Goal: Task Accomplishment & Management: Use online tool/utility

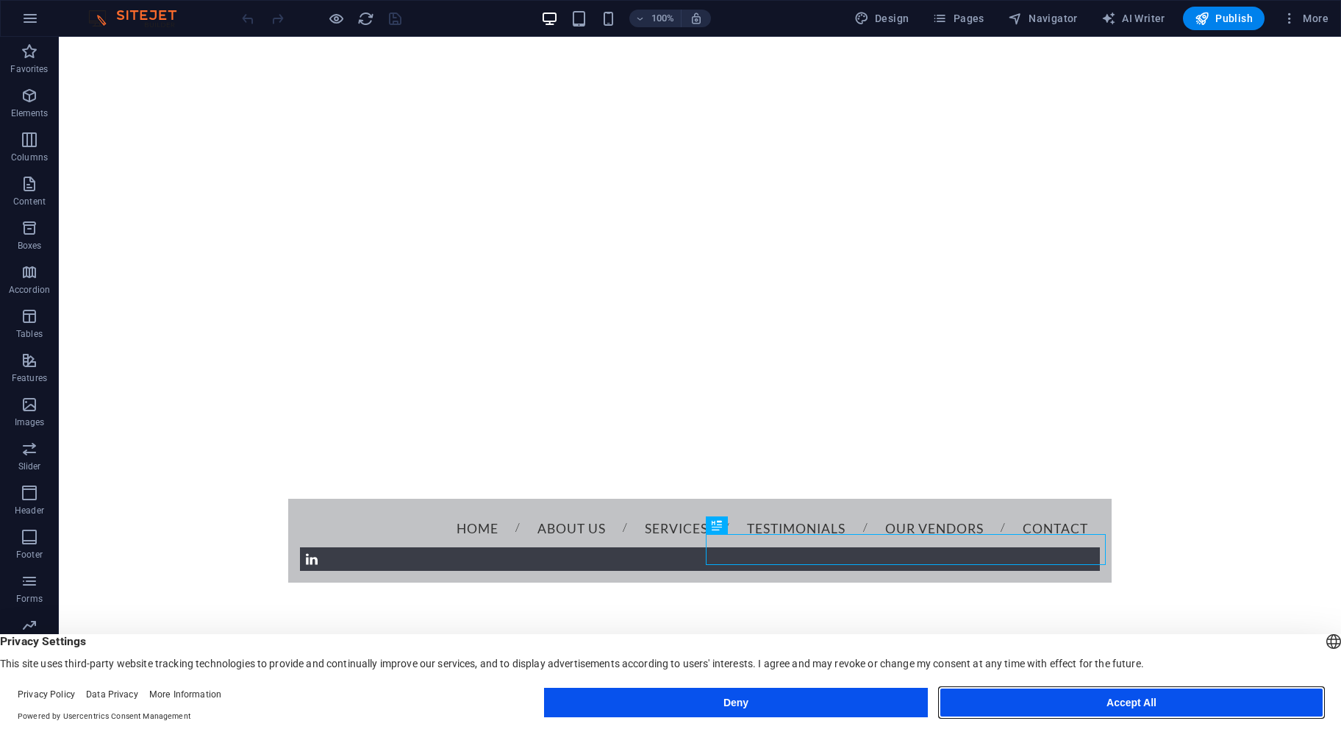
click at [1101, 699] on button "Accept All" at bounding box center [1132, 702] width 384 height 29
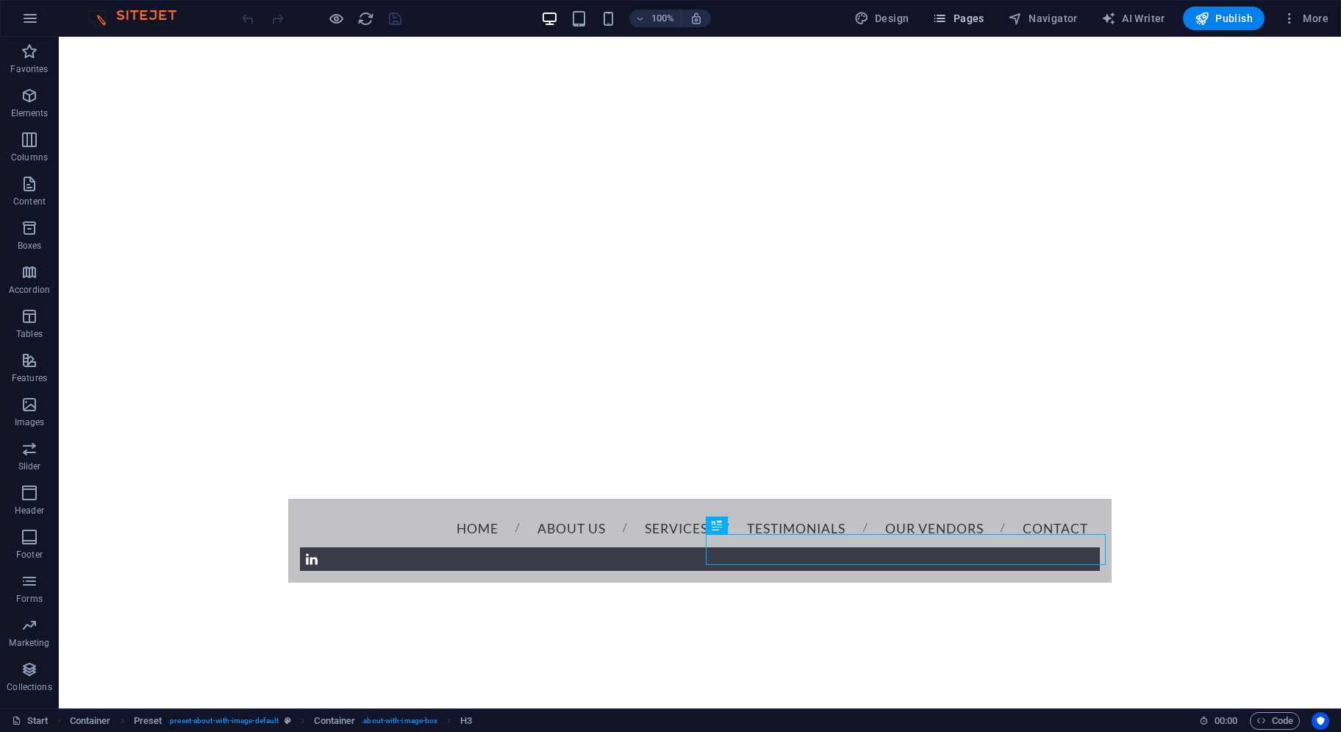
click at [968, 24] on span "Pages" at bounding box center [958, 18] width 51 height 15
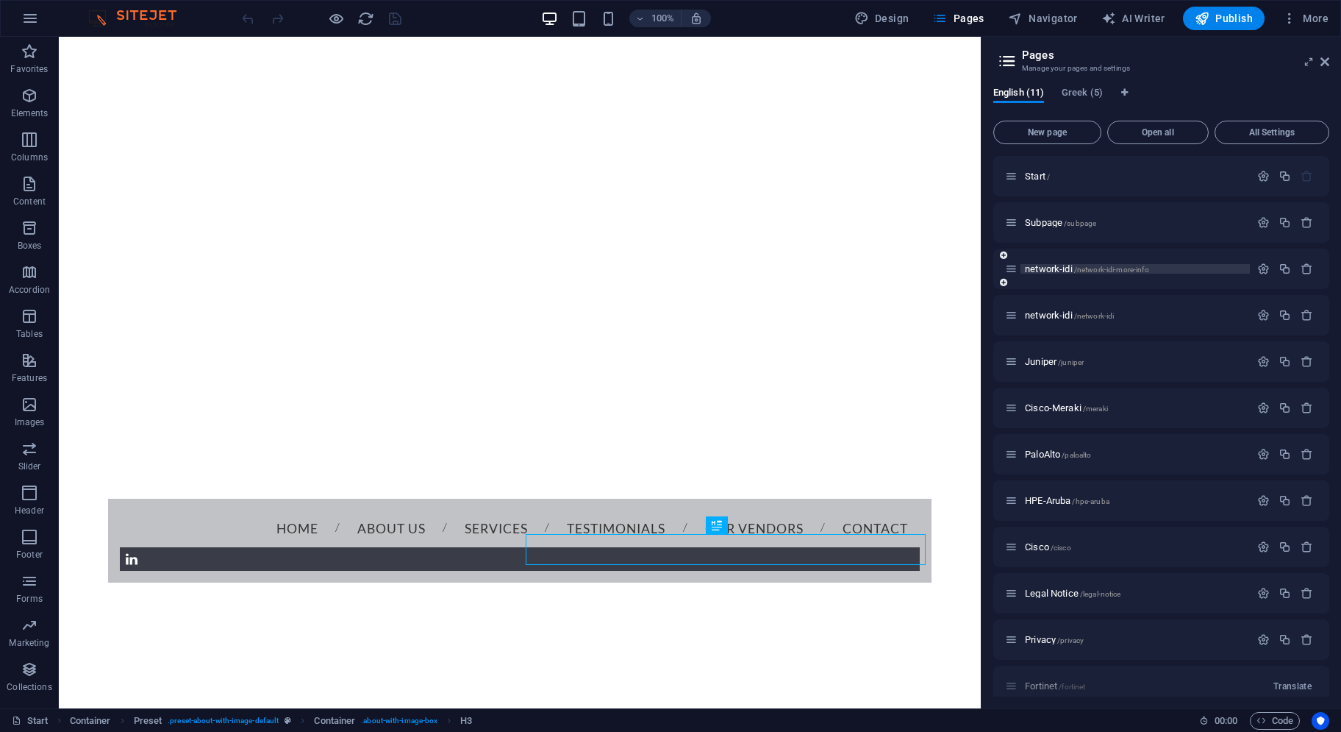
click at [1056, 267] on span "network-idi /network-idi-more-info" at bounding box center [1087, 268] width 124 height 11
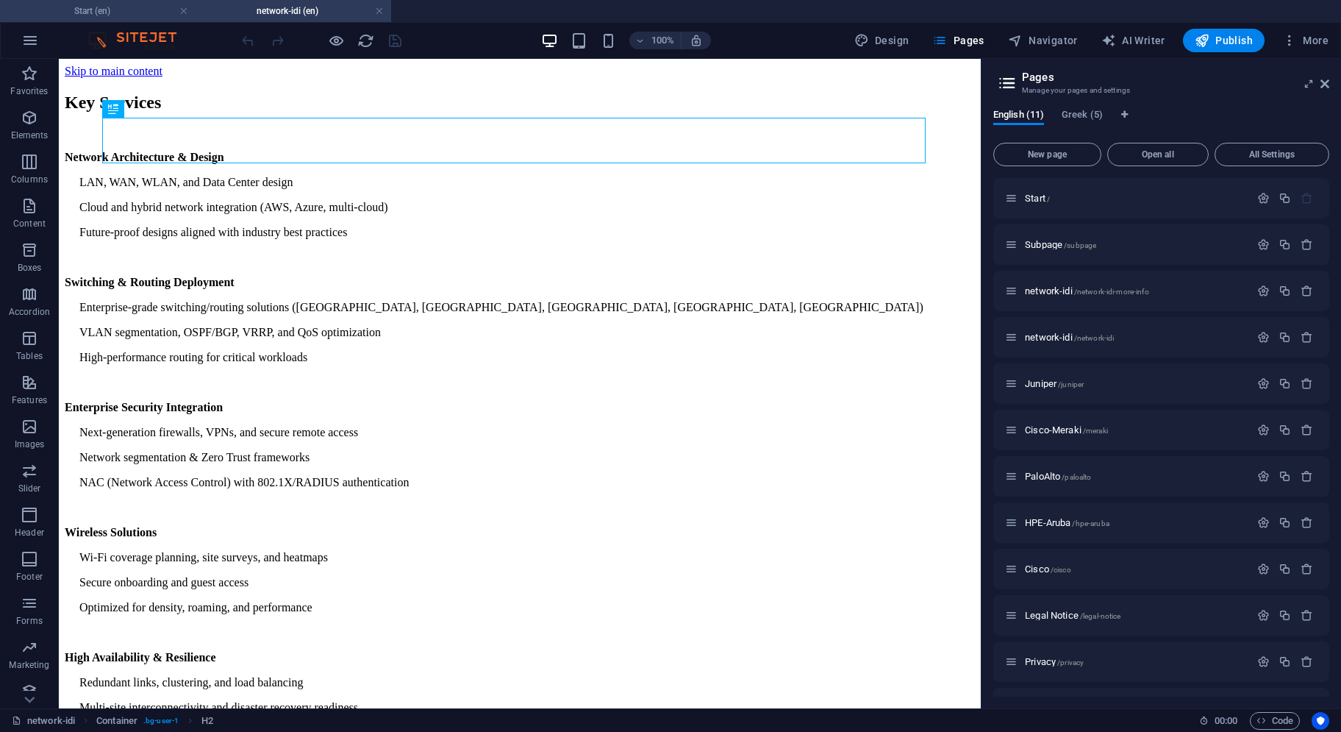
click at [122, 13] on h4 "Start (en)" at bounding box center [98, 11] width 196 height 16
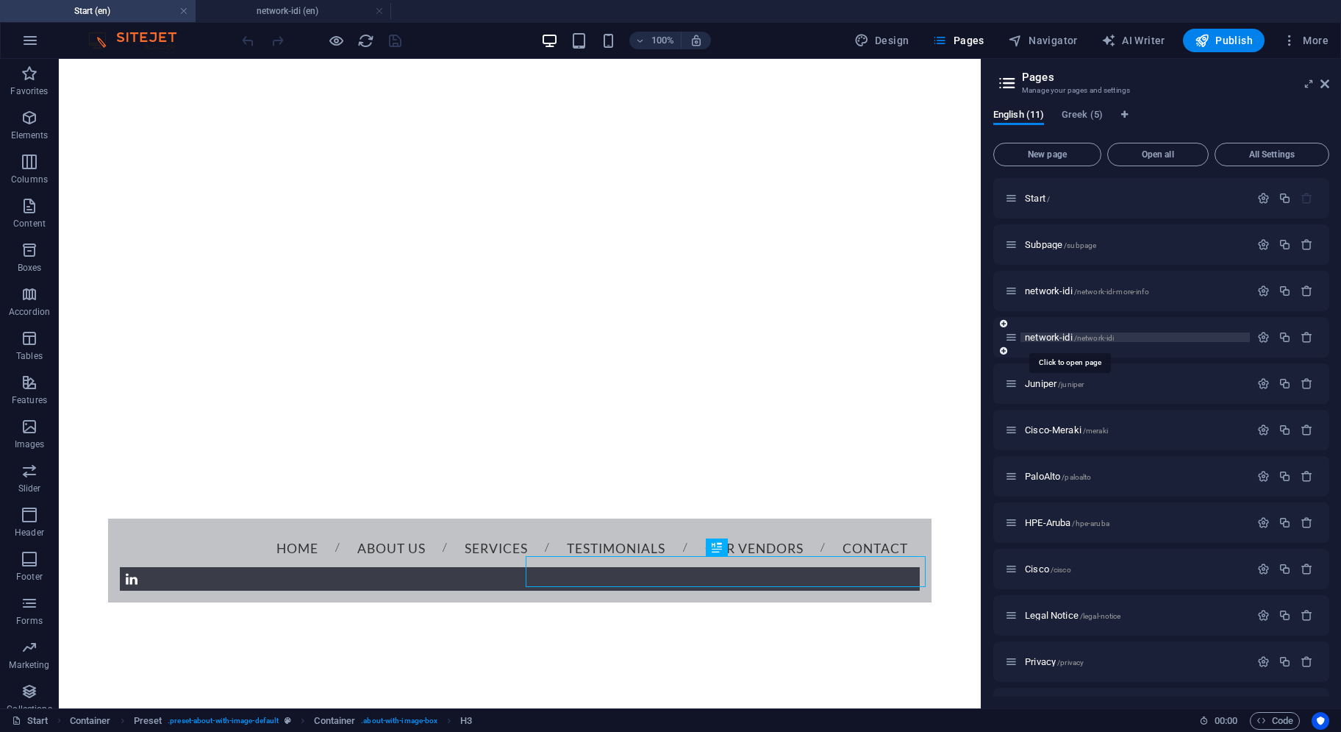
click at [1049, 339] on span "network-idi /network-idi" at bounding box center [1069, 337] width 89 height 11
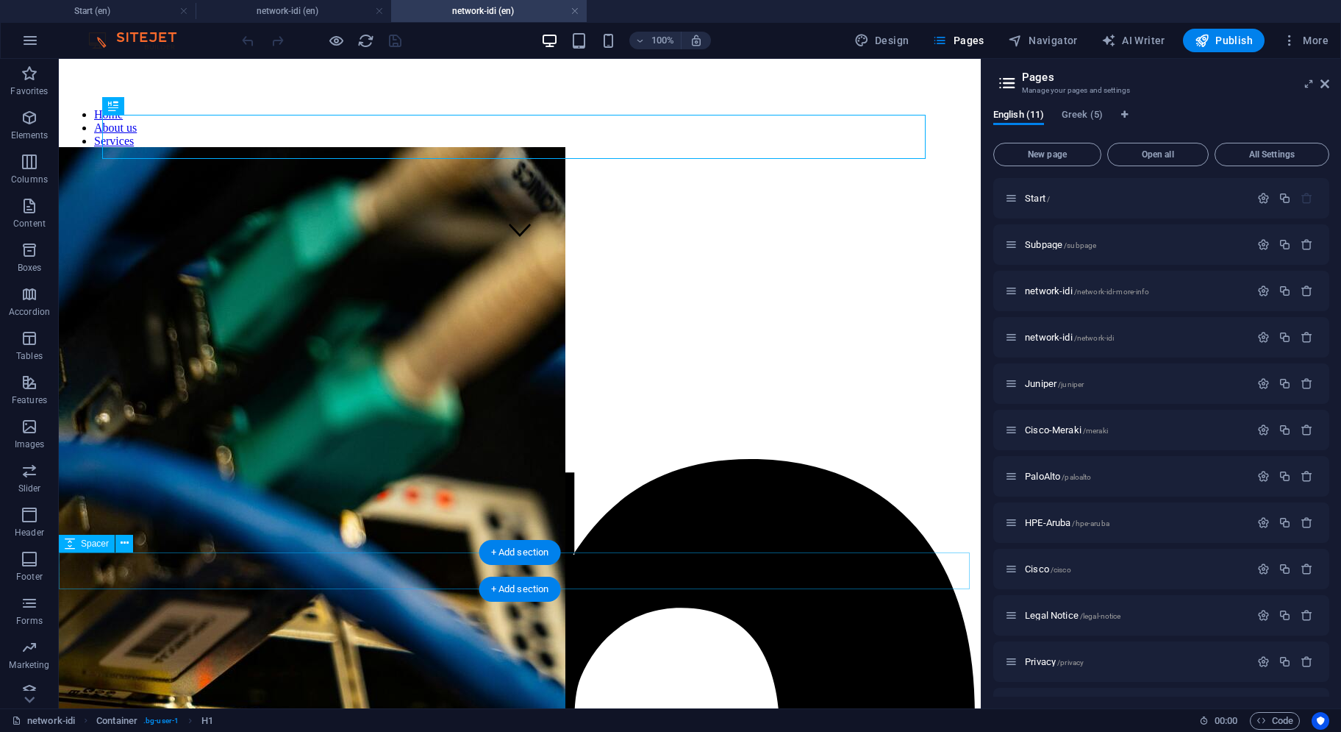
scroll to position [662, 0]
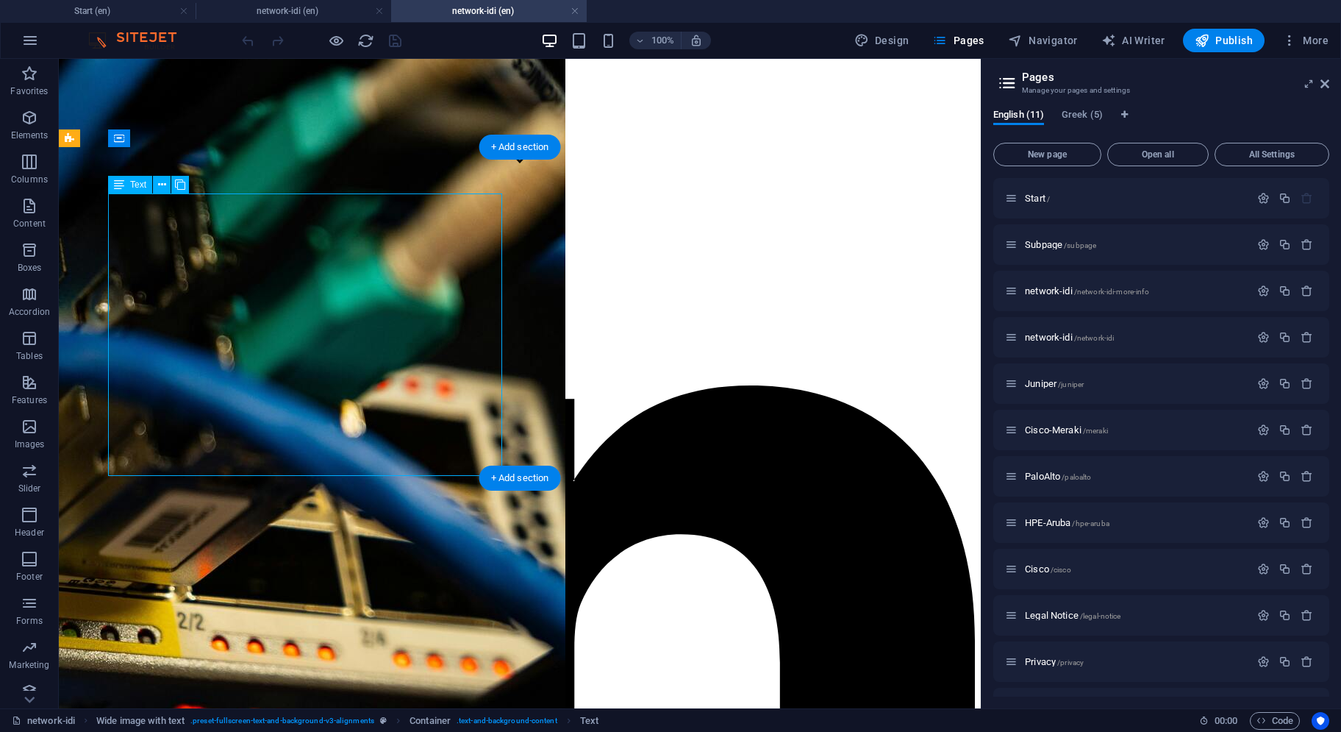
scroll to position [515, 0]
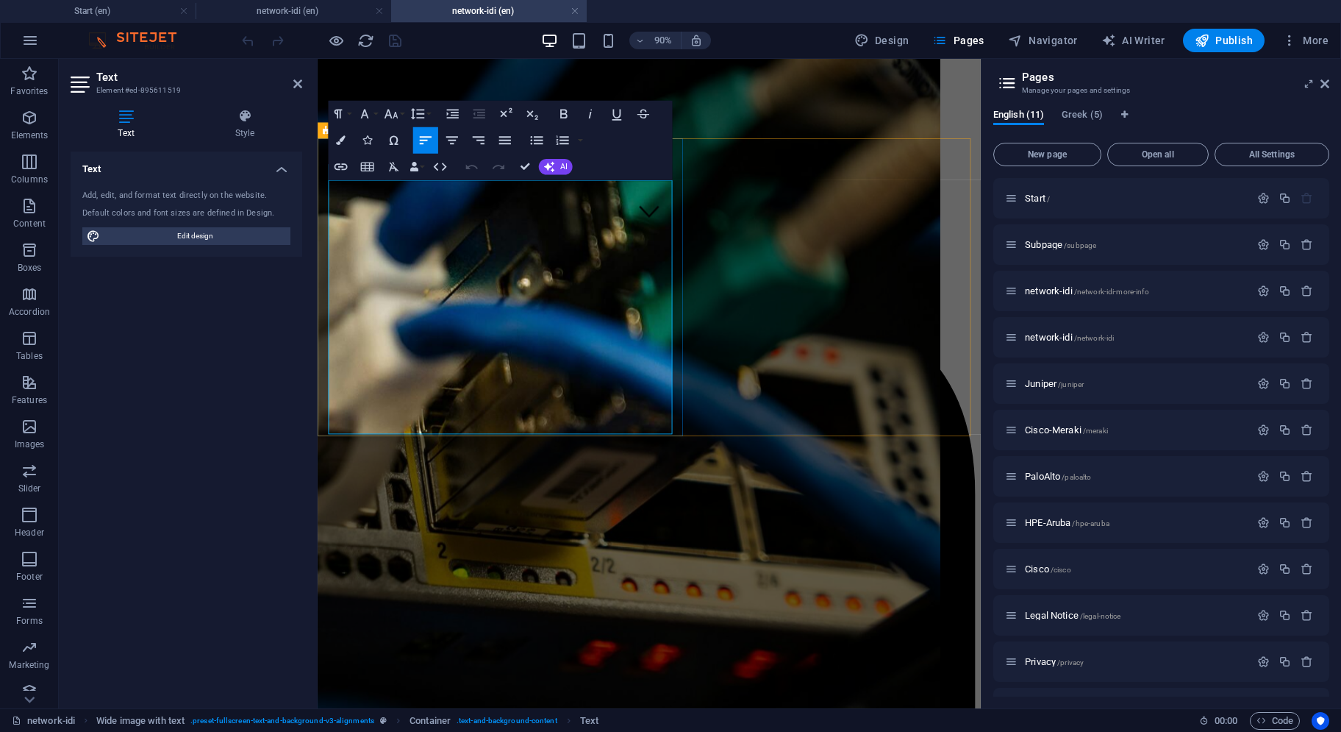
drag, startPoint x: 424, startPoint y: 451, endPoint x: 341, endPoint y: 448, distance: 83.2
copy strong "more info..."
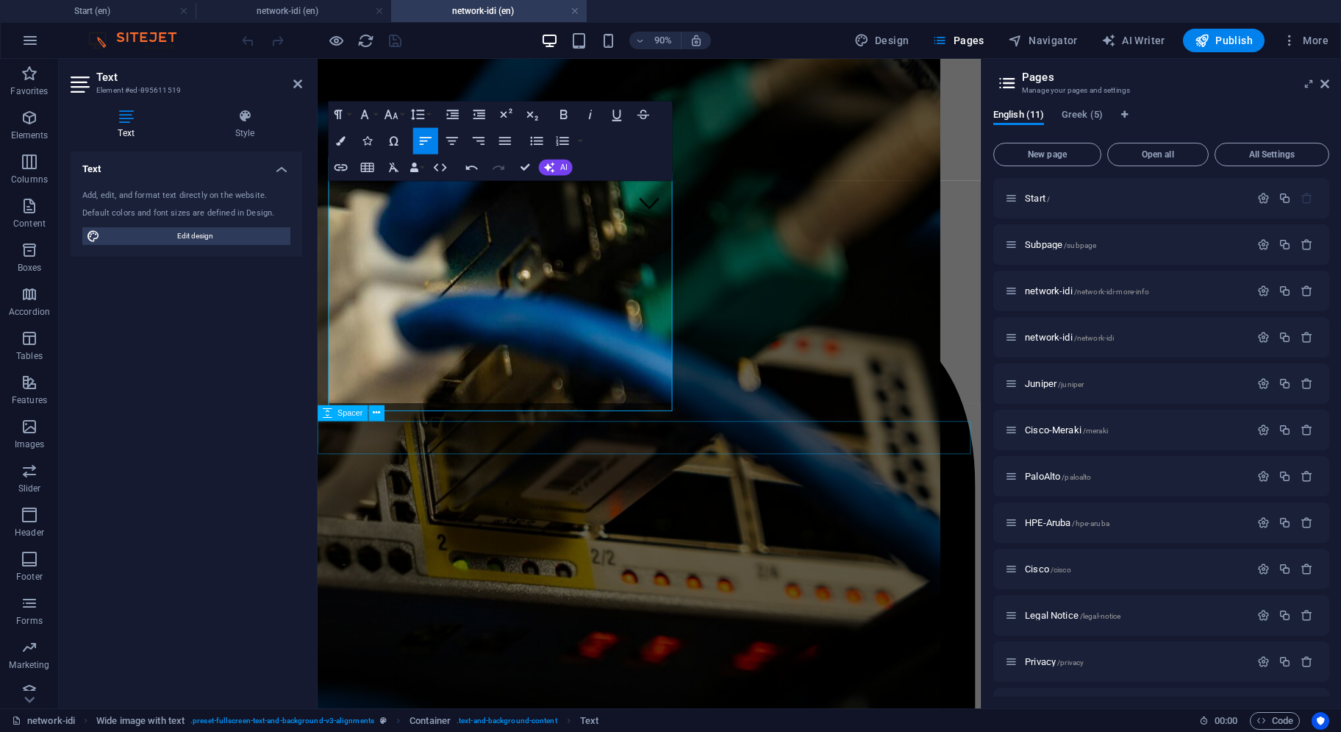
scroll to position [532, 0]
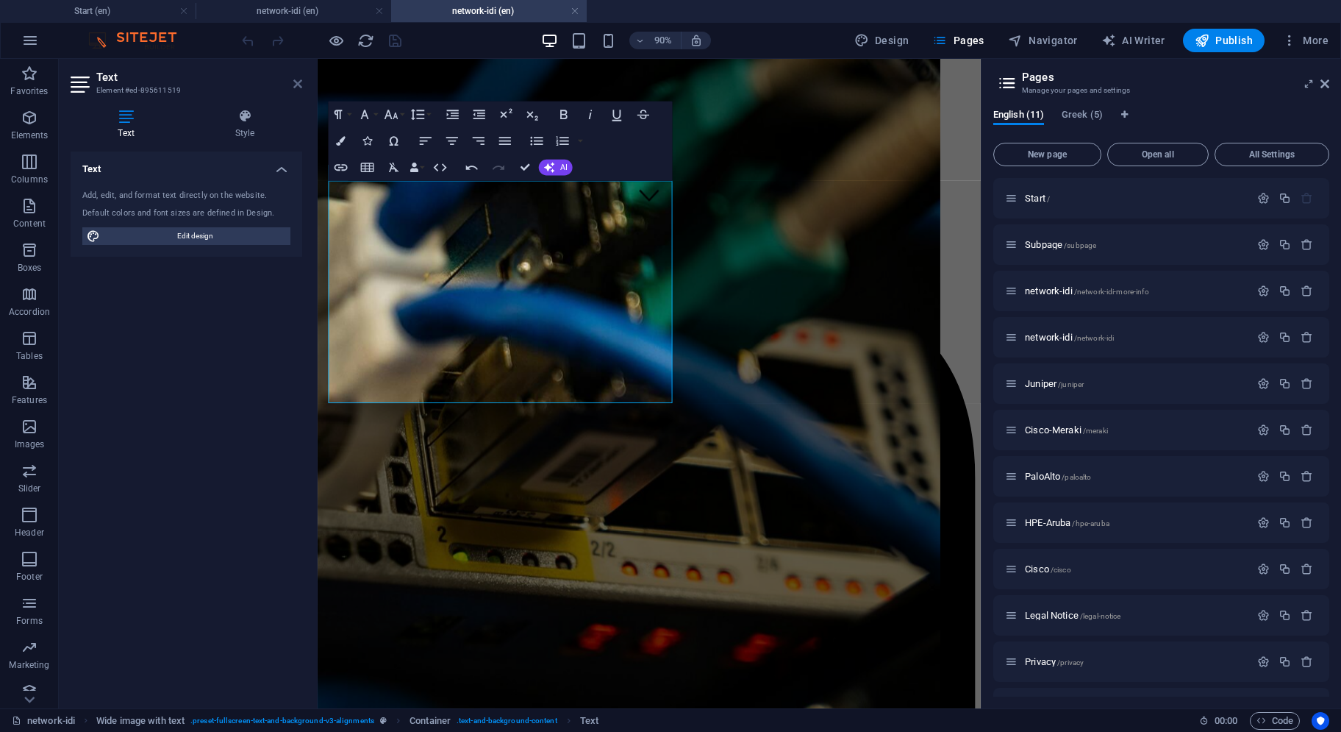
click at [300, 82] on icon at bounding box center [297, 84] width 9 height 12
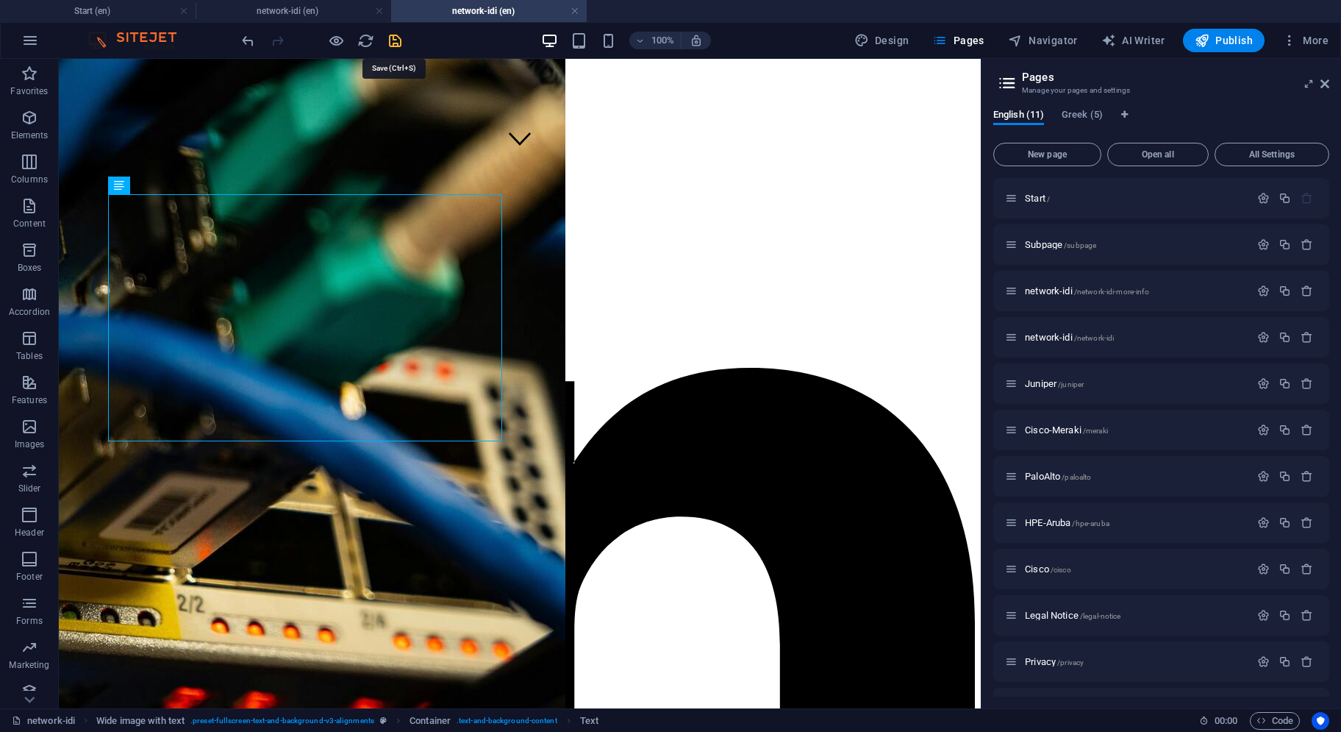
click at [387, 35] on icon "save" at bounding box center [395, 40] width 17 height 17
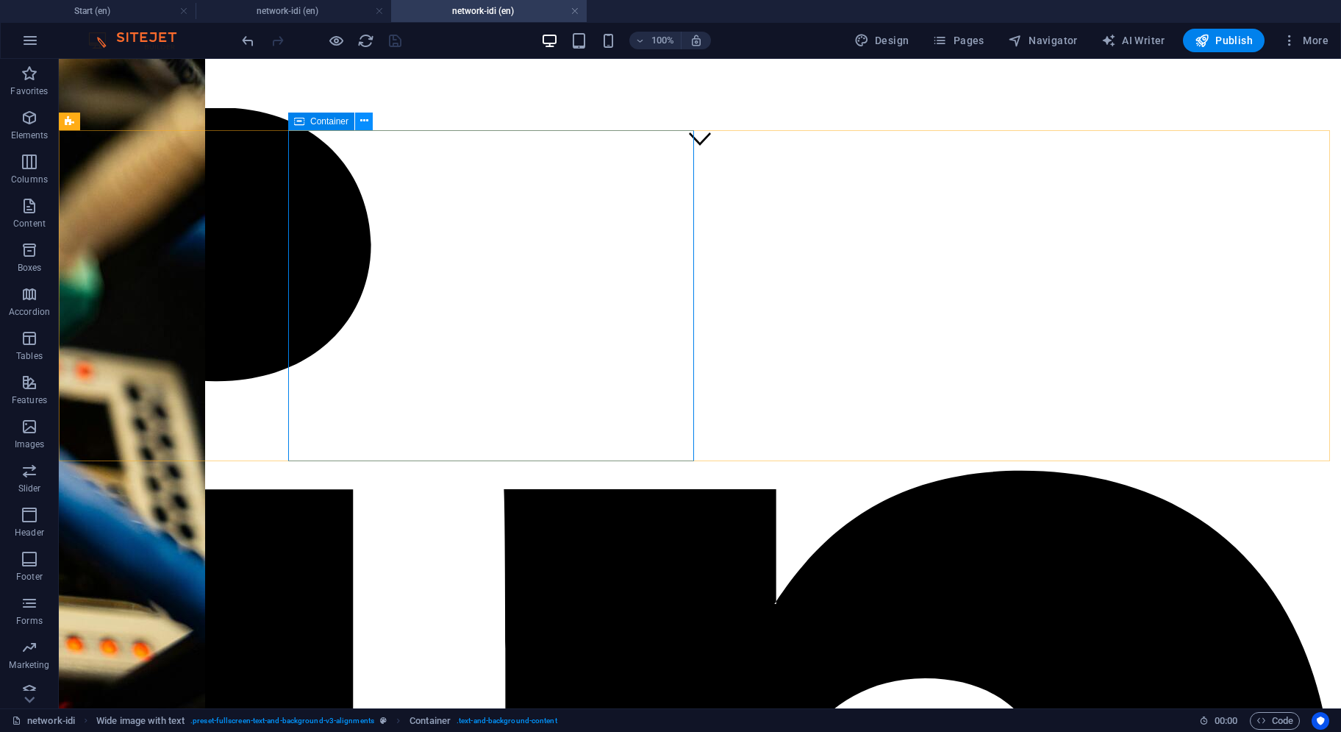
click at [360, 124] on icon at bounding box center [364, 120] width 8 height 15
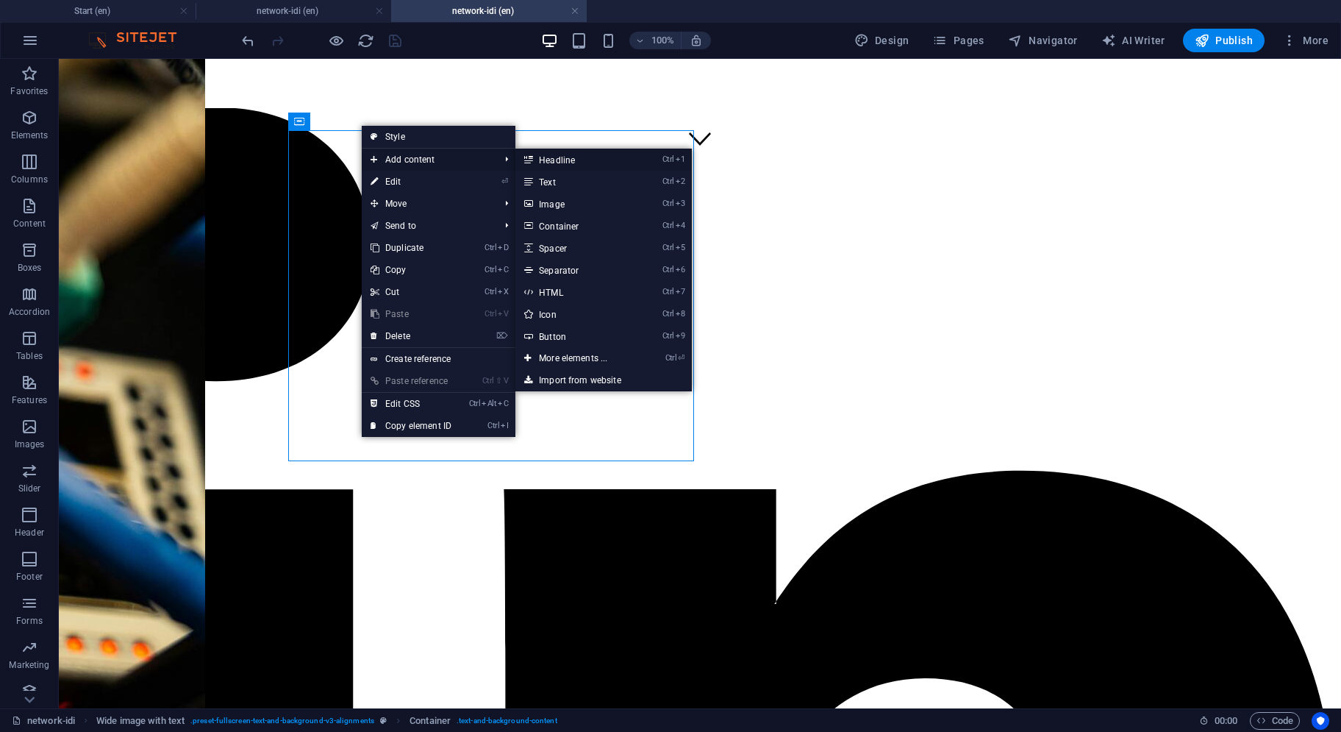
click at [557, 160] on link "Ctrl 1 Headline" at bounding box center [576, 160] width 121 height 22
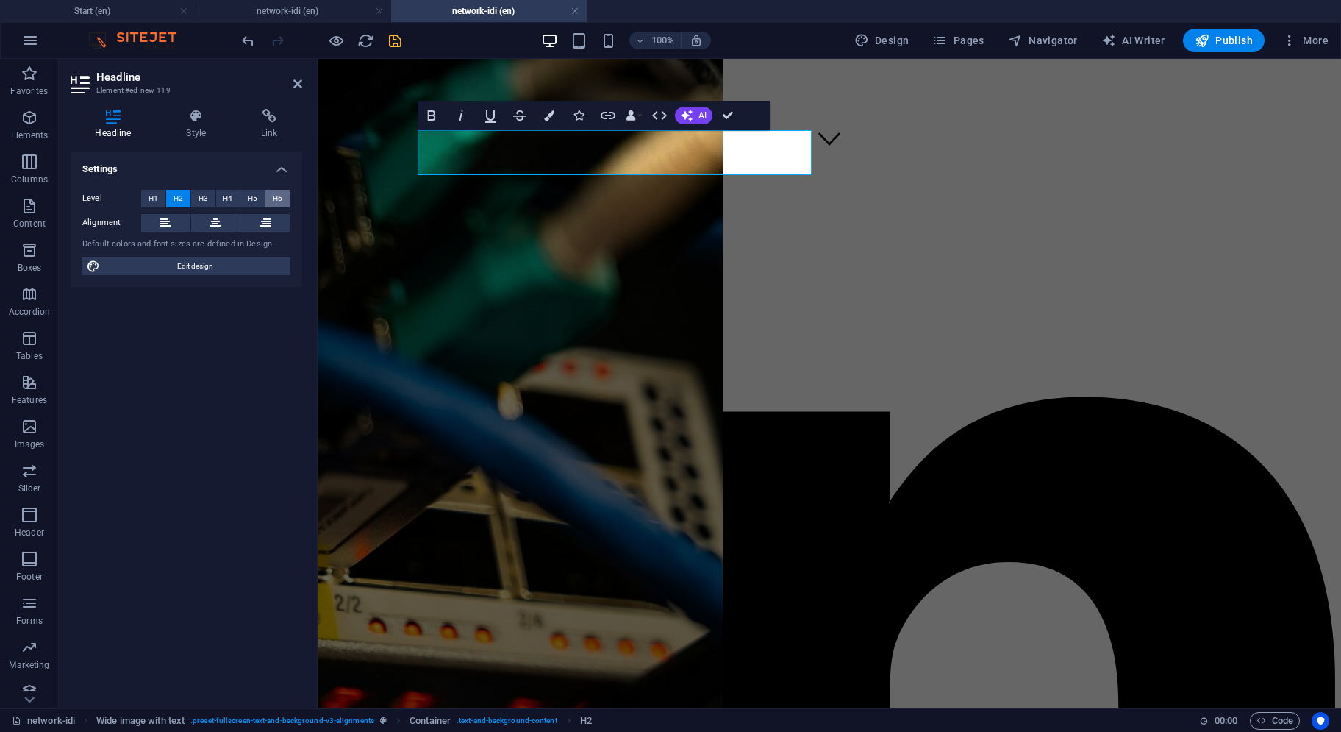
click at [274, 201] on span "H6" at bounding box center [278, 199] width 10 height 18
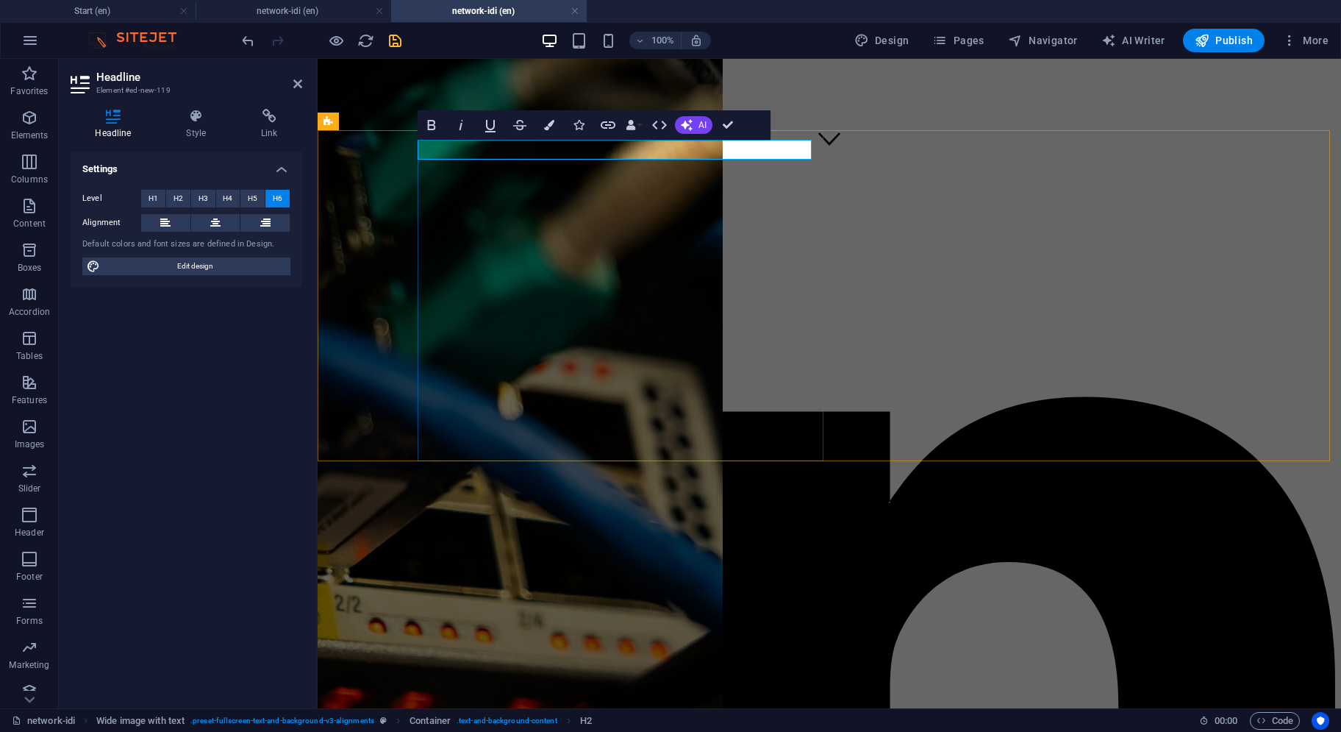
drag, startPoint x: 532, startPoint y: 150, endPoint x: 399, endPoint y: 146, distance: 133.2
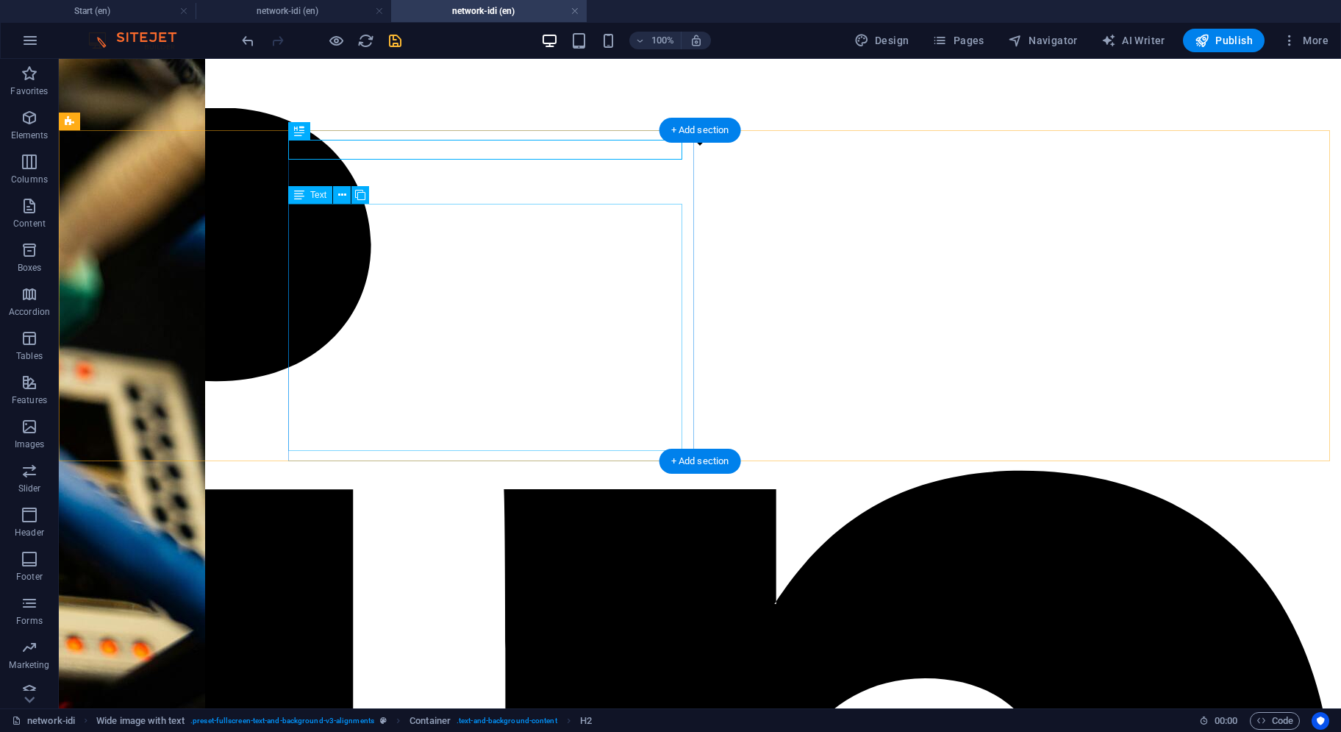
drag, startPoint x: 357, startPoint y: 195, endPoint x: 310, endPoint y: 448, distance: 257.3
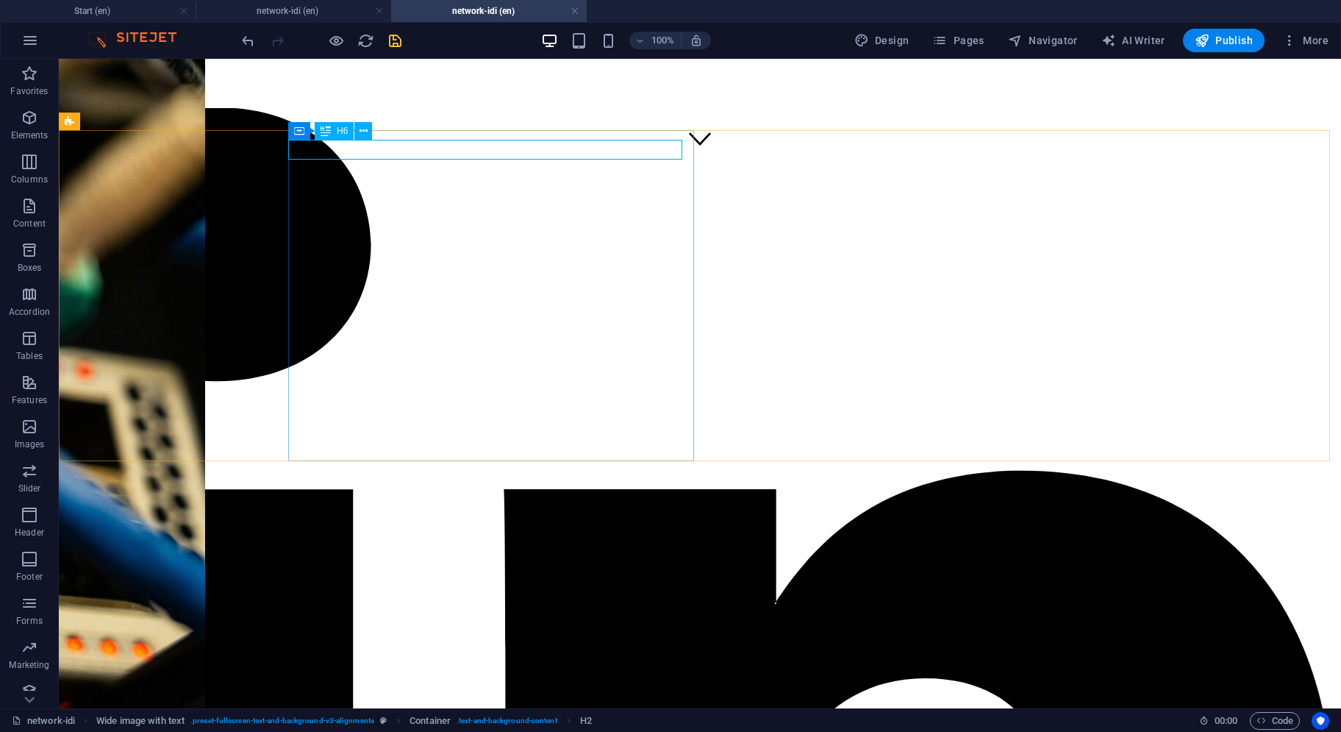
click at [340, 131] on span "H6" at bounding box center [342, 130] width 11 height 9
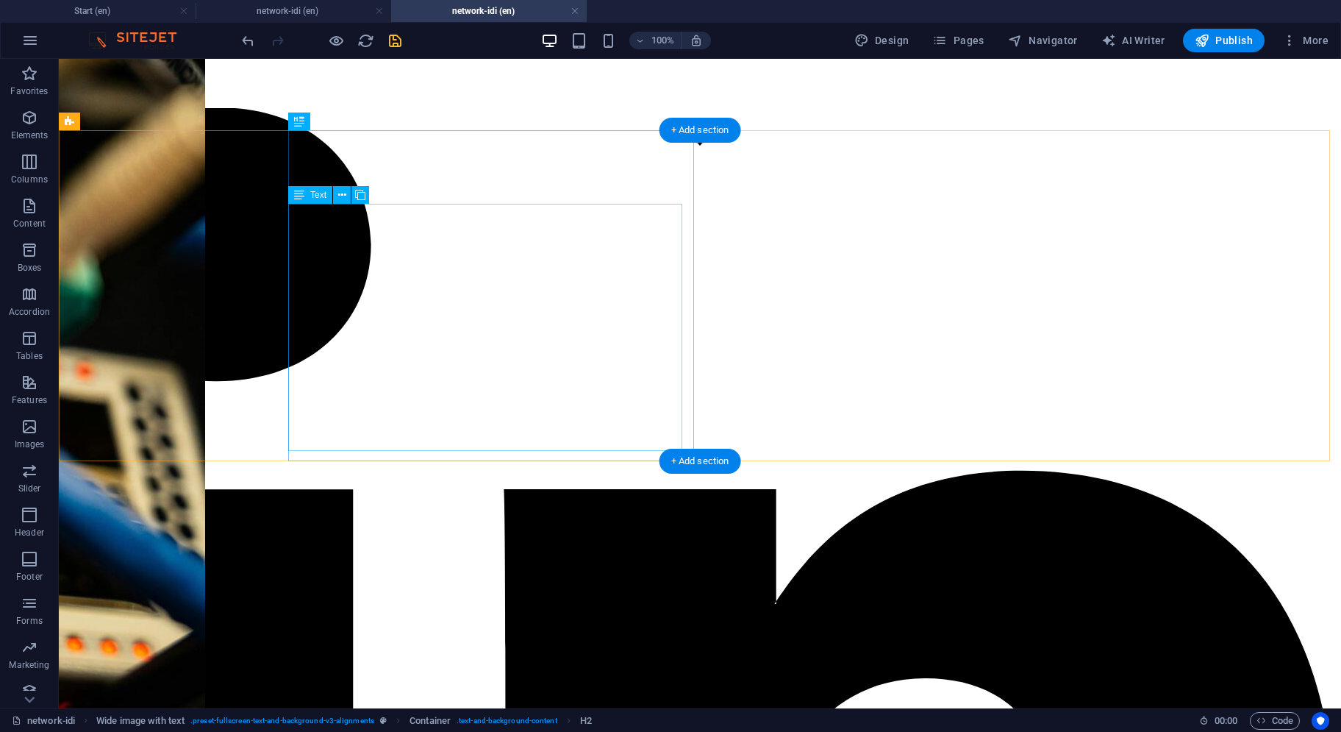
drag, startPoint x: 337, startPoint y: 189, endPoint x: 334, endPoint y: 446, distance: 256.7
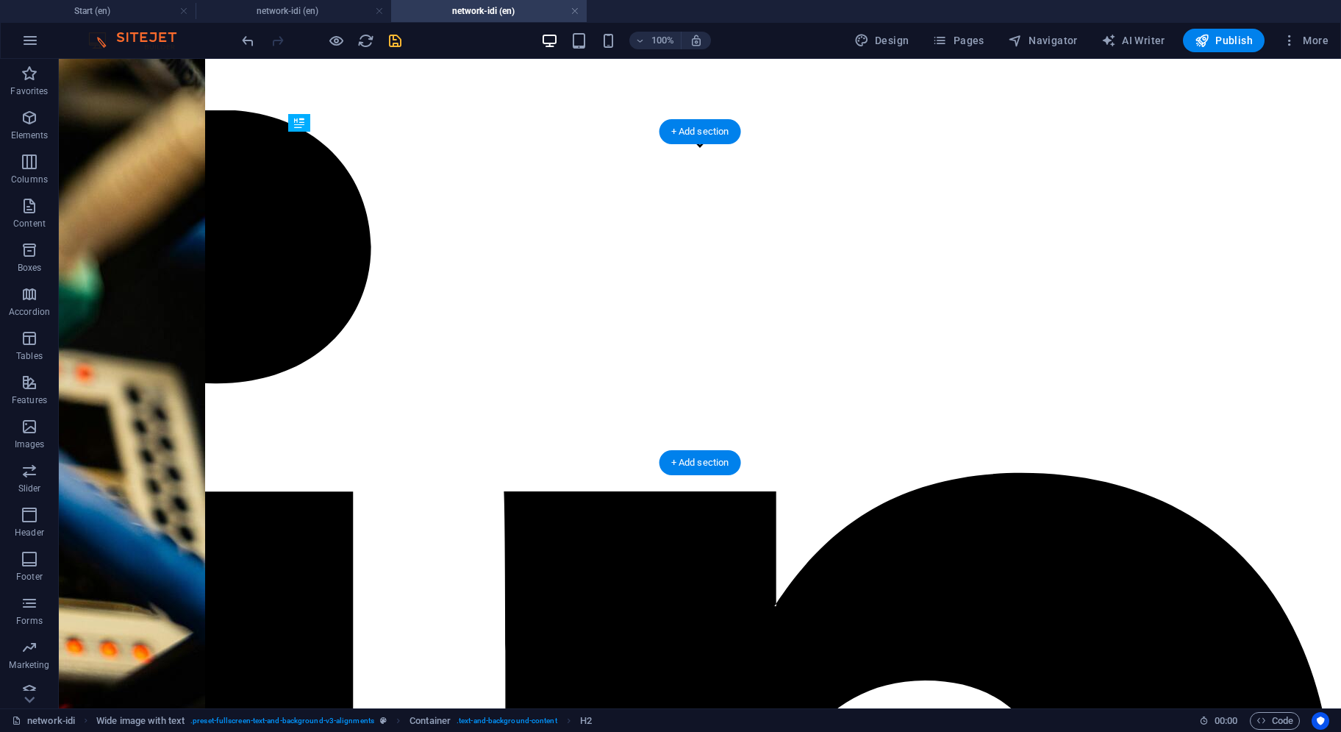
drag, startPoint x: 402, startPoint y: 188, endPoint x: 346, endPoint y: 445, distance: 263.3
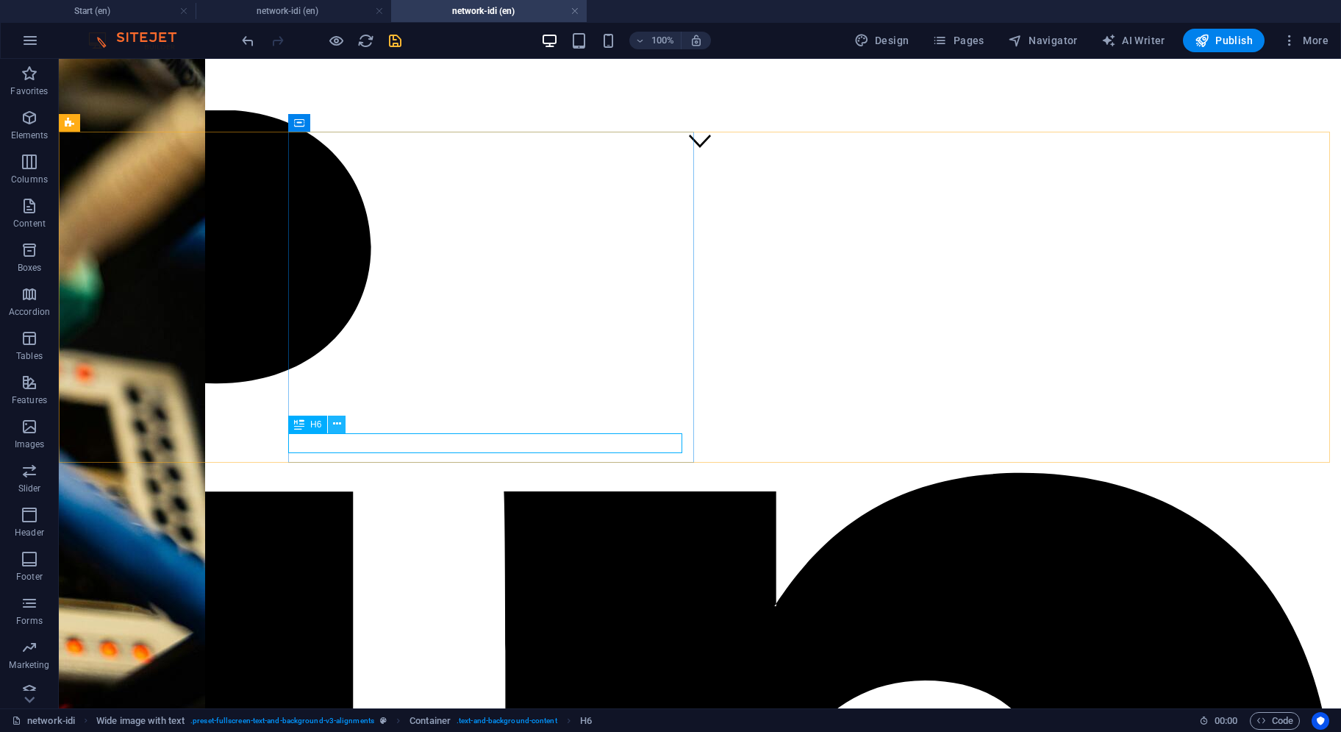
scroll to position [531, 0]
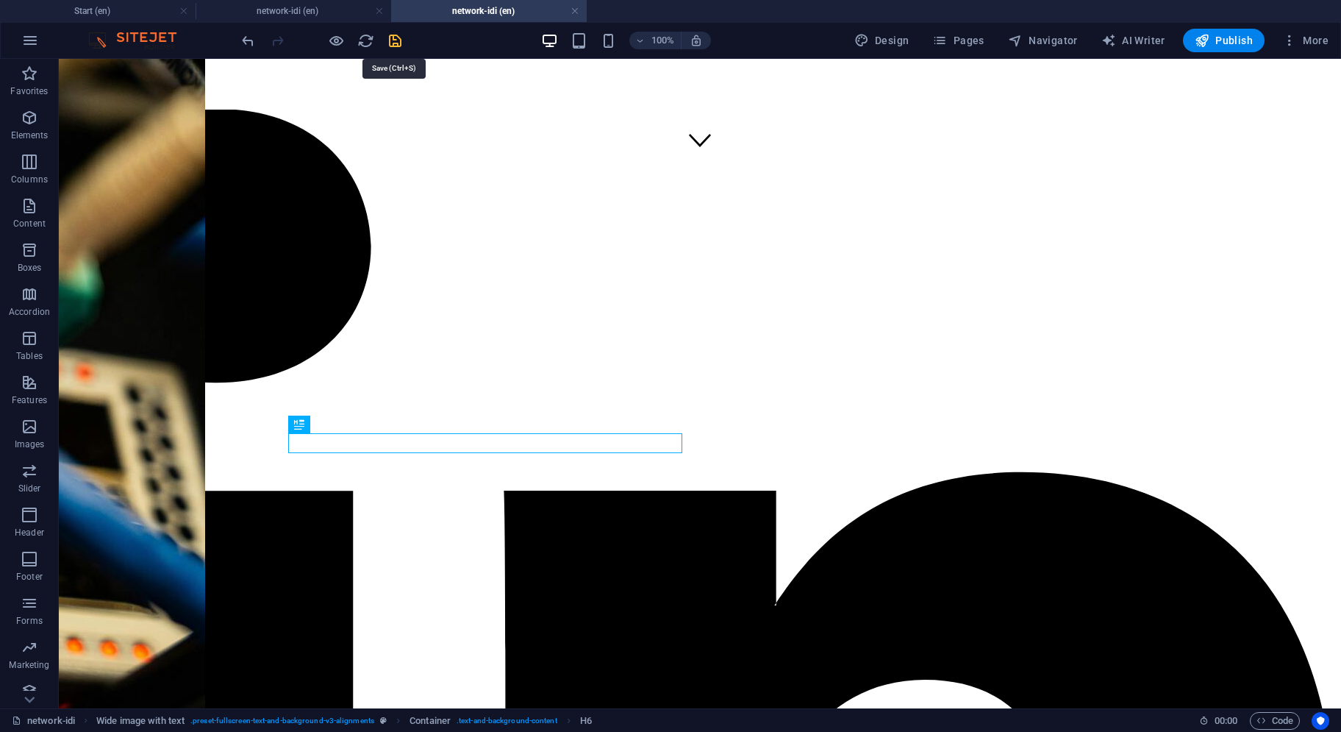
click at [396, 40] on icon "save" at bounding box center [395, 40] width 17 height 17
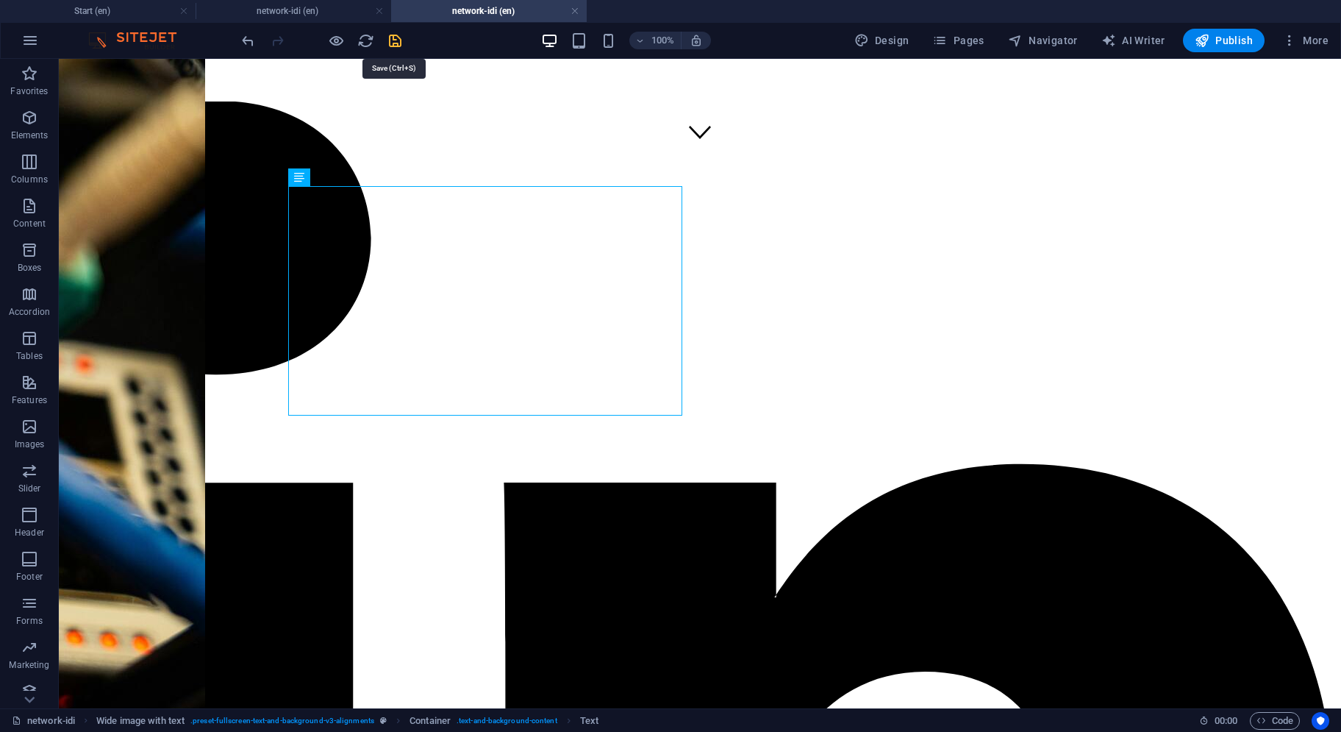
click at [392, 34] on icon "save" at bounding box center [395, 40] width 17 height 17
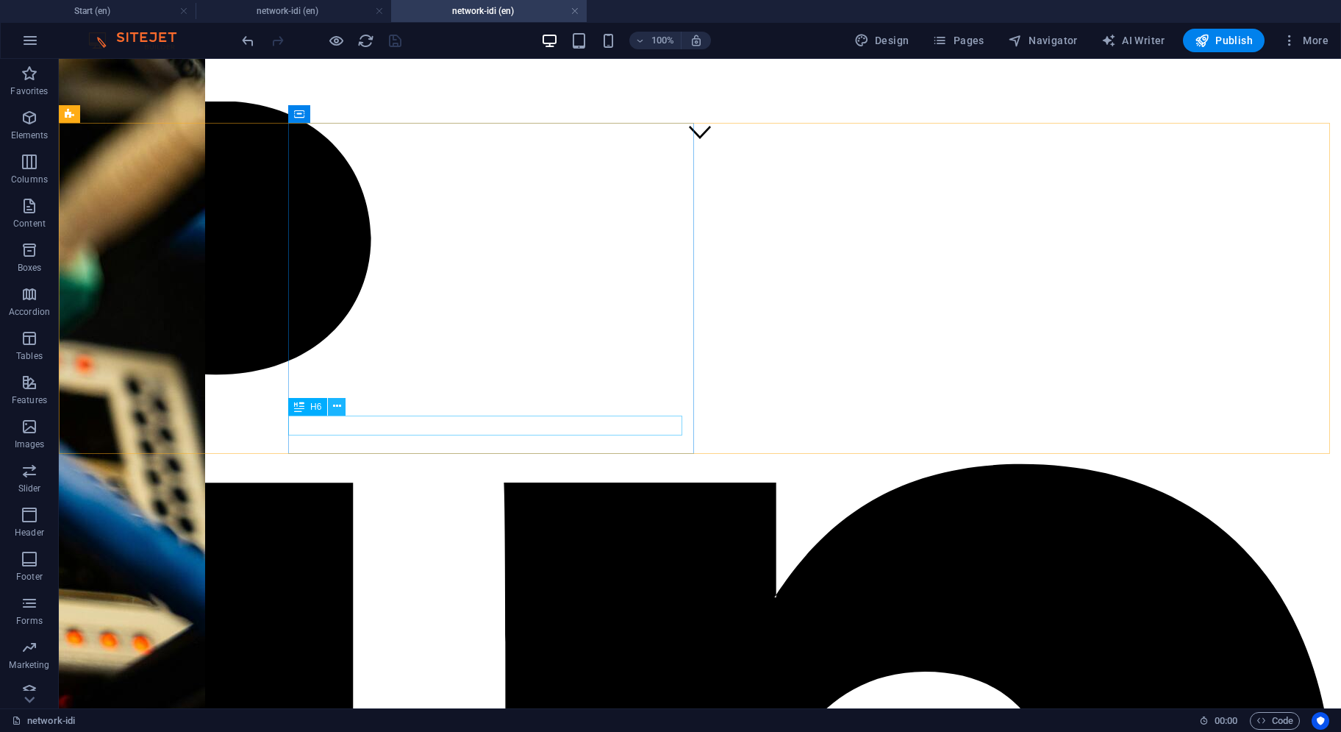
click at [340, 408] on icon at bounding box center [337, 406] width 8 height 15
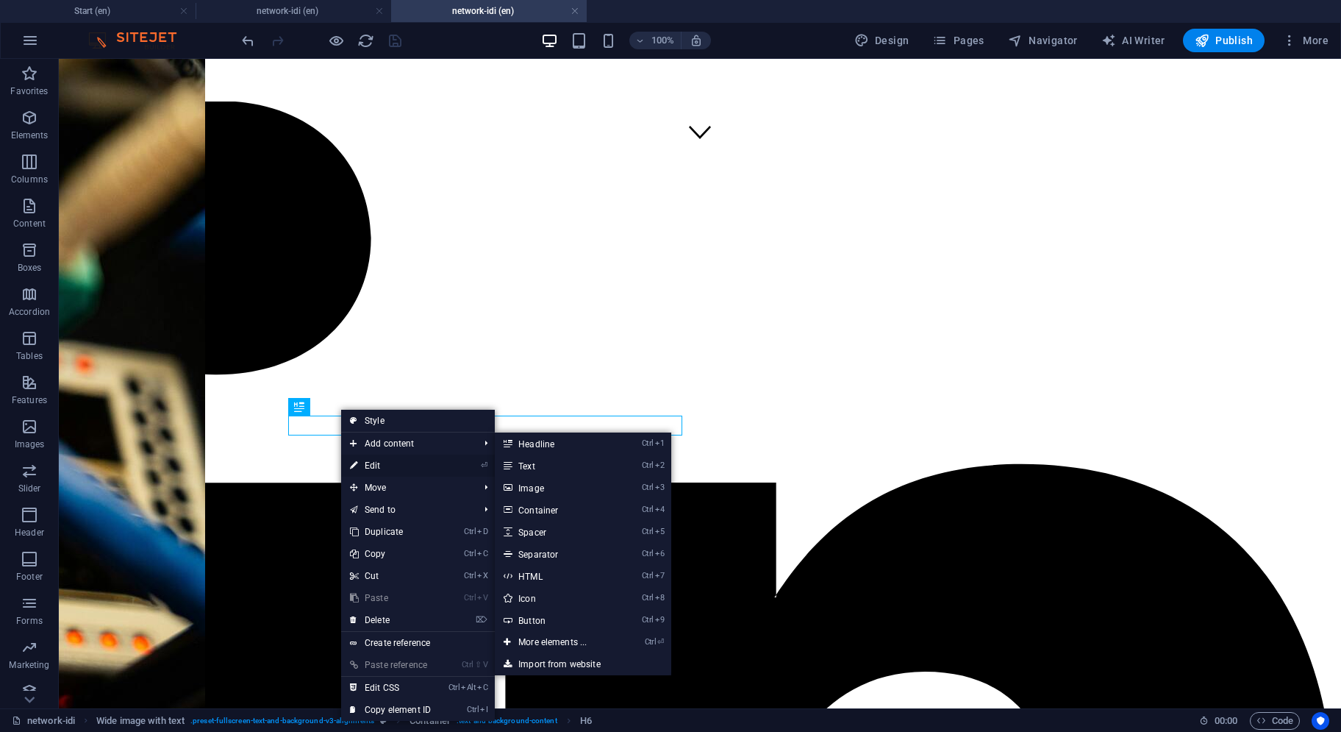
click at [367, 461] on link "⏎ Edit" at bounding box center [390, 466] width 99 height 22
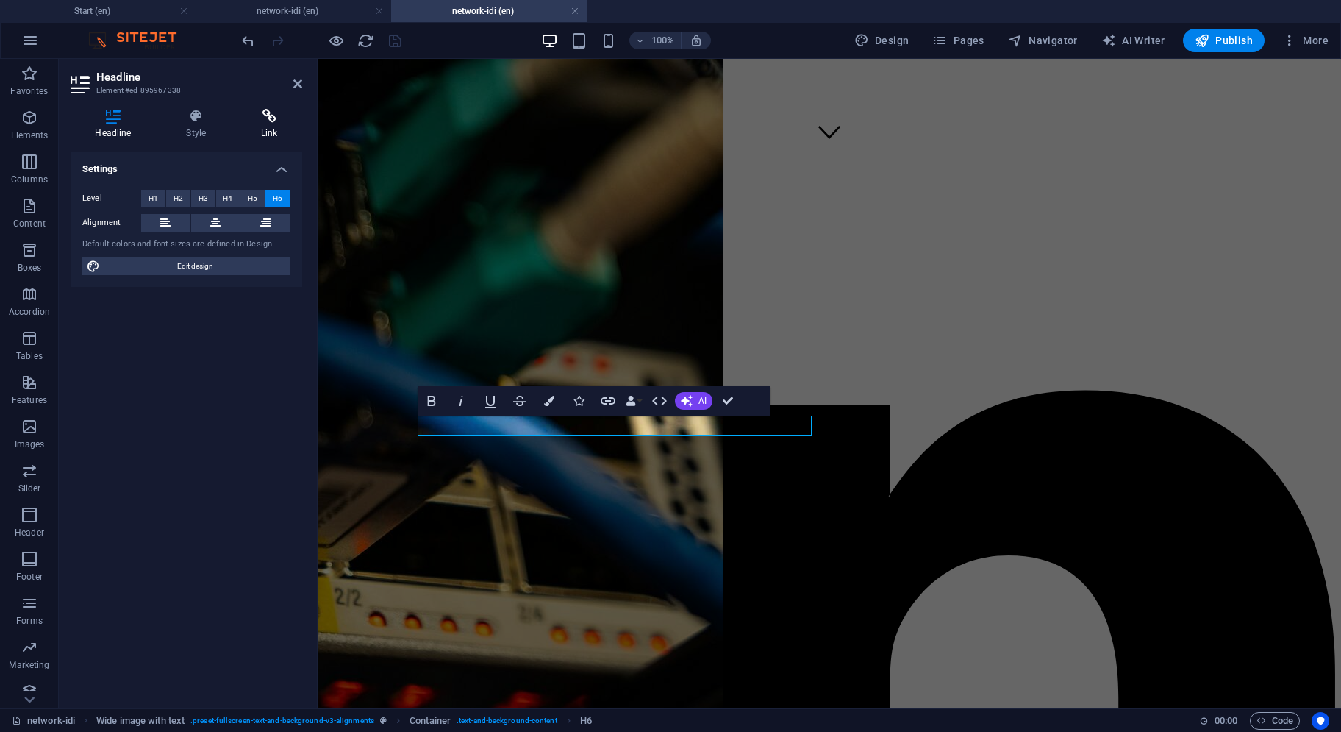
click at [277, 118] on icon at bounding box center [269, 116] width 65 height 15
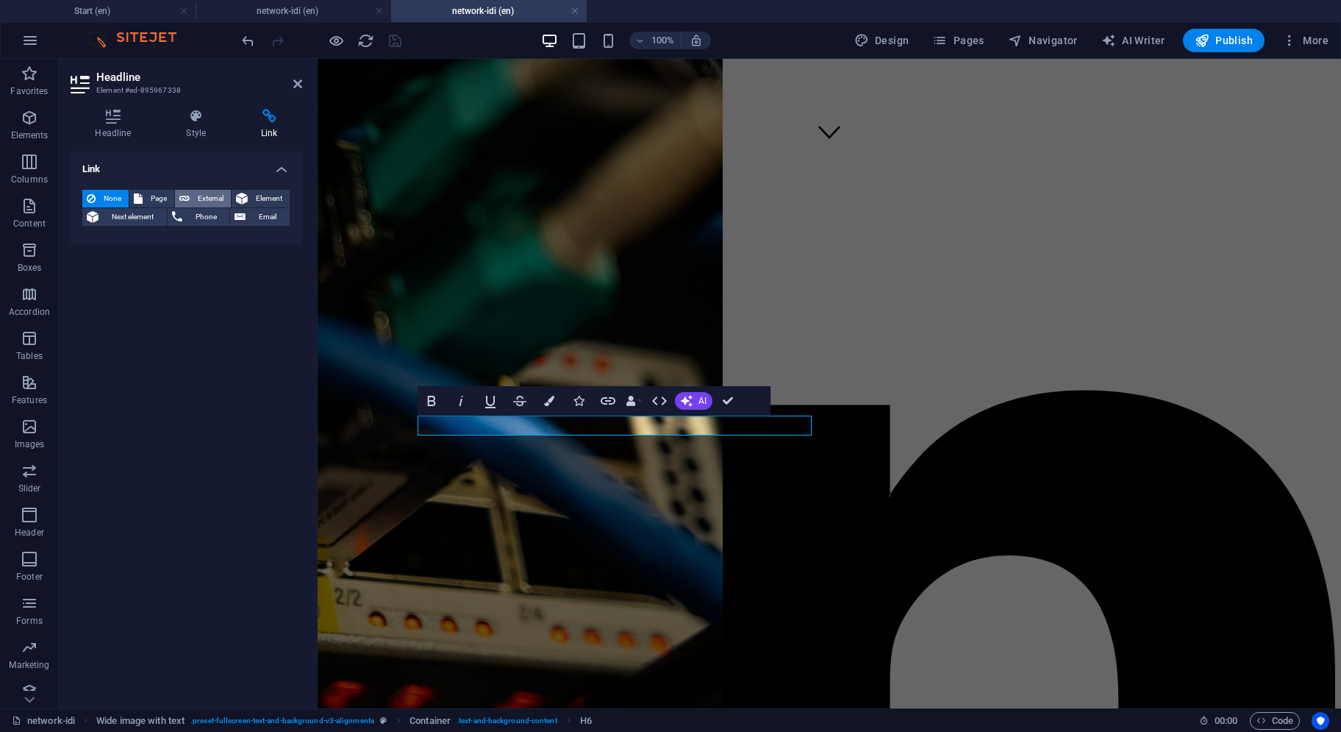
click at [199, 196] on span "External" at bounding box center [210, 199] width 32 height 18
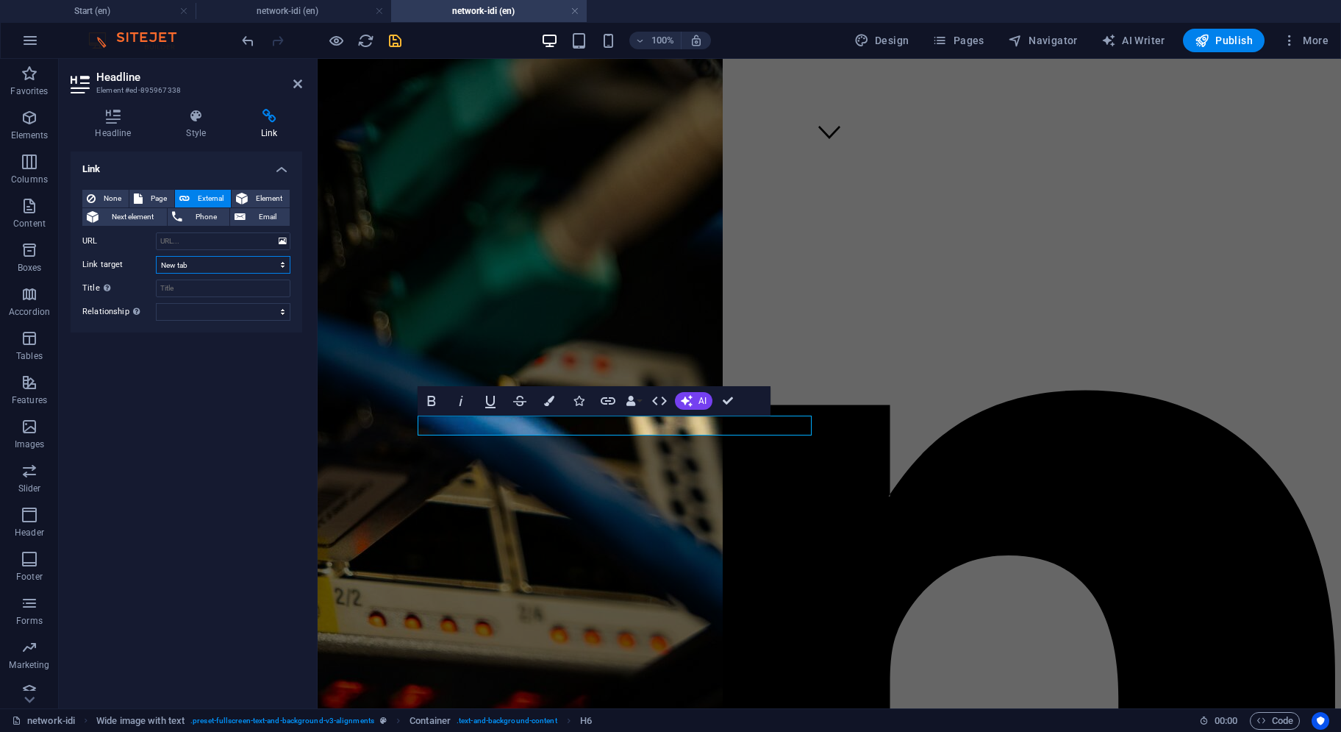
click at [191, 267] on select "New tab Same tab Overlay" at bounding box center [223, 265] width 135 height 18
select select "overlay"
click at [156, 256] on select "New tab Same tab Overlay" at bounding box center [223, 265] width 135 height 18
click at [190, 239] on input "URL" at bounding box center [223, 241] width 135 height 18
click at [250, 17] on h4 "network-idi (en)" at bounding box center [294, 11] width 196 height 16
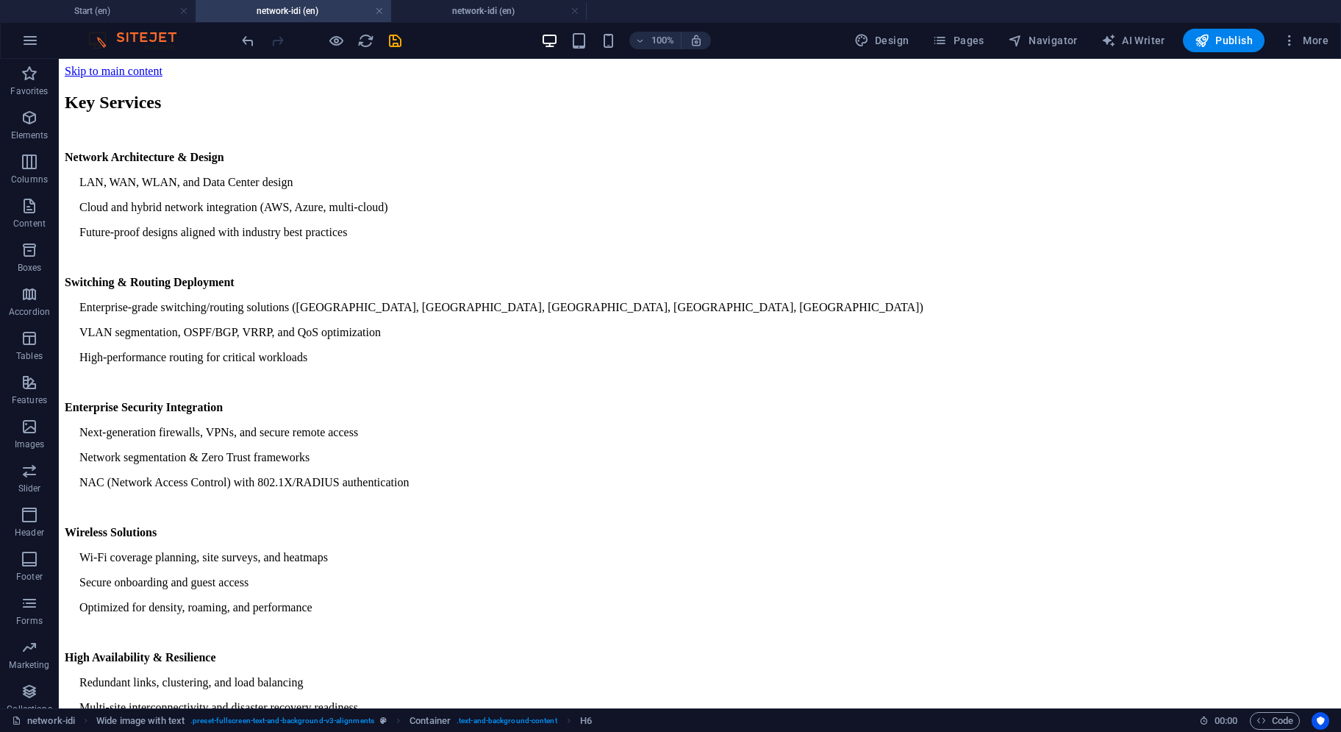
scroll to position [0, 0]
click at [131, 15] on h4 "Start (en)" at bounding box center [98, 11] width 196 height 16
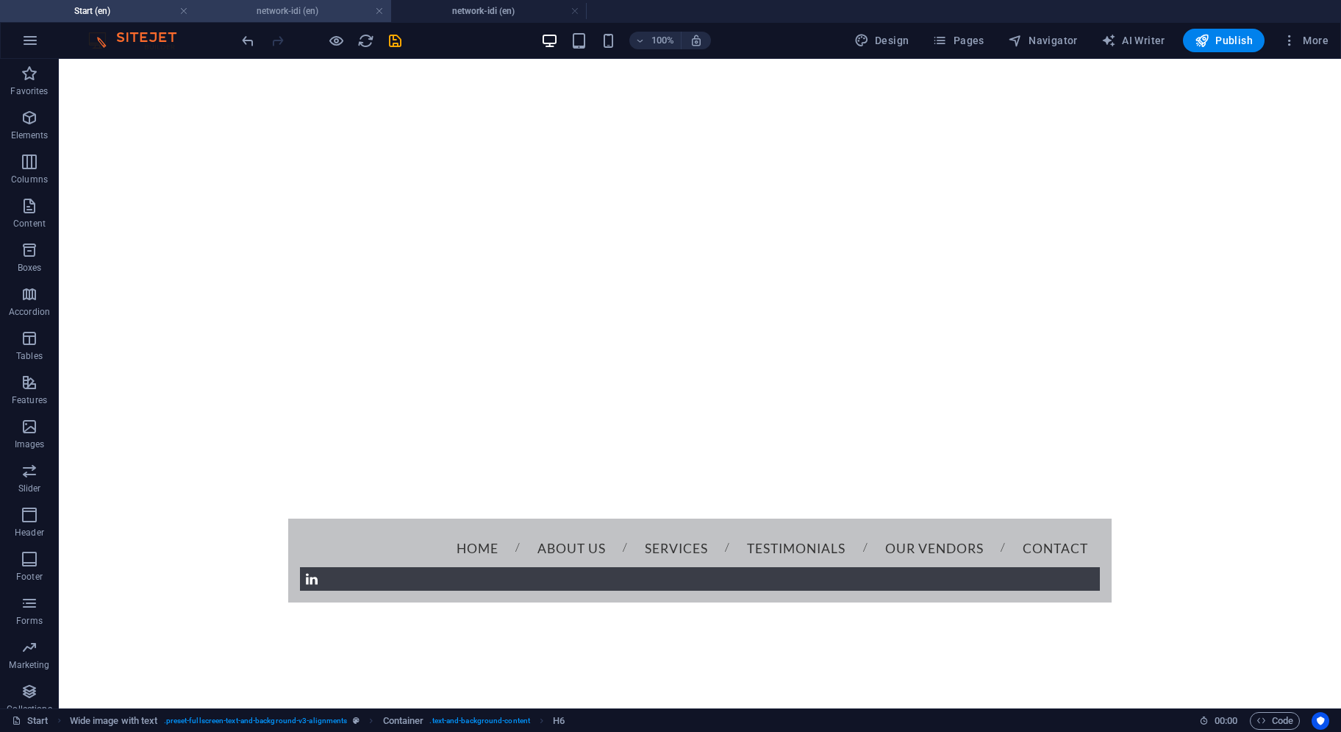
click at [311, 11] on h4 "network-idi (en)" at bounding box center [294, 11] width 196 height 16
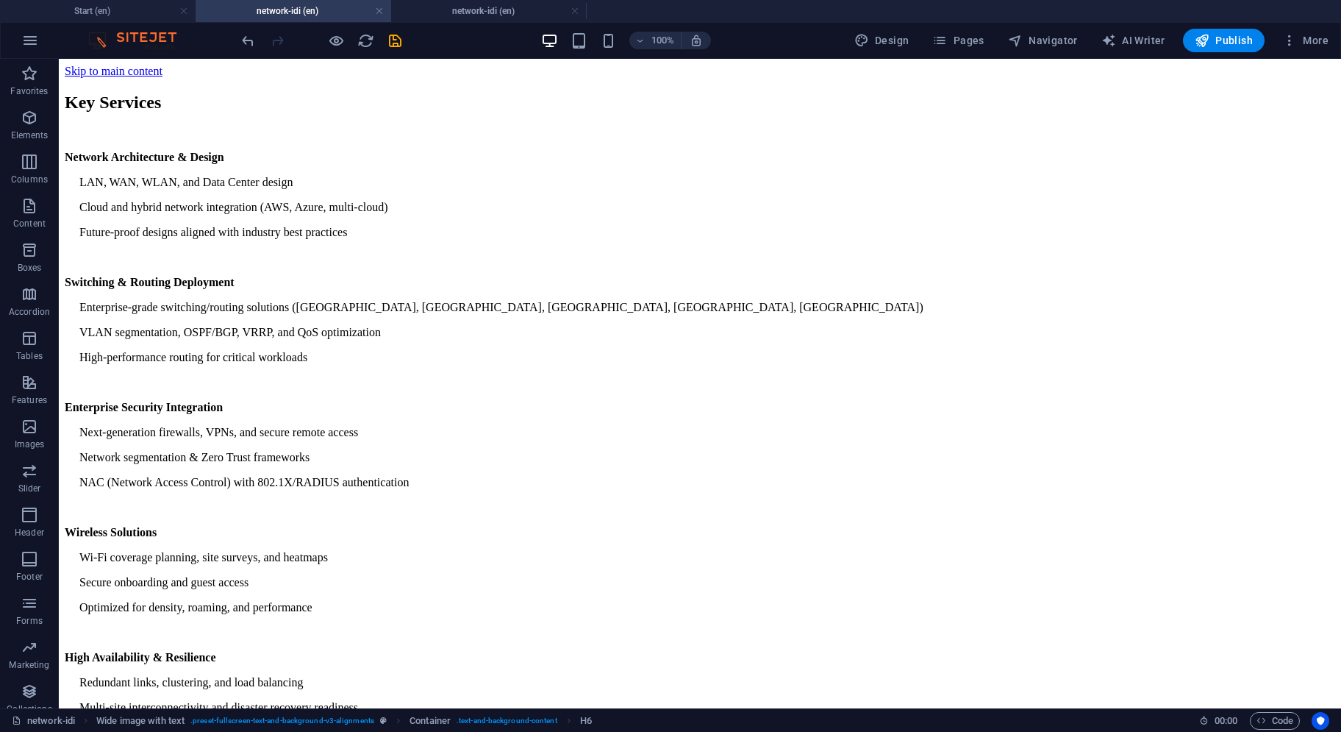
click at [607, 49] on div "100%" at bounding box center [626, 41] width 170 height 24
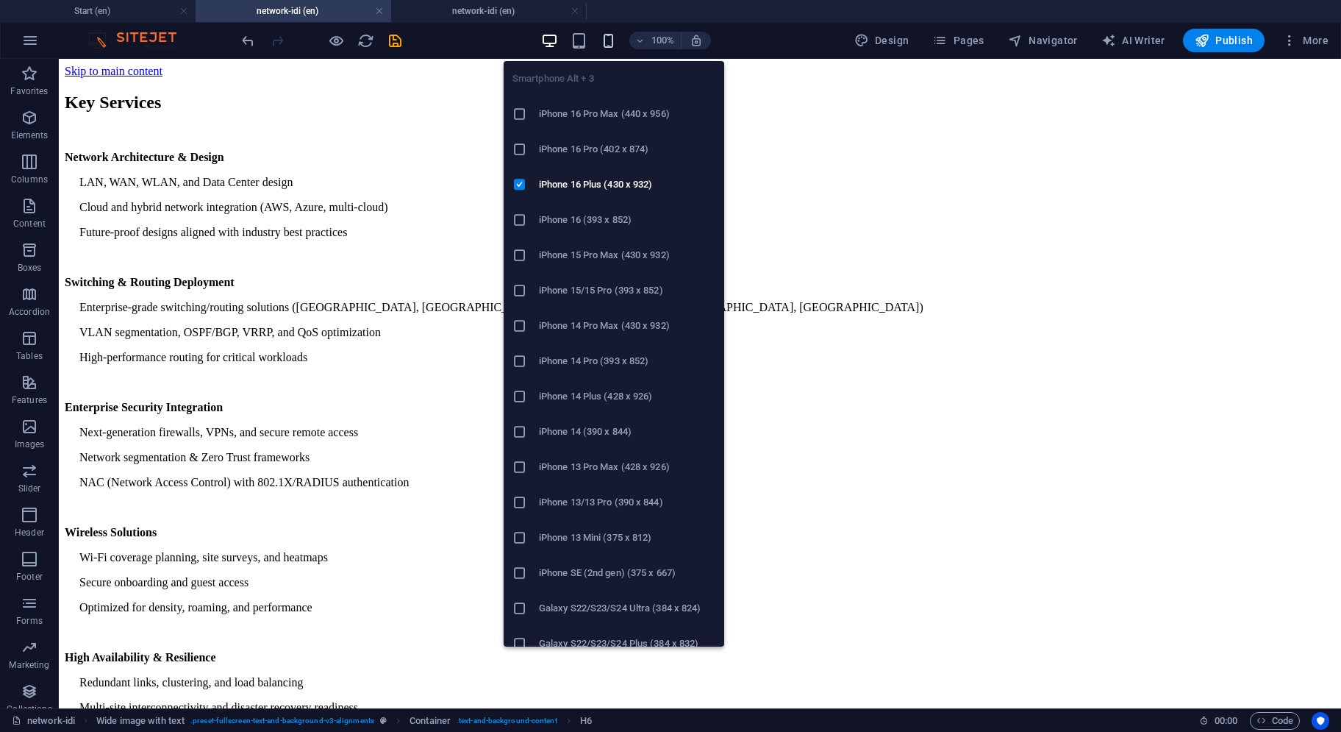
click at [610, 32] on icon "button" at bounding box center [608, 40] width 17 height 17
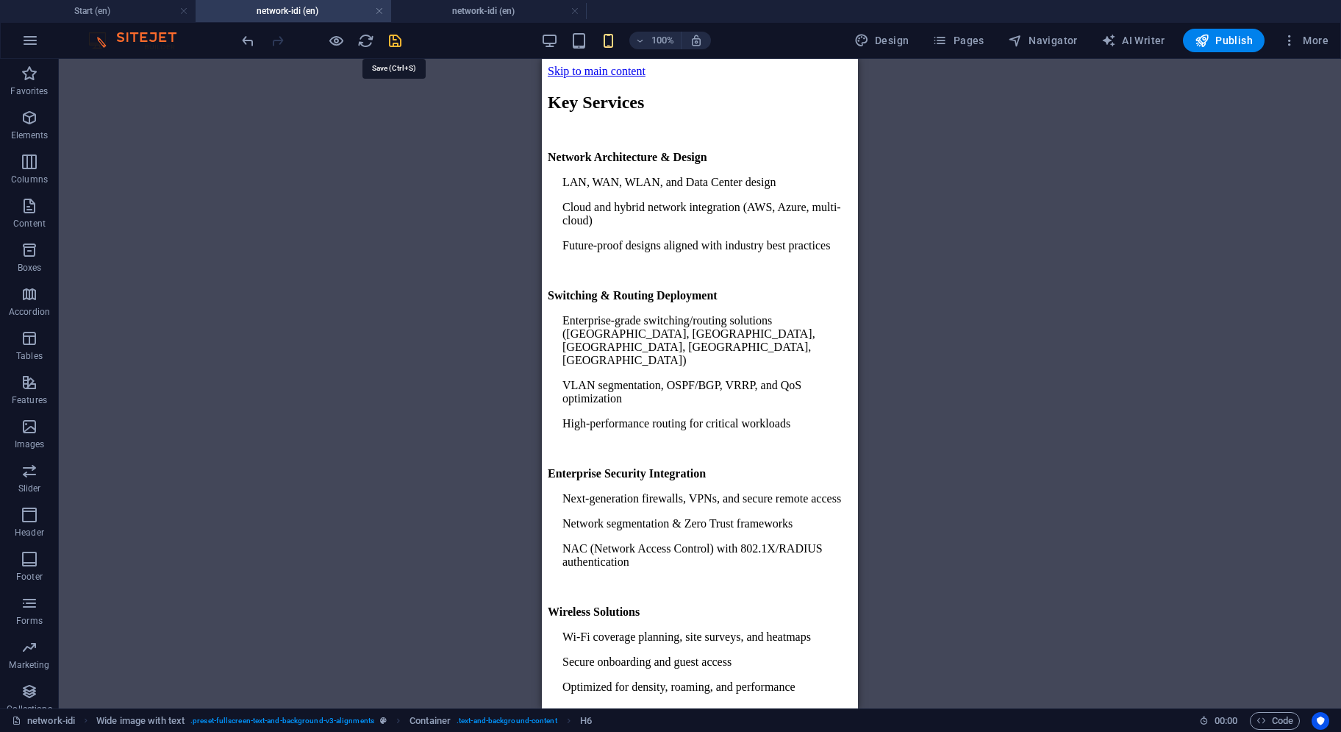
click at [393, 45] on icon "save" at bounding box center [395, 40] width 17 height 17
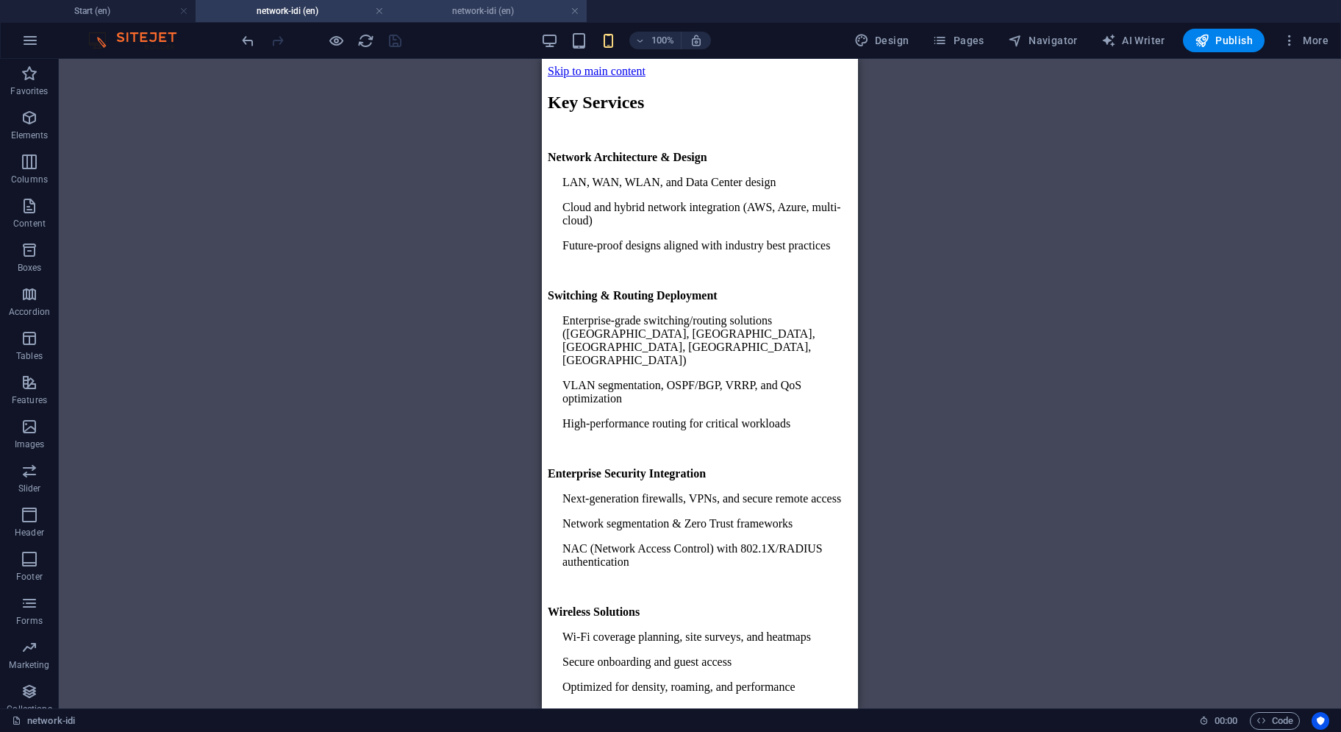
click at [478, 15] on h4 "network-idi (en)" at bounding box center [489, 11] width 196 height 16
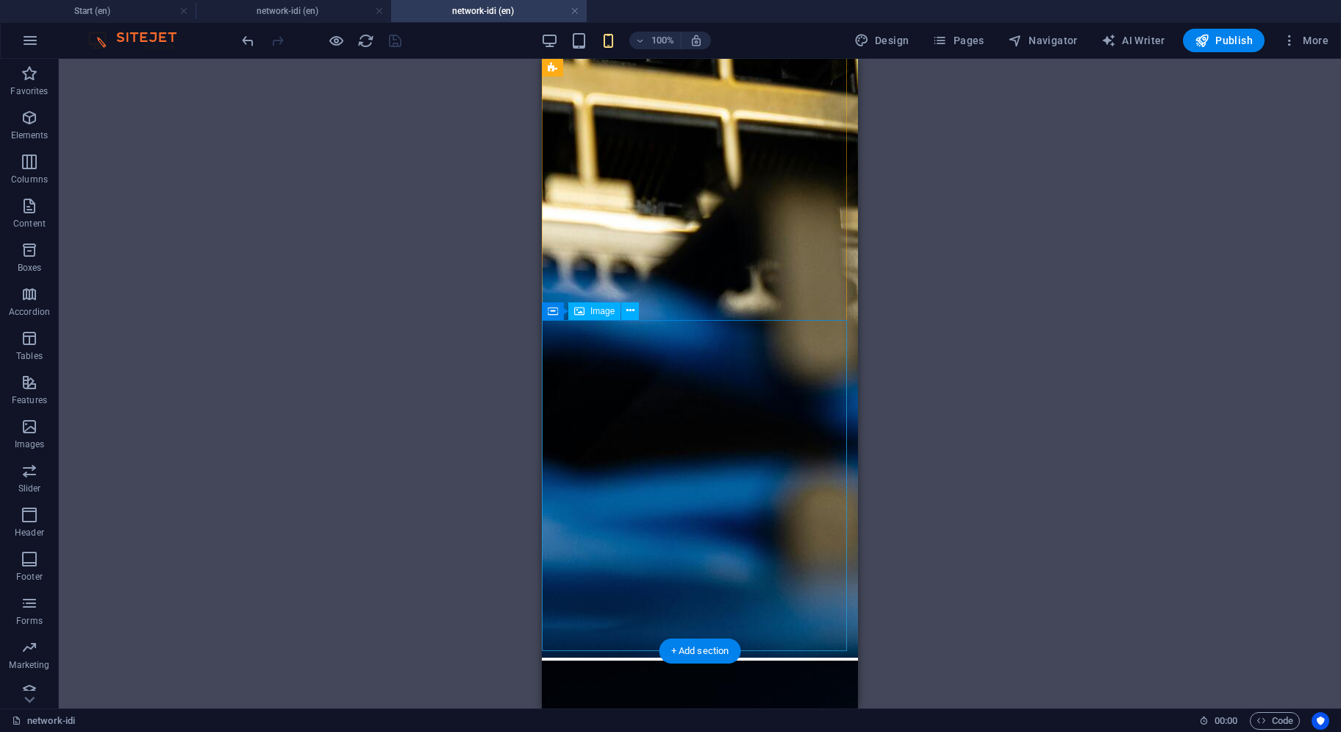
scroll to position [539, 0]
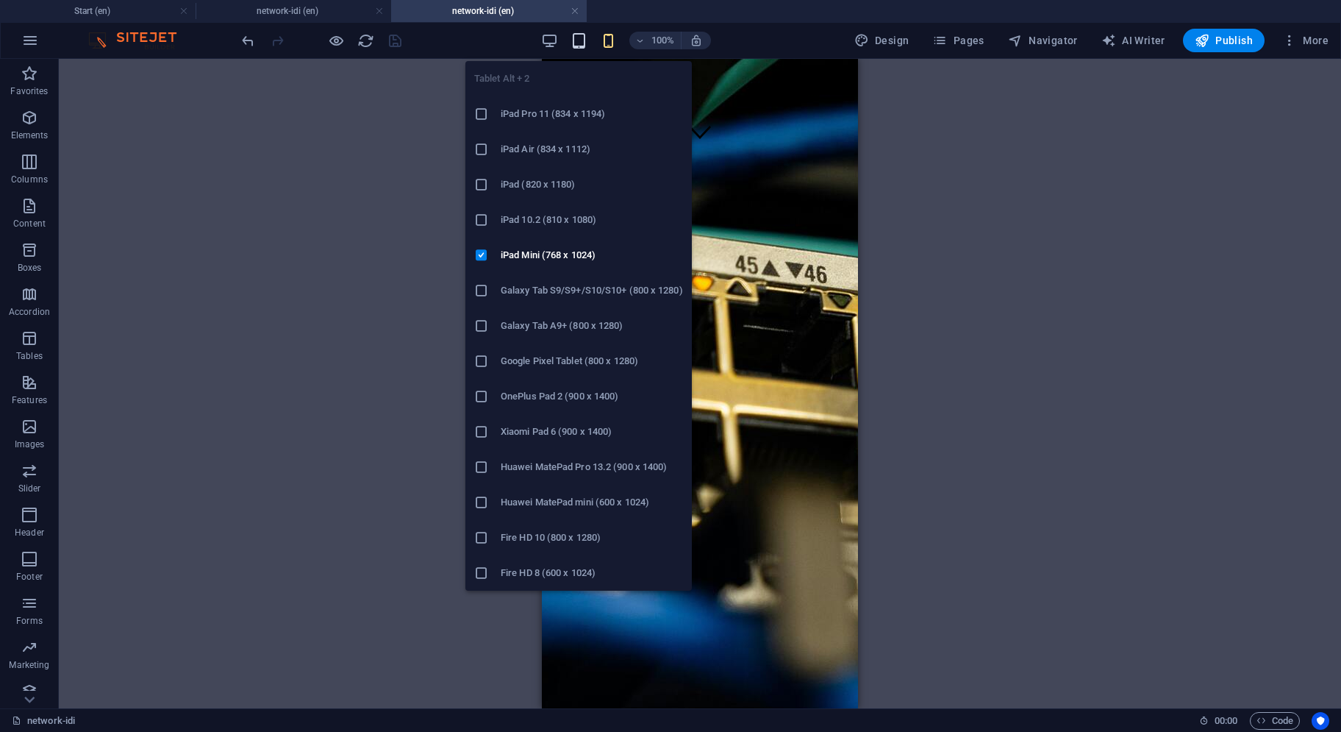
click at [578, 48] on icon "button" at bounding box center [579, 40] width 17 height 17
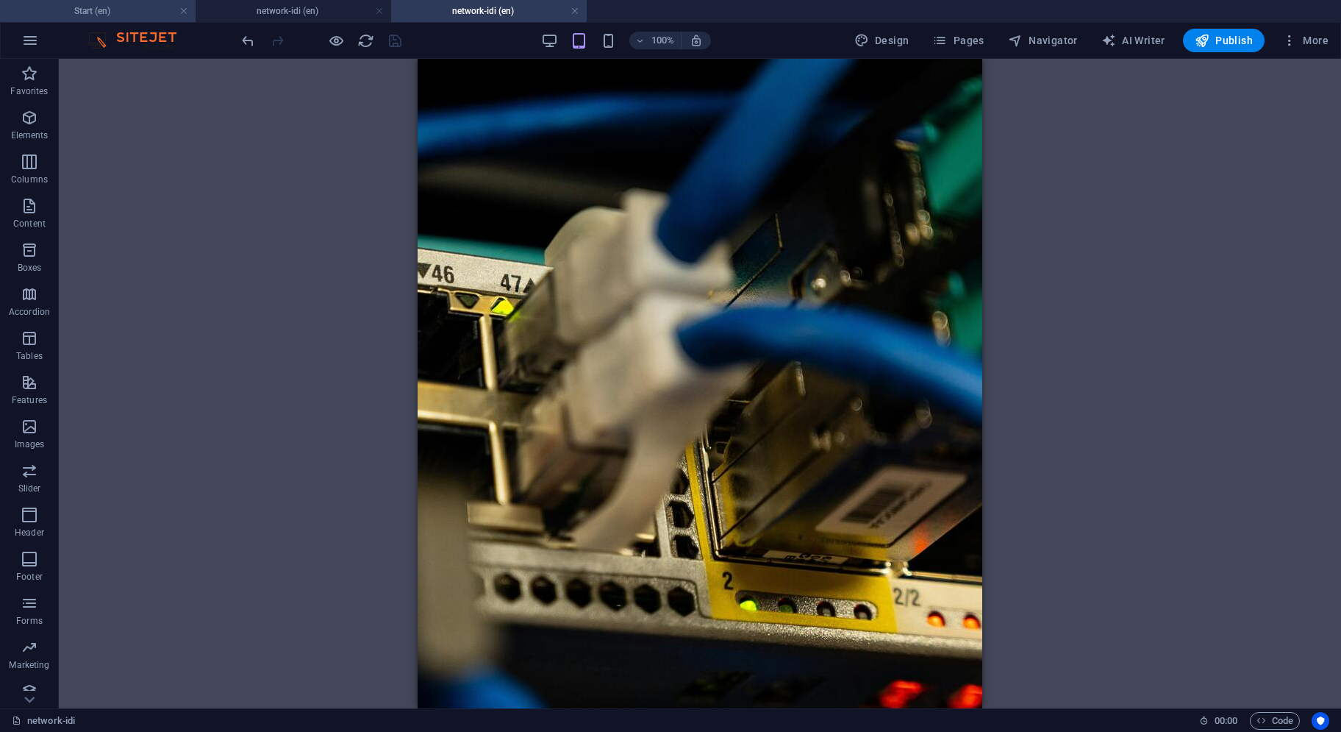
click at [118, 13] on h4 "Start (en)" at bounding box center [98, 11] width 196 height 16
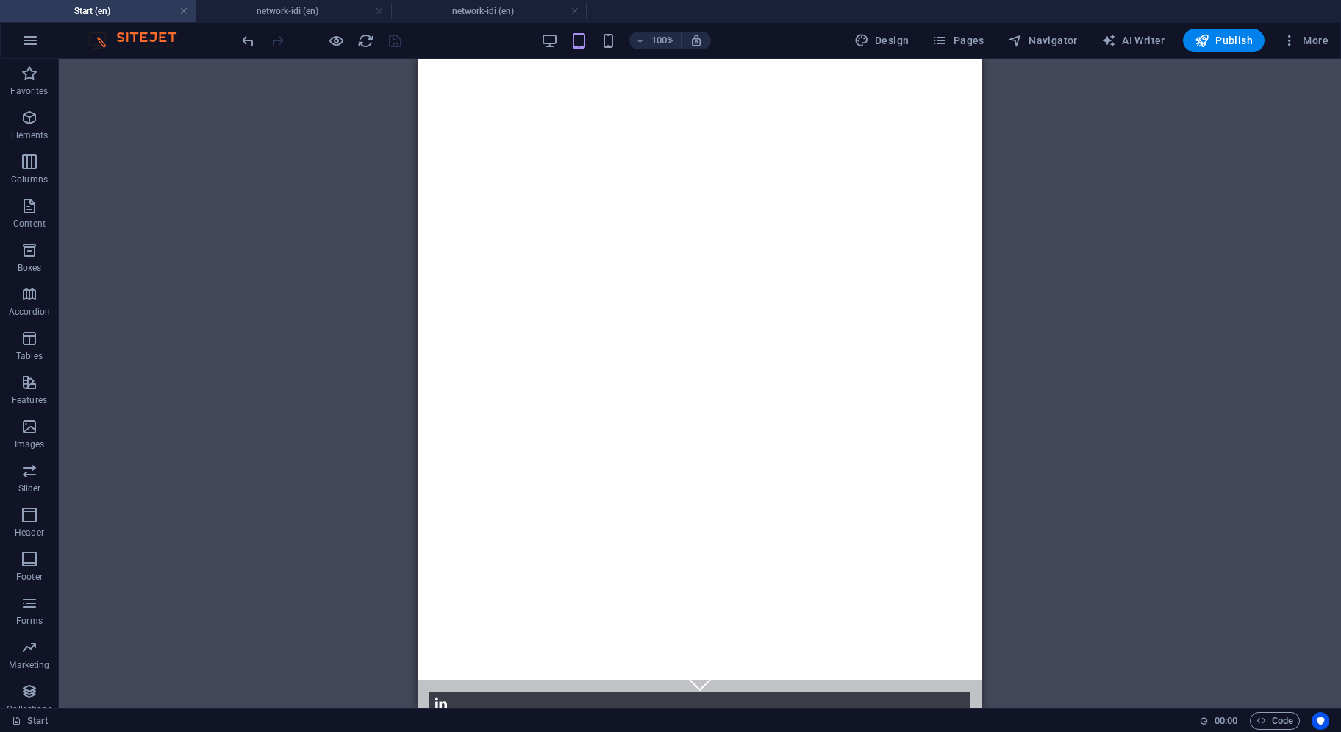
click at [254, 24] on div "100% Design Pages Navigator AI Writer Publish More" at bounding box center [671, 40] width 1340 height 35
click at [260, 18] on h4 "network-idi (en)" at bounding box center [294, 11] width 196 height 16
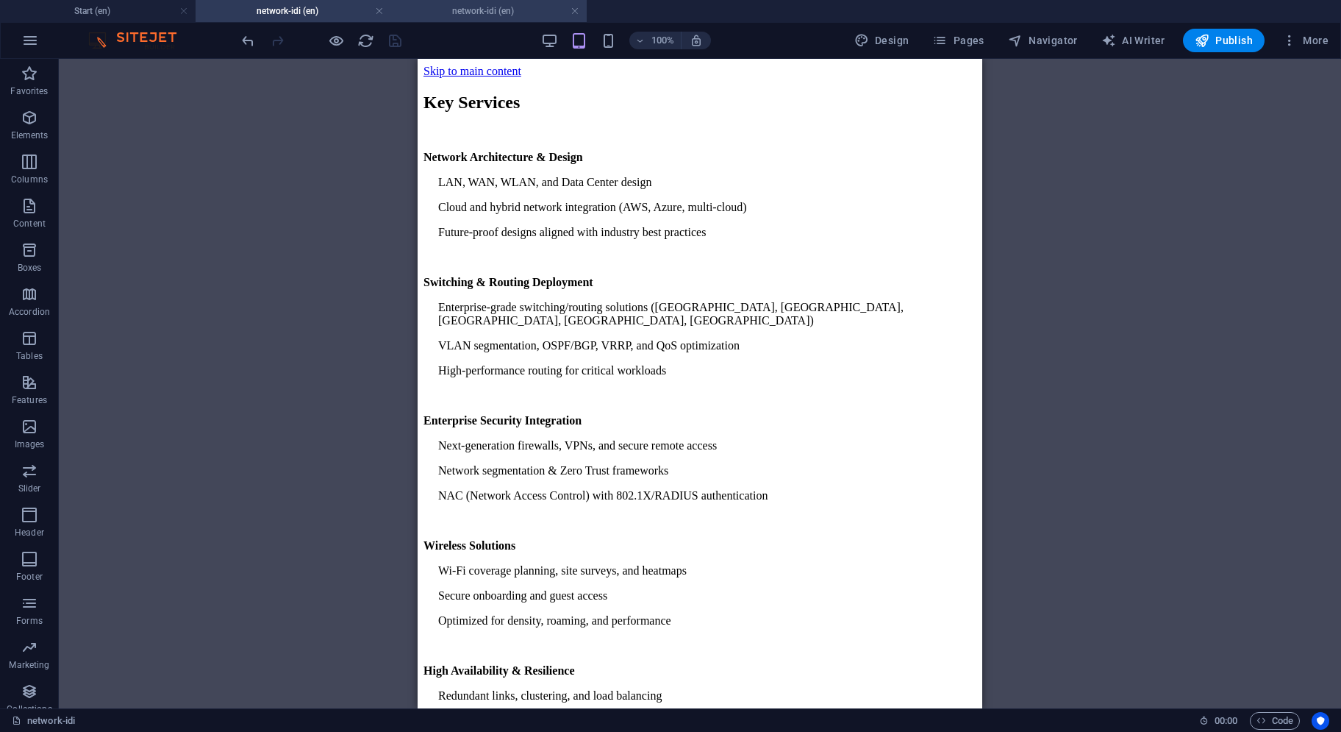
click at [523, 8] on h4 "network-idi (en)" at bounding box center [489, 11] width 196 height 16
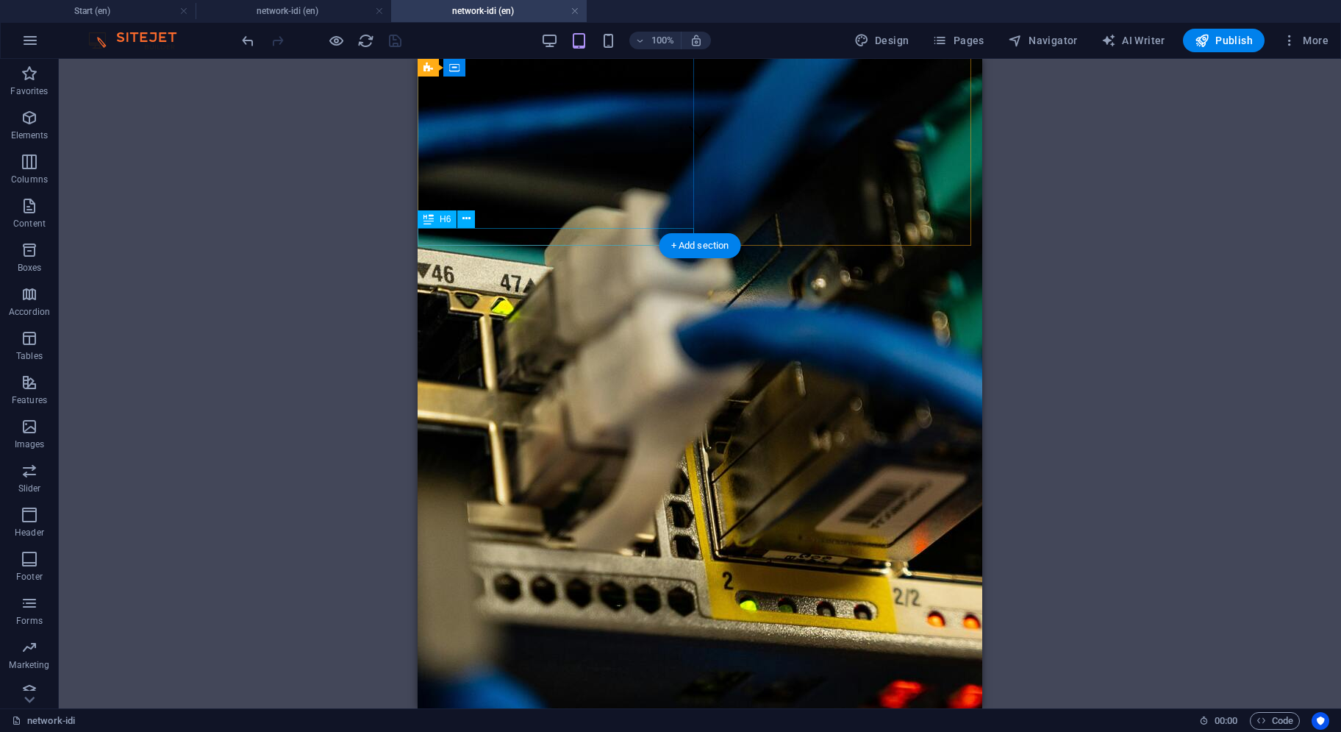
scroll to position [833, 0]
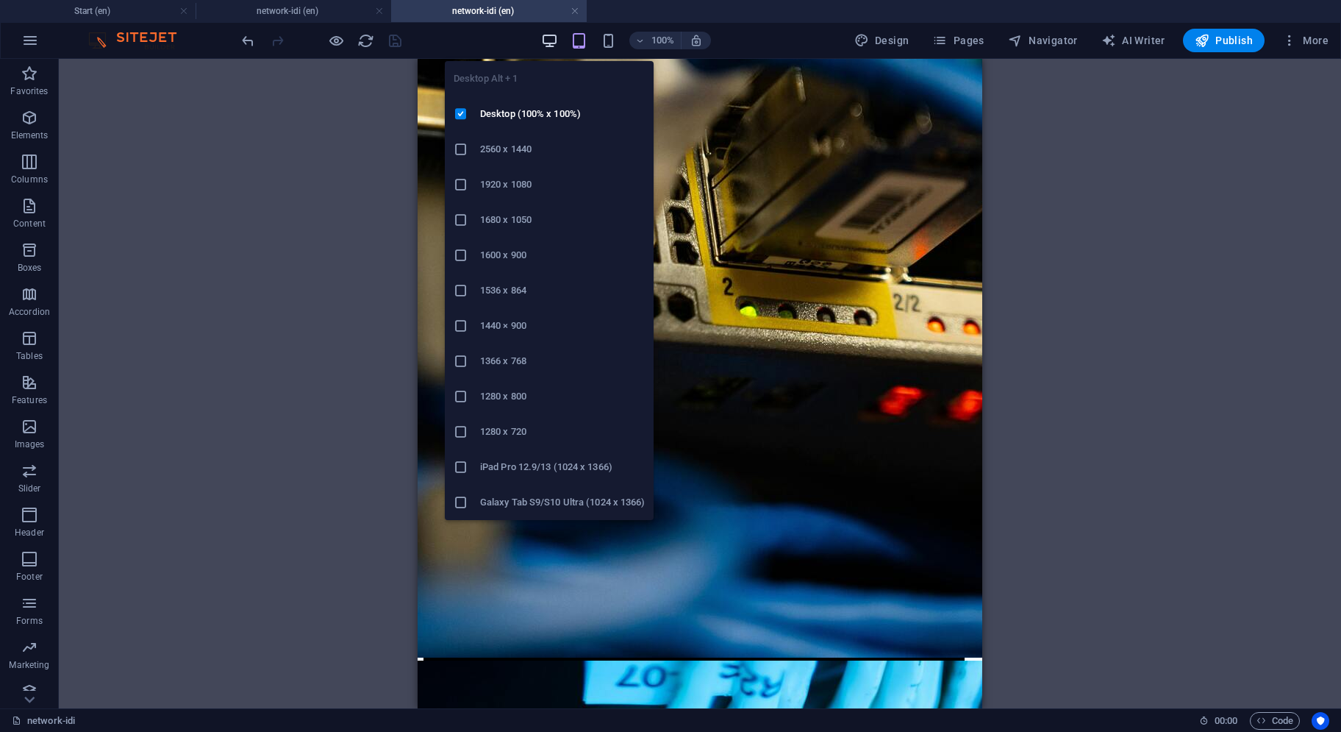
click at [554, 42] on icon "button" at bounding box center [549, 40] width 17 height 17
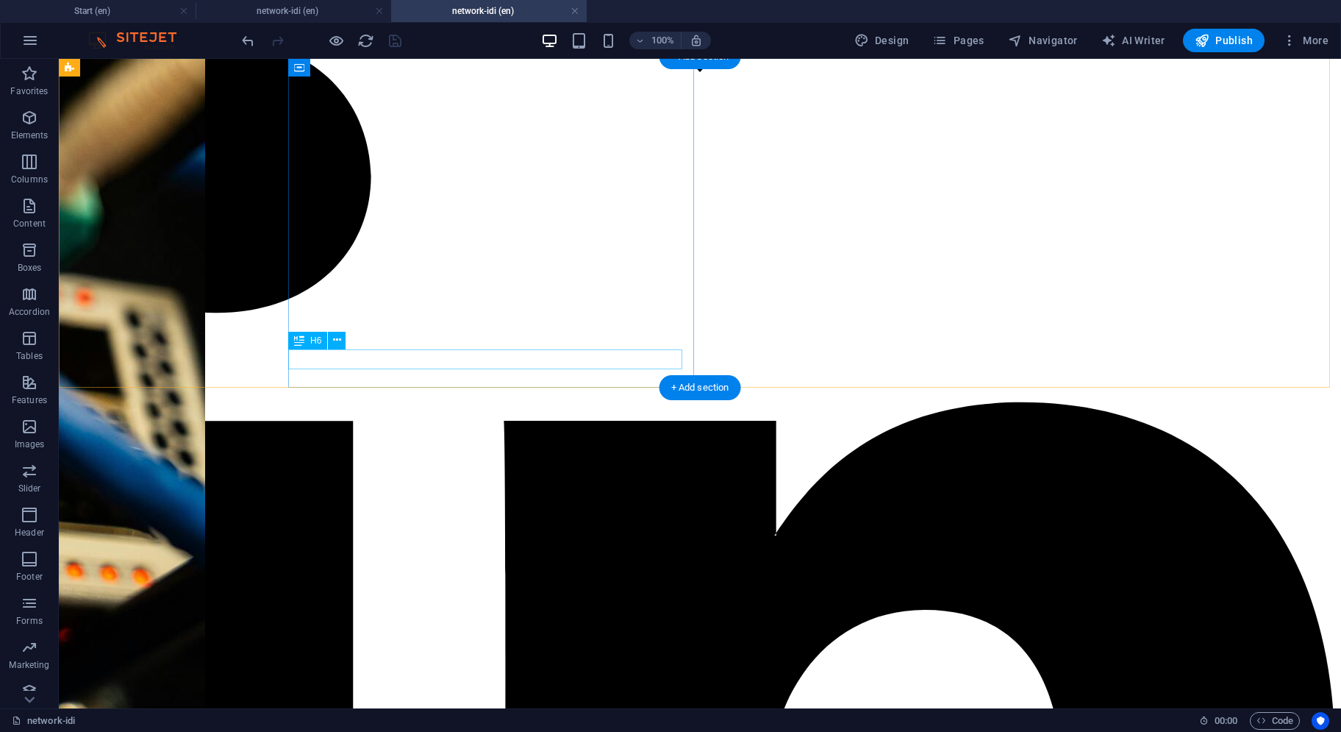
select select "overlay"
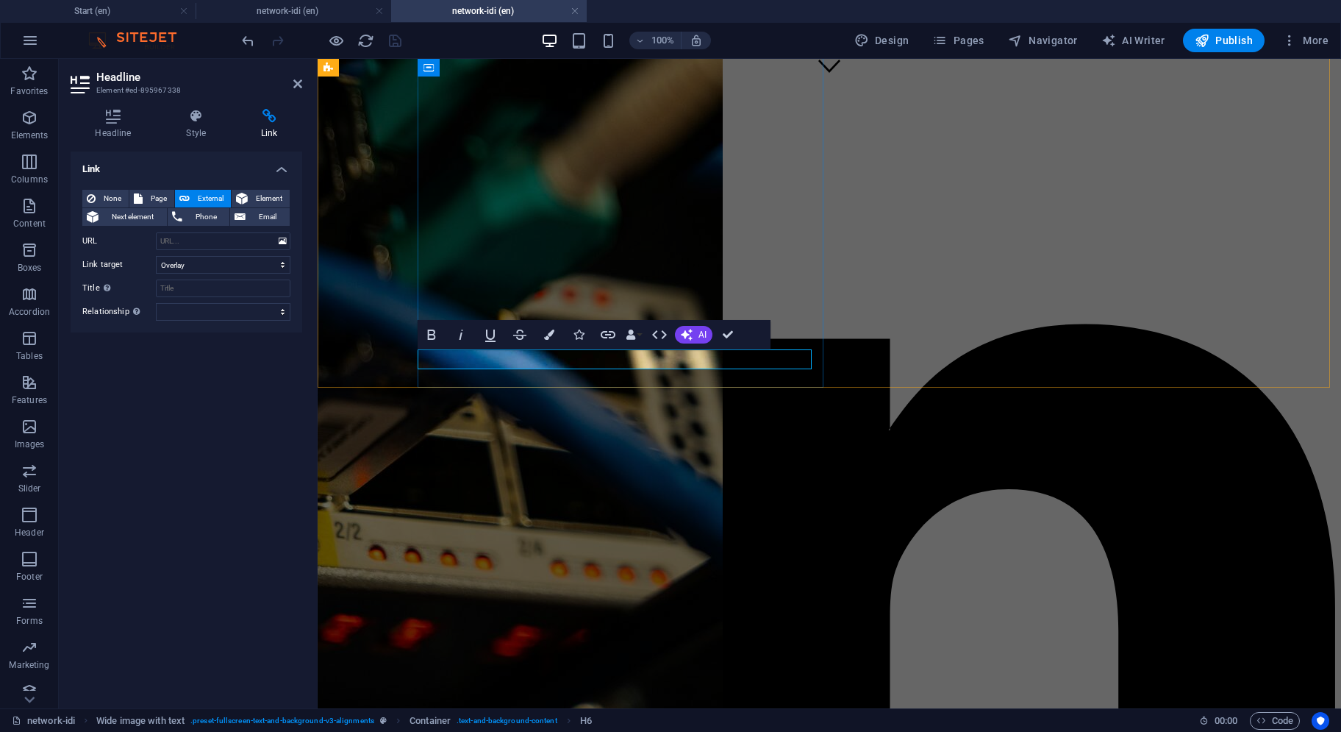
click at [190, 127] on h4 "Style" at bounding box center [199, 124] width 75 height 31
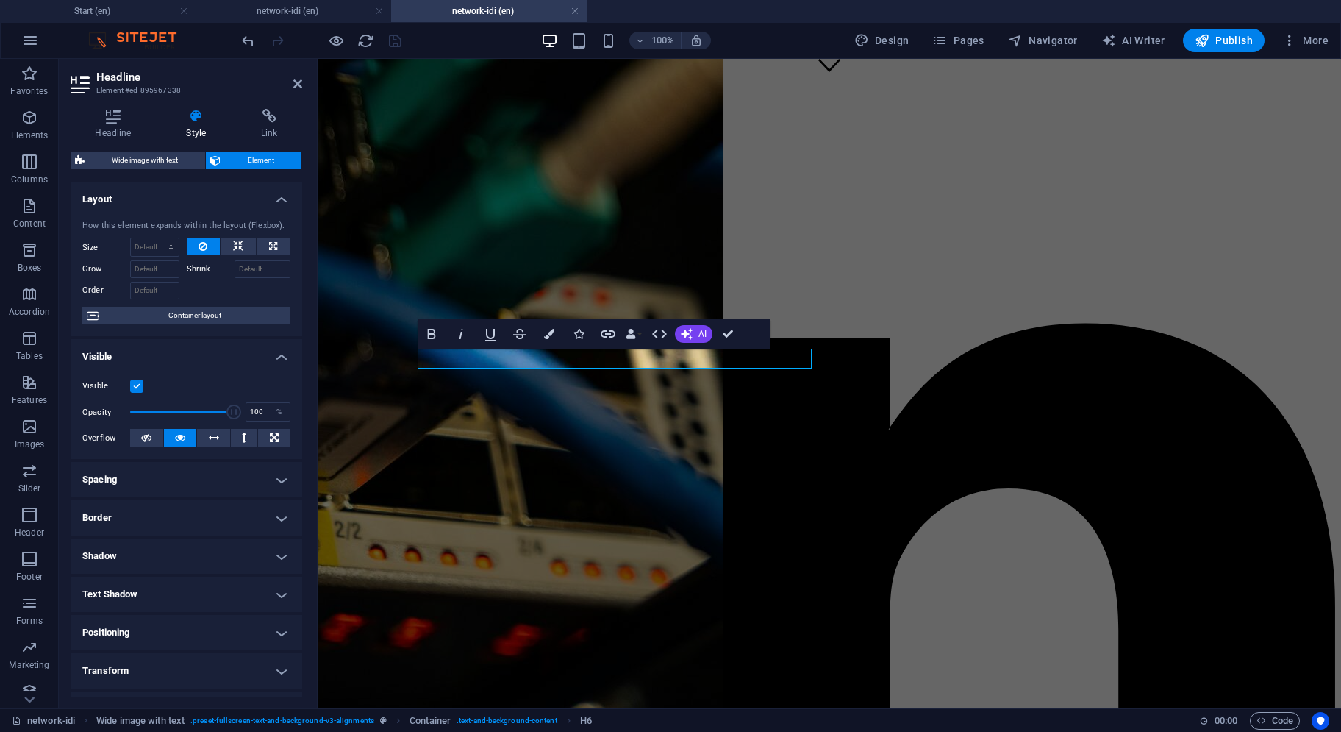
scroll to position [605, 0]
click at [551, 339] on icon "button" at bounding box center [549, 334] width 10 height 10
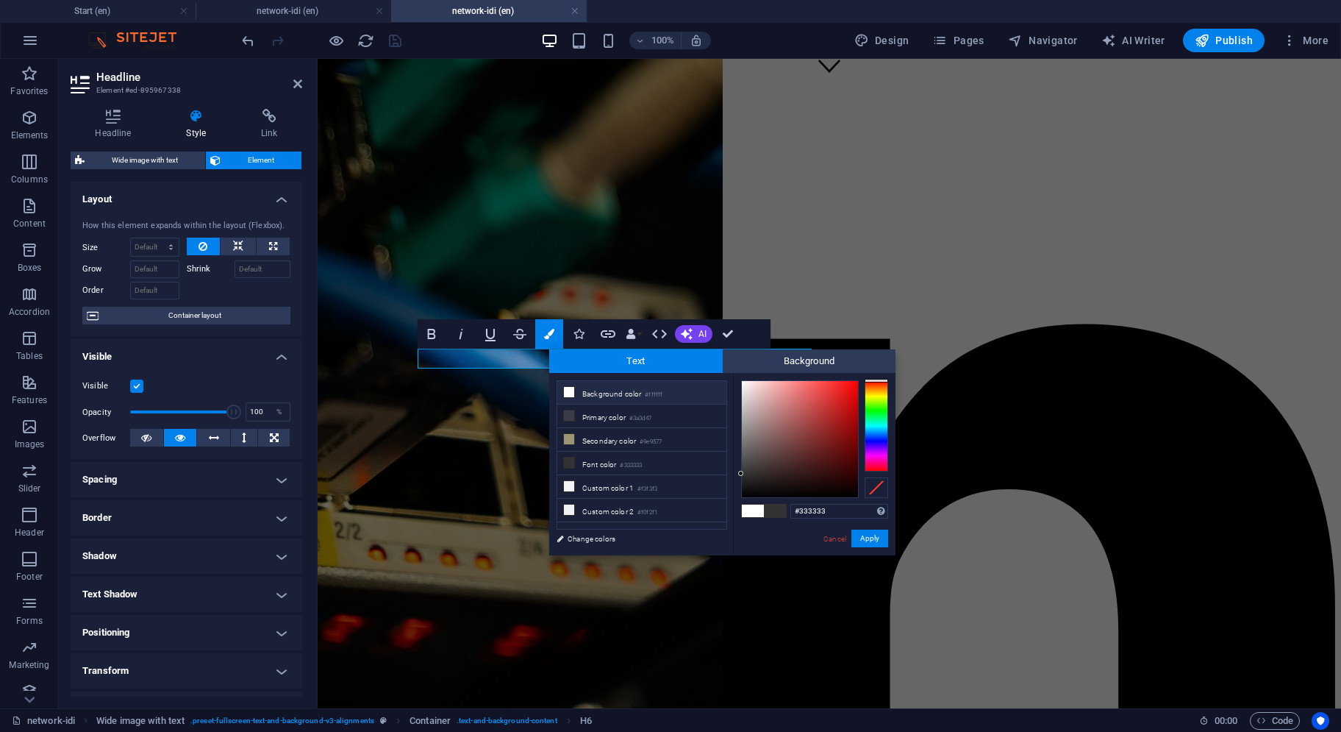
click at [567, 385] on li "Background color #ffffff" at bounding box center [641, 393] width 169 height 24
type input "#ffffff"
click at [873, 539] on button "Apply" at bounding box center [870, 539] width 37 height 18
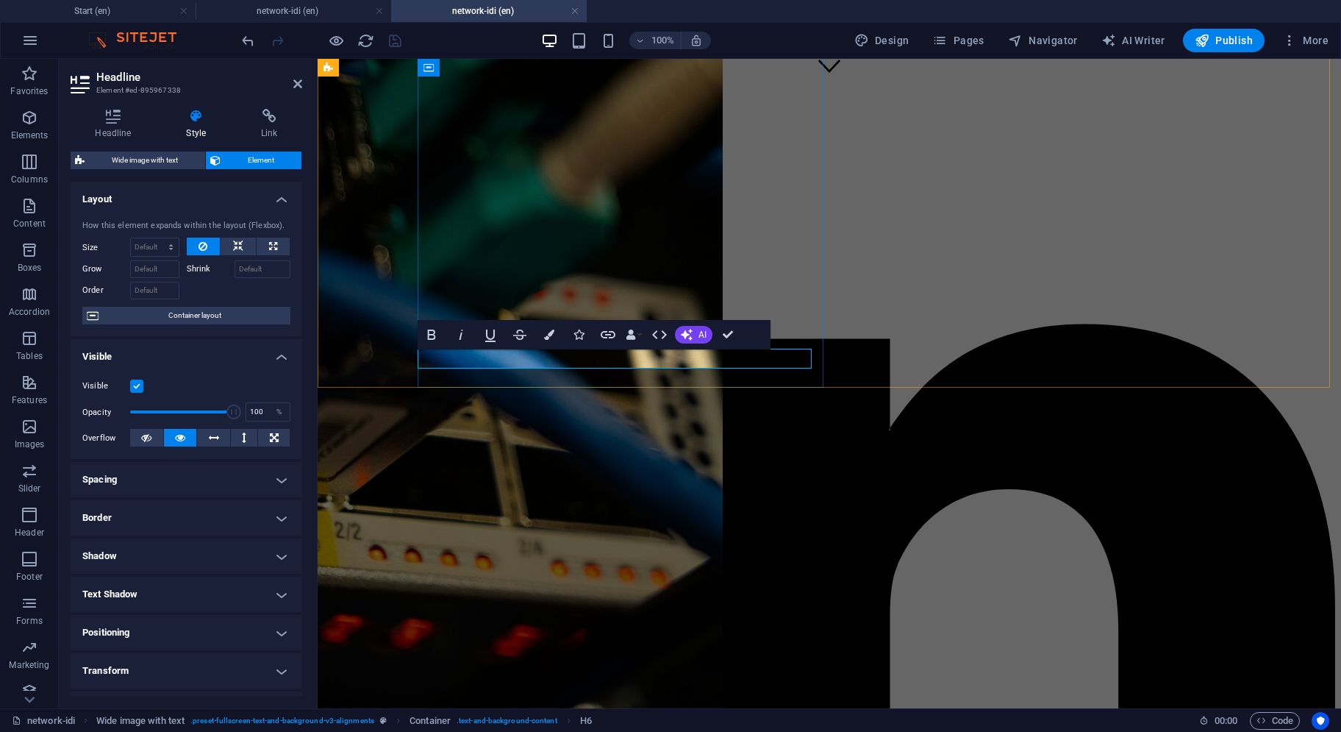
click at [296, 85] on icon at bounding box center [297, 84] width 9 height 12
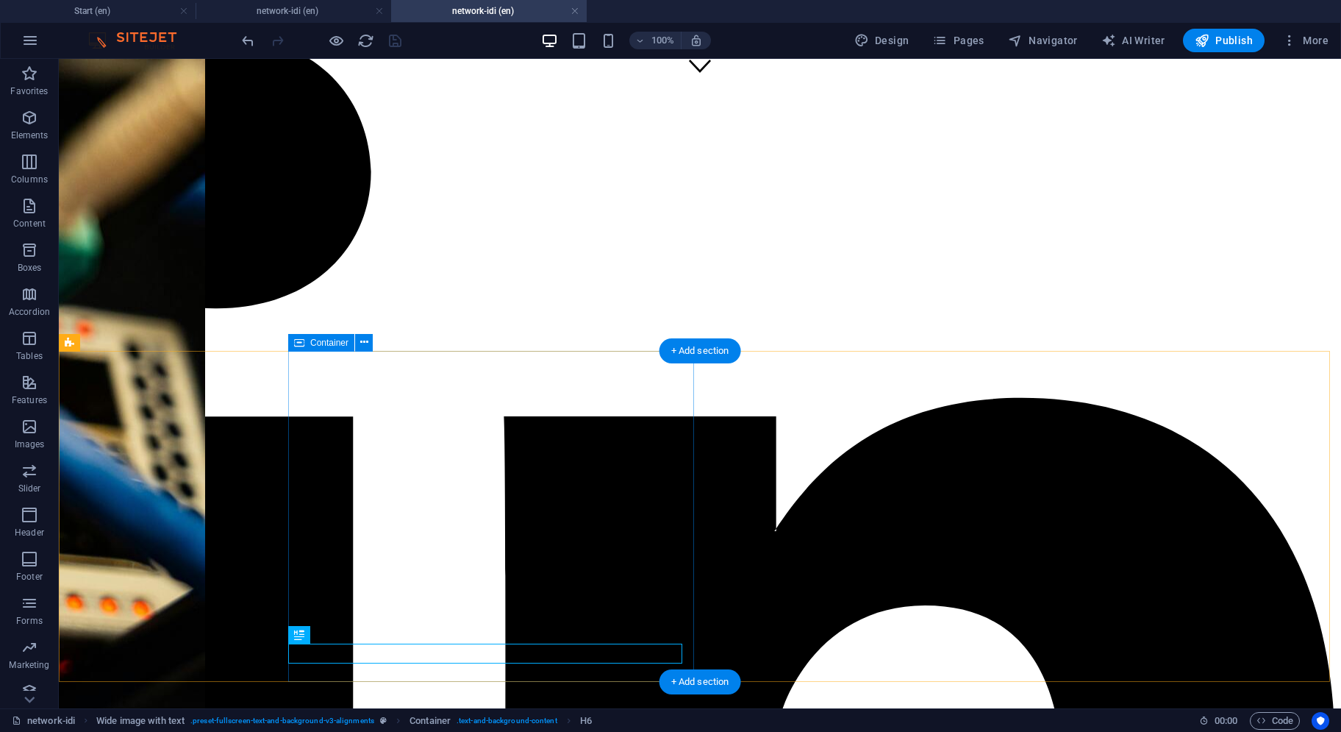
scroll to position [311, 0]
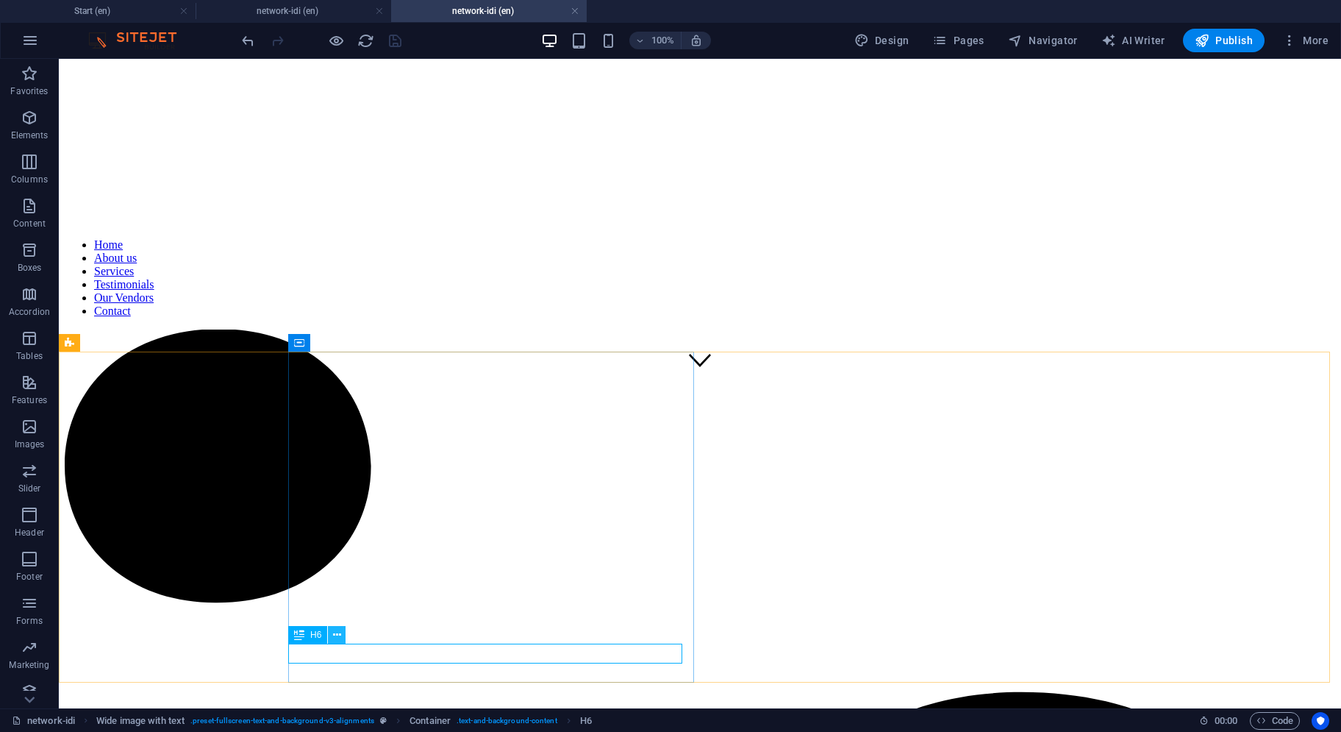
click at [340, 636] on icon at bounding box center [337, 634] width 8 height 15
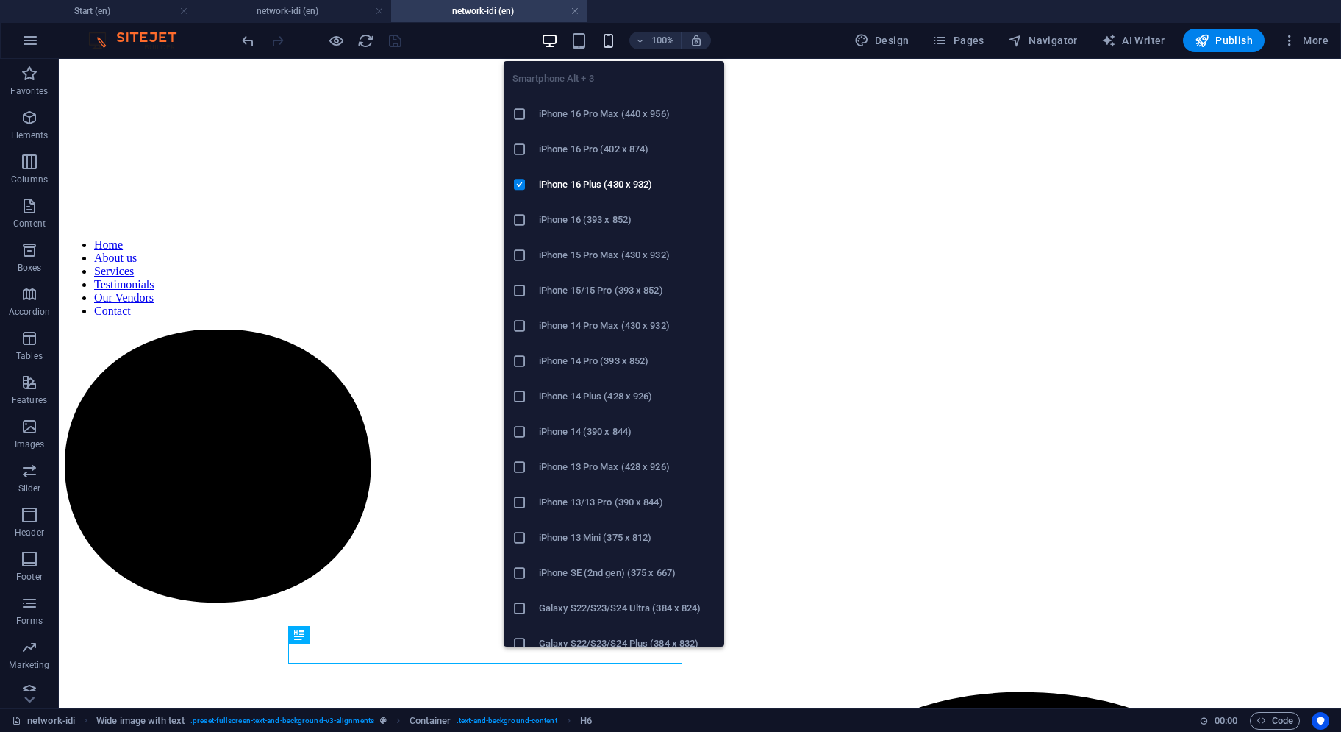
click at [612, 33] on icon "button" at bounding box center [608, 40] width 17 height 17
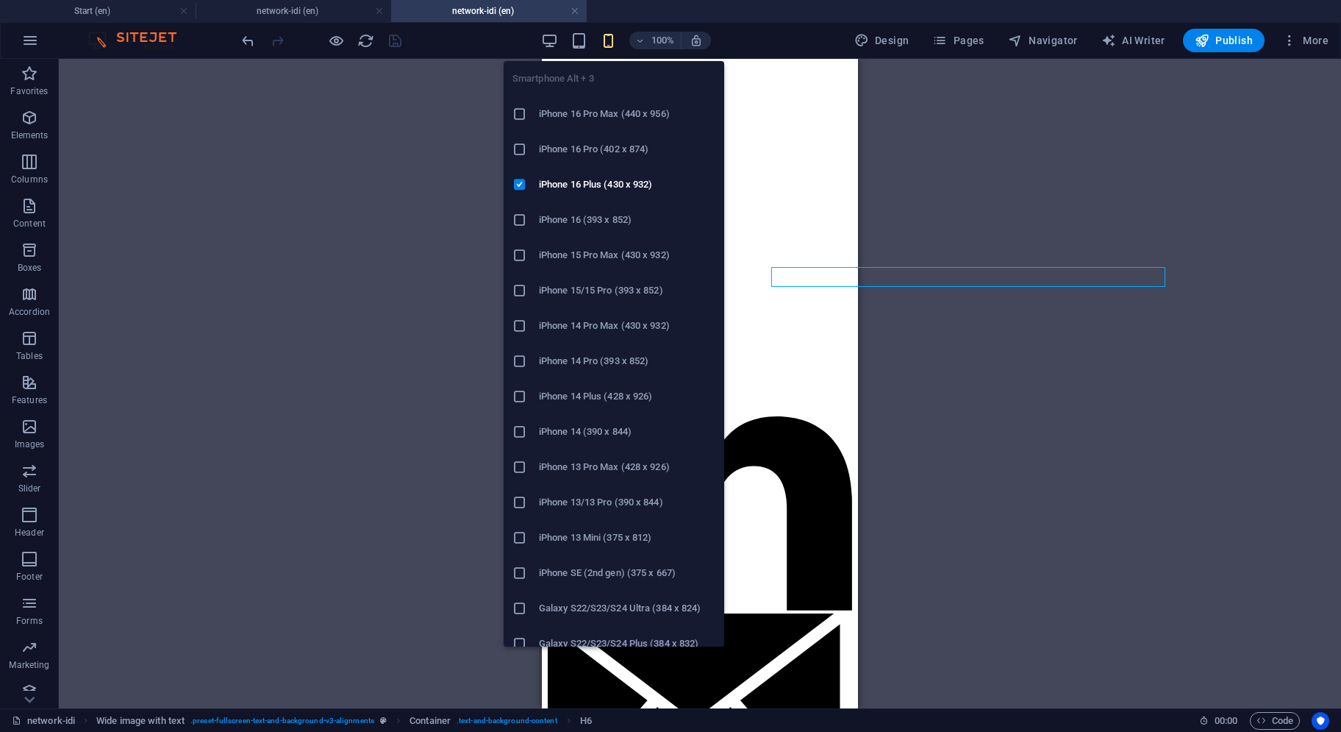
scroll to position [688, 0]
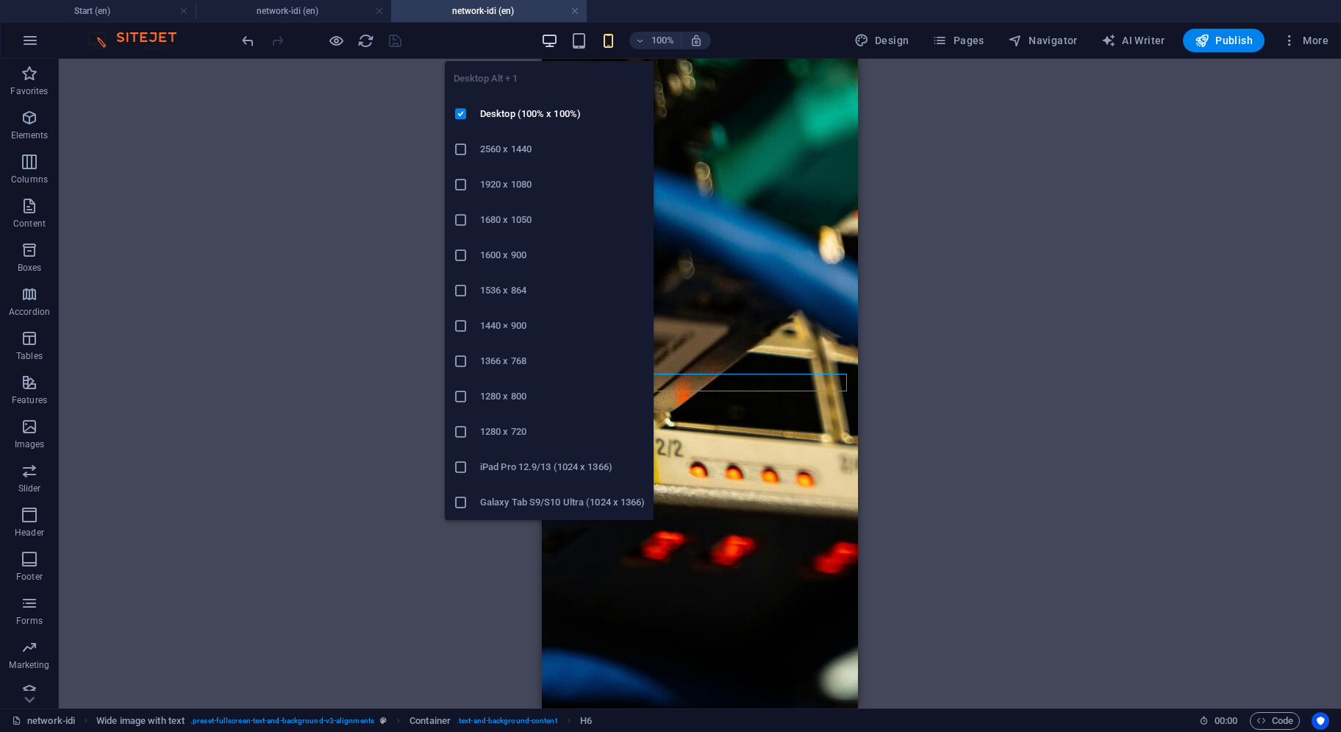
click at [552, 37] on icon "button" at bounding box center [549, 40] width 17 height 17
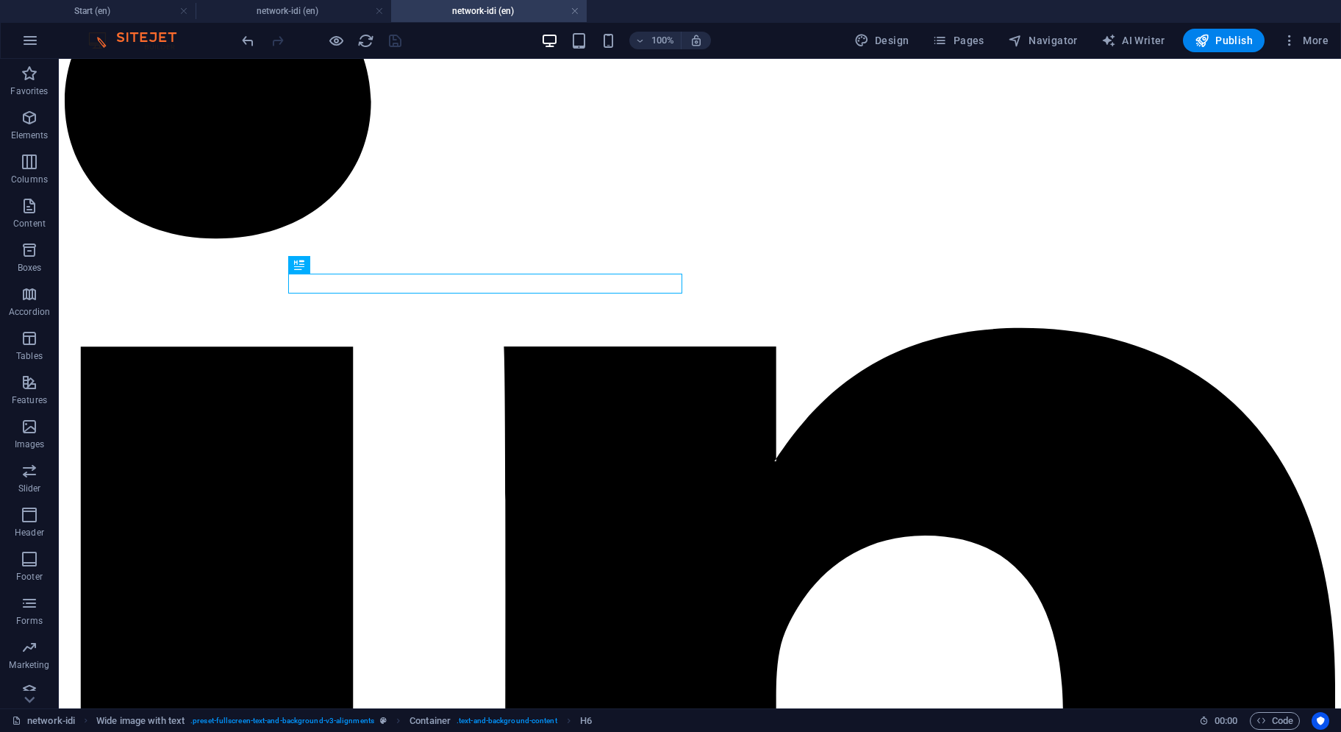
scroll to position [681, 0]
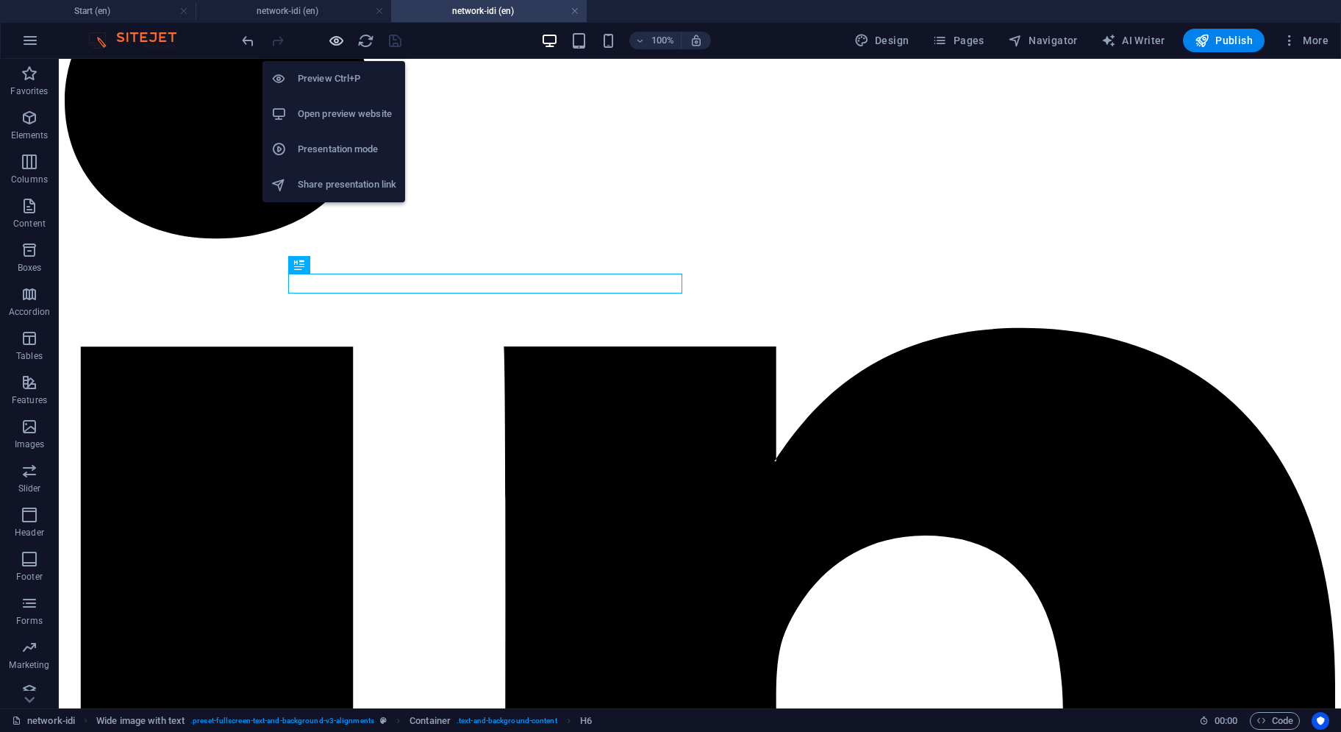
click at [335, 43] on icon "button" at bounding box center [336, 40] width 17 height 17
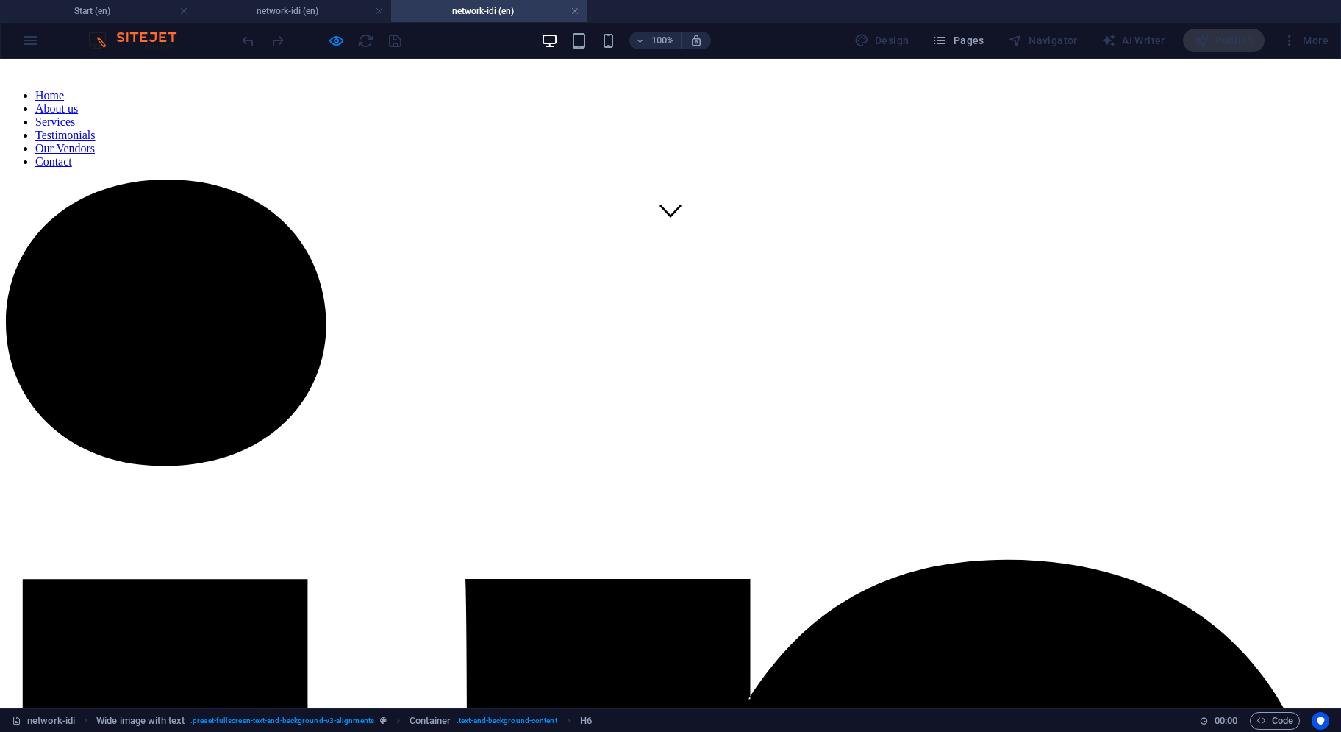
scroll to position [460, 0]
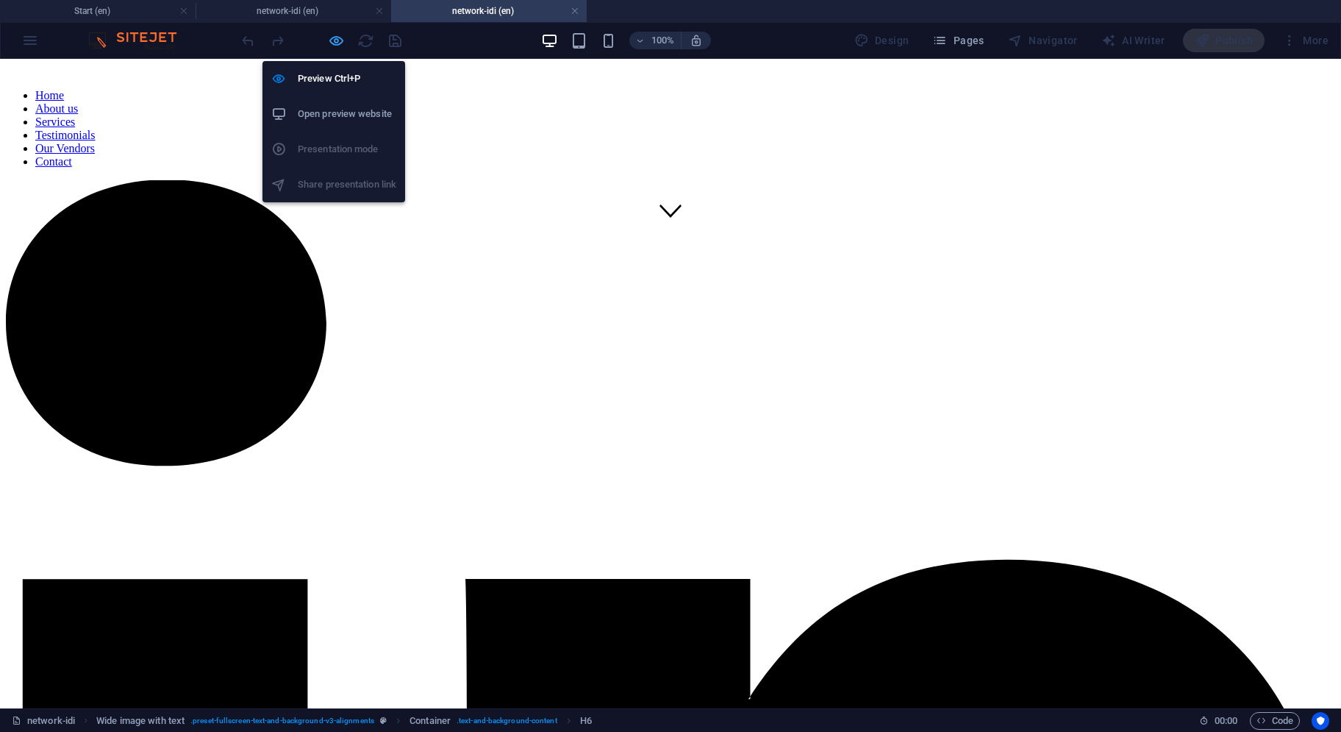
click at [337, 38] on icon "button" at bounding box center [336, 40] width 17 height 17
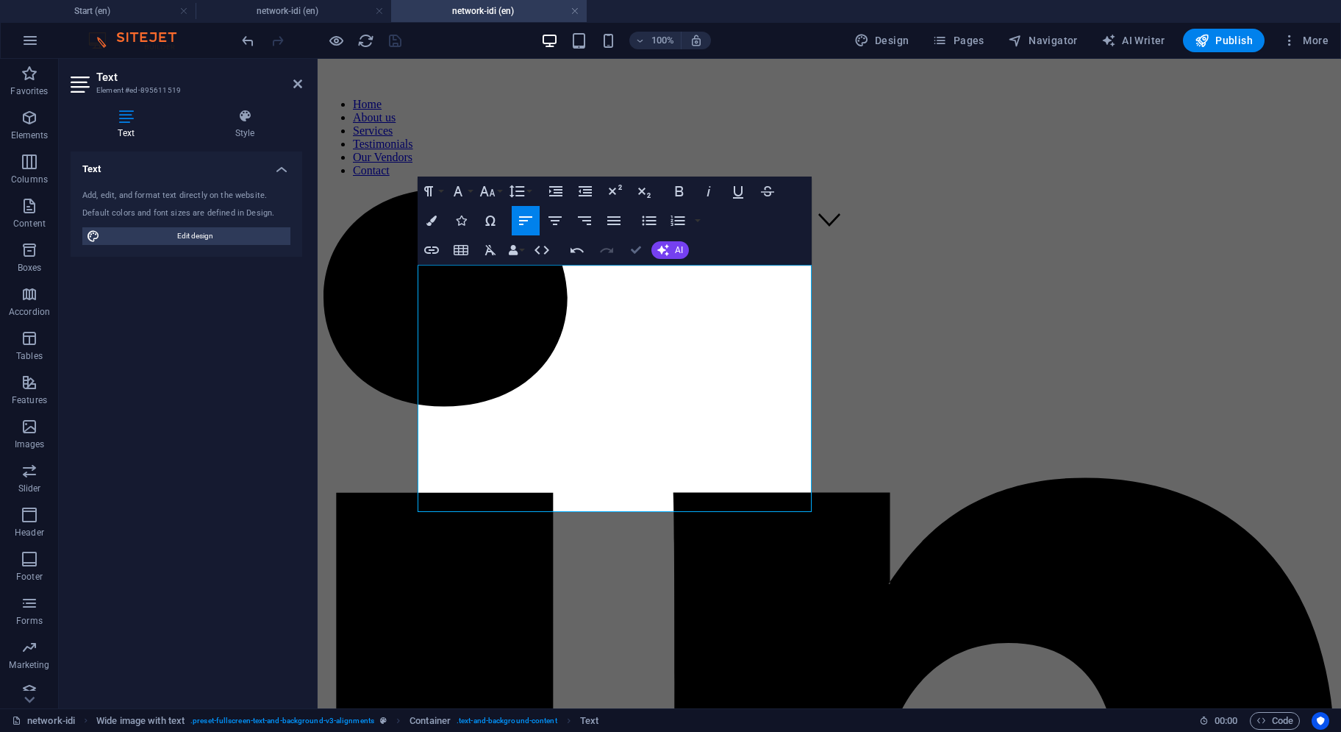
drag, startPoint x: 640, startPoint y: 249, endPoint x: 580, endPoint y: 190, distance: 83.7
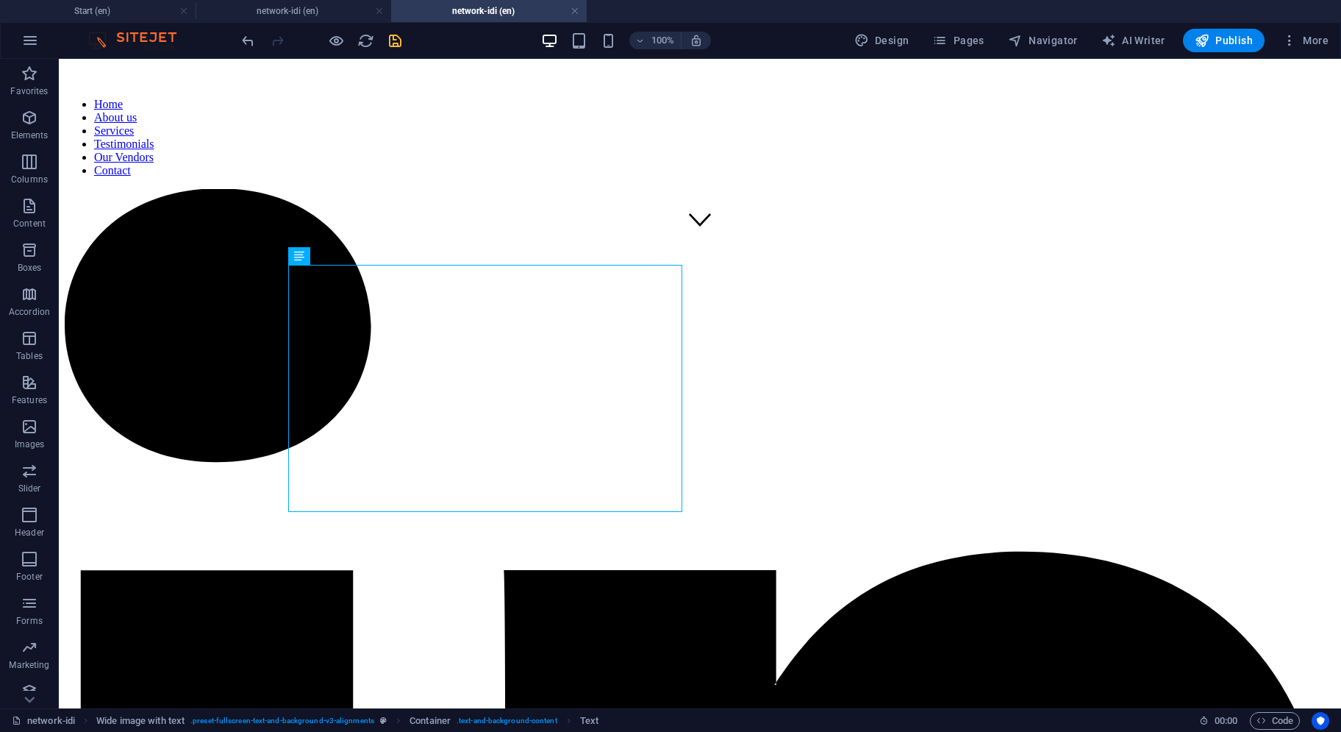
scroll to position [452, 0]
click at [402, 40] on icon "save" at bounding box center [395, 40] width 17 height 17
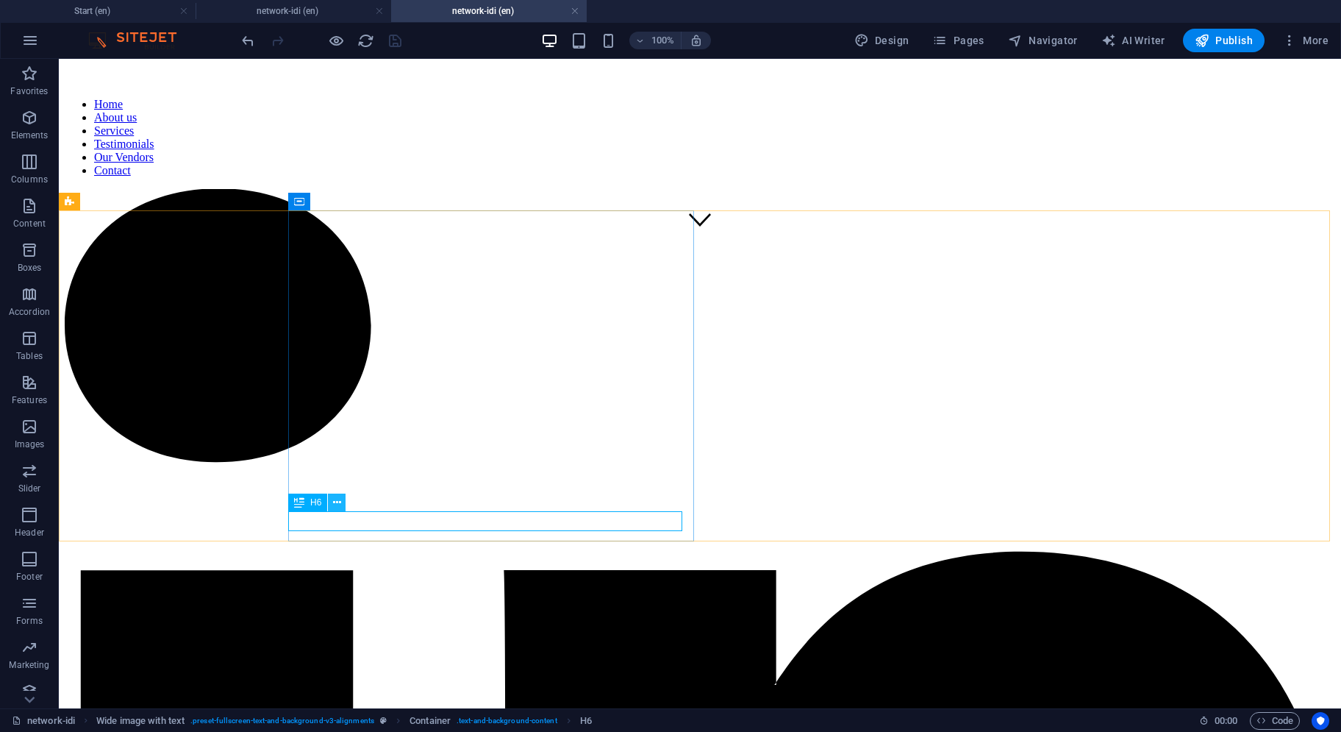
click at [335, 508] on icon at bounding box center [337, 502] width 8 height 15
click at [339, 496] on icon at bounding box center [337, 502] width 8 height 15
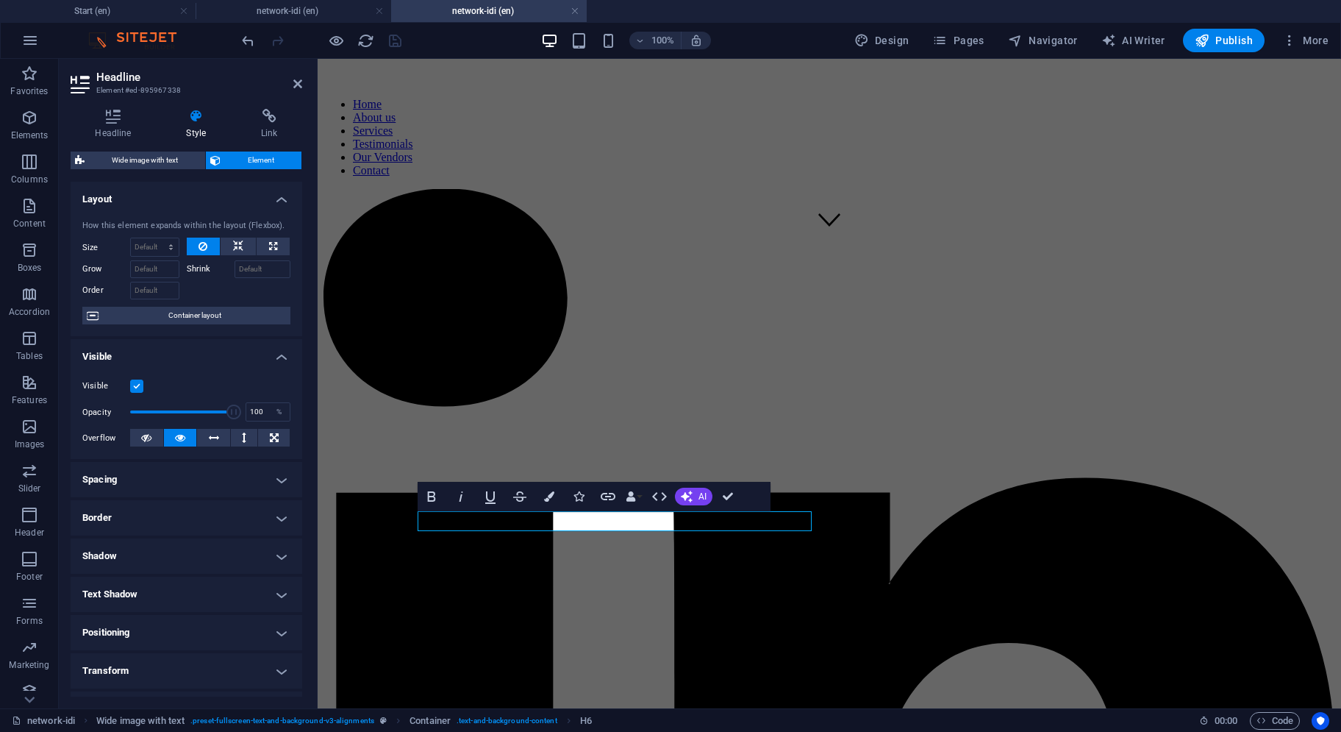
click at [166, 486] on h4 "Spacing" at bounding box center [187, 479] width 232 height 35
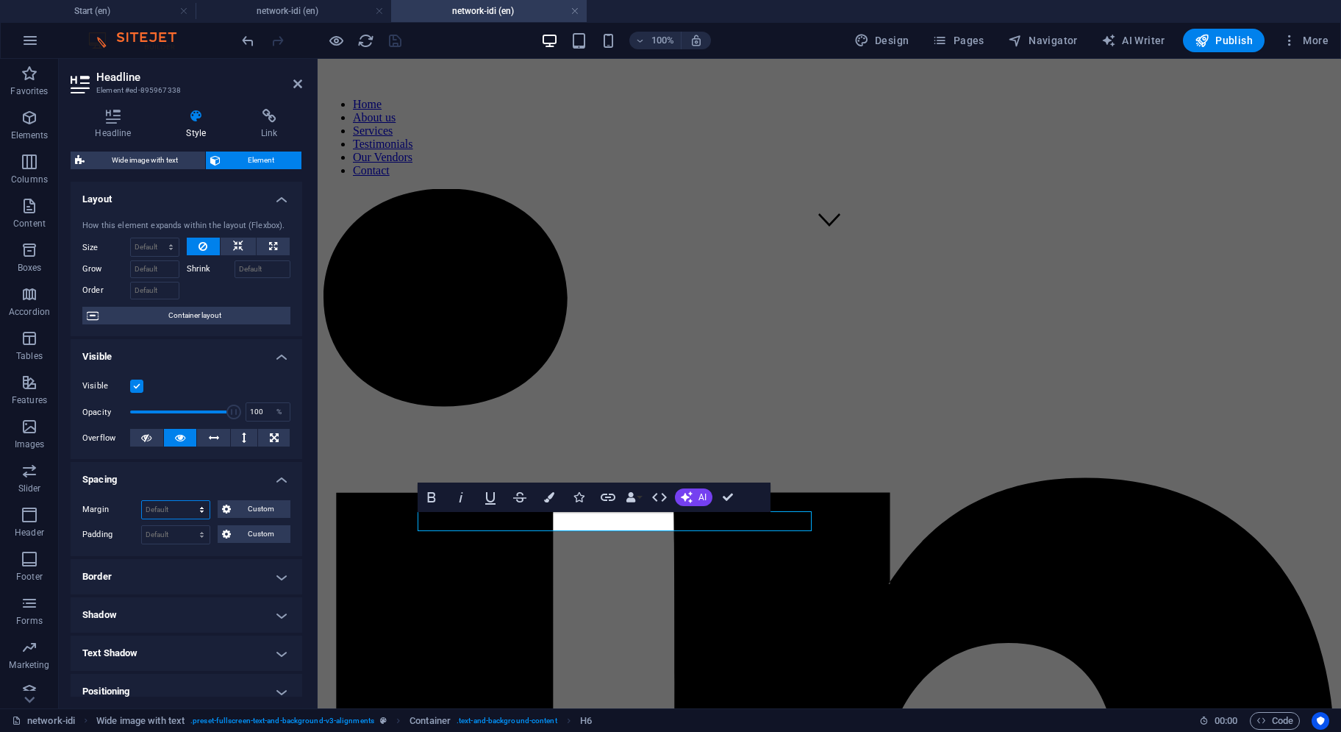
click at [175, 510] on select "Default auto px % rem vw vh Custom" at bounding box center [176, 510] width 68 height 18
select select "%"
click at [188, 501] on select "Default auto px % rem vw vh Custom" at bounding box center [176, 510] width 68 height 18
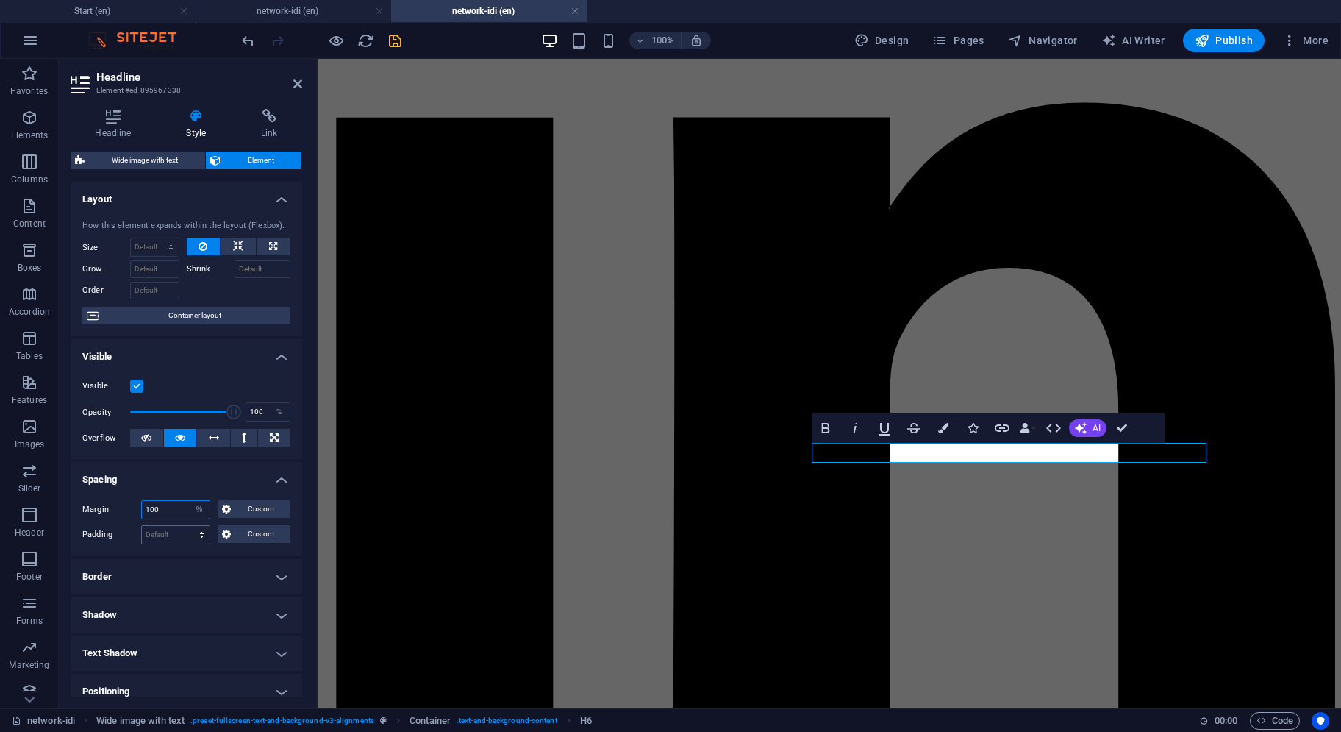
scroll to position [974, 0]
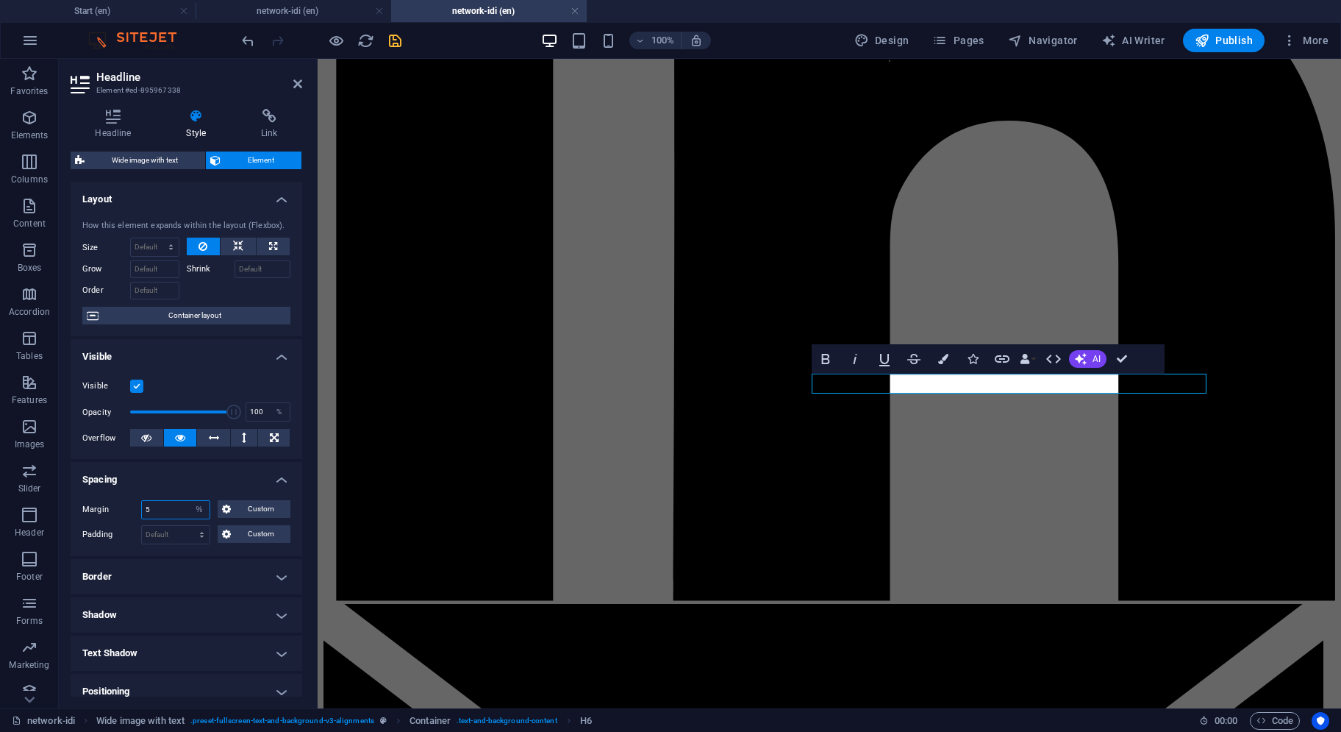
type input "5"
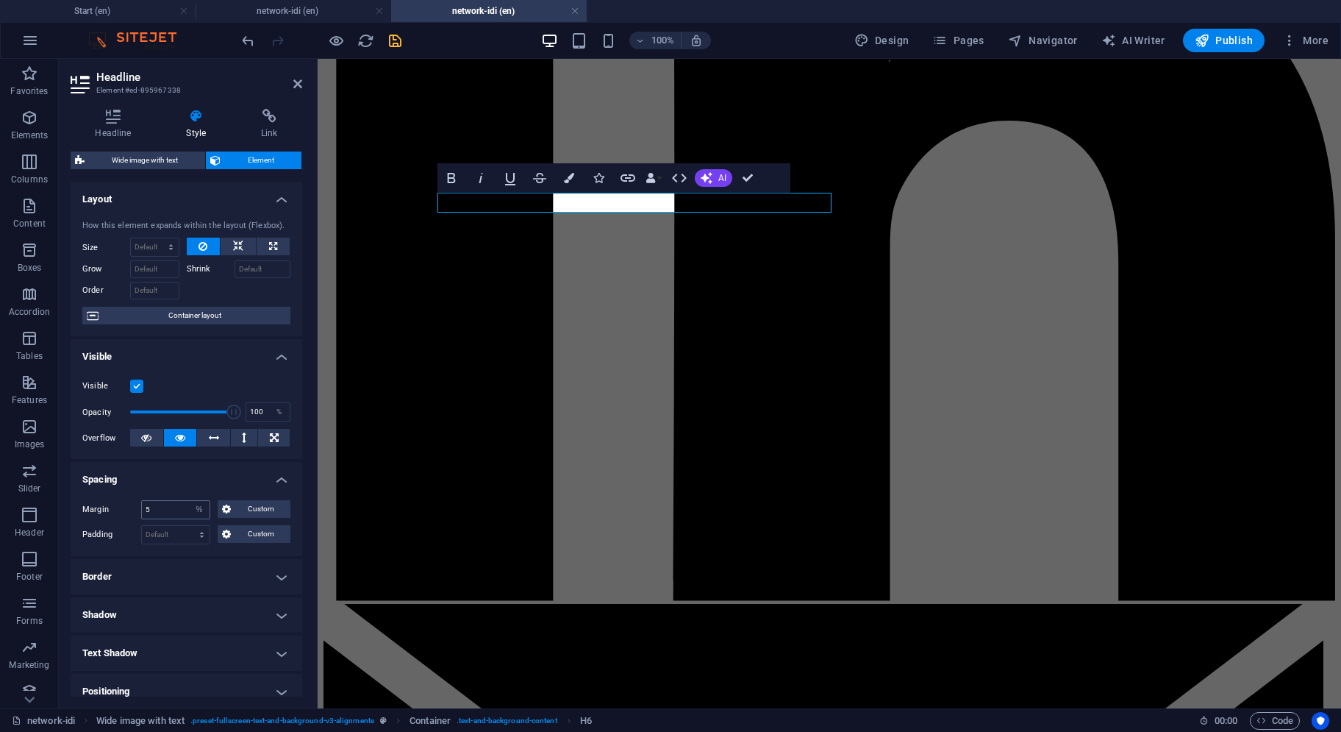
scroll to position [600, 0]
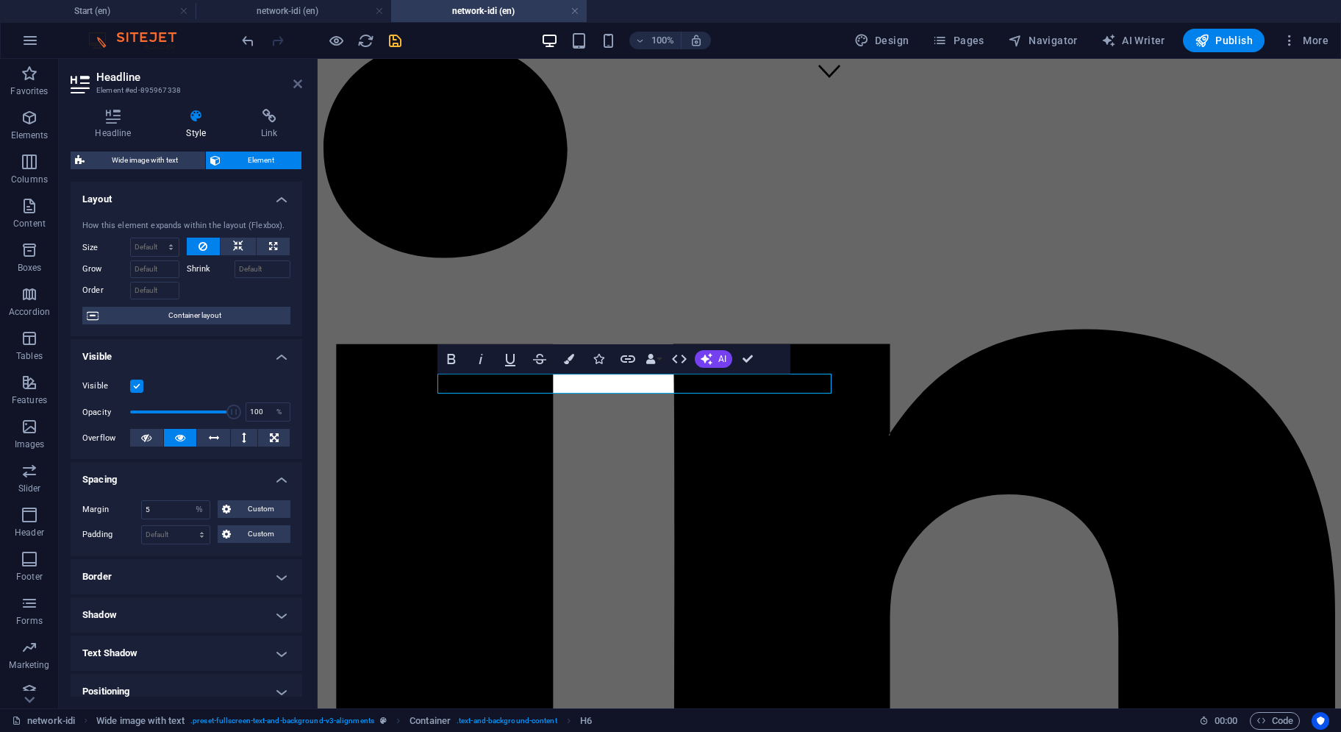
click at [296, 88] on icon at bounding box center [297, 84] width 9 height 12
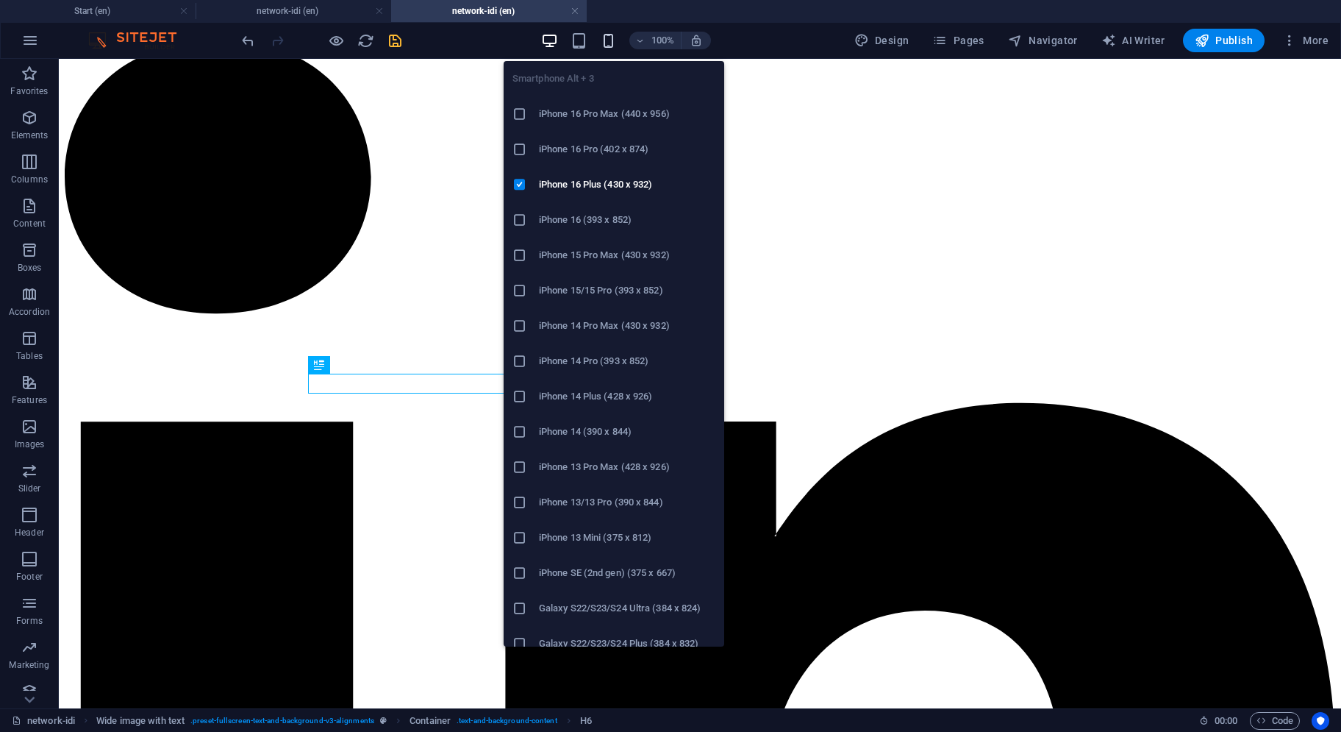
click at [613, 42] on icon "button" at bounding box center [608, 40] width 17 height 17
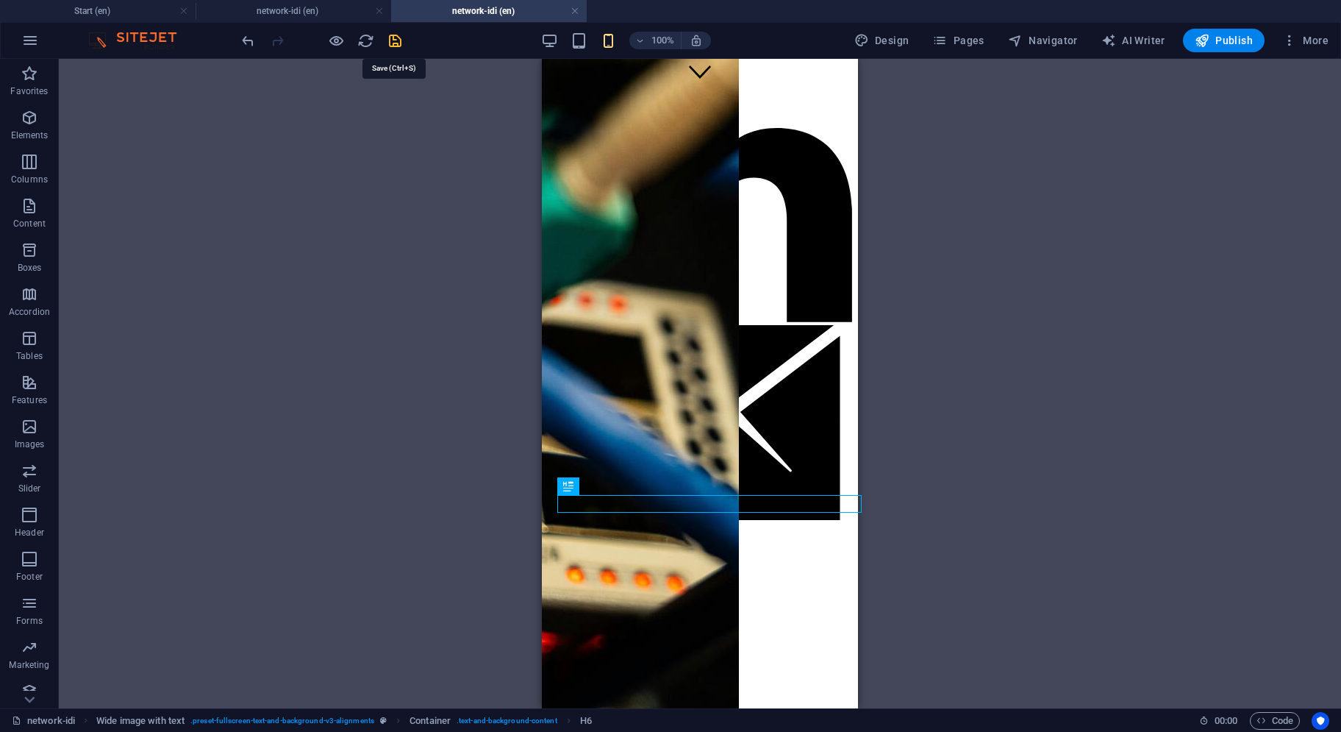
click at [397, 42] on icon "save" at bounding box center [395, 40] width 17 height 17
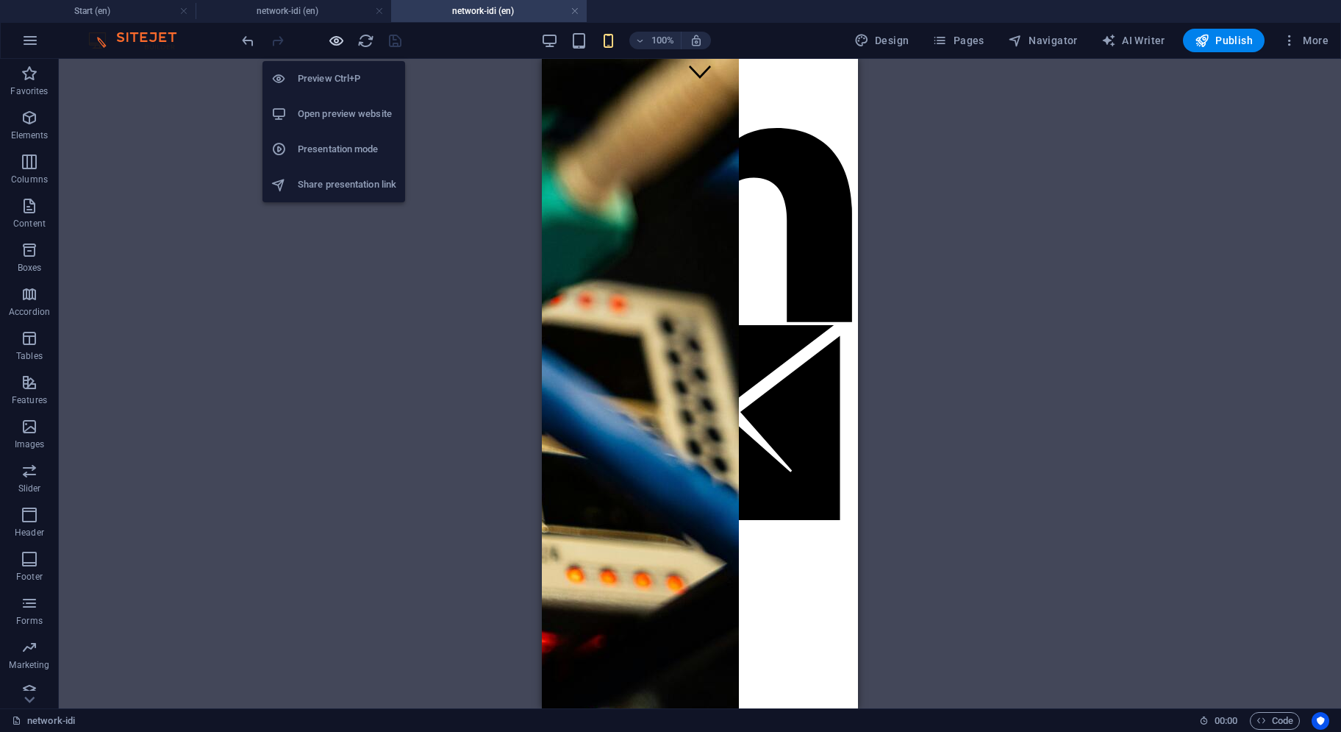
click at [341, 42] on icon "button" at bounding box center [336, 40] width 17 height 17
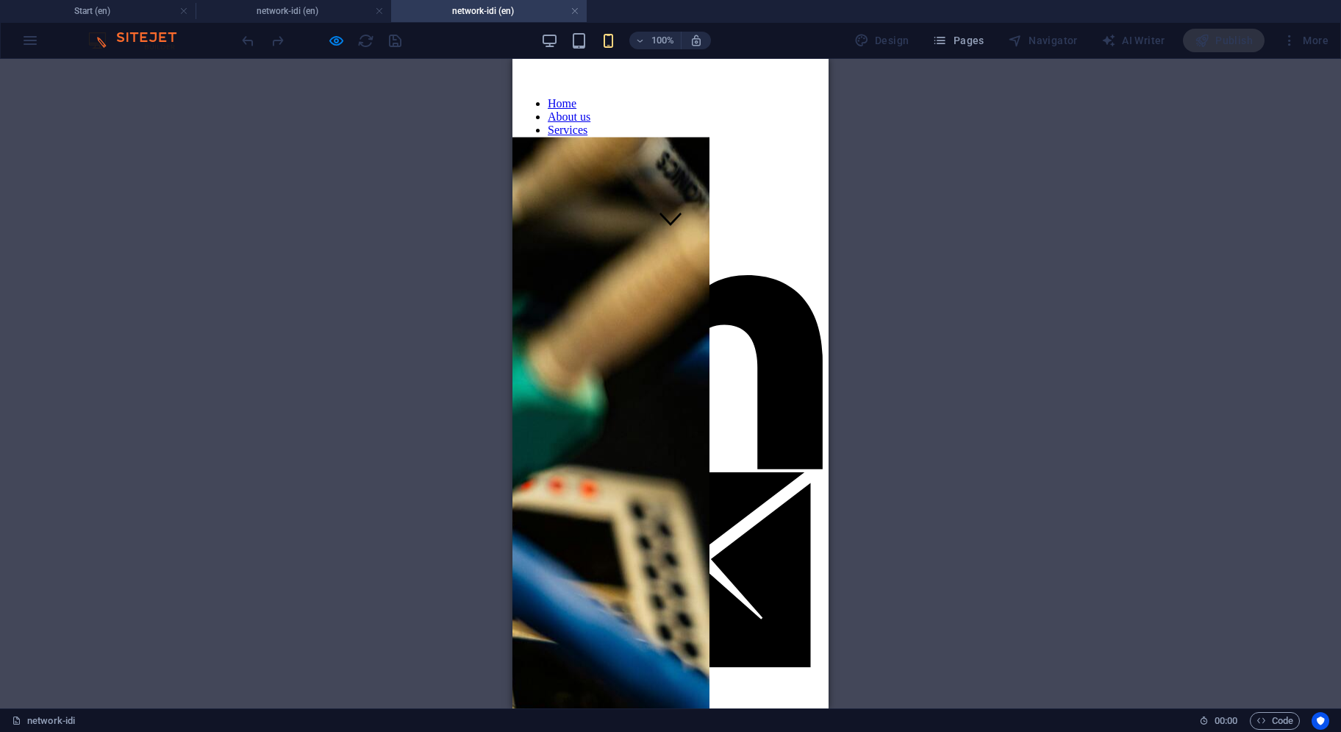
scroll to position [673, 0]
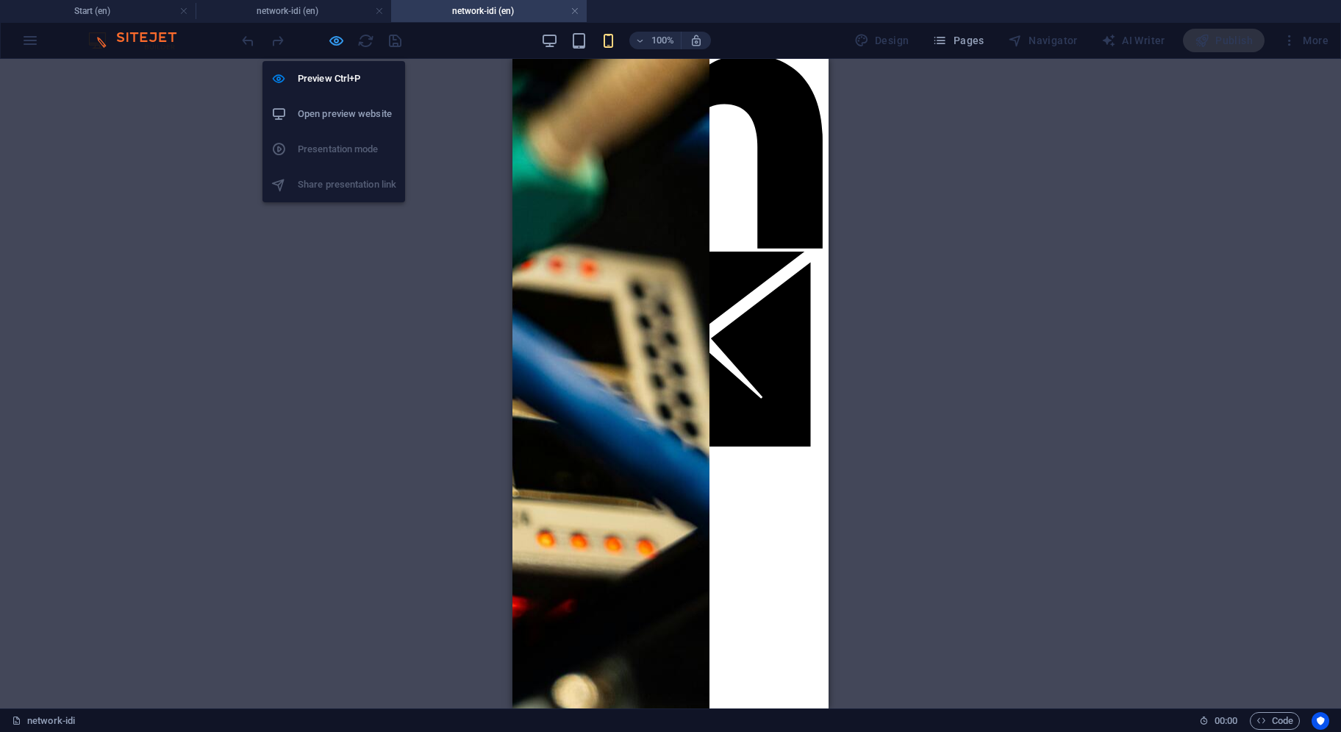
click at [344, 41] on icon "button" at bounding box center [336, 40] width 17 height 17
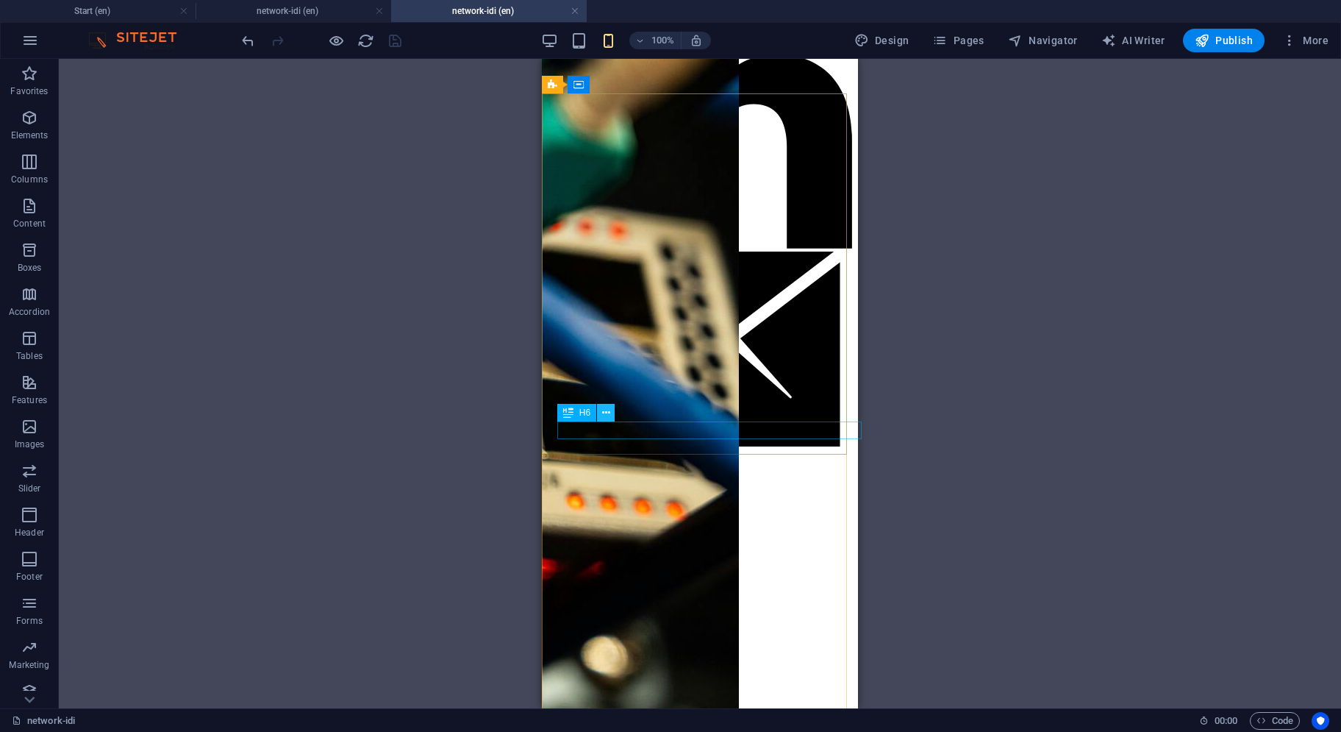
click at [606, 415] on icon at bounding box center [606, 412] width 8 height 15
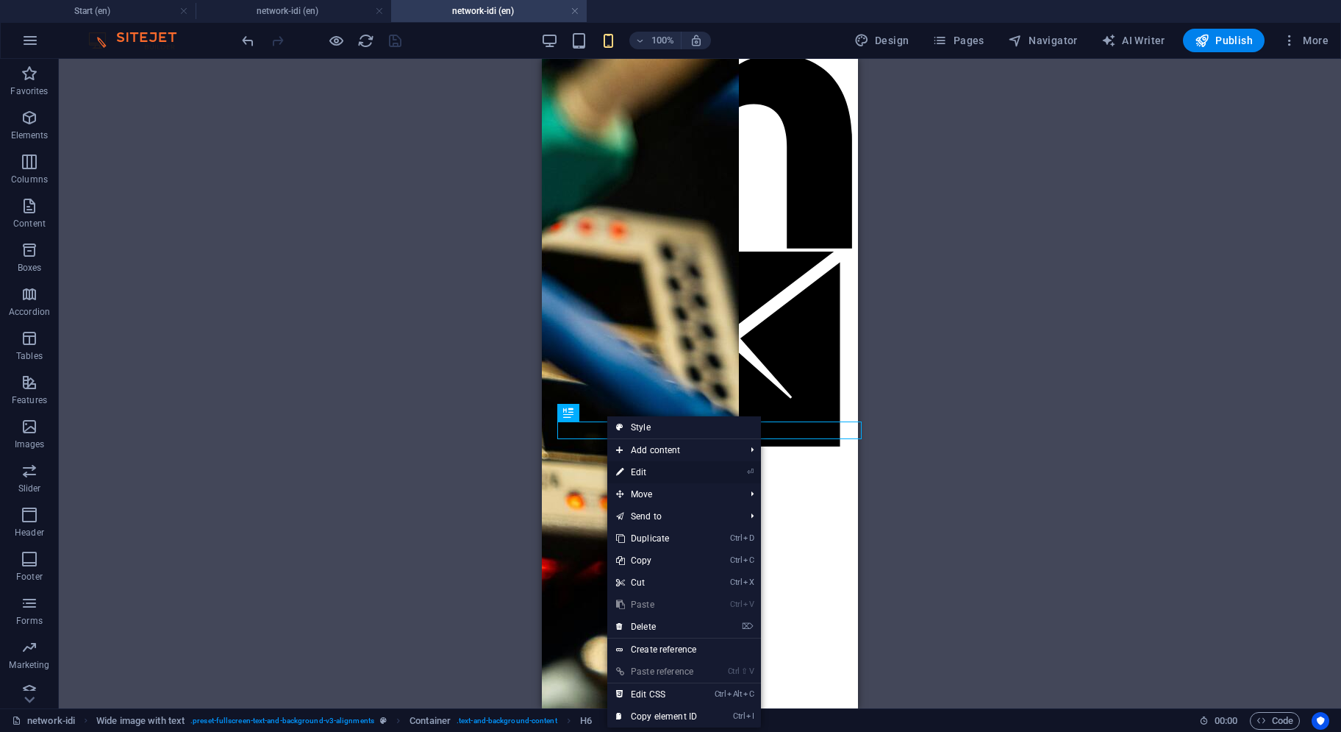
click at [636, 474] on link "⏎ Edit" at bounding box center [656, 472] width 99 height 22
select select "%"
select select
select select "overlay"
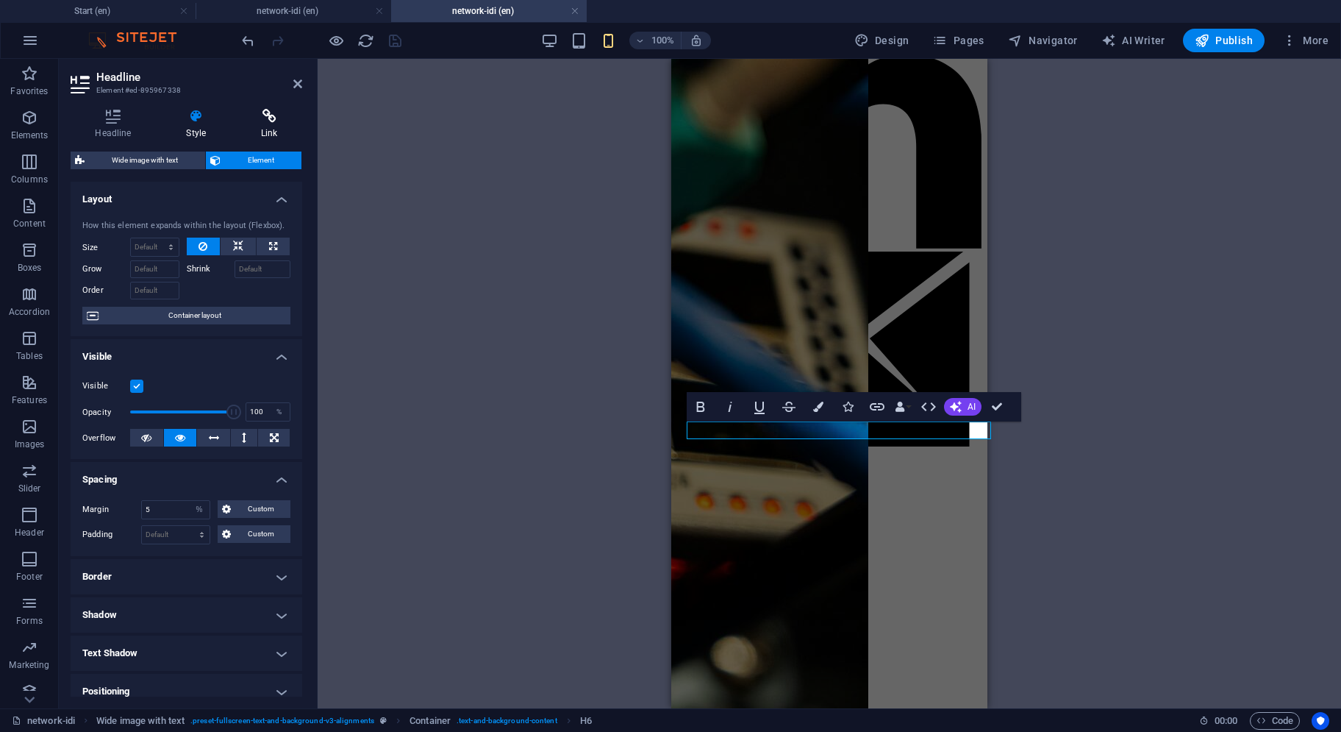
click at [262, 133] on h4 "Link" at bounding box center [269, 124] width 65 height 31
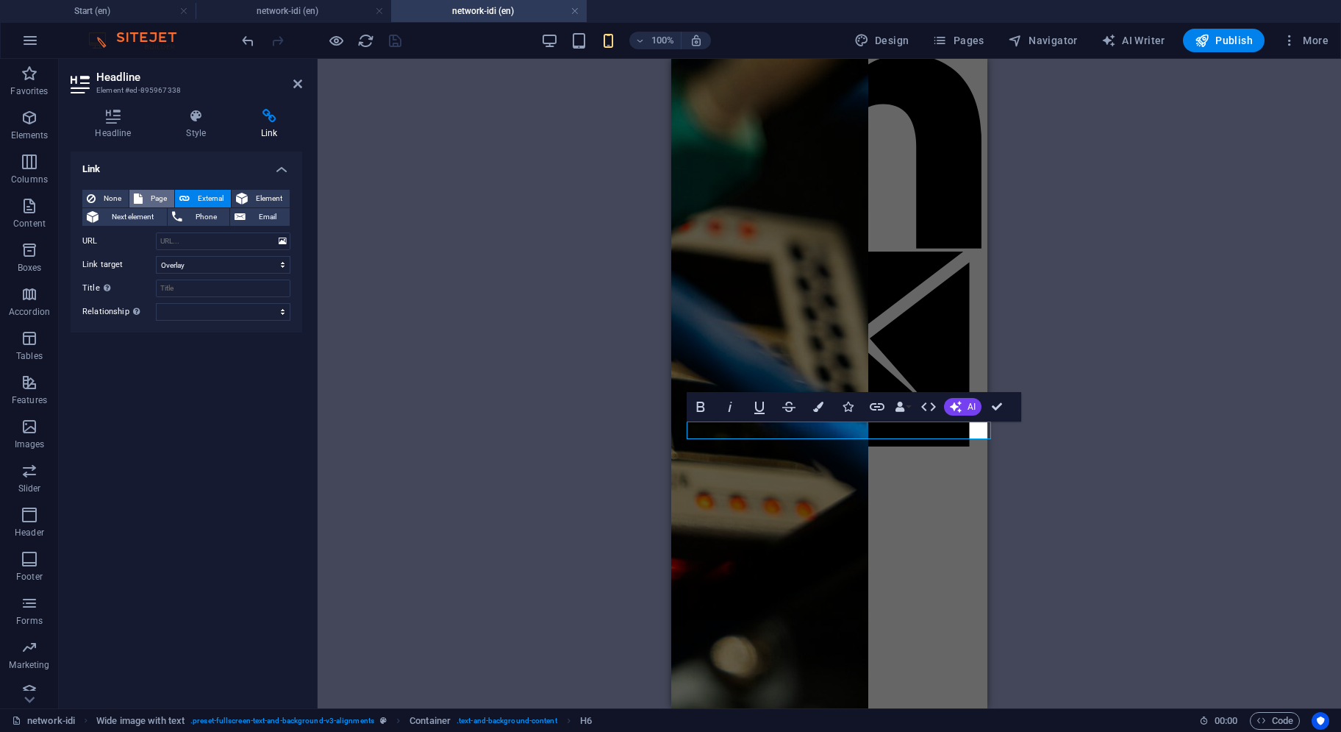
click at [157, 201] on span "Page" at bounding box center [158, 199] width 23 height 18
select select
click at [178, 232] on select "Start Subpage network-idi network-idi Juniper Cisco-Meraki PaloAlto HPE-Aruba C…" at bounding box center [223, 241] width 135 height 18
click at [977, 46] on span "Pages" at bounding box center [958, 40] width 51 height 15
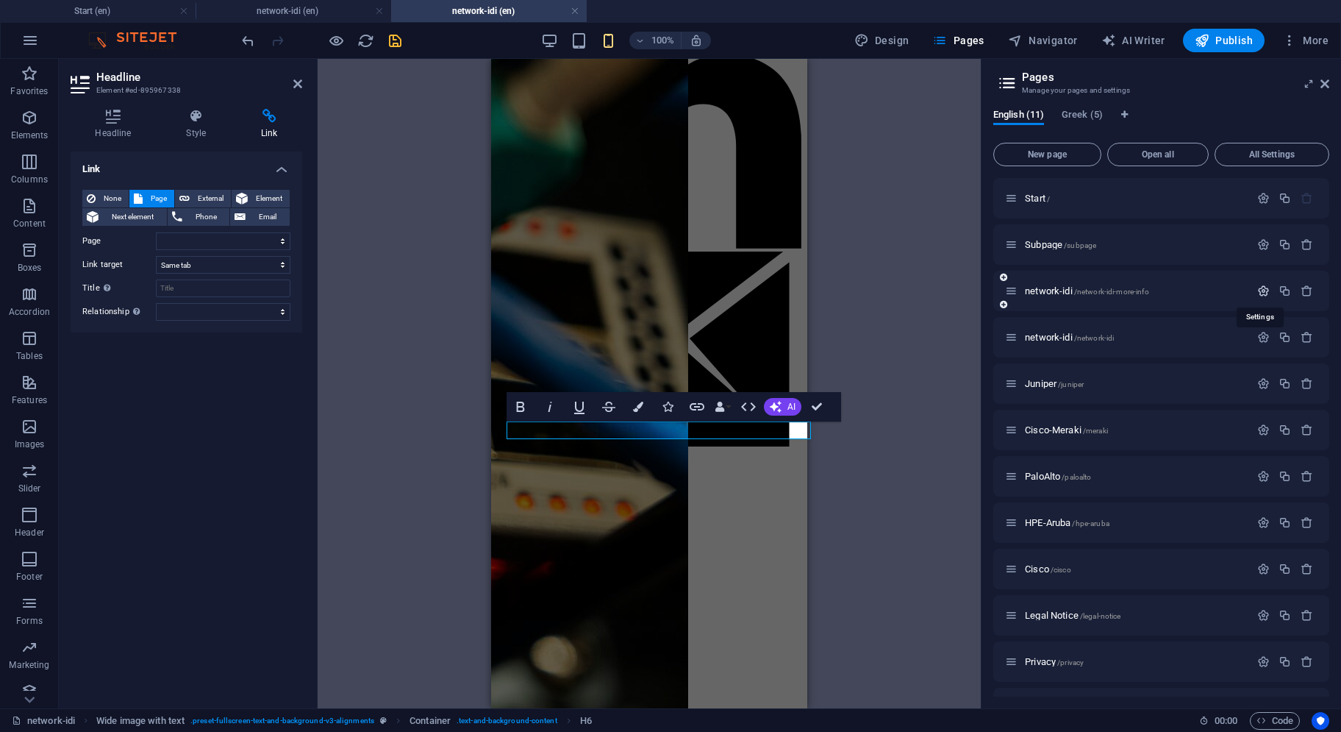
click at [1261, 293] on icon "button" at bounding box center [1264, 291] width 13 height 13
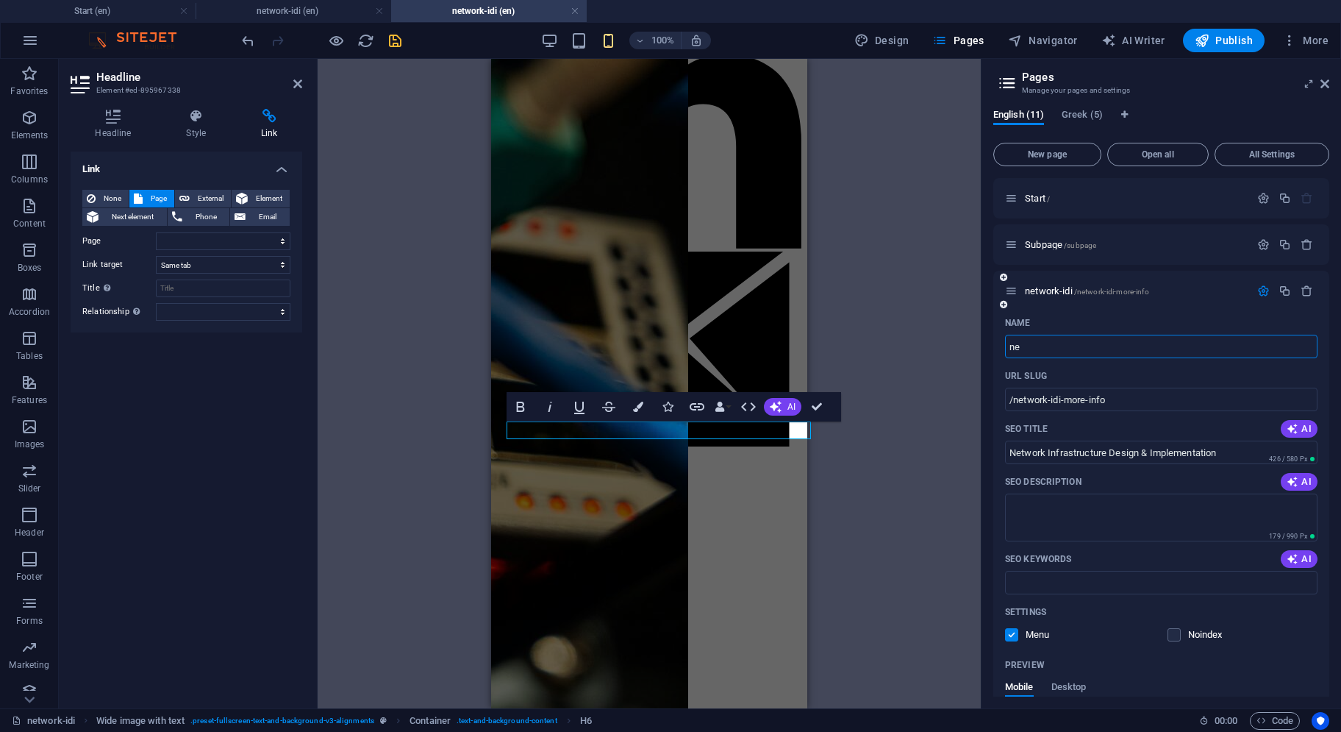
type input "n"
select select
type input "idid"
select select
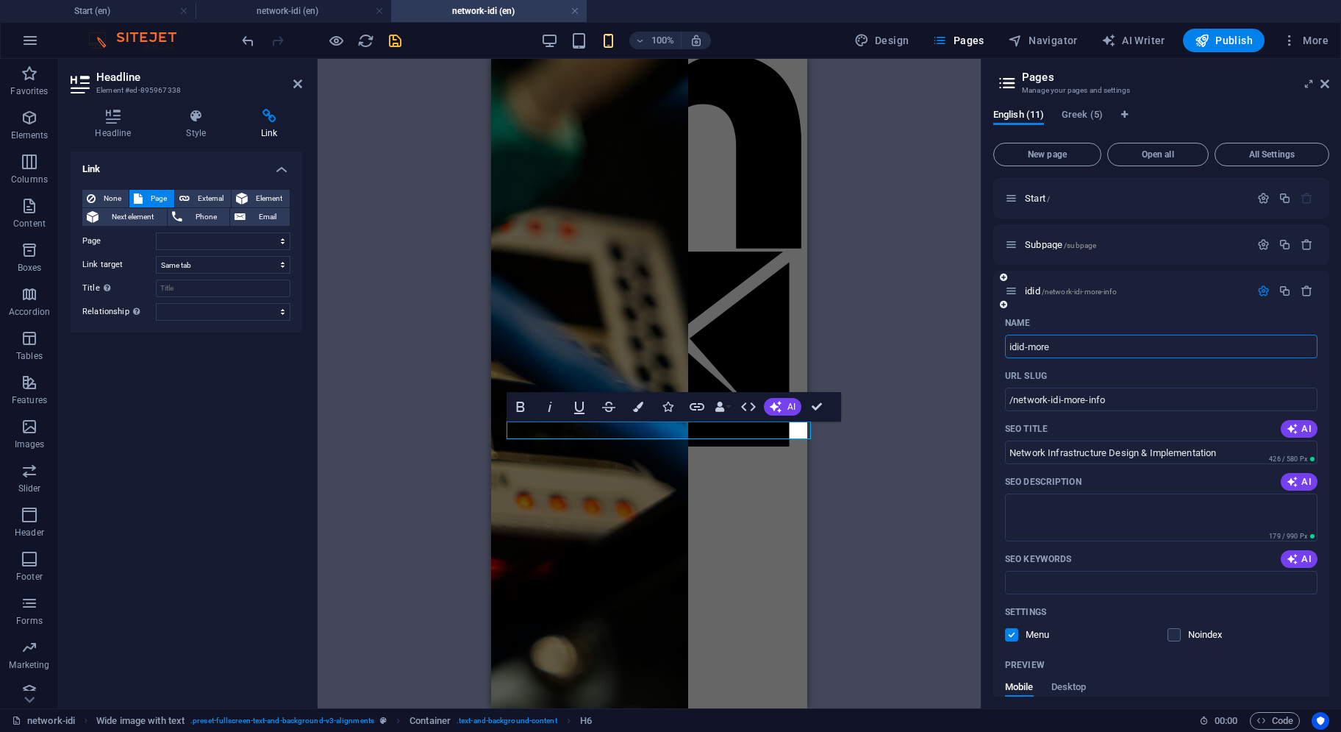
type input "idid-more-"
select select
type input "idid-more-info"
select select
click at [1261, 292] on icon "button" at bounding box center [1264, 291] width 13 height 13
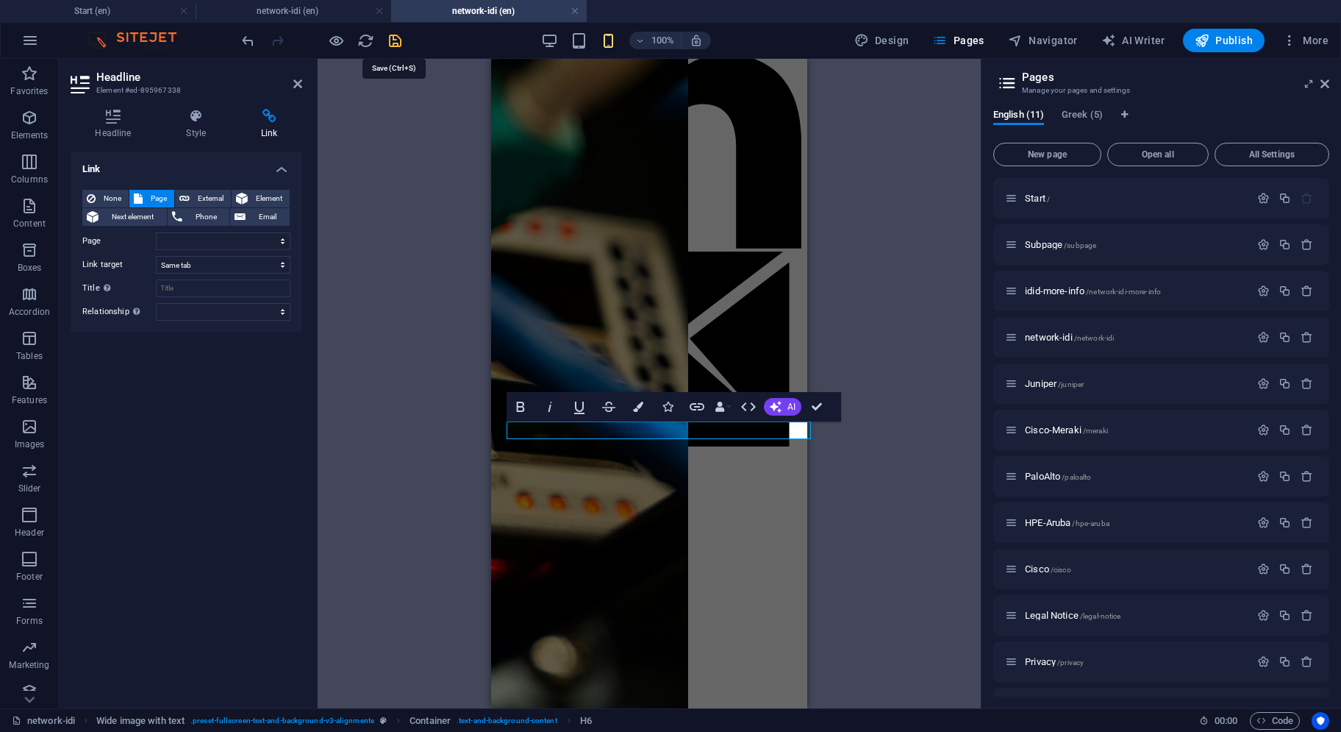
click at [391, 40] on icon "save" at bounding box center [395, 40] width 17 height 17
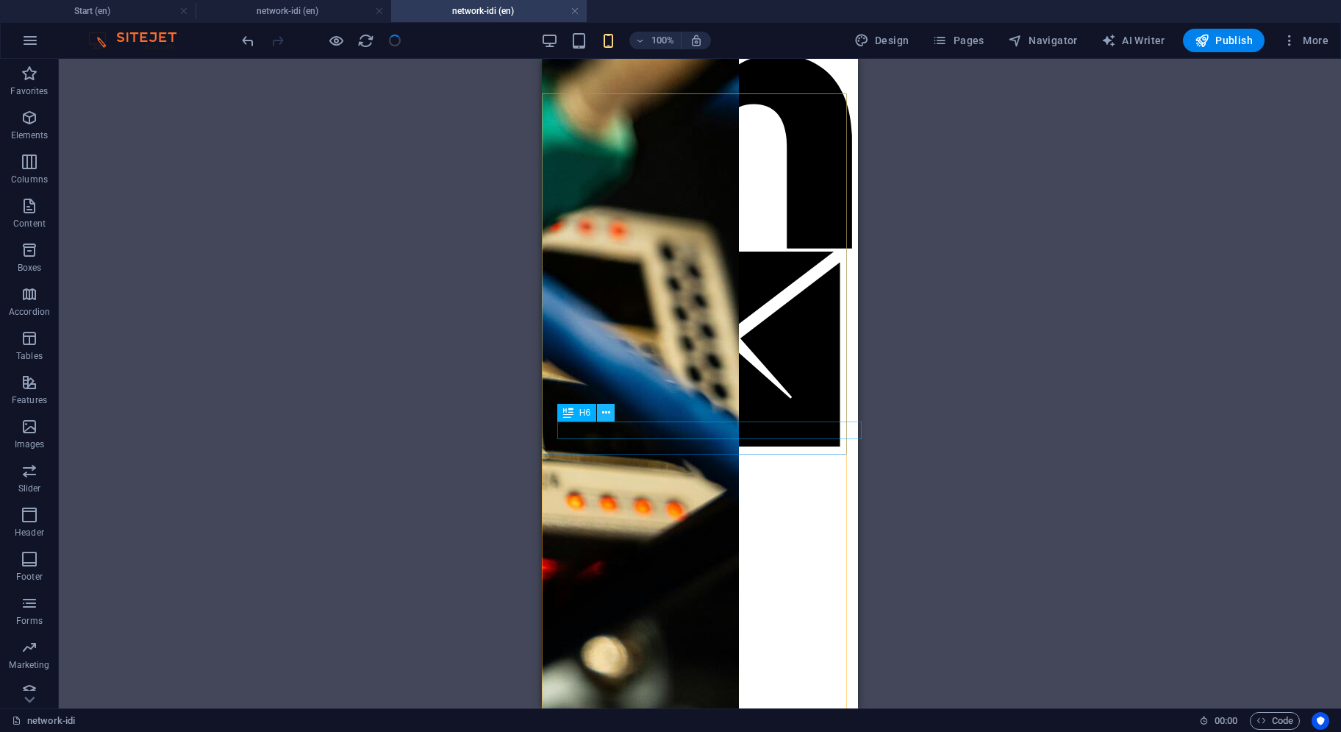
click at [610, 416] on icon at bounding box center [606, 412] width 8 height 15
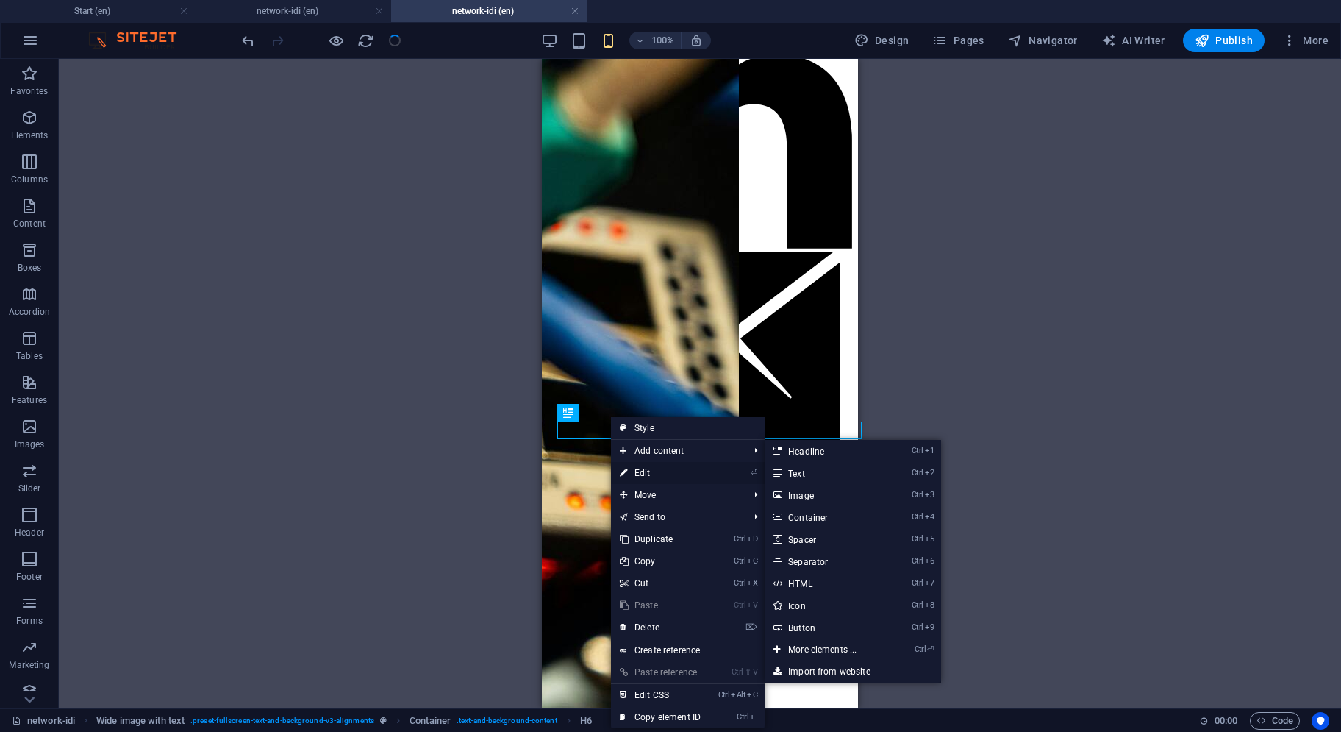
click at [640, 474] on link "⏎ Edit" at bounding box center [660, 473] width 99 height 22
select select
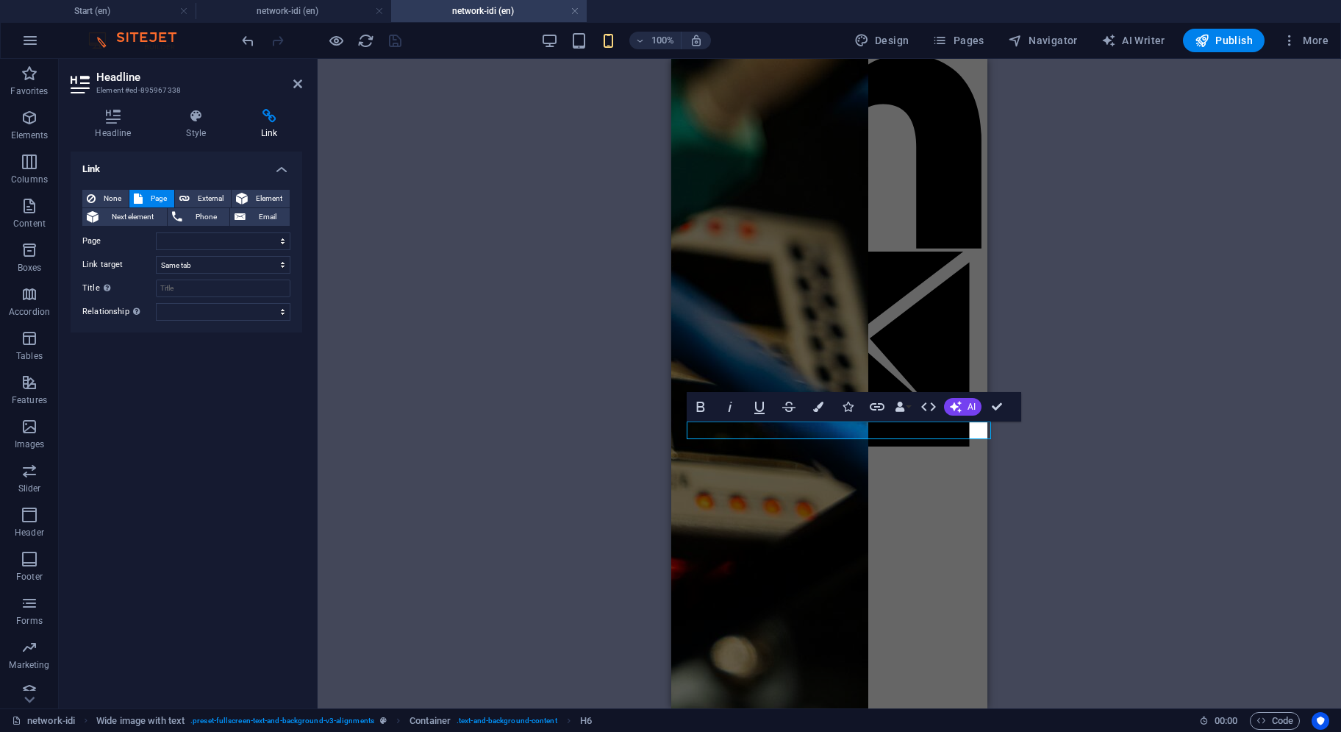
click at [221, 250] on div "None Page External Element Next element Phone Email Page Start Subpage idid-mor…" at bounding box center [186, 255] width 208 height 131
click at [222, 246] on select "Start Subpage idid-more-info network-idi Juniper Cisco-Meraki PaloAlto HPE-Arub…" at bounding box center [223, 241] width 135 height 18
select select "2"
click at [156, 232] on select "Start Subpage idid-more-info network-idi Juniper Cisco-Meraki PaloAlto HPE-Arub…" at bounding box center [223, 241] width 135 height 18
click at [232, 271] on select "New tab Same tab Overlay" at bounding box center [223, 265] width 135 height 18
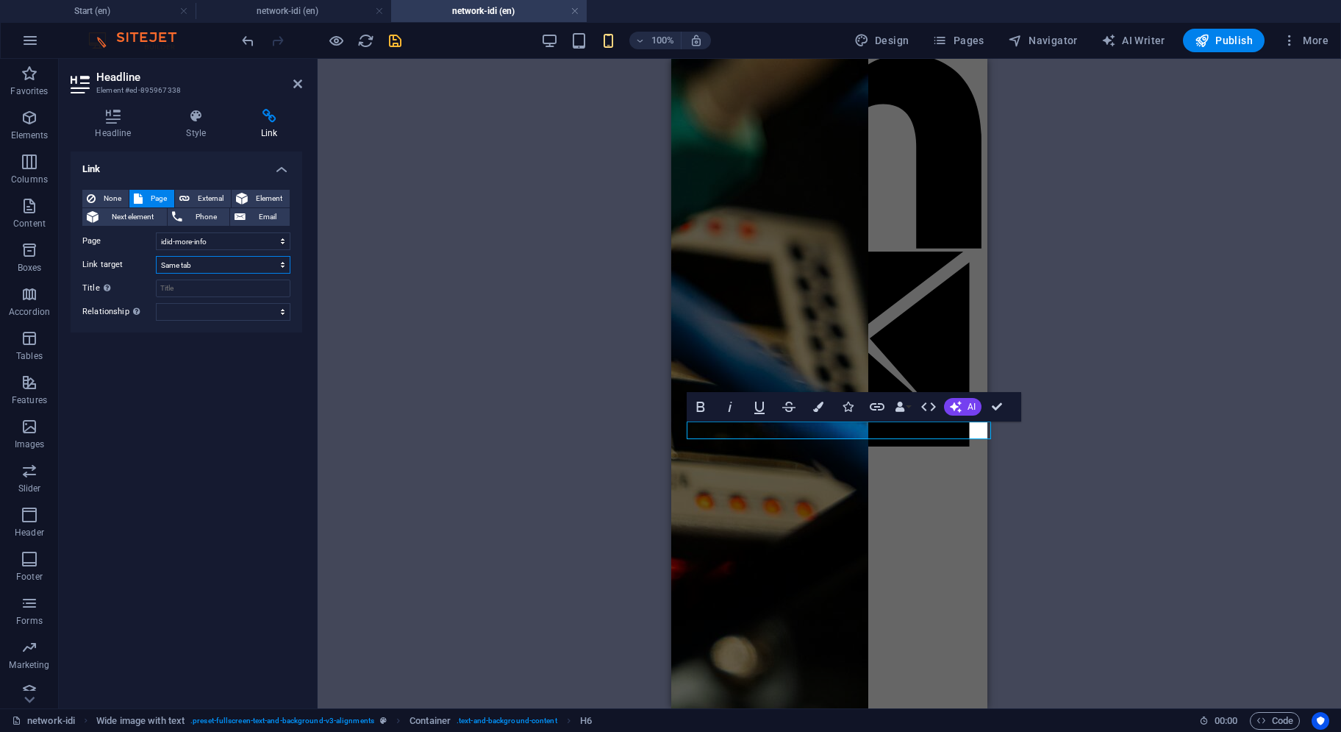
select select "overlay"
click at [156, 256] on select "New tab Same tab Overlay" at bounding box center [223, 265] width 135 height 18
click at [396, 35] on icon "save" at bounding box center [395, 40] width 17 height 17
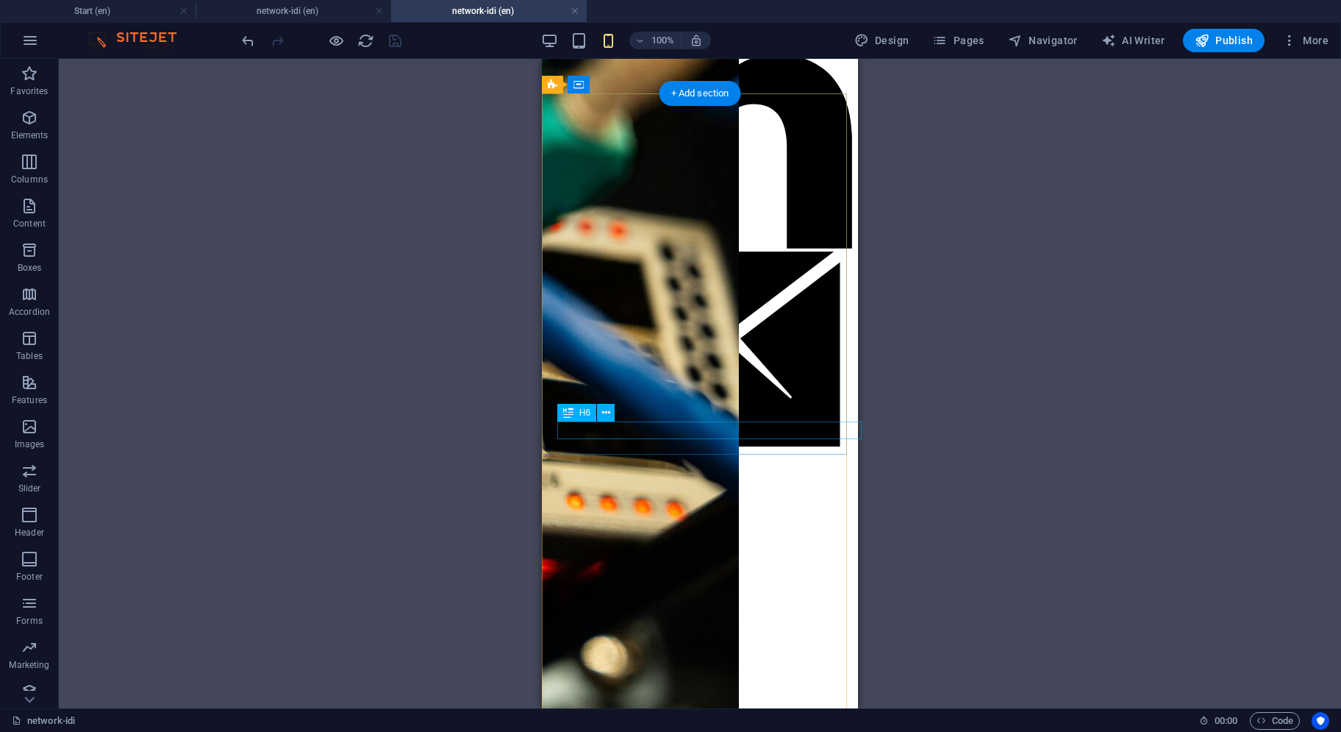
select select "2"
select select "overlay"
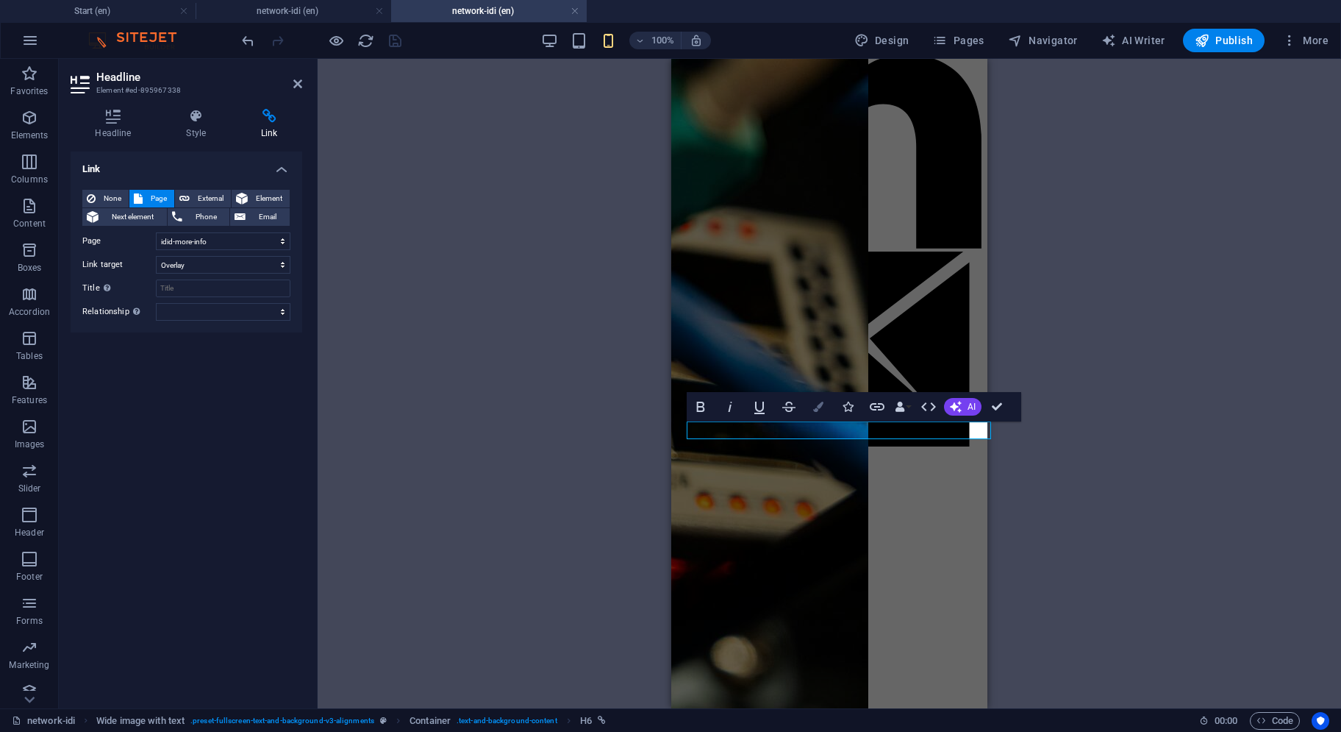
click at [819, 413] on button "Colors" at bounding box center [819, 406] width 28 height 29
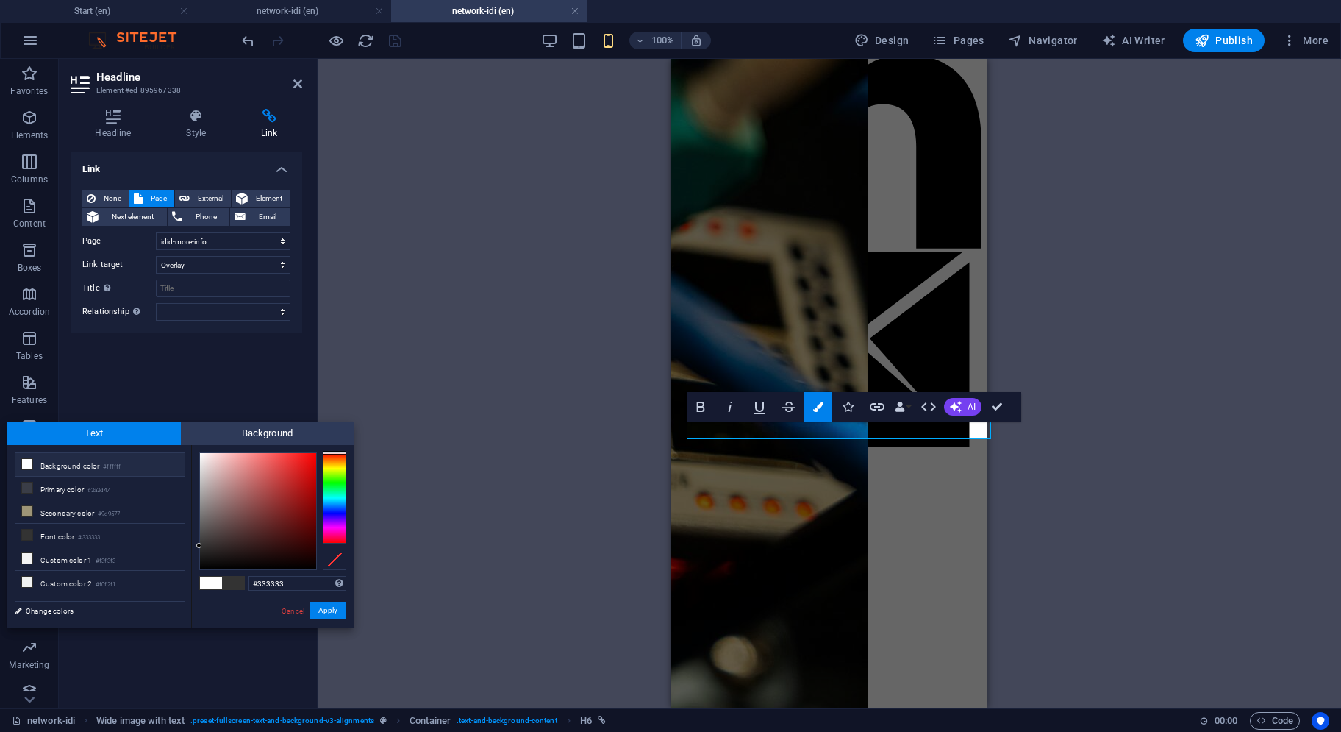
click at [234, 586] on span at bounding box center [233, 583] width 22 height 13
drag, startPoint x: 196, startPoint y: 544, endPoint x: 207, endPoint y: 449, distance: 94.8
click at [207, 449] on div "#333333 Supported formats #0852ed rgb(8, 82, 237) rgba(8, 82, 237, 90%) hsv(221…" at bounding box center [272, 643] width 163 height 396
drag, startPoint x: 205, startPoint y: 463, endPoint x: 185, endPoint y: 436, distance: 33.1
click at [185, 433] on div "Text Background less Background color #ffffff Primary color #3a3d47 Secondary c…" at bounding box center [180, 524] width 346 height 206
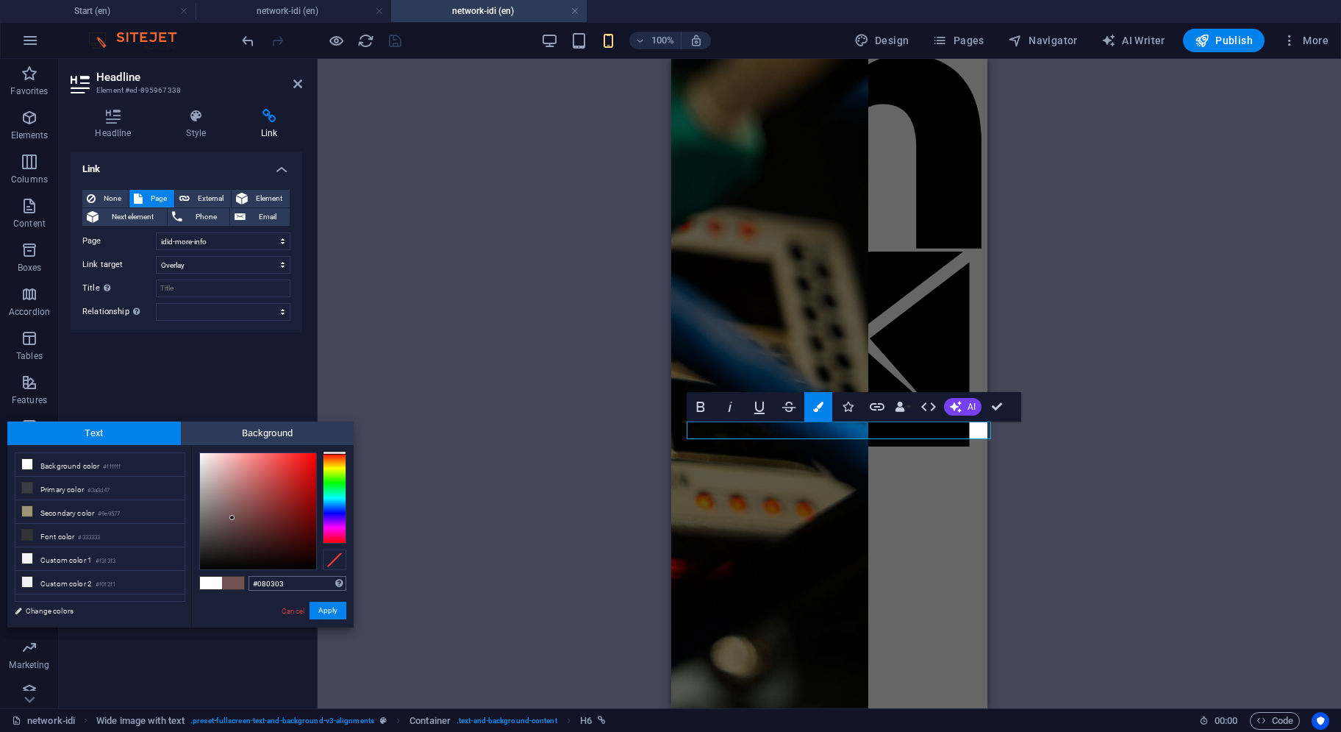
type input "#000000"
click at [321, 607] on button "Apply" at bounding box center [328, 611] width 37 height 18
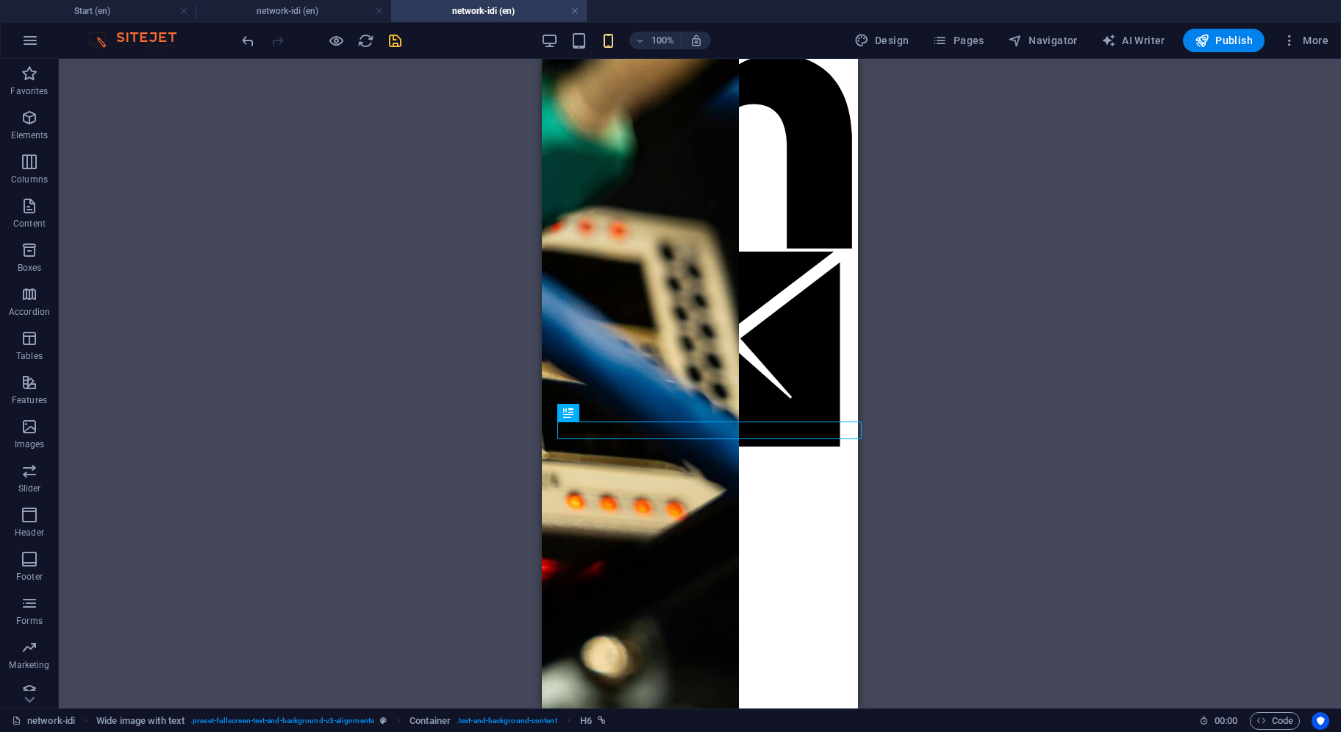
click at [669, 432] on div "H1 Container Text Text Wide image with text Wide image with text Container Spac…" at bounding box center [700, 383] width 316 height 649
click at [397, 36] on icon "save" at bounding box center [395, 40] width 17 height 17
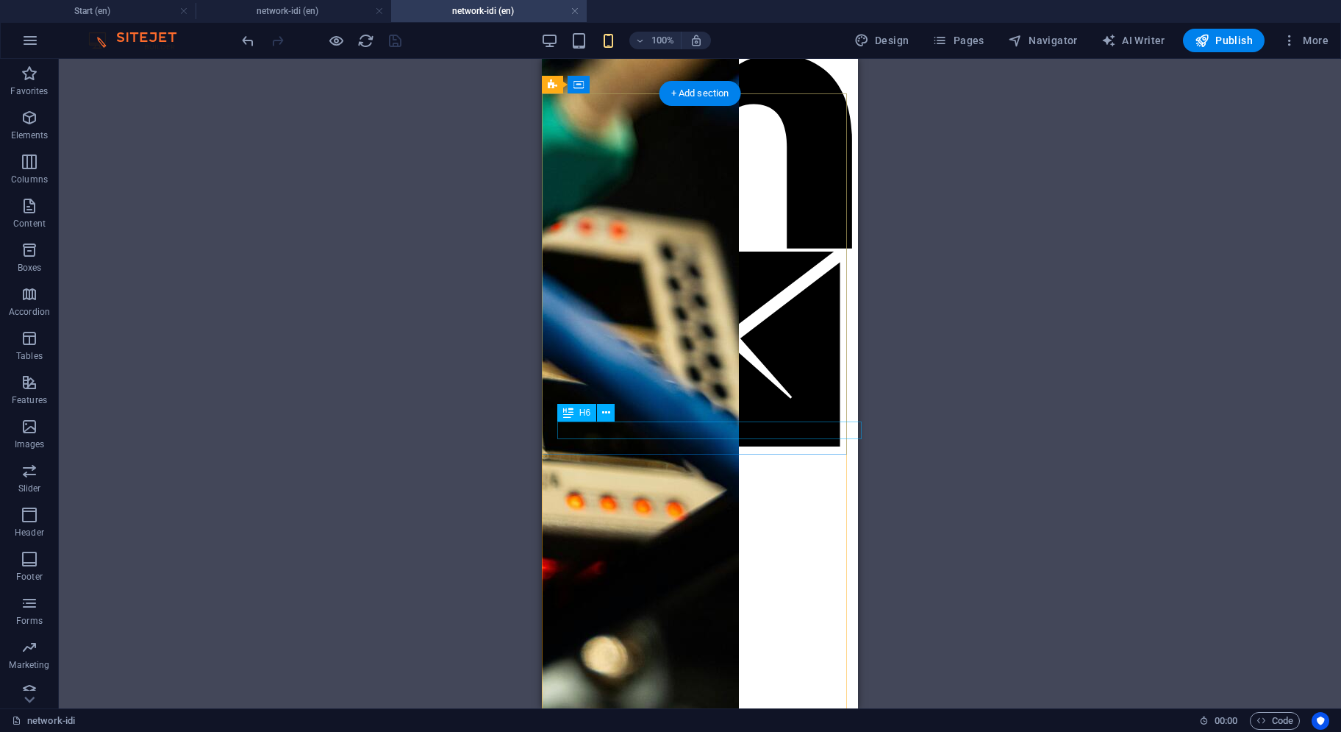
select select "2"
select select "overlay"
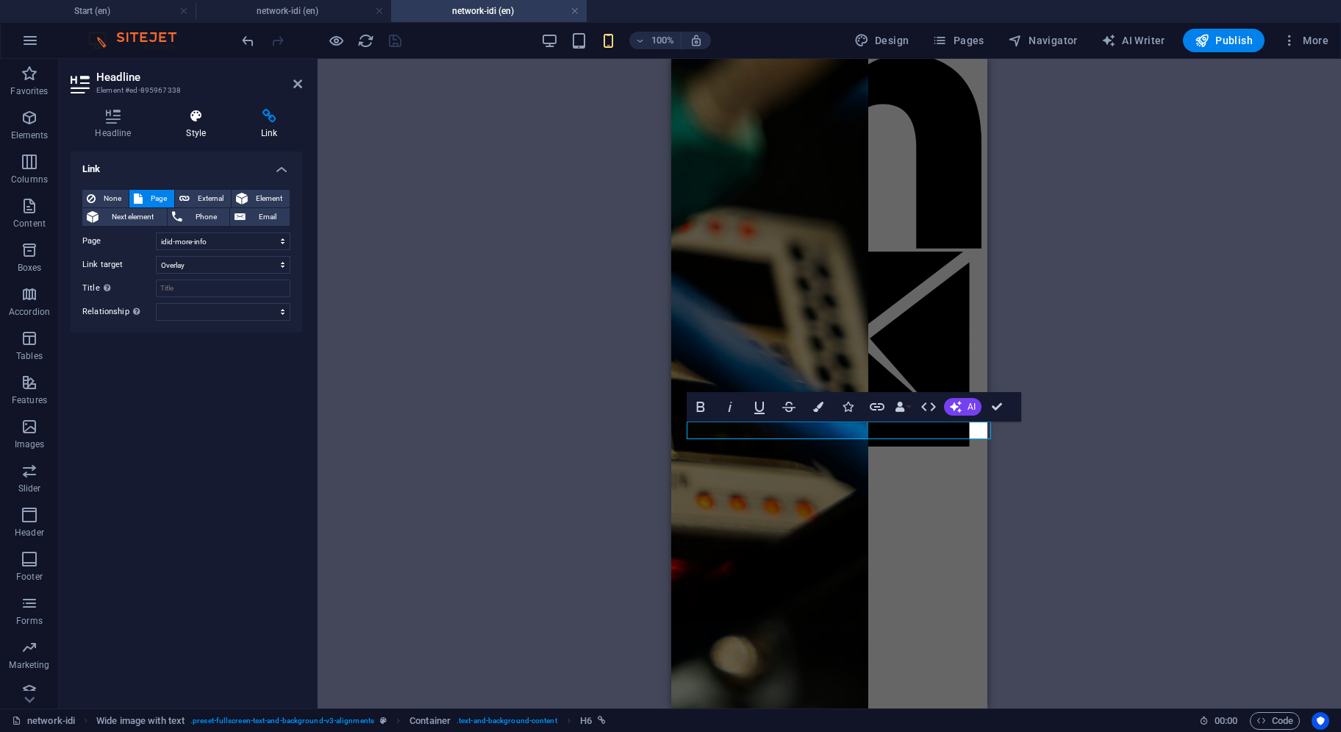
click at [207, 132] on h4 "Style" at bounding box center [199, 124] width 75 height 31
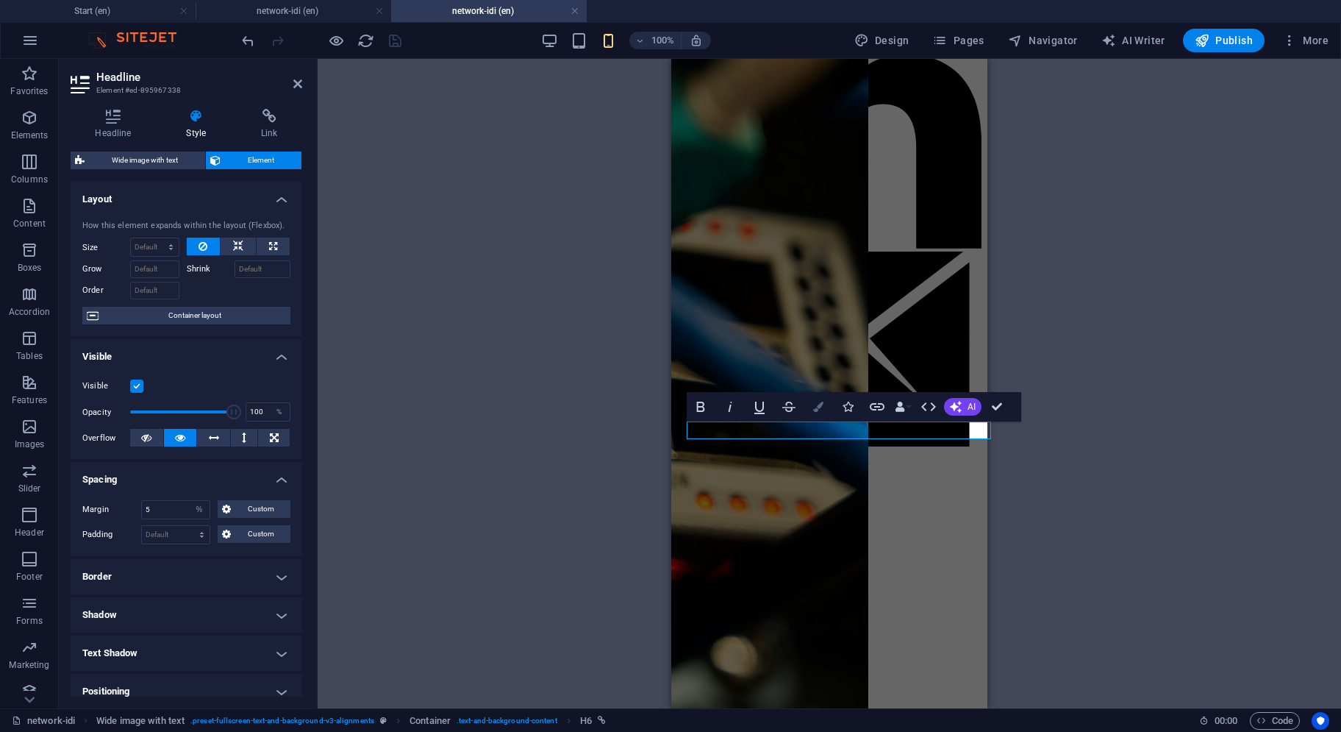
click at [817, 405] on icon "button" at bounding box center [818, 407] width 10 height 10
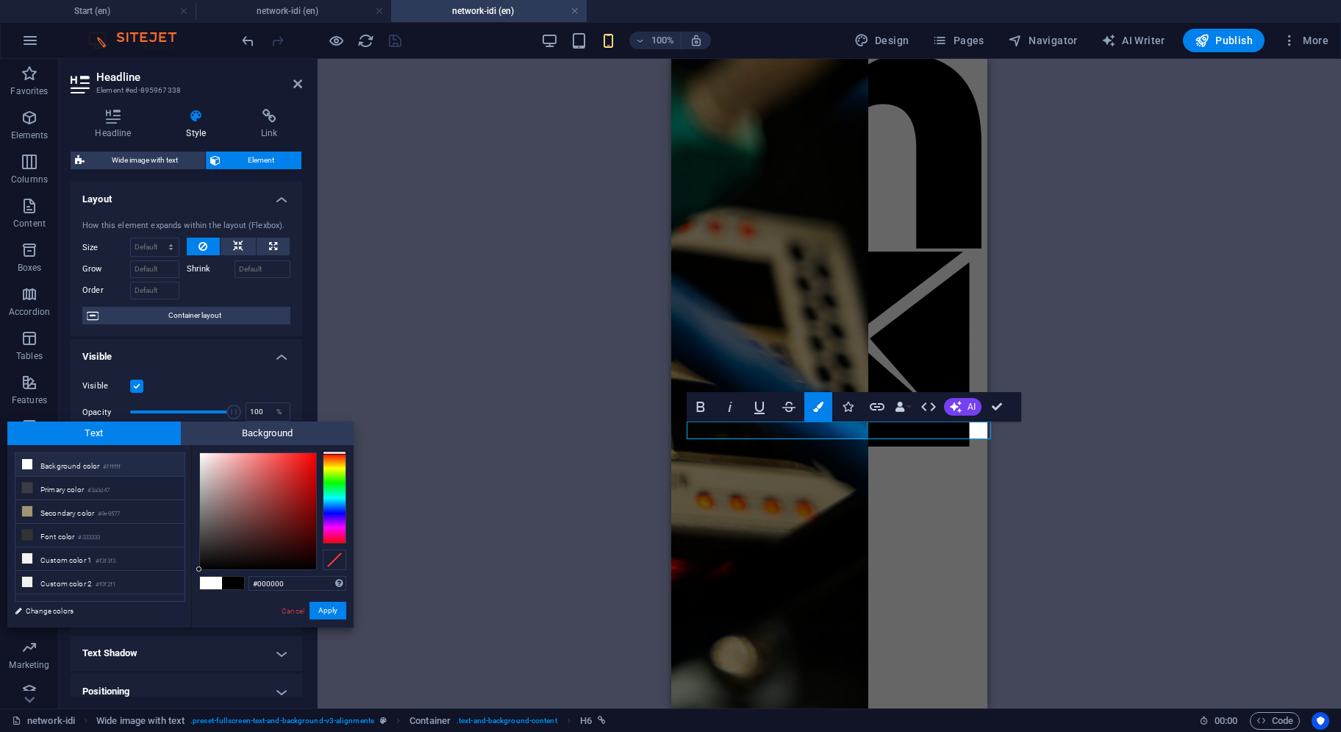
click at [231, 586] on span at bounding box center [233, 583] width 22 height 13
click at [233, 584] on span at bounding box center [233, 583] width 22 height 13
click at [54, 561] on li "Custom color 1 #f3f3f3" at bounding box center [99, 559] width 169 height 24
type input "#f3f3f3"
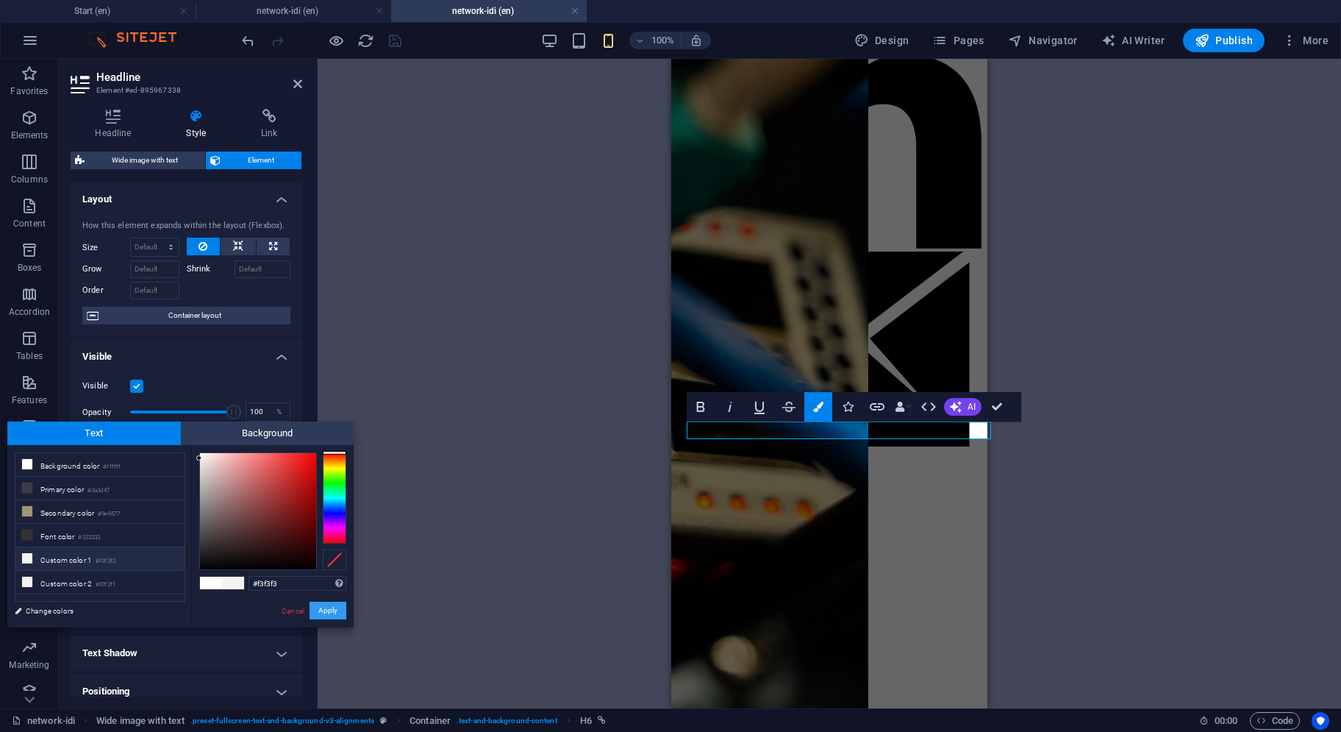
click at [335, 607] on button "Apply" at bounding box center [328, 611] width 37 height 18
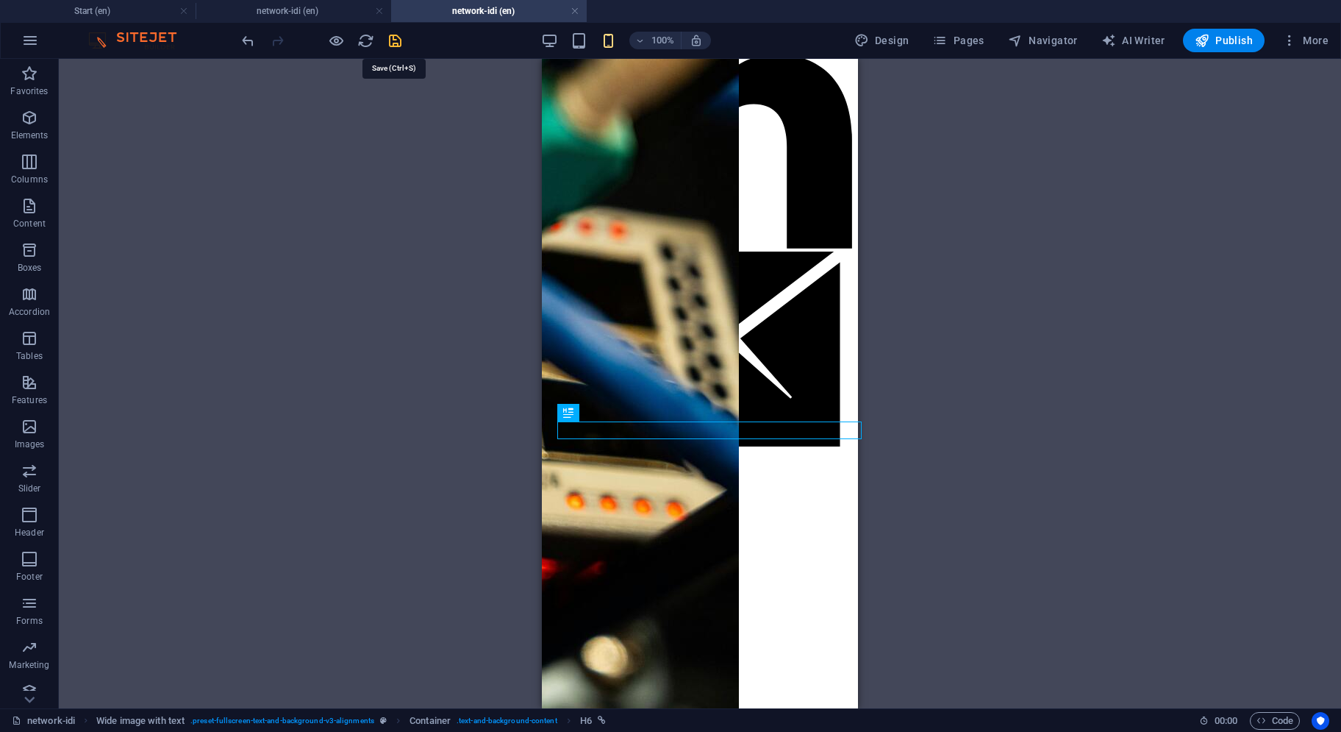
click at [399, 36] on icon "save" at bounding box center [395, 40] width 17 height 17
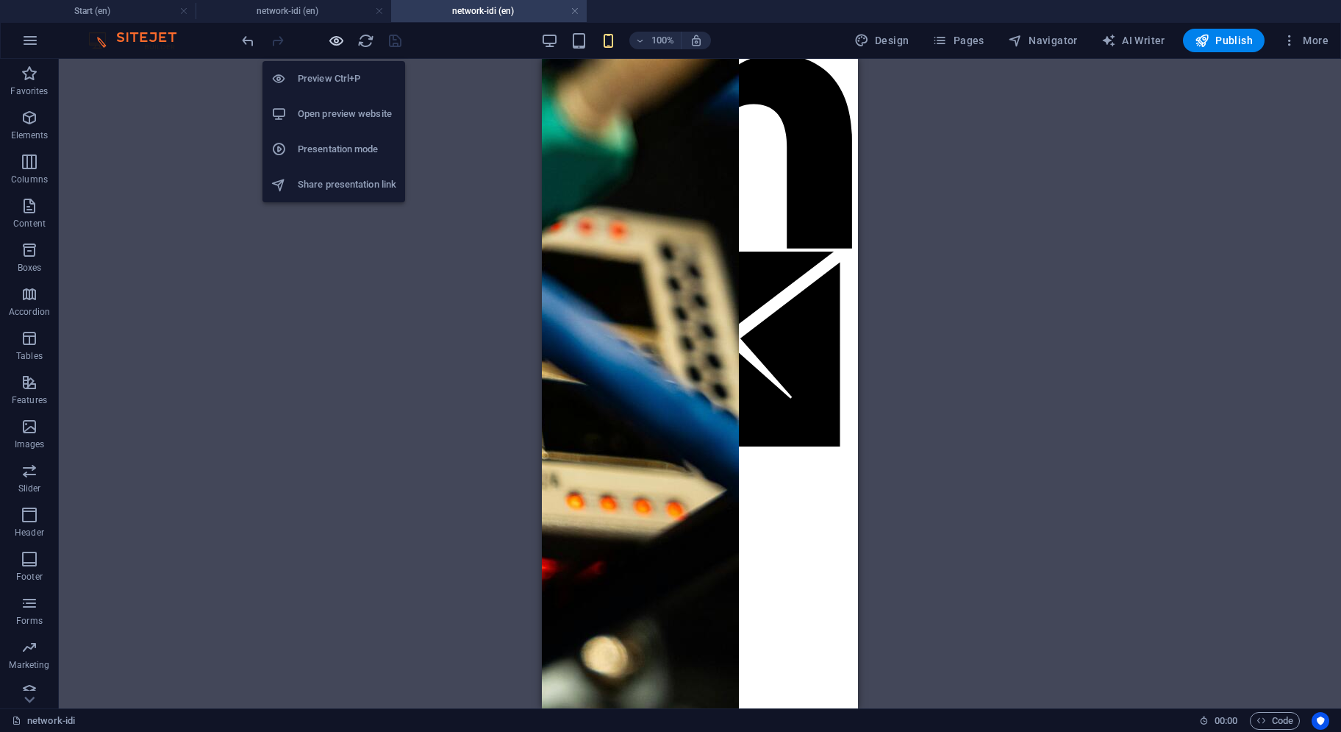
click at [329, 42] on icon "button" at bounding box center [336, 40] width 17 height 17
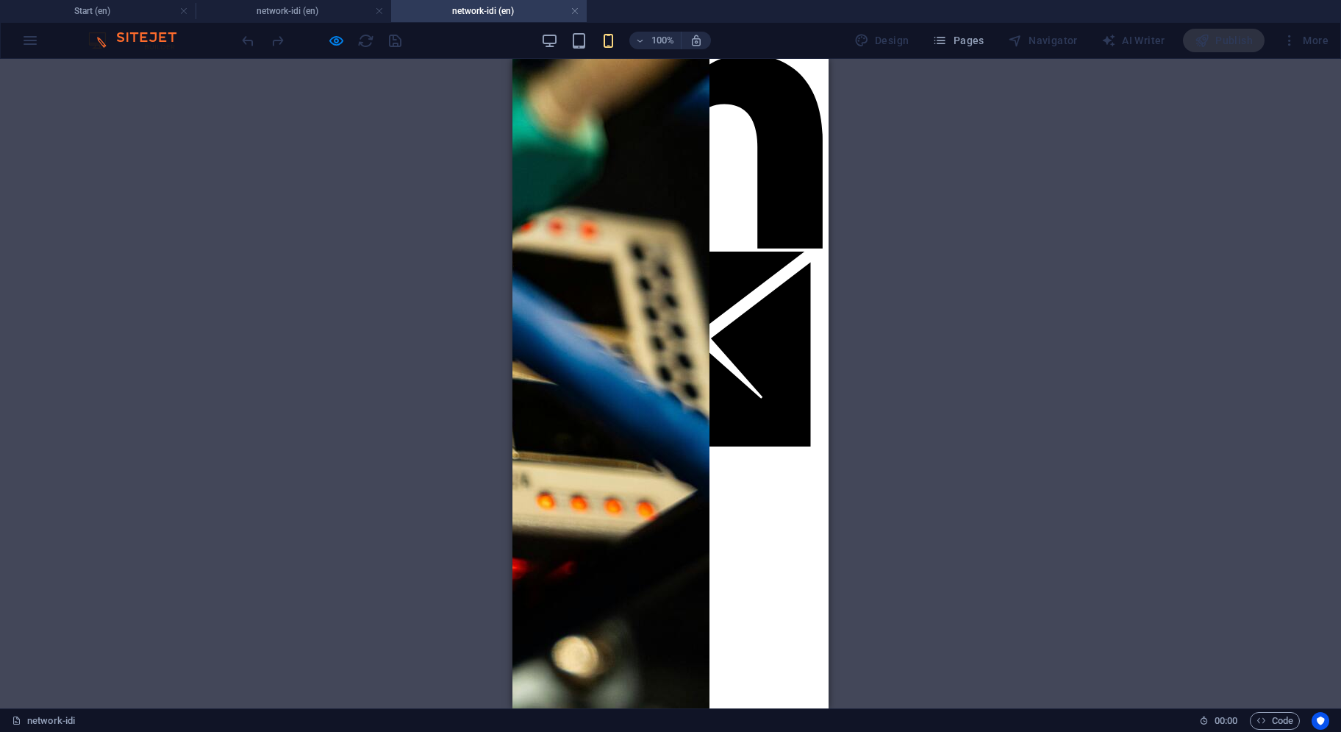
click at [536, 174] on button "×" at bounding box center [528, 165] width 18 height 15
click at [307, 14] on h4 "network-idi (en)" at bounding box center [294, 11] width 196 height 16
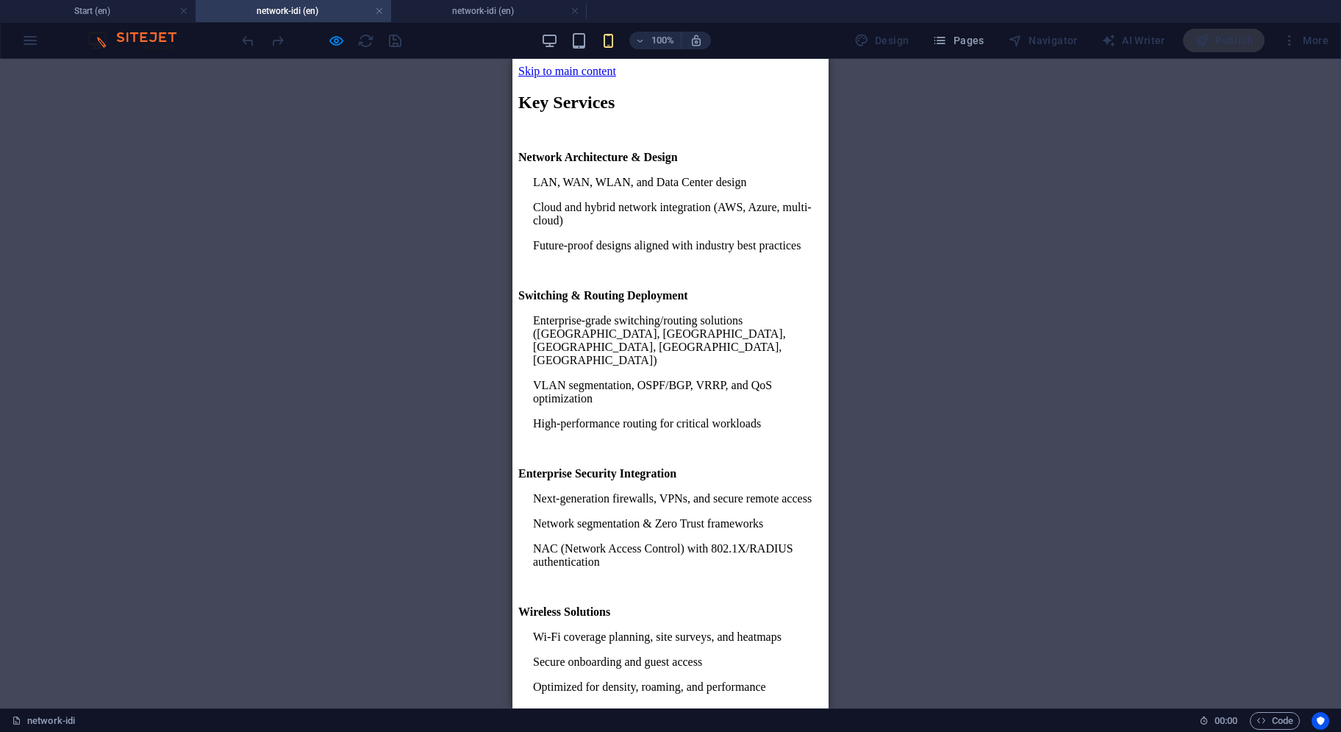
click at [574, 113] on h2 "Key Services" at bounding box center [671, 103] width 304 height 20
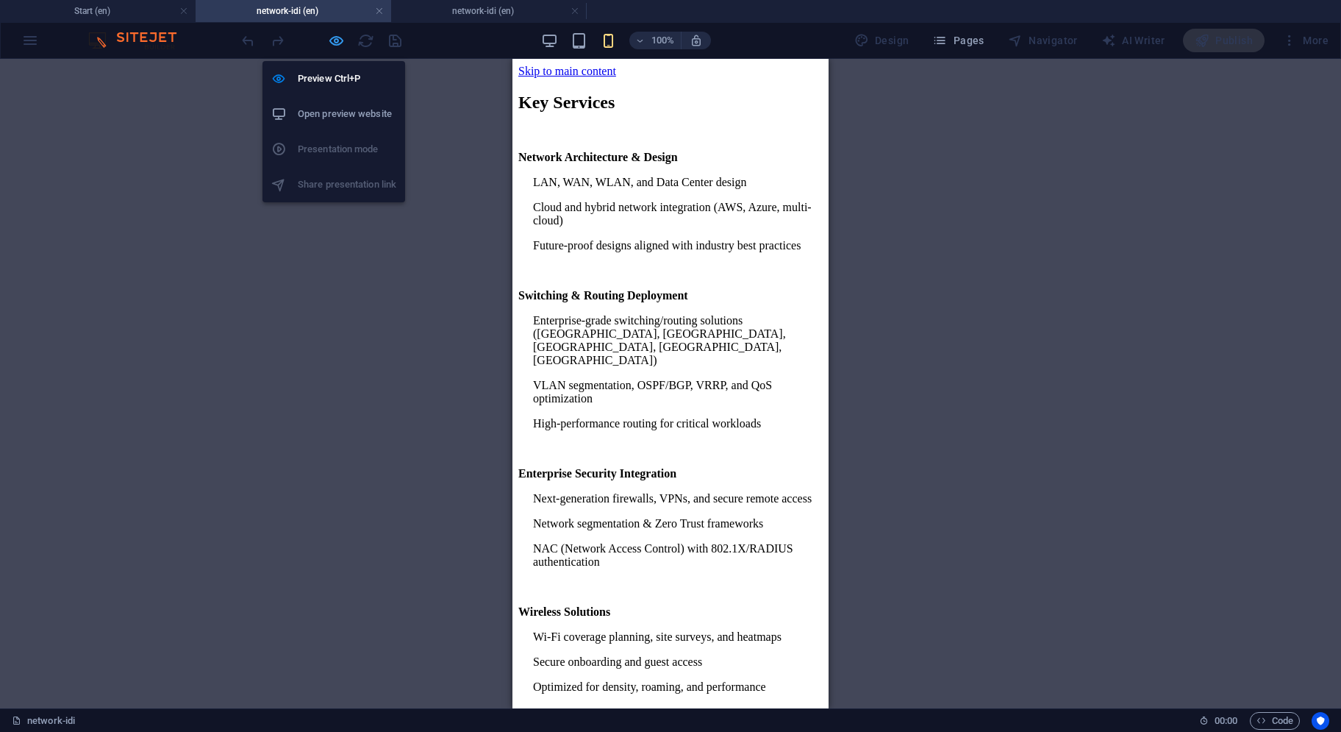
click at [339, 42] on icon "button" at bounding box center [336, 40] width 17 height 17
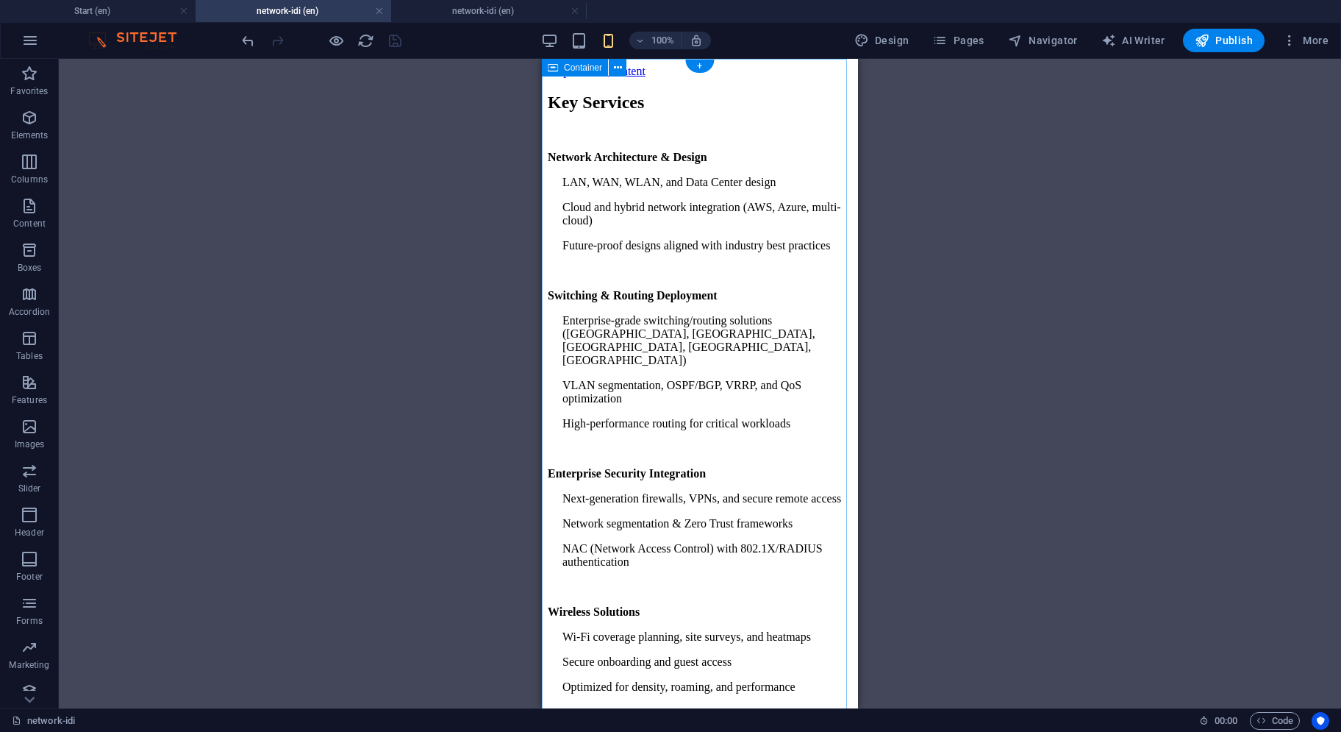
click at [671, 93] on div "Key Services Network Architecture & Design LAN, WAN, WLAN, and Data Center desi…" at bounding box center [700, 552] width 304 height 919
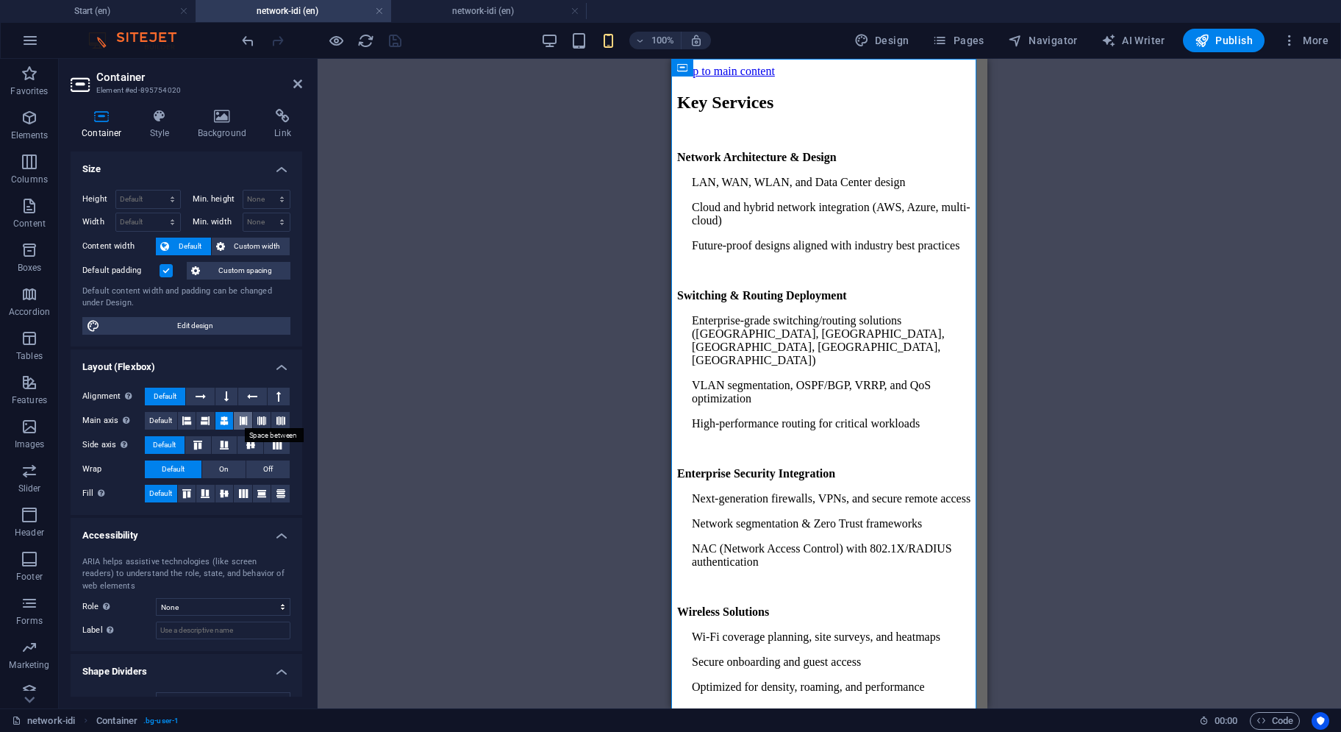
click at [239, 420] on icon at bounding box center [243, 421] width 9 height 18
click at [172, 419] on span "Default" at bounding box center [160, 421] width 23 height 18
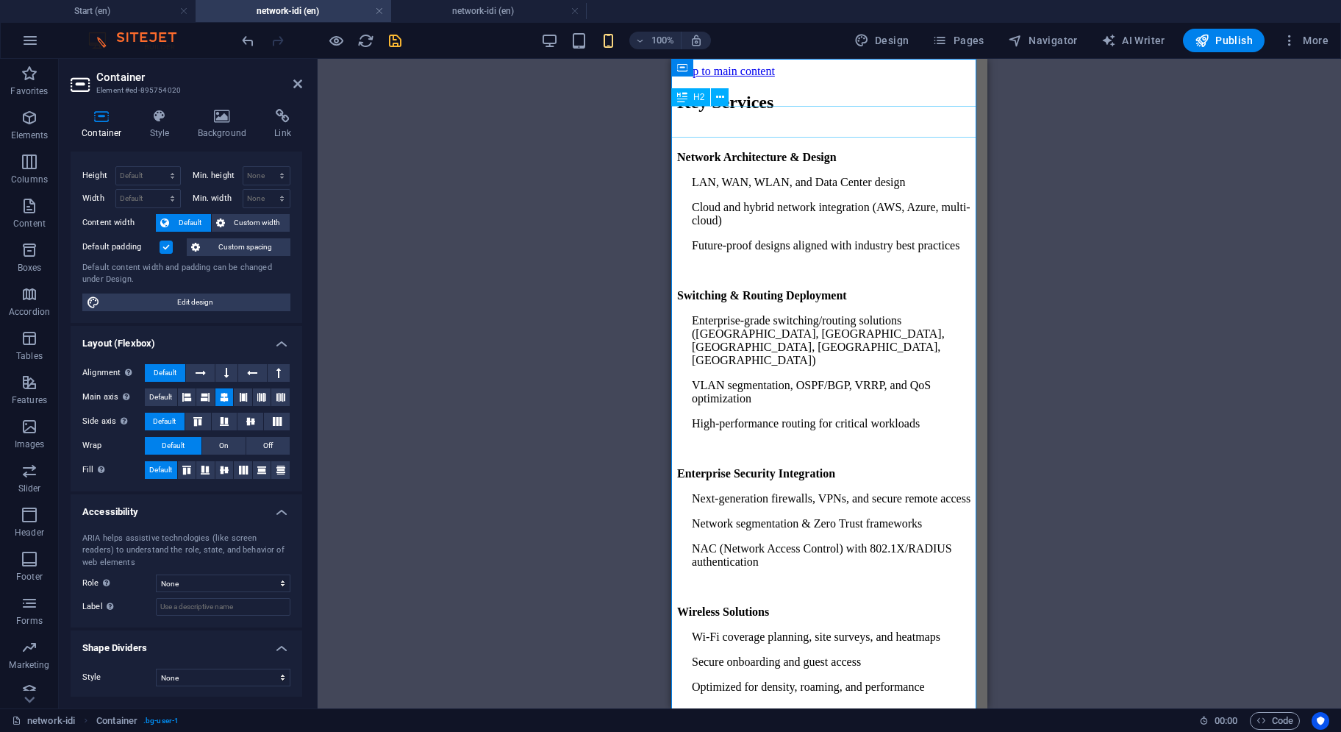
click at [919, 113] on div "Key Services" at bounding box center [829, 103] width 304 height 20
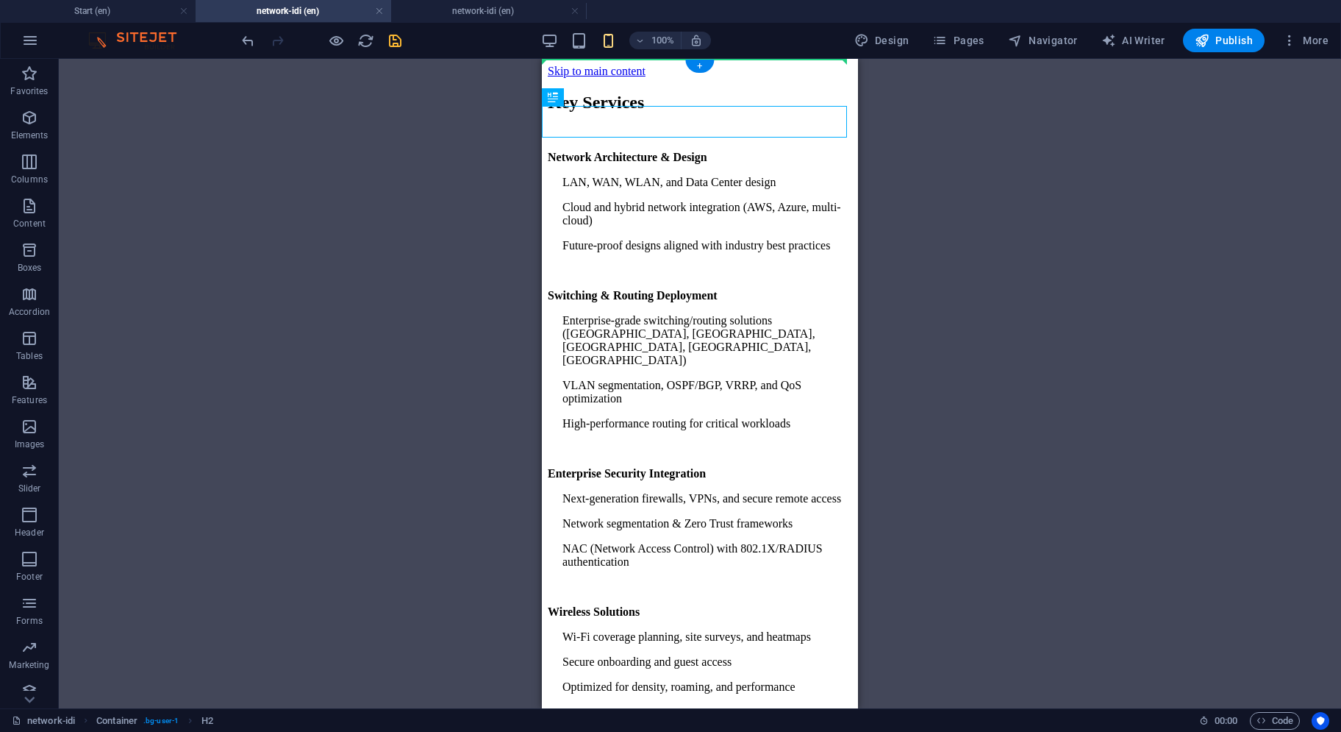
drag, startPoint x: 558, startPoint y: 107, endPoint x: 678, endPoint y: 70, distance: 125.4
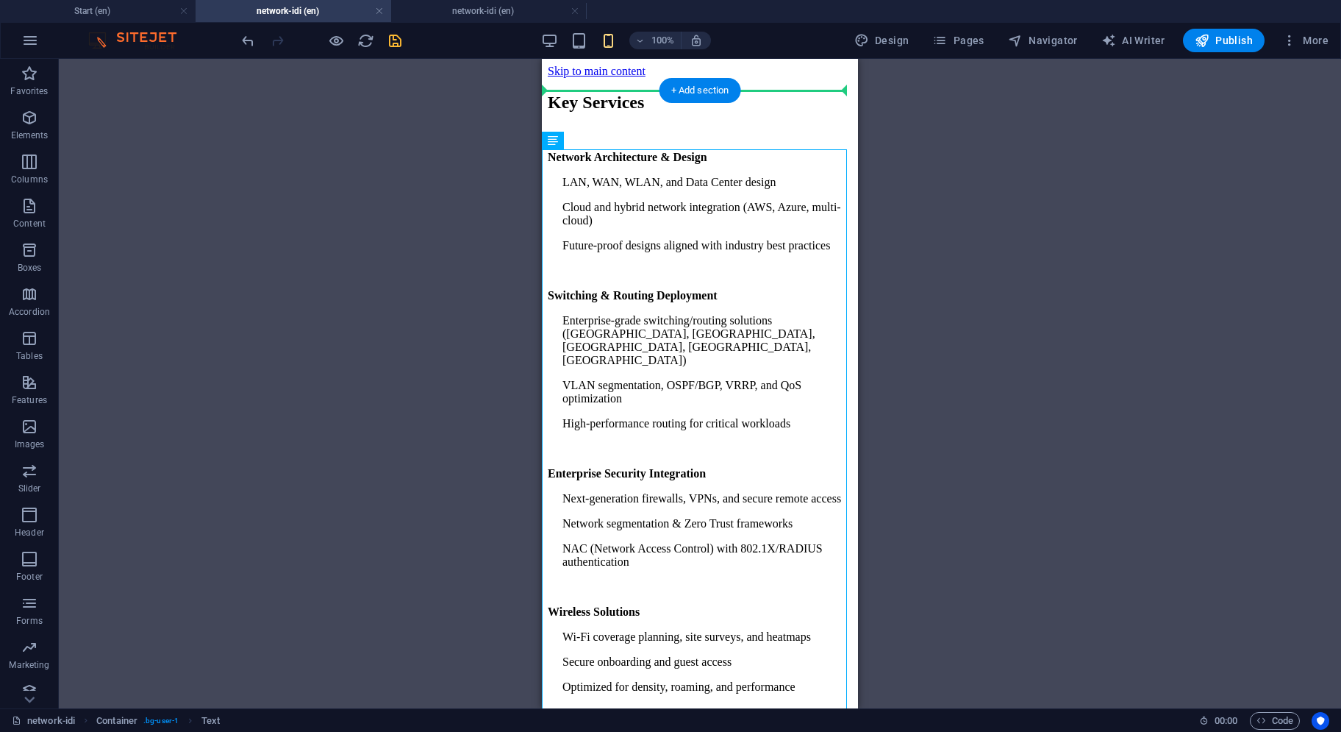
drag, startPoint x: 1106, startPoint y: 196, endPoint x: 566, endPoint y: 108, distance: 547.7
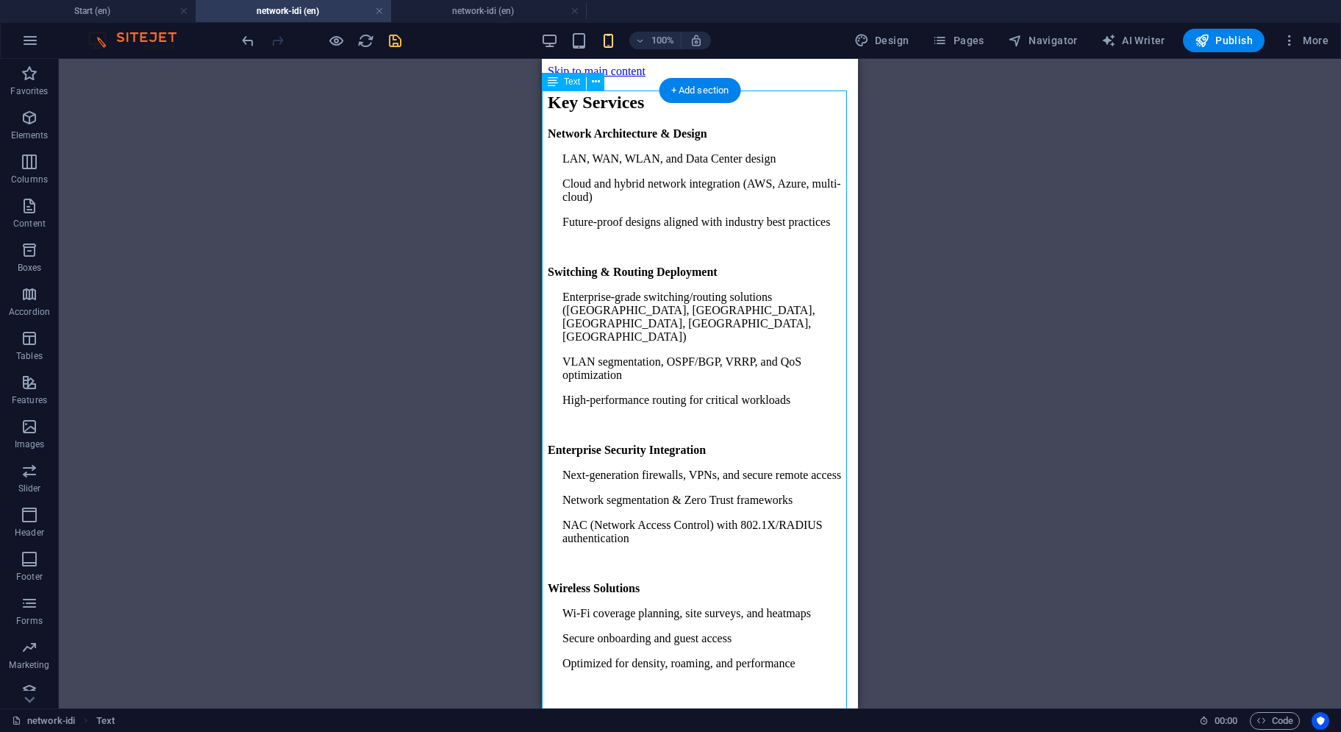
click at [775, 161] on div "Network Architecture & Design LAN, WAN, WLAN, and Data Center design Cloud and …" at bounding box center [700, 542] width 304 height 831
click at [788, 93] on div "Key Services" at bounding box center [700, 103] width 304 height 20
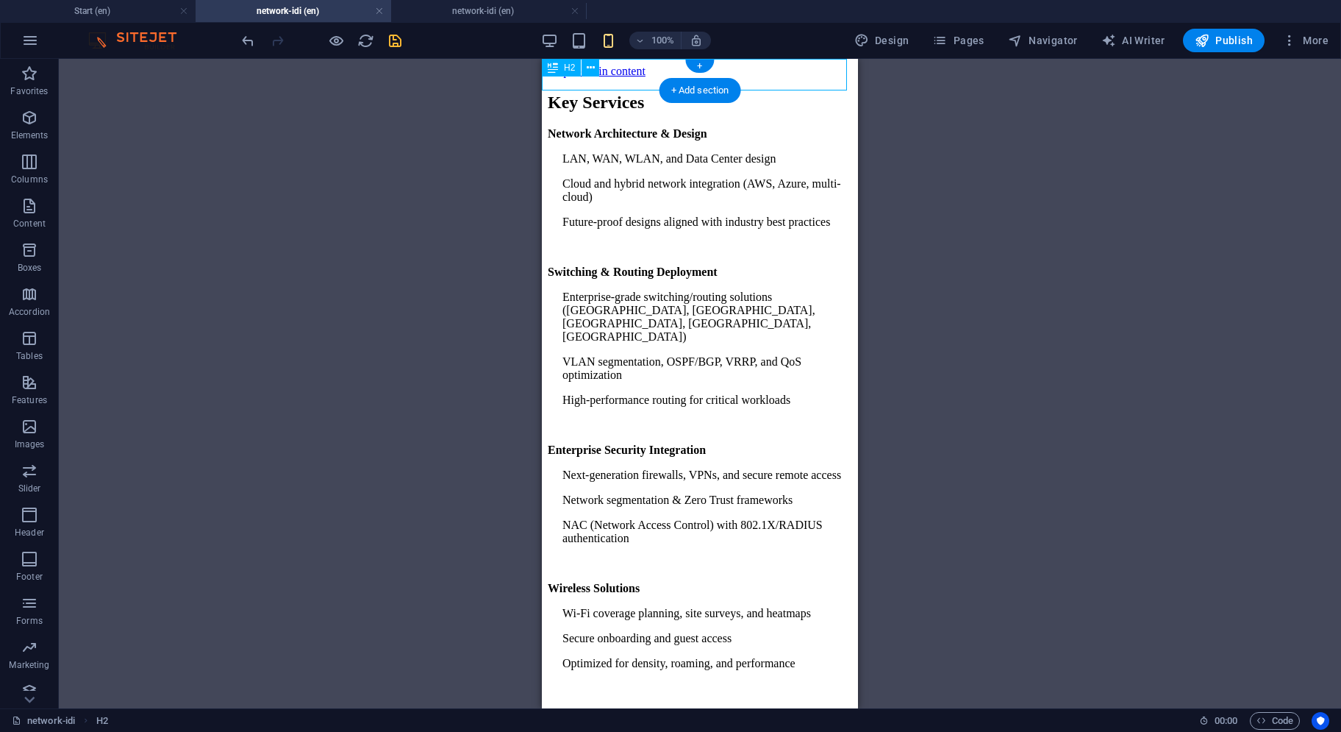
click at [756, 93] on div "Key Services" at bounding box center [700, 103] width 304 height 20
click at [627, 93] on h2 "Key Services" at bounding box center [700, 103] width 304 height 20
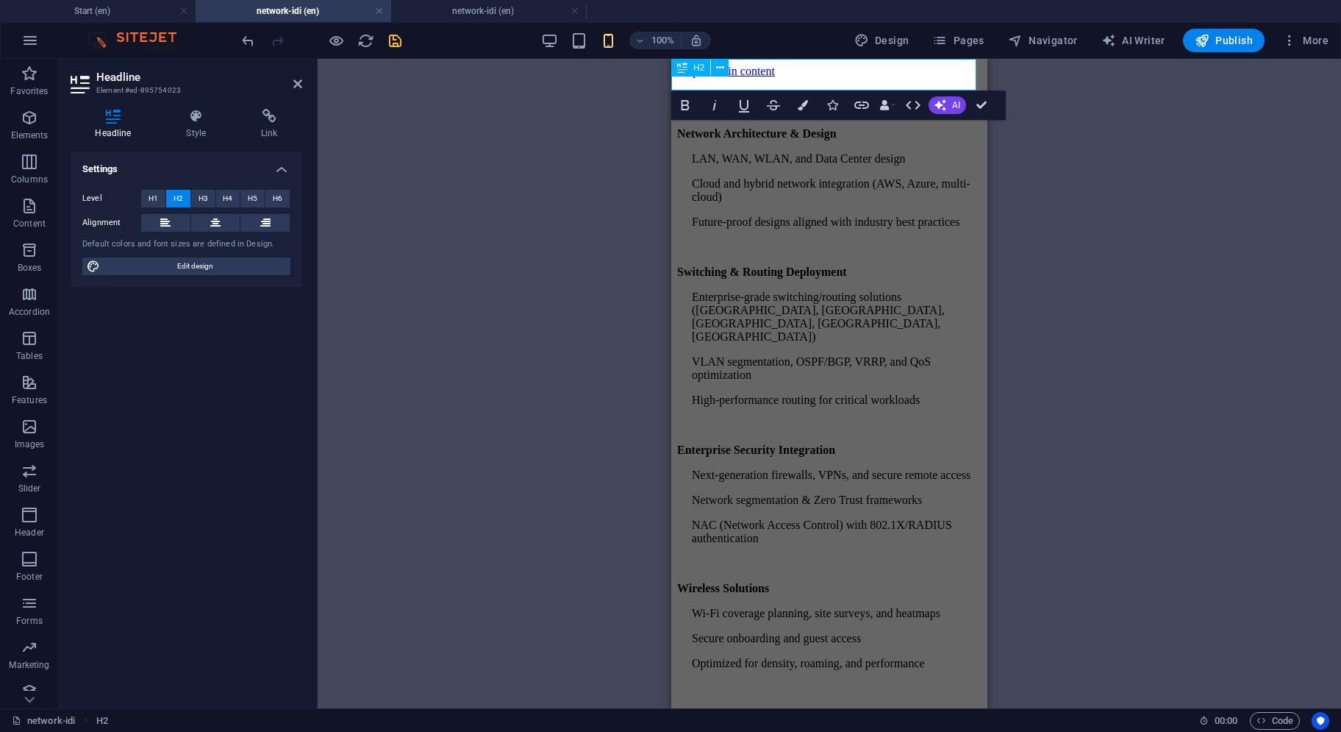
click at [883, 93] on h2 "Key Services" at bounding box center [829, 103] width 304 height 20
click at [838, 293] on div "Network Architecture & Design LAN, WAN, WLAN, and Data Center design Cloud and …" at bounding box center [829, 542] width 304 height 831
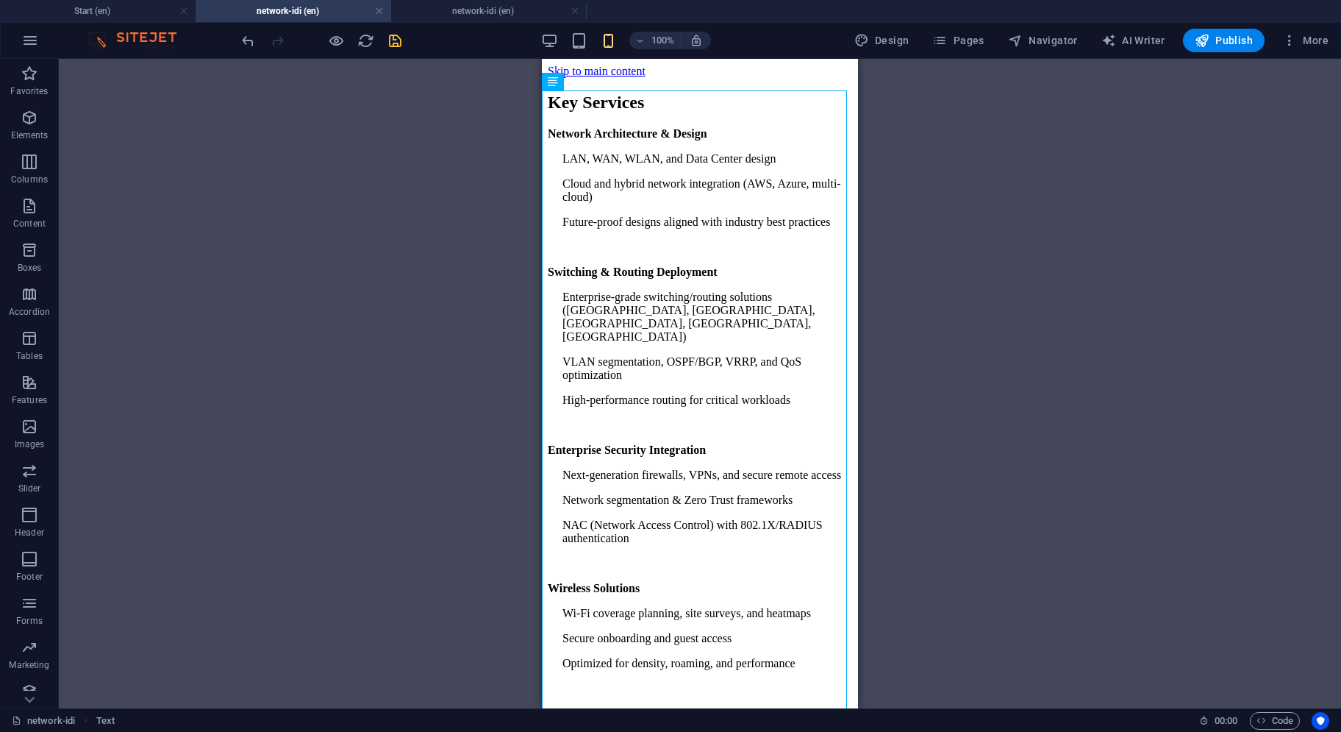
click at [382, 40] on div at bounding box center [321, 41] width 165 height 24
click at [388, 40] on icon "save" at bounding box center [395, 40] width 17 height 17
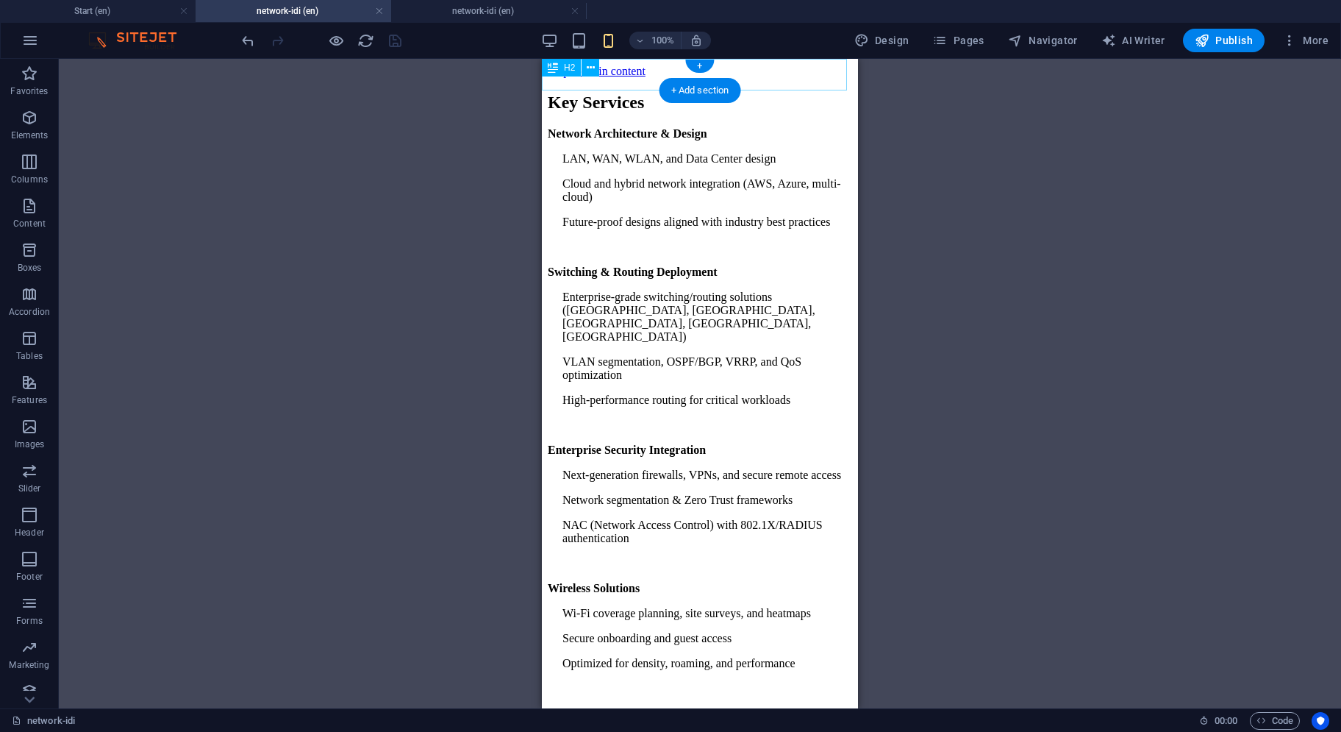
click at [758, 93] on div "Key Services" at bounding box center [700, 103] width 304 height 20
click at [590, 71] on icon at bounding box center [591, 67] width 8 height 15
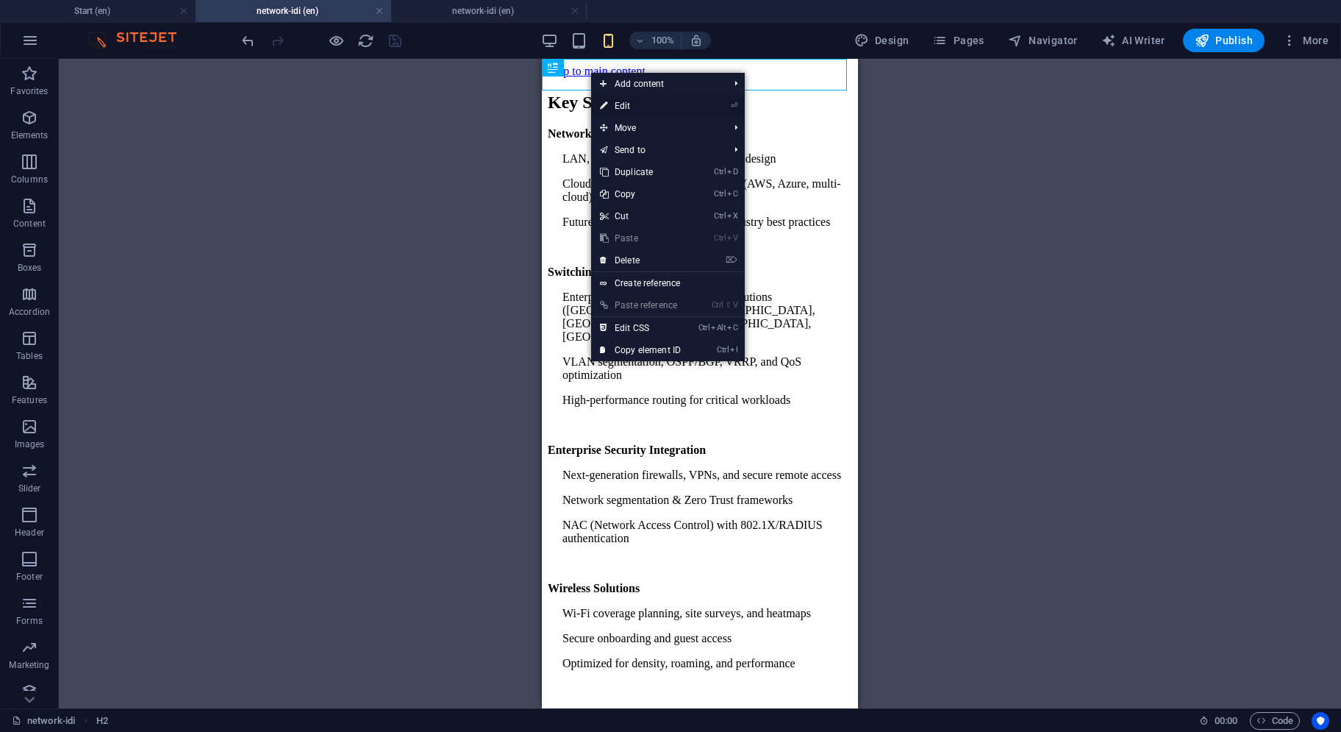
click at [612, 107] on link "⏎ Edit" at bounding box center [640, 106] width 99 height 22
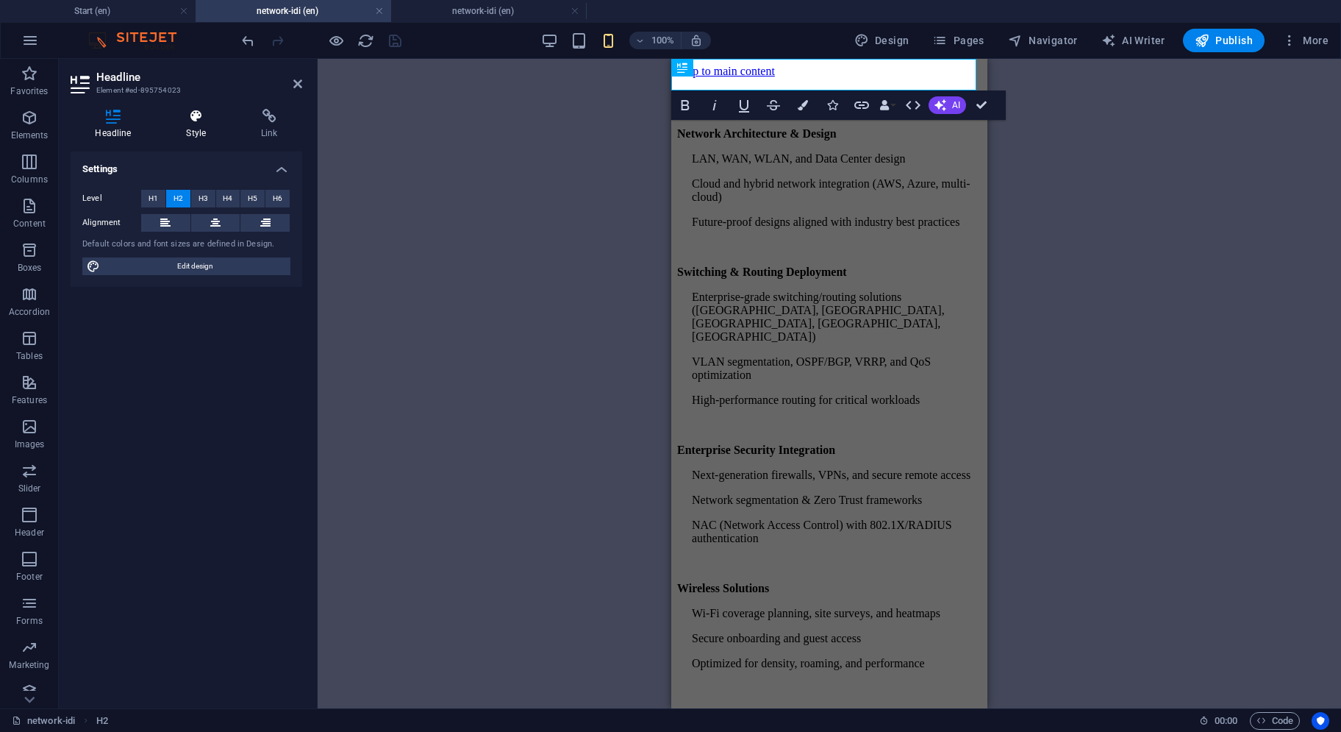
click at [202, 126] on h4 "Style" at bounding box center [199, 124] width 75 height 31
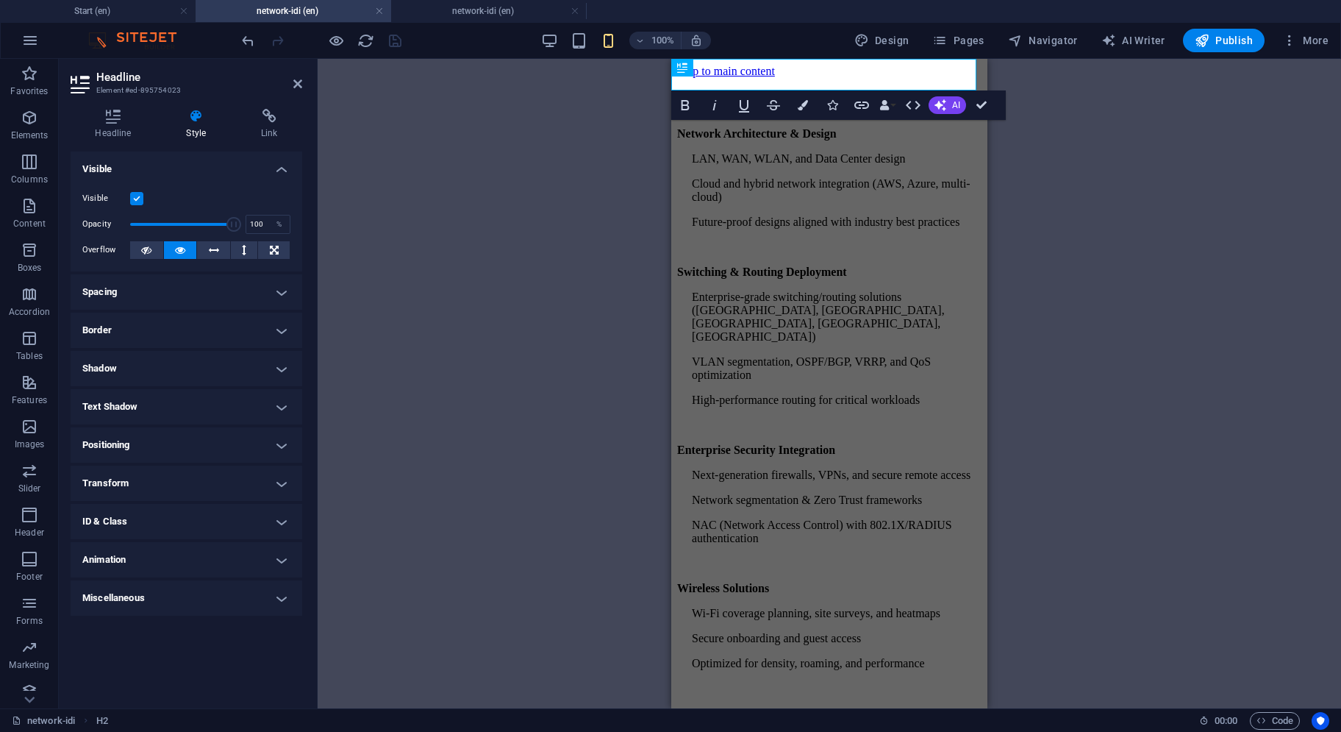
click at [165, 292] on h4 "Spacing" at bounding box center [187, 291] width 232 height 35
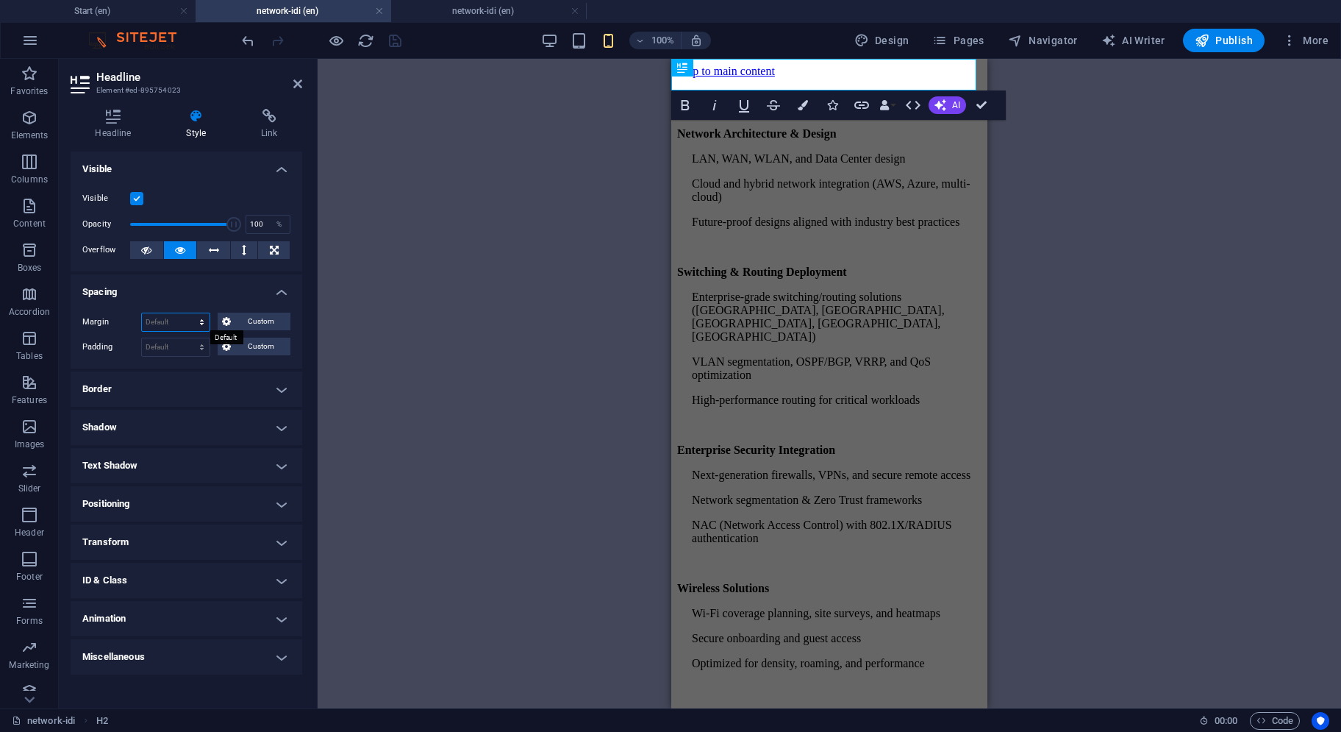
click at [181, 322] on select "Default auto px % rem vw vh Custom" at bounding box center [176, 322] width 68 height 18
select select "px"
click at [189, 313] on select "Default auto px % rem vw vh Custom" at bounding box center [176, 322] width 68 height 18
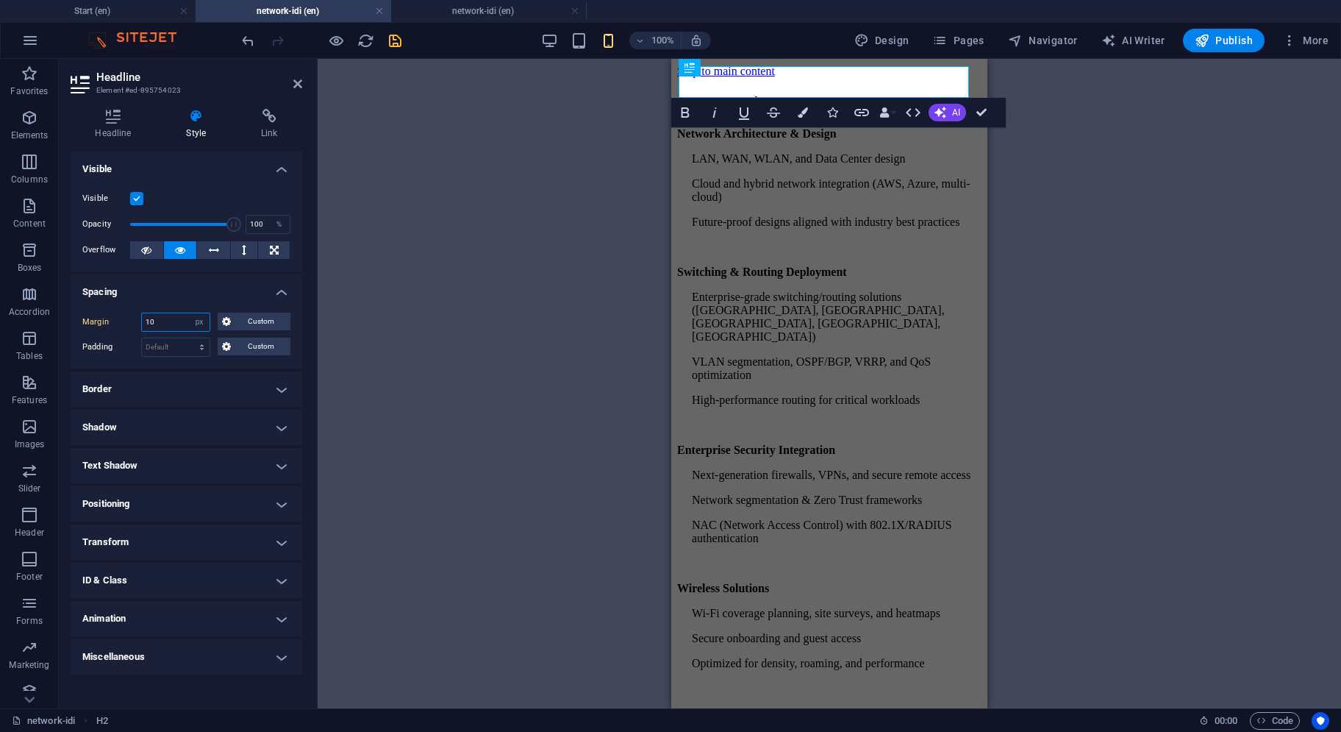
type input "10"
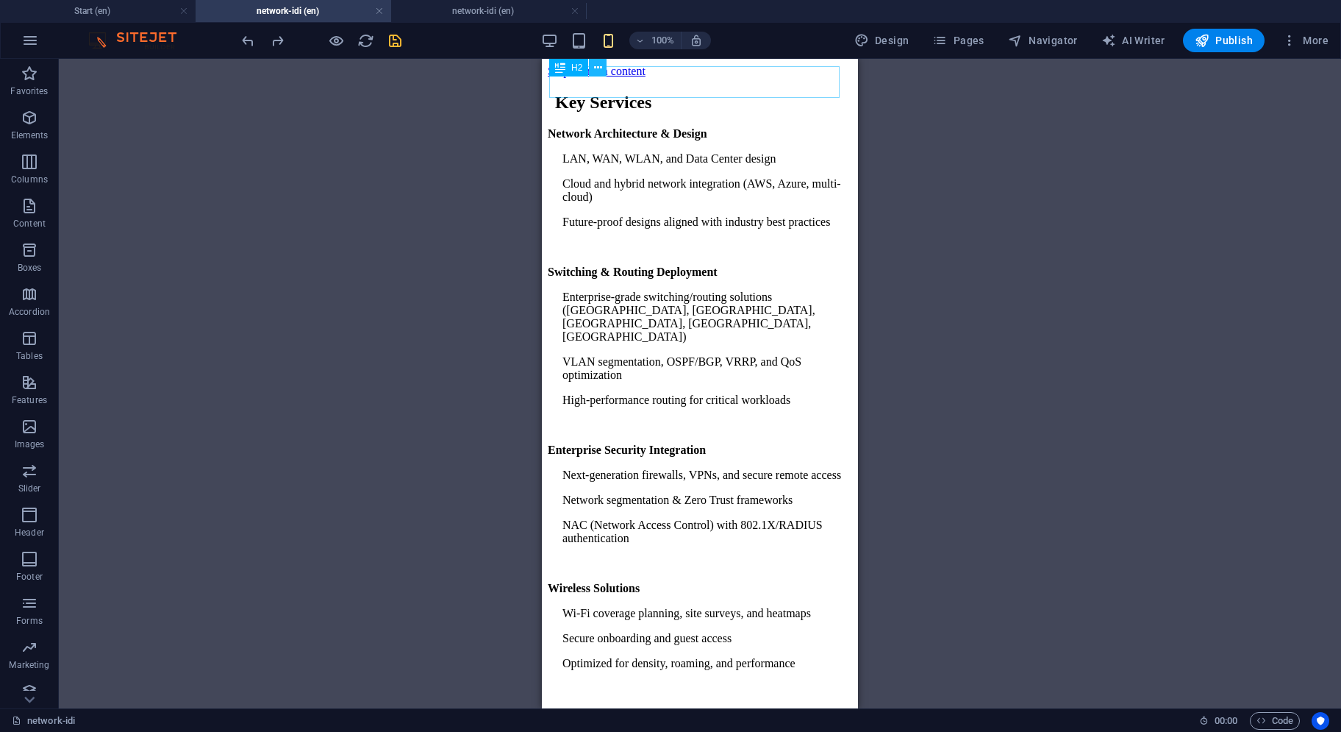
click at [598, 69] on icon at bounding box center [598, 67] width 8 height 15
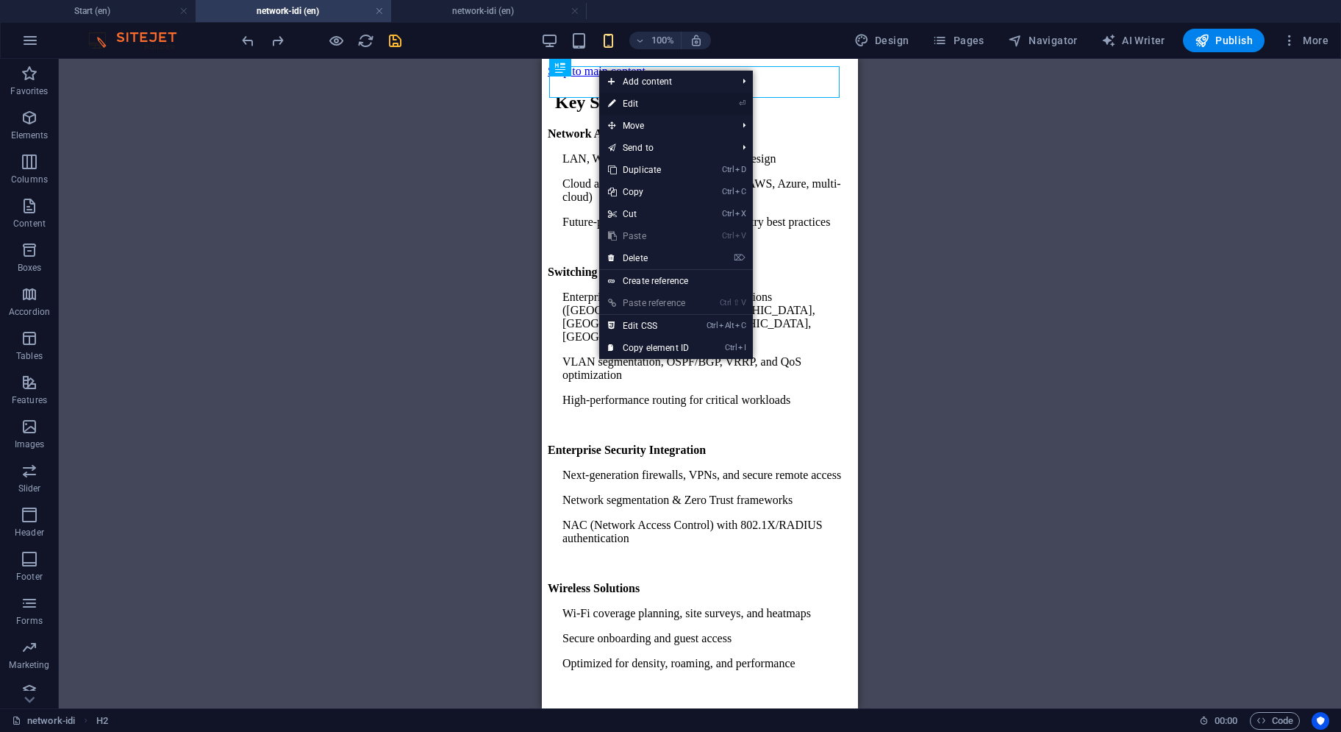
click at [621, 99] on link "⏎ Edit" at bounding box center [648, 104] width 99 height 22
select select "px"
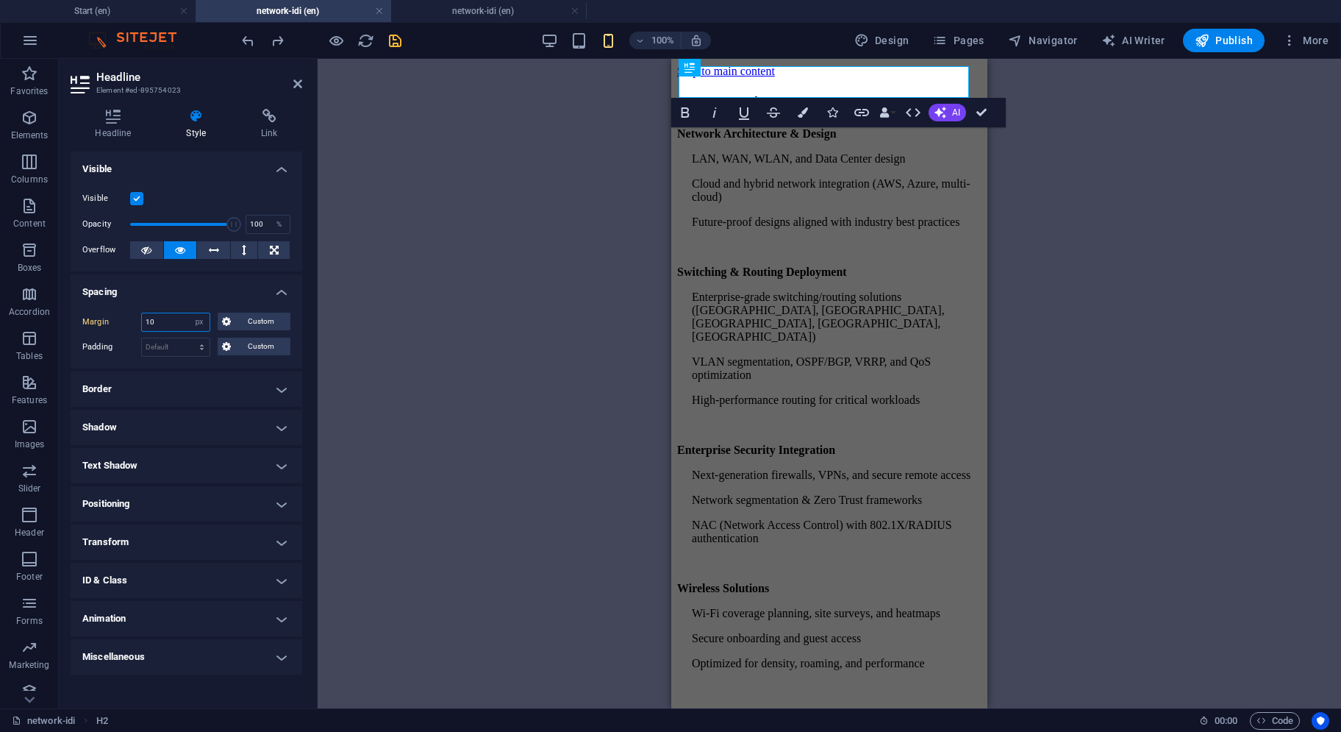
drag, startPoint x: 182, startPoint y: 317, endPoint x: 147, endPoint y: 318, distance: 35.3
click at [147, 318] on input "10" at bounding box center [176, 322] width 68 height 18
type input "1"
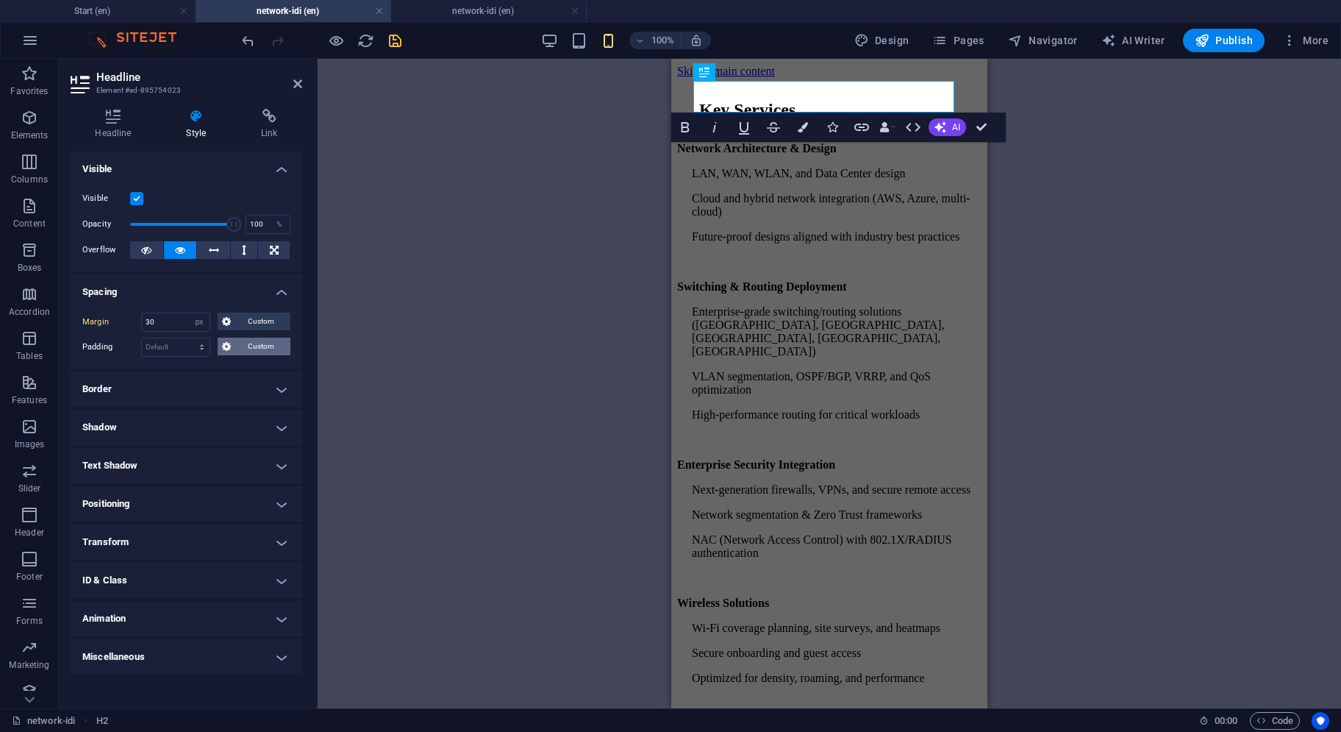
type input "10"
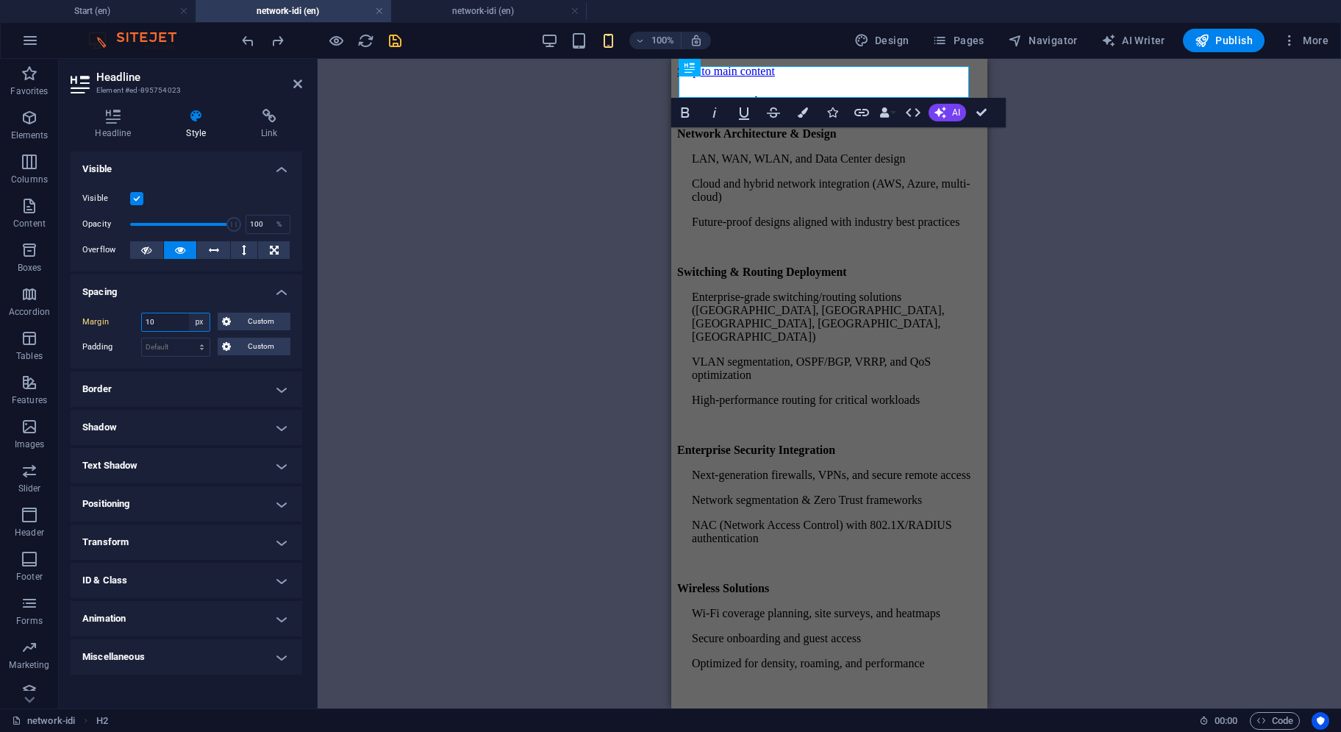
click at [200, 326] on select "Default auto px % rem vw vh Custom" at bounding box center [199, 322] width 21 height 18
select select "default"
click at [189, 313] on select "Default auto px % rem vw vh Custom" at bounding box center [199, 322] width 21 height 18
select select "DISABLED_OPTION_VALUE"
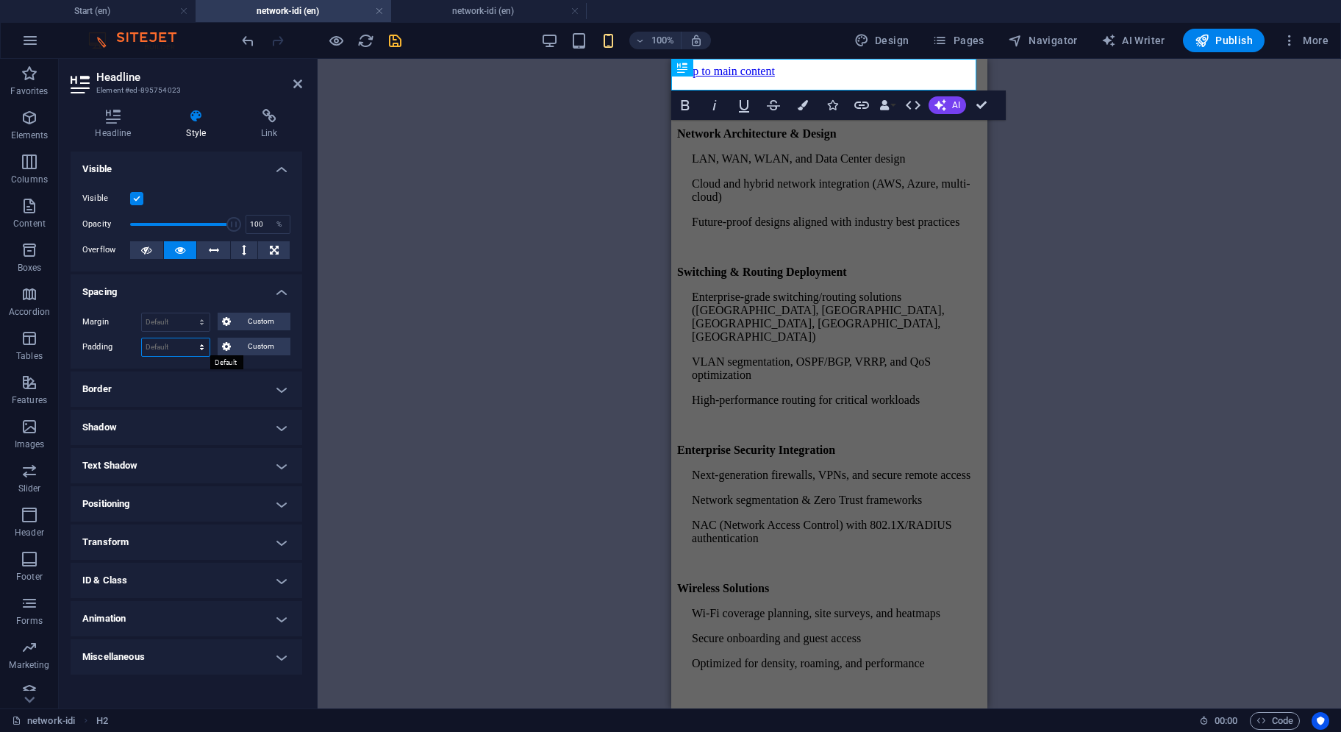
click at [200, 345] on select "Default px rem % vh vw Custom" at bounding box center [176, 347] width 68 height 18
select select "px"
click at [189, 338] on select "Default px rem % vh vw Custom" at bounding box center [176, 347] width 68 height 18
type input "20"
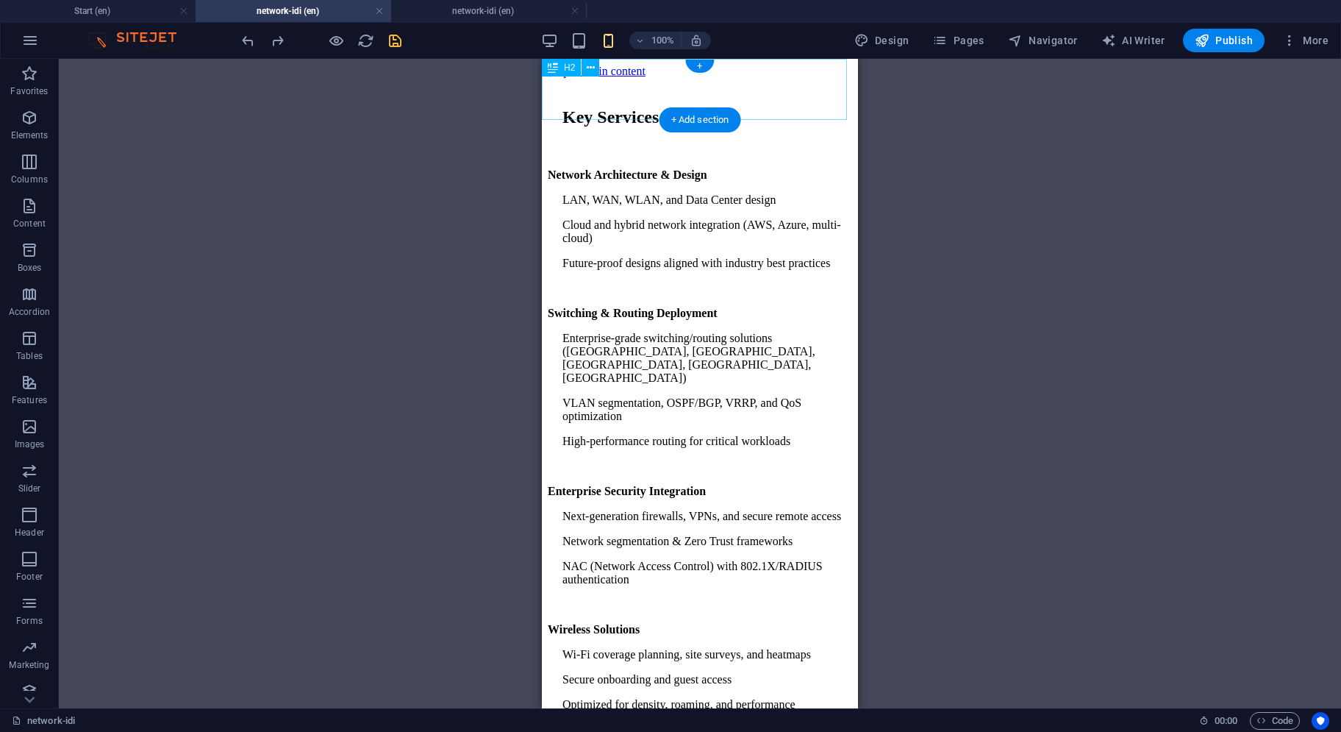
click at [627, 93] on div "Key Services" at bounding box center [700, 117] width 304 height 79
select select "px"
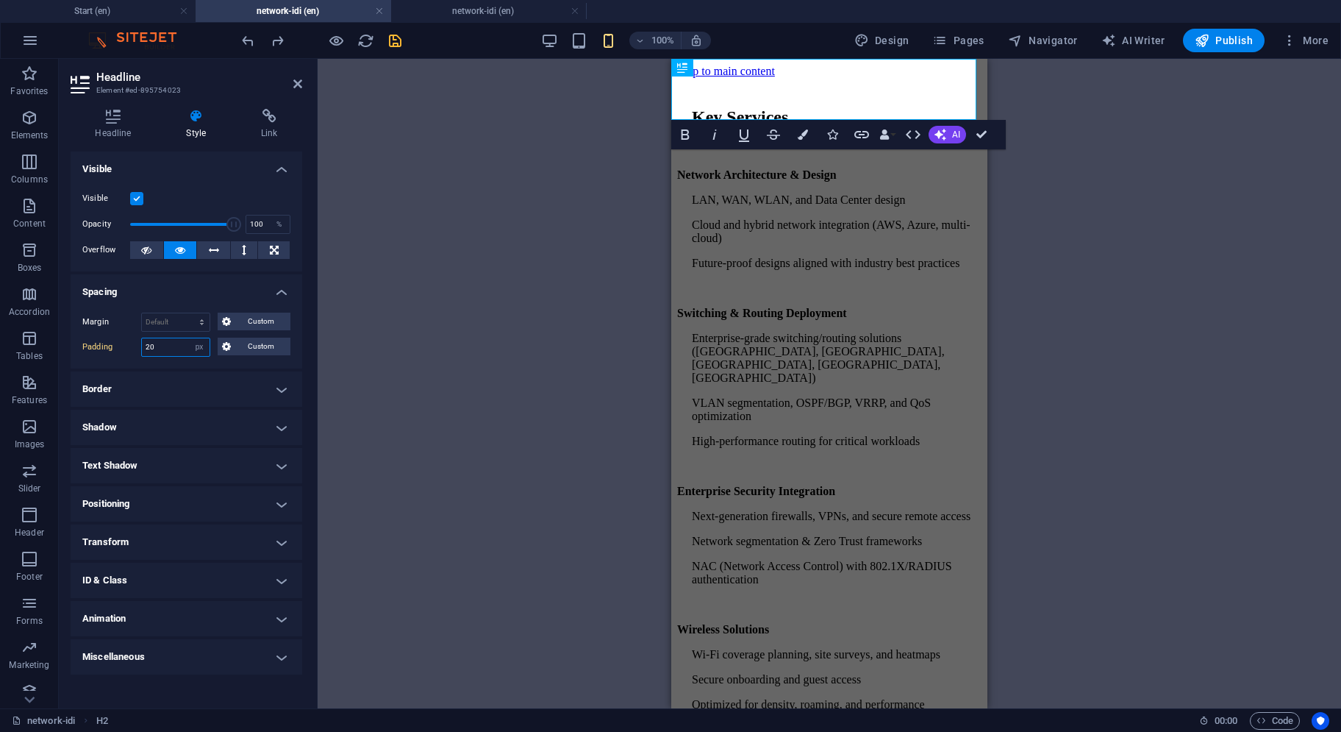
drag, startPoint x: 169, startPoint y: 346, endPoint x: 135, endPoint y: 349, distance: 34.0
click at [136, 347] on div "Padding 20 Default px rem % vh vw Custom Custom" at bounding box center [186, 347] width 208 height 19
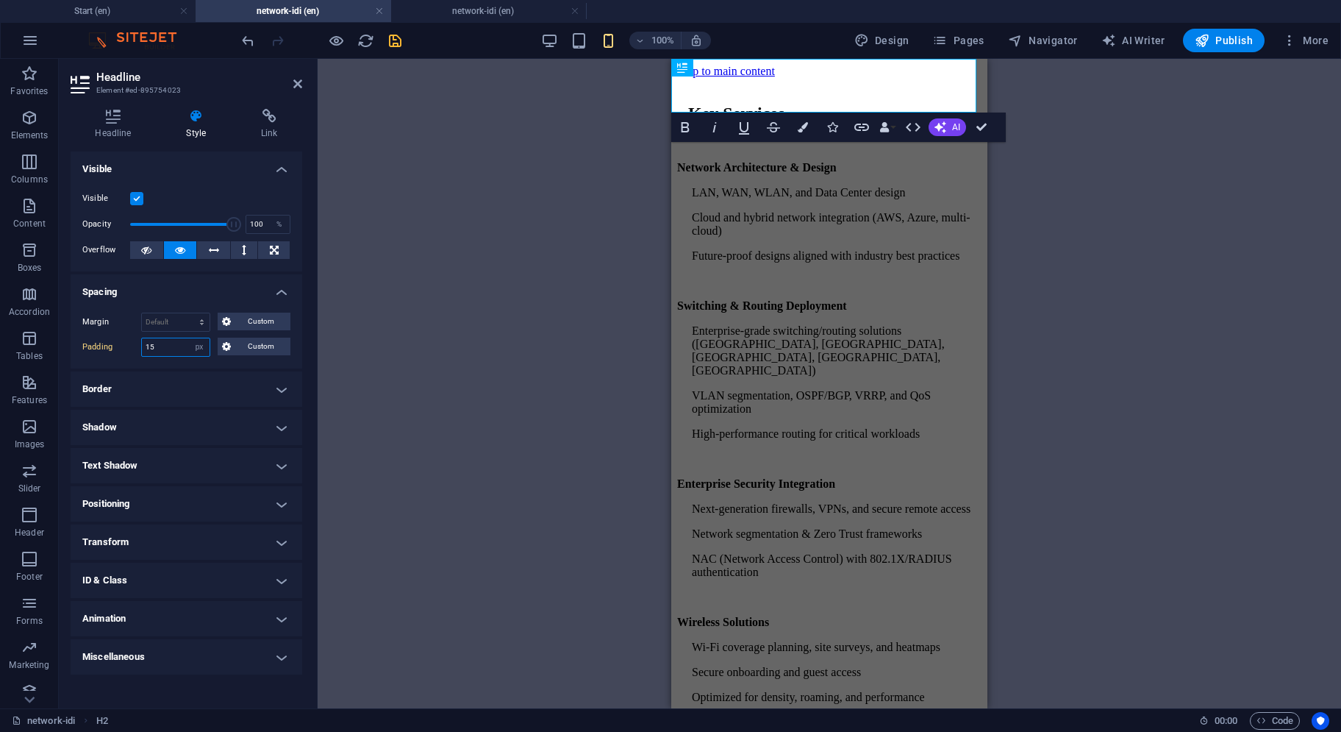
click at [157, 343] on input "15" at bounding box center [176, 347] width 68 height 18
type input "10"
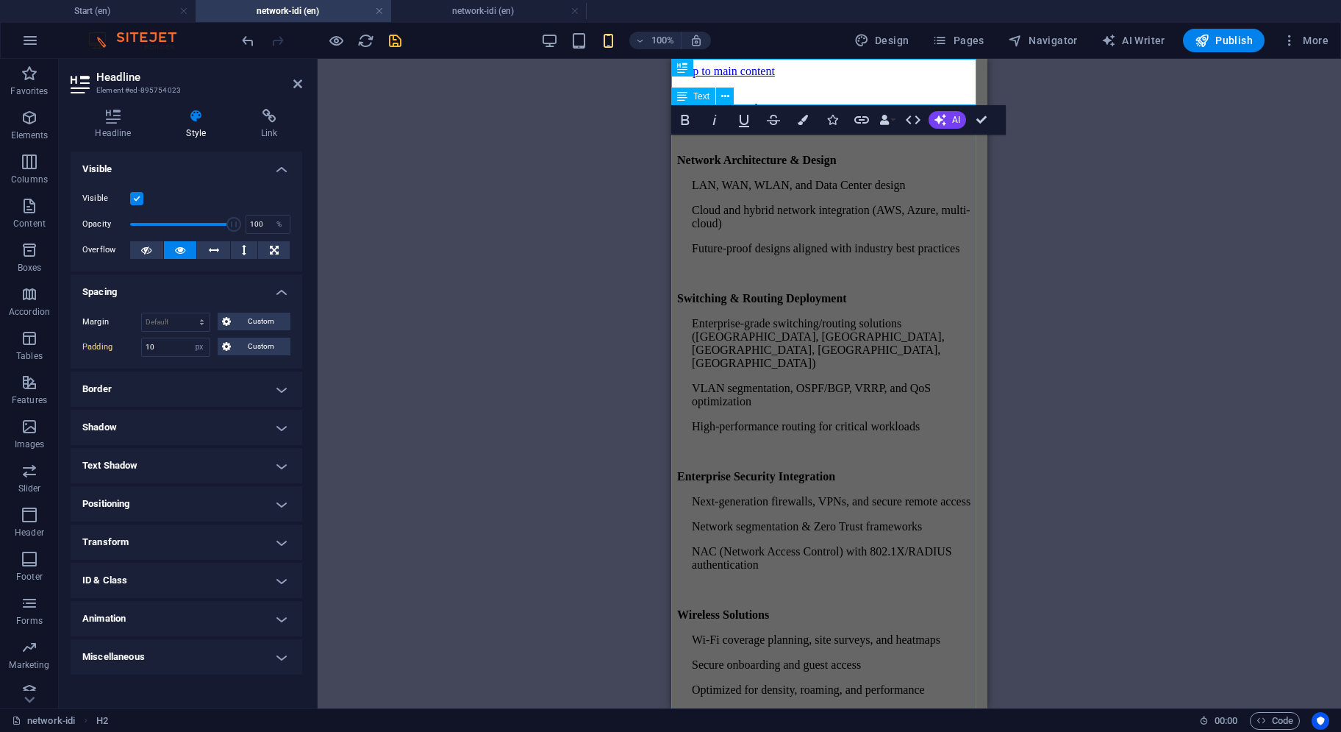
click at [844, 356] on div "Network Architecture & Design LAN, WAN, WLAN, and Data Center design Cloud and …" at bounding box center [829, 569] width 304 height 831
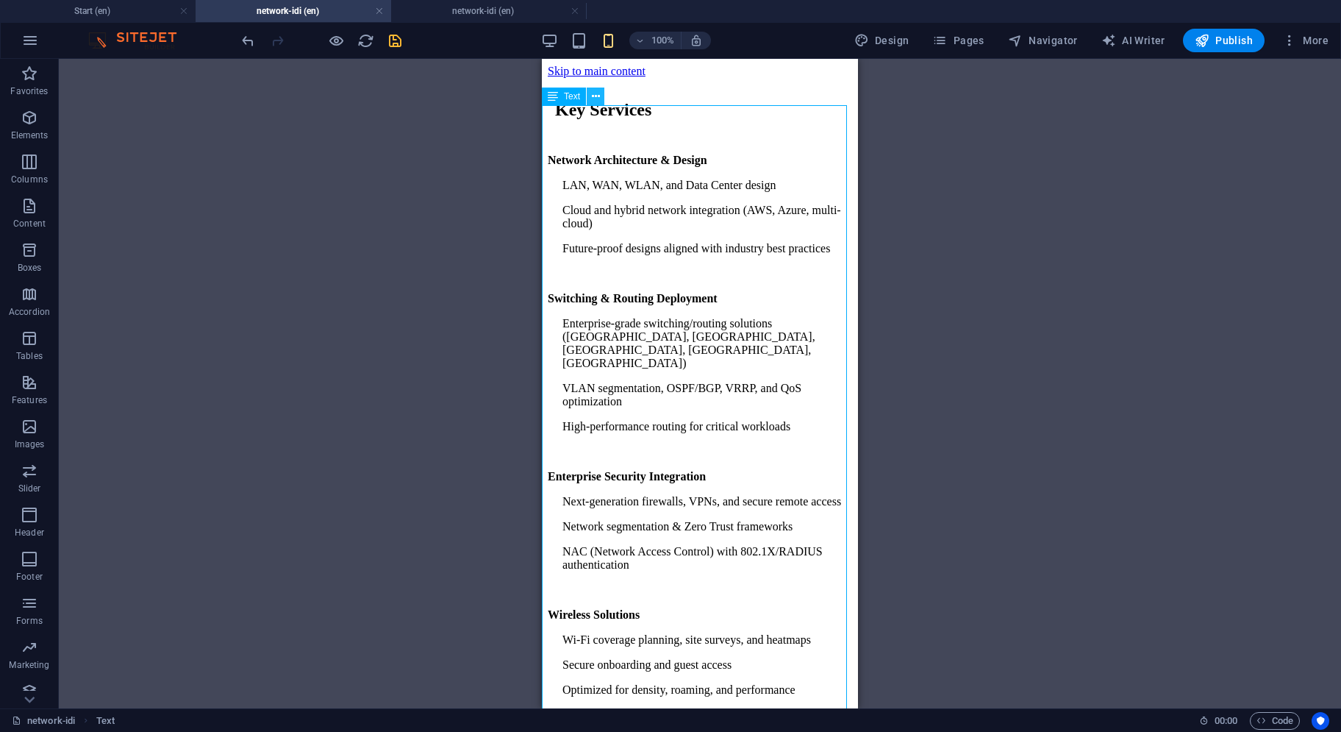
click at [594, 99] on icon at bounding box center [596, 96] width 8 height 15
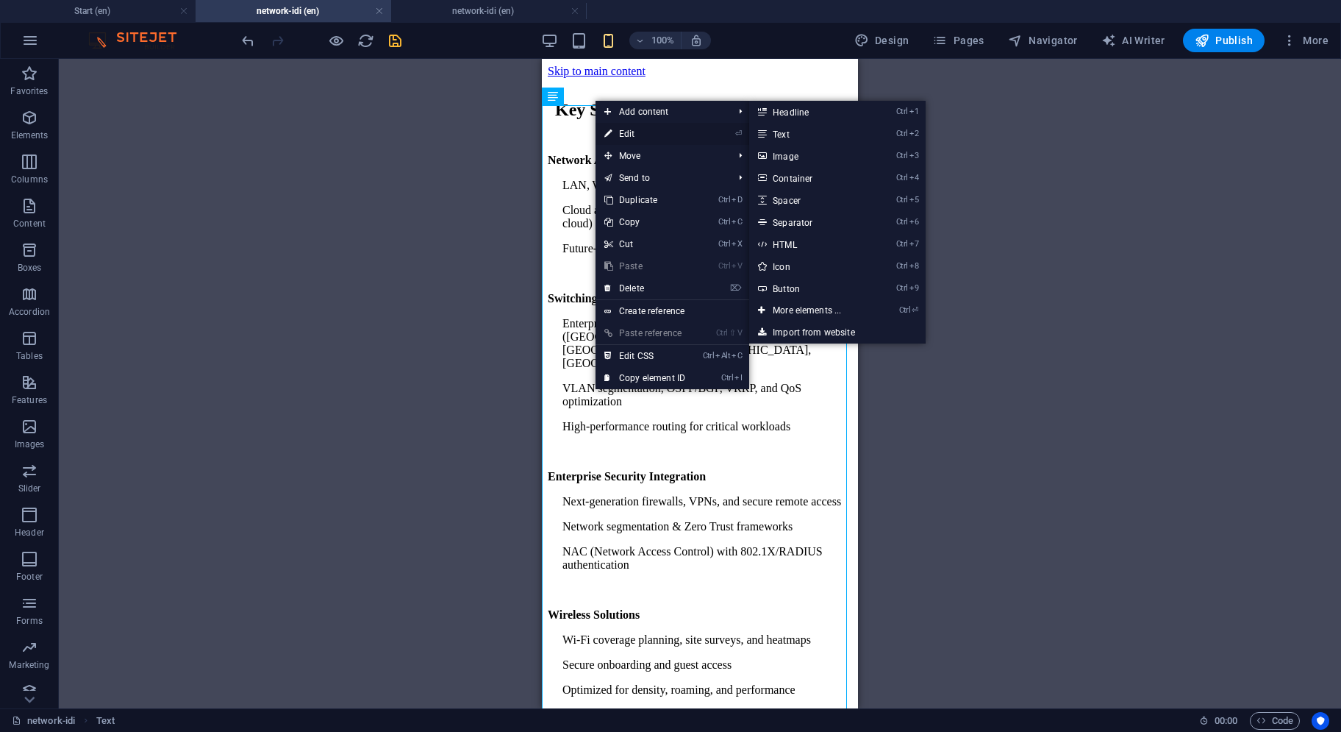
click at [611, 132] on icon at bounding box center [608, 134] width 7 height 22
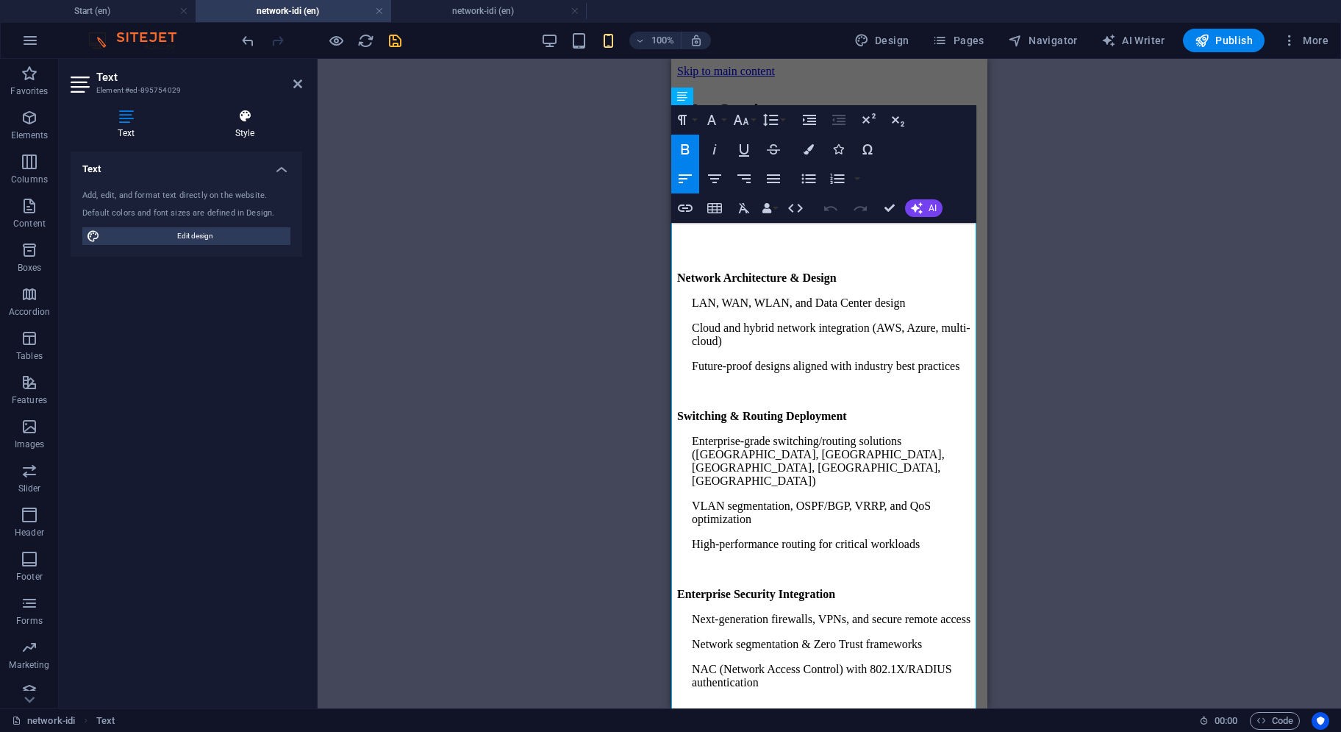
click at [252, 115] on icon at bounding box center [245, 116] width 115 height 15
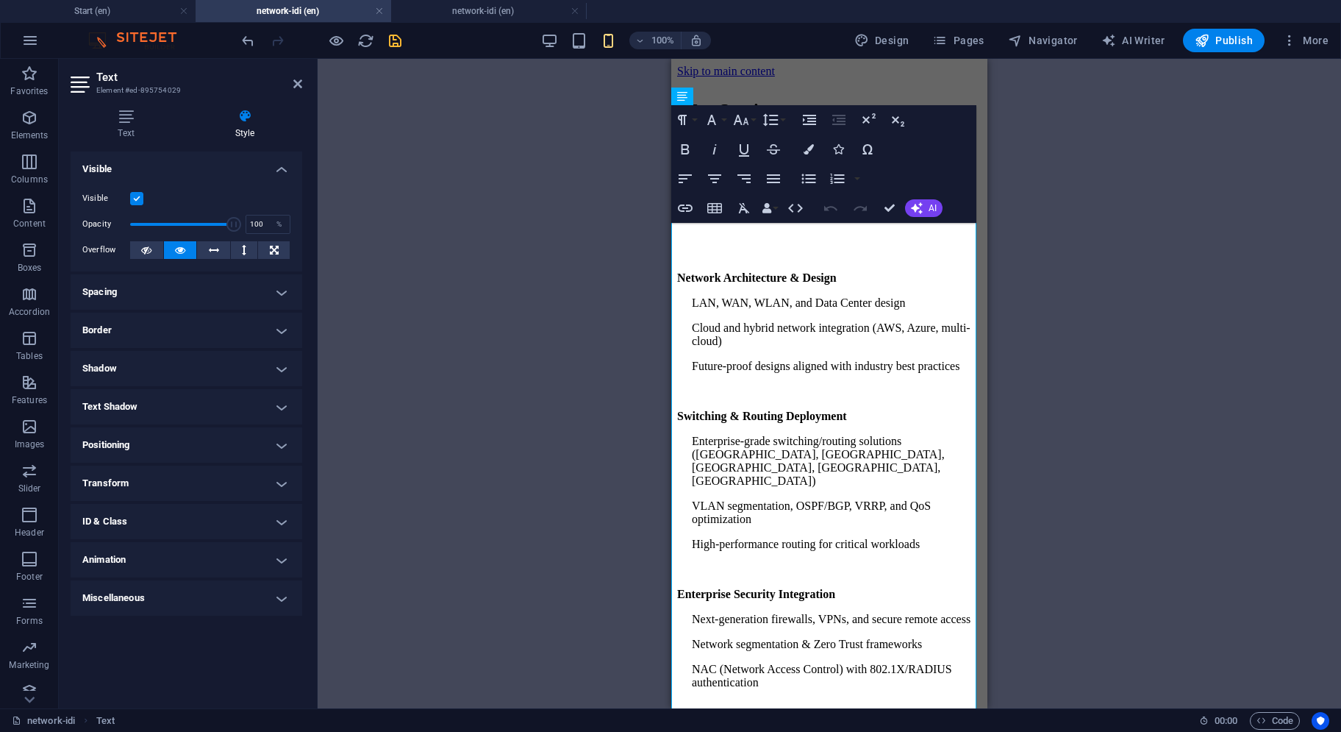
click at [140, 289] on h4 "Spacing" at bounding box center [187, 291] width 232 height 35
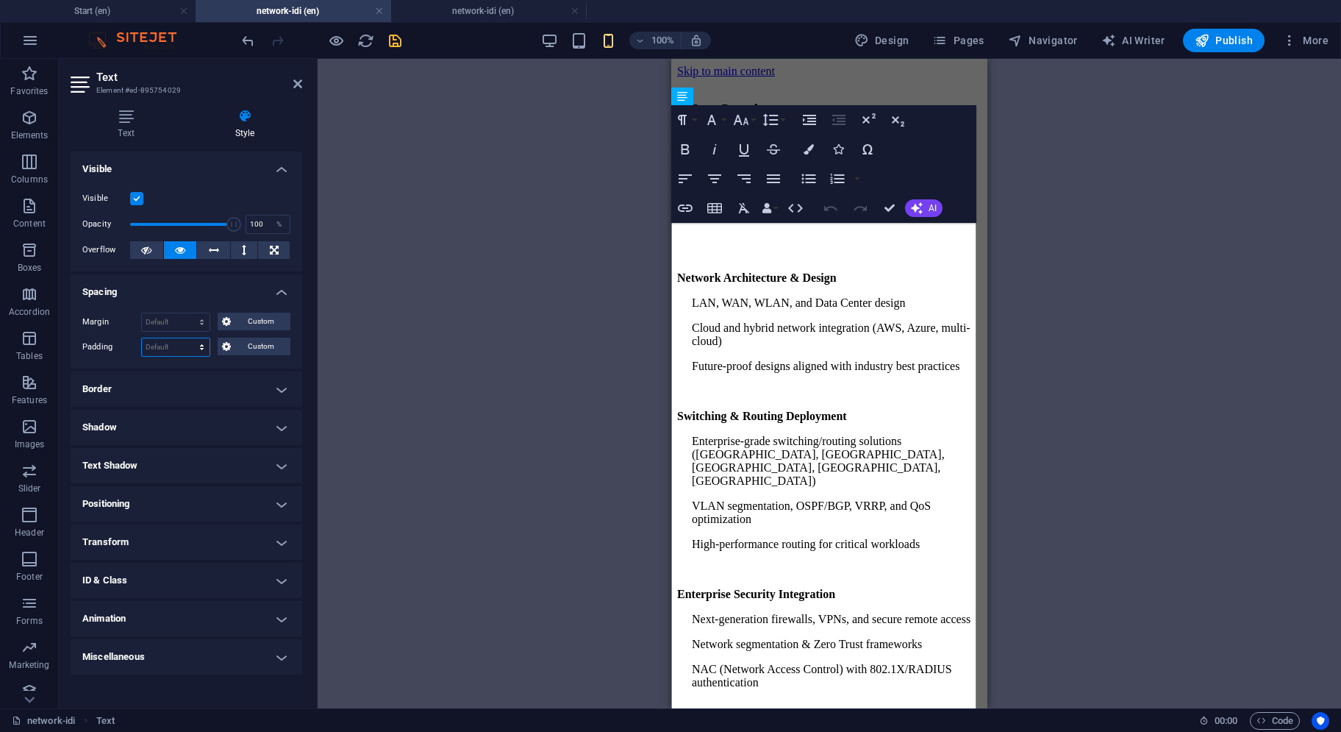
click at [157, 342] on select "Default px rem % vh vw Custom" at bounding box center [176, 347] width 68 height 18
select select "px"
click at [189, 338] on select "Default px rem % vh vw Custom" at bounding box center [176, 347] width 68 height 18
type input "5"
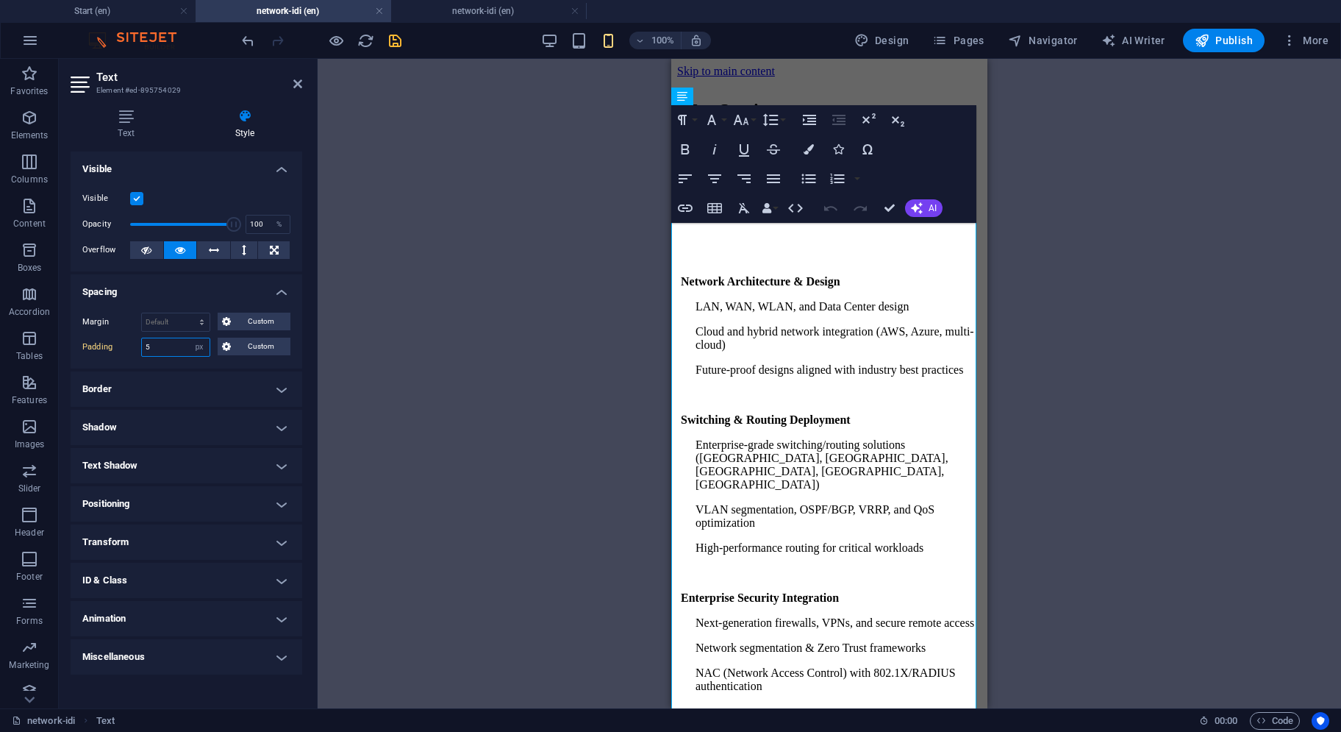
click at [181, 343] on input "5" at bounding box center [176, 347] width 68 height 18
click at [174, 343] on input "5" at bounding box center [176, 347] width 68 height 18
click at [131, 349] on label "Padding" at bounding box center [111, 347] width 59 height 18
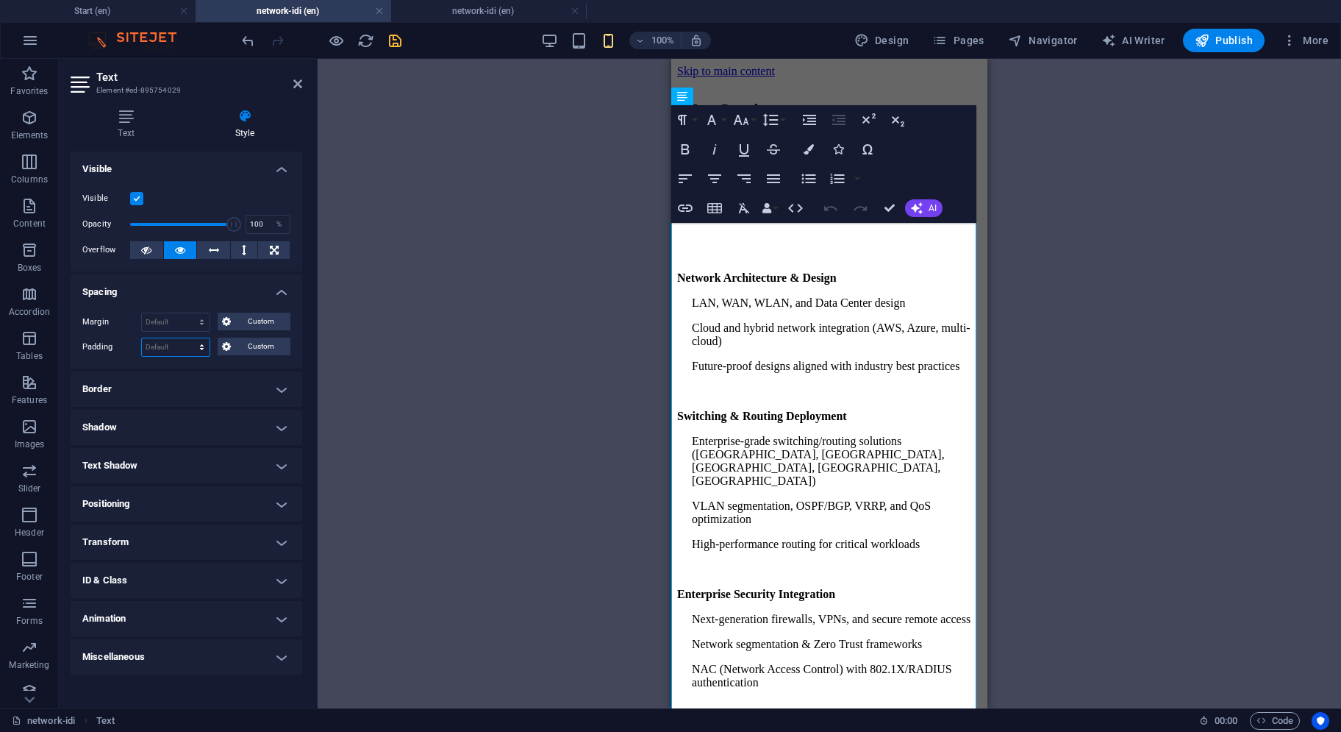
click at [194, 339] on select "Default px rem % vh vw Custom" at bounding box center [176, 347] width 68 height 18
click at [190, 342] on select "Default px rem % vh vw Custom" at bounding box center [176, 347] width 68 height 18
click at [183, 355] on div "Margin Default auto px % rem vw vh Custom Custom auto px % rem vw vh auto px % …" at bounding box center [187, 335] width 232 height 68
click at [183, 345] on select "Default px rem % vh vw Custom" at bounding box center [176, 347] width 68 height 18
select select "px"
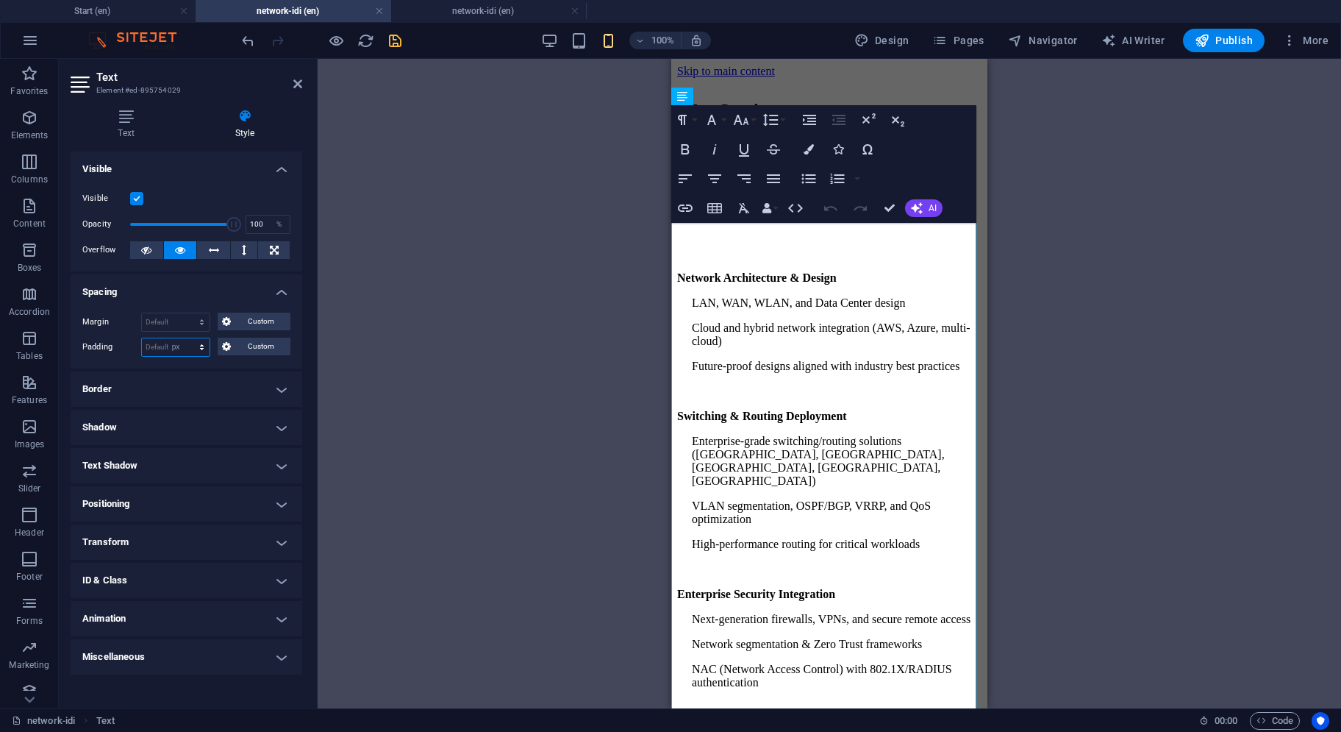
click at [189, 338] on select "Default px rem % vh vw Custom" at bounding box center [176, 347] width 68 height 18
type input "10"
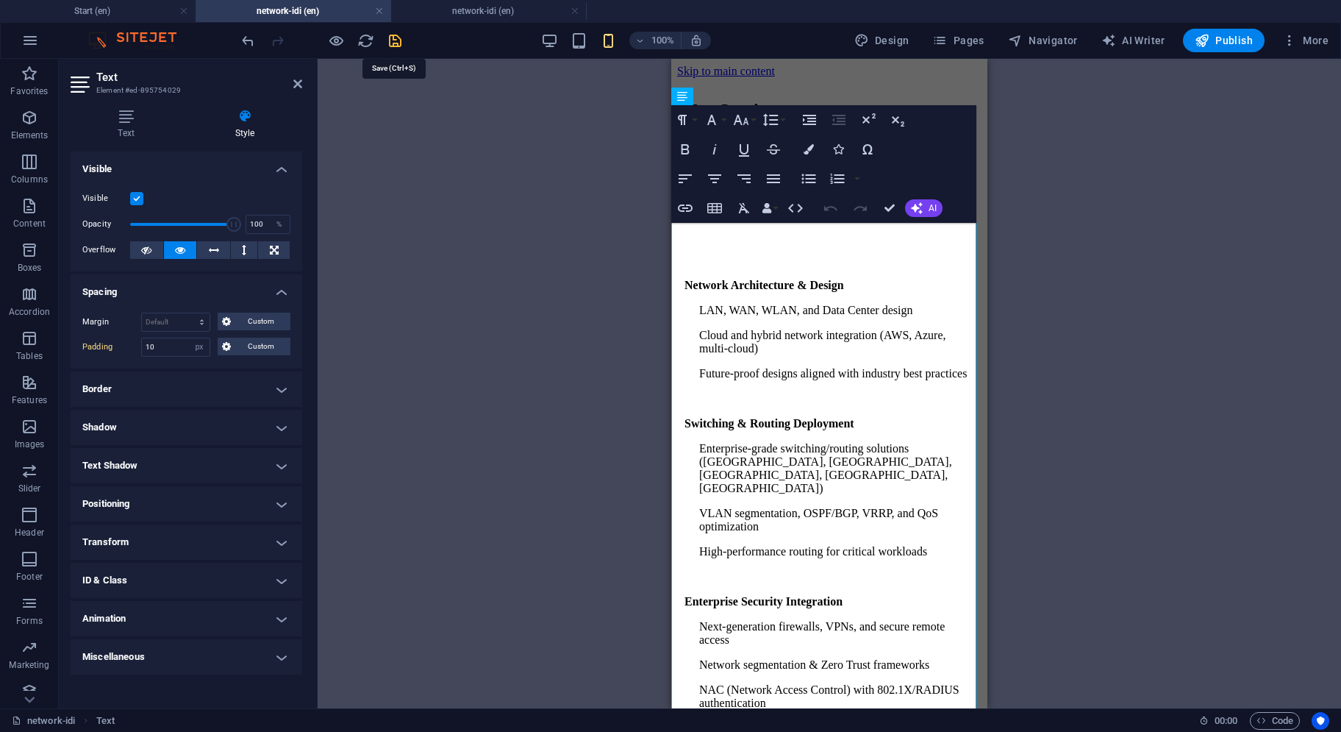
click at [391, 39] on icon "save" at bounding box center [395, 40] width 17 height 17
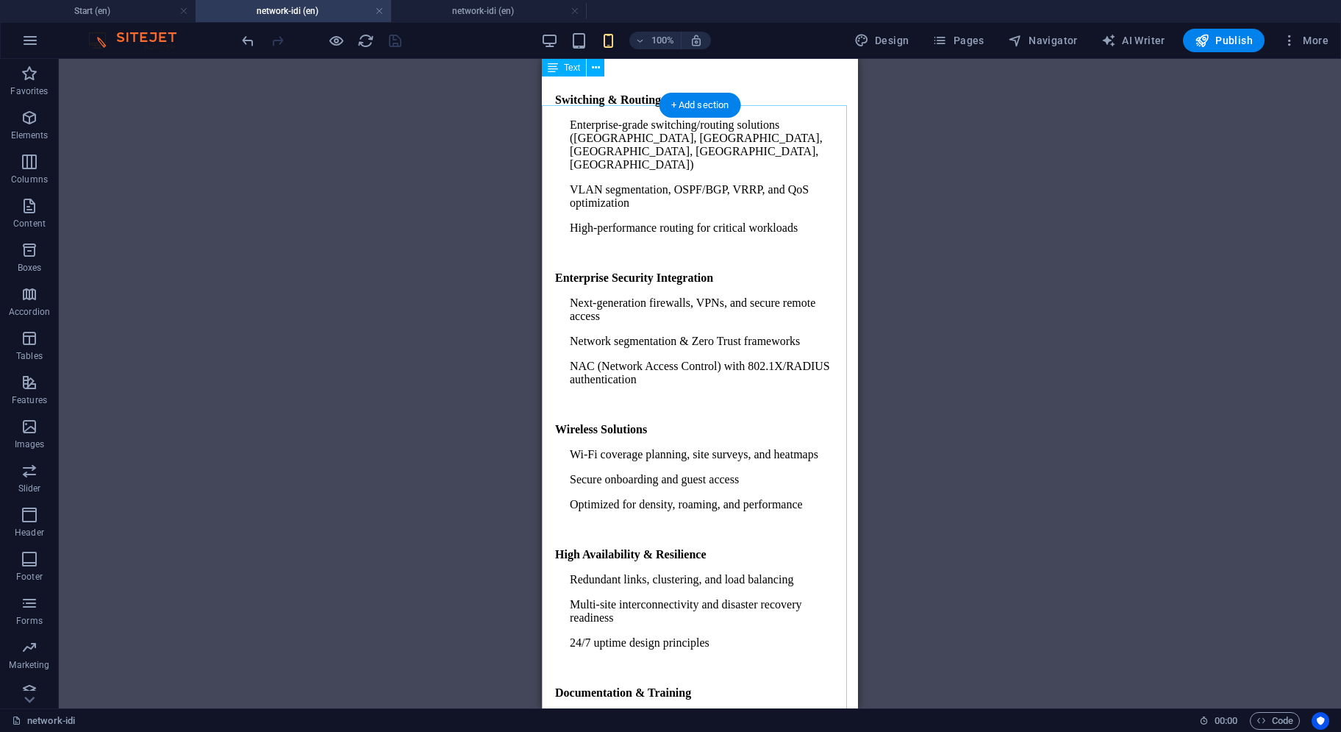
scroll to position [0, 0]
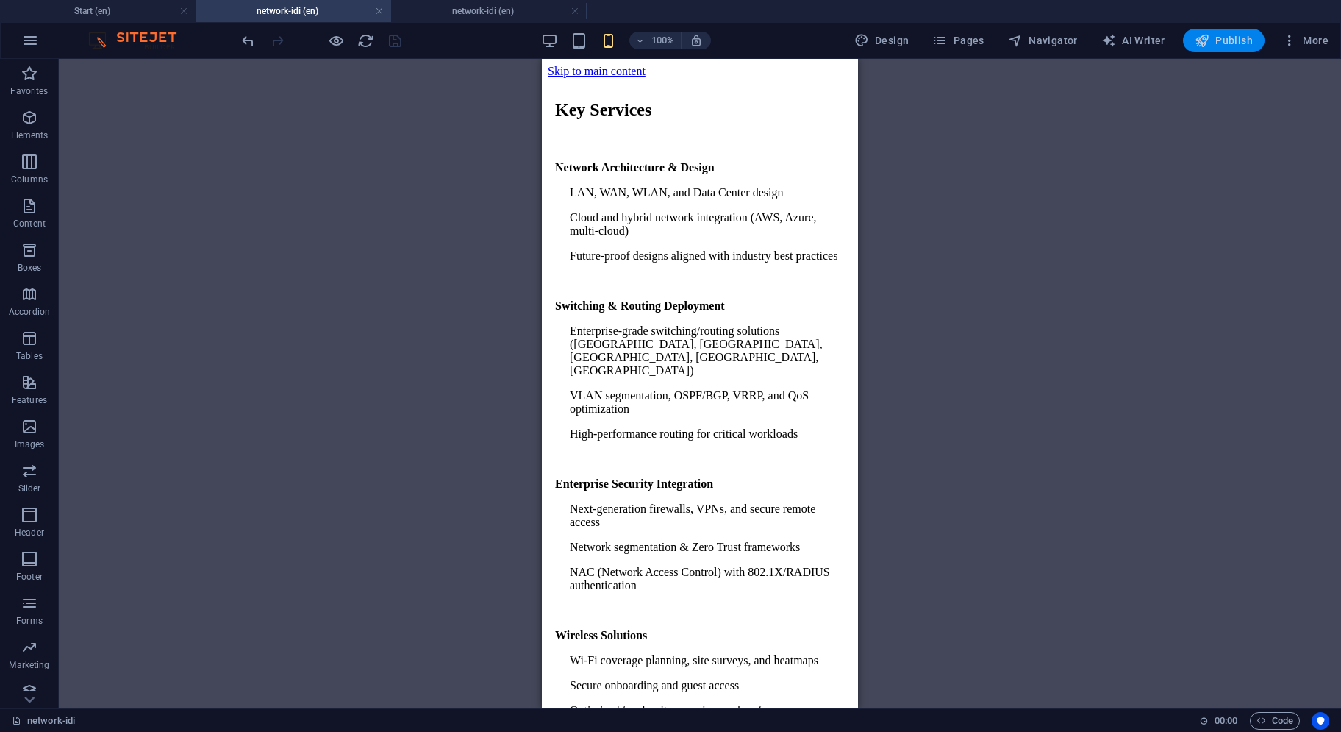
click at [1244, 46] on span "Publish" at bounding box center [1224, 40] width 58 height 15
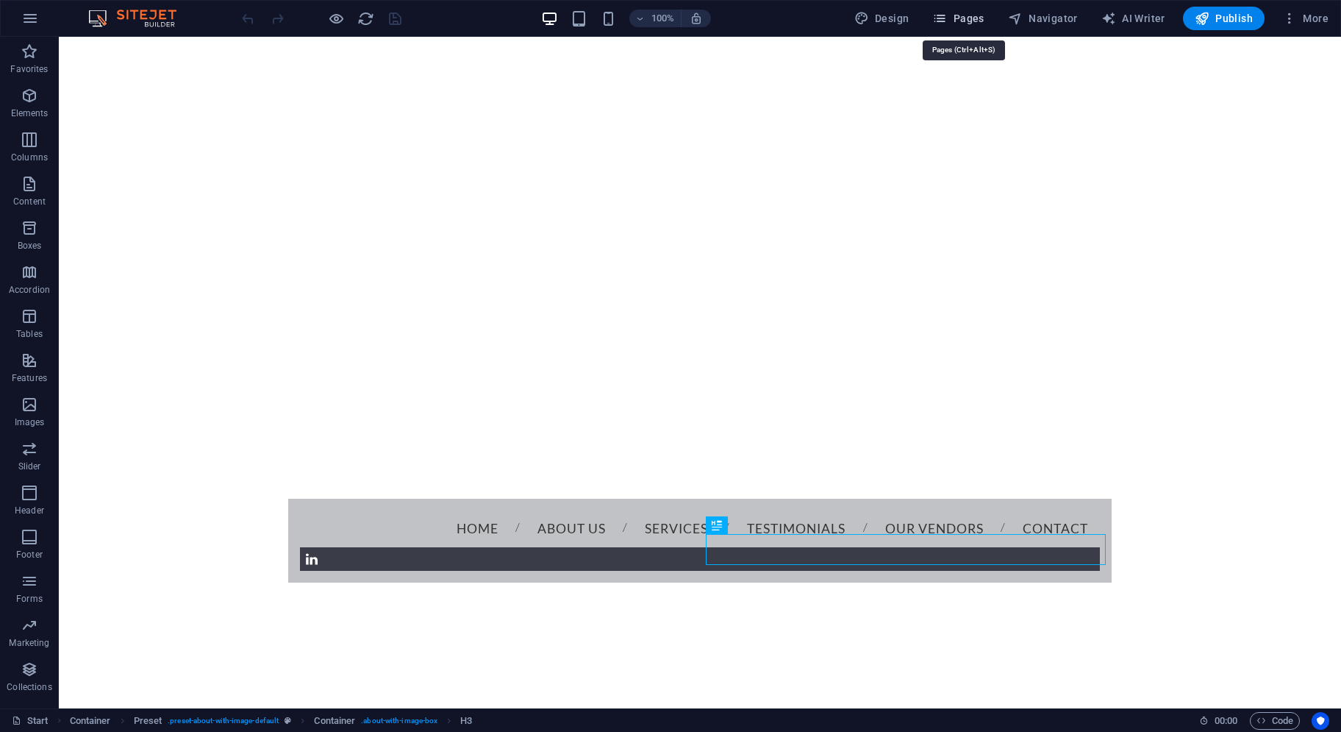
click at [970, 18] on span "Pages" at bounding box center [958, 18] width 51 height 15
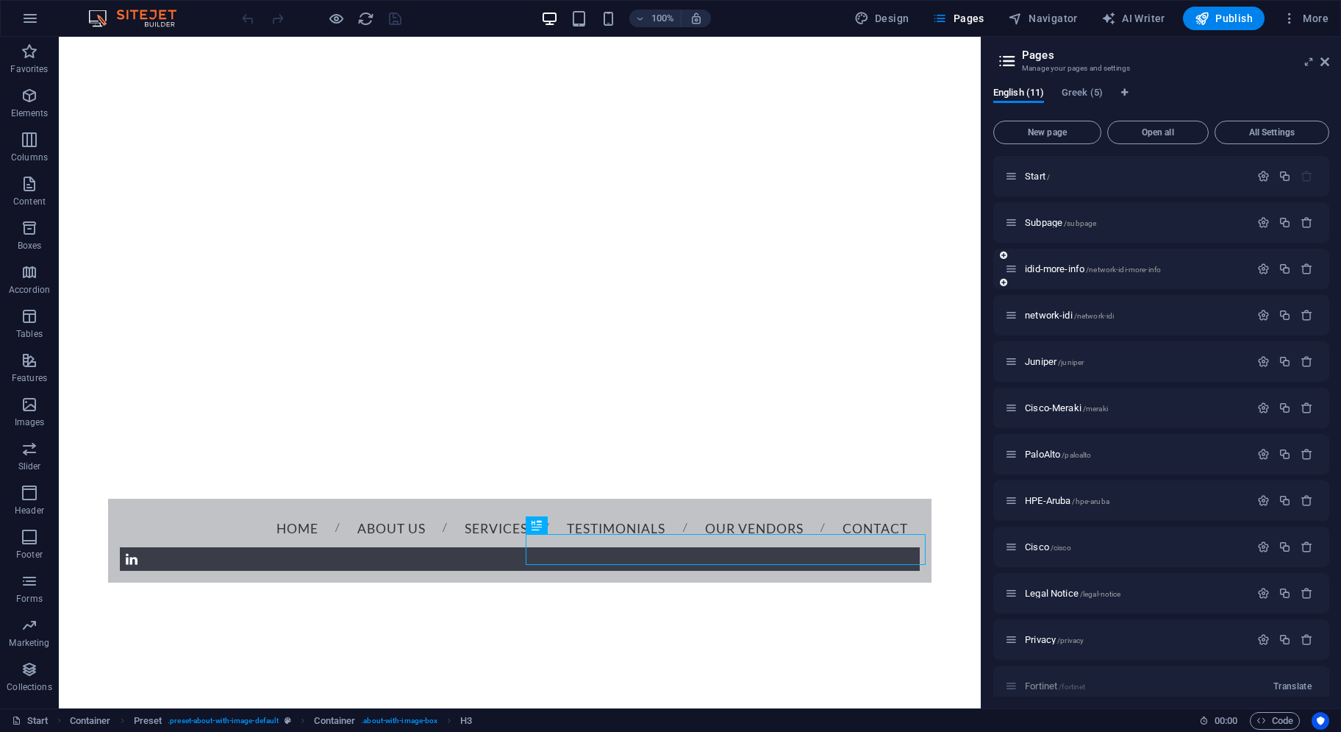
click at [1071, 274] on div "idid-more-info /network-idi-more-info" at bounding box center [1127, 268] width 245 height 17
click at [1071, 271] on span "idid-more-info /network-idi-more-info" at bounding box center [1093, 268] width 136 height 11
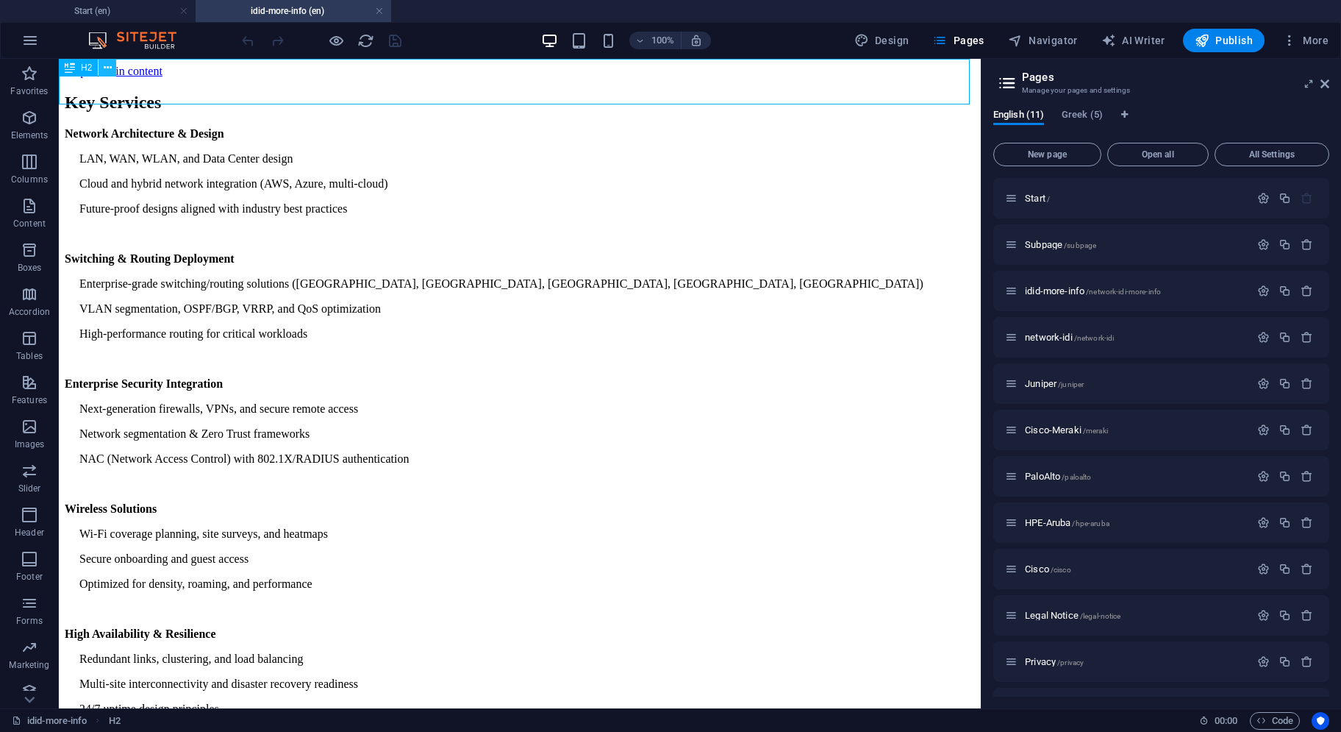
click at [109, 73] on icon at bounding box center [108, 67] width 8 height 15
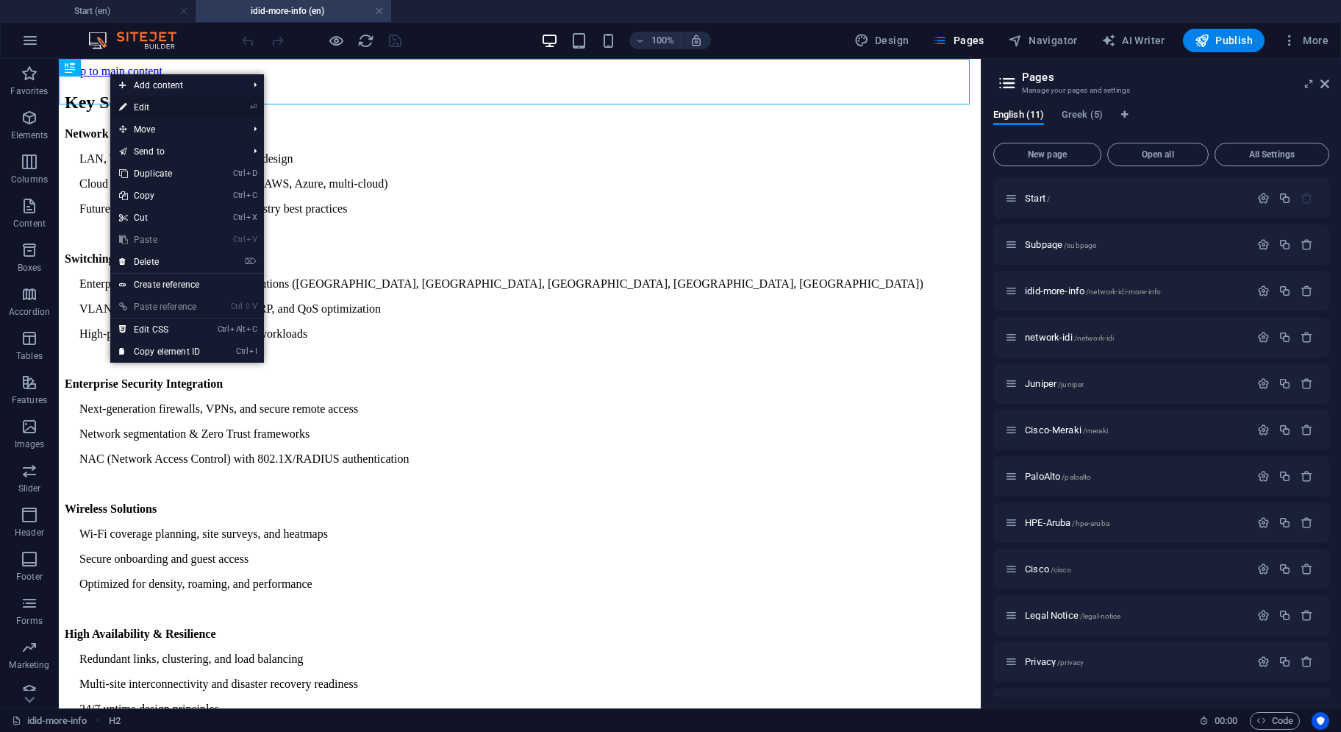
click at [150, 104] on link "⏎ Edit" at bounding box center [159, 107] width 99 height 22
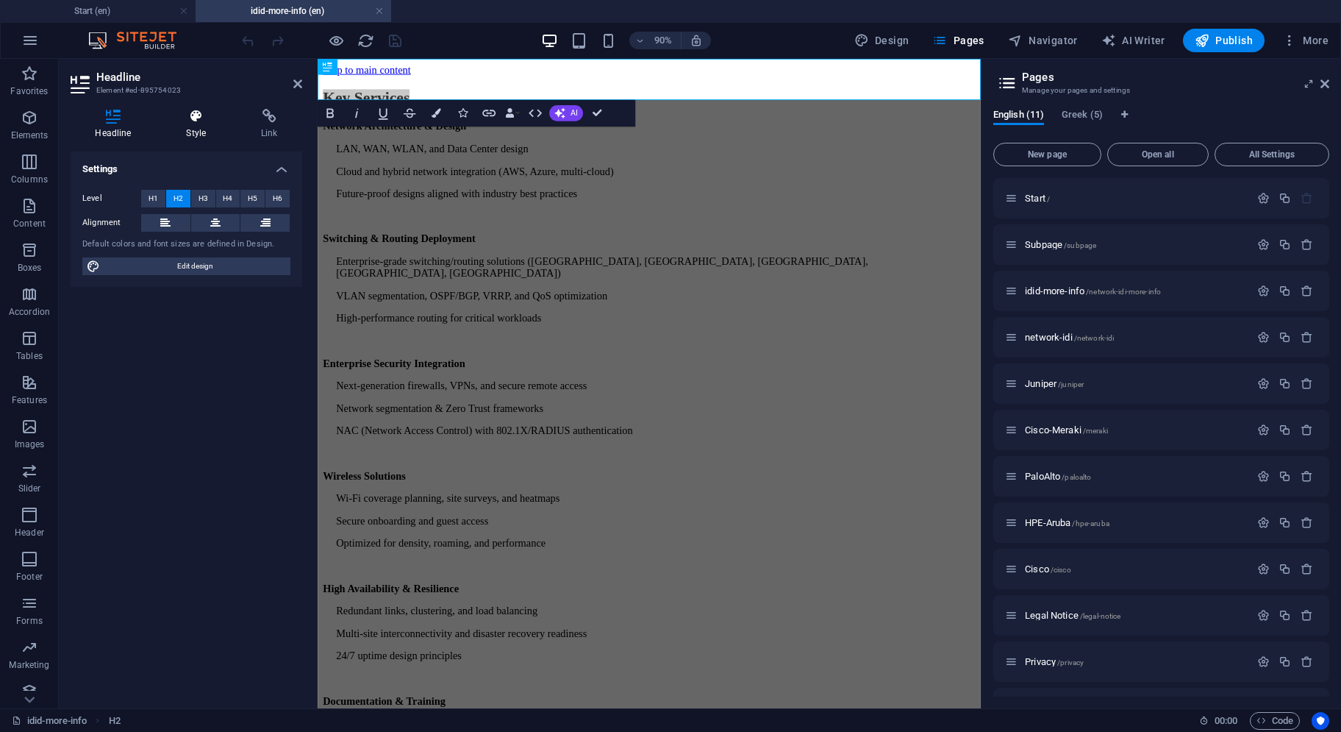
click at [198, 130] on h4 "Style" at bounding box center [199, 124] width 75 height 31
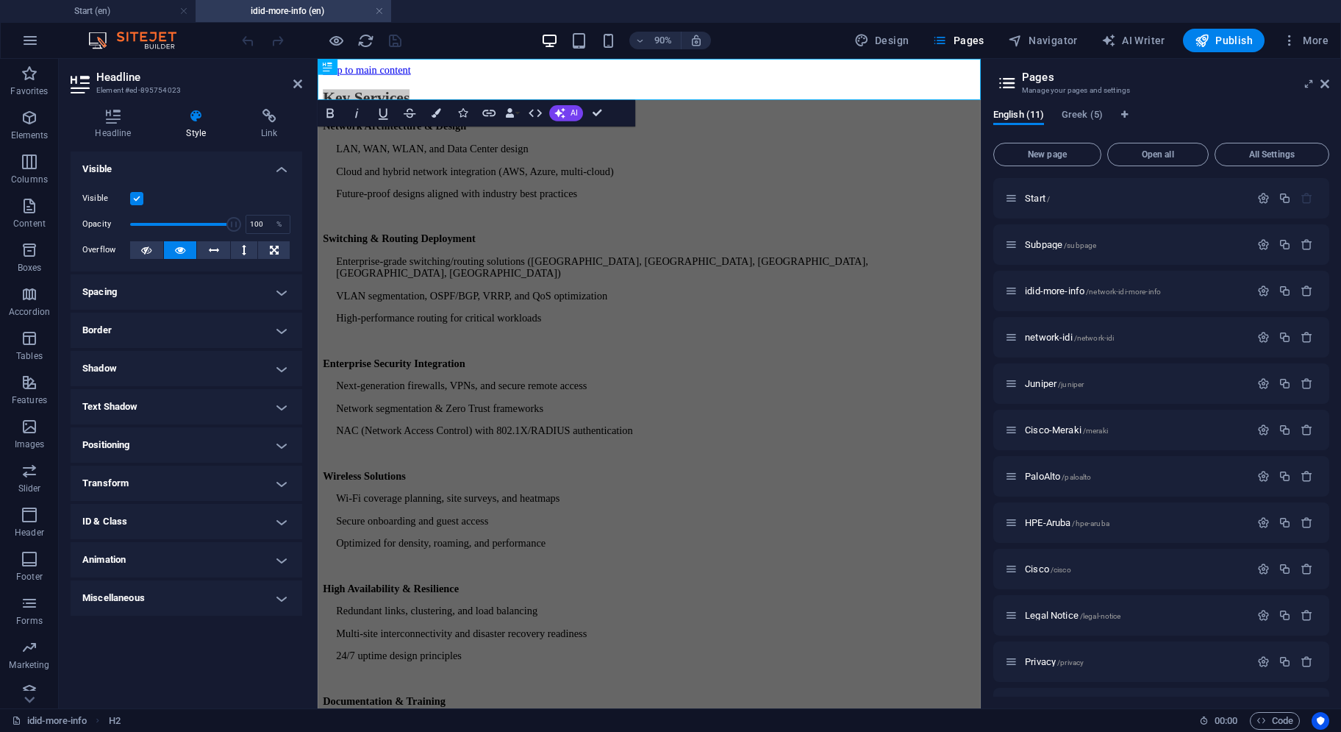
click at [137, 295] on h4 "Spacing" at bounding box center [187, 291] width 232 height 35
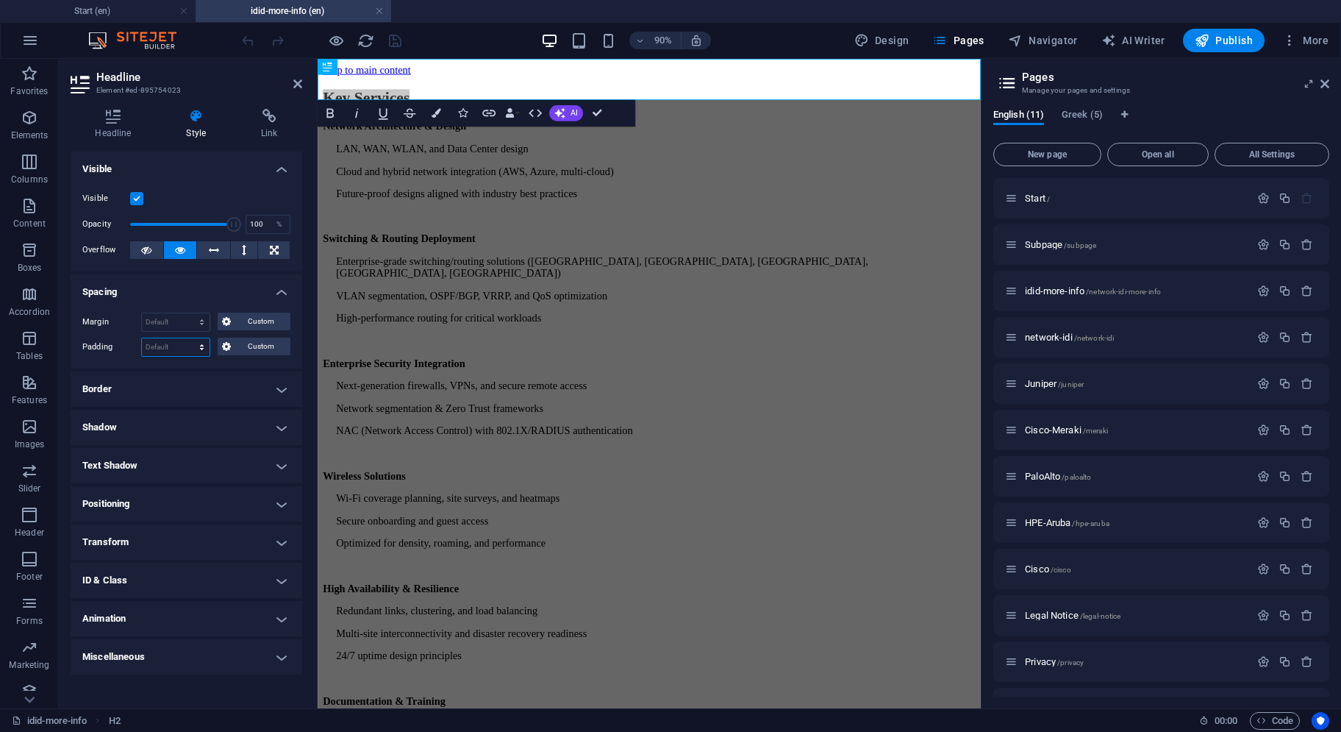
click at [160, 347] on select "Default px rem % vh vw Custom" at bounding box center [176, 347] width 68 height 18
select select "px"
click at [189, 338] on select "Default px rem % vh vw Custom" at bounding box center [176, 347] width 68 height 18
type input "10"
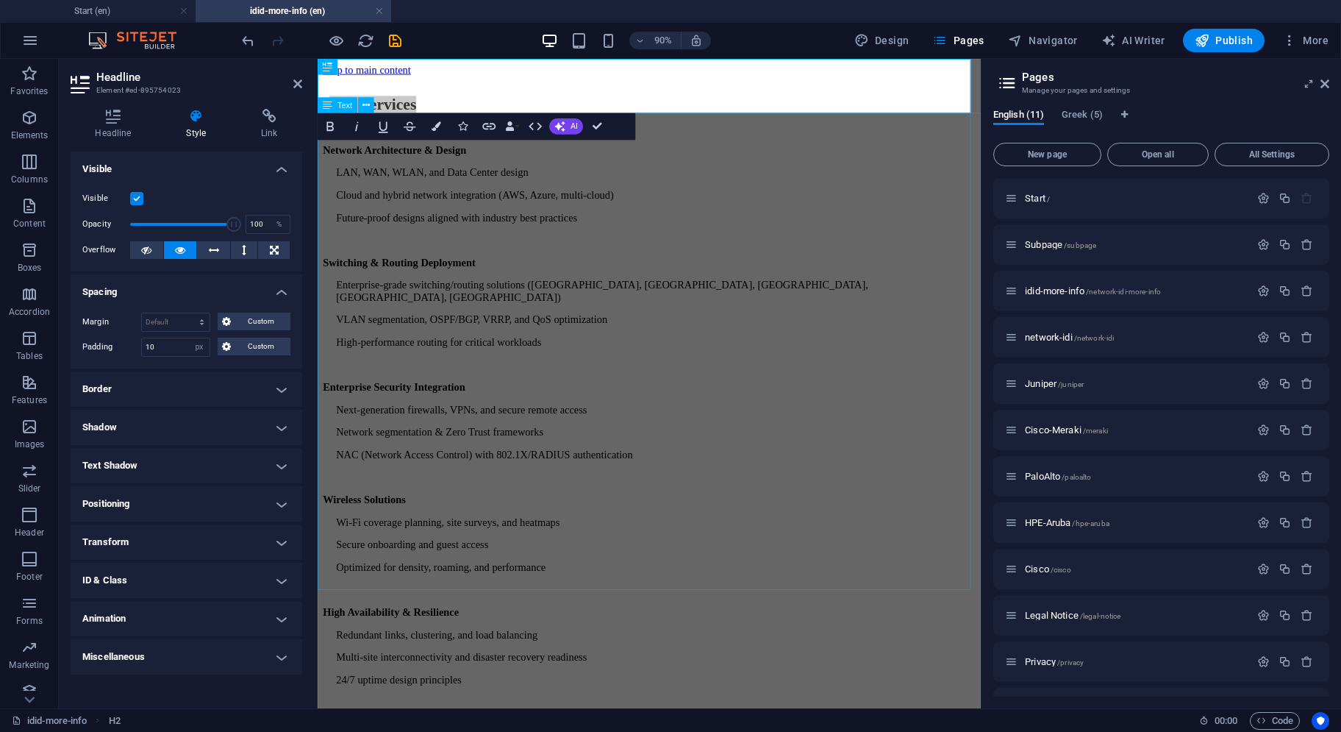
click at [443, 249] on div "Network Architecture & Design LAN, WAN, WLAN, and Data Center design Cloud and …" at bounding box center [686, 530] width 725 height 752
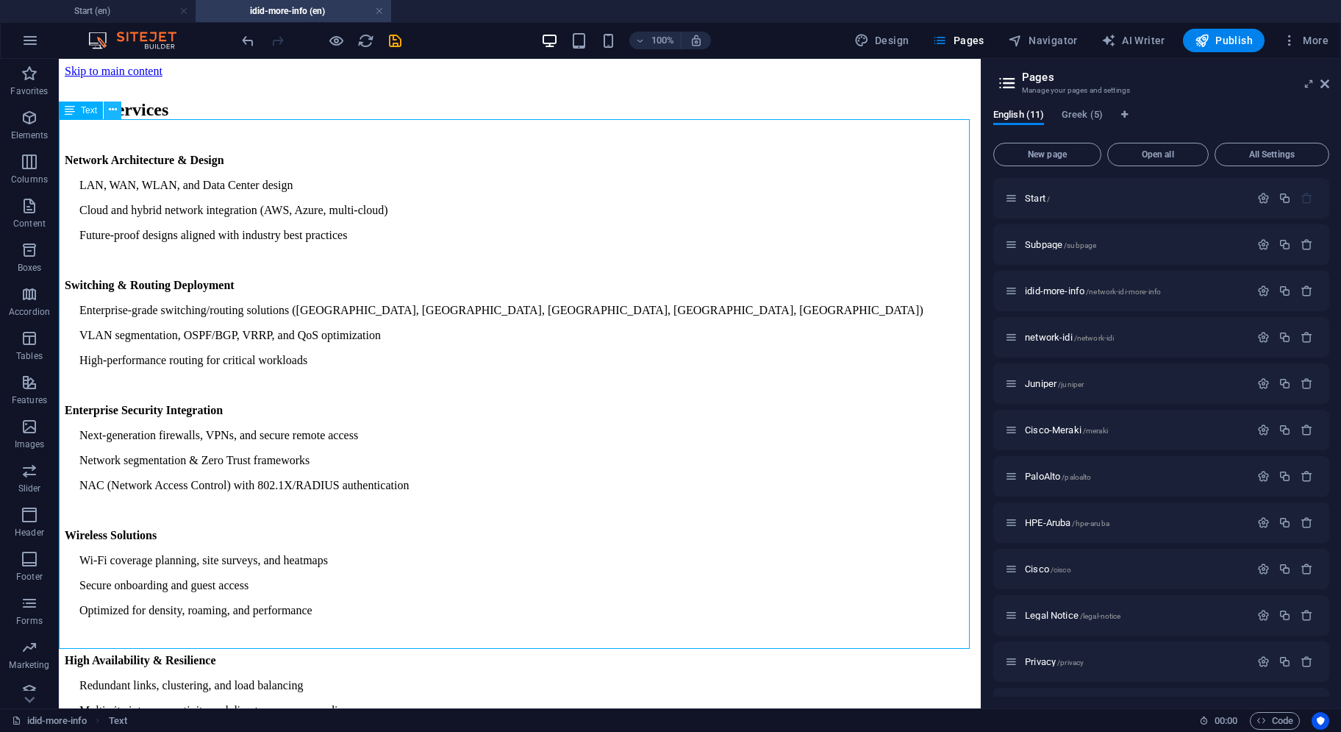
click at [113, 106] on icon at bounding box center [113, 109] width 8 height 15
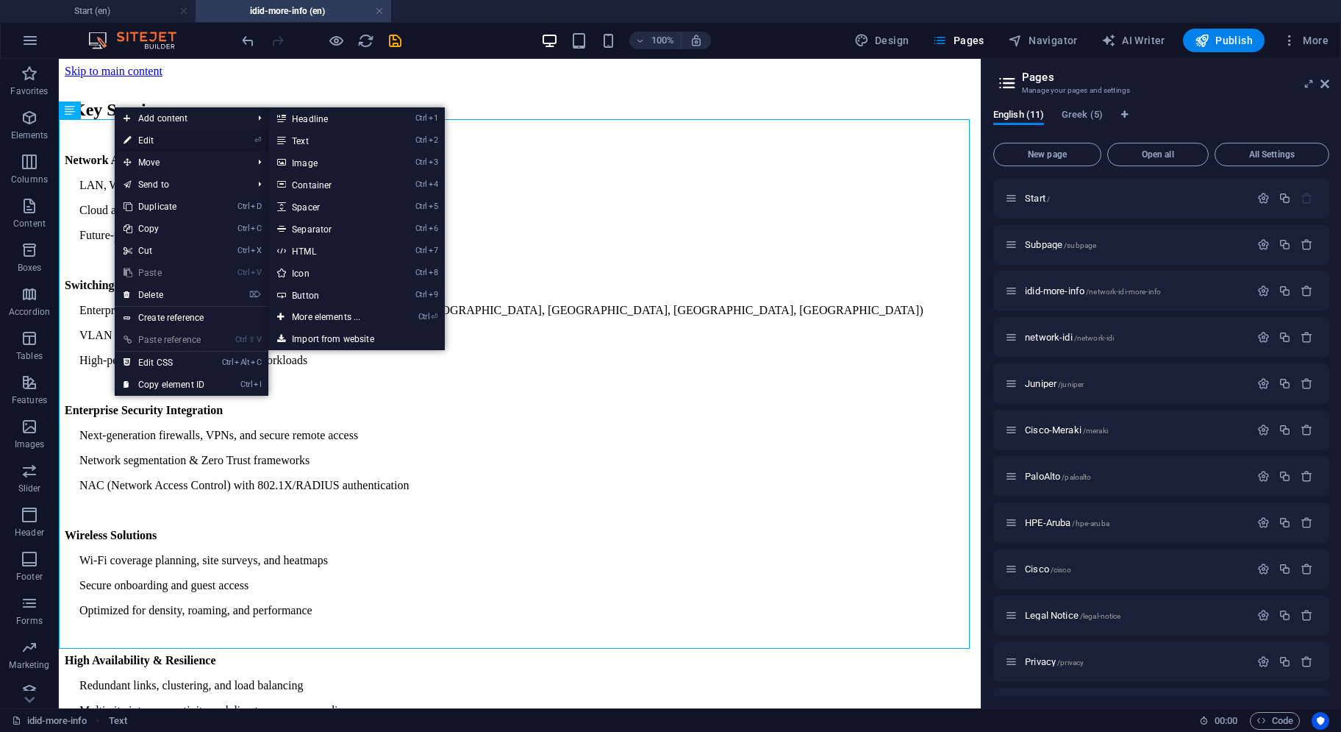
click at [135, 139] on link "⏎ Edit" at bounding box center [164, 140] width 99 height 22
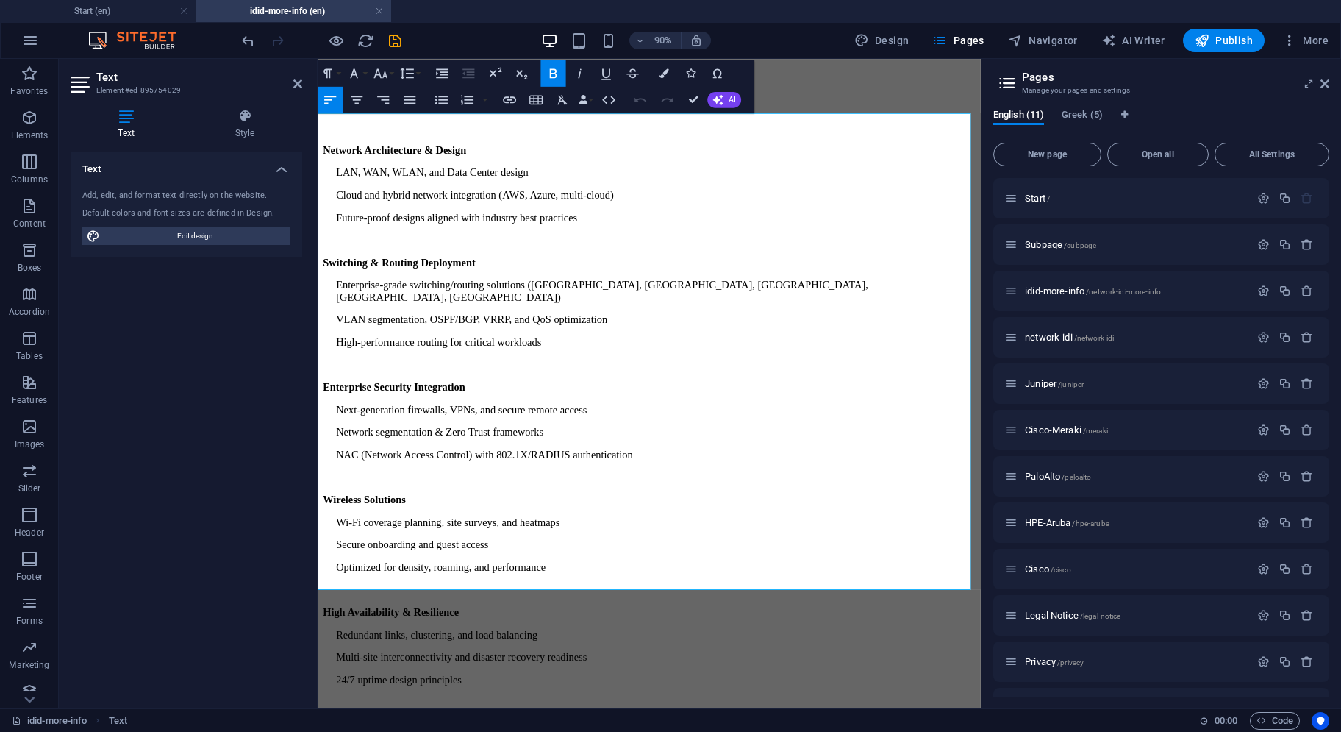
click at [244, 140] on div "Text Style Text Add, edit, and format text directly on the website. Default col…" at bounding box center [187, 403] width 232 height 588
click at [245, 133] on h4 "Style" at bounding box center [245, 124] width 115 height 31
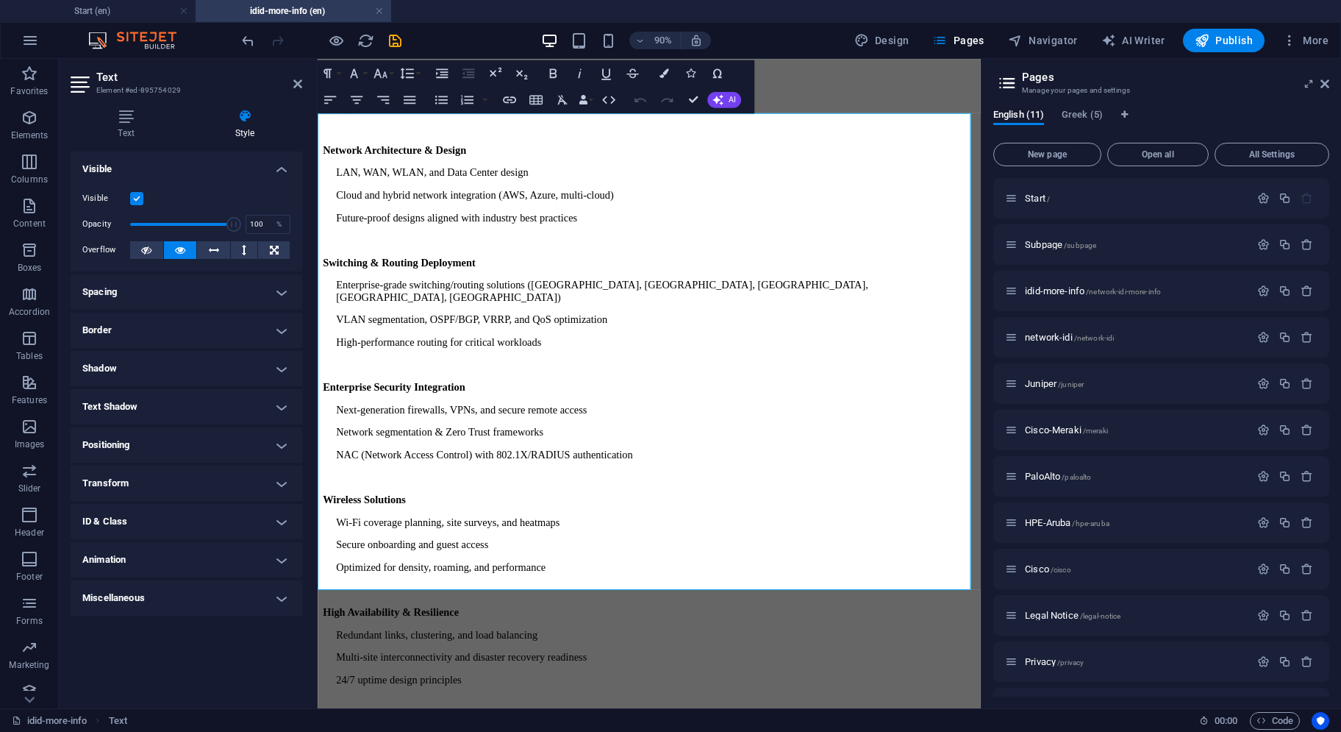
click at [144, 293] on h4 "Spacing" at bounding box center [187, 291] width 232 height 35
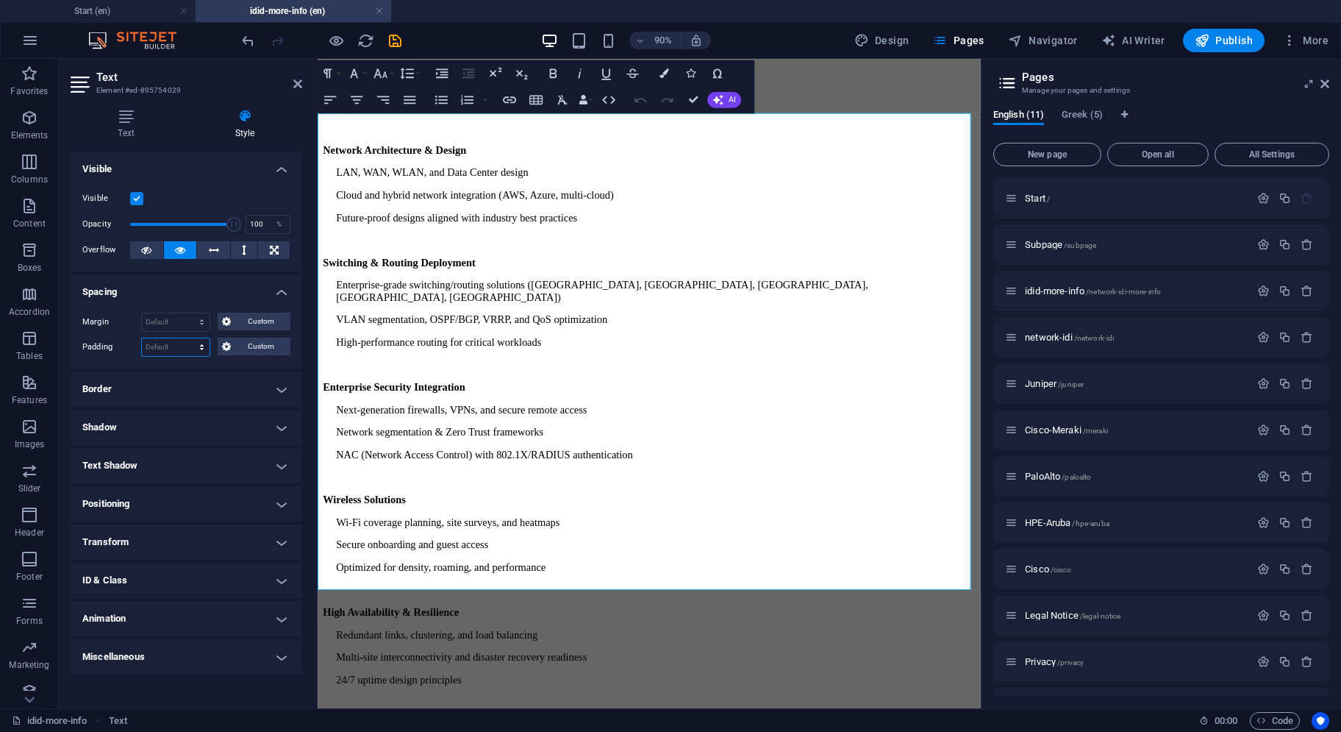
click at [163, 338] on select "Default px rem % vh vw Custom" at bounding box center [176, 347] width 68 height 18
select select "px"
click at [189, 338] on select "Default px rem % vh vw Custom" at bounding box center [176, 347] width 68 height 18
type input "10"
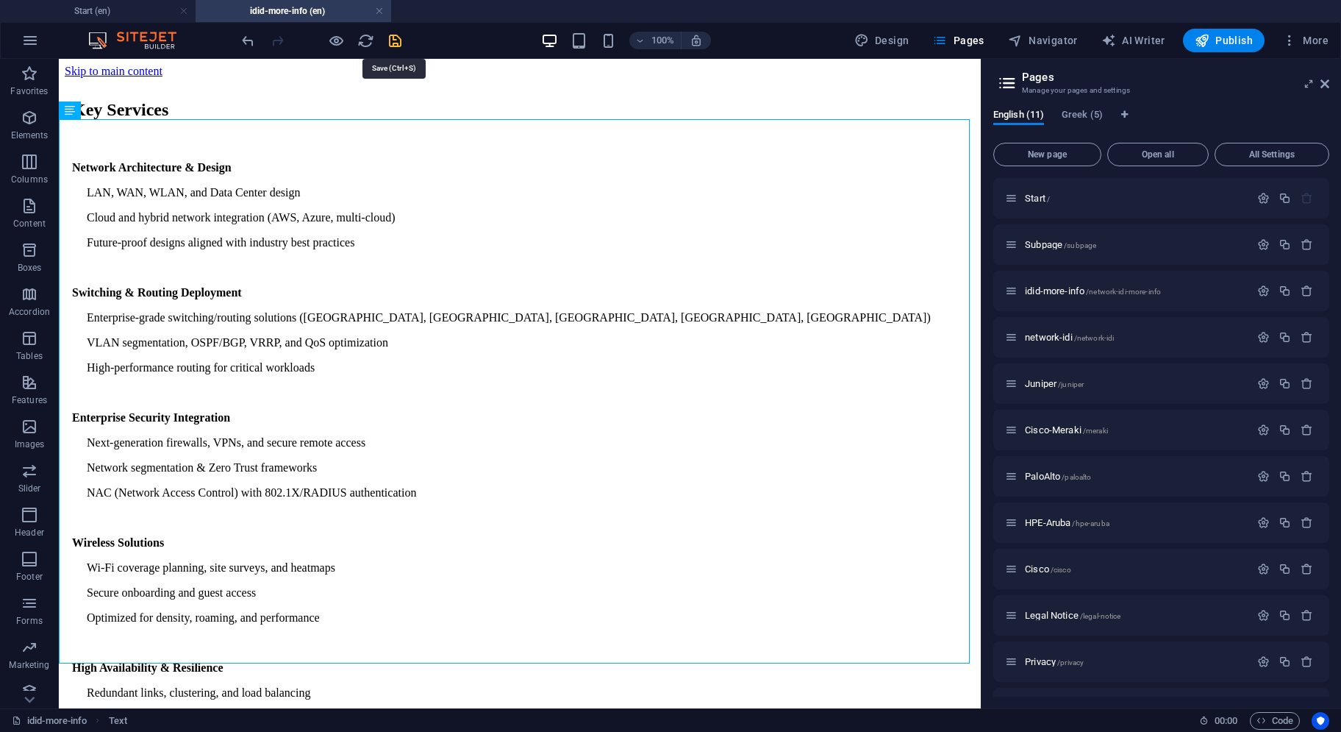
click at [390, 39] on icon "save" at bounding box center [395, 40] width 17 height 17
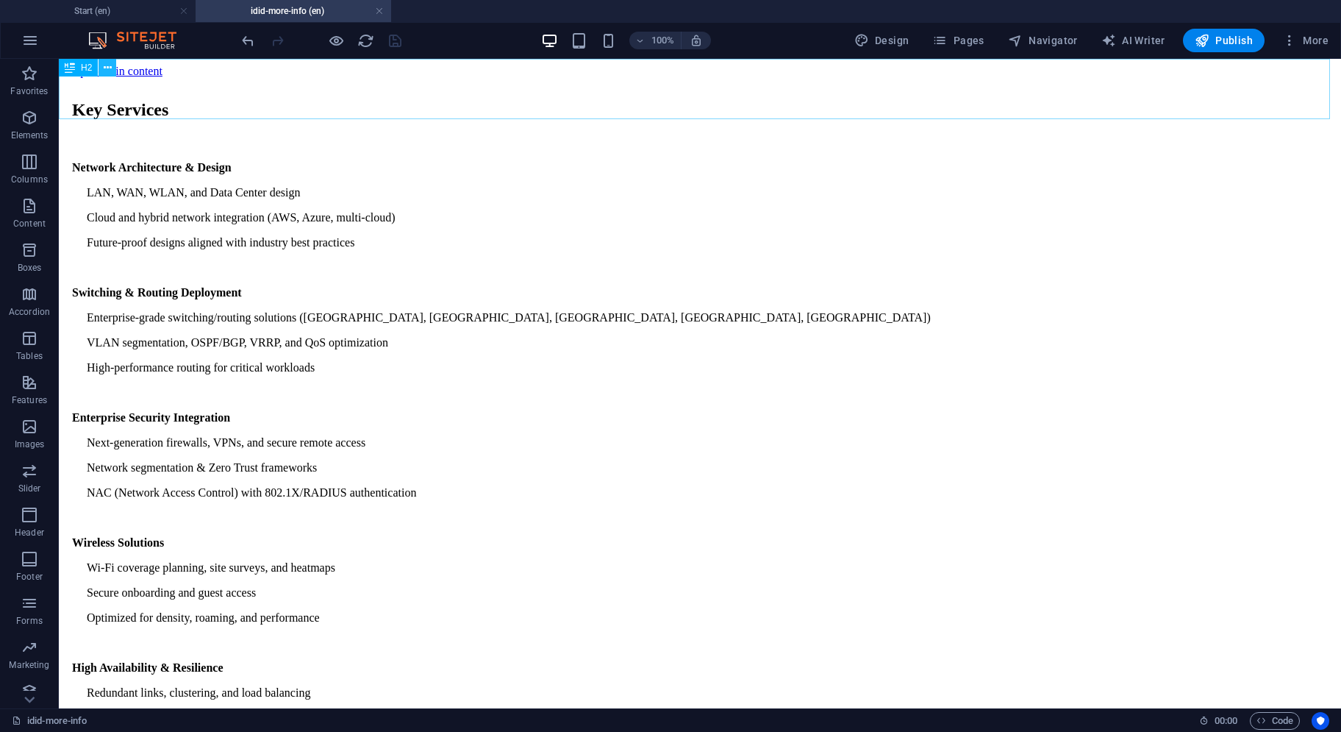
click at [109, 69] on icon at bounding box center [108, 67] width 8 height 15
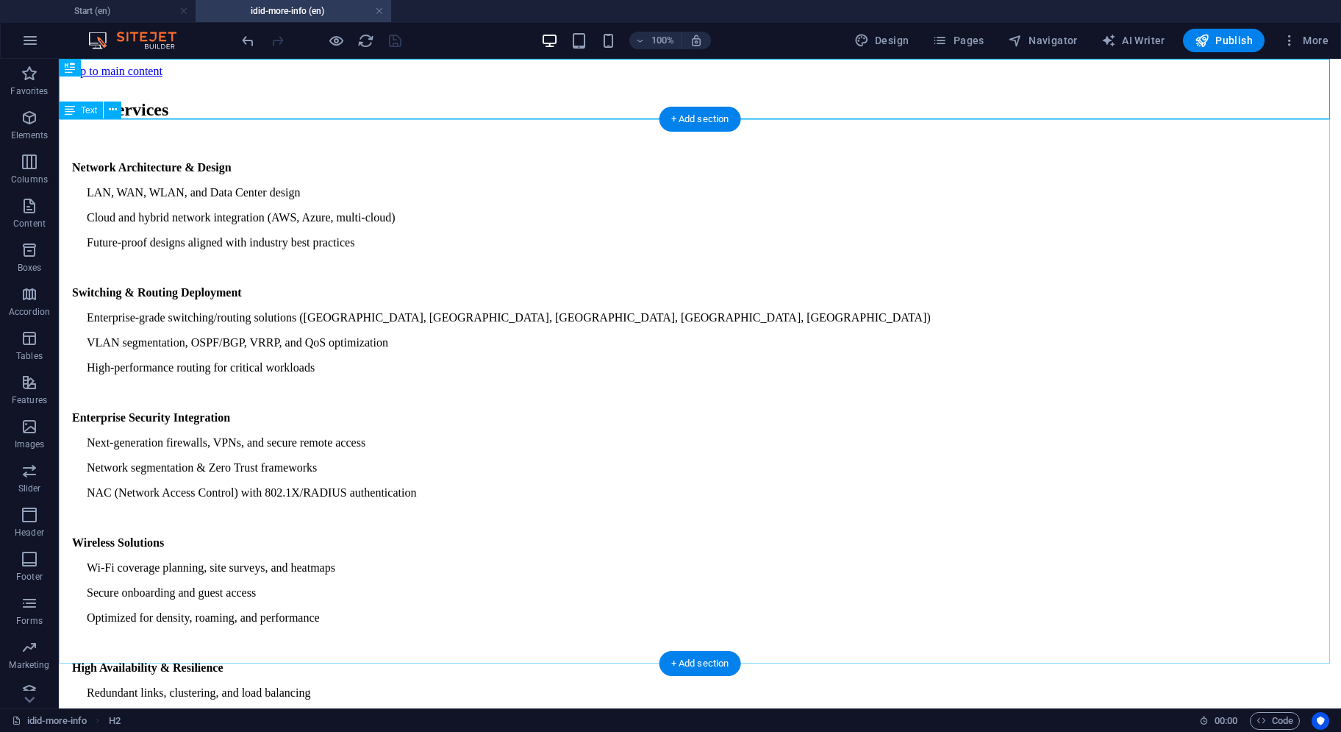
click at [574, 232] on div "Network Architecture & Design LAN, WAN, WLAN, and Data Center design Cloud and …" at bounding box center [700, 530] width 1271 height 777
click at [104, 71] on icon at bounding box center [108, 67] width 8 height 15
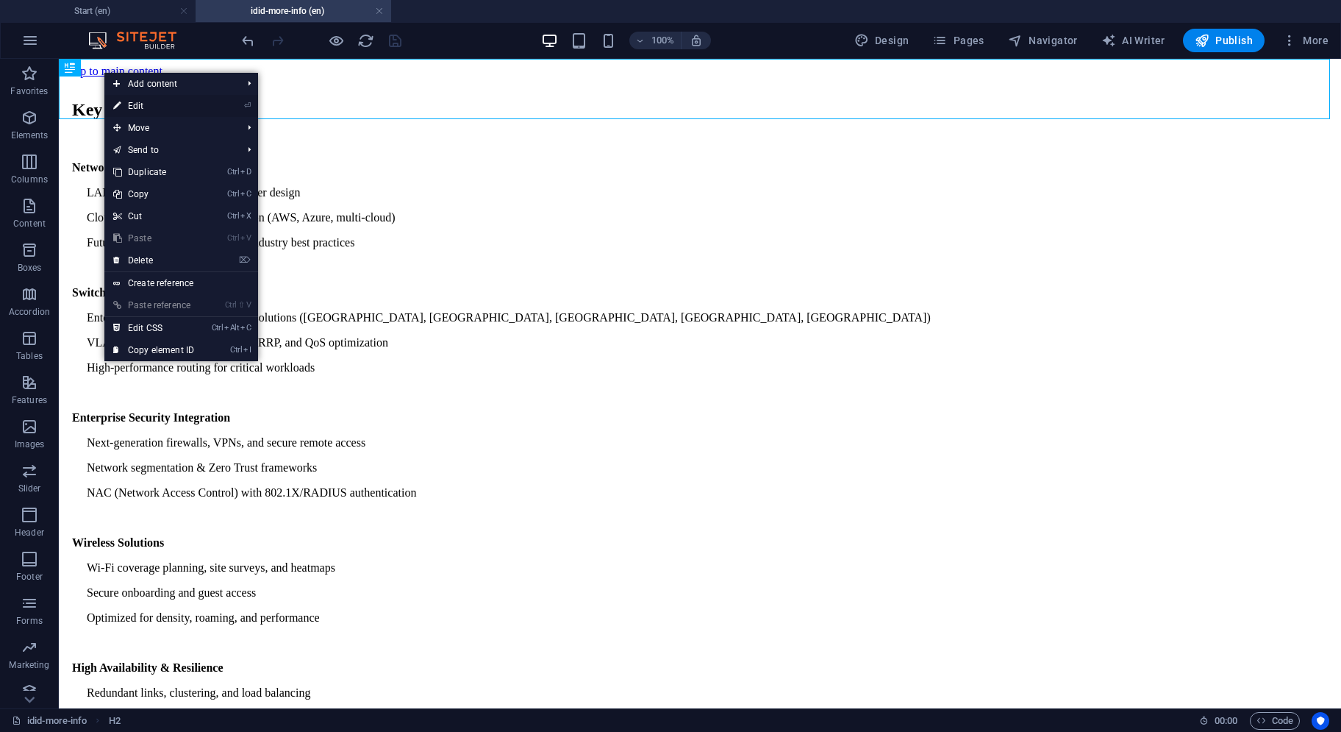
click at [139, 107] on link "⏎ Edit" at bounding box center [153, 106] width 99 height 22
select select "px"
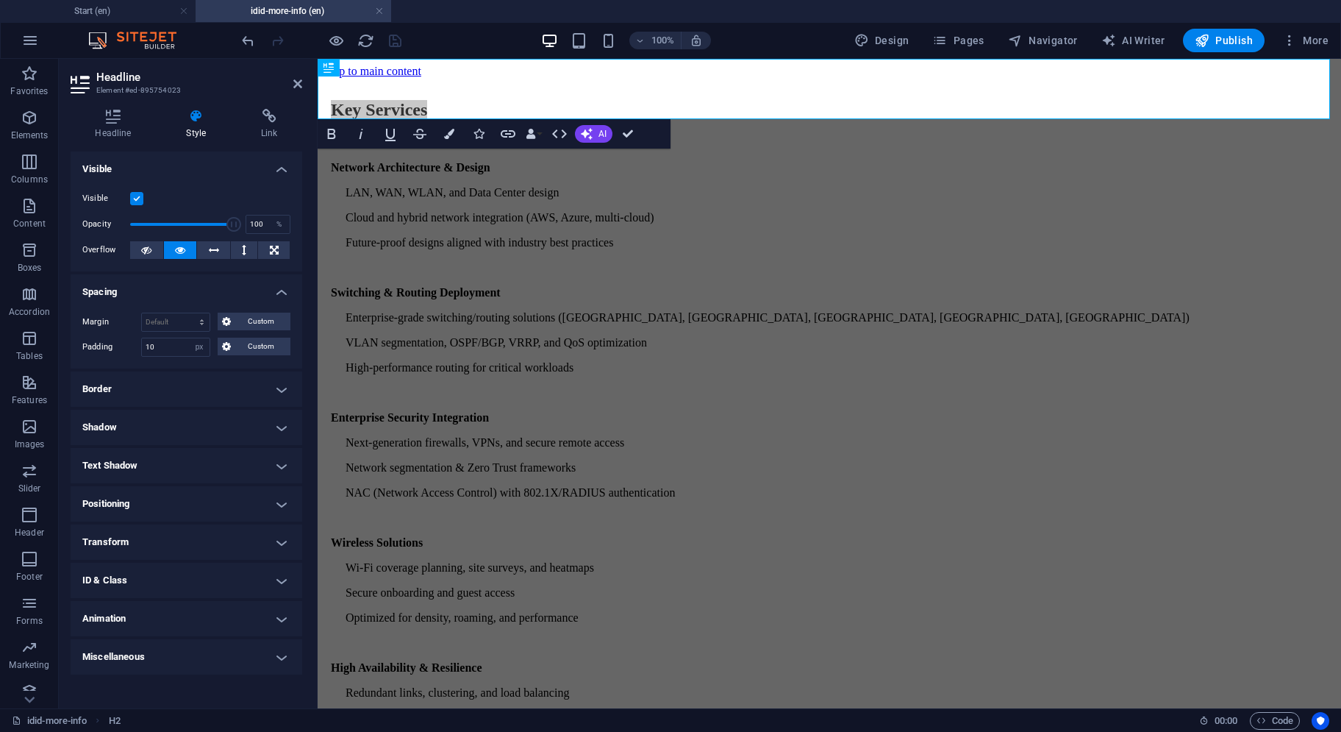
click at [113, 385] on h4 "Border" at bounding box center [187, 388] width 232 height 35
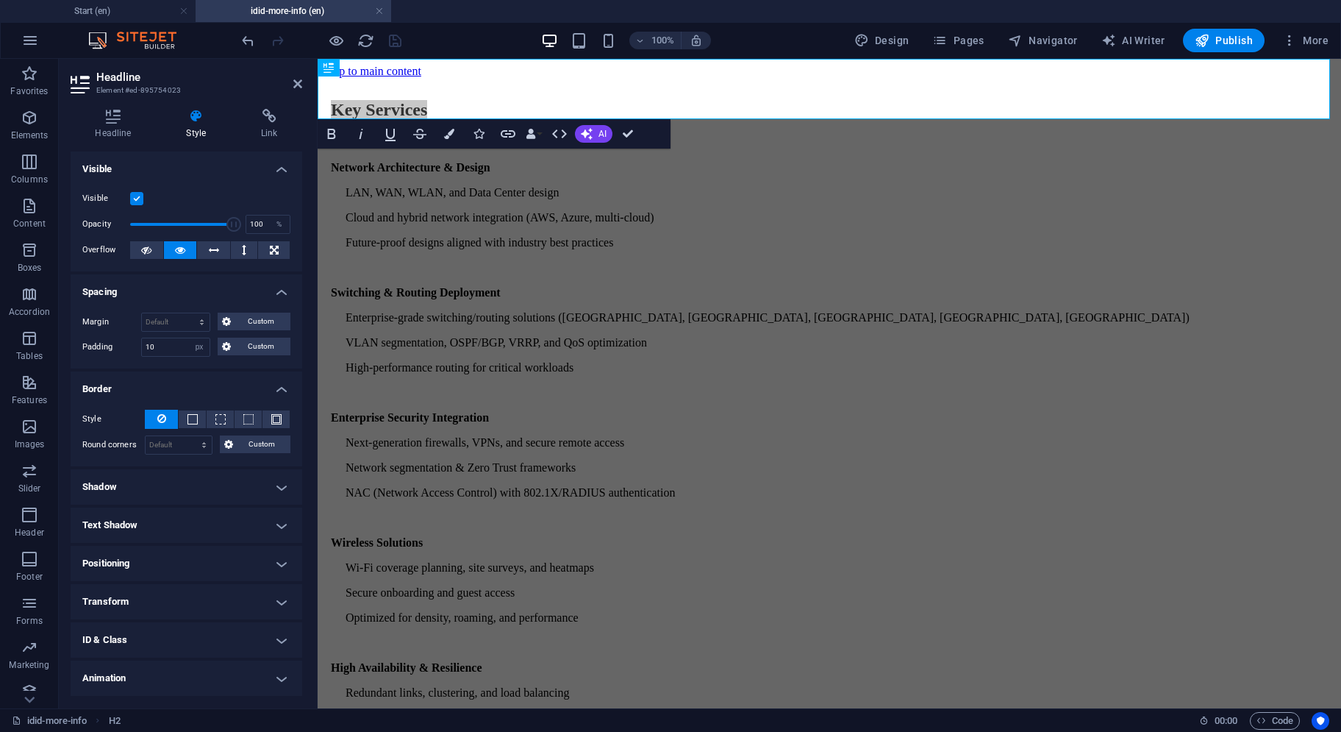
click at [113, 385] on h4 "Border" at bounding box center [187, 384] width 232 height 26
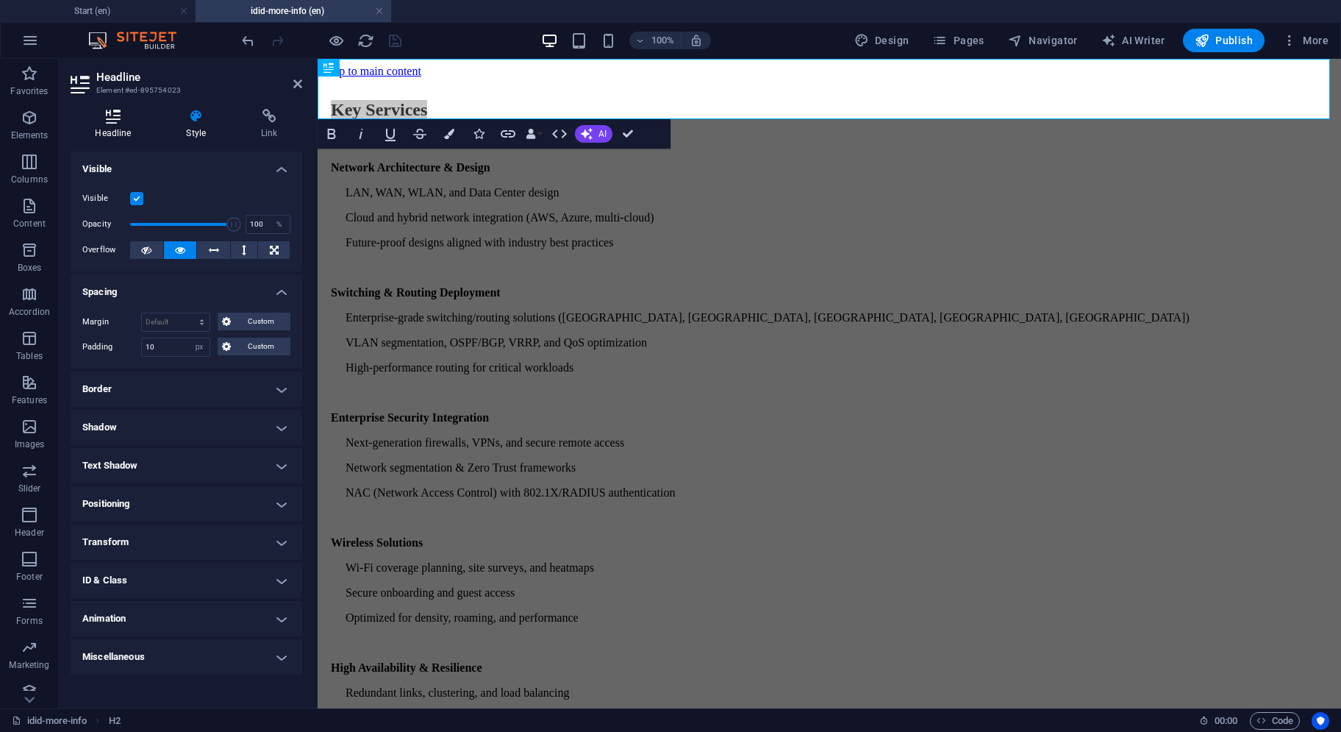
click at [103, 113] on icon at bounding box center [113, 116] width 85 height 15
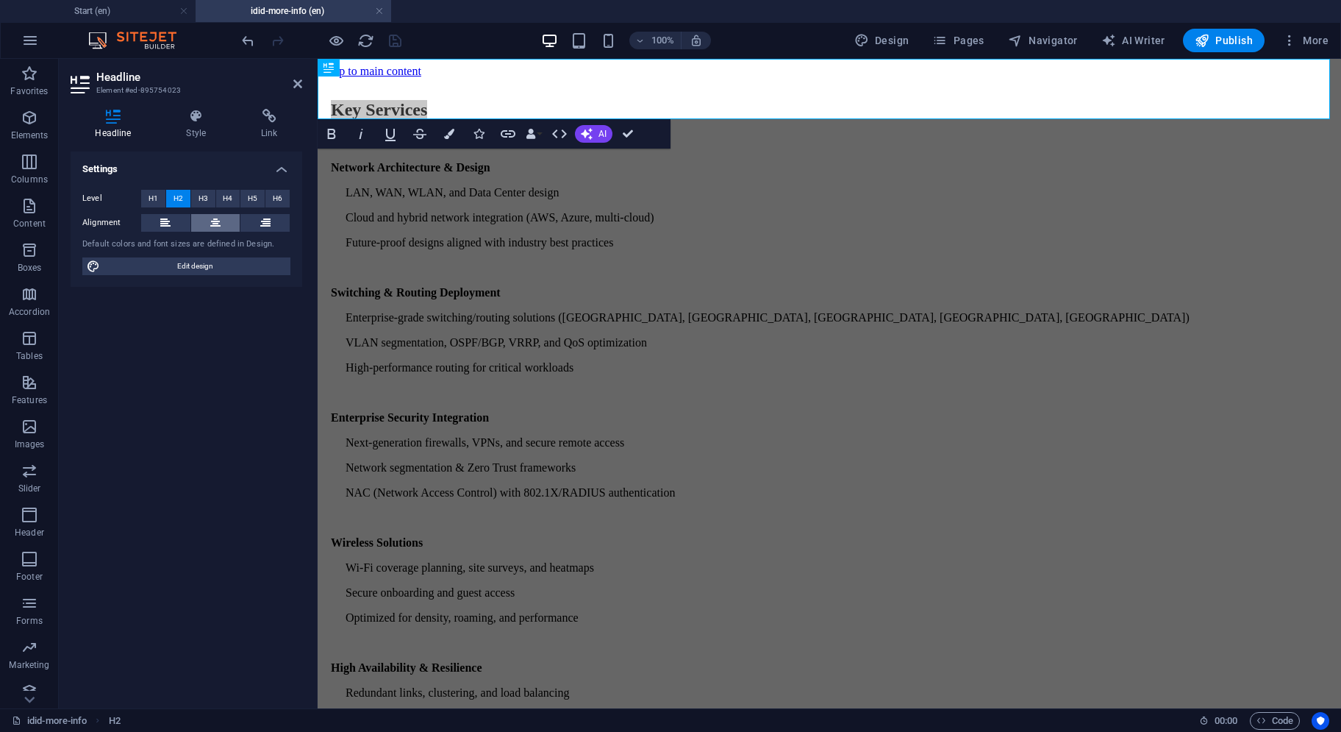
click at [211, 227] on icon at bounding box center [215, 223] width 10 height 18
click at [790, 197] on div "Network Architecture & Design LAN, WAN, WLAN, and Data Center design Cloud and …" at bounding box center [830, 530] width 1012 height 777
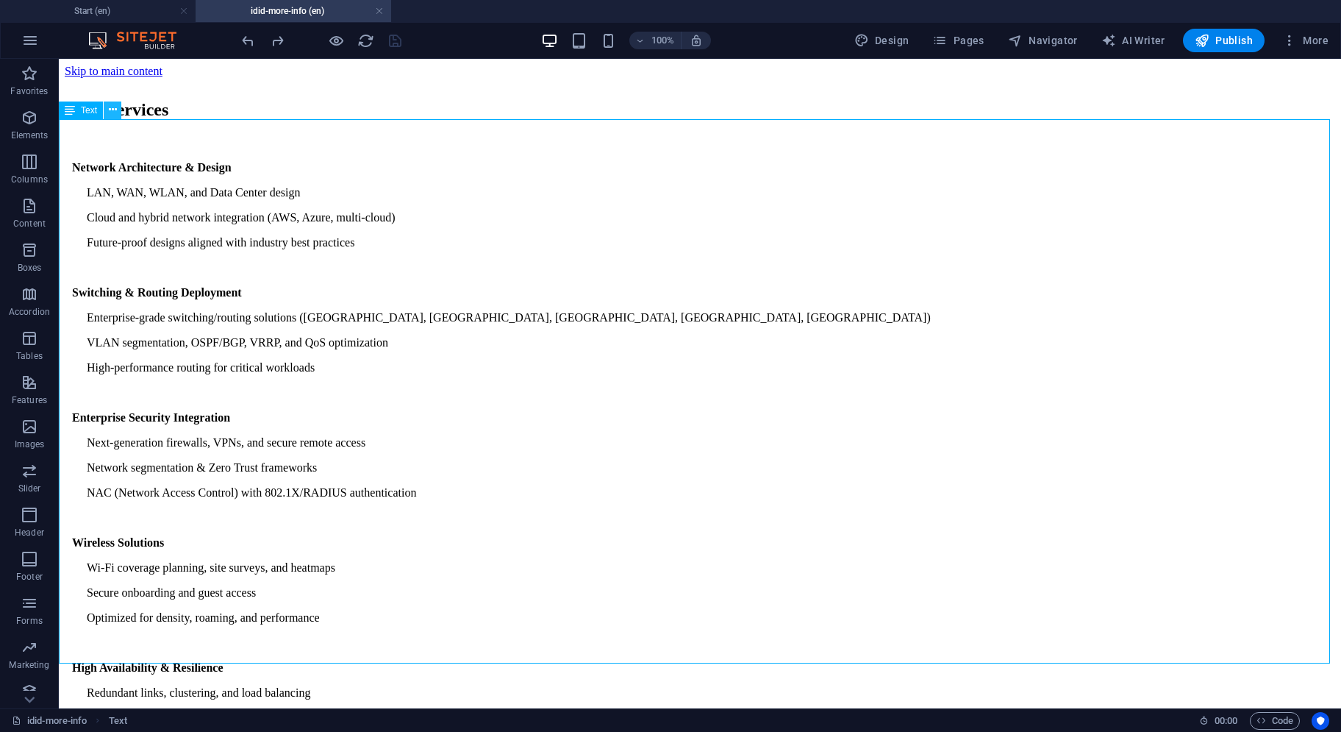
click at [111, 111] on icon at bounding box center [113, 109] width 8 height 15
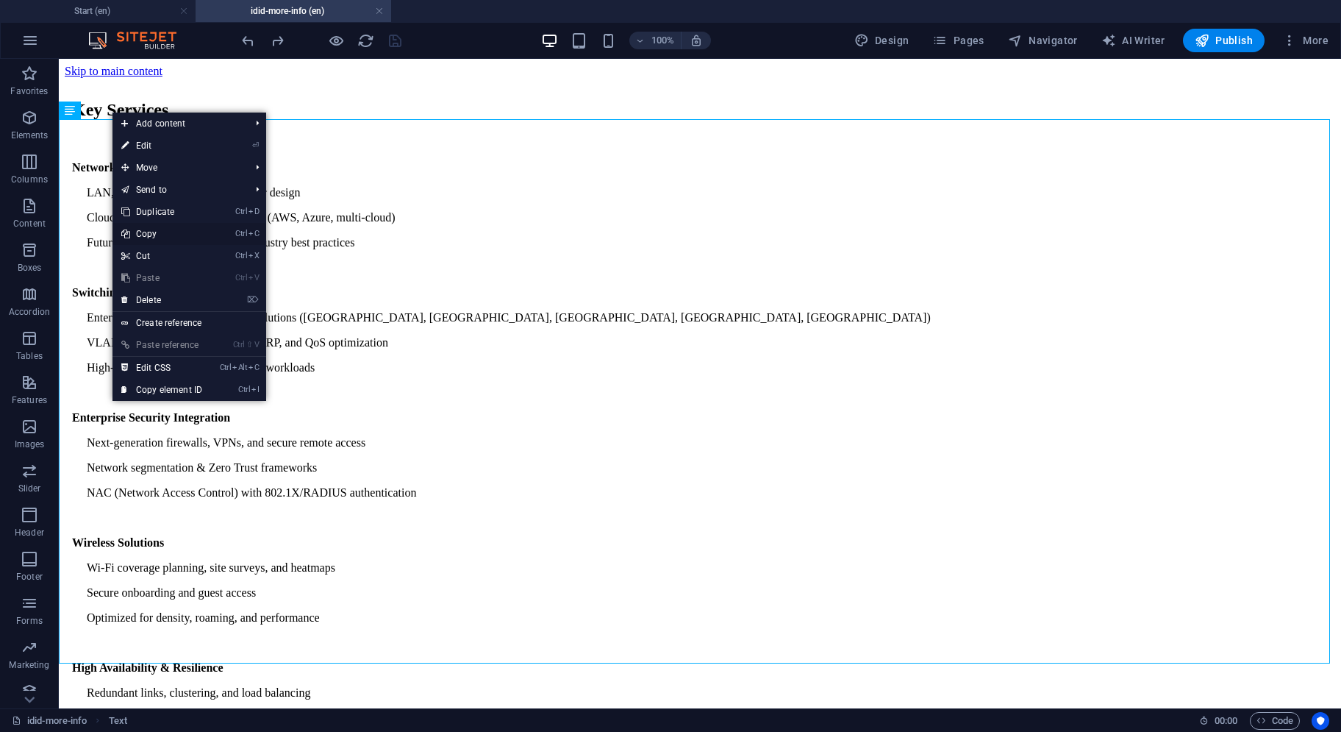
click at [157, 239] on link "Ctrl C Copy" at bounding box center [162, 234] width 99 height 22
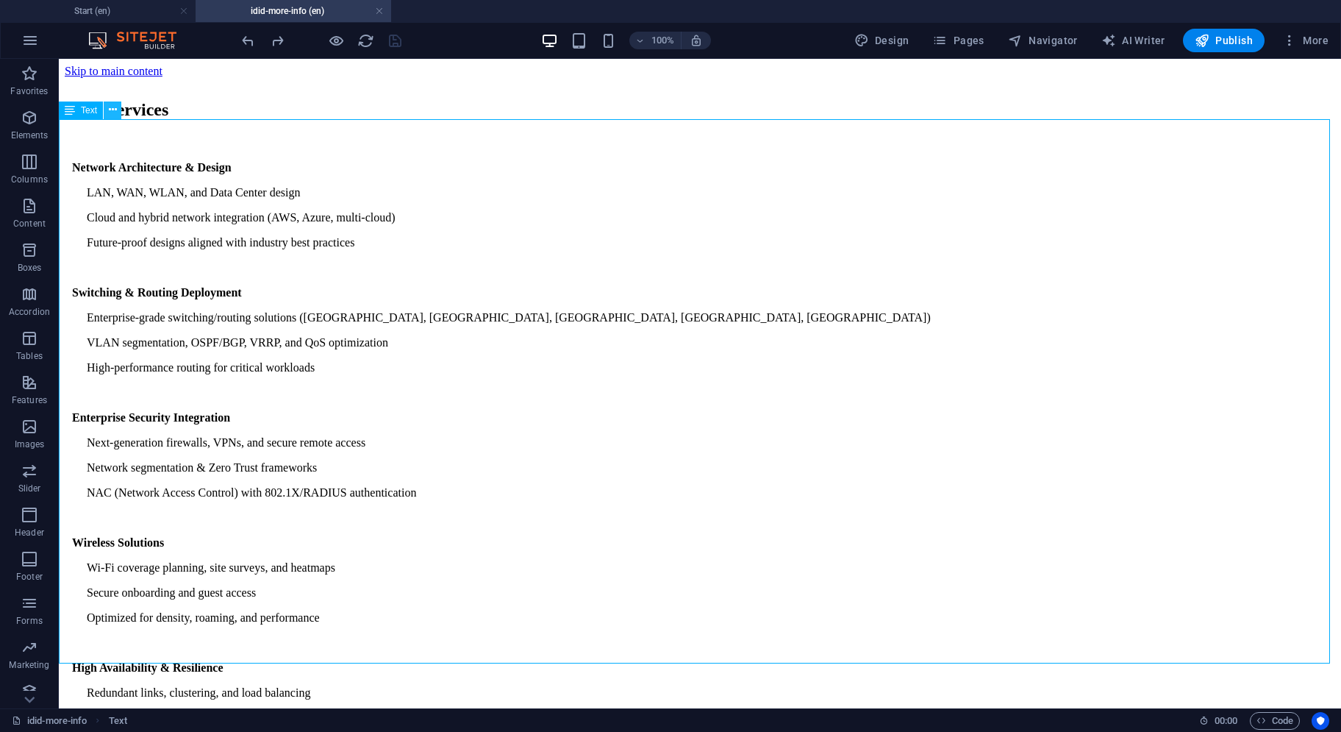
click at [109, 113] on icon at bounding box center [113, 109] width 8 height 15
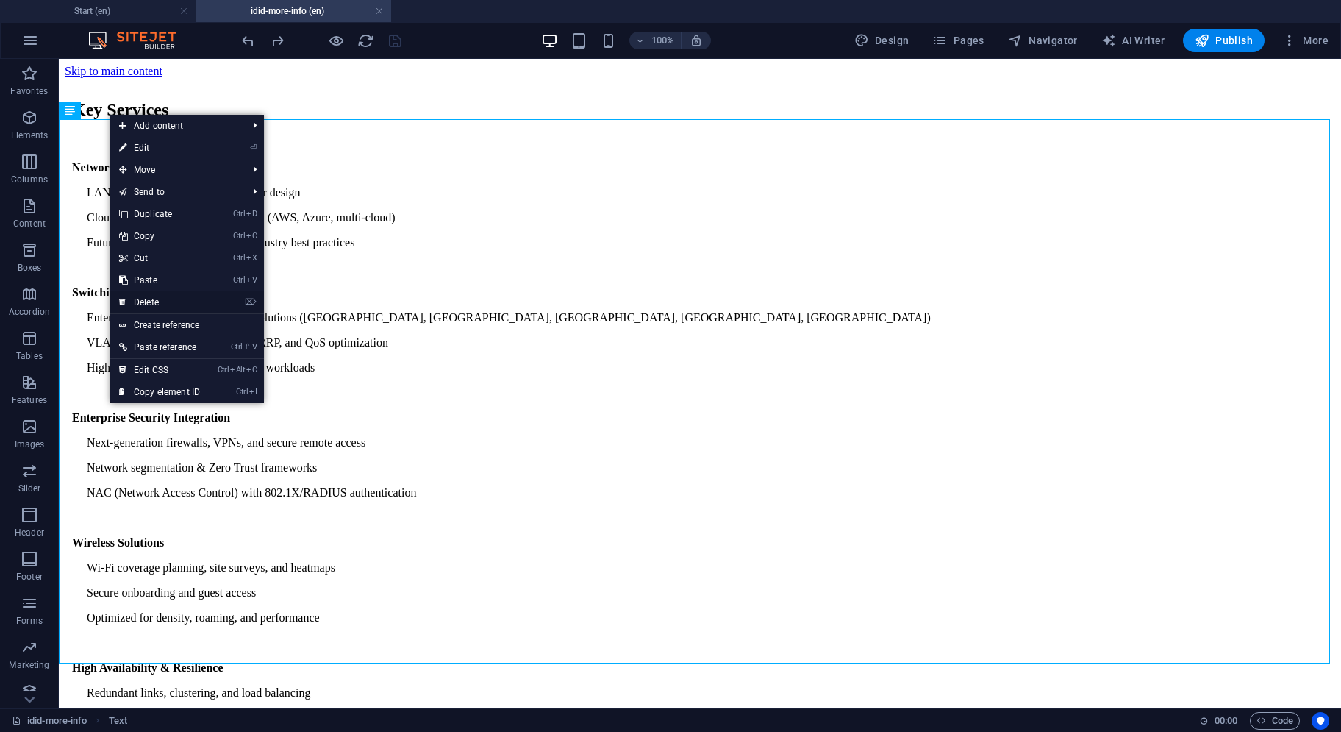
click at [155, 296] on link "⌦ Delete" at bounding box center [159, 302] width 99 height 22
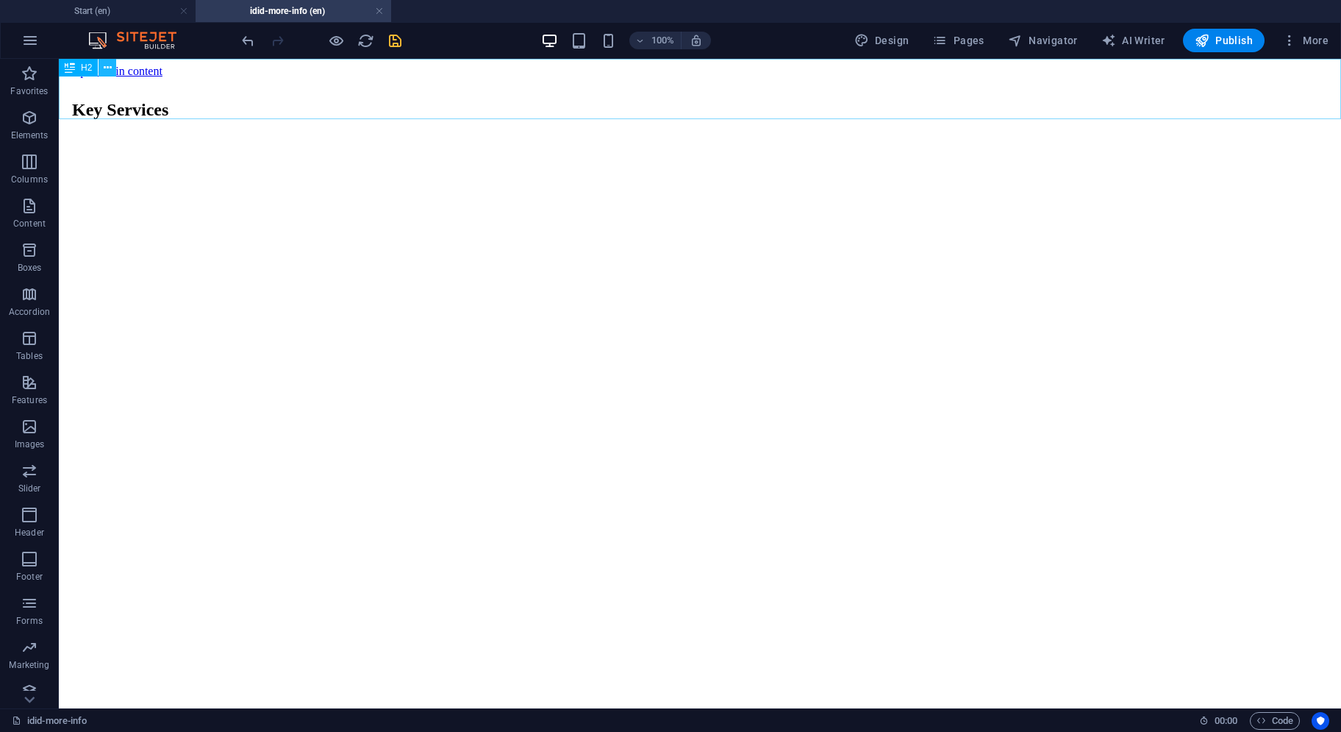
click at [107, 71] on icon at bounding box center [108, 67] width 8 height 15
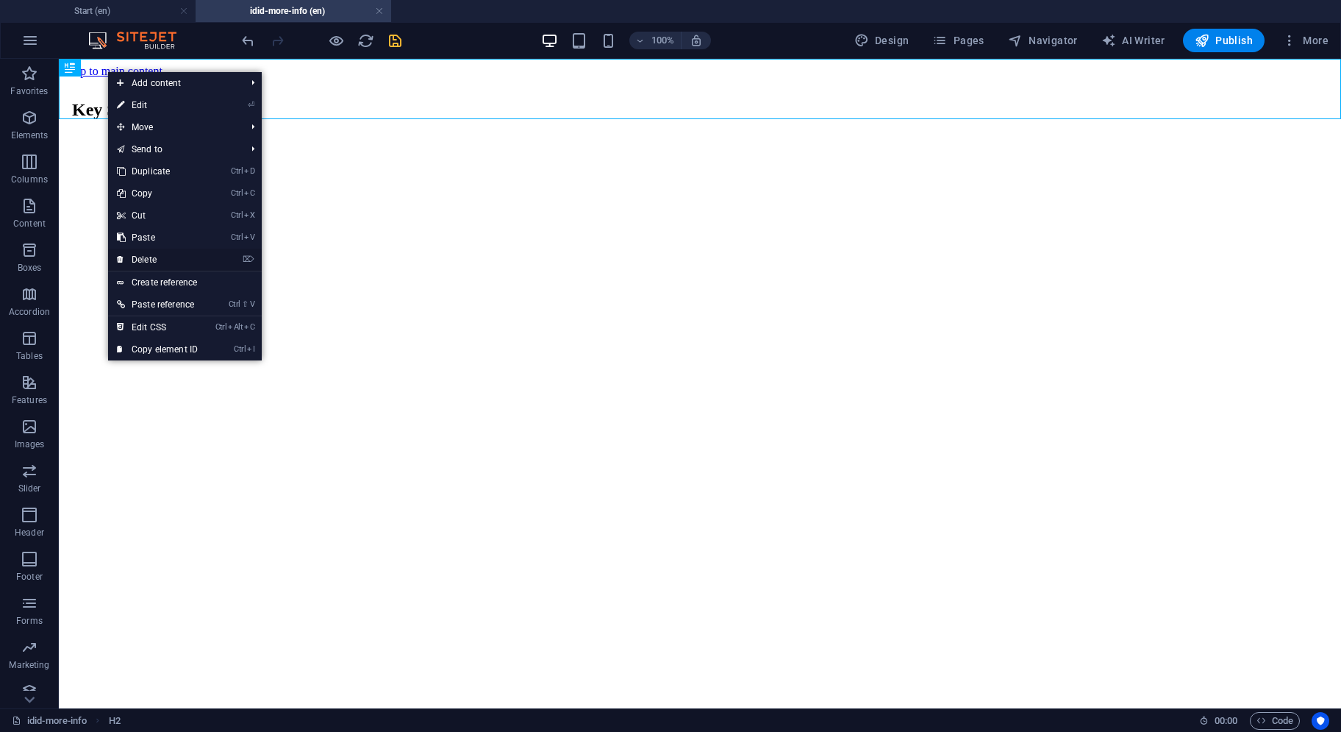
click at [154, 253] on link "⌦ Delete" at bounding box center [157, 260] width 99 height 22
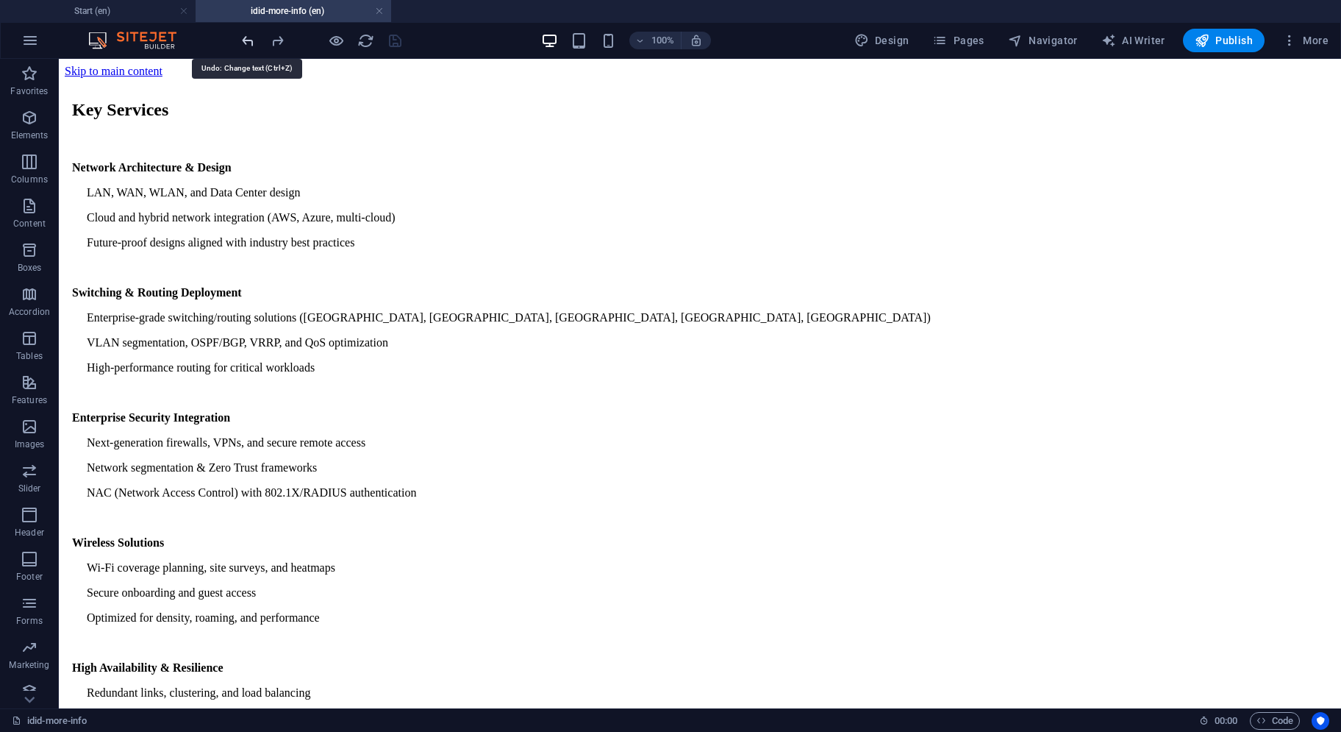
click at [246, 43] on icon "undo" at bounding box center [248, 40] width 17 height 17
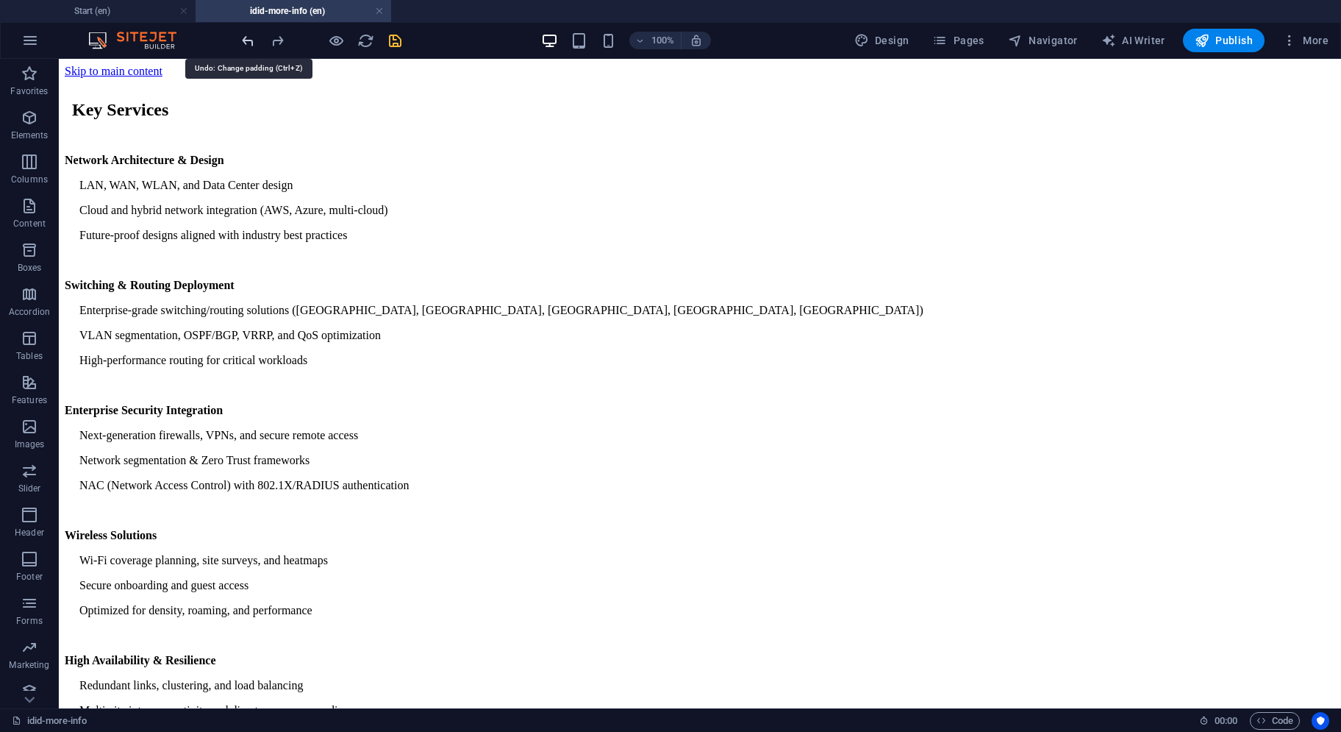
click at [246, 43] on icon "undo" at bounding box center [248, 40] width 17 height 17
click at [284, 43] on icon "redo" at bounding box center [277, 40] width 17 height 17
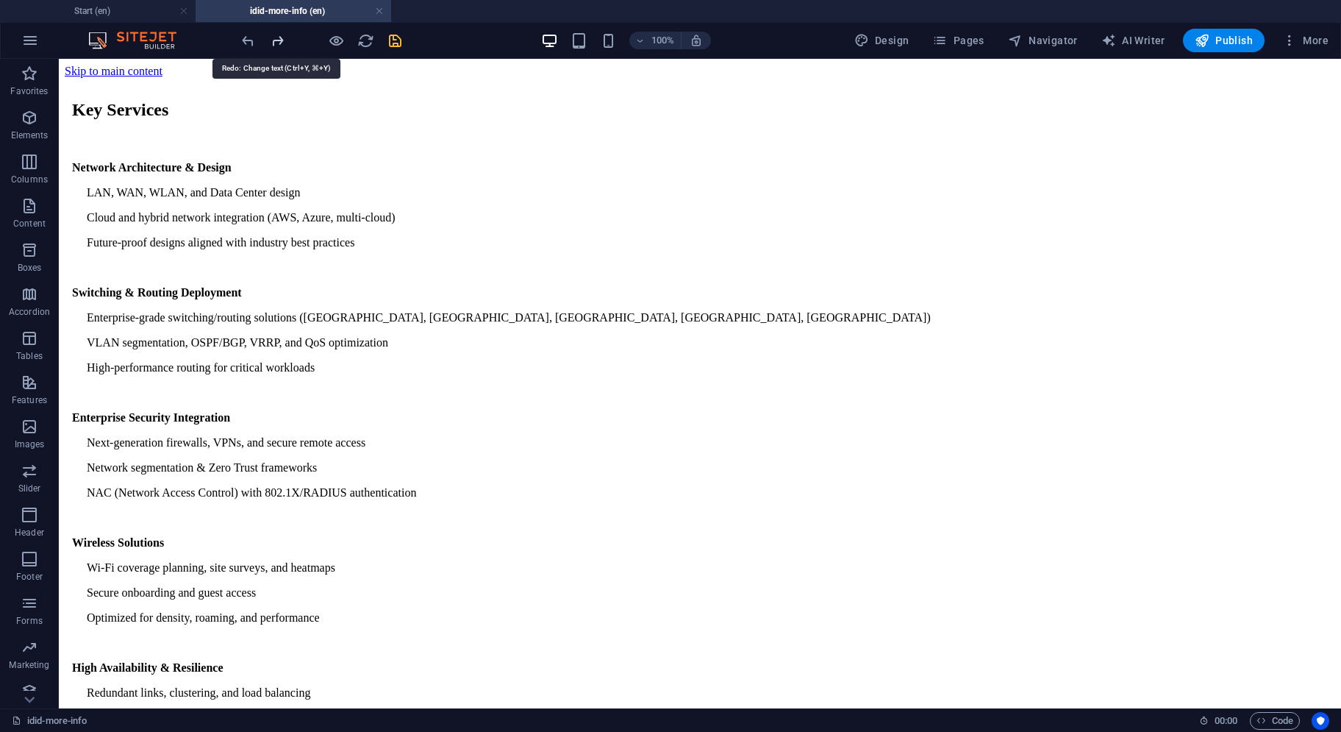
click at [282, 43] on icon "redo" at bounding box center [277, 40] width 17 height 17
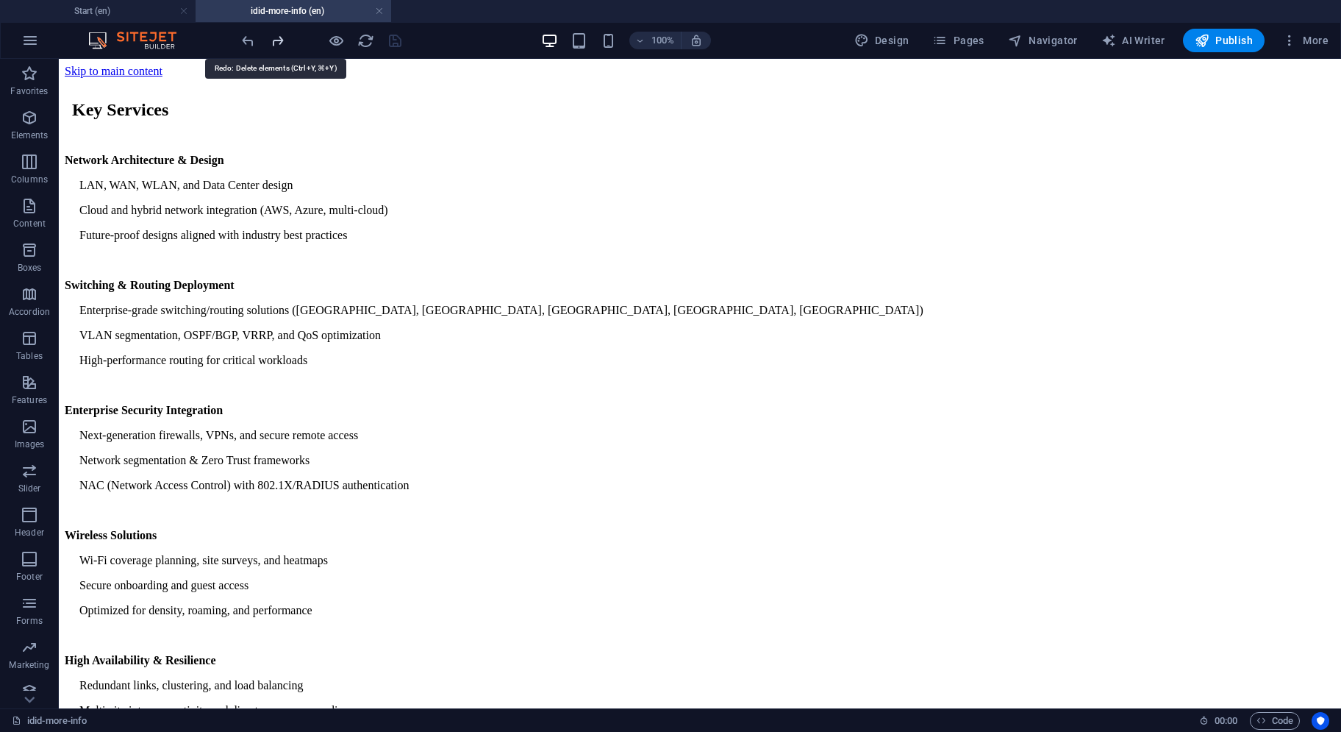
click at [282, 43] on icon "redo" at bounding box center [277, 40] width 17 height 17
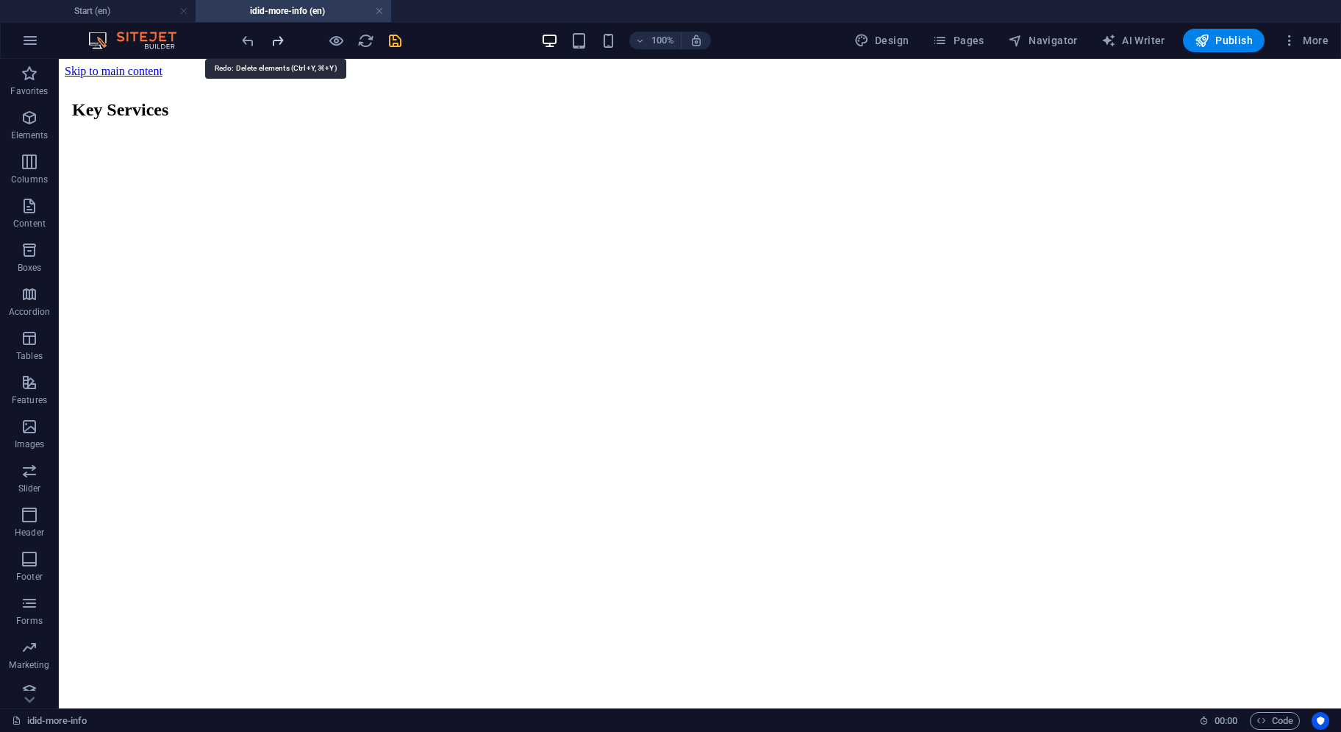
click at [282, 43] on icon "redo" at bounding box center [277, 40] width 17 height 17
click at [143, 68] on button at bounding box center [135, 68] width 18 height 18
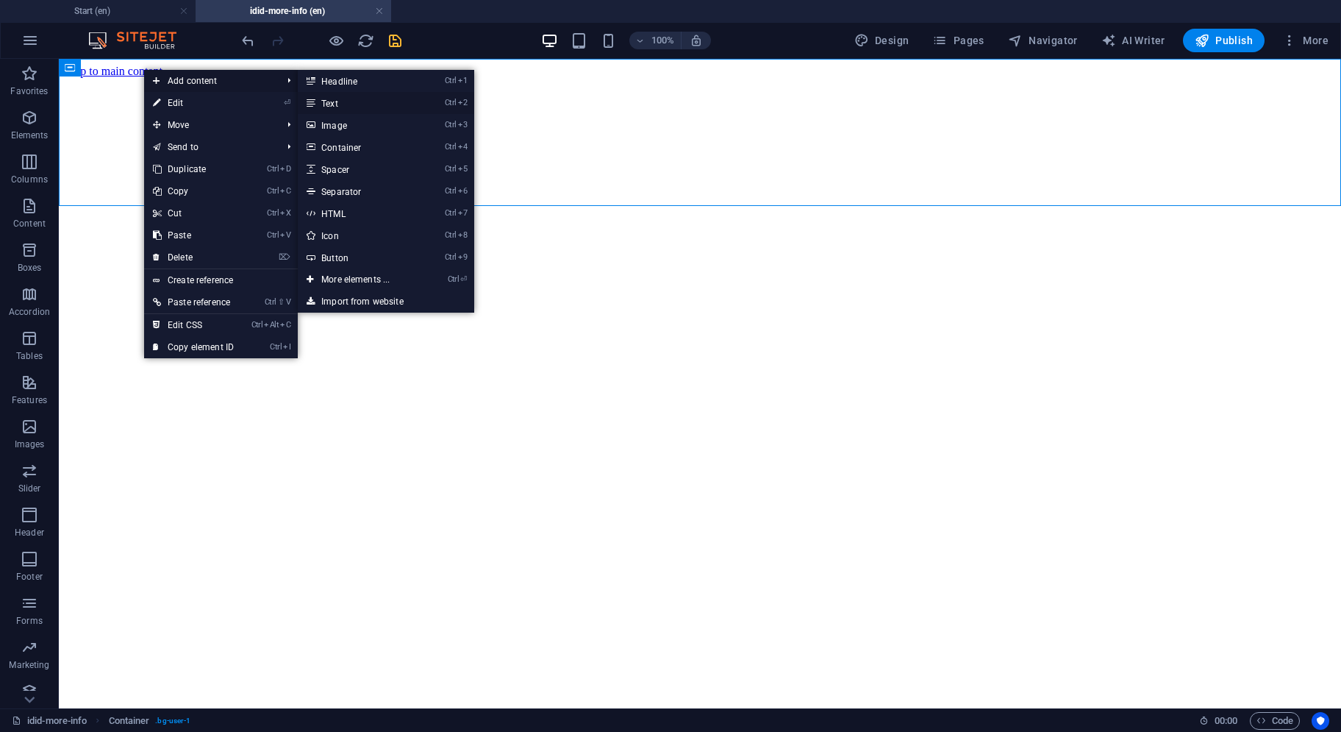
click at [319, 106] on link "Ctrl 2 Text" at bounding box center [358, 103] width 121 height 22
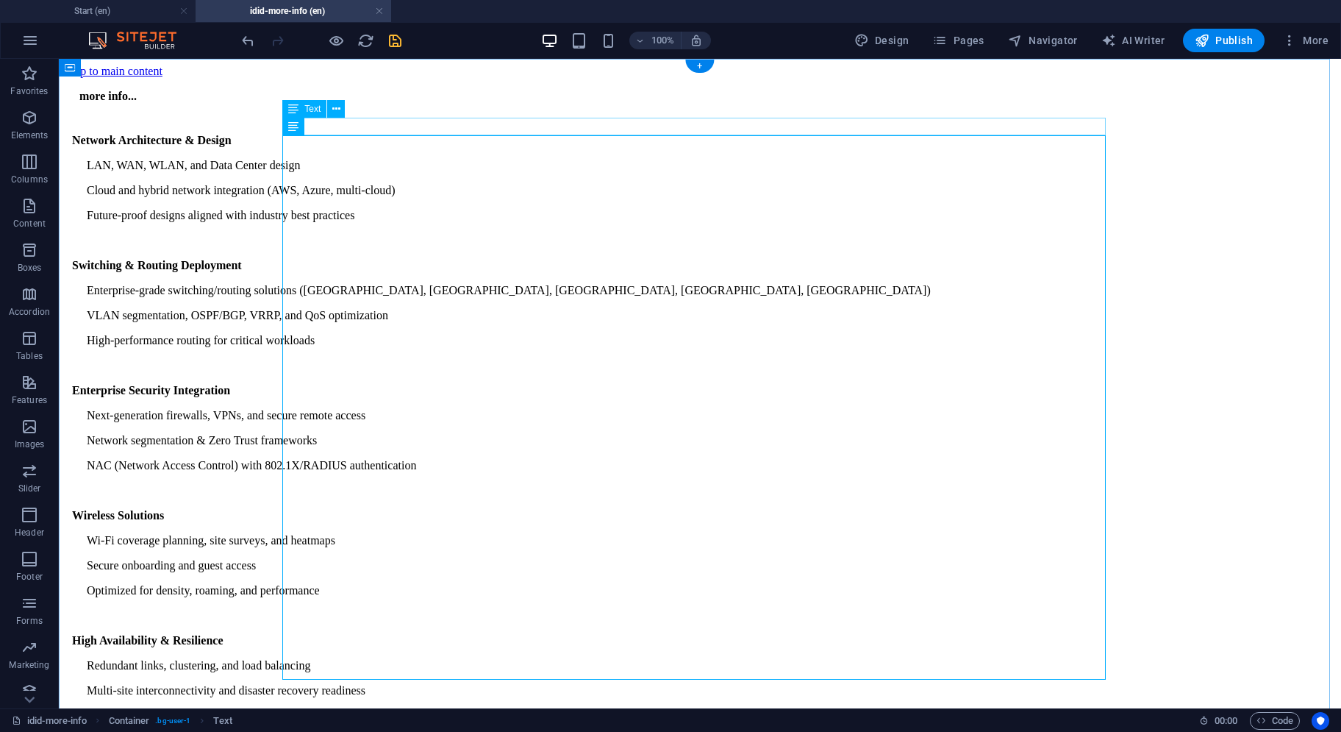
click at [391, 103] on div "more info..." at bounding box center [700, 96] width 1271 height 13
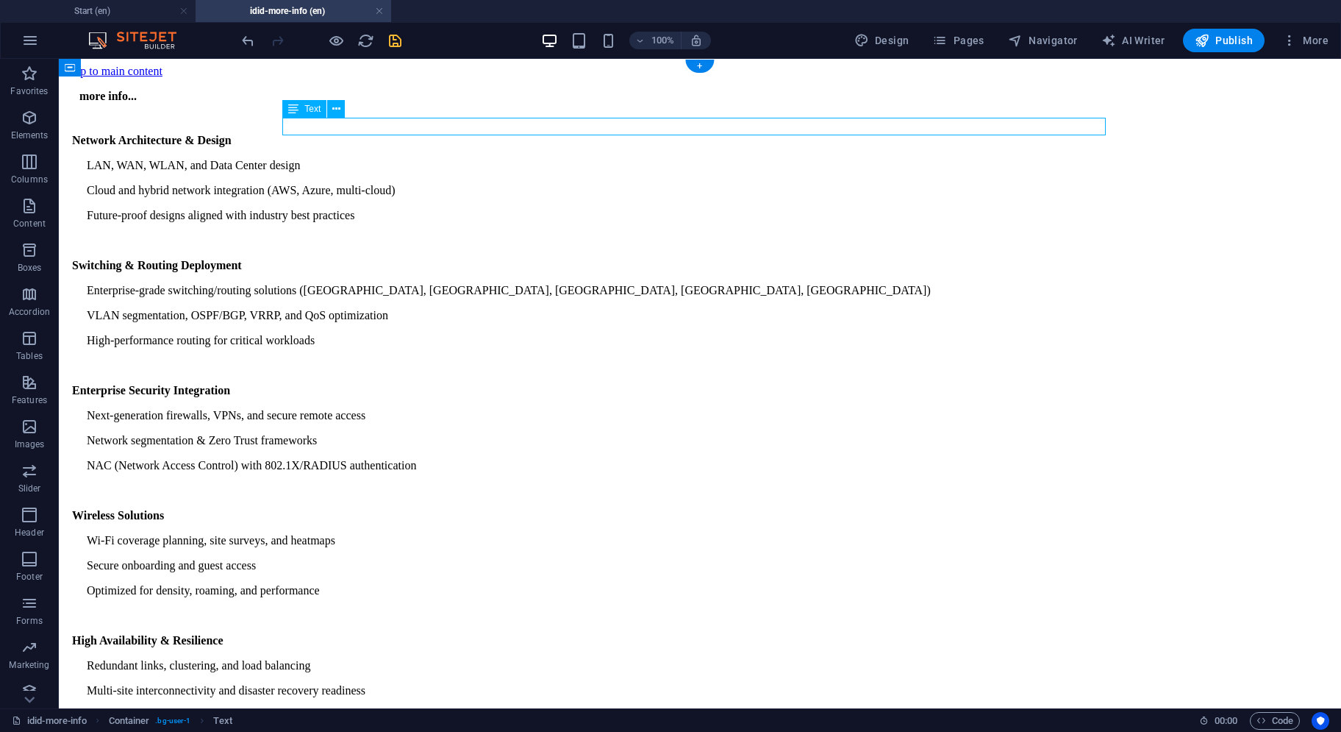
click at [391, 103] on div "more info..." at bounding box center [700, 96] width 1271 height 13
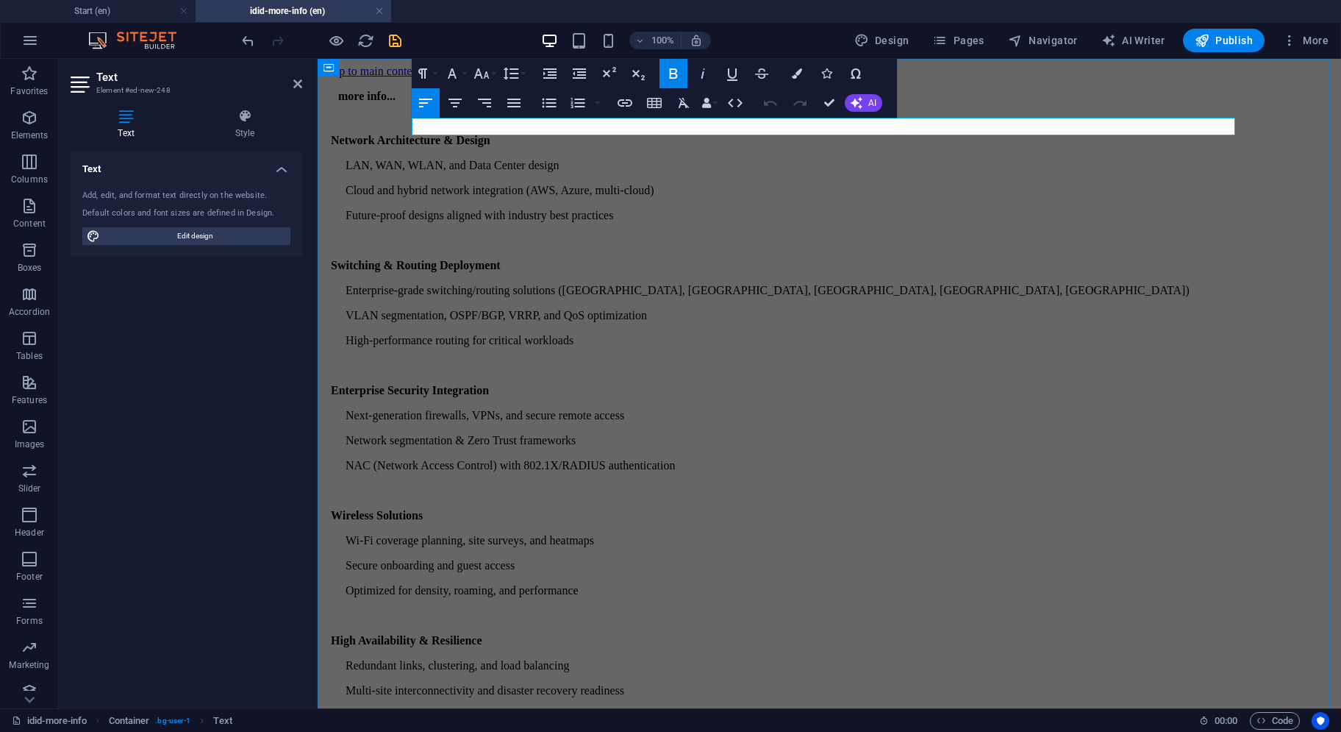
click at [497, 103] on p "more info..." at bounding box center [836, 96] width 997 height 13
drag, startPoint x: 513, startPoint y: 126, endPoint x: 382, endPoint y: 133, distance: 131.8
click at [382, 133] on div "more info... Network Architecture & Design LAN, WAN, WLAN, and Data Center desi…" at bounding box center [830, 505] width 1012 height 831
click at [493, 103] on p at bounding box center [830, 96] width 1012 height 13
drag, startPoint x: 228, startPoint y: 240, endPoint x: 204, endPoint y: 151, distance: 93.0
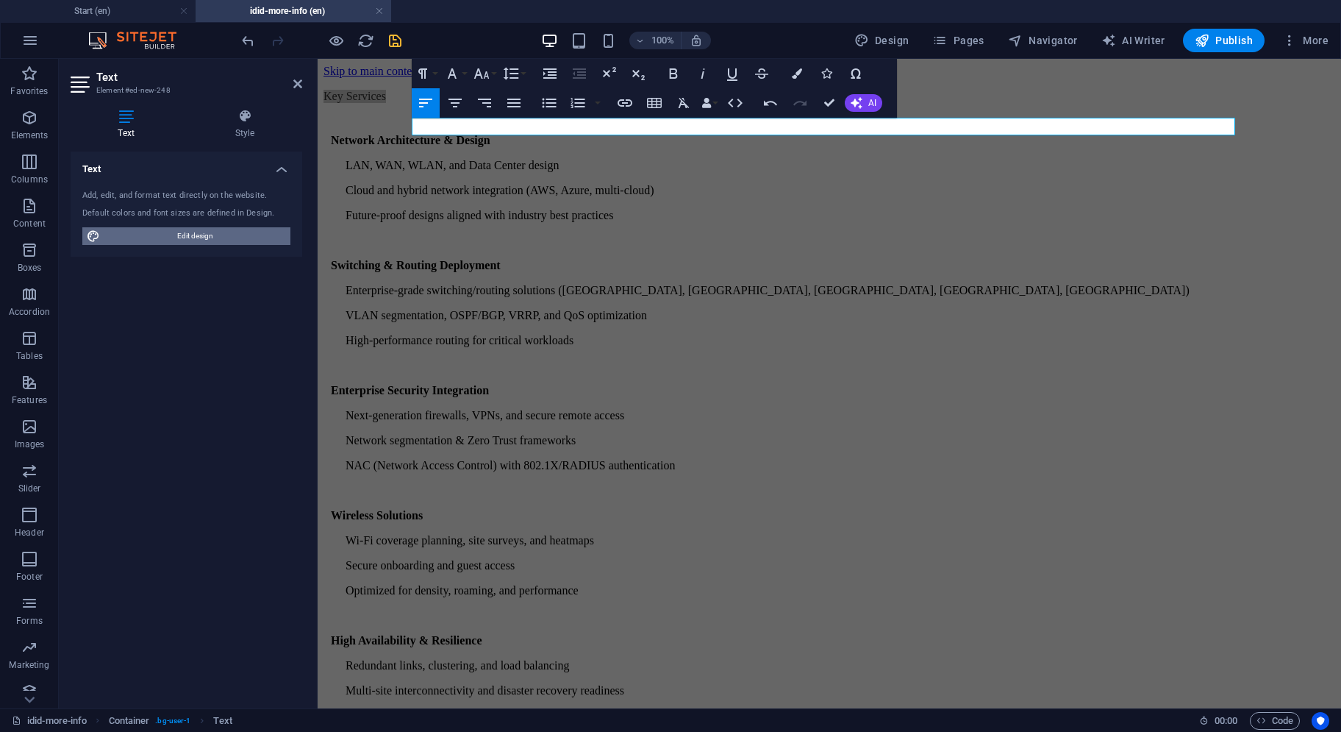
click at [228, 240] on span "Edit design" at bounding box center [195, 236] width 182 height 18
select select "px"
select select "300"
select select "px"
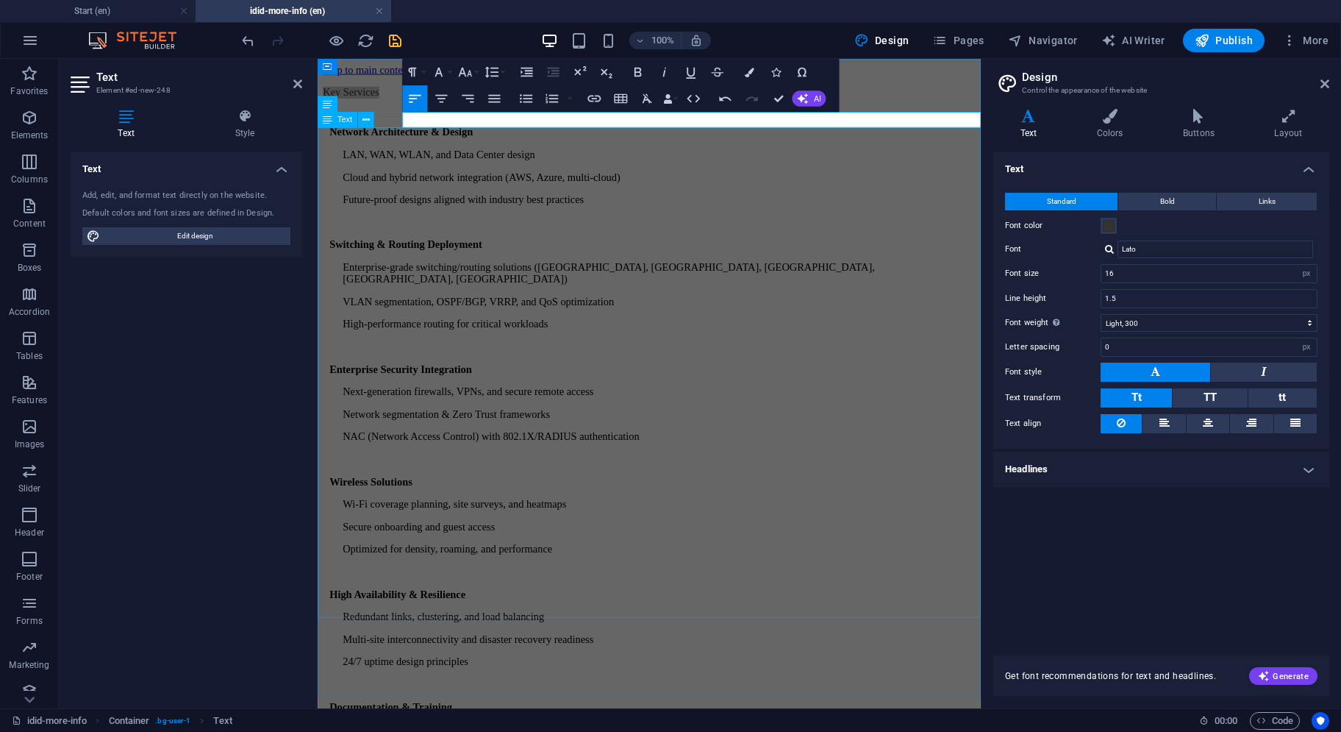
click at [521, 210] on div "Network Architecture & Design LAN, WAN, WLAN, and Data Center design Cloud and …" at bounding box center [686, 510] width 725 height 790
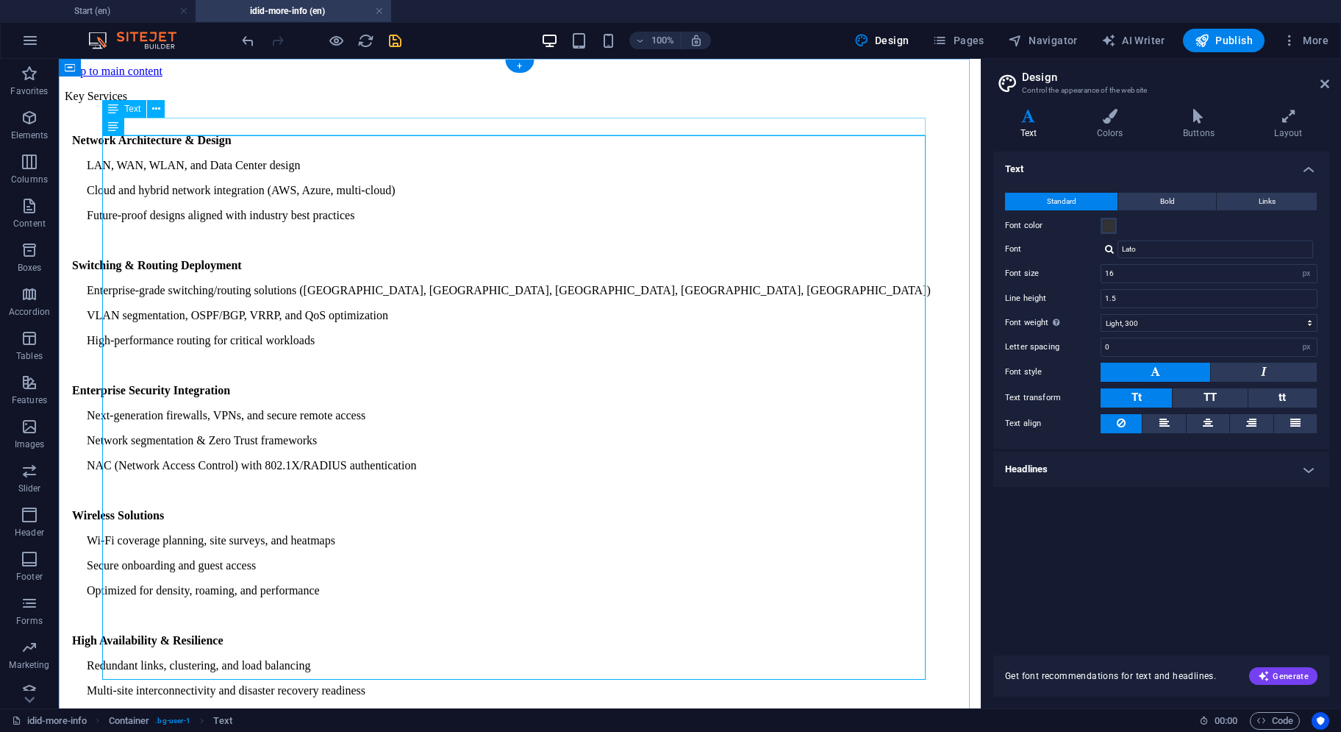
click at [221, 103] on div "Key Services" at bounding box center [520, 96] width 911 height 13
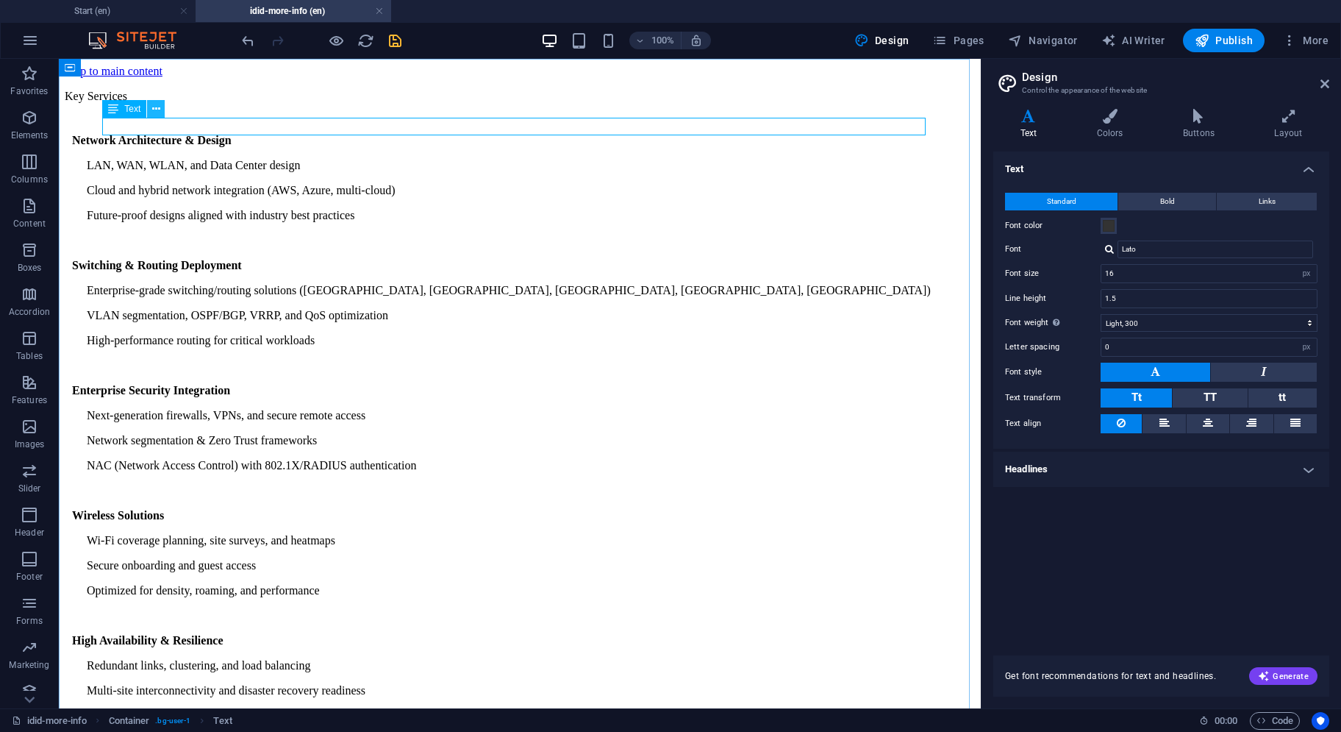
click at [160, 110] on icon at bounding box center [156, 108] width 8 height 15
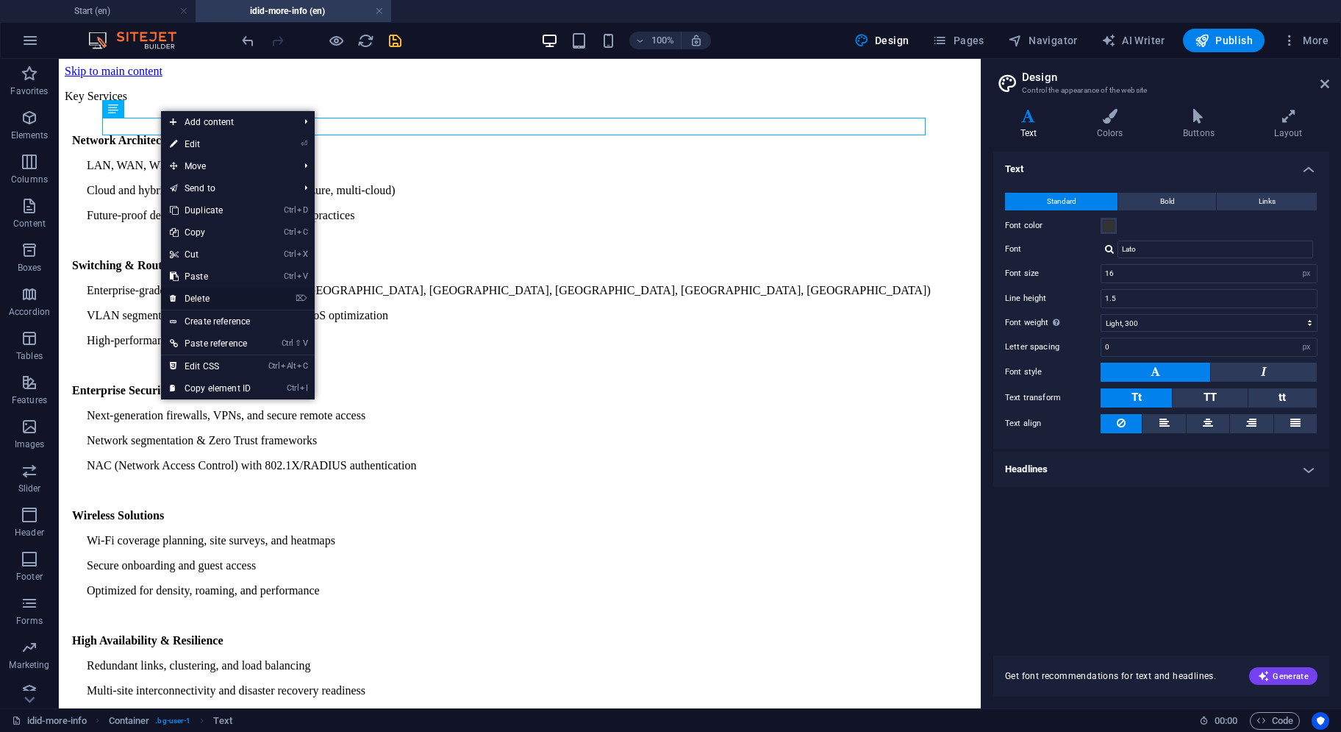
click at [207, 294] on link "⌦ Delete" at bounding box center [210, 299] width 99 height 22
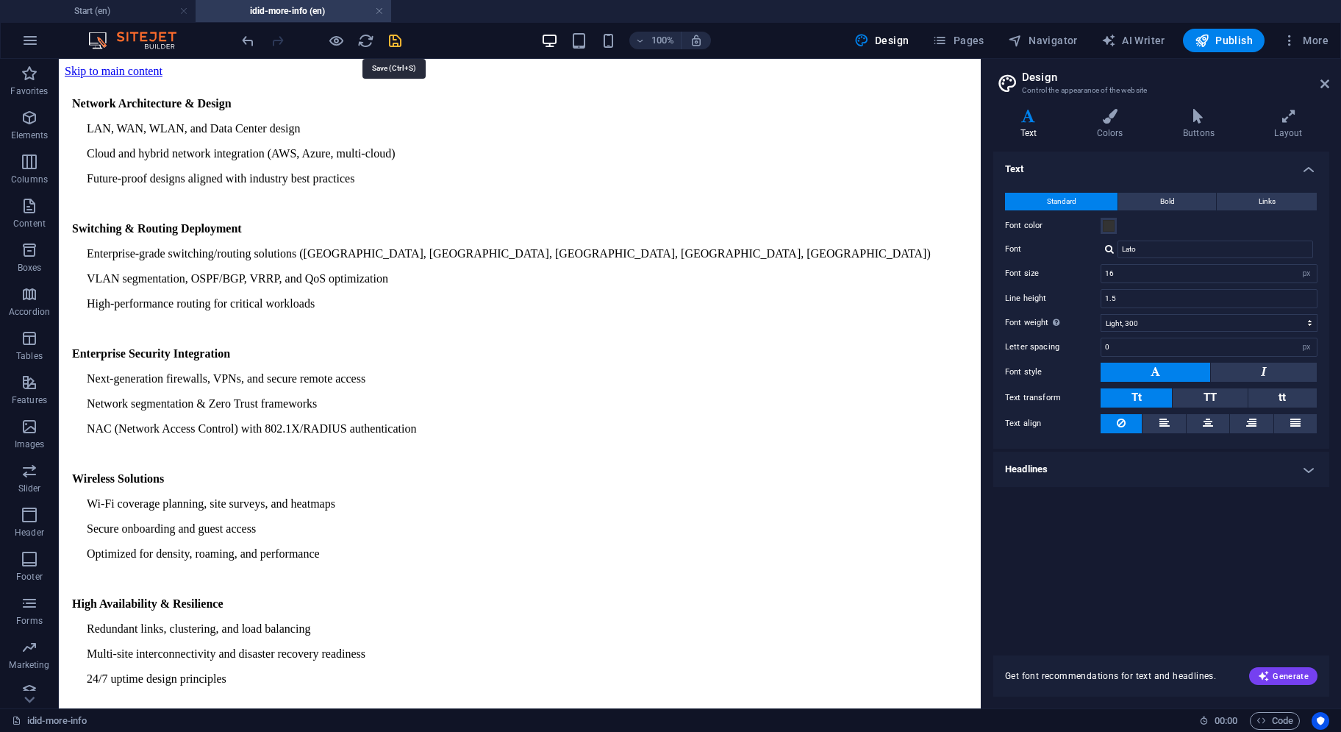
click at [397, 38] on icon "save" at bounding box center [395, 40] width 17 height 17
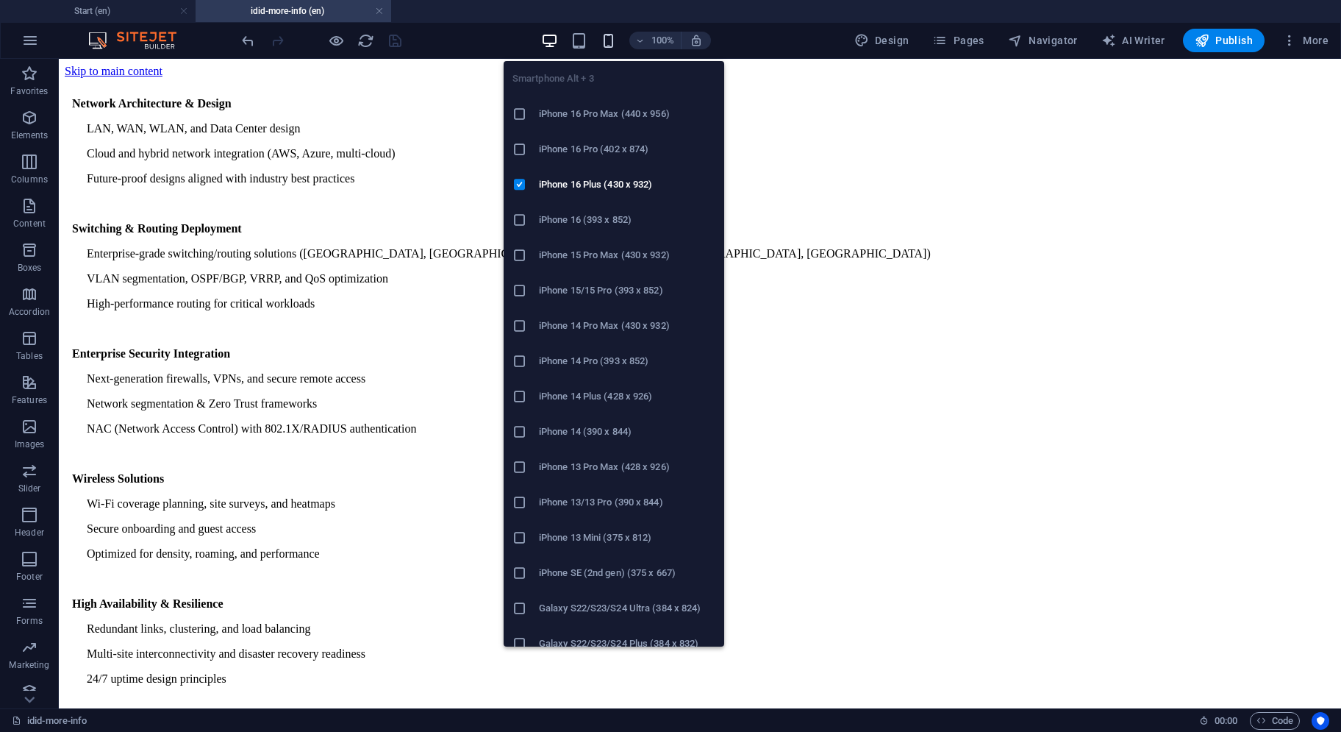
click at [610, 39] on icon "button" at bounding box center [608, 40] width 17 height 17
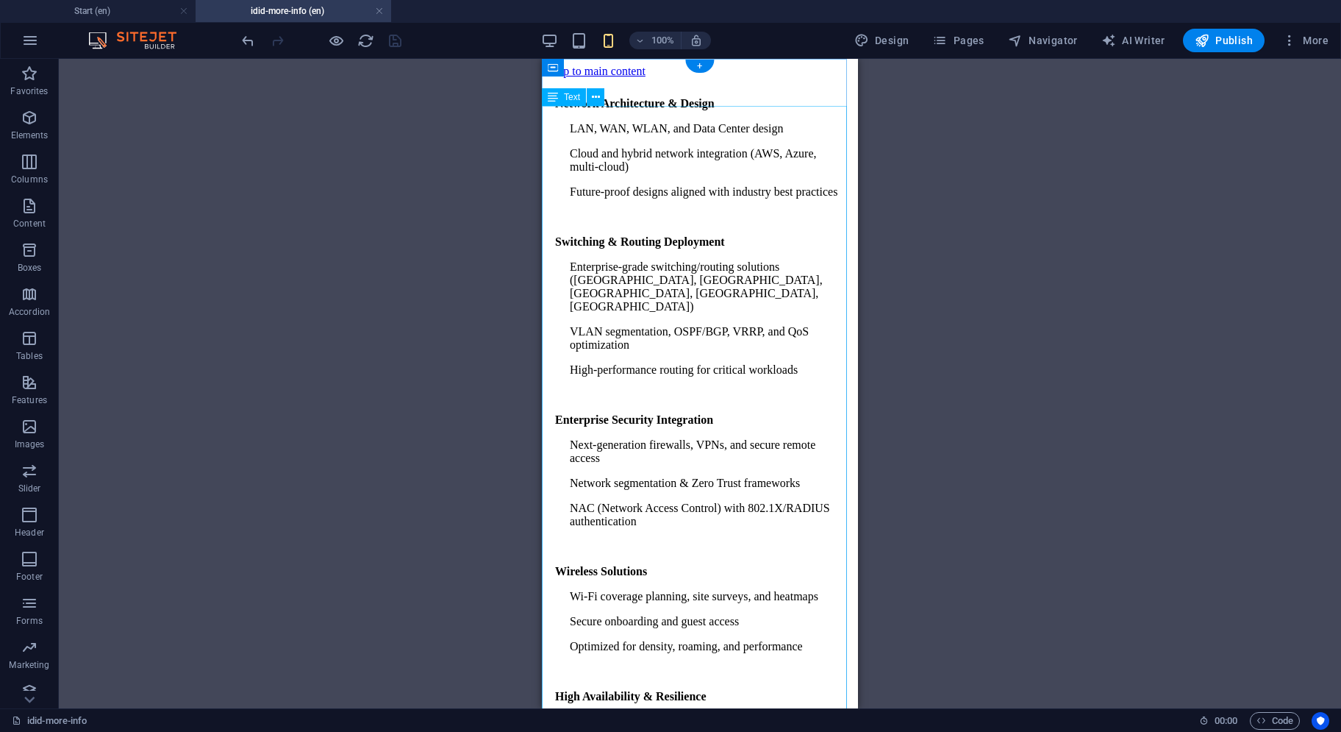
scroll to position [159, 0]
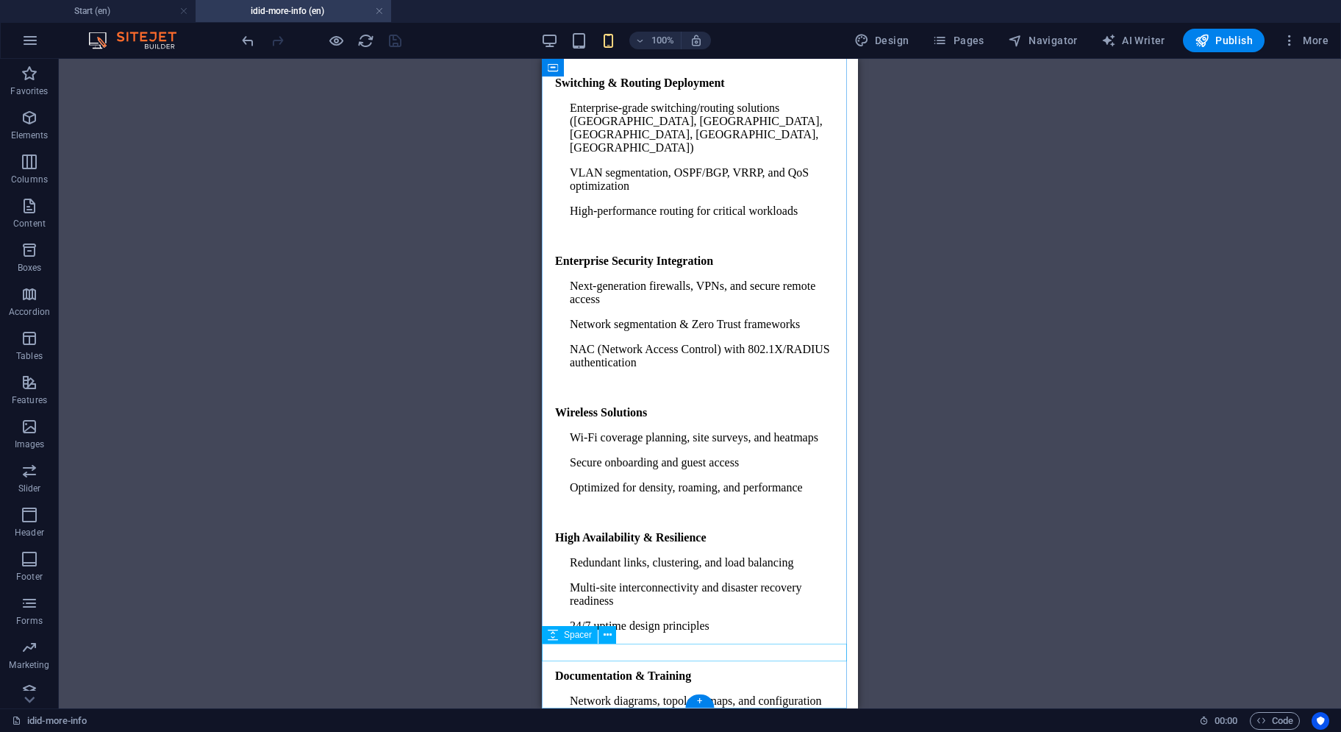
click at [610, 627] on icon at bounding box center [608, 623] width 8 height 15
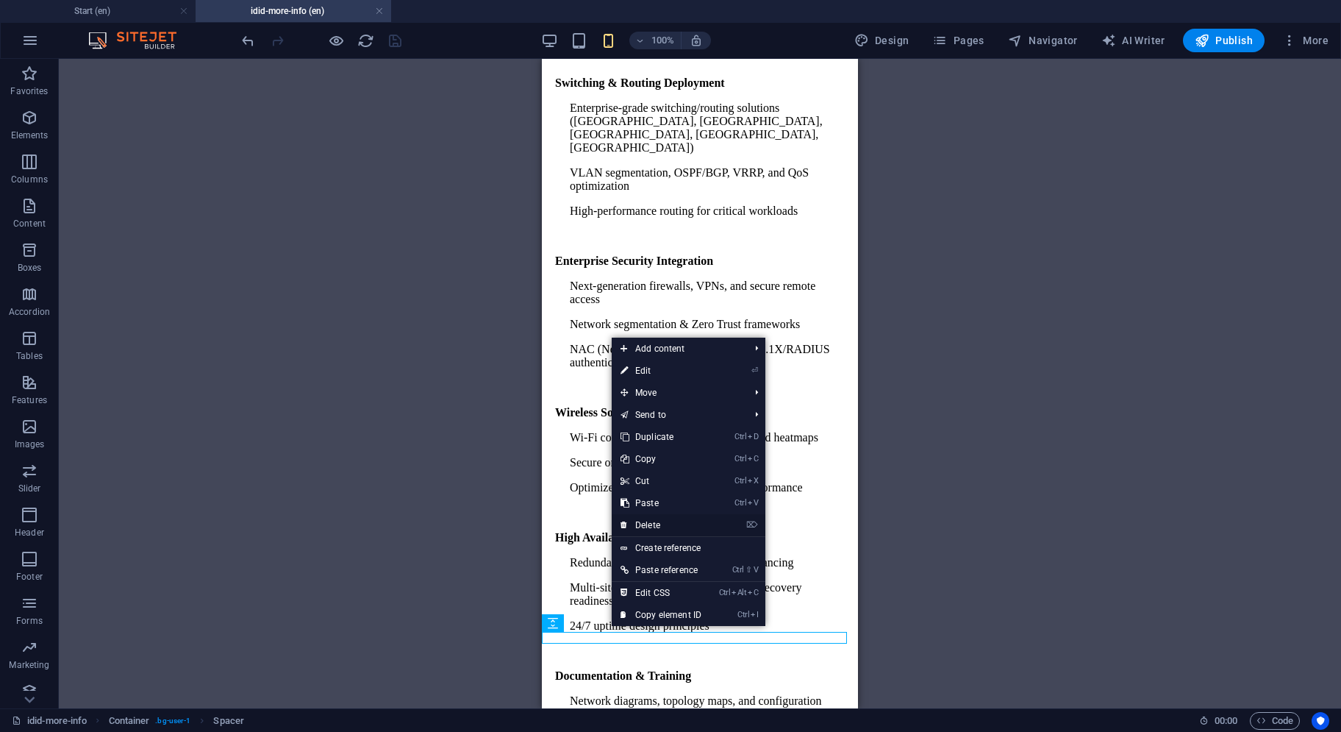
click at [650, 520] on link "⌦ Delete" at bounding box center [661, 525] width 99 height 22
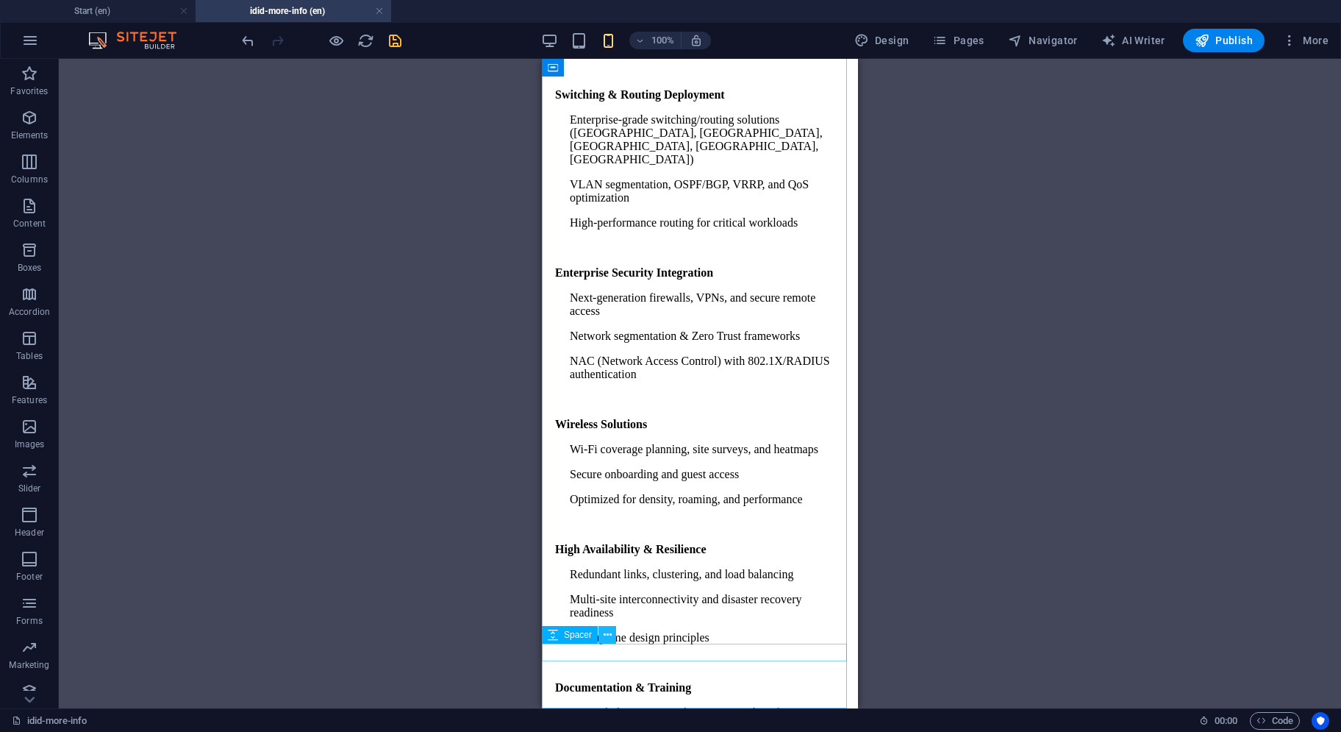
click at [606, 638] on icon at bounding box center [608, 634] width 8 height 15
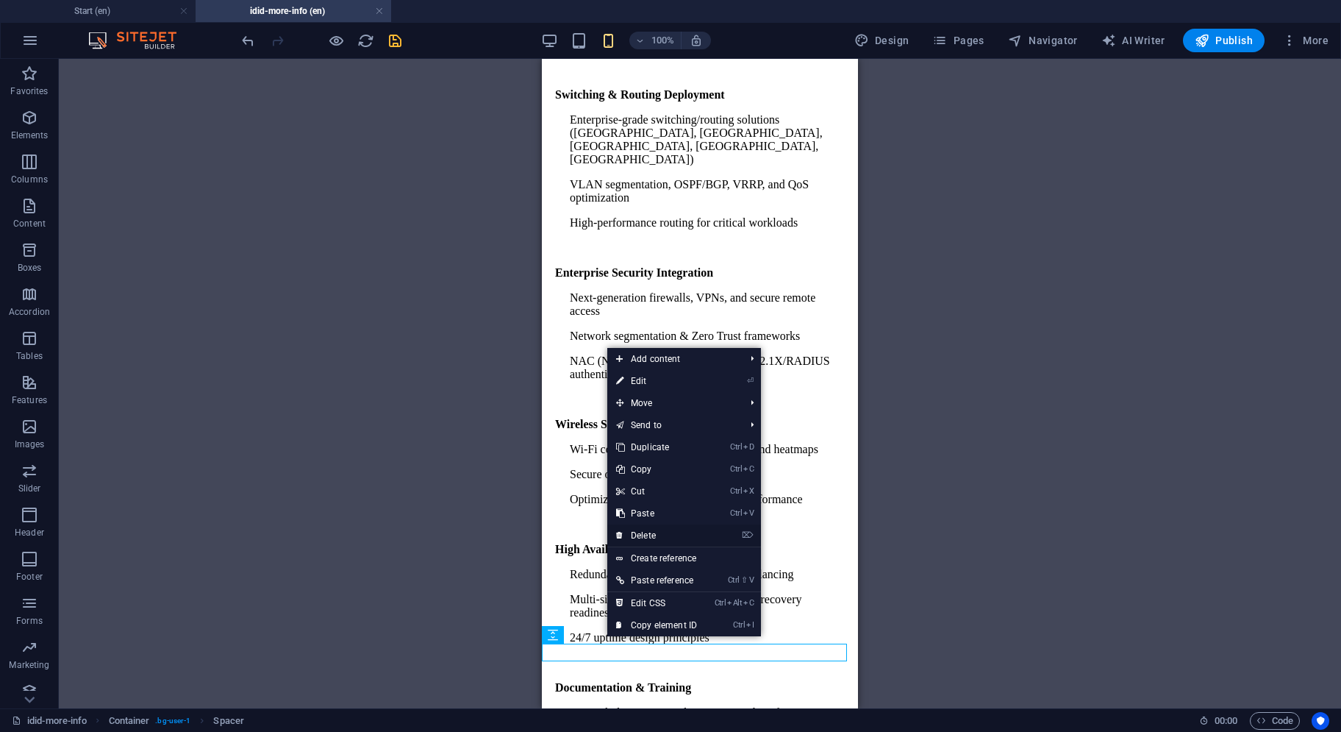
click at [649, 536] on link "⌦ Delete" at bounding box center [656, 535] width 99 height 22
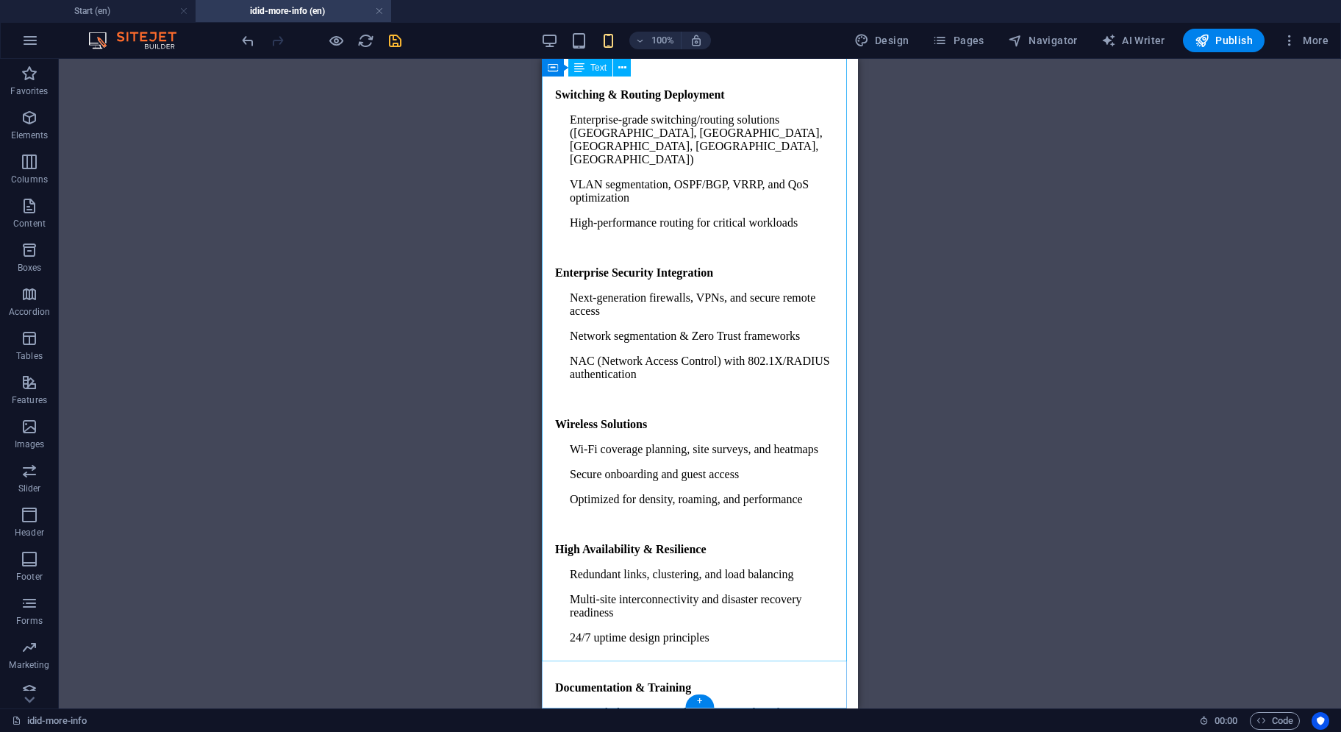
scroll to position [129, 0]
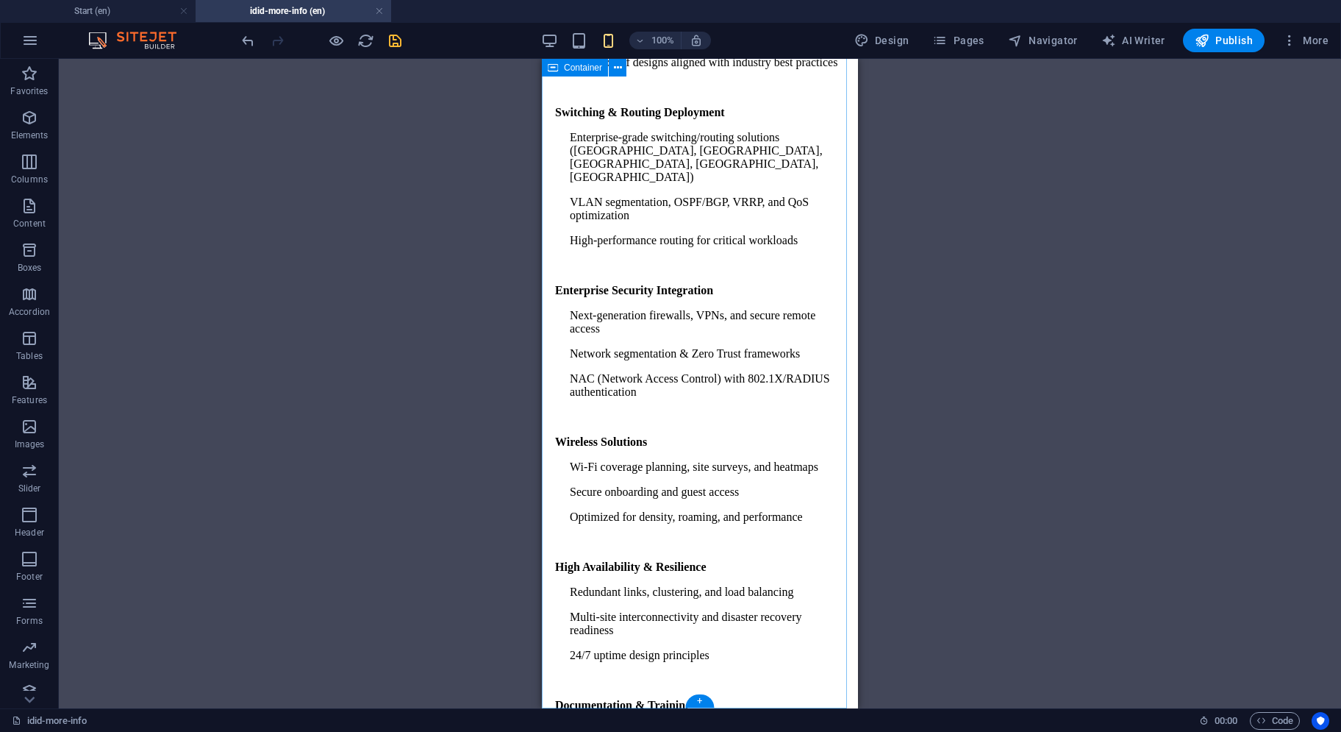
click at [627, 678] on div "Network Architecture & Design LAN, WAN, WLAN, and Data Center design Cloud and …" at bounding box center [700, 397] width 304 height 896
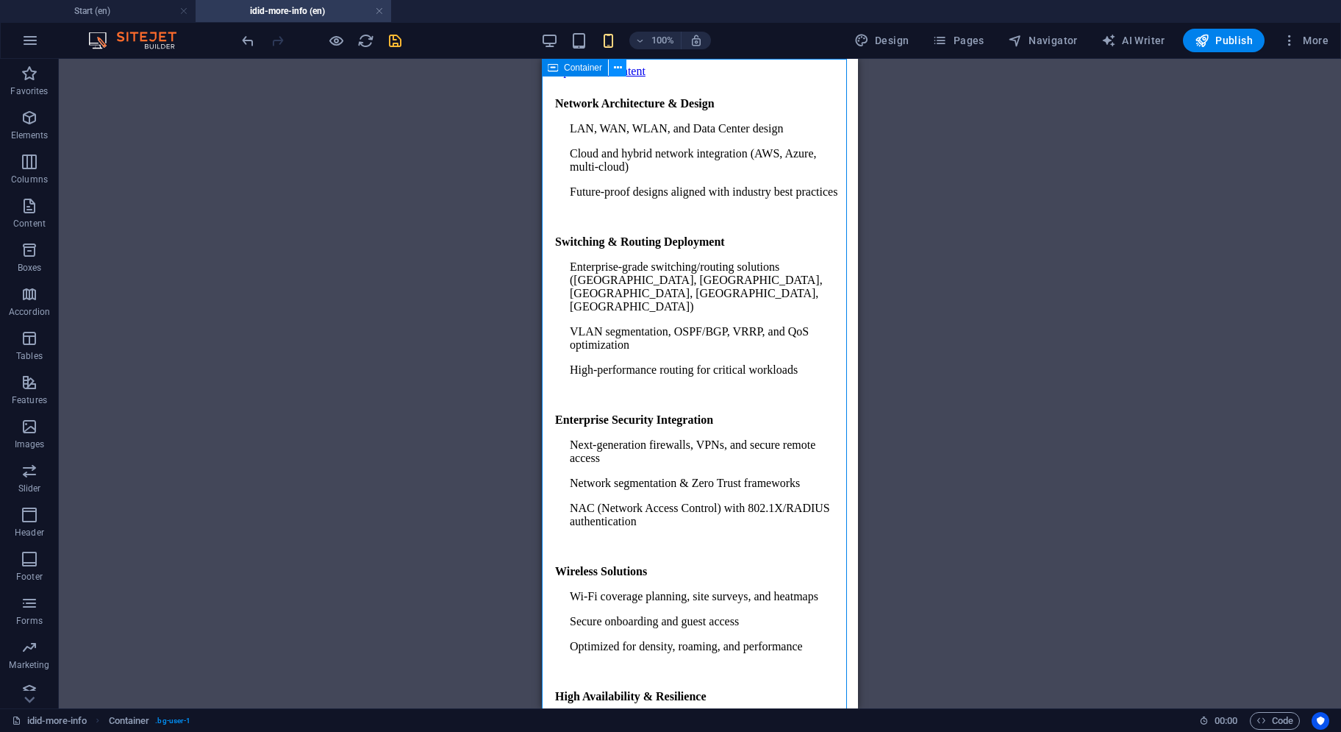
click at [614, 71] on icon at bounding box center [618, 67] width 8 height 15
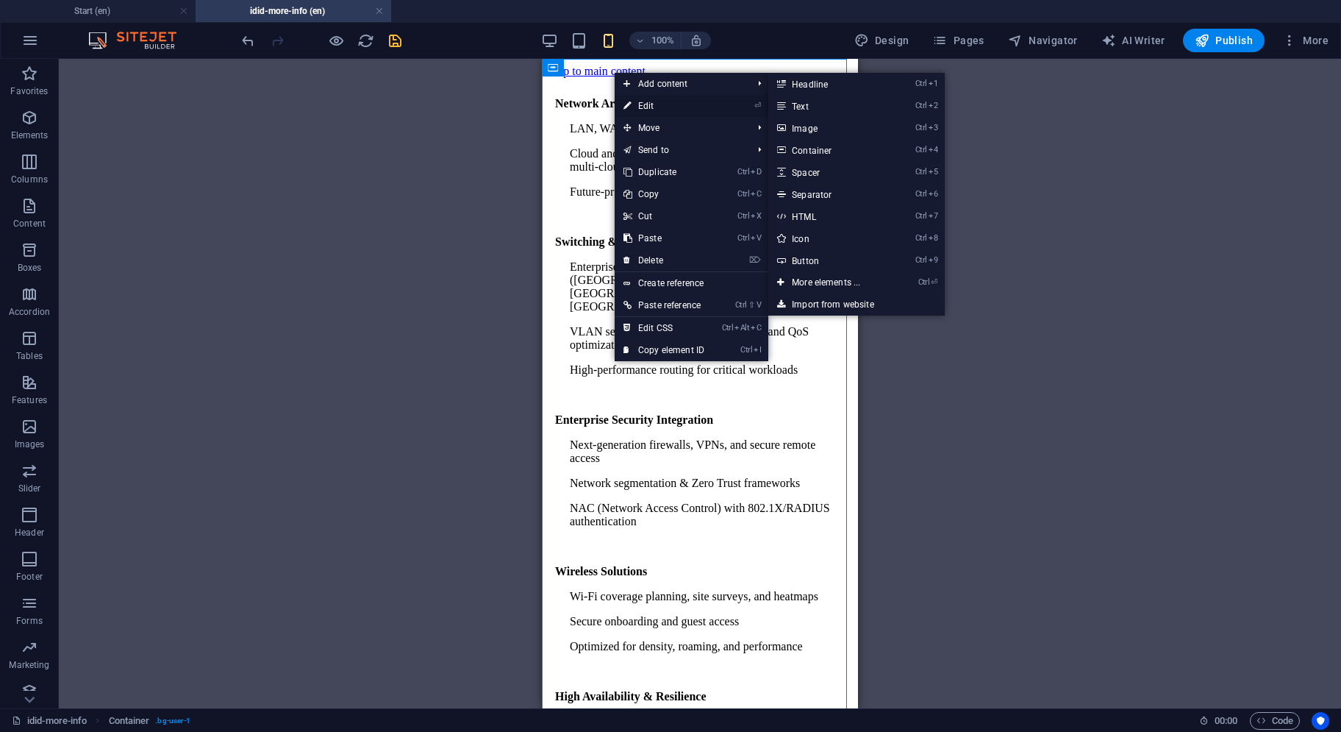
click at [638, 107] on link "⏎ Edit" at bounding box center [664, 106] width 99 height 22
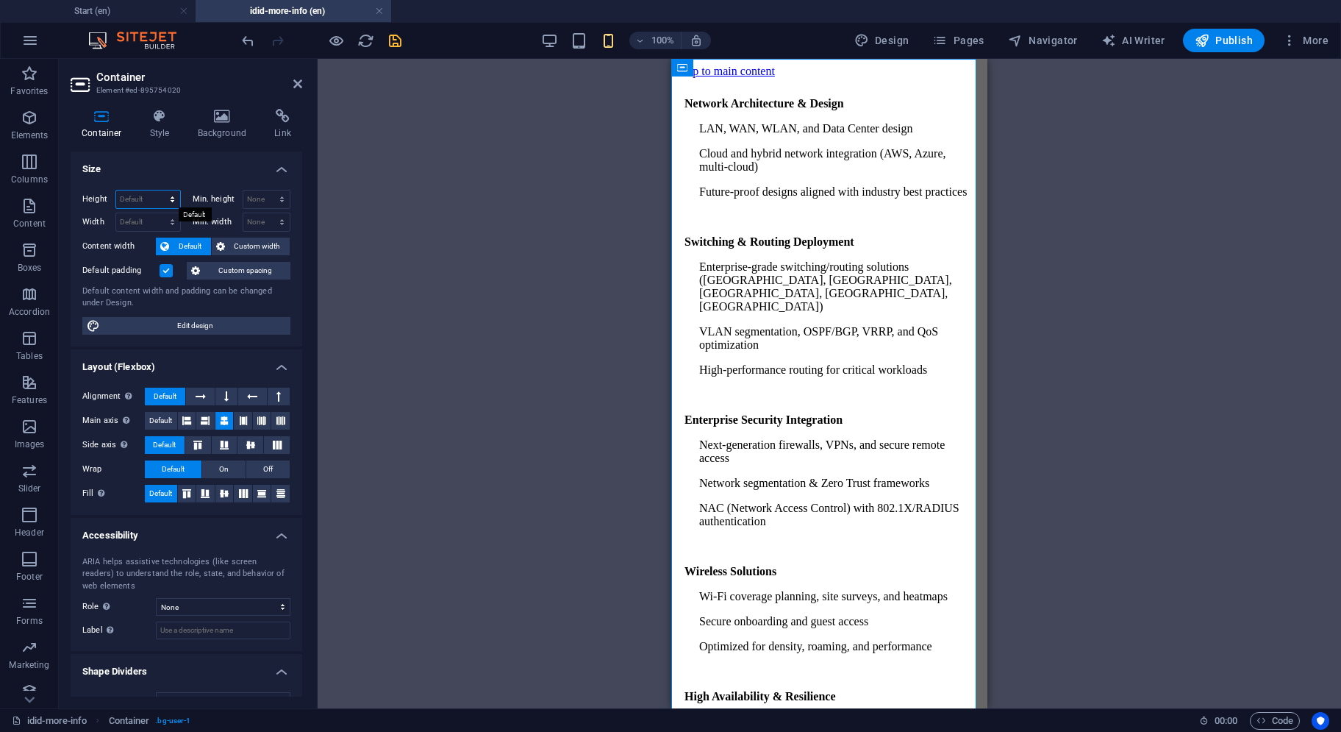
click at [154, 193] on select "Default px rem % vh vw" at bounding box center [148, 199] width 64 height 18
select select "%"
click at [158, 190] on select "Default px rem % vh vw" at bounding box center [148, 199] width 64 height 18
type input "100"
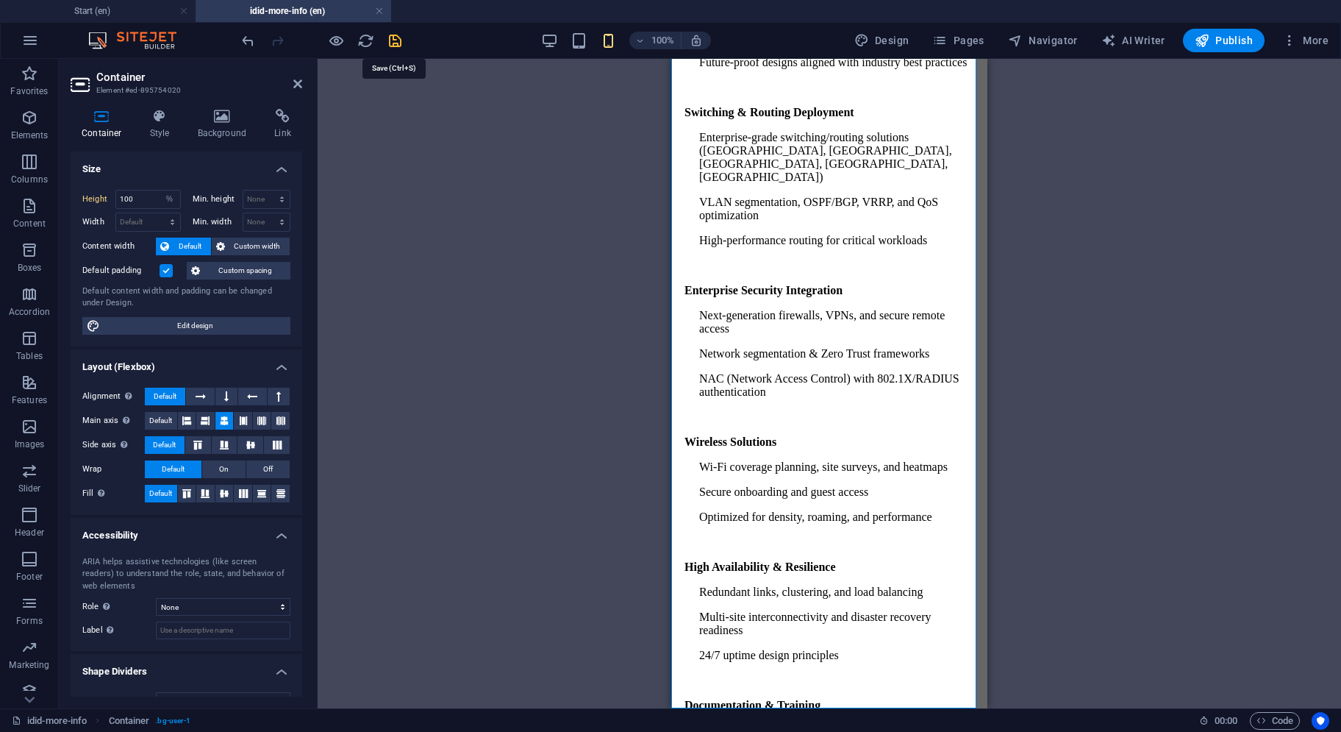
click at [393, 37] on icon "save" at bounding box center [395, 40] width 17 height 17
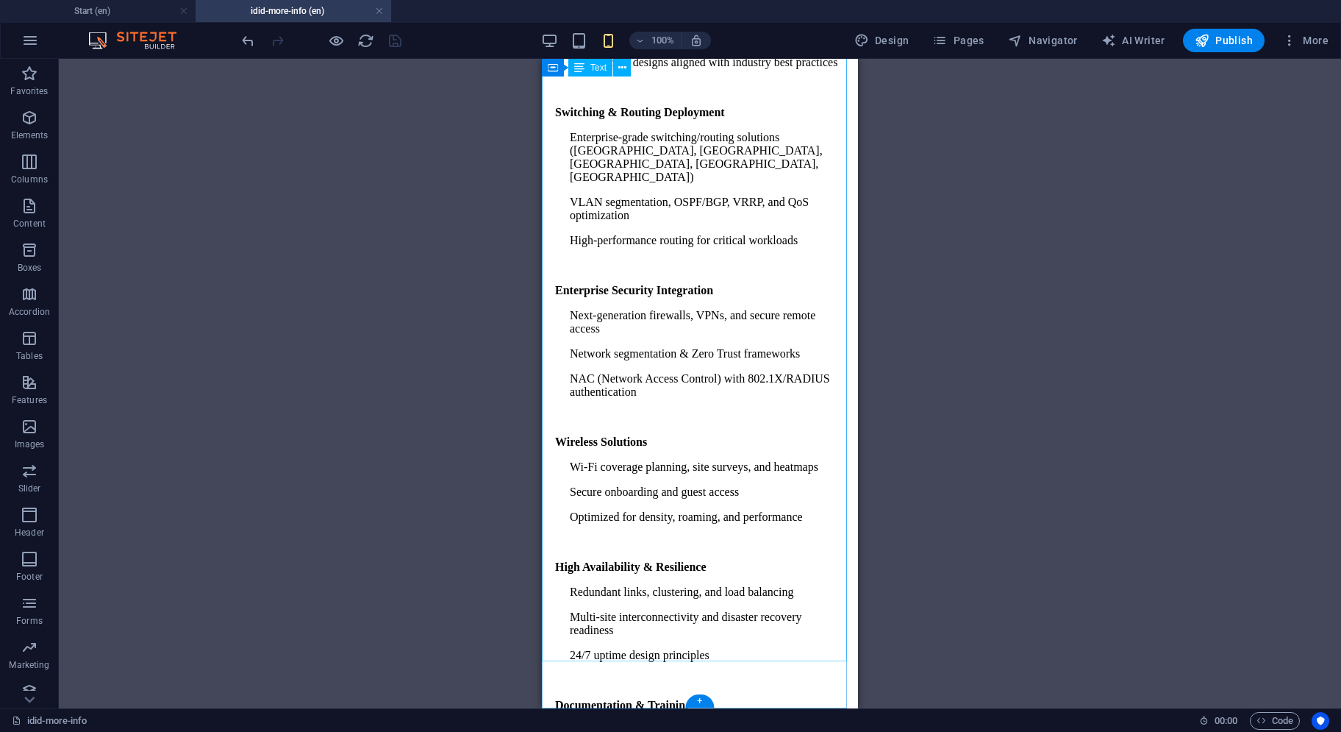
scroll to position [0, 0]
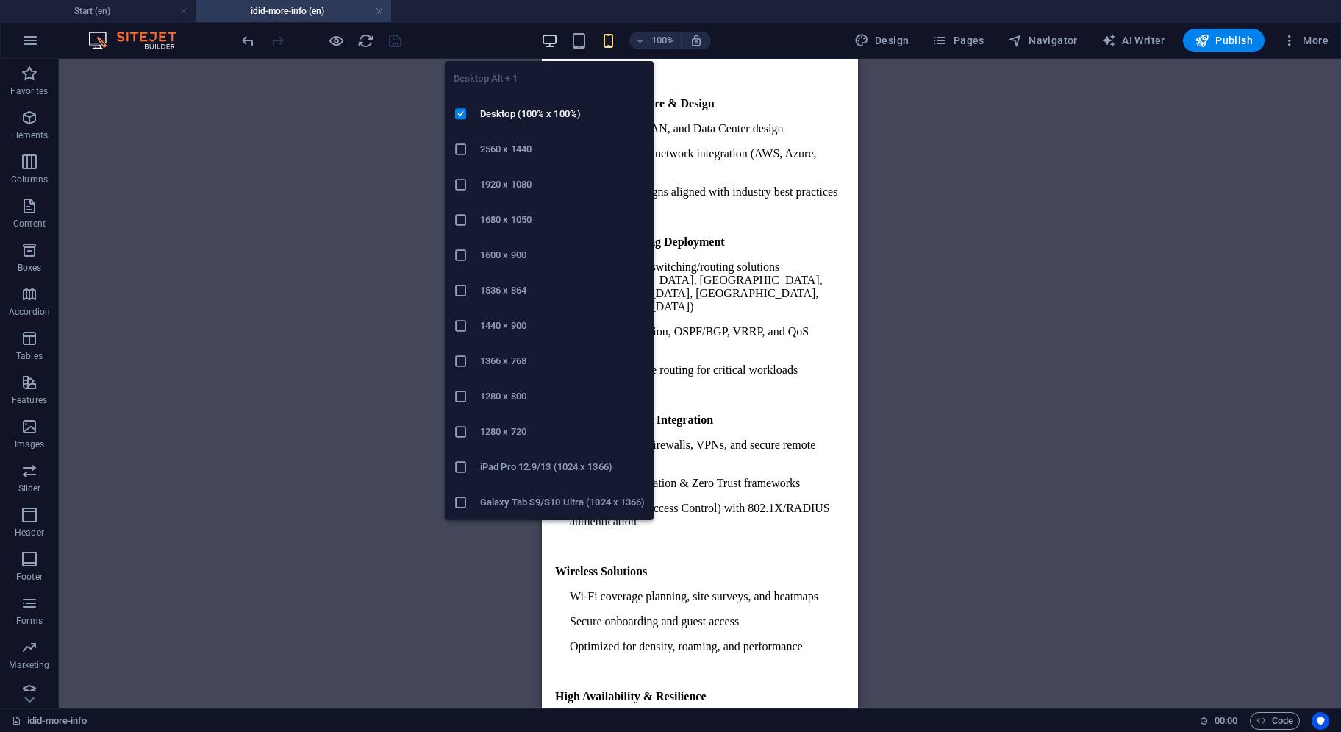
click at [552, 40] on icon "button" at bounding box center [549, 40] width 17 height 17
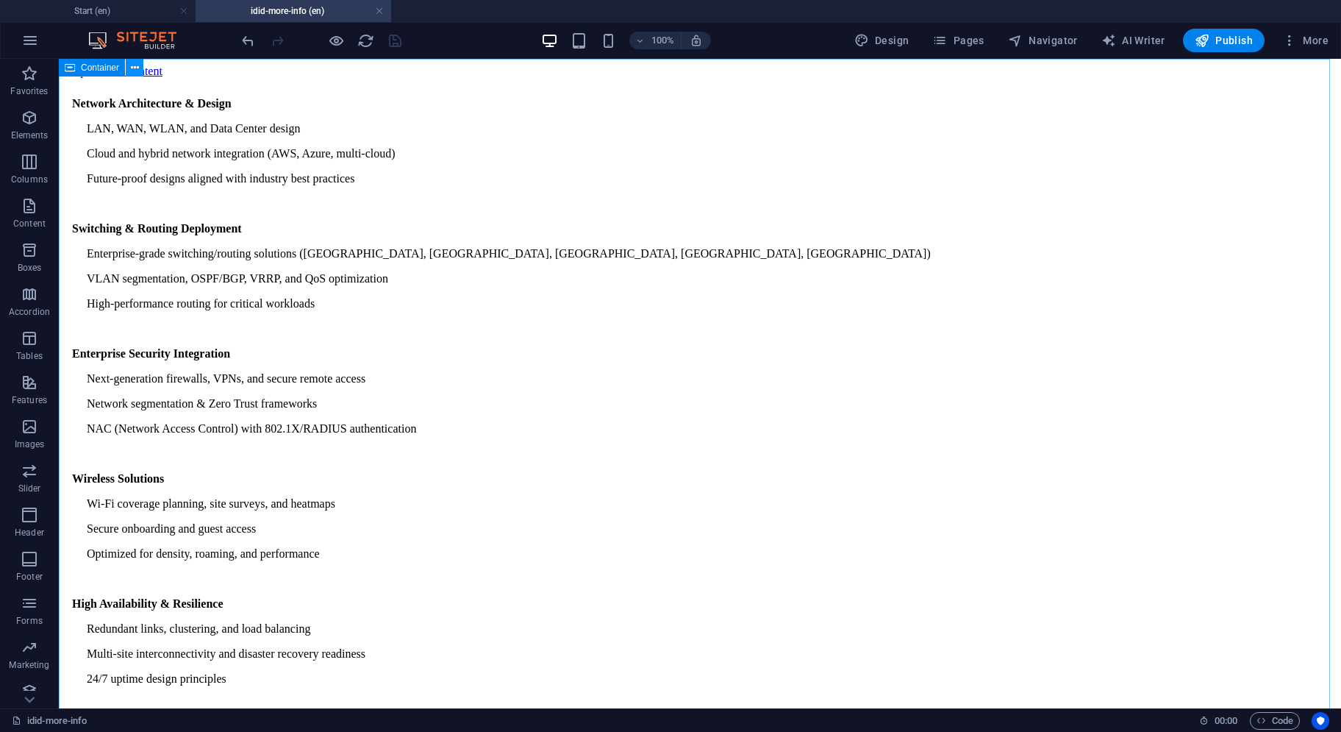
click at [132, 64] on icon at bounding box center [135, 67] width 8 height 15
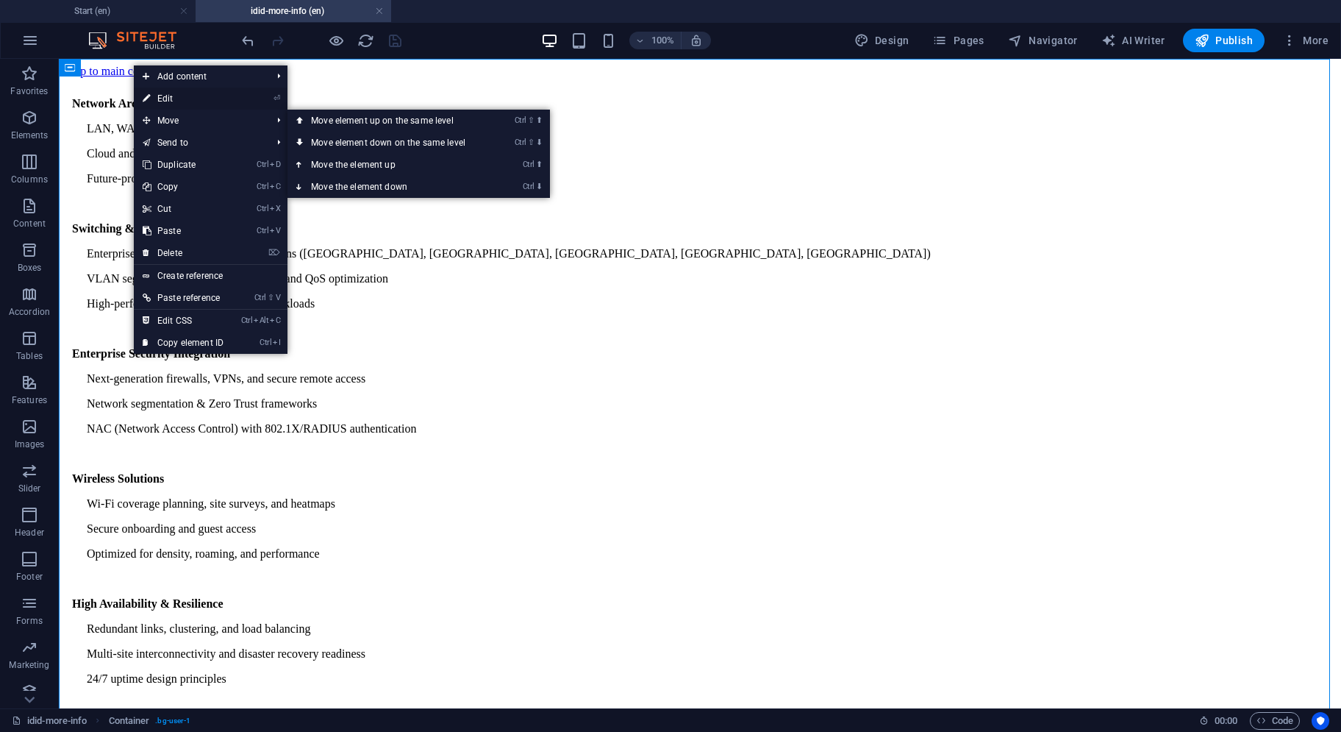
click at [181, 99] on link "⏎ Edit" at bounding box center [183, 99] width 99 height 22
select select "%"
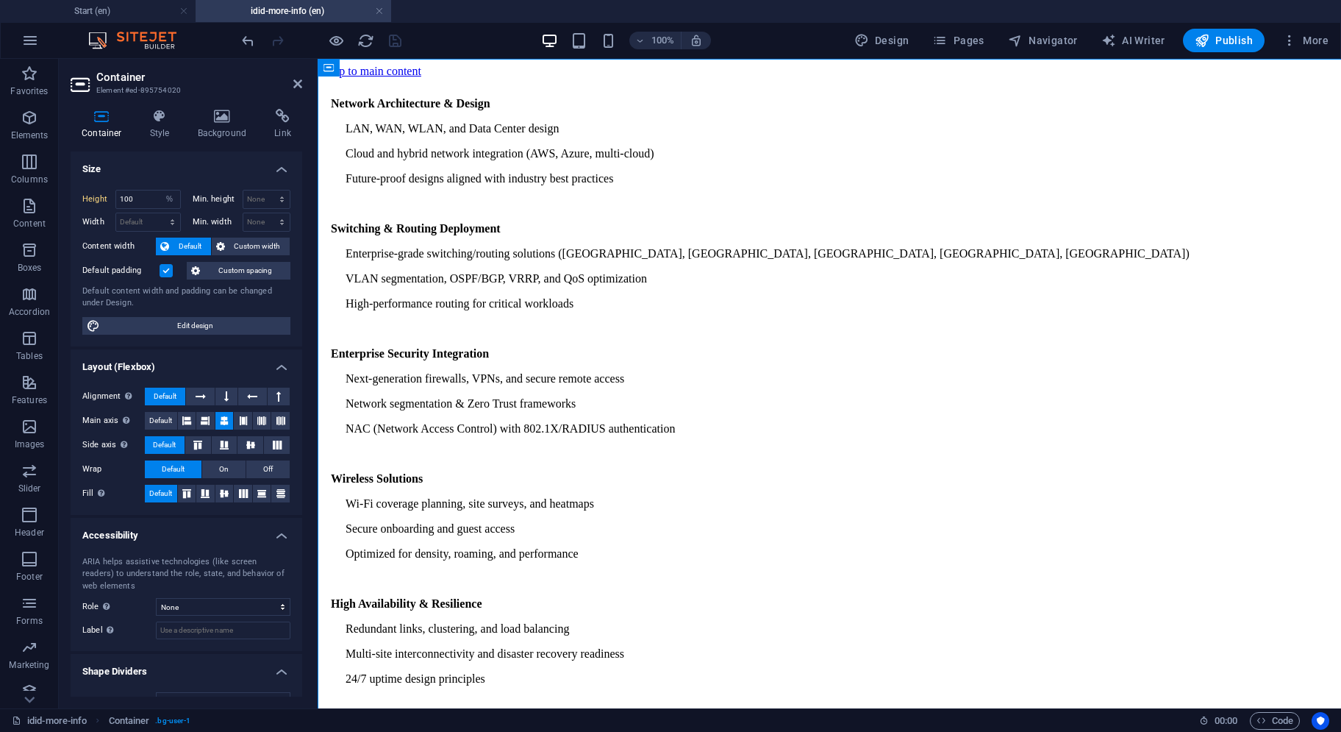
select select "DISABLED_OPTION_VALUE"
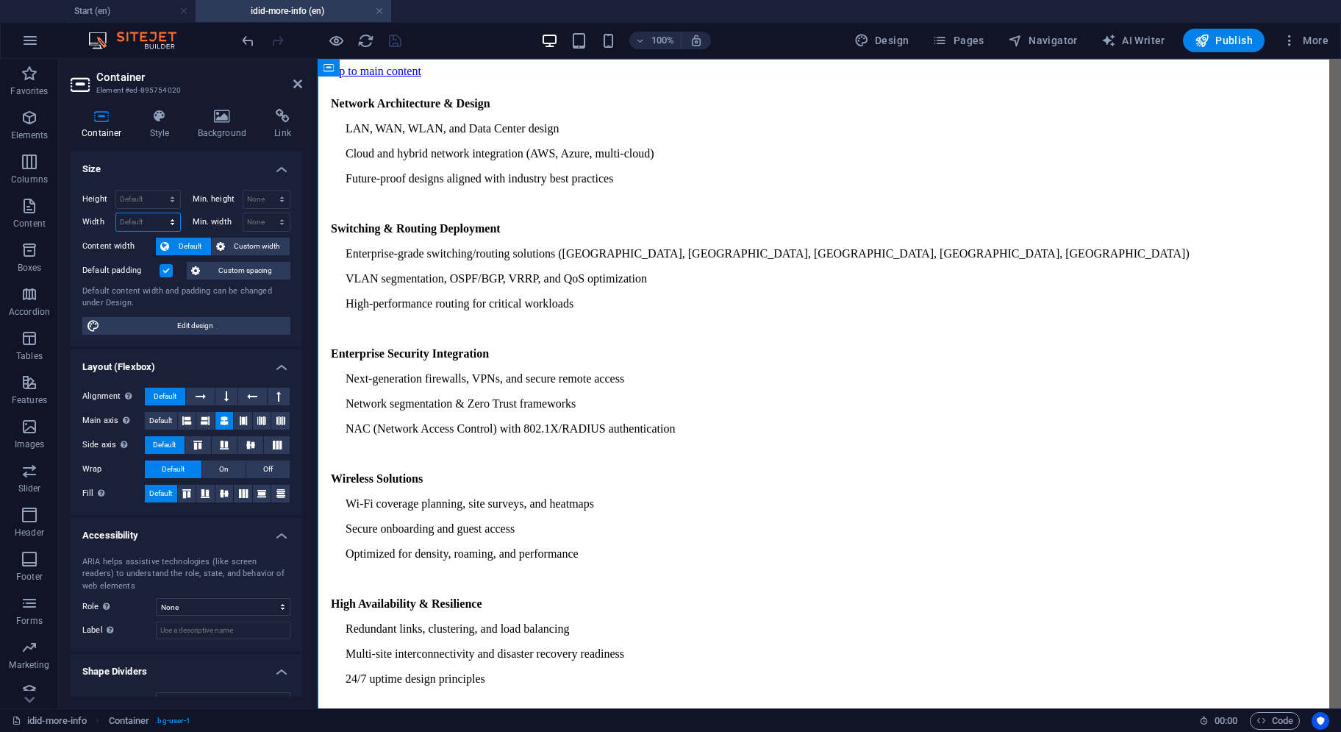
click at [165, 218] on select "Default px rem % em vh vw" at bounding box center [148, 222] width 64 height 18
select select "px"
click at [158, 213] on select "Default px rem % em vh vw" at bounding box center [148, 222] width 64 height 18
type input "500"
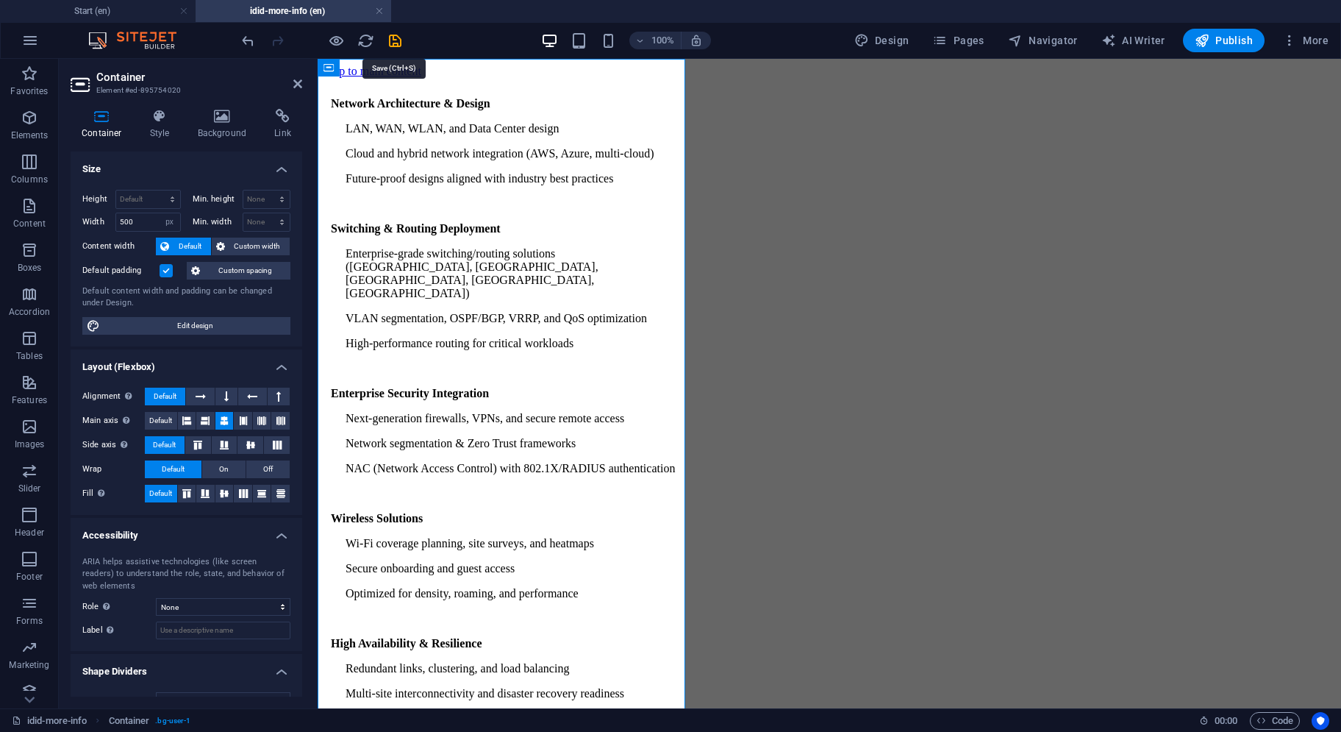
click at [393, 42] on icon "save" at bounding box center [395, 40] width 17 height 17
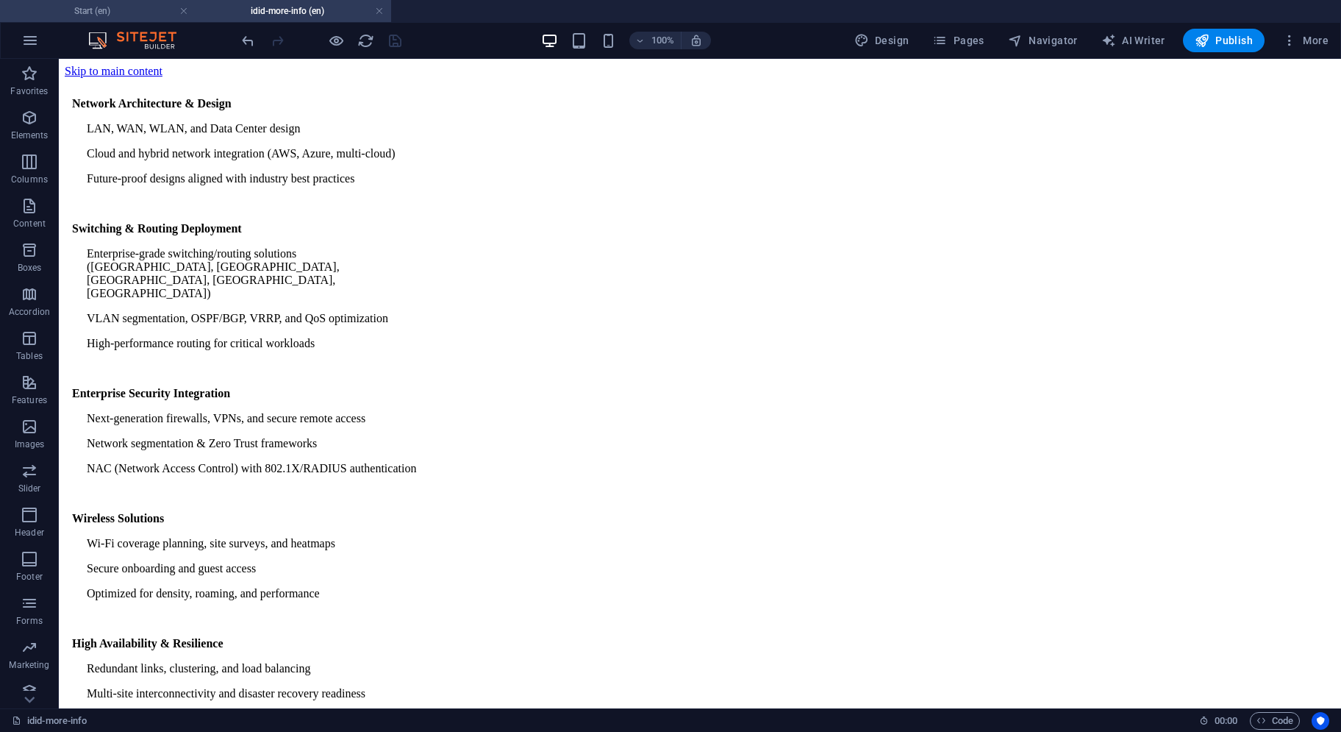
click at [115, 9] on h4 "Start (en)" at bounding box center [98, 11] width 196 height 16
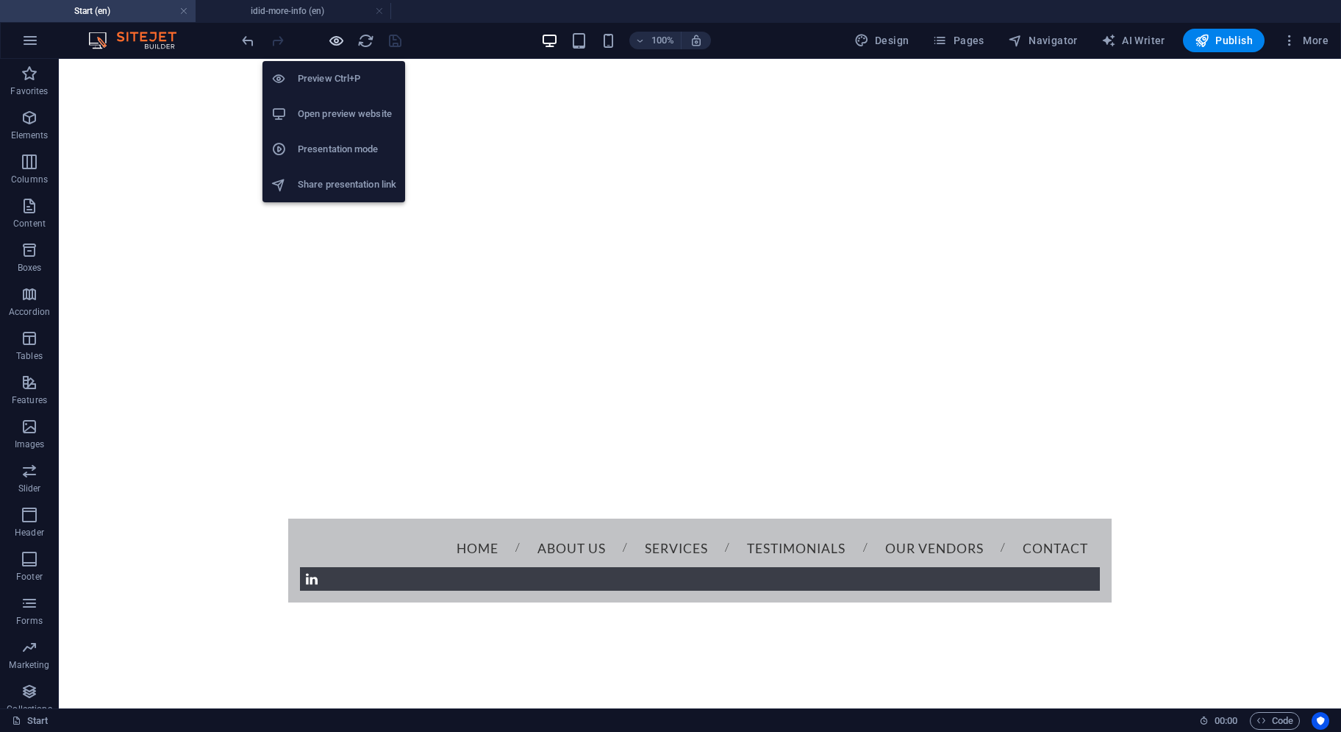
click at [335, 41] on icon "button" at bounding box center [336, 40] width 17 height 17
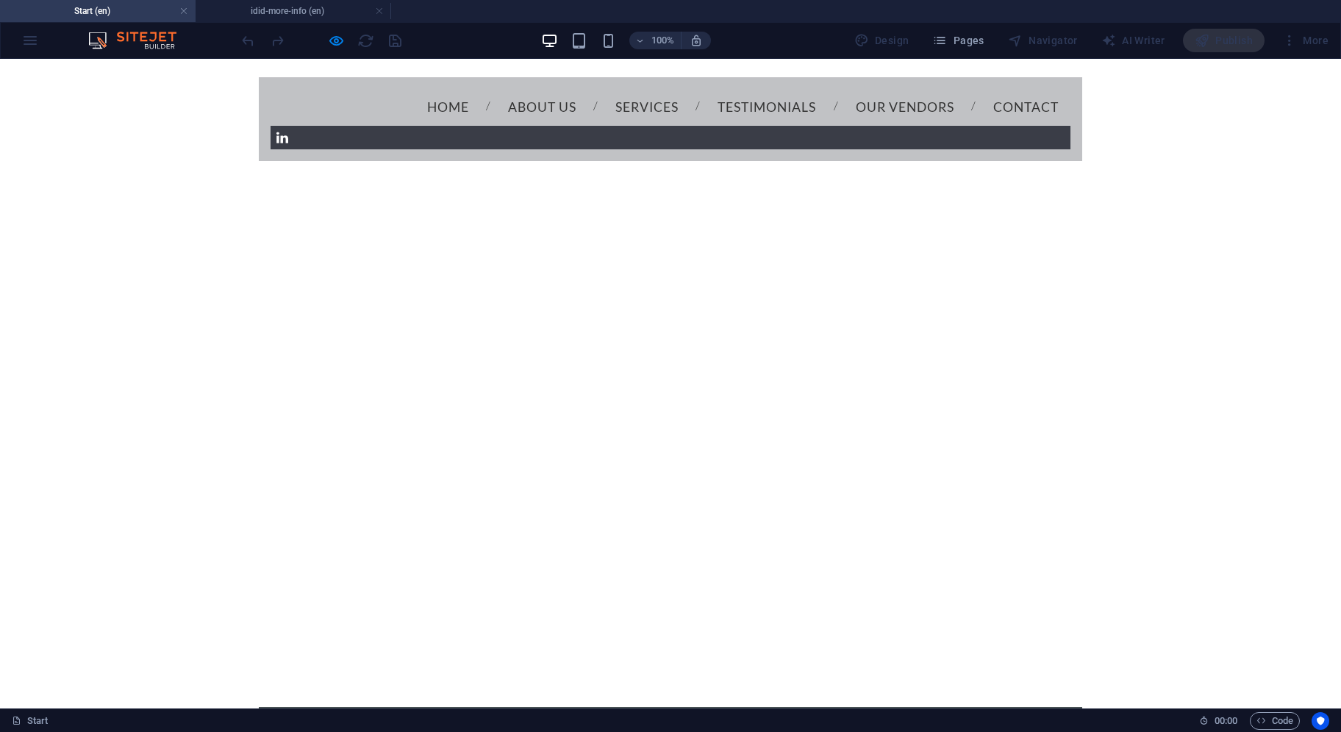
scroll to position [883, 0]
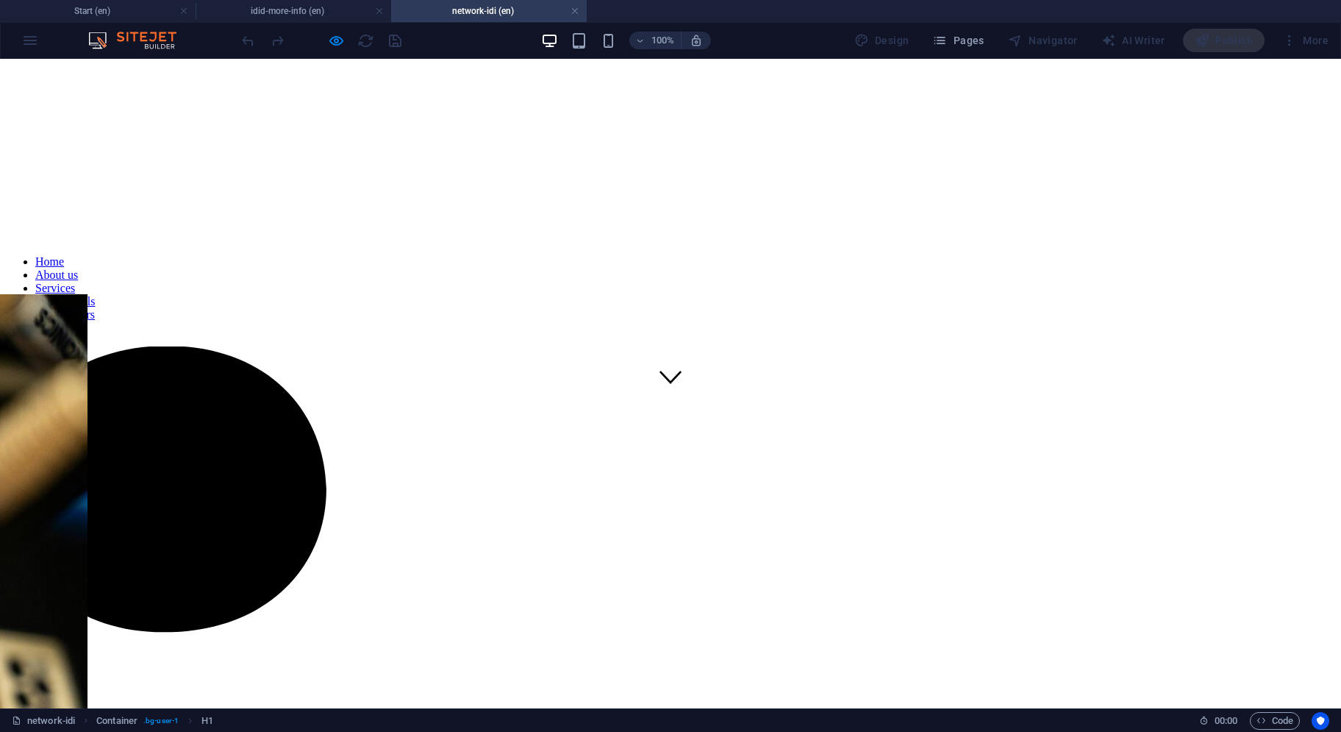
scroll to position [588, 0]
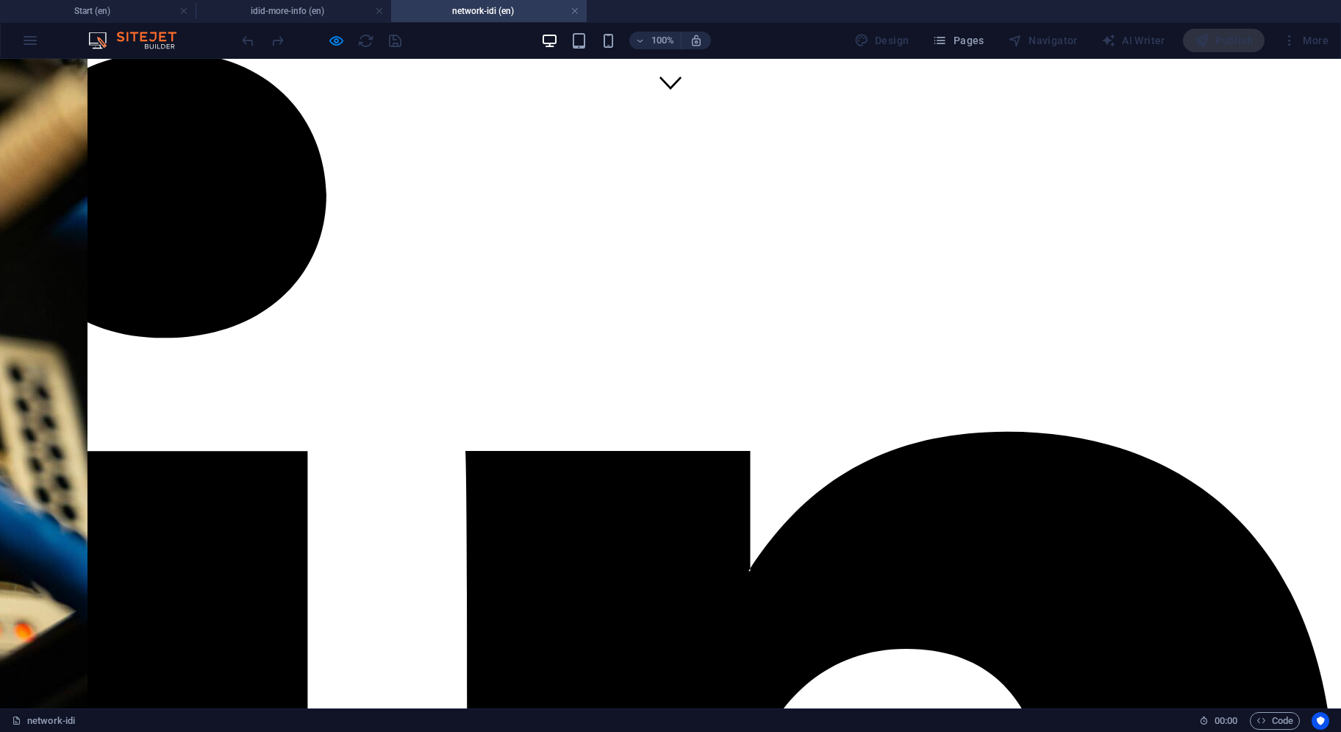
click at [324, 13] on h4 "idid-more-info (en)" at bounding box center [294, 11] width 196 height 16
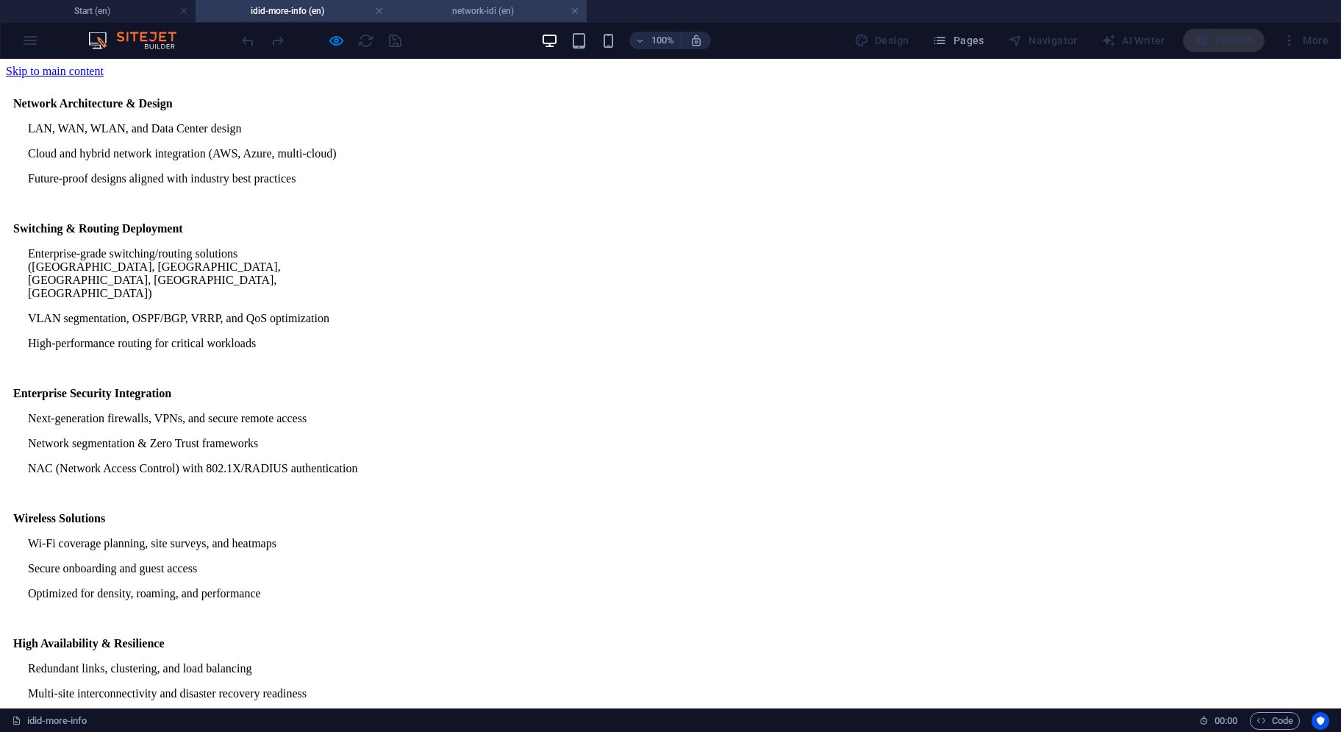
click at [440, 11] on h4 "network-idi (en)" at bounding box center [489, 11] width 196 height 16
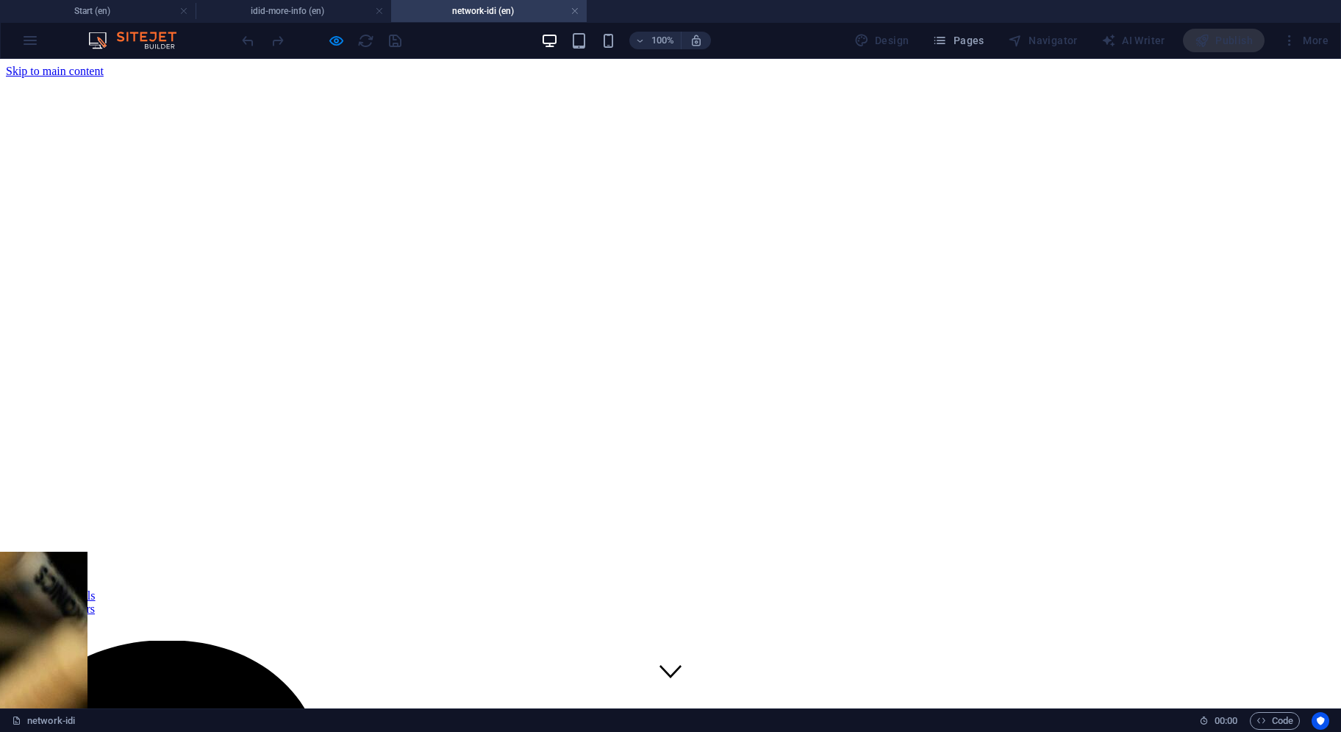
scroll to position [588, 0]
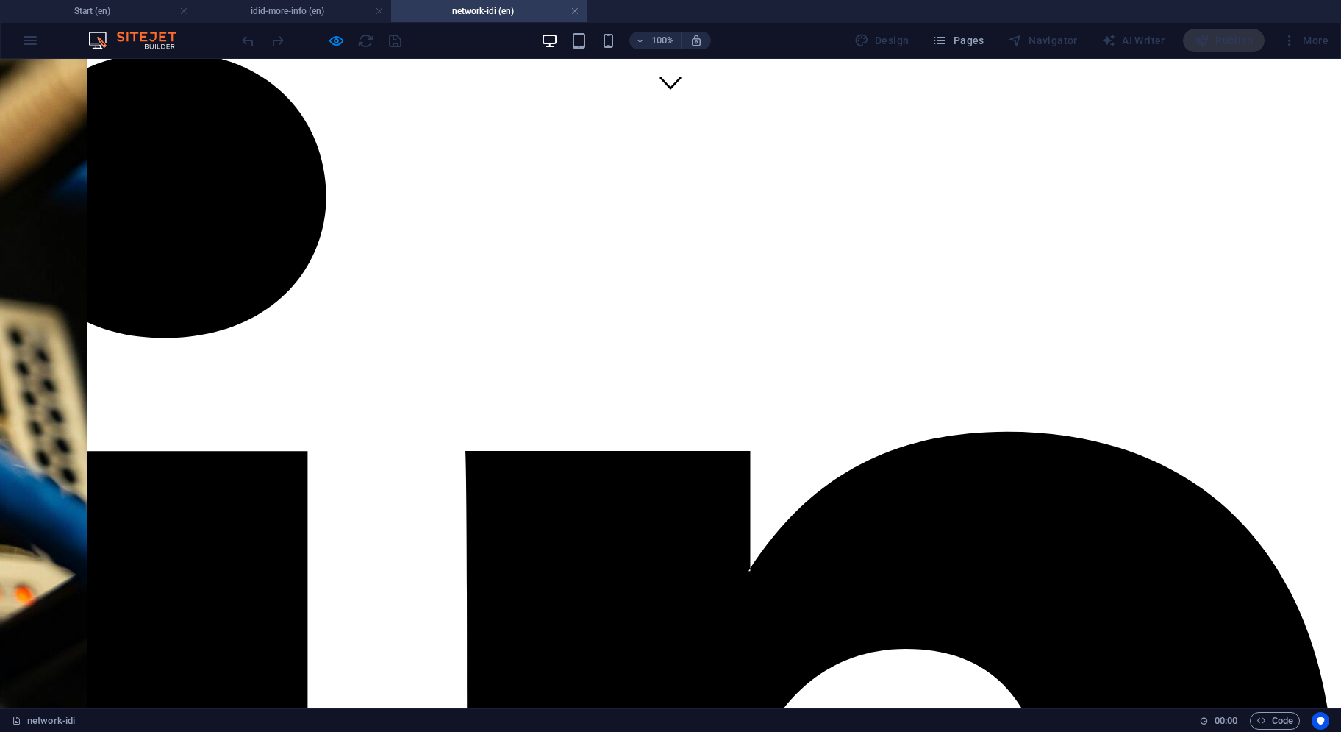
click at [621, 35] on div "100%" at bounding box center [626, 41] width 170 height 24
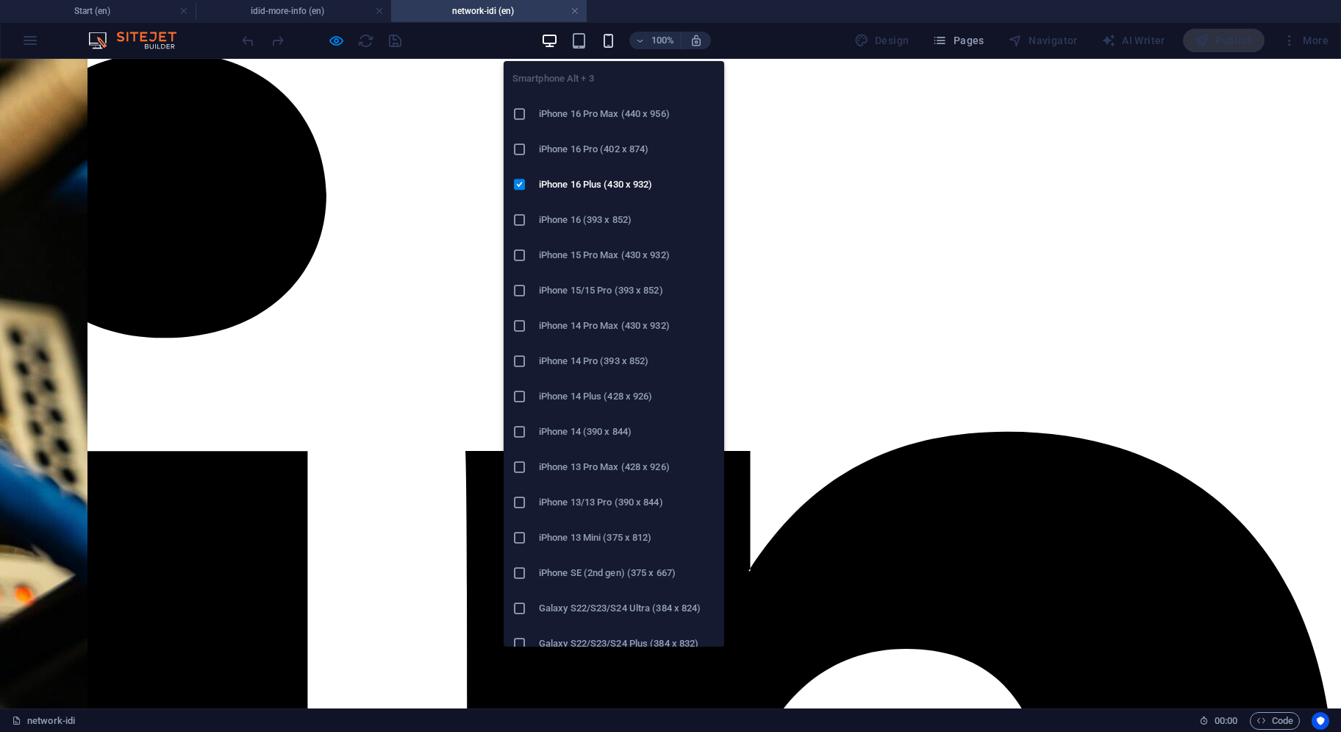
click at [617, 36] on icon "button" at bounding box center [608, 40] width 17 height 17
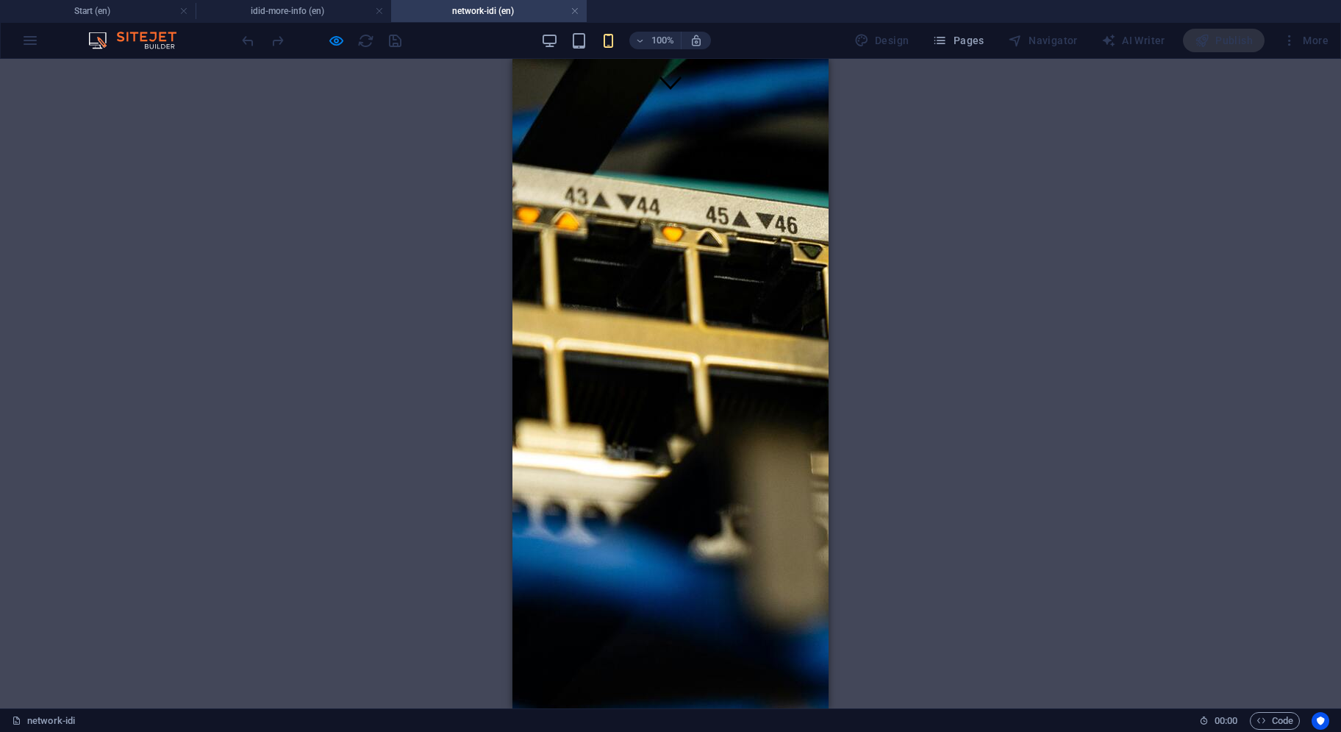
click at [135, 13] on h4 "Start (en)" at bounding box center [98, 11] width 196 height 16
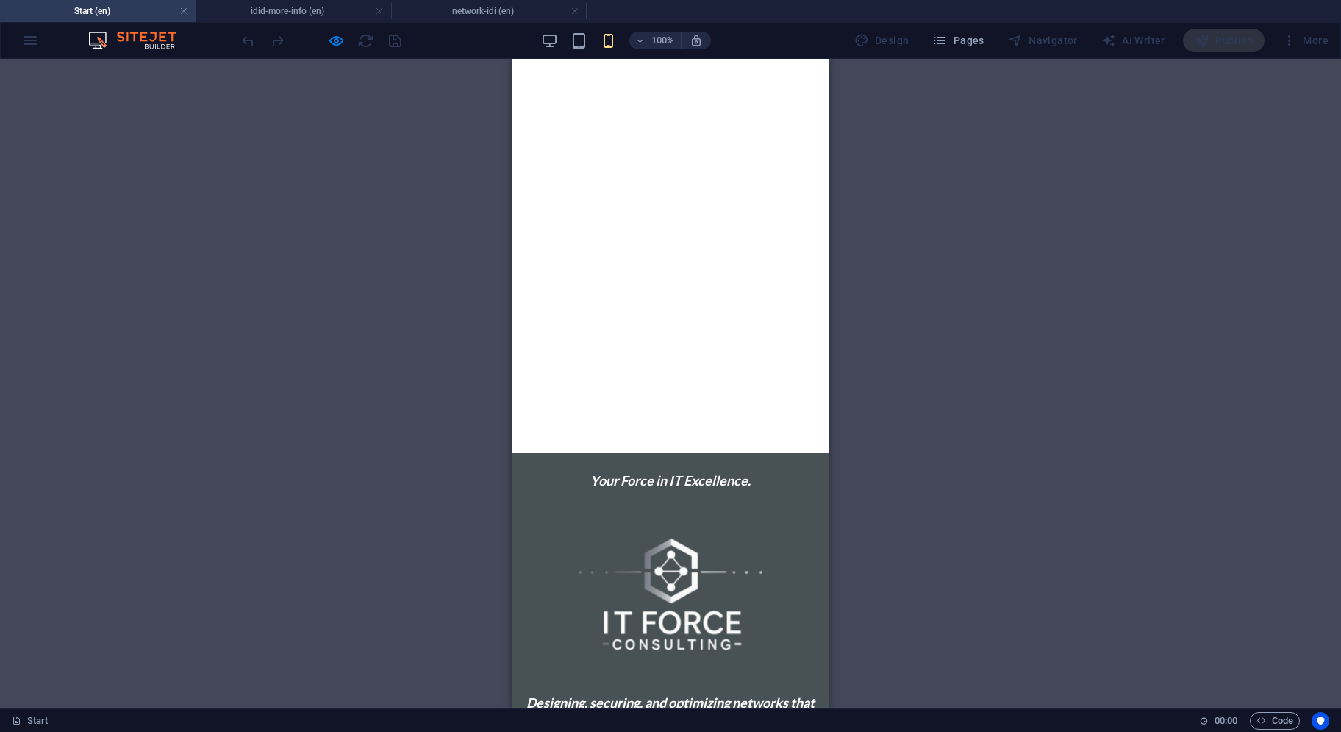
scroll to position [0, 0]
click at [507, 10] on h4 "network-idi (en)" at bounding box center [489, 11] width 196 height 16
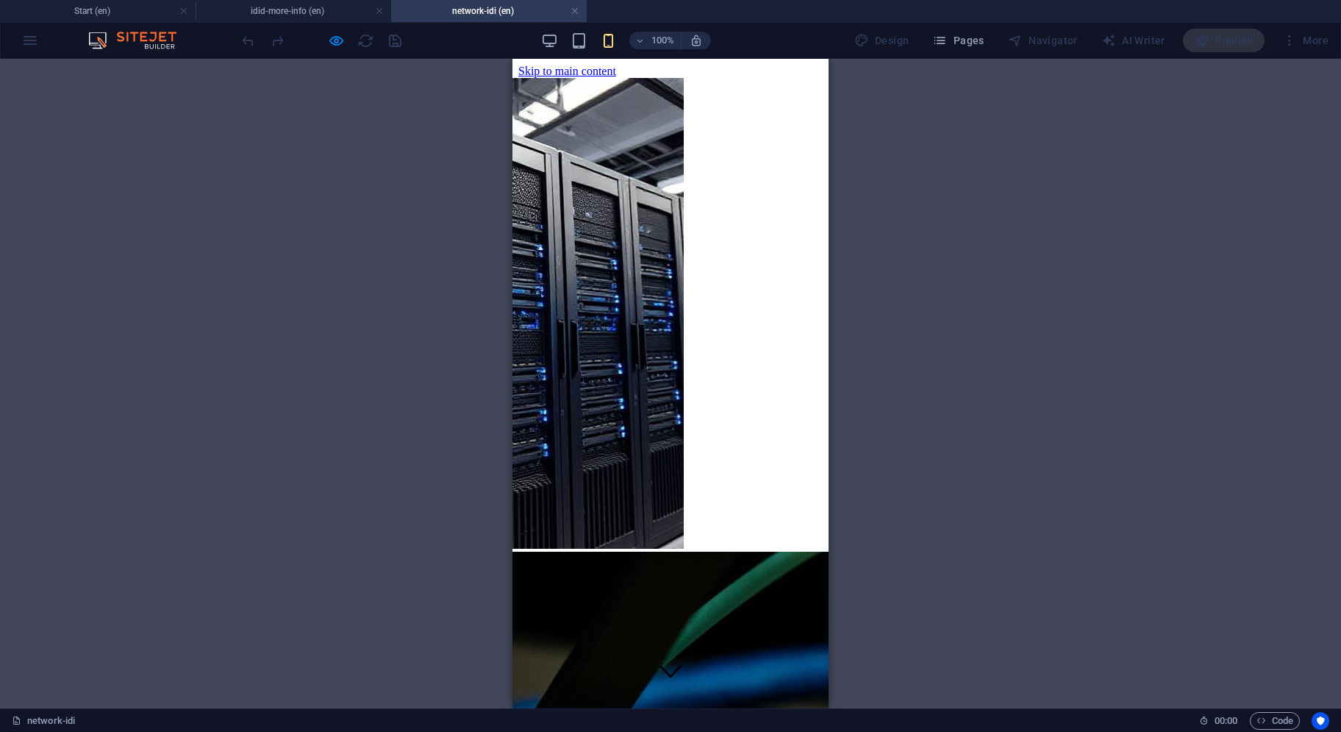
scroll to position [588, 0]
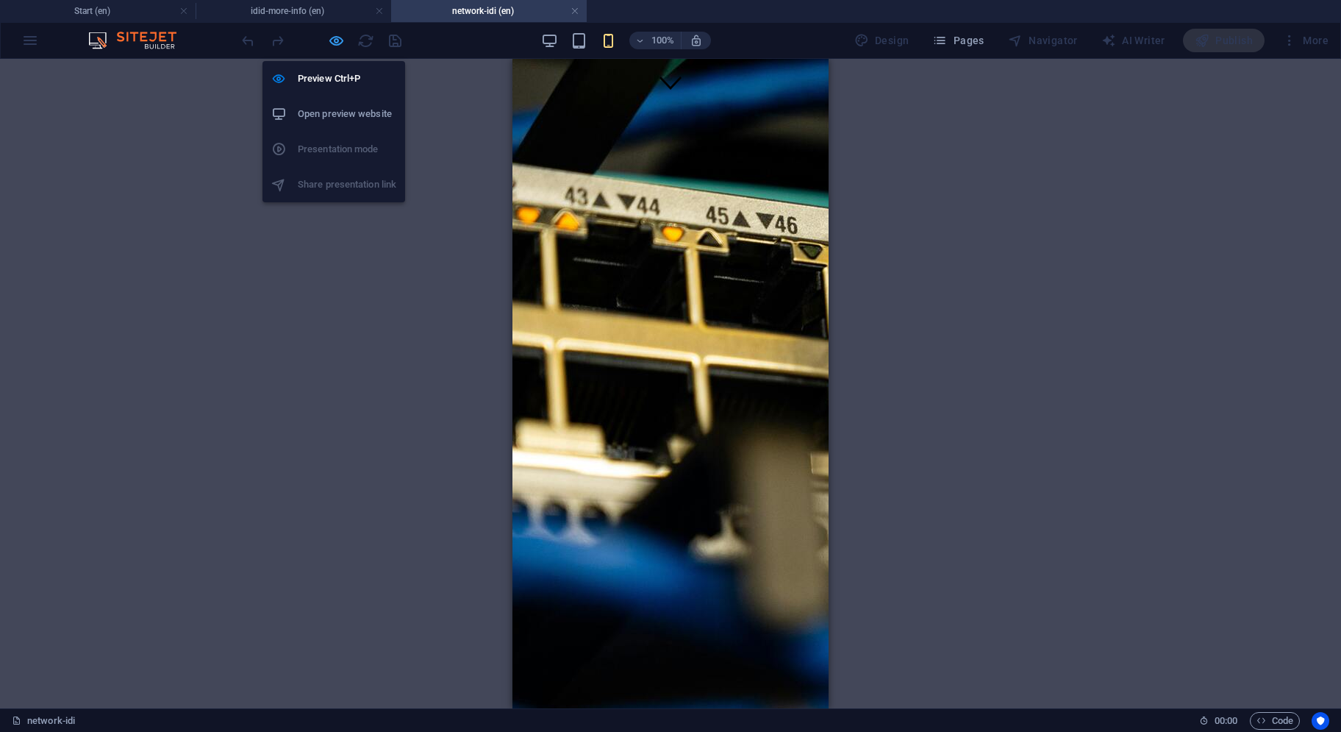
click at [336, 38] on icon "button" at bounding box center [336, 40] width 17 height 17
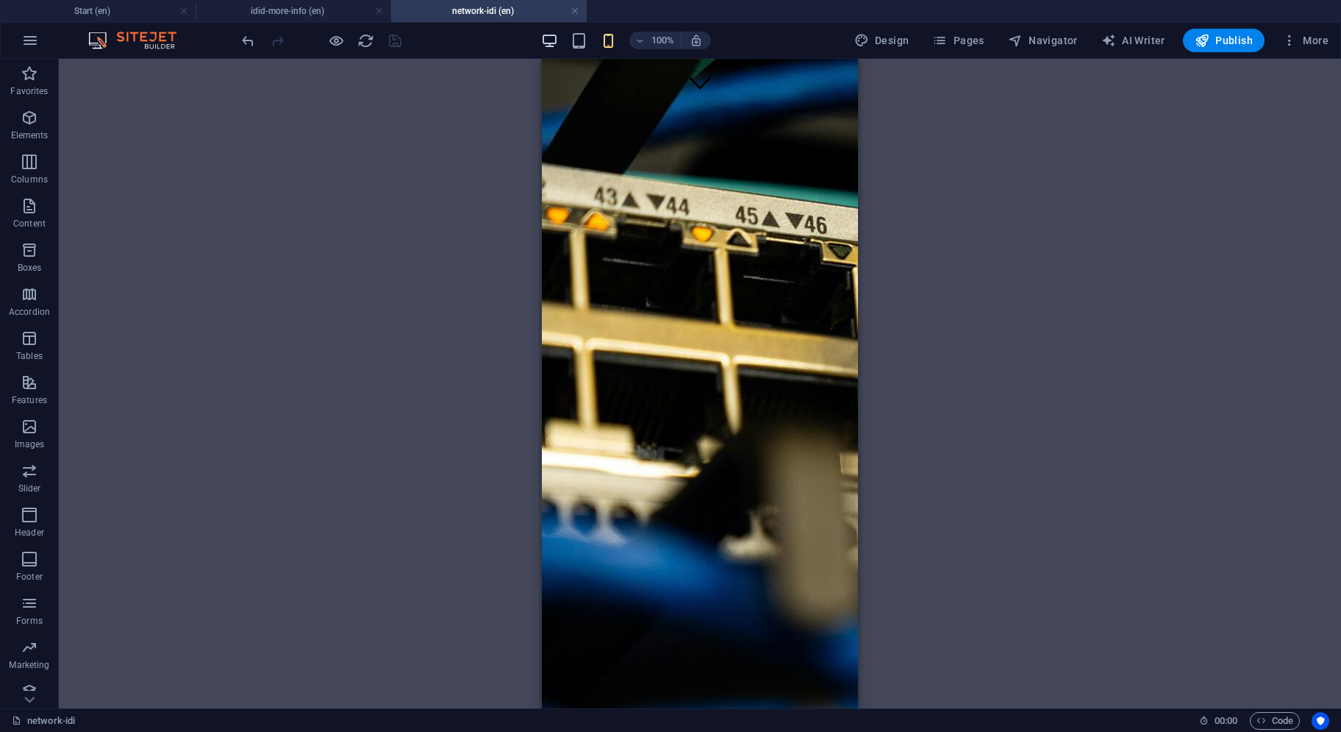
click at [544, 43] on icon "button" at bounding box center [549, 40] width 17 height 17
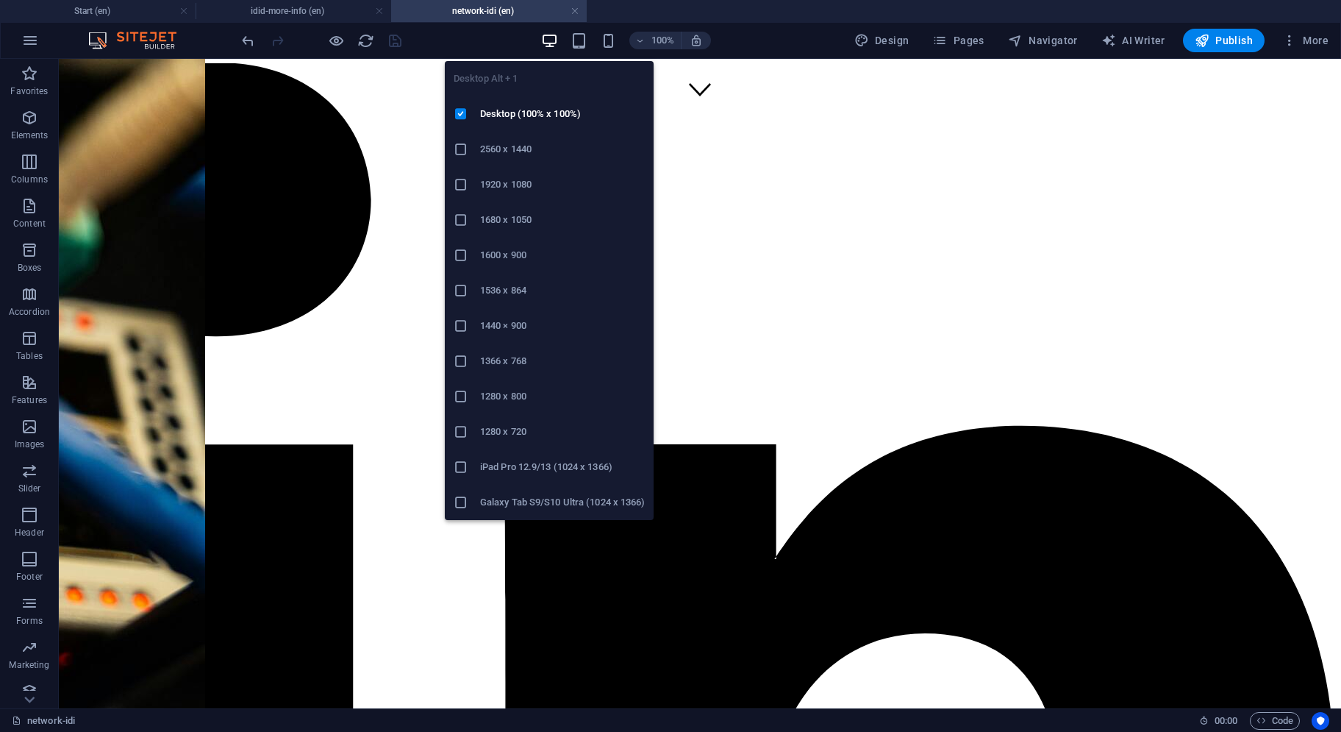
scroll to position [581, 0]
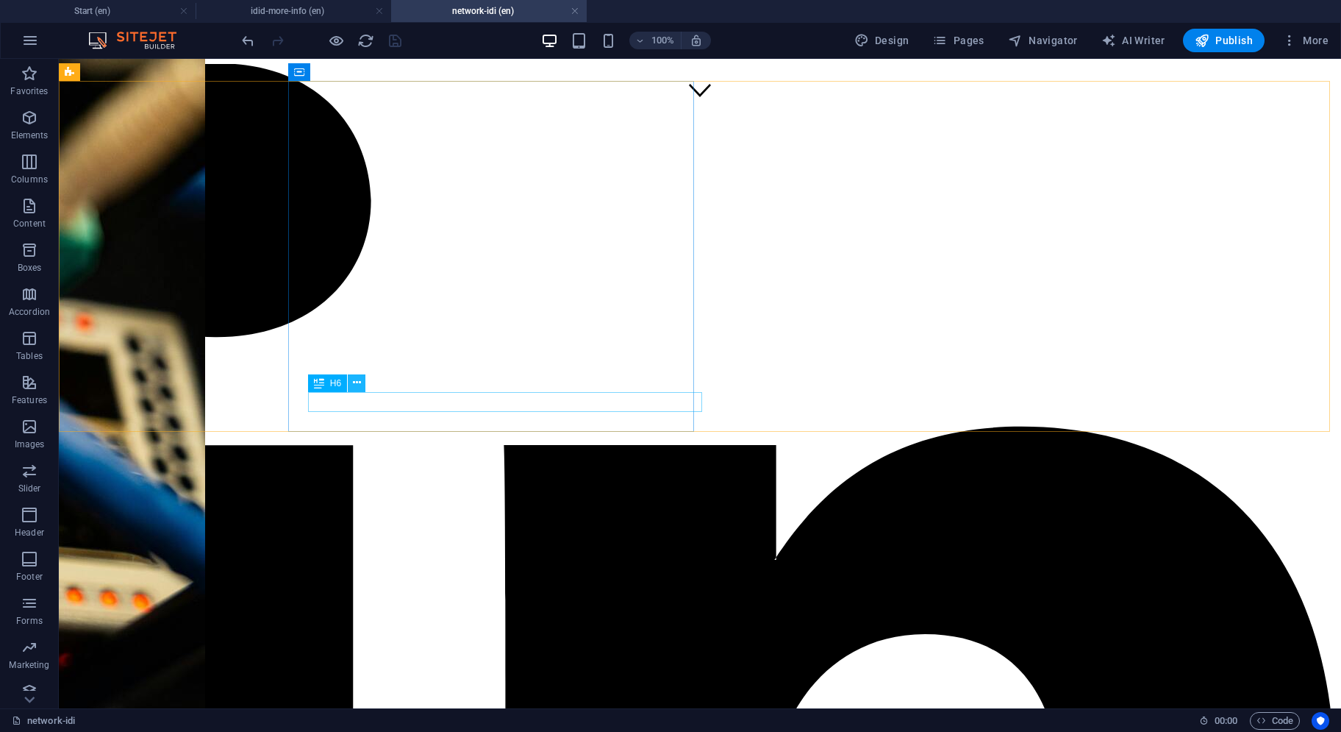
click at [354, 384] on icon at bounding box center [357, 382] width 8 height 15
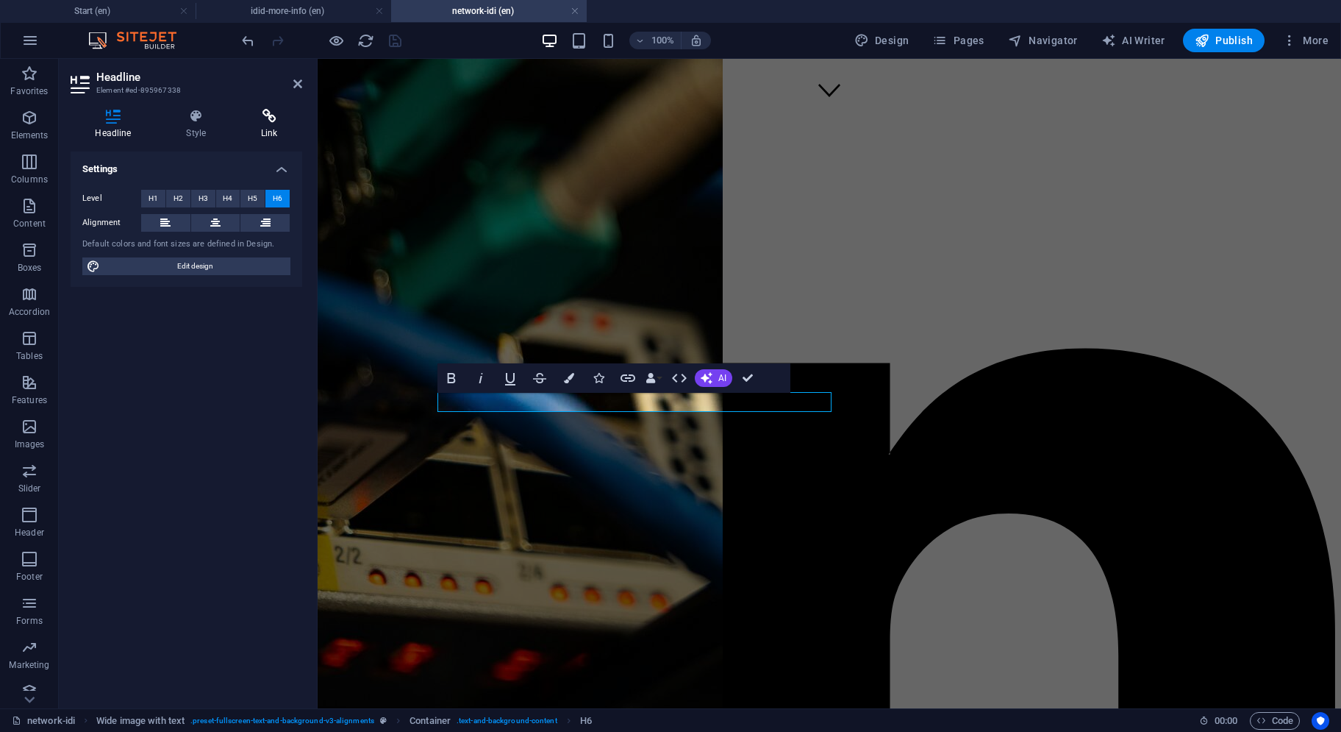
click at [274, 110] on icon at bounding box center [269, 116] width 65 height 15
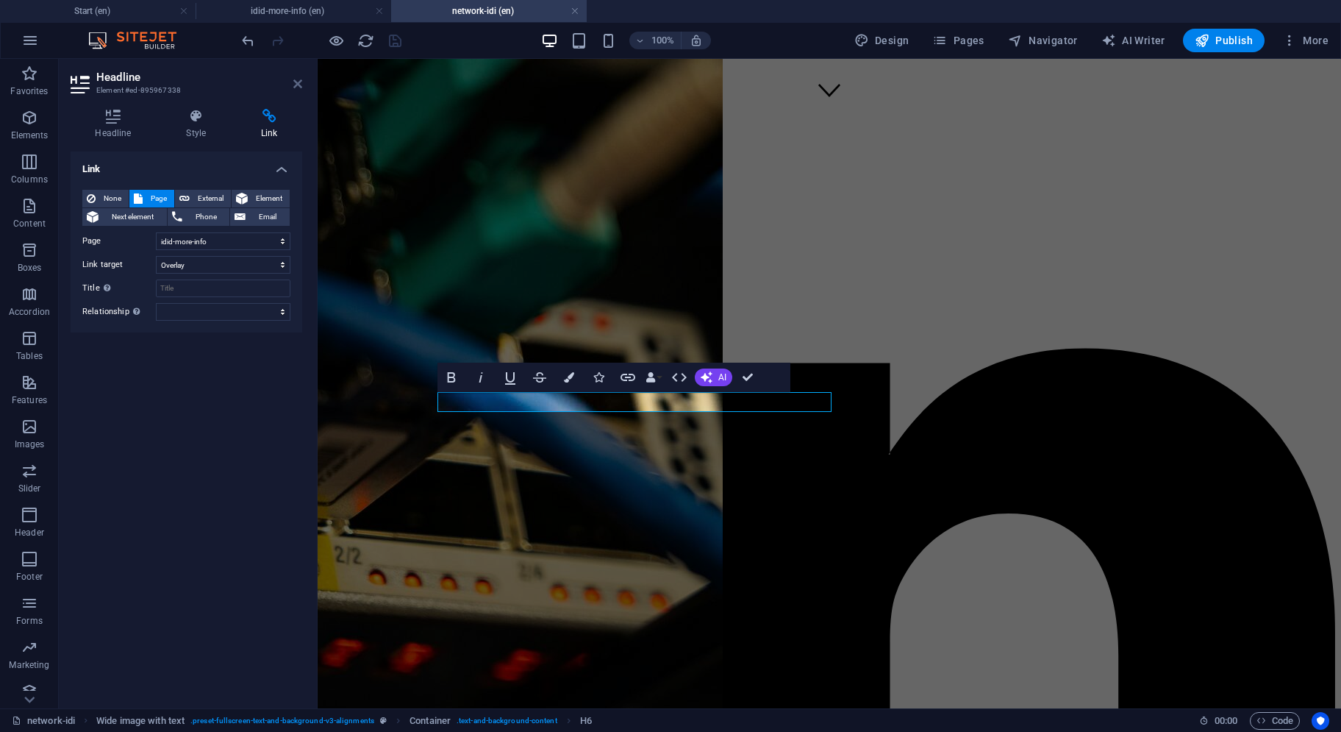
click at [295, 80] on icon at bounding box center [297, 84] width 9 height 12
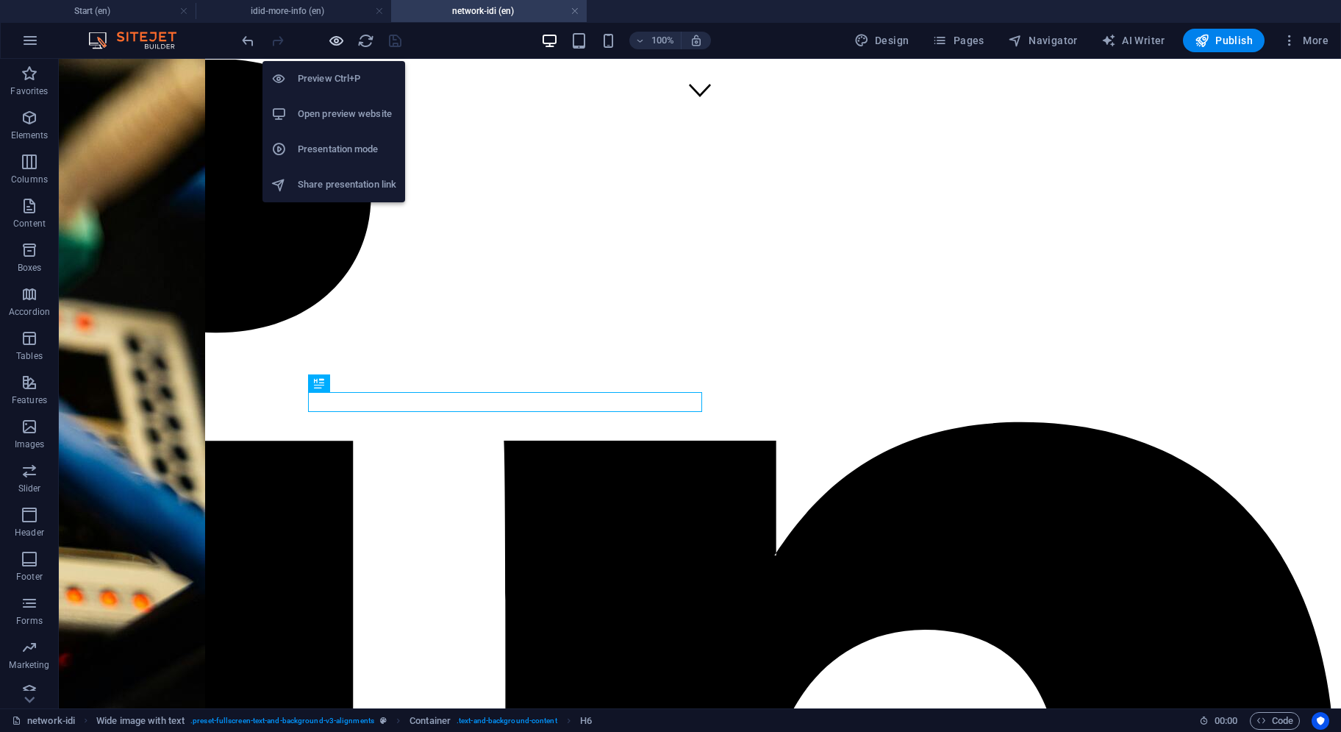
click at [331, 40] on icon "button" at bounding box center [336, 40] width 17 height 17
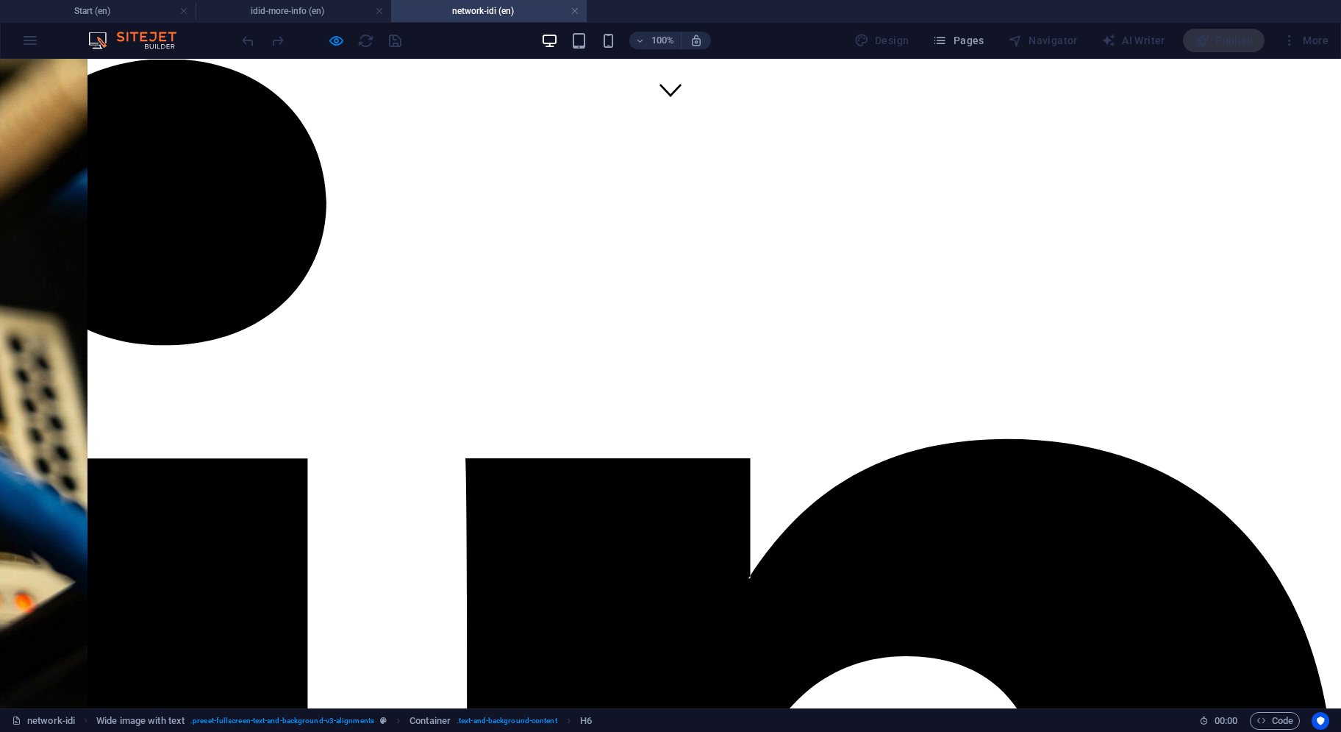
click at [24, 174] on button "×" at bounding box center [15, 166] width 18 height 15
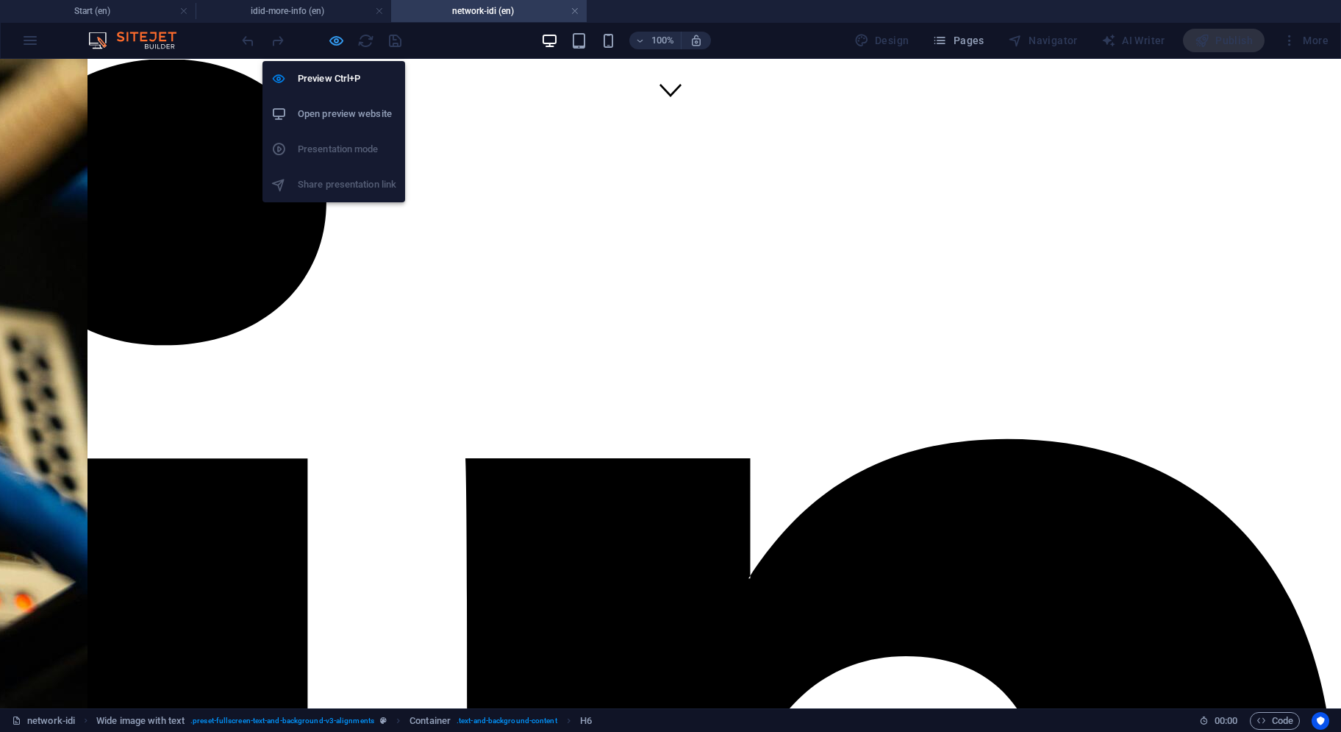
click at [335, 44] on icon "button" at bounding box center [336, 40] width 17 height 17
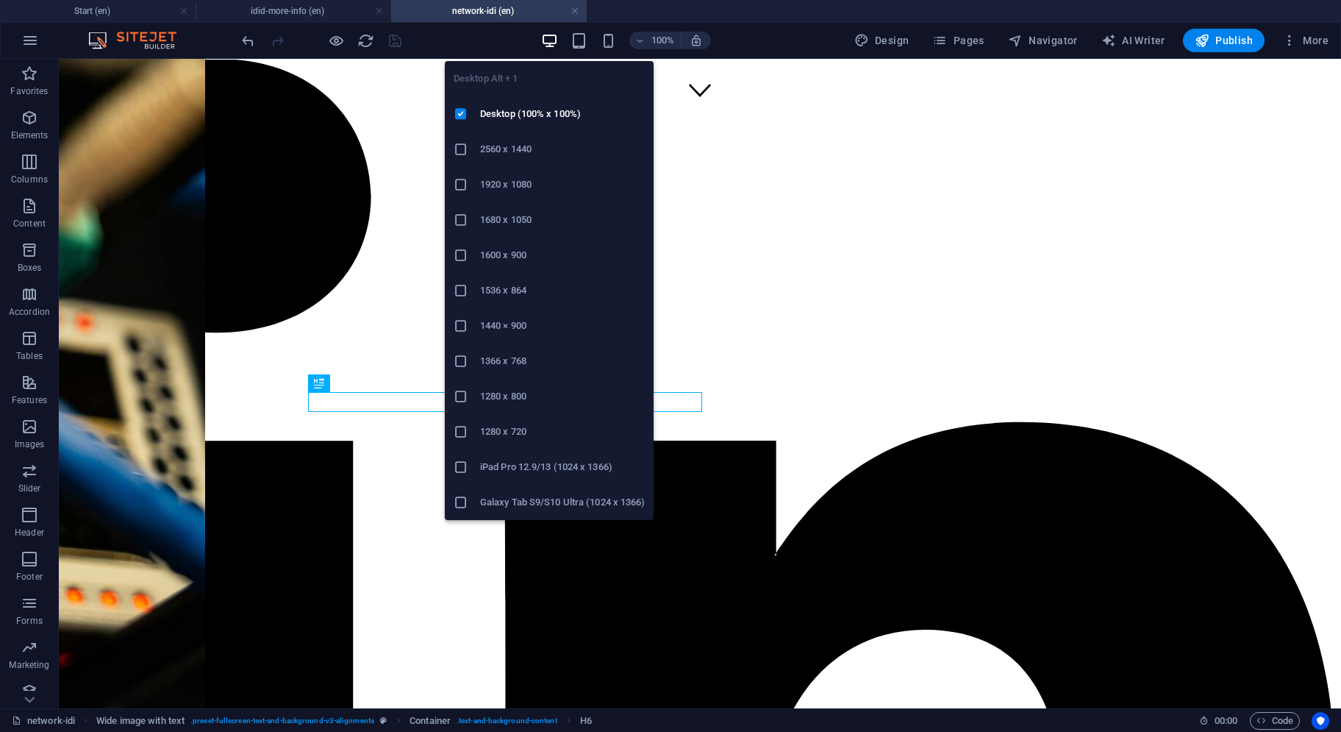
click at [552, 45] on icon "button" at bounding box center [549, 40] width 17 height 17
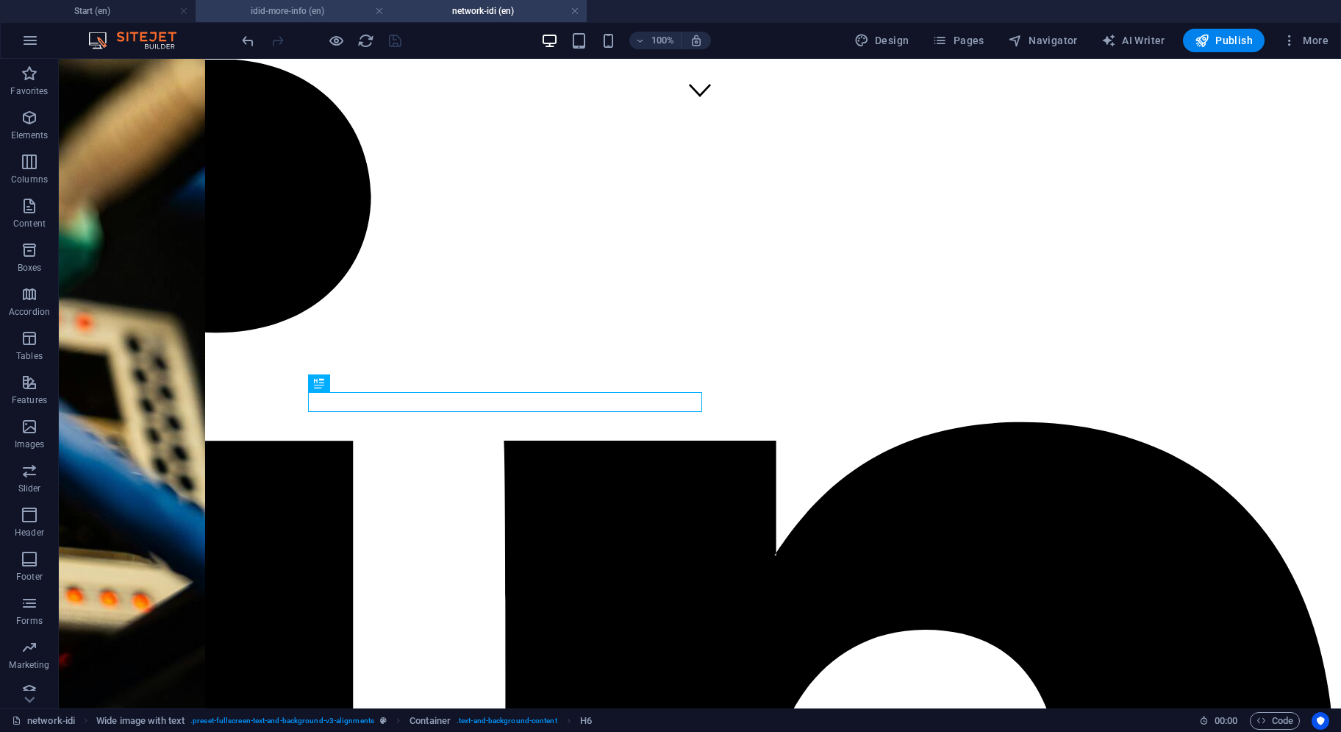
click at [322, 6] on h4 "idid-more-info (en)" at bounding box center [294, 11] width 196 height 16
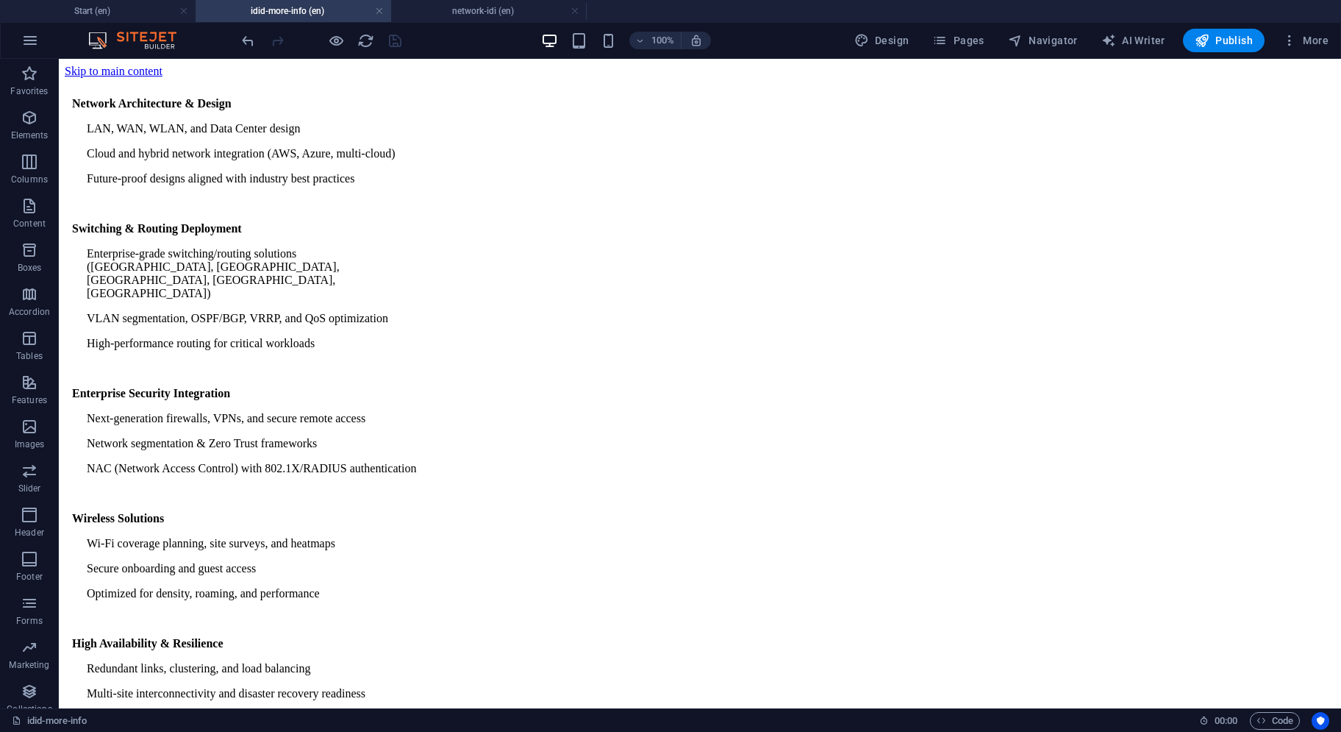
click at [514, 152] on div "Network Architecture & Design LAN, WAN, WLAN, and Data Center design Cloud and …" at bounding box center [700, 486] width 1271 height 816
click at [140, 70] on button at bounding box center [135, 68] width 18 height 18
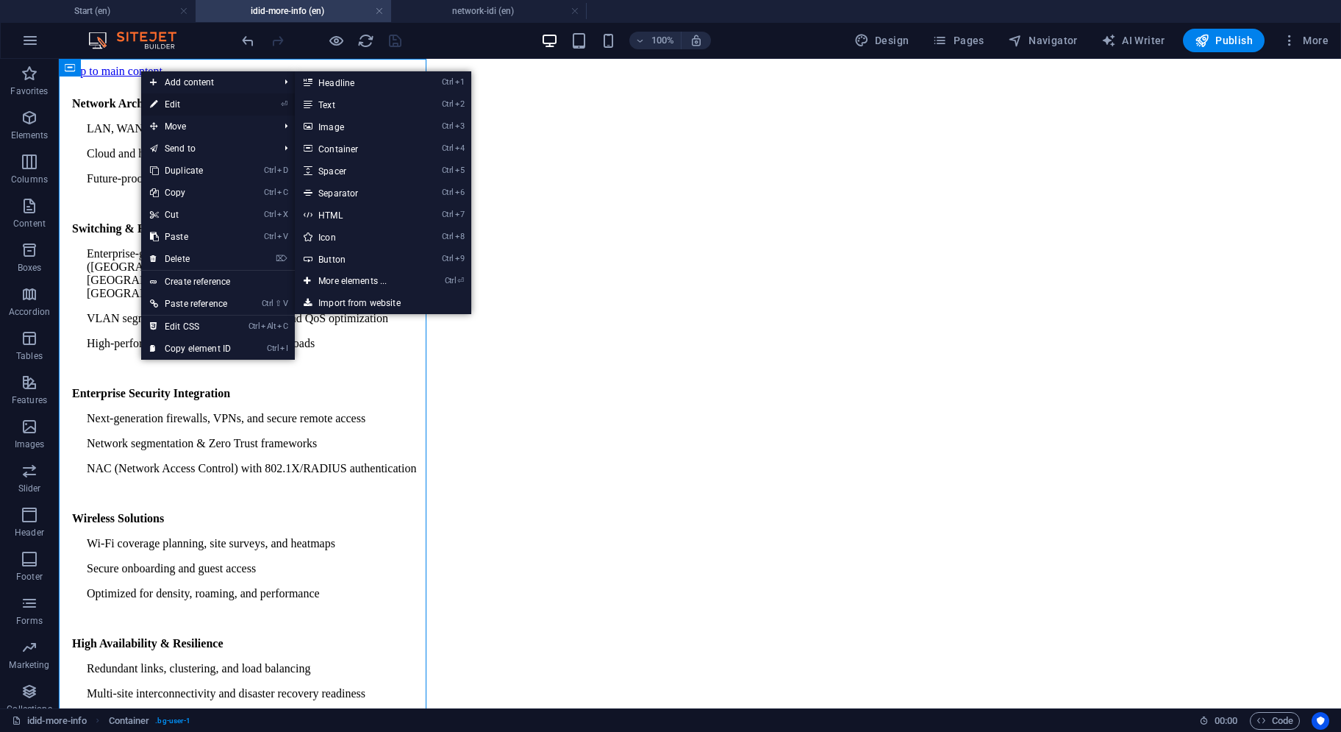
click at [163, 107] on link "⏎ Edit" at bounding box center [190, 104] width 99 height 22
select select "px"
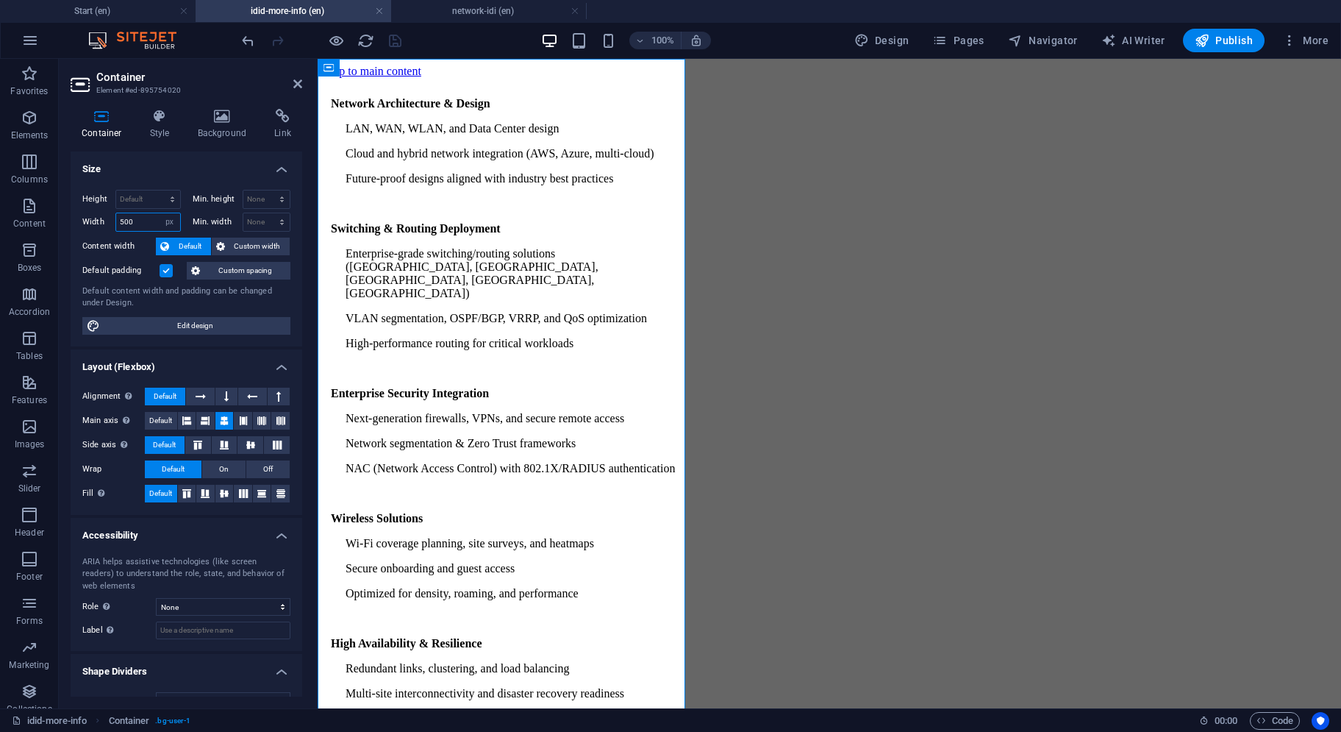
drag, startPoint x: 151, startPoint y: 221, endPoint x: 121, endPoint y: 215, distance: 29.9
click at [121, 215] on input "500" at bounding box center [148, 222] width 64 height 18
type input "300"
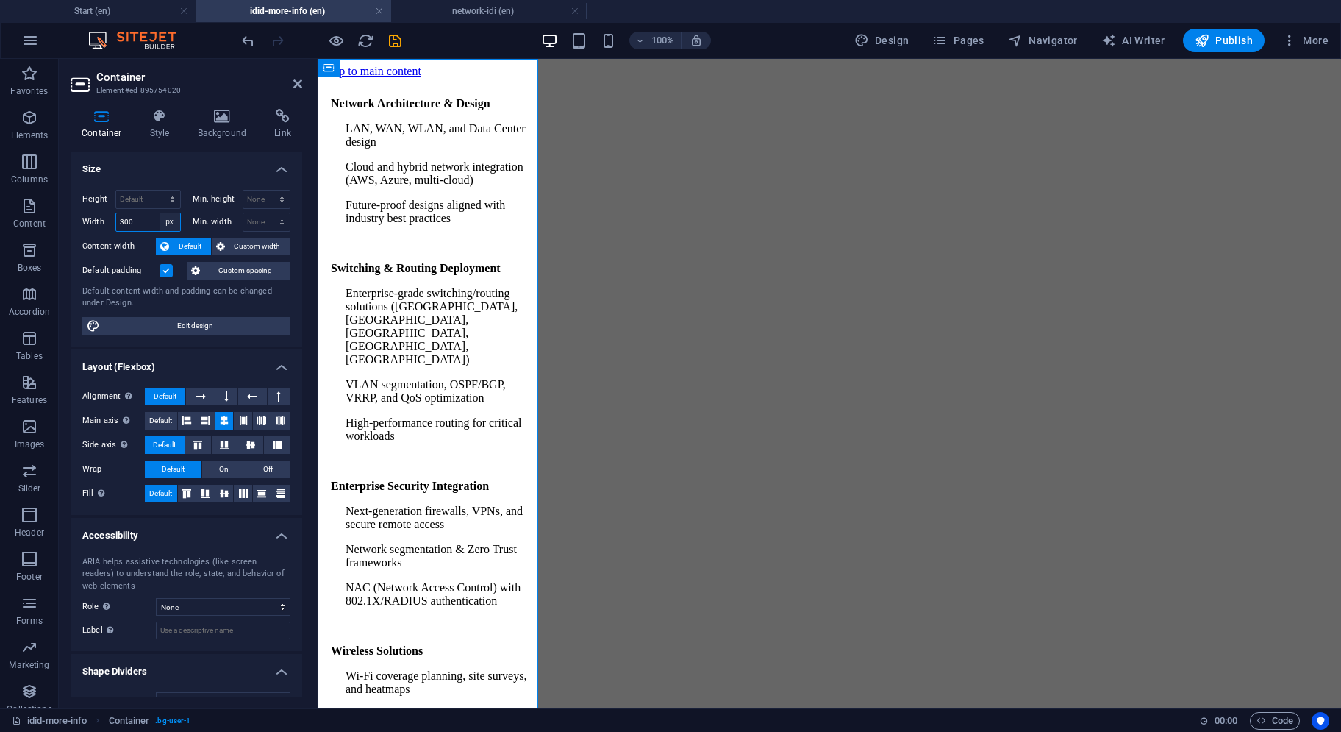
click at [168, 221] on select "Default px rem % em vh vw" at bounding box center [170, 222] width 21 height 18
select select "default"
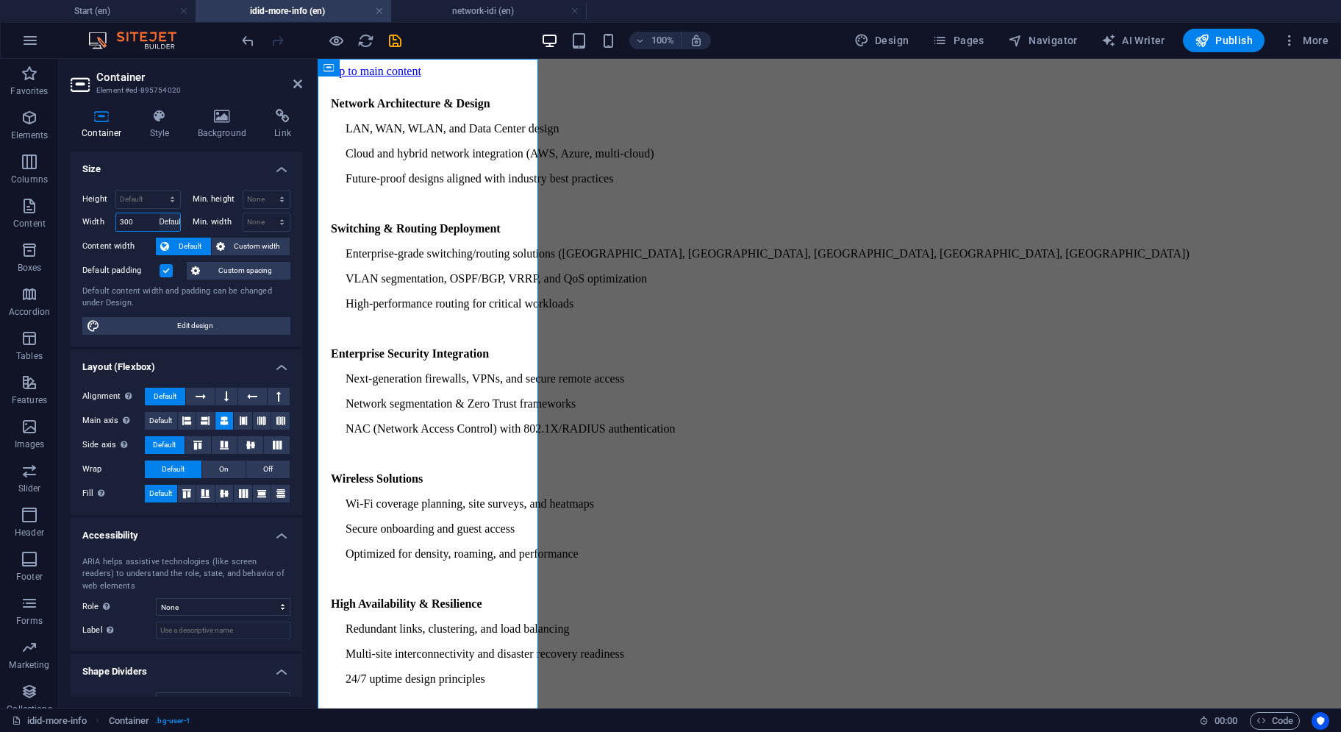
click at [160, 213] on select "Default px rem % em vh vw" at bounding box center [170, 222] width 21 height 18
select select "DISABLED_OPTION_VALUE"
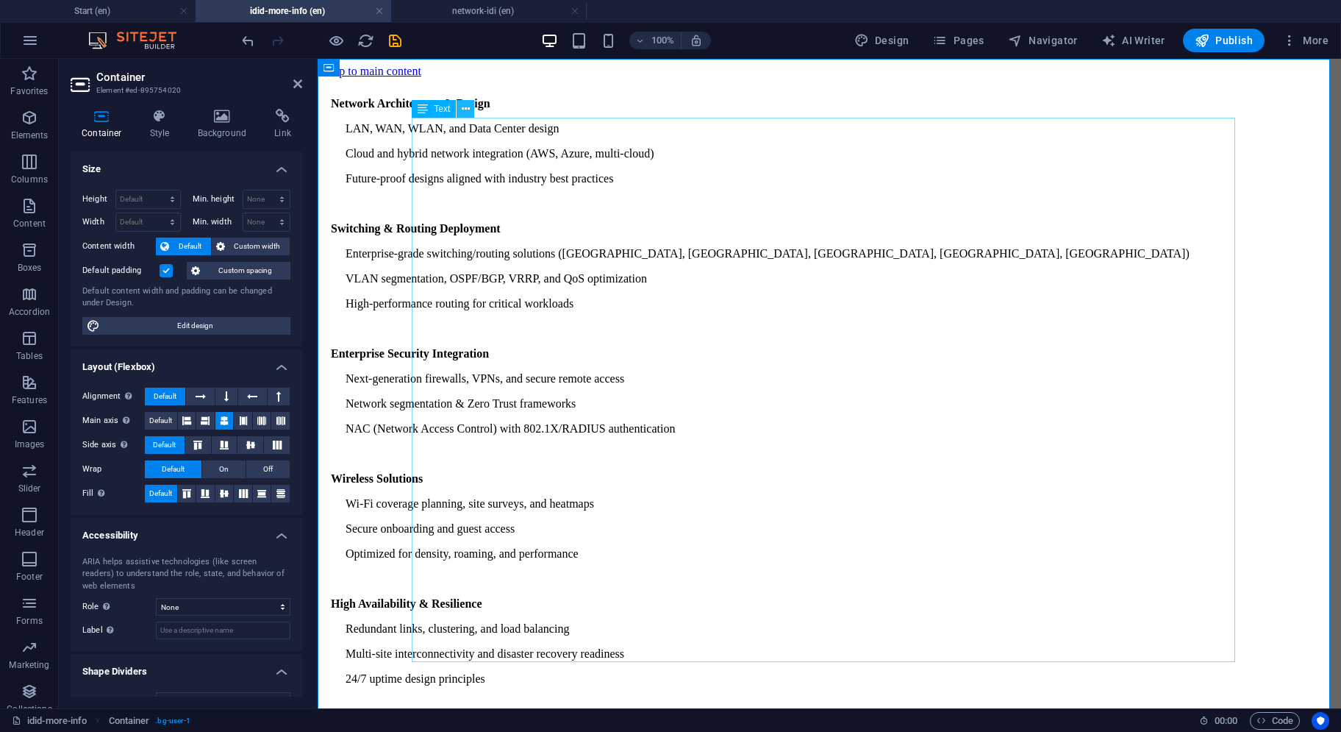
click at [466, 114] on icon at bounding box center [466, 108] width 8 height 15
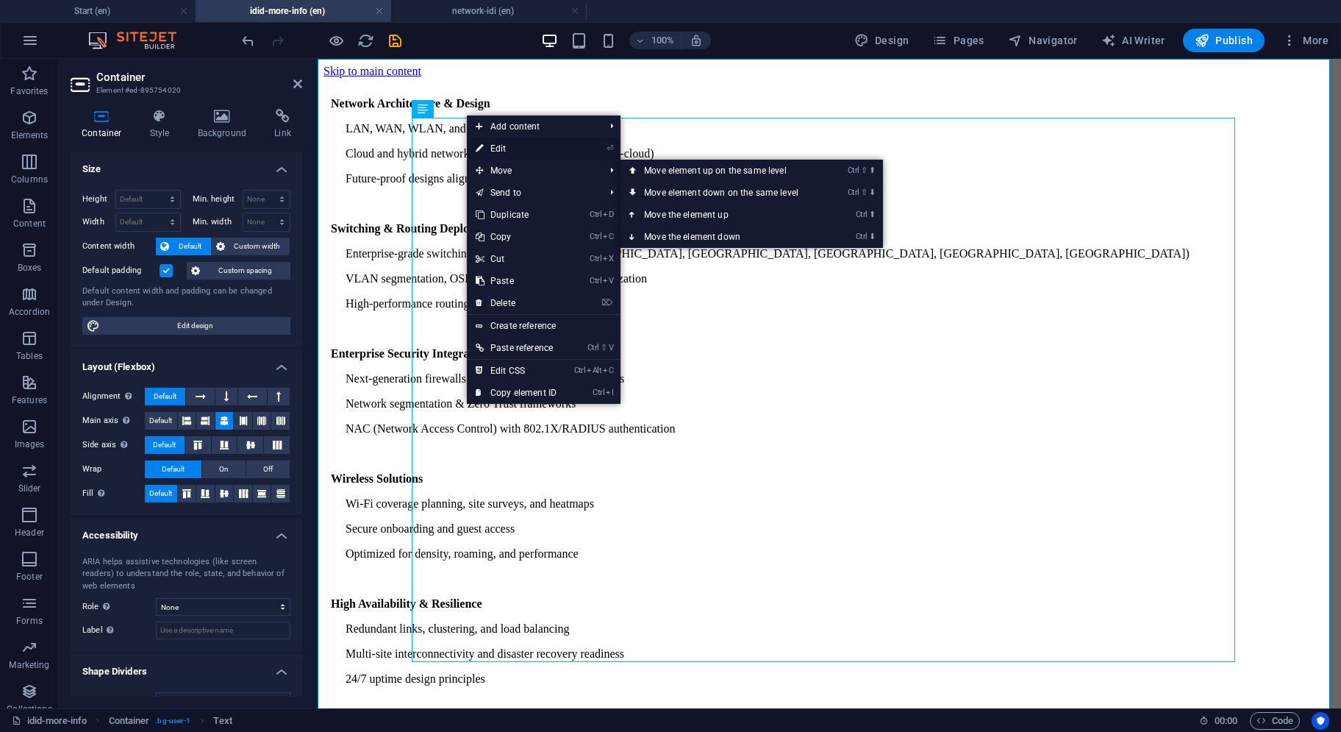
click at [499, 151] on link "⏎ Edit" at bounding box center [516, 149] width 99 height 22
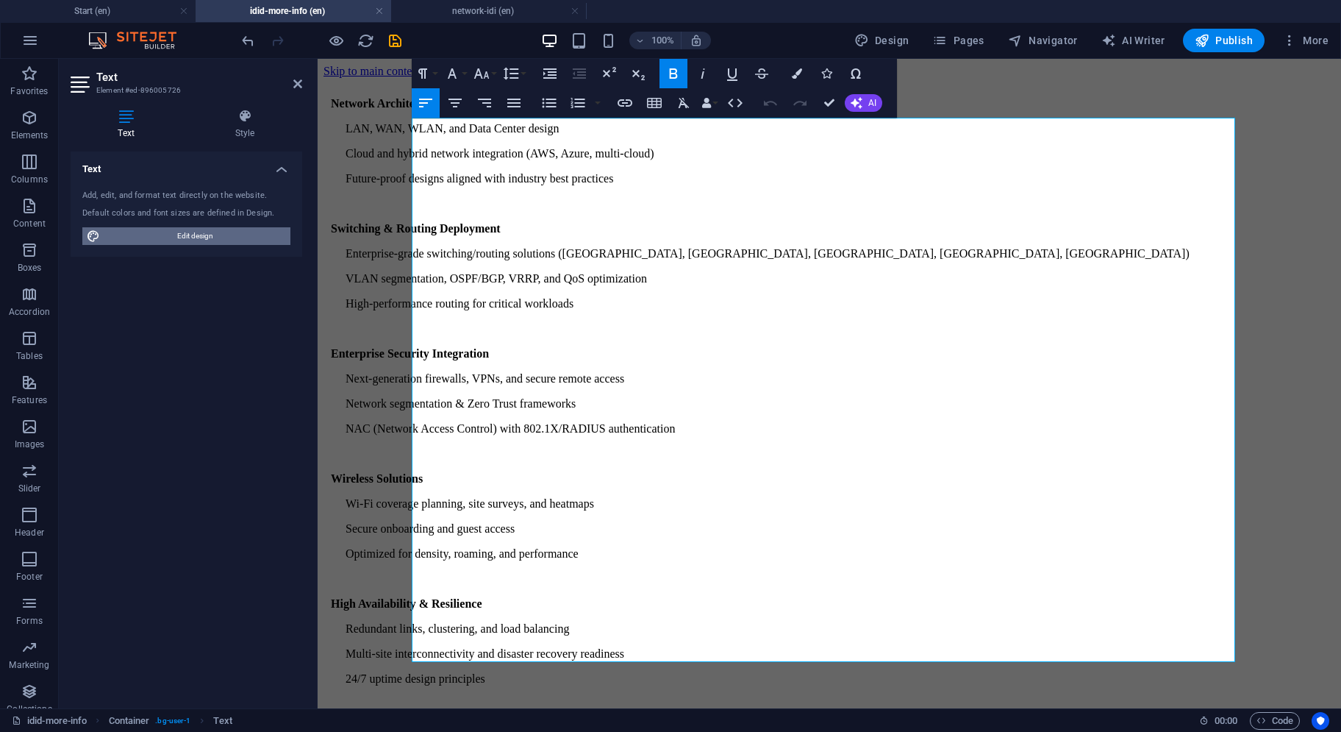
click at [244, 232] on span "Edit design" at bounding box center [195, 236] width 182 height 18
select select "px"
select select "300"
select select "px"
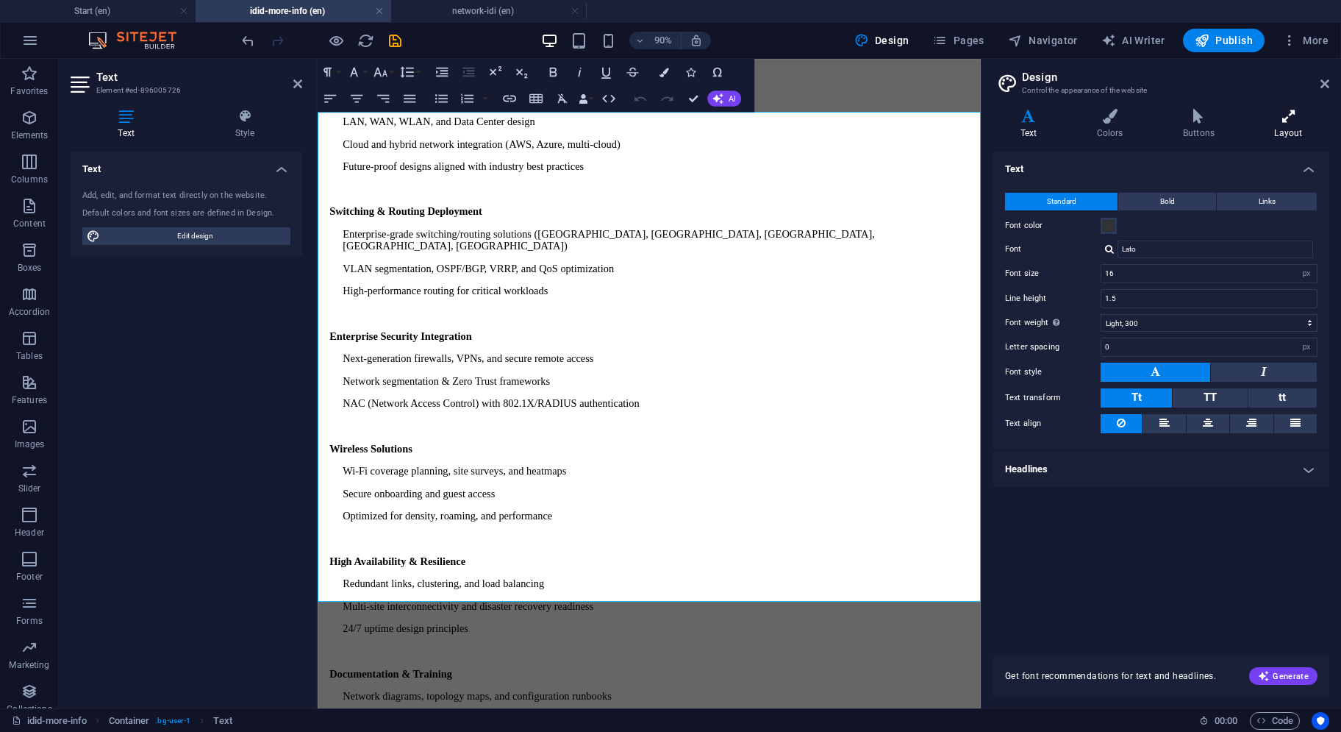
click at [1282, 136] on h4 "Layout" at bounding box center [1289, 124] width 82 height 31
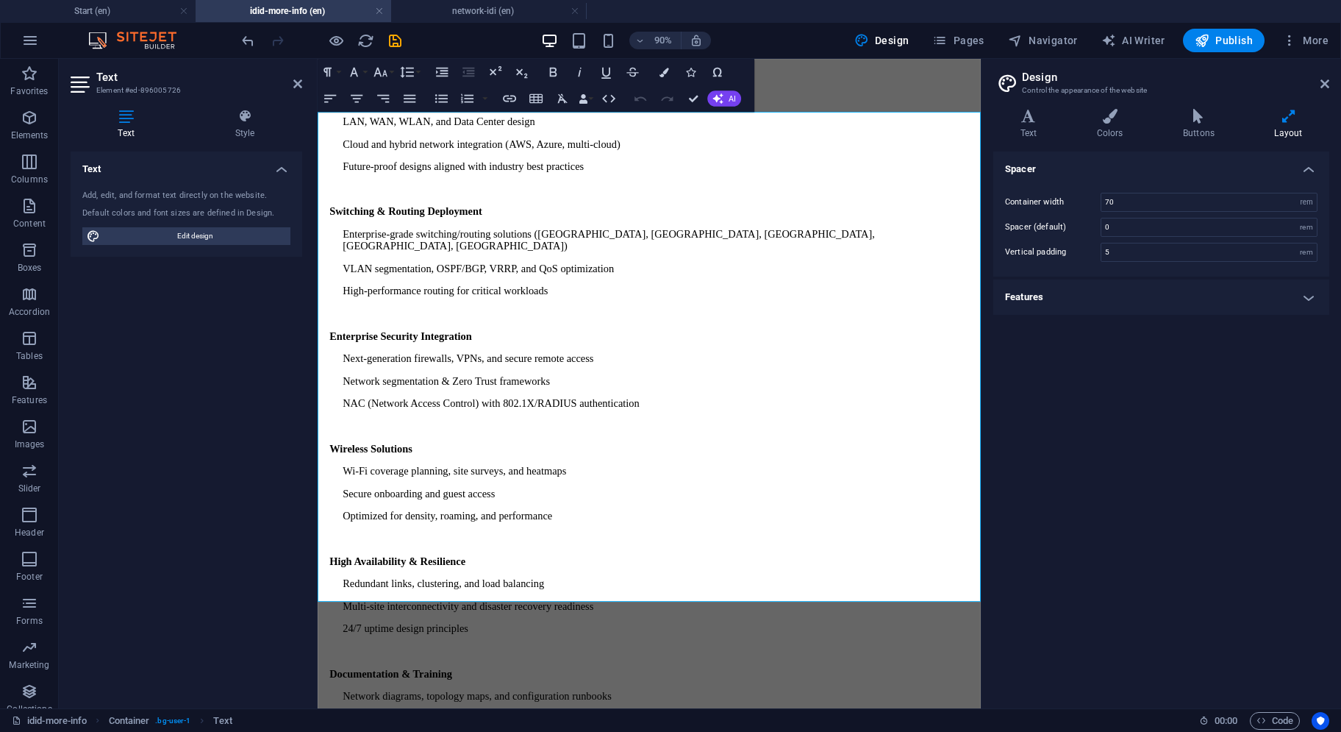
click at [1142, 285] on h4 "Features" at bounding box center [1162, 296] width 336 height 35
click at [246, 132] on h4 "Style" at bounding box center [245, 124] width 115 height 31
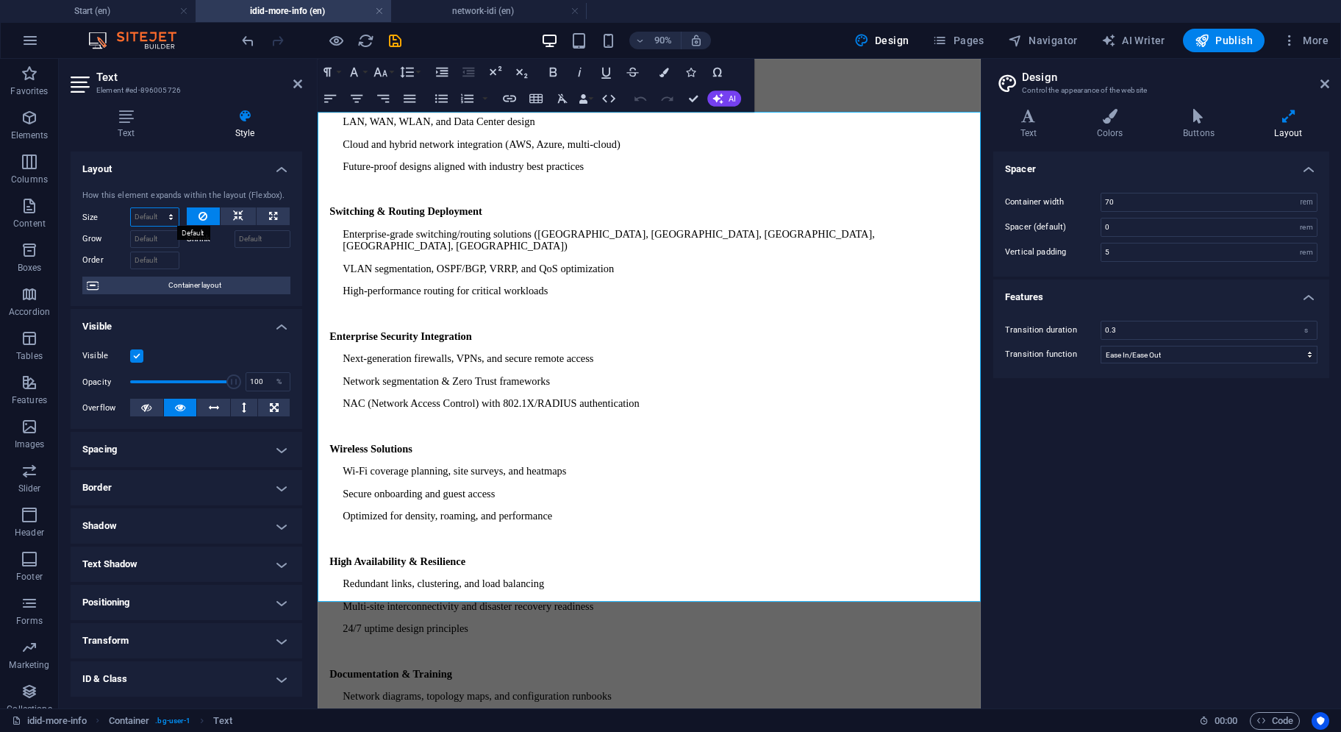
click at [157, 218] on select "Default auto px % 1/1 1/2 1/3 1/4 1/5 1/6 1/7 1/8 1/9 1/10" at bounding box center [155, 217] width 48 height 18
select select "px"
click at [157, 208] on select "Default auto px % 1/1 1/2 1/3 1/4 1/5 1/6 1/7 1/8 1/9 1/10" at bounding box center [155, 217] width 48 height 18
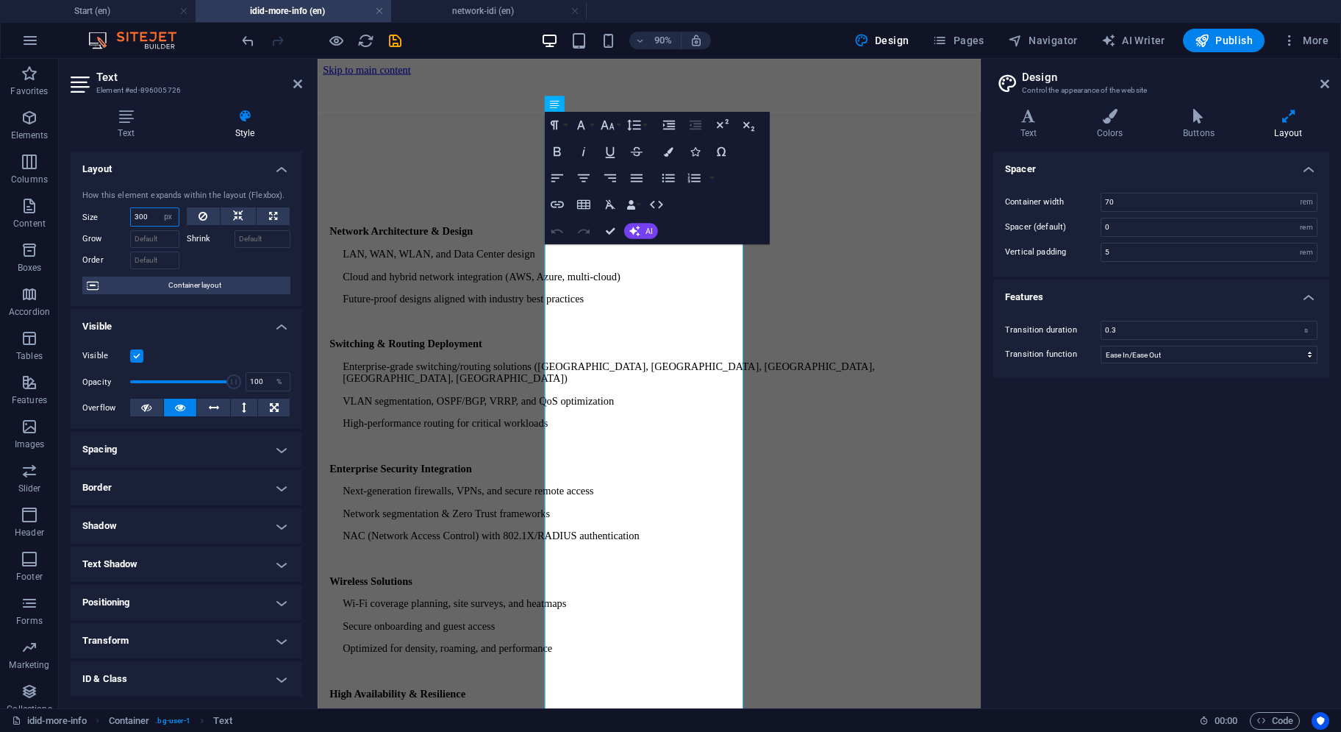
drag, startPoint x: 154, startPoint y: 213, endPoint x: 121, endPoint y: 214, distance: 33.8
click at [121, 214] on div "Size 300 Default auto px % 1/1 1/2 1/3 1/4 1/5 1/6 1/7 1/8 1/9 1/10" at bounding box center [130, 216] width 97 height 19
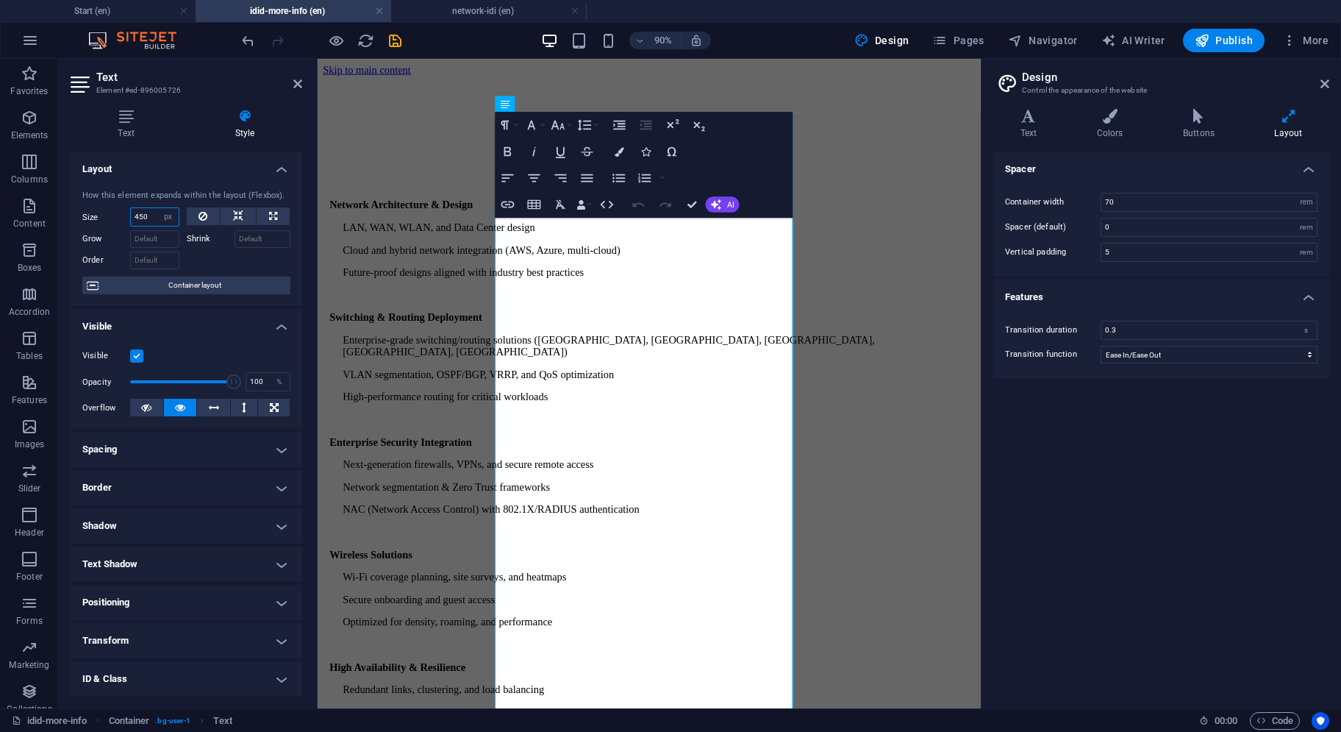
drag, startPoint x: 151, startPoint y: 217, endPoint x: 111, endPoint y: 220, distance: 39.8
click at [111, 220] on div "Size 450 Default auto px % 1/1 1/2 1/3 1/4 1/5 1/6 1/7 1/8 1/9 1/10" at bounding box center [130, 216] width 97 height 19
type input "500"
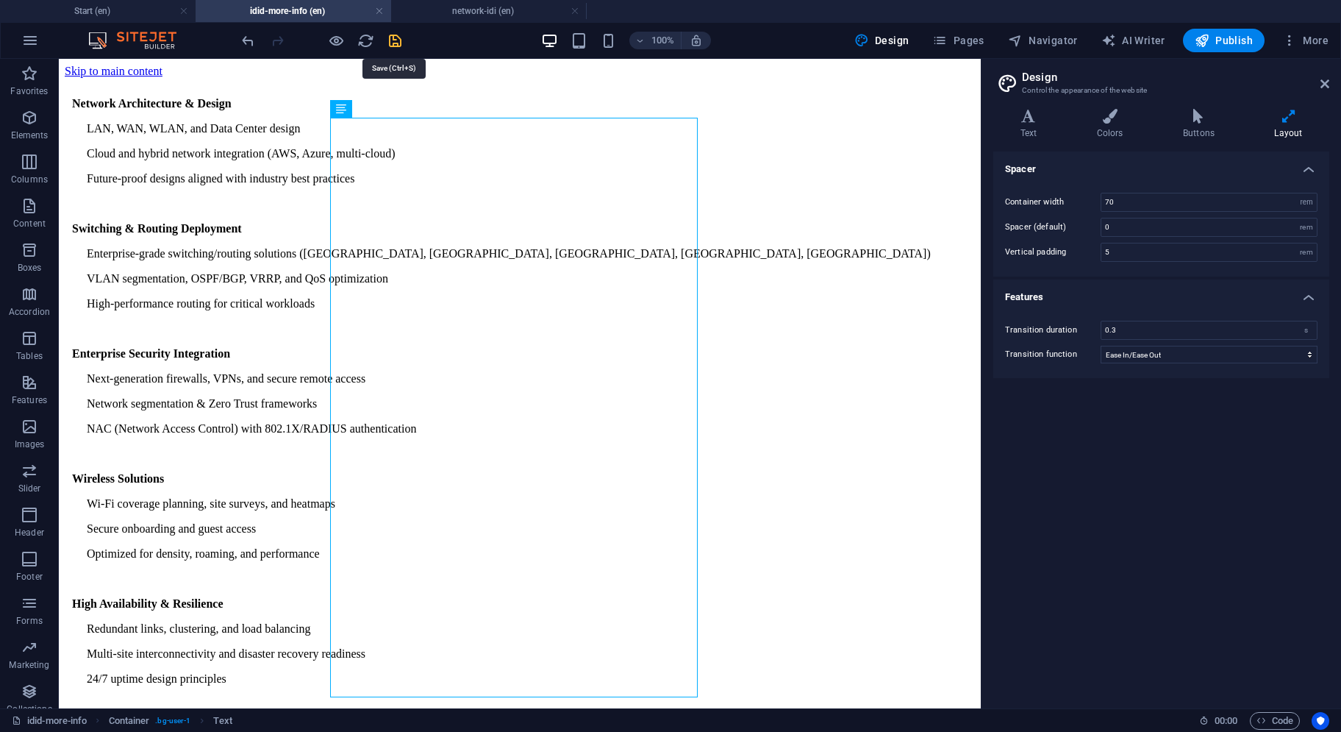
click at [391, 42] on icon "save" at bounding box center [395, 40] width 17 height 17
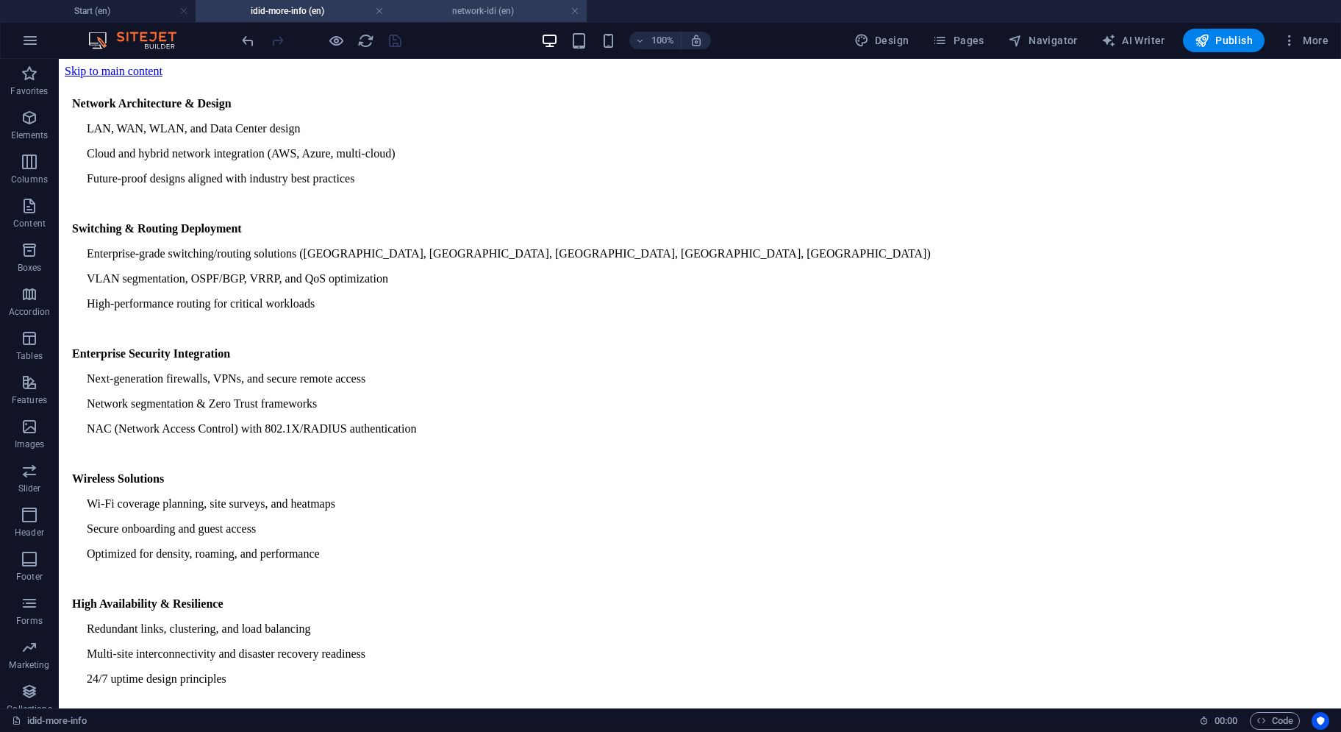
click at [444, 18] on h4 "network-idi (en)" at bounding box center [489, 11] width 196 height 16
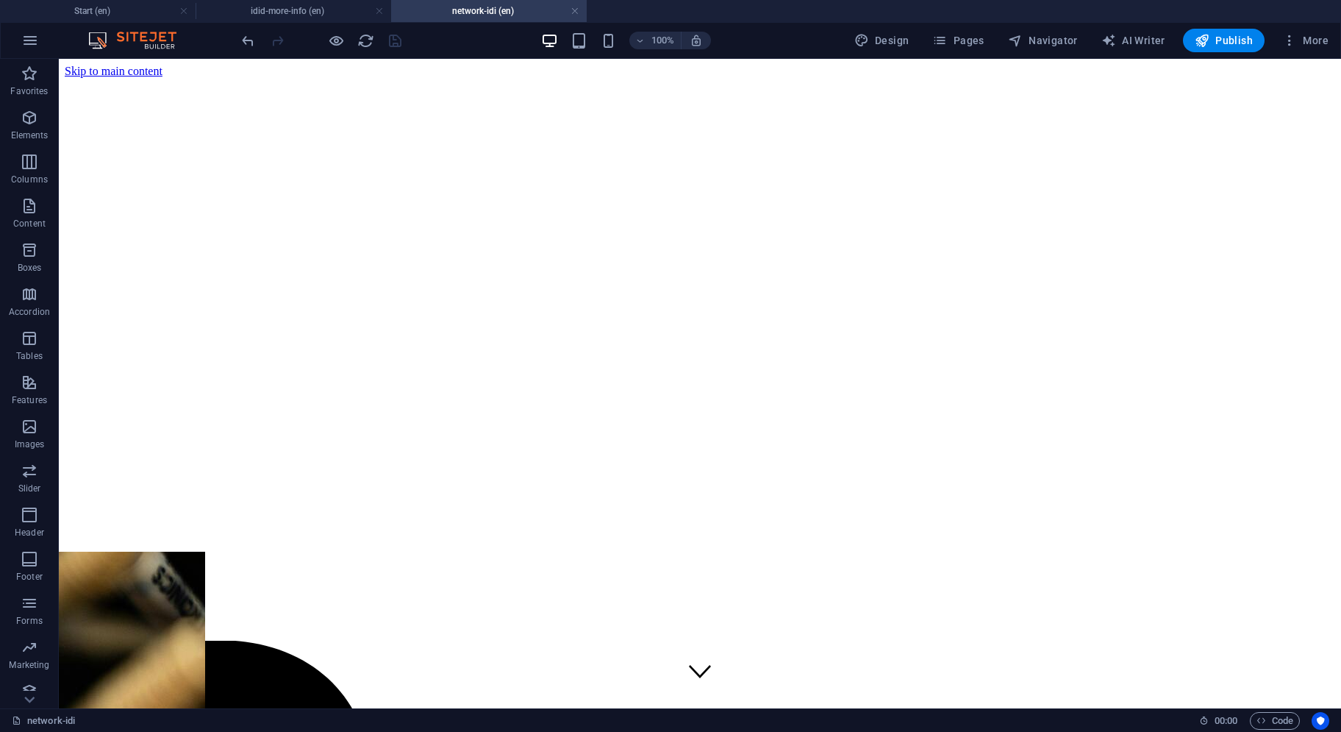
scroll to position [581, 0]
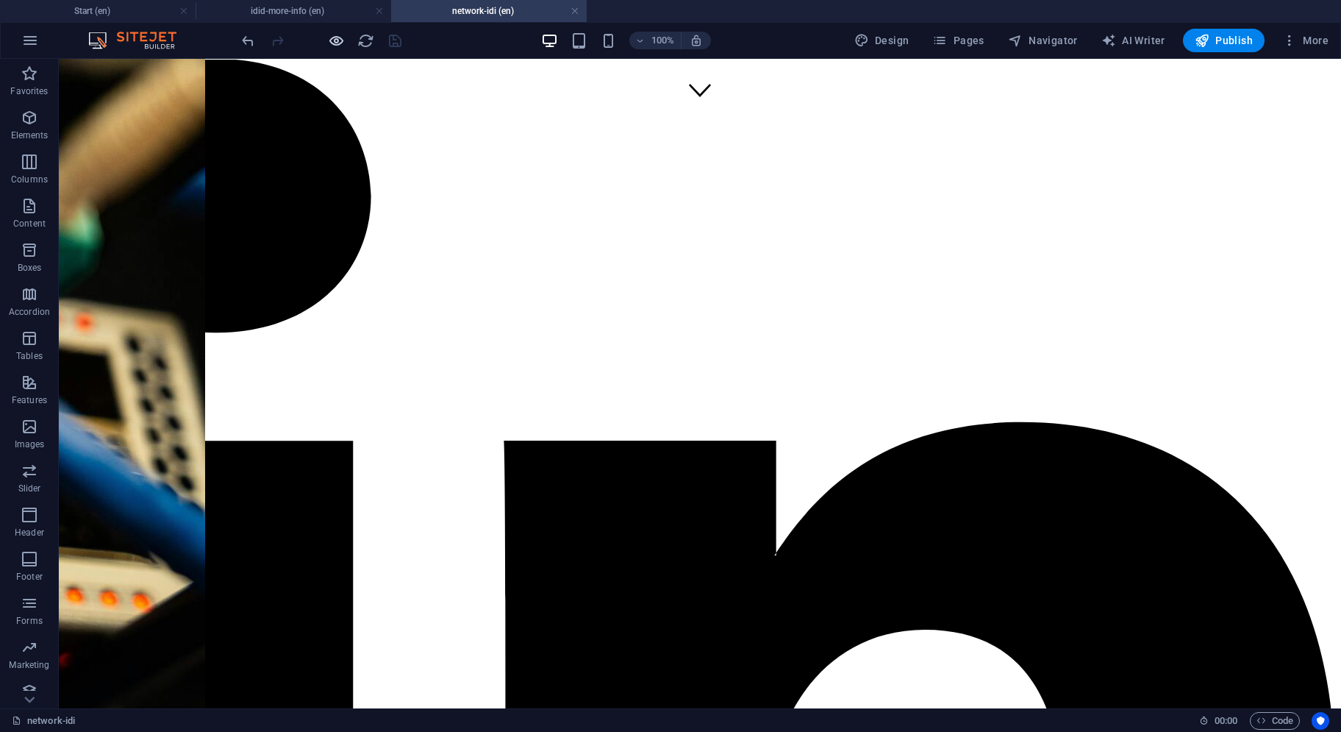
click at [340, 43] on icon "button" at bounding box center [336, 40] width 17 height 17
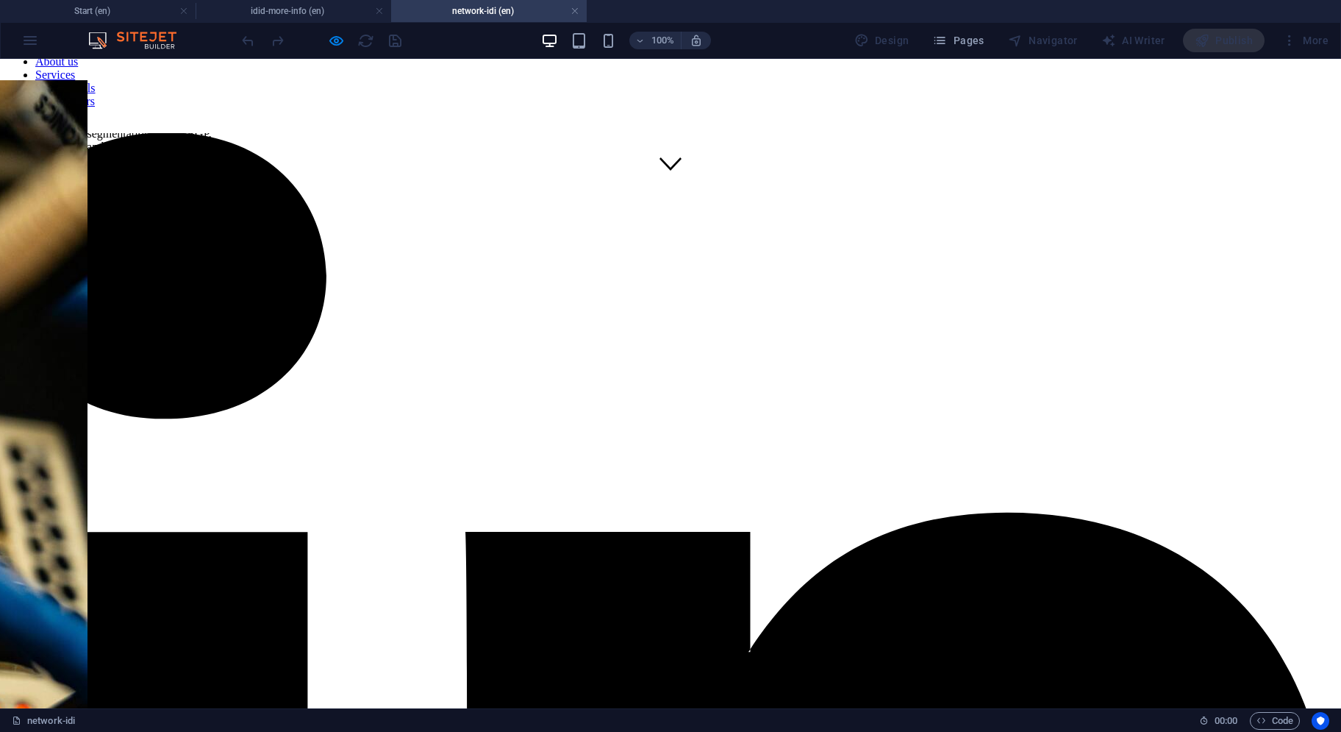
scroll to position [0, 0]
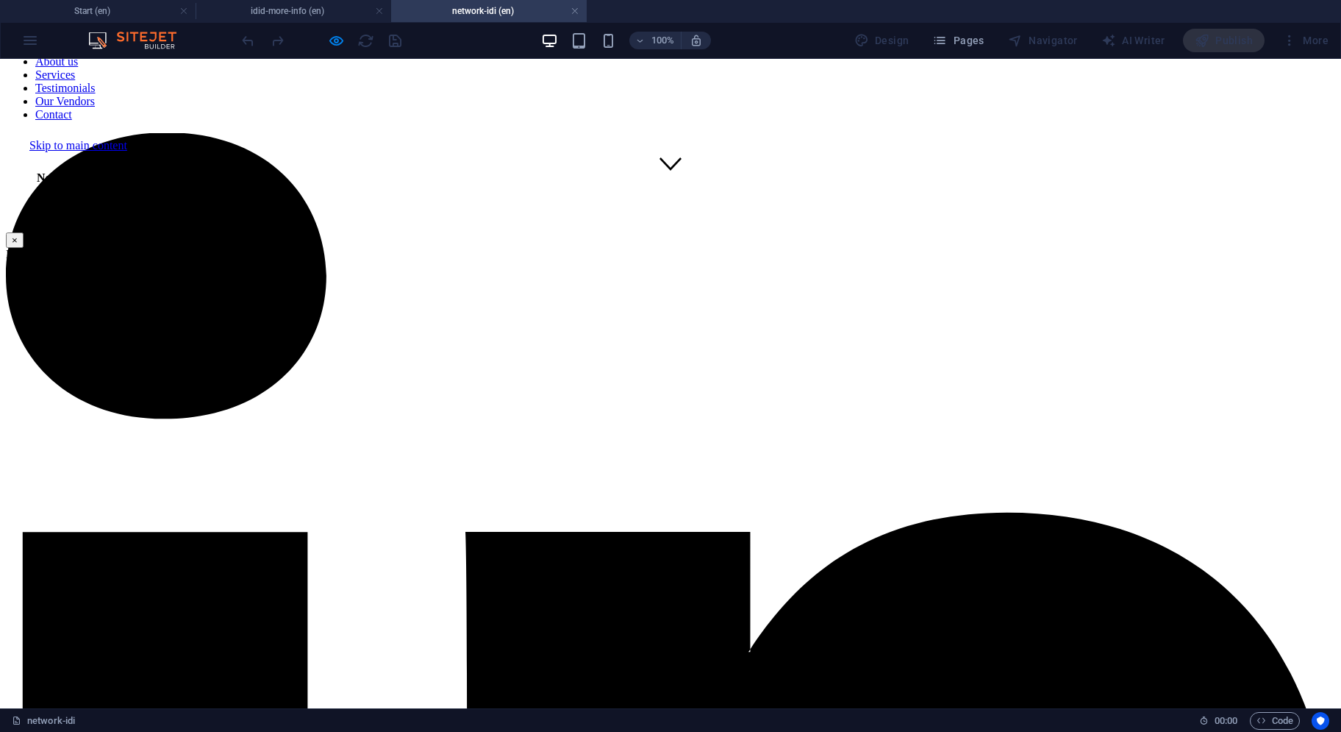
click at [24, 248] on button "×" at bounding box center [15, 239] width 18 height 15
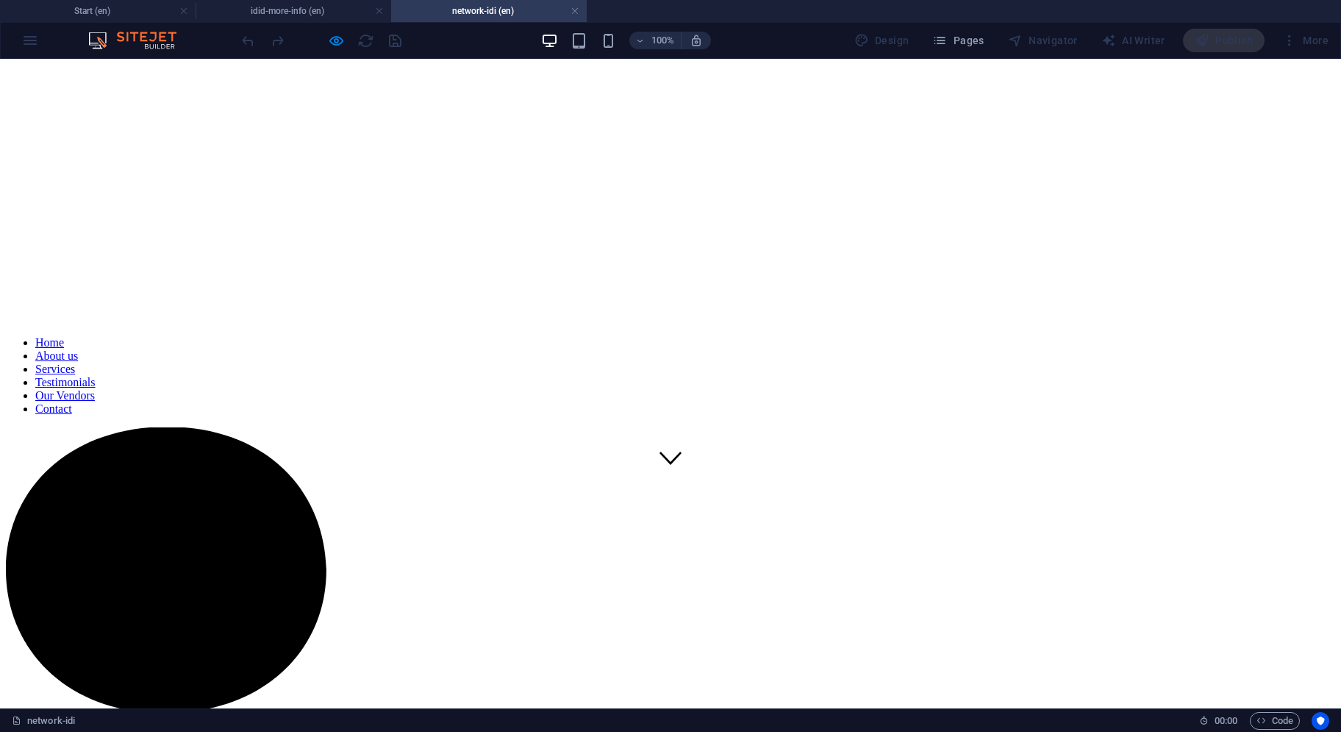
scroll to position [434, 0]
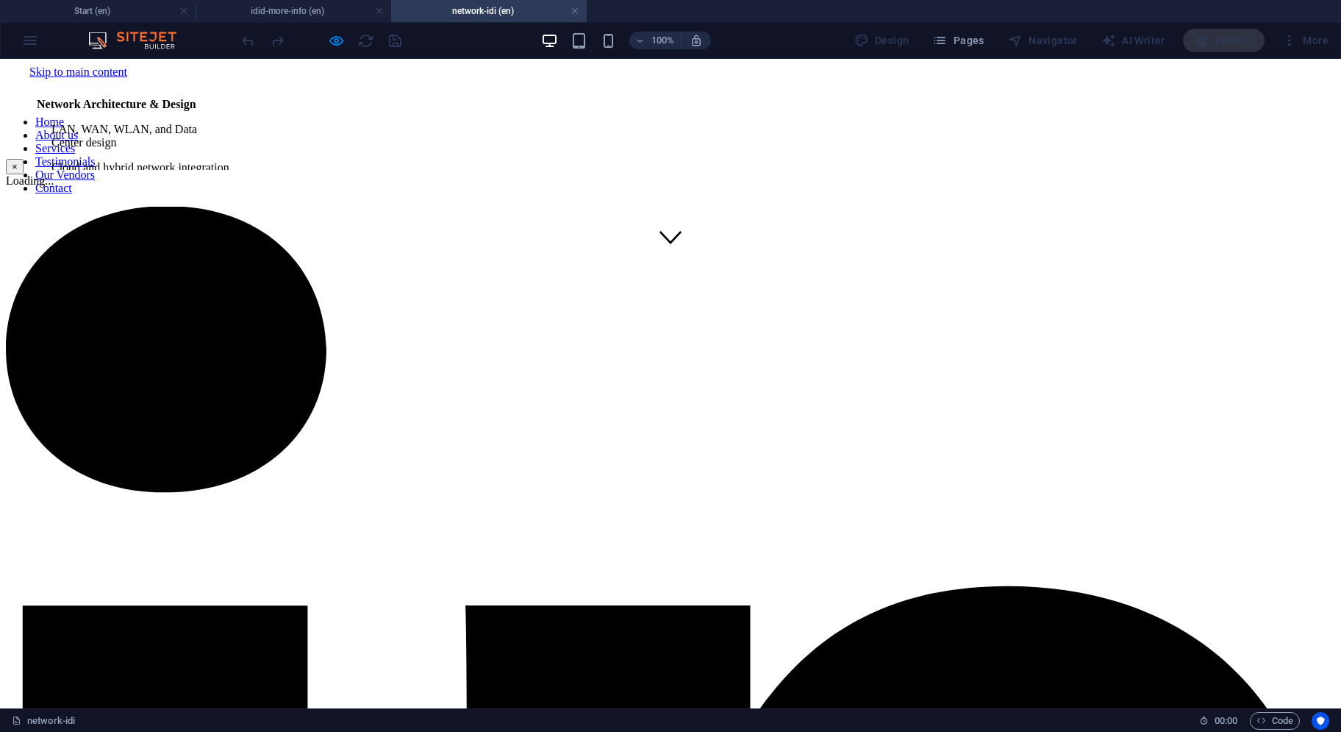
click at [24, 174] on button "×" at bounding box center [15, 166] width 18 height 15
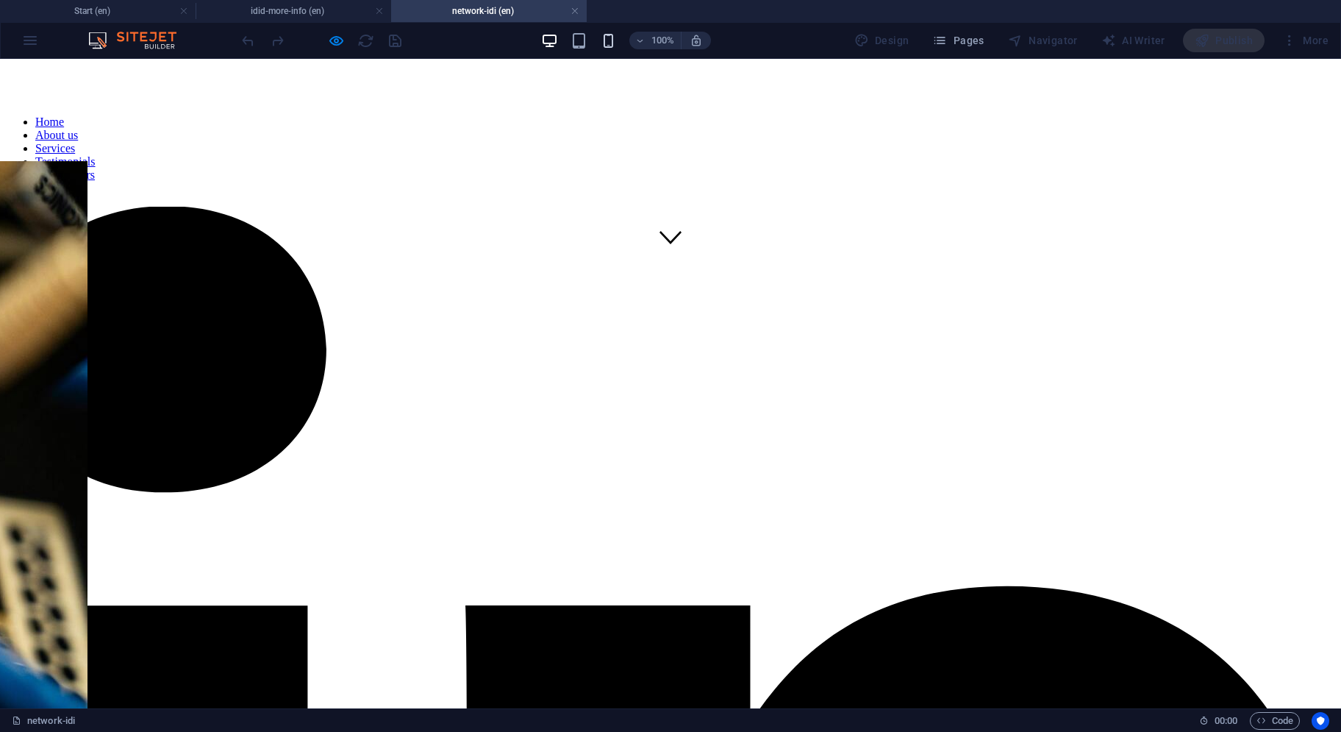
drag, startPoint x: 880, startPoint y: 216, endPoint x: 608, endPoint y: 41, distance: 322.9
click at [608, 41] on icon "button" at bounding box center [608, 40] width 17 height 17
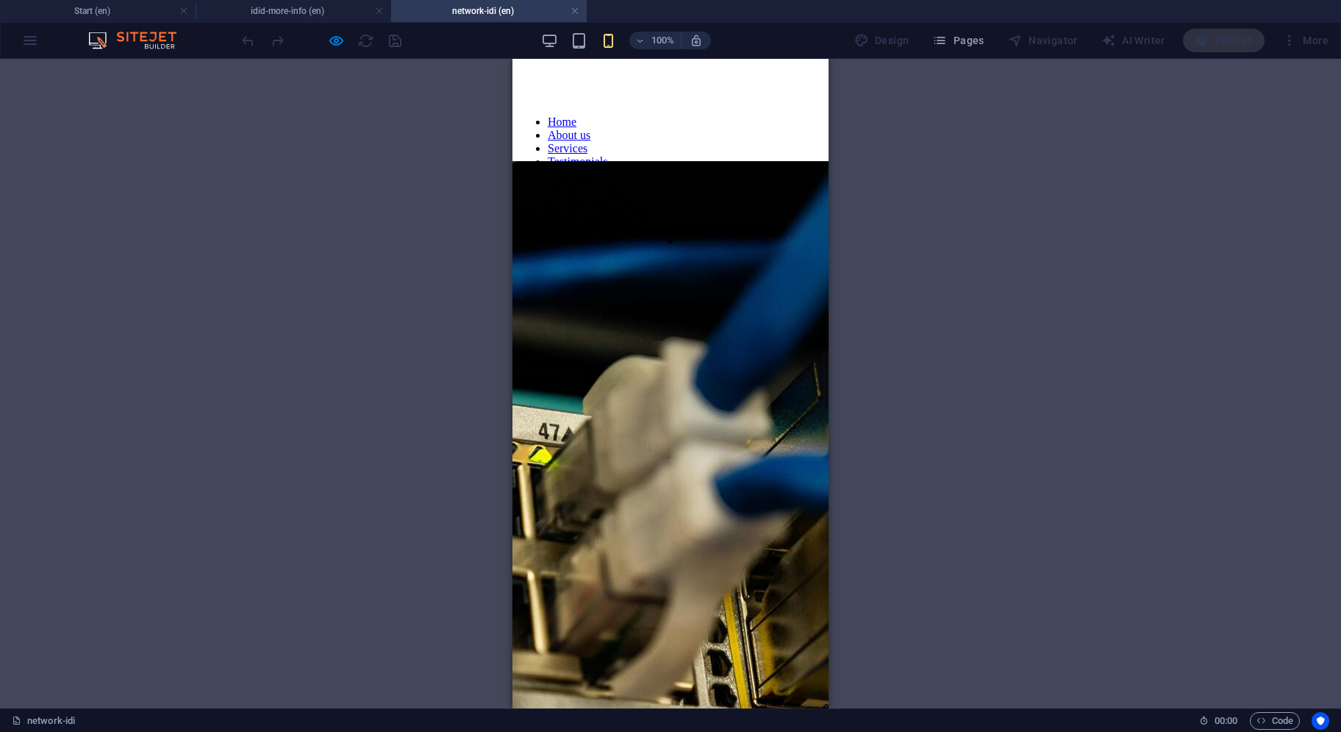
scroll to position [728, 0]
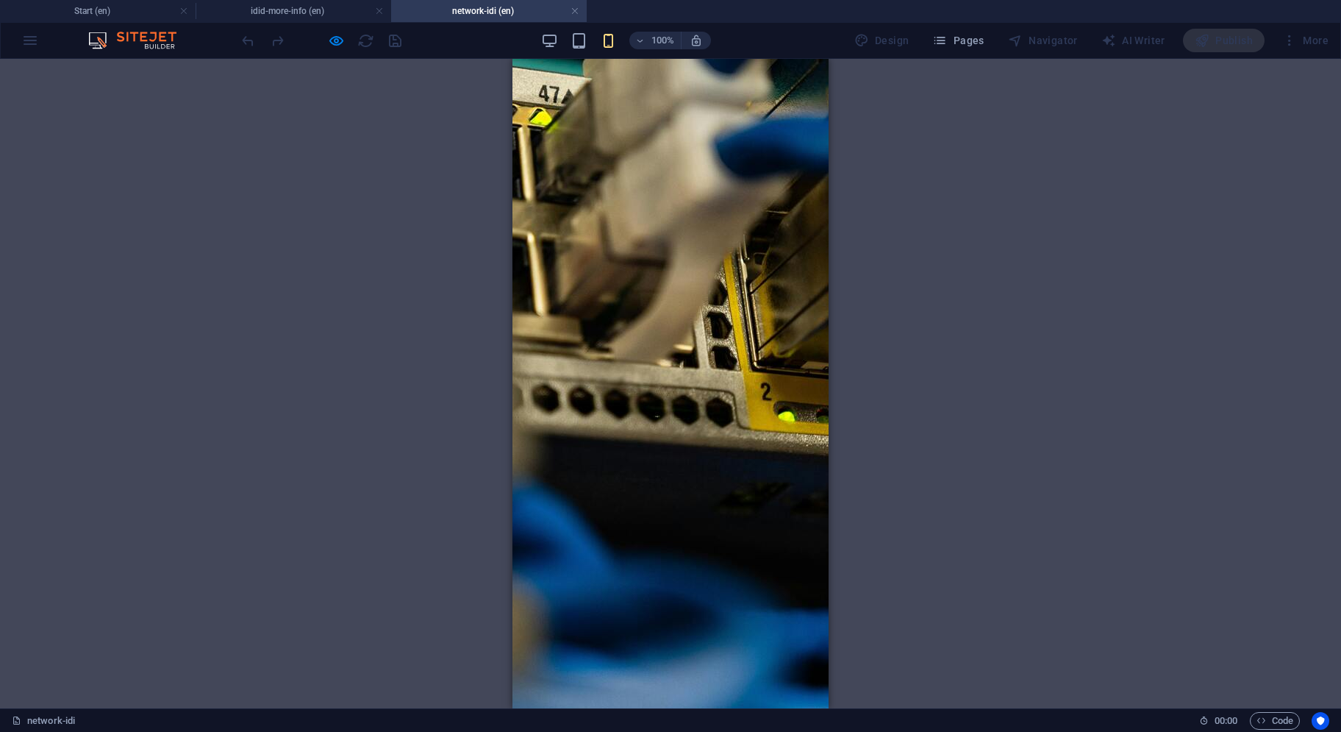
click at [536, 174] on button "×" at bounding box center [528, 166] width 18 height 15
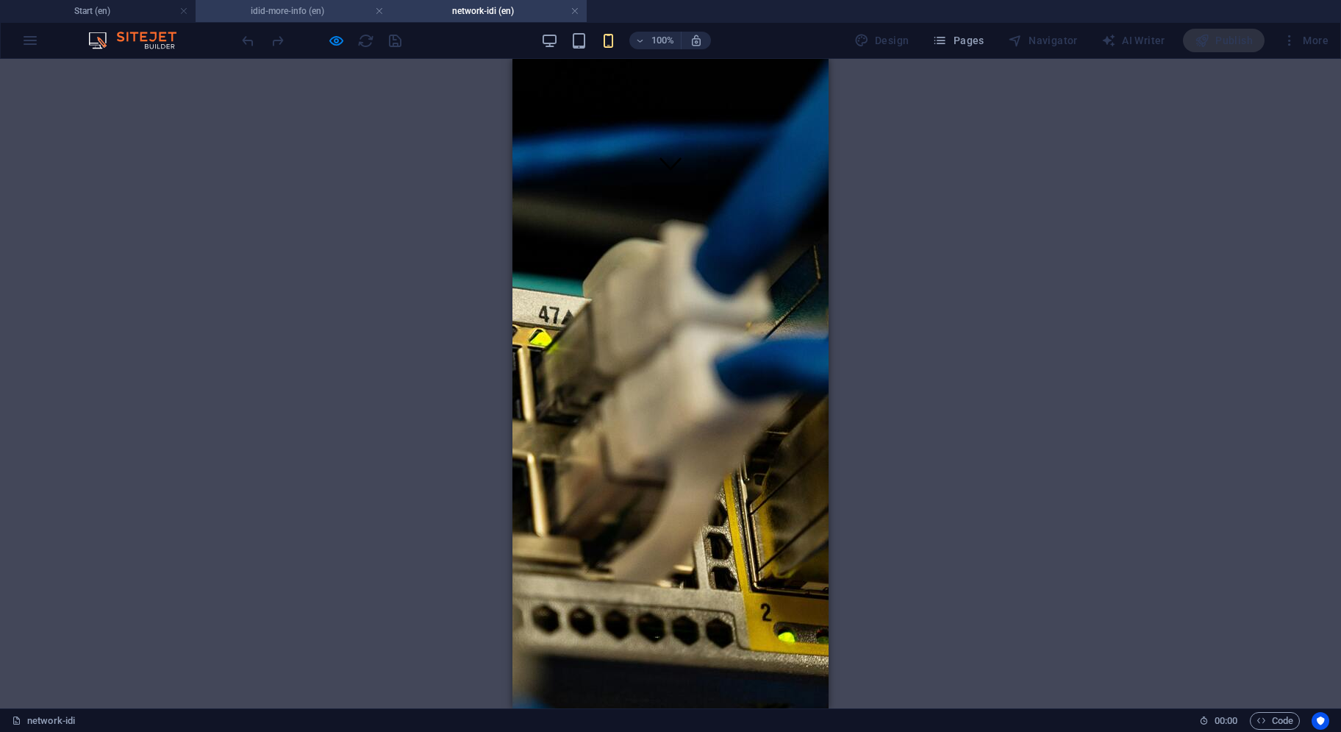
click at [305, 20] on li "idid-more-info (en)" at bounding box center [294, 11] width 196 height 22
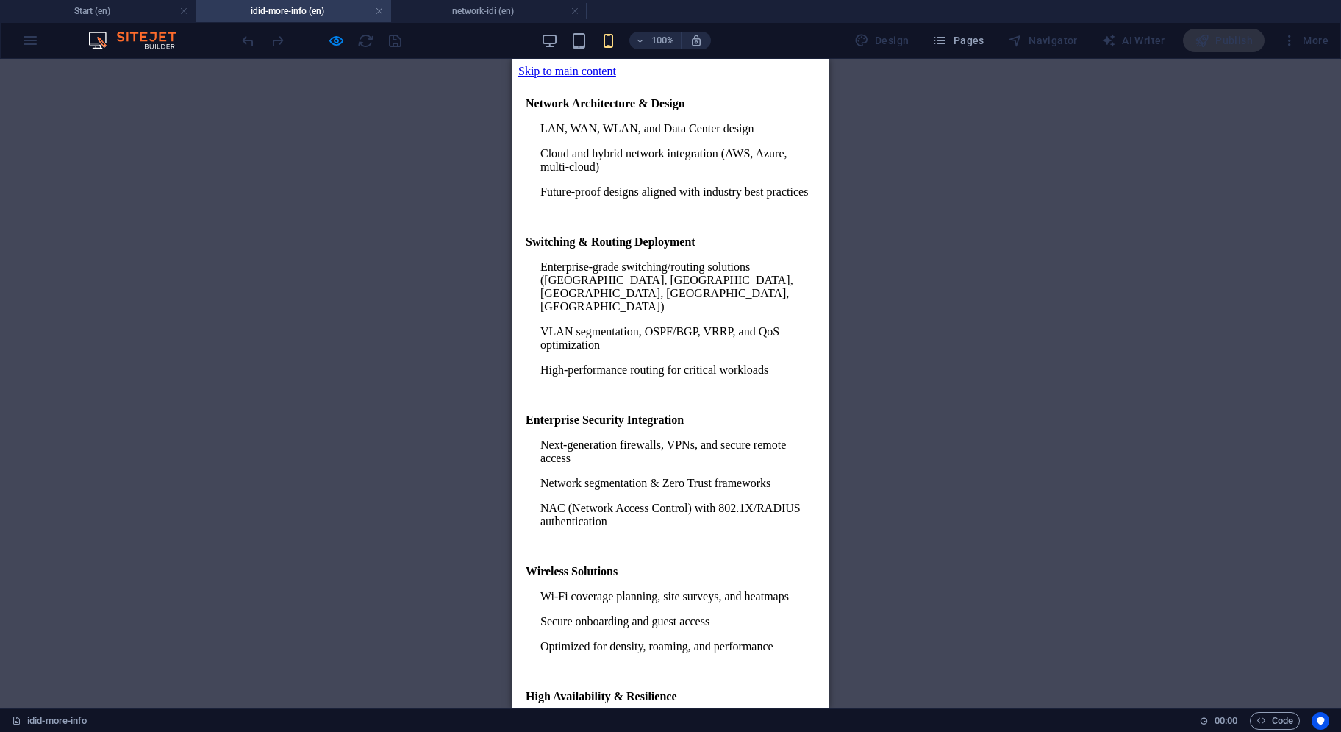
scroll to position [0, 0]
click at [566, 41] on div "100%" at bounding box center [626, 41] width 170 height 24
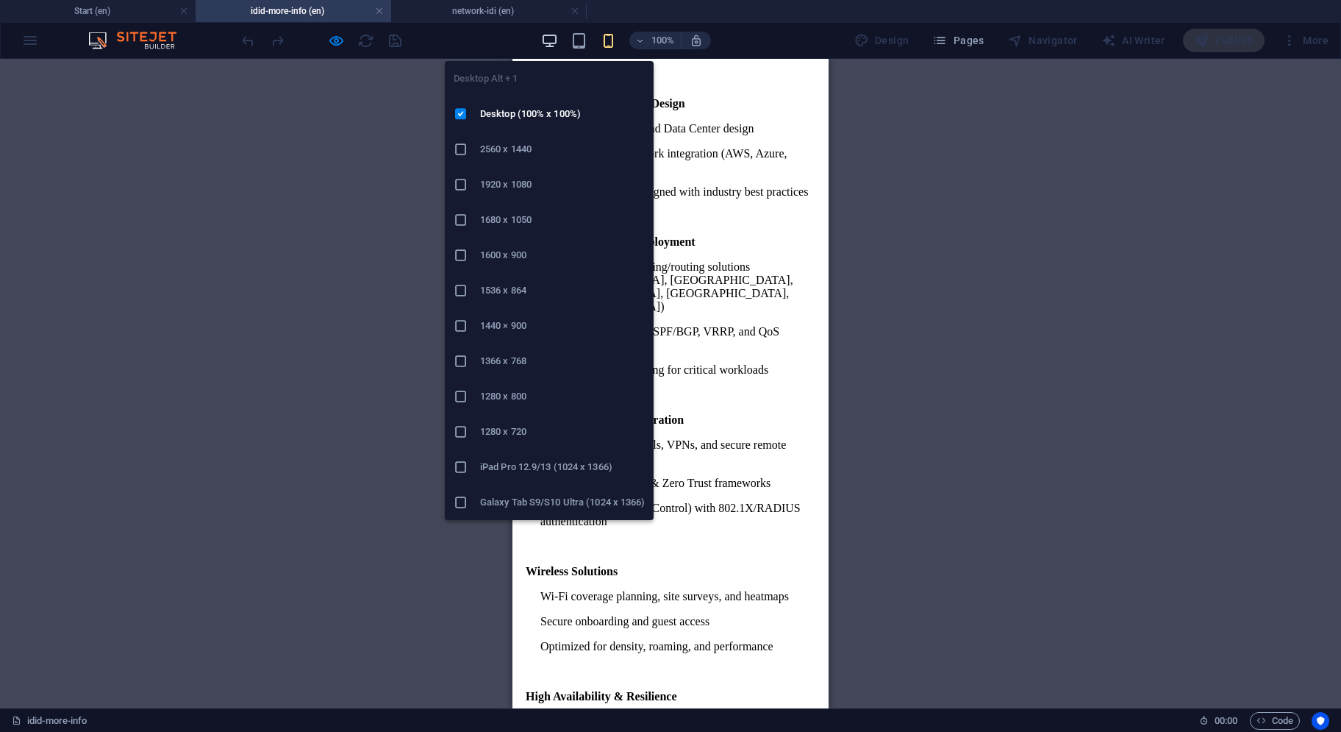
click at [558, 43] on icon "button" at bounding box center [549, 40] width 17 height 17
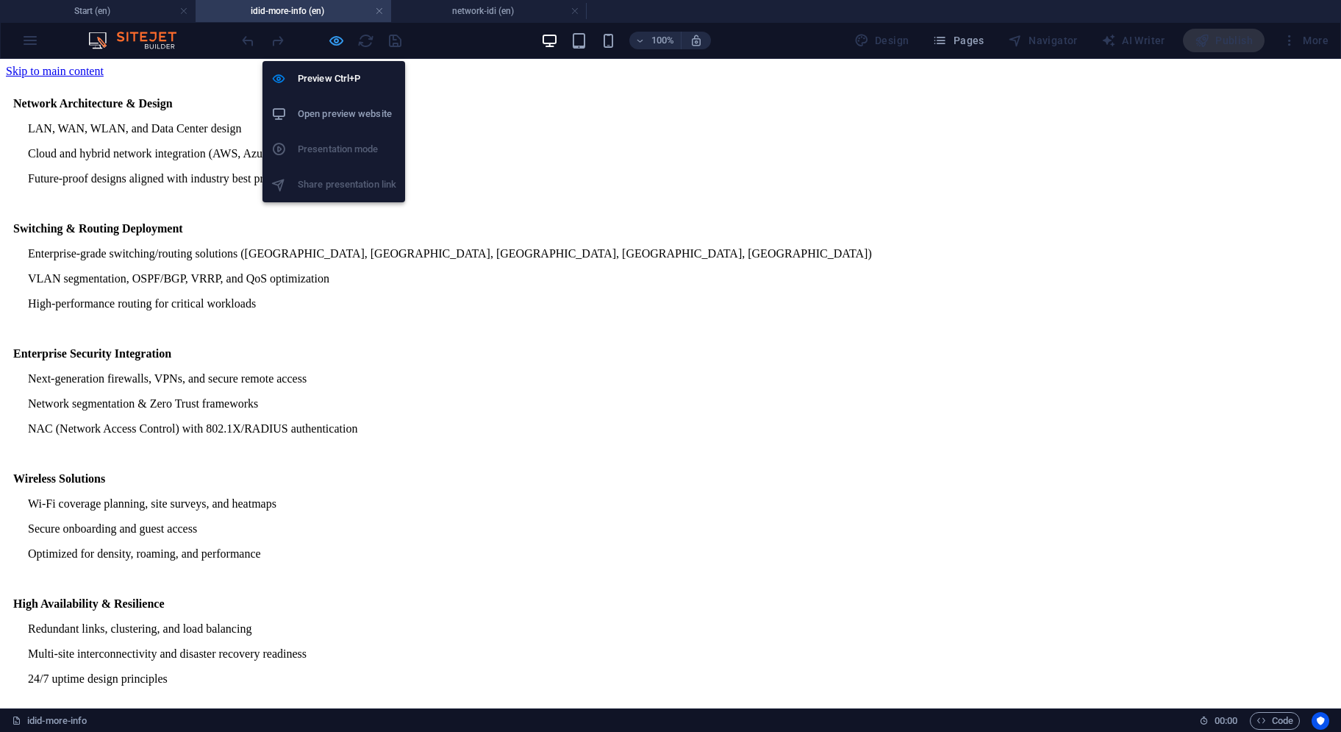
click at [341, 46] on icon "button" at bounding box center [336, 40] width 17 height 17
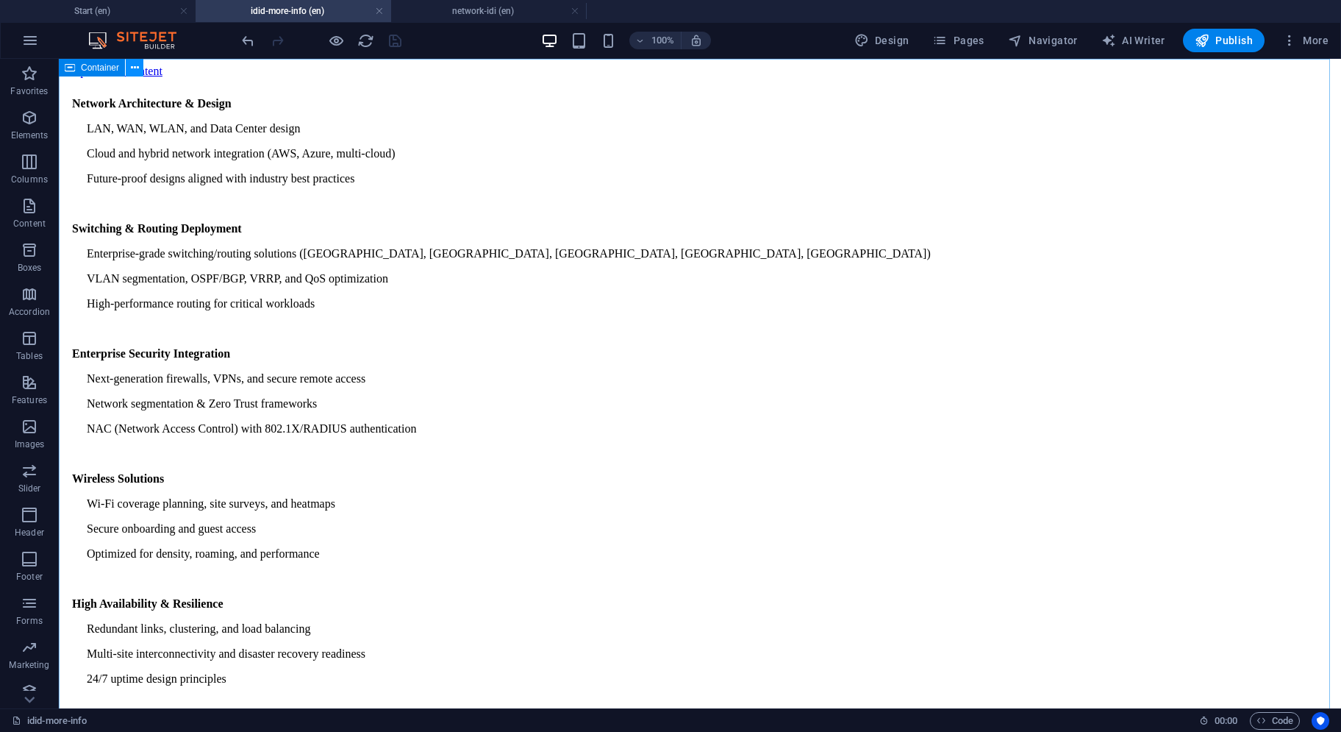
click at [136, 68] on icon at bounding box center [135, 67] width 8 height 15
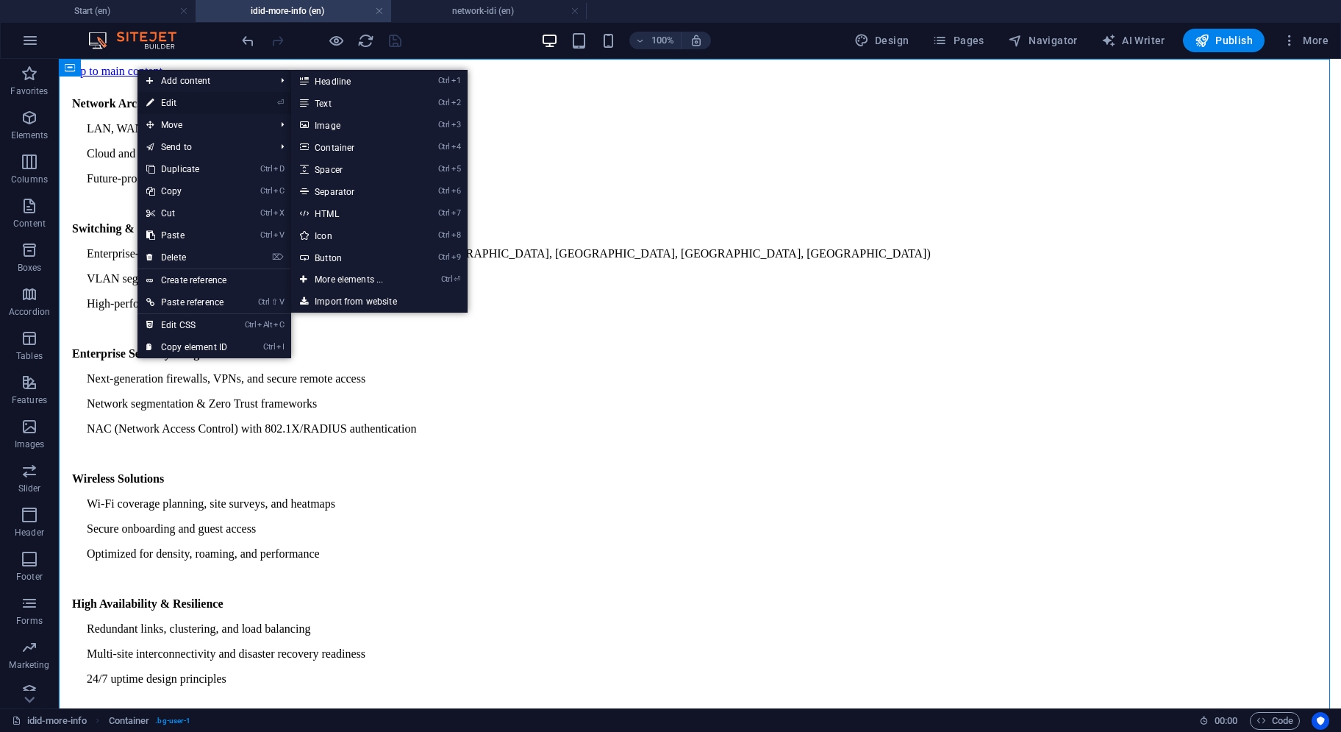
click at [165, 106] on link "⏎ Edit" at bounding box center [187, 103] width 99 height 22
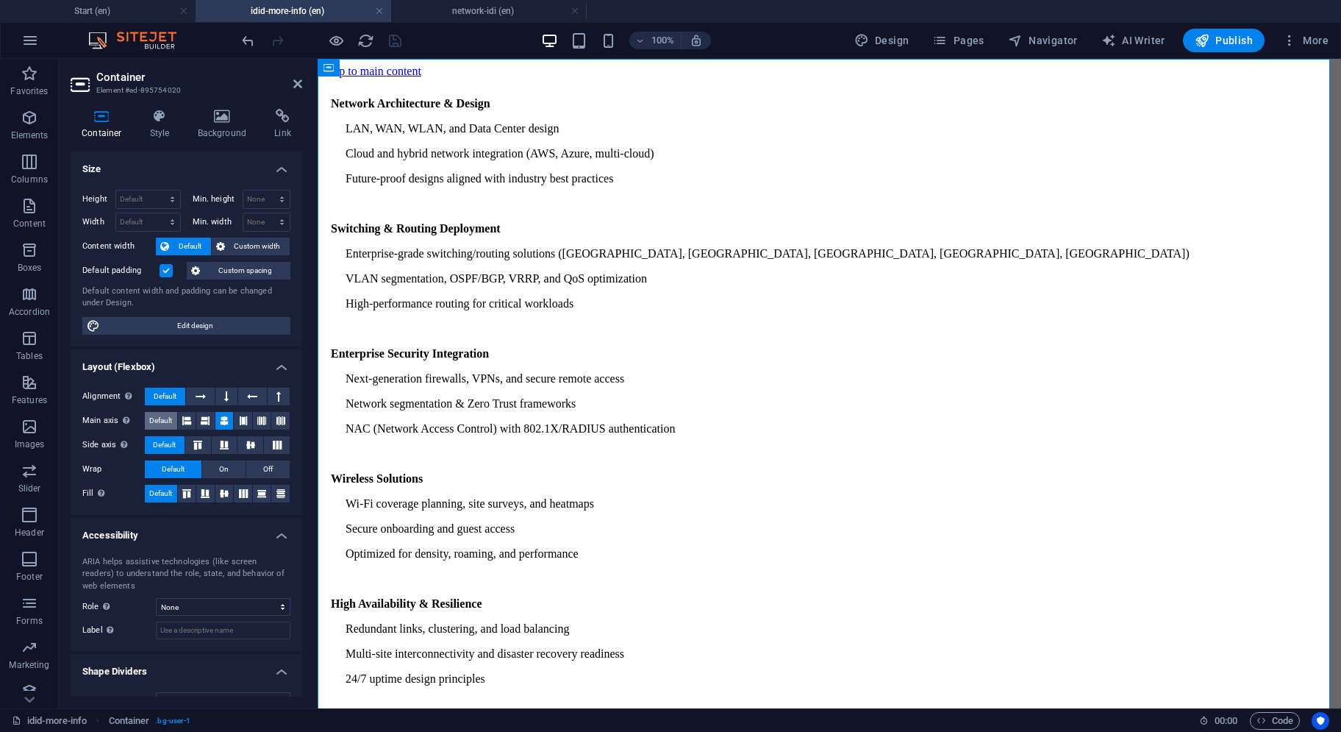
click at [166, 417] on span "Default" at bounding box center [160, 421] width 23 height 18
click at [397, 41] on icon "save" at bounding box center [395, 40] width 17 height 17
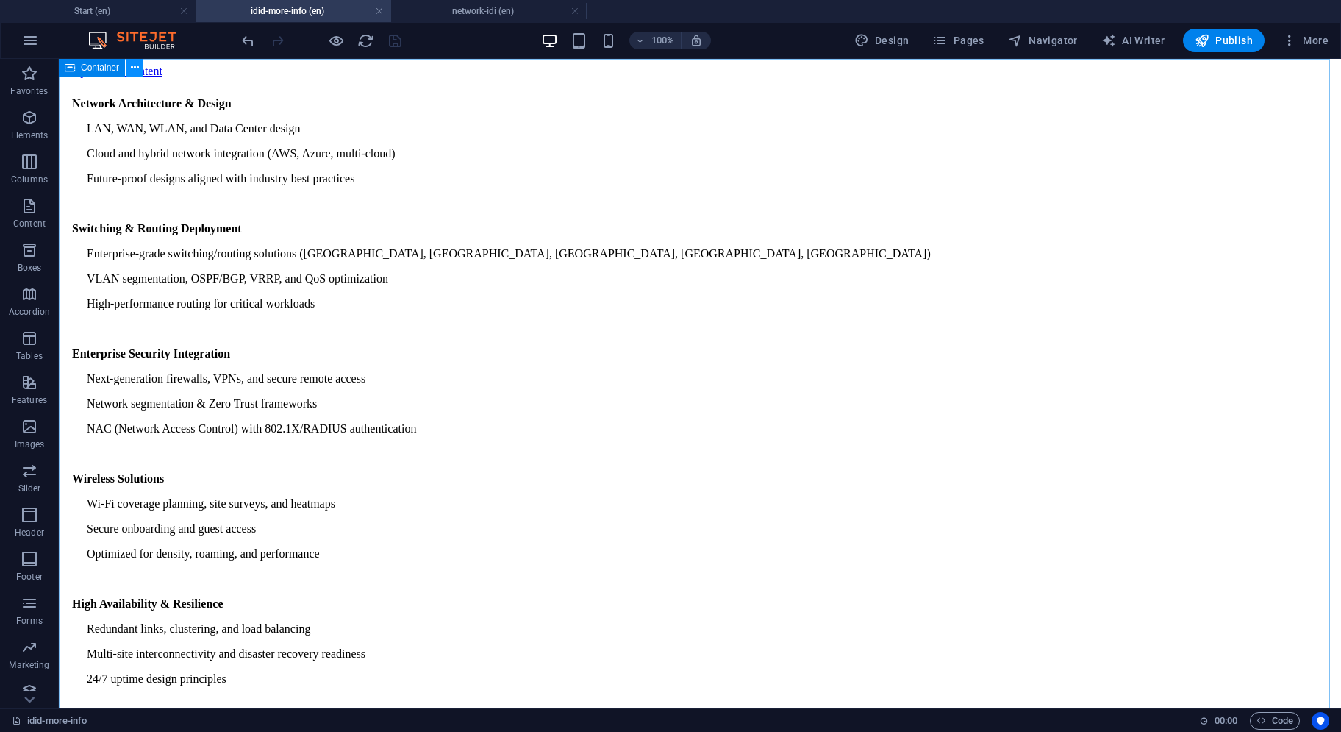
click at [132, 71] on icon at bounding box center [135, 67] width 8 height 15
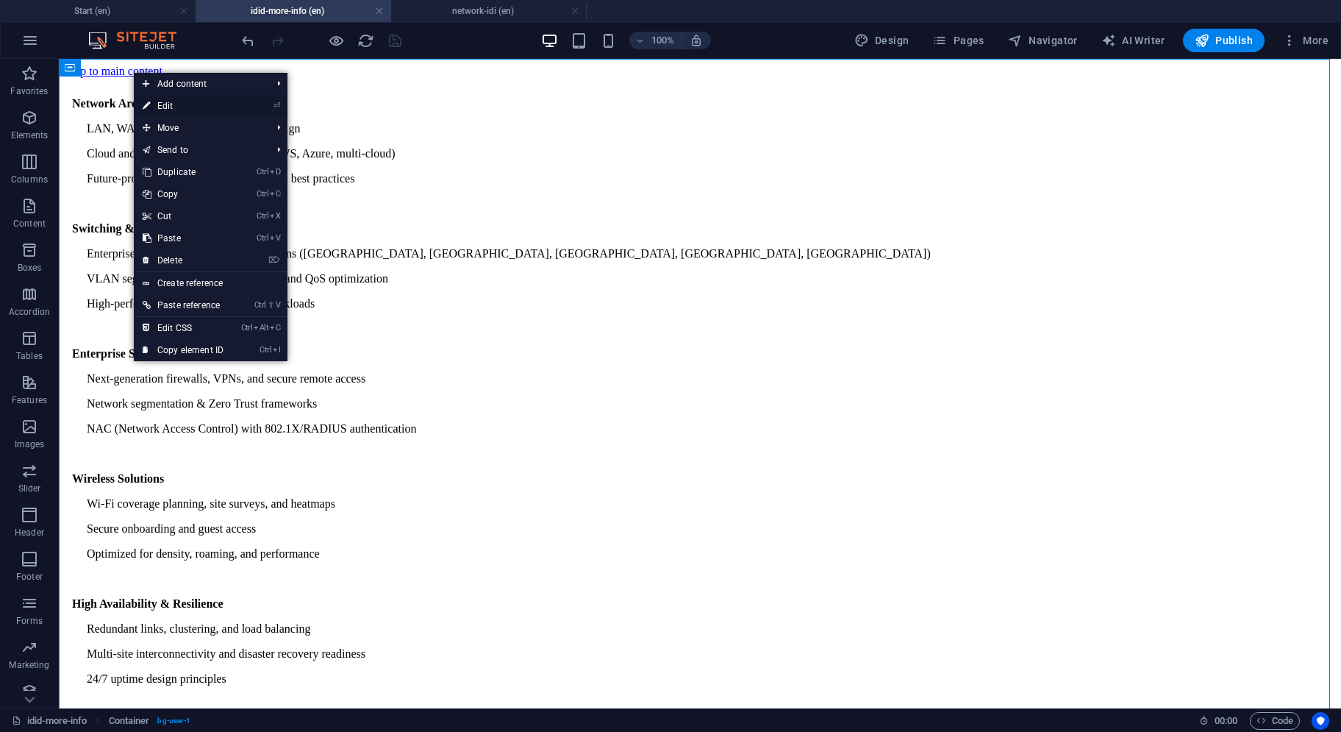
click at [168, 101] on link "⏎ Edit" at bounding box center [183, 106] width 99 height 22
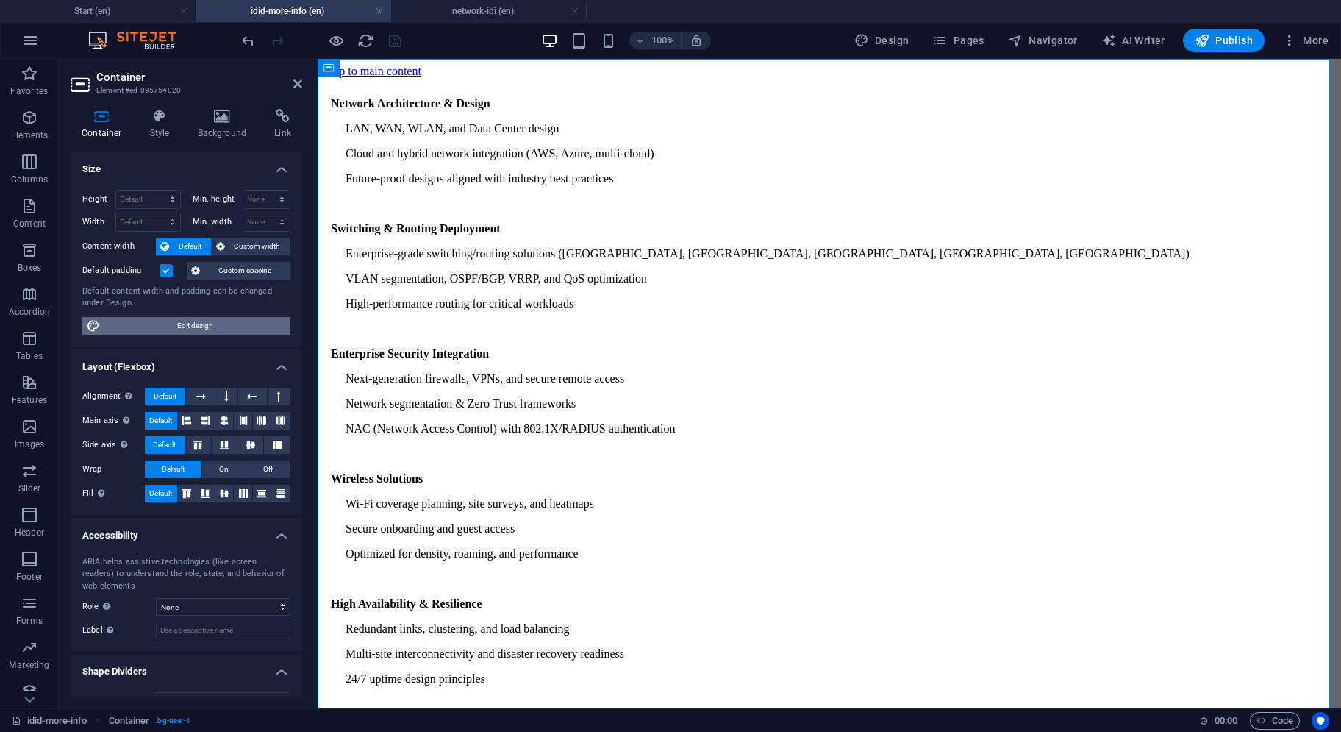
scroll to position [24, 0]
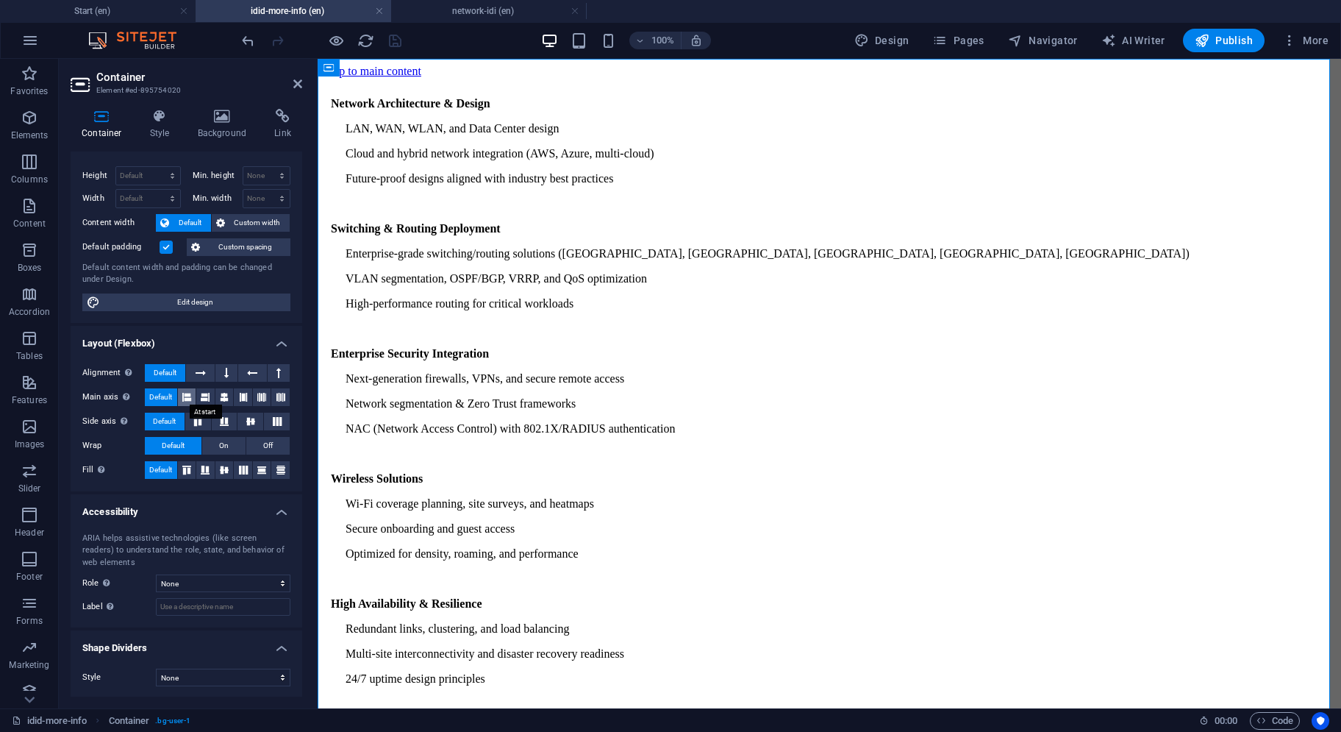
click at [190, 398] on icon at bounding box center [186, 397] width 9 height 18
click at [210, 396] on button at bounding box center [205, 397] width 18 height 18
click at [224, 397] on icon at bounding box center [224, 397] width 9 height 18
click at [243, 397] on icon at bounding box center [243, 397] width 9 height 18
click at [257, 395] on icon at bounding box center [261, 397] width 9 height 18
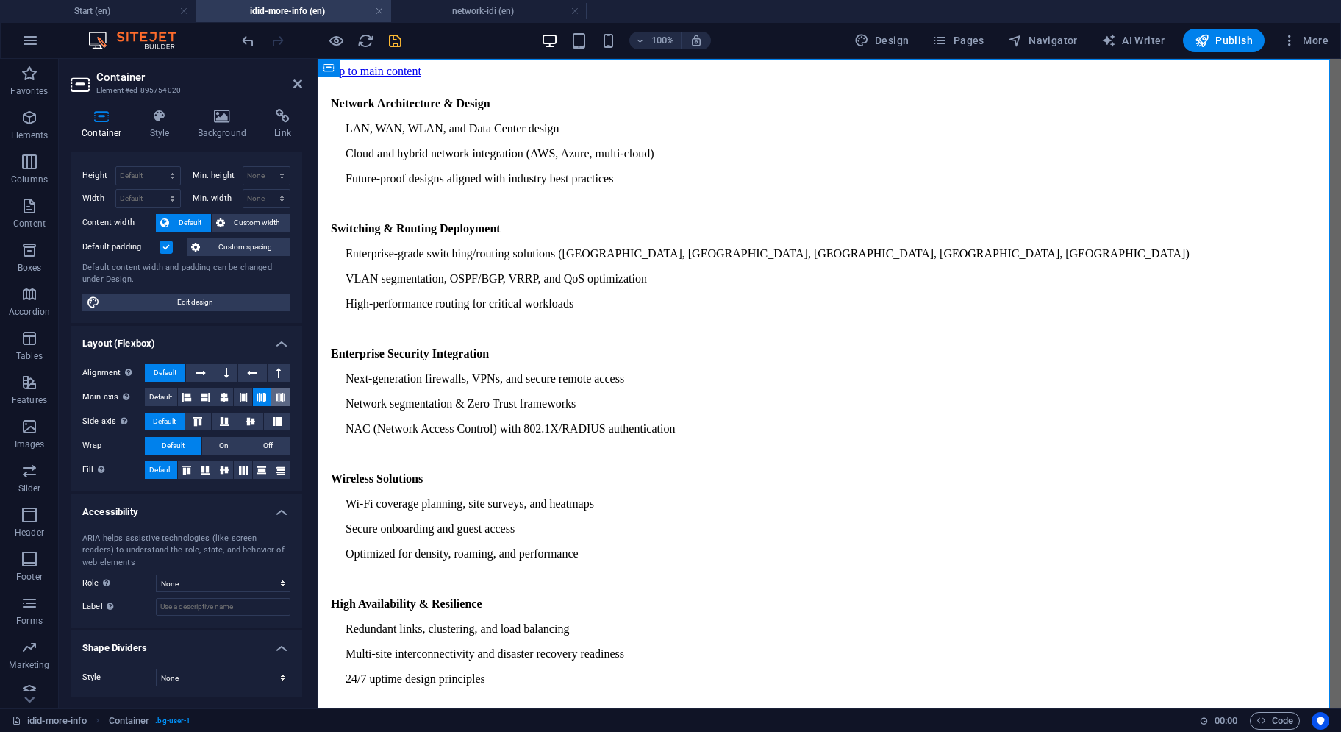
click at [281, 393] on icon at bounding box center [281, 397] width 9 height 18
click at [168, 398] on span "Default" at bounding box center [160, 397] width 23 height 18
click at [200, 368] on icon at bounding box center [201, 373] width 10 height 18
click at [168, 374] on span "Default" at bounding box center [165, 373] width 23 height 18
click at [221, 445] on span "On" at bounding box center [224, 446] width 10 height 18
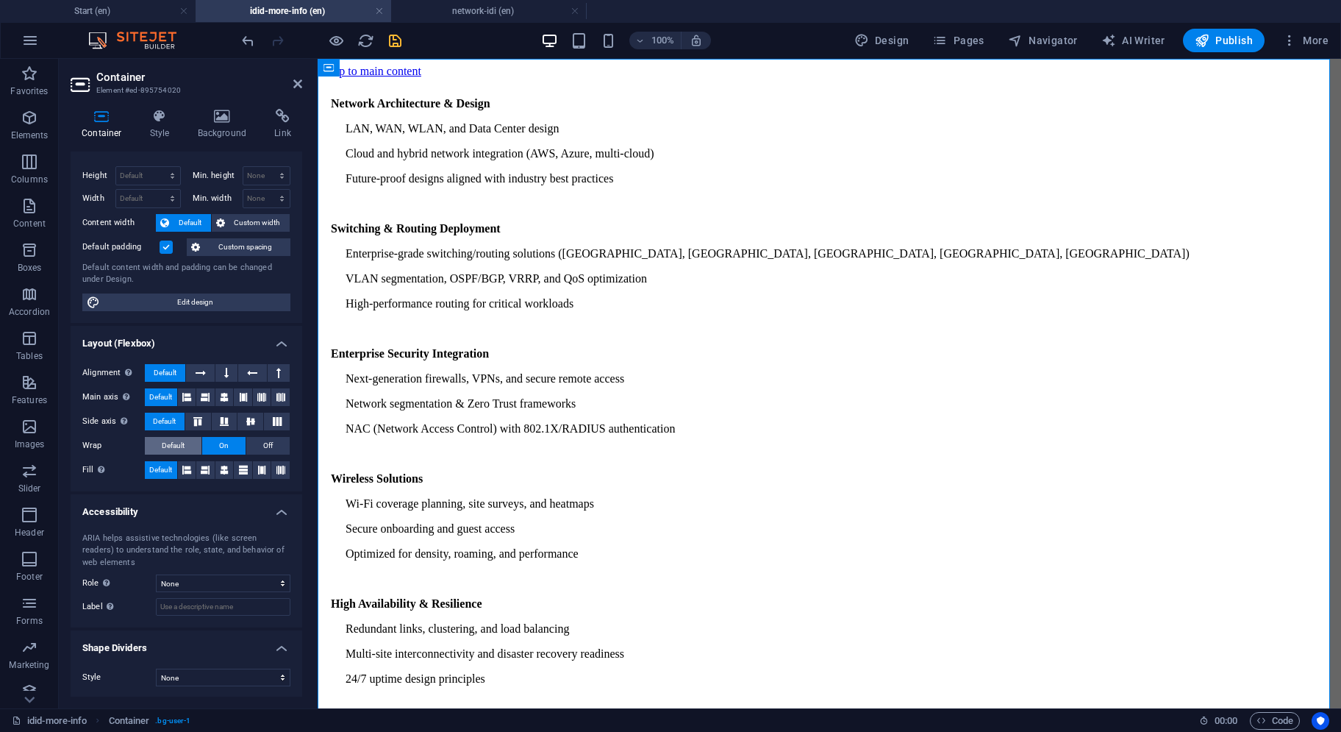
click at [175, 448] on span "Default" at bounding box center [173, 446] width 23 height 18
click at [200, 424] on button at bounding box center [198, 422] width 26 height 18
click at [175, 415] on span "Default" at bounding box center [164, 422] width 23 height 18
click at [392, 40] on icon "save" at bounding box center [395, 40] width 17 height 17
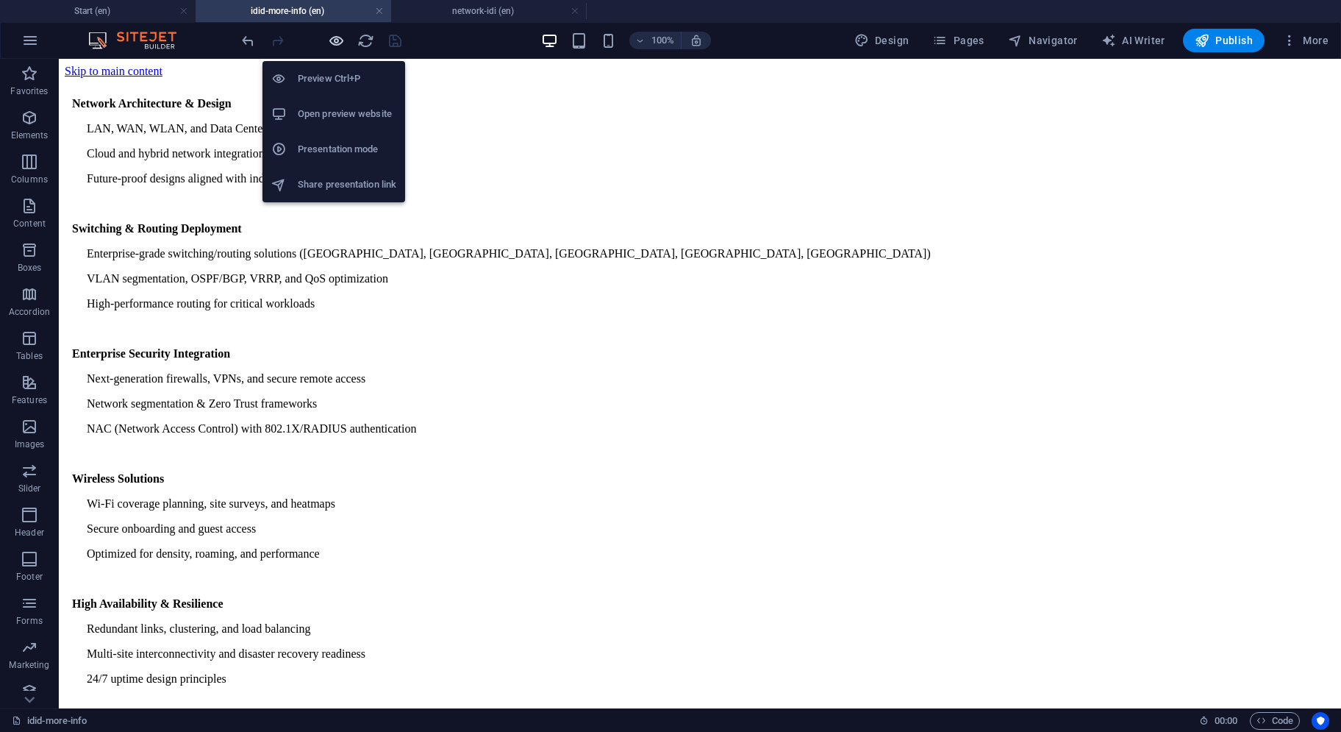
click at [328, 45] on icon "button" at bounding box center [336, 40] width 17 height 17
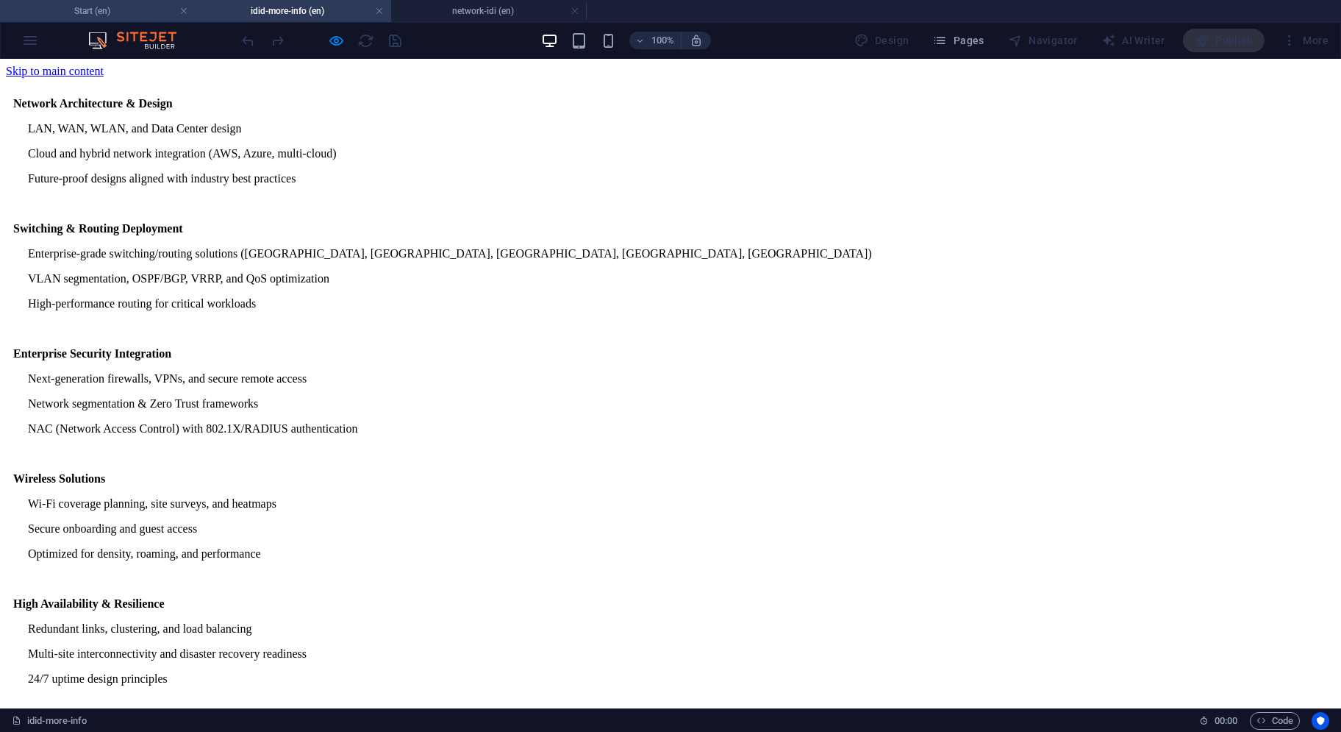
click at [129, 10] on h4 "Start (en)" at bounding box center [98, 11] width 196 height 16
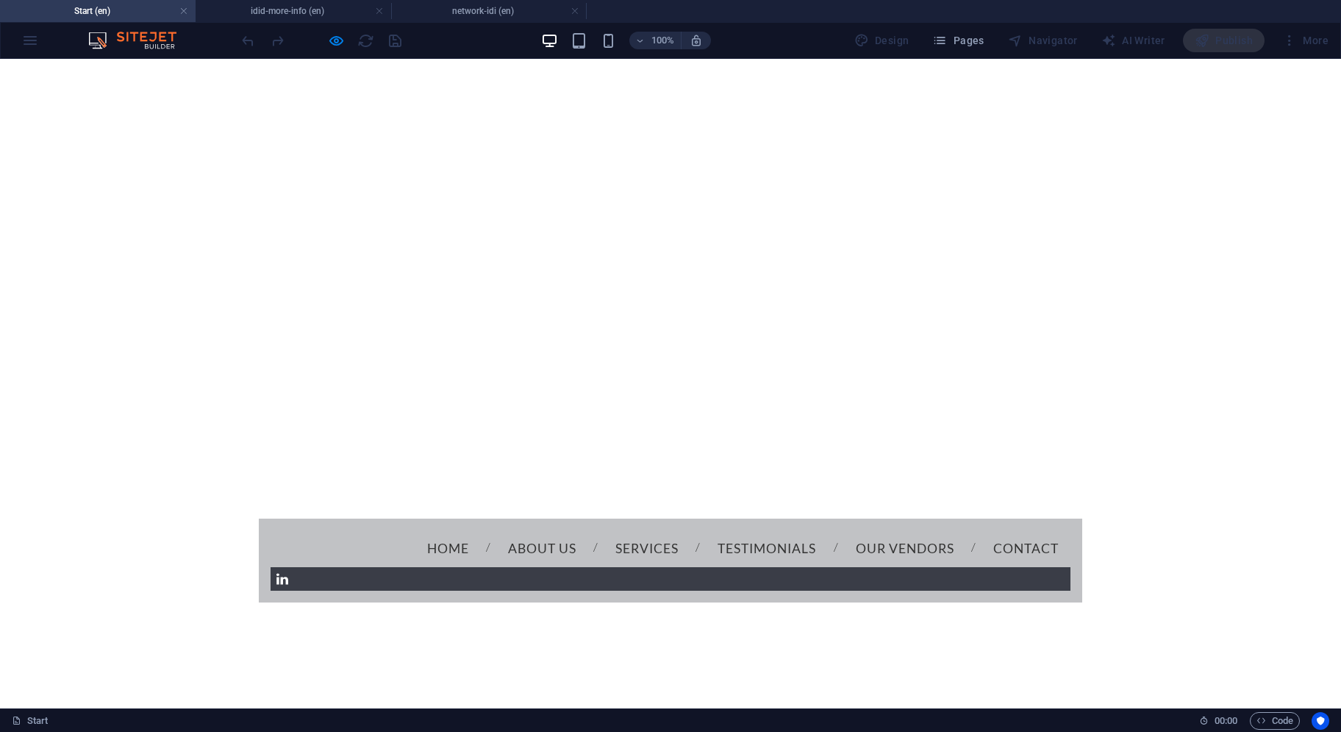
scroll to position [883, 0]
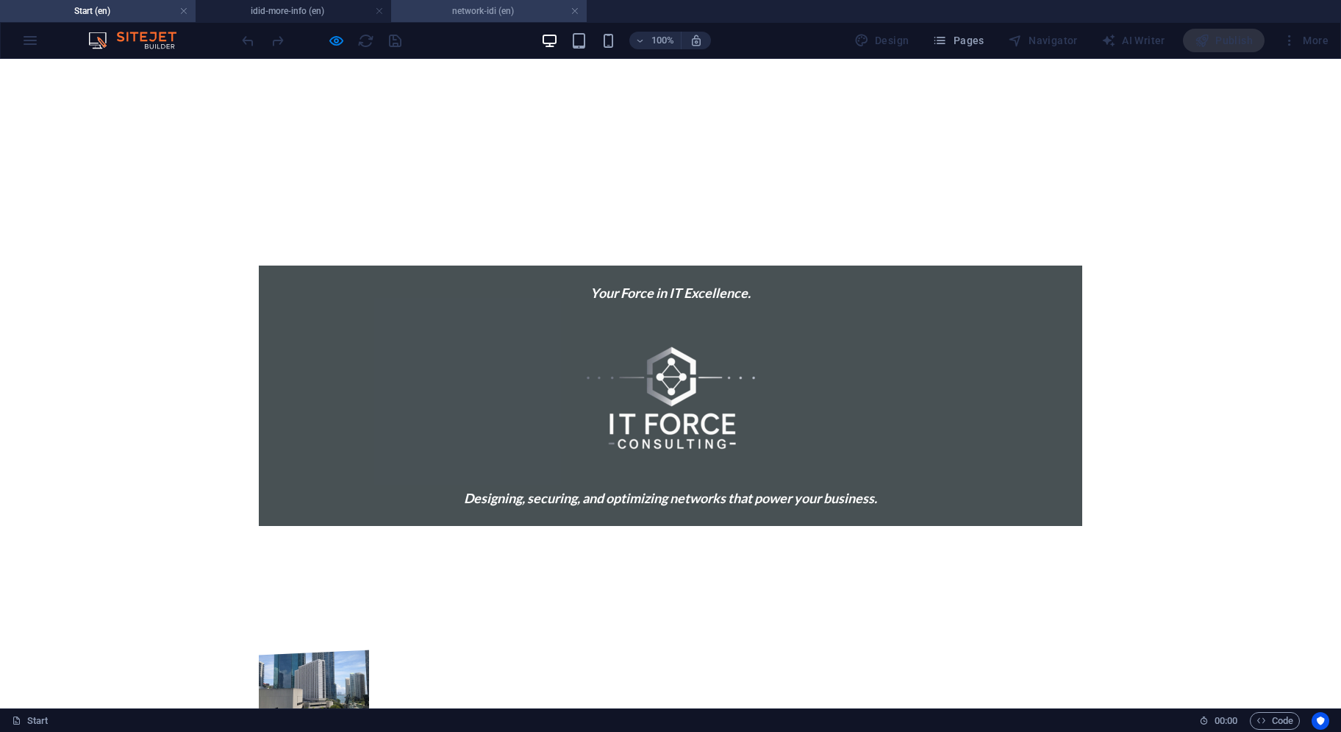
click at [453, 1] on li "network-idi (en)" at bounding box center [489, 11] width 196 height 22
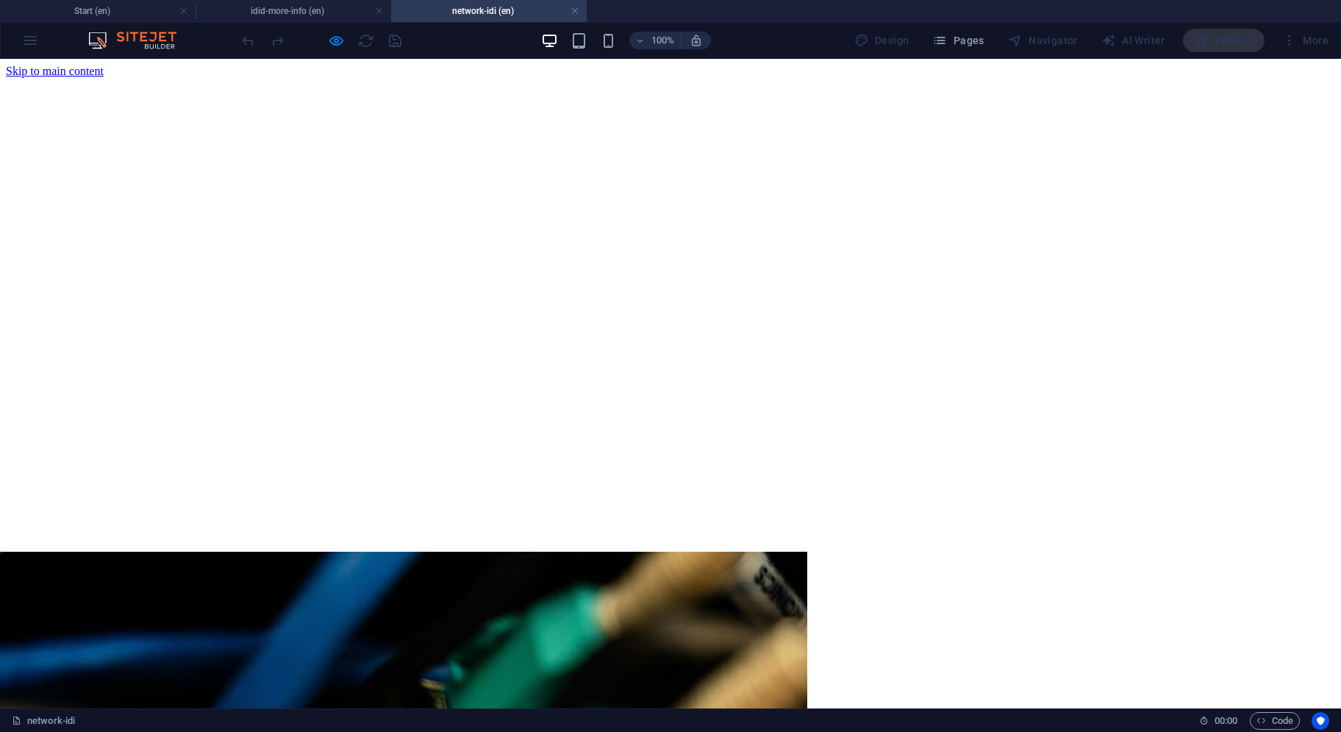
scroll to position [507, 0]
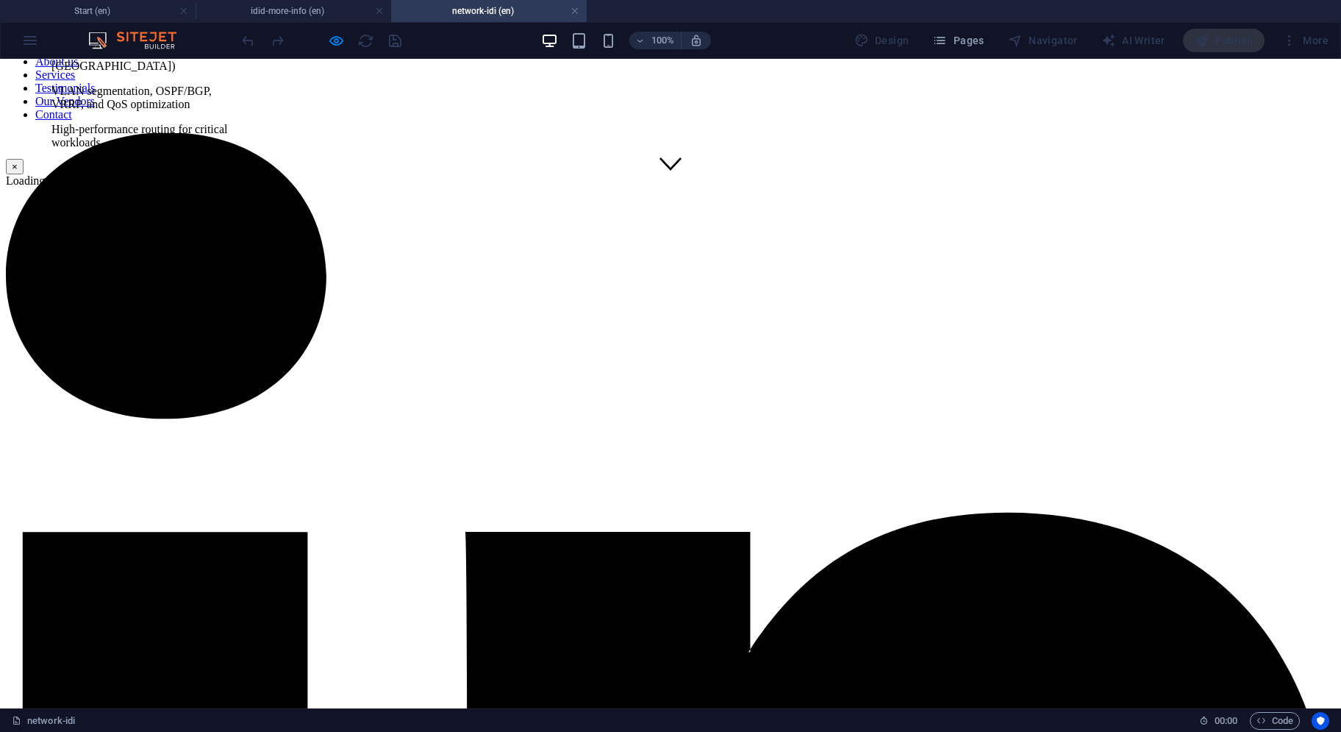
scroll to position [325, 0]
click at [24, 174] on button "×" at bounding box center [15, 166] width 18 height 15
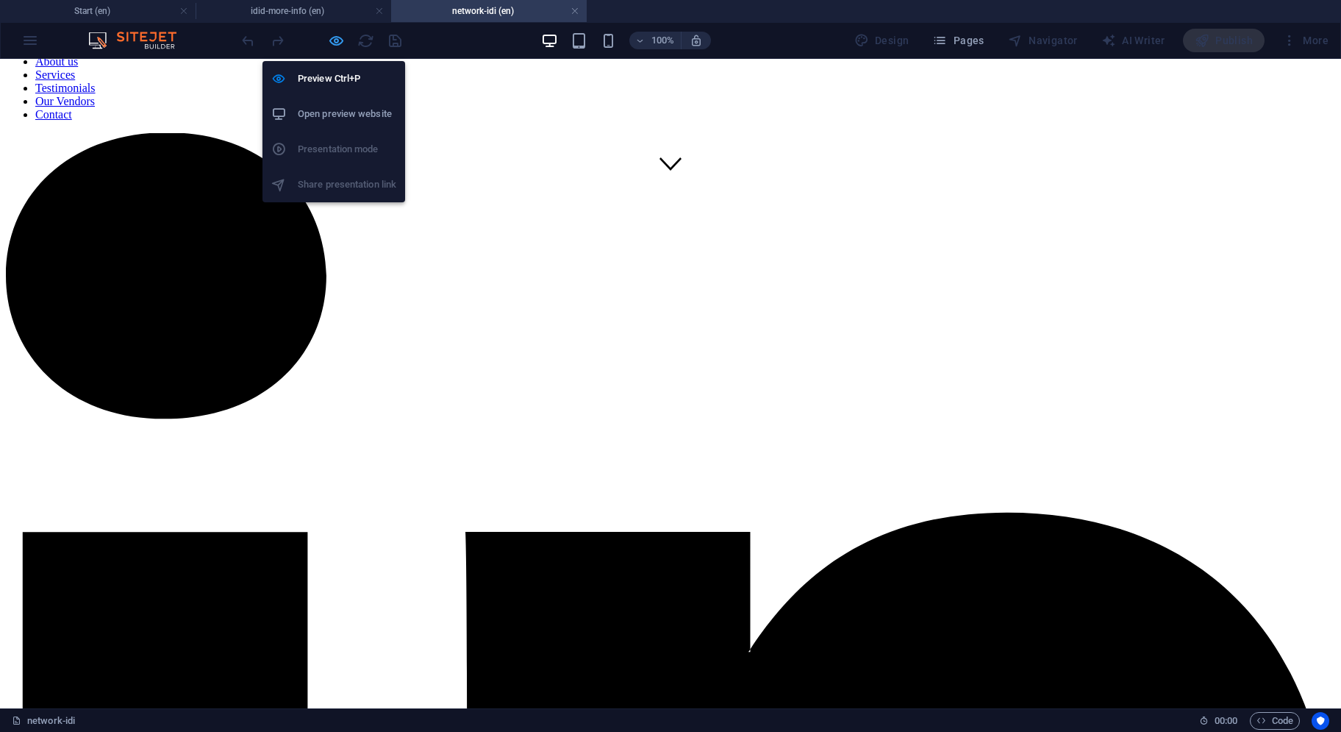
click at [338, 43] on icon "button" at bounding box center [336, 40] width 17 height 17
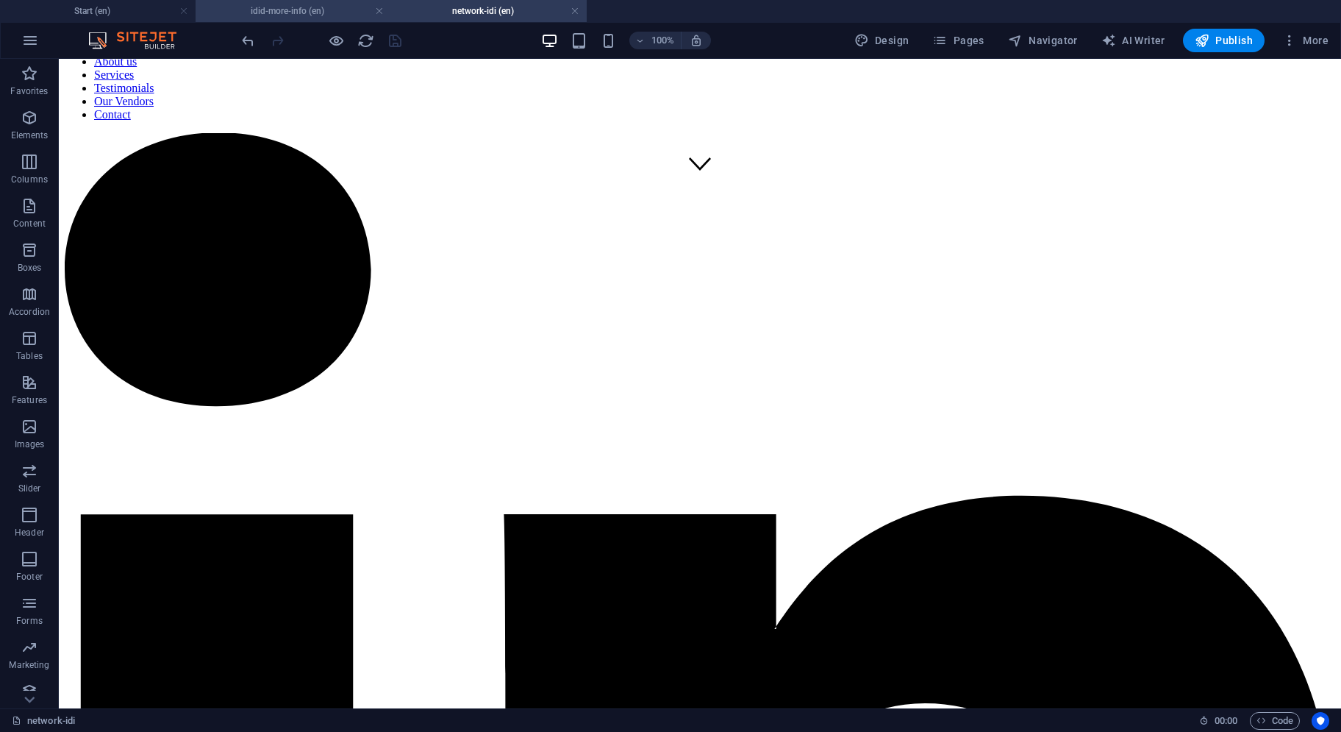
click at [265, 10] on h4 "idid-more-info (en)" at bounding box center [294, 11] width 196 height 16
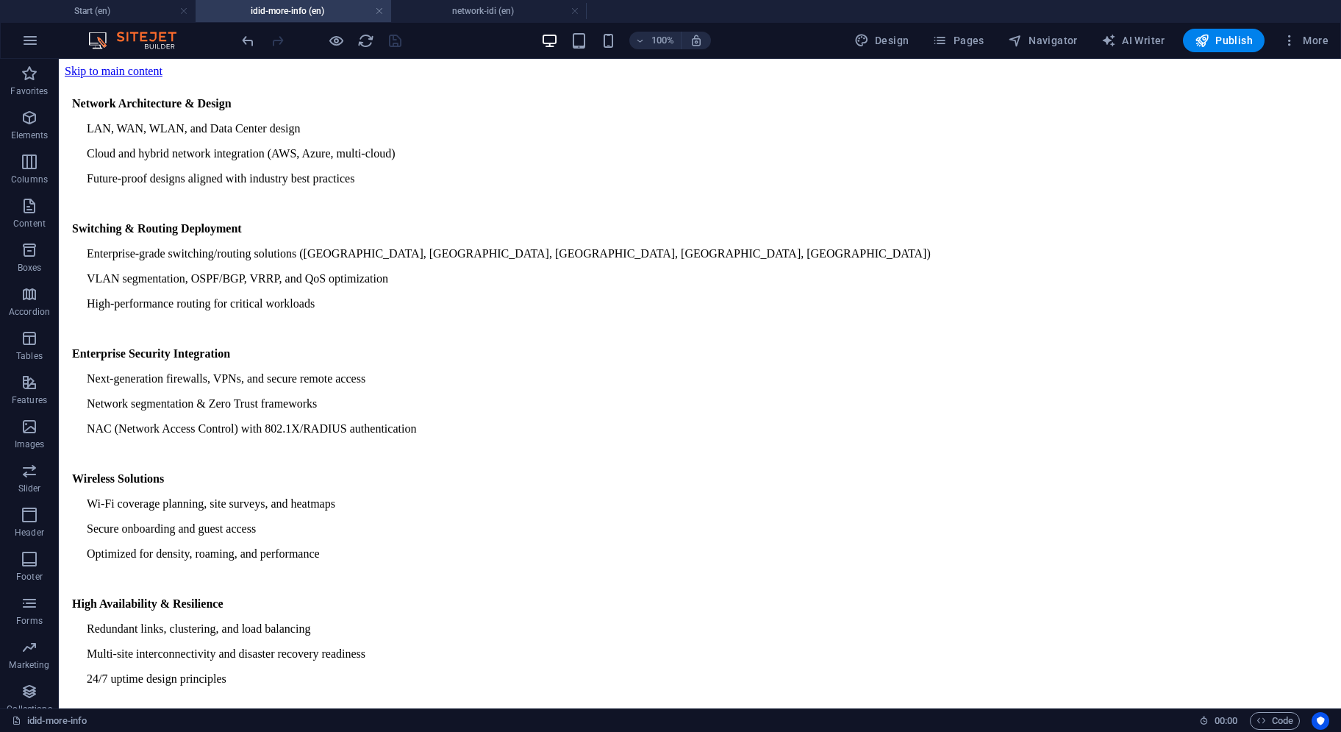
scroll to position [0, 0]
click at [129, 72] on button at bounding box center [135, 68] width 18 height 18
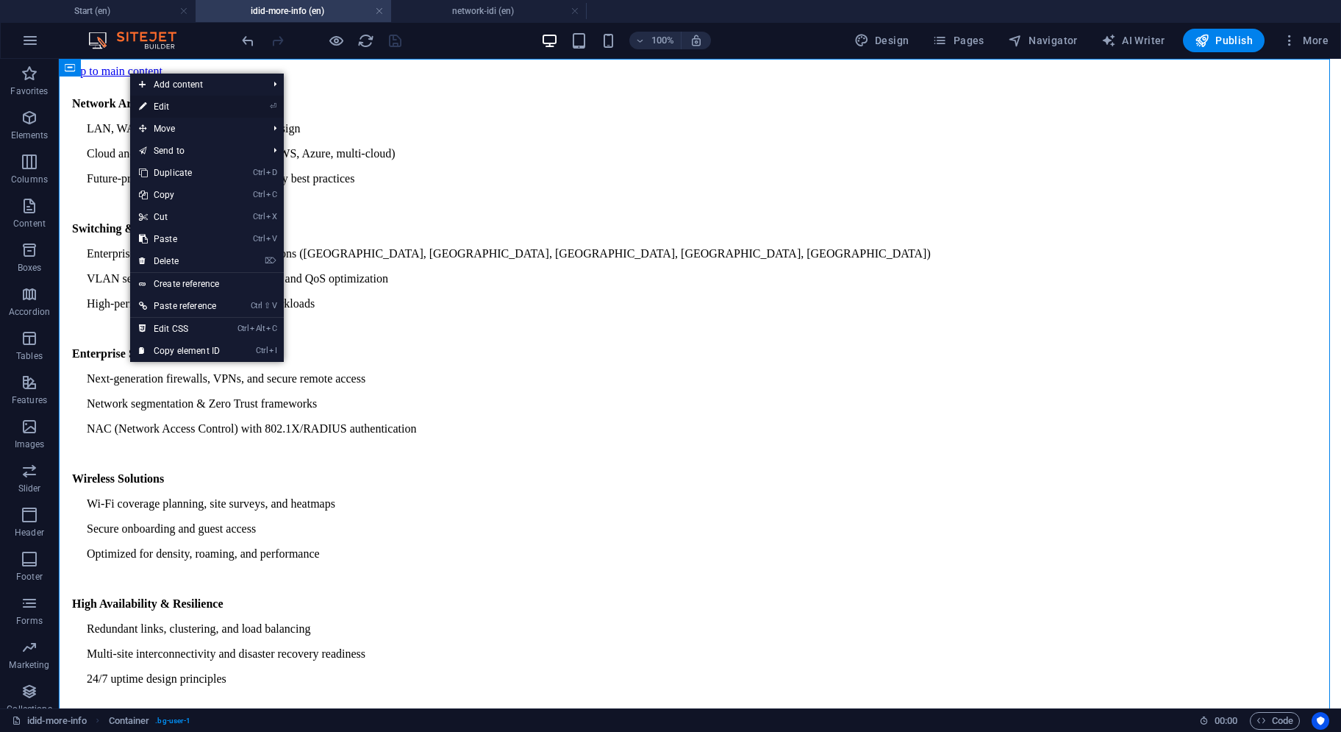
click at [156, 101] on link "⏎ Edit" at bounding box center [179, 107] width 99 height 22
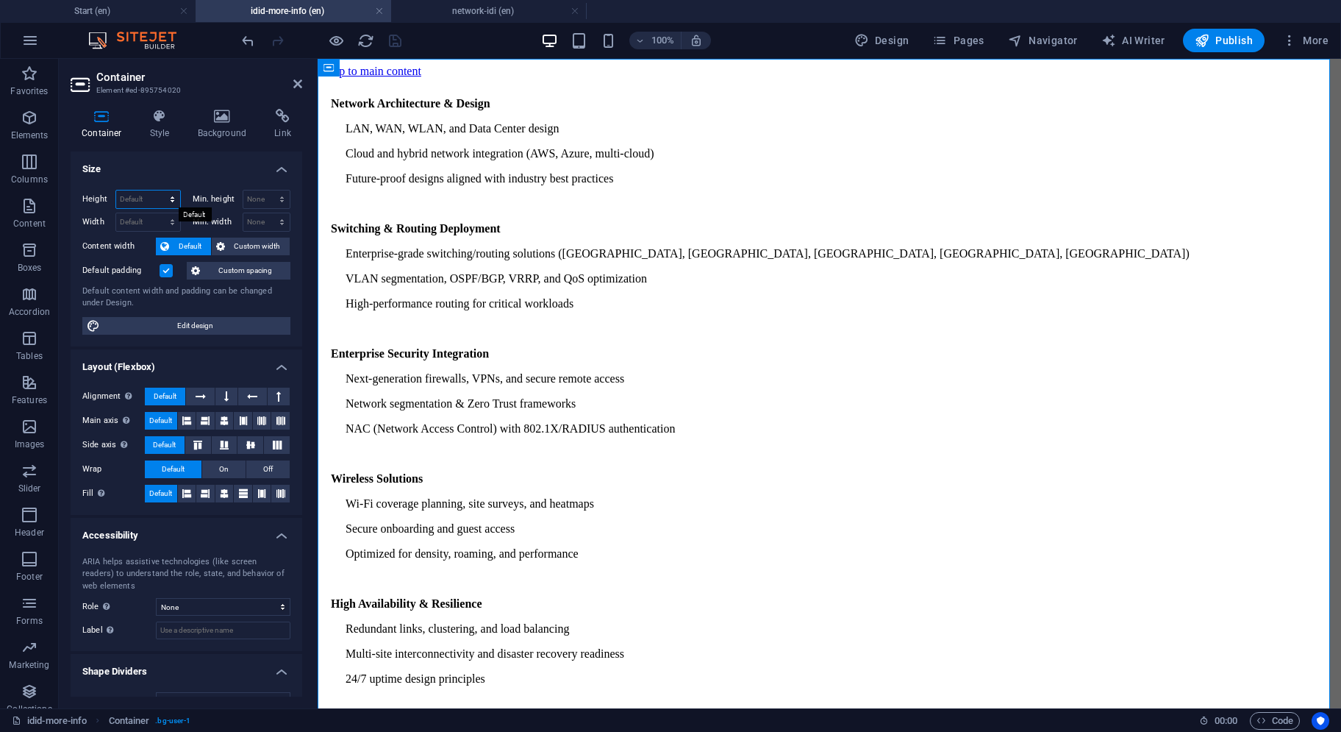
click at [149, 193] on select "Default px rem % vh vw" at bounding box center [148, 199] width 64 height 18
click at [159, 218] on select "Default px rem % em vh vw" at bounding box center [148, 222] width 64 height 18
select select "px"
click at [158, 213] on select "Default px rem % em vh vw" at bounding box center [148, 222] width 64 height 18
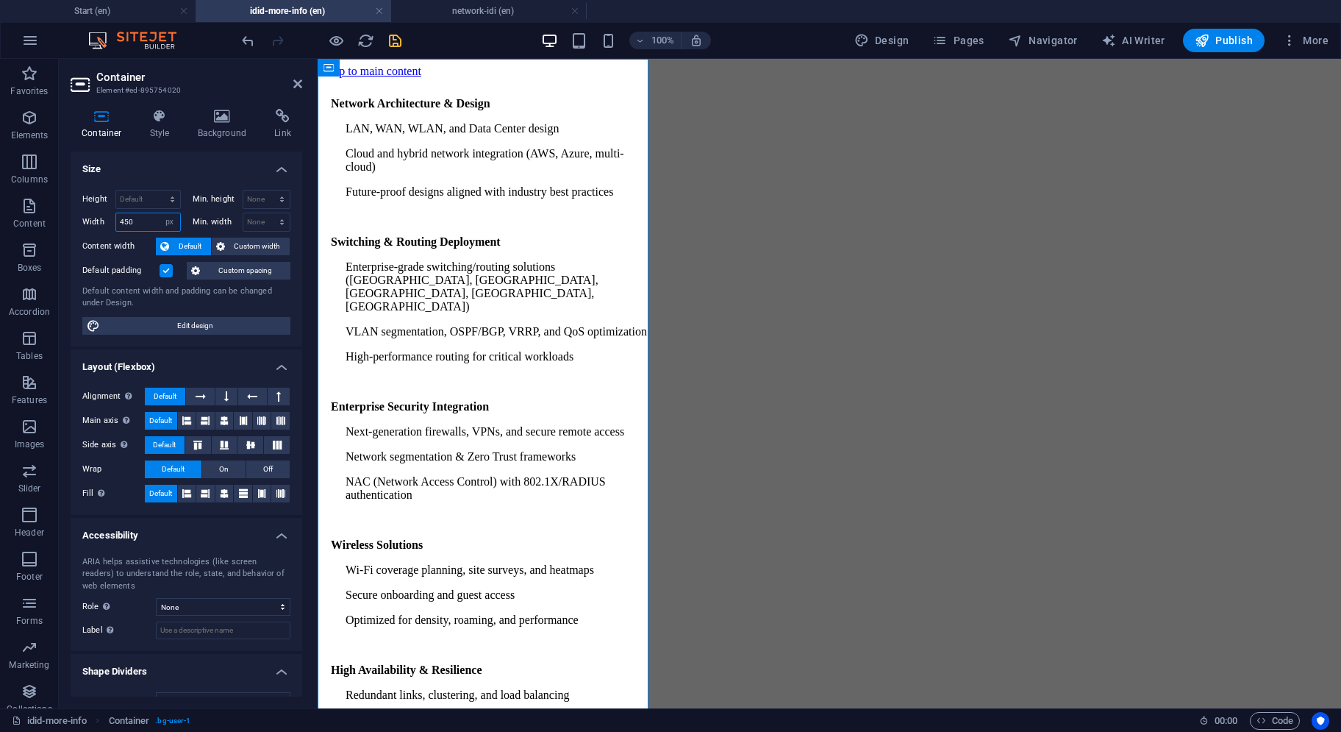
drag, startPoint x: 143, startPoint y: 218, endPoint x: 113, endPoint y: 219, distance: 29.4
click at [113, 219] on div "Width 450 Default px rem % em vh vw" at bounding box center [131, 222] width 99 height 19
type input "550"
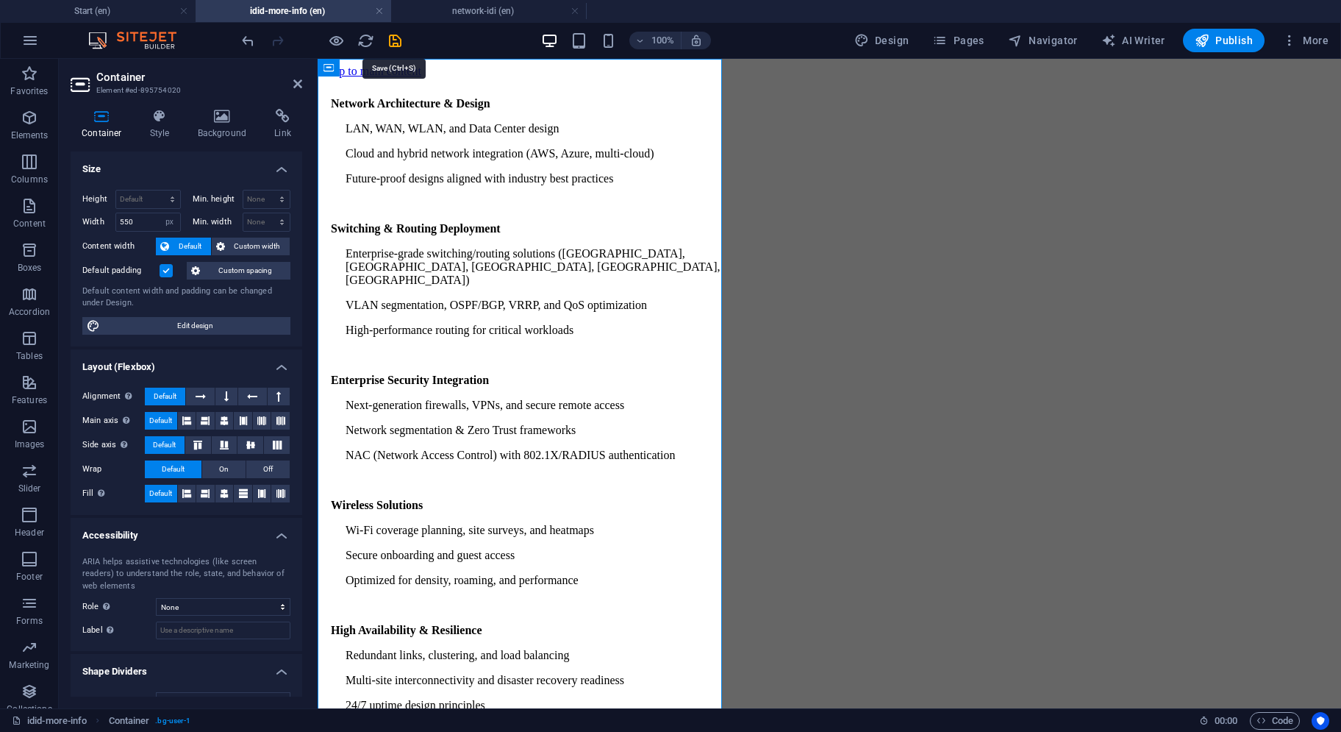
click at [394, 38] on icon "save" at bounding box center [395, 40] width 17 height 17
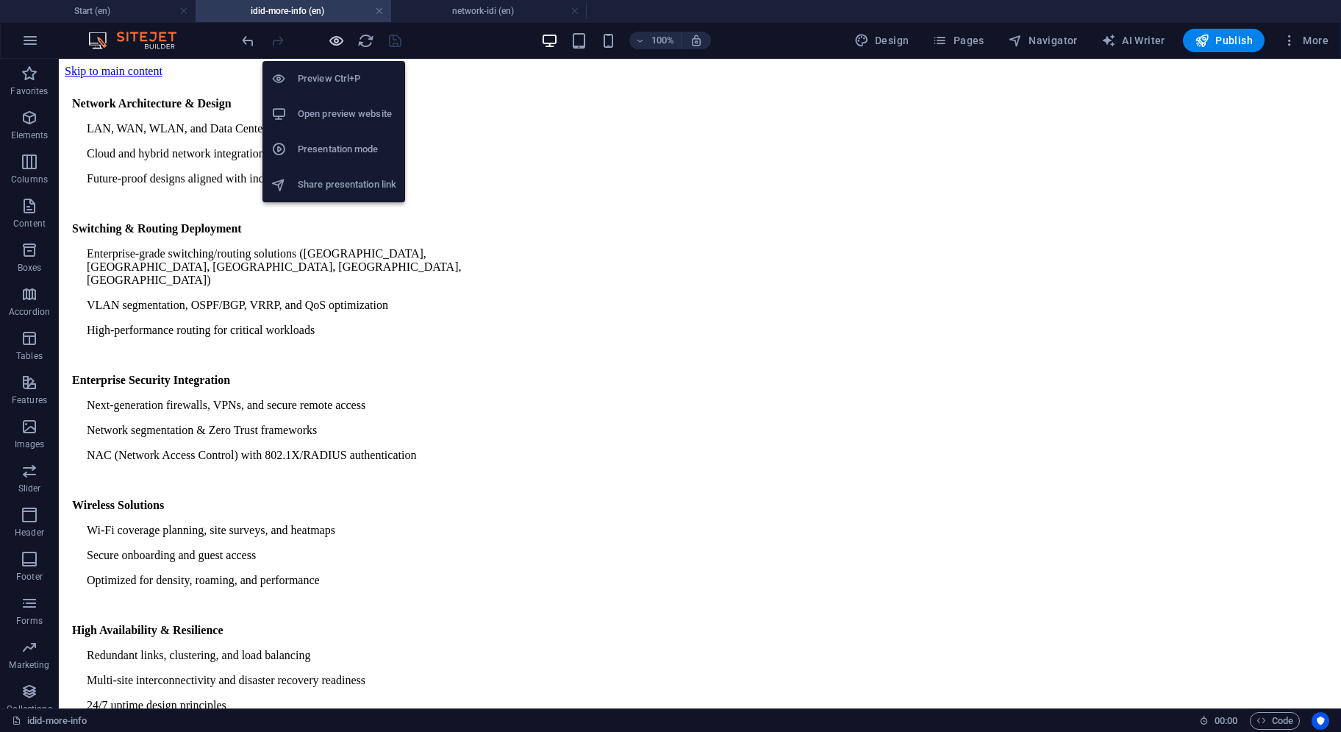
click at [335, 40] on icon "button" at bounding box center [336, 40] width 17 height 17
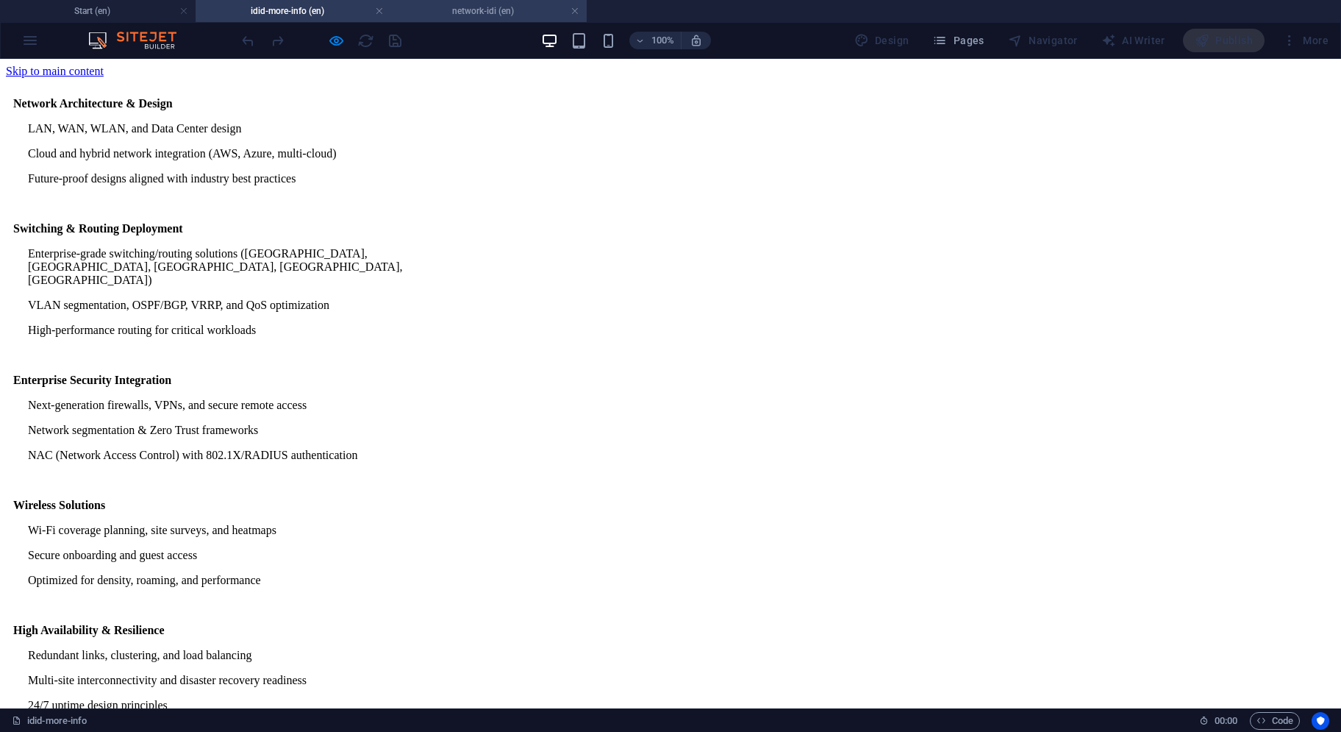
click at [427, 9] on h4 "network-idi (en)" at bounding box center [489, 11] width 196 height 16
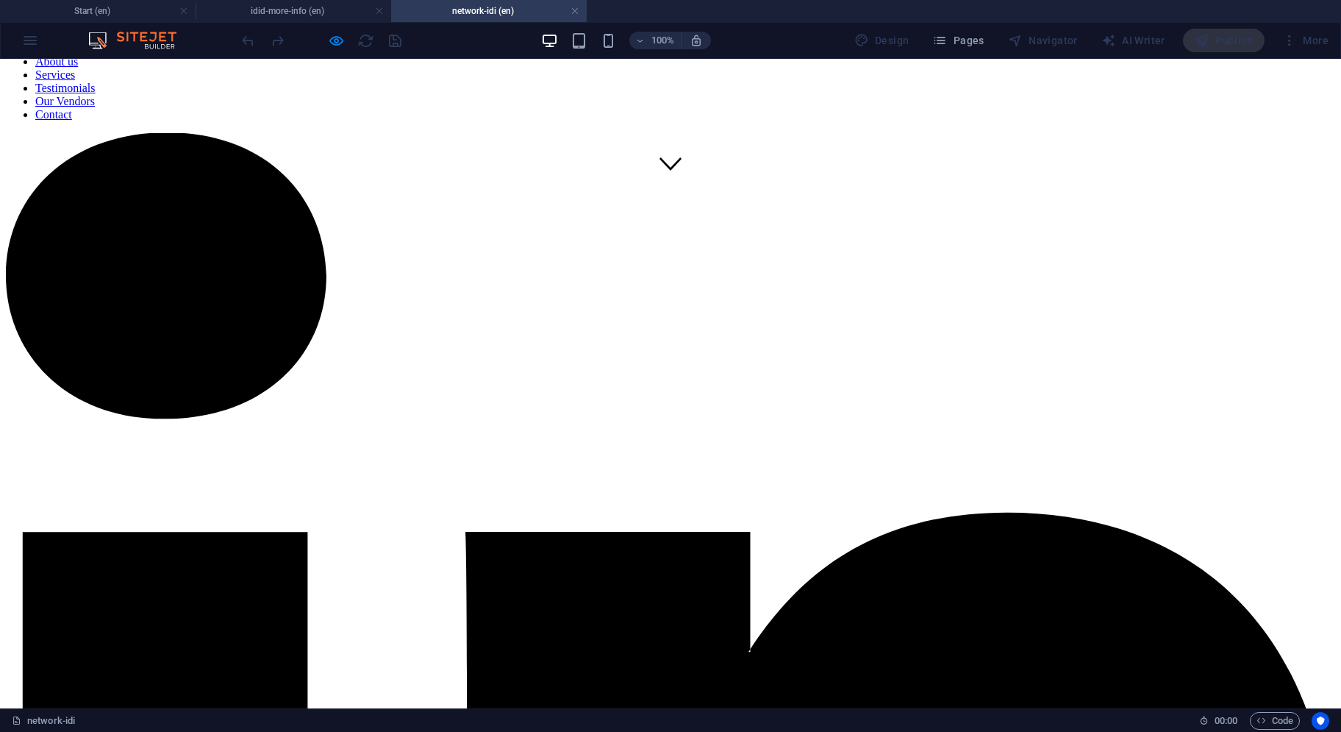
click at [24, 174] on button "×" at bounding box center [15, 166] width 18 height 15
click at [264, 6] on h4 "idid-more-info (en)" at bounding box center [294, 11] width 196 height 16
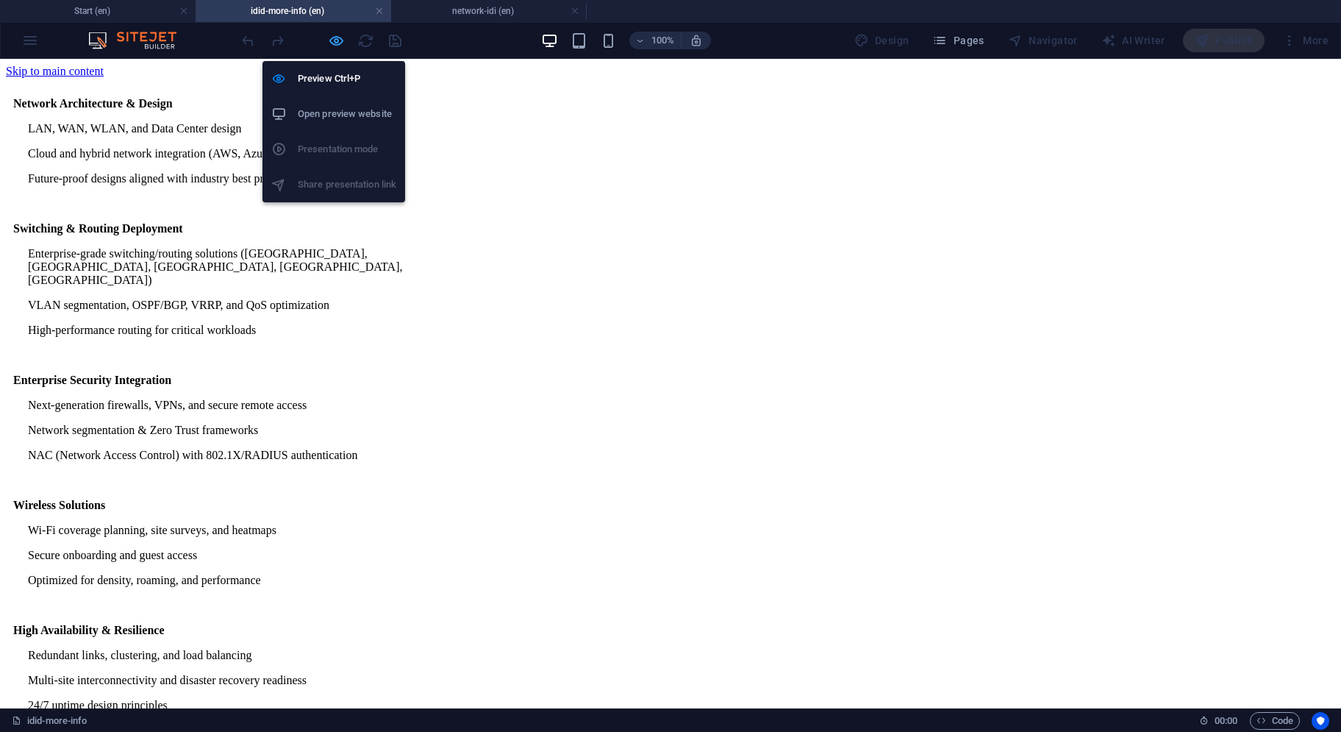
click at [331, 42] on icon "button" at bounding box center [336, 40] width 17 height 17
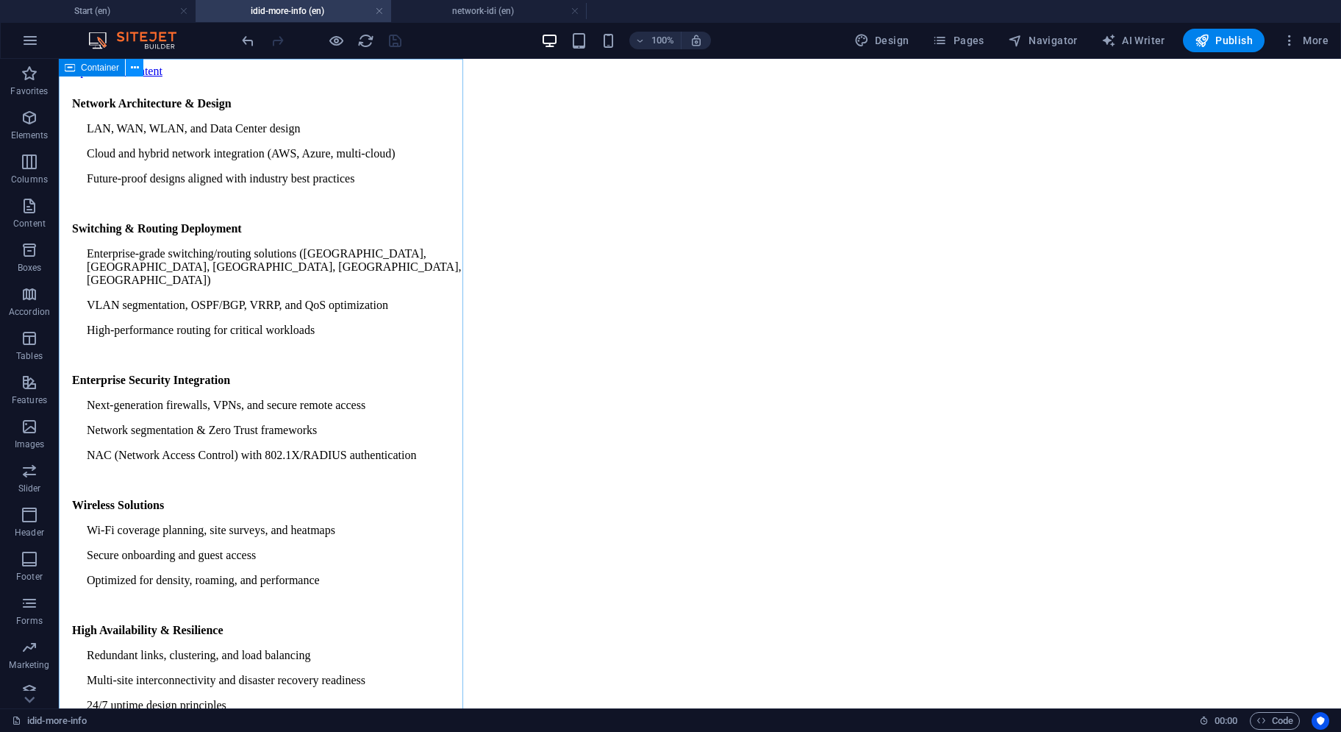
click at [132, 71] on icon at bounding box center [135, 67] width 8 height 15
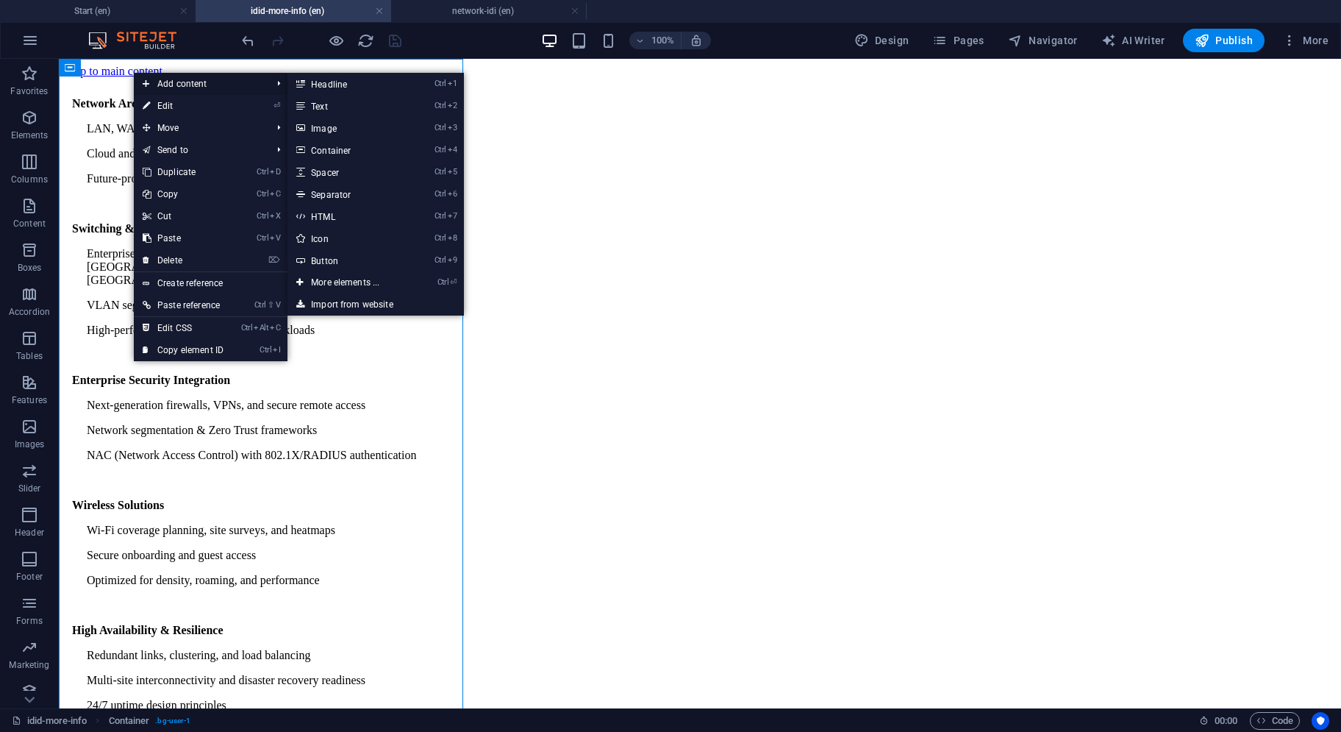
click at [146, 92] on icon at bounding box center [146, 84] width 7 height 22
click at [150, 98] on link "⏎ Edit" at bounding box center [183, 106] width 99 height 22
select select "px"
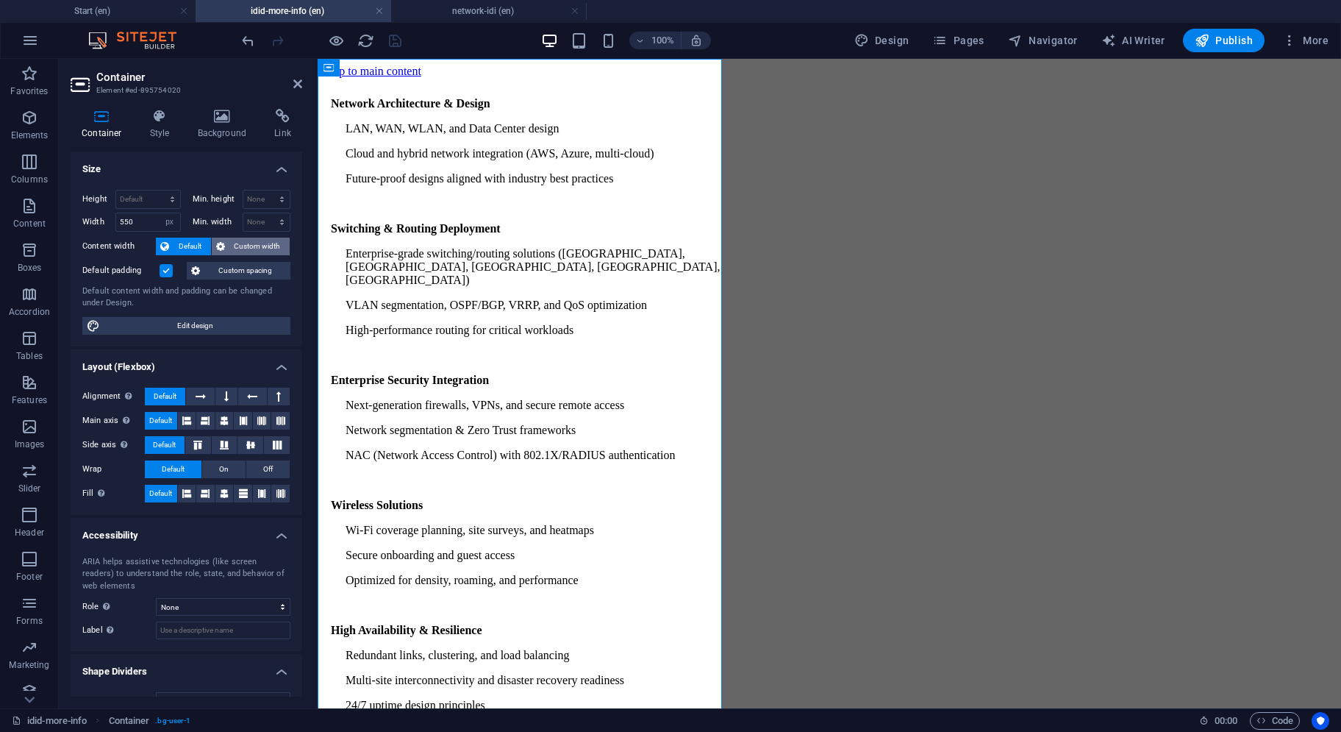
click at [231, 241] on span "Custom width" at bounding box center [257, 247] width 57 height 18
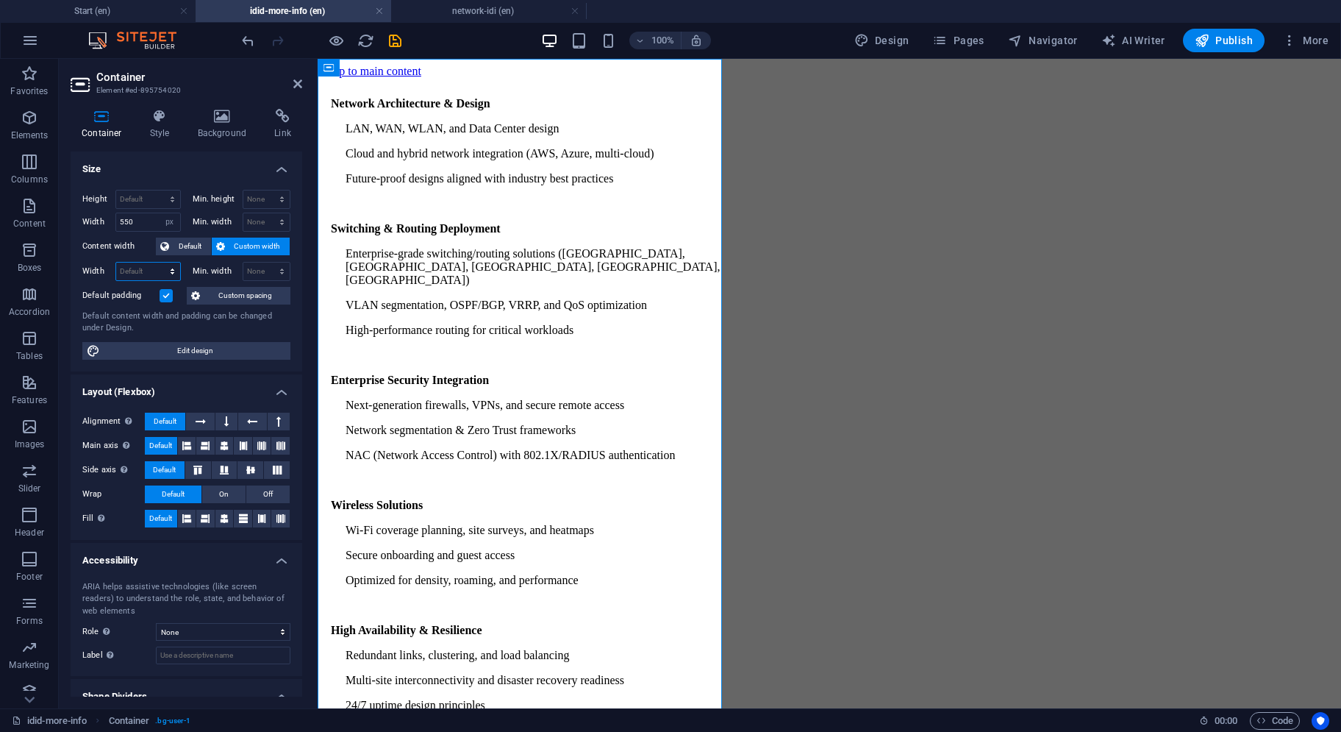
click at [152, 268] on select "Default px rem % em vh vw" at bounding box center [148, 272] width 64 height 18
select select "px"
click at [158, 263] on select "Default px rem % em vh vw" at bounding box center [148, 272] width 64 height 18
type input "550"
click at [166, 223] on select "Default px rem % em vh vw" at bounding box center [170, 222] width 21 height 18
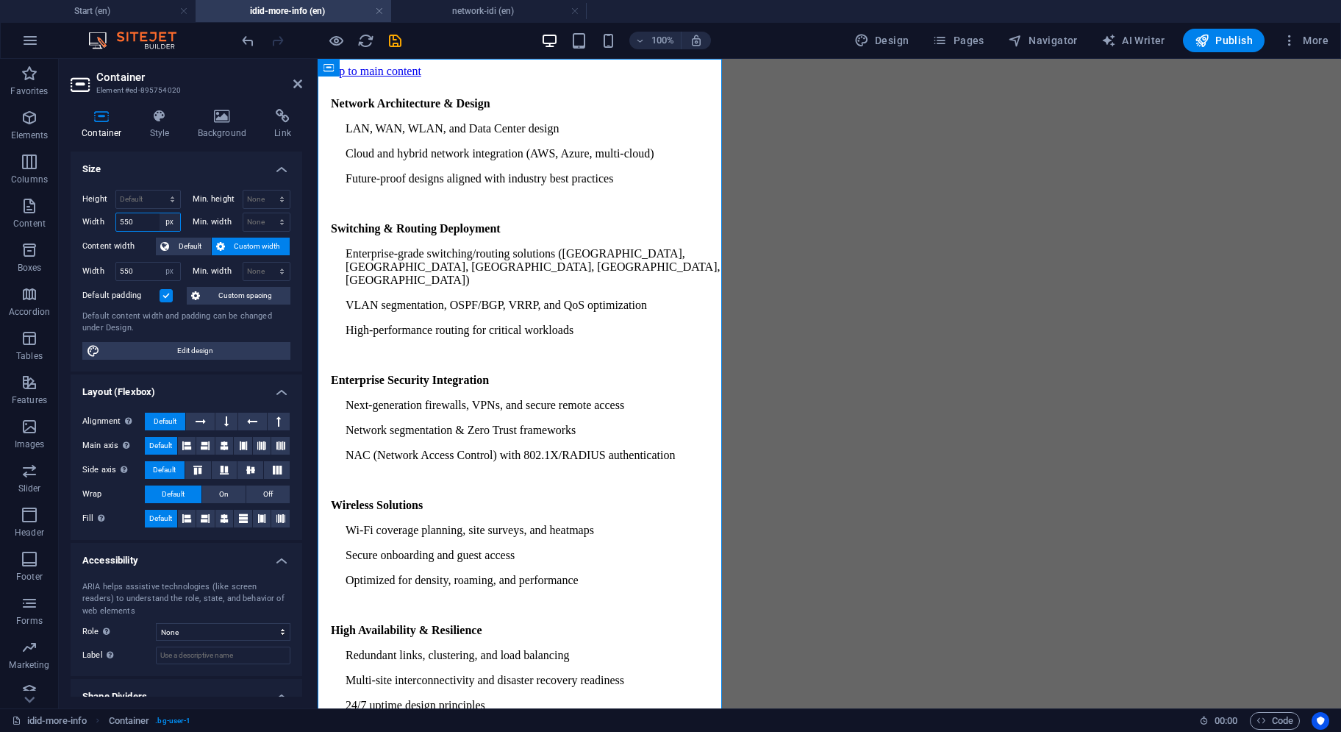
select select "default"
click at [160, 213] on select "Default px rem % em vh vw" at bounding box center [170, 222] width 21 height 18
select select "DISABLED_OPTION_VALUE"
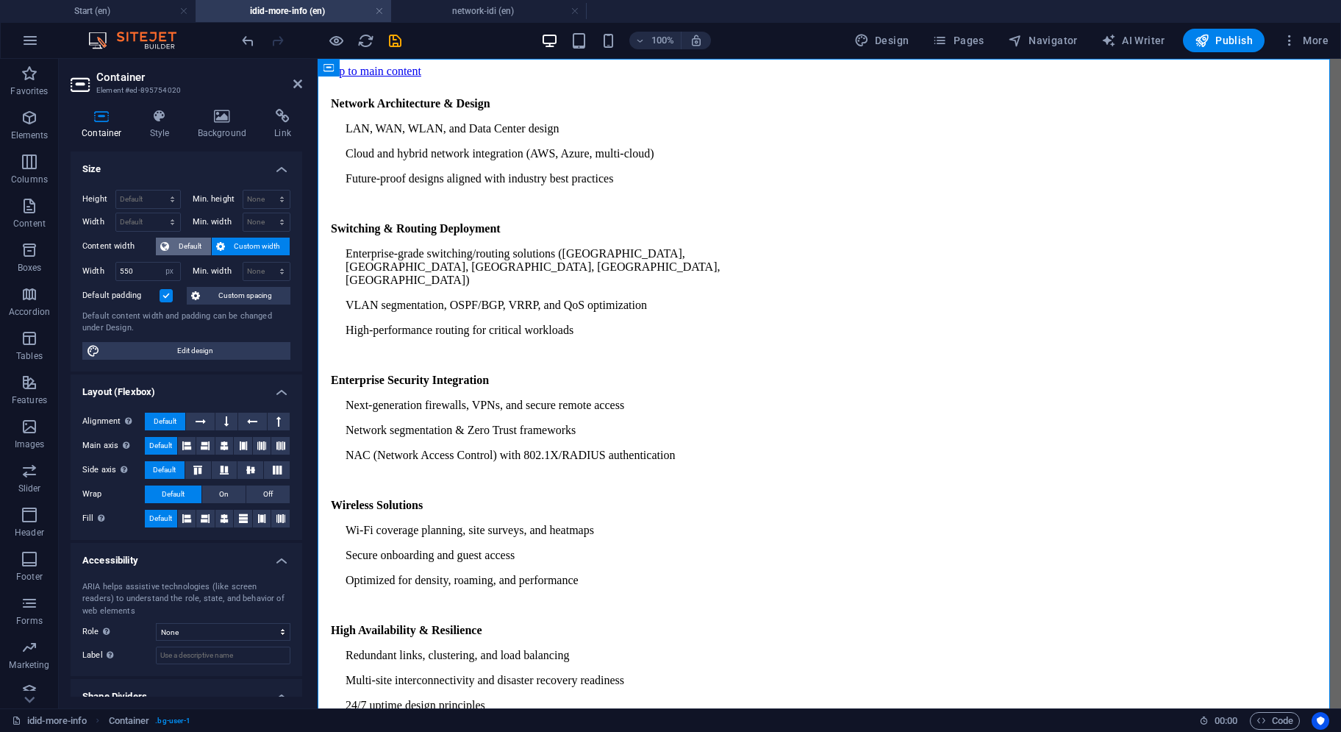
click at [179, 245] on span "Default" at bounding box center [190, 247] width 33 height 18
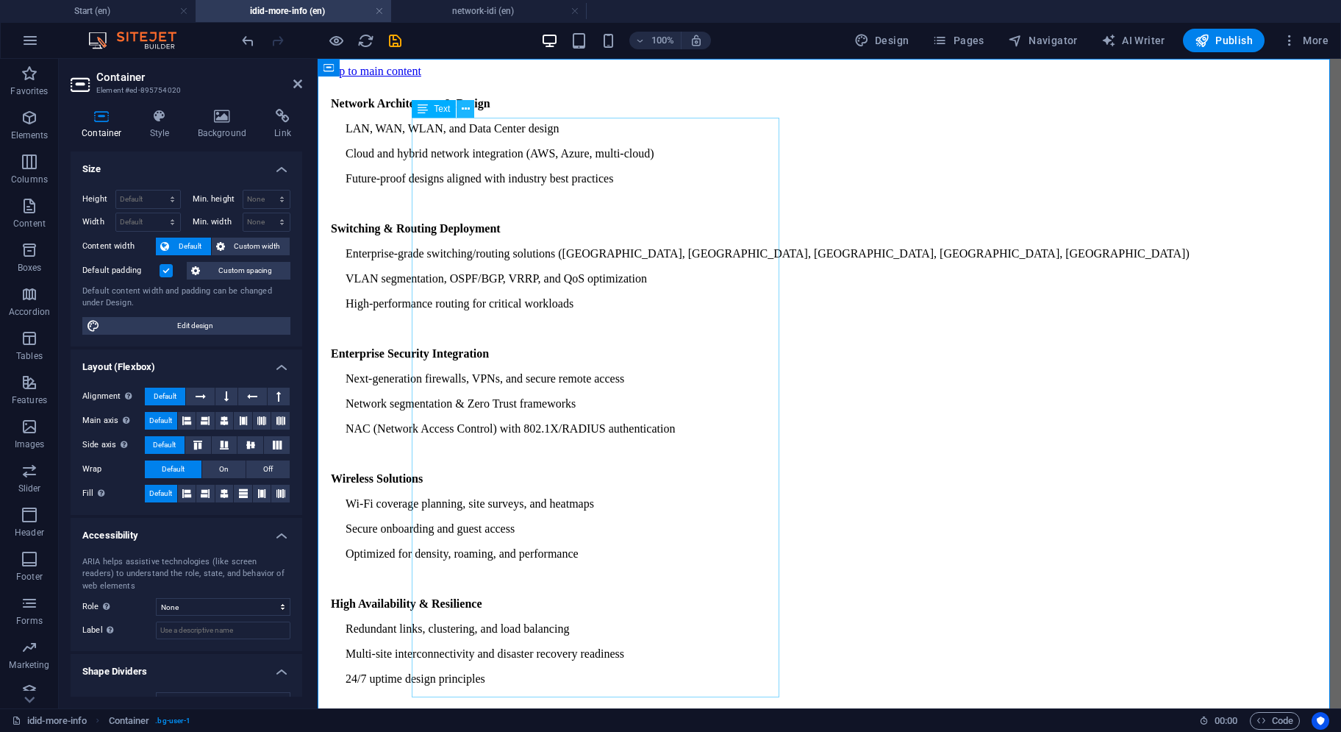
click at [471, 110] on button at bounding box center [466, 109] width 18 height 18
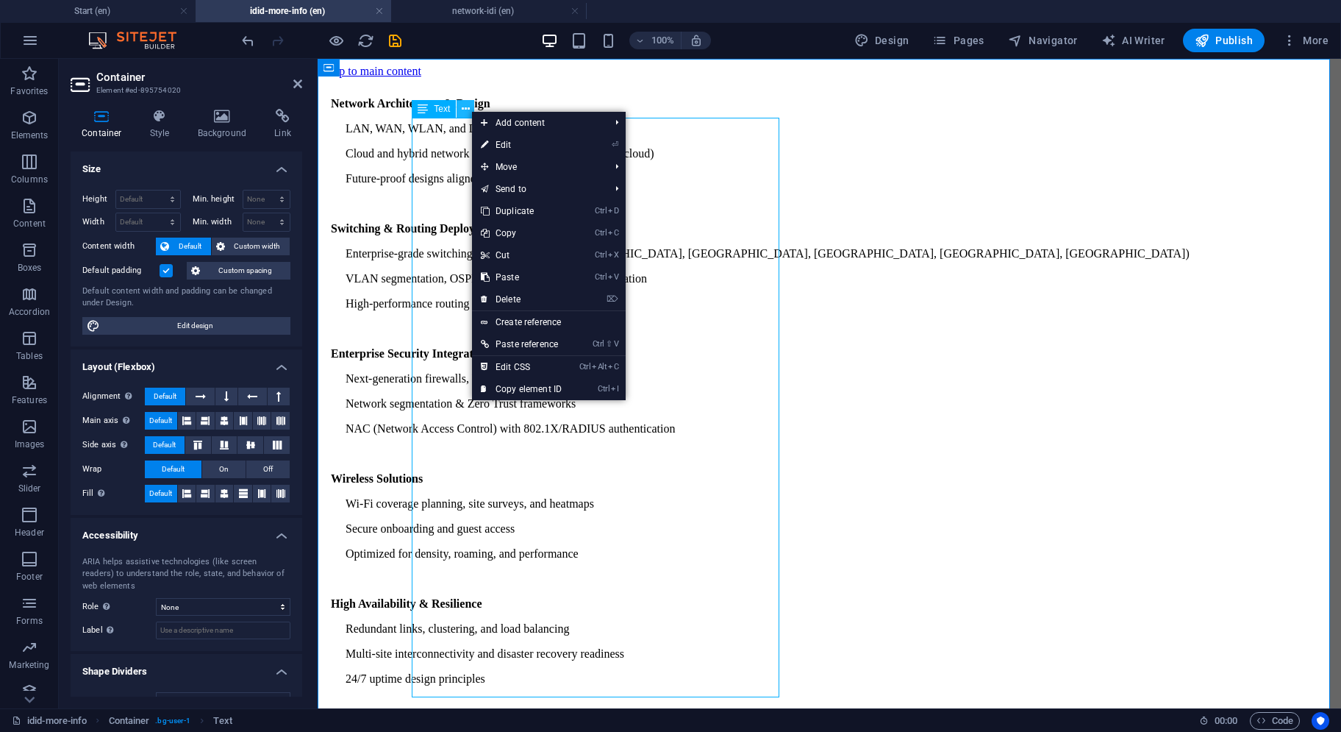
click at [471, 110] on button at bounding box center [466, 109] width 18 height 18
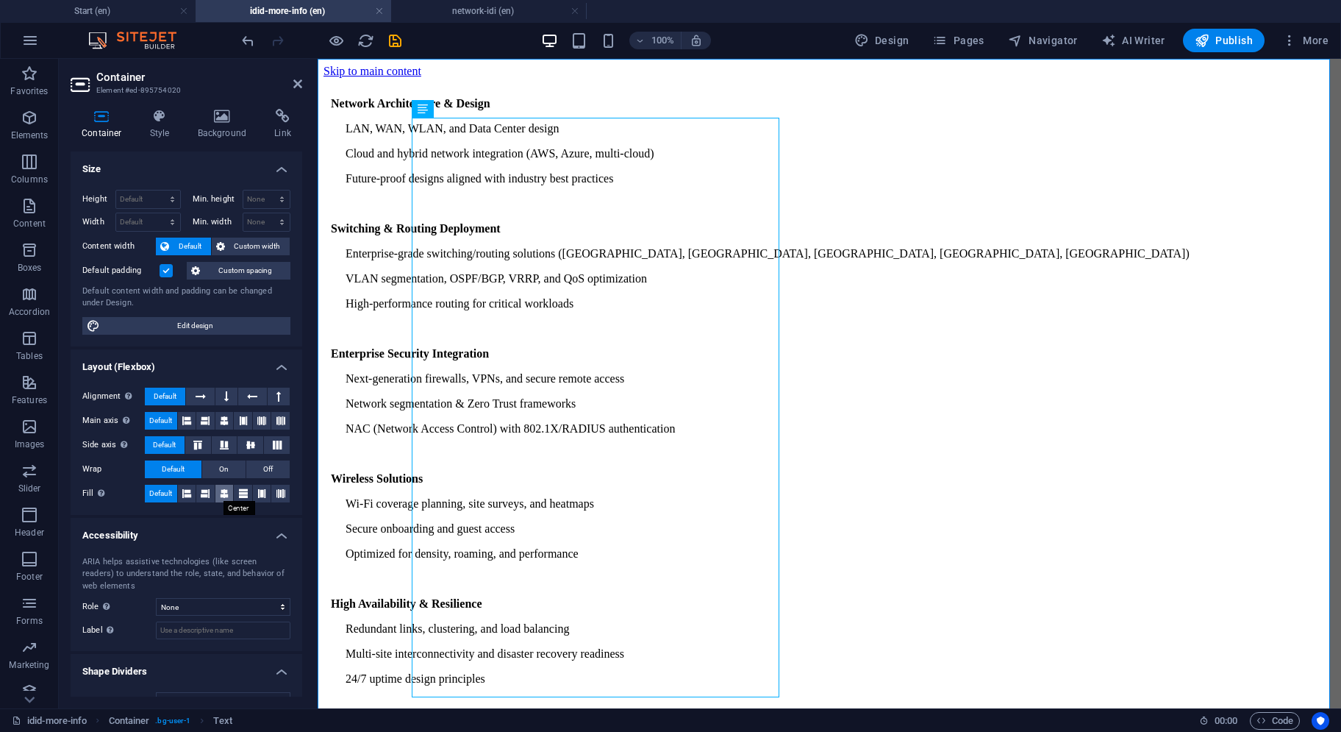
click at [221, 492] on icon at bounding box center [224, 494] width 9 height 18
click at [490, 233] on div "Network Architecture & Design LAN, WAN, WLAN, and Data Center design Cloud and …" at bounding box center [830, 466] width 1012 height 777
click at [462, 102] on icon at bounding box center [466, 108] width 8 height 15
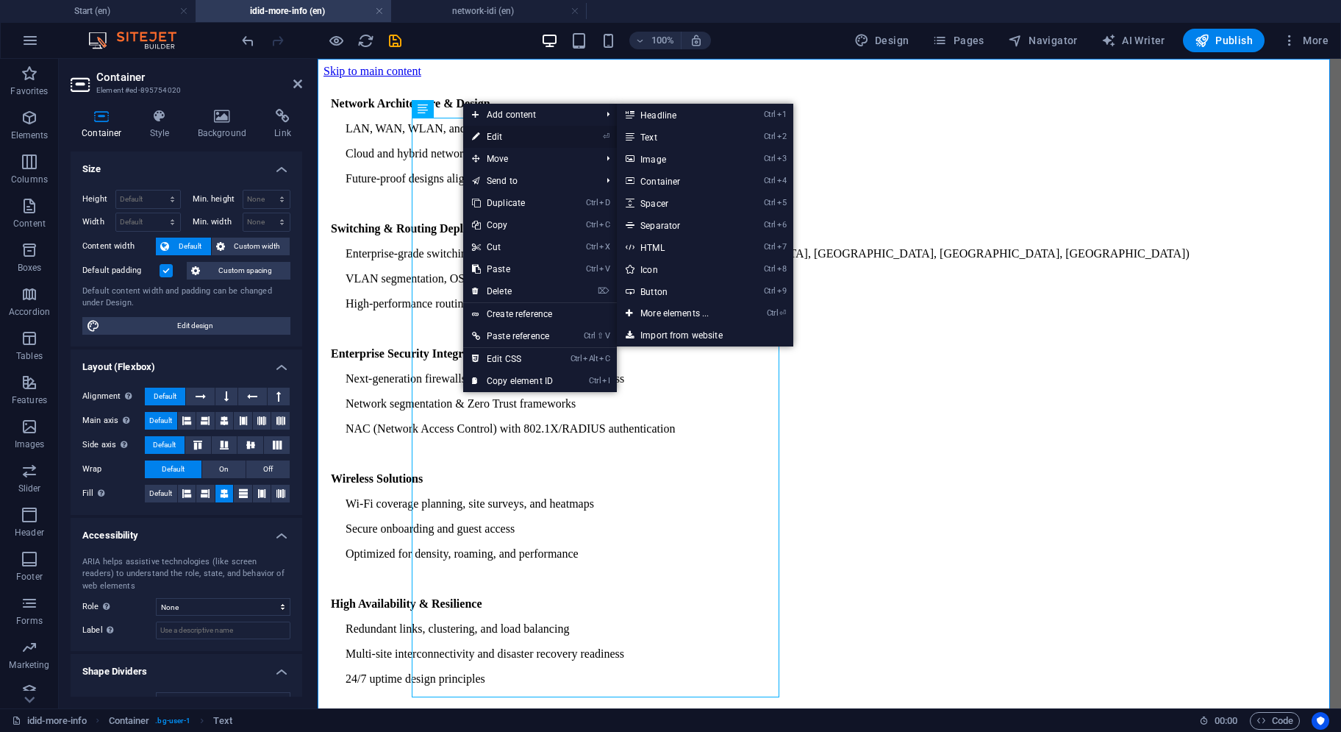
click at [488, 138] on link "⏎ Edit" at bounding box center [512, 137] width 99 height 22
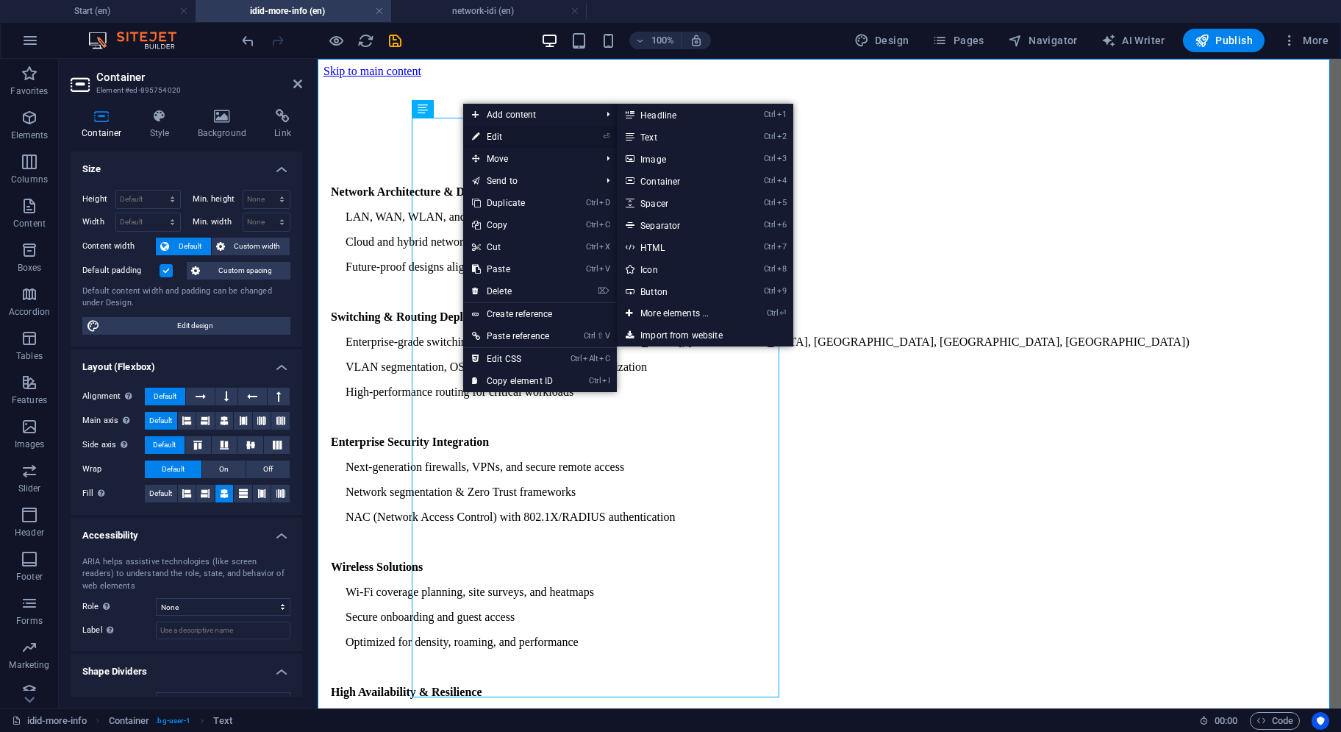
select select "px"
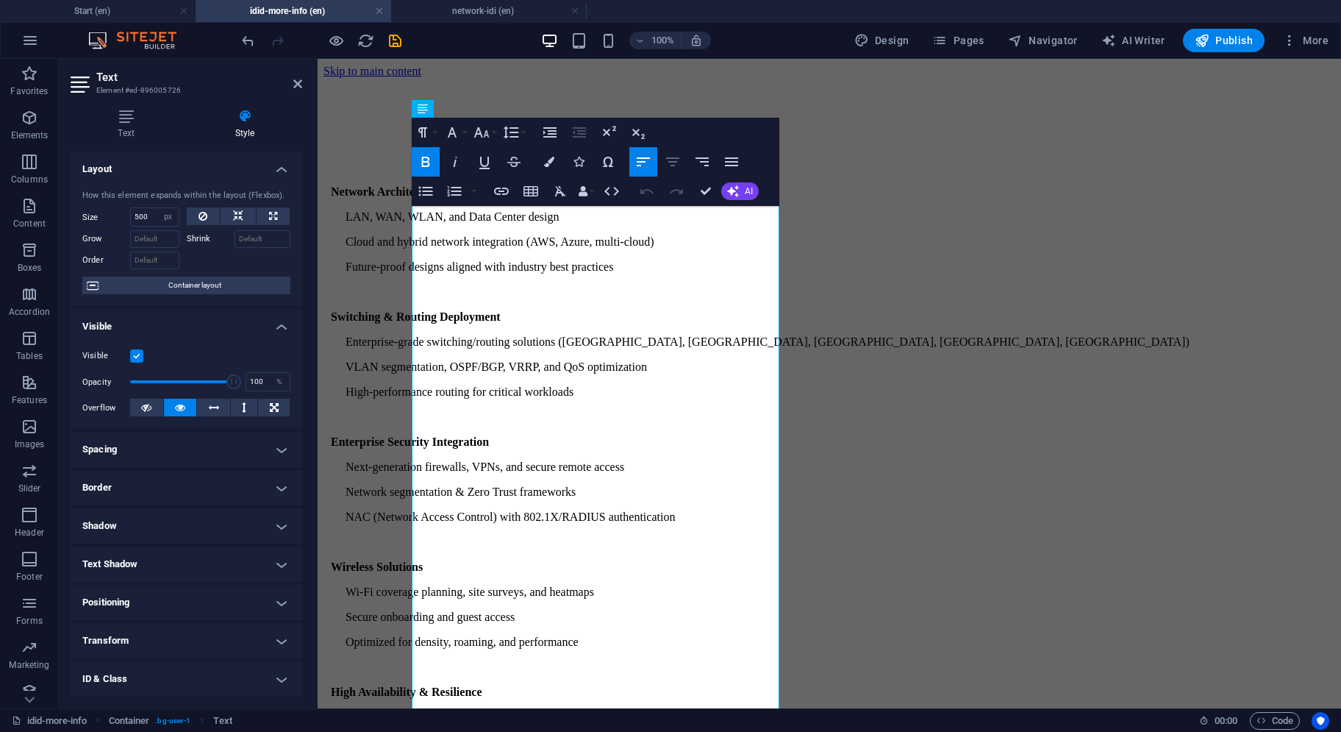
click at [679, 165] on icon "button" at bounding box center [673, 162] width 18 height 18
click at [648, 164] on icon "button" at bounding box center [644, 162] width 18 height 18
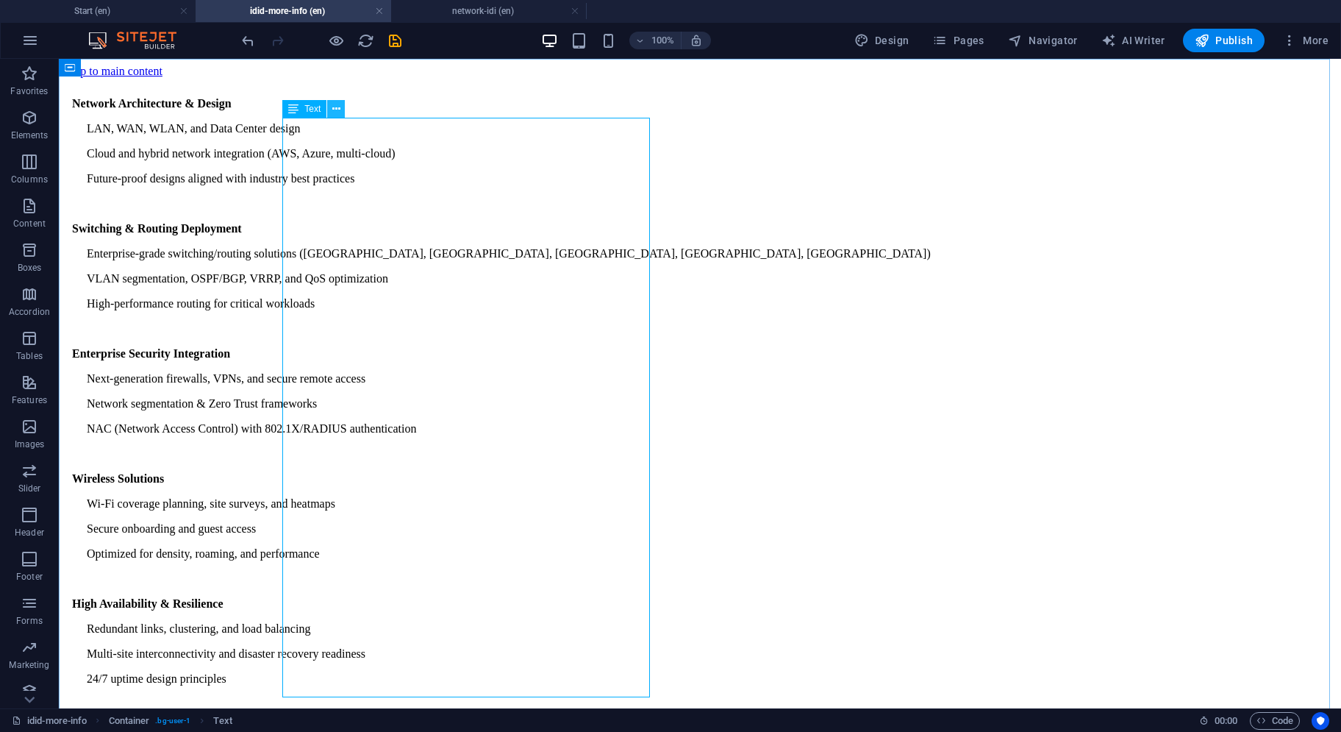
click at [334, 111] on icon at bounding box center [336, 108] width 8 height 15
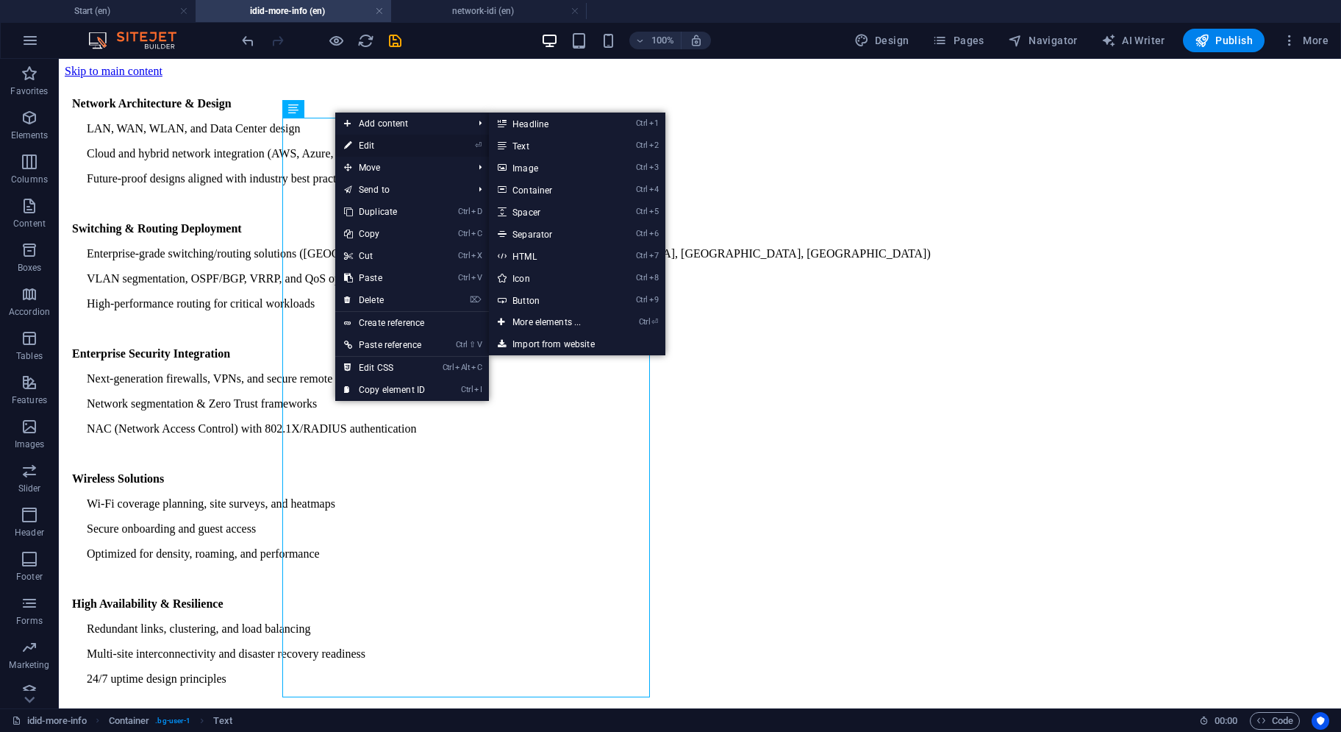
click at [352, 143] on link "⏎ Edit" at bounding box center [384, 146] width 99 height 22
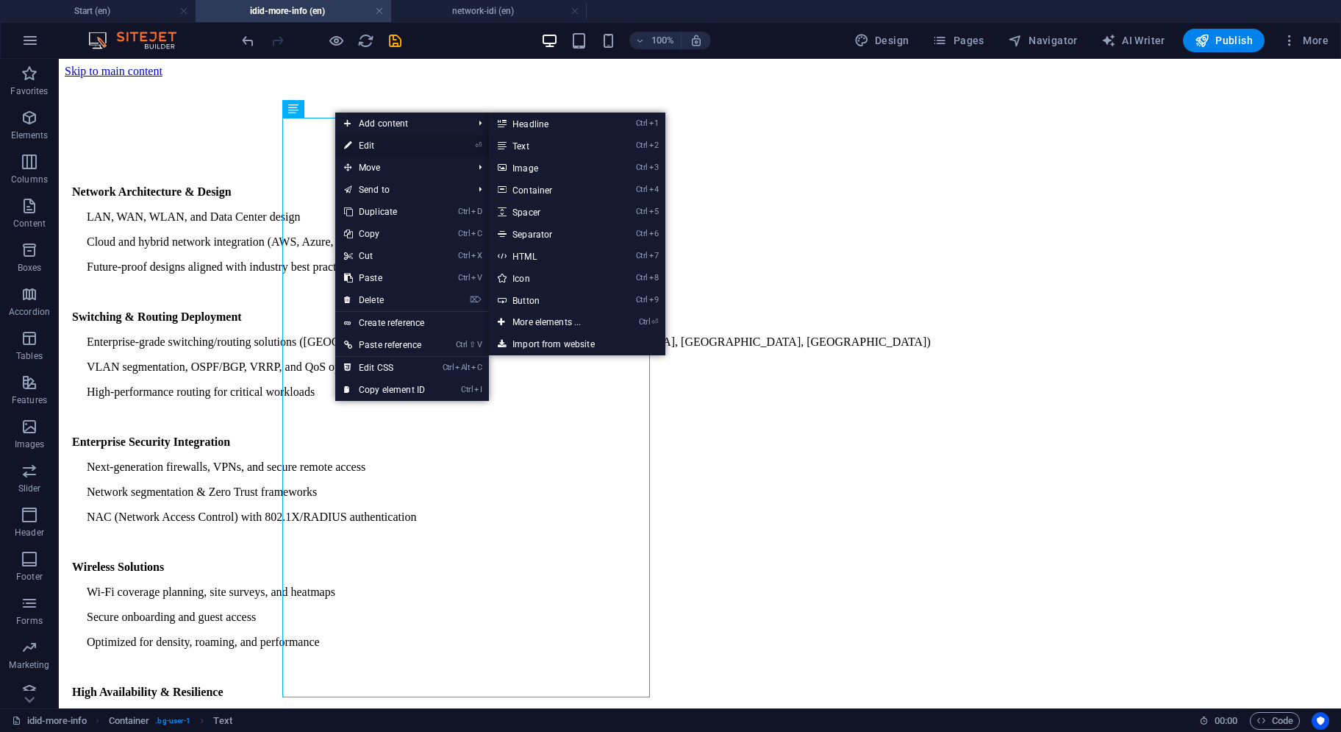
select select "px"
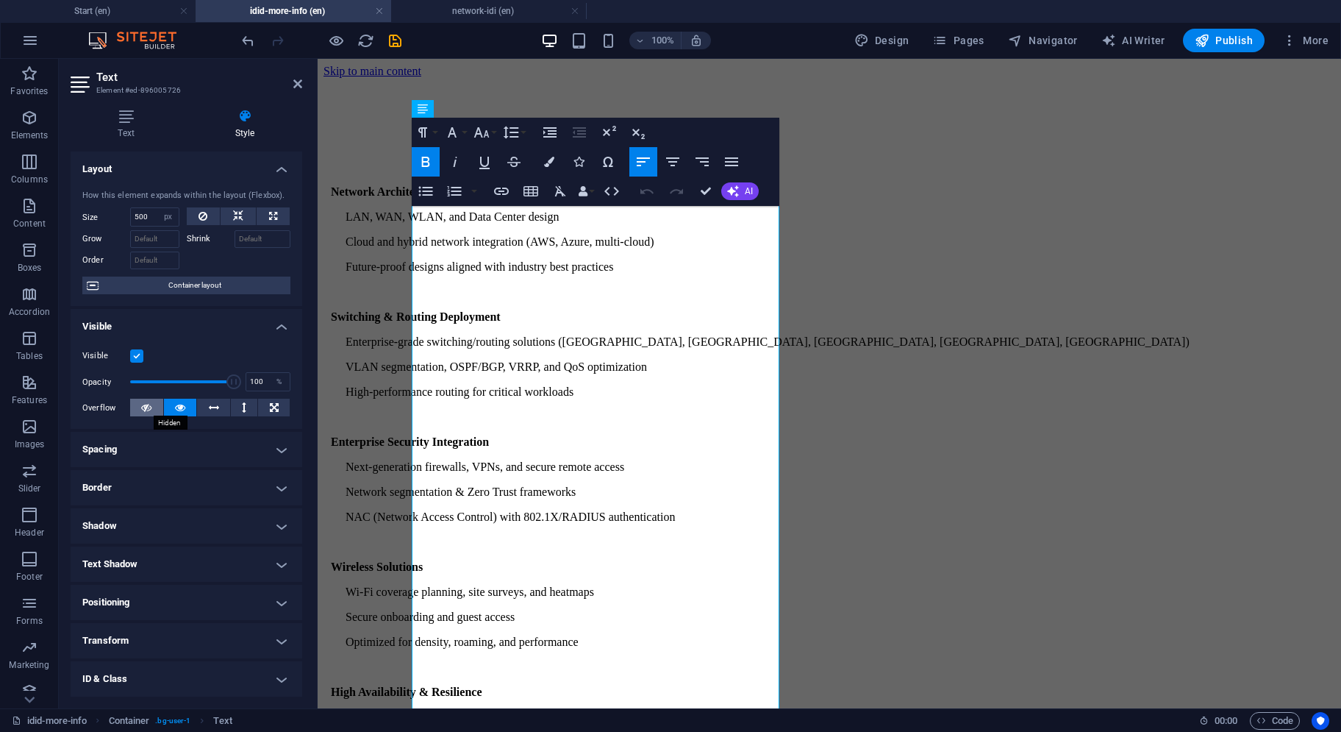
click at [132, 407] on button at bounding box center [146, 408] width 33 height 18
click at [165, 411] on button at bounding box center [180, 408] width 33 height 18
click at [237, 216] on icon at bounding box center [238, 216] width 10 height 18
select select "DISABLED_OPTION_VALUE"
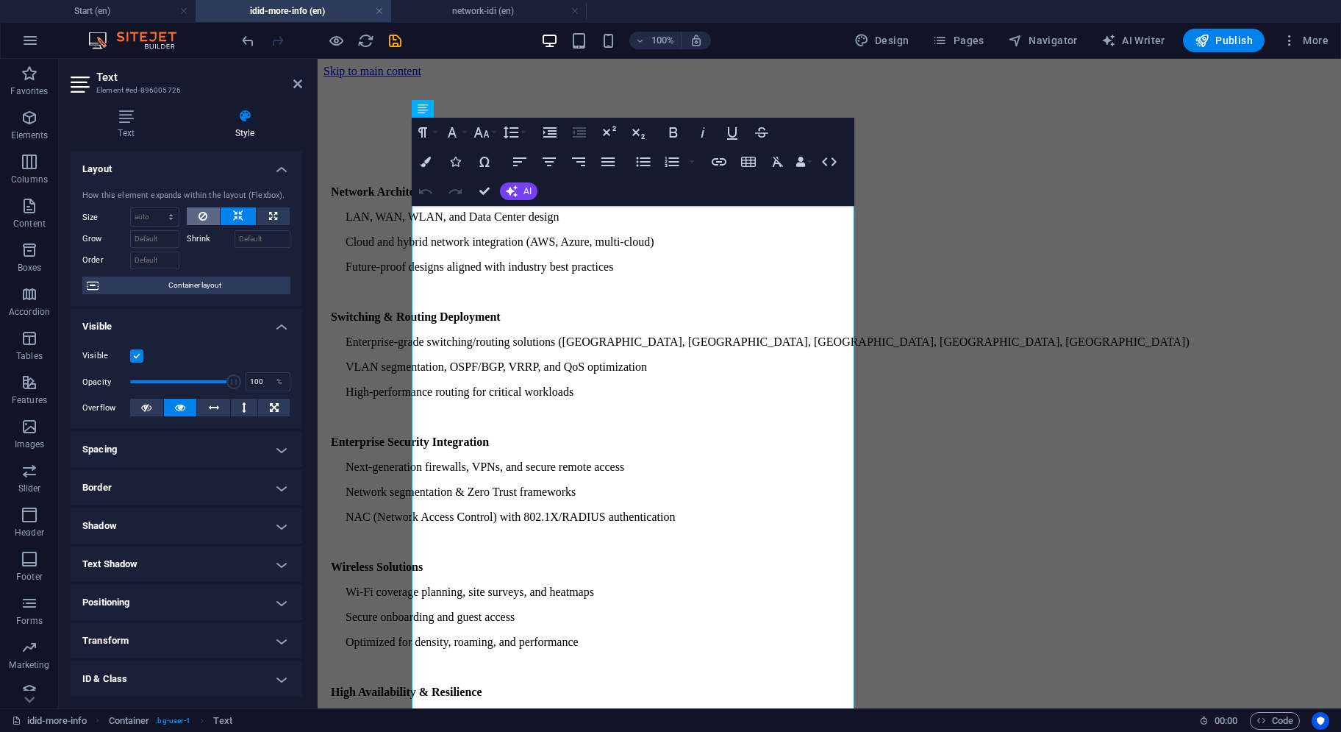
click at [201, 220] on icon at bounding box center [203, 216] width 9 height 18
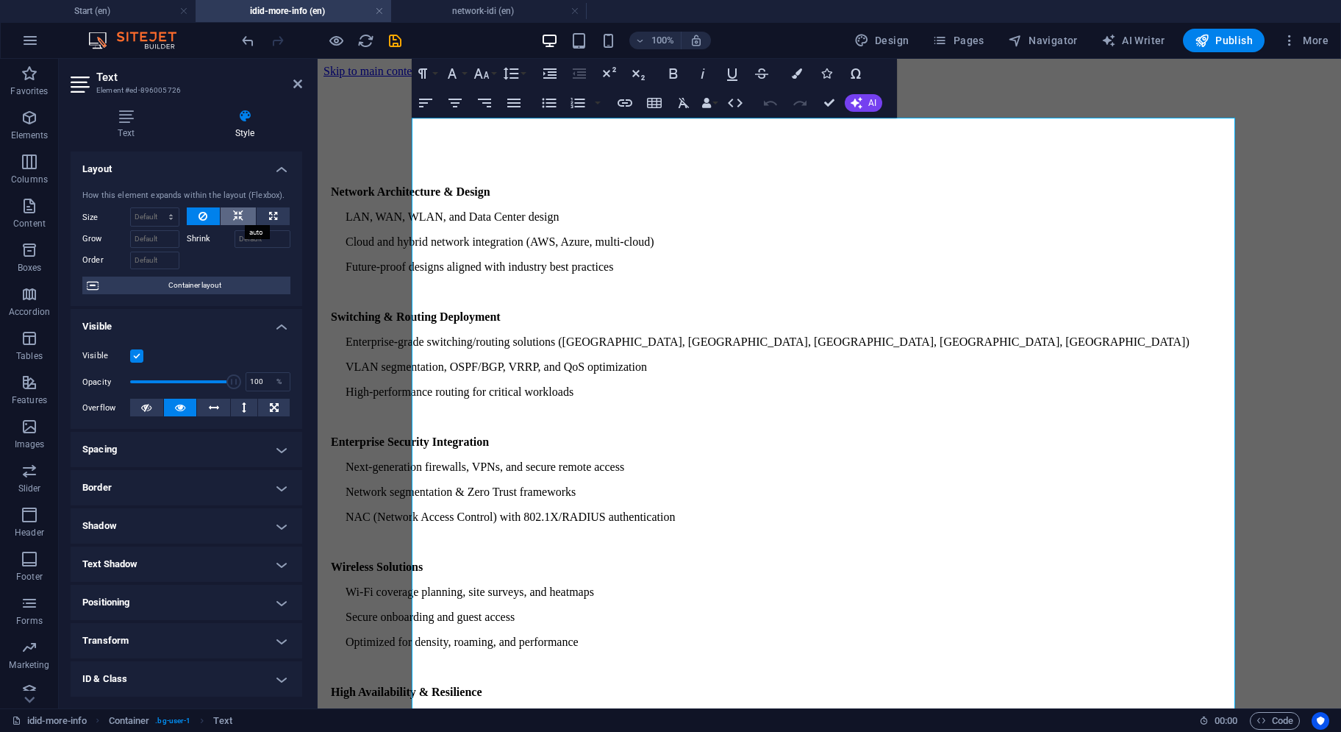
click at [229, 220] on button at bounding box center [238, 216] width 35 height 18
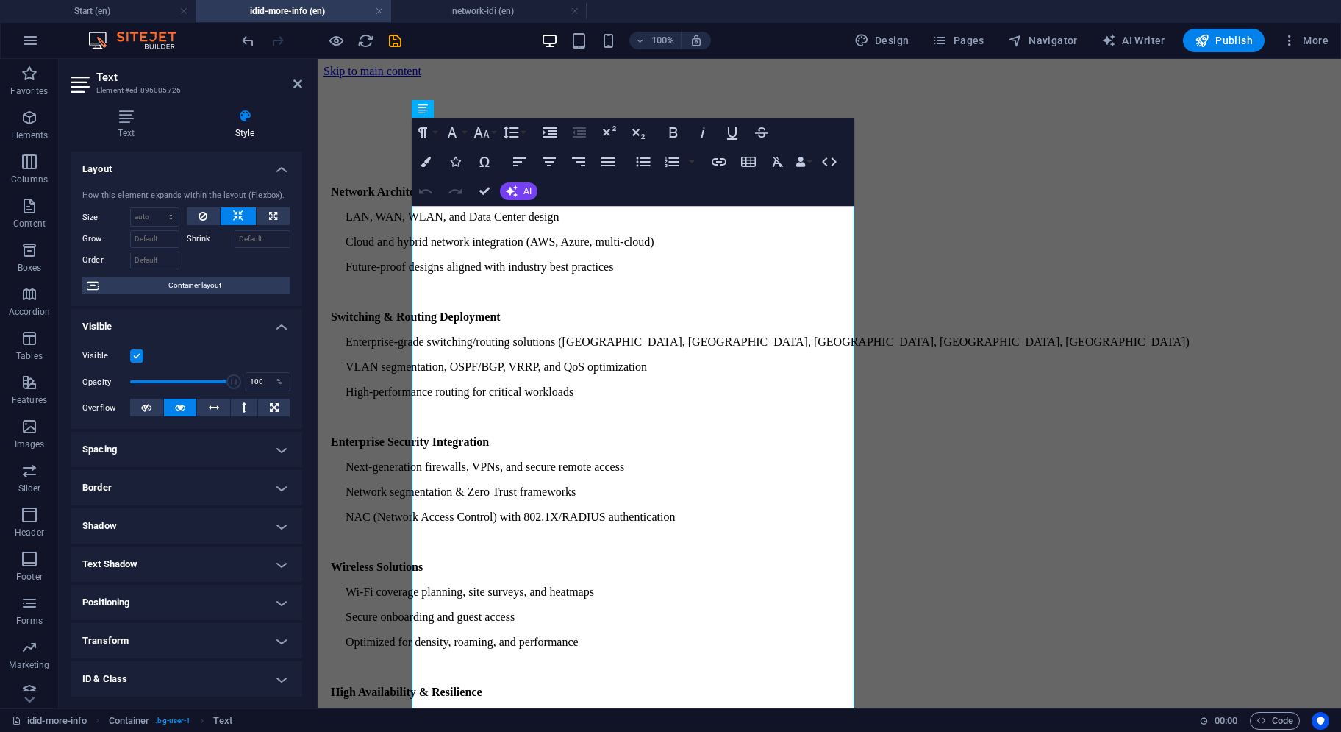
click at [403, 38] on div "100% Design Pages Navigator AI Writer Publish More" at bounding box center [787, 41] width 1096 height 24
click at [397, 43] on icon "save" at bounding box center [395, 40] width 17 height 17
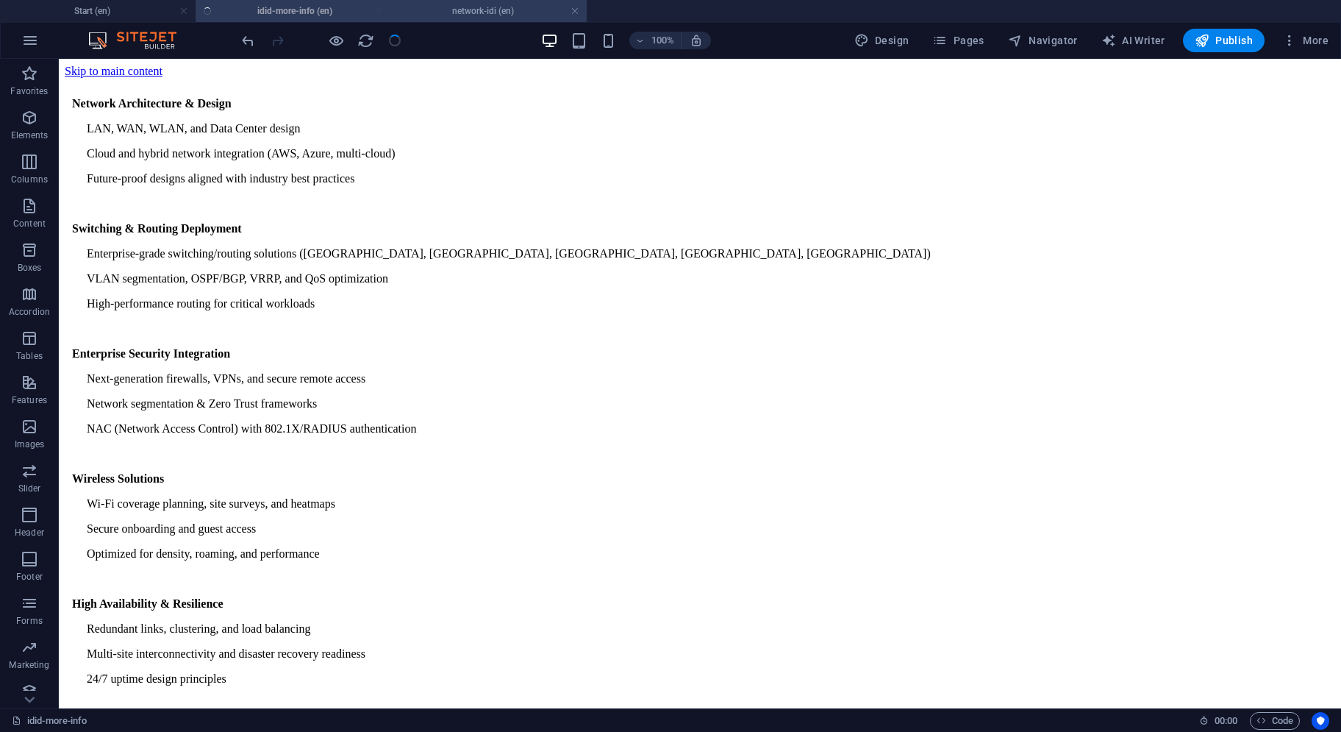
click at [474, 8] on h4 "network-idi (en)" at bounding box center [489, 11] width 196 height 16
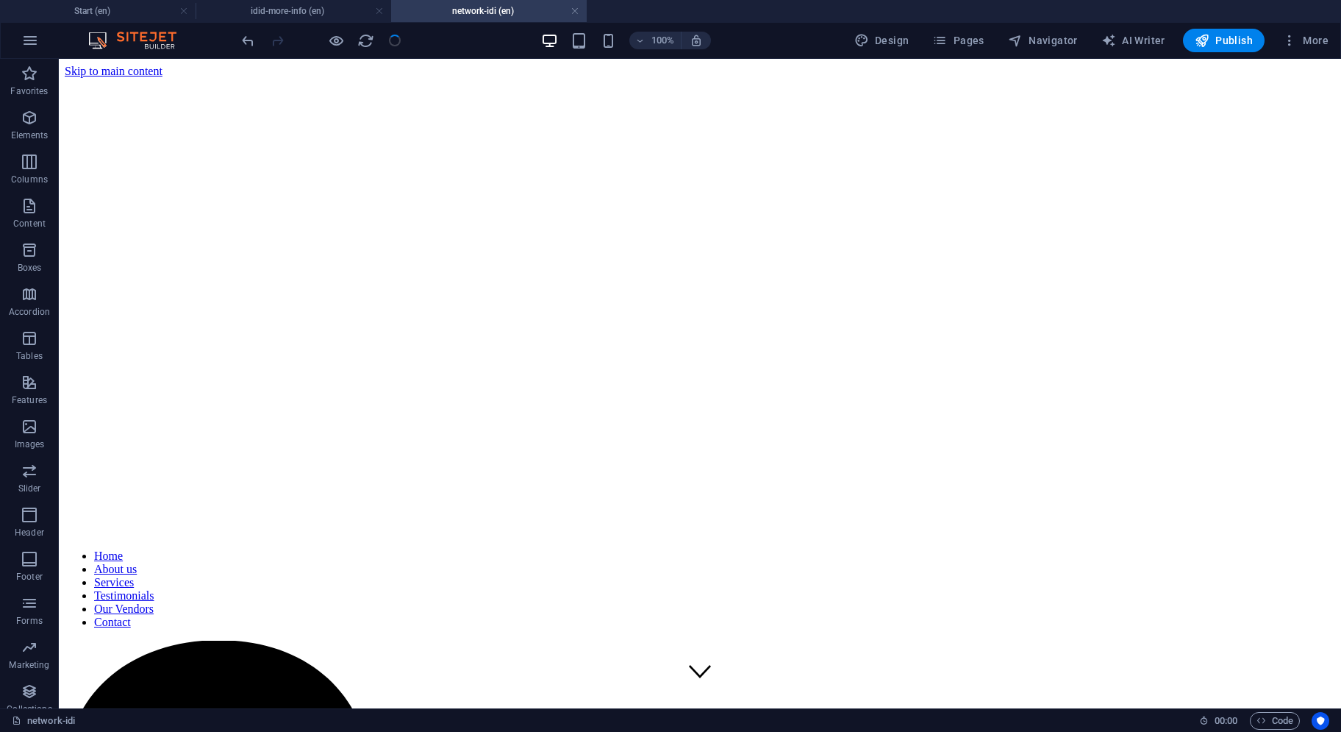
scroll to position [507, 0]
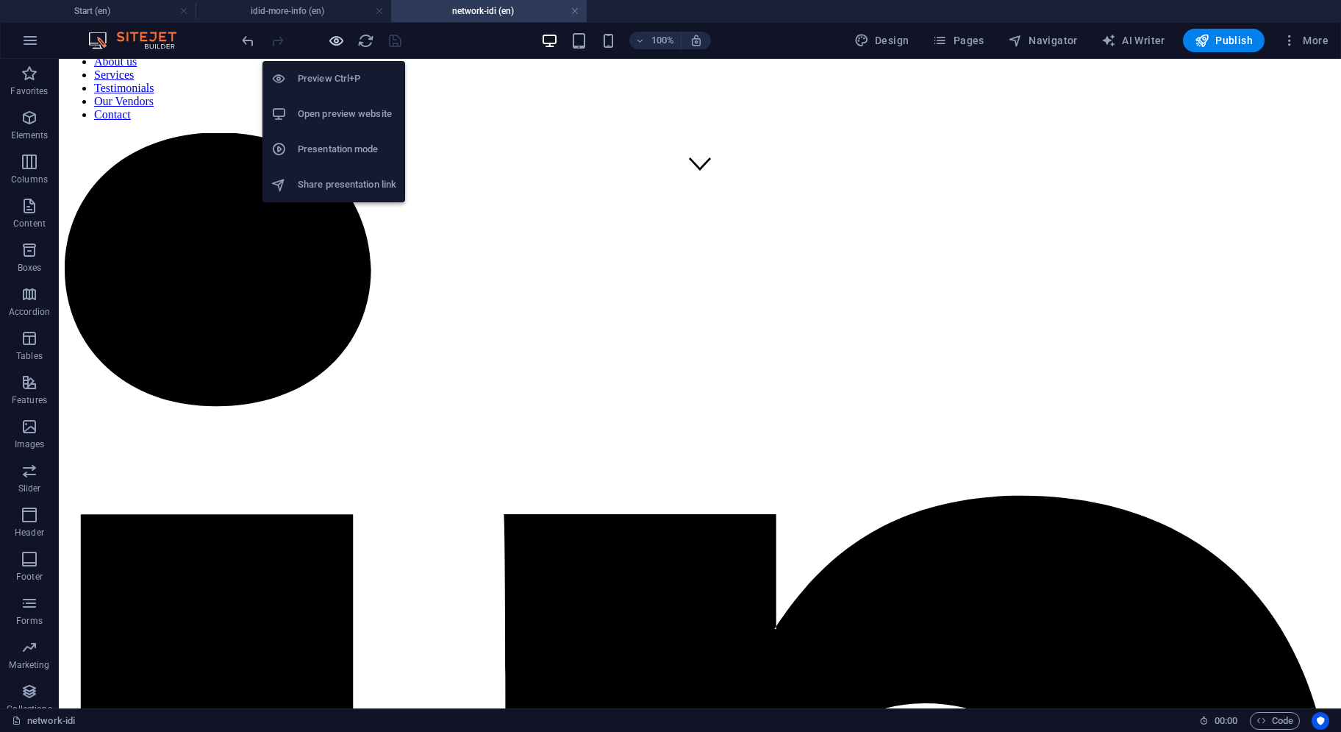
click at [335, 41] on icon "button" at bounding box center [336, 40] width 17 height 17
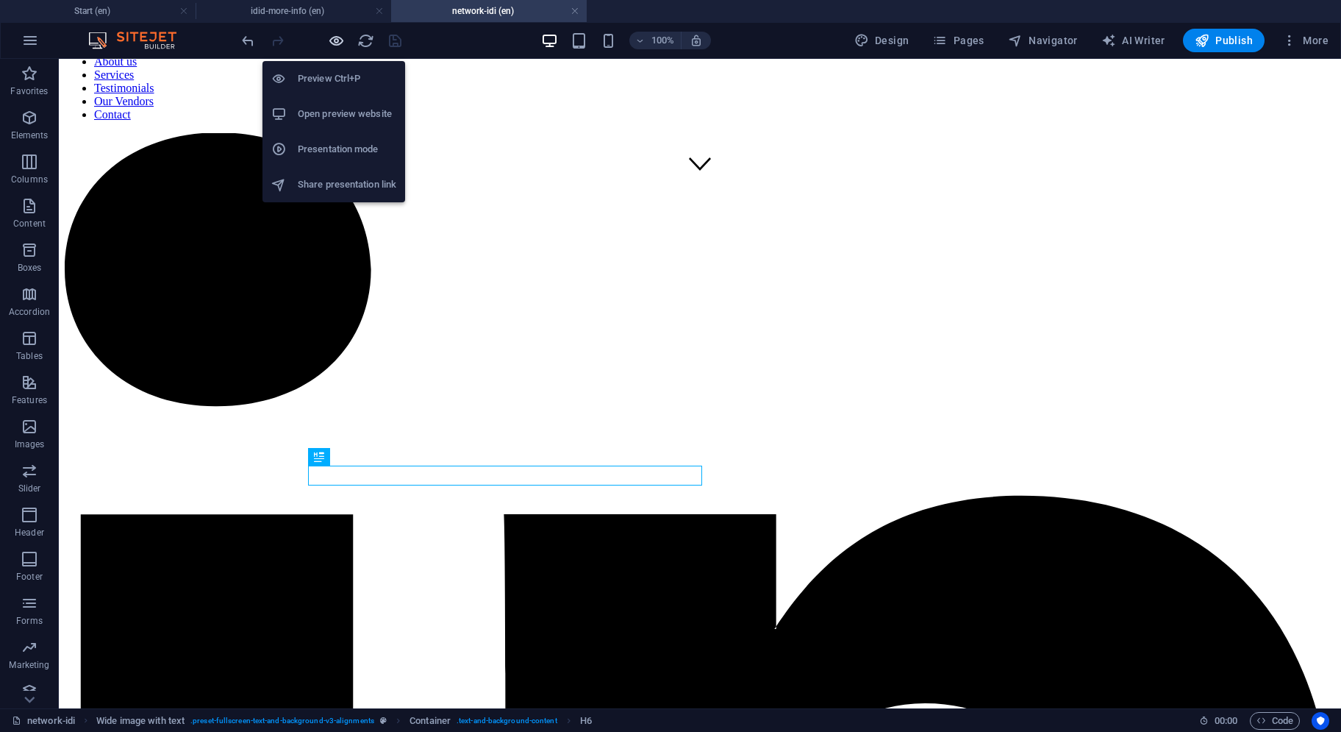
click at [334, 38] on icon "button" at bounding box center [336, 40] width 17 height 17
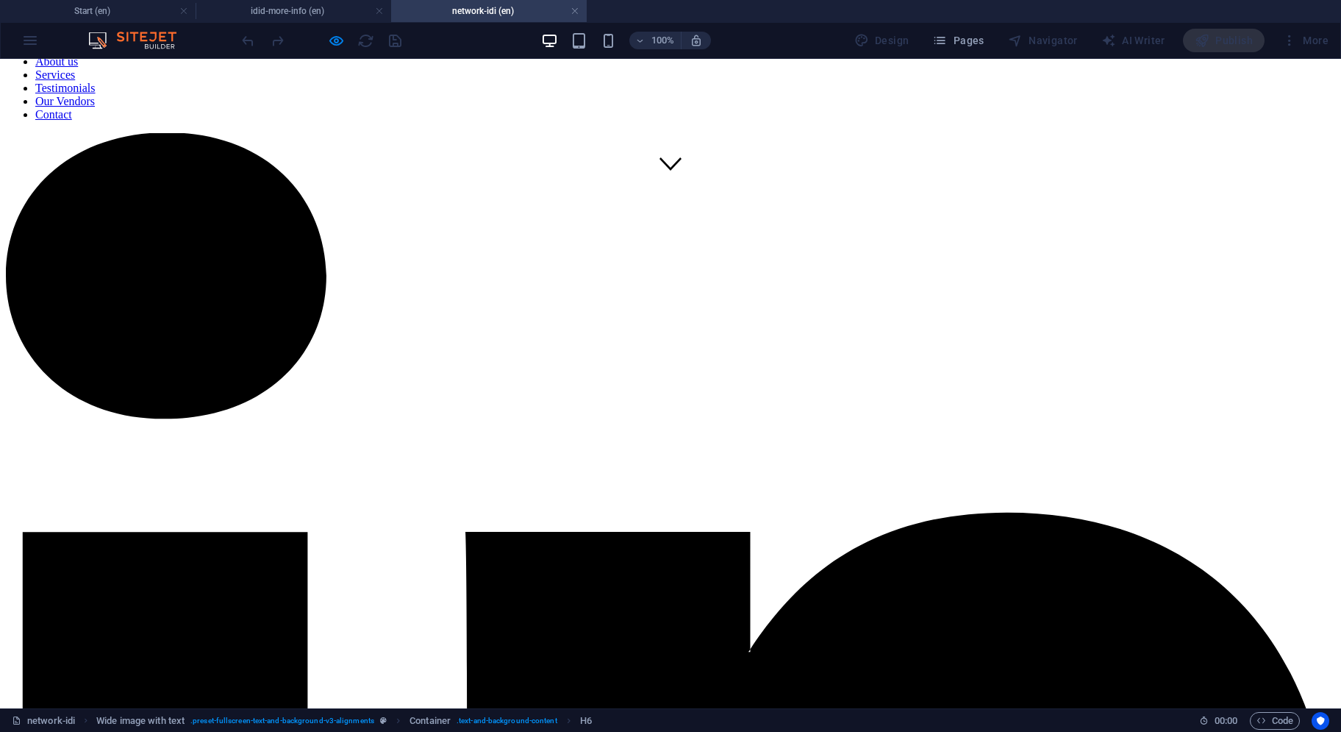
click at [24, 174] on button "×" at bounding box center [15, 166] width 18 height 15
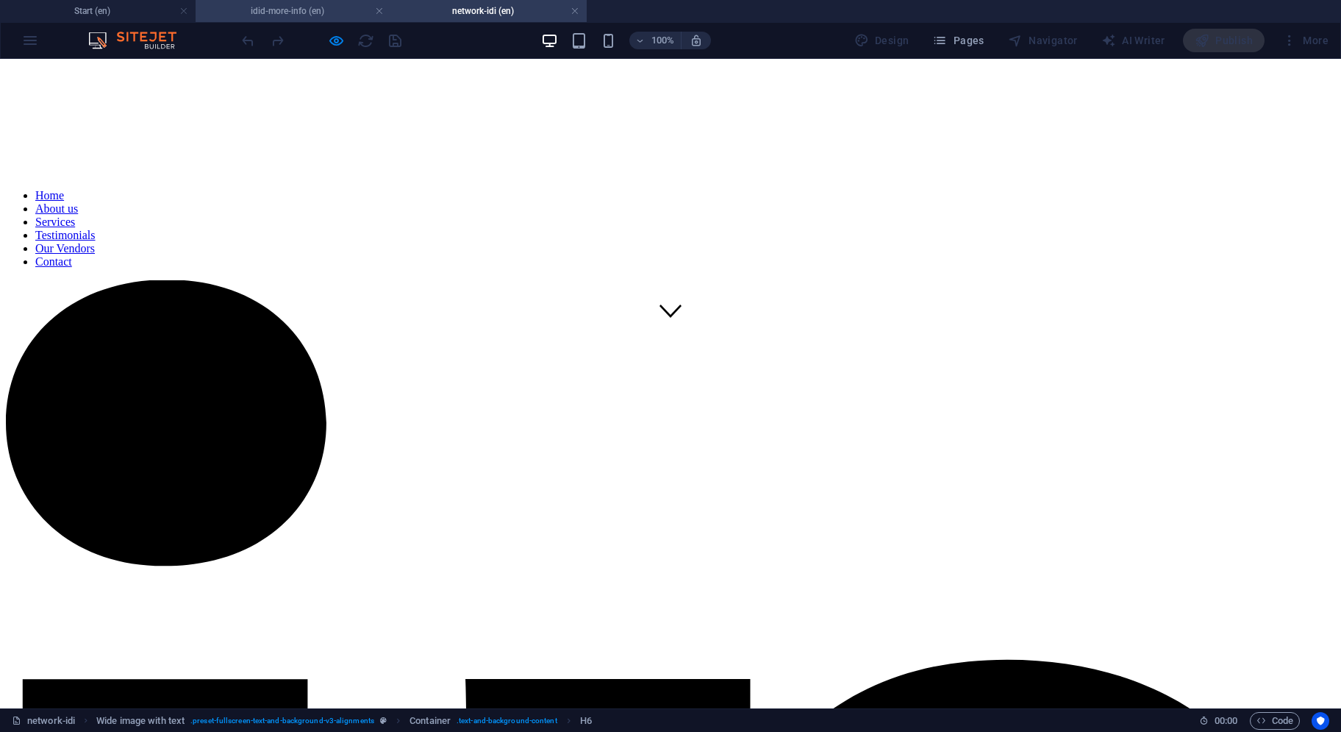
click at [312, 13] on h4 "idid-more-info (en)" at bounding box center [294, 11] width 196 height 16
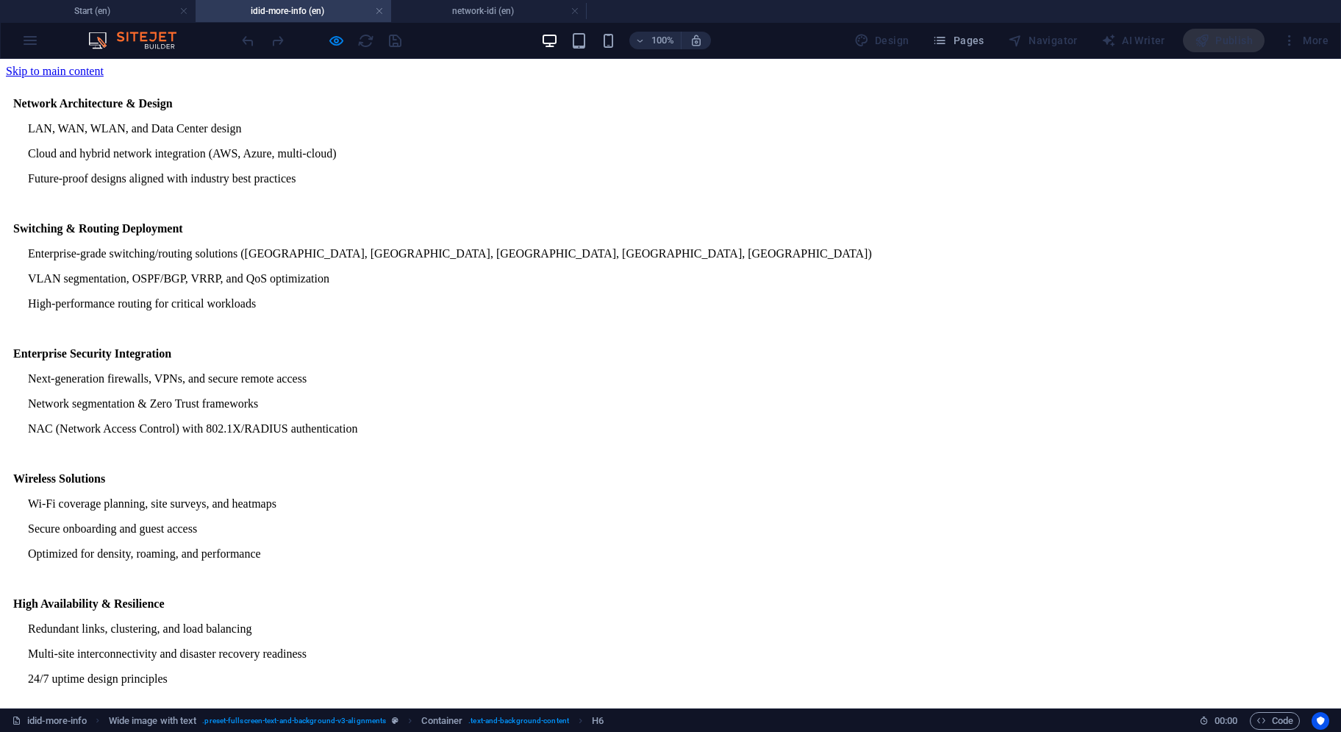
scroll to position [0, 0]
click at [439, 104] on div "Network Architecture & Design LAN, WAN, WLAN, and Data Center design Cloud and …" at bounding box center [671, 466] width 1330 height 777
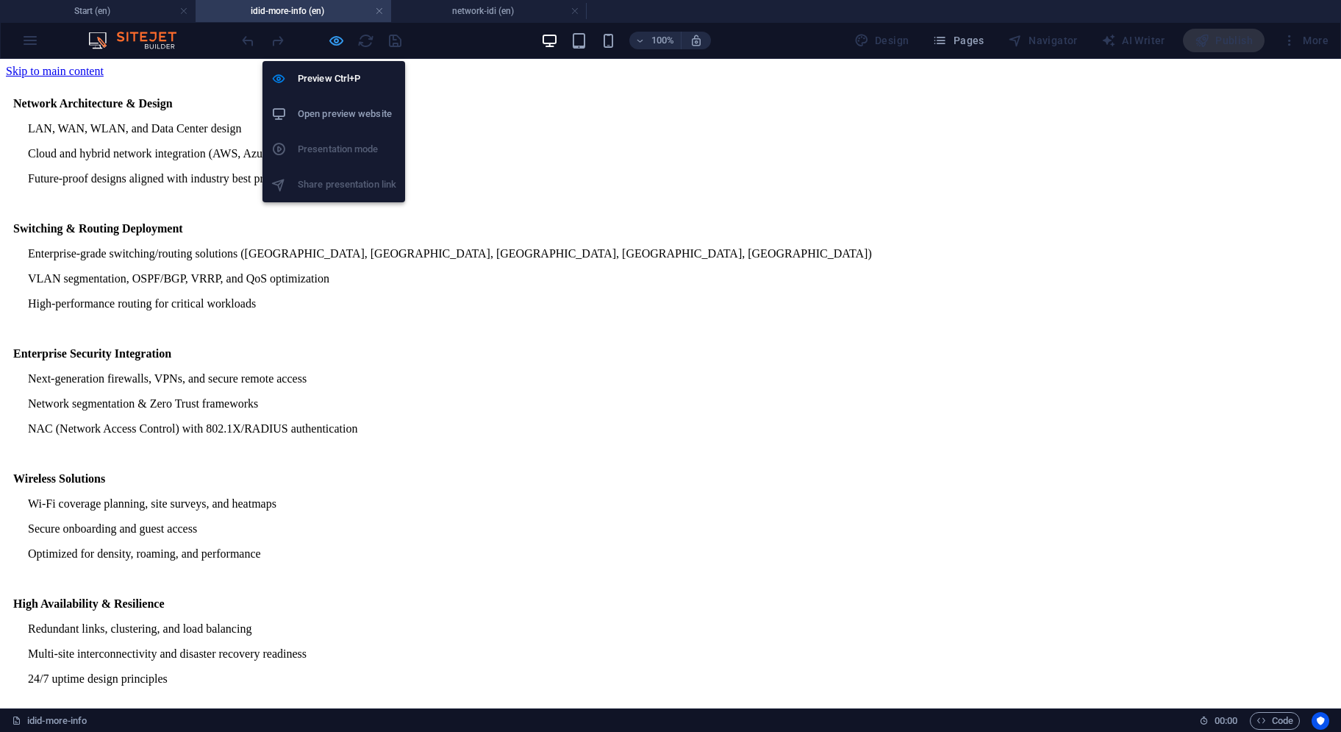
click at [338, 42] on icon "button" at bounding box center [336, 40] width 17 height 17
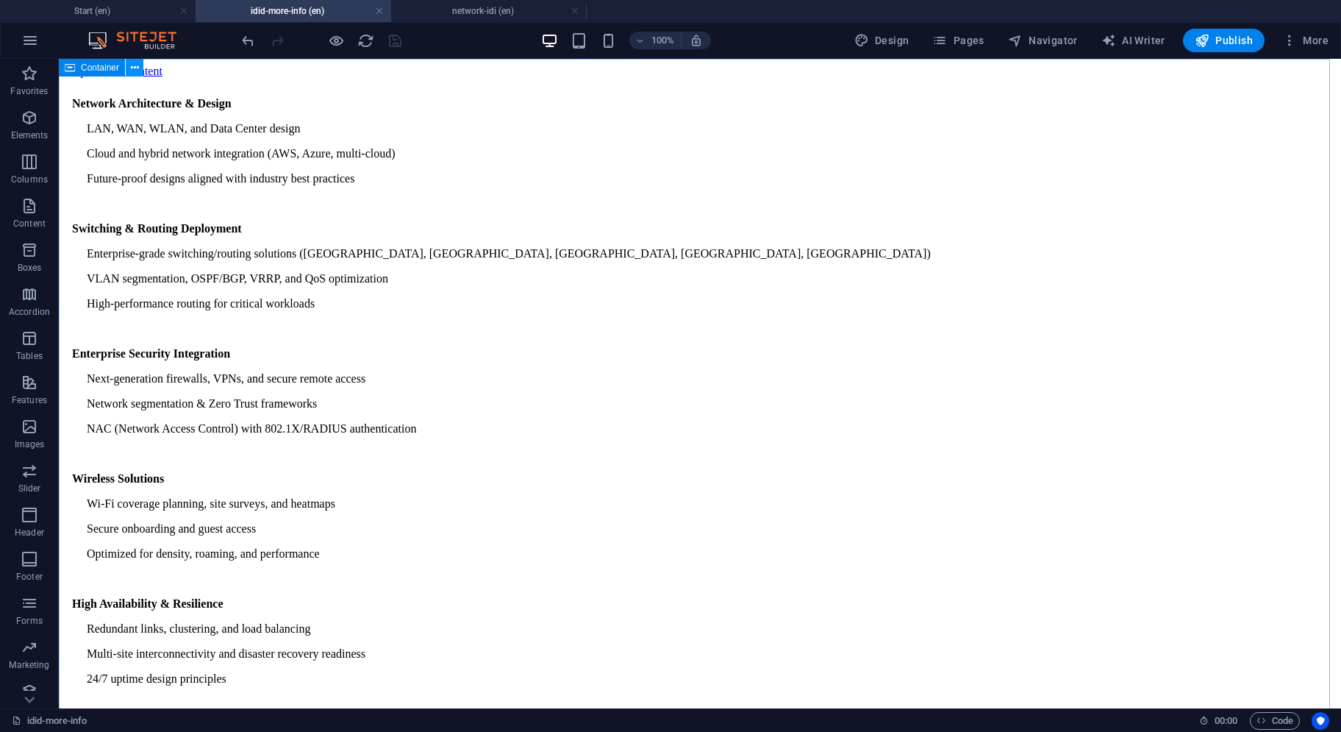
click at [137, 71] on icon at bounding box center [135, 67] width 8 height 15
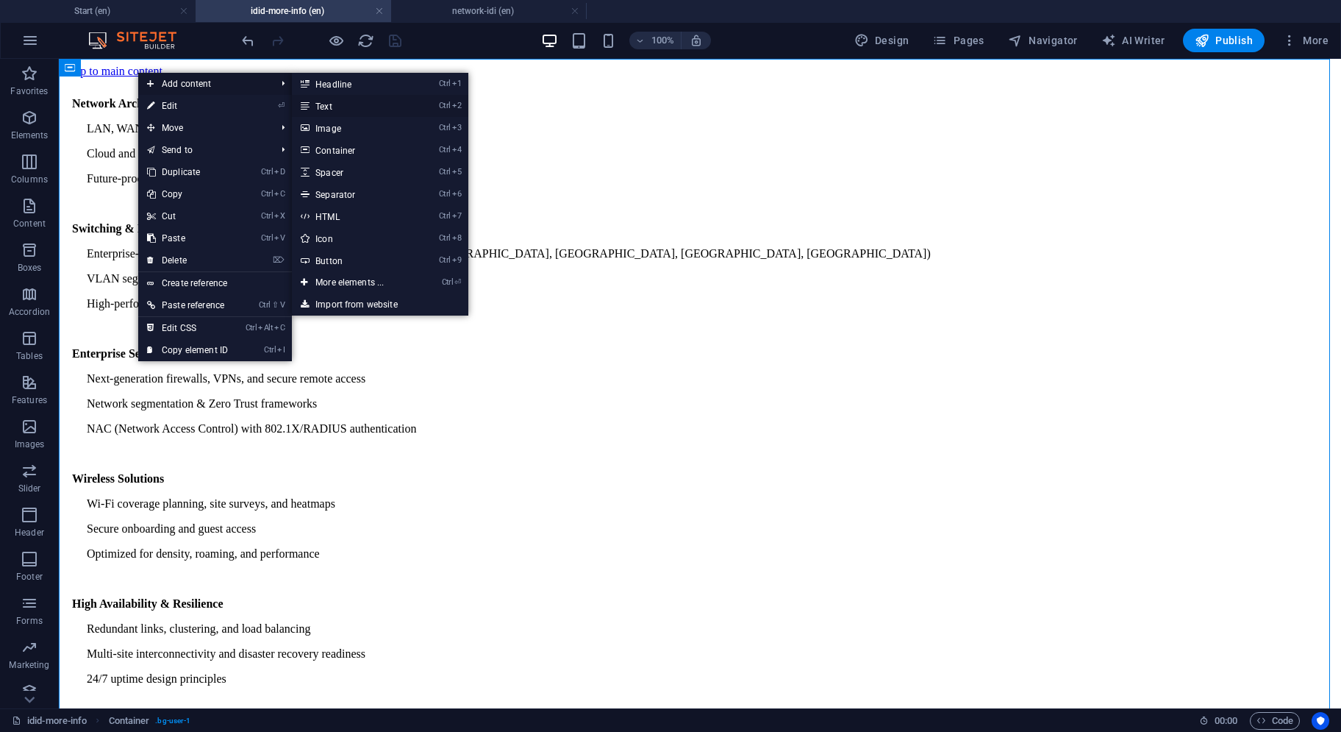
click at [357, 108] on link "Ctrl 2 Text" at bounding box center [352, 106] width 121 height 22
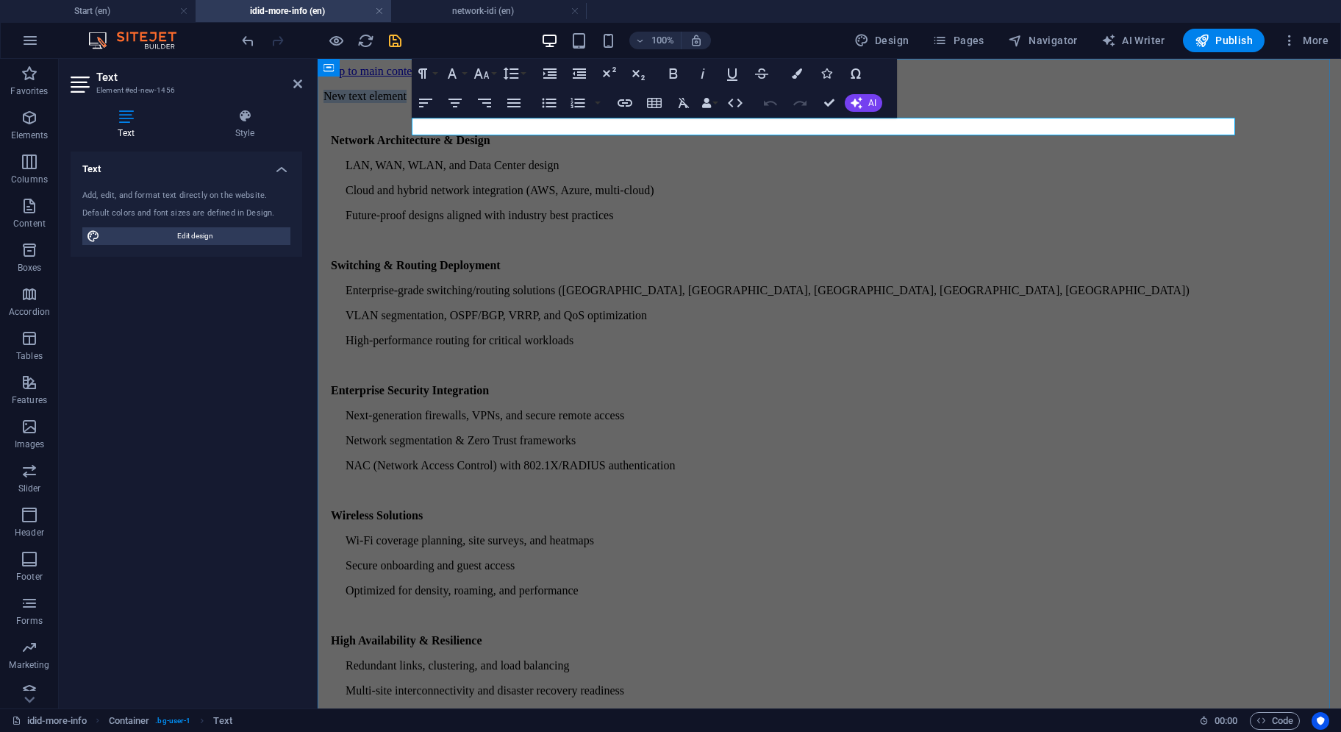
click at [555, 103] on p "New text element" at bounding box center [830, 96] width 1012 height 13
click at [492, 79] on button "Font Size" at bounding box center [485, 73] width 28 height 29
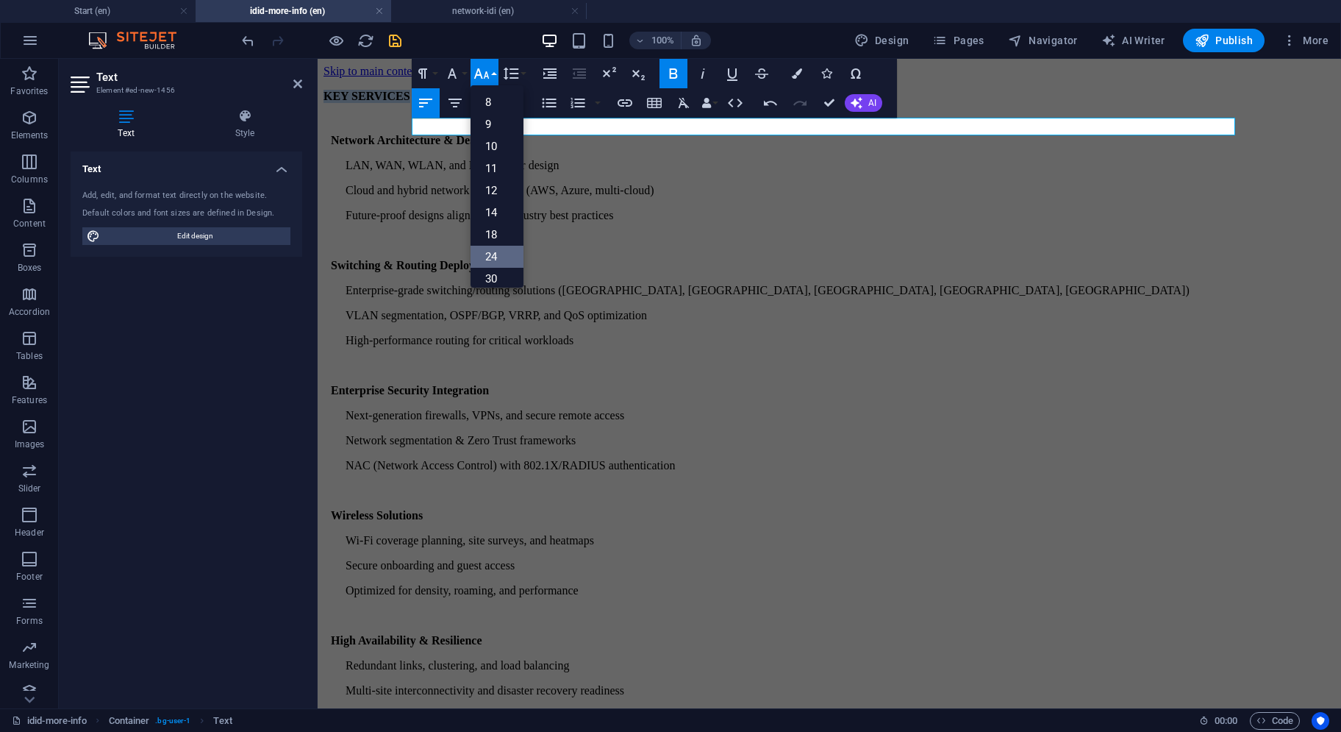
click at [488, 249] on link "24" at bounding box center [497, 257] width 53 height 22
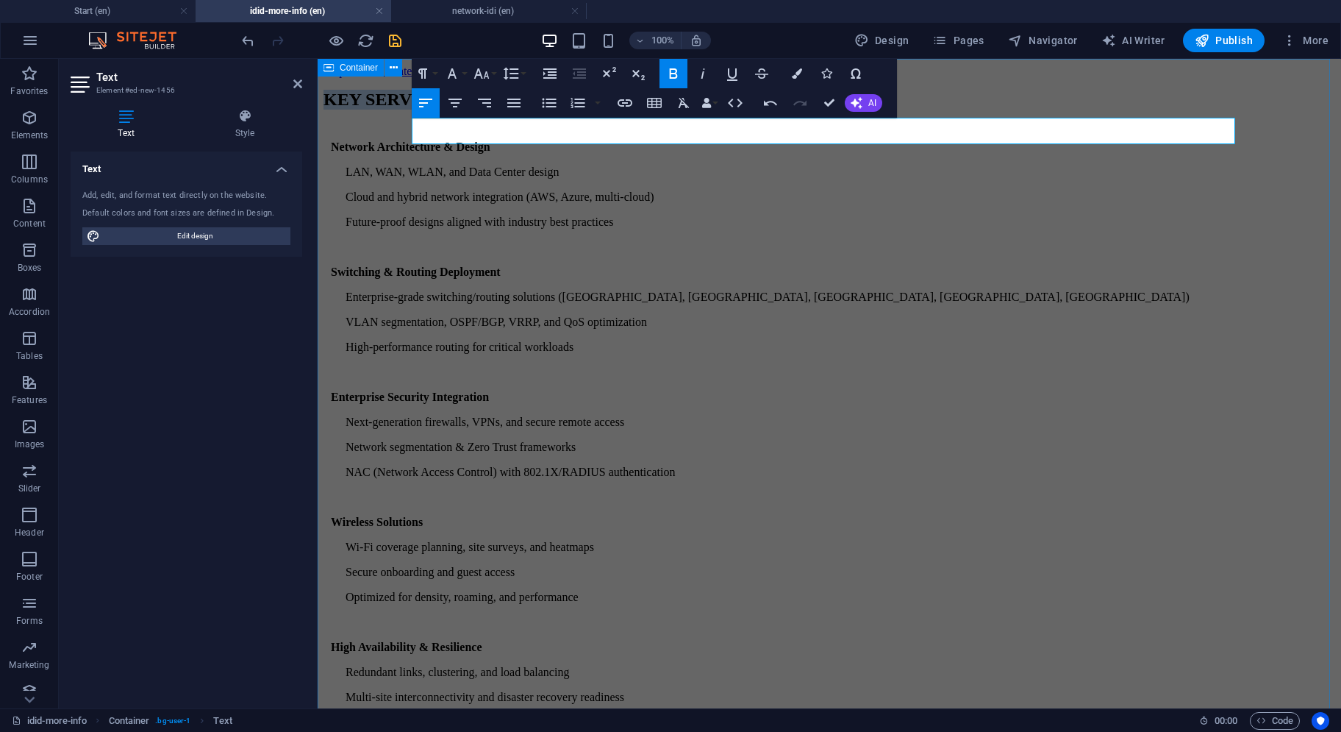
click at [897, 224] on div "KEY SERVICES Network Architecture & Design LAN, WAN, WLAN, and Data Center desi…" at bounding box center [830, 488] width 1012 height 820
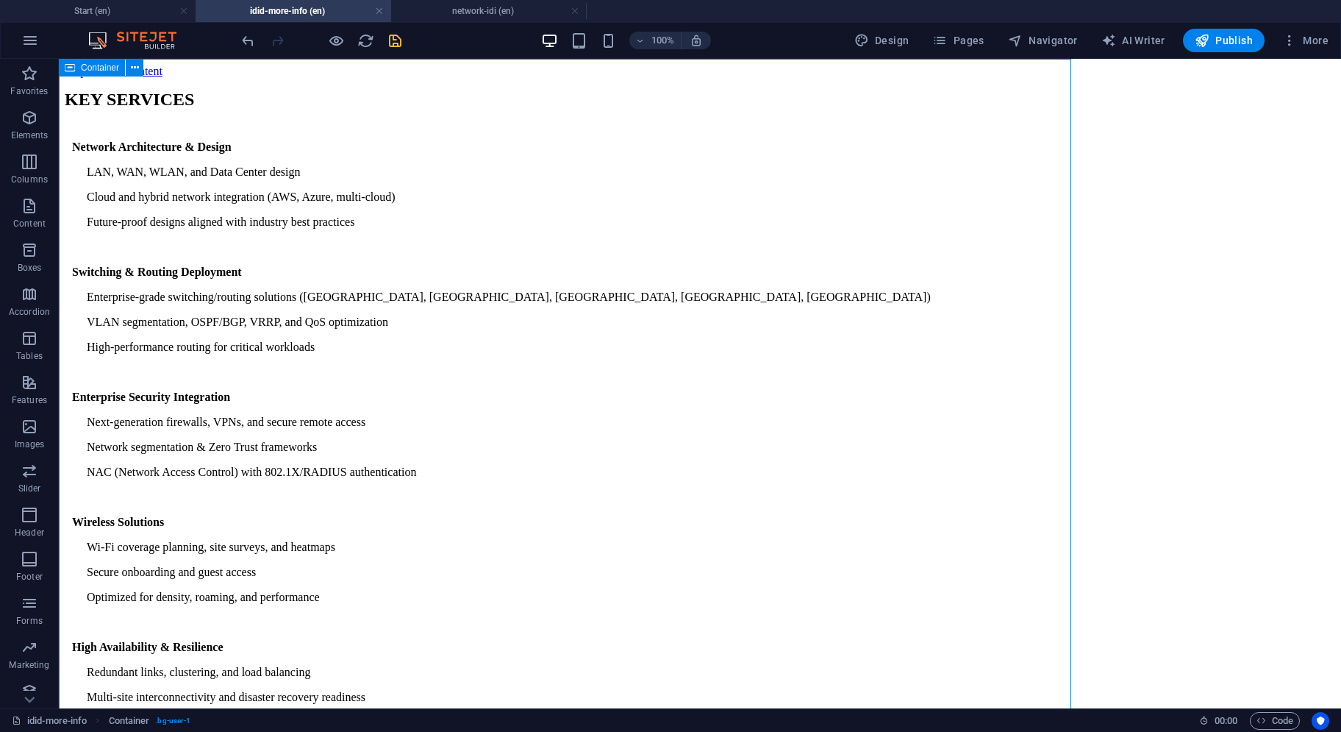
click at [924, 218] on div "KEY SERVICES Network Architecture & Design LAN, WAN, WLAN, and Data Center desi…" at bounding box center [700, 488] width 1271 height 820
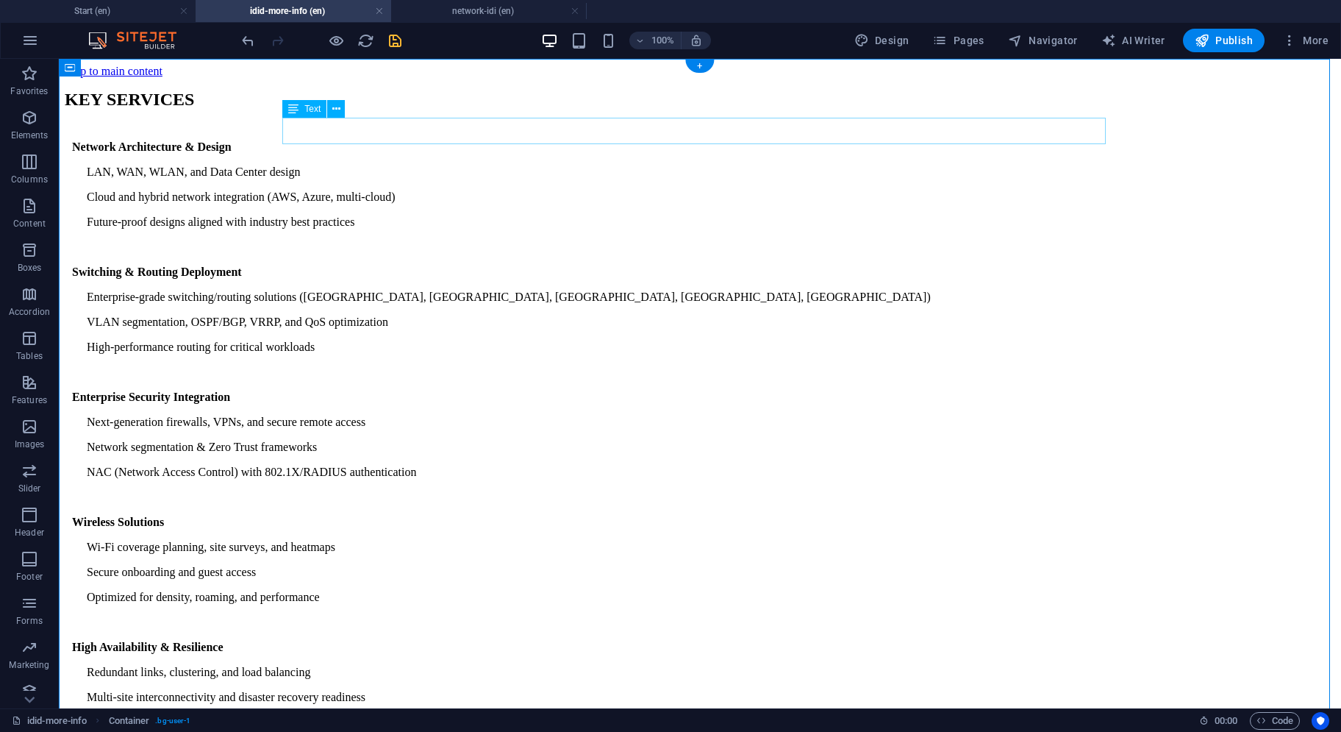
click at [430, 110] on div "KEY SERVICES" at bounding box center [700, 100] width 1271 height 20
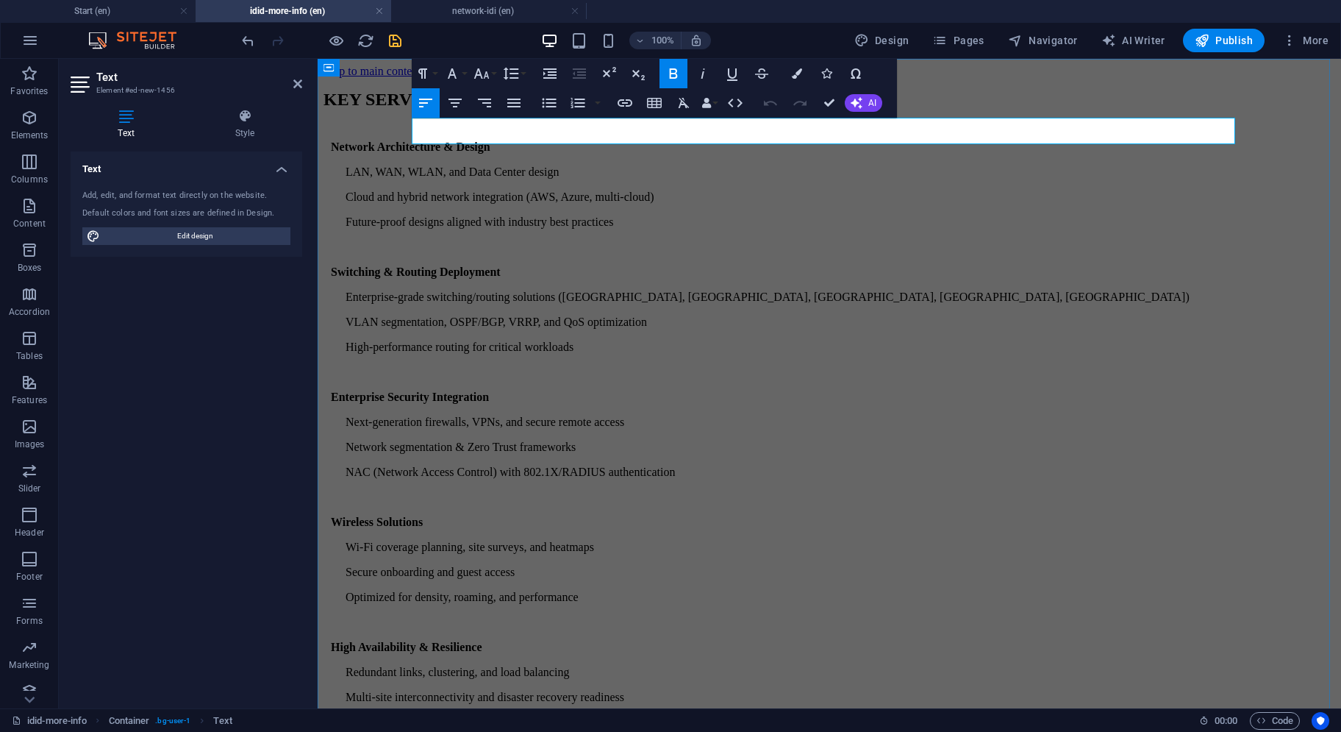
click at [571, 110] on p "KEY SERVICES" at bounding box center [830, 100] width 1012 height 20
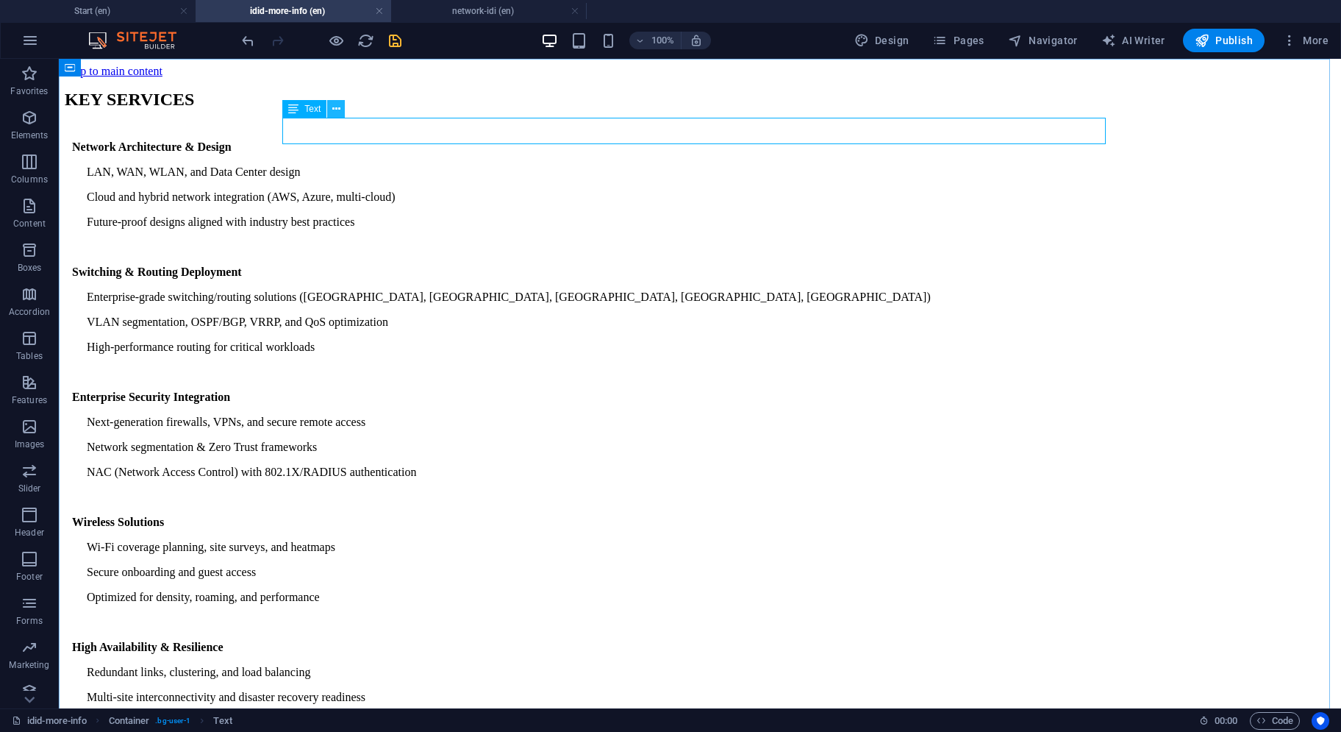
click at [338, 113] on icon at bounding box center [336, 108] width 8 height 15
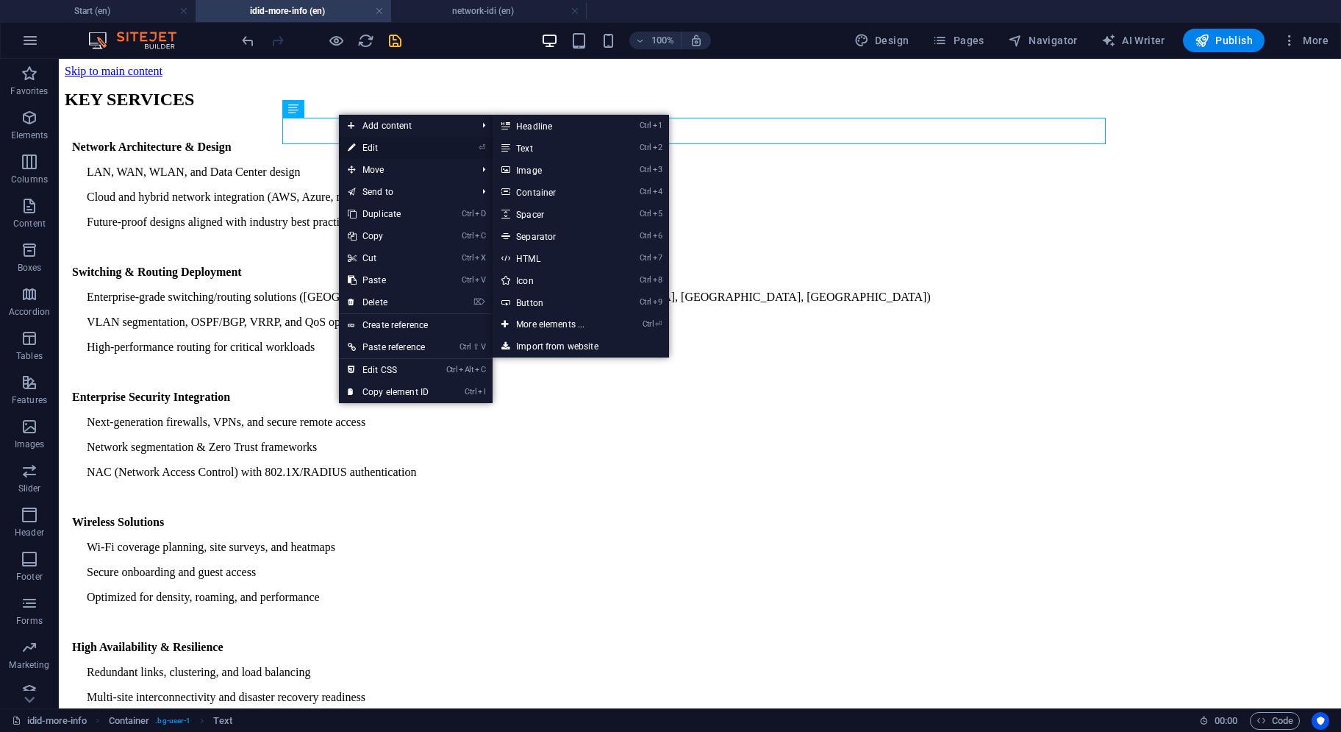
click at [350, 145] on icon at bounding box center [351, 148] width 7 height 22
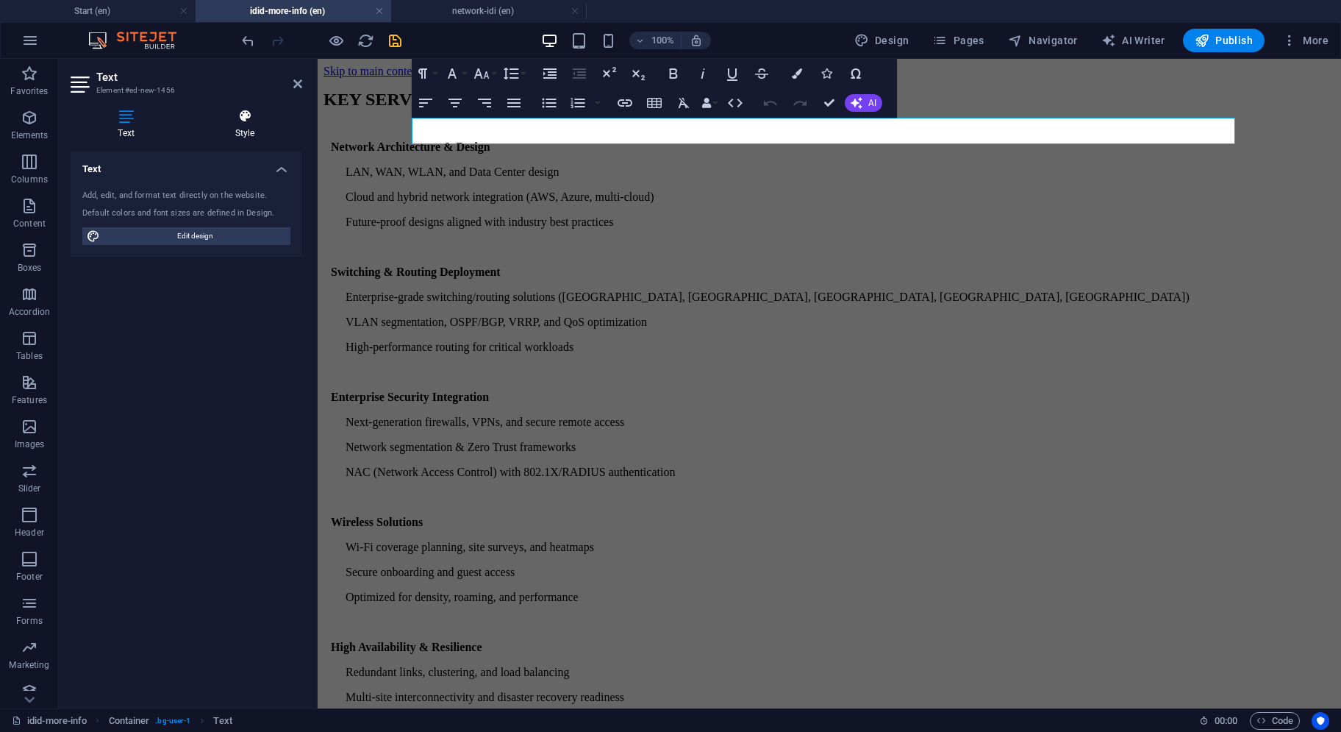
click at [252, 124] on h4 "Style" at bounding box center [245, 124] width 115 height 31
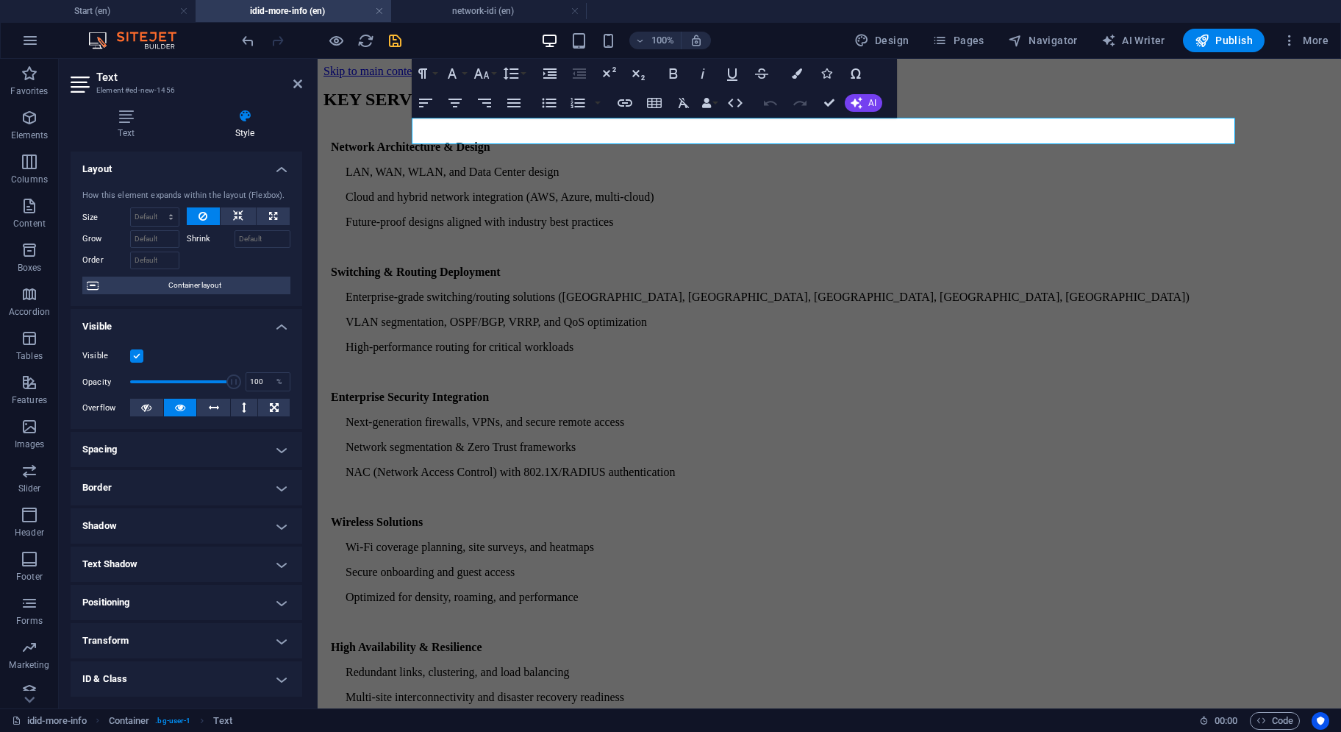
click at [177, 460] on h4 "Spacing" at bounding box center [187, 449] width 232 height 35
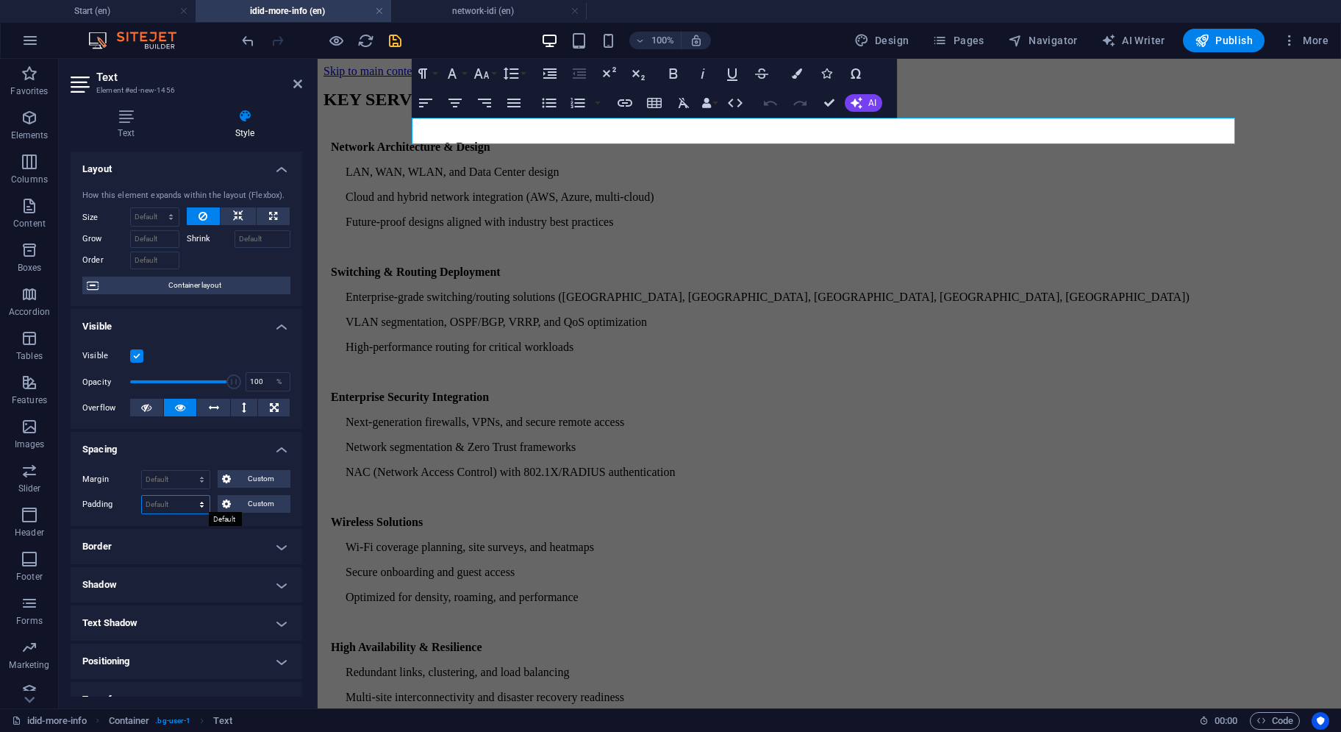
click at [171, 503] on select "Default px rem % vh vw Custom" at bounding box center [176, 505] width 68 height 18
select select "px"
click at [188, 496] on select "Default px rem % vh vw Custom" at bounding box center [176, 505] width 68 height 18
type input "10"
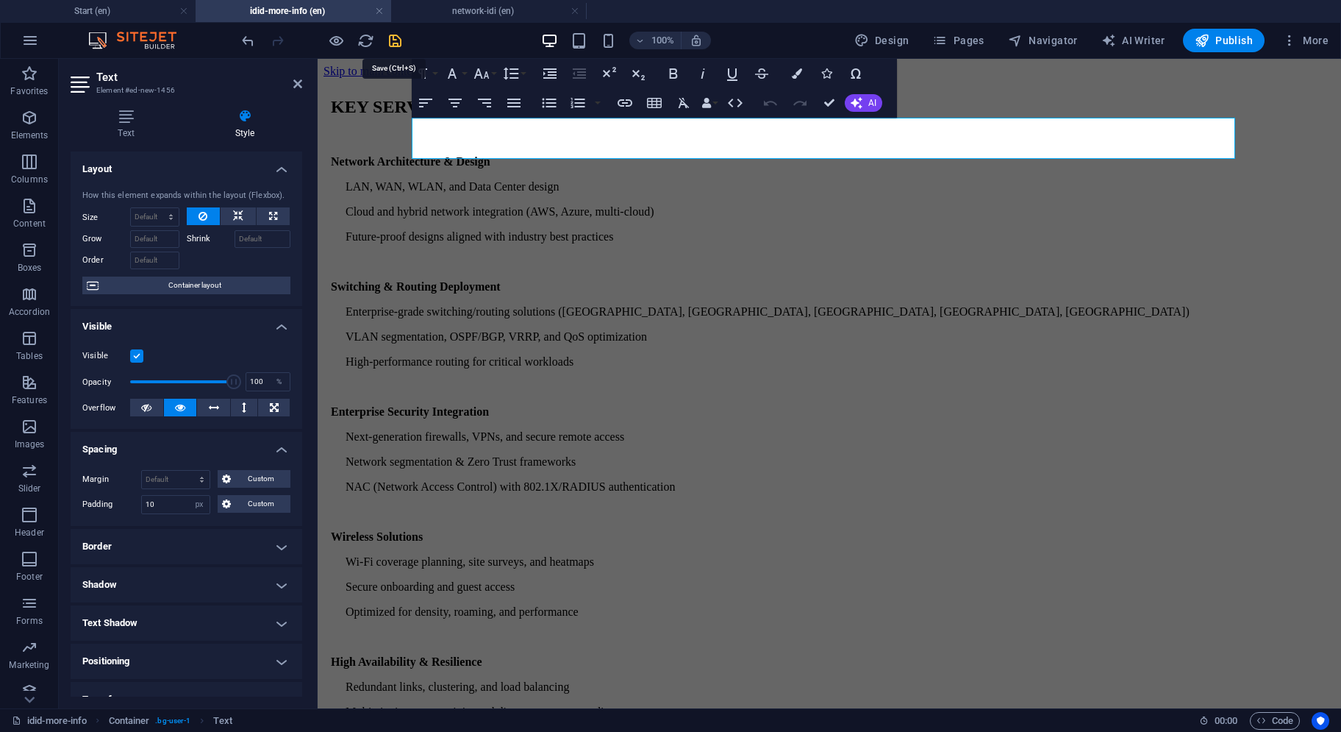
click at [393, 40] on icon "save" at bounding box center [395, 40] width 17 height 17
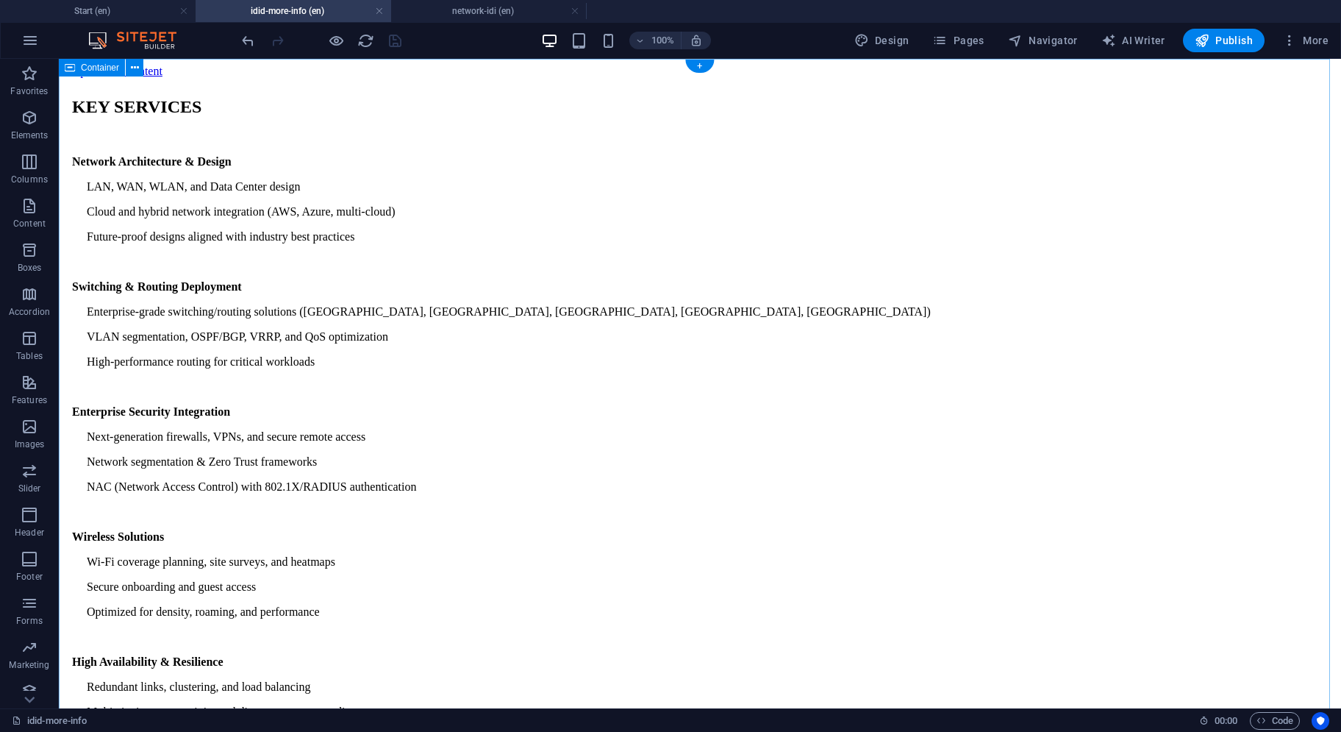
click at [841, 281] on div "KEY SERVICES Network Architecture & Design LAN, WAN, WLAN, and Data Center desi…" at bounding box center [700, 495] width 1271 height 835
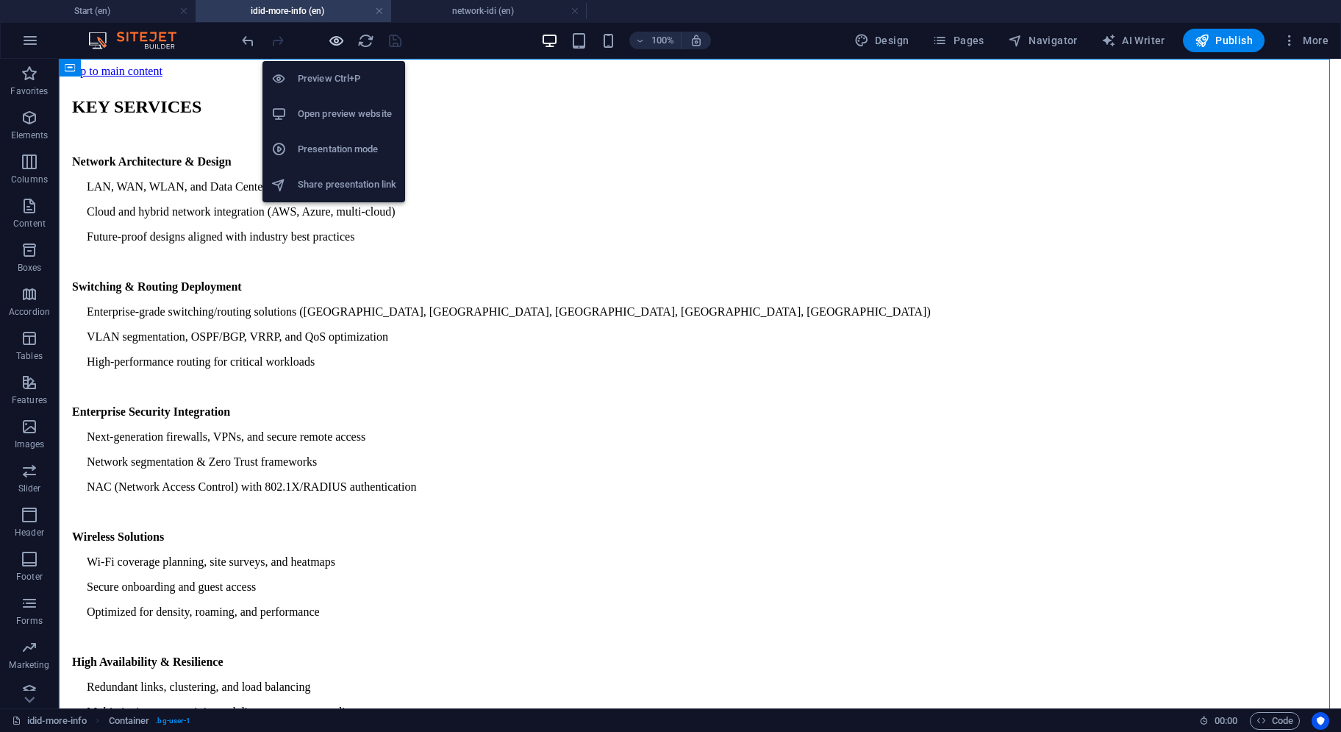
click at [333, 40] on icon "button" at bounding box center [336, 40] width 17 height 17
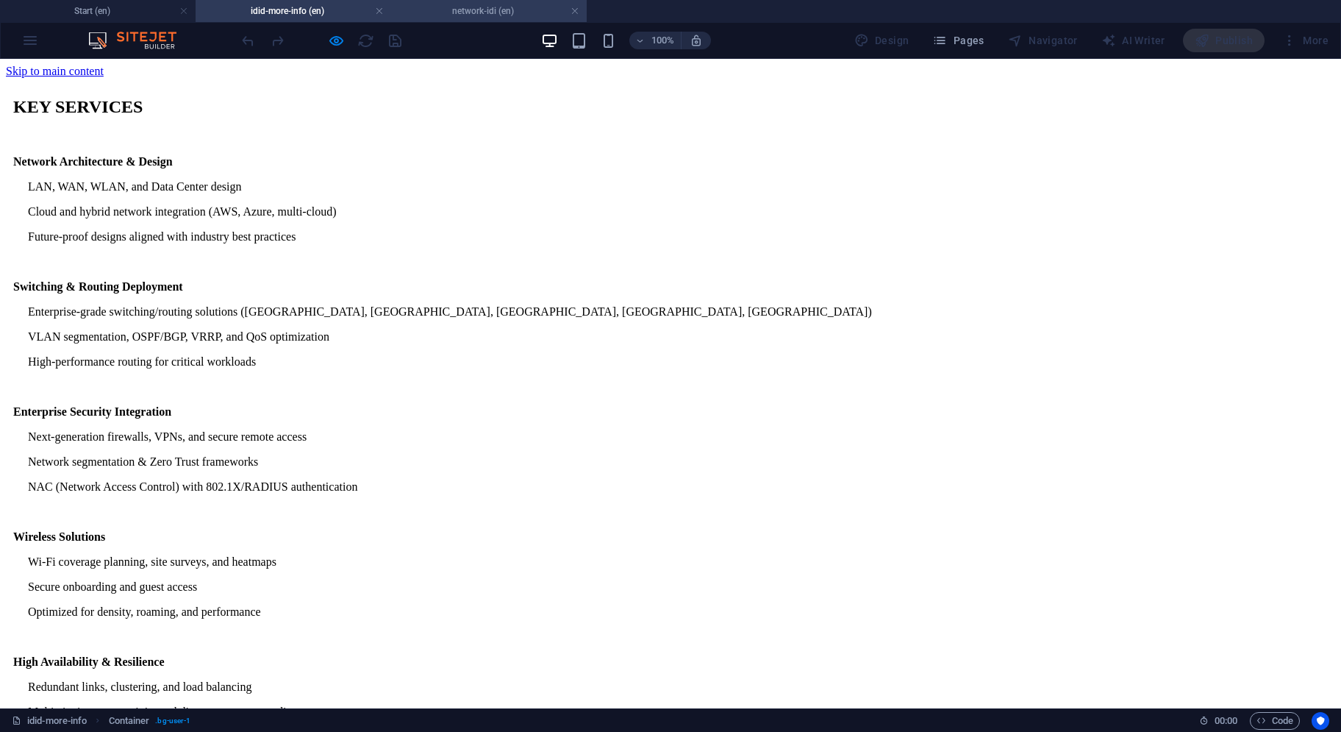
click at [438, 16] on h4 "network-idi (en)" at bounding box center [489, 11] width 196 height 16
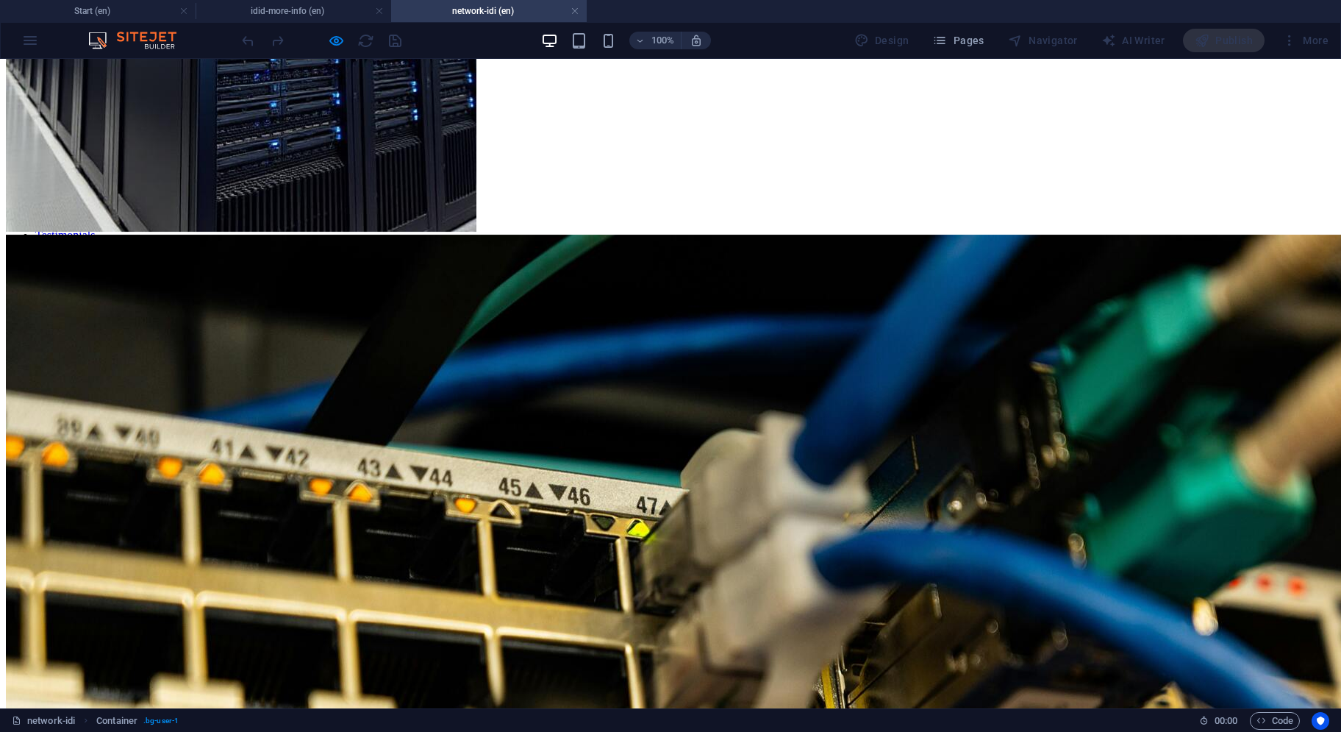
scroll to position [581, 0]
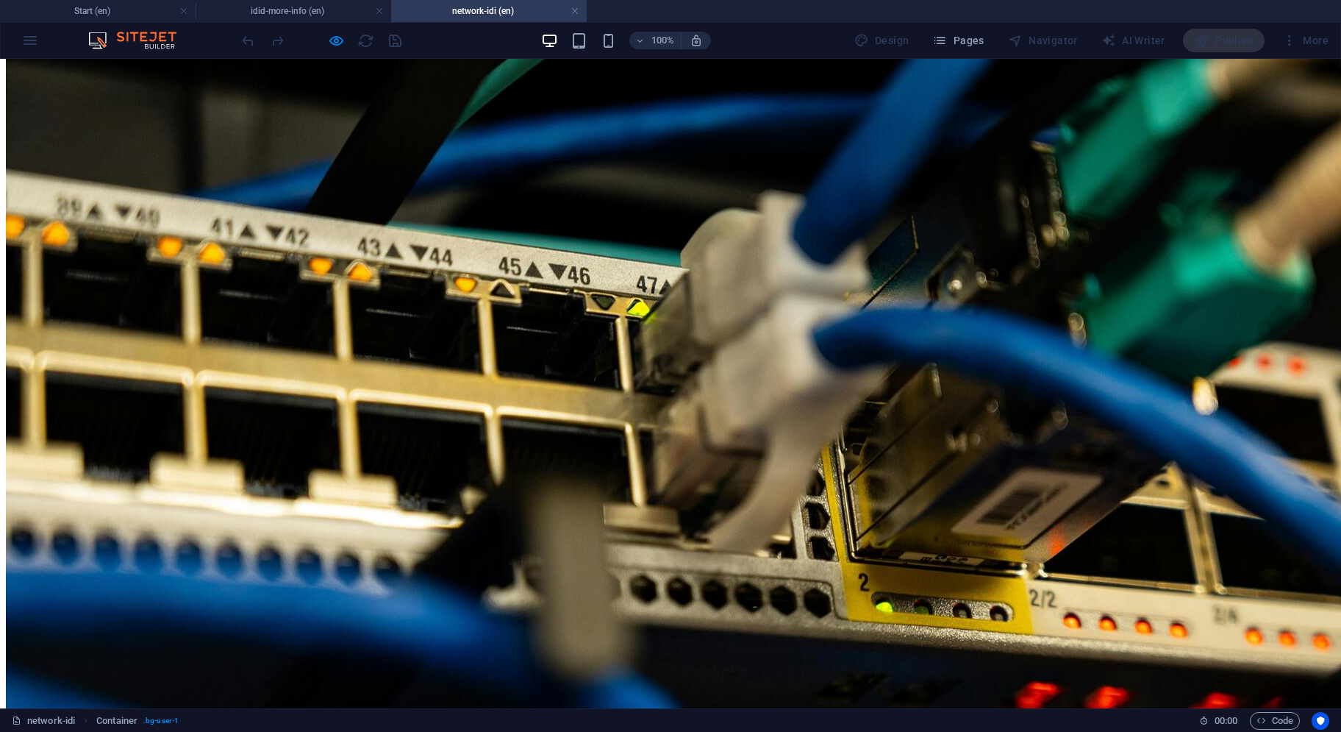
click at [24, 174] on button "×" at bounding box center [15, 166] width 18 height 15
click at [306, 8] on h4 "idid-more-info (en)" at bounding box center [294, 11] width 196 height 16
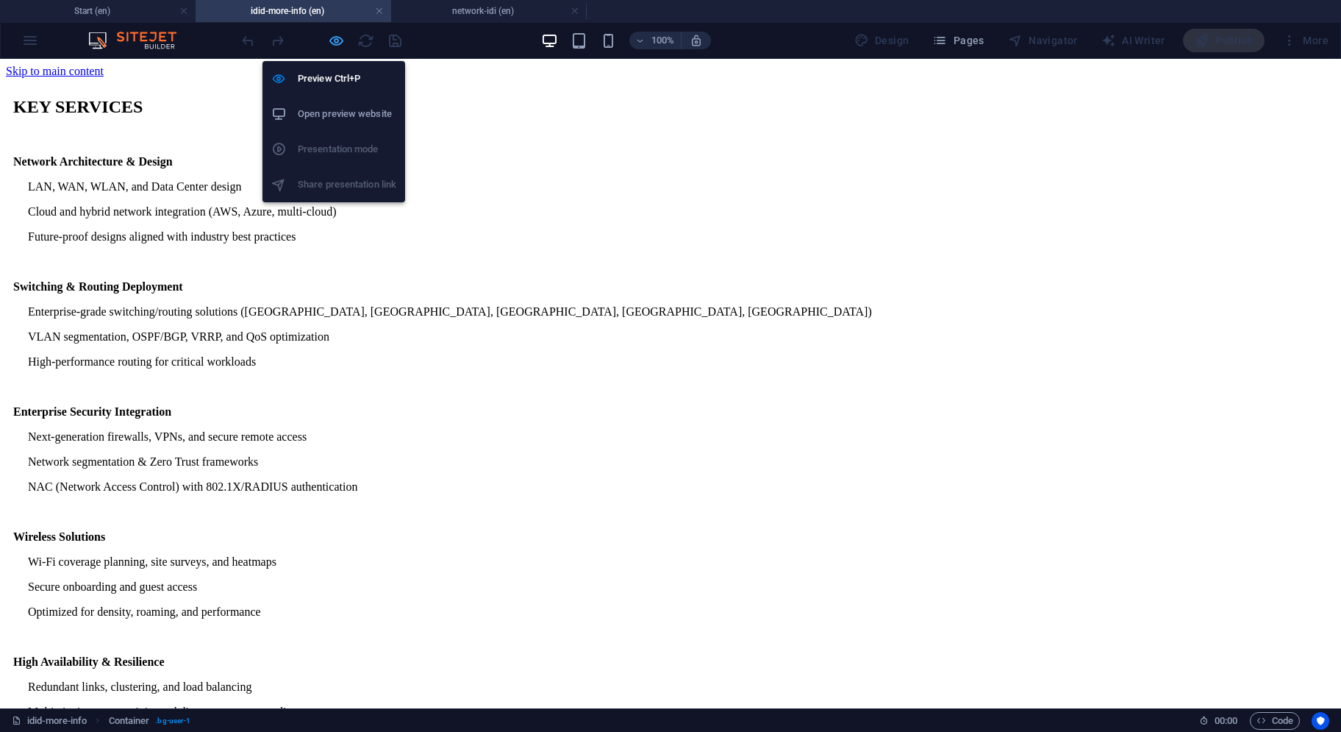
click at [339, 43] on icon "button" at bounding box center [336, 40] width 17 height 17
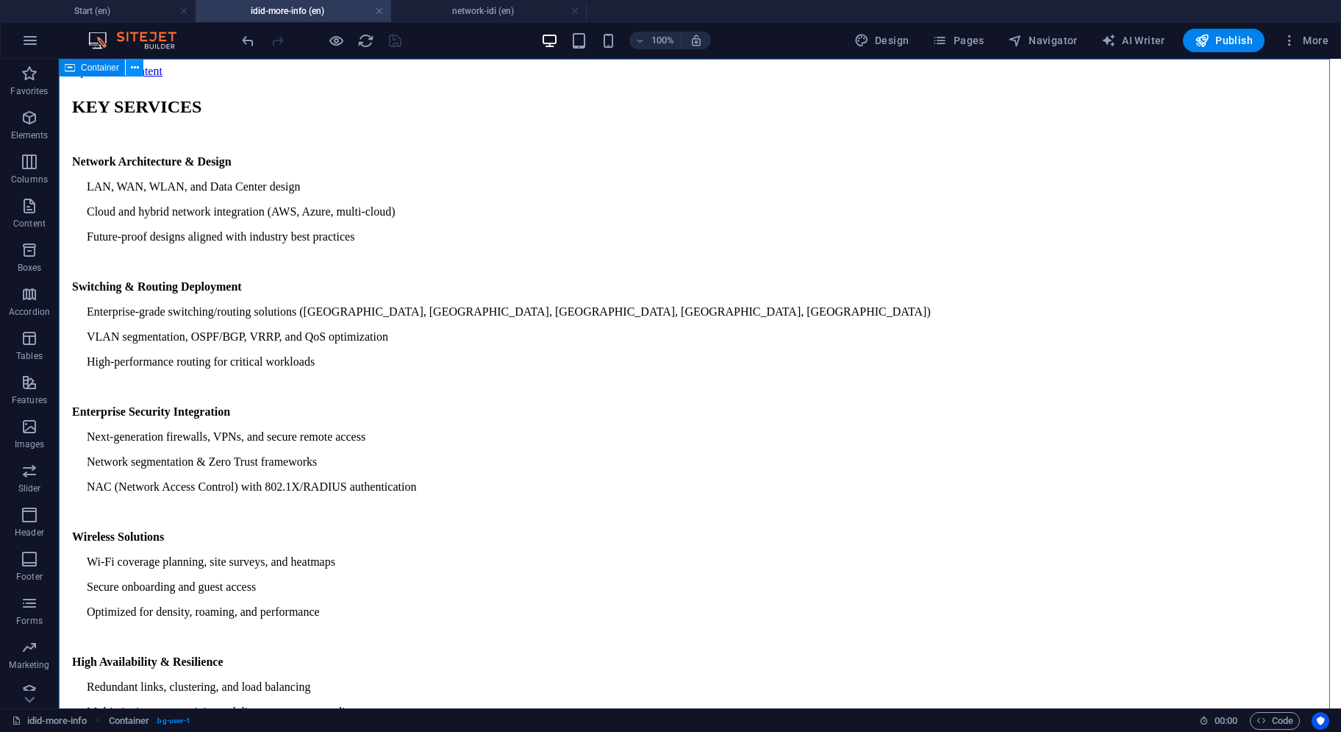
click at [136, 73] on icon at bounding box center [135, 67] width 8 height 15
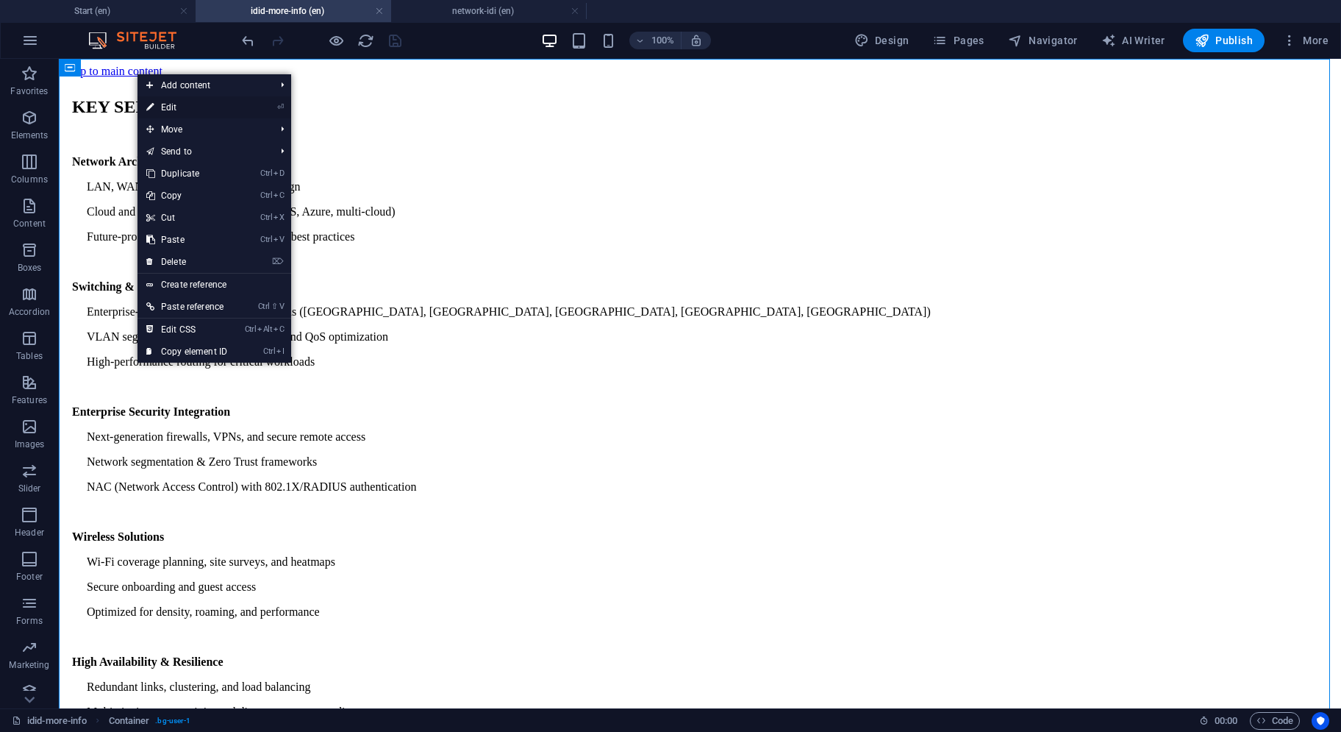
click at [150, 109] on icon at bounding box center [149, 107] width 7 height 22
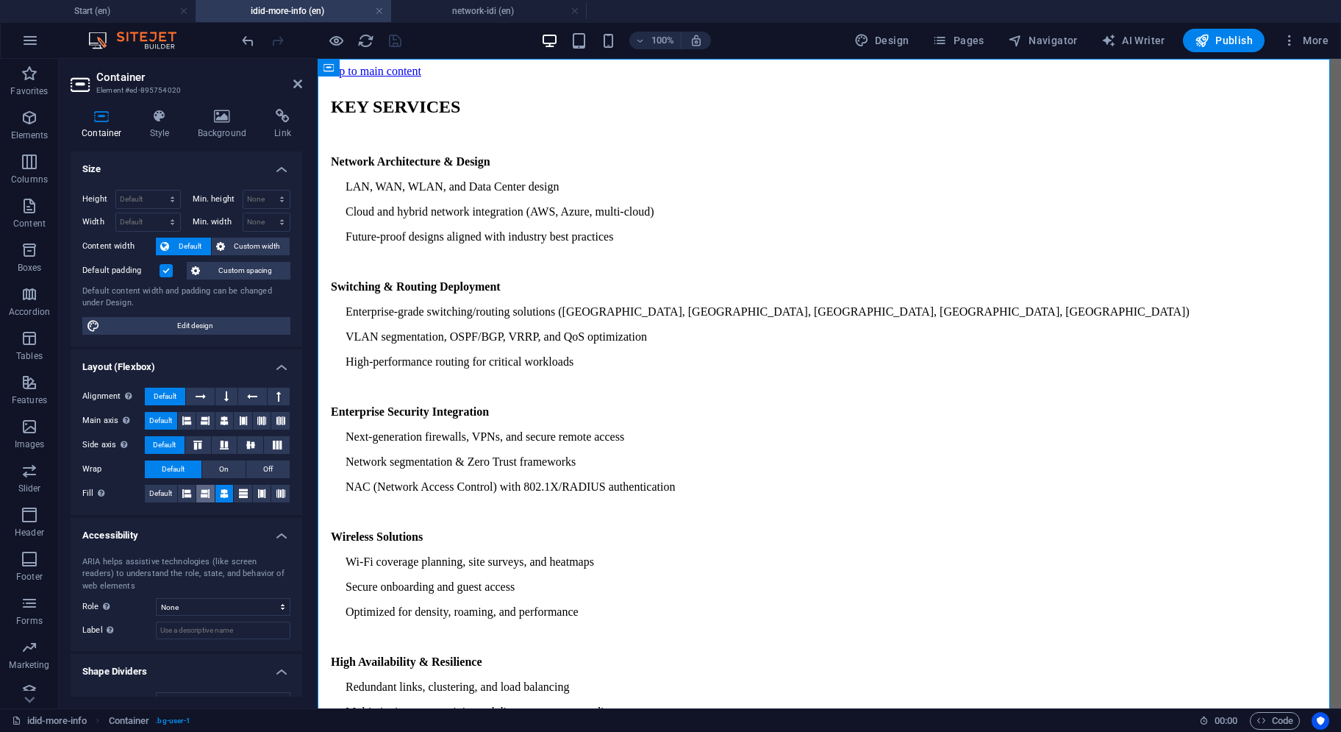
click at [207, 494] on icon at bounding box center [205, 494] width 9 height 18
click at [222, 493] on icon at bounding box center [224, 494] width 9 height 18
click at [243, 492] on icon at bounding box center [243, 494] width 9 height 18
click at [160, 491] on span "Default" at bounding box center [160, 494] width 23 height 18
click at [213, 443] on button at bounding box center [225, 445] width 26 height 18
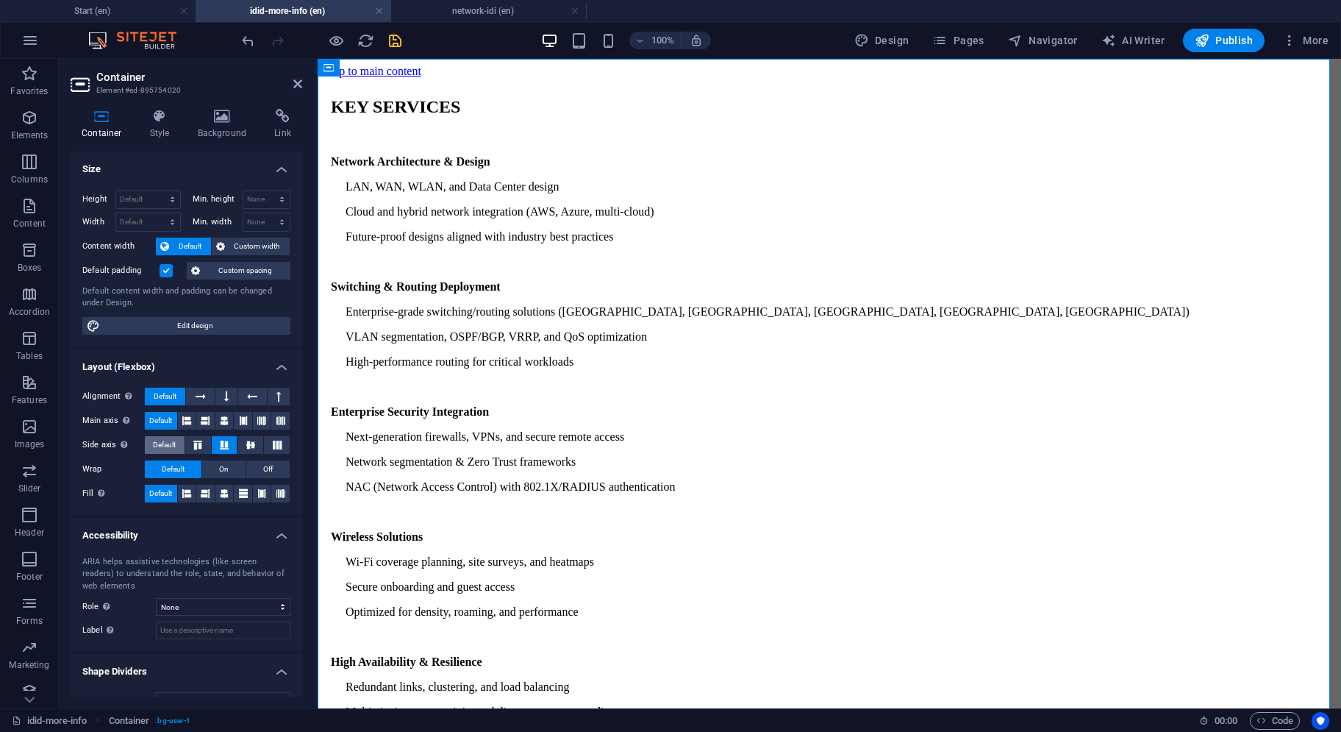
click at [174, 442] on span "Default" at bounding box center [164, 445] width 23 height 18
click at [221, 421] on icon at bounding box center [224, 421] width 9 height 18
click at [498, 136] on div "KEY SERVICES" at bounding box center [830, 107] width 1012 height 58
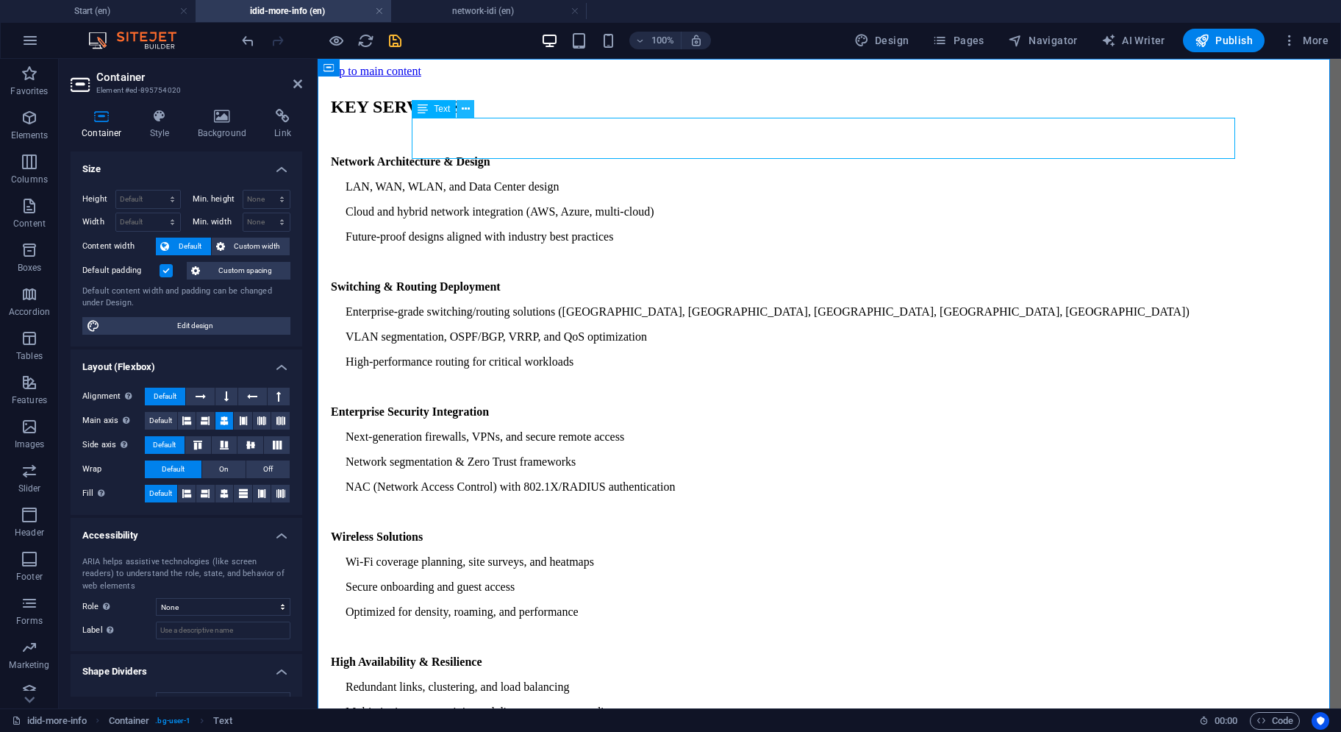
click at [460, 110] on button at bounding box center [466, 109] width 18 height 18
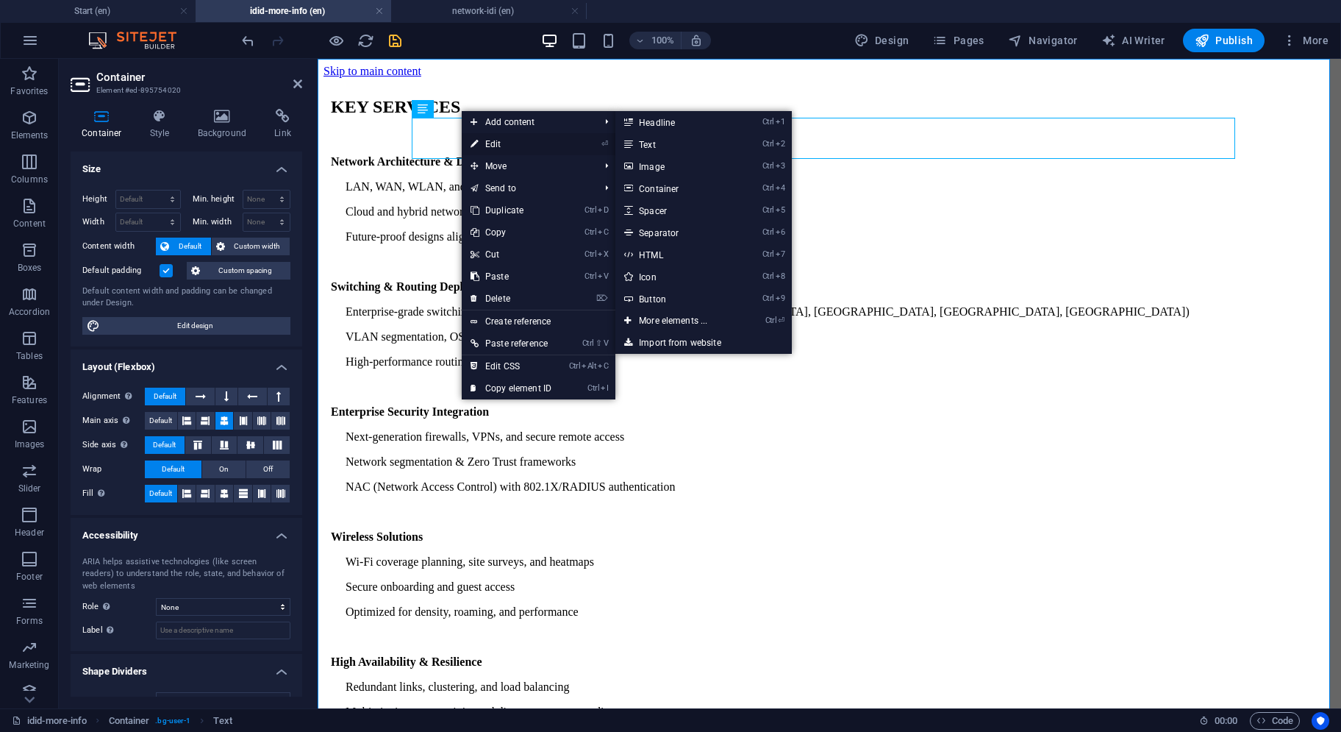
click at [474, 139] on icon at bounding box center [474, 144] width 7 height 22
select select "px"
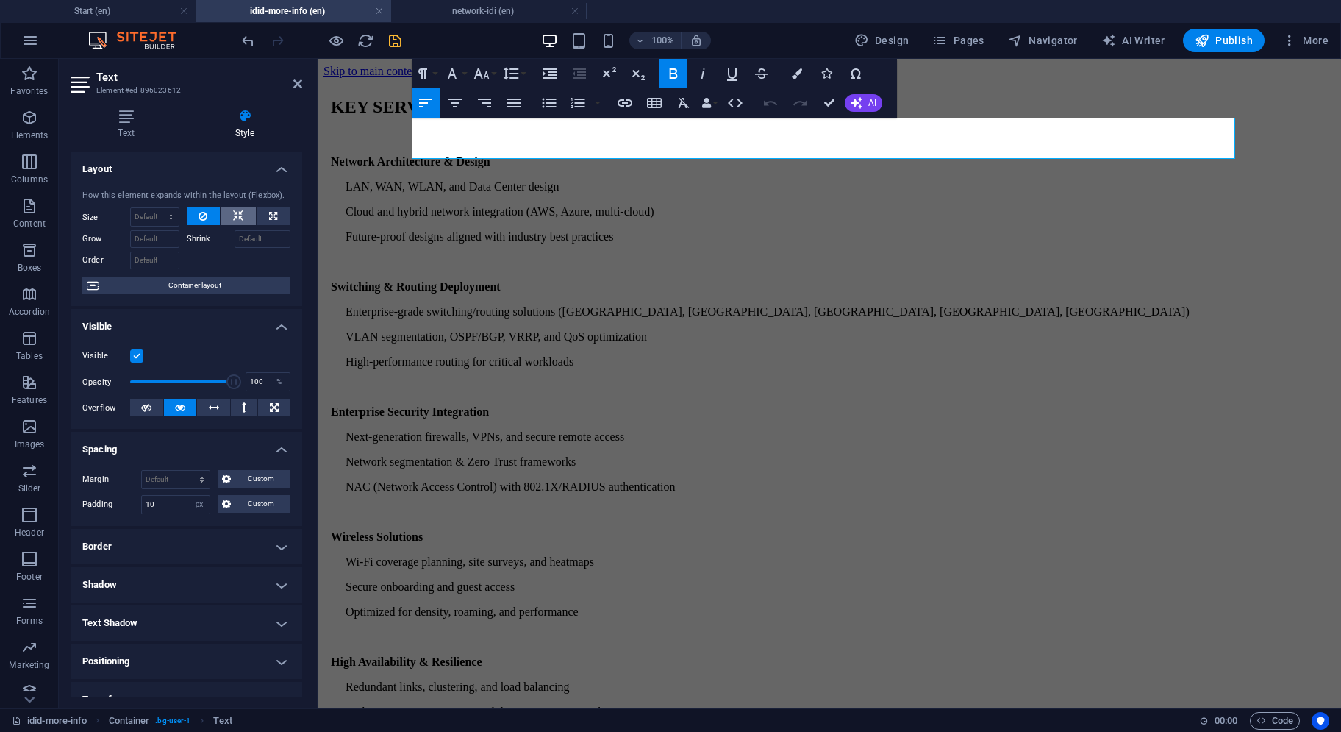
click at [240, 214] on icon at bounding box center [238, 216] width 10 height 18
click at [460, 107] on icon "button" at bounding box center [455, 103] width 18 height 18
click at [527, 287] on div "KEY SERVICES Network Architecture & Design LAN, WAN, WLAN, and Data Center desi…" at bounding box center [830, 495] width 1012 height 835
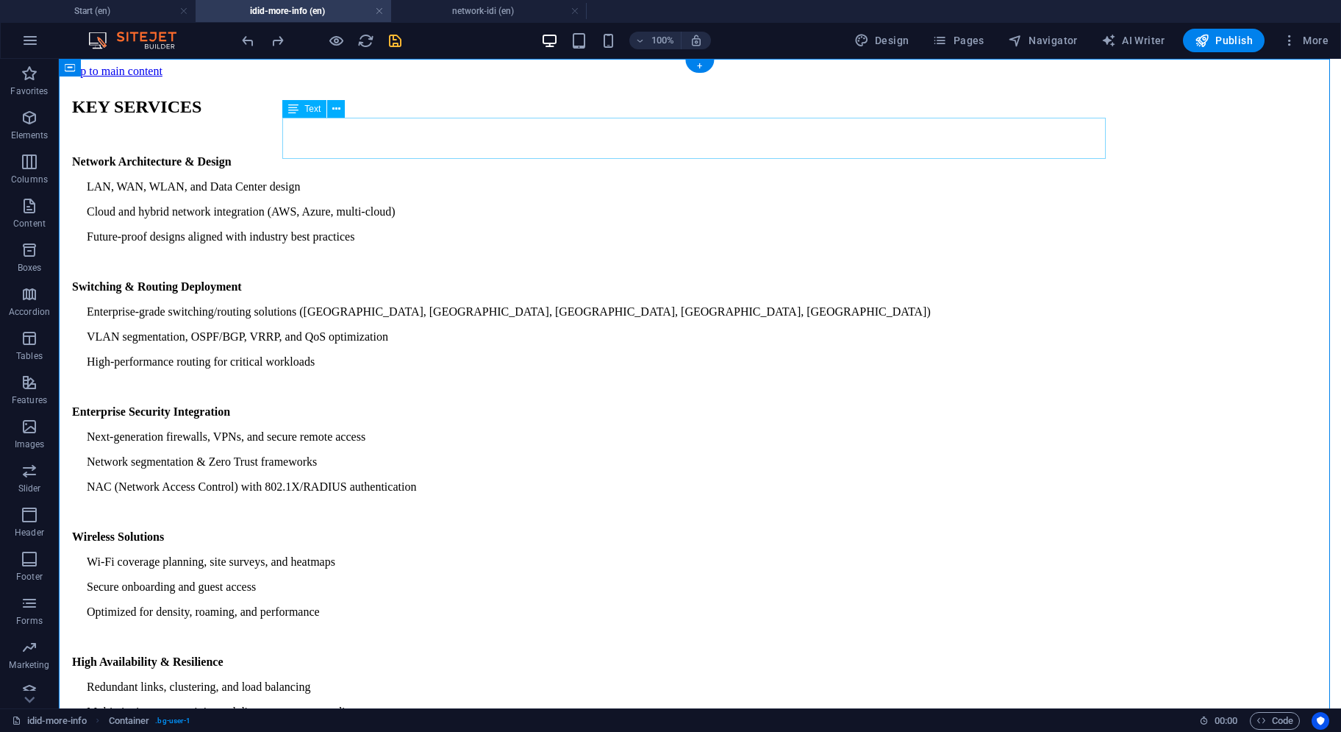
click at [430, 136] on div "KEY SERVICES" at bounding box center [700, 107] width 1271 height 58
click at [338, 110] on icon at bounding box center [336, 108] width 8 height 15
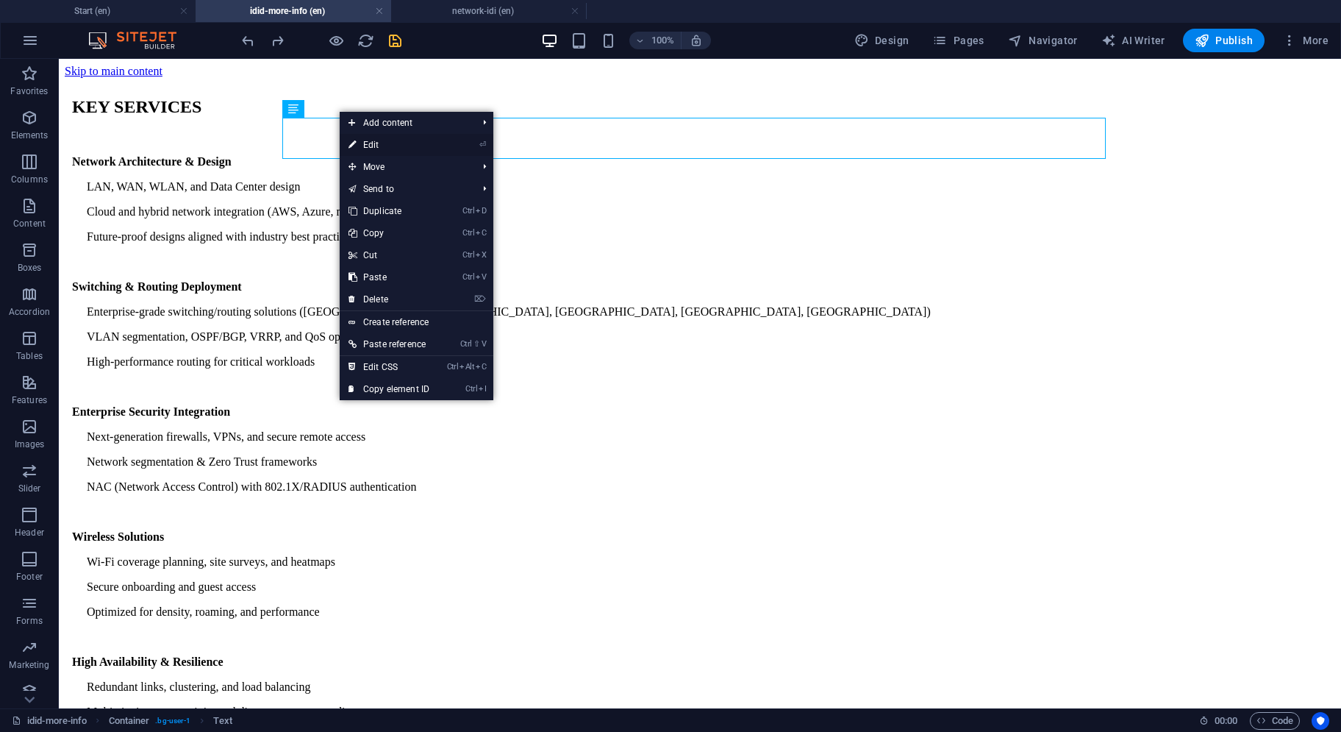
click at [357, 139] on link "⏎ Edit" at bounding box center [389, 145] width 99 height 22
select select "px"
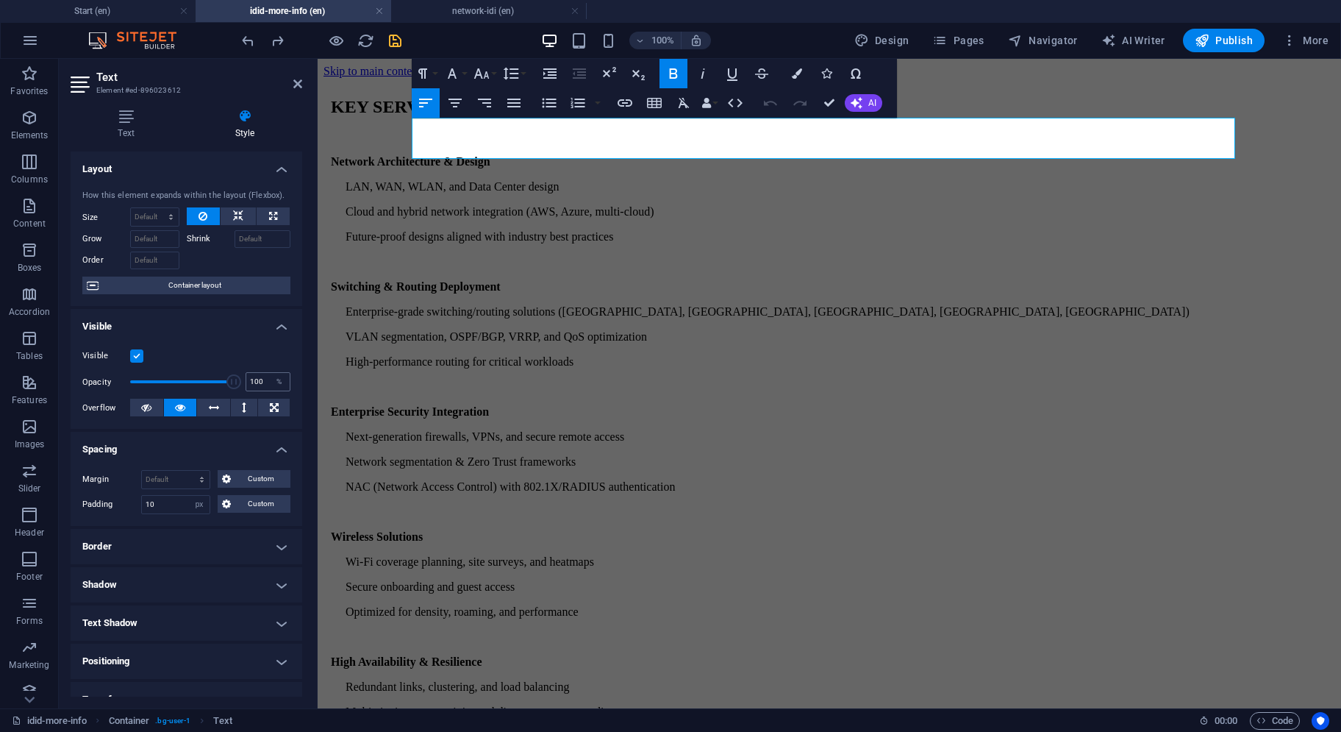
scroll to position [133, 0]
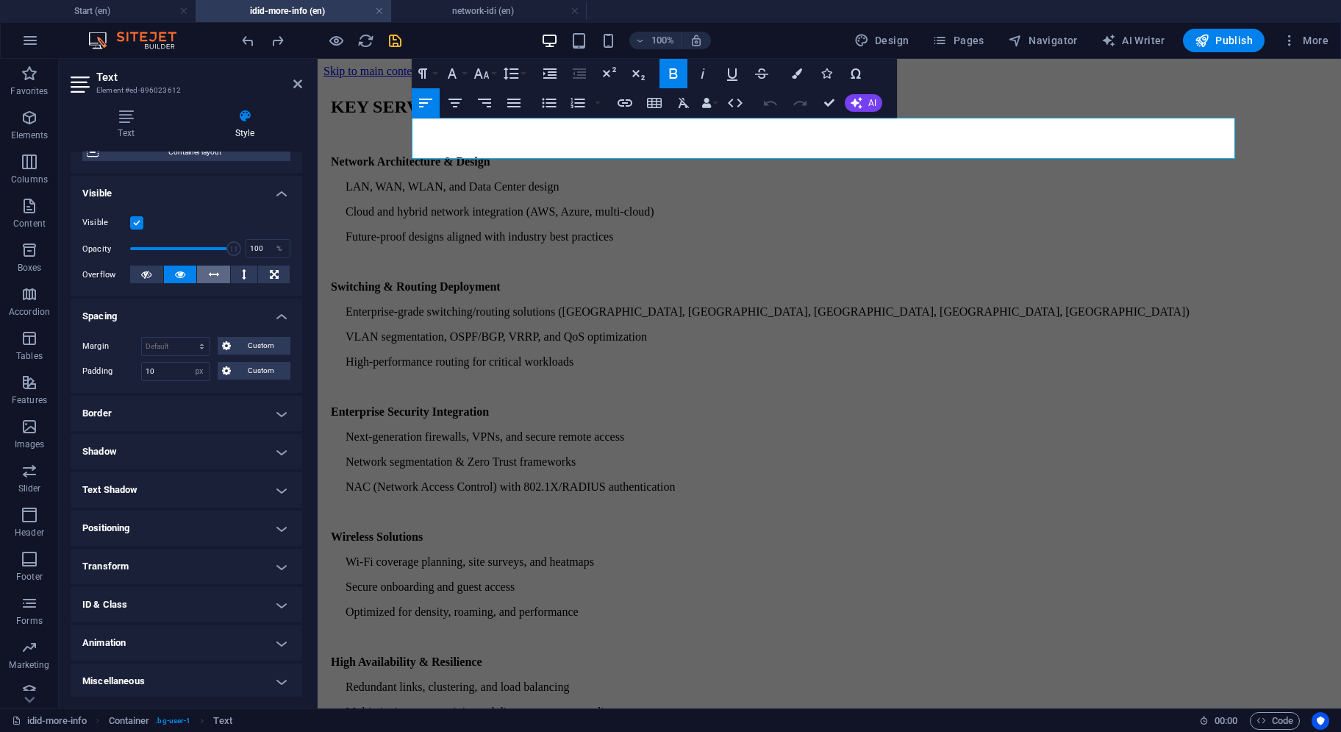
click at [213, 274] on icon at bounding box center [214, 275] width 10 height 18
click at [242, 277] on icon at bounding box center [244, 275] width 4 height 18
click at [184, 275] on icon at bounding box center [180, 275] width 10 height 18
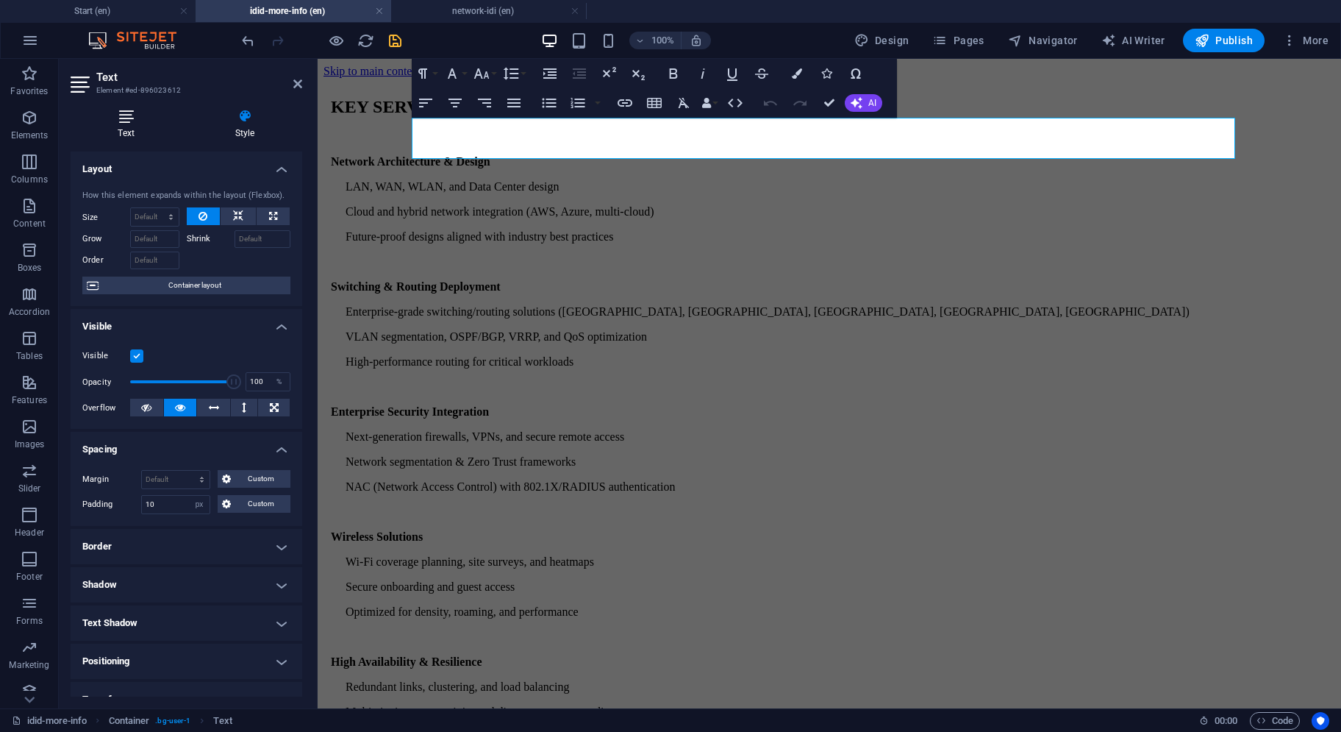
click at [116, 135] on h4 "Text" at bounding box center [129, 124] width 117 height 31
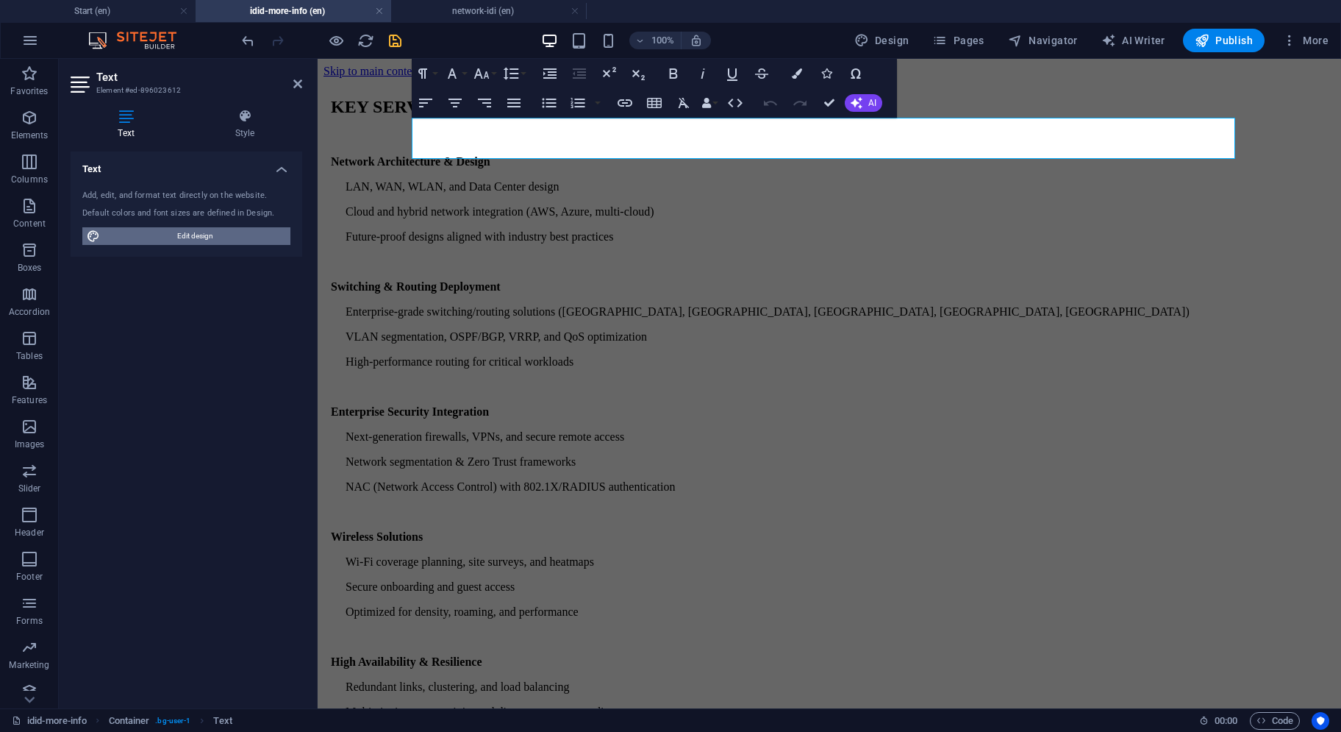
click at [171, 239] on span "Edit design" at bounding box center [195, 236] width 182 height 18
select select "px"
select select "300"
select select "px"
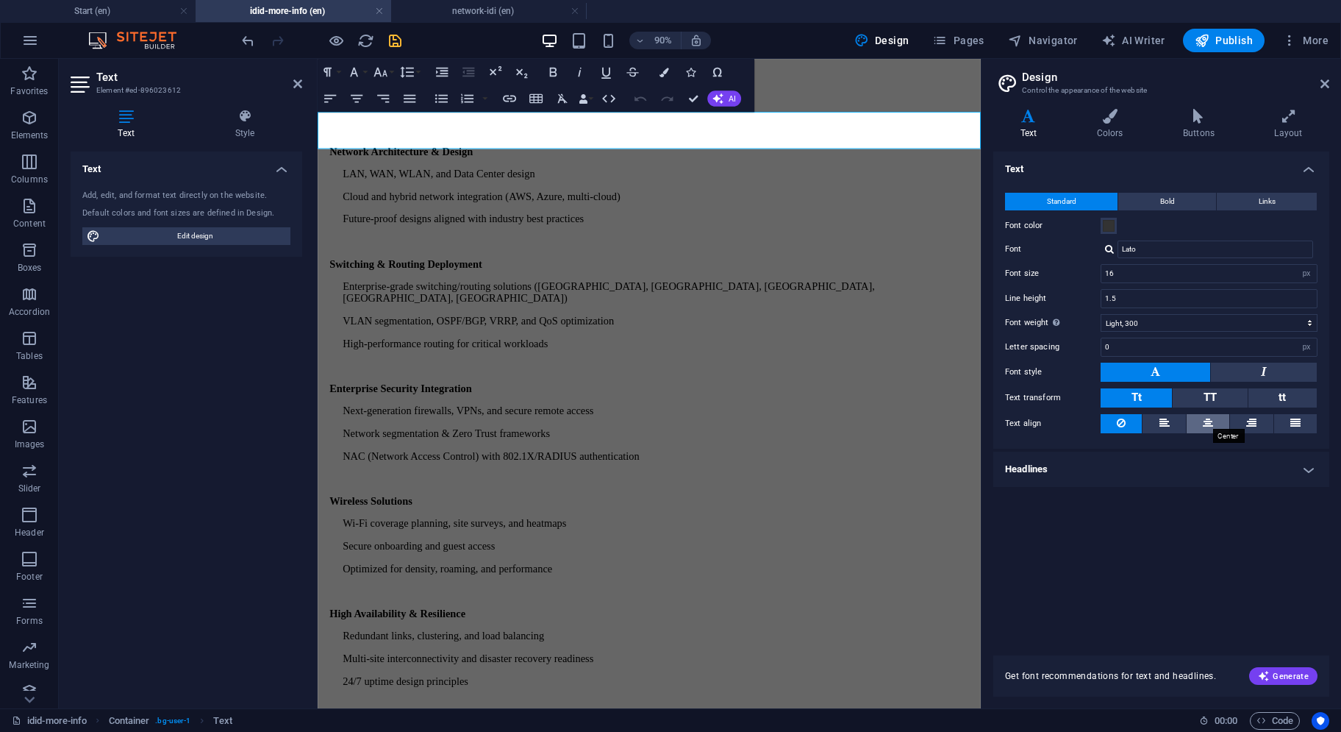
click at [1210, 424] on icon at bounding box center [1208, 423] width 10 height 18
drag, startPoint x: 1166, startPoint y: 427, endPoint x: 1158, endPoint y: 426, distance: 8.9
click at [1166, 426] on icon at bounding box center [1165, 423] width 10 height 18
click at [1119, 420] on icon at bounding box center [1121, 423] width 9 height 18
click at [1330, 83] on aside "Design Control the appearance of the website Variants Text Colors Buttons Layou…" at bounding box center [1161, 383] width 360 height 649
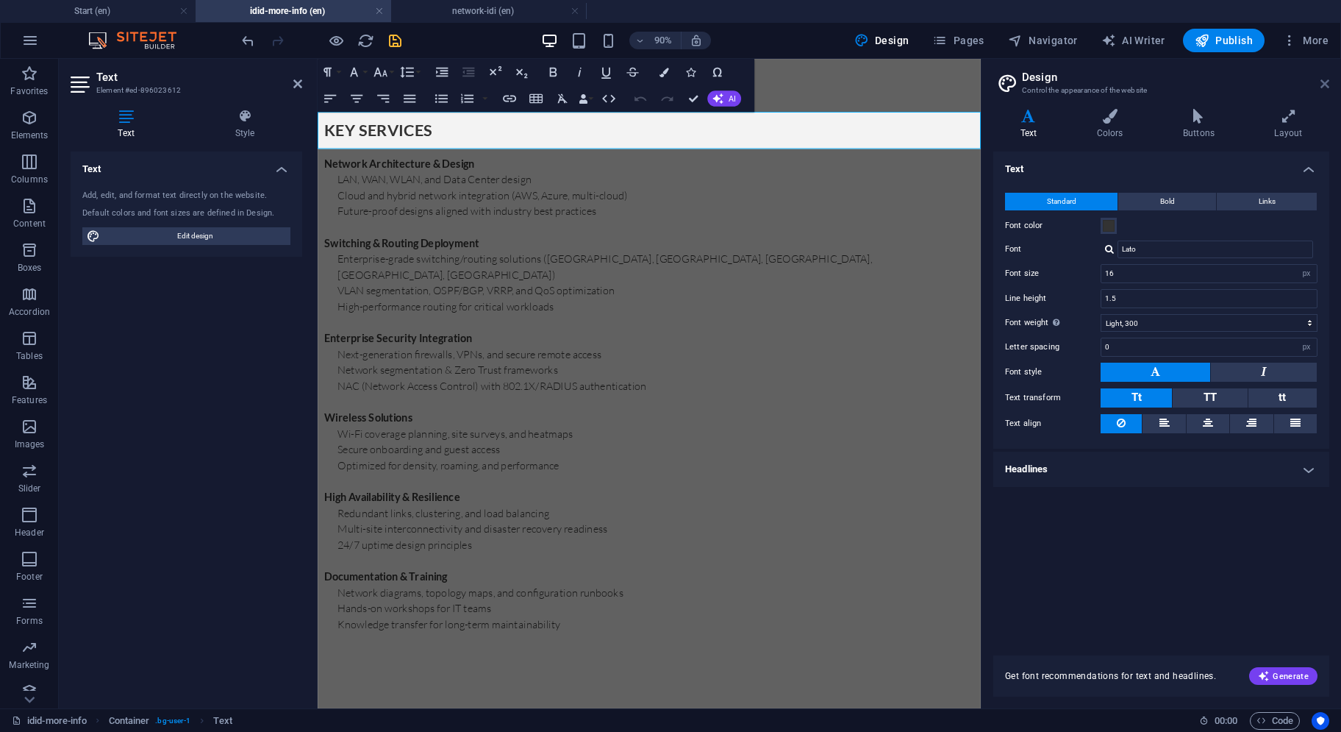
drag, startPoint x: 1324, startPoint y: 86, endPoint x: 897, endPoint y: 57, distance: 428.3
click at [1324, 86] on icon at bounding box center [1325, 84] width 9 height 12
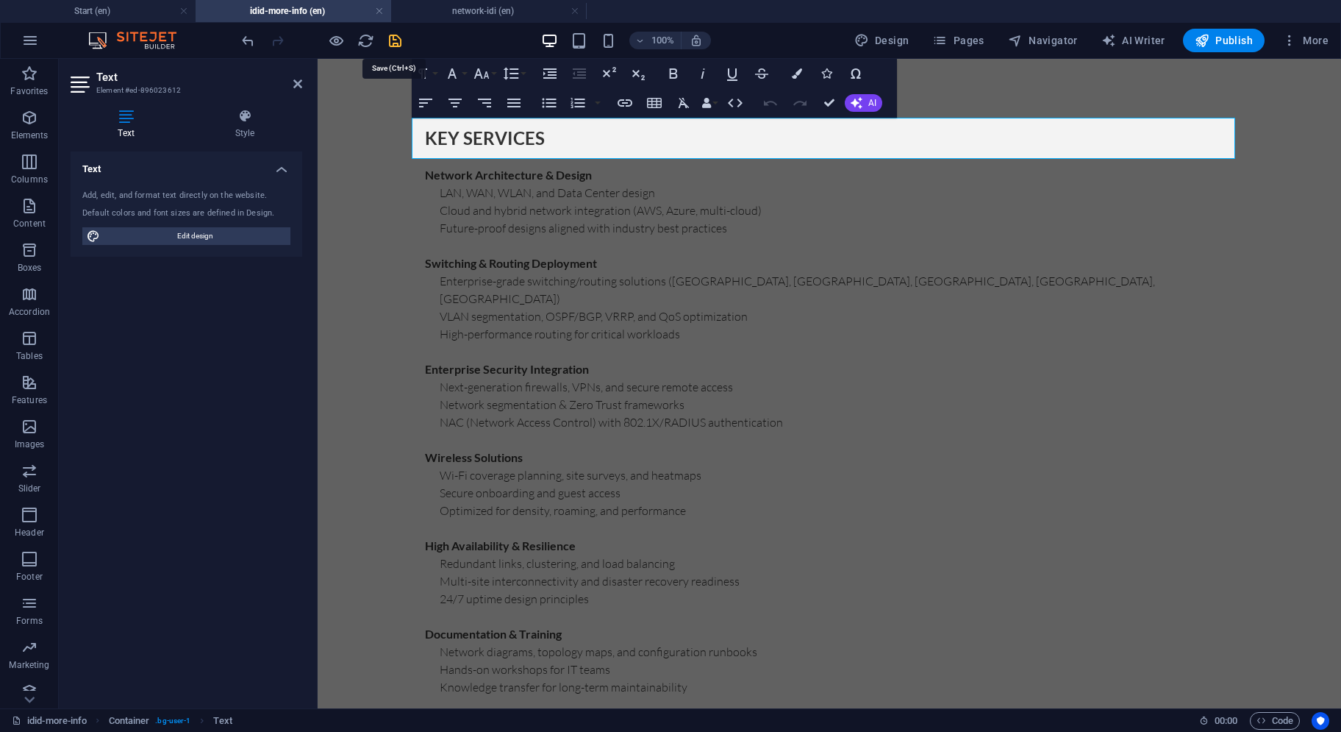
click at [393, 46] on icon "save" at bounding box center [395, 40] width 17 height 17
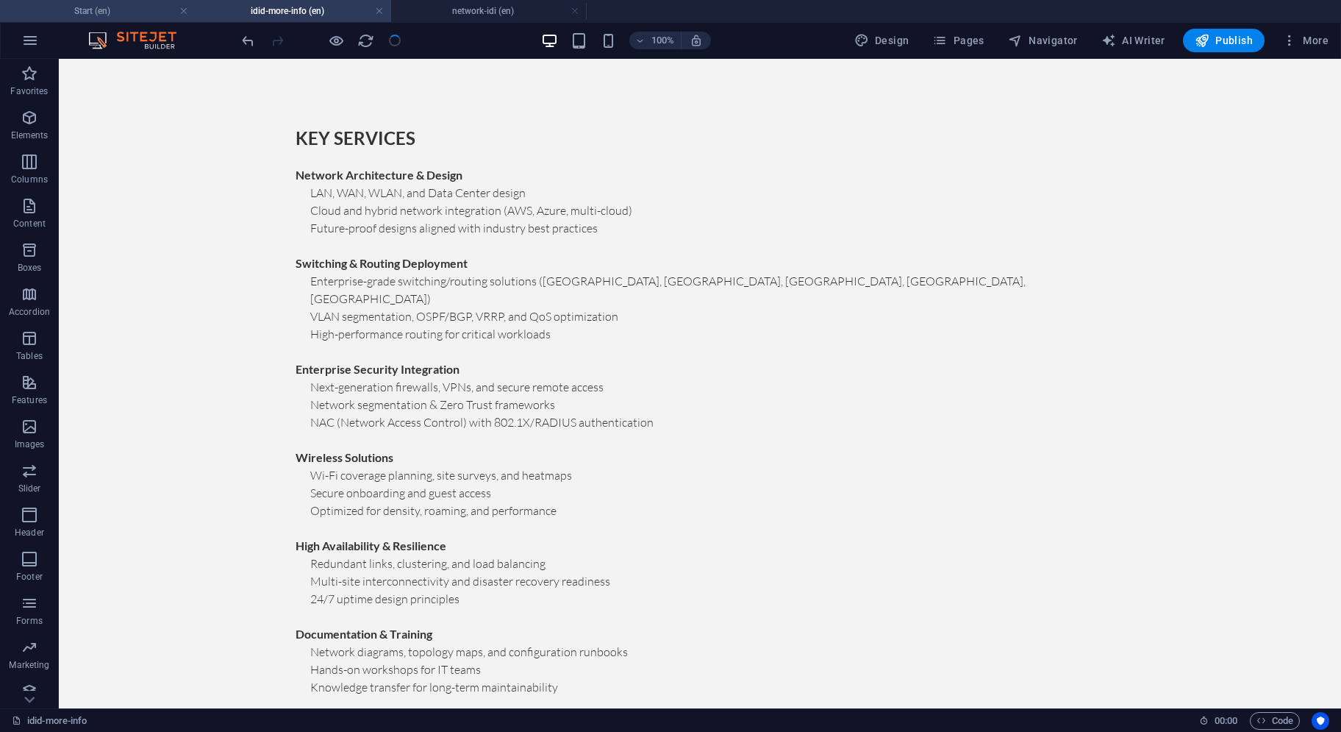
click at [140, 9] on h4 "Start (en)" at bounding box center [98, 11] width 196 height 16
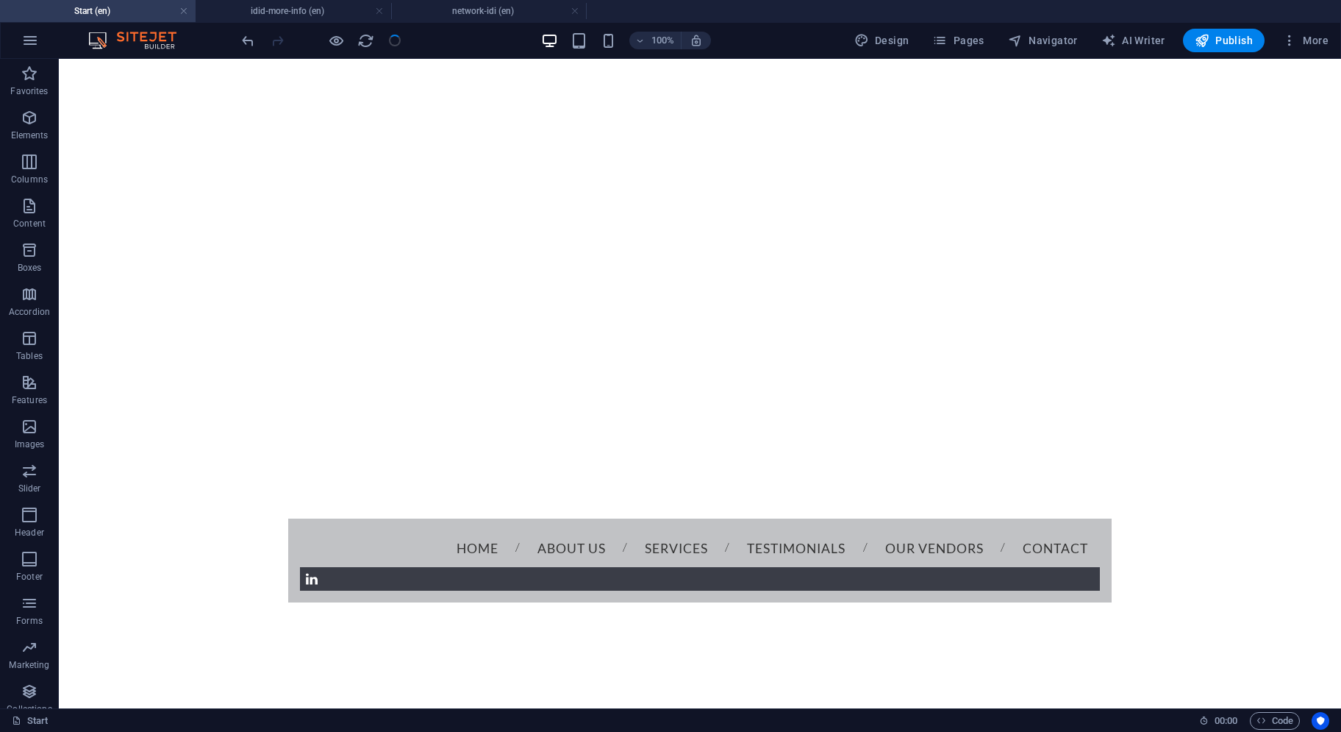
scroll to position [883, 0]
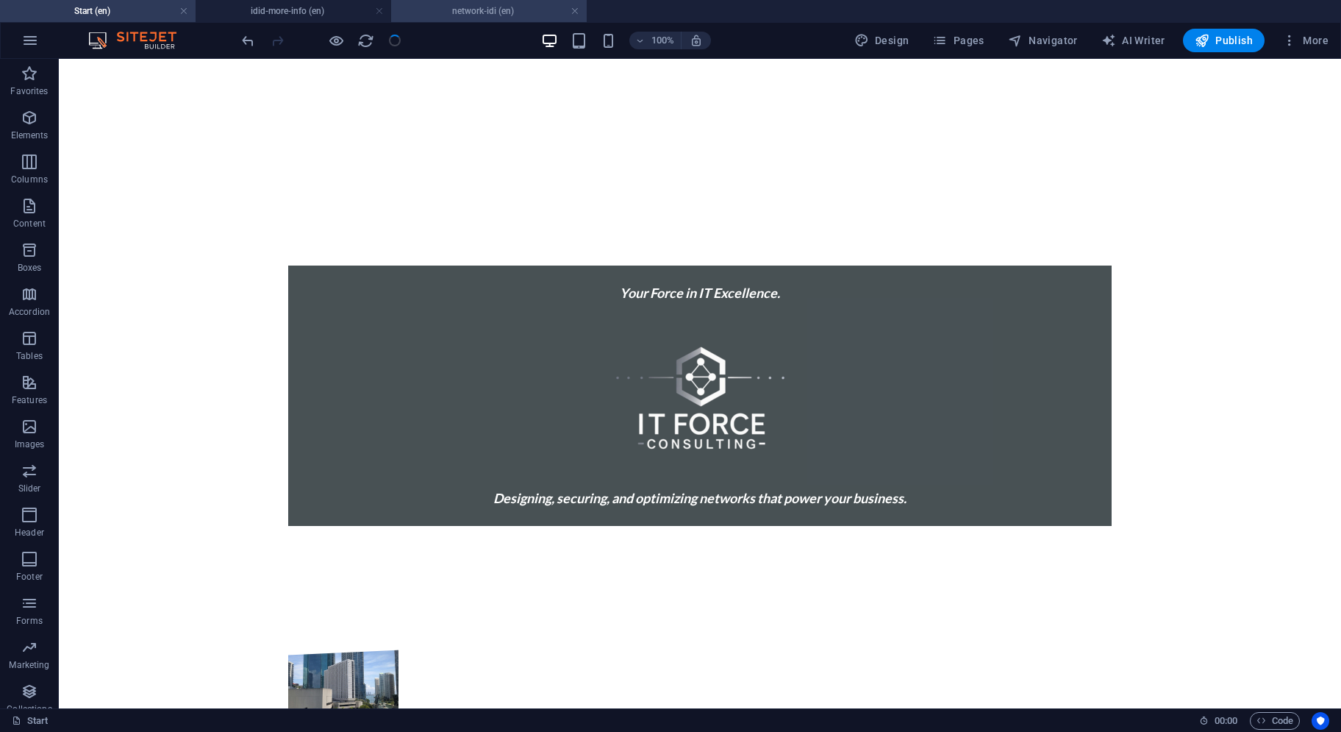
click at [477, 7] on h4 "network-idi (en)" at bounding box center [489, 11] width 196 height 16
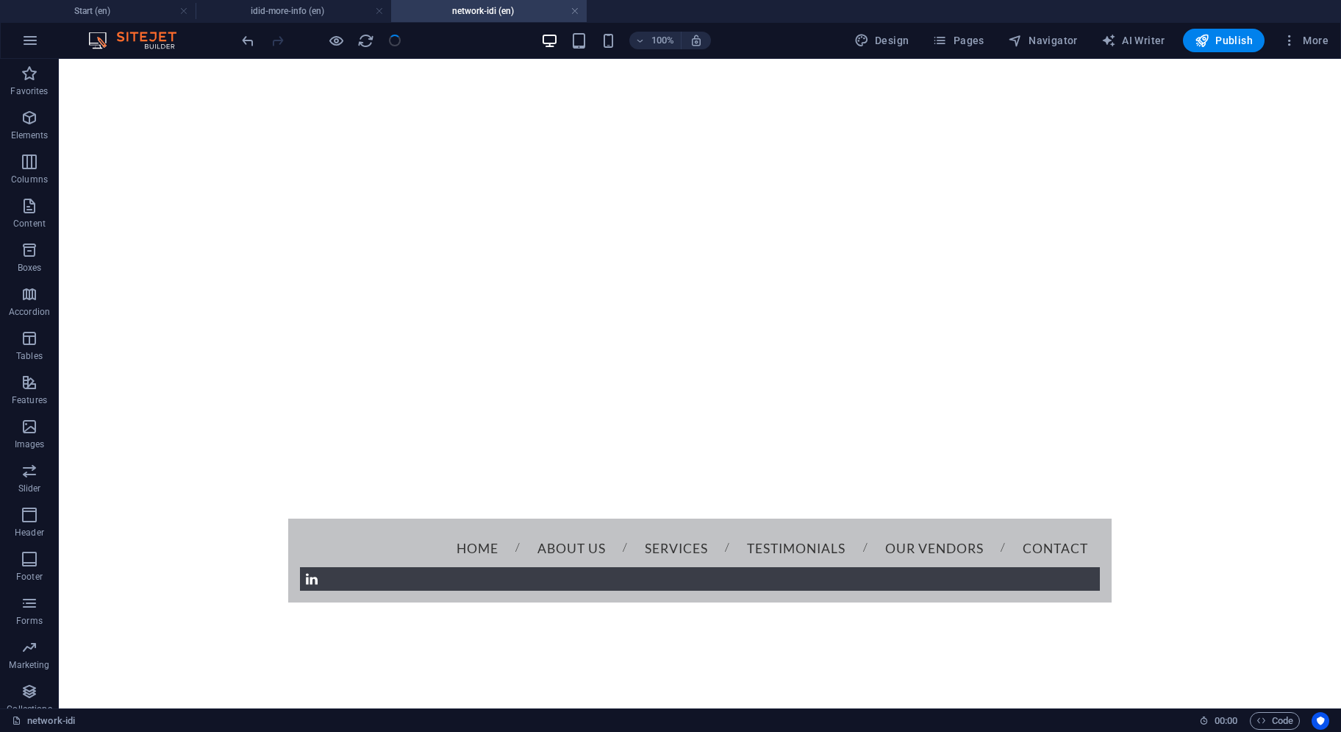
scroll to position [581, 0]
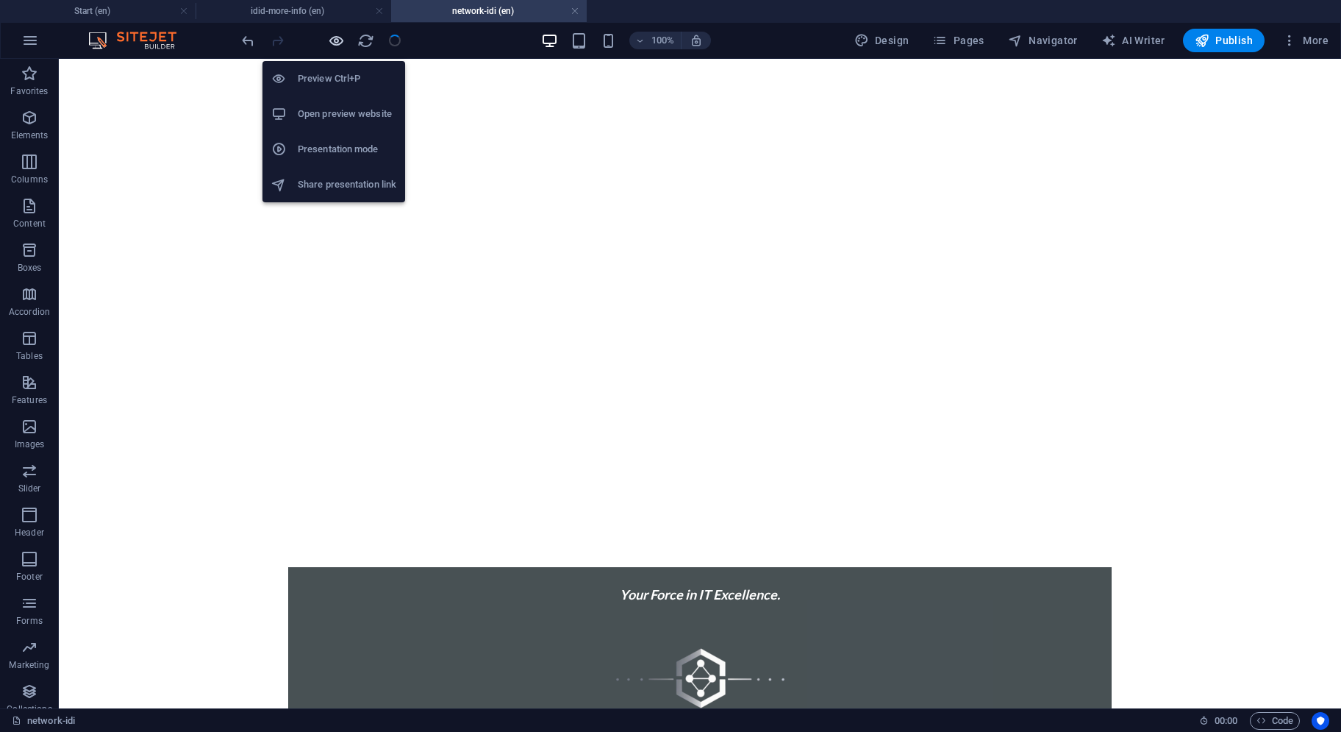
click at [338, 43] on icon "button" at bounding box center [336, 40] width 17 height 17
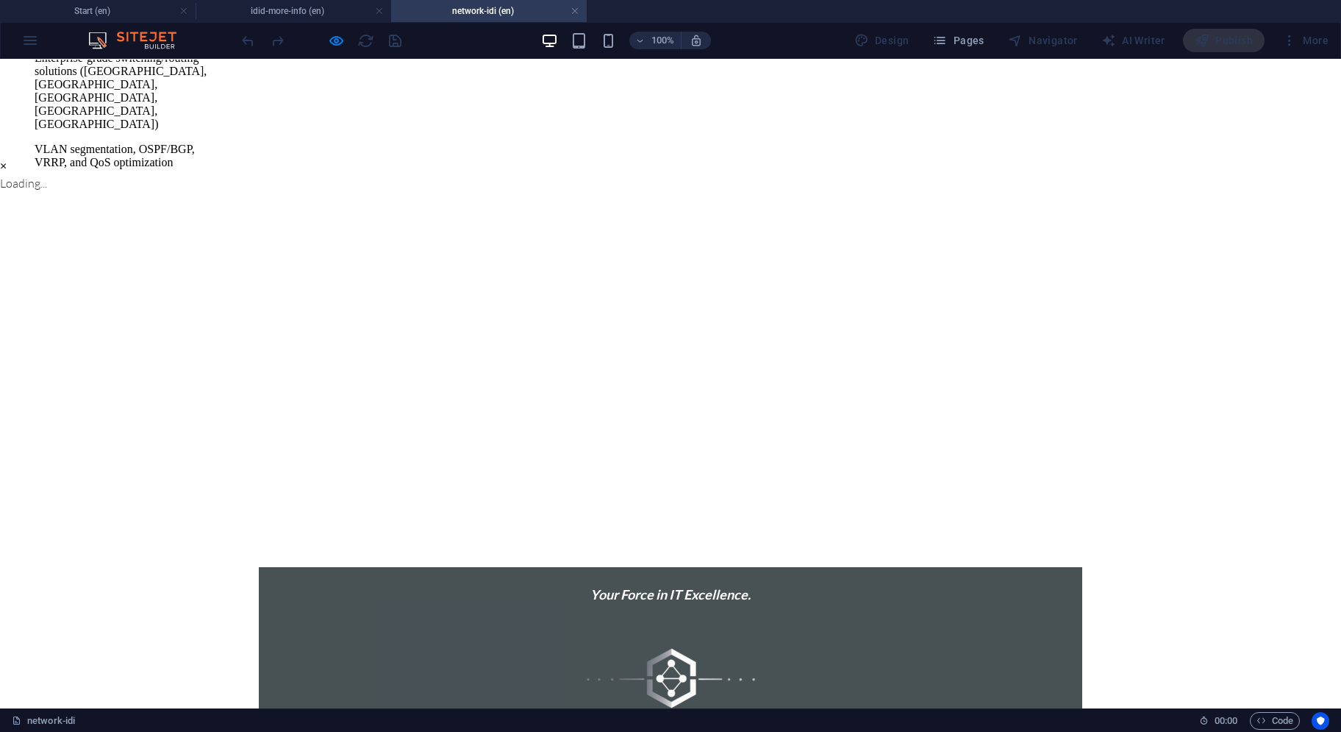
scroll to position [0, 0]
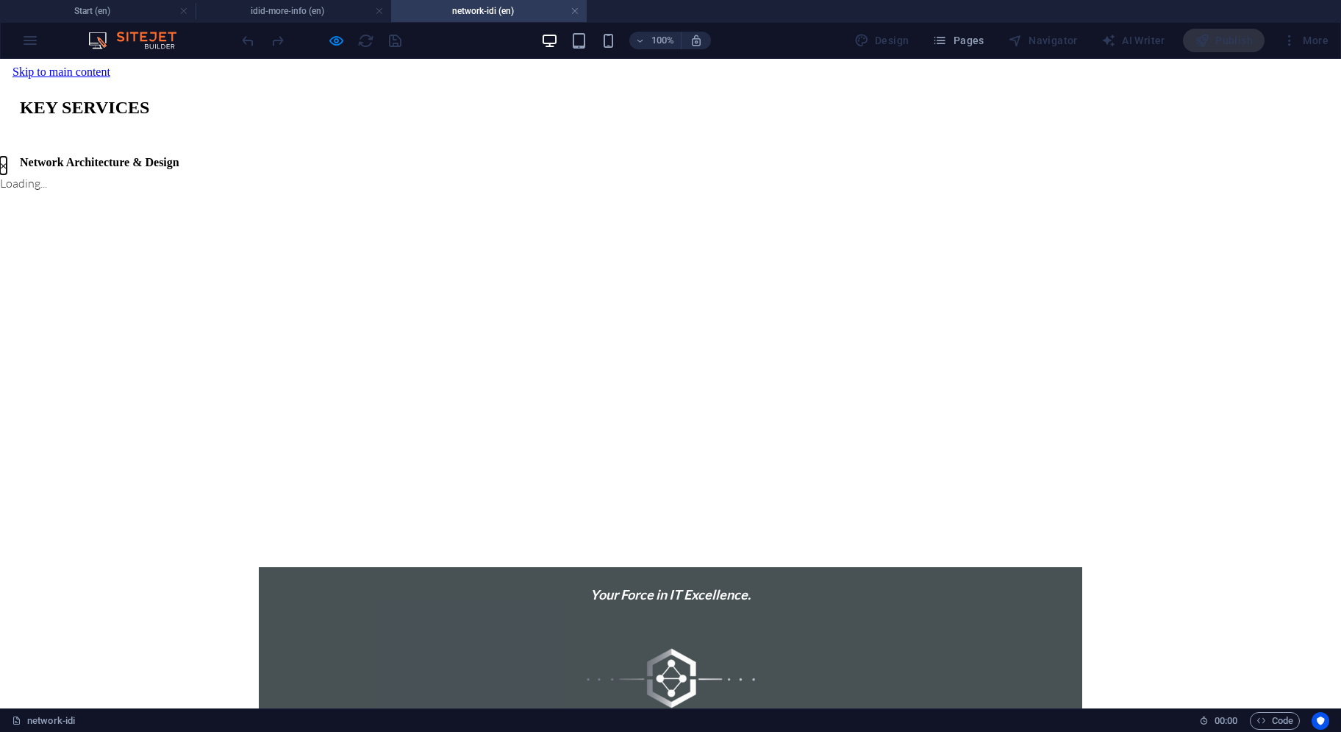
click at [7, 174] on button "×" at bounding box center [3, 166] width 7 height 18
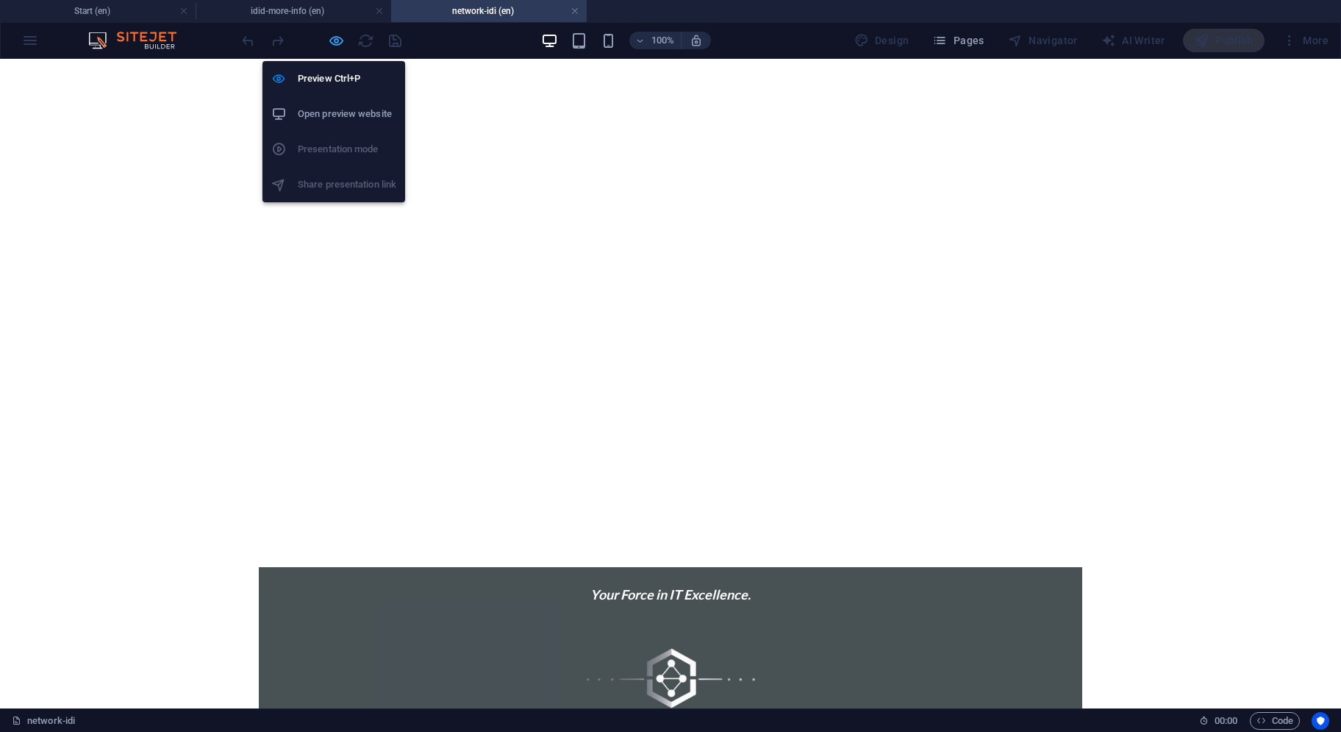
click at [337, 42] on icon "button" at bounding box center [336, 40] width 17 height 17
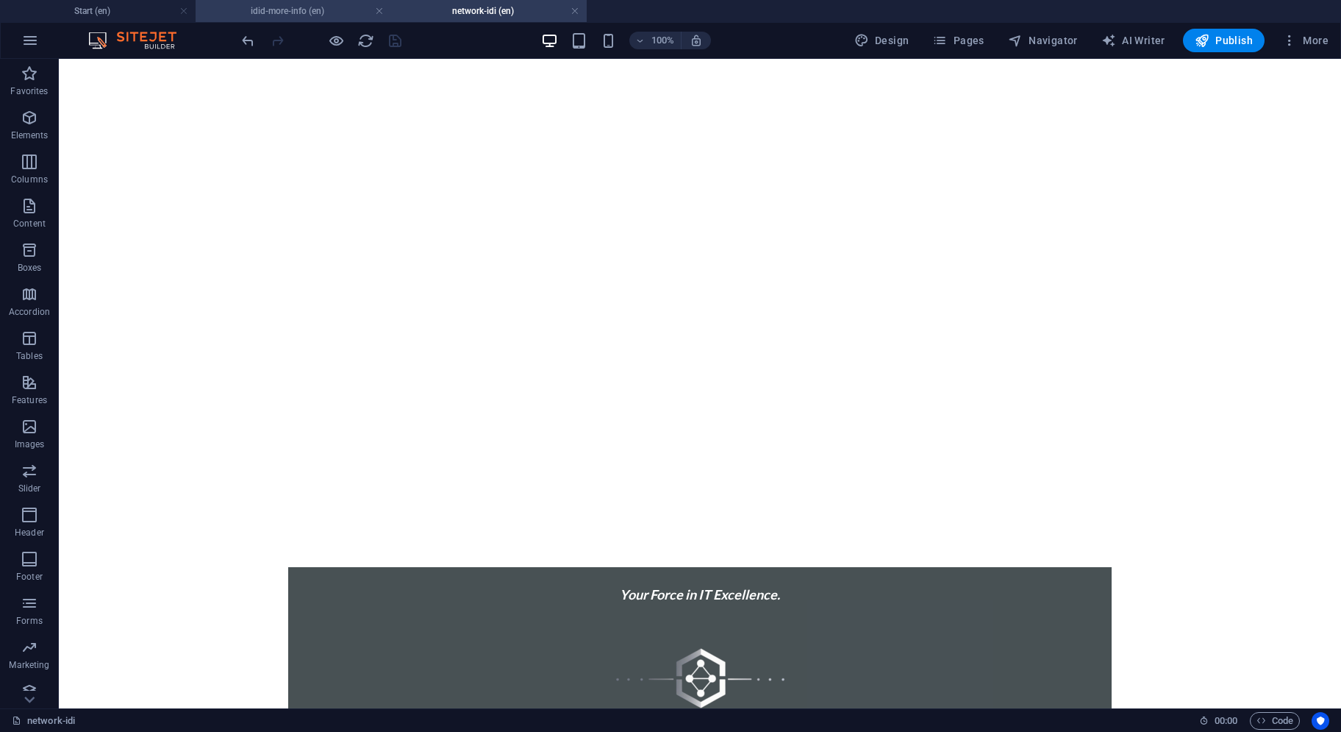
click at [289, 9] on h4 "idid-more-info (en)" at bounding box center [294, 11] width 196 height 16
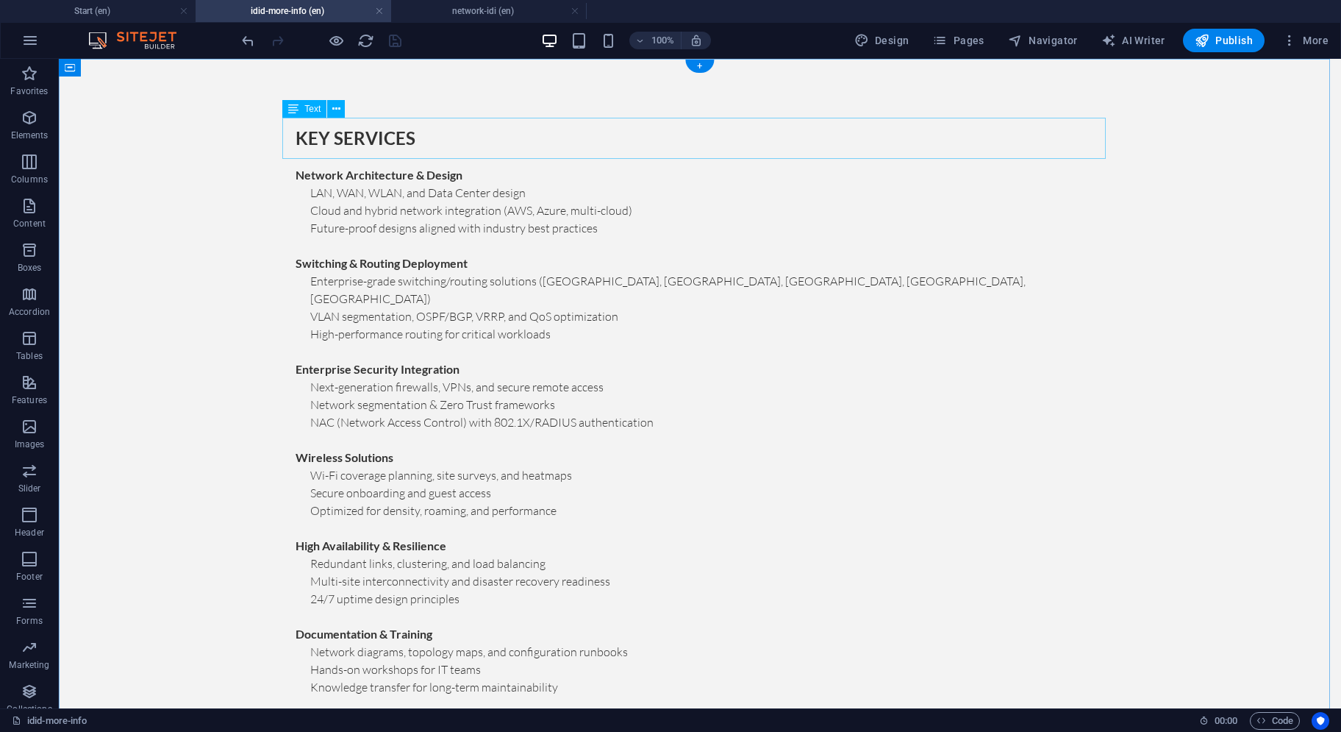
click at [398, 146] on div "KEY SERVICES" at bounding box center [700, 138] width 824 height 41
click at [341, 108] on button at bounding box center [336, 109] width 18 height 18
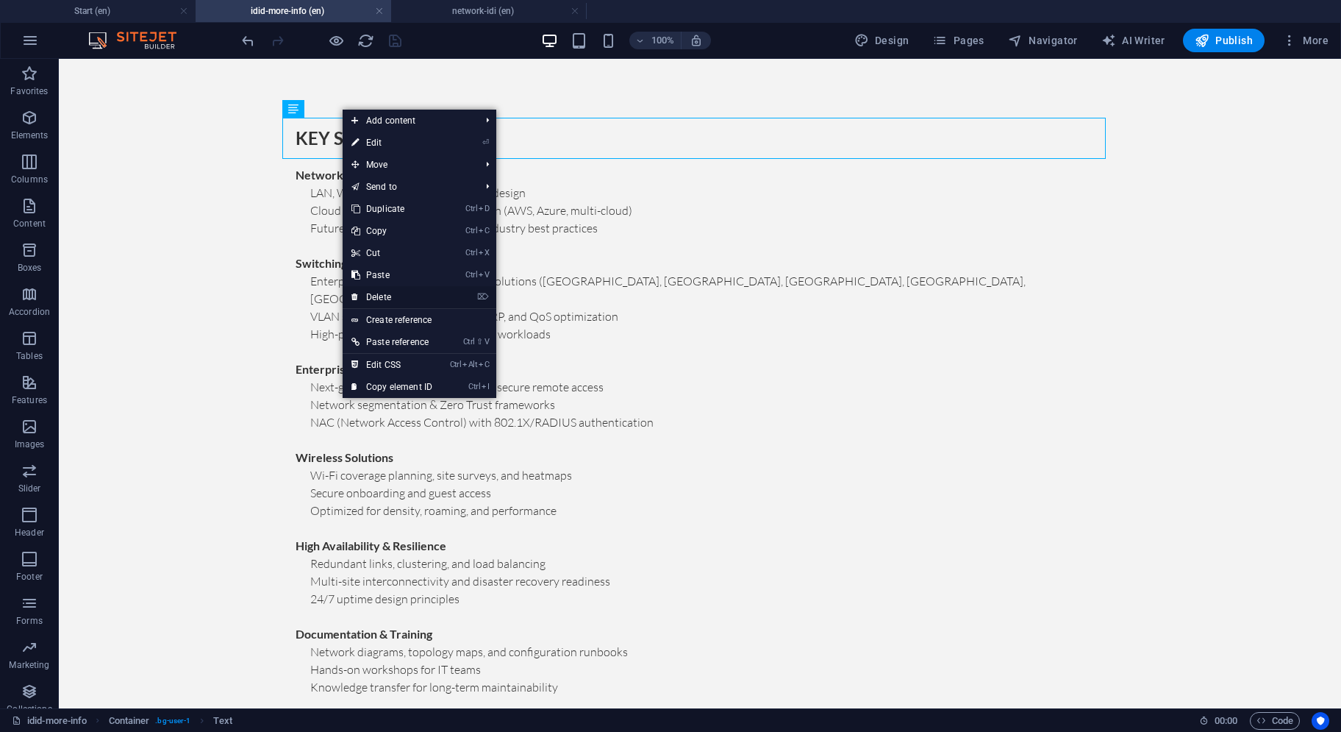
click at [391, 293] on link "⌦ Delete" at bounding box center [392, 297] width 99 height 22
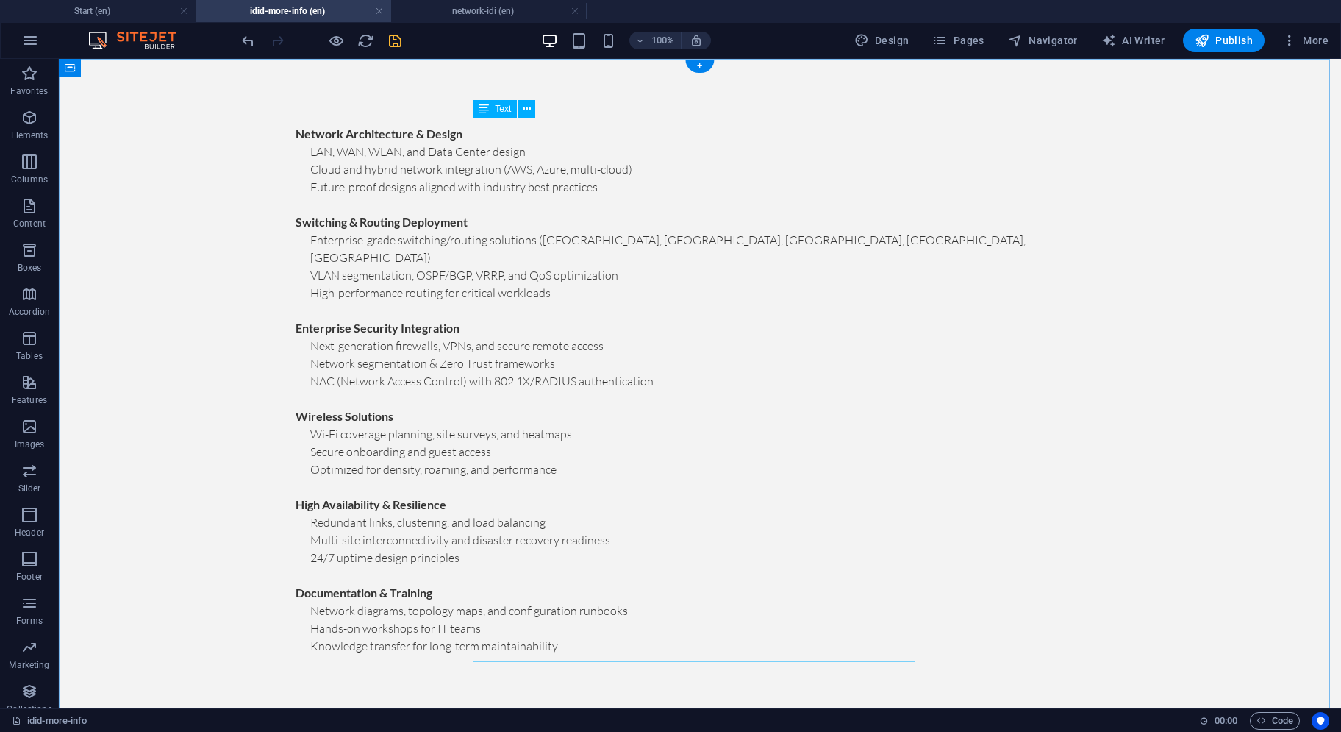
click at [488, 132] on div "Network Architecture & Design LAN, WAN, WLAN, and Data Center design Cloud and …" at bounding box center [700, 399] width 824 height 562
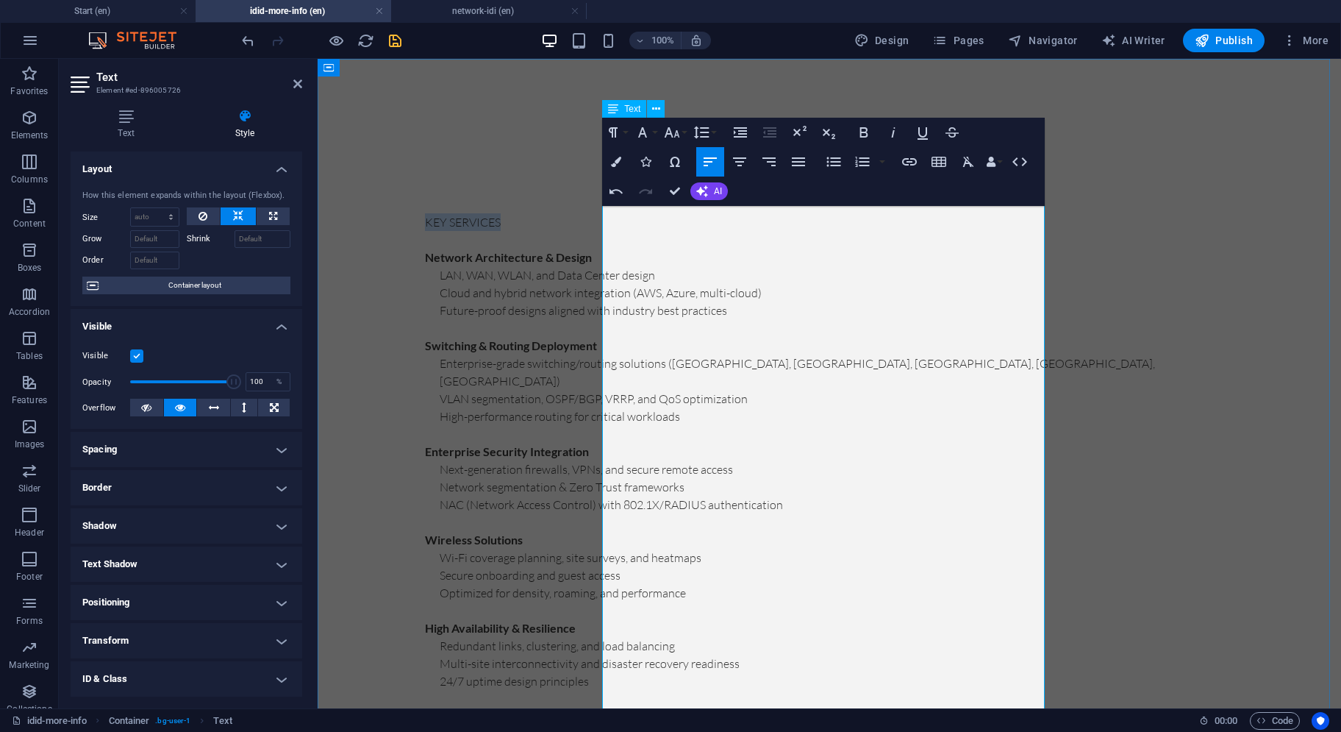
drag, startPoint x: 703, startPoint y: 224, endPoint x: 610, endPoint y: 229, distance: 92.8
click at [610, 229] on p "KEY SERVICES" at bounding box center [829, 222] width 809 height 18
click at [677, 130] on icon "button" at bounding box center [672, 132] width 15 height 10
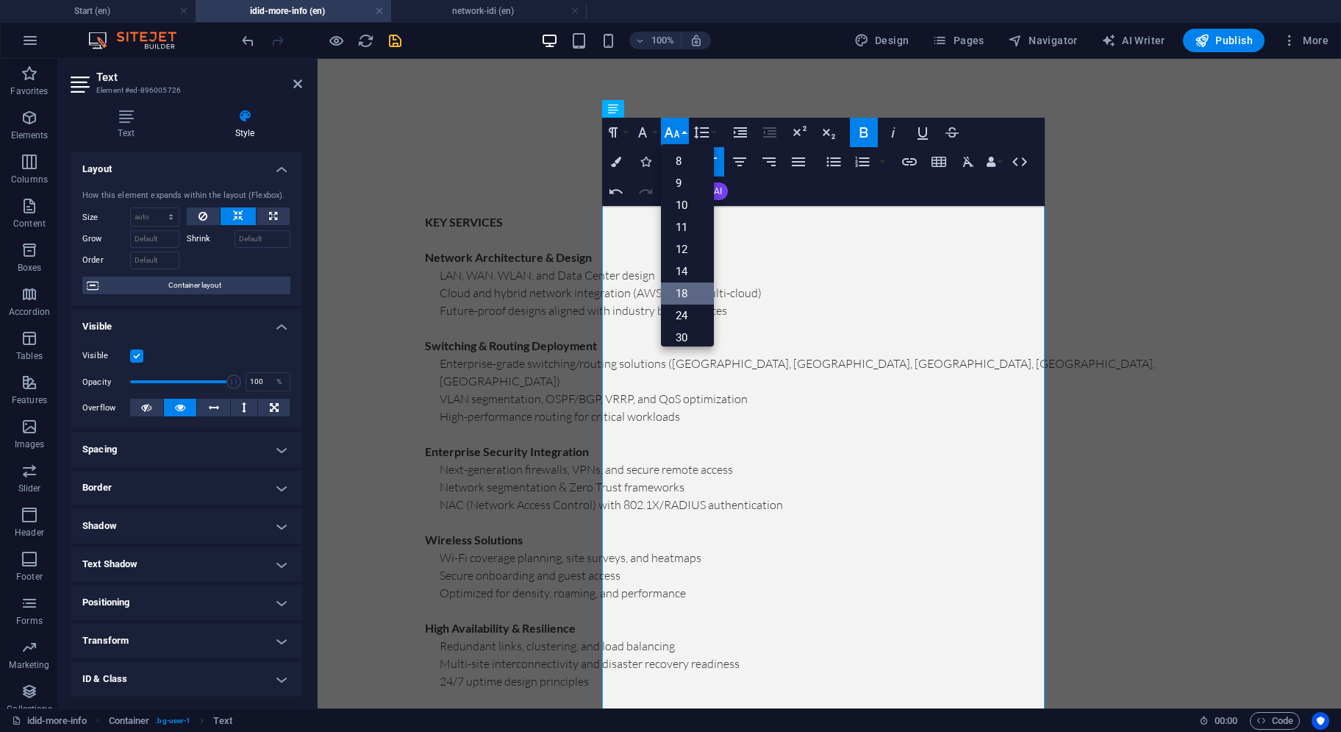
click at [680, 289] on link "18" at bounding box center [687, 293] width 53 height 22
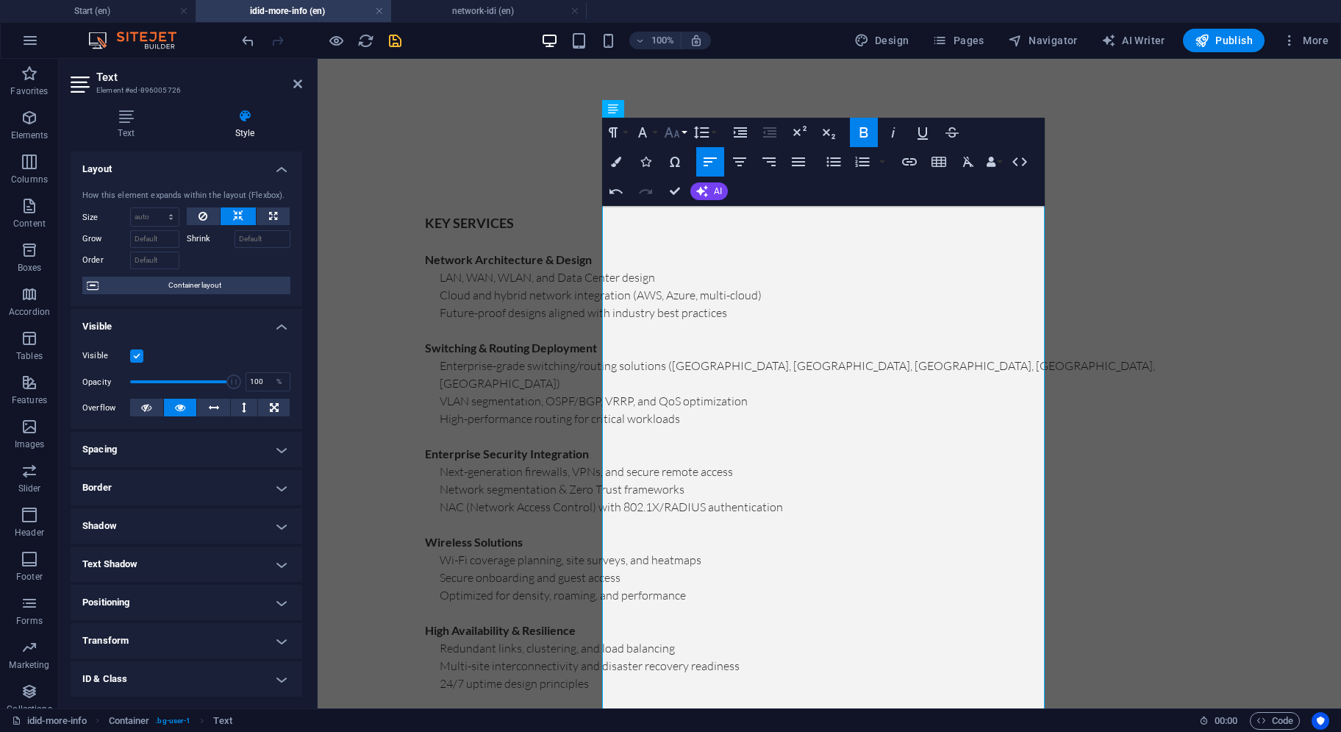
click at [676, 138] on icon "button" at bounding box center [672, 133] width 18 height 18
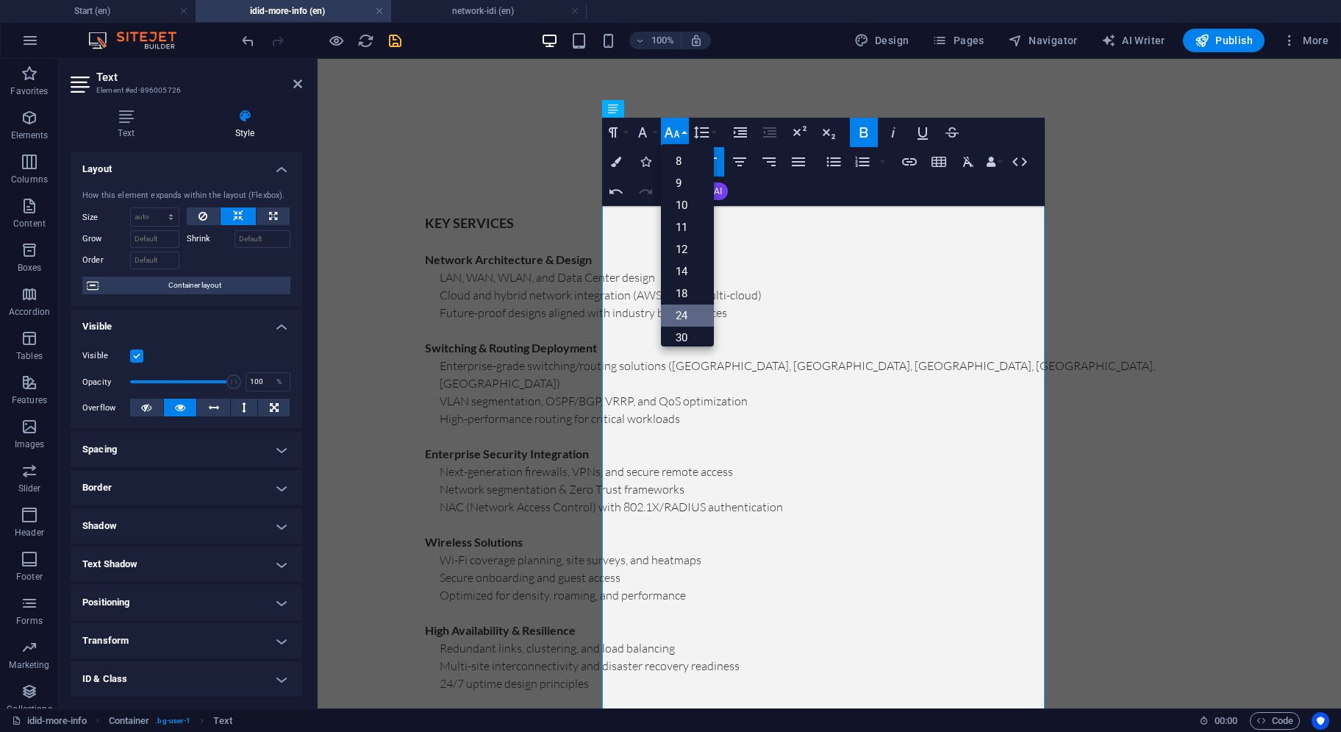
click at [691, 308] on link "24" at bounding box center [687, 315] width 53 height 22
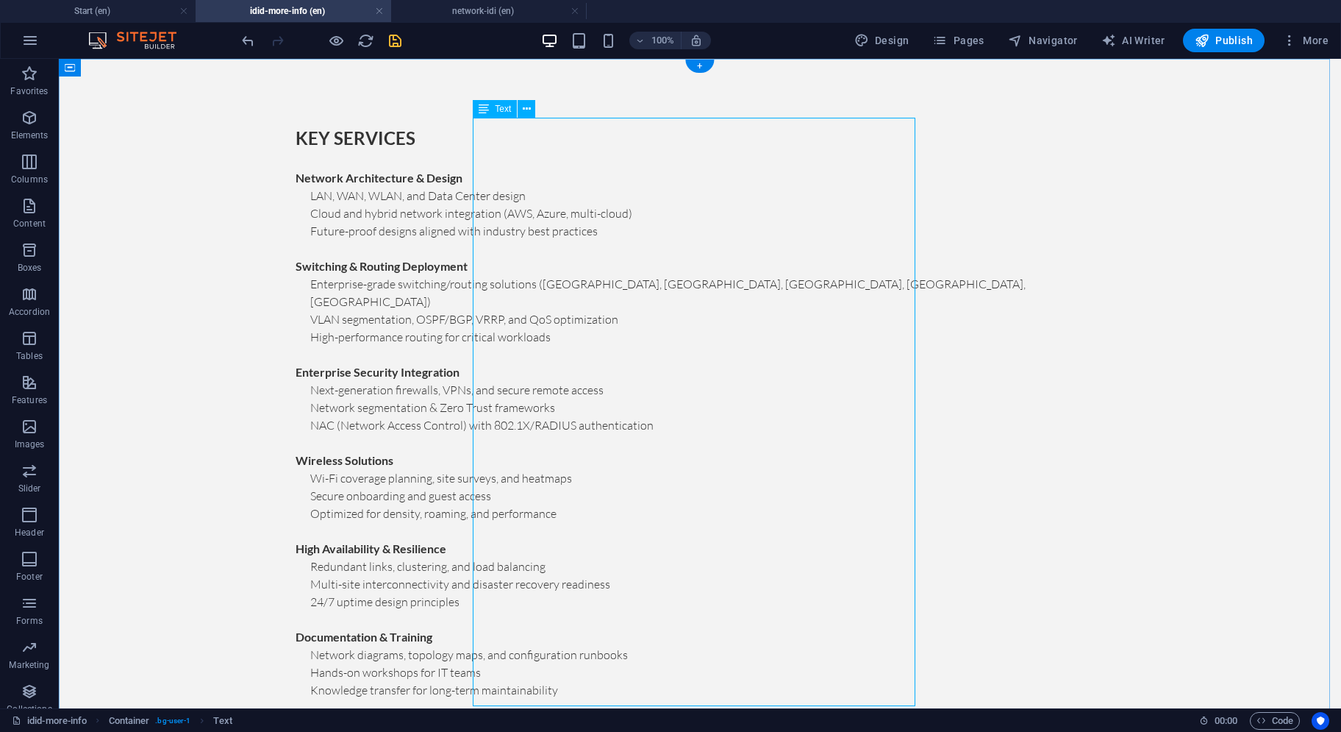
click at [834, 210] on div "KEY SERVICES Network Architecture & Design LAN, WAN, WLAN, and Data Center desi…" at bounding box center [700, 421] width 824 height 606
click at [1027, 240] on div "KEY SERVICES Network Architecture & Design LAN, WAN, WLAN, and Data Center desi…" at bounding box center [700, 421] width 1283 height 724
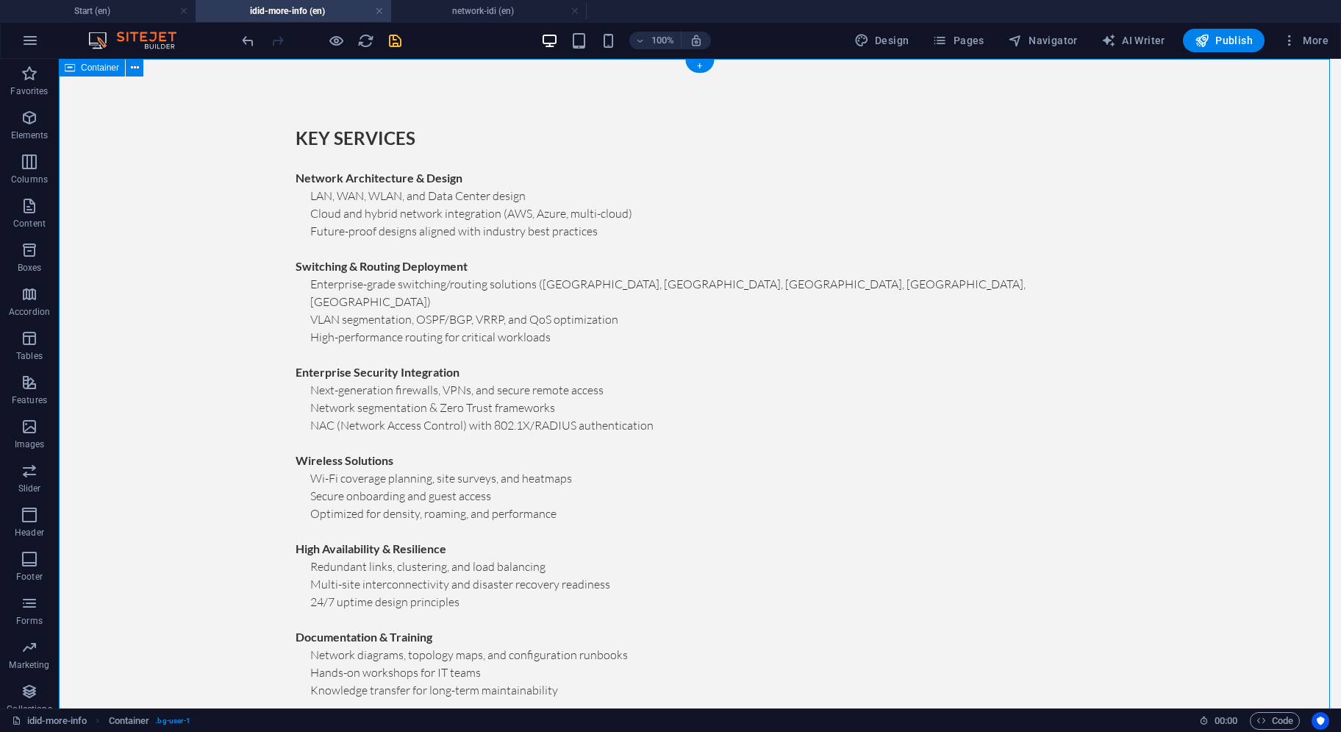
click at [1087, 220] on div "KEY SERVICES Network Architecture & Design LAN, WAN, WLAN, and Data Center desi…" at bounding box center [700, 421] width 1283 height 724
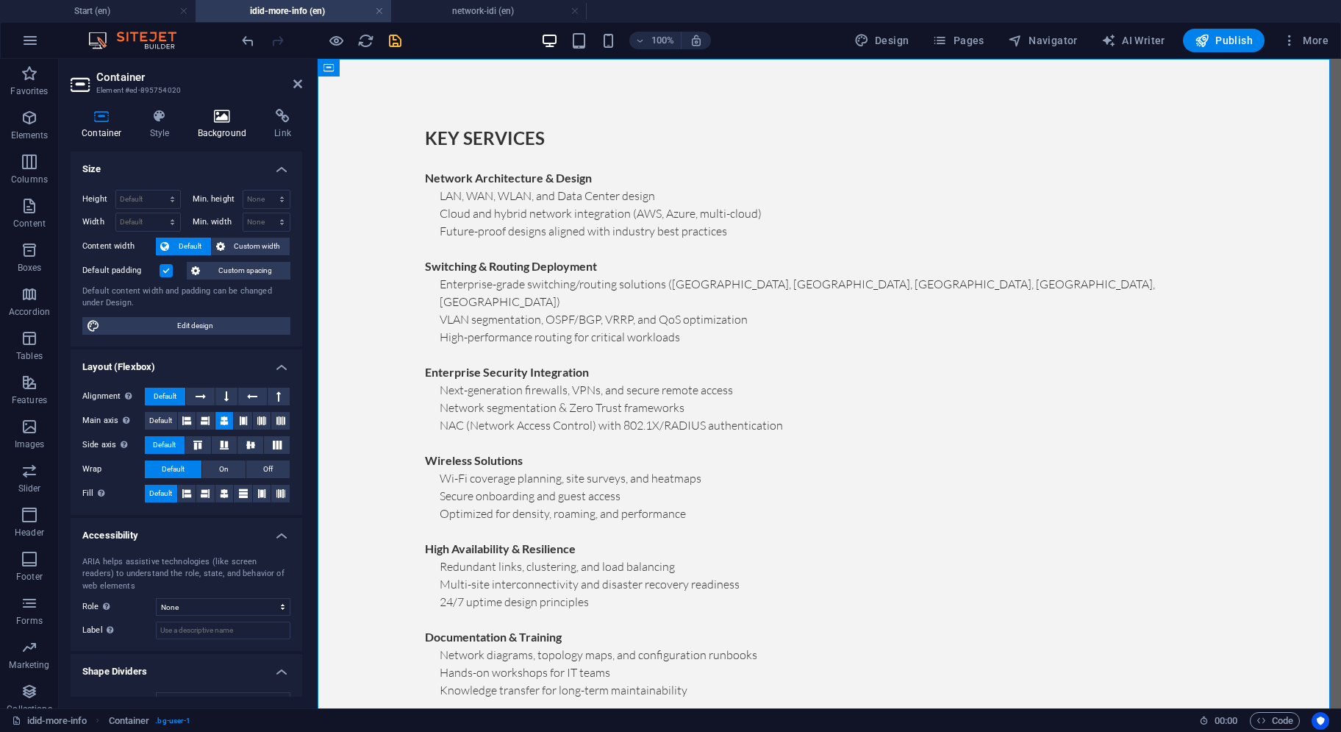
click at [221, 130] on h4 "Background" at bounding box center [225, 124] width 77 height 31
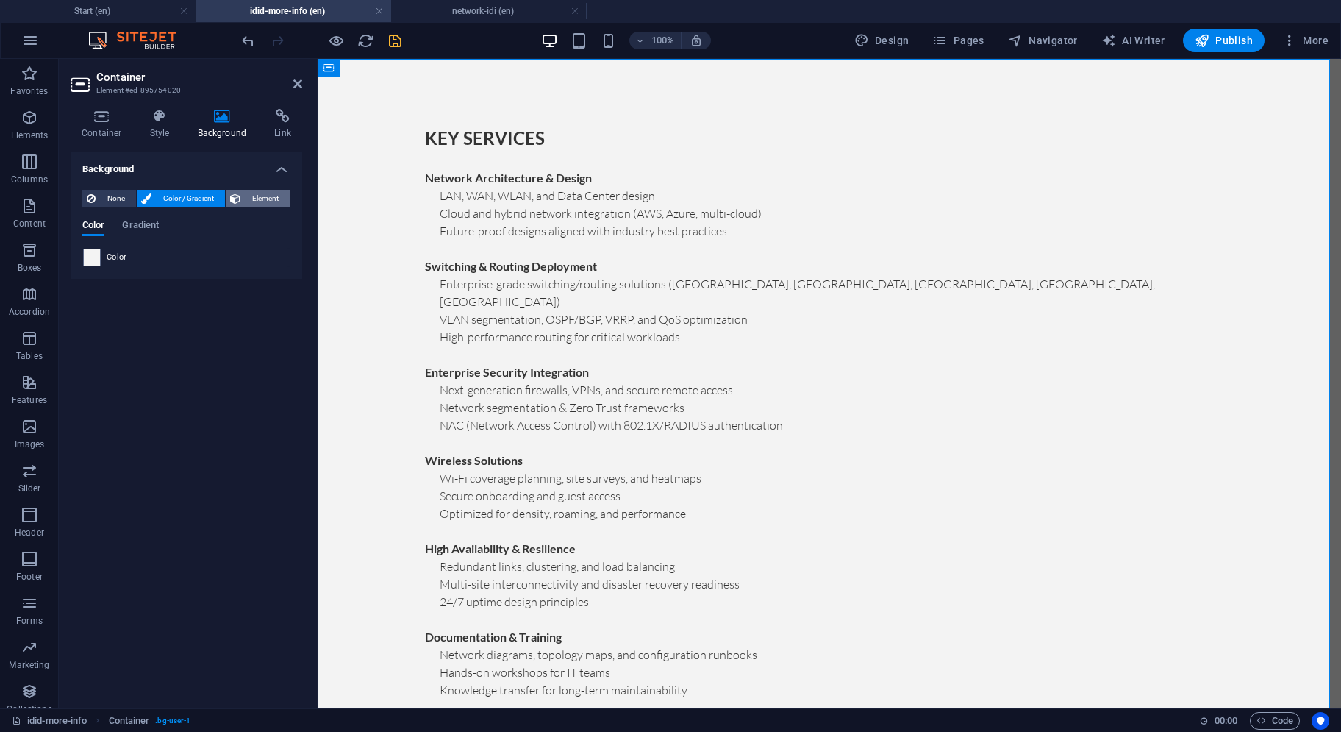
click at [257, 194] on span "Element" at bounding box center [265, 199] width 40 height 18
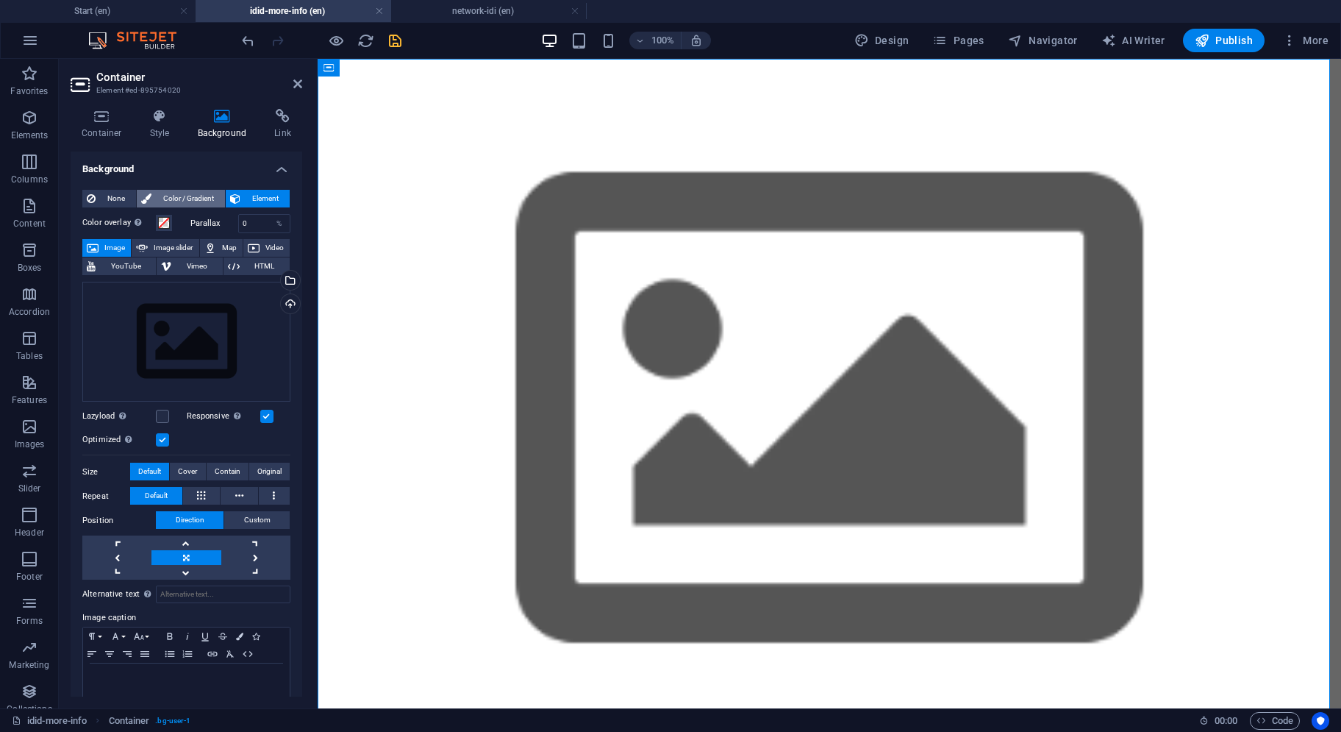
click at [187, 200] on span "Color / Gradient" at bounding box center [188, 199] width 65 height 18
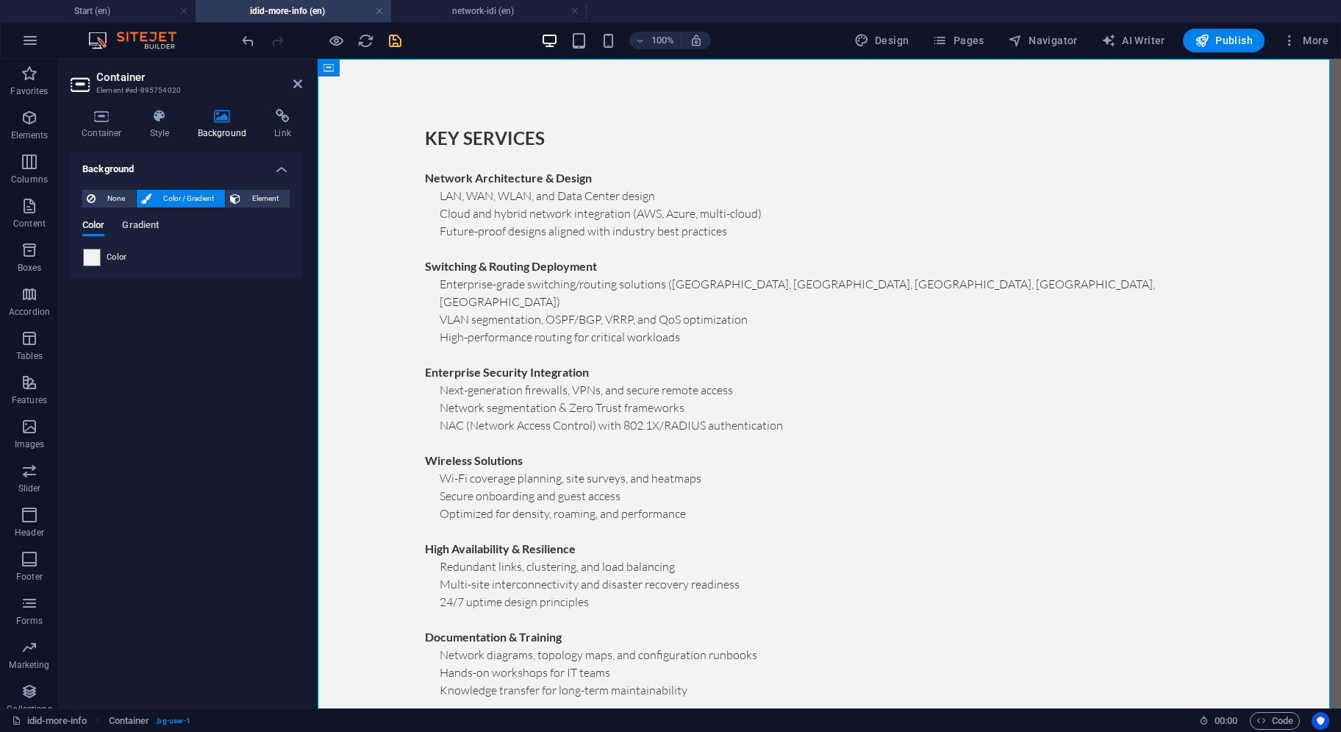
click at [156, 224] on span "Gradient" at bounding box center [140, 226] width 37 height 21
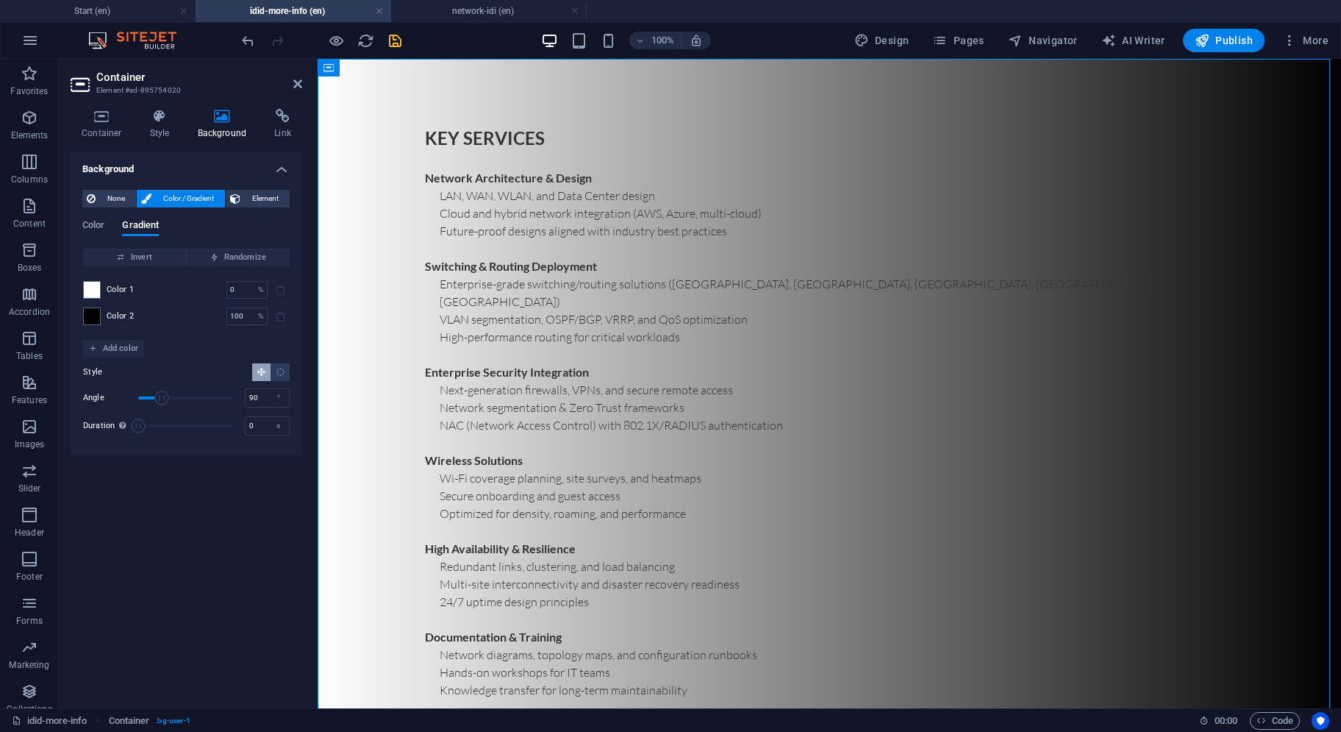
click at [96, 218] on div "Color Gradient Color Invert Randomize Color 1 0 % ​ Color 2 100 % ​ Add color S…" at bounding box center [186, 325] width 208 height 235
click at [96, 224] on span "Color" at bounding box center [93, 226] width 22 height 21
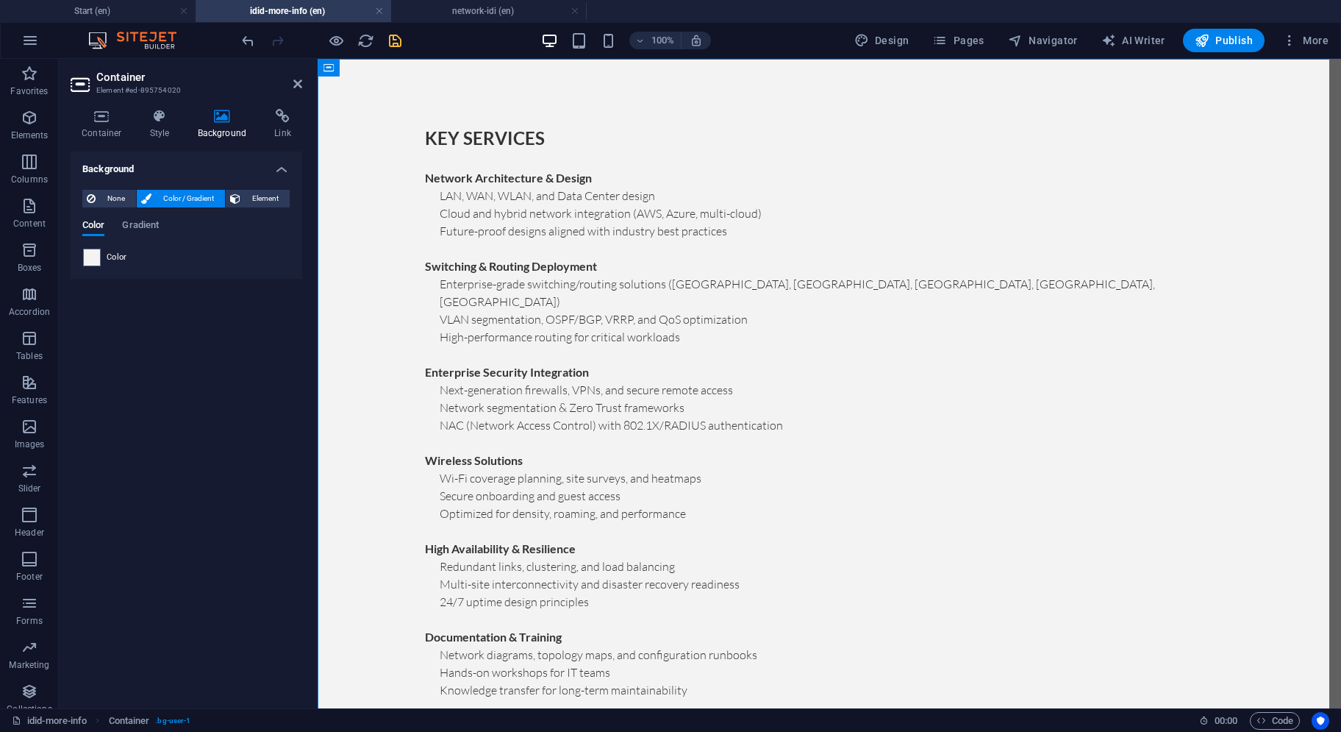
click at [96, 247] on div "Color Gradient" at bounding box center [186, 234] width 208 height 28
click at [85, 256] on div "None Color / Gradient Element Stretch background to full-width Color overlay Pl…" at bounding box center [187, 228] width 232 height 101
click at [91, 257] on span at bounding box center [92, 257] width 16 height 16
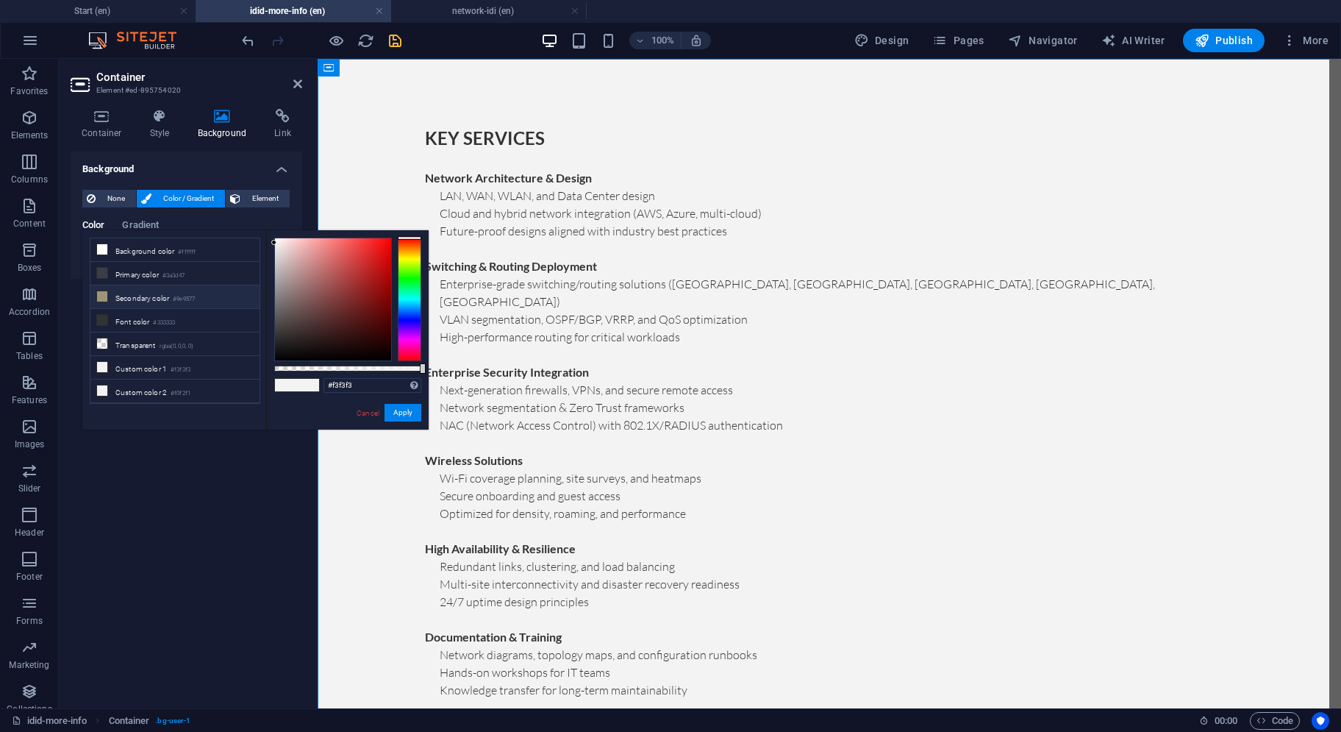
click at [137, 301] on li "Secondary color #9e9577" at bounding box center [174, 297] width 169 height 24
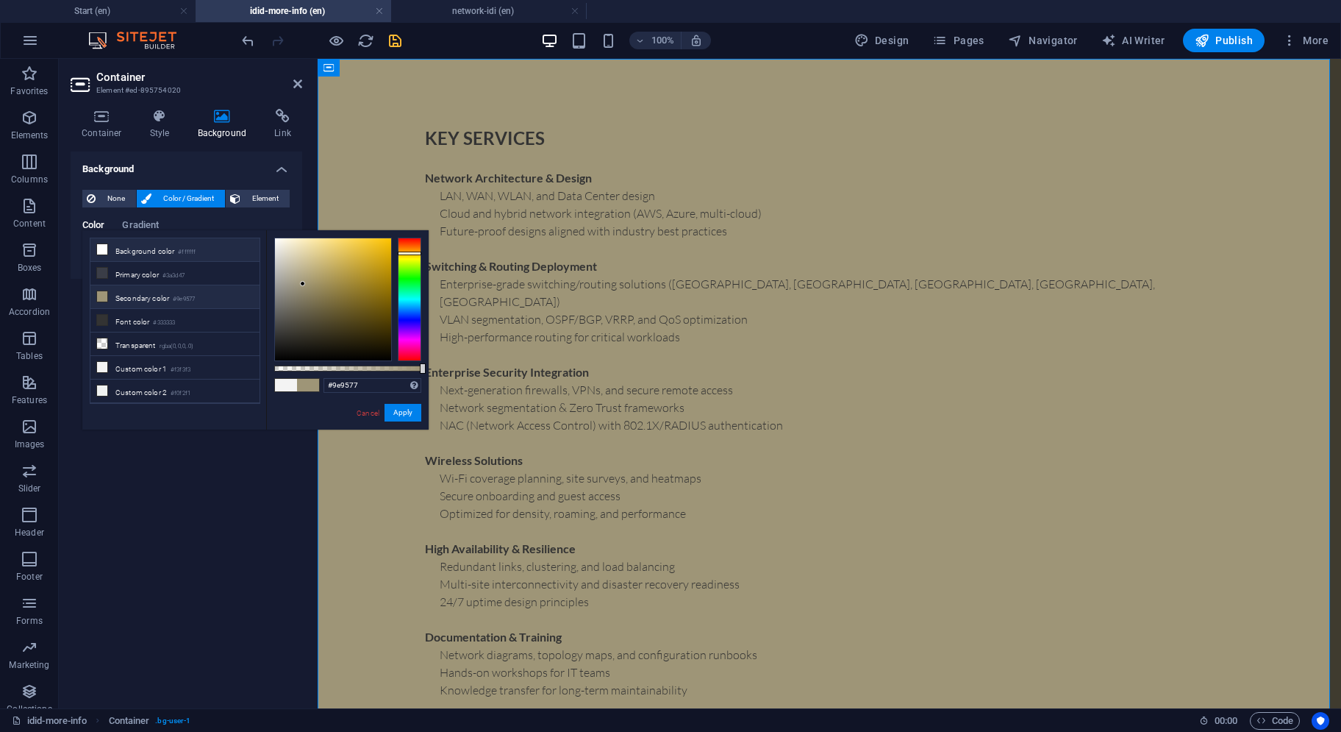
click at [144, 249] on li "Background color #ffffff" at bounding box center [174, 250] width 169 height 24
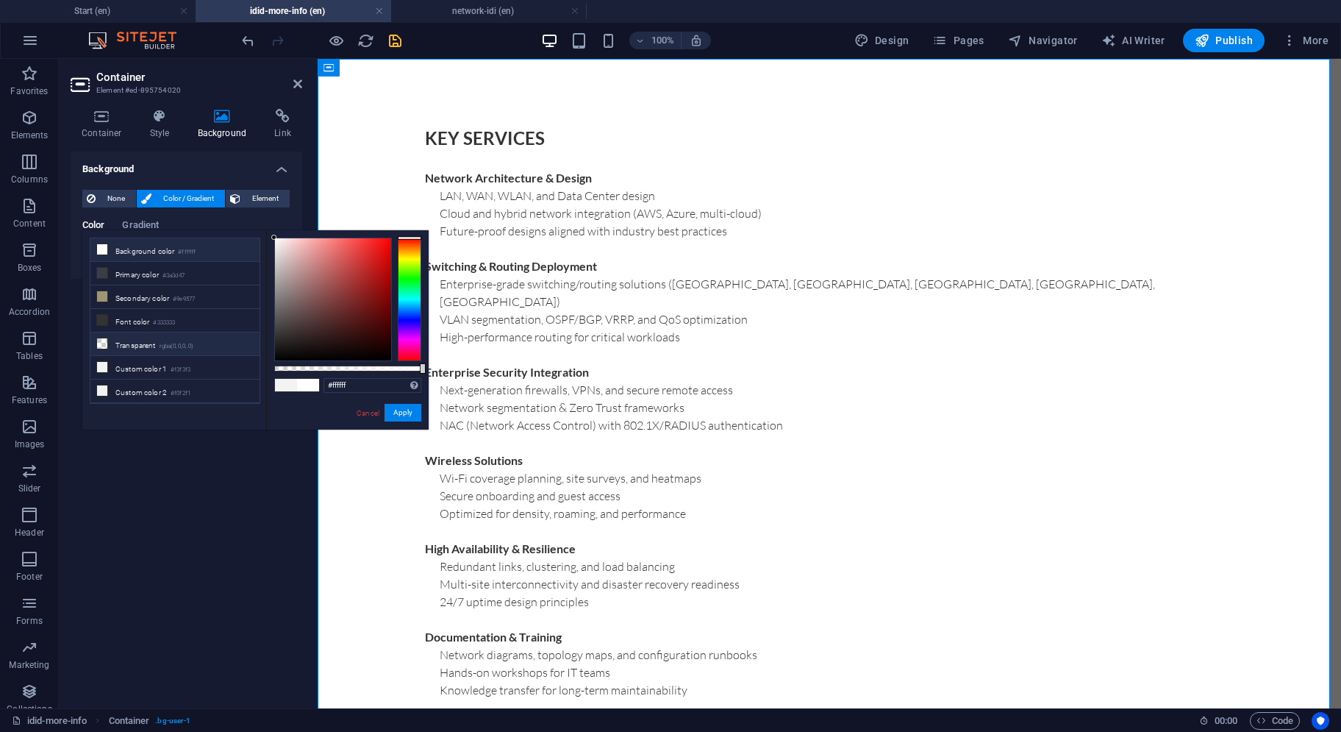
click at [179, 335] on li "Transparent rgba(0,0,0,.0)" at bounding box center [174, 344] width 169 height 24
click at [124, 361] on li "Custom color 1 #f3f3f3" at bounding box center [174, 368] width 169 height 24
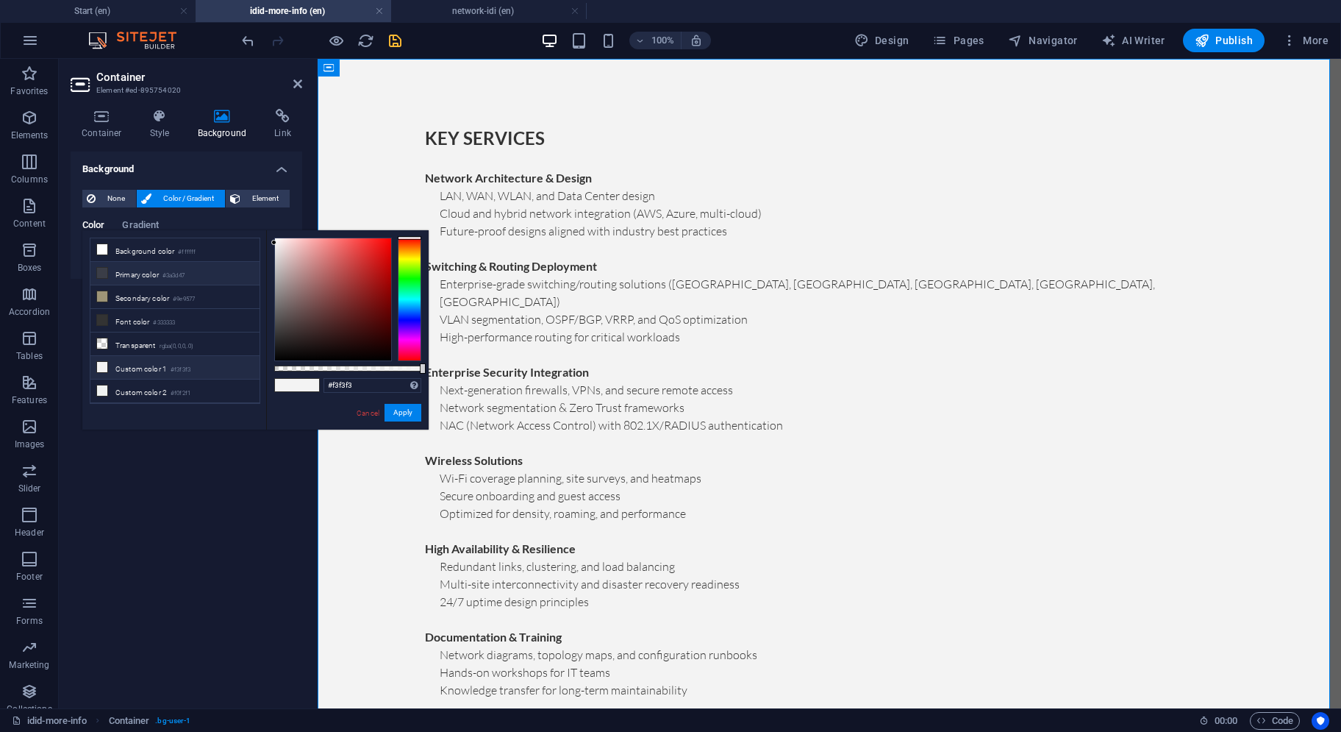
click at [135, 274] on li "Primary color #3a3d47" at bounding box center [174, 274] width 169 height 24
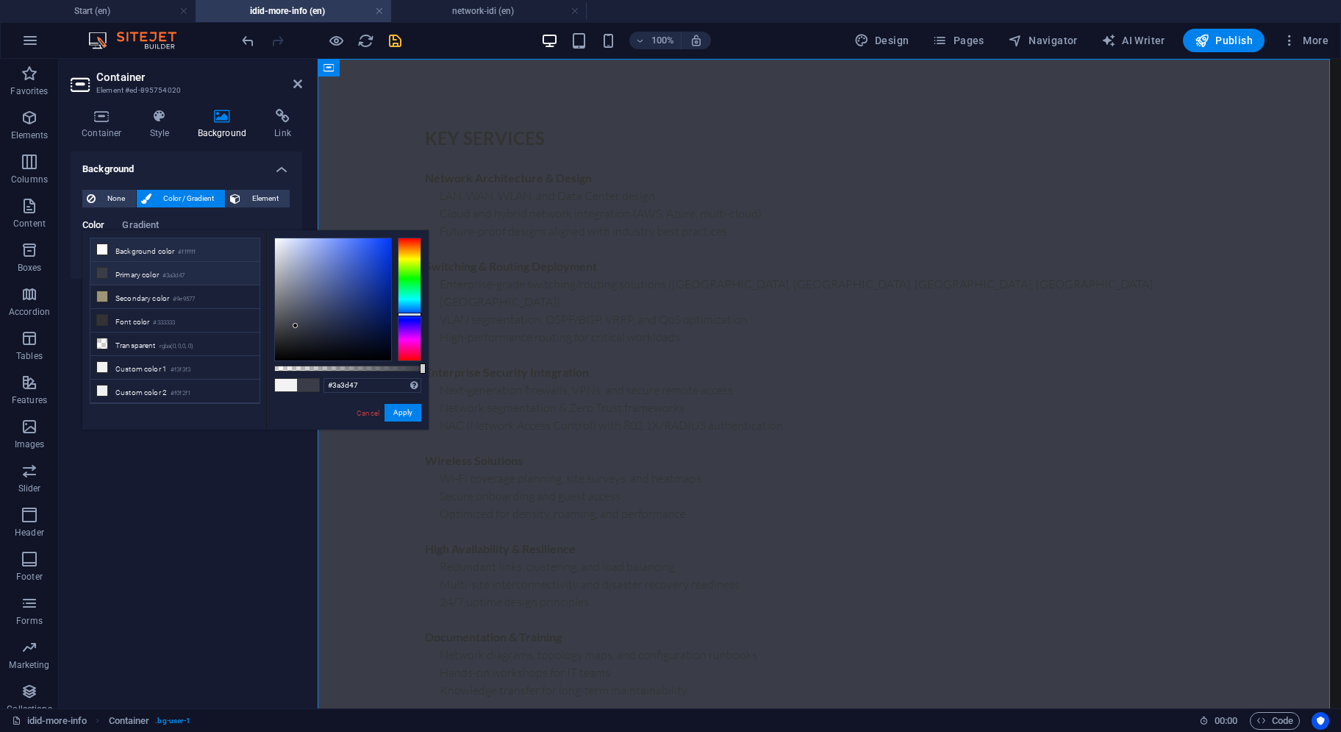
click at [156, 255] on li "Background color #ffffff" at bounding box center [174, 250] width 169 height 24
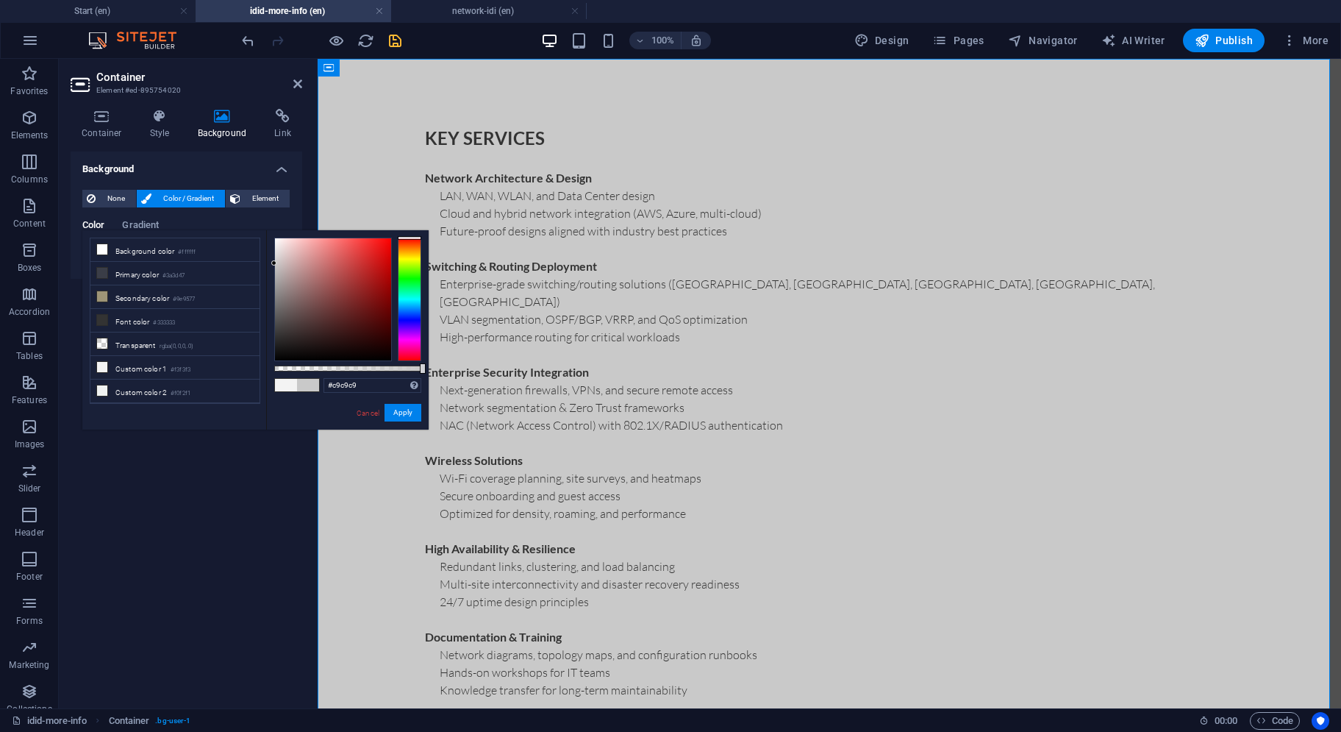
type input "#c4c4c4"
drag, startPoint x: 272, startPoint y: 238, endPoint x: 272, endPoint y: 266, distance: 27.9
click at [272, 266] on div at bounding box center [273, 265] width 5 height 5
click at [399, 421] on div "Cancel Apply" at bounding box center [388, 413] width 66 height 18
click at [402, 418] on button "Apply" at bounding box center [403, 413] width 37 height 18
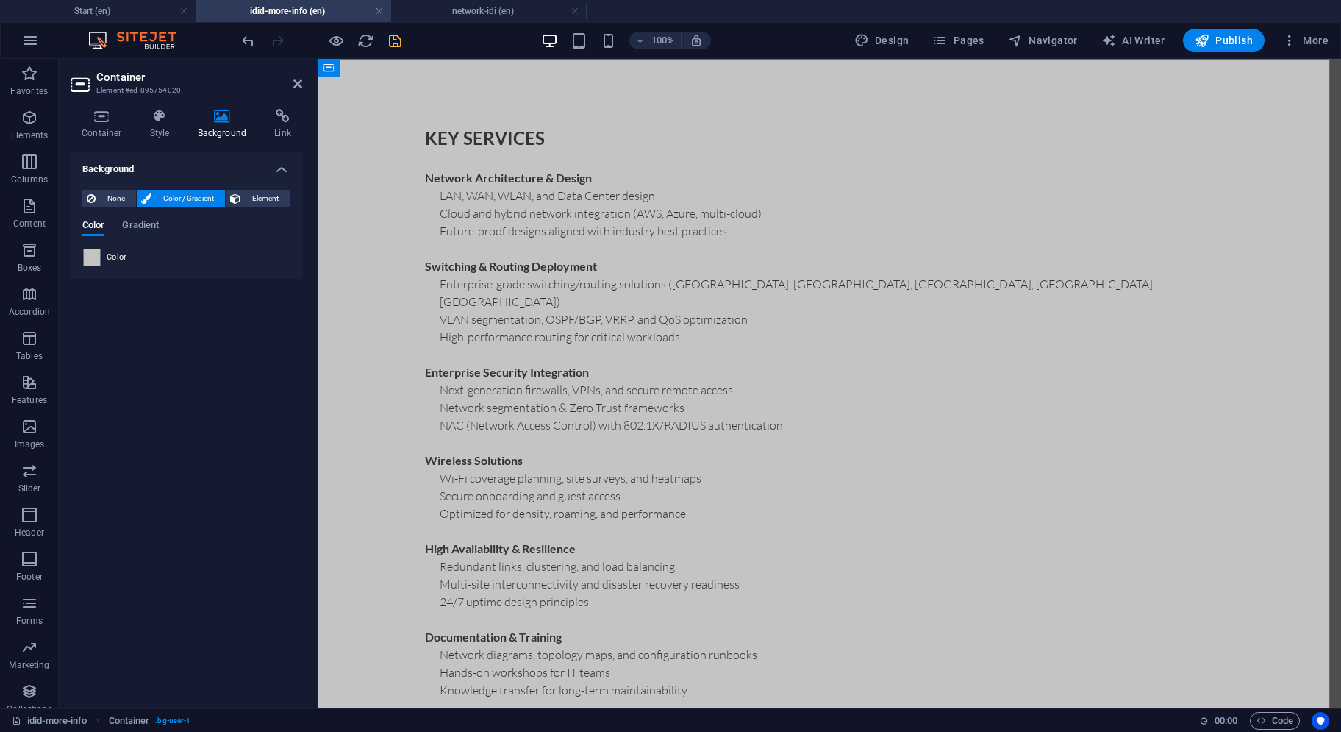
click at [389, 40] on icon "save" at bounding box center [395, 40] width 17 height 17
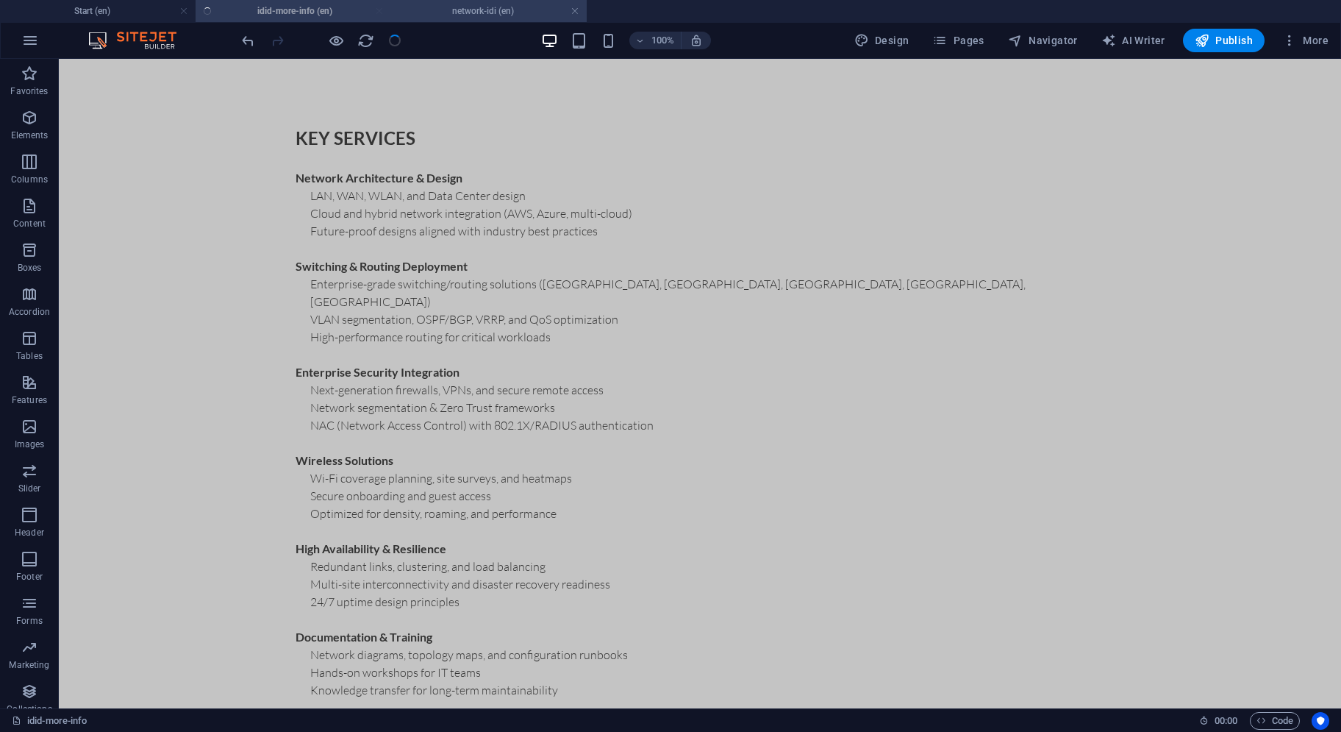
click at [463, 13] on h4 "network-idi (en)" at bounding box center [489, 11] width 196 height 16
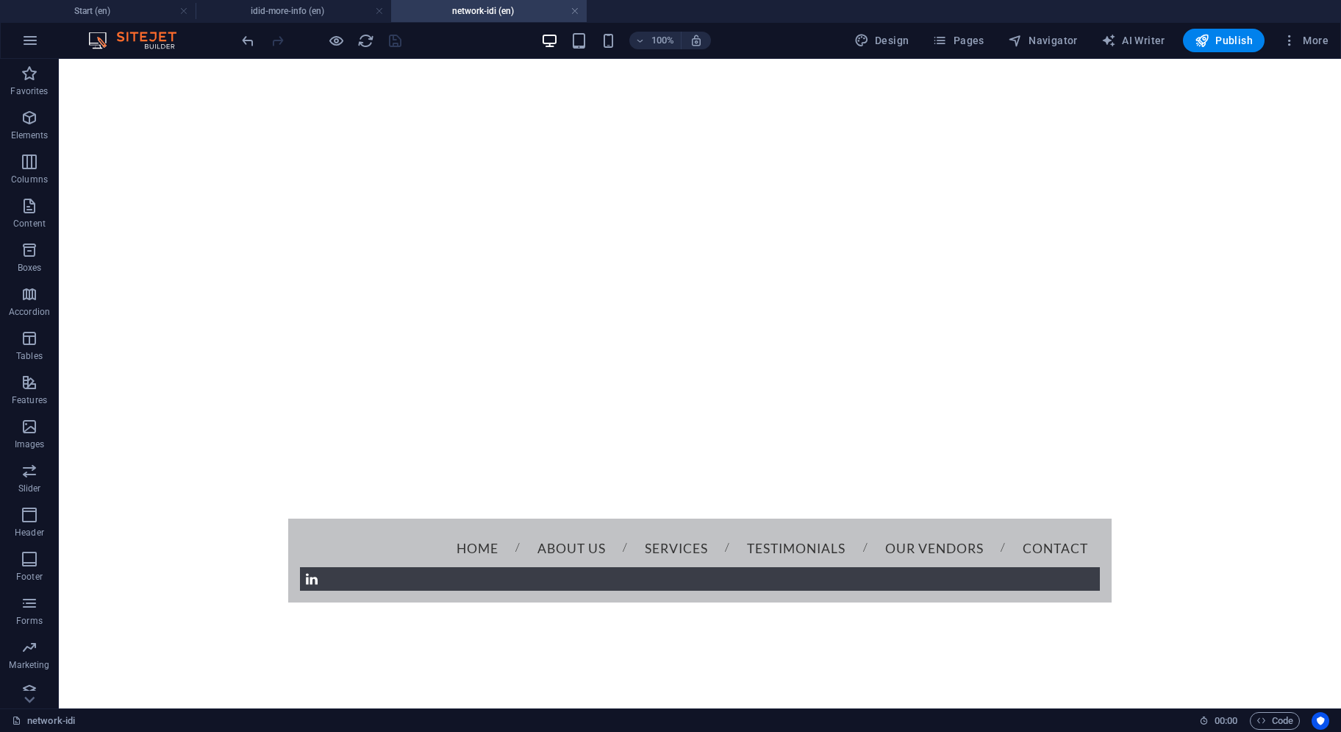
scroll to position [581, 0]
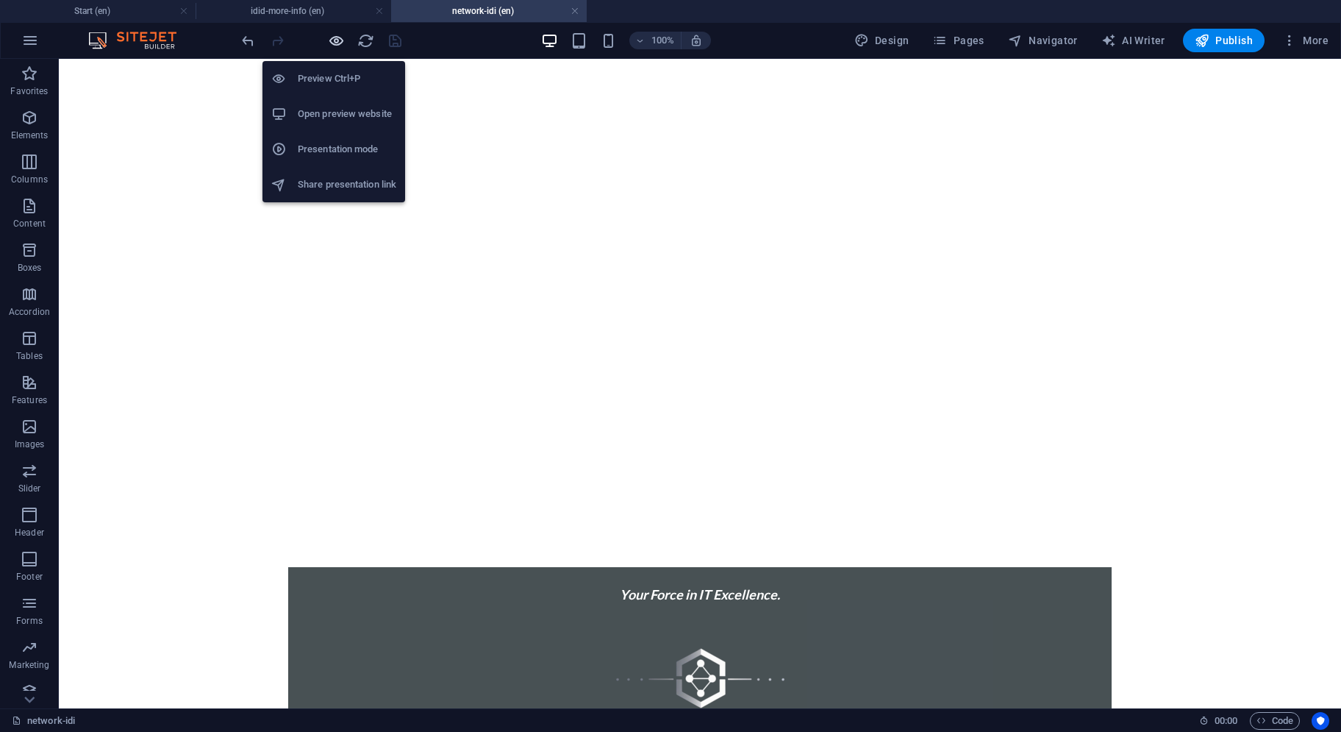
click at [333, 41] on icon "button" at bounding box center [336, 40] width 17 height 17
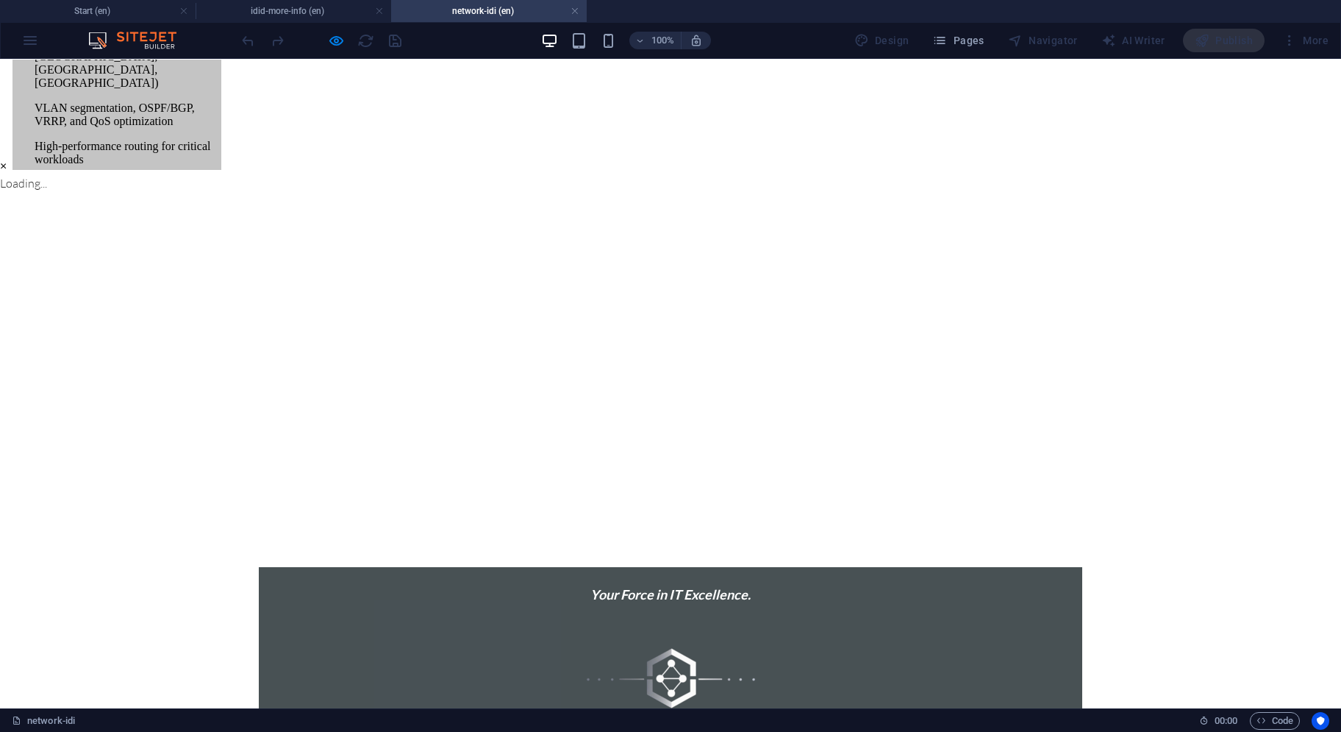
scroll to position [0, 0]
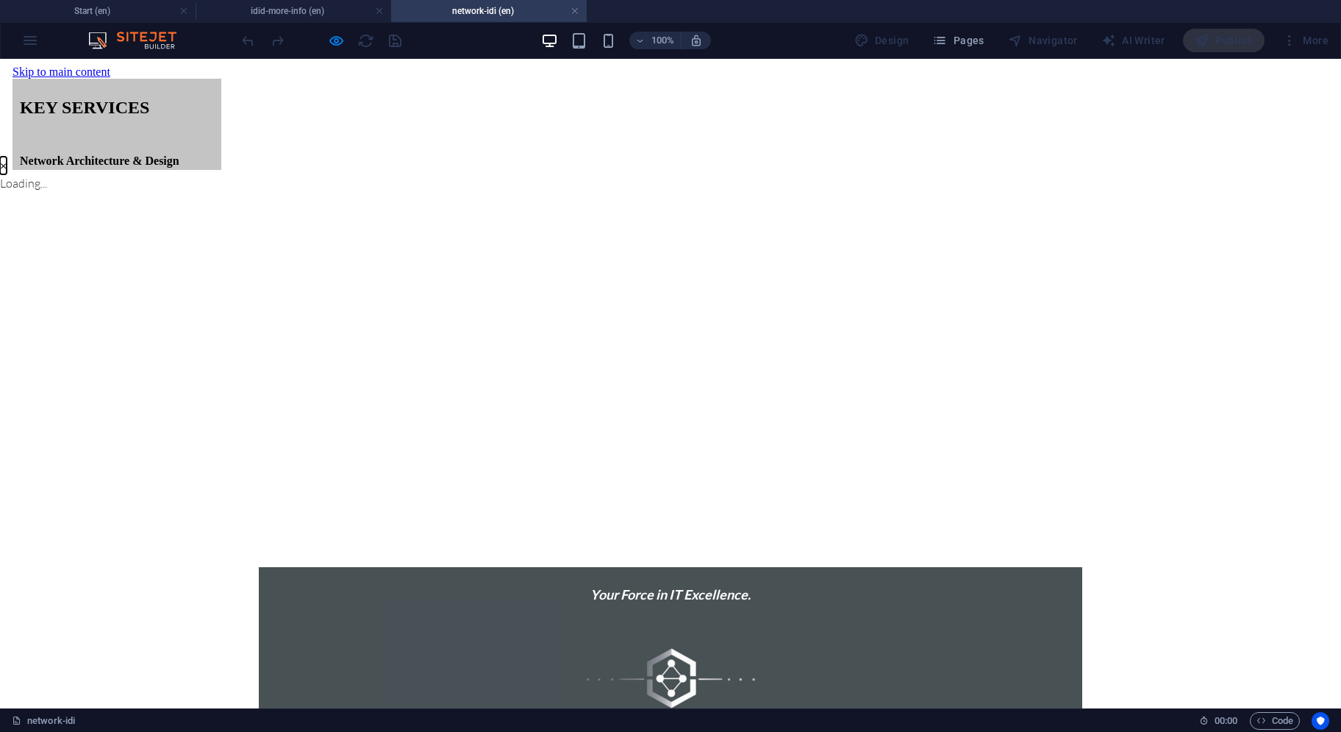
click at [7, 174] on button "×" at bounding box center [3, 166] width 7 height 18
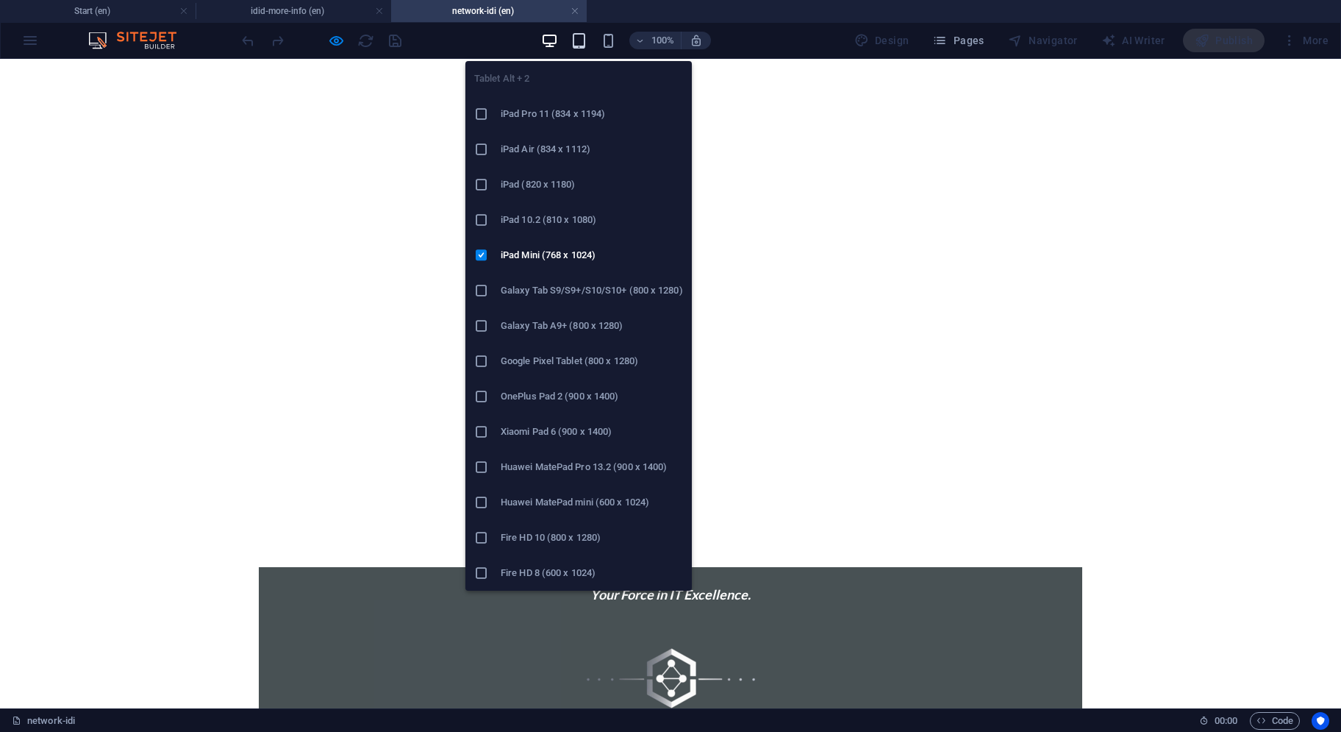
click at [587, 39] on icon "button" at bounding box center [579, 40] width 17 height 17
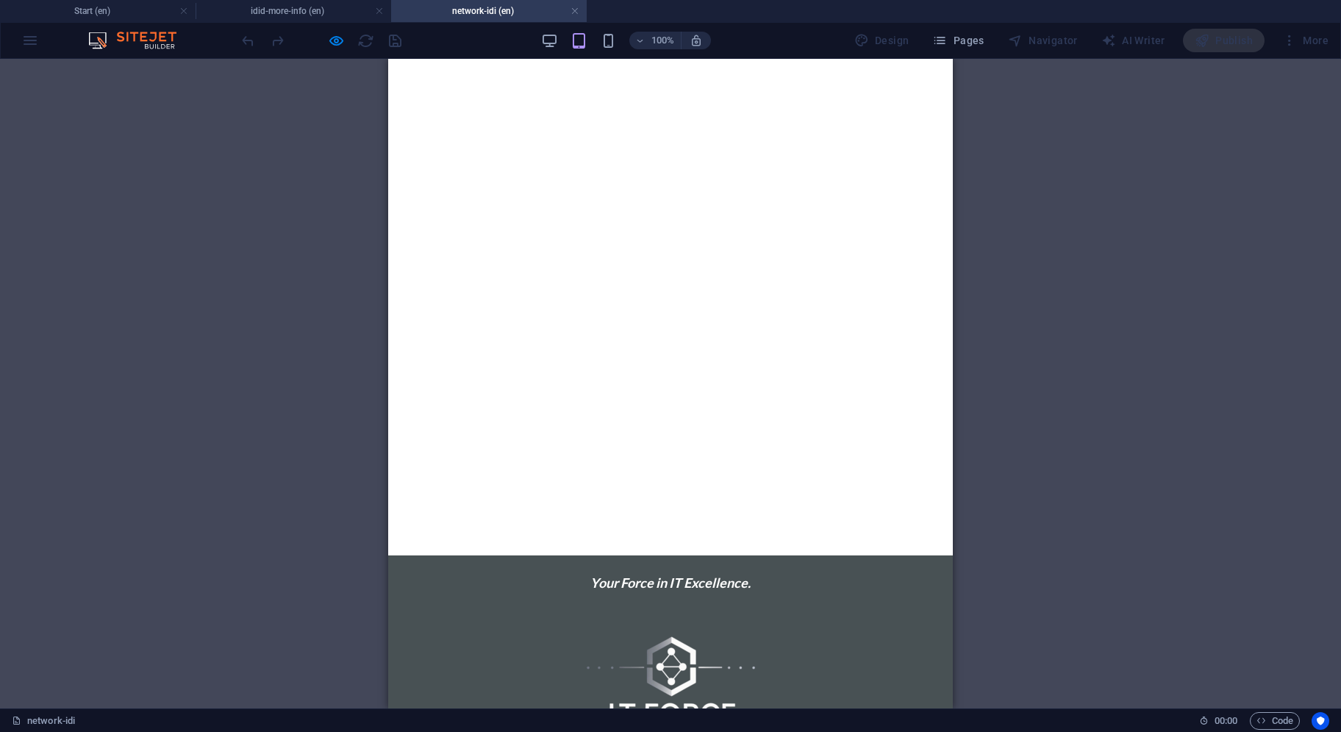
click at [300, 252] on div "H1 Container Container Wide image with text H6 Text Text Container H1 Spacer" at bounding box center [670, 383] width 1341 height 649
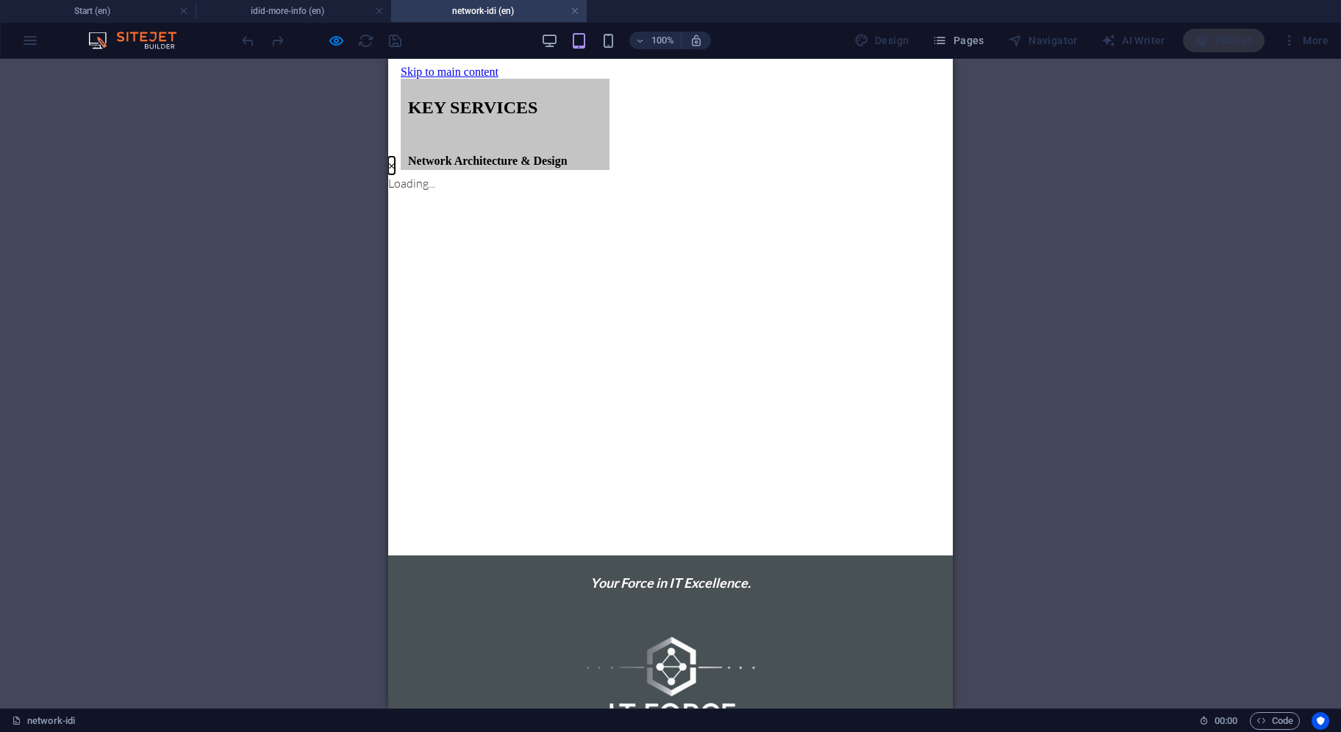
click at [395, 174] on button "×" at bounding box center [391, 166] width 7 height 18
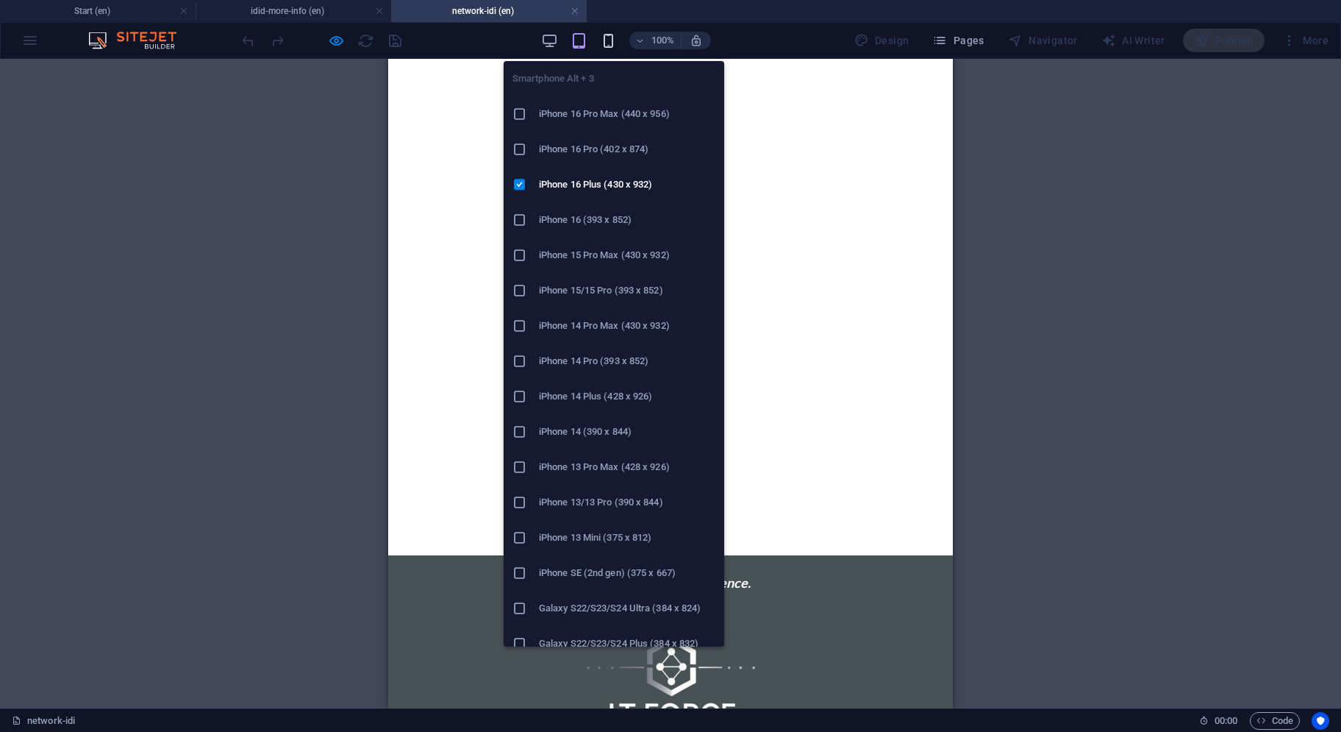
click at [617, 39] on icon "button" at bounding box center [608, 40] width 17 height 17
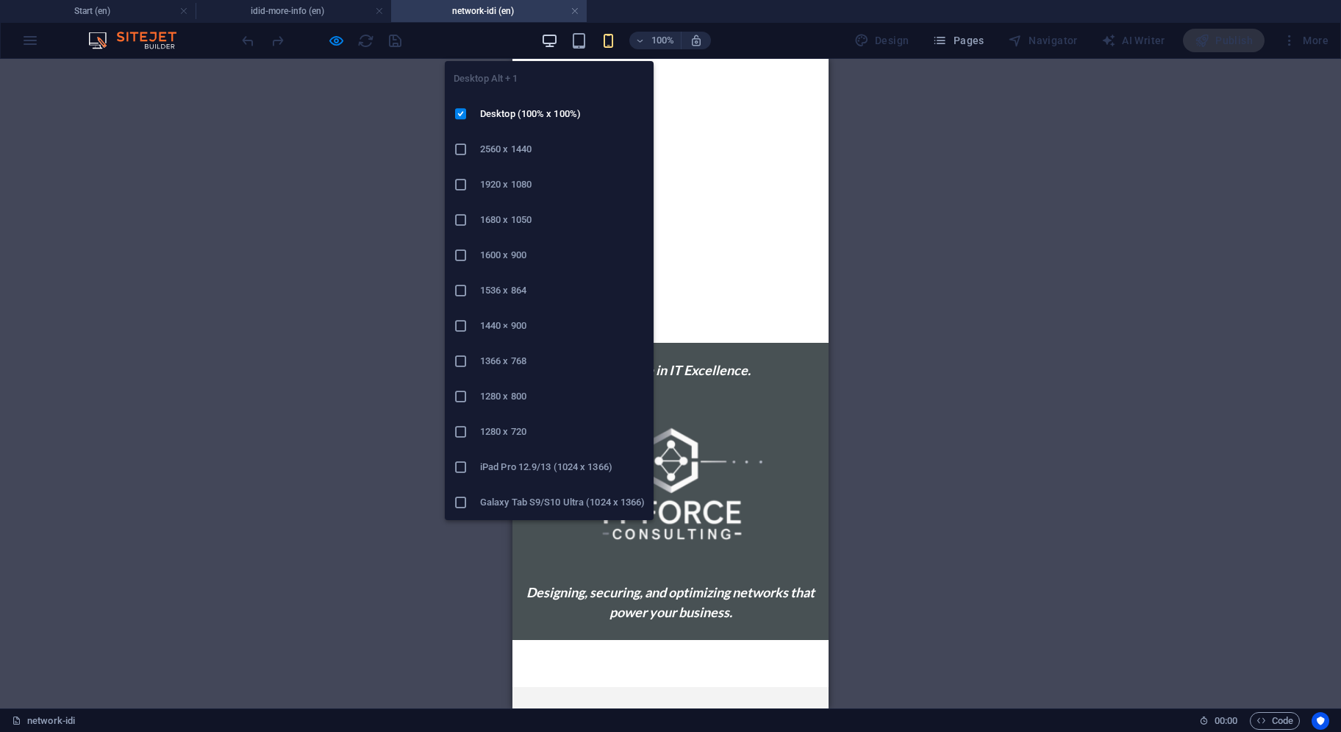
click at [547, 37] on icon "button" at bounding box center [549, 40] width 17 height 17
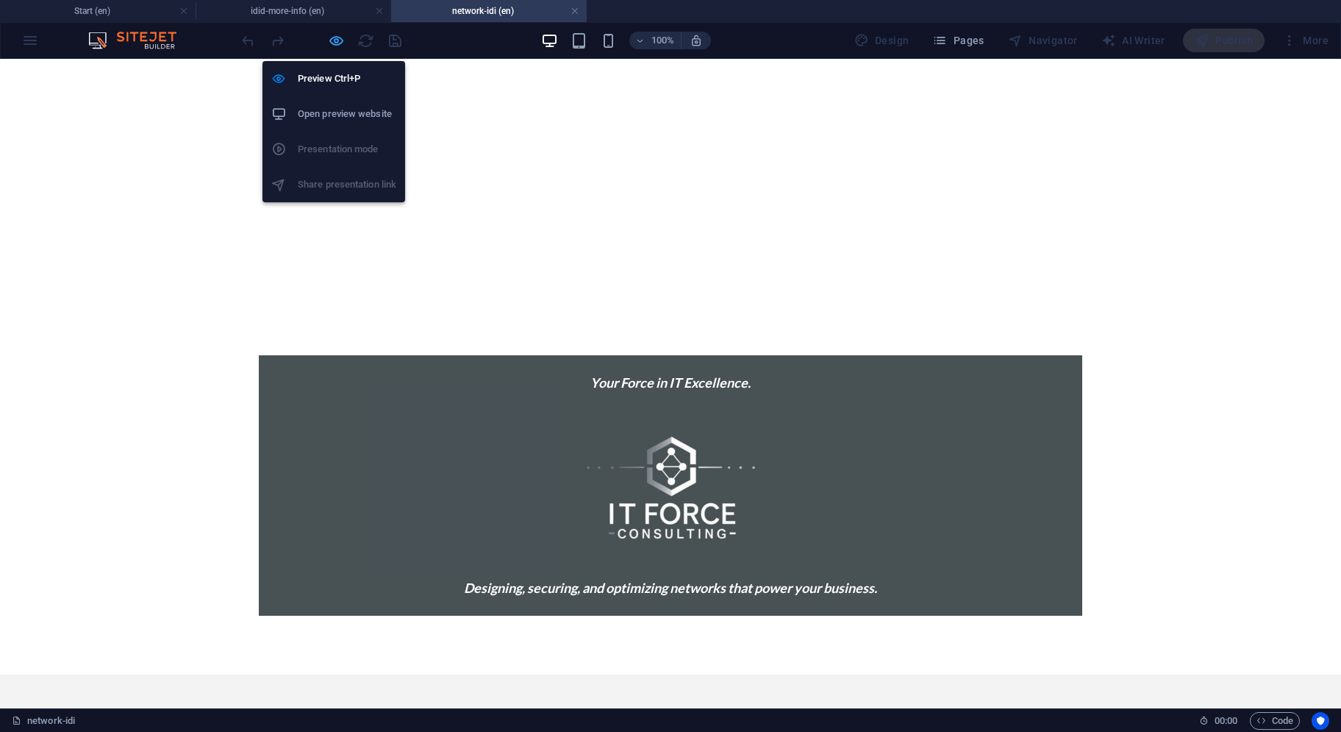
click at [332, 41] on icon "button" at bounding box center [336, 40] width 17 height 17
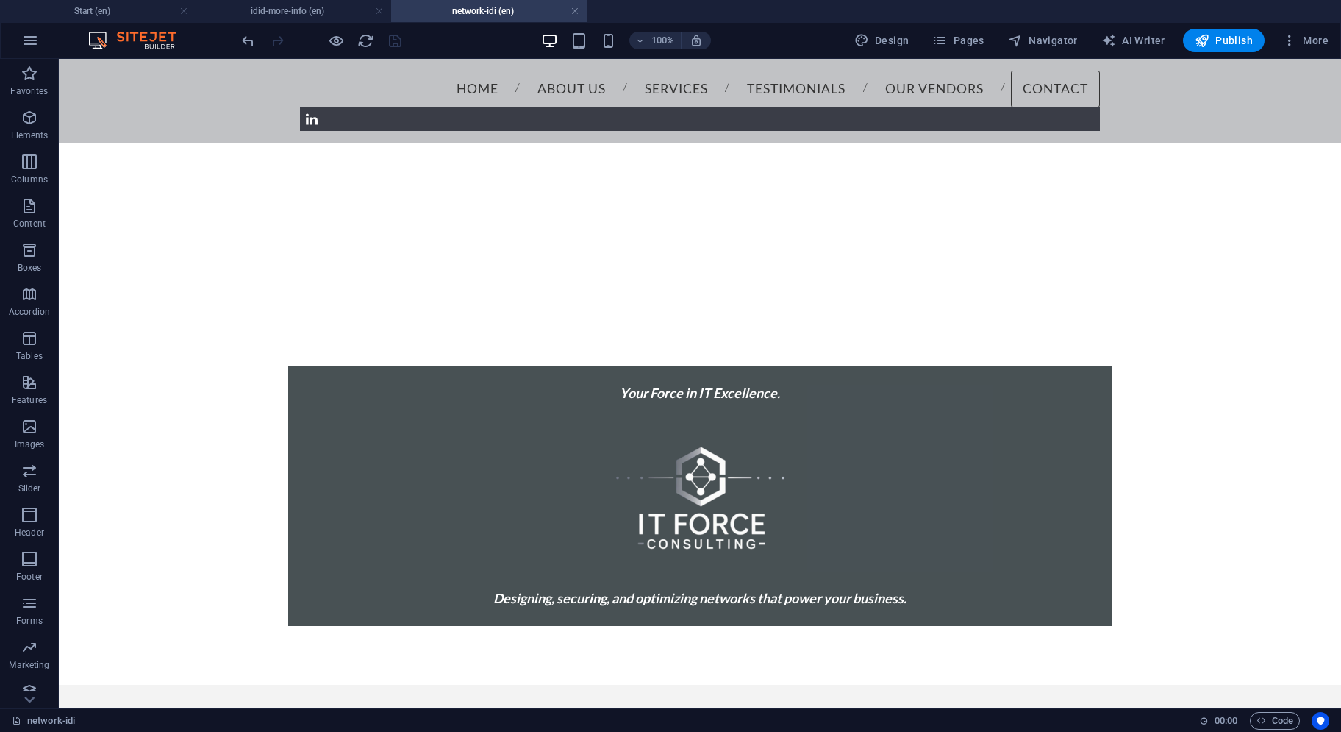
scroll to position [795, 0]
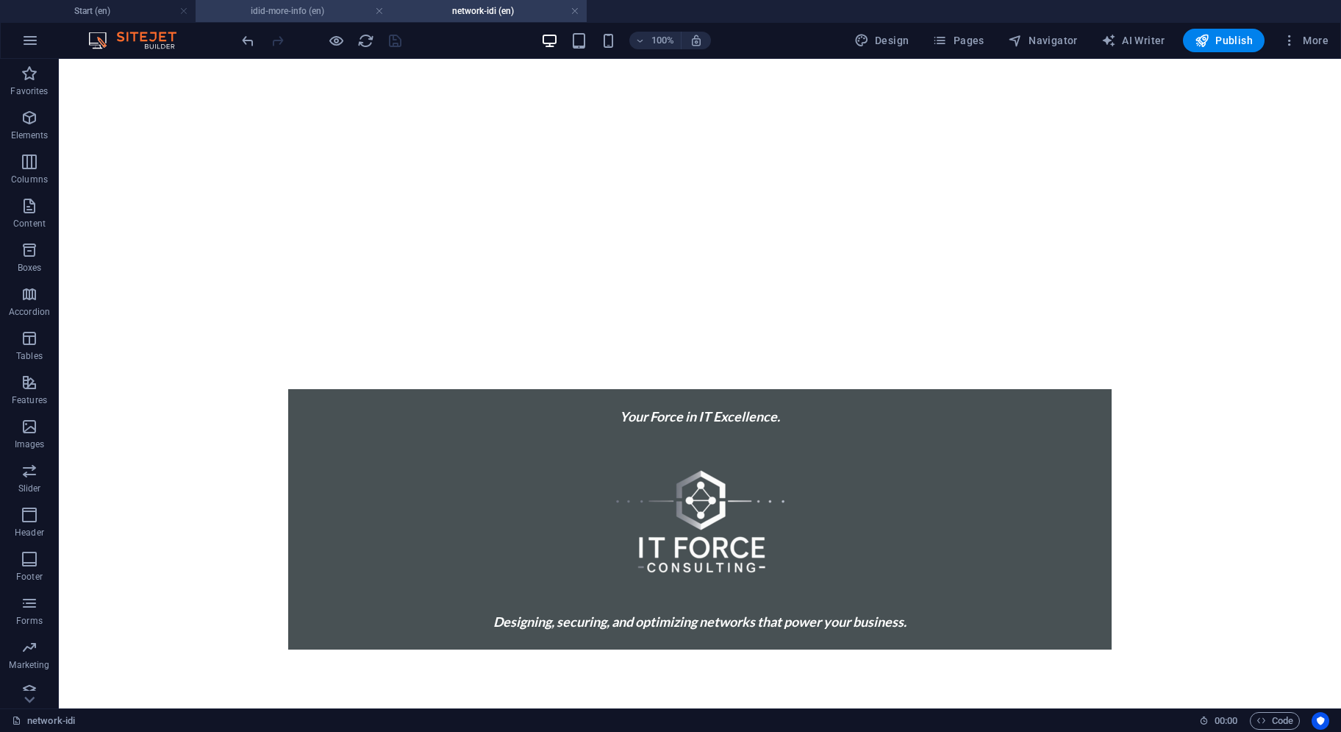
click at [325, 21] on li "idid-more-info (en)" at bounding box center [294, 11] width 196 height 22
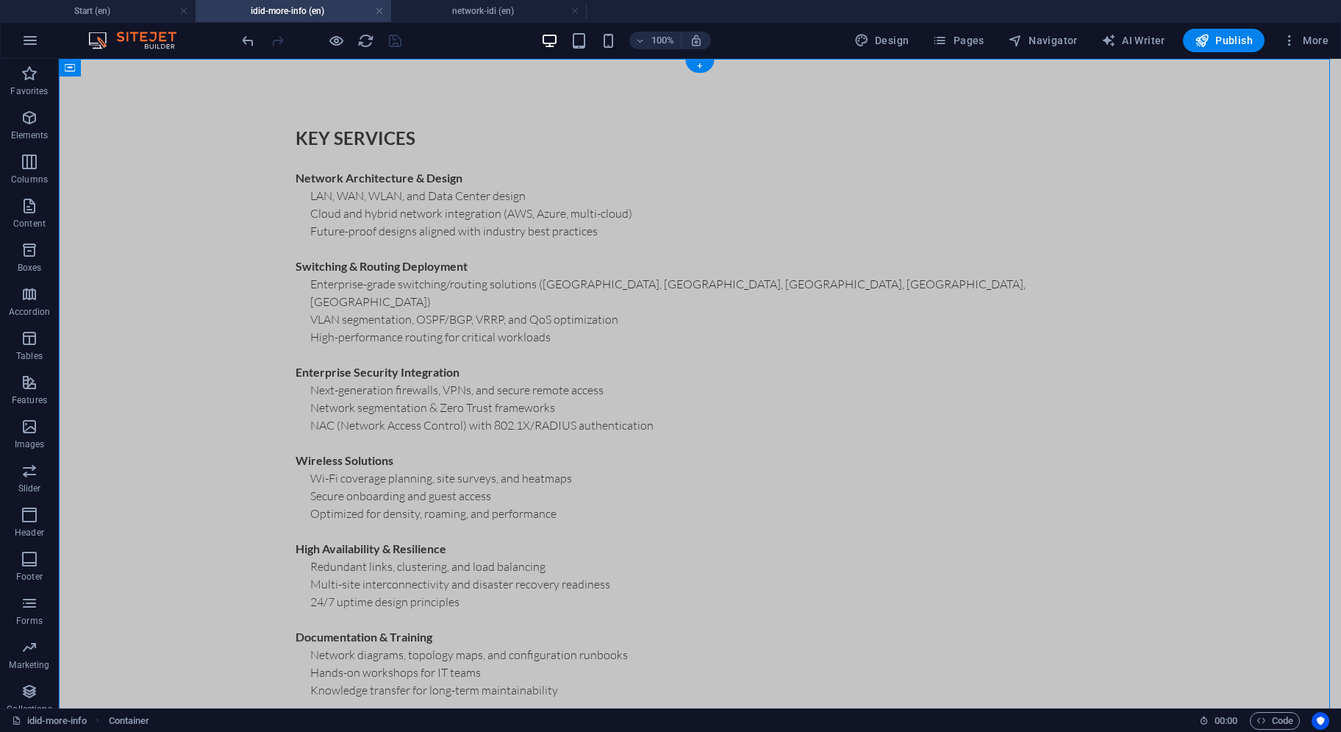
drag, startPoint x: 562, startPoint y: 170, endPoint x: 502, endPoint y: 68, distance: 118.7
drag, startPoint x: 548, startPoint y: 165, endPoint x: 482, endPoint y: 89, distance: 101.2
drag, startPoint x: 540, startPoint y: 165, endPoint x: 481, endPoint y: 79, distance: 104.8
click at [527, 107] on icon at bounding box center [527, 108] width 8 height 15
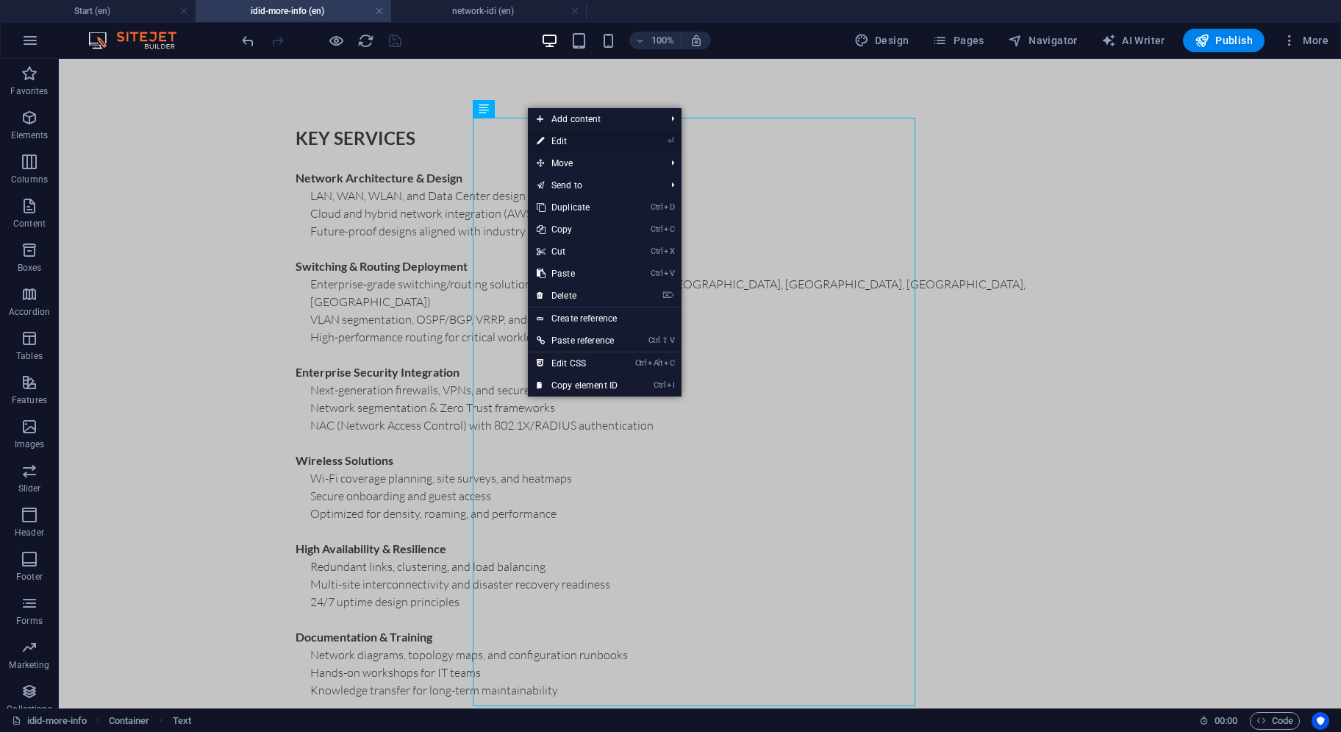
click at [557, 142] on link "⏎ Edit" at bounding box center [577, 141] width 99 height 22
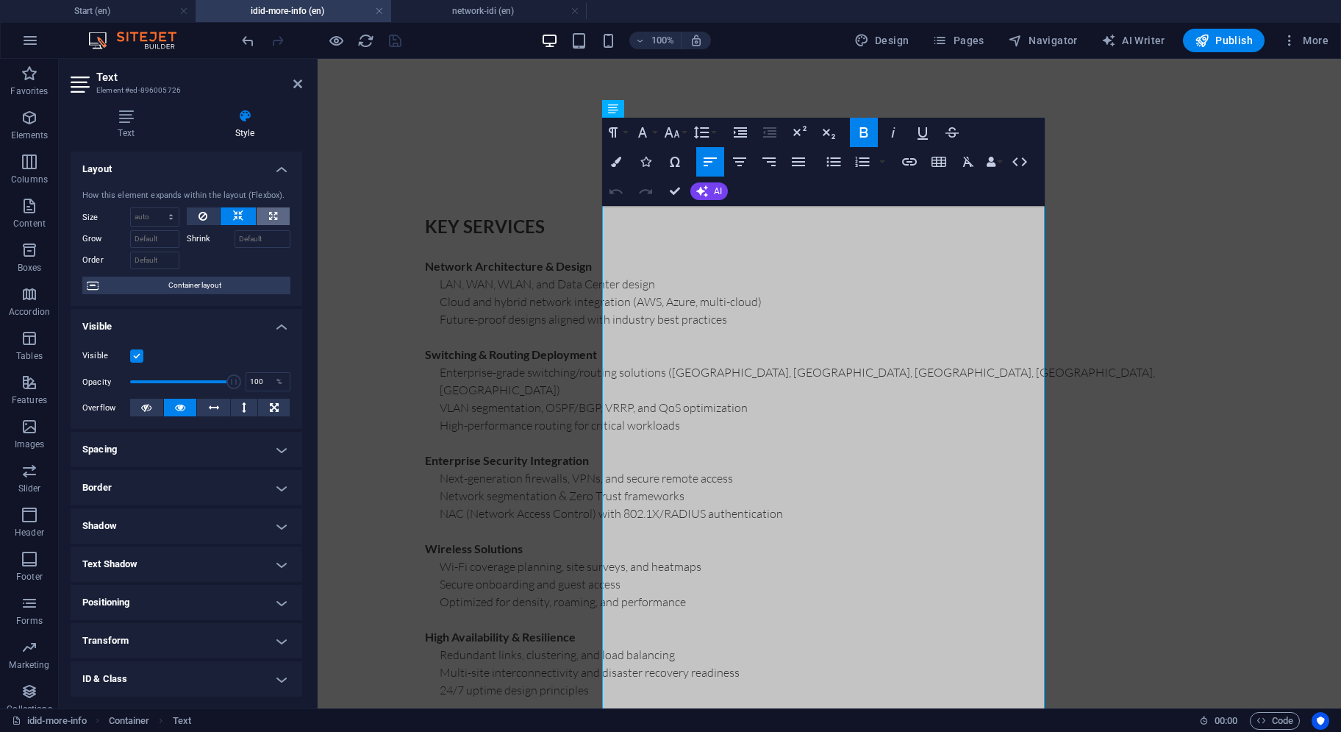
click at [275, 212] on button at bounding box center [273, 216] width 33 height 18
type input "100"
select select "%"
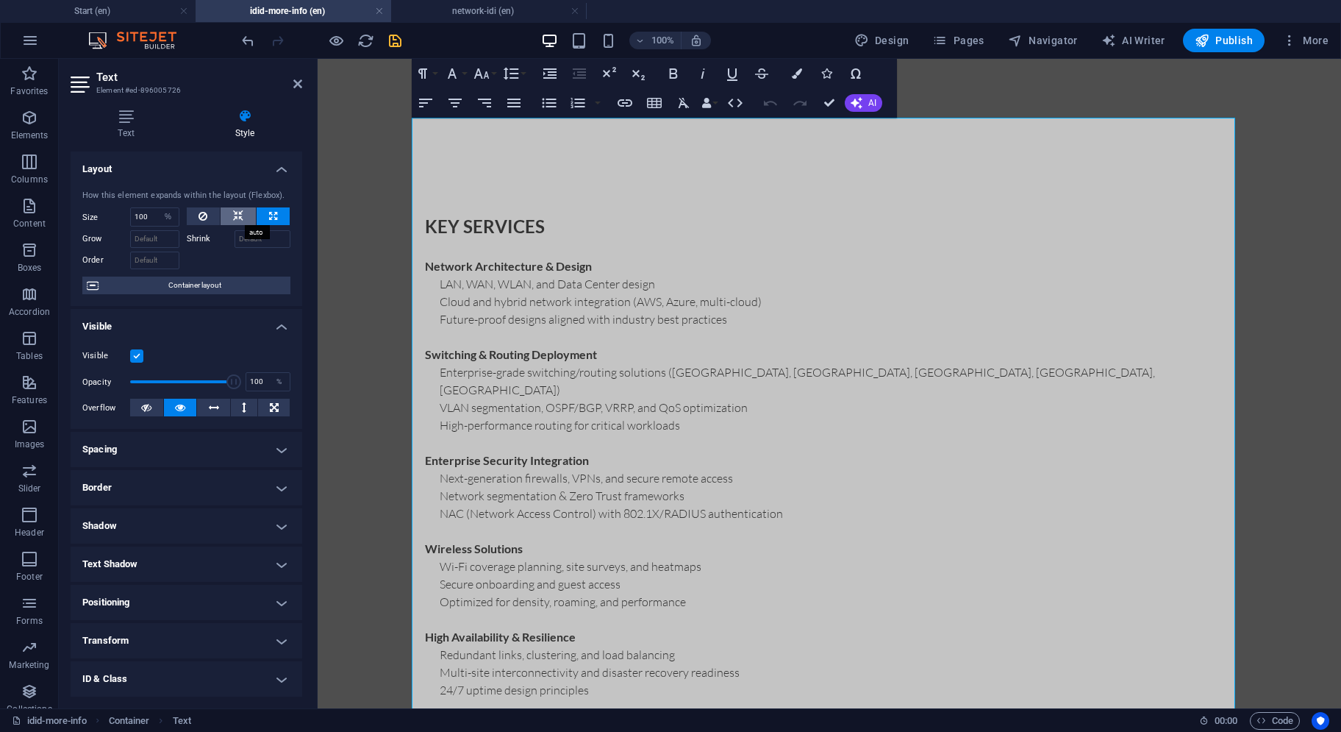
click at [238, 215] on icon at bounding box center [238, 216] width 10 height 18
select select "DISABLED_OPTION_VALUE"
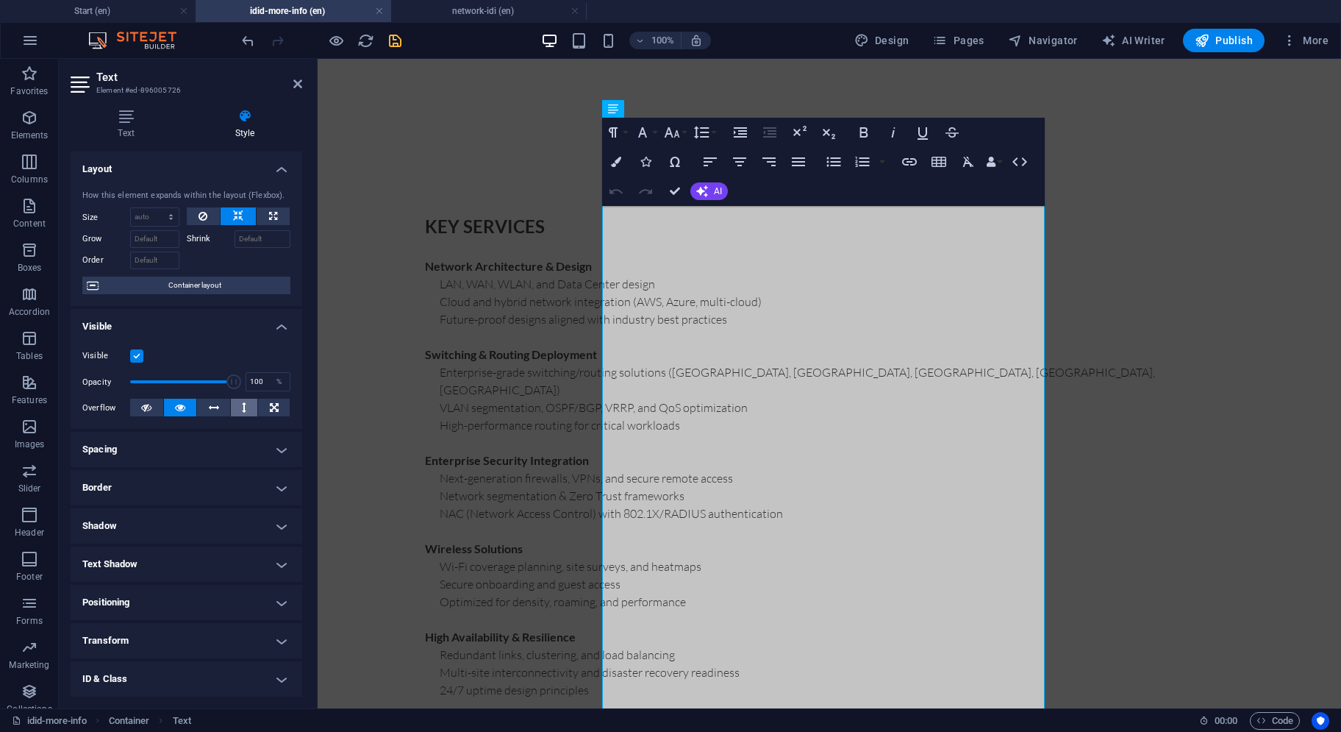
click at [242, 404] on icon at bounding box center [244, 408] width 4 height 18
click at [148, 409] on icon at bounding box center [146, 408] width 10 height 18
click at [204, 406] on button at bounding box center [213, 408] width 33 height 18
click at [239, 288] on span "Container layout" at bounding box center [194, 286] width 183 height 18
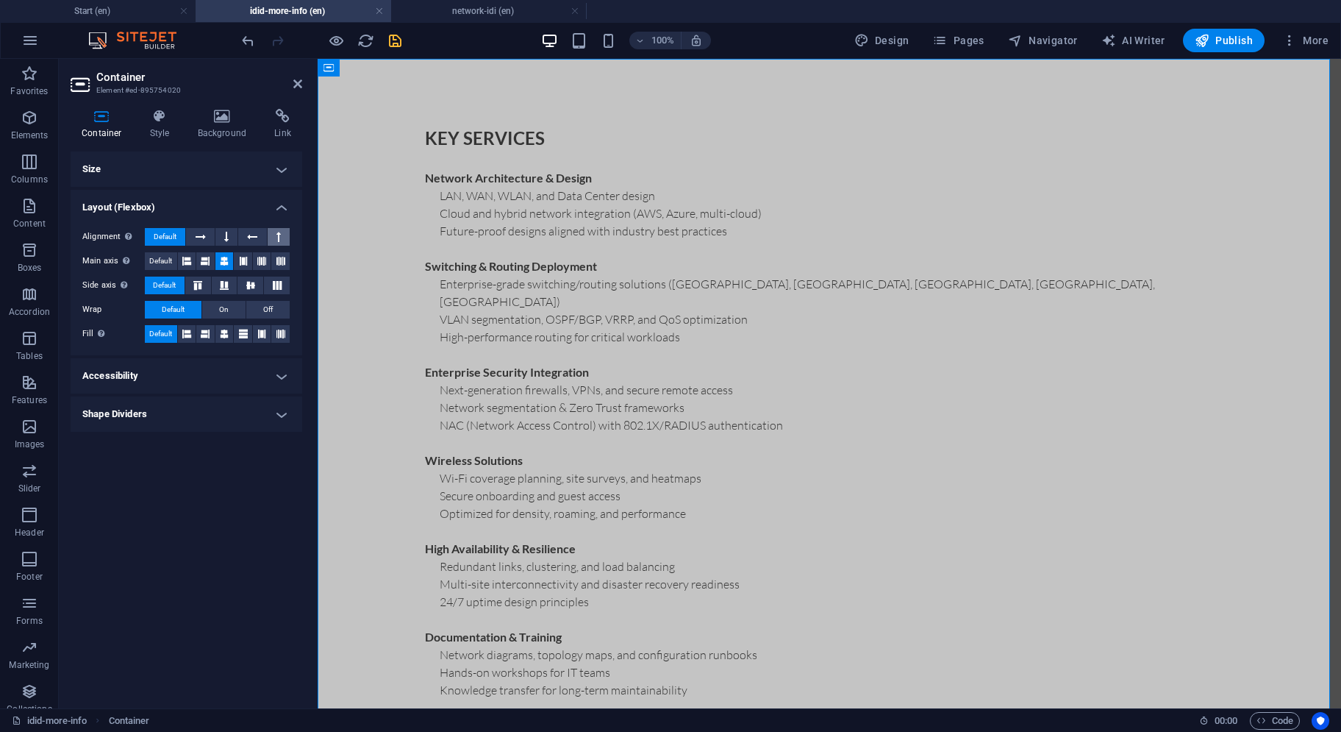
click at [276, 239] on button at bounding box center [279, 237] width 22 height 18
click at [279, 237] on button at bounding box center [279, 237] width 22 height 18
click at [250, 243] on icon at bounding box center [252, 237] width 10 height 18
click at [229, 236] on button at bounding box center [226, 237] width 22 height 18
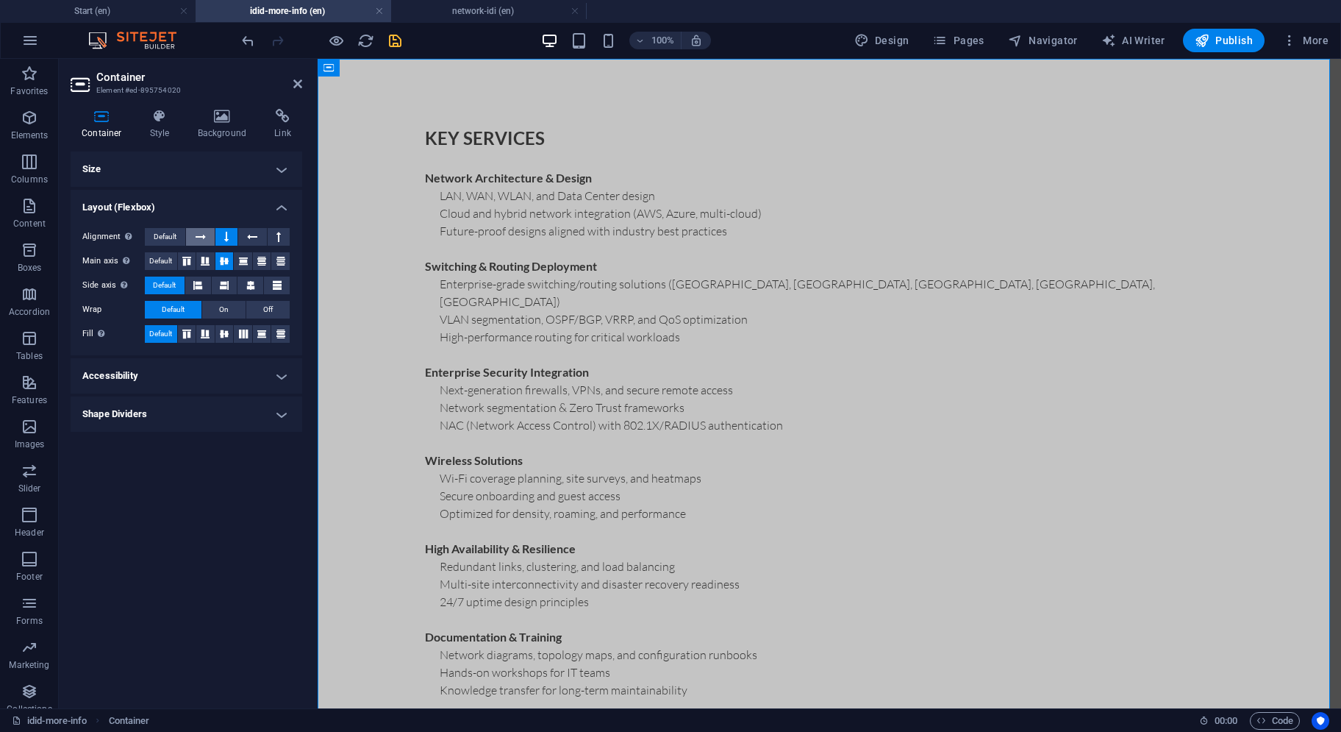
click at [206, 235] on button at bounding box center [200, 237] width 28 height 18
click at [274, 284] on icon at bounding box center [277, 285] width 18 height 9
click at [181, 281] on button "Default" at bounding box center [165, 286] width 40 height 18
click at [221, 301] on div "Alignment Determines the flex direction. Default Main axis Determine how elemen…" at bounding box center [187, 285] width 232 height 139
click at [229, 301] on button "On" at bounding box center [223, 310] width 43 height 18
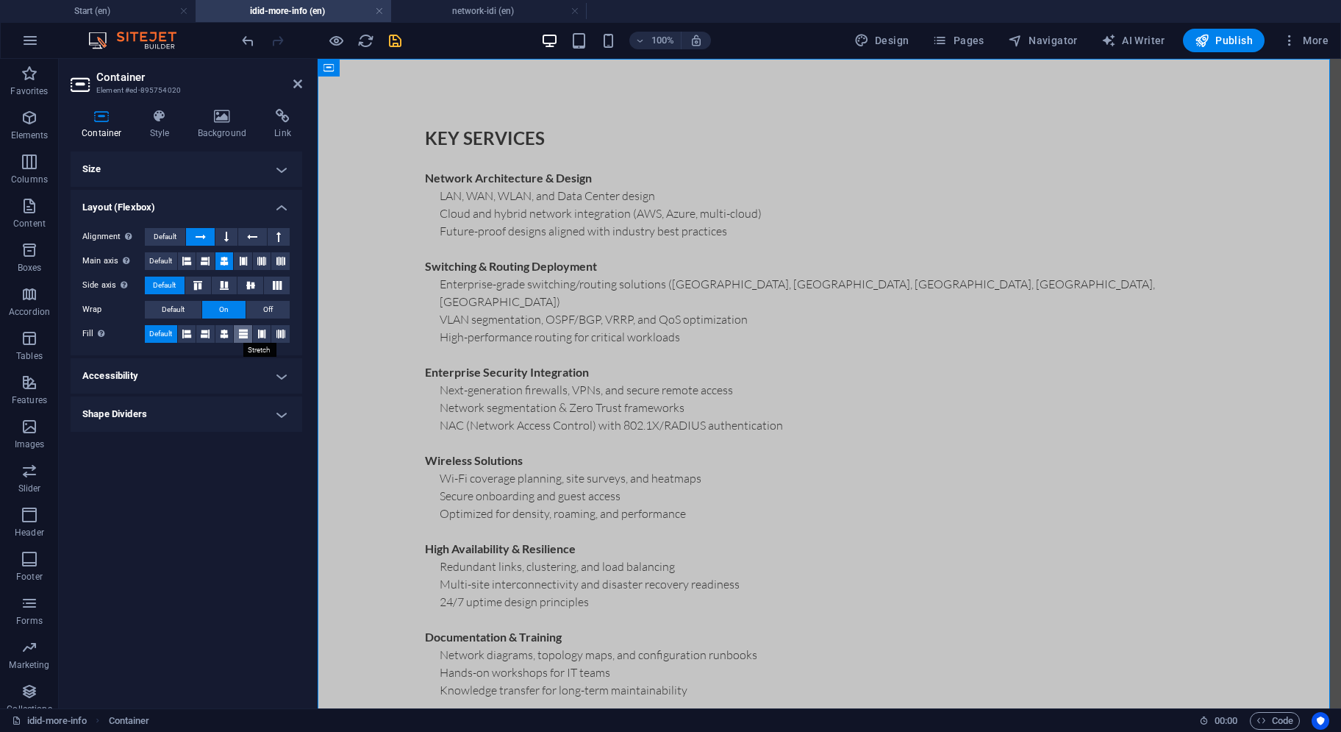
click at [242, 328] on icon at bounding box center [243, 334] width 9 height 18
click at [257, 329] on icon at bounding box center [261, 334] width 9 height 18
click at [271, 329] on button at bounding box center [262, 334] width 18 height 18
click at [183, 302] on span "Default" at bounding box center [173, 310] width 23 height 18
click at [166, 327] on span "Default" at bounding box center [160, 334] width 23 height 18
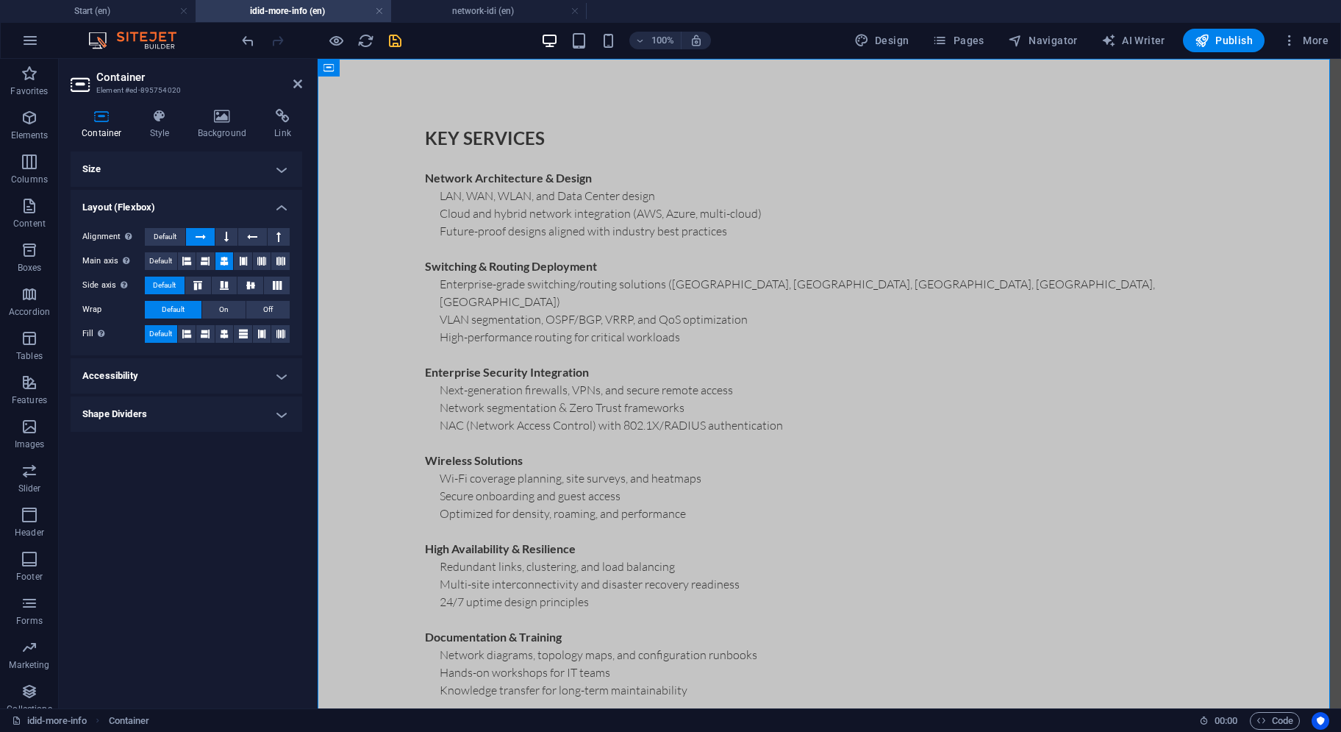
click at [167, 246] on div "Alignment Determines the flex direction. Default" at bounding box center [186, 237] width 208 height 18
click at [167, 243] on span "Default" at bounding box center [165, 237] width 23 height 18
click at [167, 233] on span "Default" at bounding box center [165, 237] width 23 height 18
click at [164, 418] on h4 "Shape Dividers" at bounding box center [187, 413] width 232 height 35
click at [164, 418] on h4 "Shape Dividers" at bounding box center [187, 409] width 232 height 26
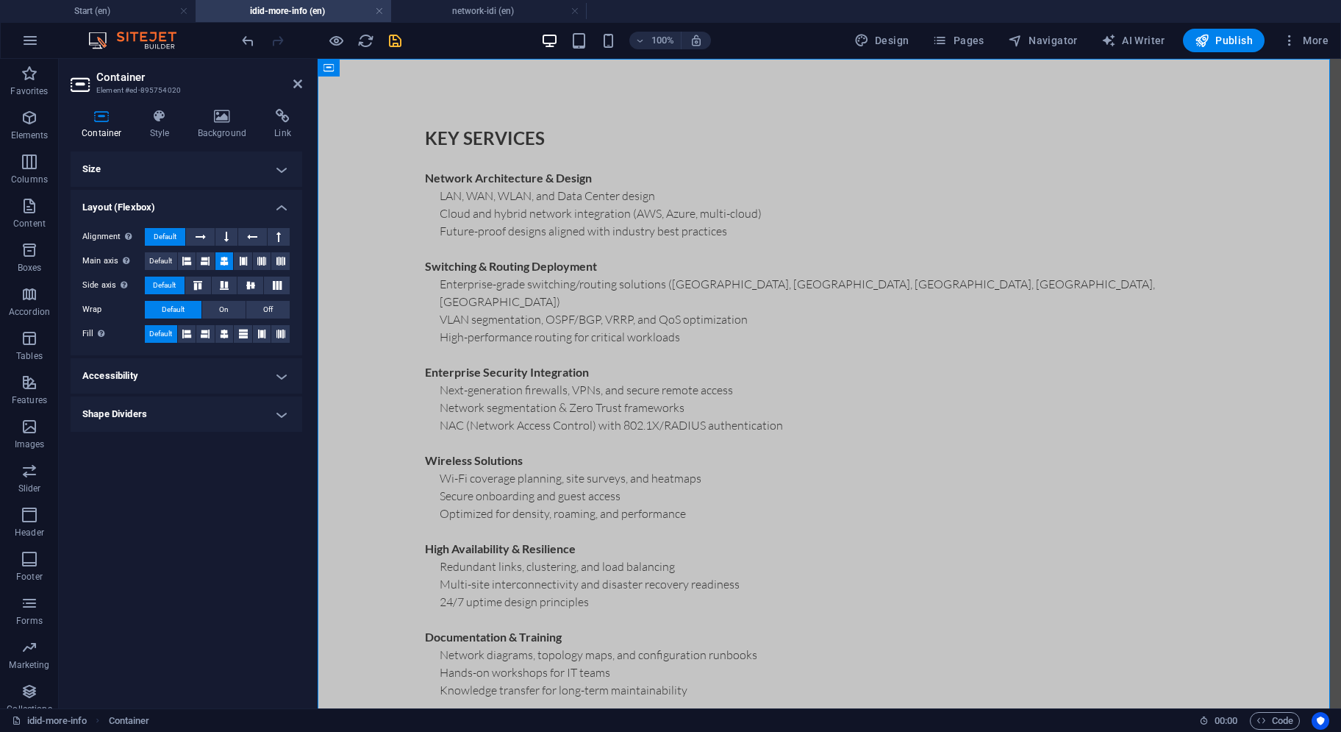
click at [299, 171] on h4 "Size" at bounding box center [187, 169] width 232 height 35
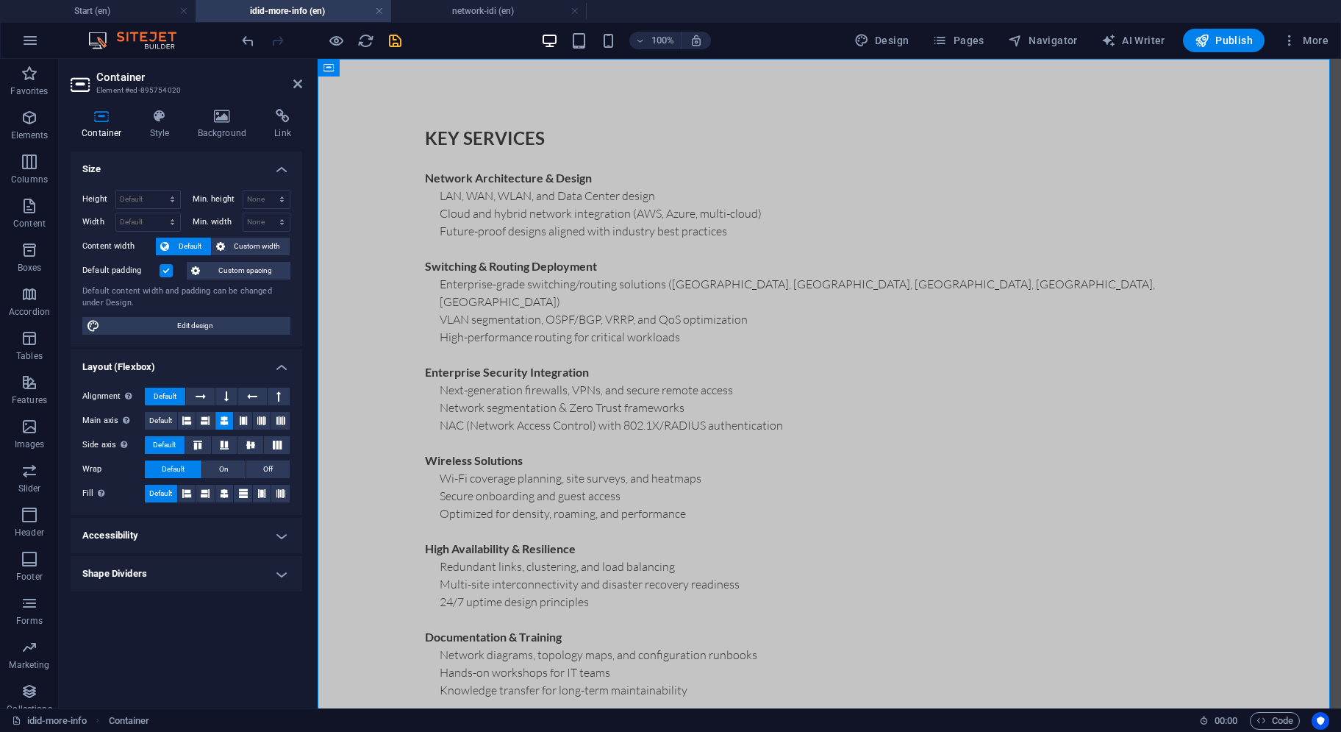
click at [174, 273] on div "Default padding" at bounding box center [132, 271] width 101 height 18
click at [170, 271] on label at bounding box center [166, 270] width 13 height 13
click at [0, 0] on input "Default padding" at bounding box center [0, 0] width 0 height 0
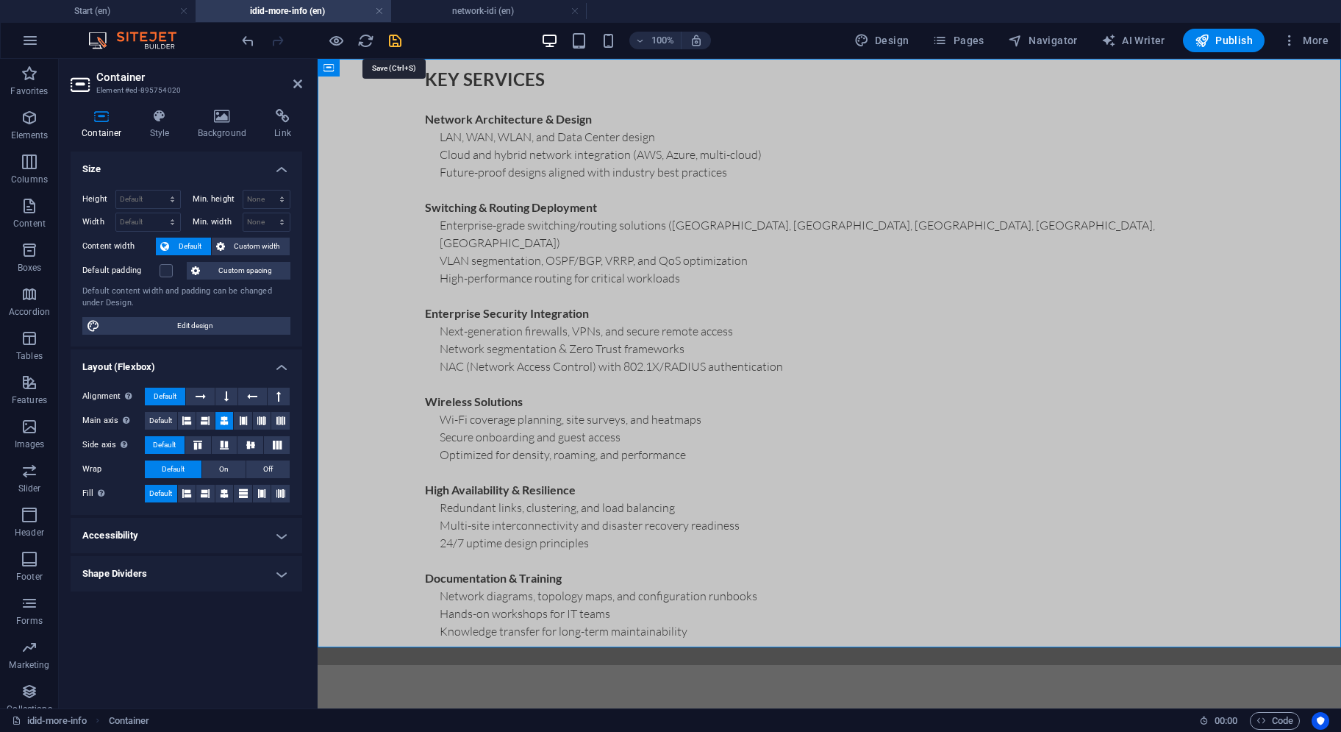
click at [396, 39] on icon "save" at bounding box center [395, 40] width 17 height 17
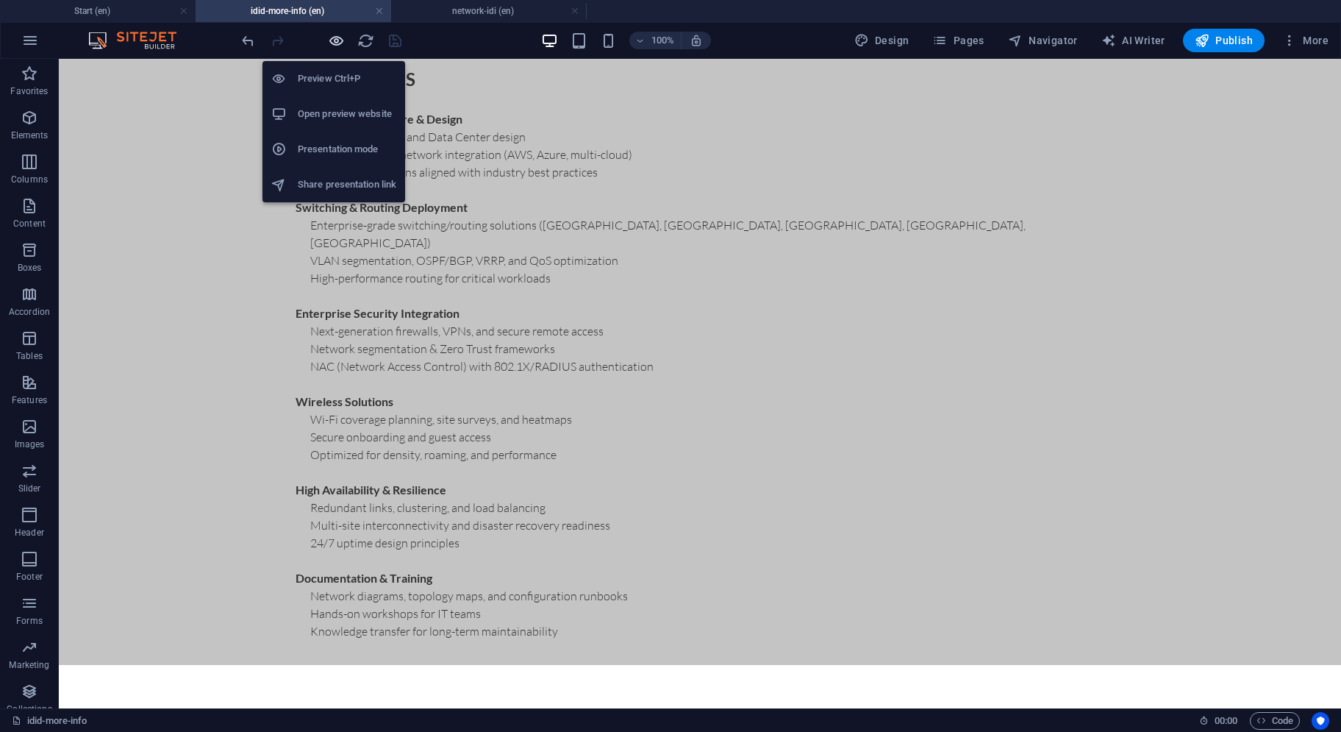
click at [341, 43] on icon "button" at bounding box center [336, 40] width 17 height 17
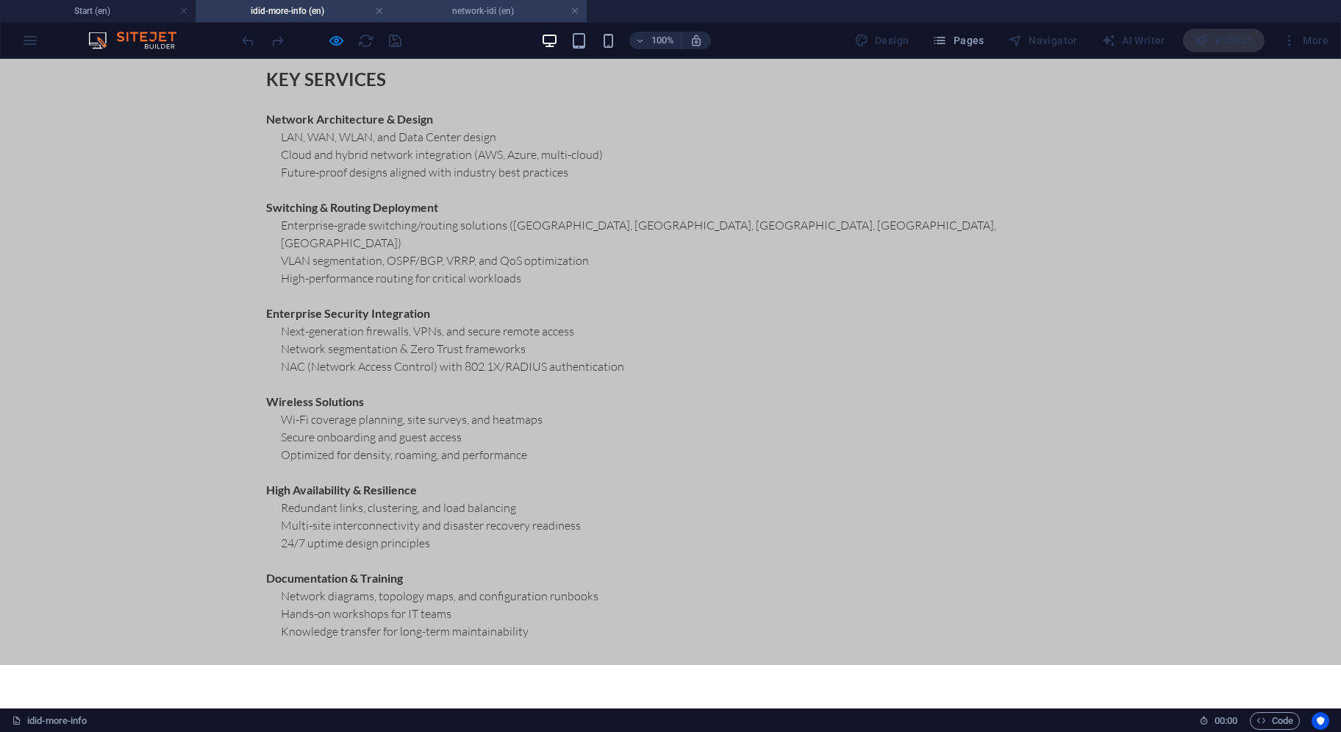
click at [510, 12] on h4 "network-idi (en)" at bounding box center [489, 11] width 196 height 16
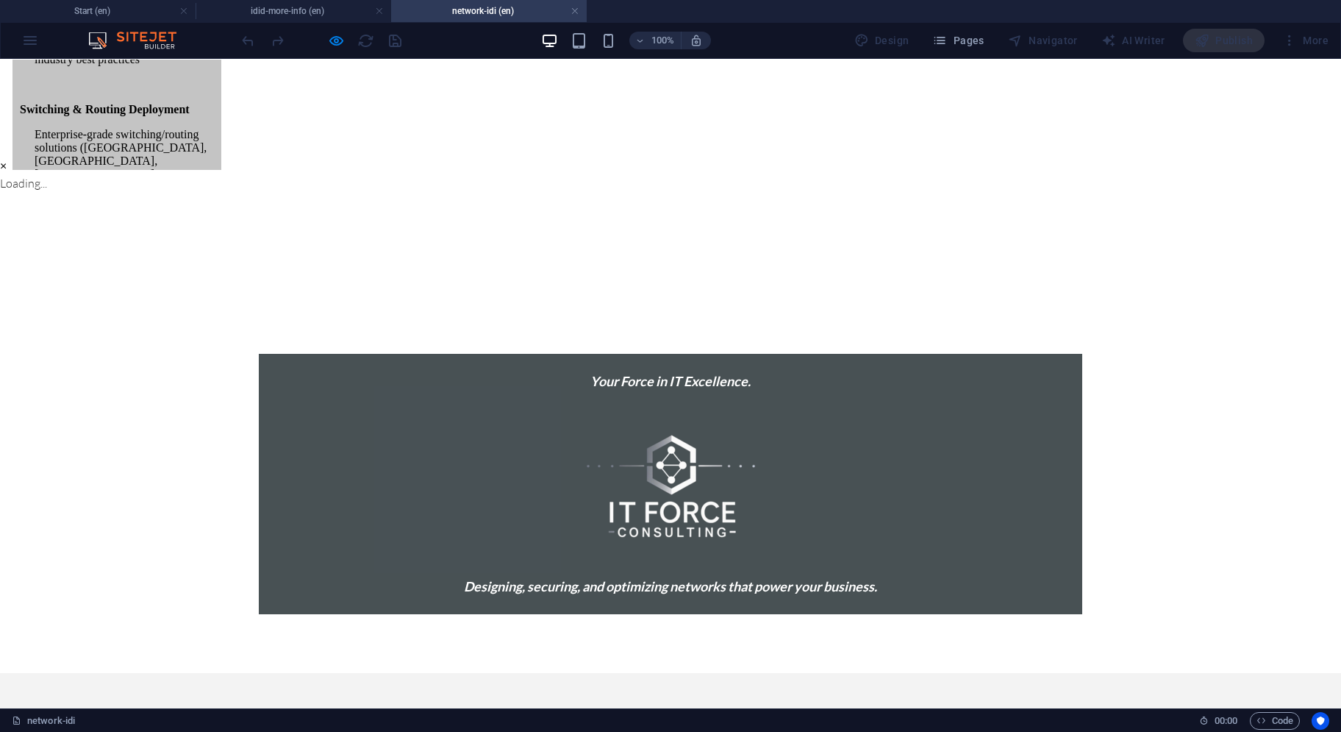
scroll to position [0, 0]
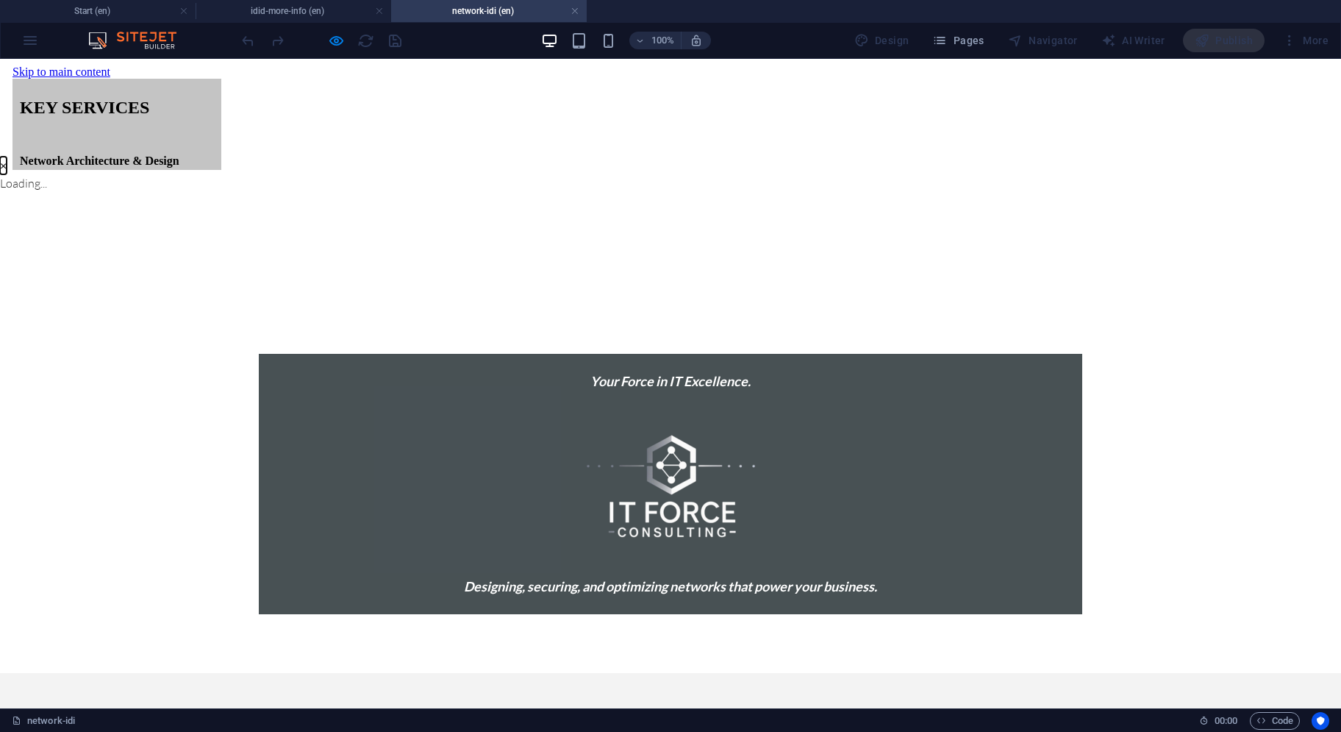
click at [7, 174] on button "×" at bounding box center [3, 166] width 7 height 18
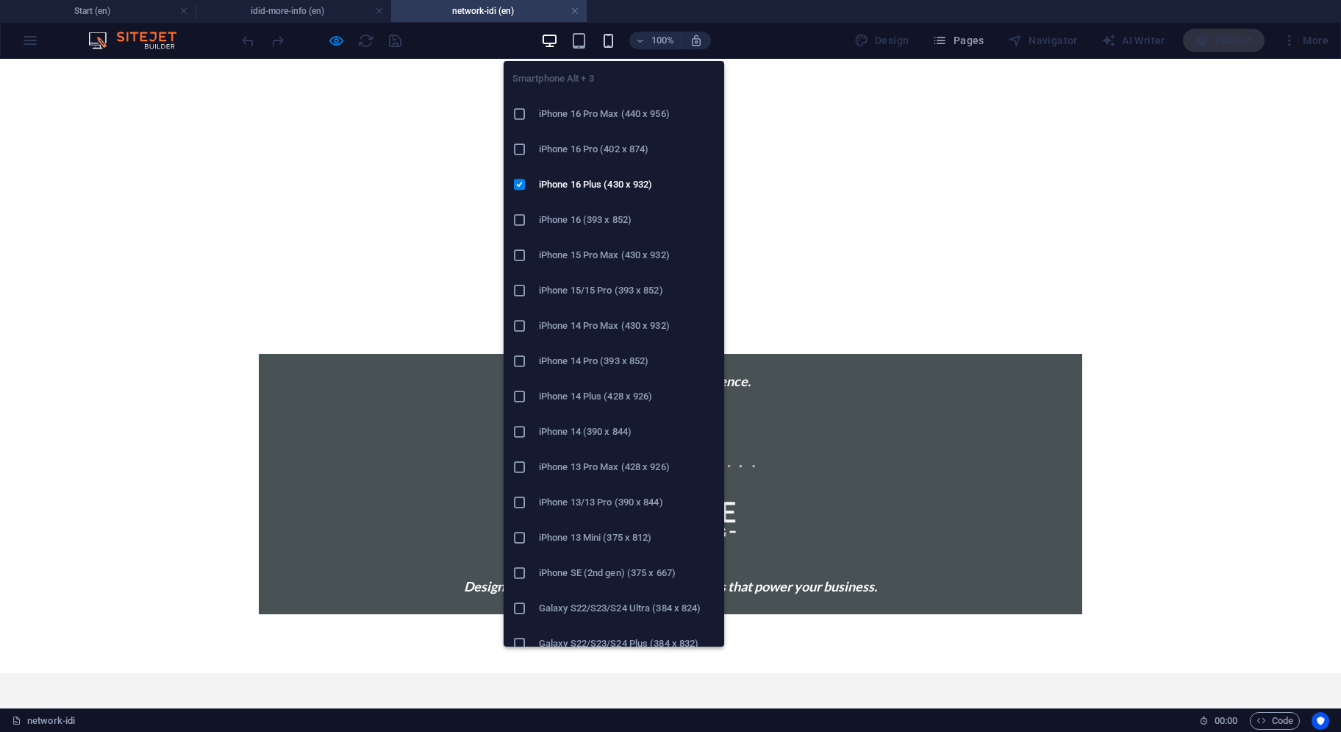
click at [606, 33] on icon "button" at bounding box center [608, 40] width 17 height 17
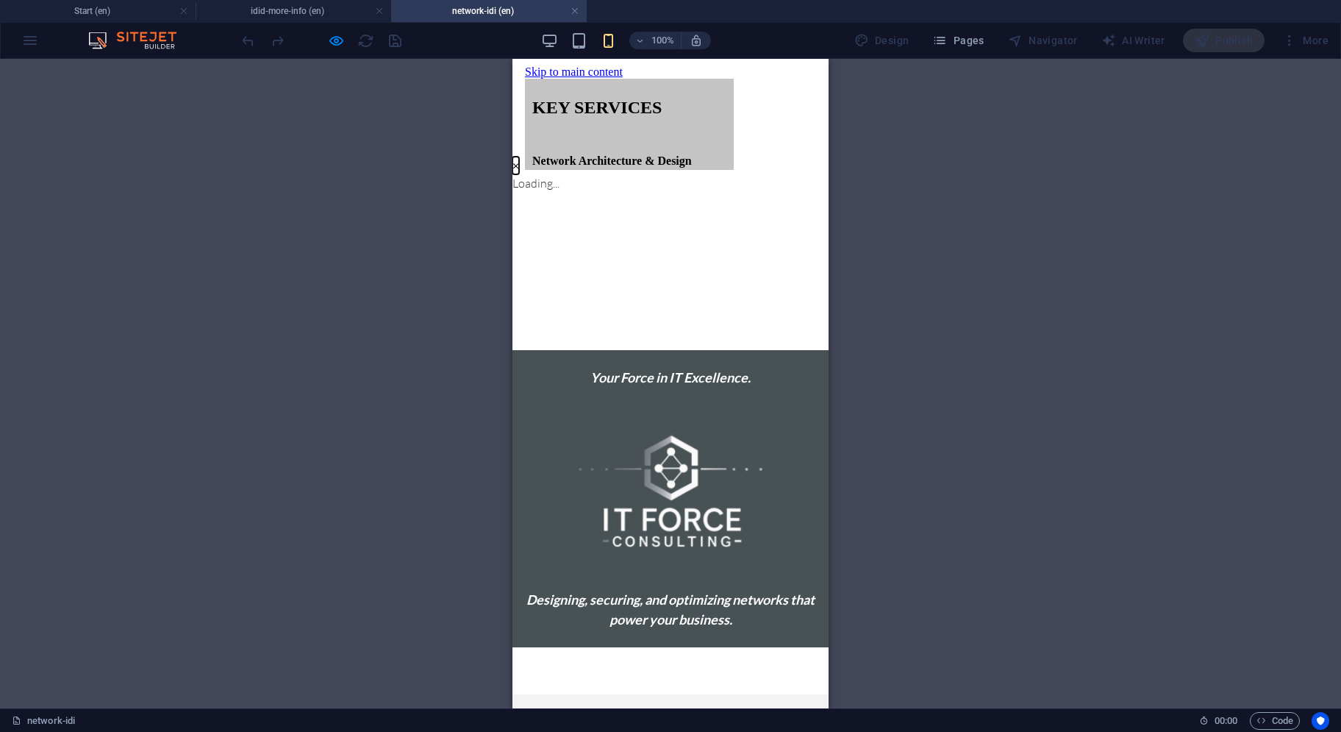
click at [519, 174] on button "×" at bounding box center [516, 166] width 7 height 18
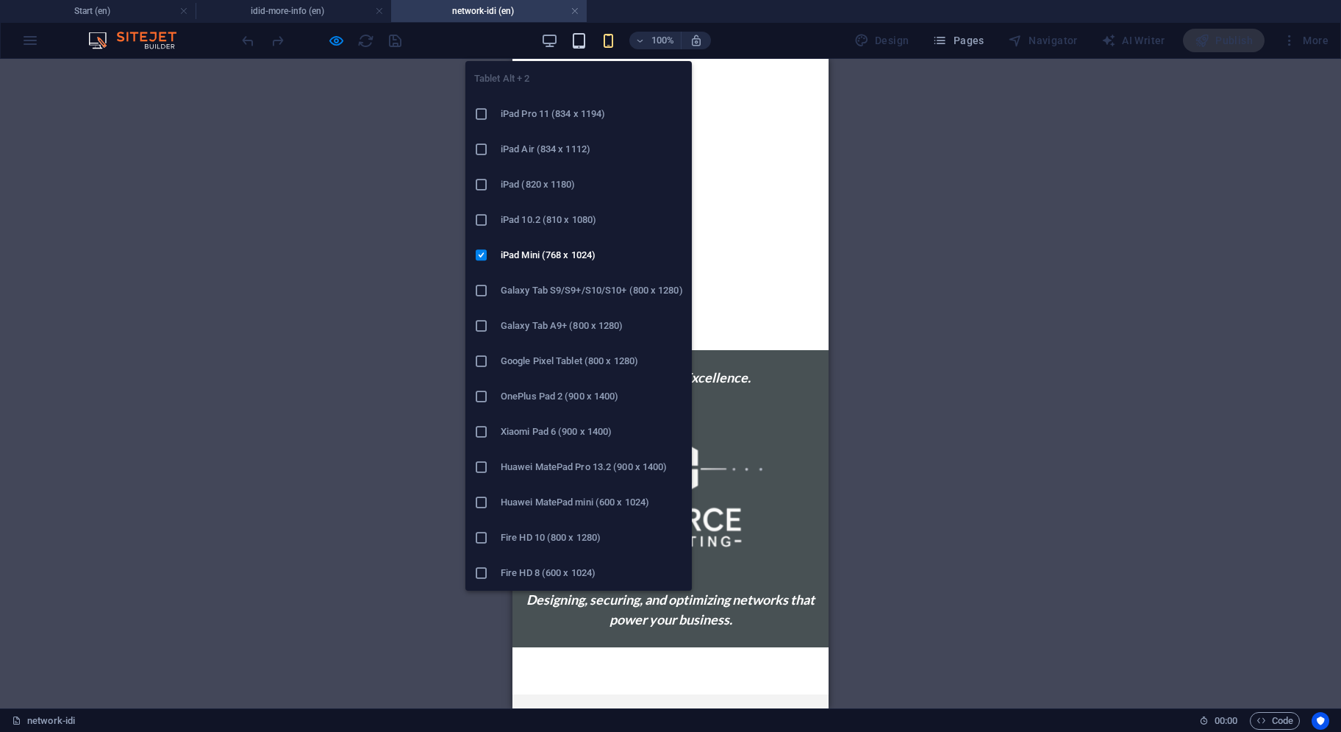
click at [582, 41] on icon "button" at bounding box center [579, 40] width 17 height 17
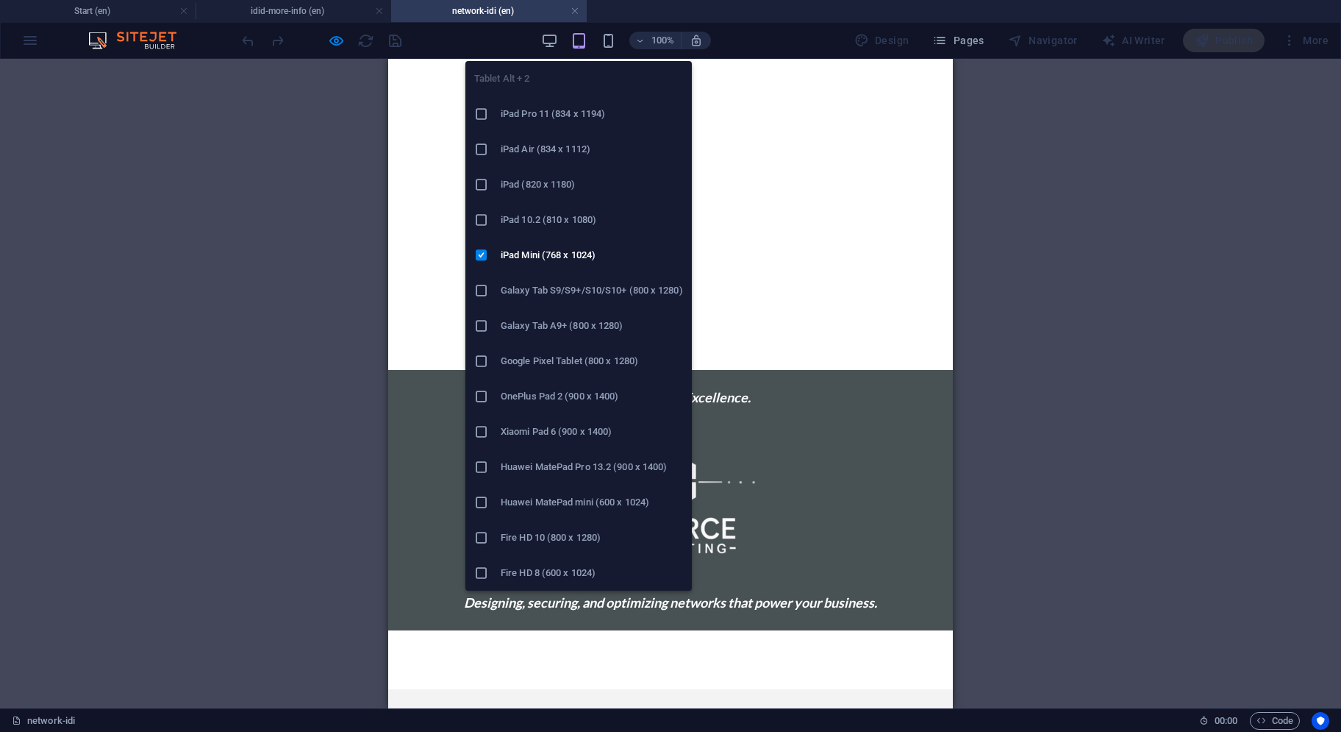
scroll to position [759, 0]
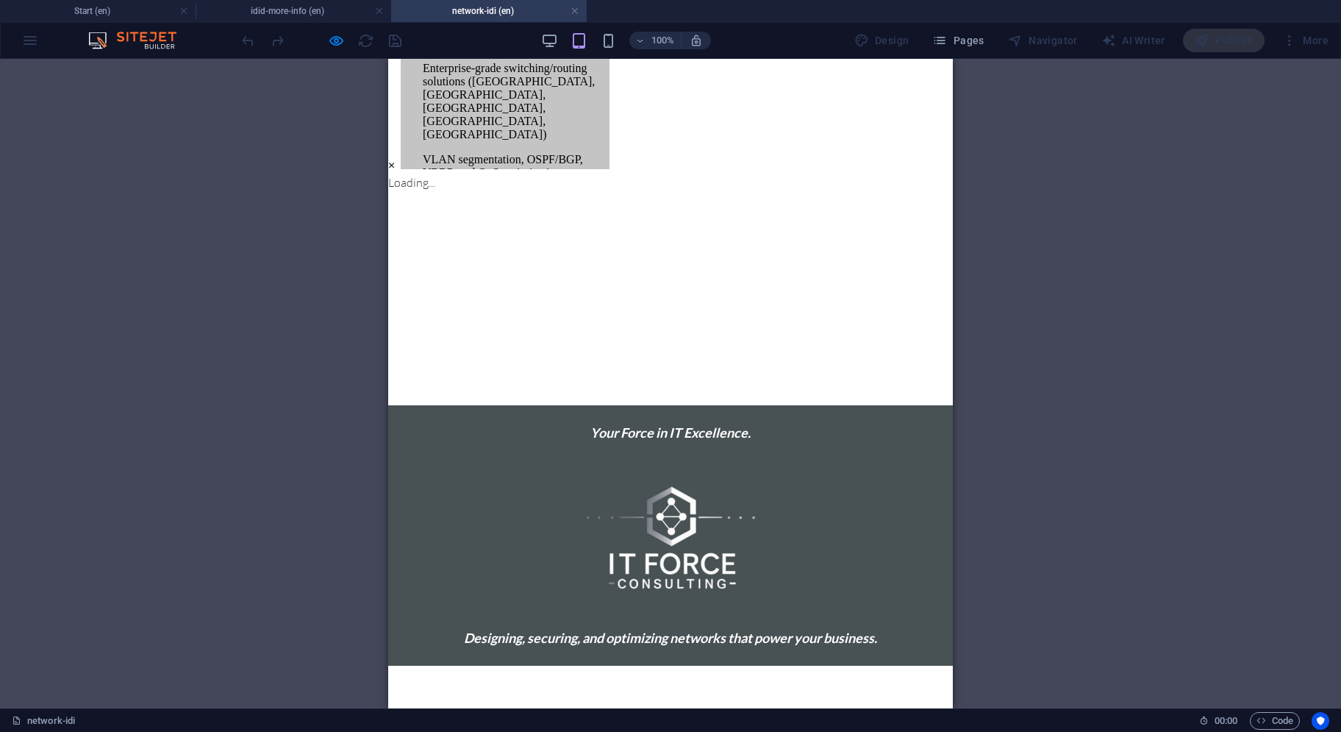
scroll to position [0, 0]
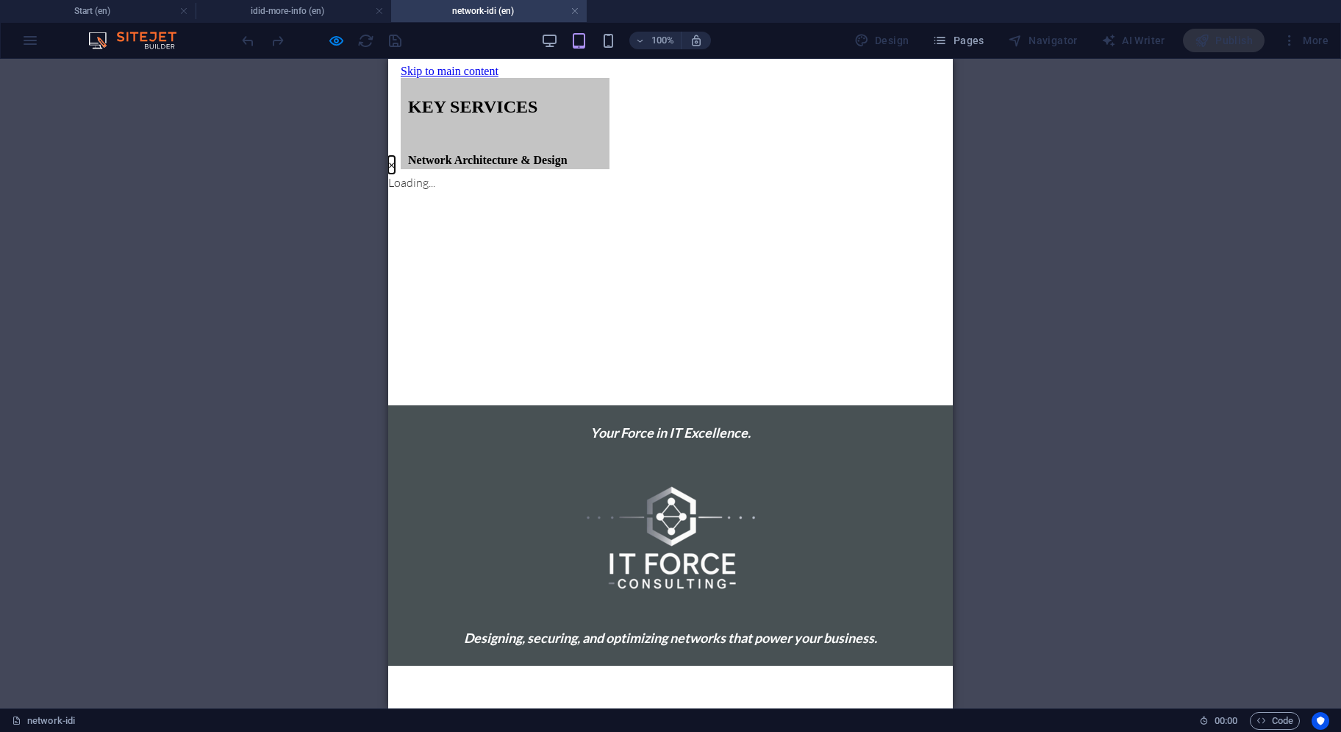
click at [395, 174] on button "×" at bounding box center [391, 165] width 7 height 18
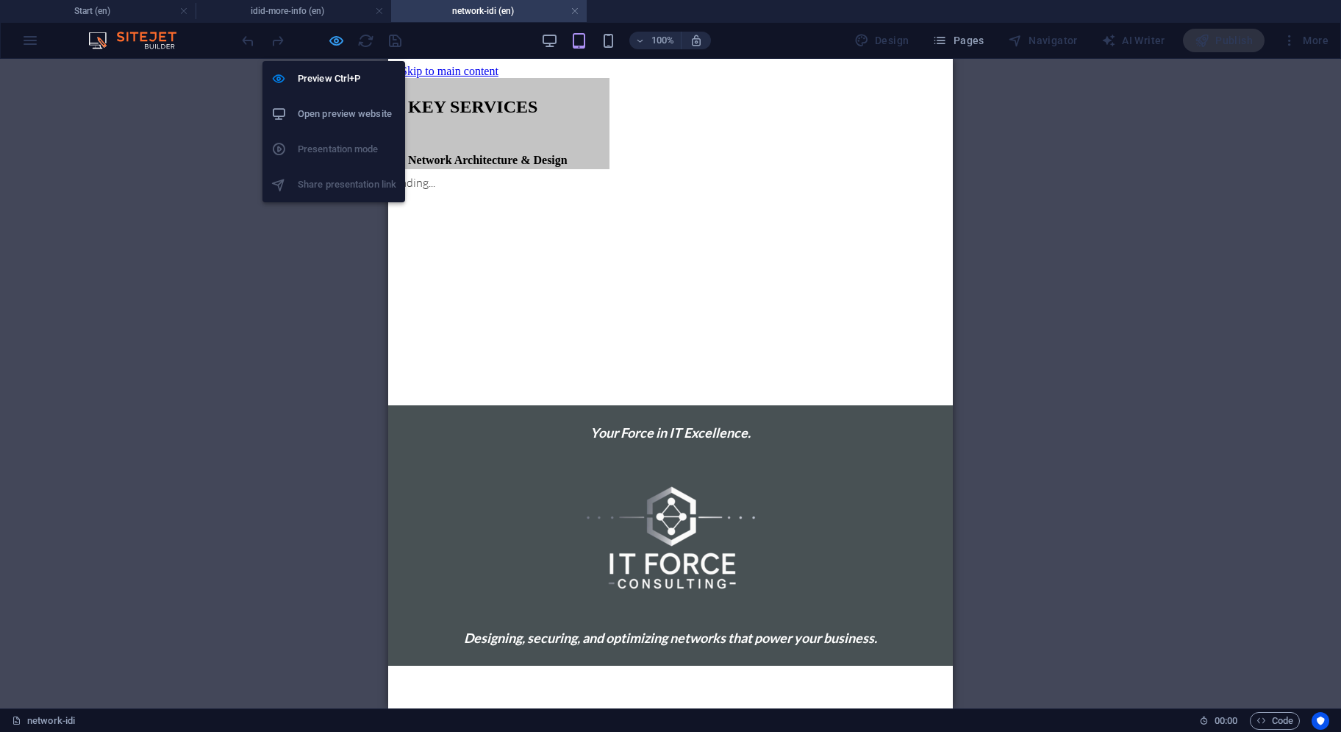
click at [341, 39] on icon "button" at bounding box center [336, 40] width 17 height 17
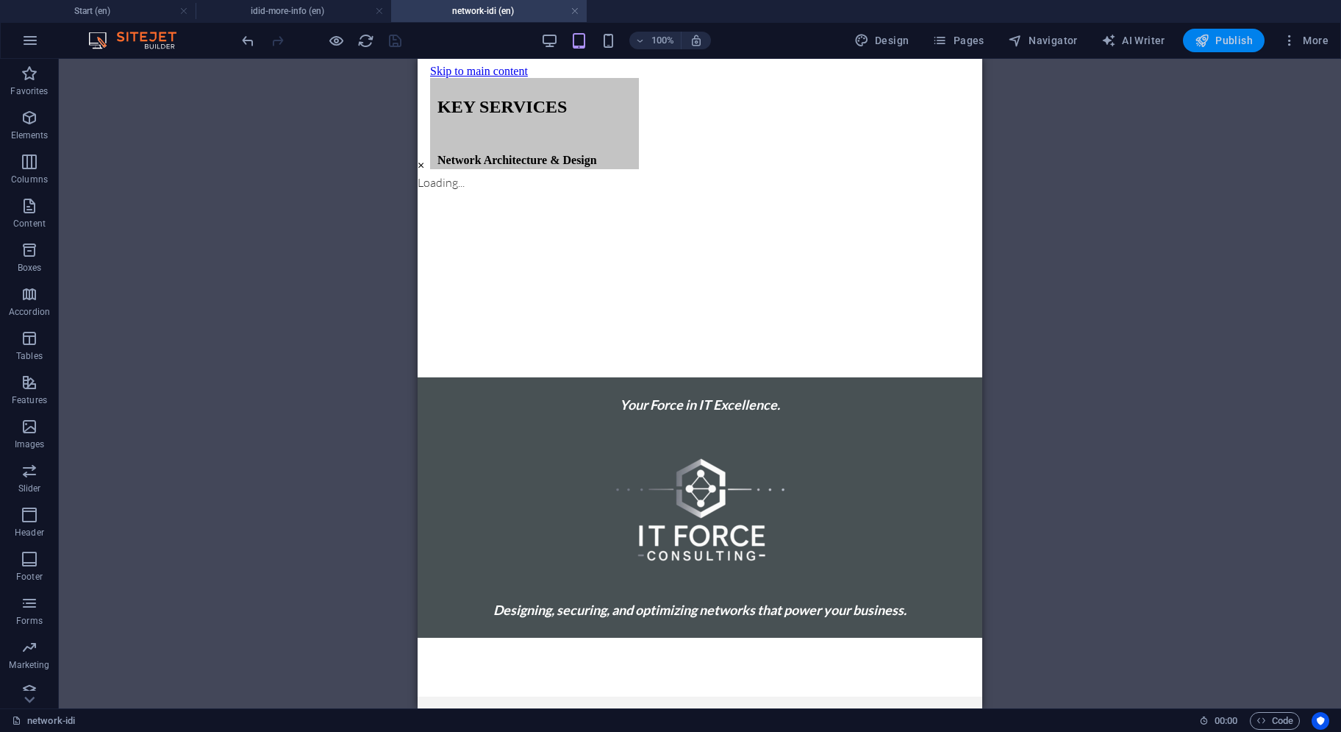
click at [1237, 43] on span "Publish" at bounding box center [1224, 40] width 58 height 15
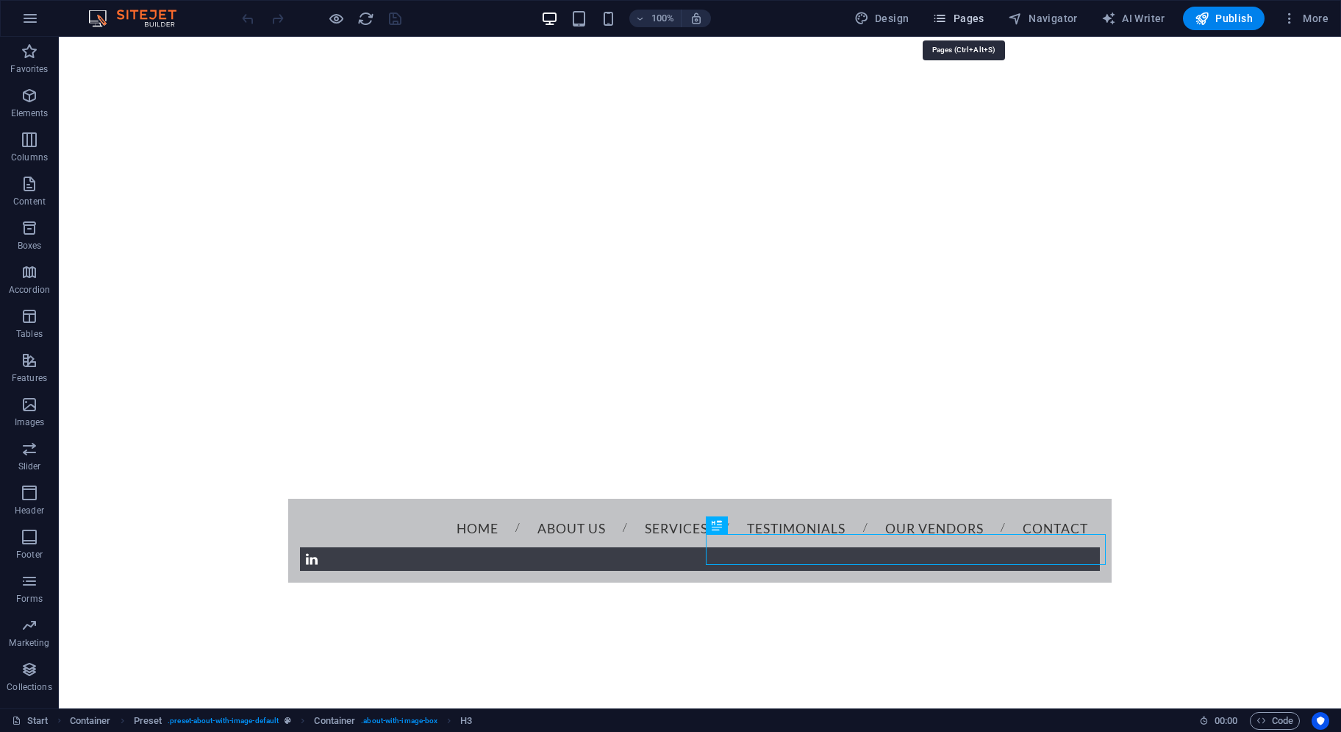
click at [974, 11] on span "Pages" at bounding box center [958, 18] width 51 height 15
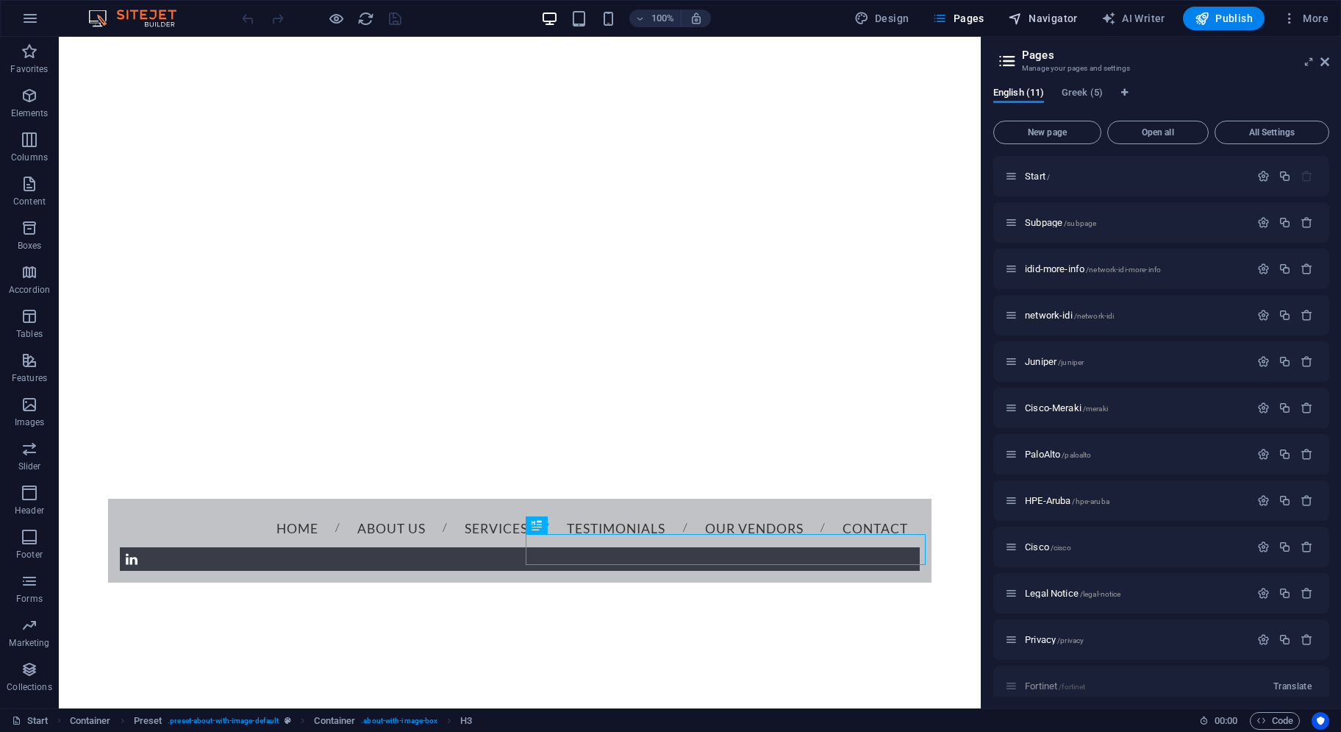
click at [1038, 21] on span "Navigator" at bounding box center [1043, 18] width 70 height 15
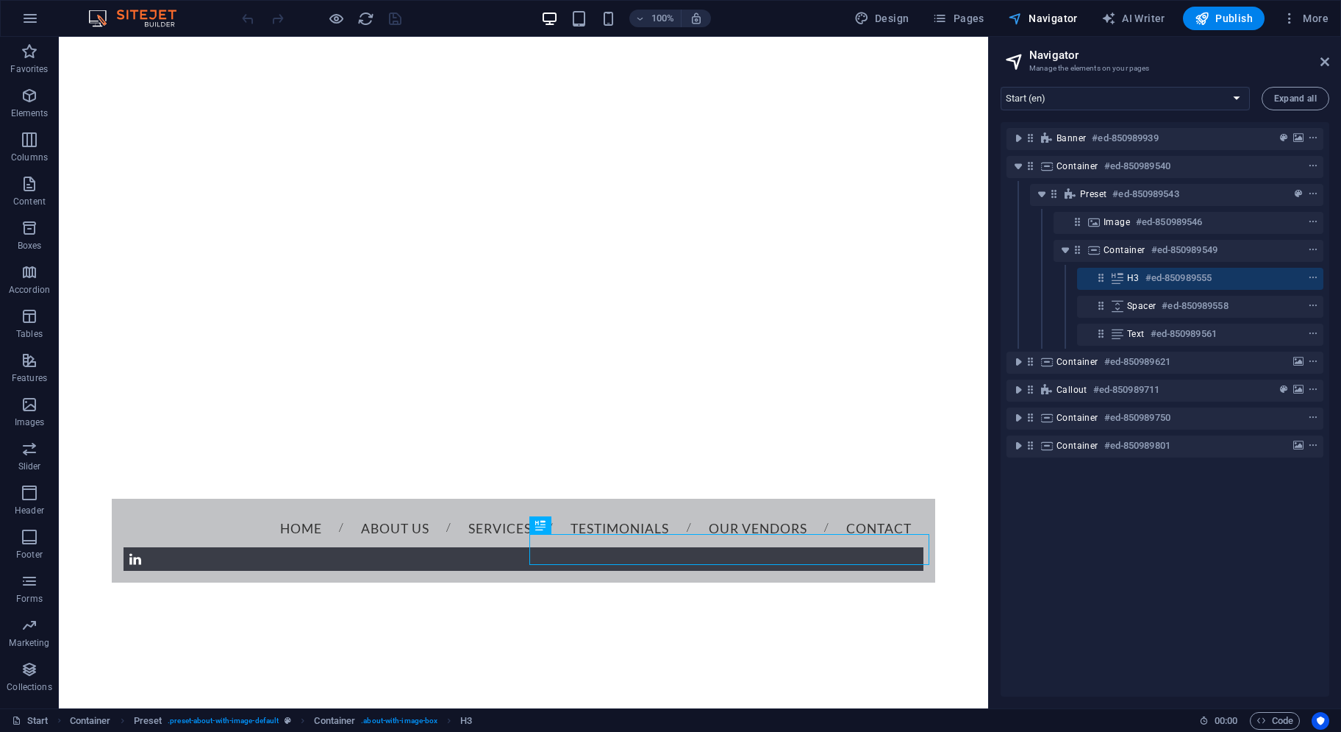
click at [1047, 18] on span "Navigator" at bounding box center [1043, 18] width 70 height 15
click at [984, 26] on button "Pages" at bounding box center [958, 19] width 63 height 24
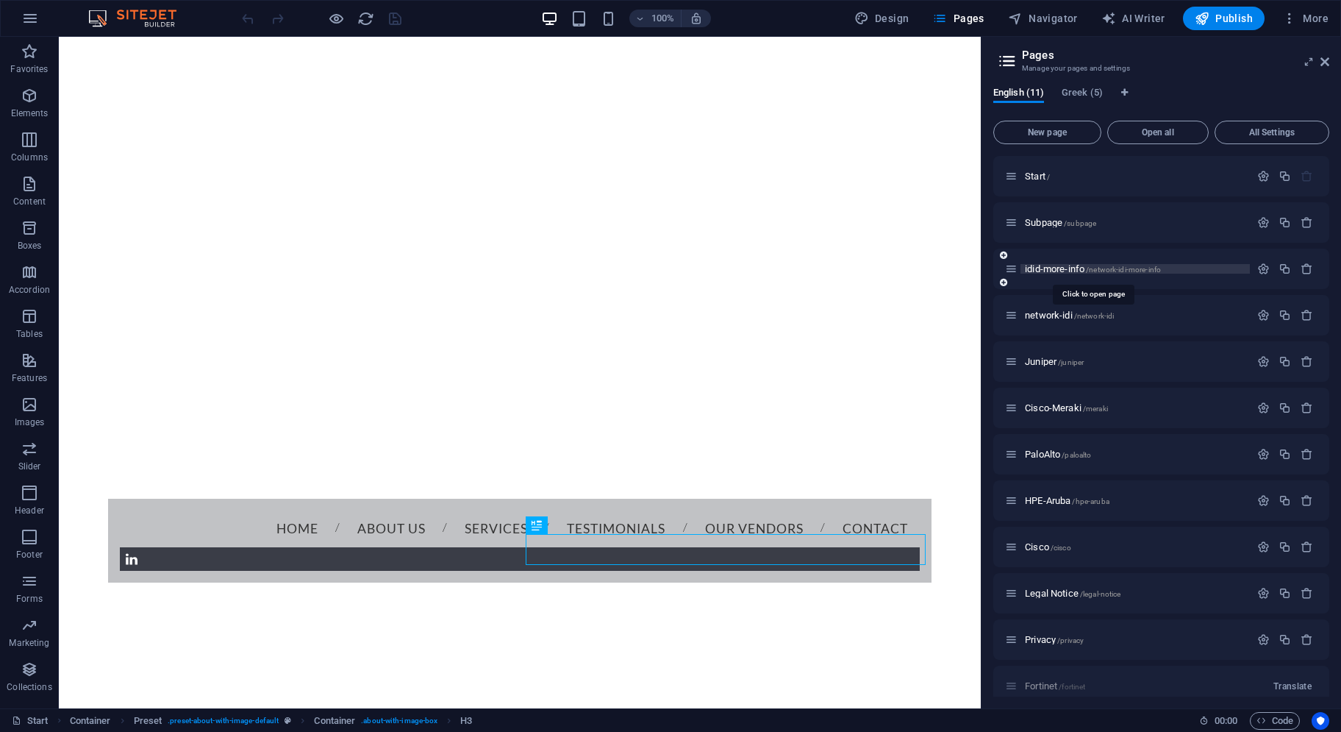
click at [1086, 272] on span "idid-more-info /network-idi-more-info" at bounding box center [1093, 268] width 136 height 11
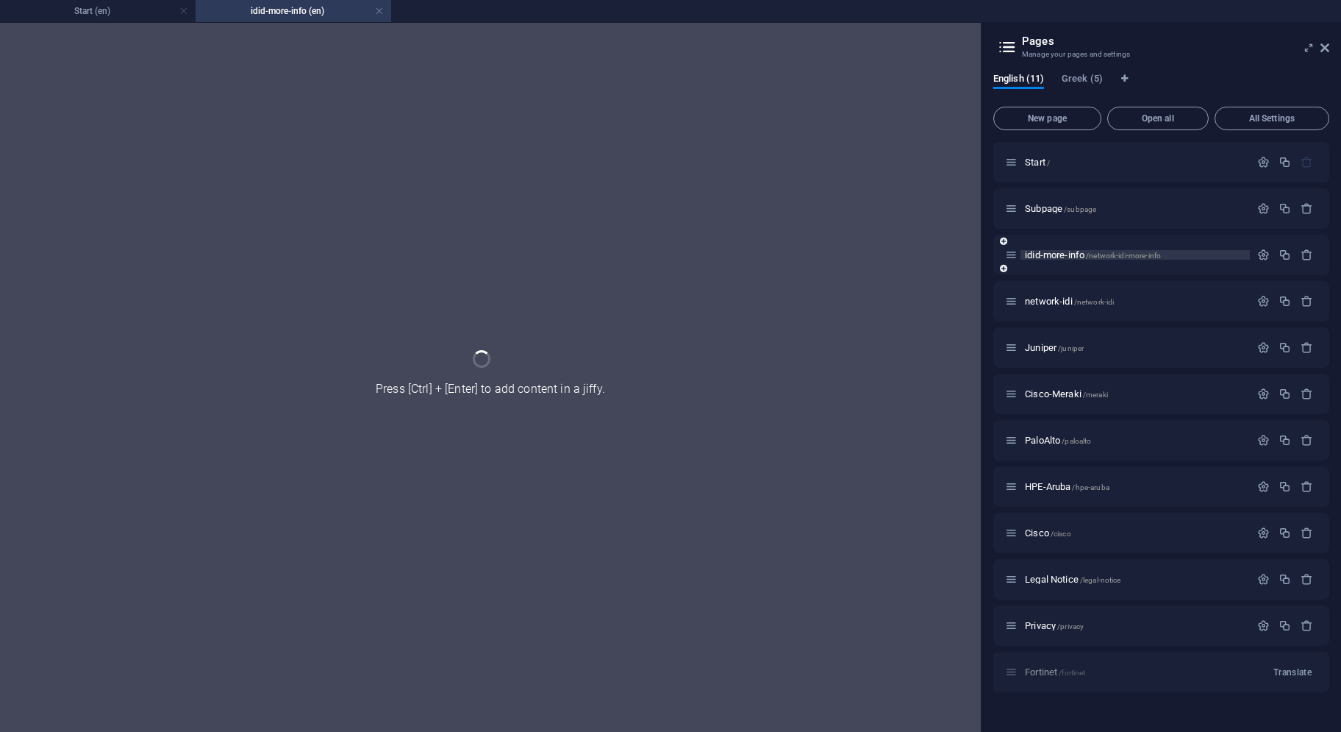
click at [1086, 272] on div "idid-more-info /network-idi-more-info" at bounding box center [1162, 255] width 336 height 40
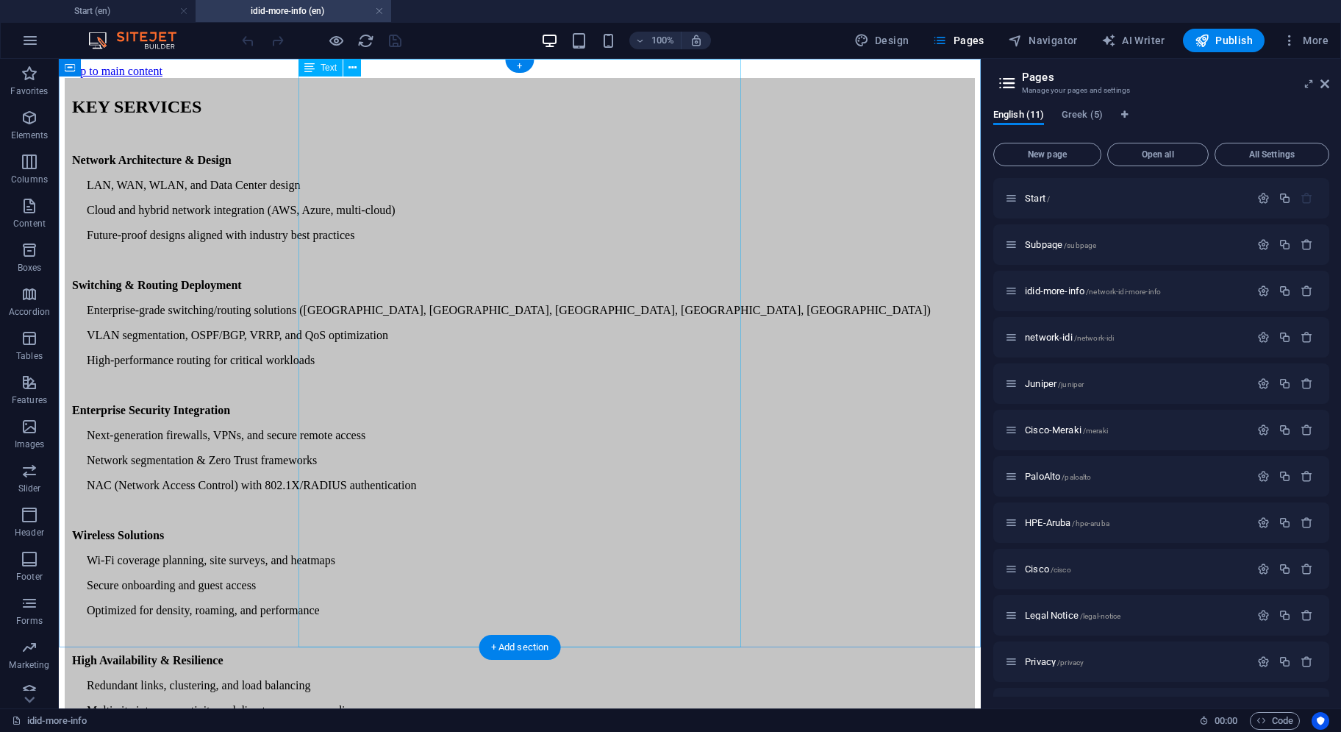
click at [494, 139] on div "KEY SERVICES Network Architecture & Design LAN, WAN, WLAN, and Data Center desi…" at bounding box center [520, 494] width 911 height 833
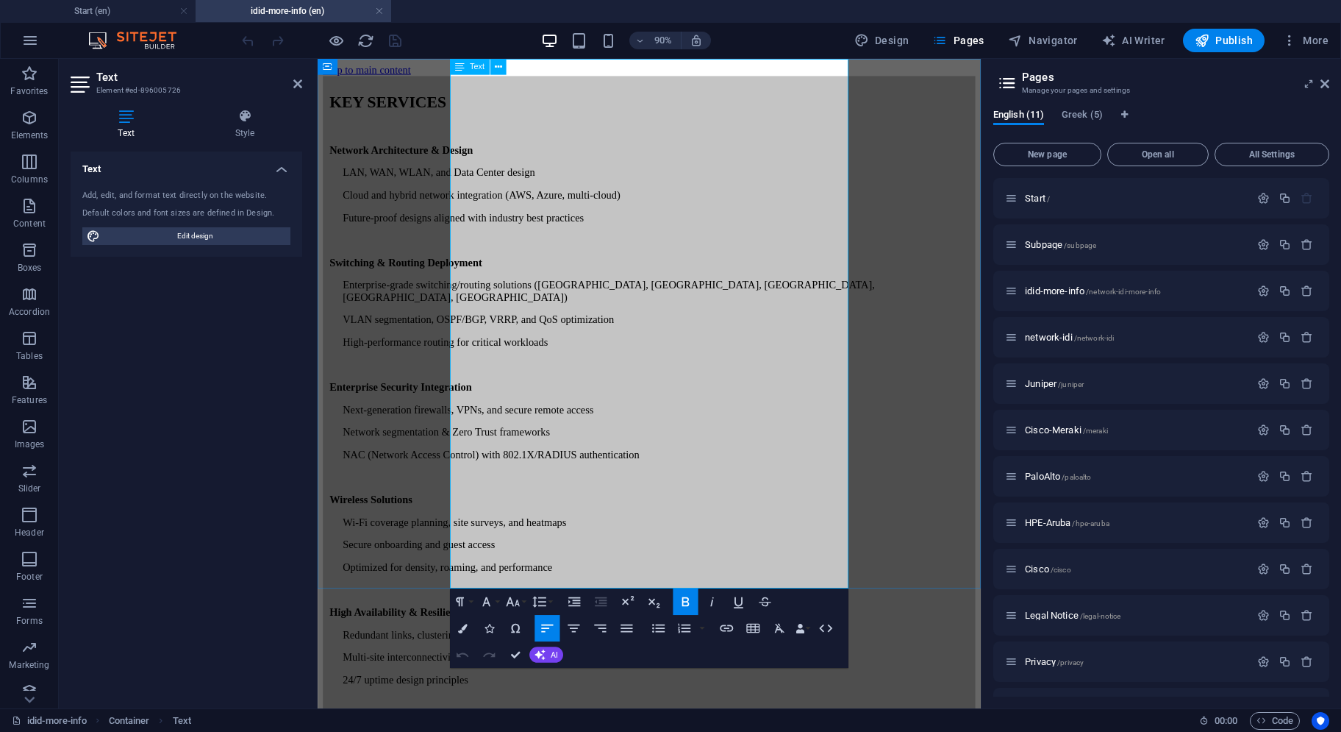
click at [708, 179] on p "LAN, WAN, WLAN, and Data Center design" at bounding box center [694, 185] width 696 height 13
click at [816, 204] on p "Cloud and hybrid network integration (AWS, Azure, multi-cloud)" at bounding box center [694, 210] width 696 height 13
click at [783, 229] on p "Future-proof designs aligned with industry best practices" at bounding box center [694, 235] width 696 height 13
click at [899, 304] on p "Enterprise-grade switching/routing solutions ([GEOGRAPHIC_DATA], [GEOGRAPHIC_DA…" at bounding box center [694, 317] width 696 height 26
click at [802, 342] on p "VLAN segmentation, OSPF/BGP, VRRP, and QoS optimization" at bounding box center [694, 348] width 696 height 13
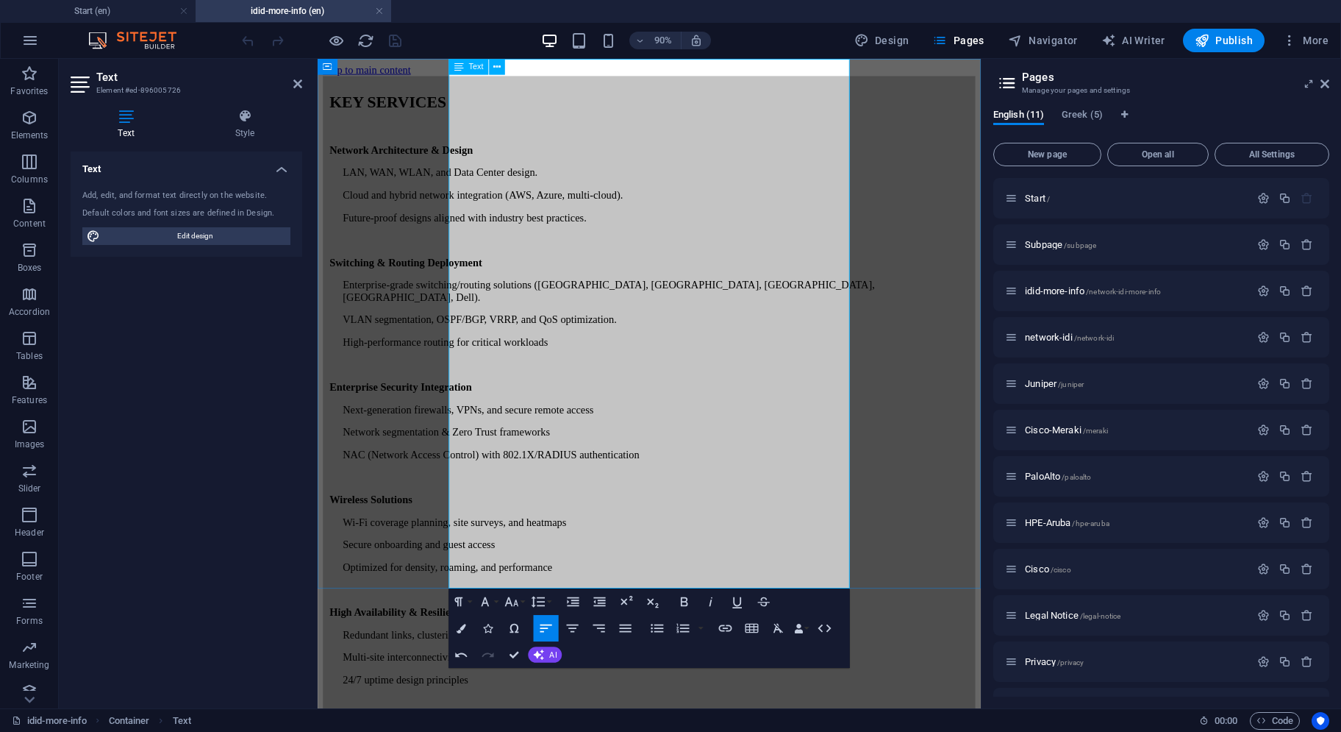
click at [749, 367] on p "High-performance routing for critical workloads" at bounding box center [694, 373] width 696 height 13
click at [790, 442] on p "Next-generation firewalls, VPNs, and secure remote access" at bounding box center [694, 448] width 696 height 13
click at [752, 467] on p "Network segmentation & Zero Trust frameworks" at bounding box center [694, 473] width 696 height 13
click at [847, 492] on p "NAC (Network Access Control) with 802.1X/RADIUS authentication" at bounding box center [694, 498] width 696 height 13
click at [763, 567] on p "Wi-Fi coverage planning, site surveys, and heatmaps" at bounding box center [694, 573] width 696 height 13
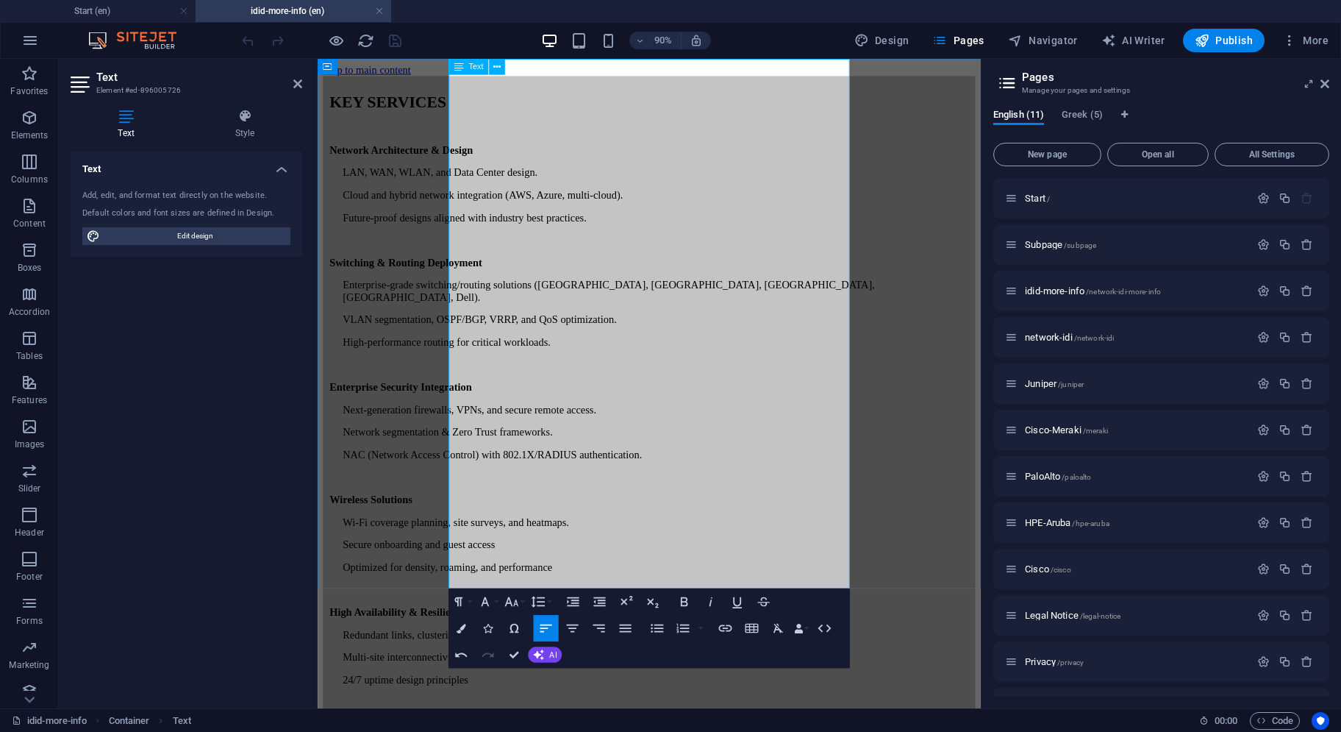
click at [701, 592] on p "Secure onboarding and guest access" at bounding box center [694, 598] width 696 height 13
click at [740, 617] on p "Optimized for density, roaming, and performance" at bounding box center [694, 623] width 696 height 13
click at [641, 667] on p "High Availability & Resilience" at bounding box center [686, 673] width 710 height 13
click at [724, 692] on p "Redundant links, clustering, and load balancing" at bounding box center [694, 698] width 696 height 13
click at [801, 717] on p "Multi-site interconnectivity and disaster recovery readiness" at bounding box center [694, 723] width 696 height 13
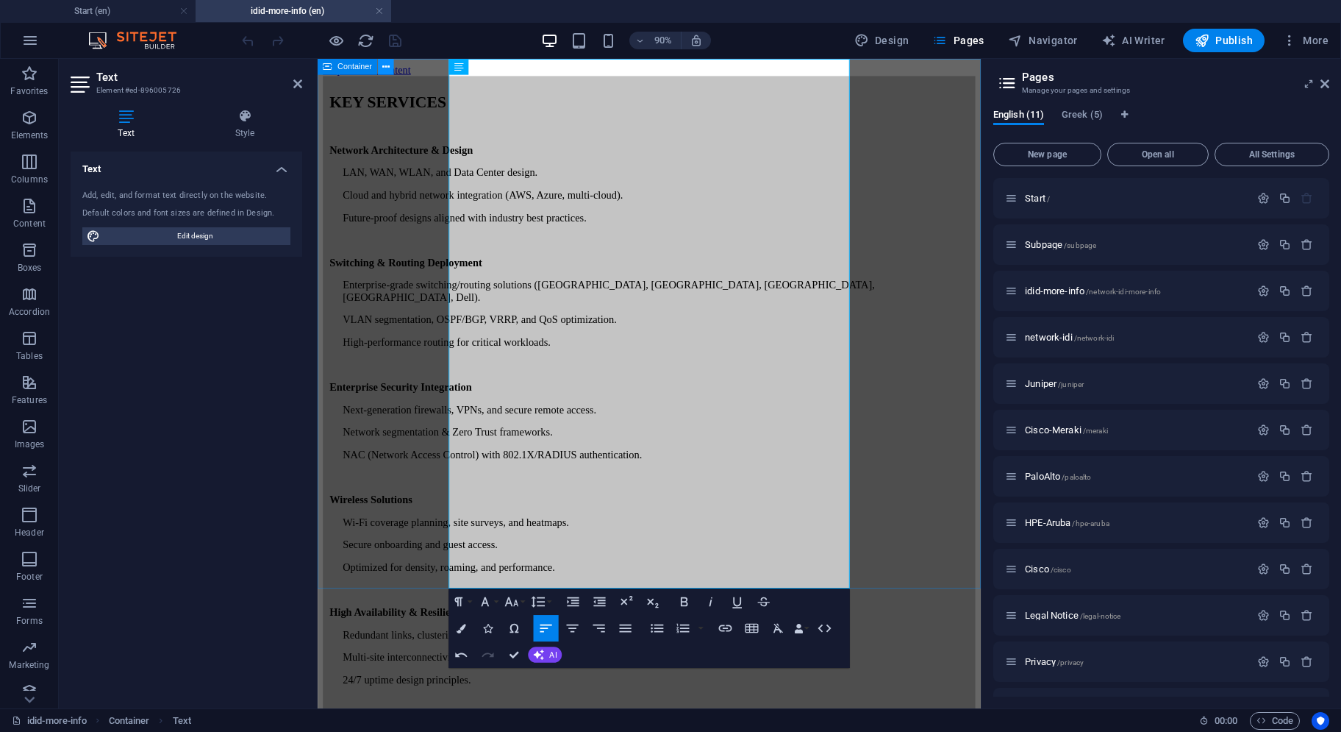
click at [390, 68] on button at bounding box center [386, 67] width 16 height 16
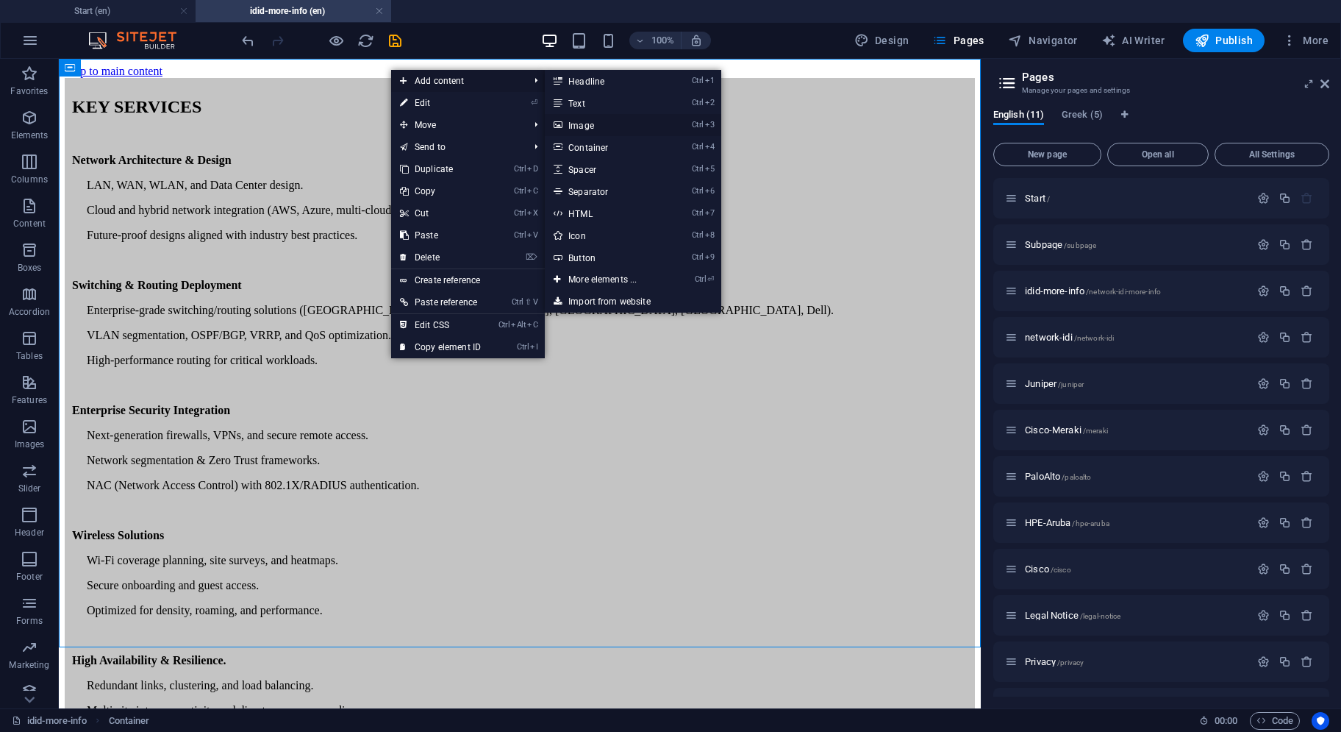
click at [584, 124] on link "Ctrl 3 Image" at bounding box center [605, 125] width 121 height 22
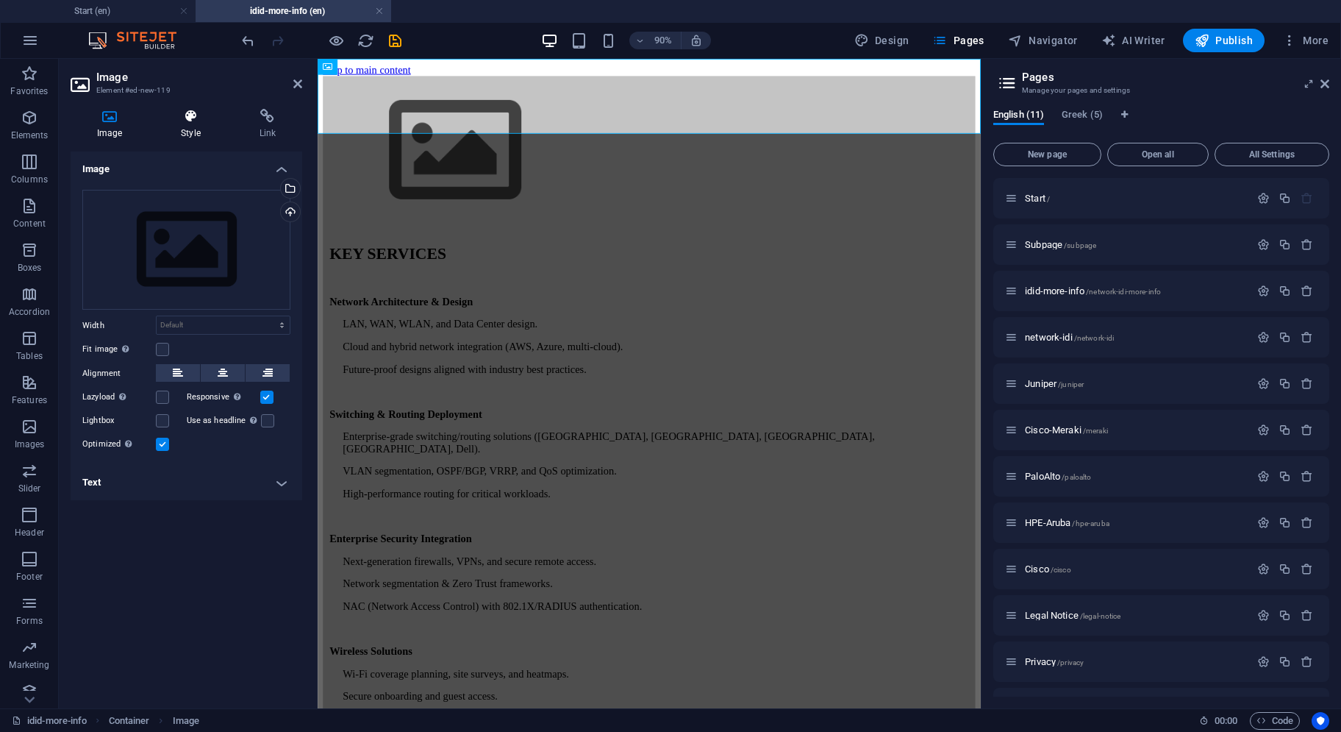
click at [199, 115] on icon at bounding box center [190, 116] width 72 height 15
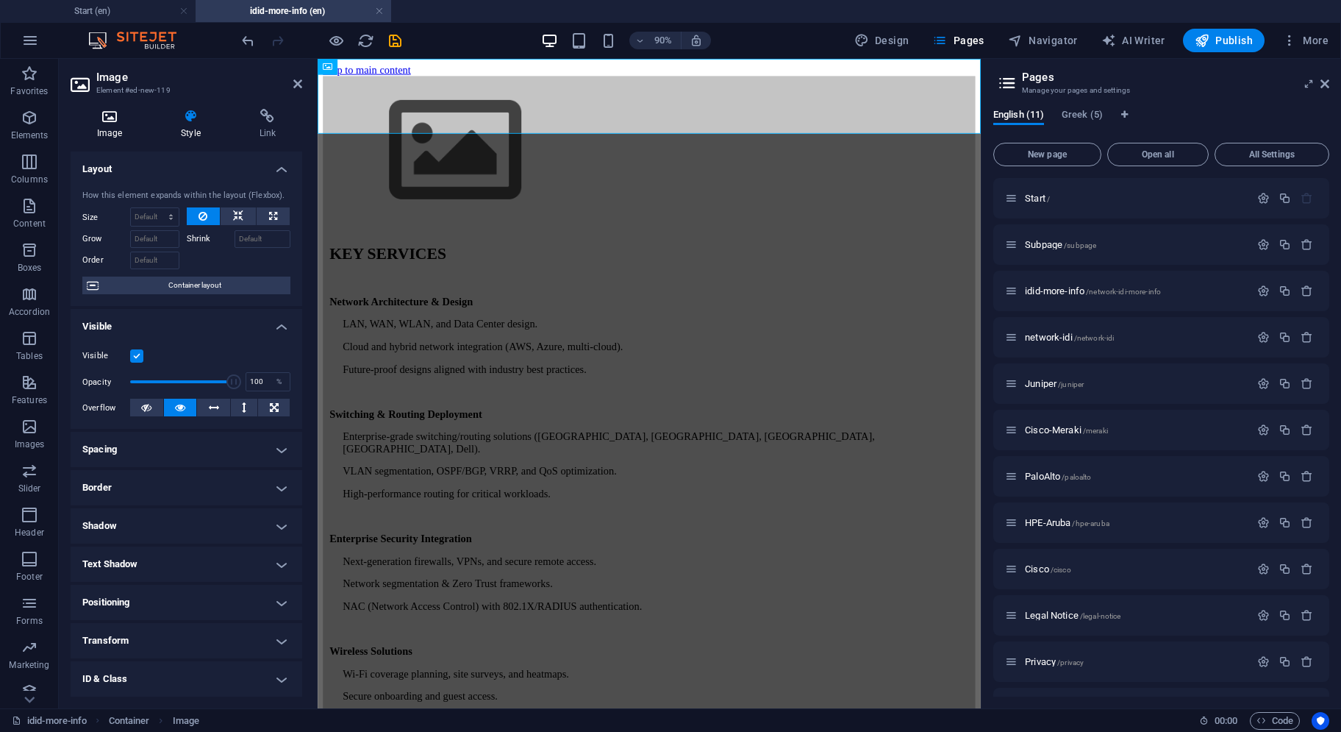
click at [107, 122] on icon at bounding box center [110, 116] width 78 height 15
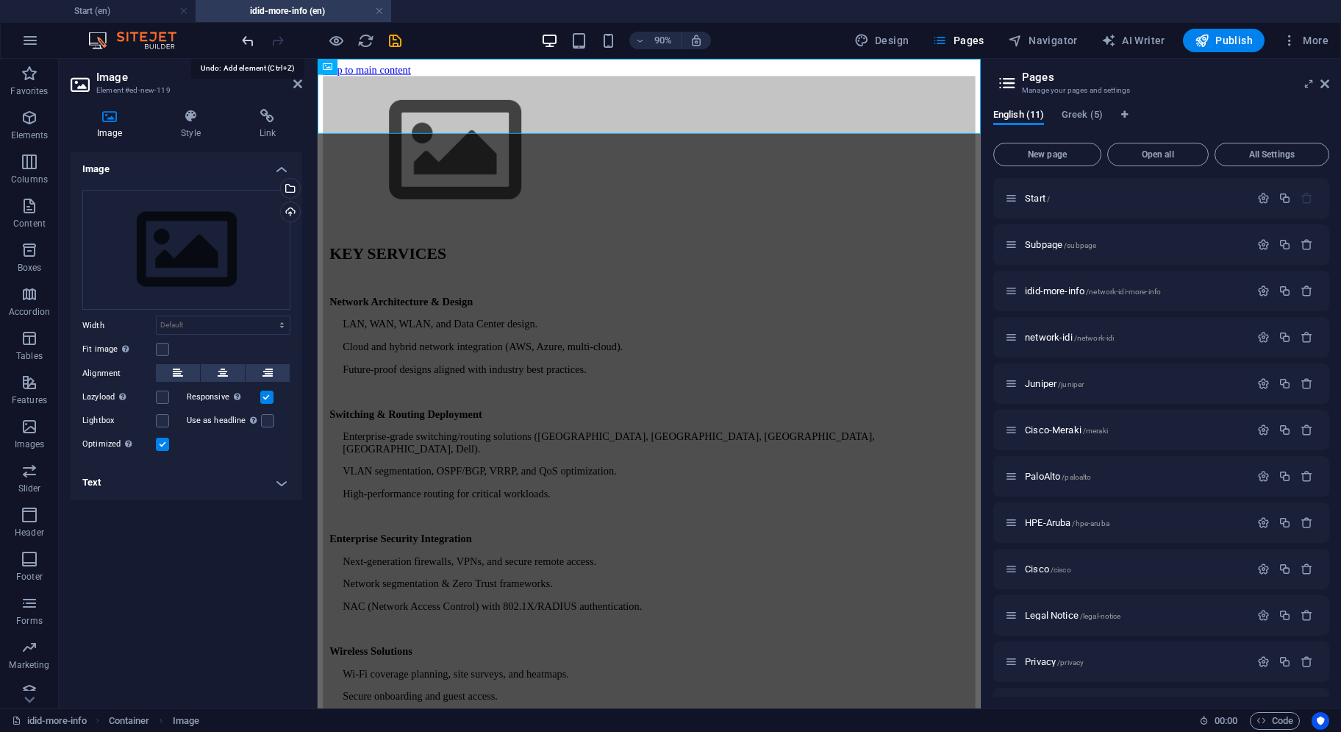
click at [250, 41] on icon "undo" at bounding box center [248, 40] width 17 height 17
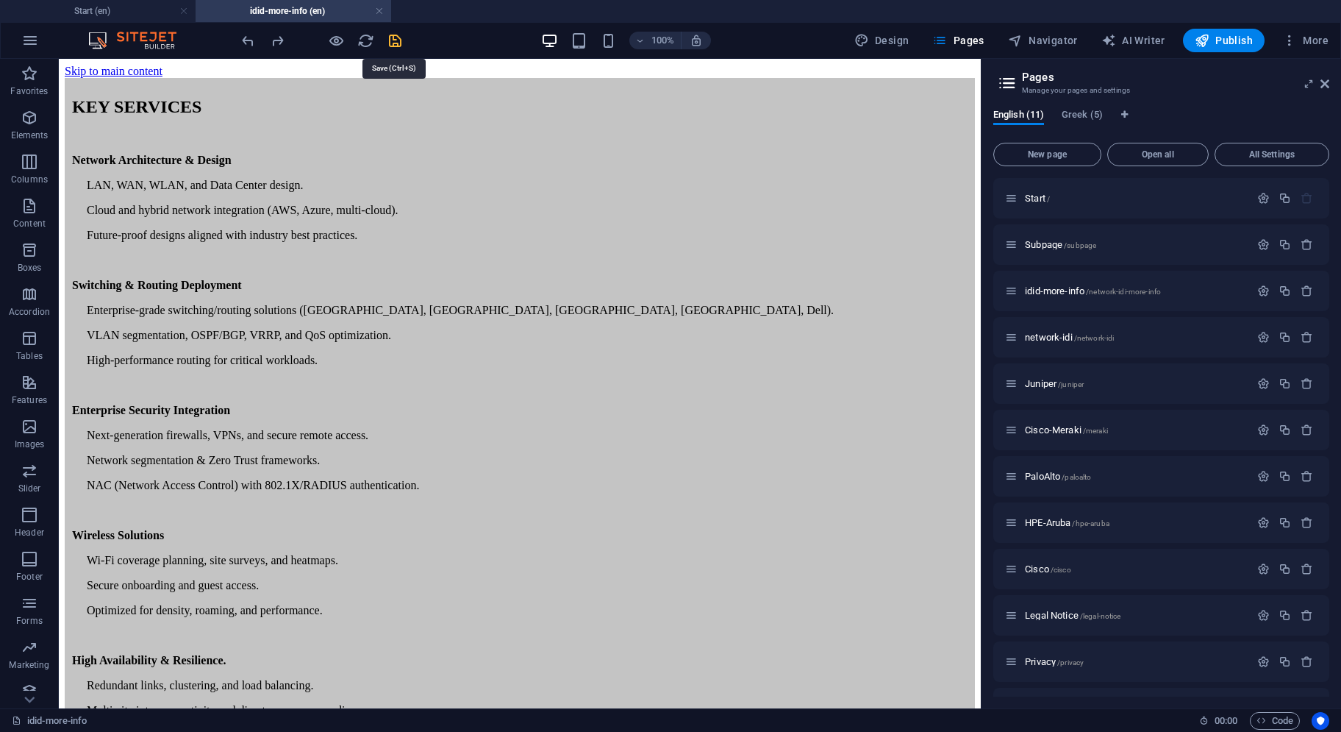
click at [397, 43] on icon "save" at bounding box center [395, 40] width 17 height 17
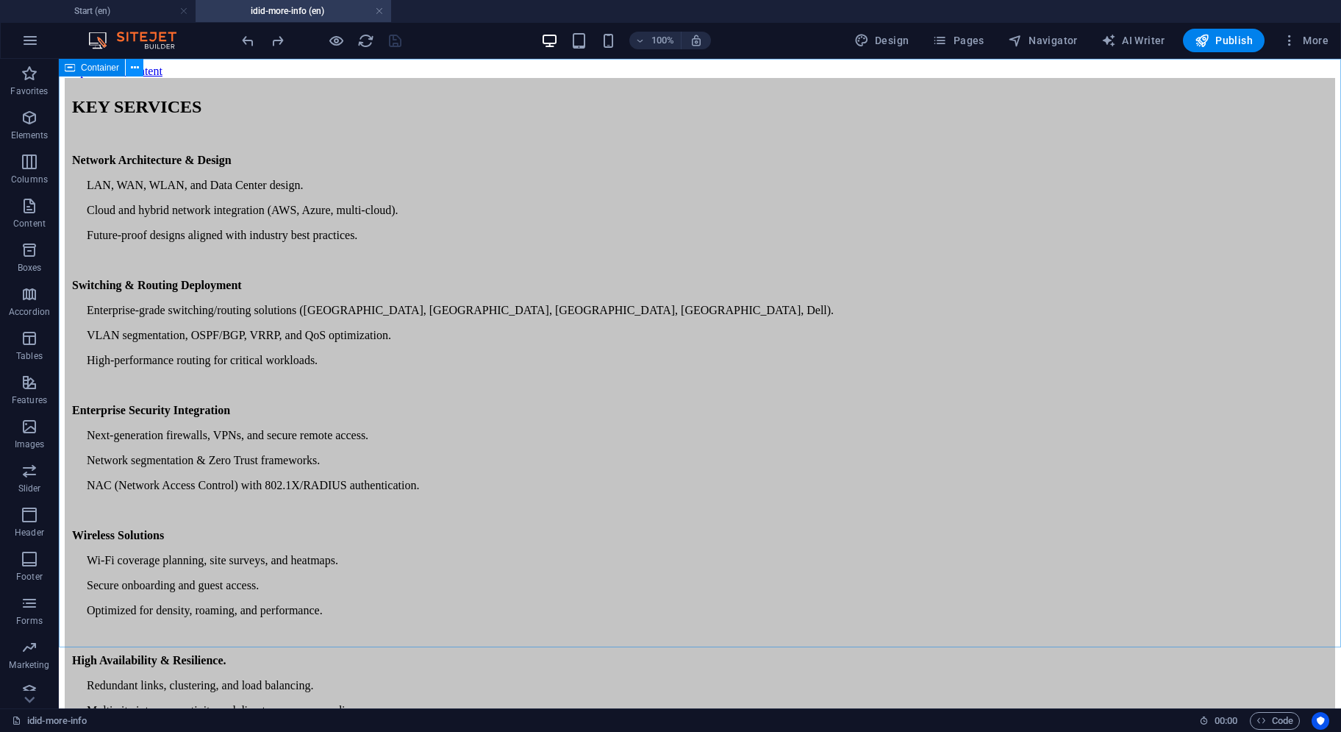
click at [126, 70] on button at bounding box center [135, 68] width 18 height 18
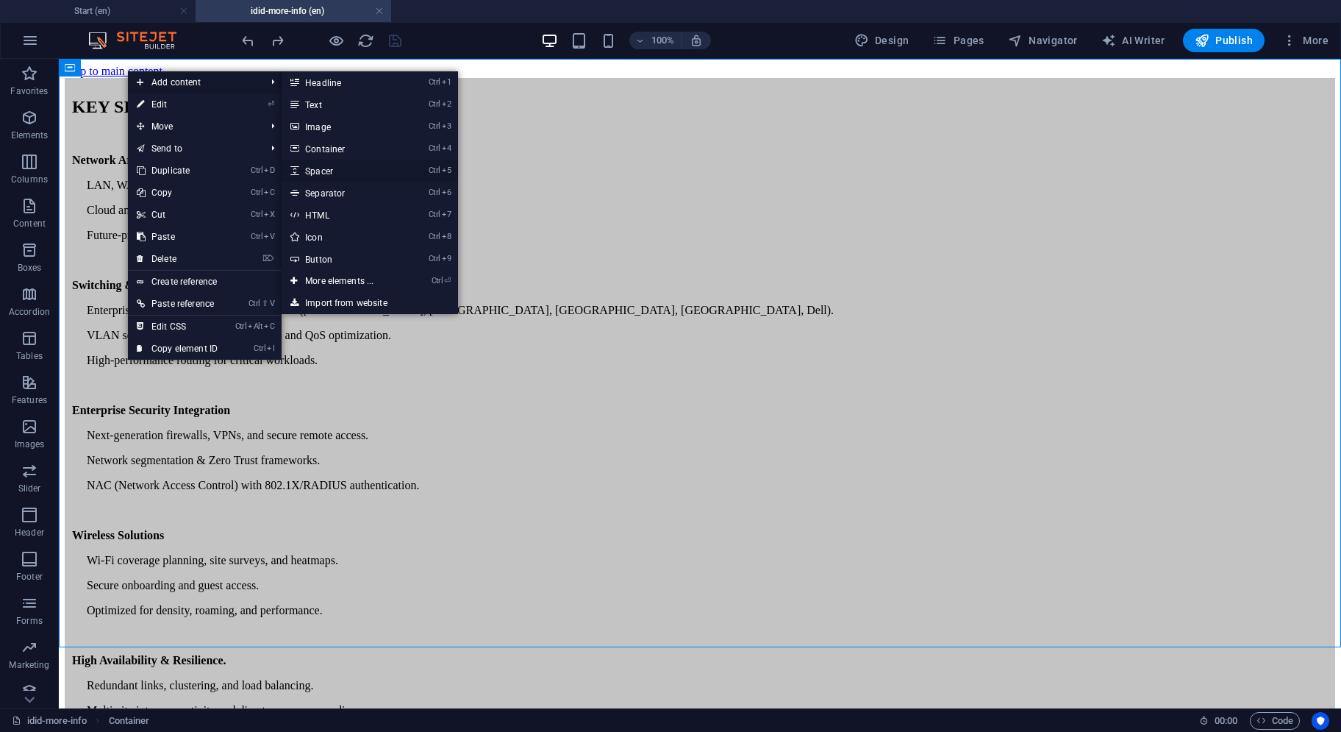
click at [310, 170] on link "Ctrl 5 Spacer" at bounding box center [342, 171] width 121 height 22
select select "px"
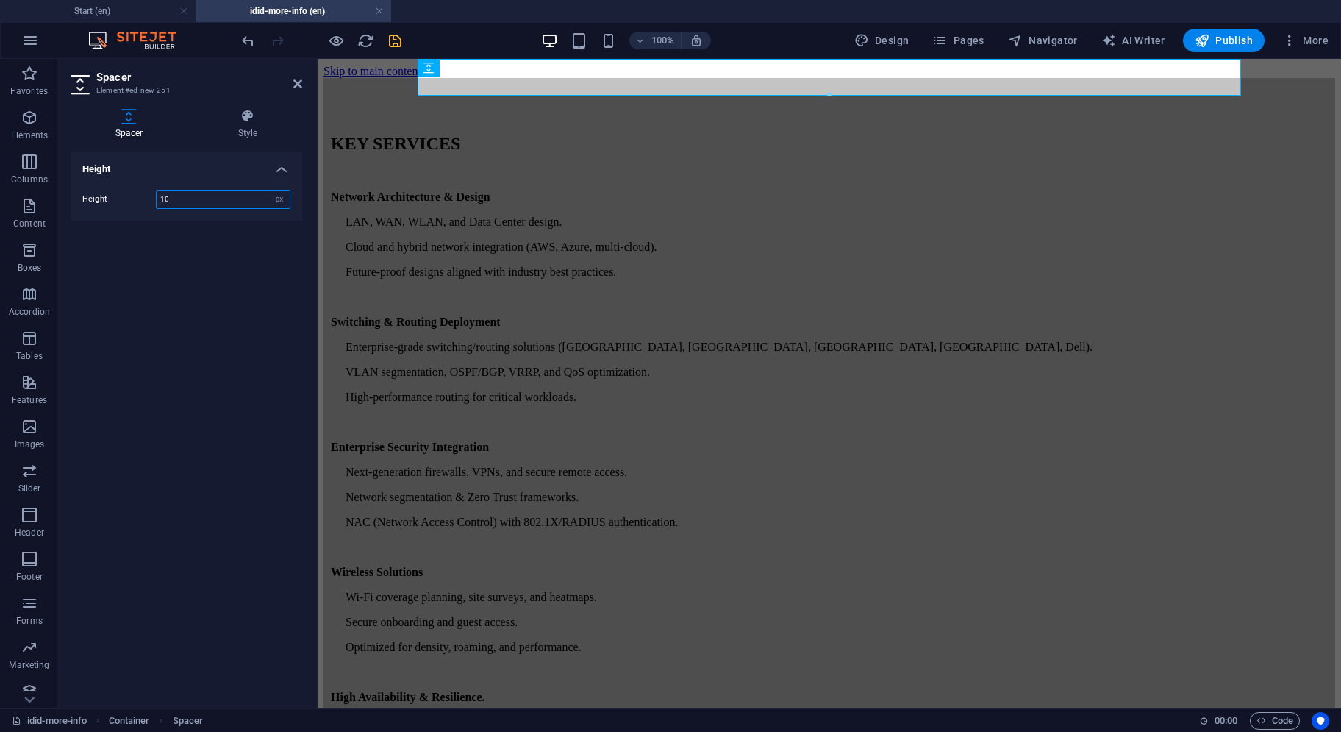
type input "10"
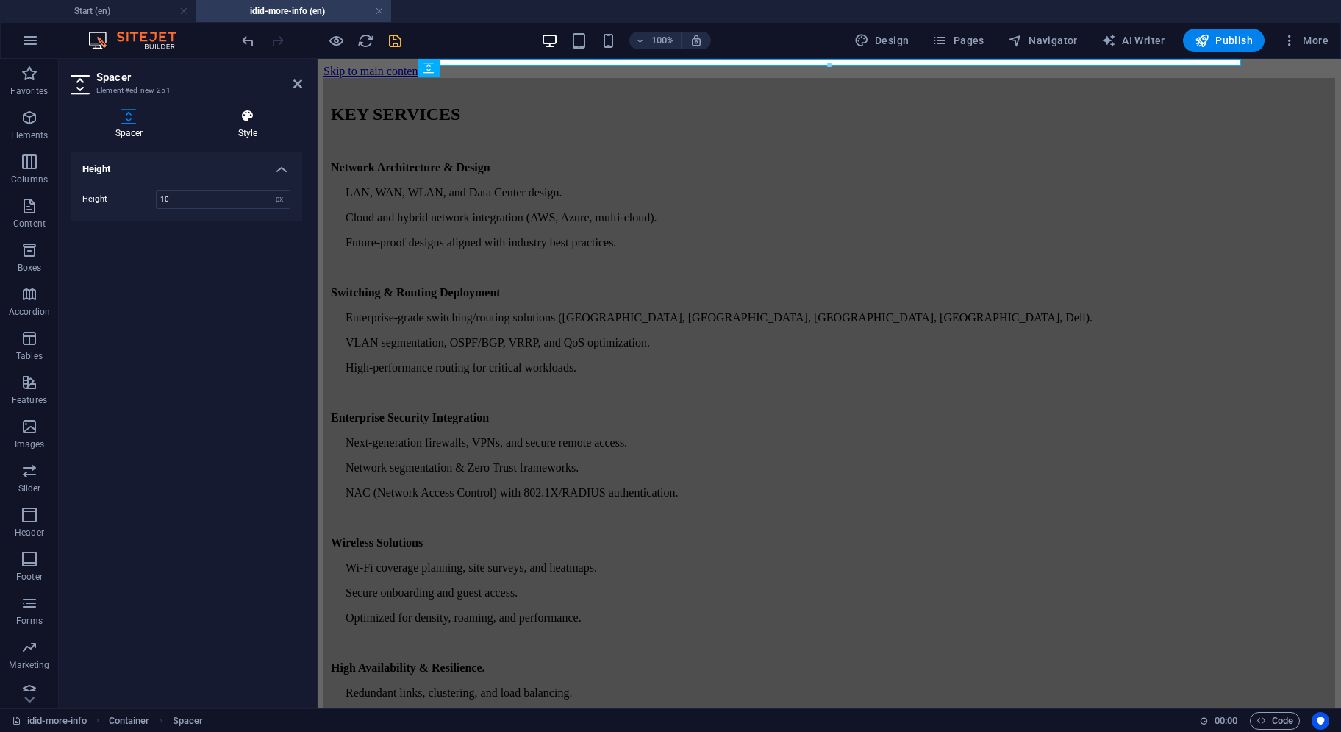
click at [246, 121] on icon at bounding box center [247, 116] width 109 height 15
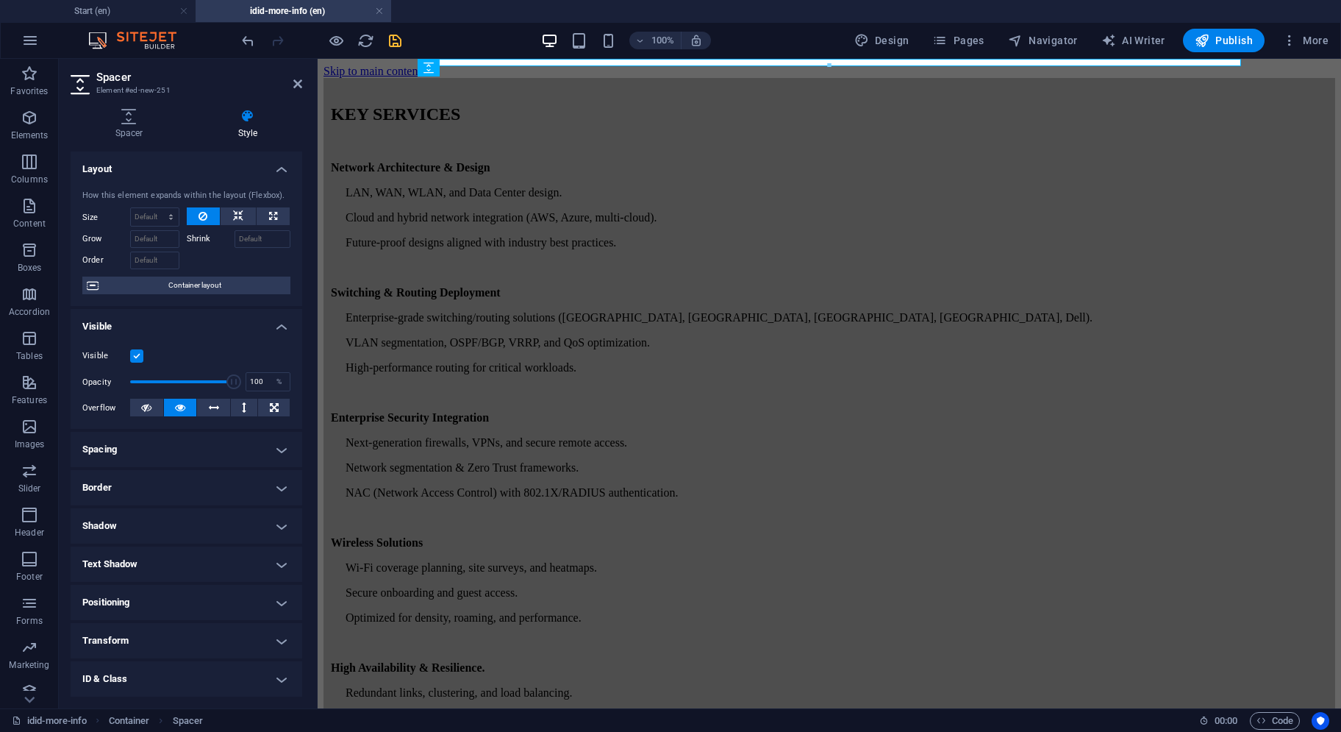
click at [174, 485] on h4 "Border" at bounding box center [187, 487] width 232 height 35
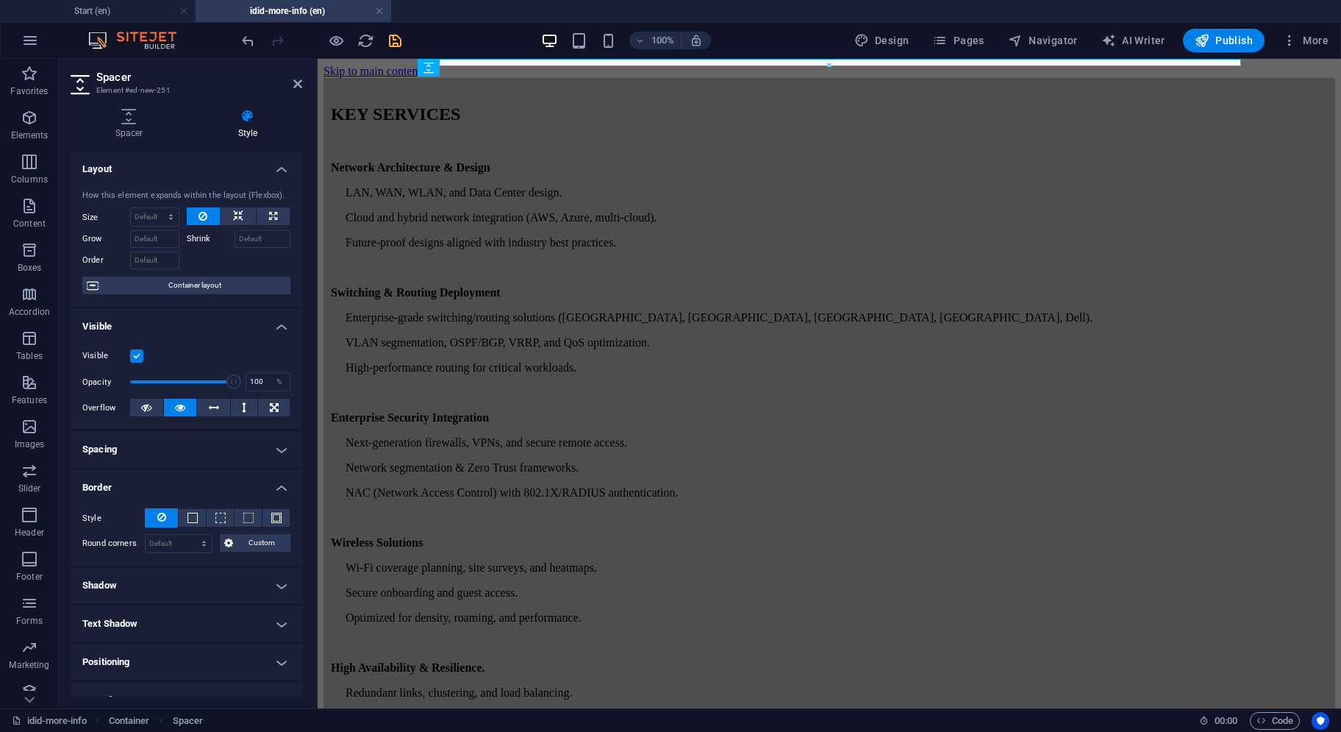
click at [174, 485] on h4 "Border" at bounding box center [187, 483] width 232 height 26
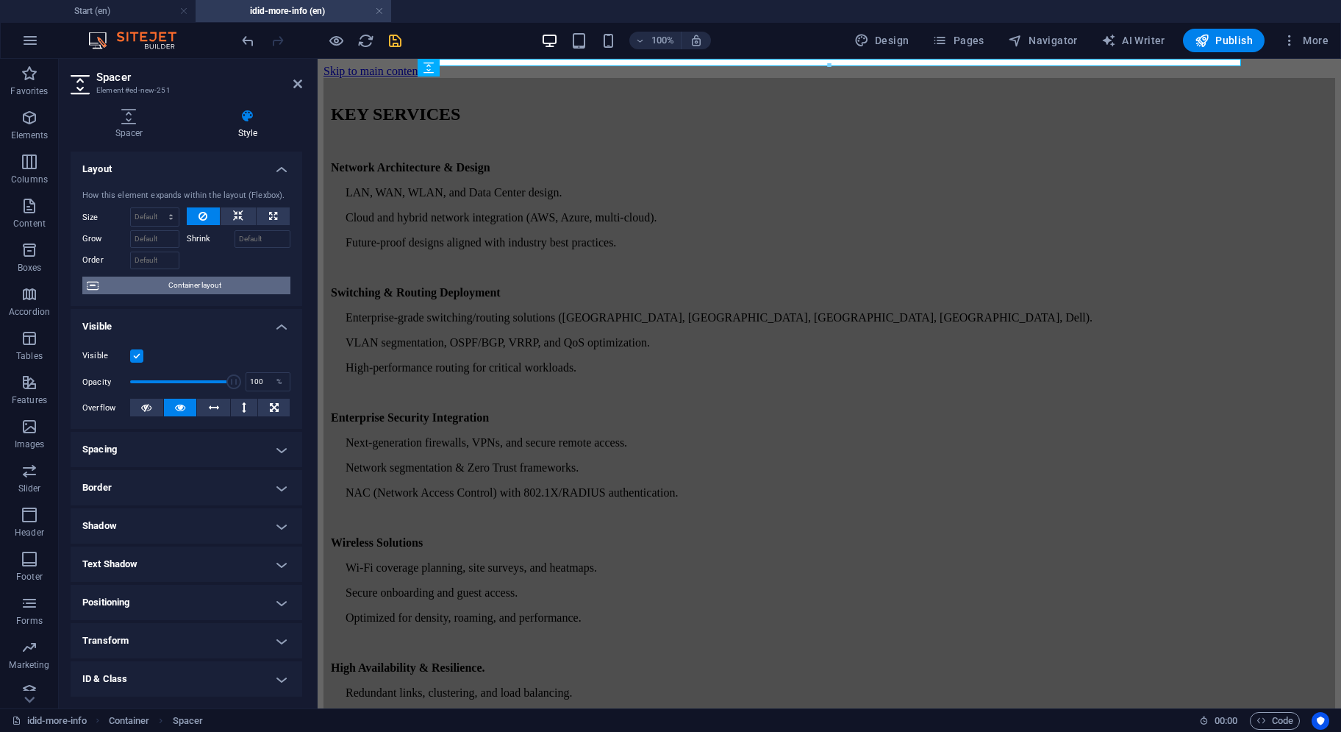
click at [204, 291] on span "Container layout" at bounding box center [194, 286] width 183 height 18
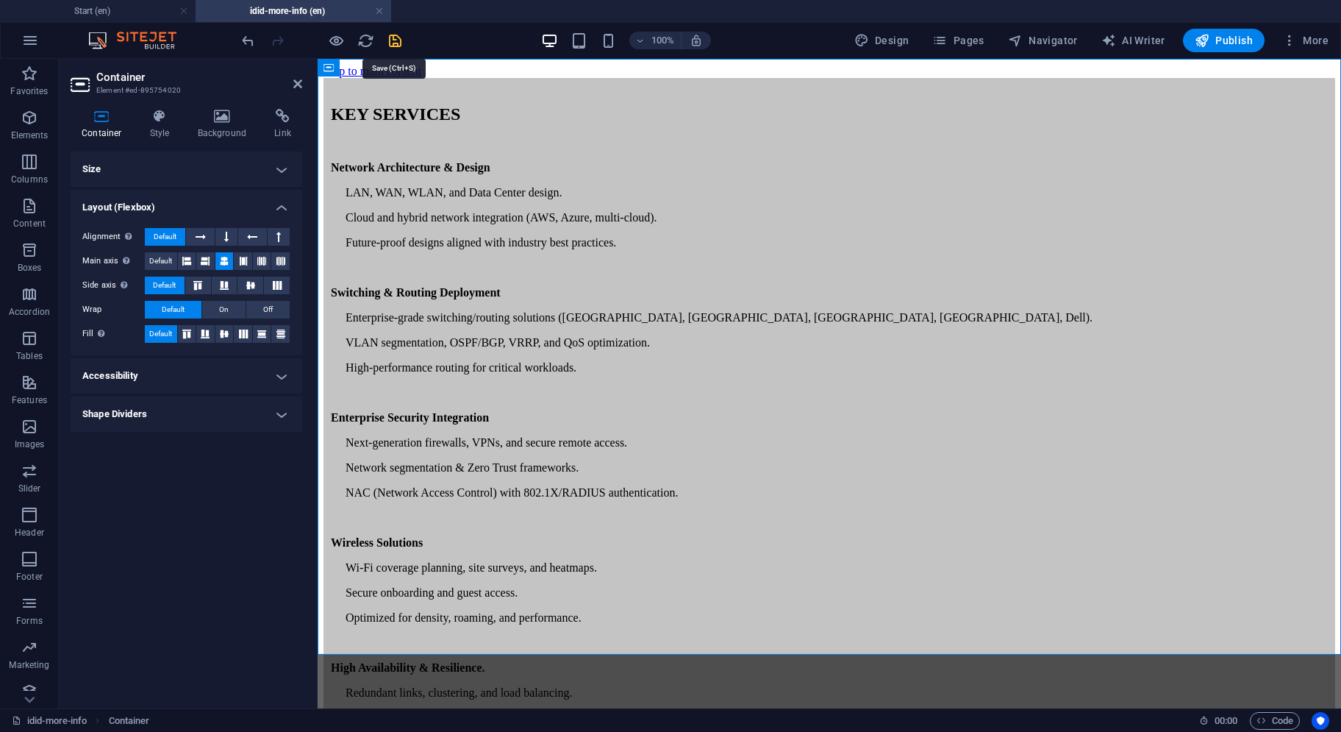
click at [389, 36] on icon "save" at bounding box center [395, 40] width 17 height 17
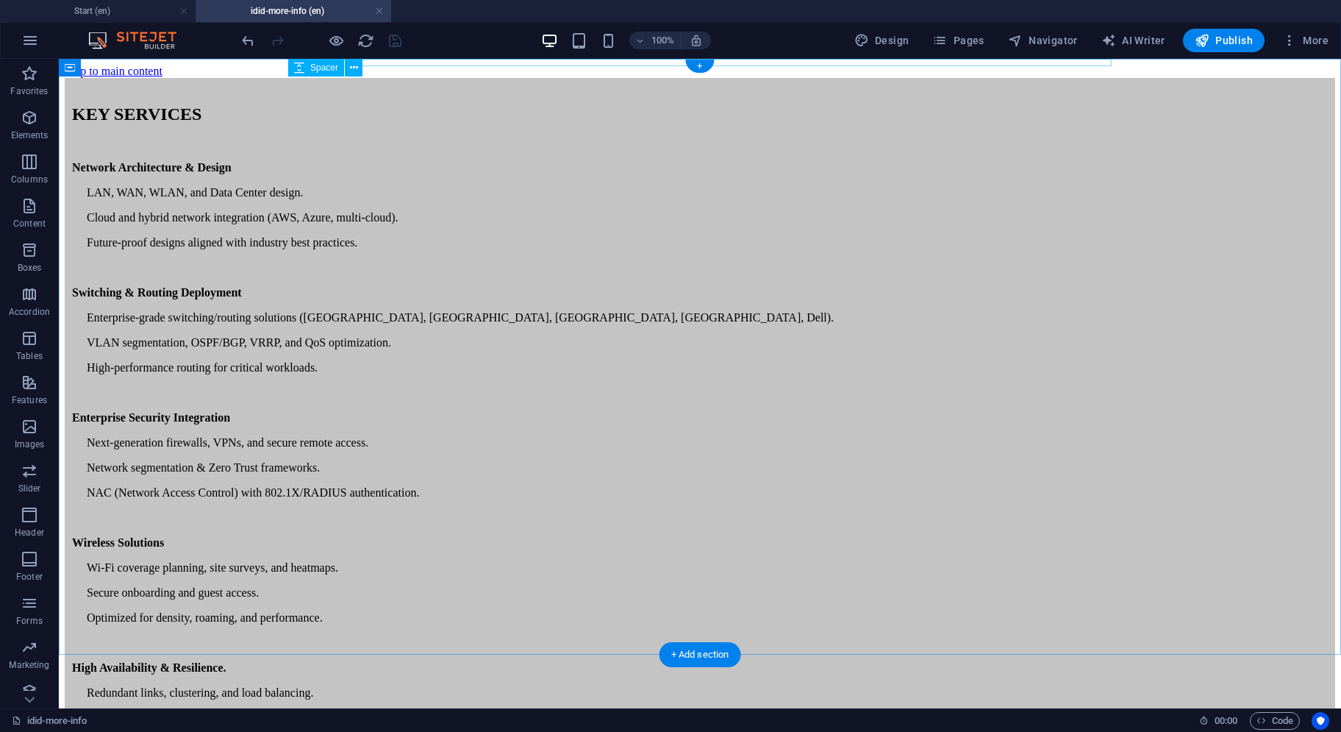
click at [588, 78] on div at bounding box center [700, 81] width 1271 height 7
click at [361, 67] on button at bounding box center [354, 68] width 18 height 18
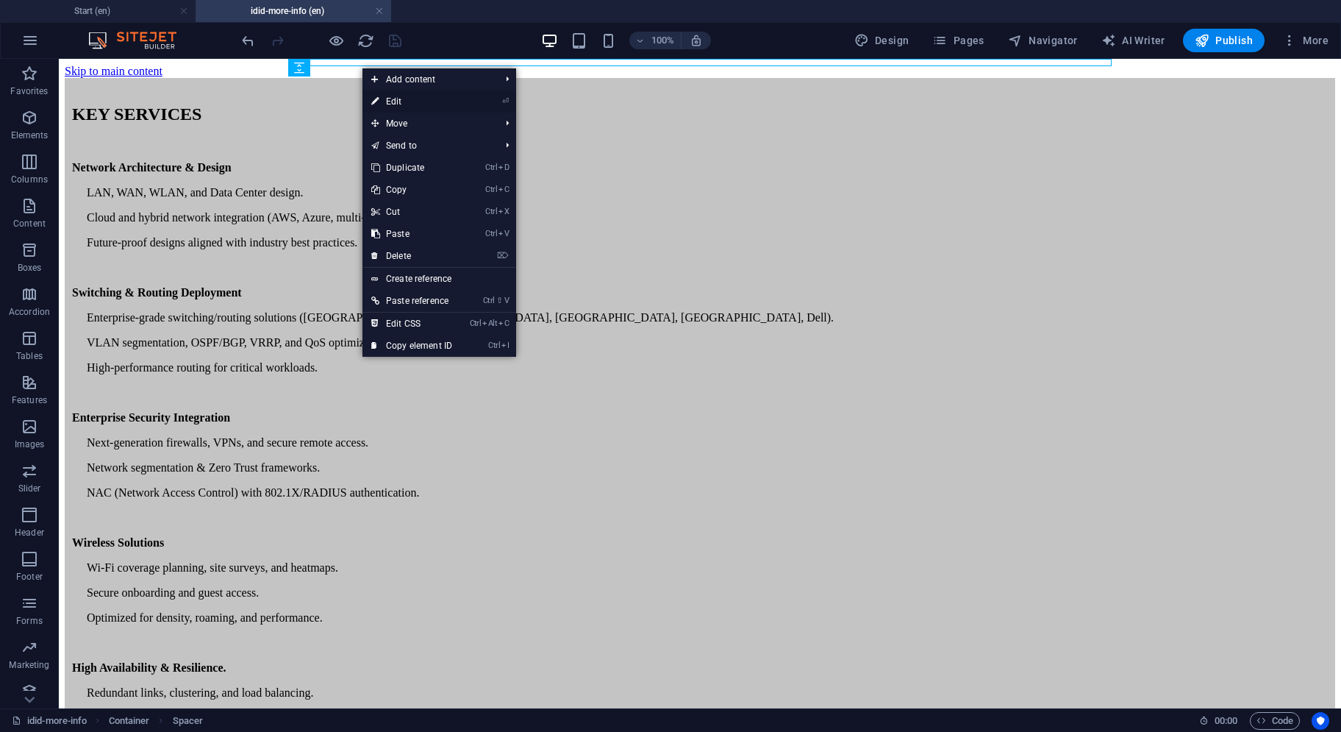
click at [385, 101] on link "⏎ Edit" at bounding box center [412, 101] width 99 height 22
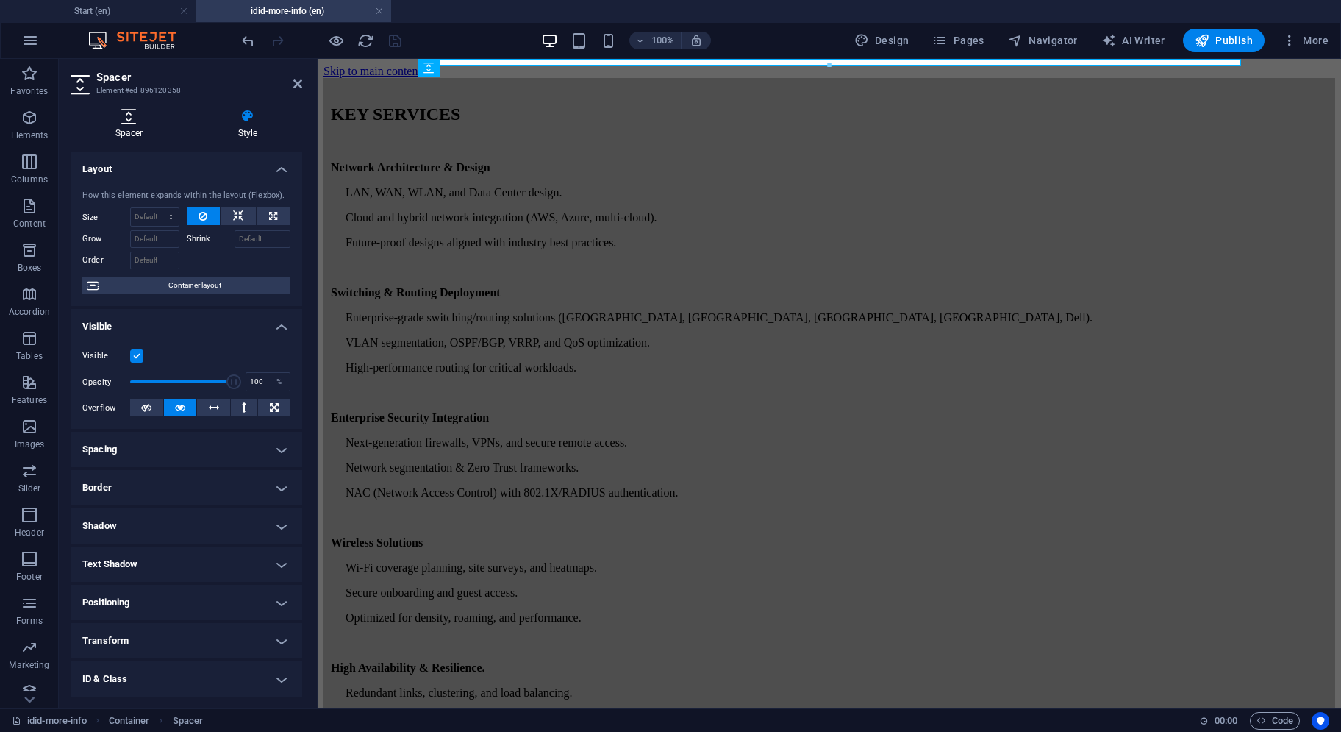
click at [122, 112] on icon at bounding box center [129, 116] width 117 height 15
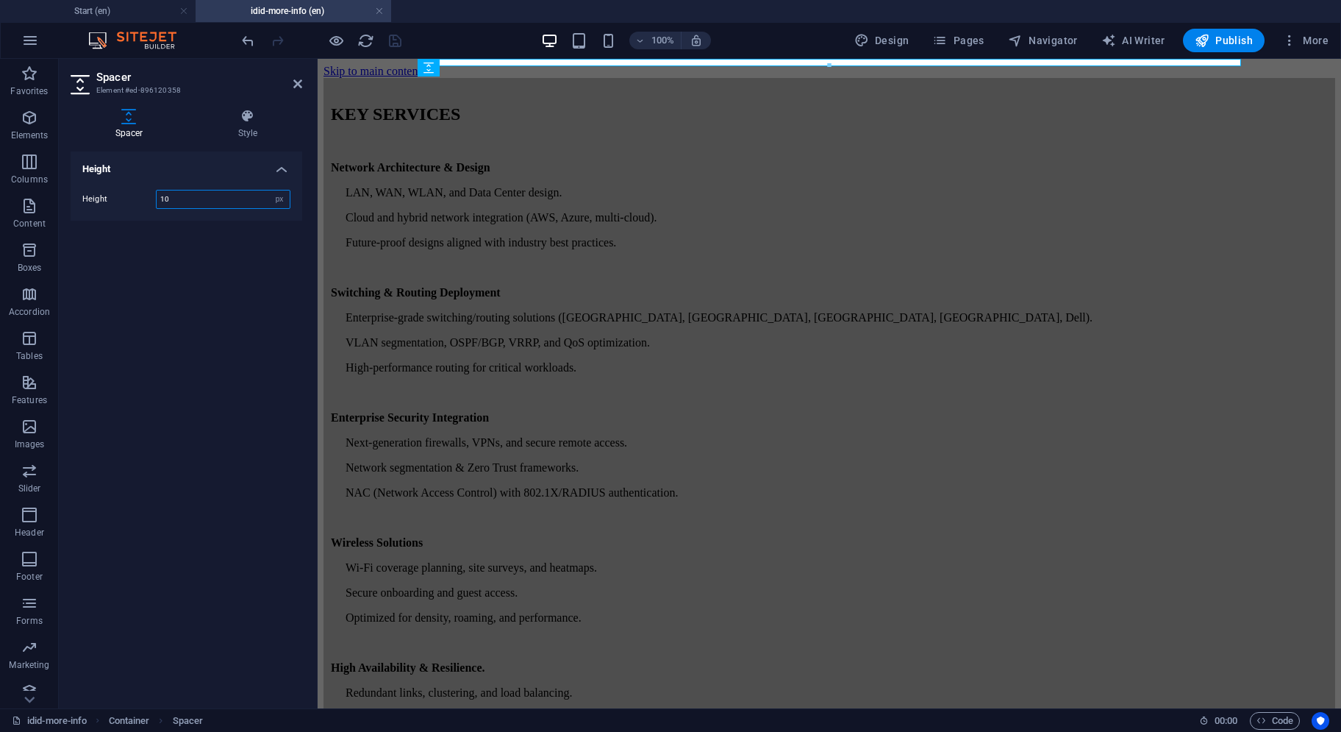
drag, startPoint x: 193, startPoint y: 204, endPoint x: 168, endPoint y: 205, distance: 25.8
click at [168, 205] on input "10" at bounding box center [223, 199] width 133 height 18
type input "1"
type input "15"
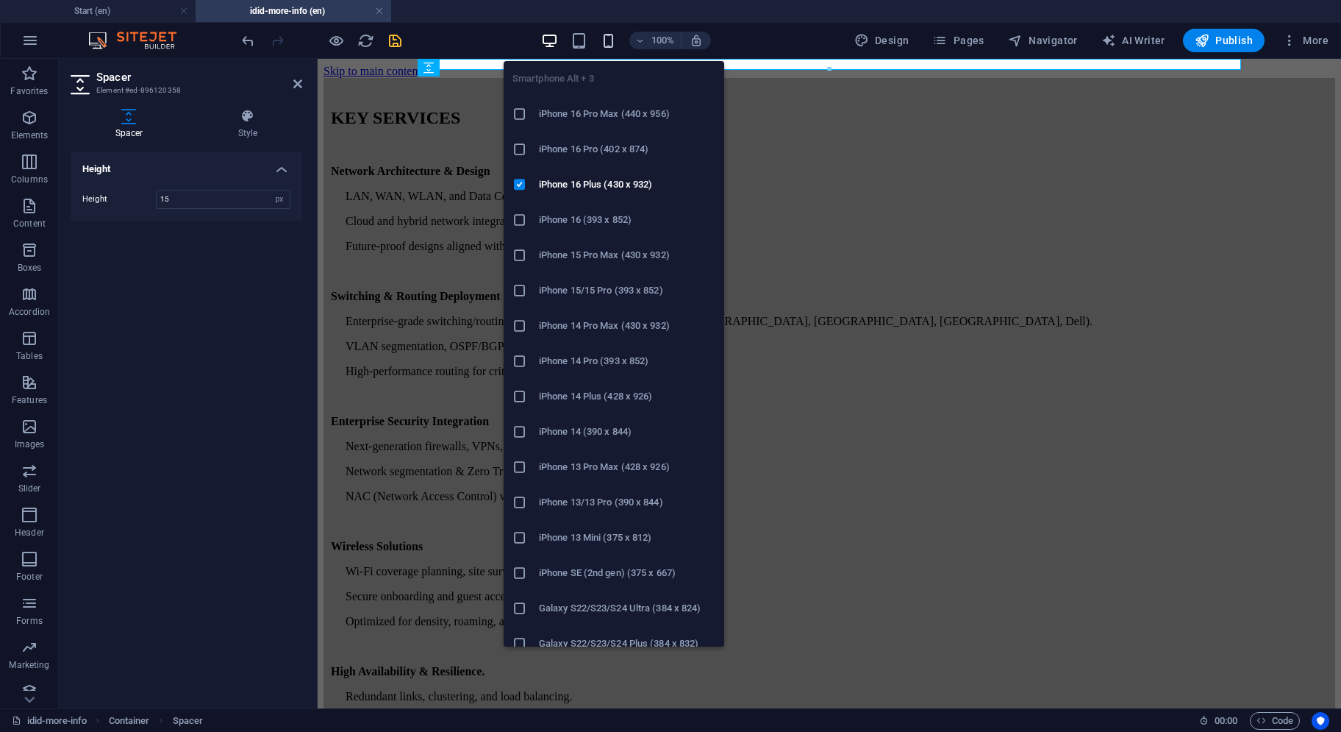
click at [615, 39] on icon "button" at bounding box center [608, 40] width 17 height 17
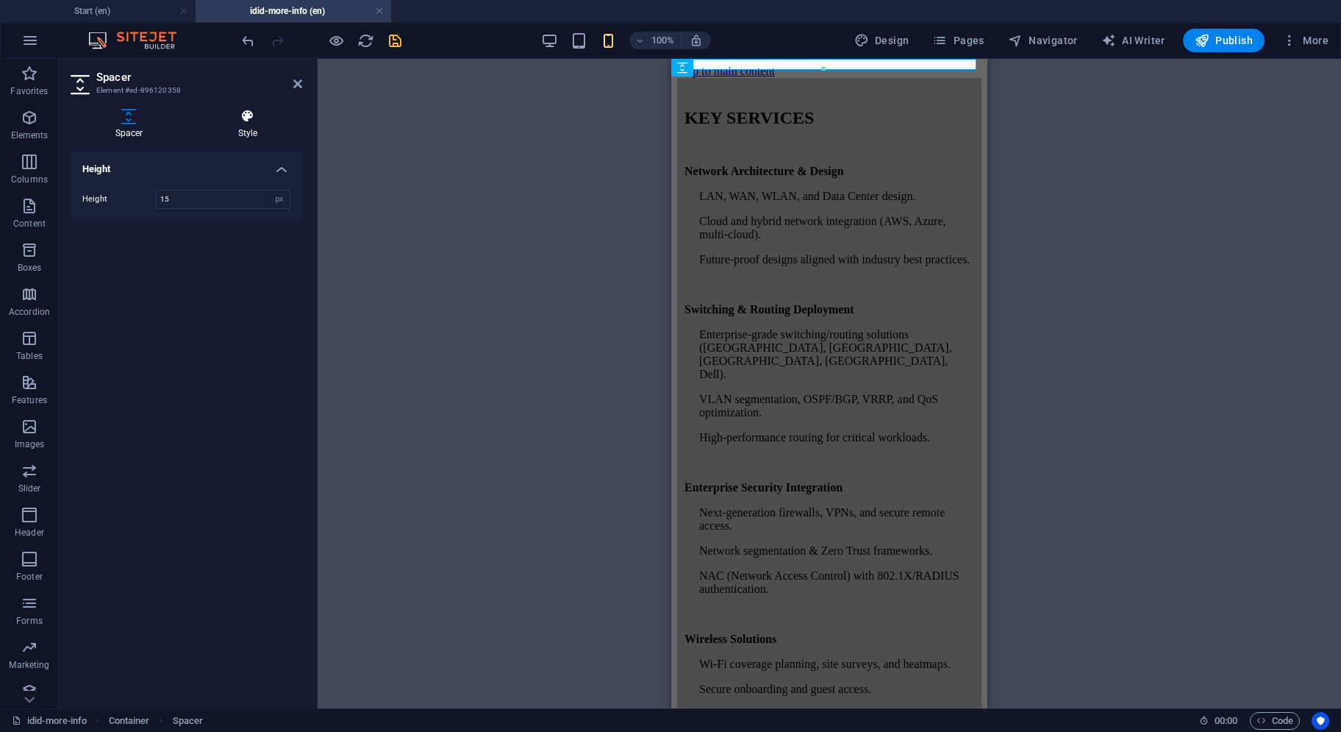
click at [242, 132] on h4 "Style" at bounding box center [247, 124] width 109 height 31
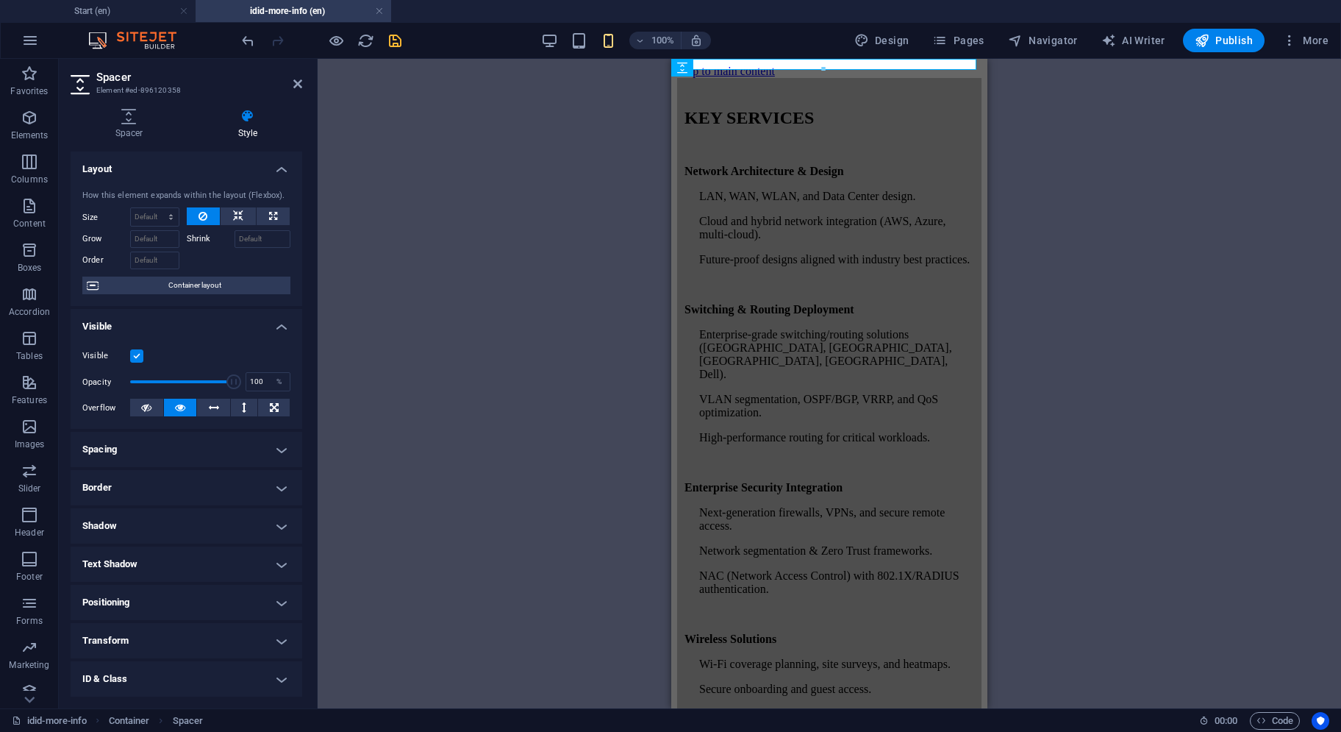
scroll to position [75, 0]
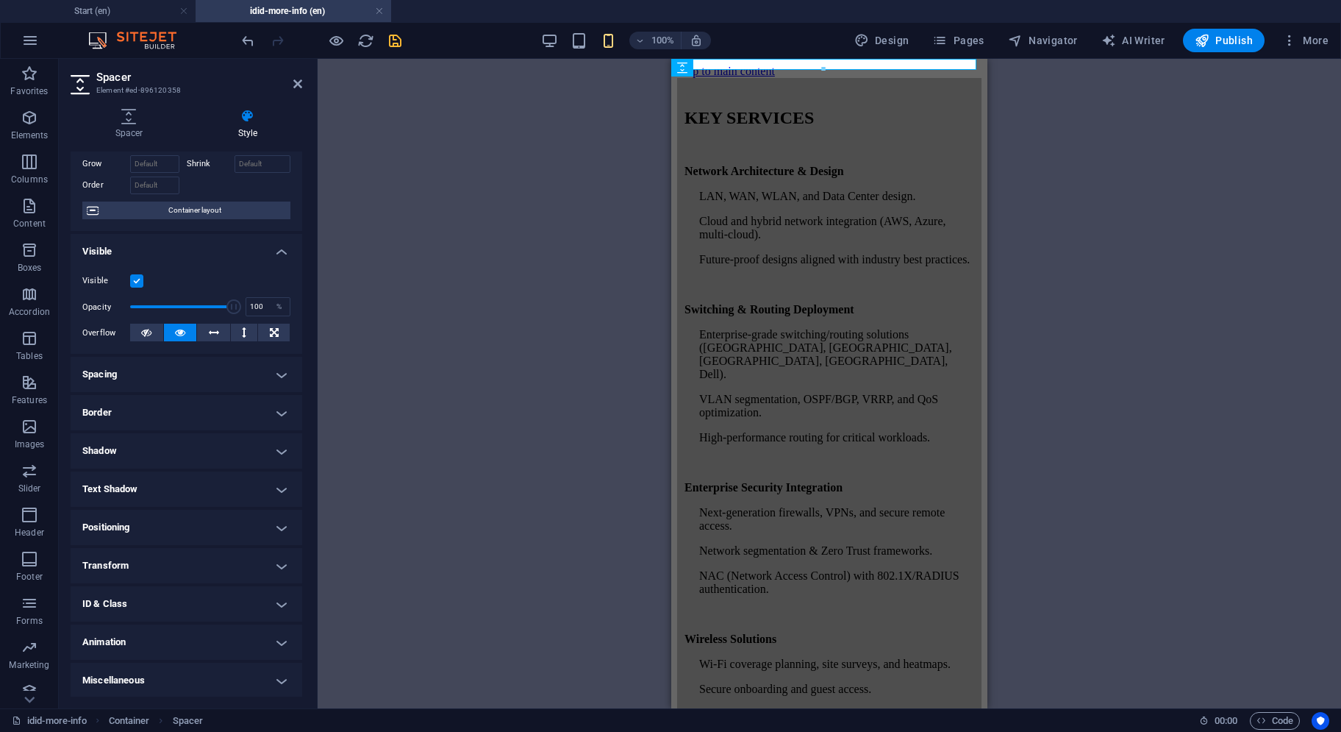
click at [196, 636] on h4 "Animation" at bounding box center [187, 641] width 232 height 35
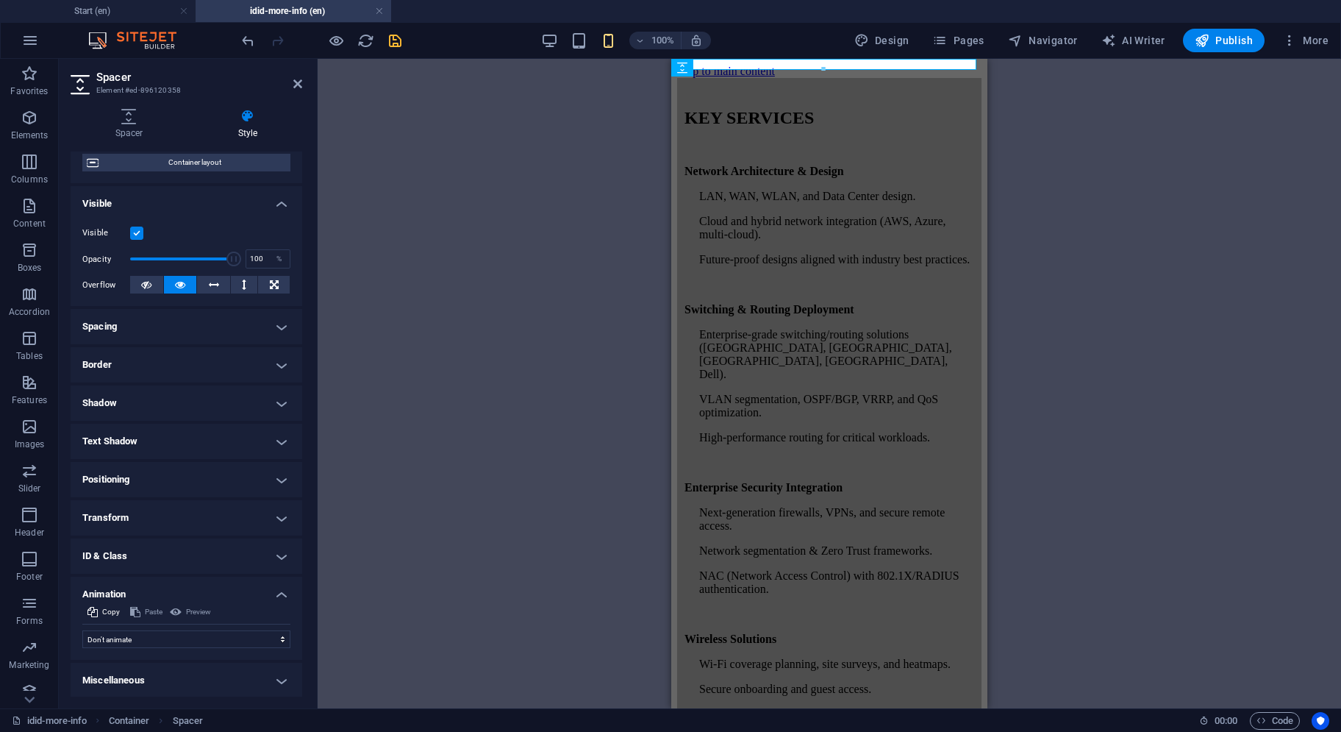
click at [191, 674] on h4 "Miscellaneous" at bounding box center [187, 680] width 232 height 35
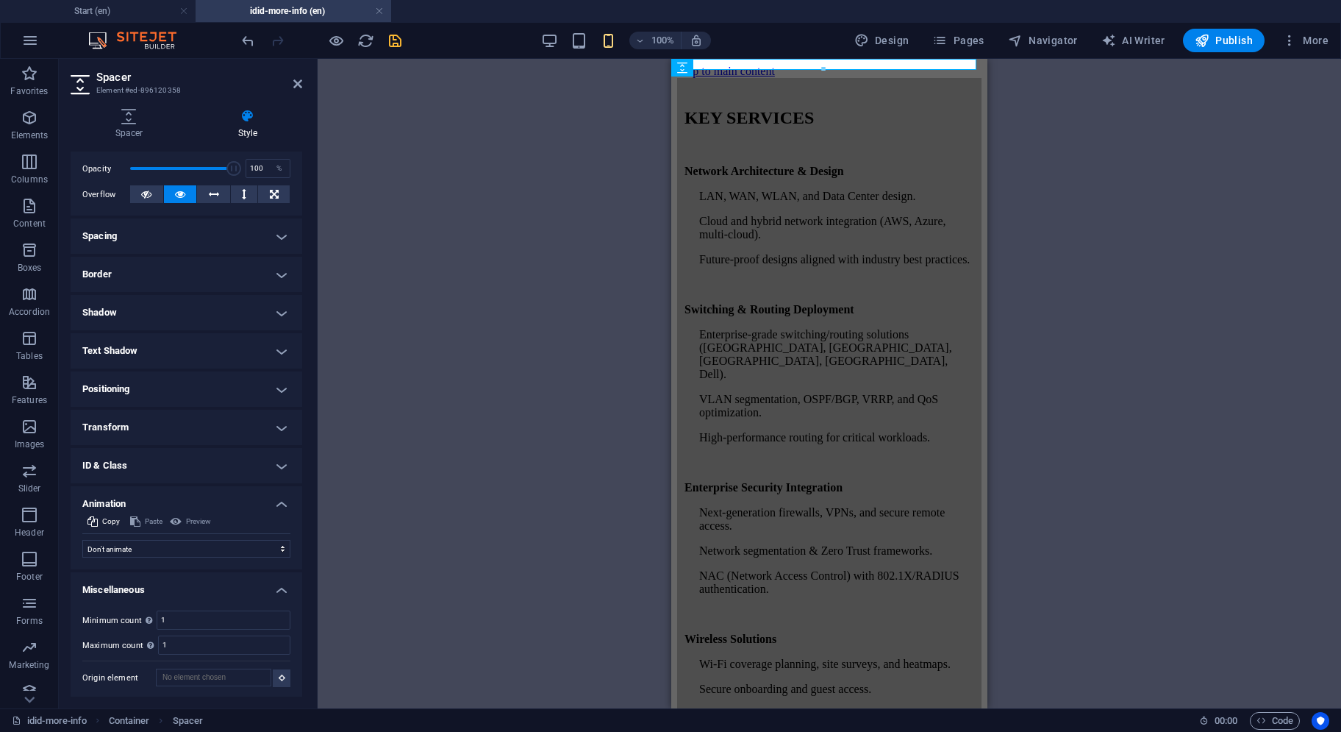
scroll to position [0, 0]
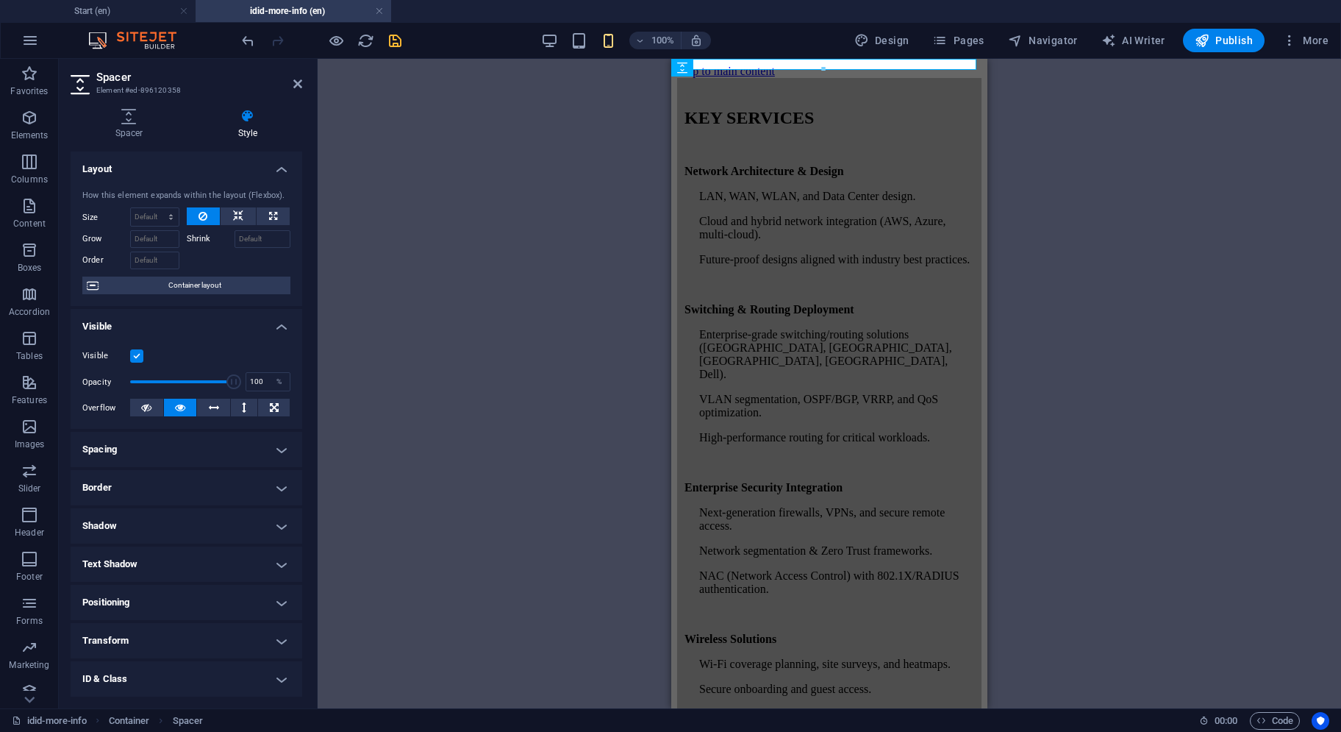
click at [214, 456] on h4 "Spacing" at bounding box center [187, 449] width 232 height 35
click at [214, 456] on h4 "Spacing" at bounding box center [187, 445] width 232 height 26
click at [207, 491] on h4 "Border" at bounding box center [187, 487] width 232 height 35
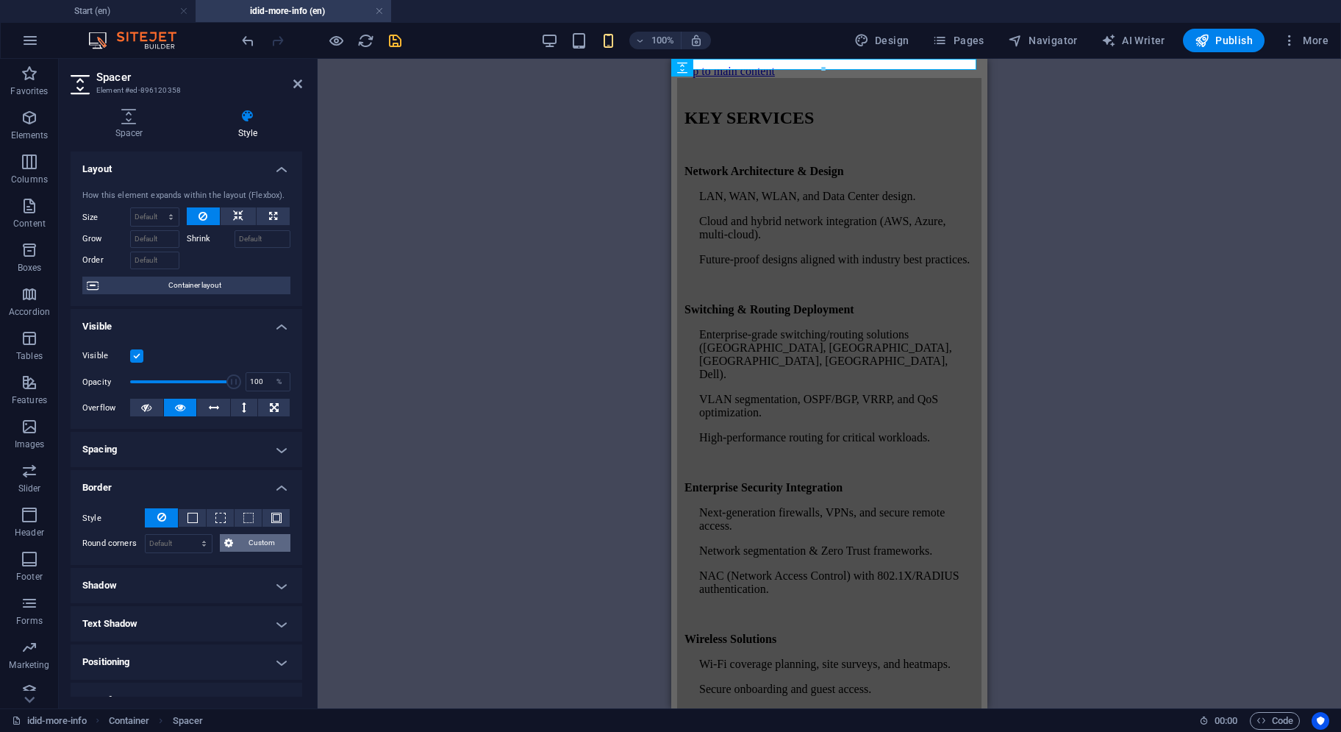
click at [263, 544] on span "Custom" at bounding box center [262, 543] width 49 height 18
click at [274, 329] on h4 "Visible" at bounding box center [187, 322] width 232 height 26
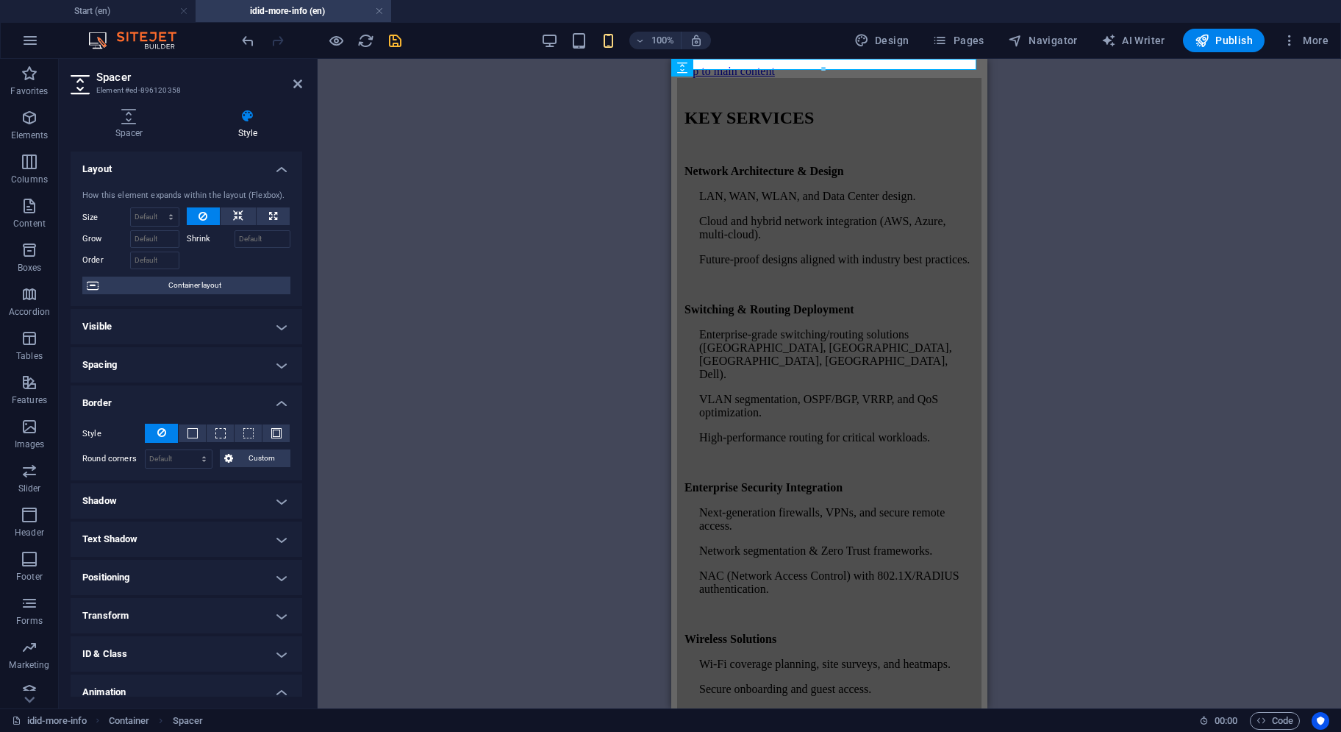
click at [766, 67] on div at bounding box center [824, 69] width 304 height 5
click at [766, 68] on div at bounding box center [824, 69] width 304 height 5
click at [762, 66] on icon at bounding box center [764, 67] width 8 height 15
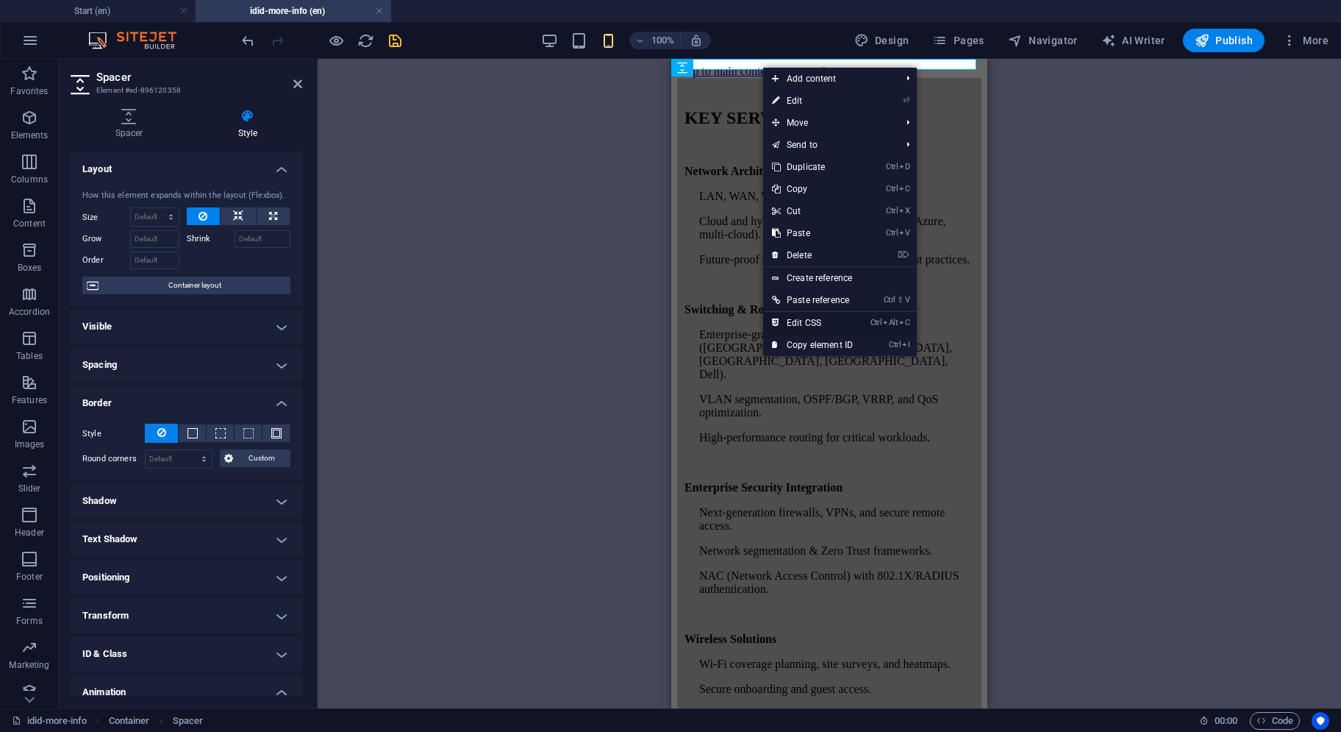
click at [810, 320] on link "Ctrl Alt C Edit CSS" at bounding box center [812, 323] width 99 height 22
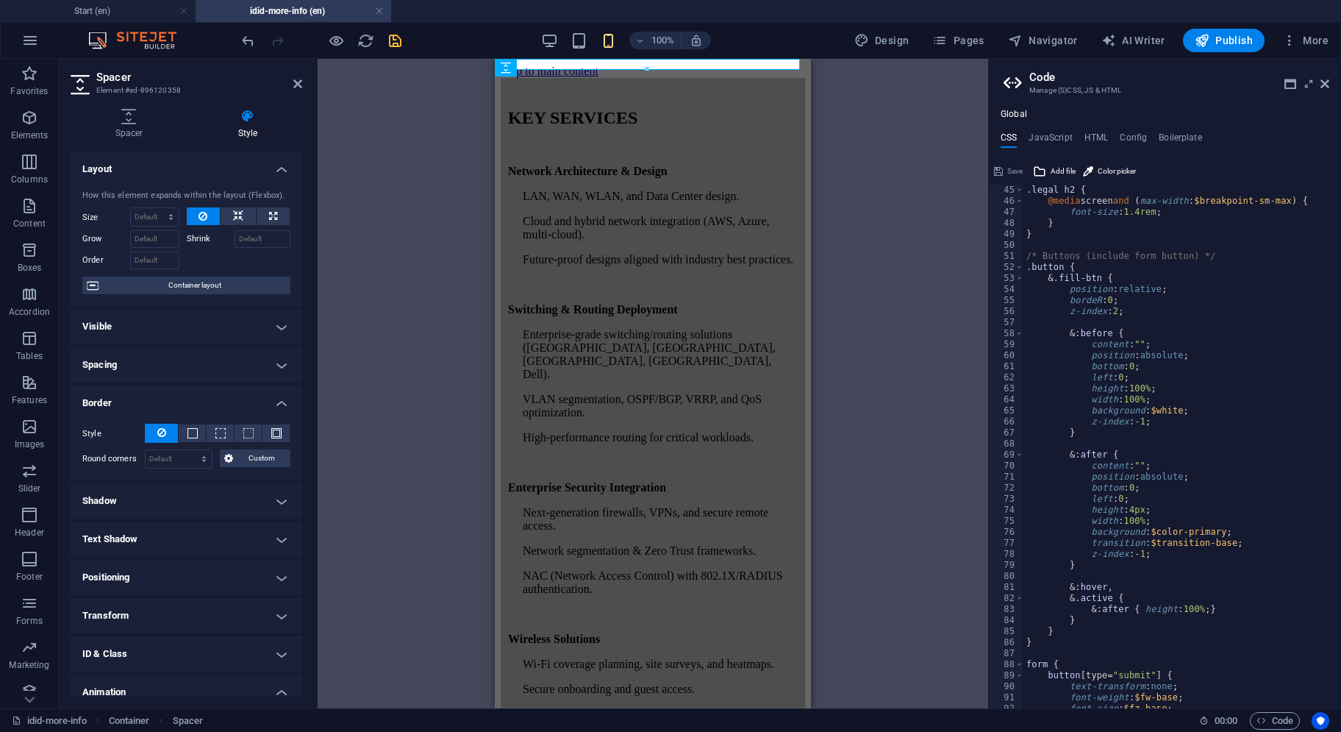
scroll to position [177, 0]
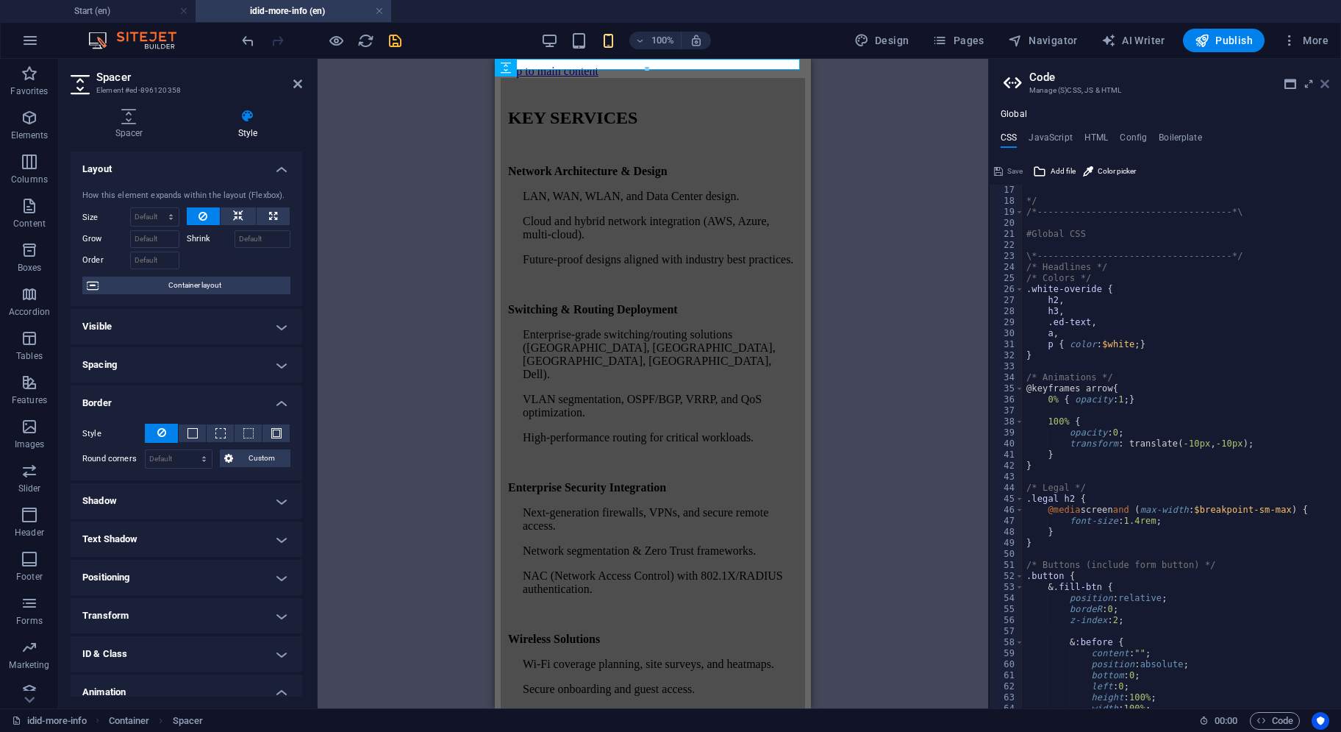
click at [1327, 81] on icon at bounding box center [1325, 84] width 9 height 12
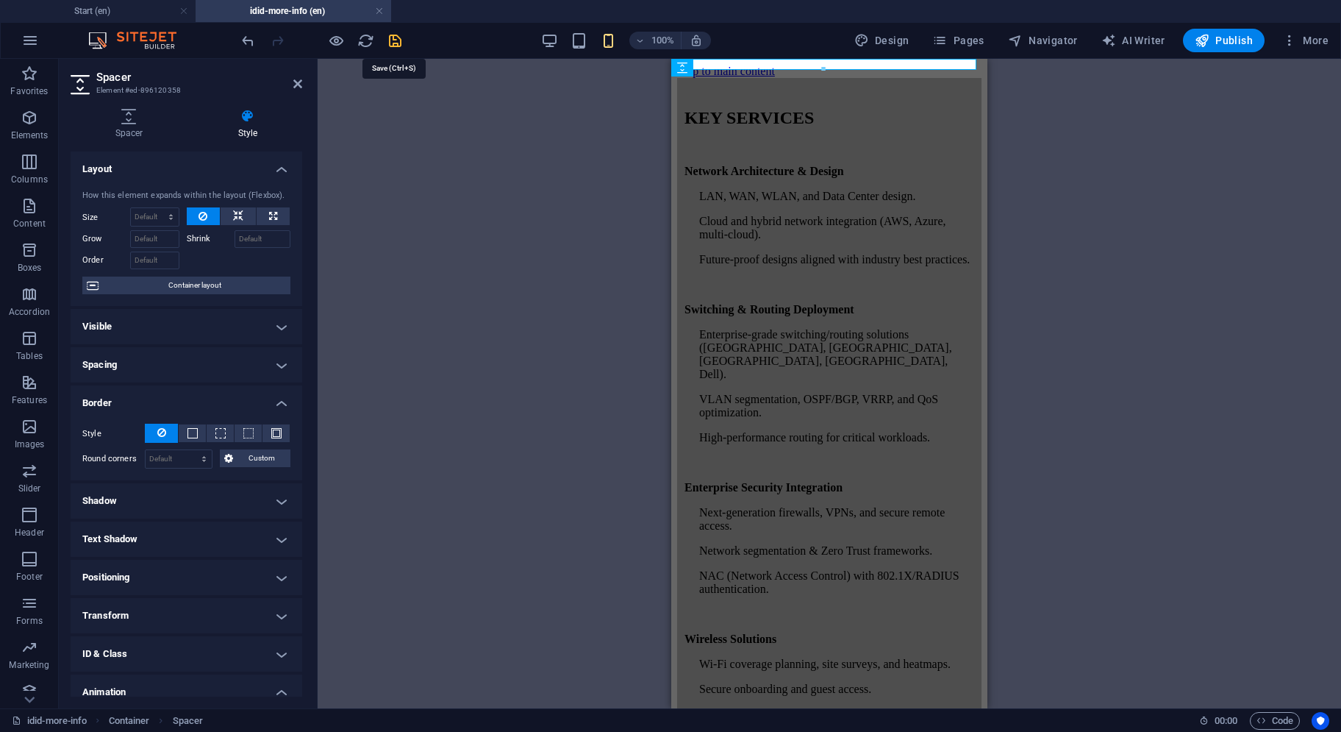
click at [399, 42] on icon "save" at bounding box center [395, 40] width 17 height 17
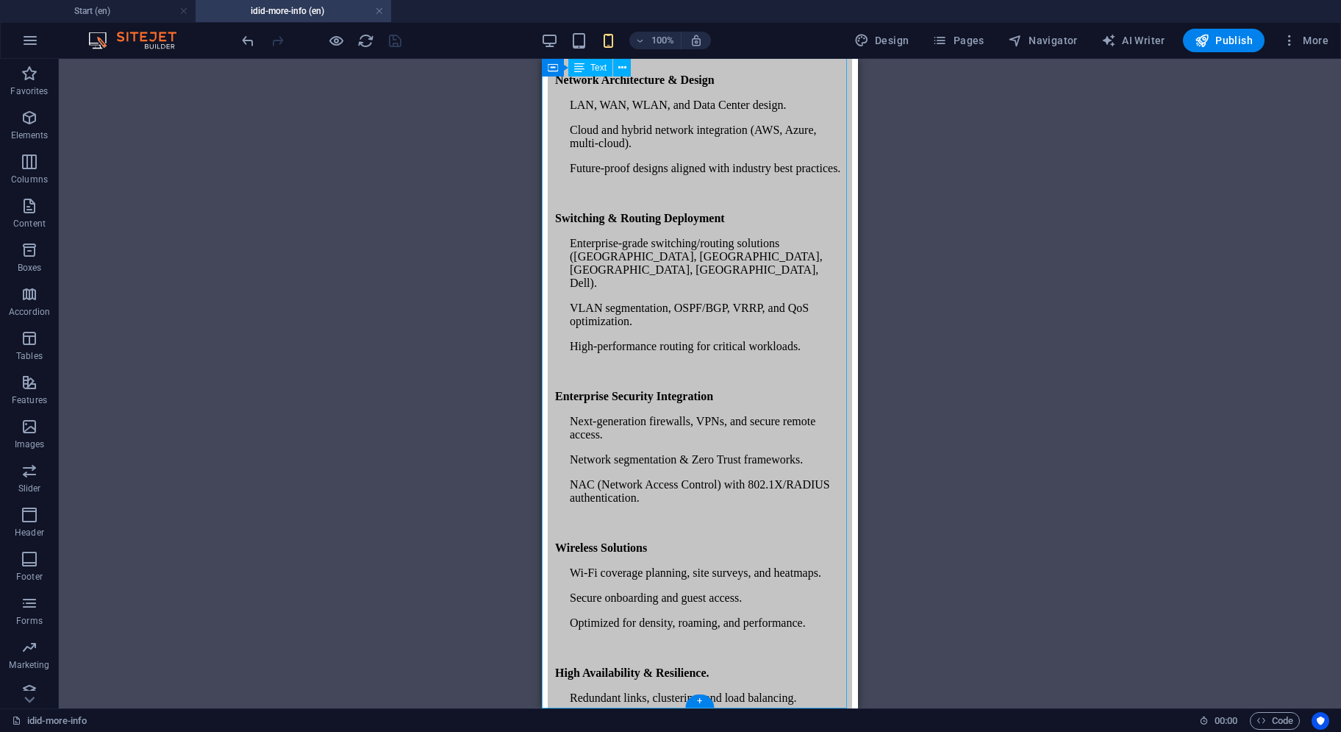
scroll to position [0, 0]
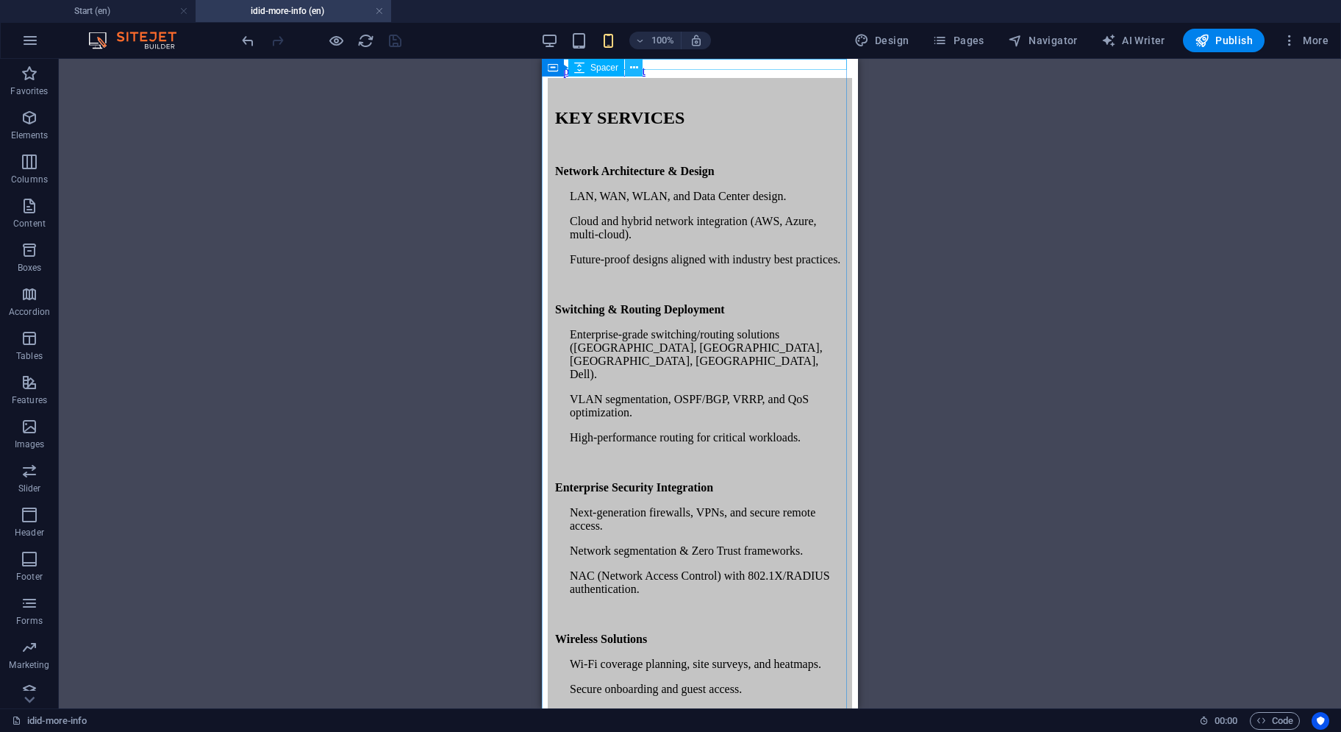
click at [632, 64] on icon at bounding box center [634, 67] width 8 height 15
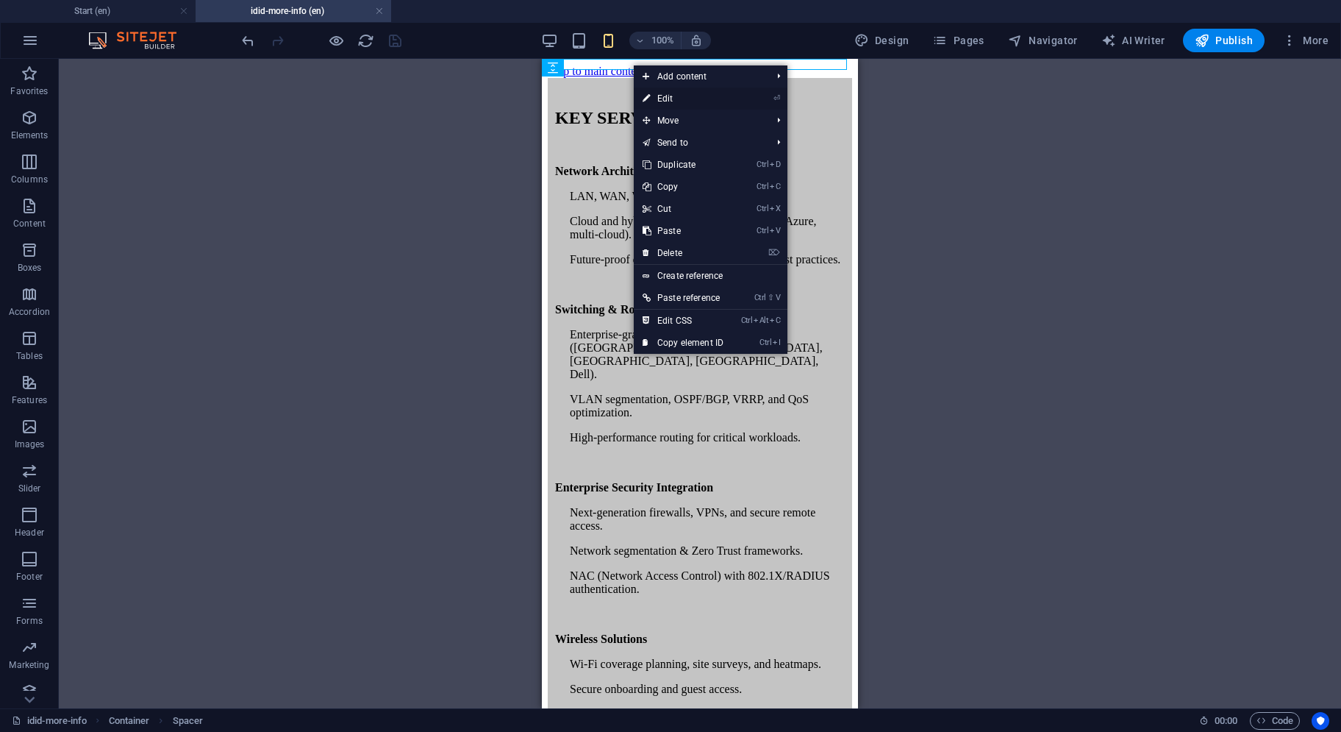
click at [688, 99] on link "⏎ Edit" at bounding box center [683, 99] width 99 height 22
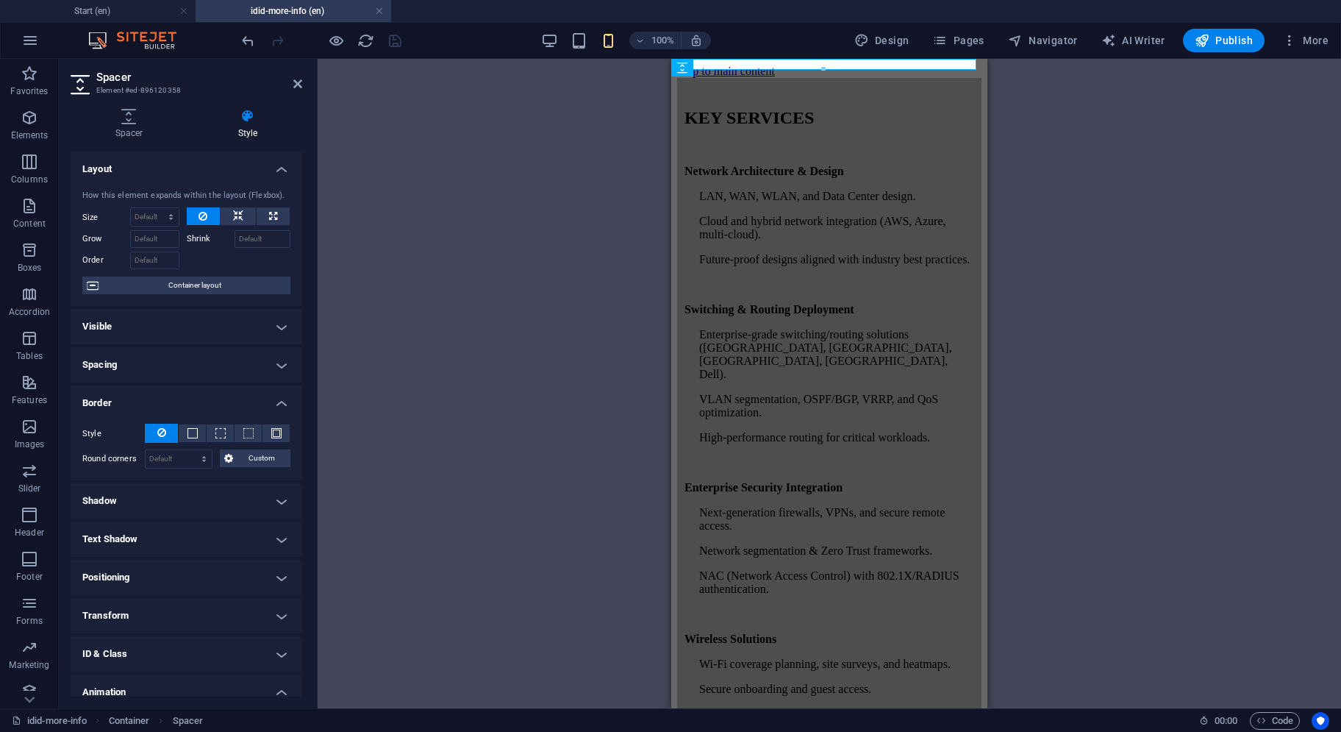
click at [170, 364] on h4 "Spacing" at bounding box center [187, 364] width 232 height 35
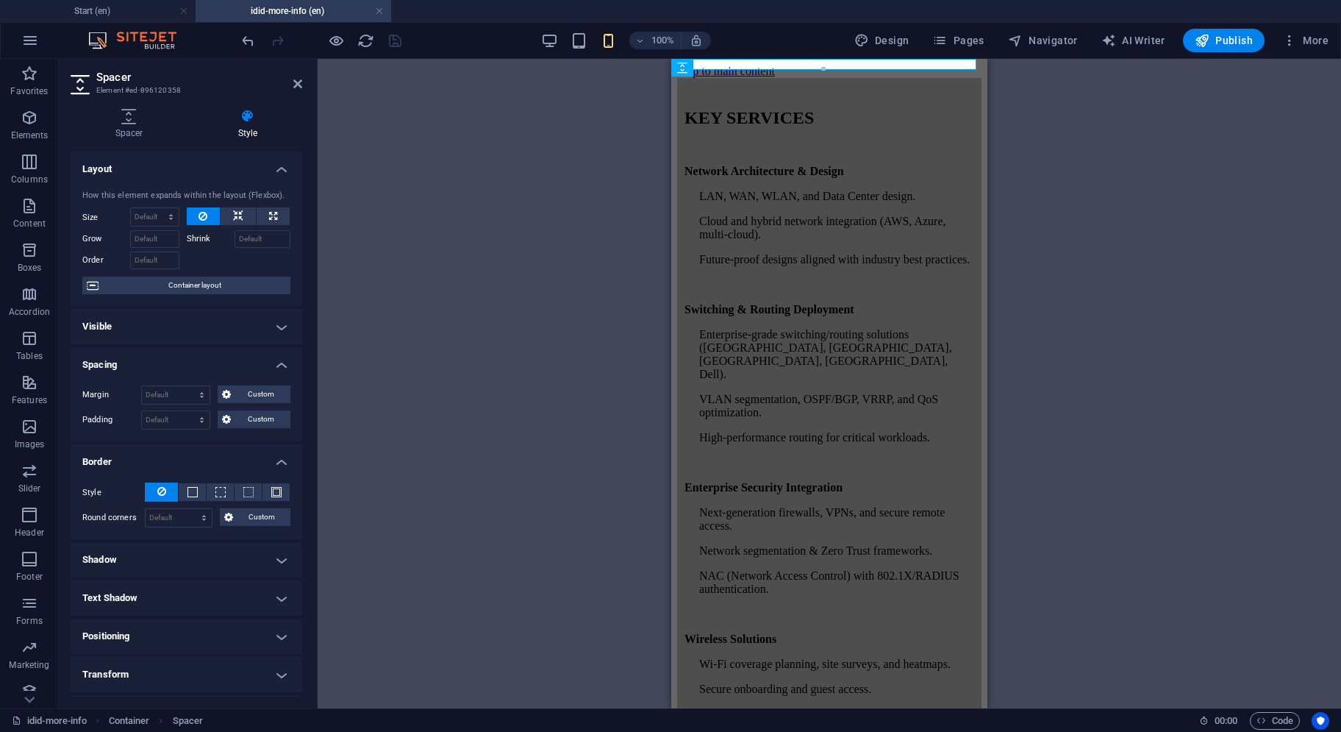
click at [175, 318] on h4 "Visible" at bounding box center [187, 326] width 232 height 35
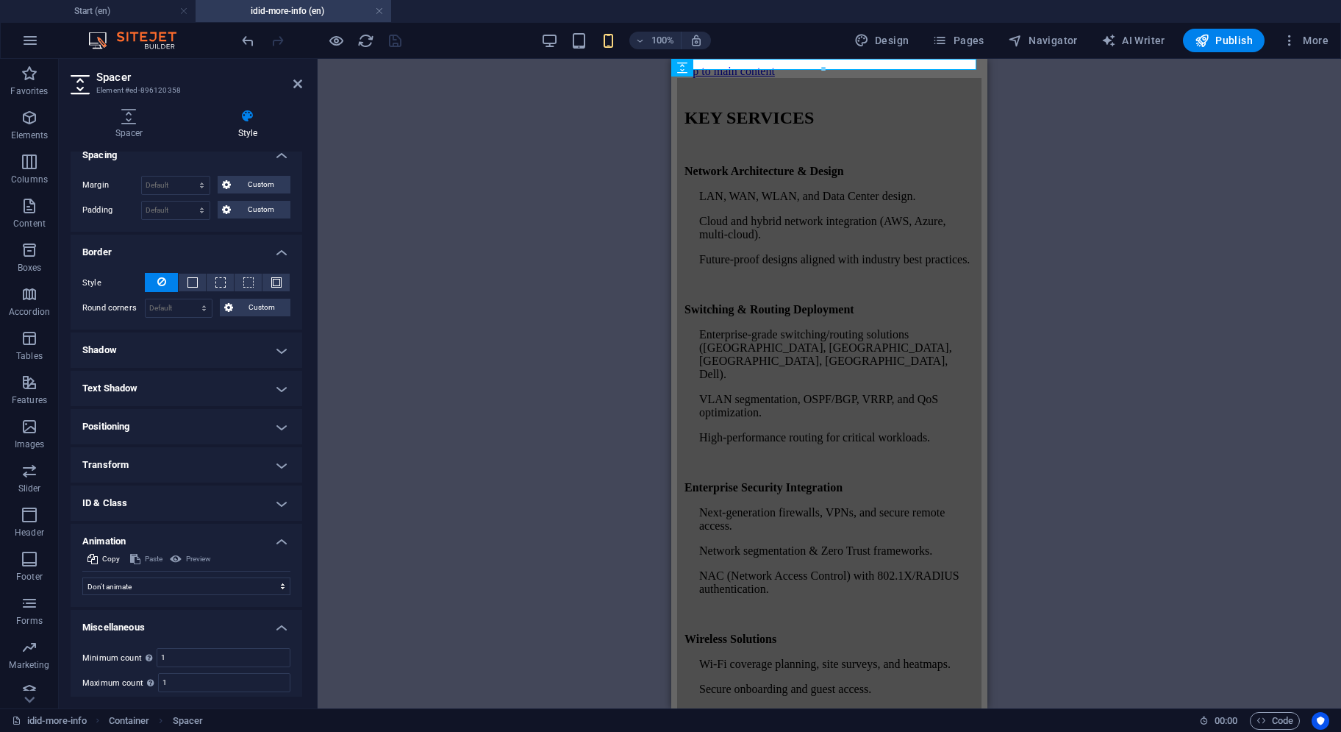
scroll to position [329, 0]
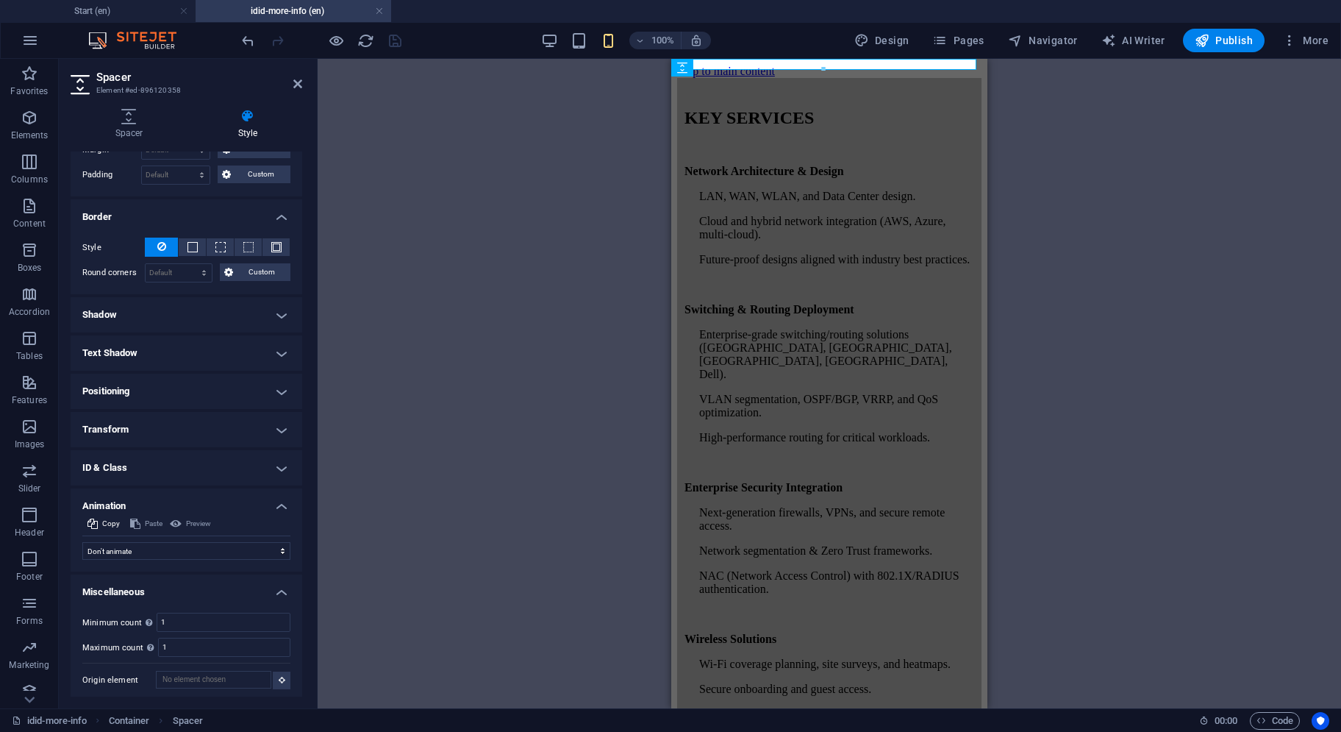
click at [90, 464] on h4 "ID & Class" at bounding box center [187, 467] width 232 height 35
click at [126, 441] on h4 "Transform" at bounding box center [187, 429] width 232 height 35
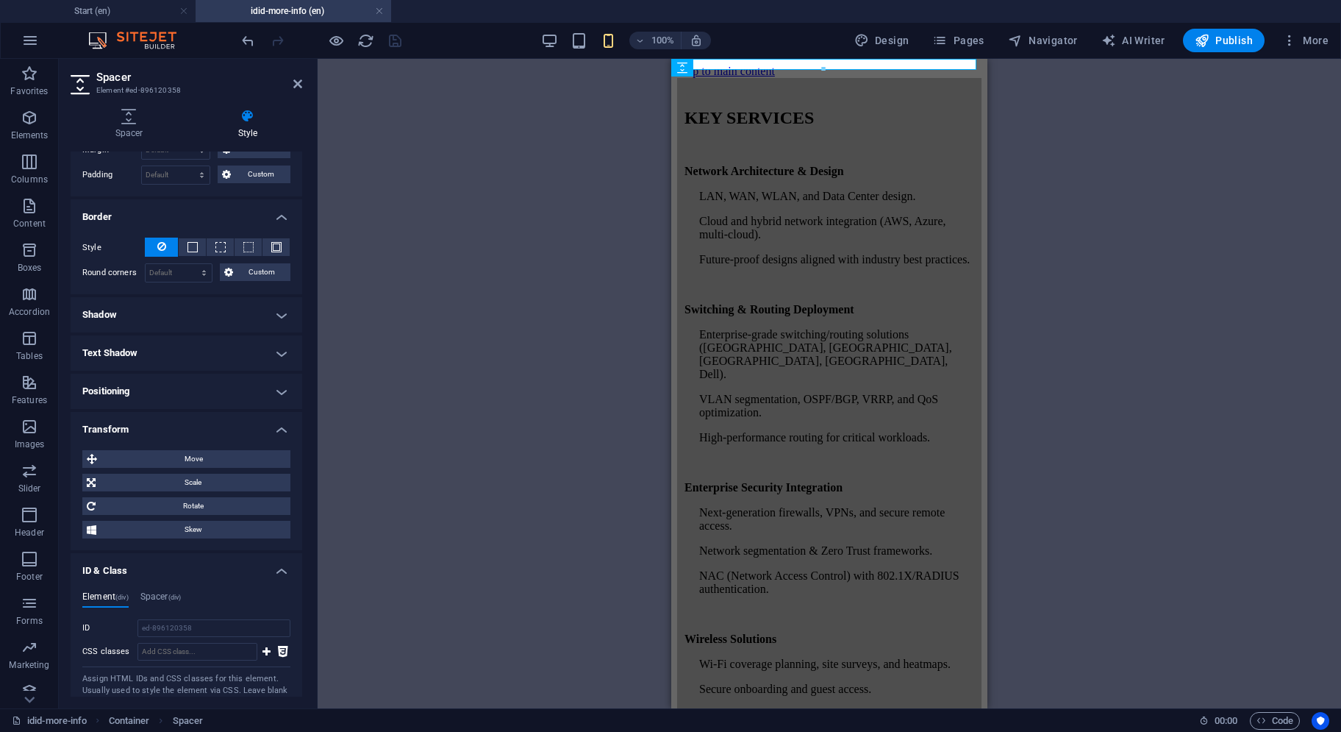
click at [143, 407] on ul "Layout How this element expands within the layout (Flexbox). Size Default auto …" at bounding box center [187, 379] width 232 height 1115
click at [152, 401] on h4 "Positioning" at bounding box center [187, 391] width 232 height 35
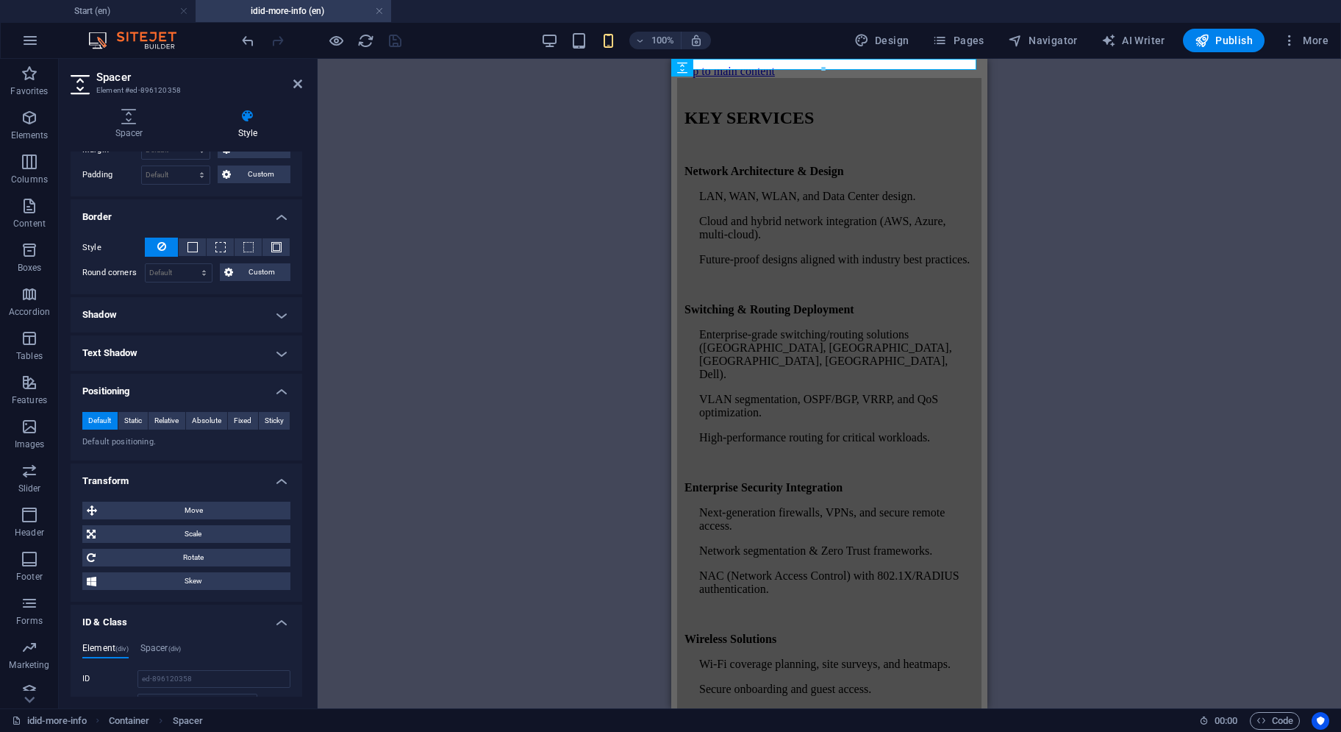
click at [180, 349] on h4 "Text Shadow" at bounding box center [187, 352] width 232 height 35
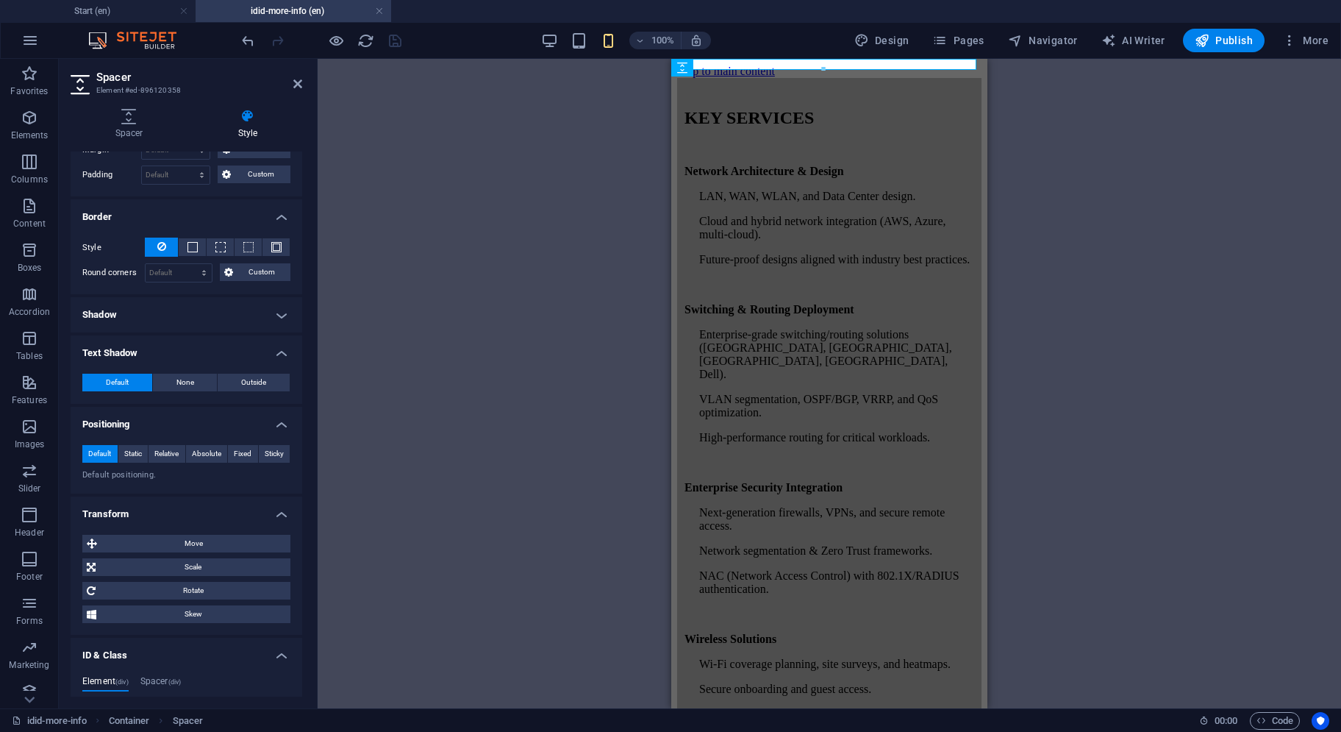
click at [196, 310] on h4 "Shadow" at bounding box center [187, 314] width 232 height 35
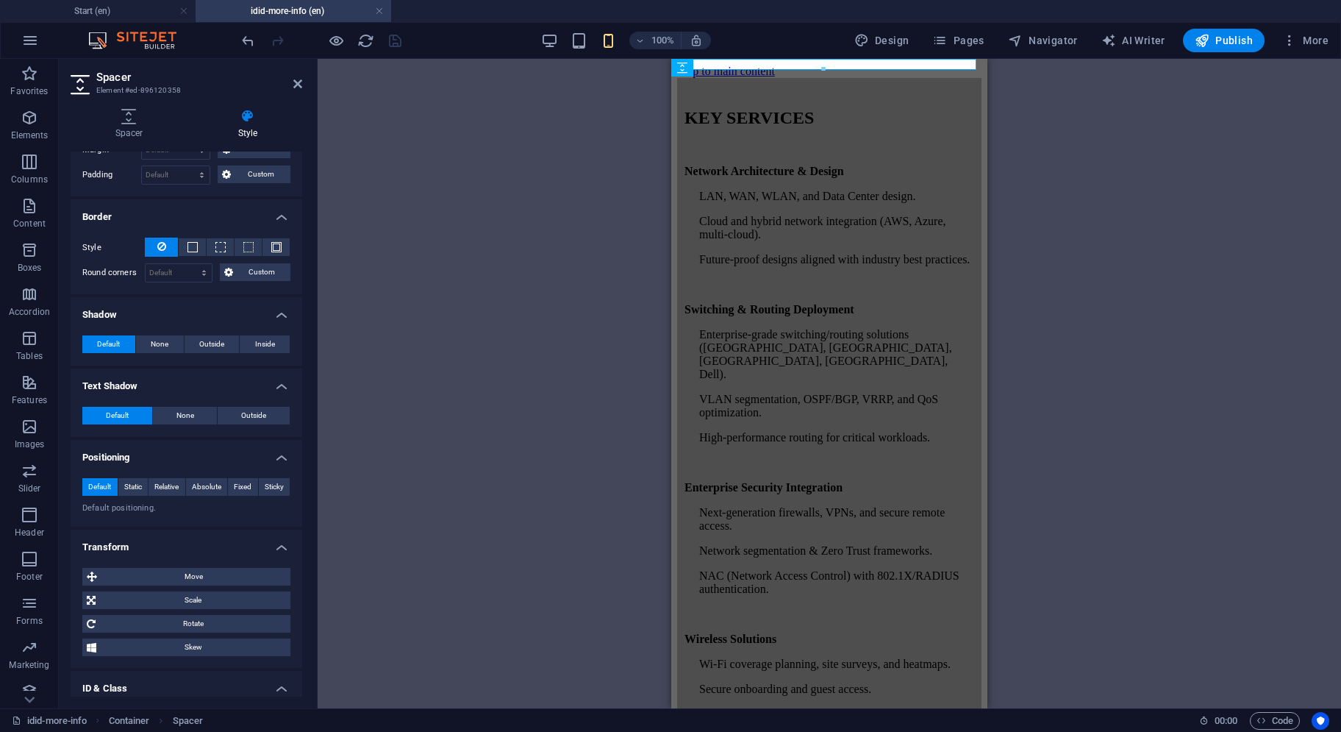
scroll to position [0, 0]
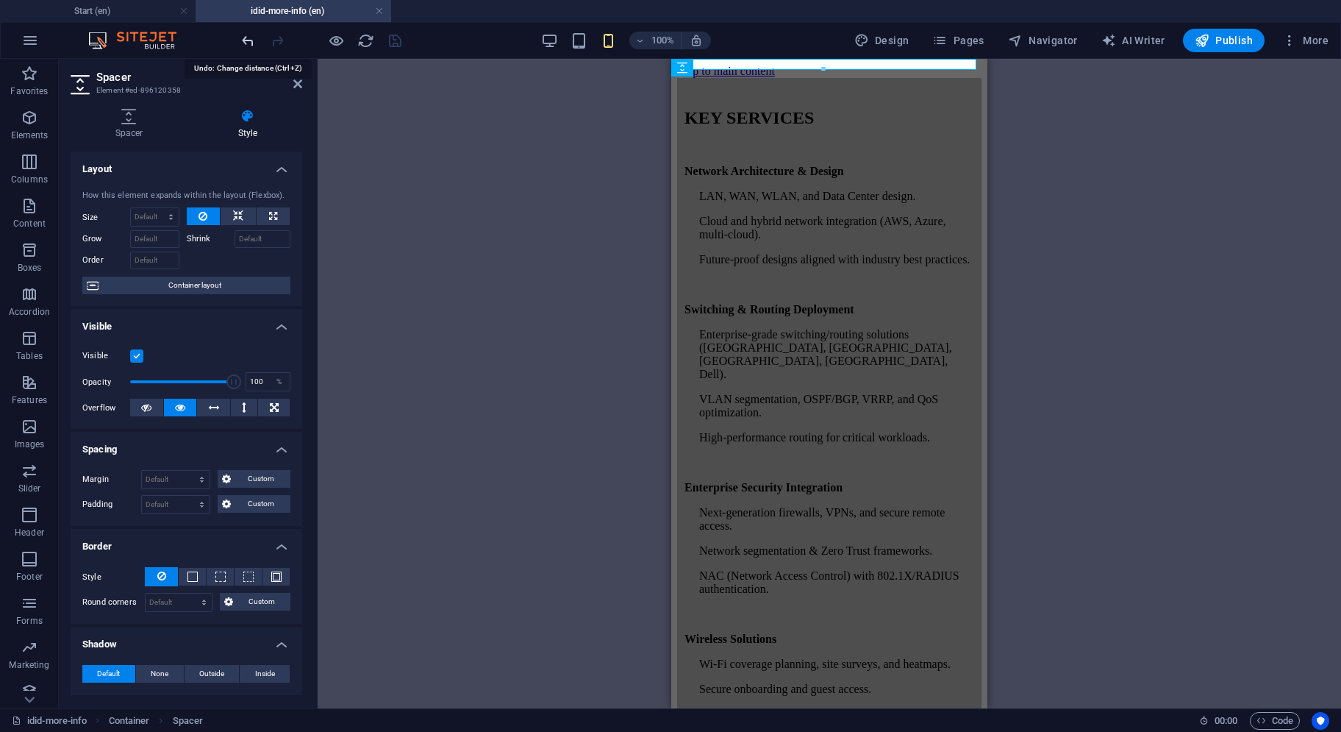
click at [241, 38] on icon "undo" at bounding box center [248, 40] width 17 height 17
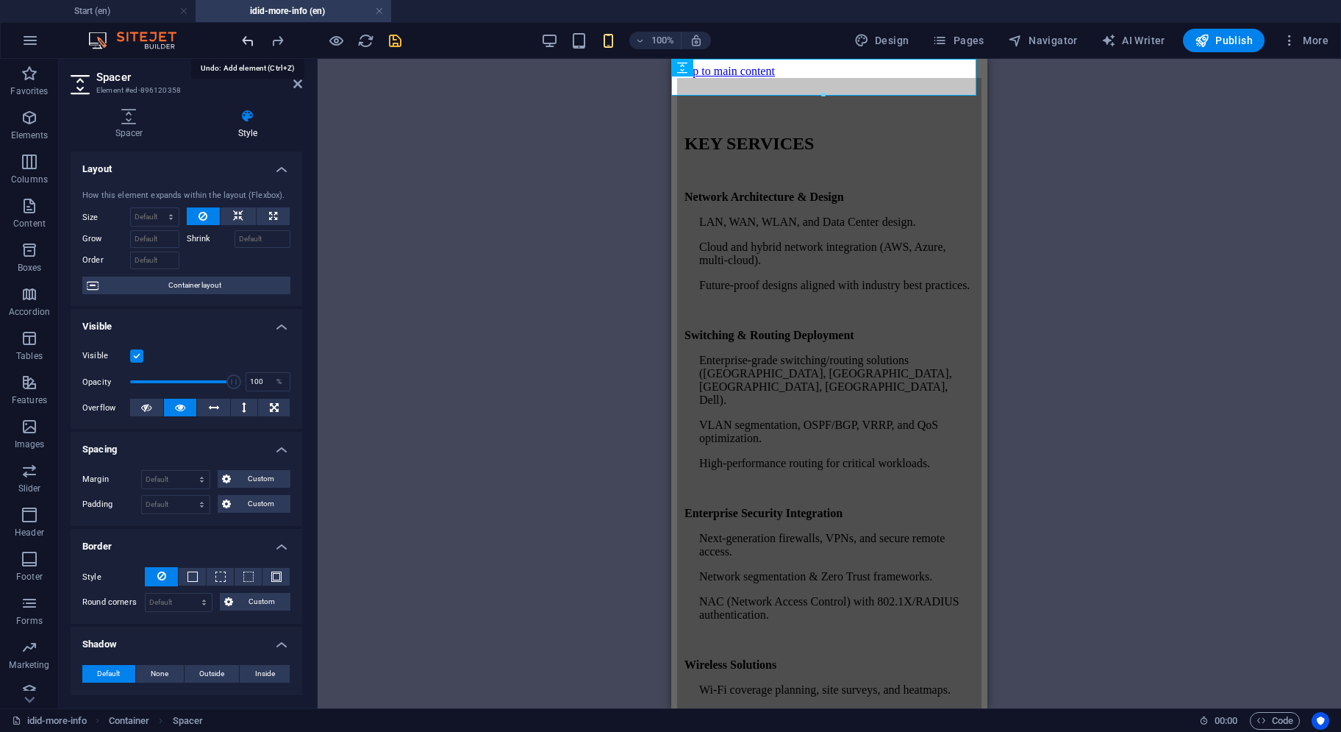
click at [241, 38] on icon "undo" at bounding box center [248, 40] width 17 height 17
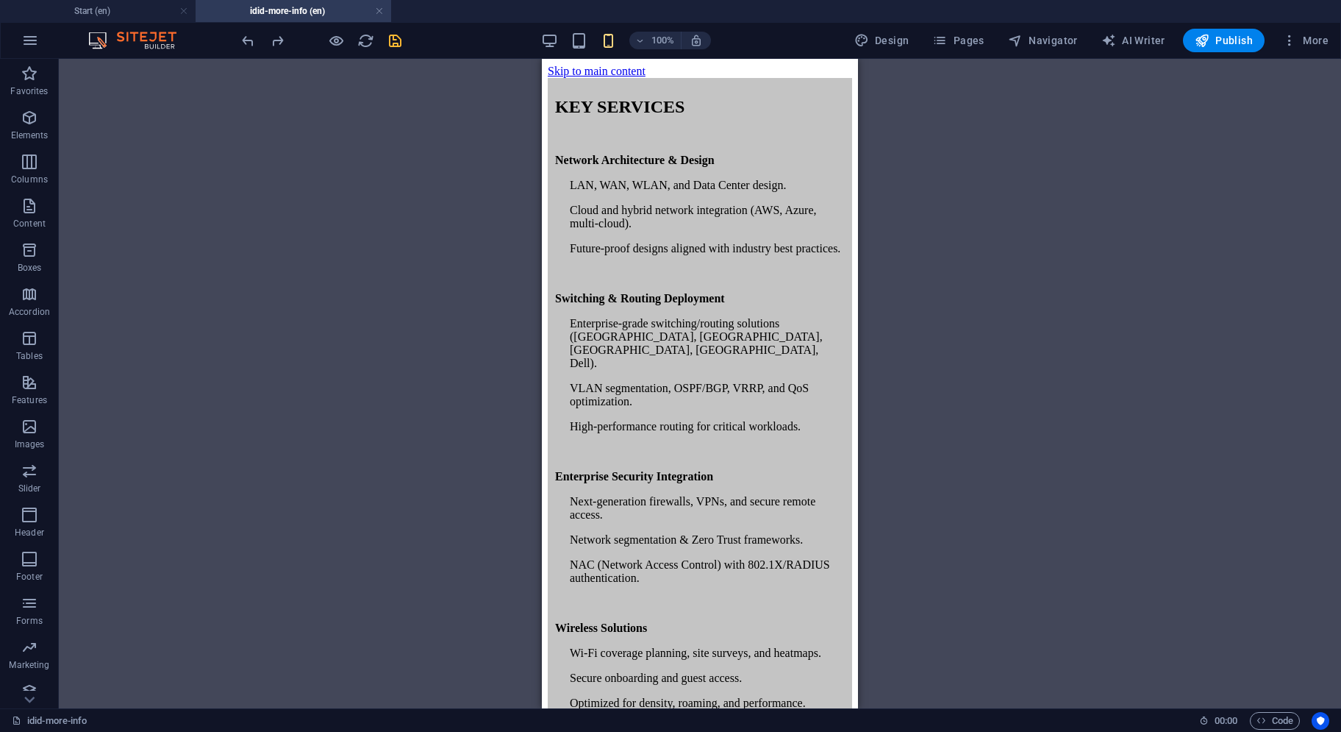
click at [393, 38] on icon "save" at bounding box center [395, 40] width 17 height 17
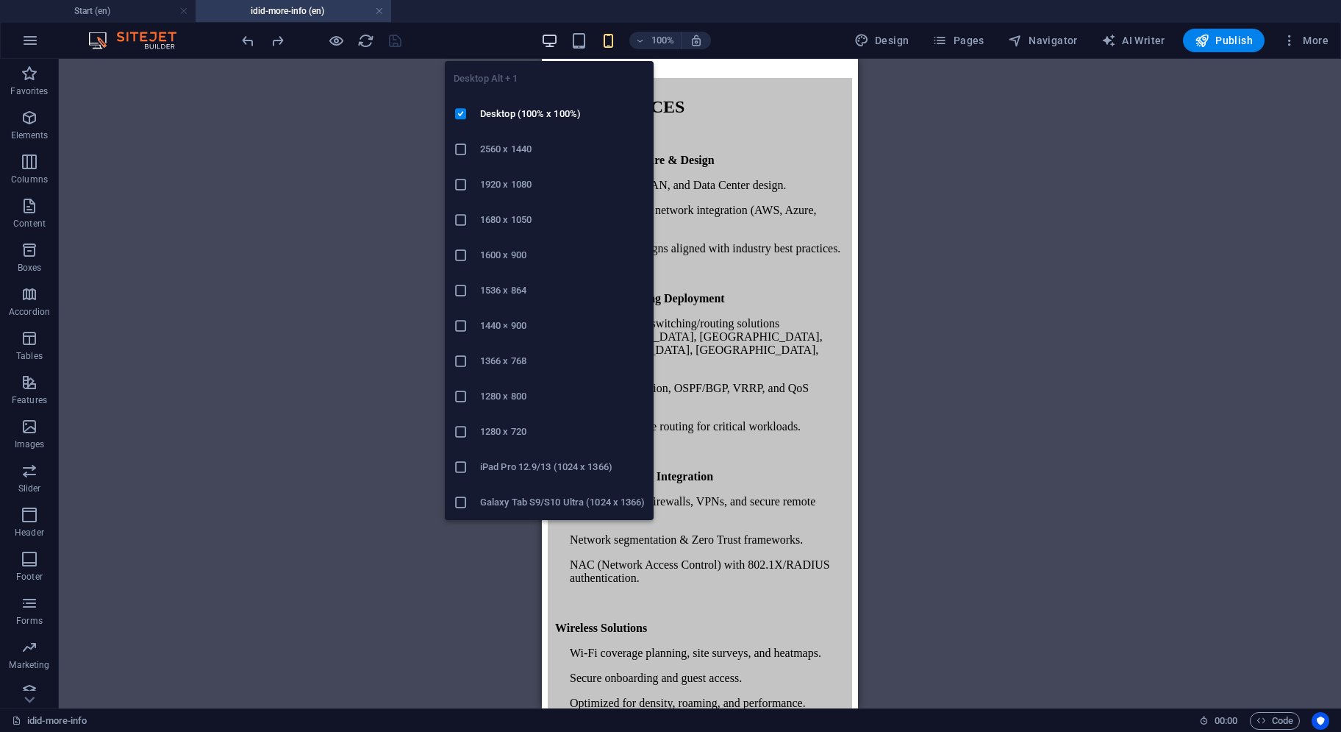
click at [554, 38] on icon "button" at bounding box center [549, 40] width 17 height 17
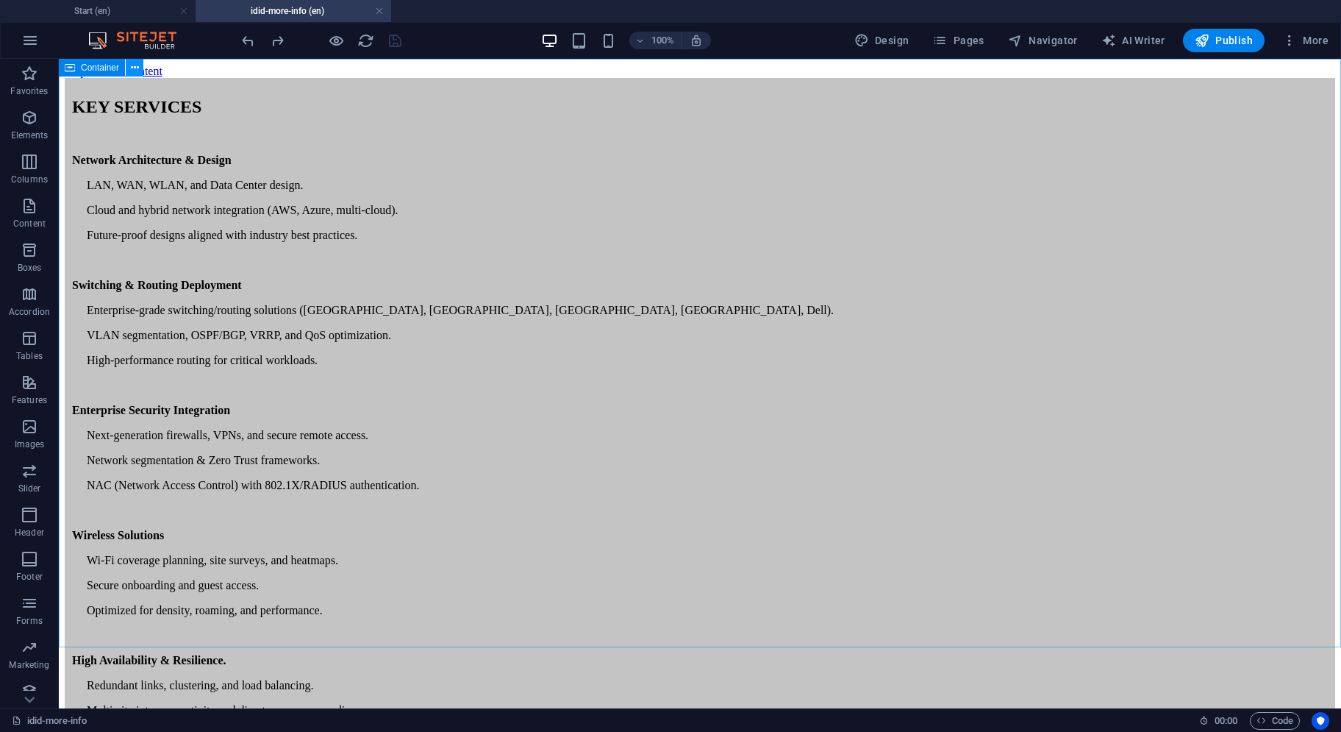
click at [136, 71] on icon at bounding box center [135, 67] width 8 height 15
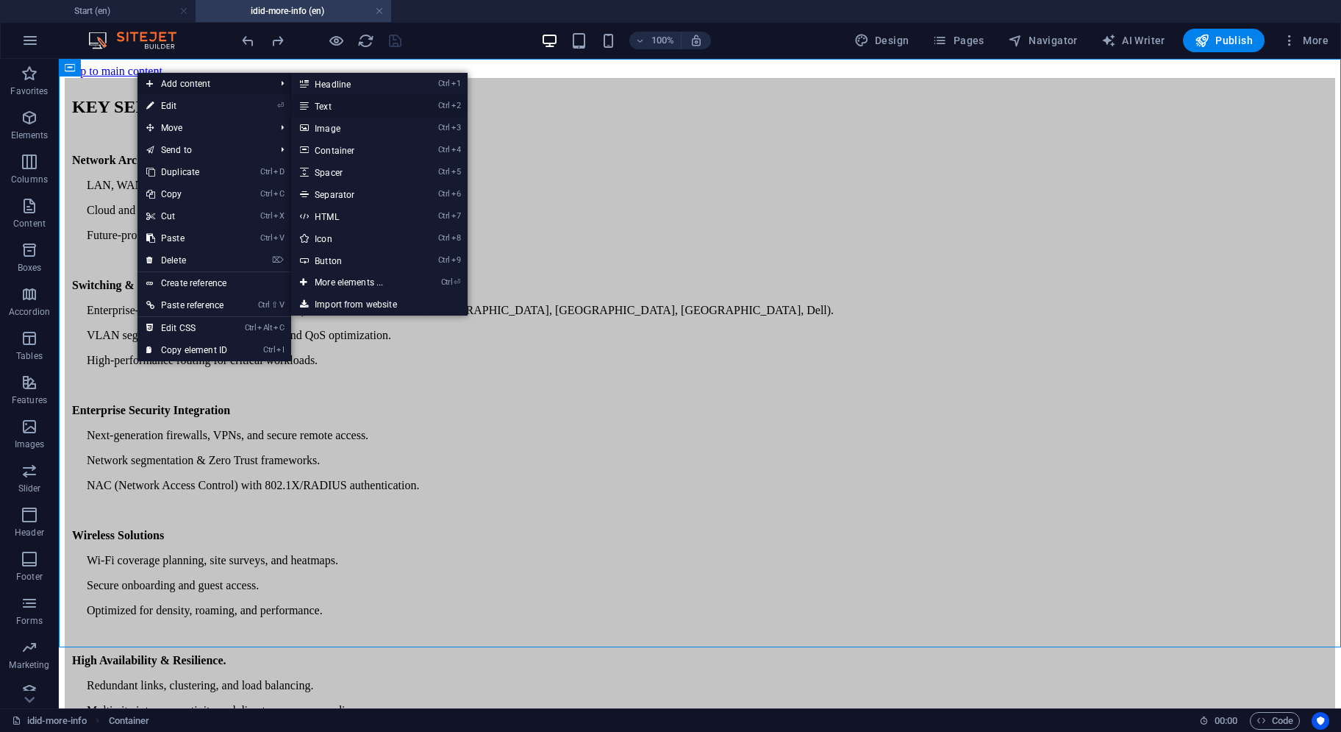
click at [343, 110] on link "Ctrl 2 Text" at bounding box center [351, 106] width 121 height 22
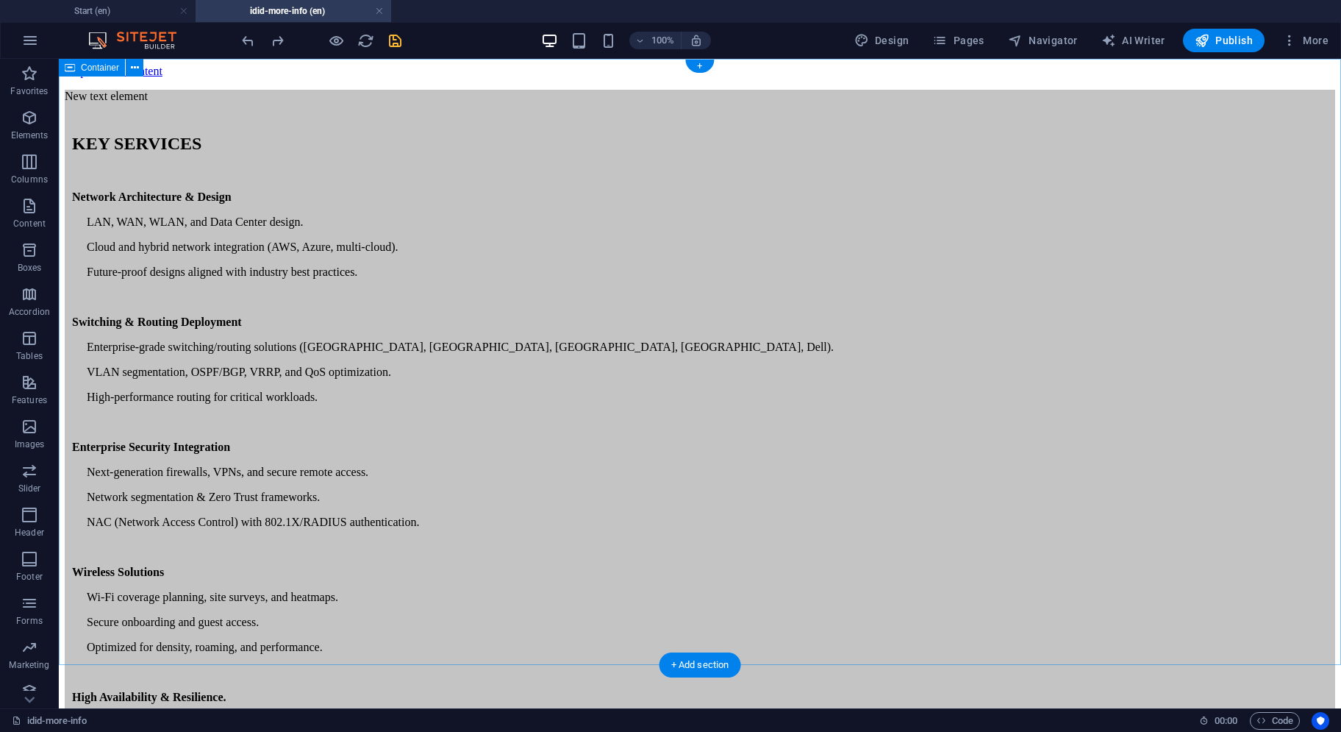
click at [349, 140] on div "New text element KEY SERVICES Network Architecture & Design LAN, WAN, WLAN, and…" at bounding box center [700, 519] width 1271 height 858
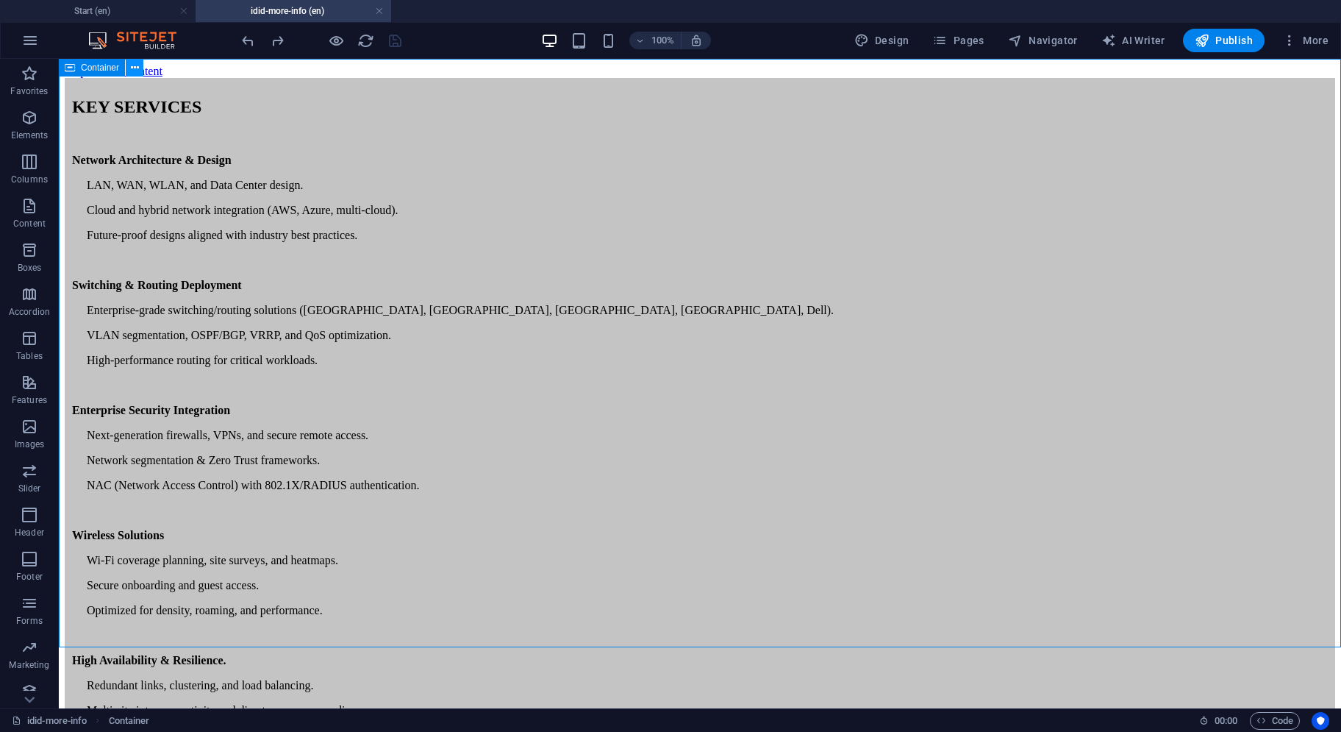
click at [134, 70] on icon at bounding box center [135, 67] width 8 height 15
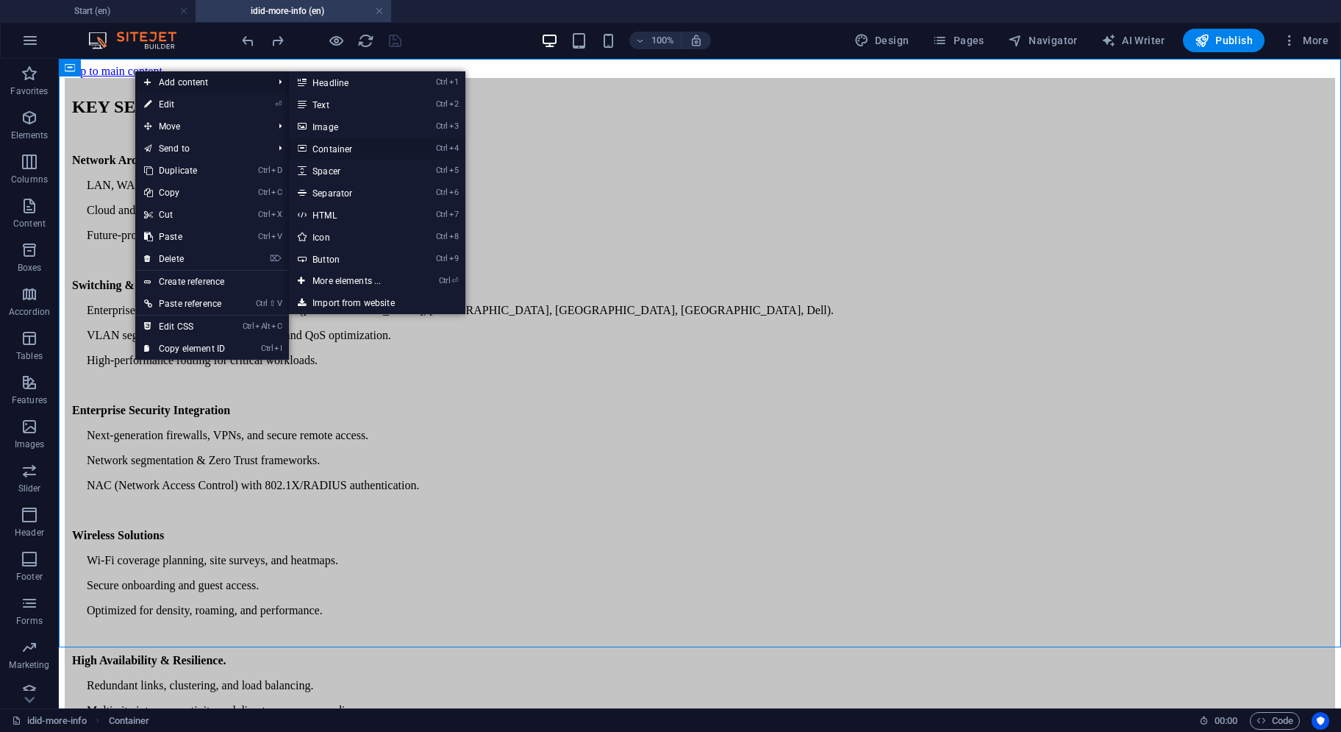
click at [354, 151] on link "Ctrl 4 Container" at bounding box center [349, 149] width 121 height 22
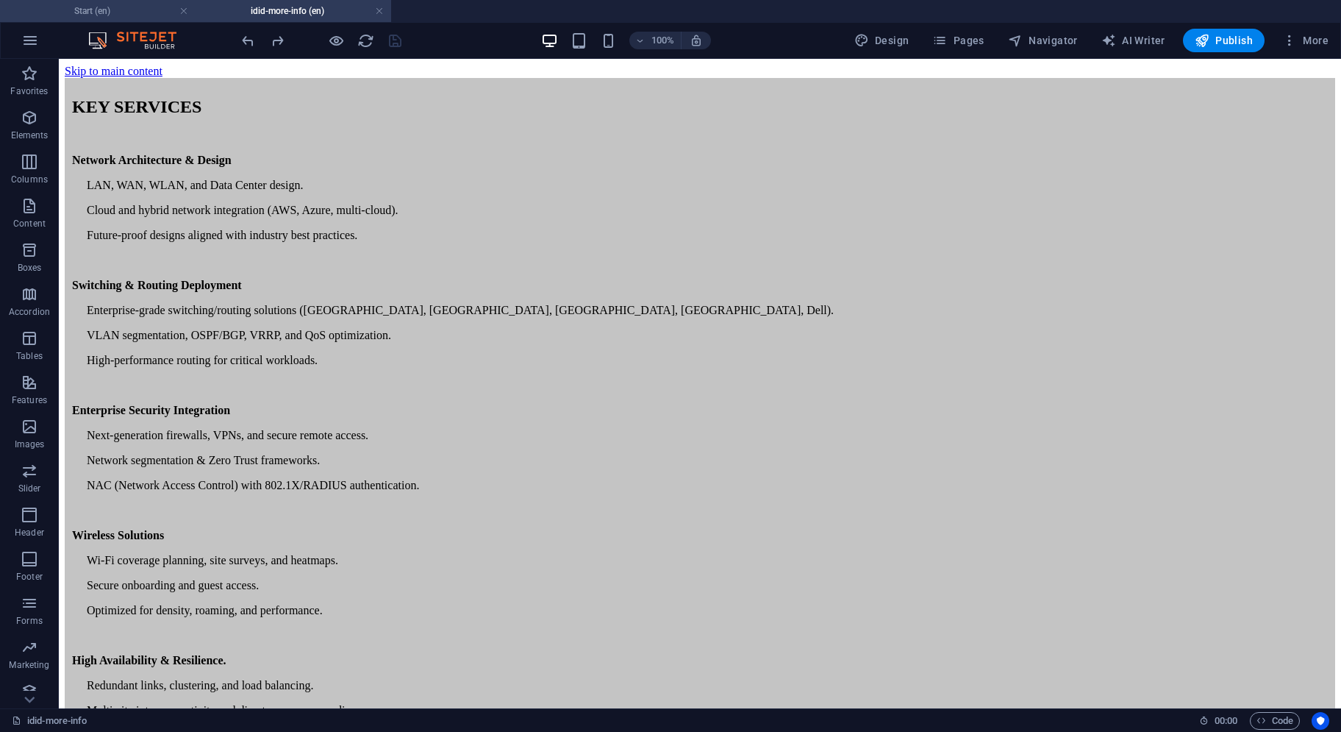
click at [116, 21] on li "Start (en)" at bounding box center [98, 11] width 196 height 22
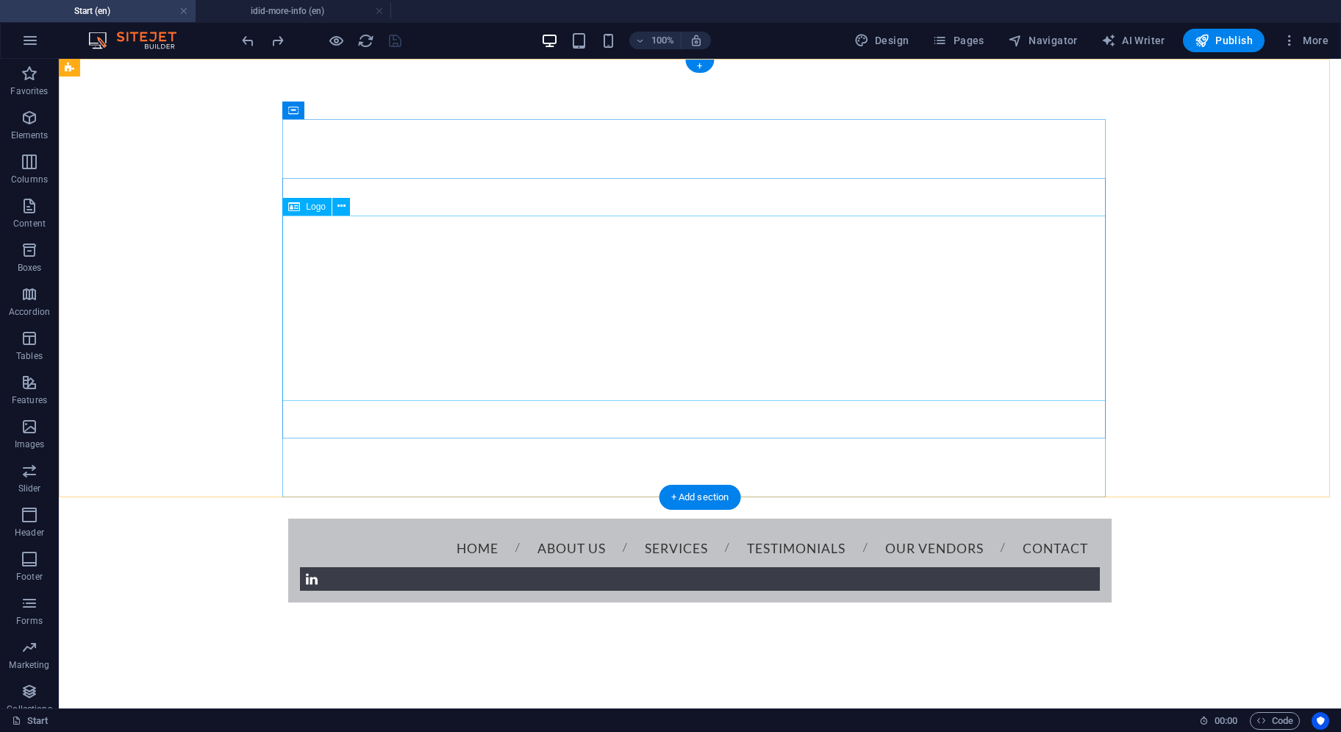
select select "px"
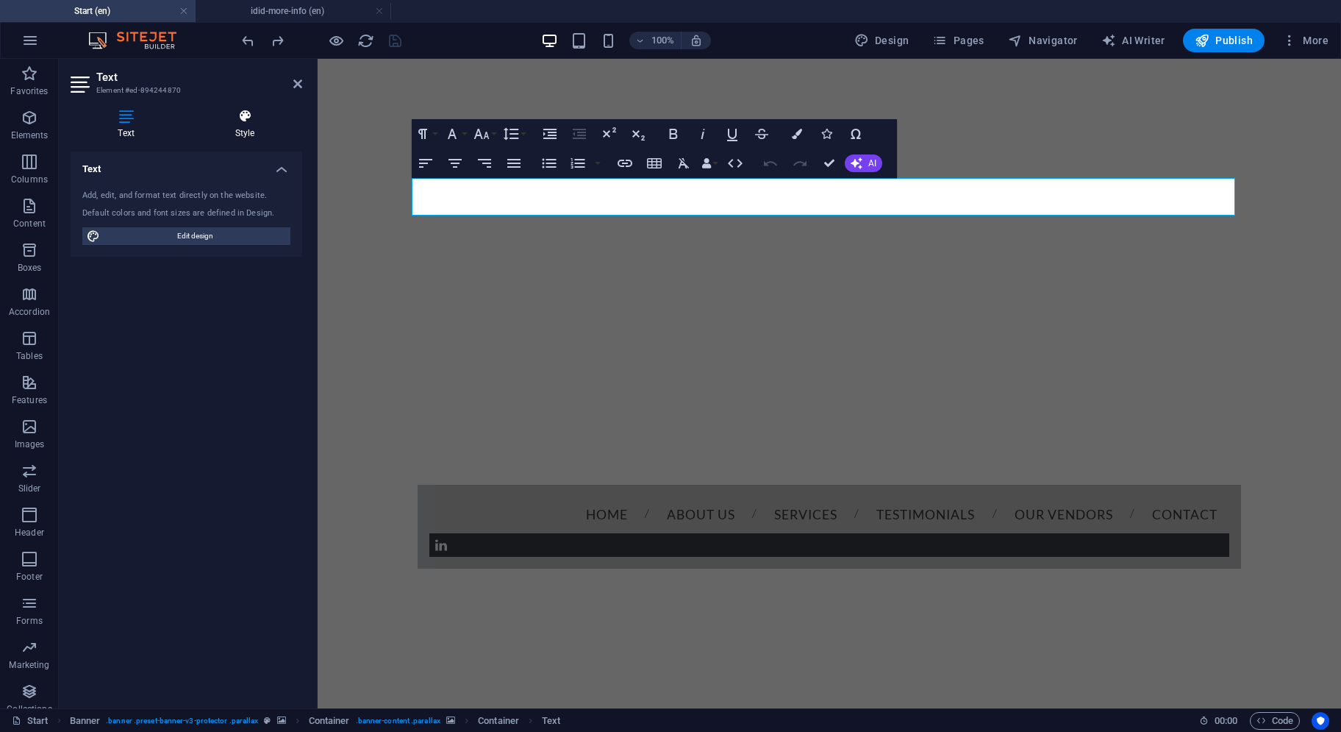
click at [249, 132] on h4 "Style" at bounding box center [245, 124] width 115 height 31
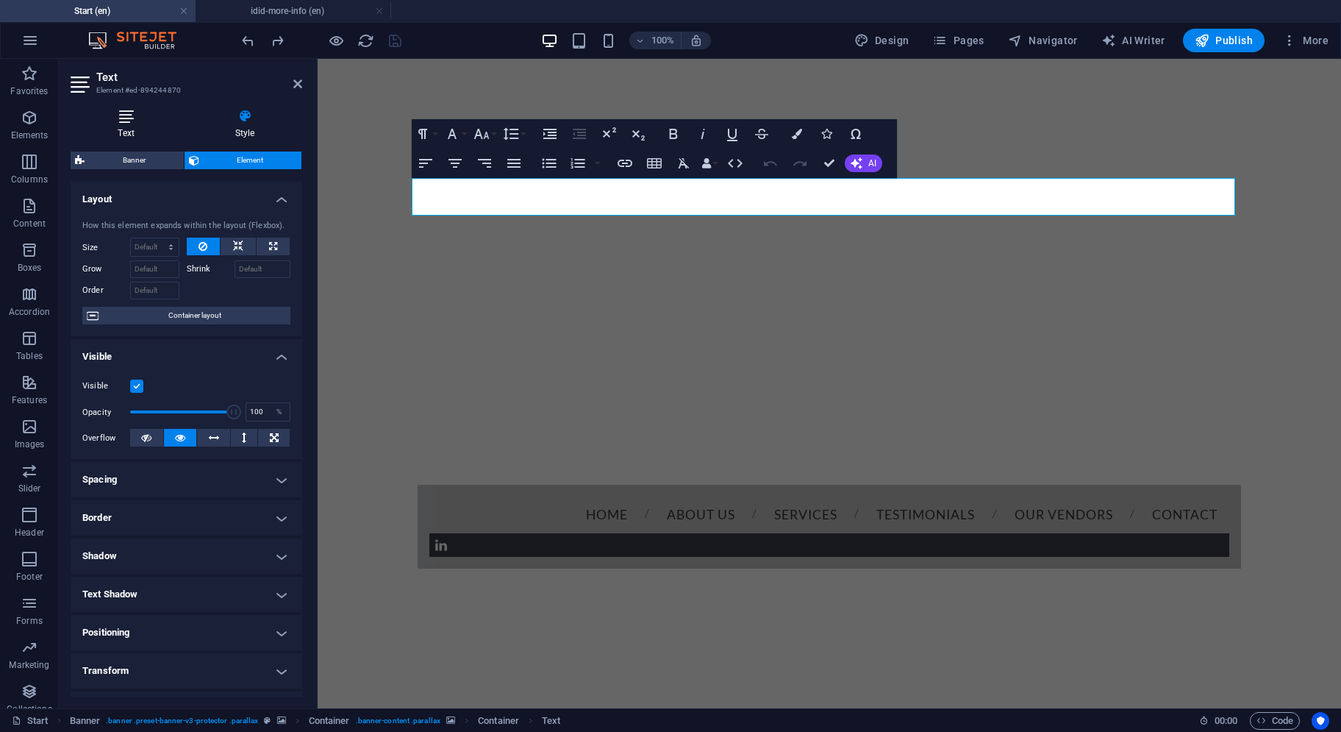
click at [153, 134] on h4 "Text" at bounding box center [129, 124] width 117 height 31
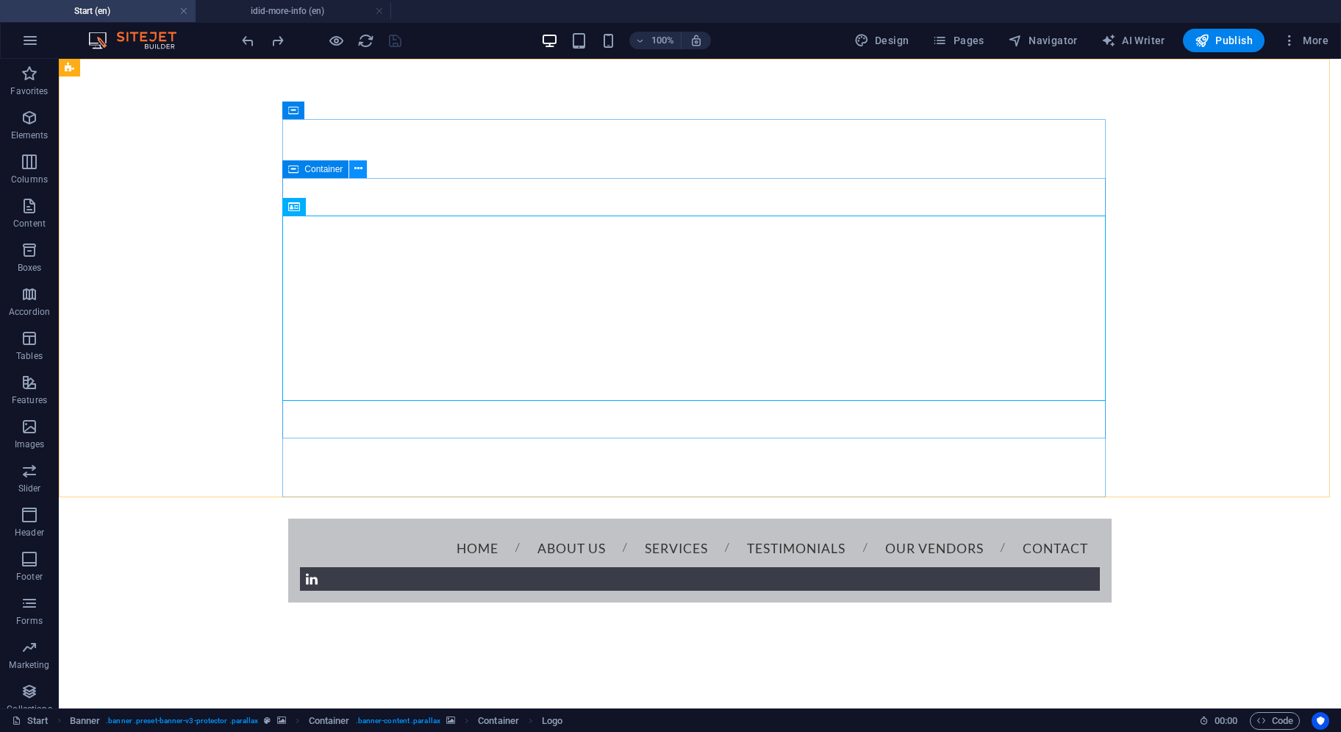
click at [354, 176] on icon at bounding box center [358, 168] width 8 height 15
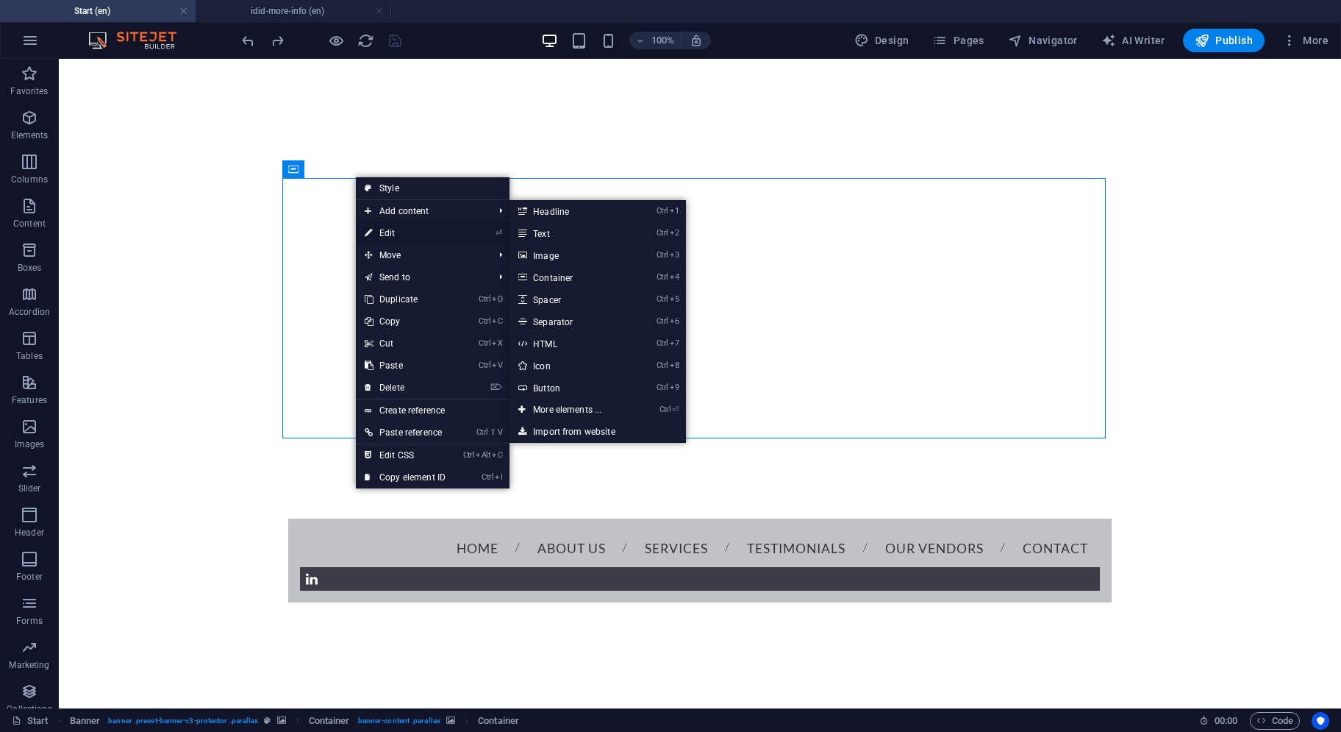
click at [384, 226] on link "⏎ Edit" at bounding box center [405, 233] width 99 height 22
select select "banner"
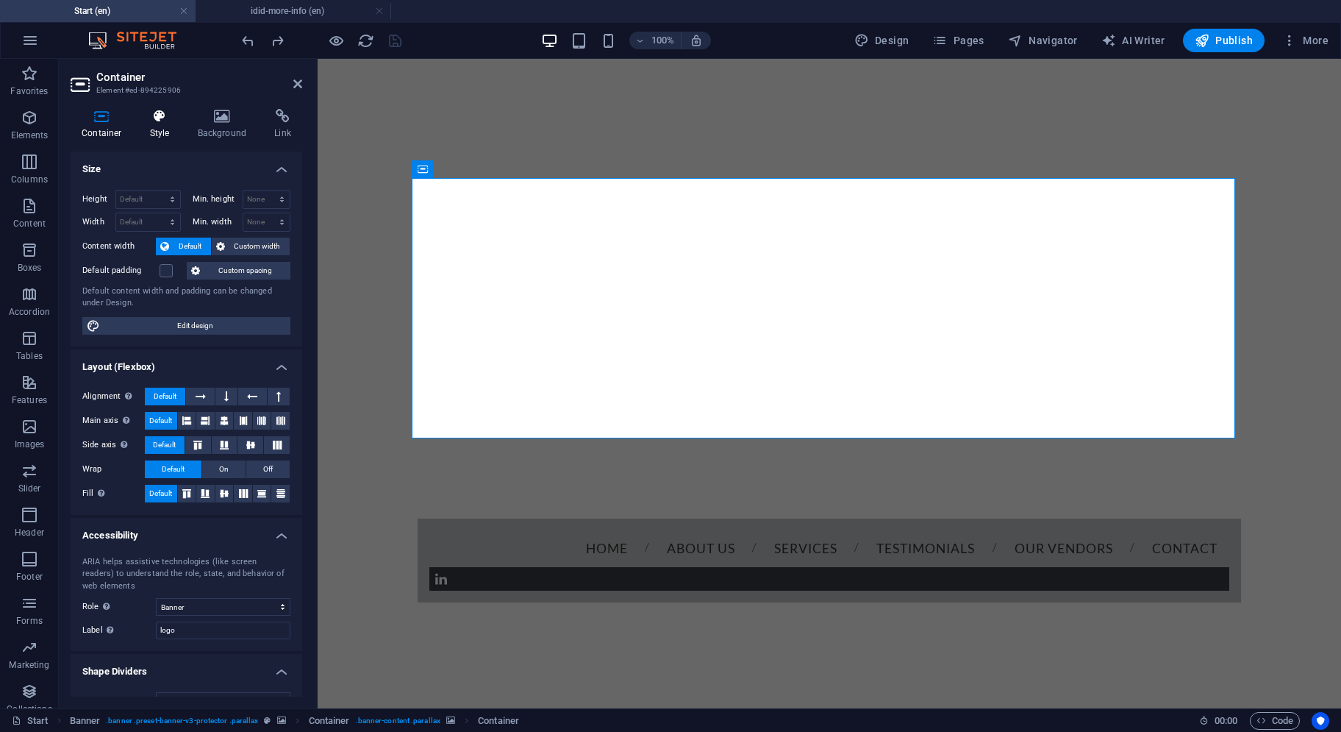
click at [166, 111] on icon at bounding box center [160, 116] width 42 height 15
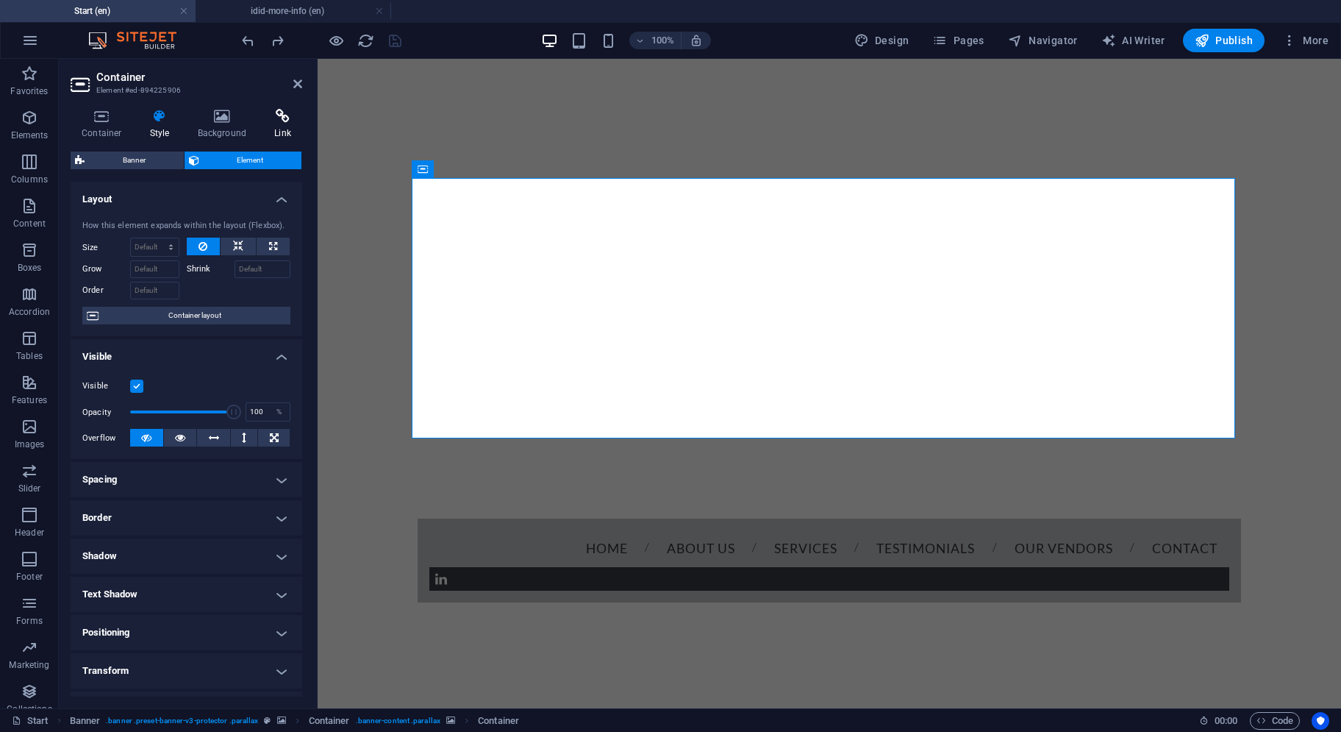
click at [269, 129] on h4 "Link" at bounding box center [282, 124] width 39 height 31
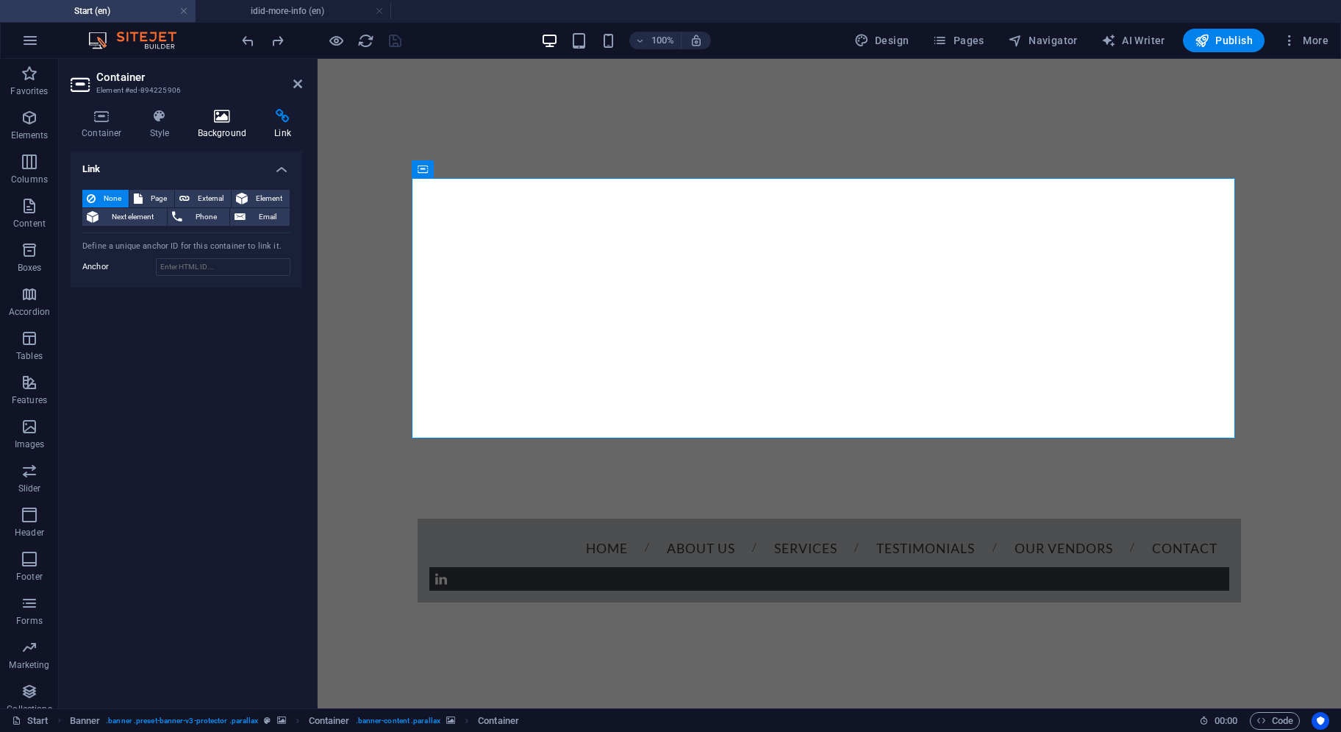
click at [227, 125] on h4 "Background" at bounding box center [225, 124] width 77 height 31
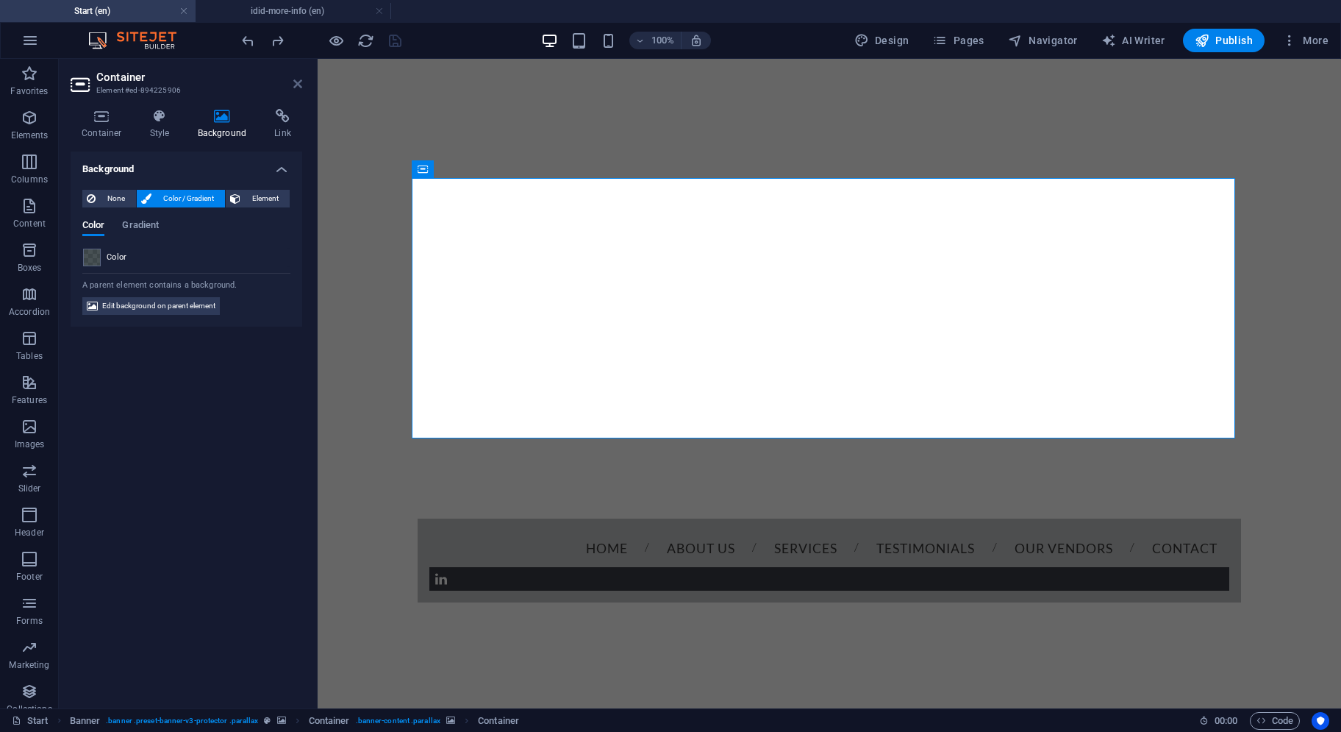
click at [300, 86] on icon at bounding box center [297, 84] width 9 height 12
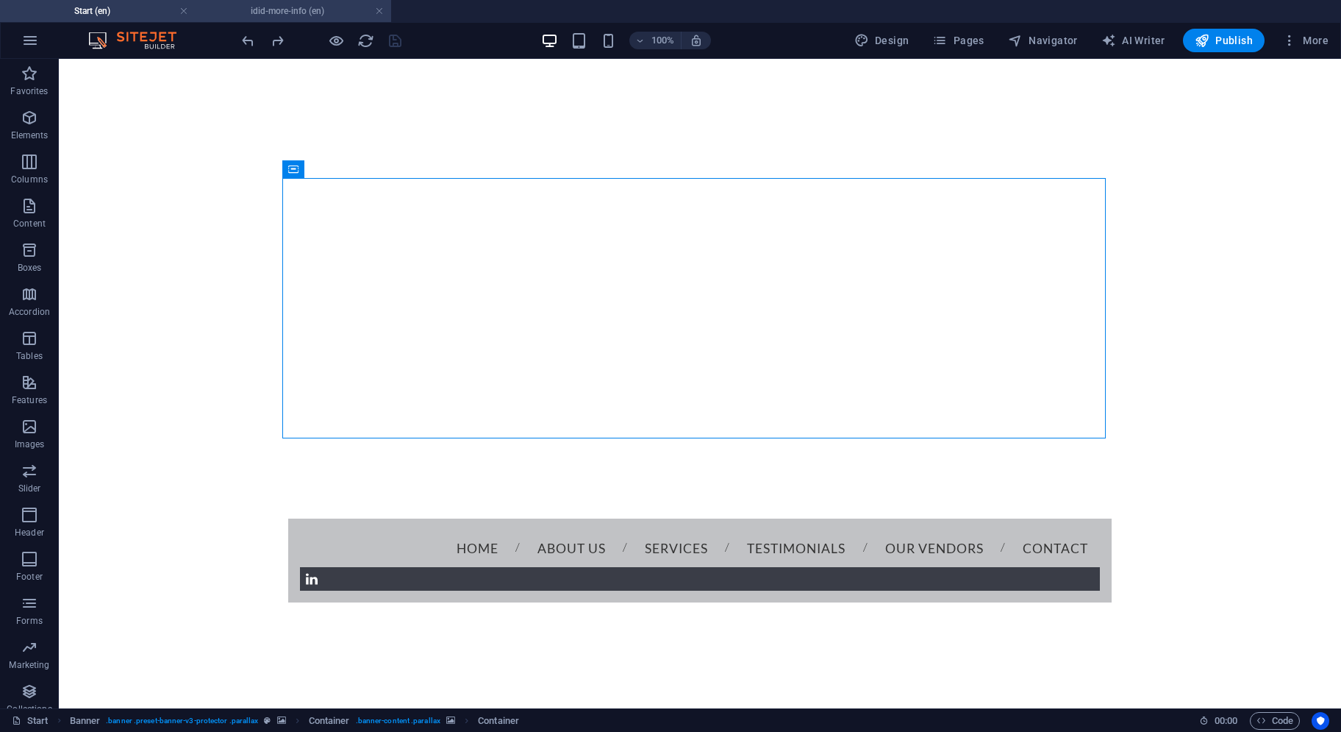
click at [314, 7] on h4 "idid-more-info (en)" at bounding box center [294, 11] width 196 height 16
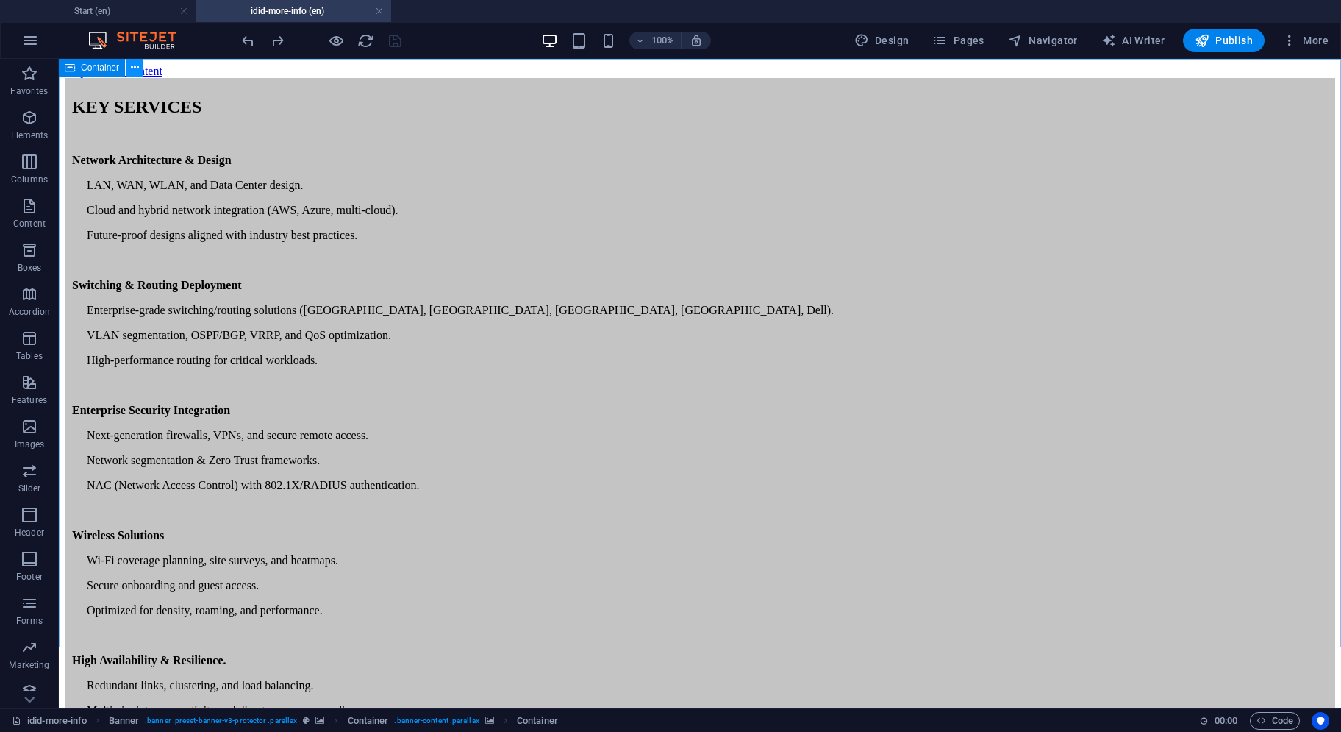
click at [138, 72] on icon at bounding box center [135, 67] width 8 height 15
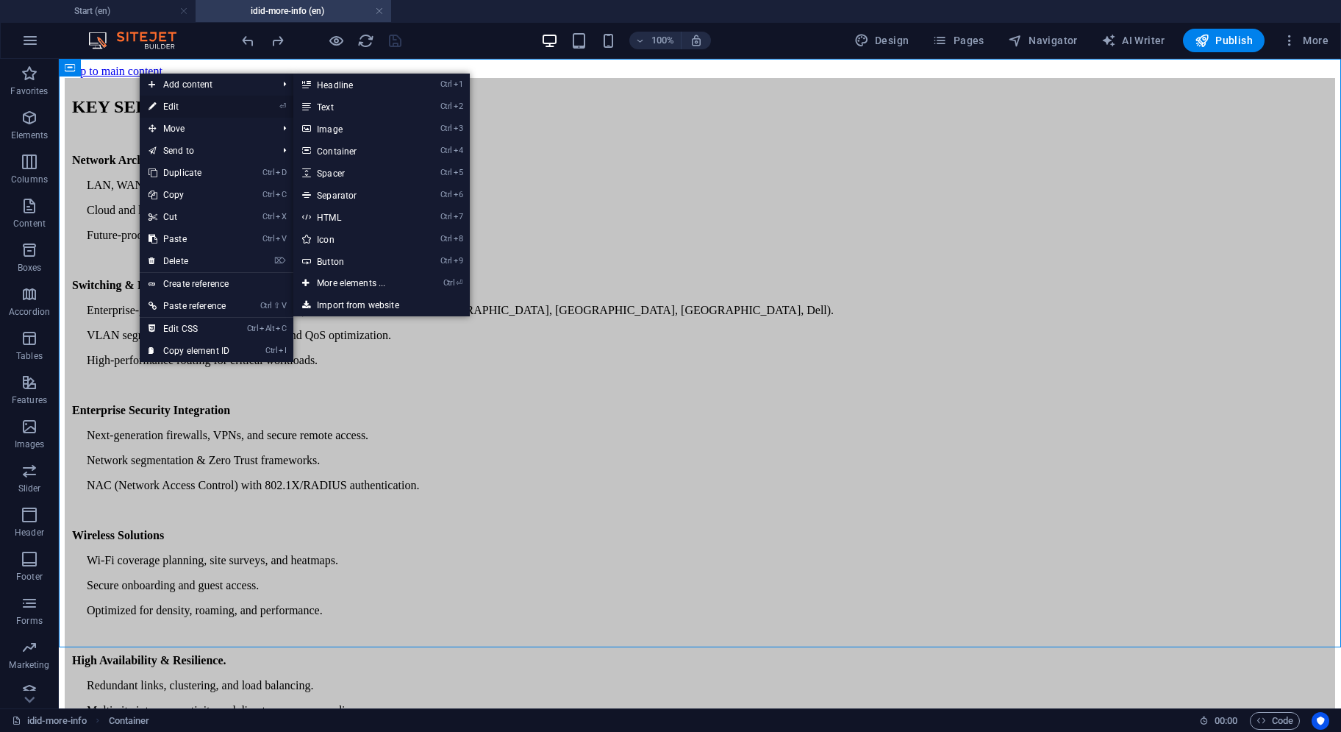
click at [157, 101] on link "⏎ Edit" at bounding box center [189, 107] width 99 height 22
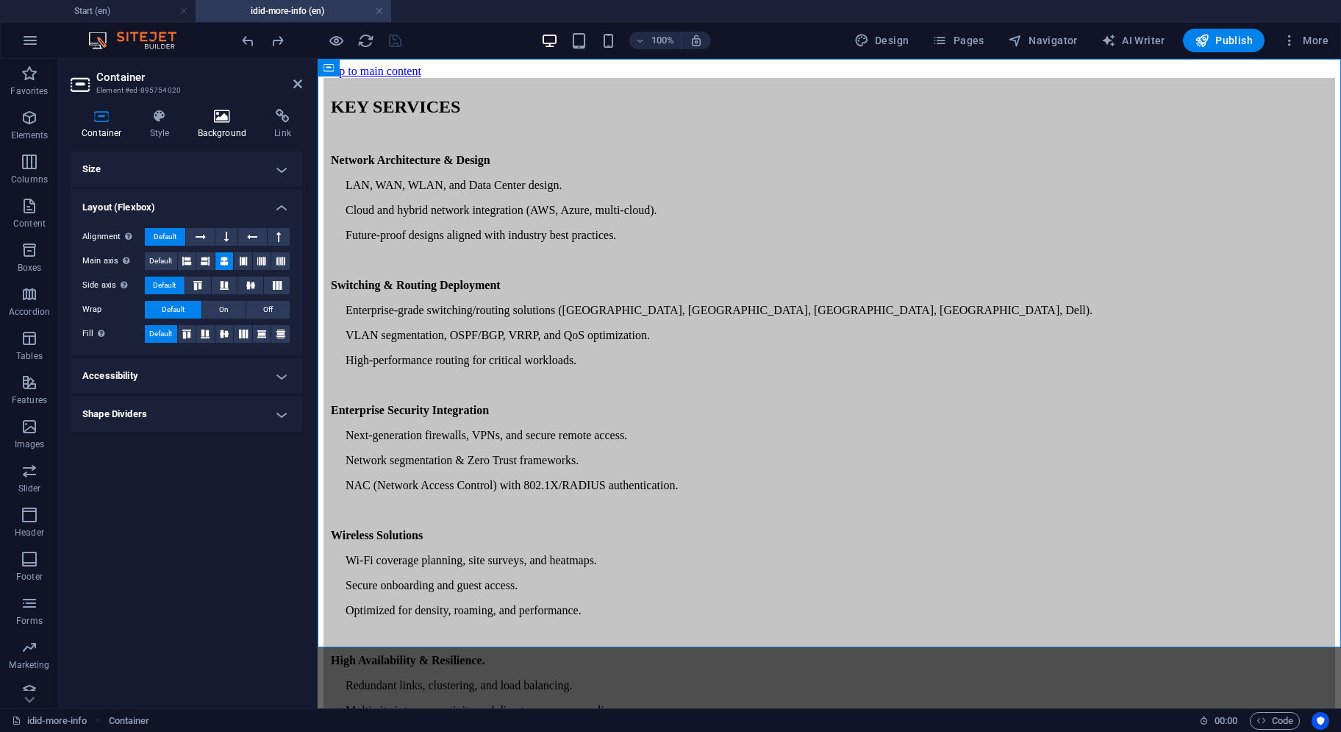
click at [215, 135] on h4 "Background" at bounding box center [225, 124] width 77 height 31
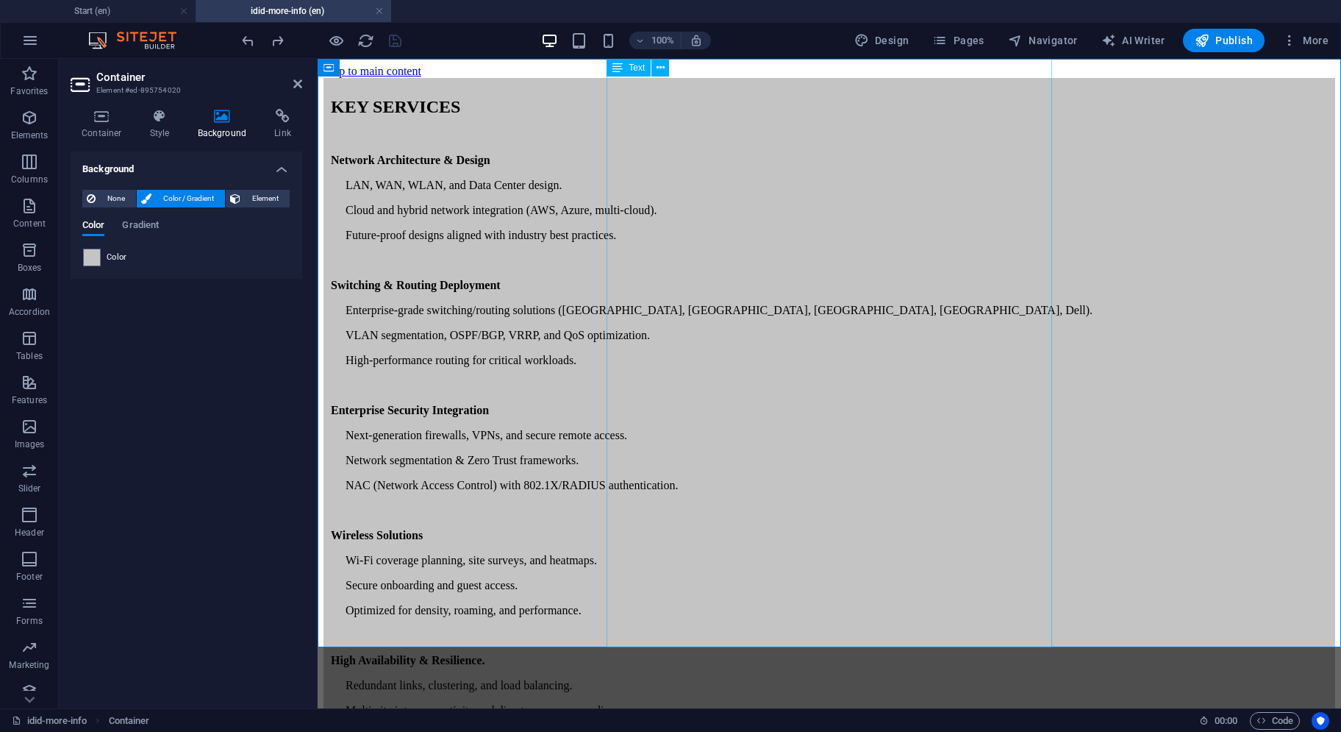
click at [681, 78] on div "KEY SERVICES Network Architecture & Design LAN, WAN, WLAN, and Data Center desi…" at bounding box center [830, 494] width 1012 height 833
click at [396, 71] on icon at bounding box center [394, 67] width 8 height 15
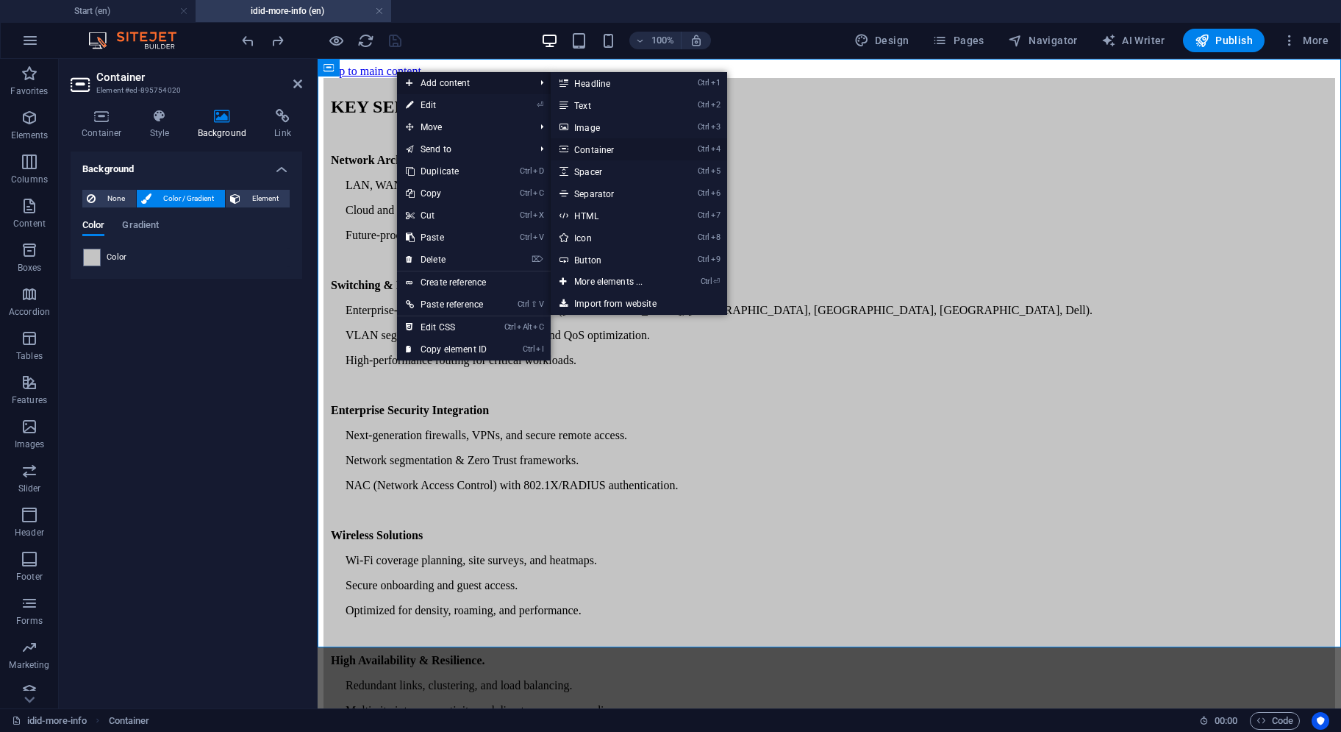
click at [607, 144] on link "Ctrl 4 Container" at bounding box center [611, 149] width 121 height 22
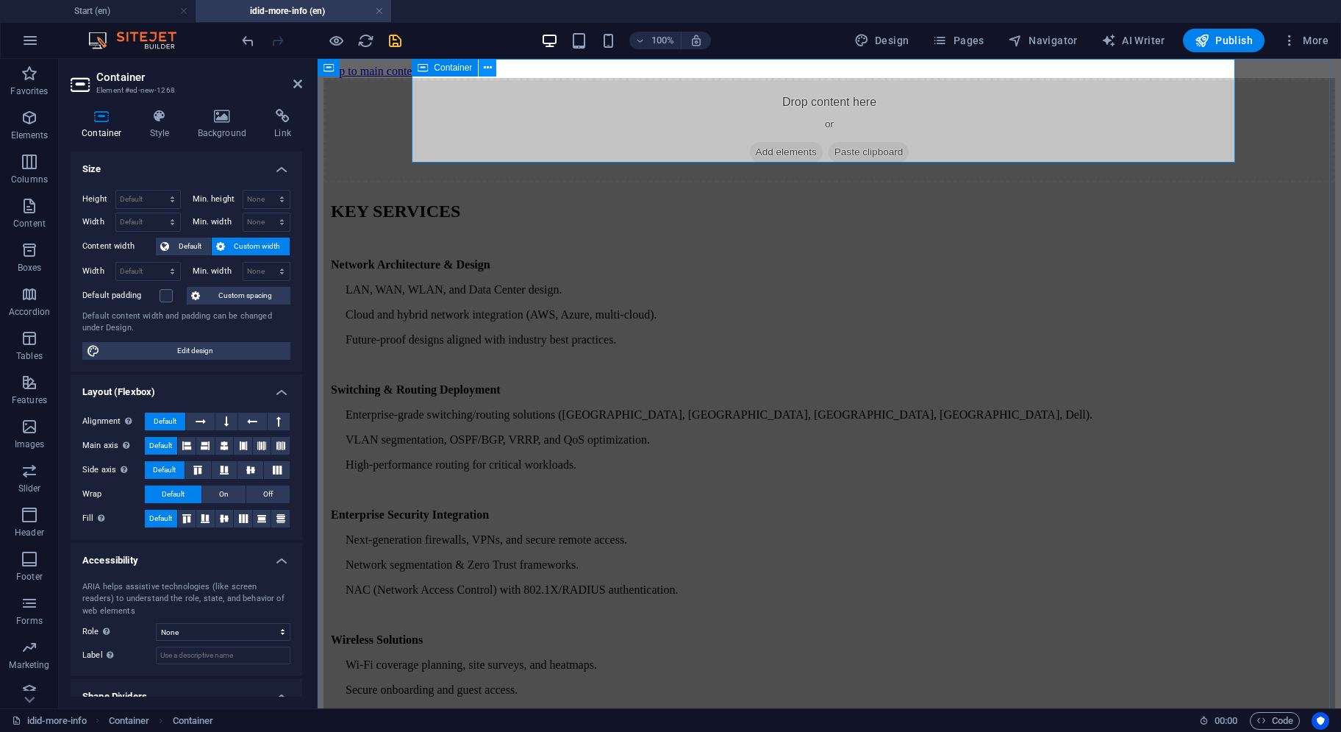
click at [488, 68] on icon at bounding box center [488, 67] width 8 height 15
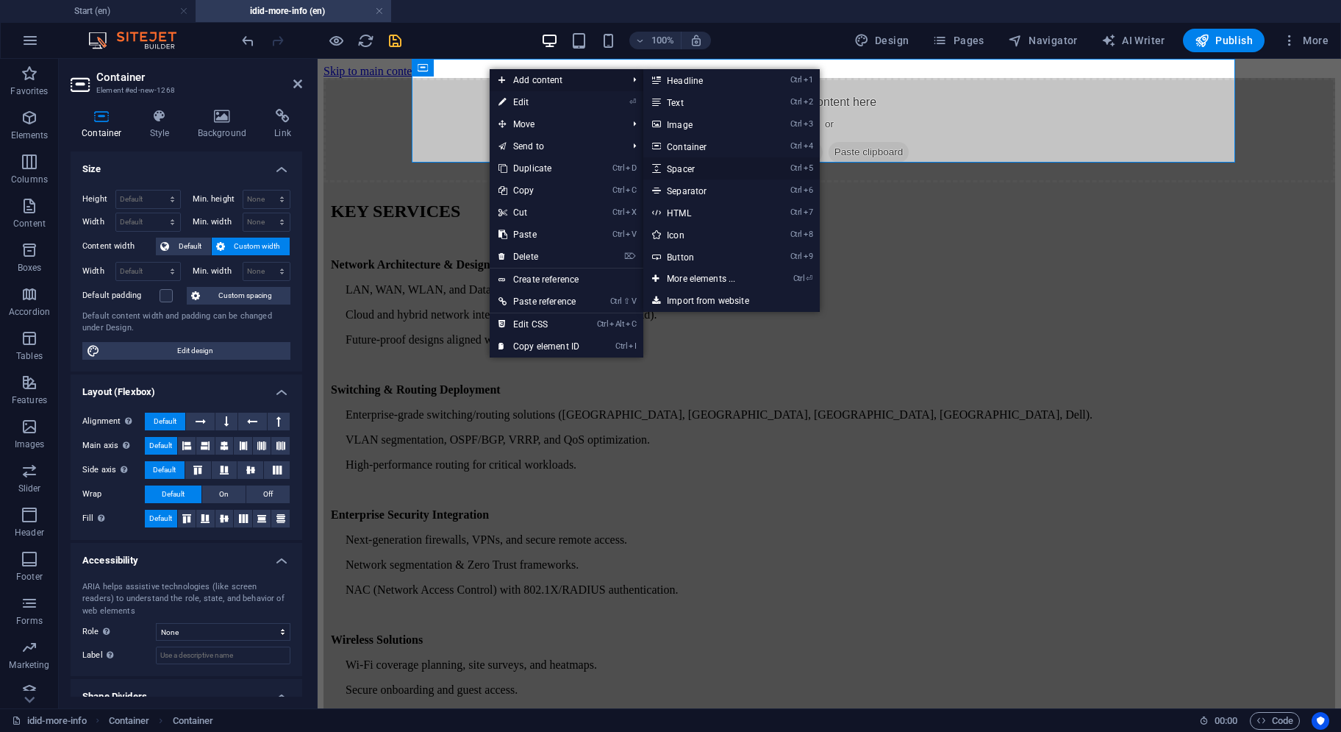
click at [694, 170] on link "Ctrl 5 Spacer" at bounding box center [704, 168] width 121 height 22
select select "px"
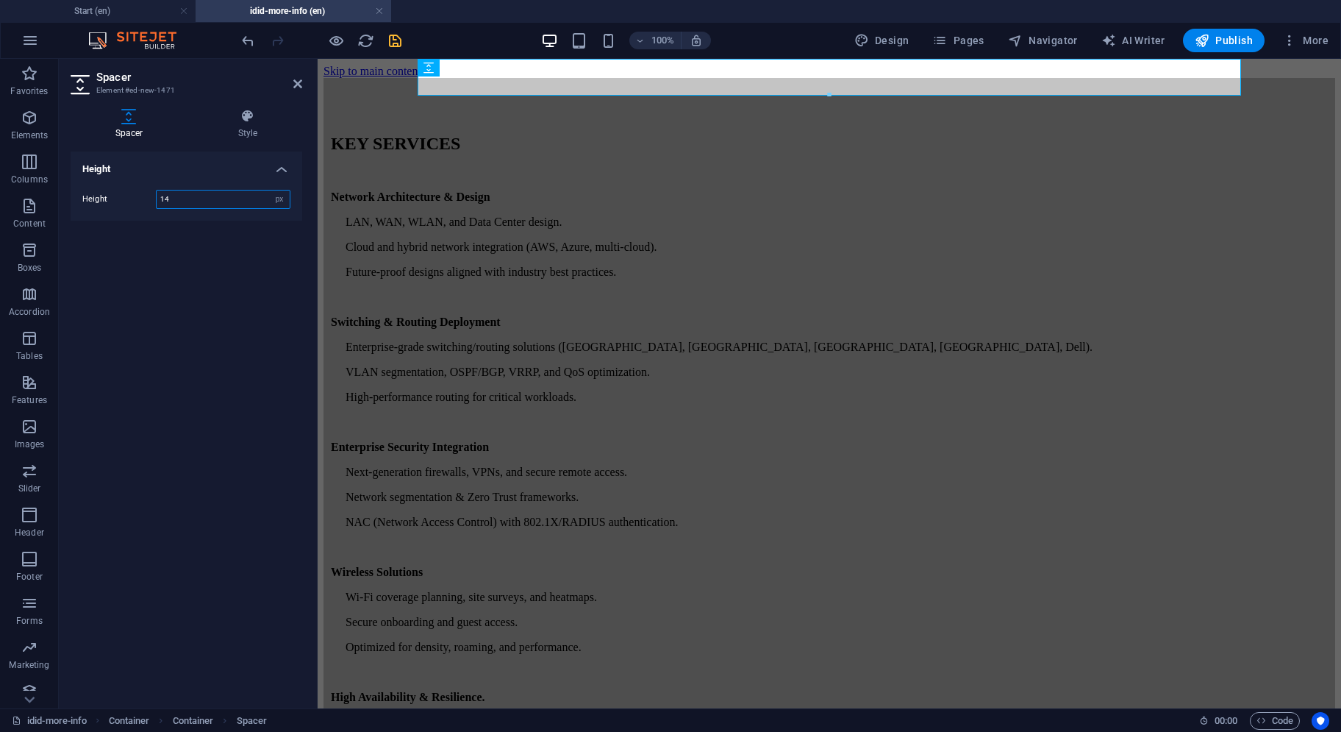
type input "14"
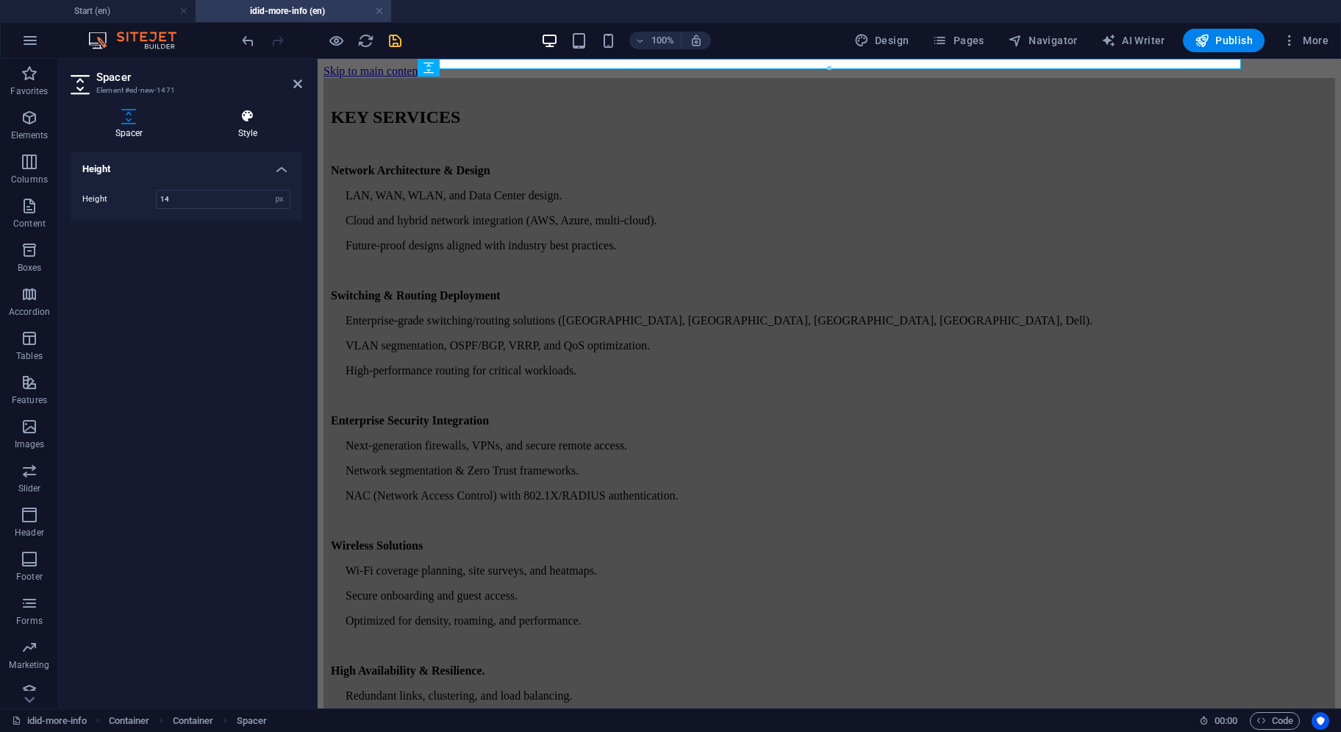
click at [257, 109] on icon at bounding box center [247, 116] width 109 height 15
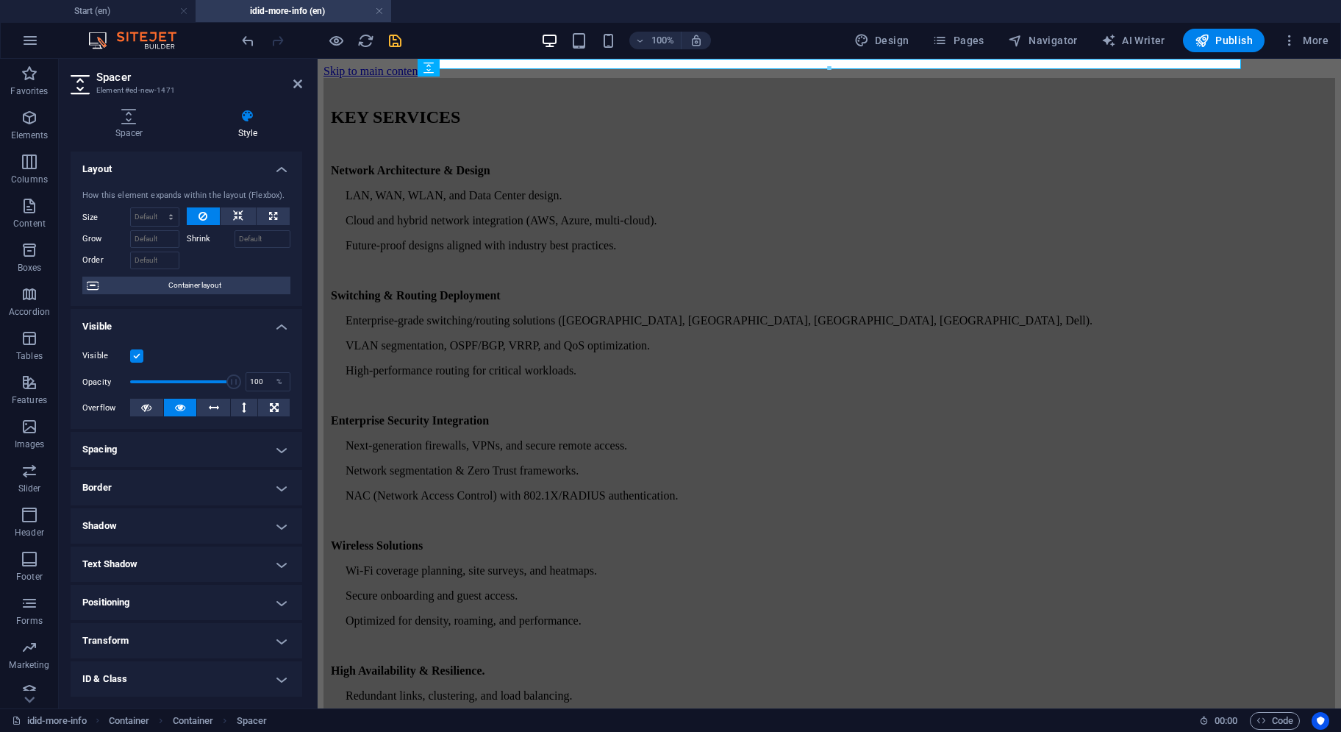
click at [434, 68] on div at bounding box center [829, 68] width 822 height 5
click at [490, 68] on div at bounding box center [829, 68] width 822 height 5
click at [434, 75] on div "Container" at bounding box center [451, 68] width 66 height 18
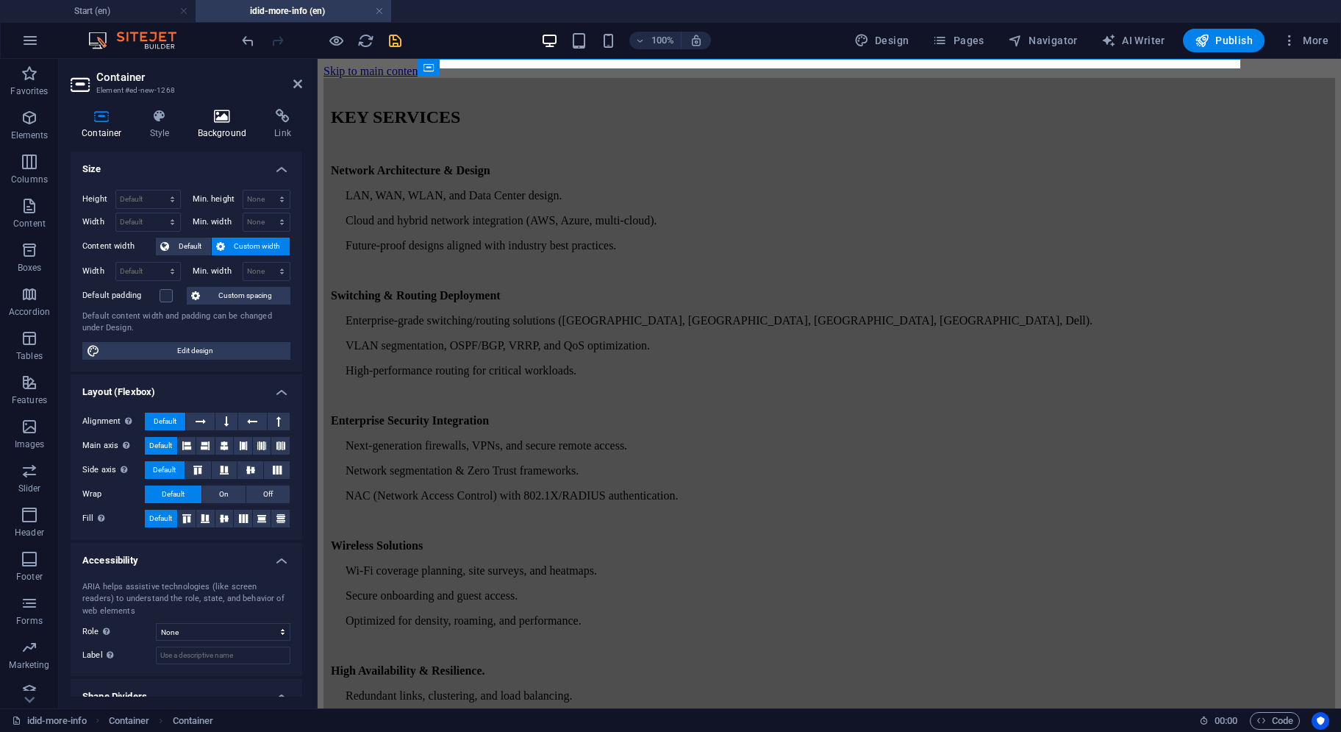
click at [230, 127] on h4 "Background" at bounding box center [225, 124] width 77 height 31
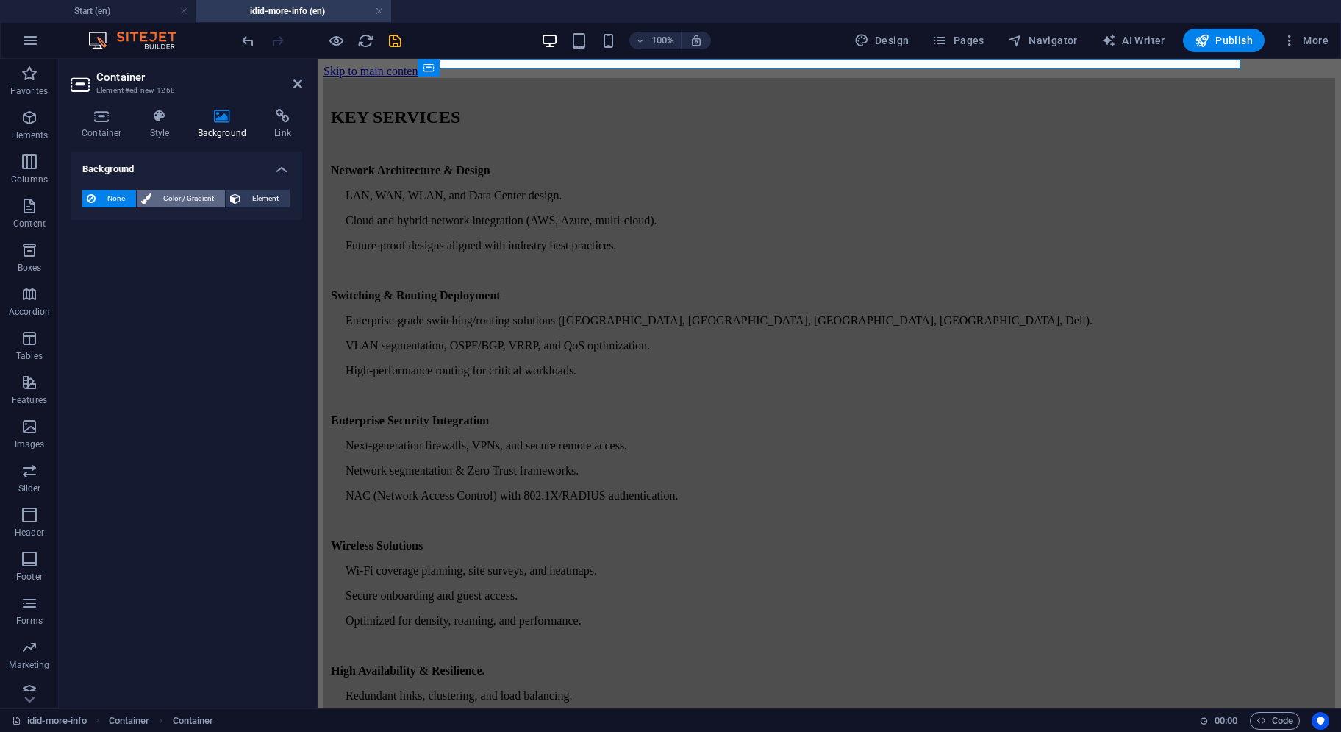
click at [156, 196] on span "Color / Gradient" at bounding box center [188, 199] width 65 height 18
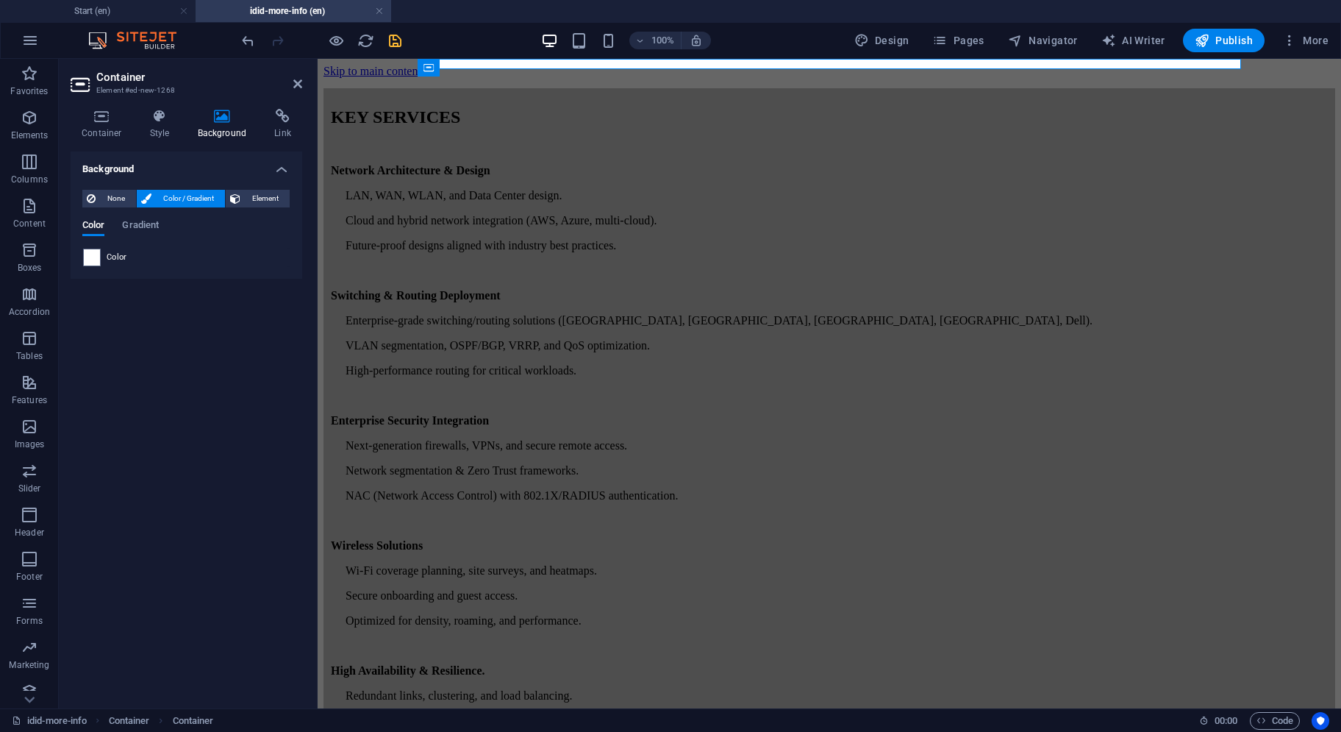
click at [93, 258] on span at bounding box center [92, 257] width 16 height 16
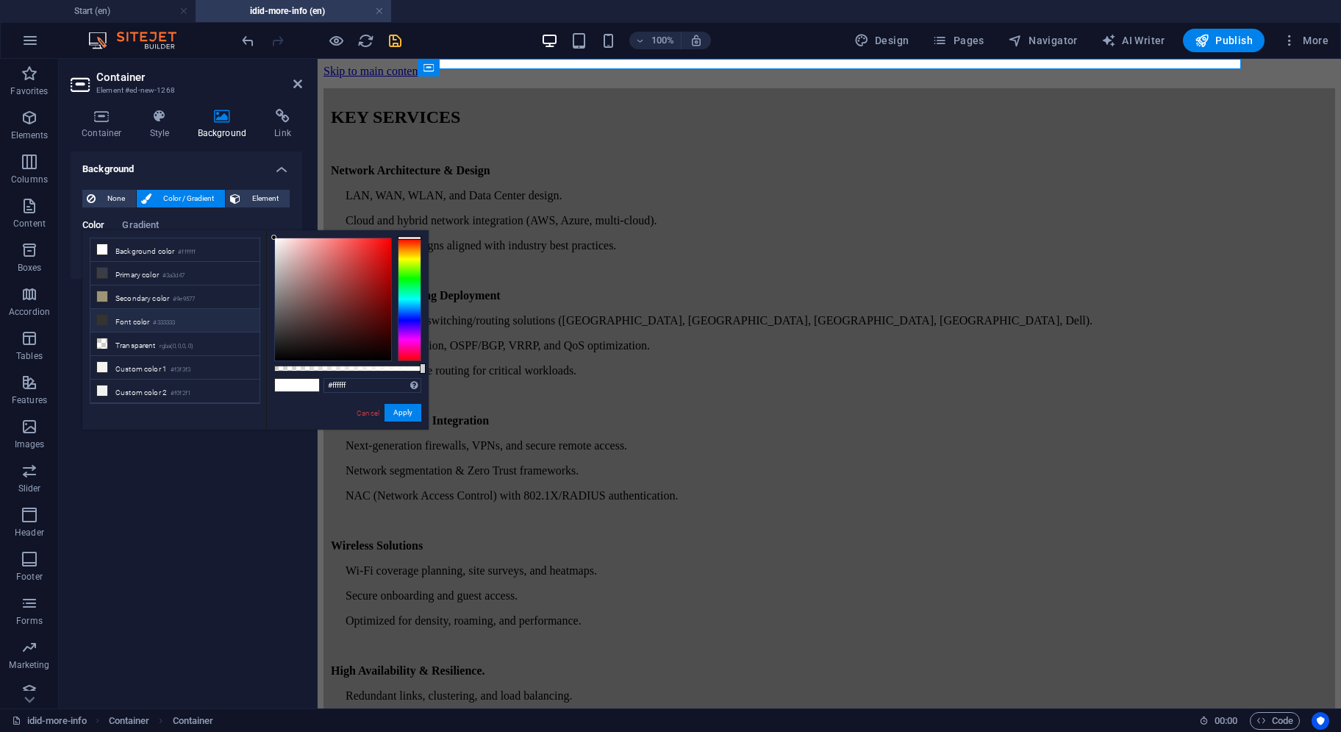
click at [104, 321] on li "Font color #333333" at bounding box center [174, 321] width 169 height 24
type input "#333333"
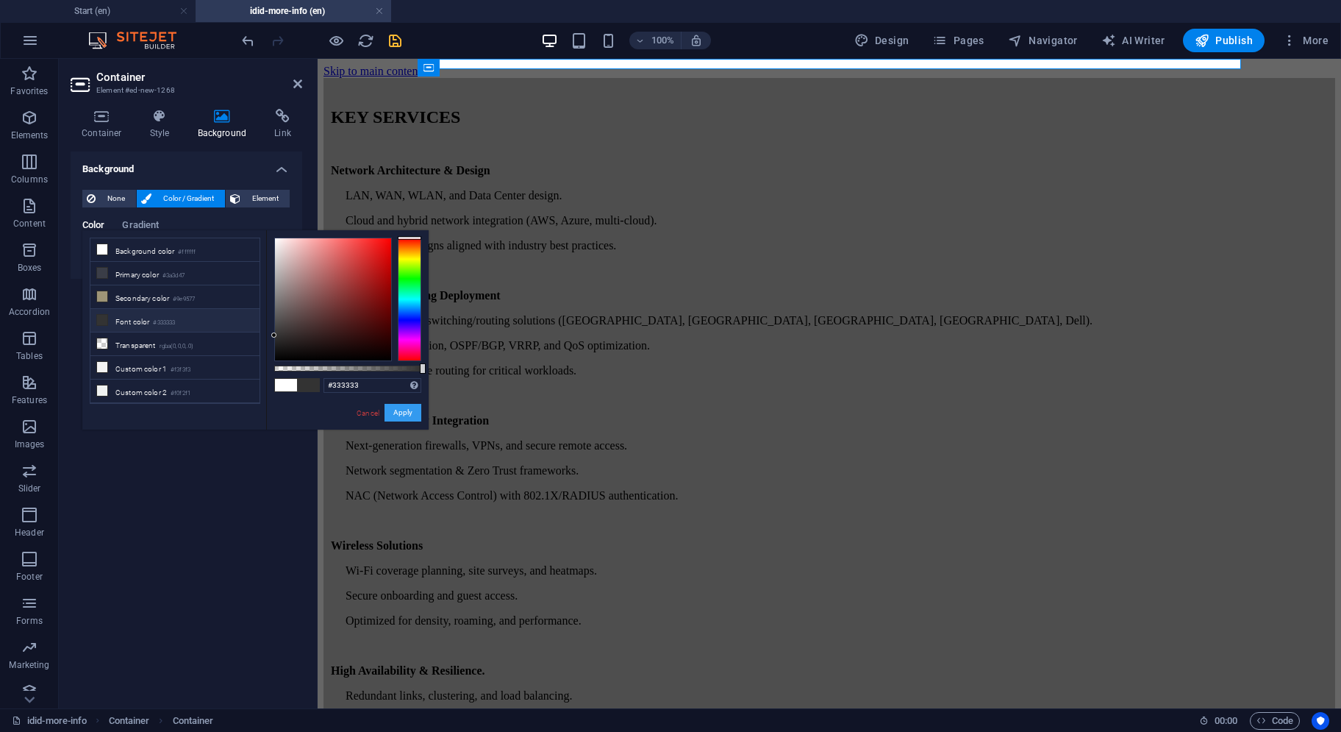
click at [396, 413] on button "Apply" at bounding box center [403, 413] width 37 height 18
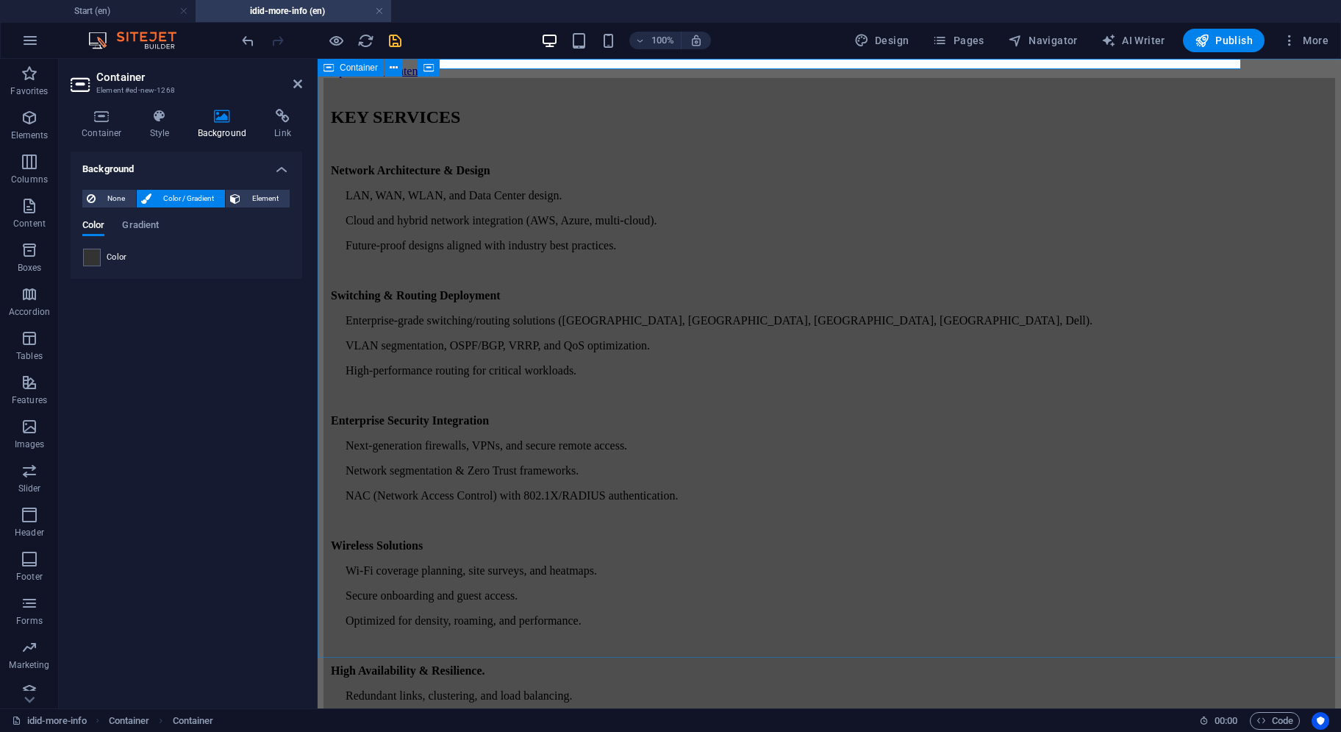
click at [471, 396] on div "KEY SERVICES Network Architecture & Design LAN, WAN, WLAN, and Data Center desi…" at bounding box center [830, 500] width 1012 height 844
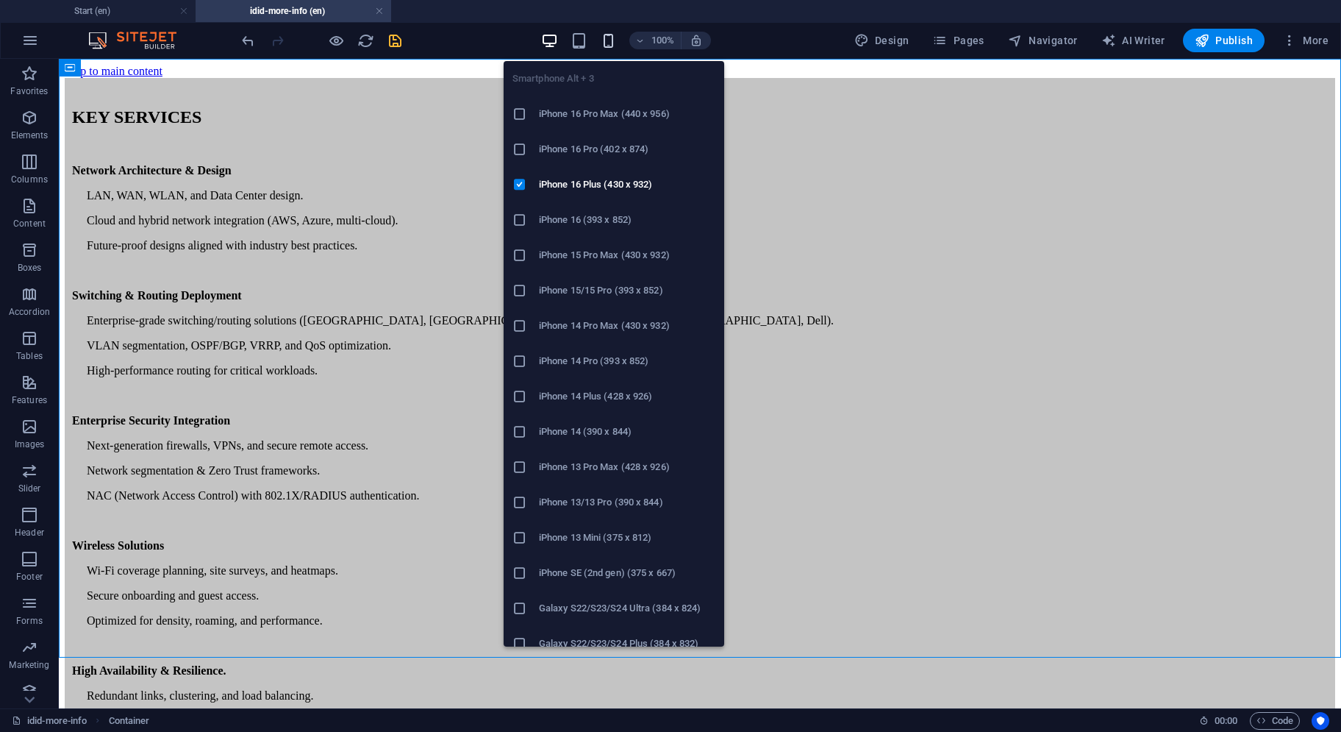
click at [616, 39] on icon "button" at bounding box center [608, 40] width 17 height 17
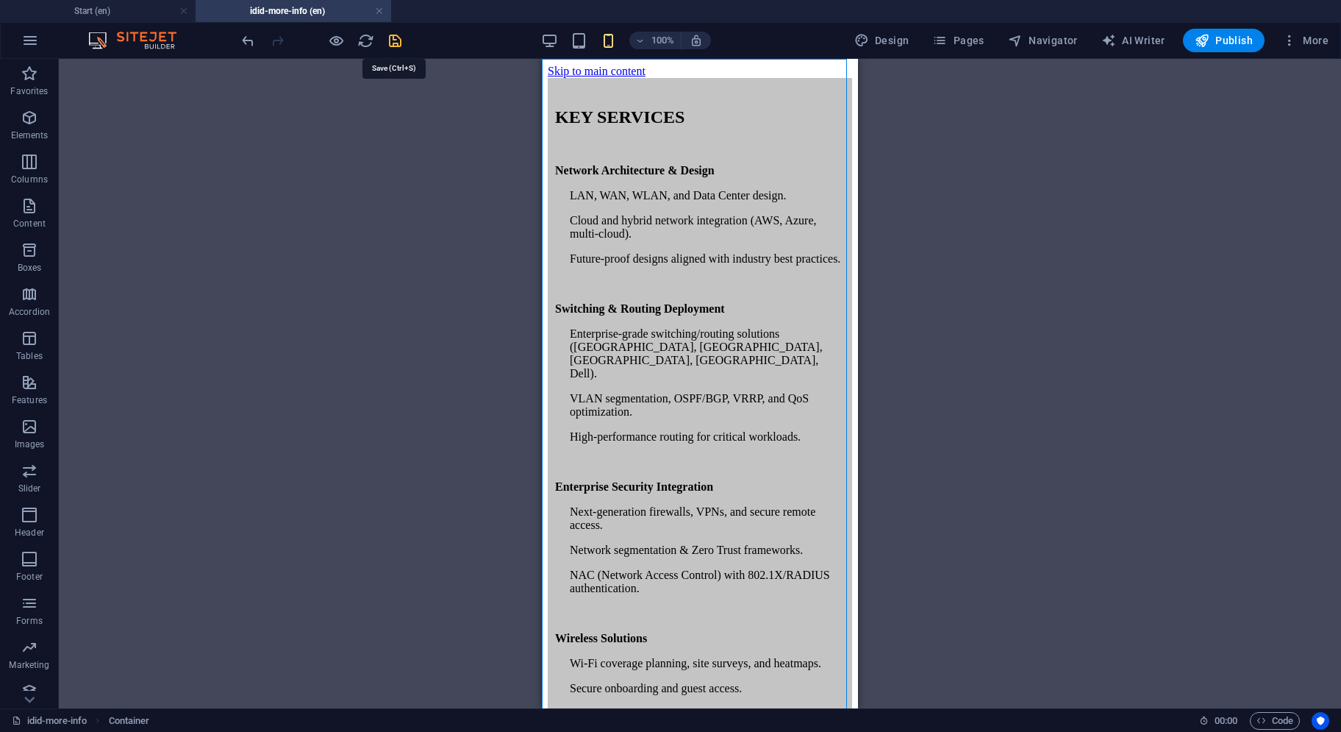
click at [391, 46] on icon "save" at bounding box center [395, 40] width 17 height 17
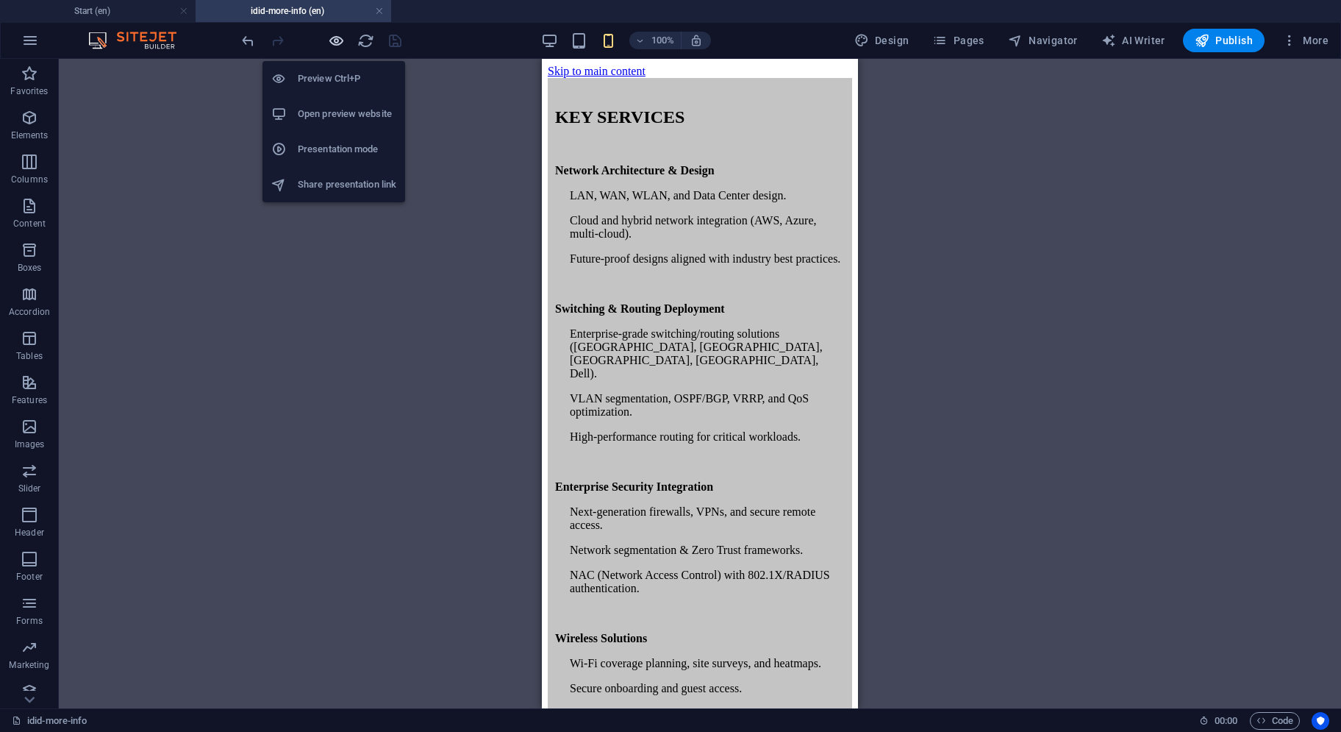
click at [337, 42] on icon "button" at bounding box center [336, 40] width 17 height 17
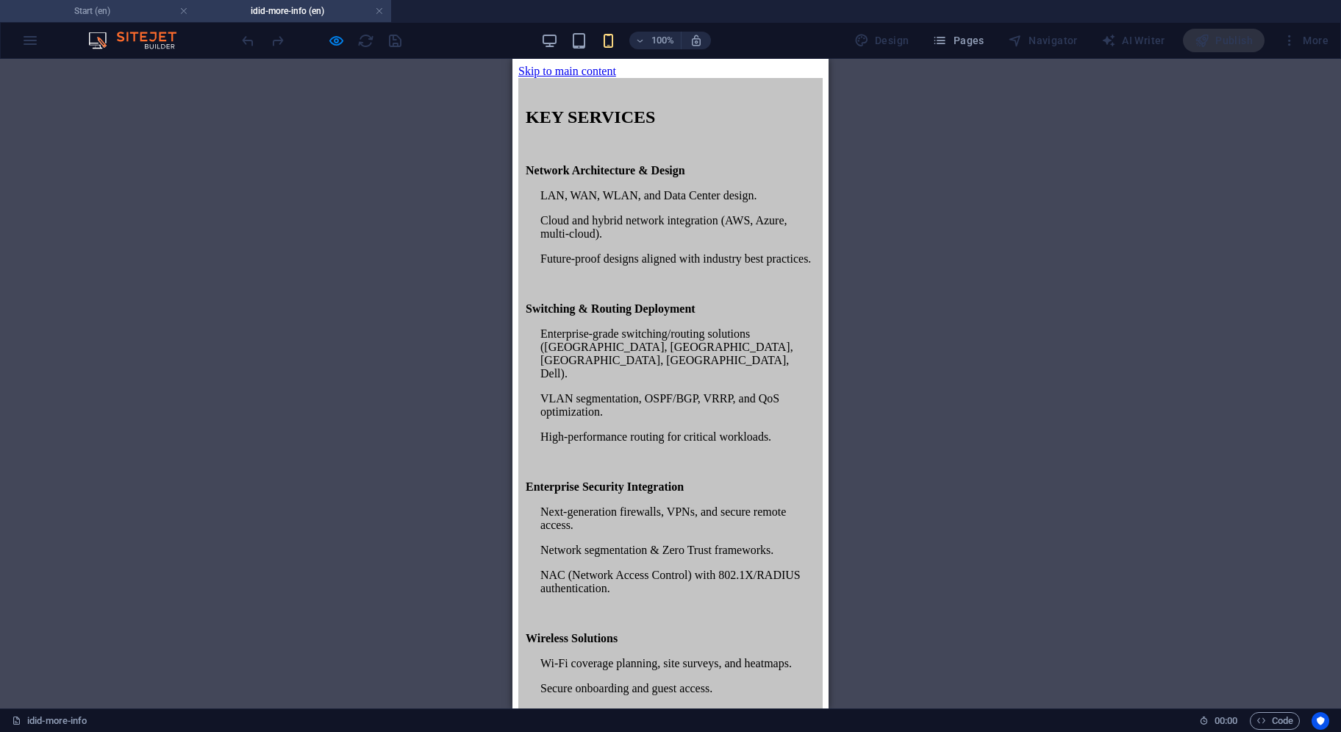
click at [134, 5] on h4 "Start (en)" at bounding box center [98, 11] width 196 height 16
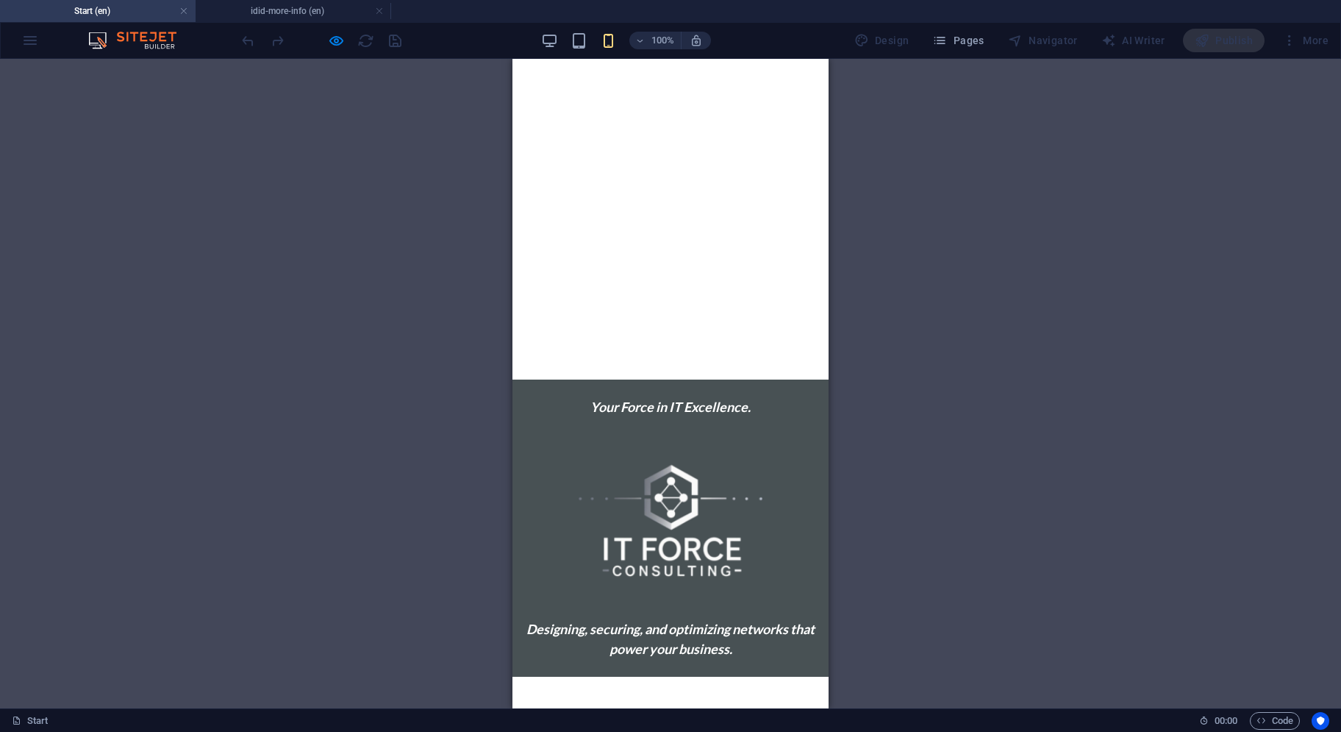
scroll to position [1177, 0]
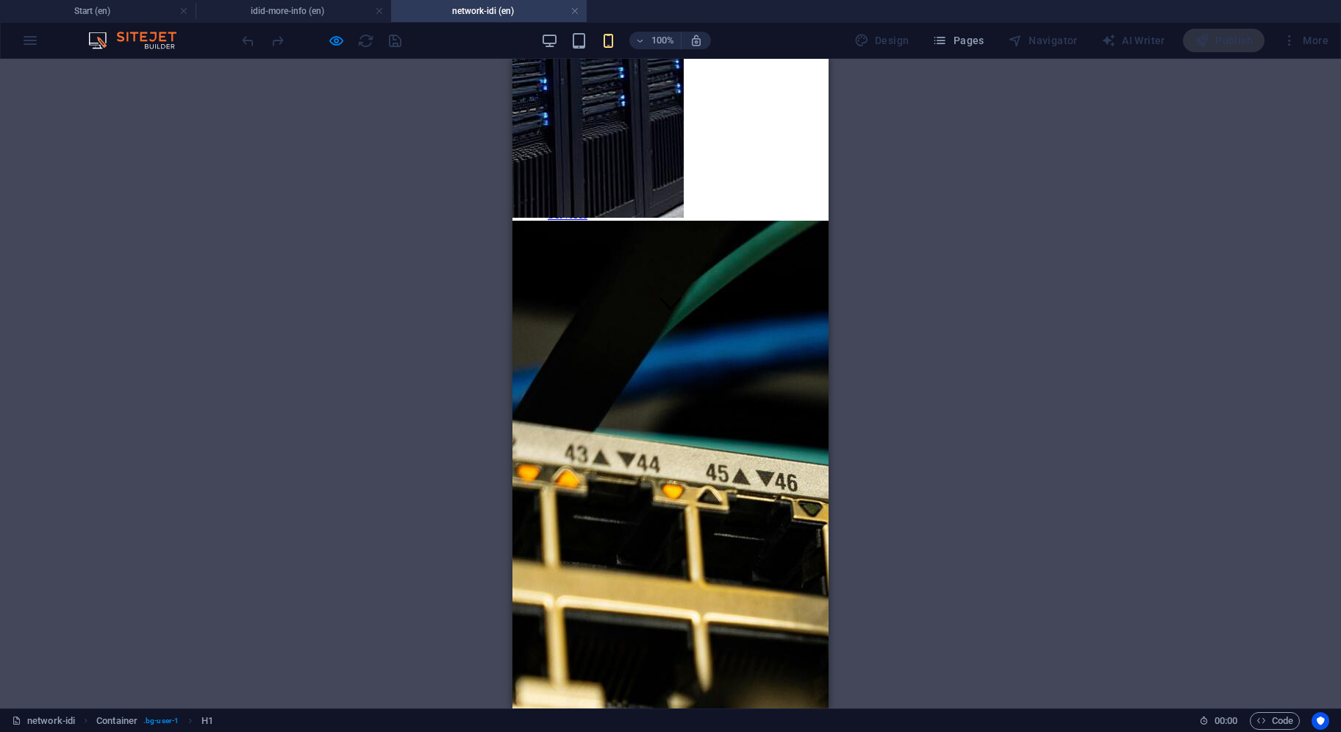
scroll to position [588, 0]
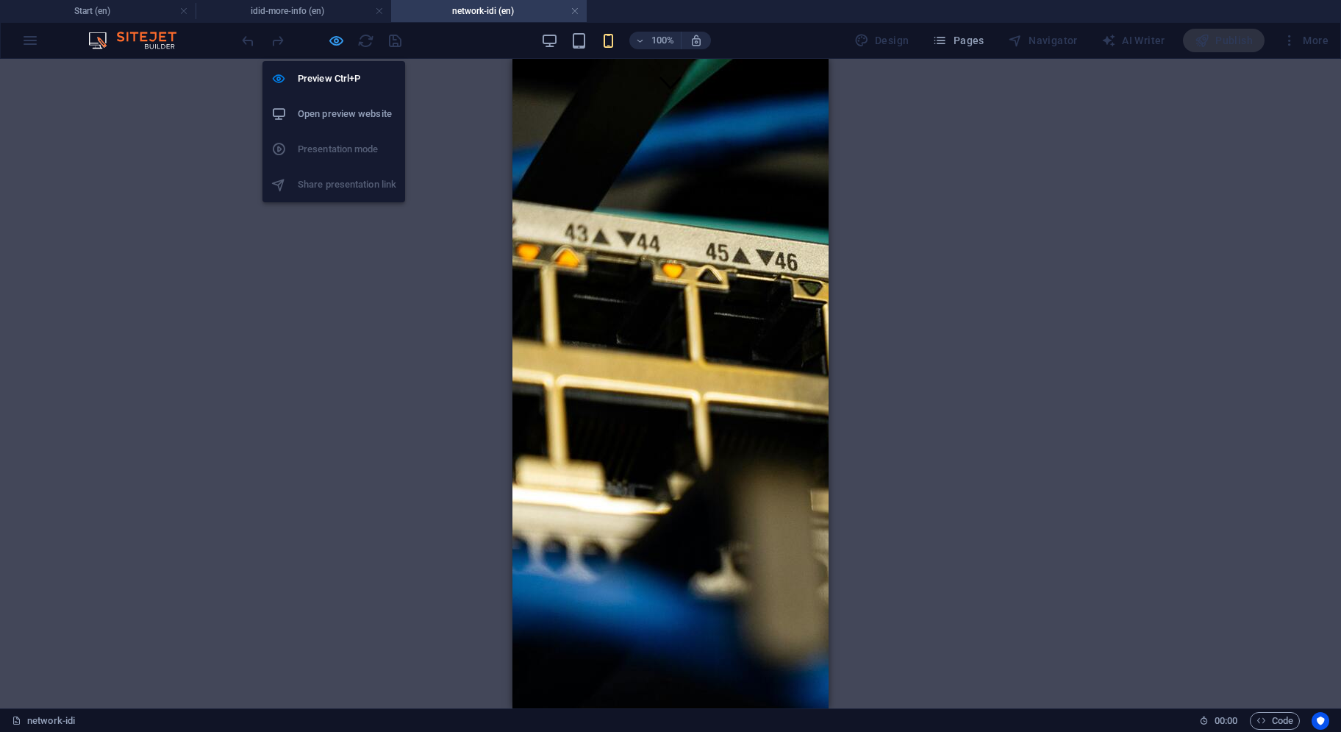
click at [328, 45] on icon "button" at bounding box center [336, 40] width 17 height 17
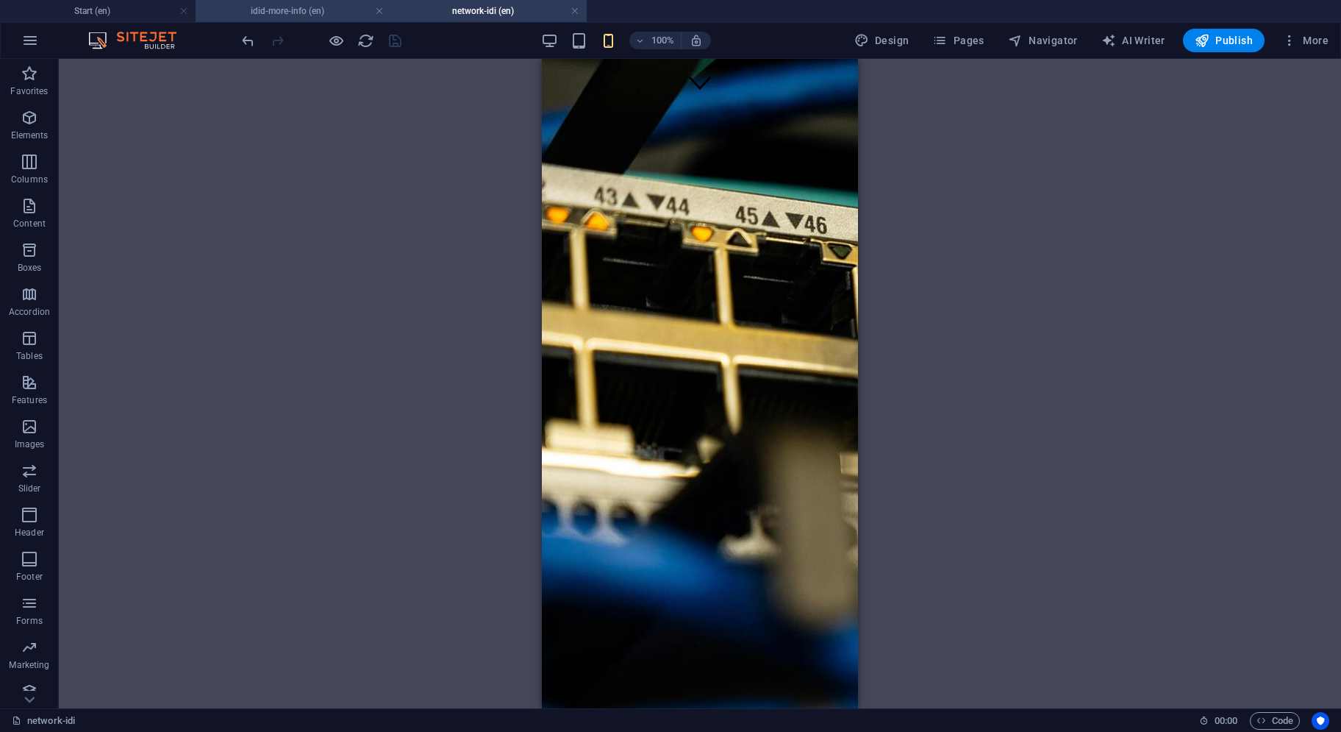
click at [321, 15] on h4 "idid-more-info (en)" at bounding box center [294, 11] width 196 height 16
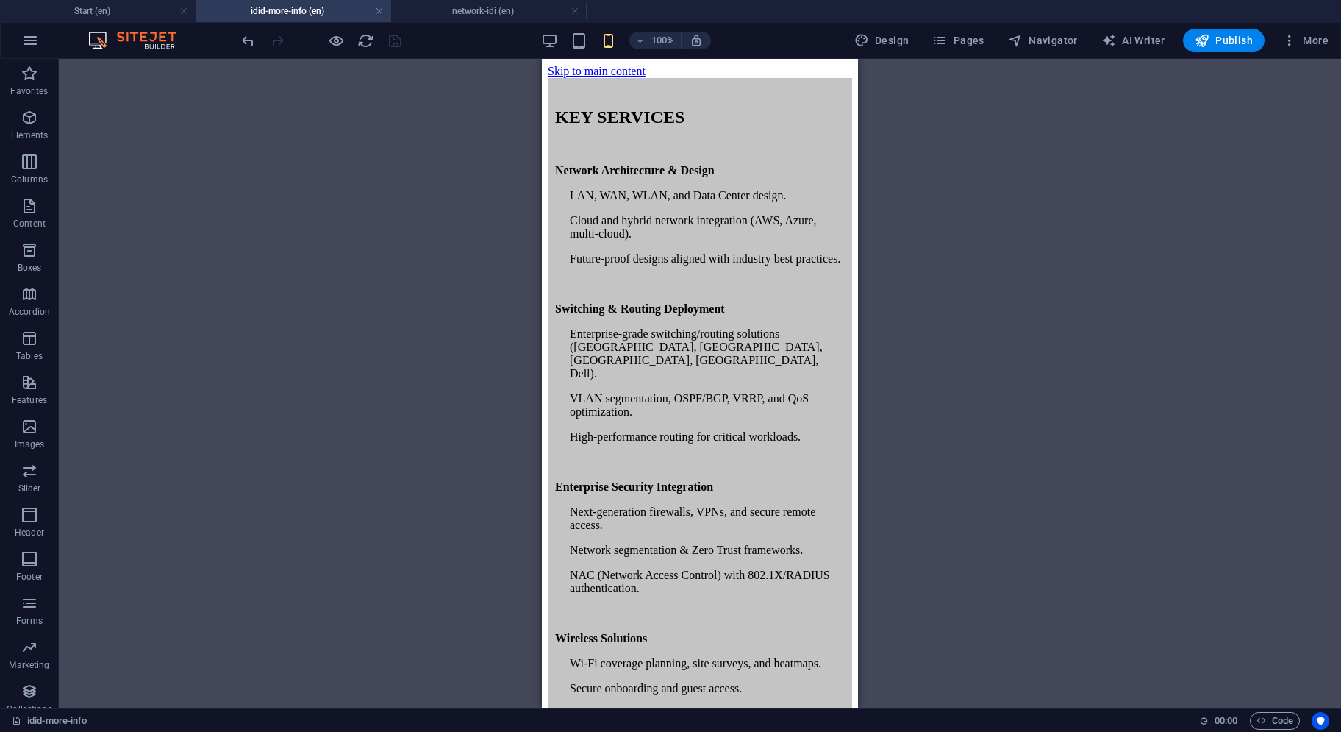
scroll to position [0, 0]
click at [470, 24] on div "100% Design Pages Navigator AI Writer Publish More" at bounding box center [671, 40] width 1340 height 35
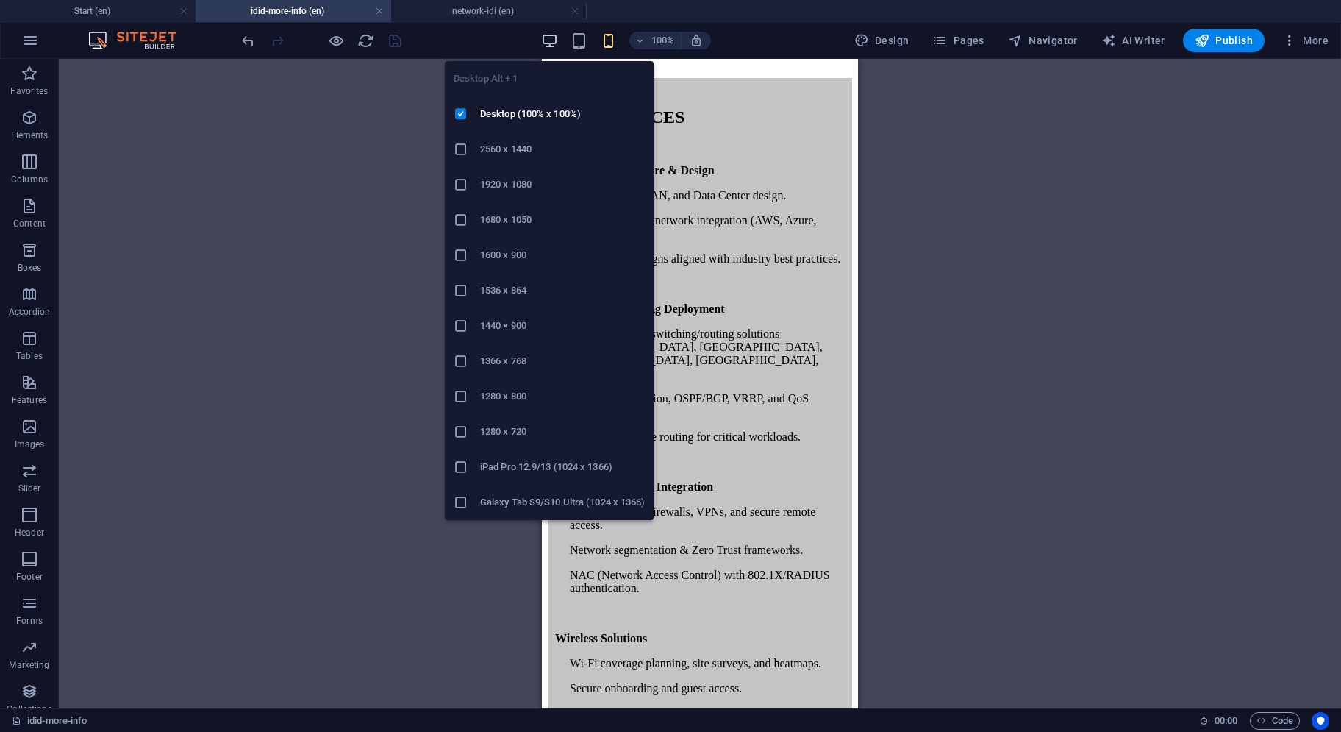
click at [556, 45] on icon "button" at bounding box center [549, 40] width 17 height 17
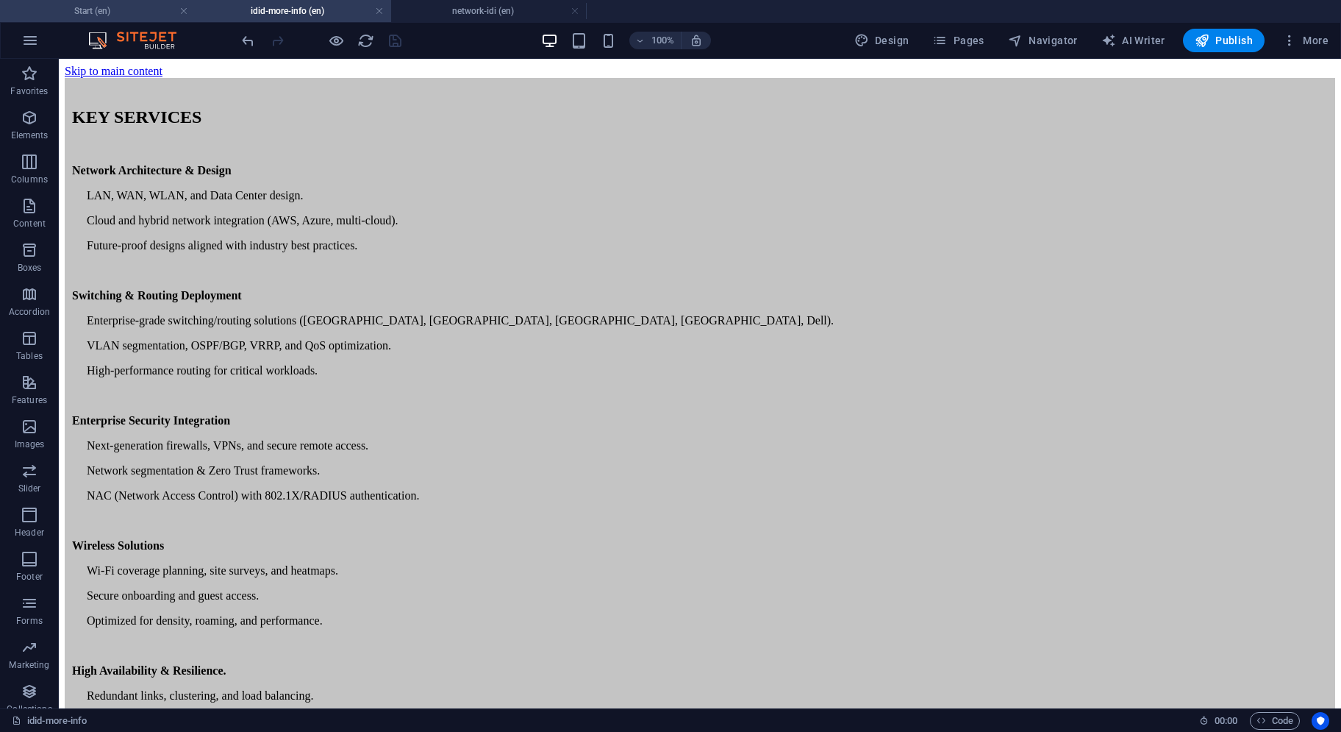
click at [157, 13] on h4 "Start (en)" at bounding box center [98, 11] width 196 height 16
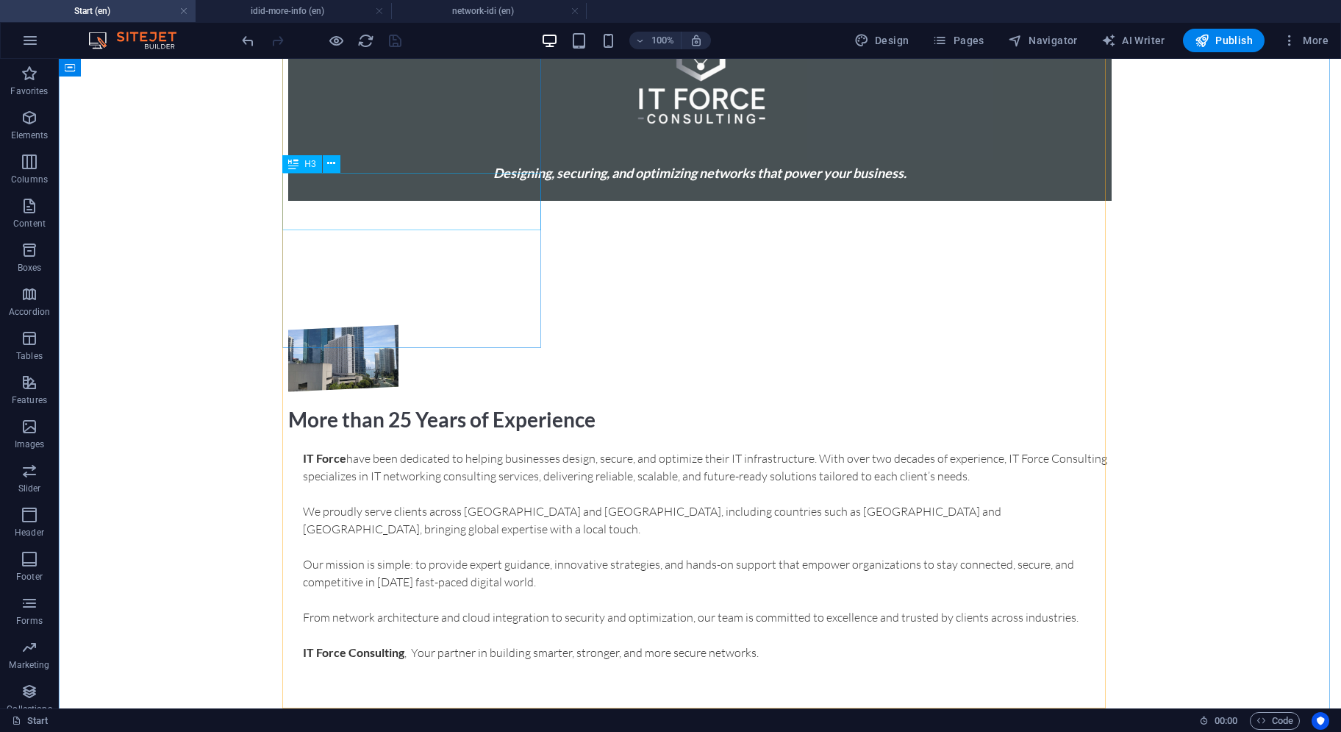
scroll to position [987, 0]
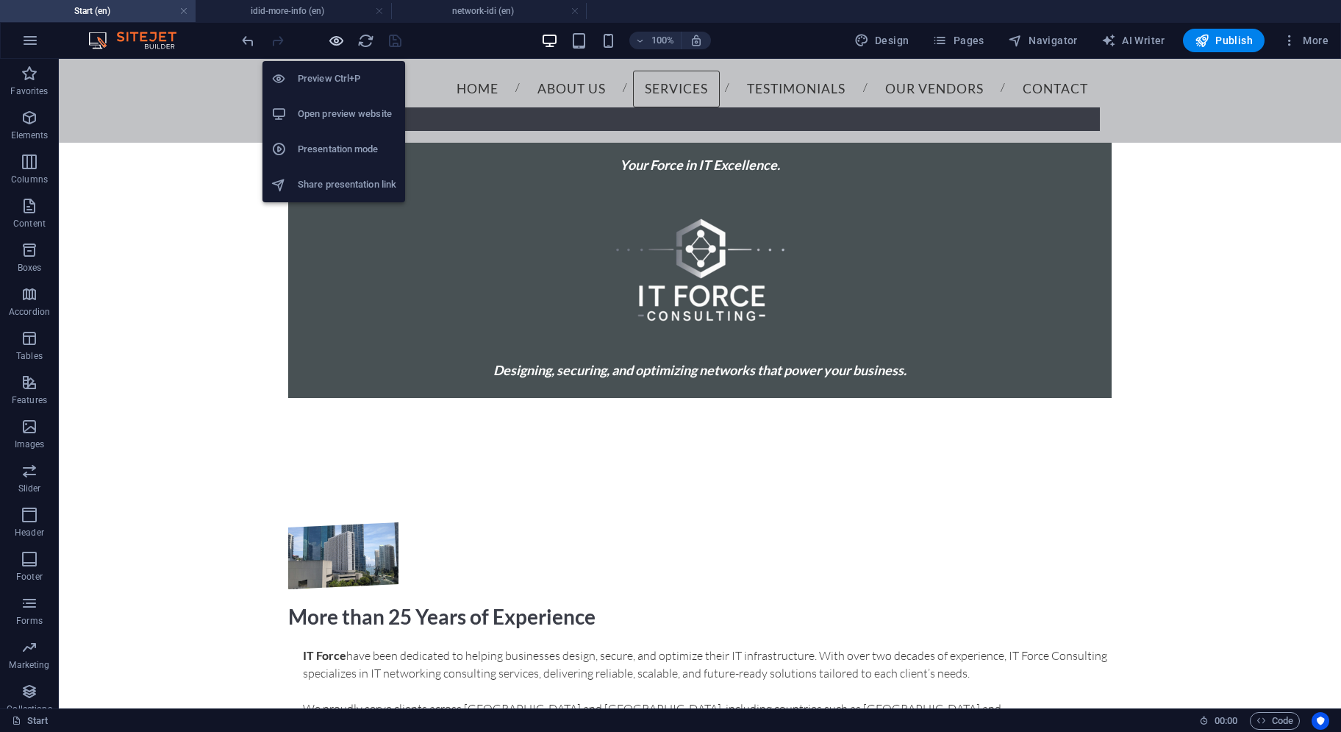
click at [335, 45] on icon "button" at bounding box center [336, 40] width 17 height 17
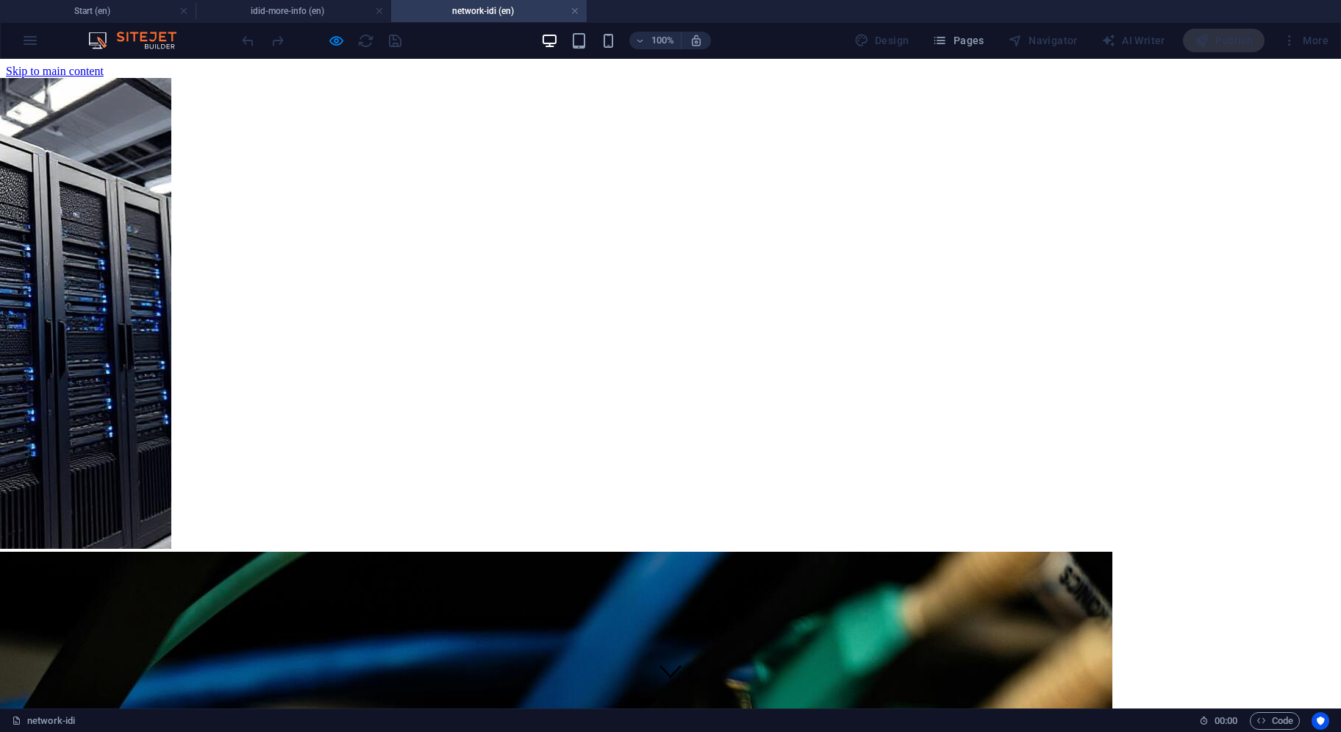
scroll to position [588, 0]
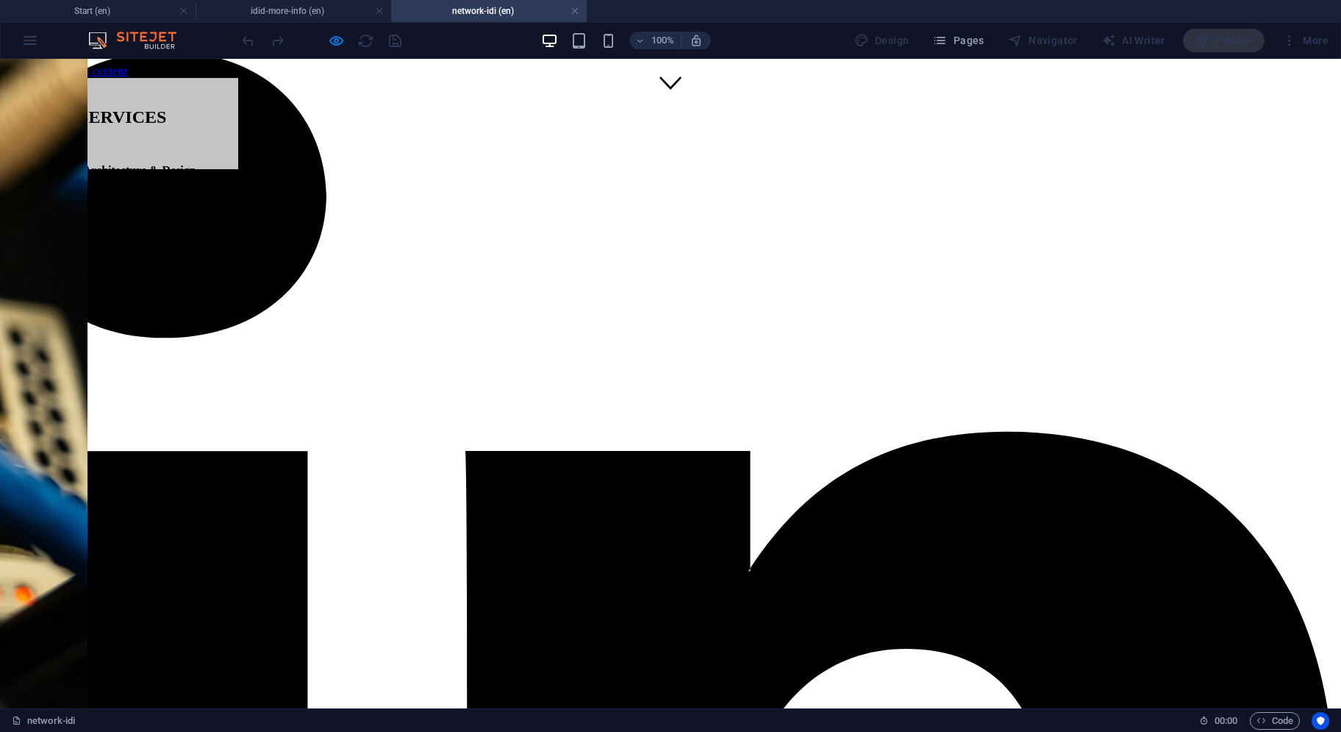
scroll to position [0, 0]
click at [24, 174] on button "×" at bounding box center [15, 165] width 18 height 15
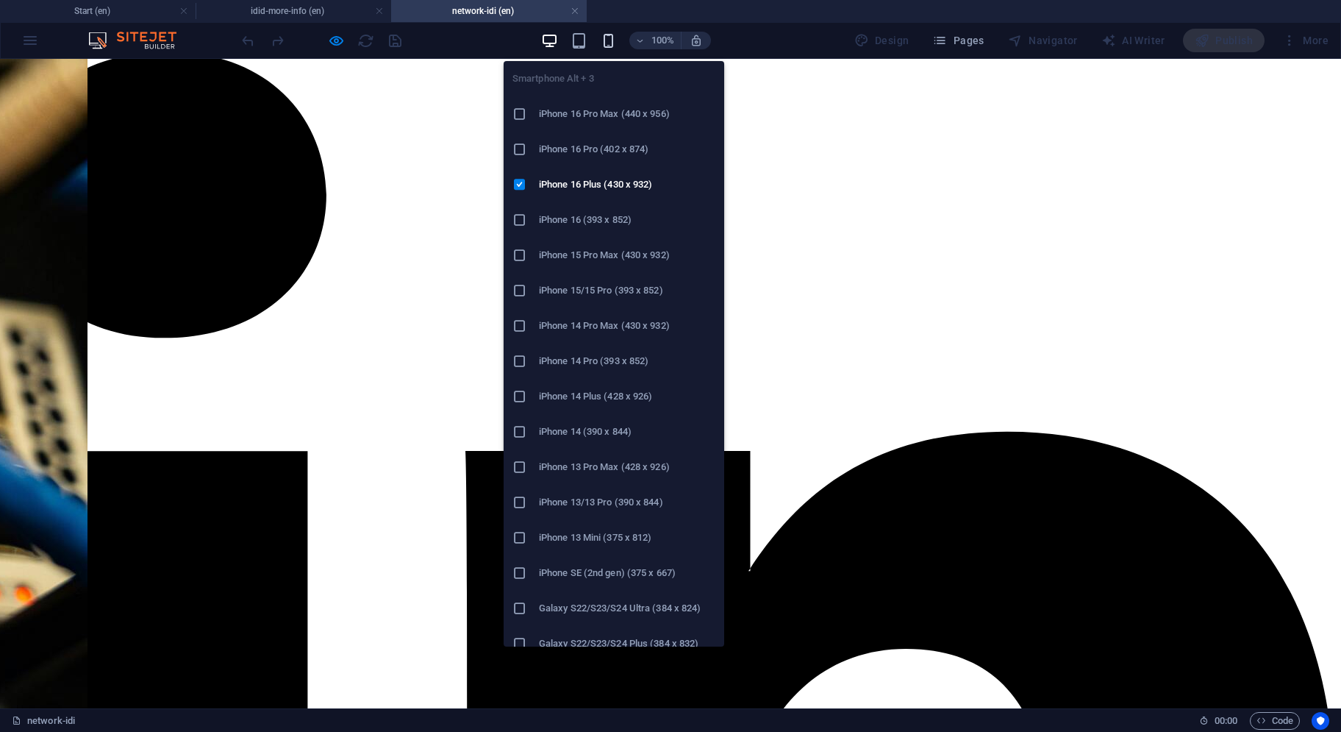
click at [615, 38] on icon "button" at bounding box center [608, 40] width 17 height 17
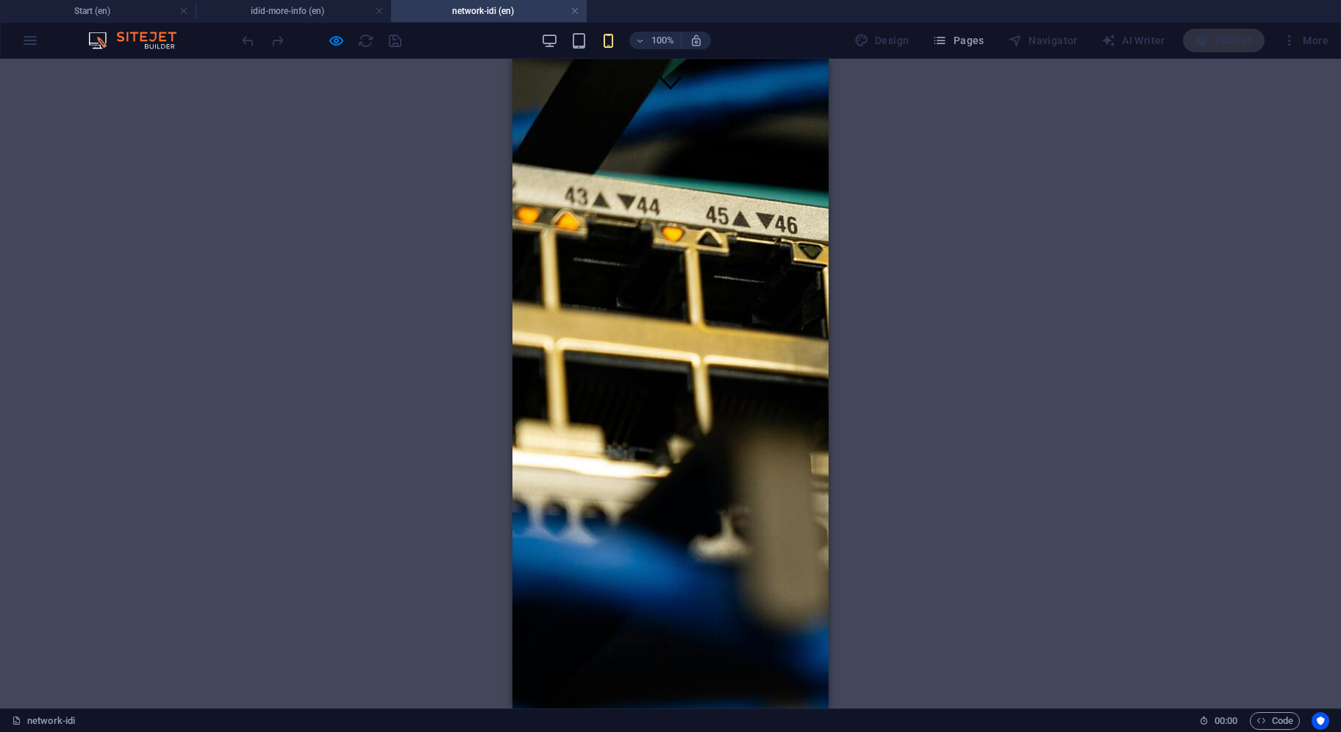
click at [536, 174] on button "×" at bounding box center [528, 165] width 18 height 15
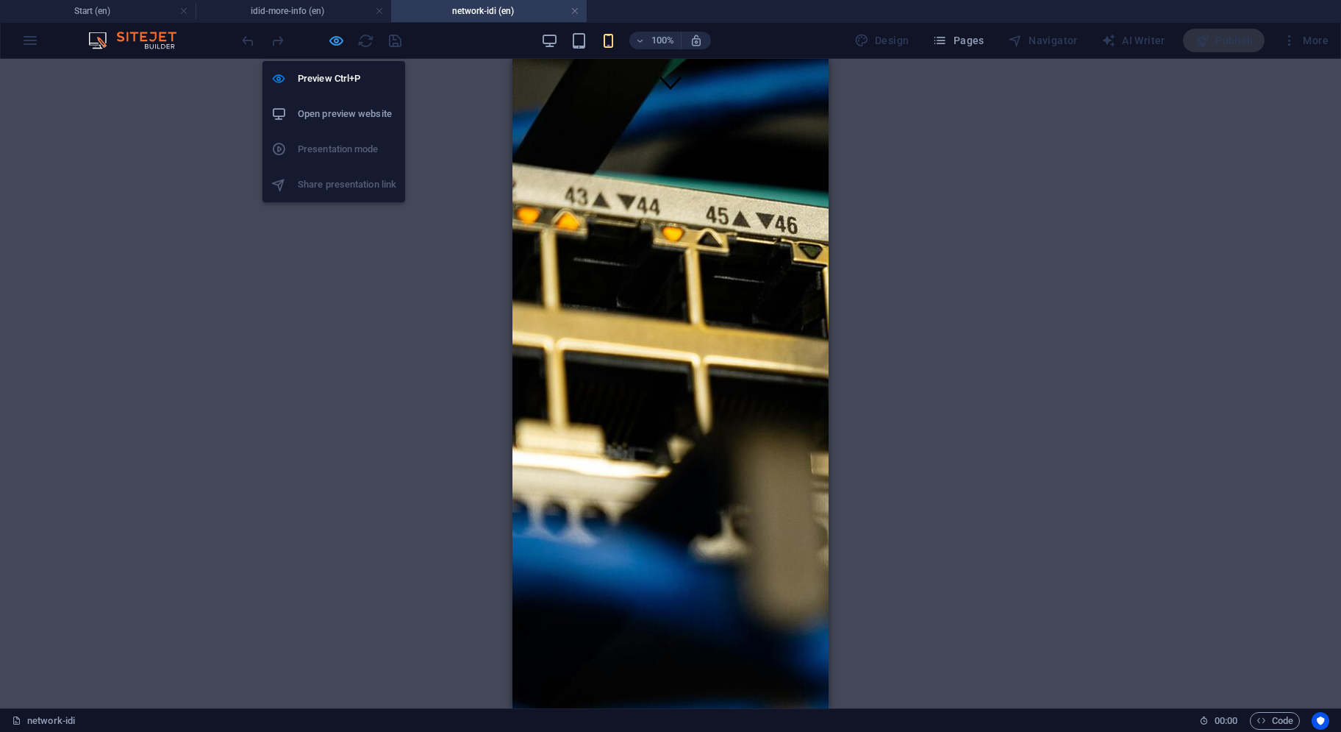
click at [334, 42] on icon "button" at bounding box center [336, 40] width 17 height 17
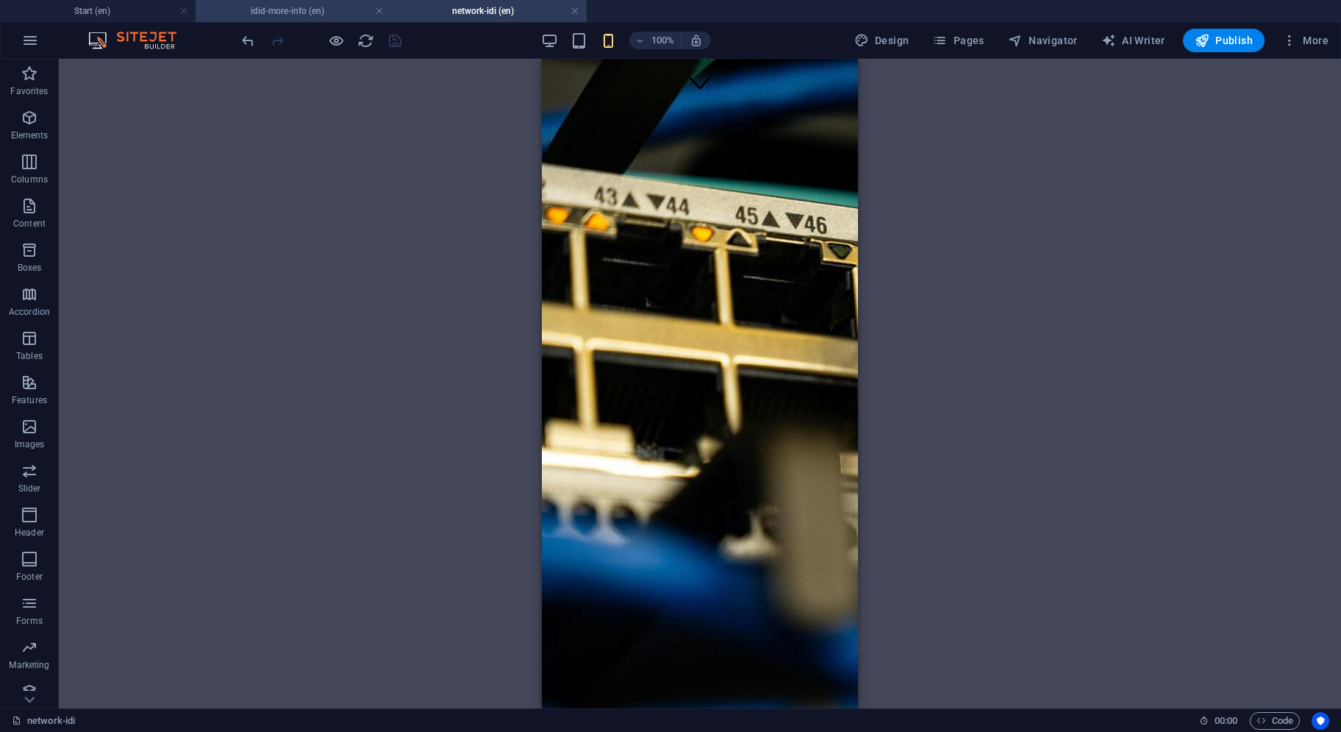
click at [303, 10] on h4 "idid-more-info (en)" at bounding box center [294, 11] width 196 height 16
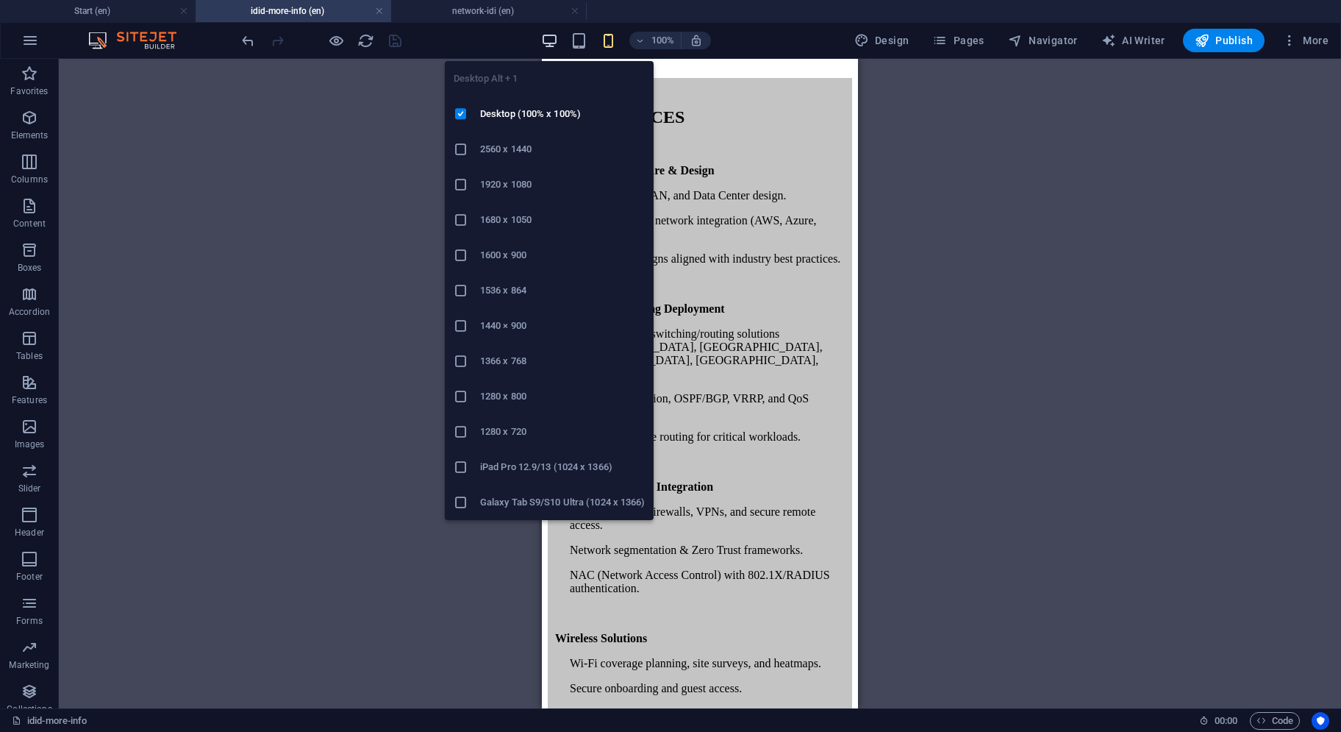
click at [557, 41] on icon "button" at bounding box center [549, 40] width 17 height 17
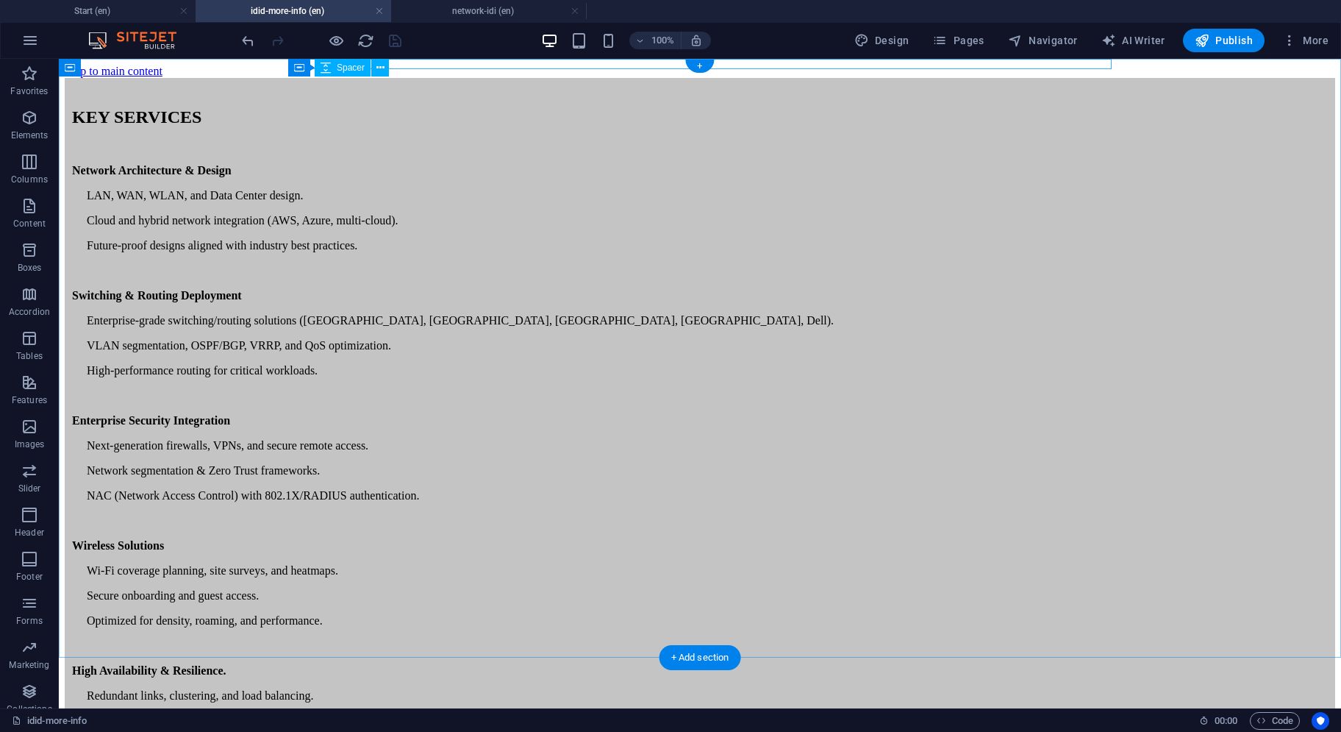
click at [427, 78] on div at bounding box center [700, 83] width 1271 height 10
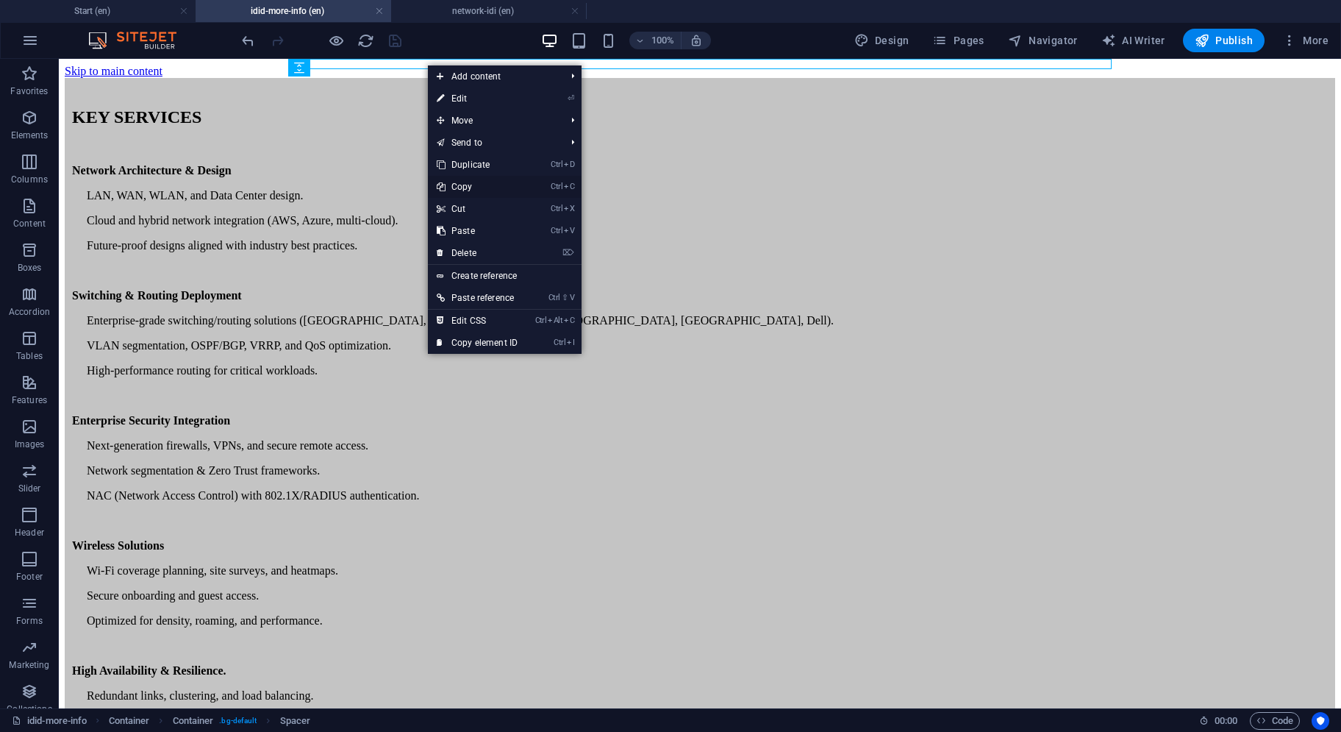
click at [461, 188] on link "Ctrl C Copy" at bounding box center [477, 187] width 99 height 22
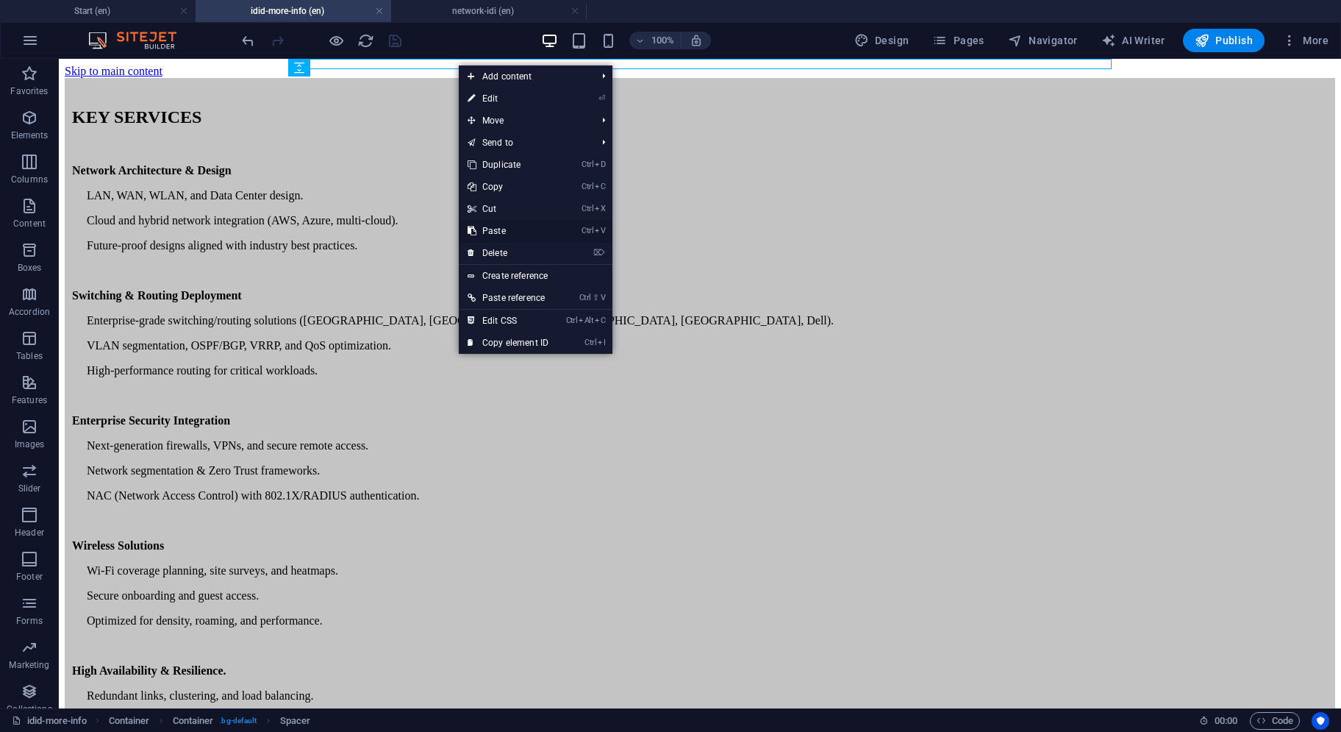
click at [480, 234] on link "Ctrl V Paste" at bounding box center [508, 231] width 99 height 22
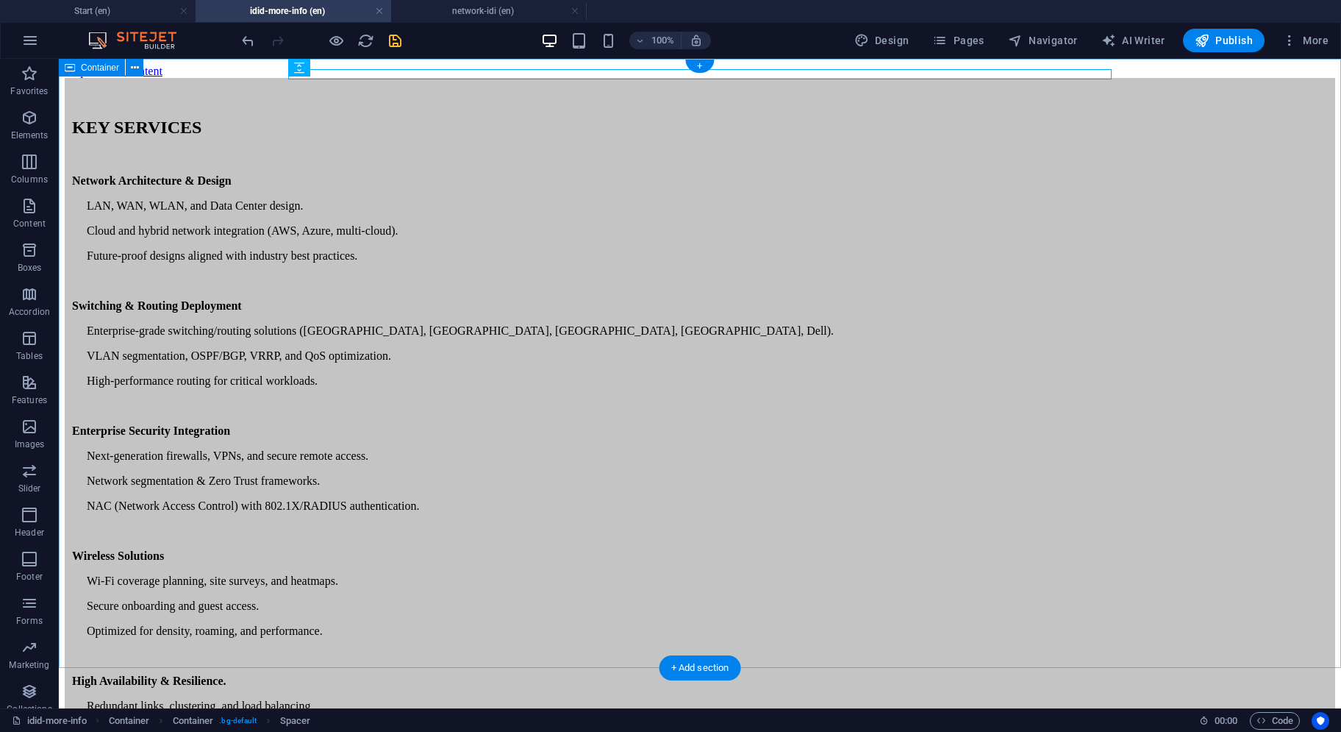
drag, startPoint x: 380, startPoint y: 132, endPoint x: 352, endPoint y: 644, distance: 512.7
drag, startPoint x: 352, startPoint y: 644, endPoint x: 354, endPoint y: 665, distance: 21.5
click at [354, 665] on div "KEY SERVICES Network Architecture & Design LAN, WAN, WLAN, and Data Center desi…" at bounding box center [700, 505] width 1271 height 854
drag, startPoint x: 290, startPoint y: 23, endPoint x: 349, endPoint y: 73, distance: 77.2
click at [349, 71] on span "Spacer" at bounding box center [351, 67] width 28 height 9
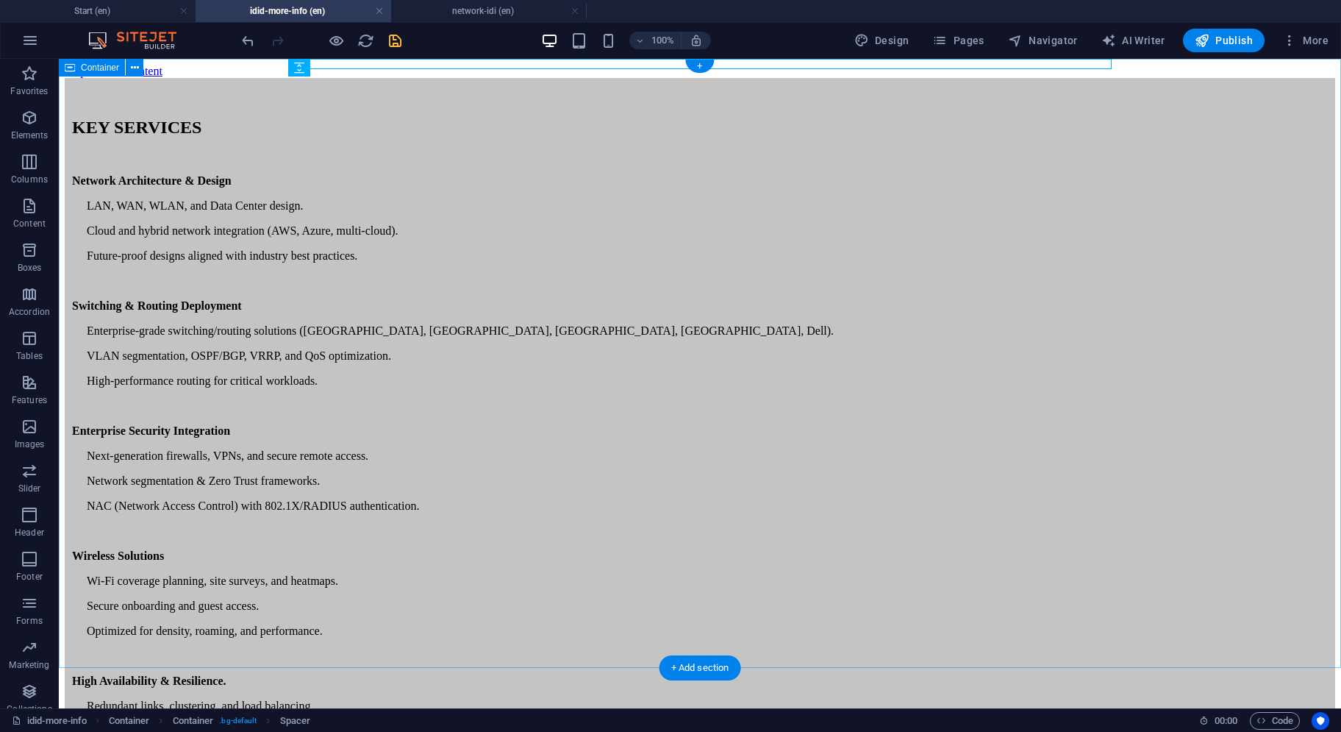
click at [401, 664] on div "KEY SERVICES Network Architecture & Design LAN, WAN, WLAN, and Data Center desi…" at bounding box center [700, 505] width 1271 height 854
click at [299, 72] on icon at bounding box center [299, 68] width 10 height 18
drag, startPoint x: 323, startPoint y: 193, endPoint x: 343, endPoint y: 677, distance: 485.1
click at [343, 677] on html "Skip to main content KEY SERVICES Network Architecture & Design LAN, WAN, WLAN,…" at bounding box center [700, 498] width 1283 height 879
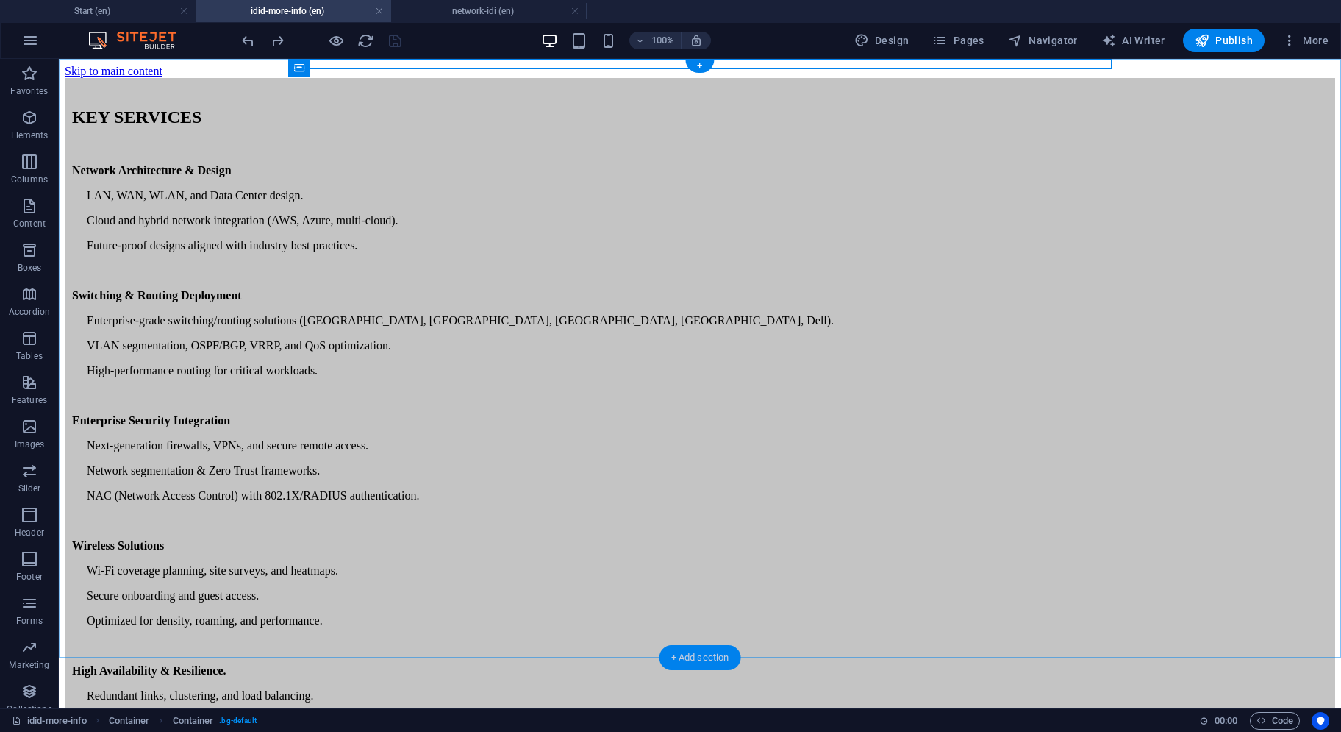
click at [694, 658] on div "+ Add section" at bounding box center [701, 657] width 82 height 25
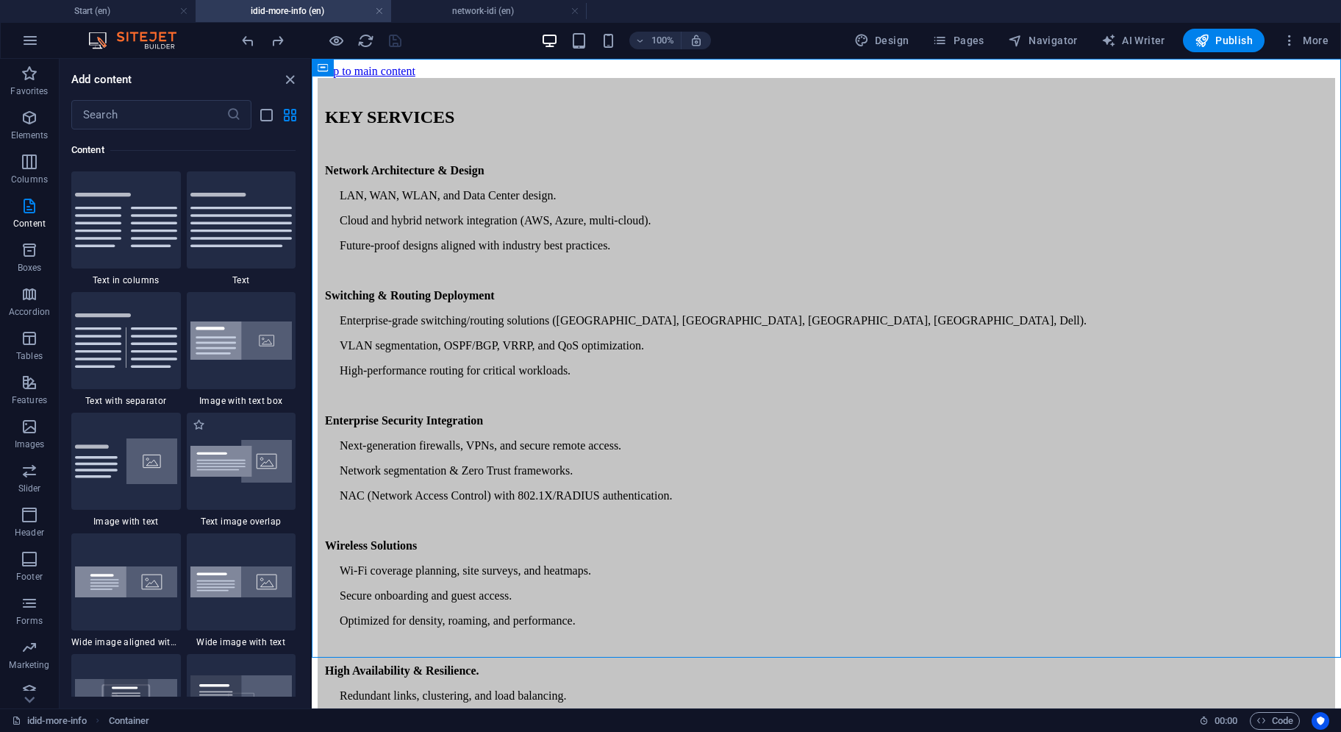
scroll to position [2206, 0]
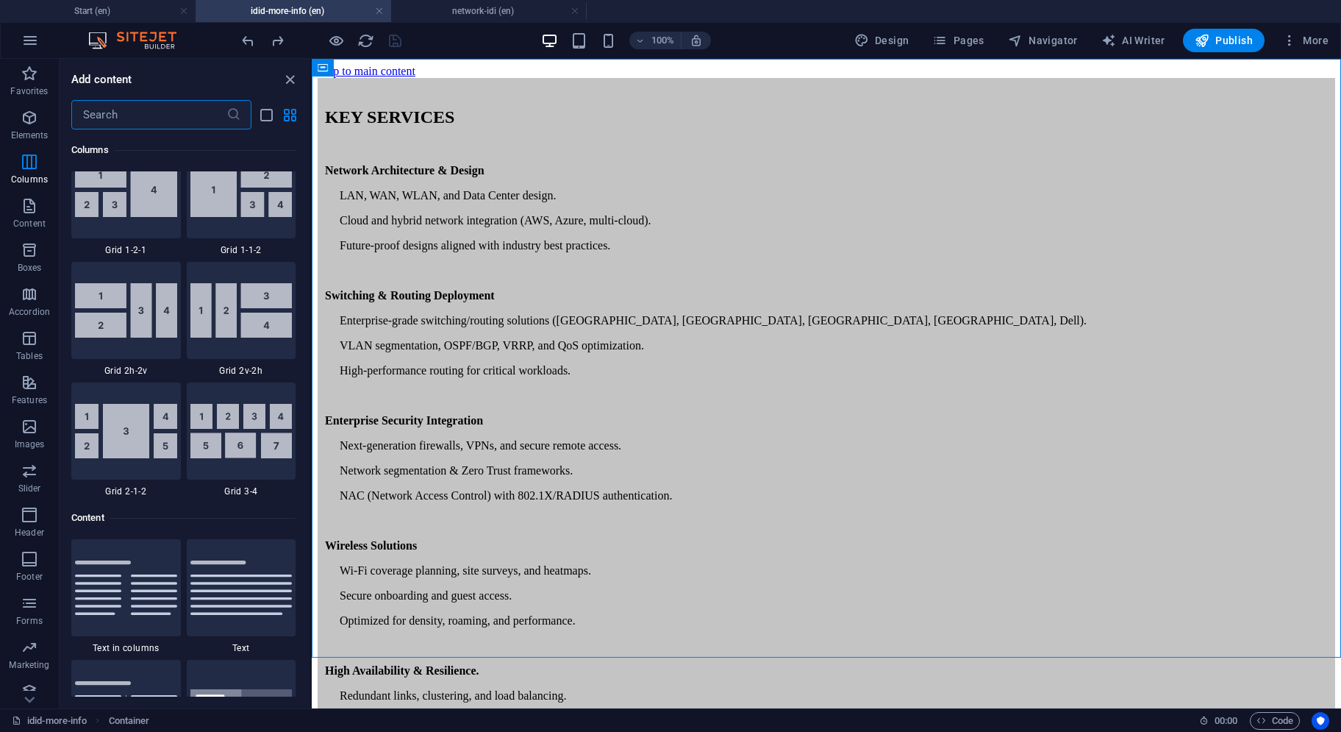
click at [191, 124] on input "text" at bounding box center [148, 114] width 155 height 29
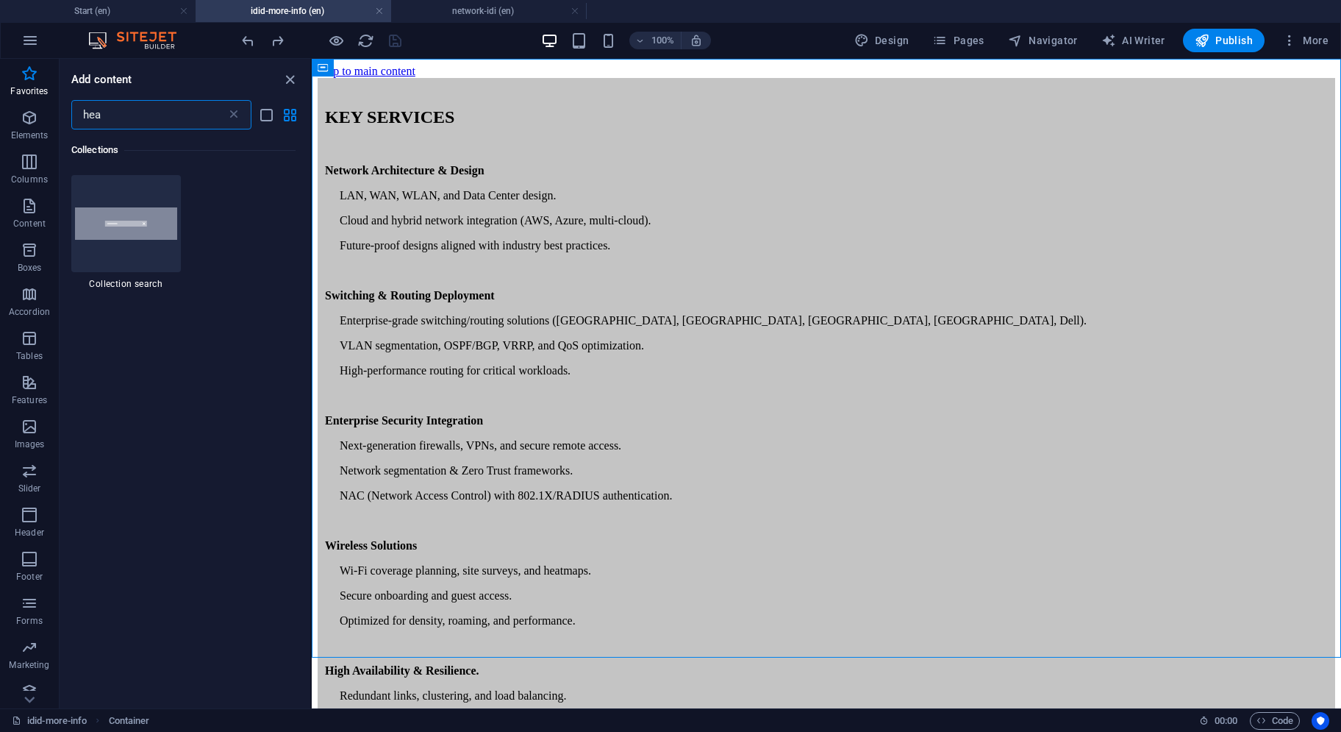
scroll to position [0, 0]
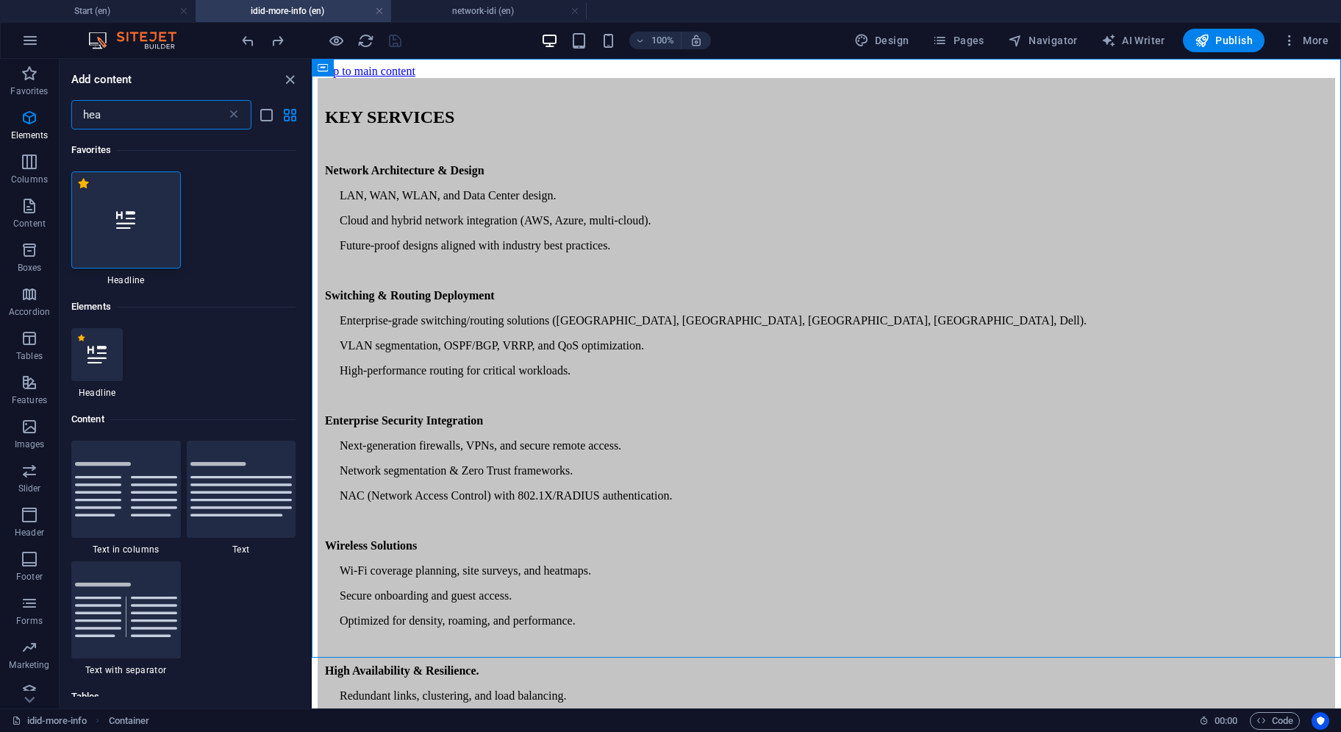
type input "hea"
click at [138, 210] on div at bounding box center [126, 219] width 110 height 97
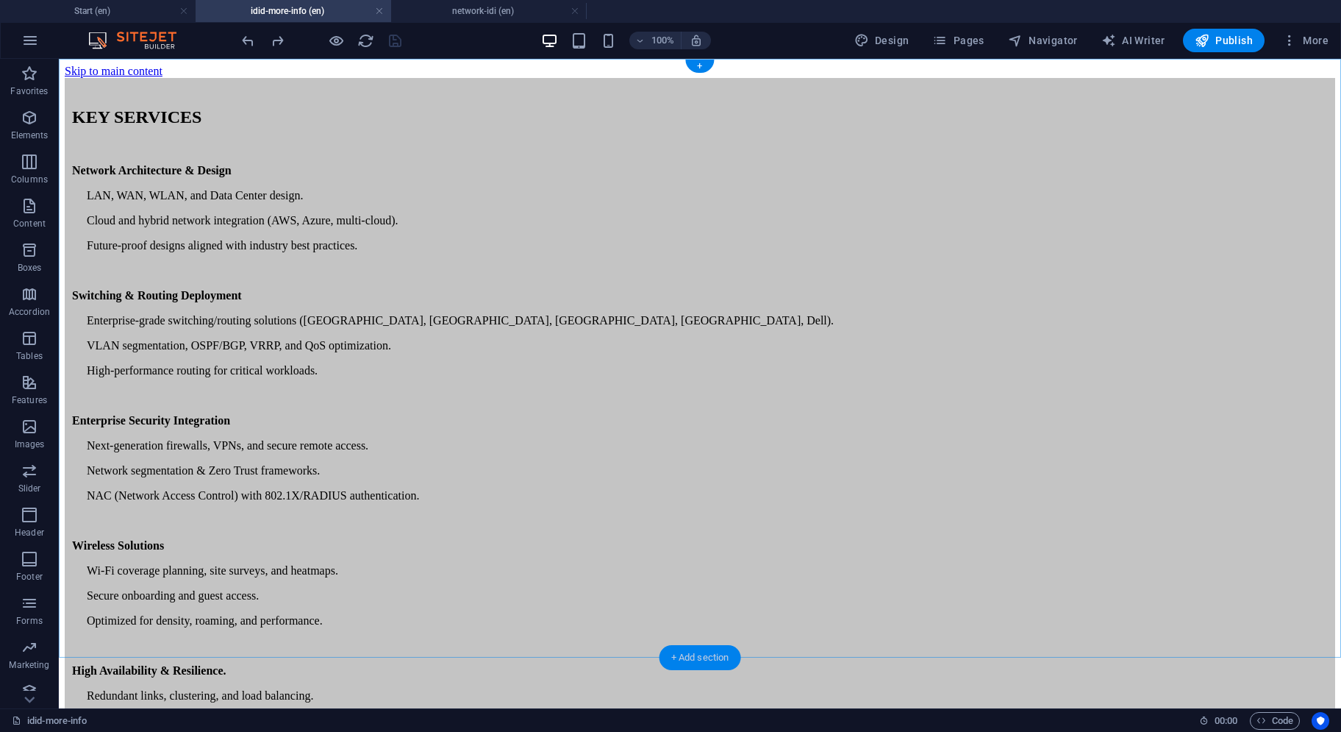
click at [710, 663] on div "+ Add section" at bounding box center [701, 657] width 82 height 25
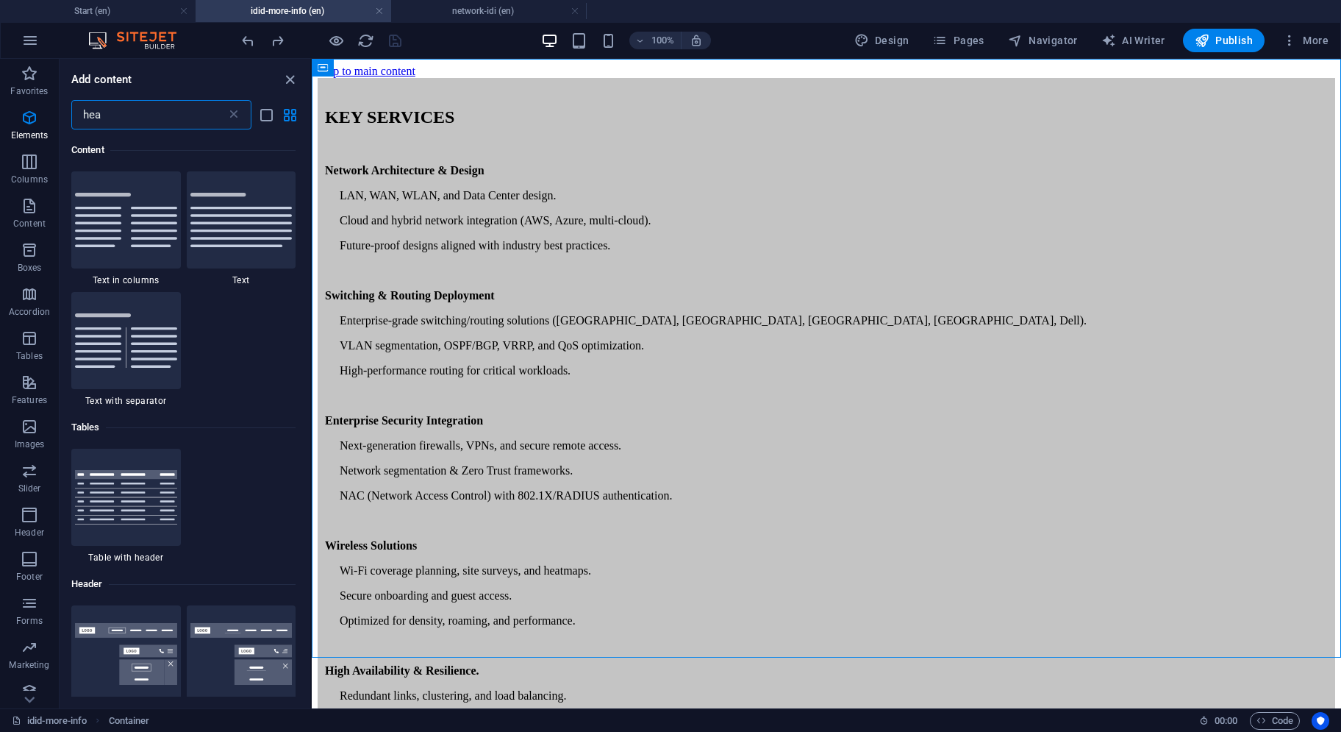
scroll to position [269, 0]
click at [233, 104] on div "hea ​" at bounding box center [161, 114] width 180 height 29
type input "h"
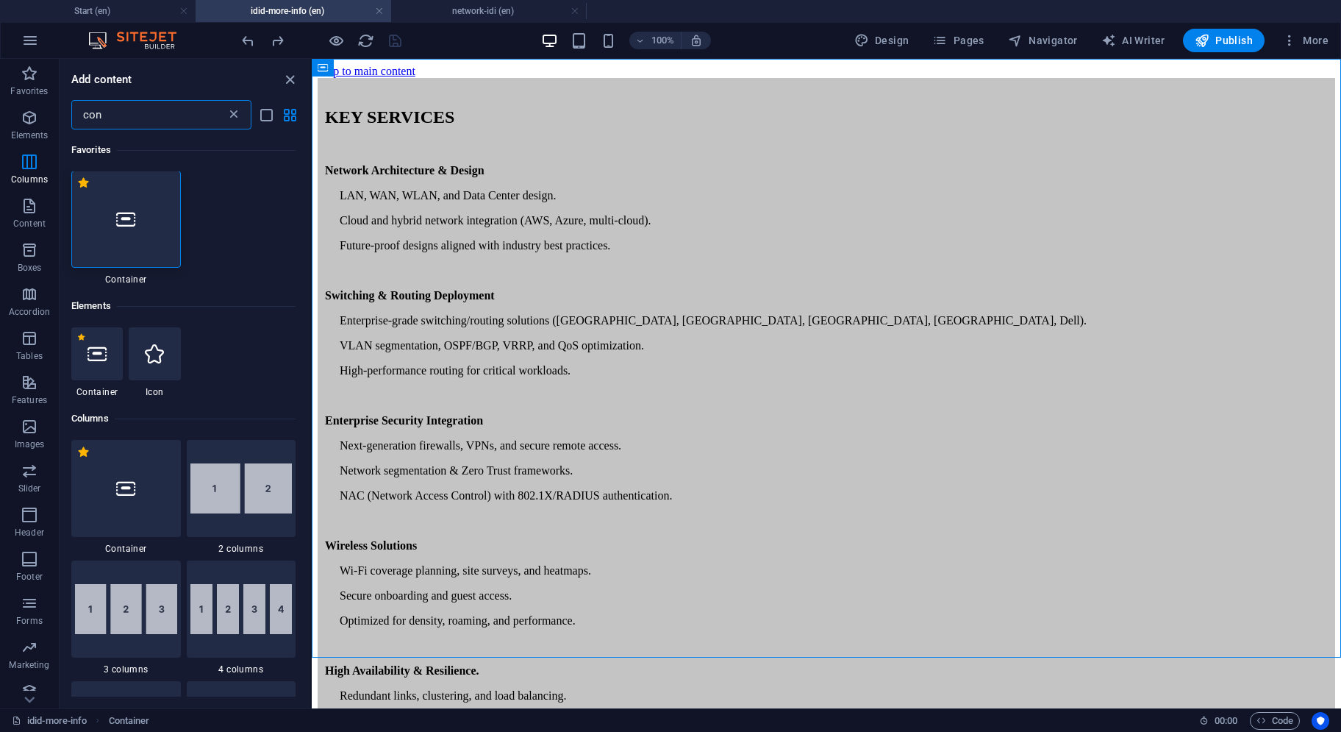
scroll to position [0, 0]
type input "con"
click at [121, 221] on icon at bounding box center [125, 219] width 19 height 19
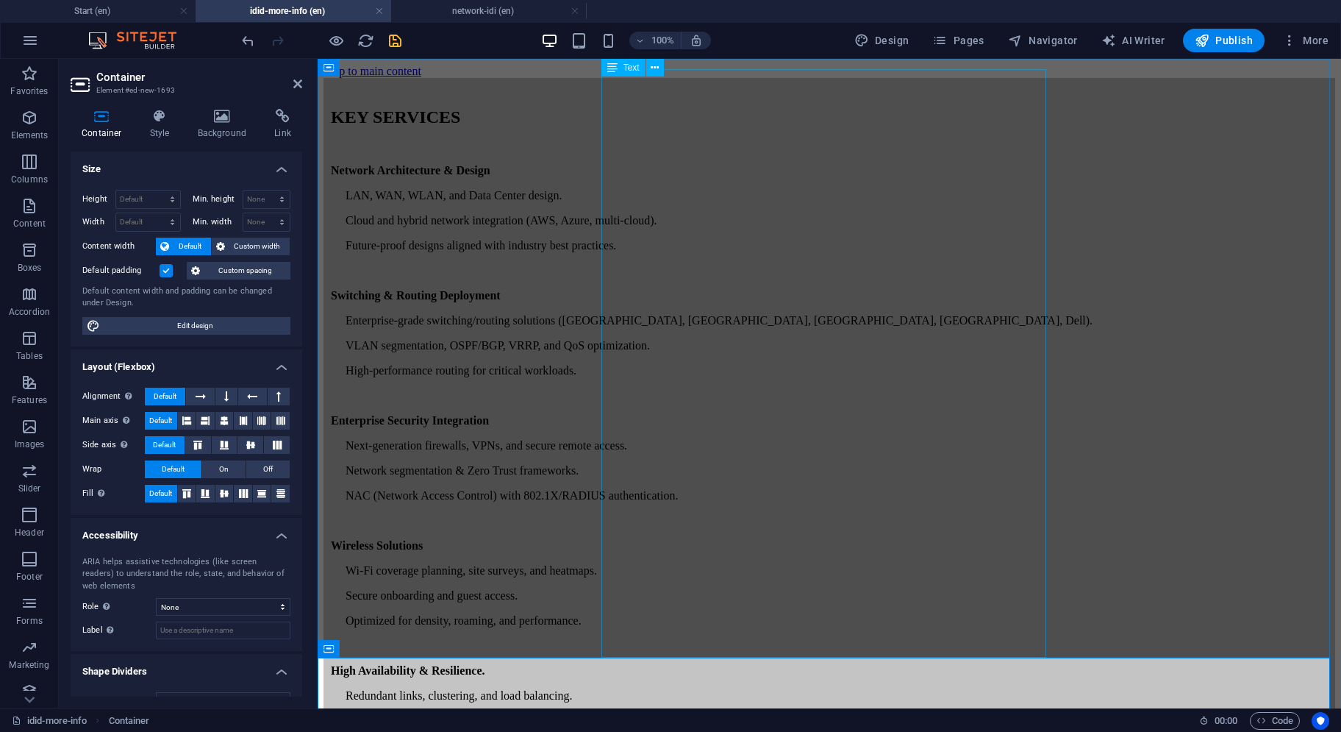
scroll to position [171, 0]
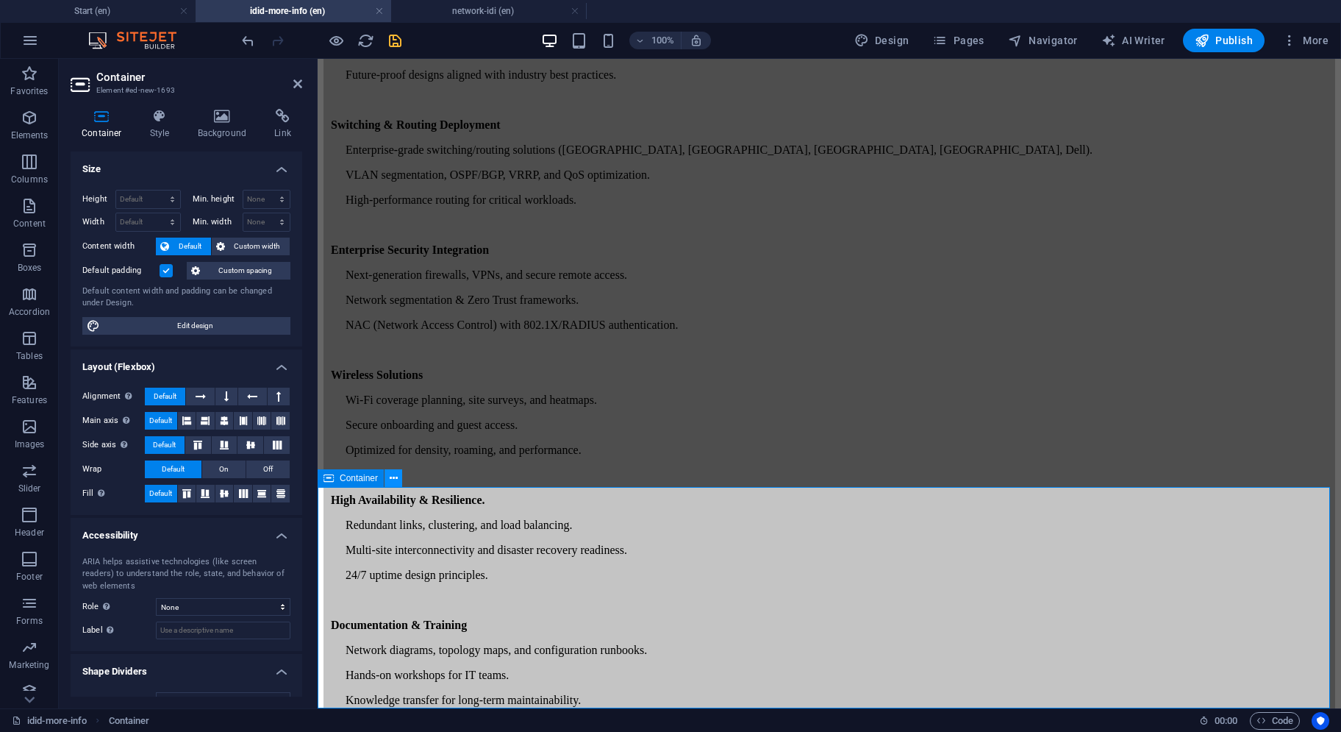
click at [390, 480] on icon at bounding box center [394, 478] width 8 height 15
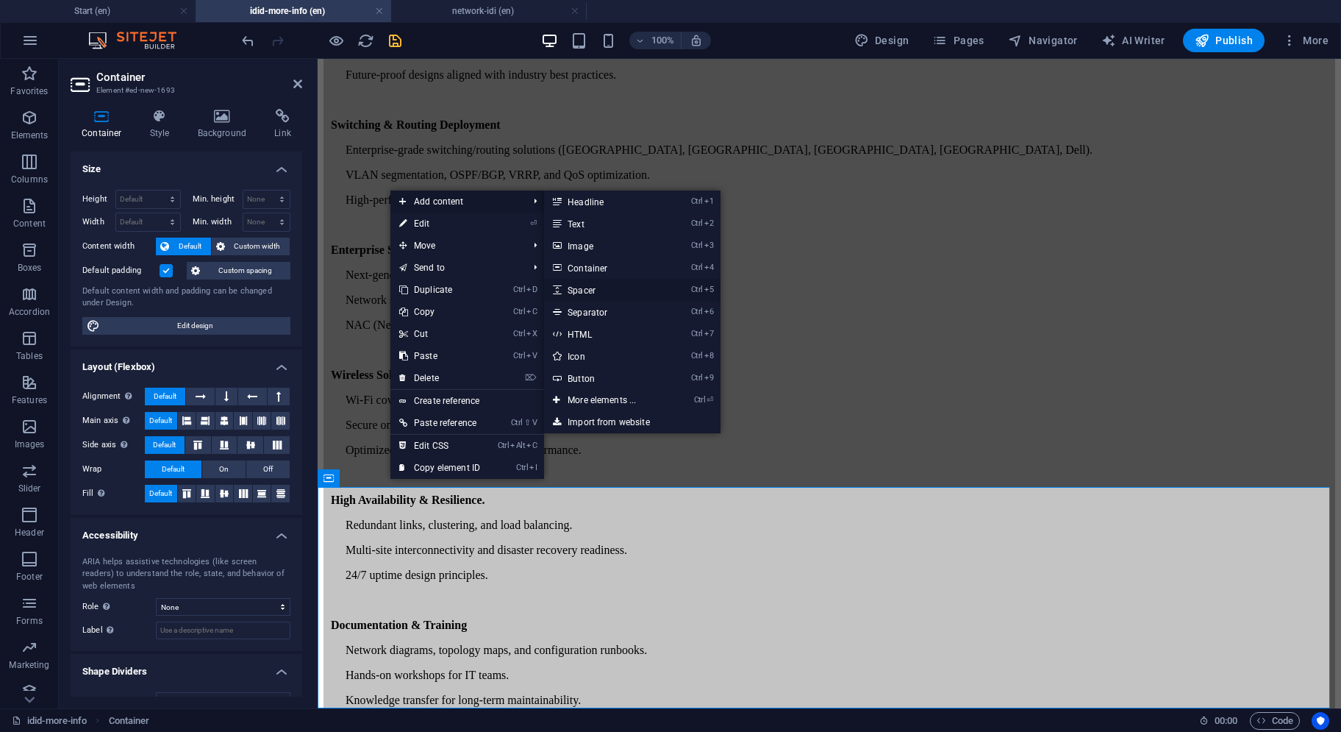
click at [606, 288] on link "Ctrl 5 Spacer" at bounding box center [604, 290] width 121 height 22
select select "px"
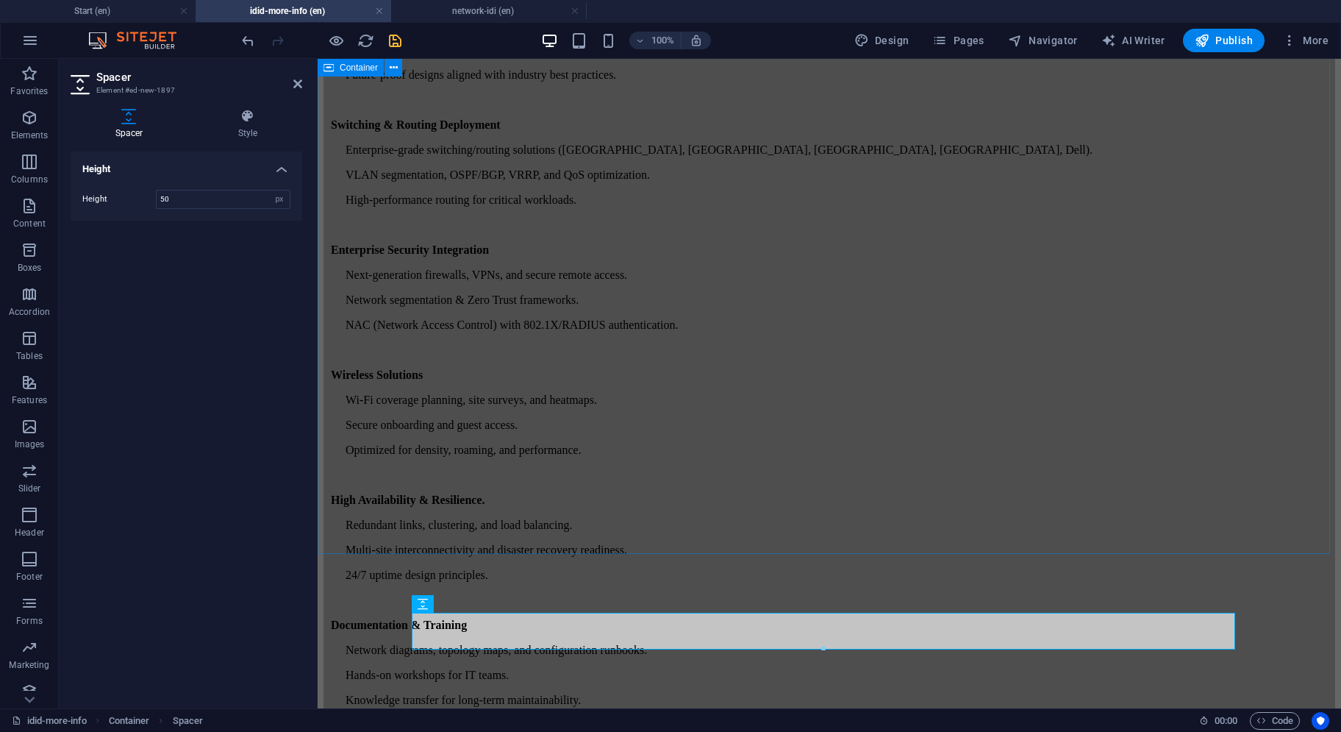
scroll to position [103, 0]
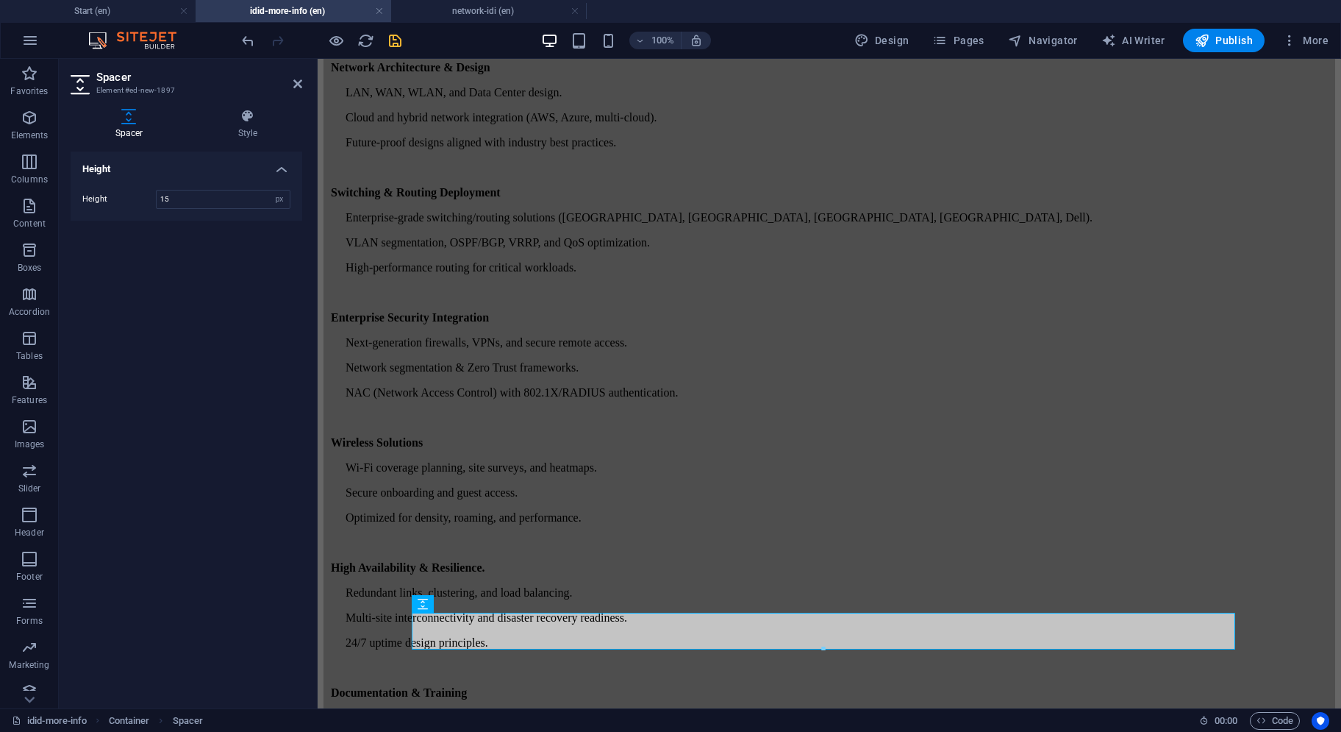
type input "15"
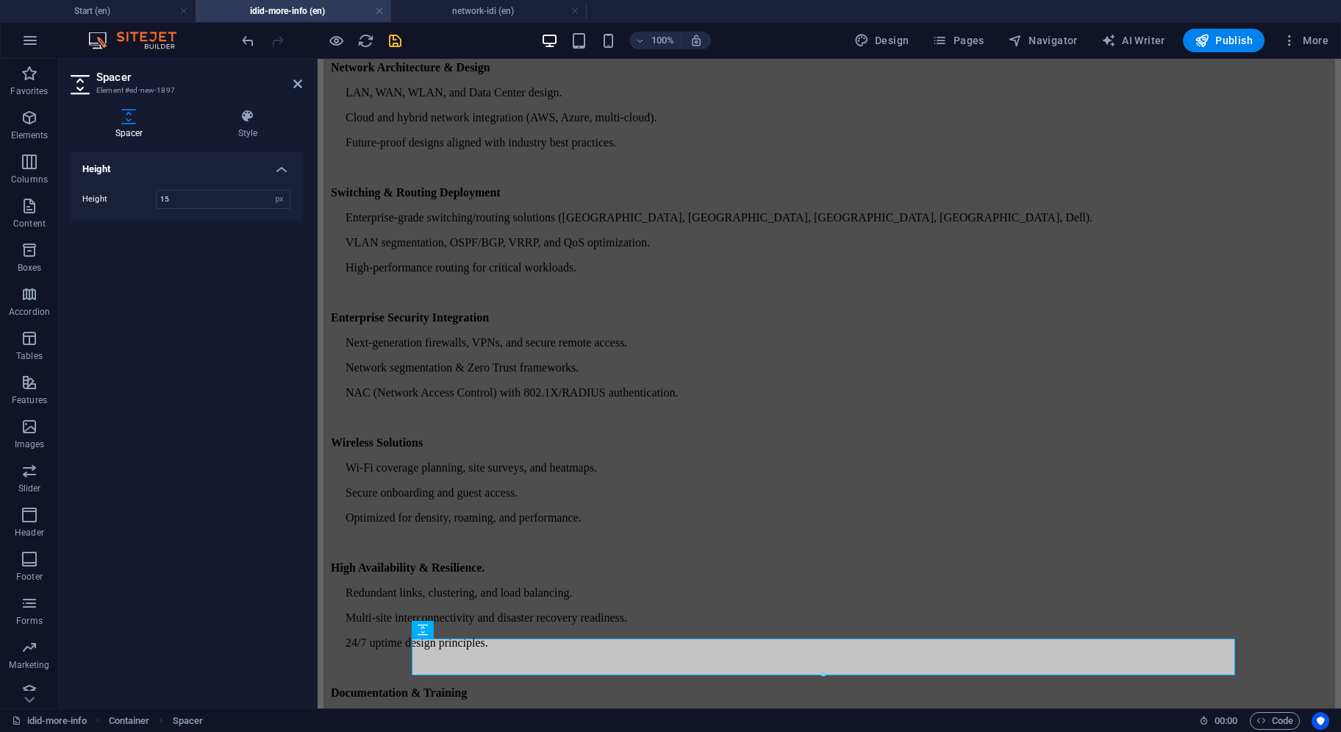
scroll to position [78, 0]
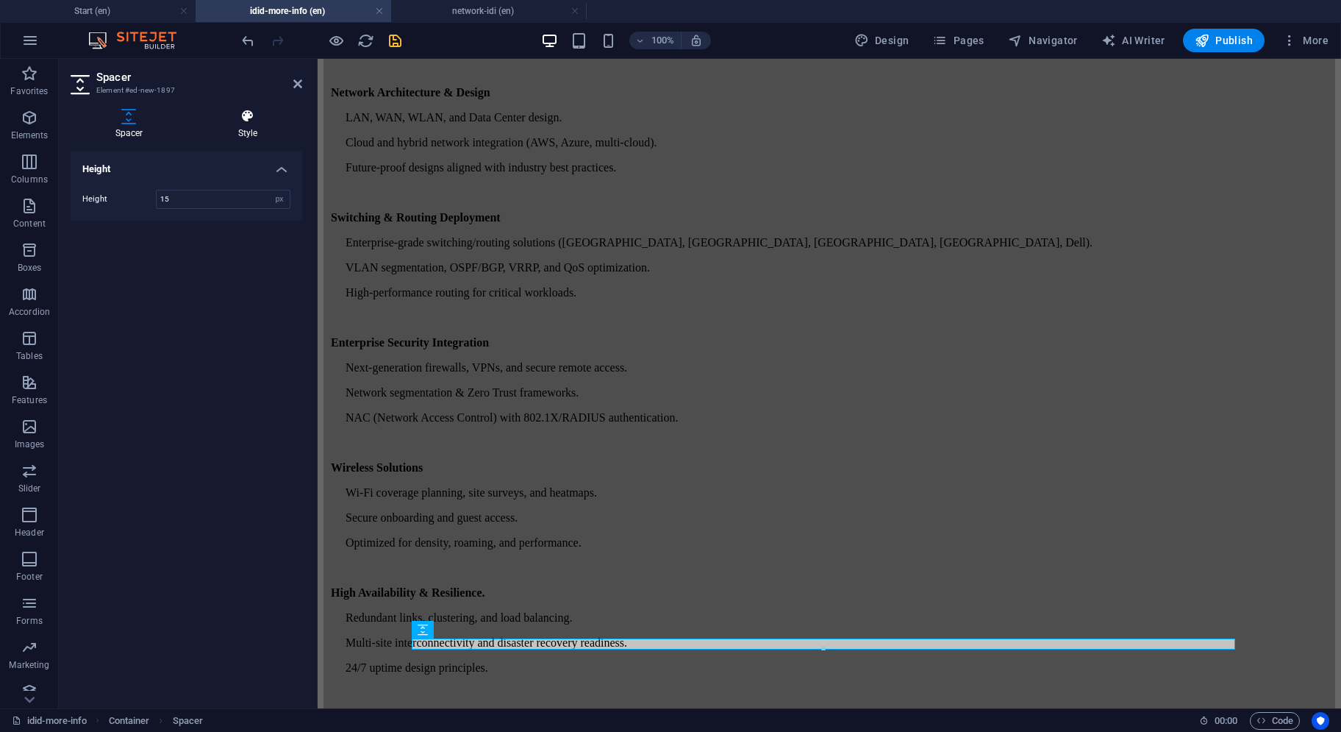
click at [258, 124] on h4 "Style" at bounding box center [247, 124] width 109 height 31
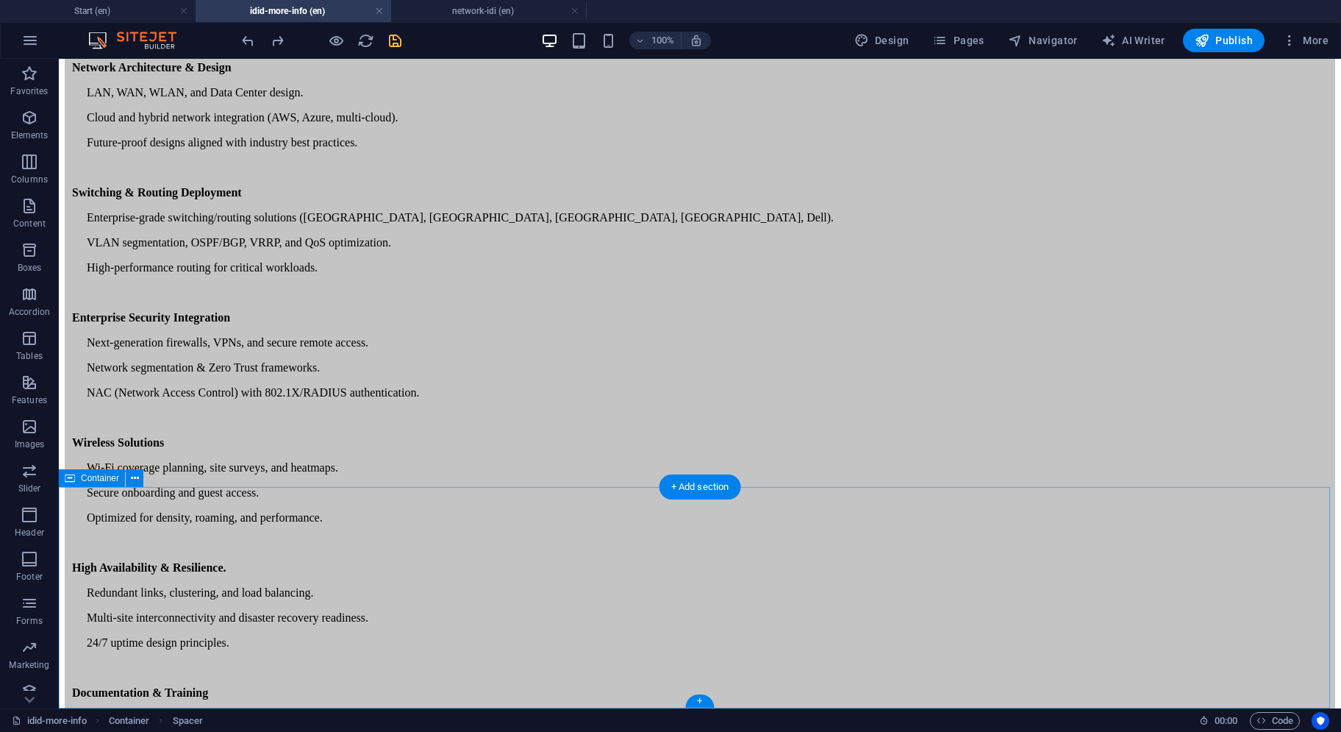
scroll to position [171, 0]
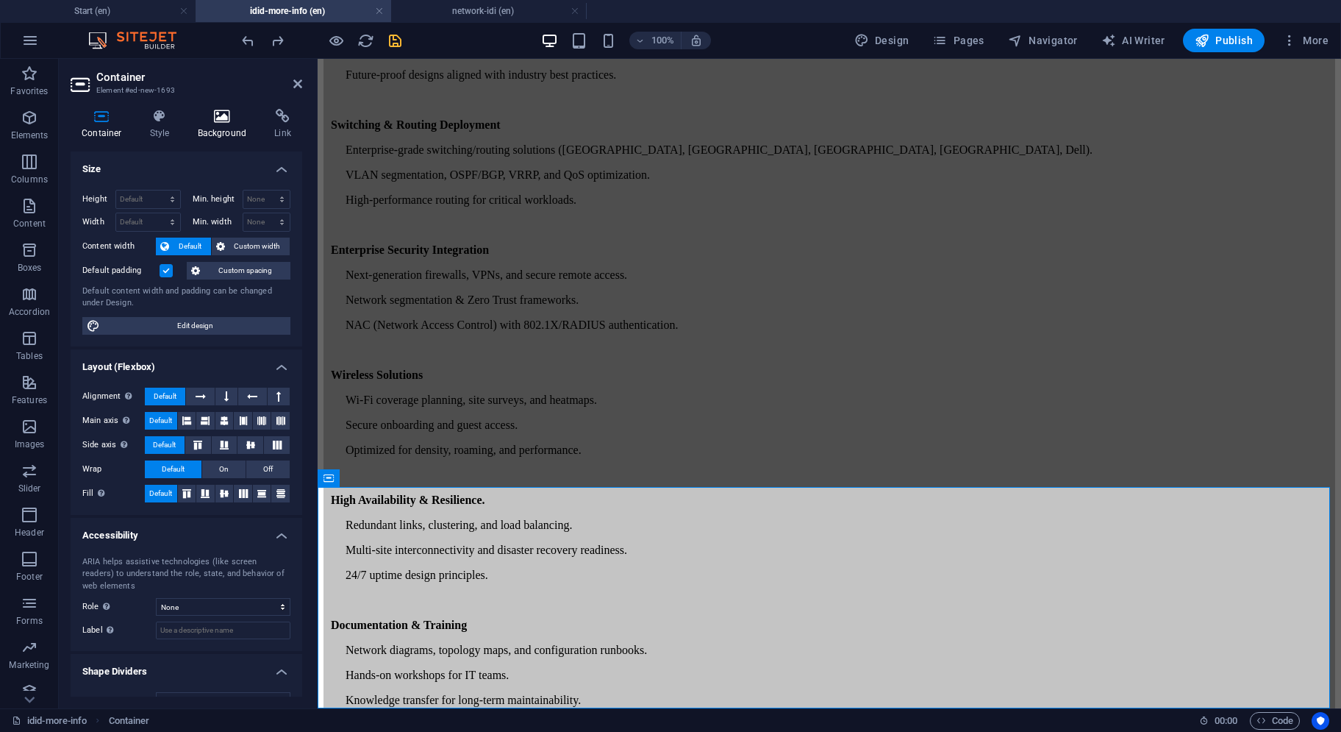
click at [227, 124] on h4 "Background" at bounding box center [225, 124] width 77 height 31
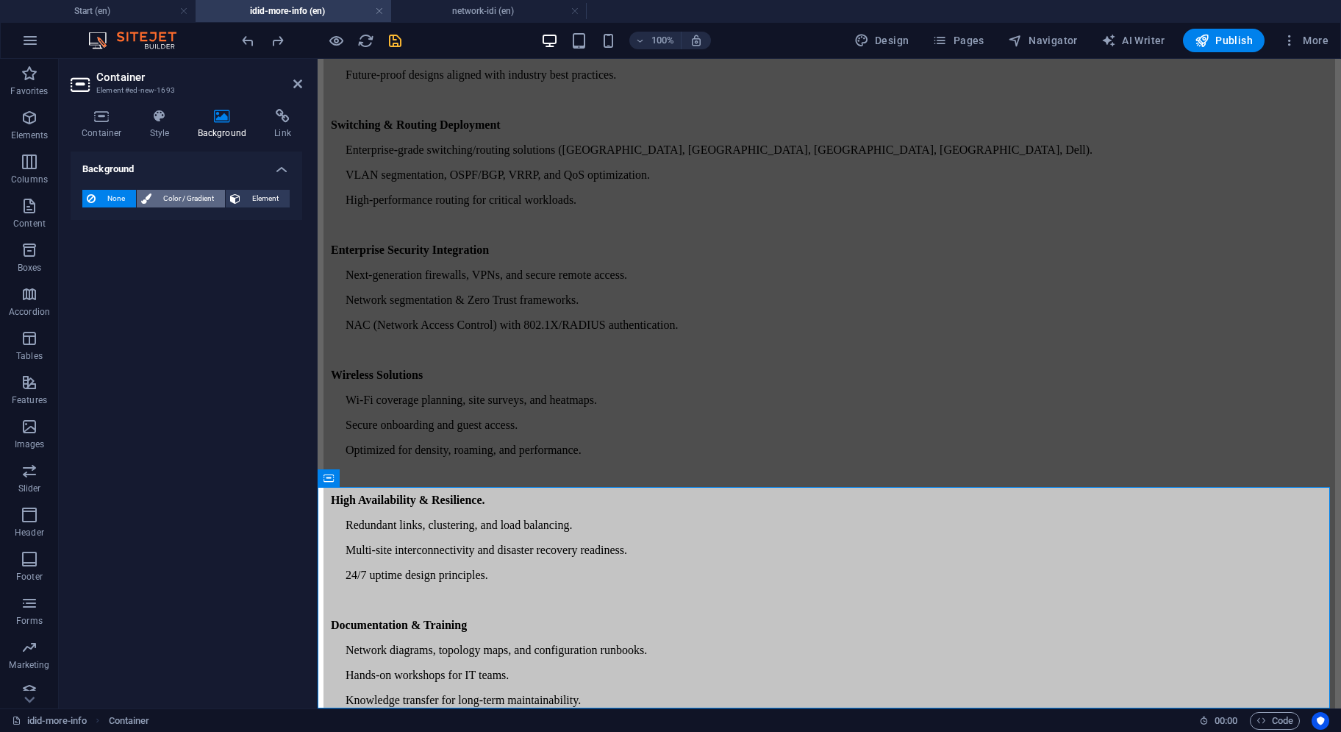
click at [193, 199] on span "Color / Gradient" at bounding box center [188, 199] width 65 height 18
click at [96, 254] on span at bounding box center [92, 257] width 16 height 16
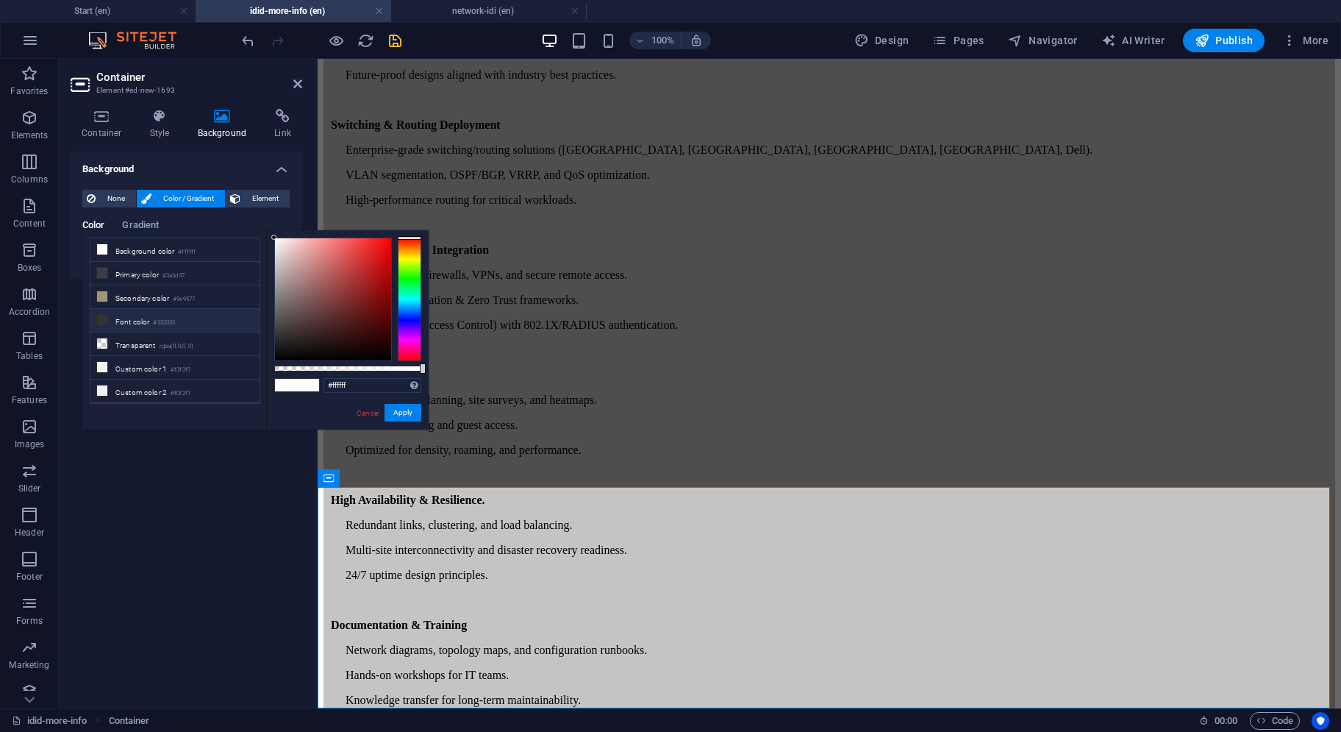
click at [97, 315] on icon at bounding box center [102, 320] width 10 height 10
type input "#333333"
click at [392, 408] on button "Apply" at bounding box center [403, 413] width 37 height 18
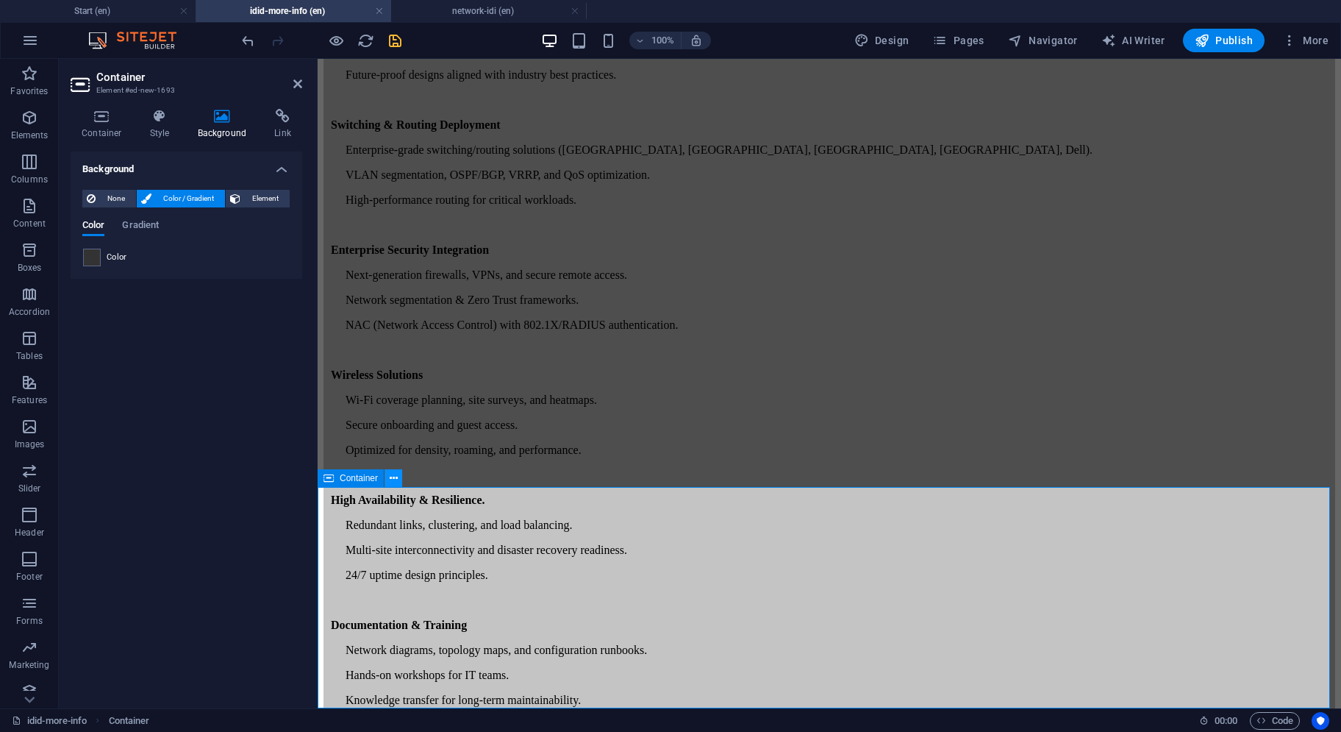
click at [393, 479] on icon at bounding box center [394, 478] width 8 height 15
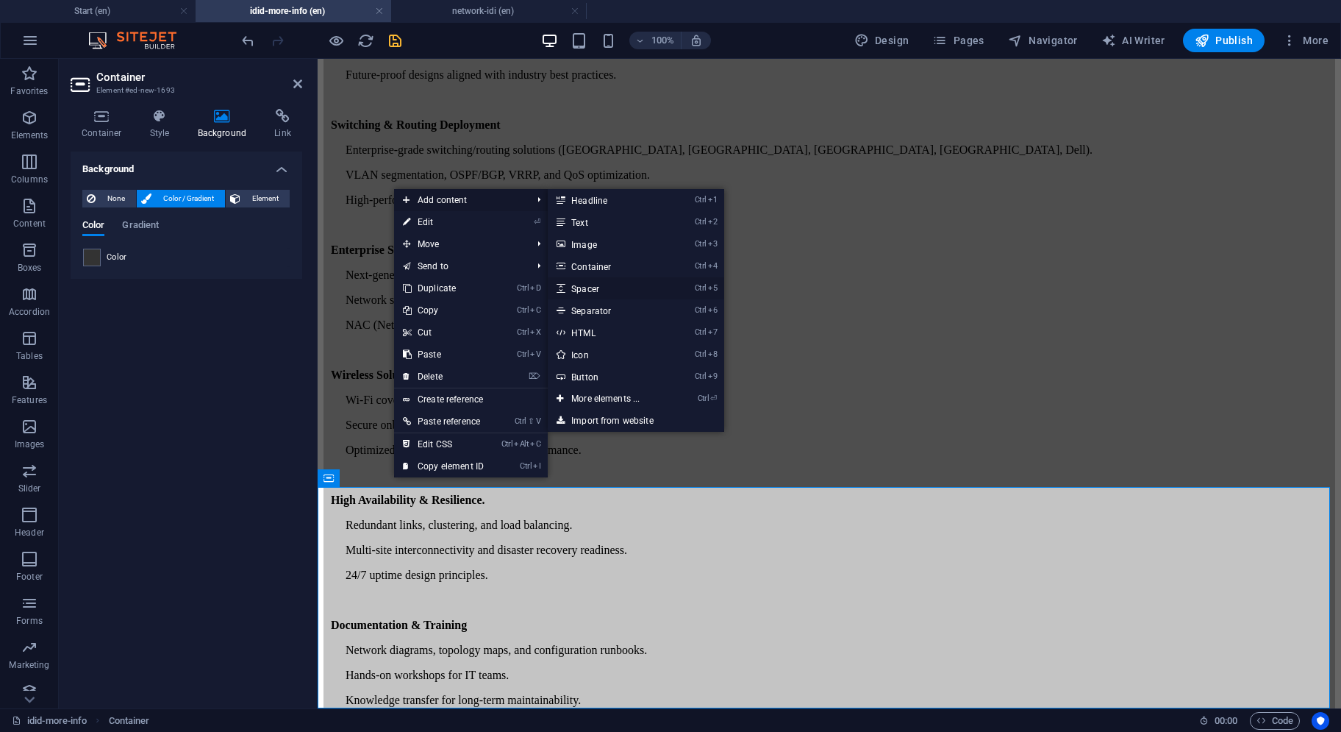
click at [577, 293] on link "Ctrl 5 Spacer" at bounding box center [608, 288] width 121 height 22
select select "px"
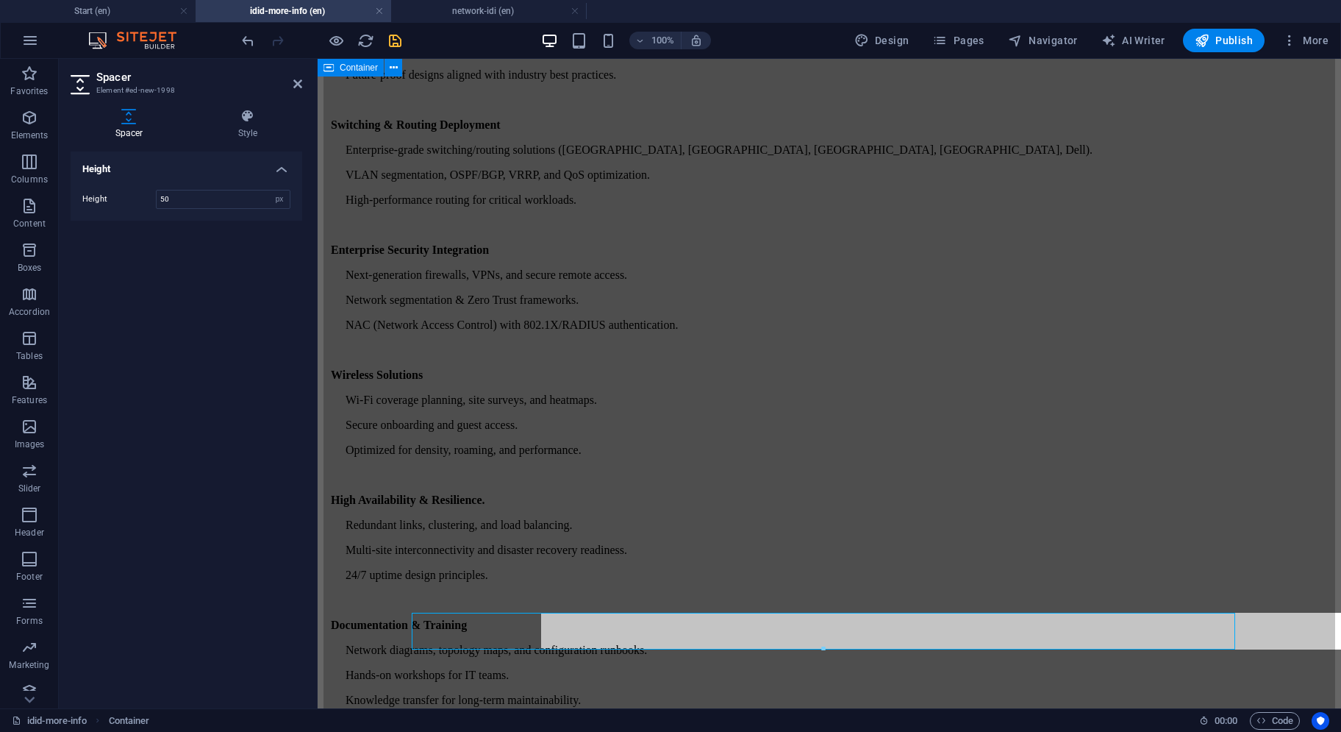
scroll to position [103, 0]
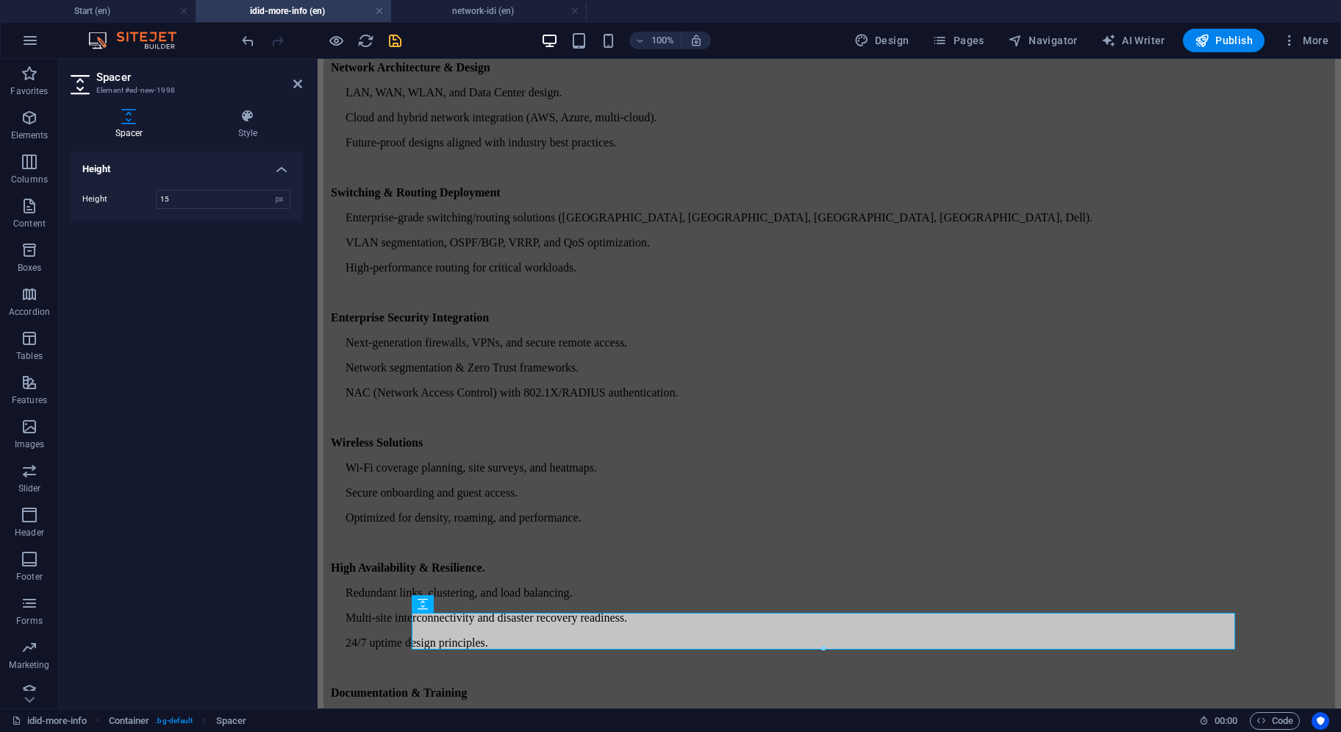
type input "15"
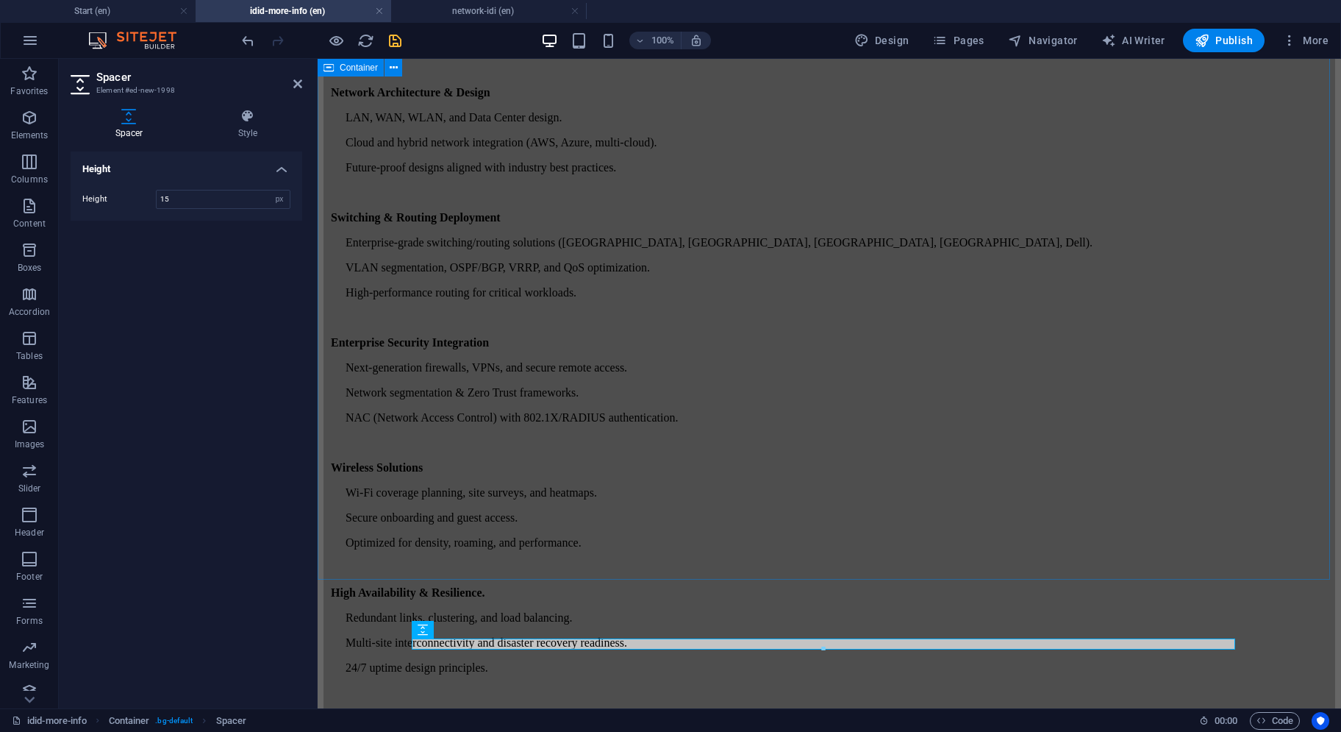
click at [432, 407] on div "KEY SERVICES Network Architecture & Design LAN, WAN, WLAN, and Data Center desi…" at bounding box center [830, 422] width 1012 height 844
click at [691, 407] on div "KEY SERVICES Network Architecture & Design LAN, WAN, WLAN, and Data Center desi…" at bounding box center [830, 422] width 1012 height 844
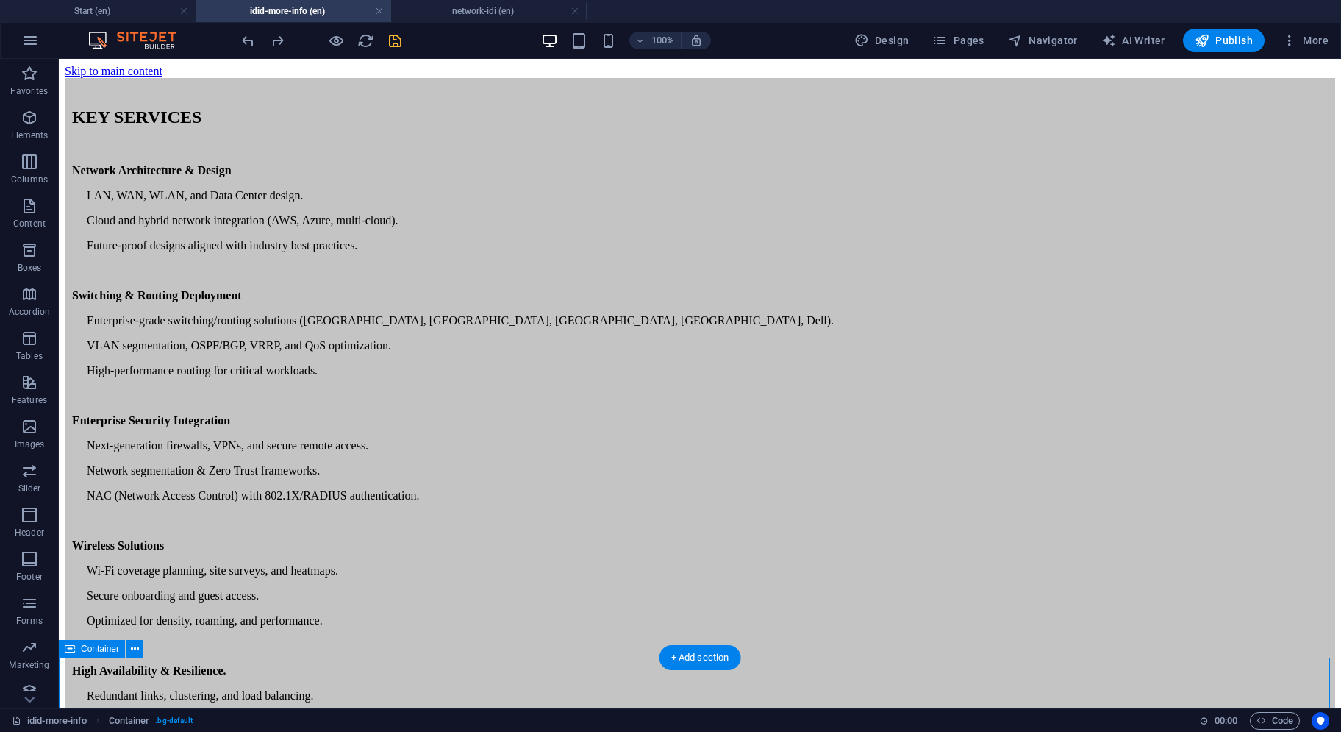
scroll to position [171, 0]
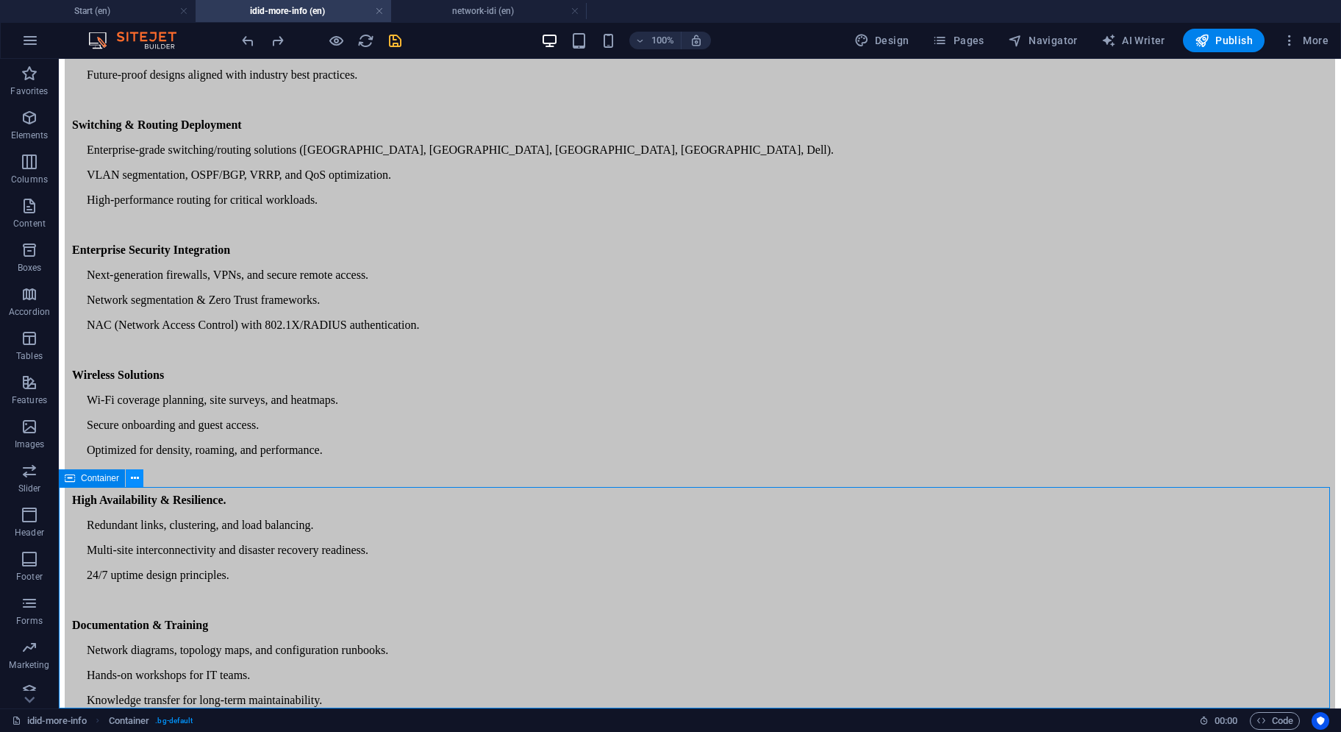
click at [134, 474] on icon at bounding box center [135, 478] width 8 height 15
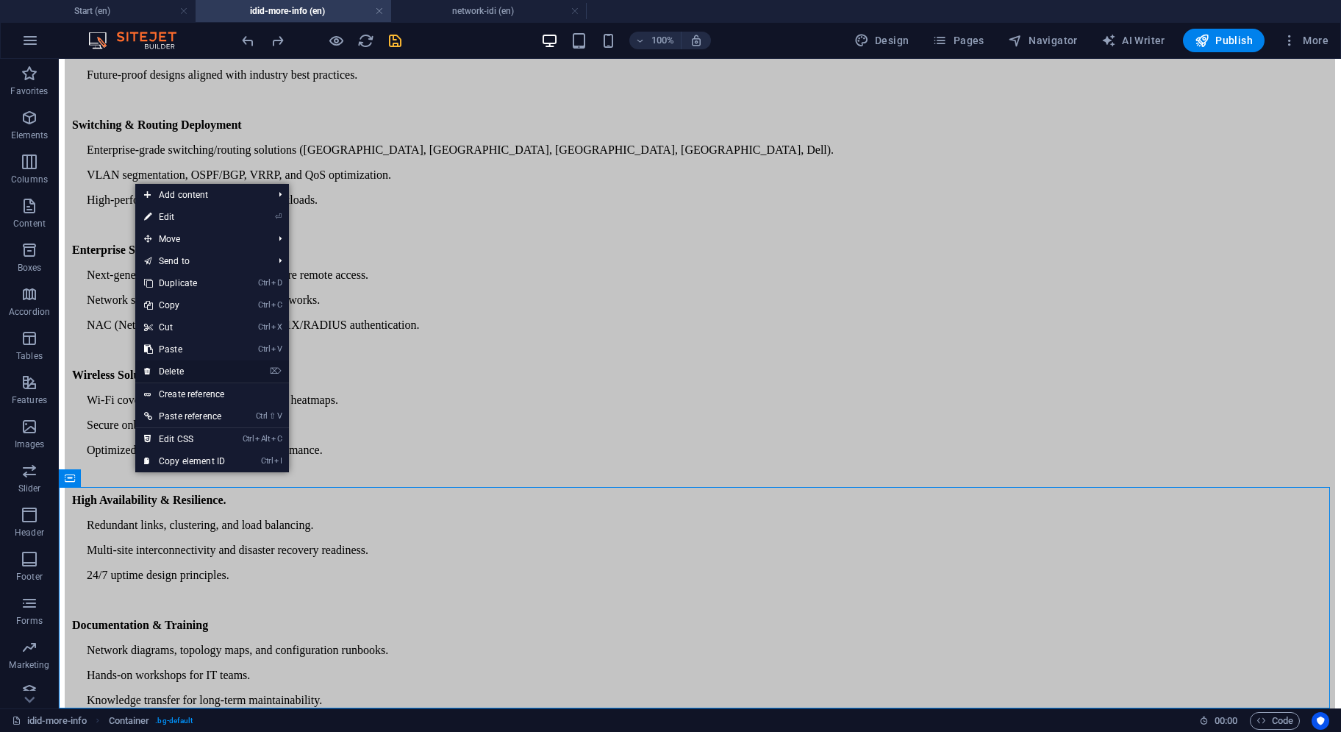
click at [207, 371] on link "⌦ Delete" at bounding box center [184, 371] width 99 height 22
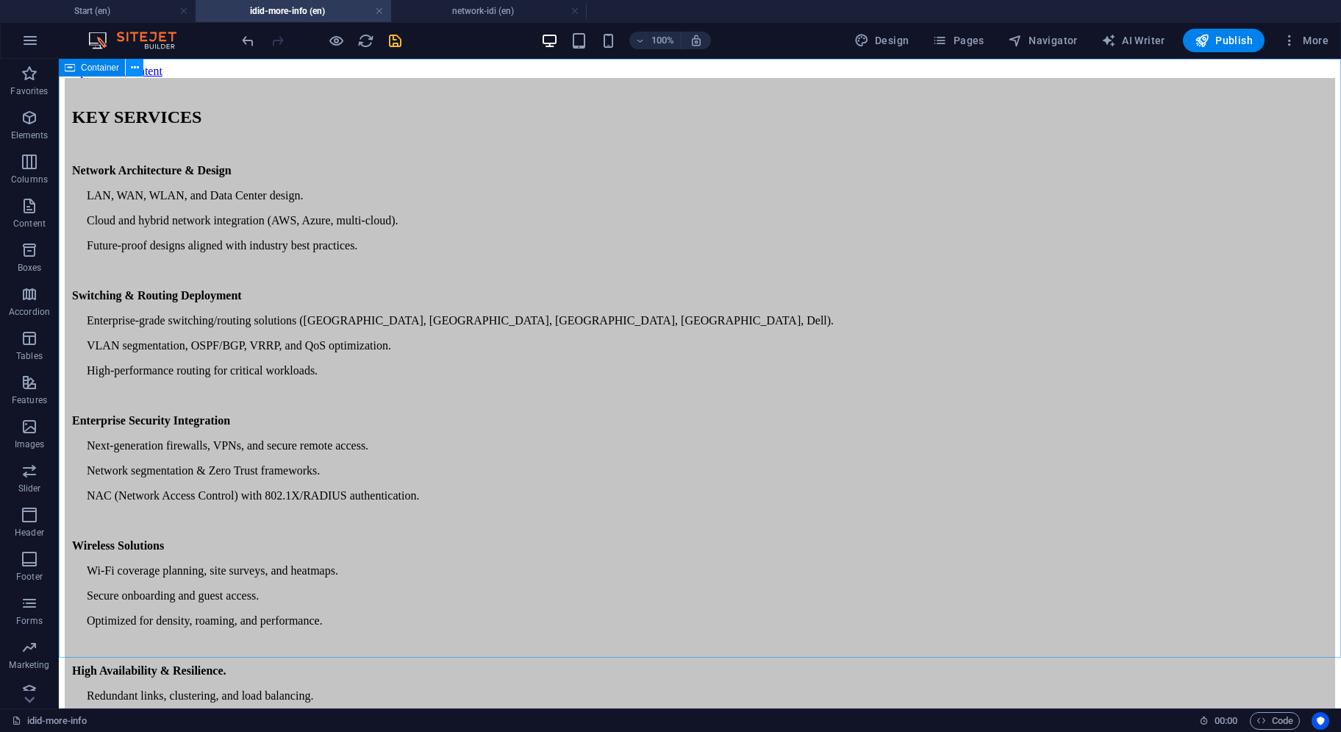
click at [133, 69] on icon at bounding box center [135, 67] width 8 height 15
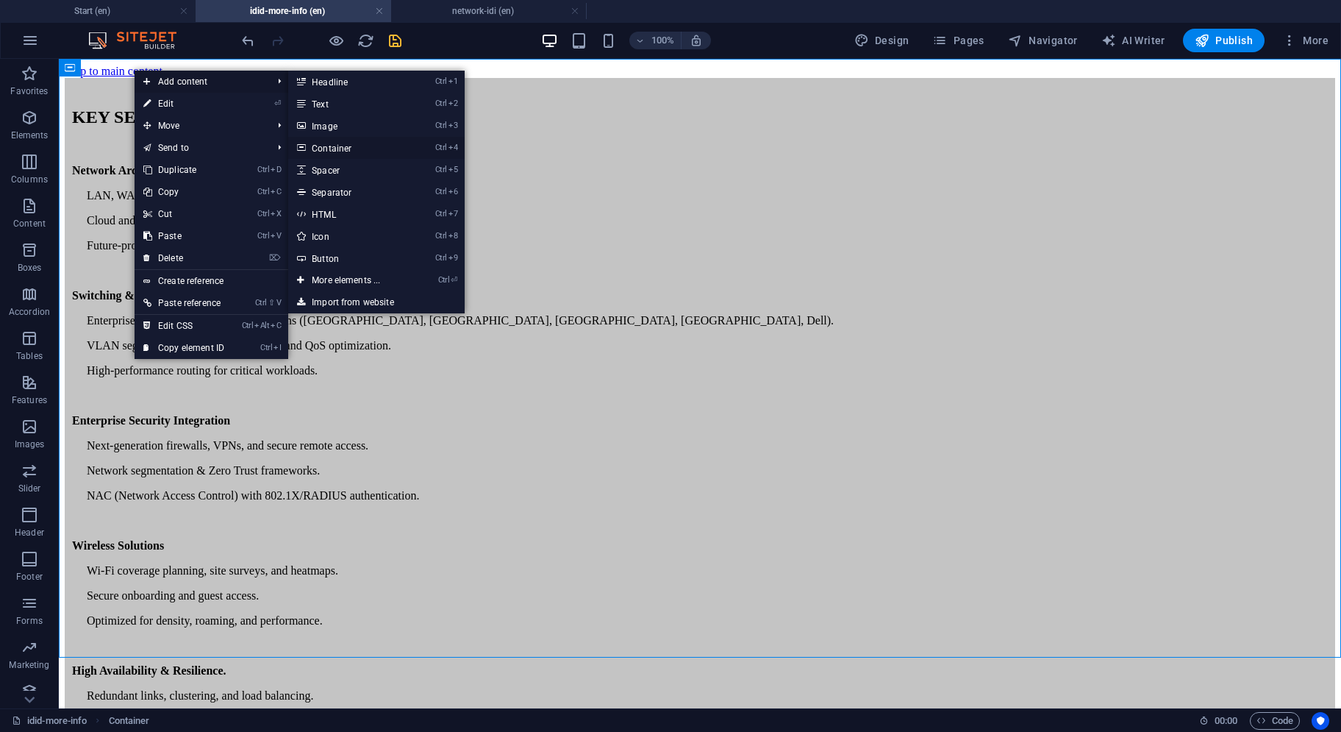
click at [335, 145] on link "Ctrl 4 Container" at bounding box center [348, 148] width 121 height 22
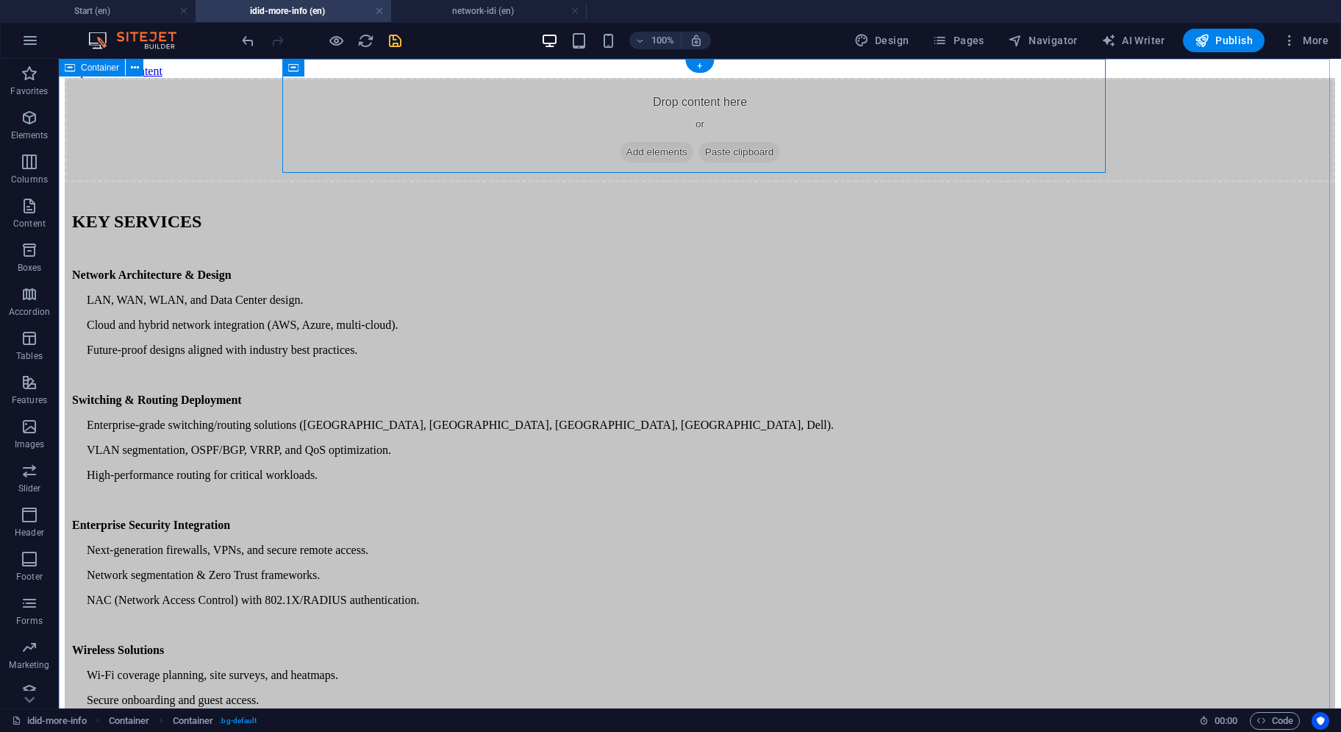
drag, startPoint x: 425, startPoint y: 207, endPoint x: 477, endPoint y: 767, distance: 562.8
click at [418, 708] on div "Drop content here or Add elements Paste clipboard KEY SERVICES Network Architec…" at bounding box center [700, 552] width 1271 height 948
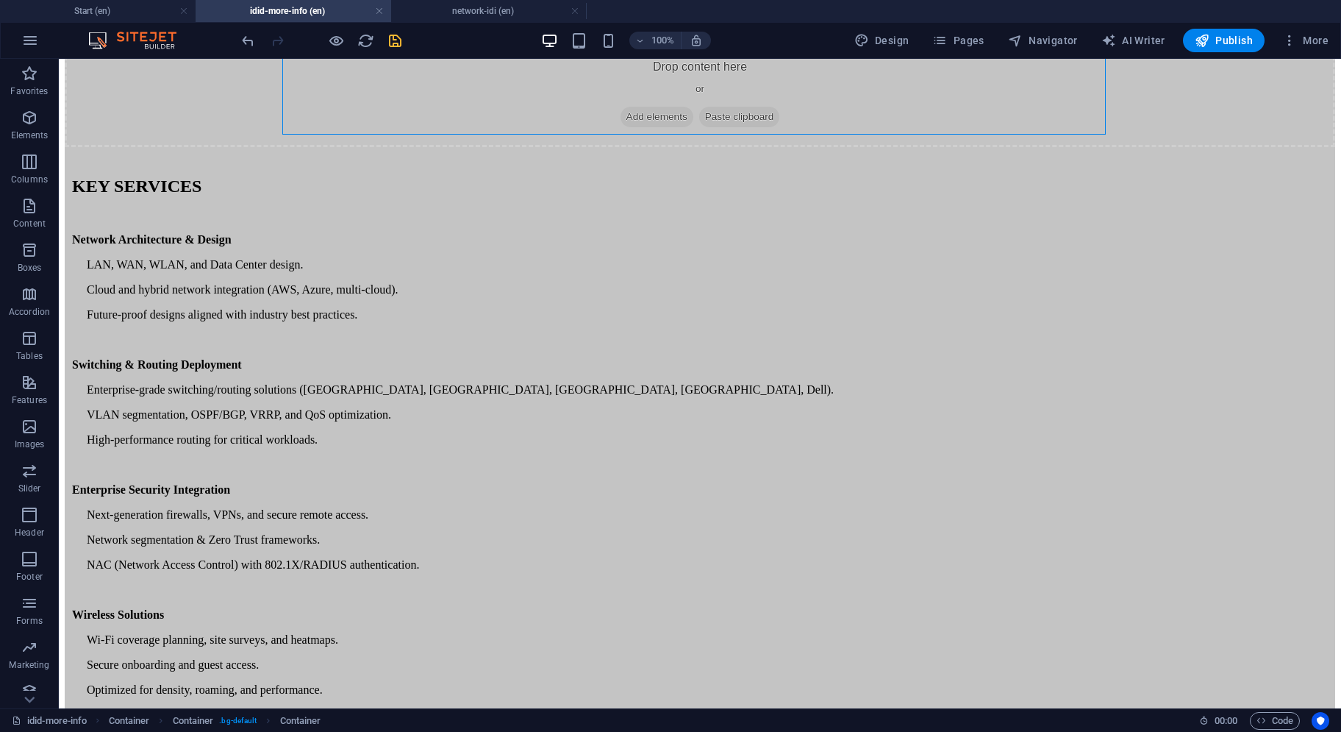
scroll to position [53, 0]
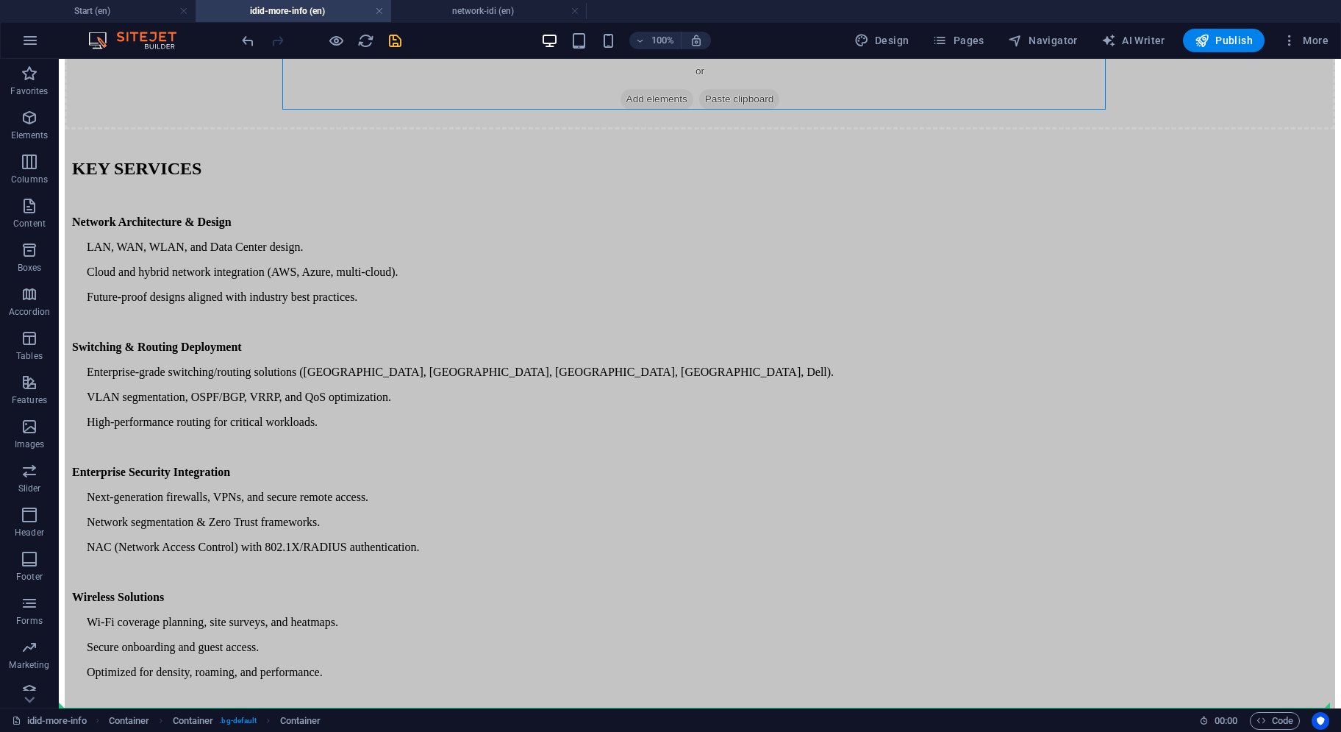
drag, startPoint x: 366, startPoint y: 72, endPoint x: 382, endPoint y: 710, distance: 637.9
click at [382, 708] on section "Favorites Elements Columns Content Boxes Accordion Tables Features Images Slide…" at bounding box center [670, 383] width 1341 height 649
drag, startPoint x: 366, startPoint y: 68, endPoint x: 406, endPoint y: 710, distance: 642.6
click at [406, 708] on section "Favorites Elements Columns Content Boxes Accordion Tables Features Images Slide…" at bounding box center [670, 383] width 1341 height 649
drag, startPoint x: 465, startPoint y: 767, endPoint x: 406, endPoint y: 705, distance: 85.3
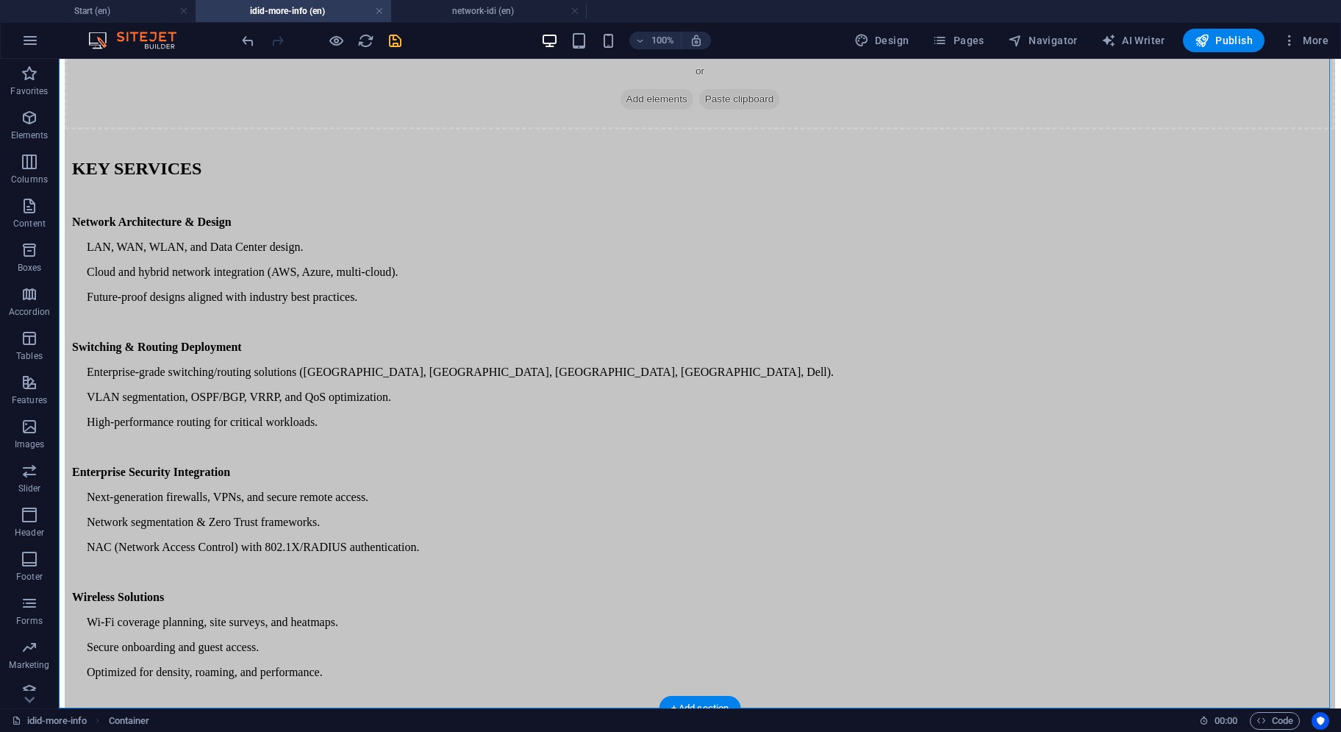
drag, startPoint x: 406, startPoint y: 705, endPoint x: 413, endPoint y: 684, distance: 22.6
click at [415, 688] on div "Drop content here or Add elements Paste clipboard KEY SERVICES Network Architec…" at bounding box center [700, 499] width 1271 height 948
drag, startPoint x: 412, startPoint y: 134, endPoint x: 387, endPoint y: 677, distance: 544.1
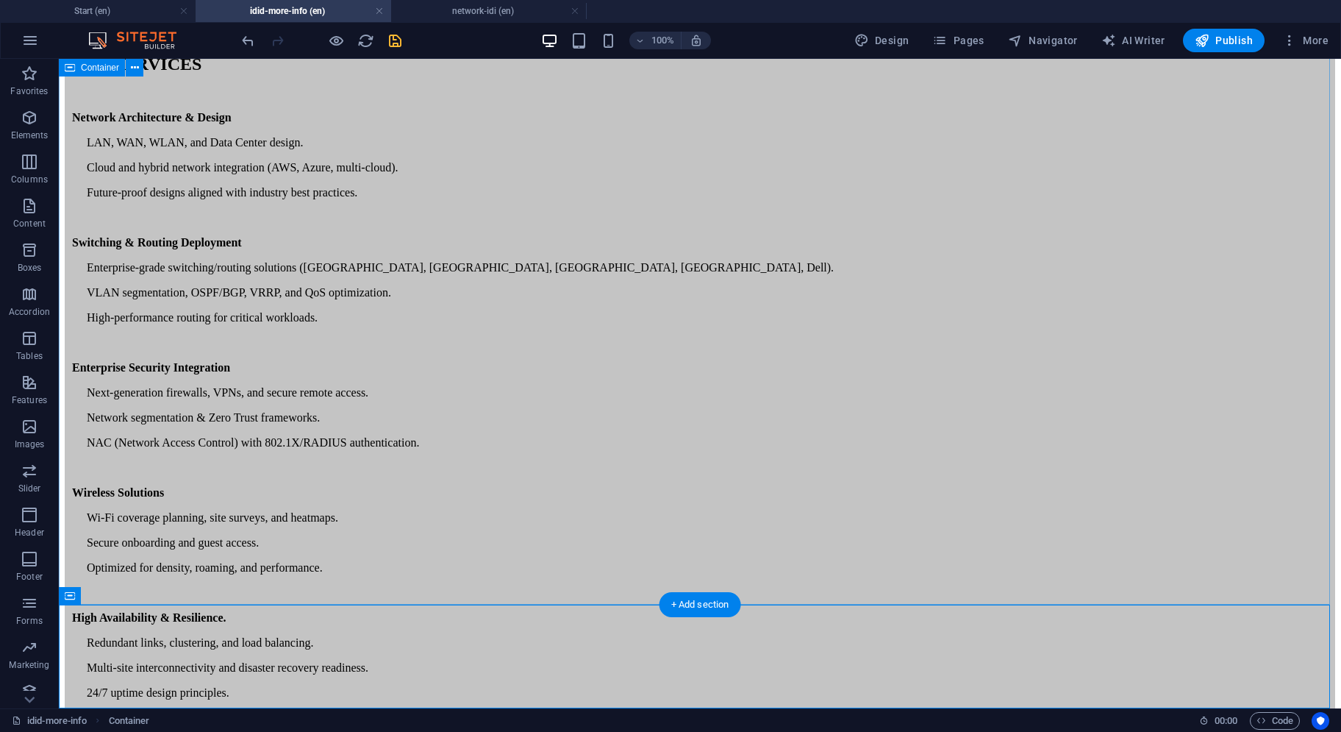
scroll to position [0, 0]
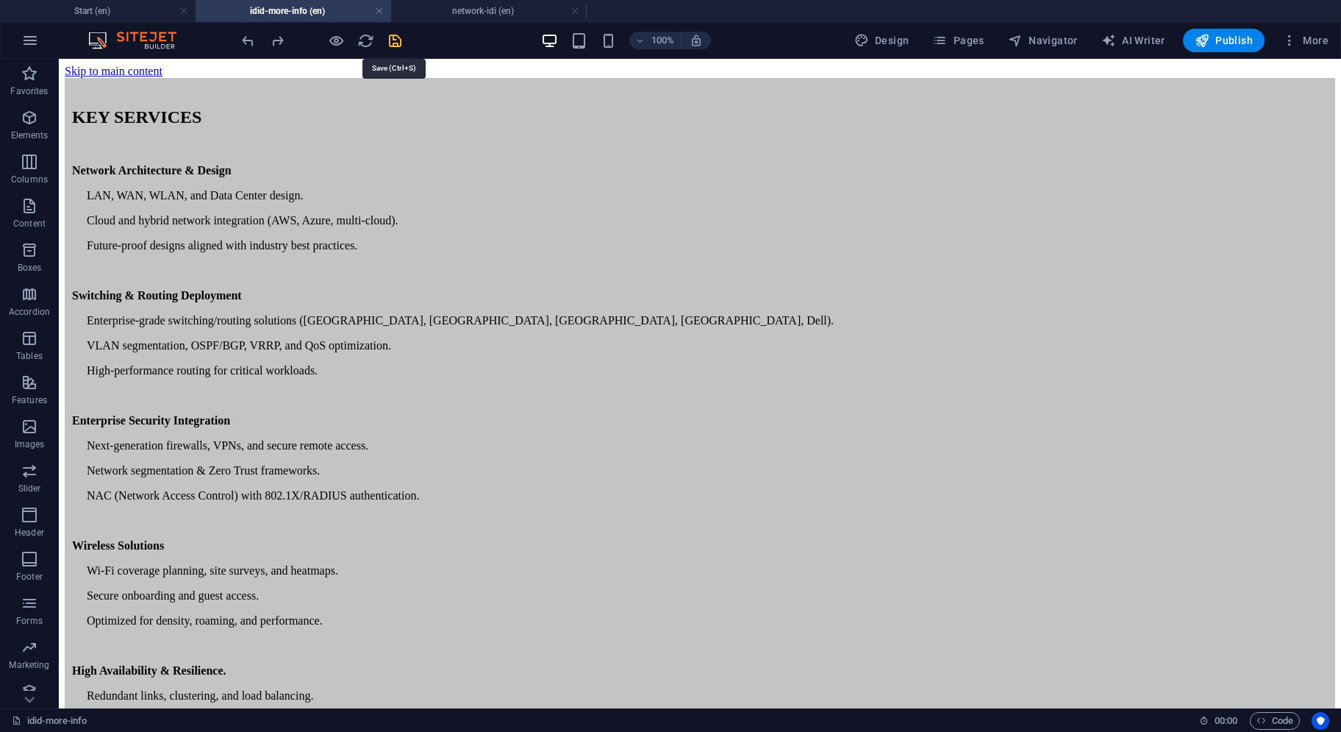
click at [395, 48] on icon "save" at bounding box center [395, 40] width 17 height 17
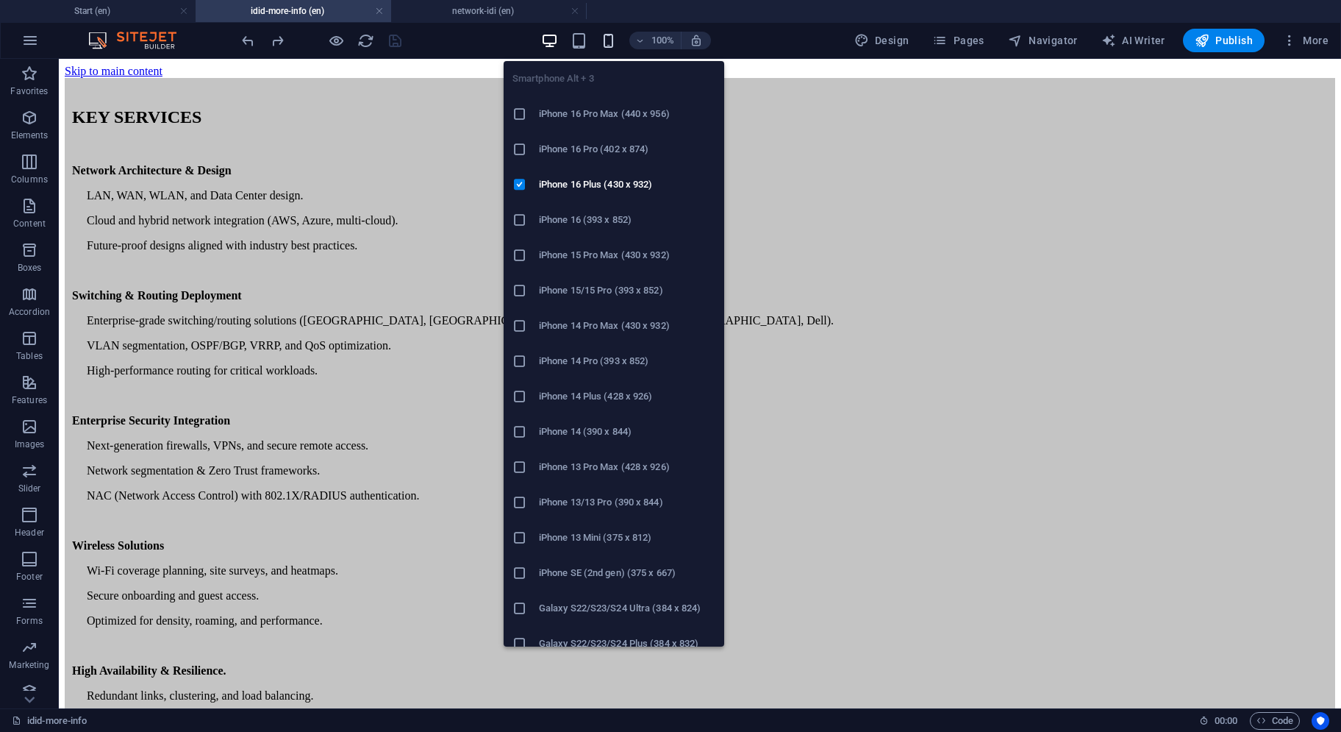
click at [613, 40] on icon "button" at bounding box center [608, 40] width 17 height 17
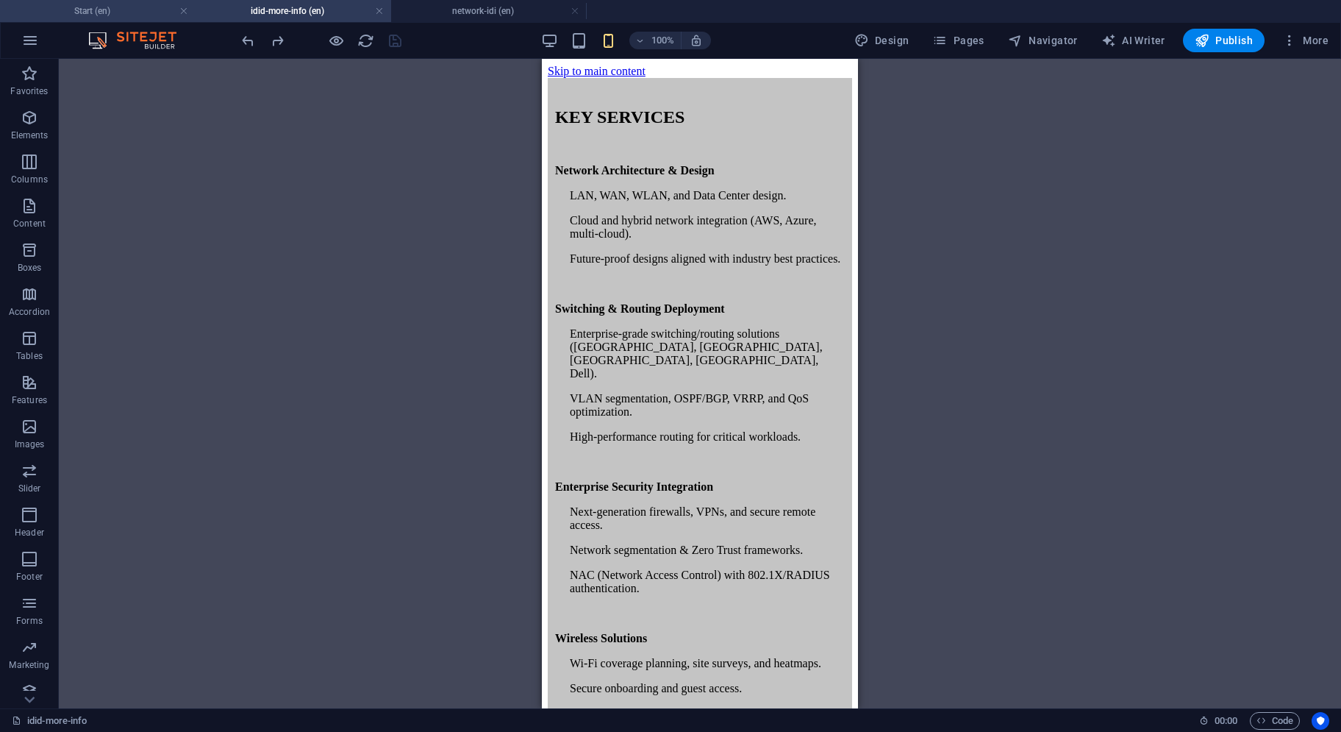
click at [119, 20] on li "Start (en)" at bounding box center [98, 11] width 196 height 22
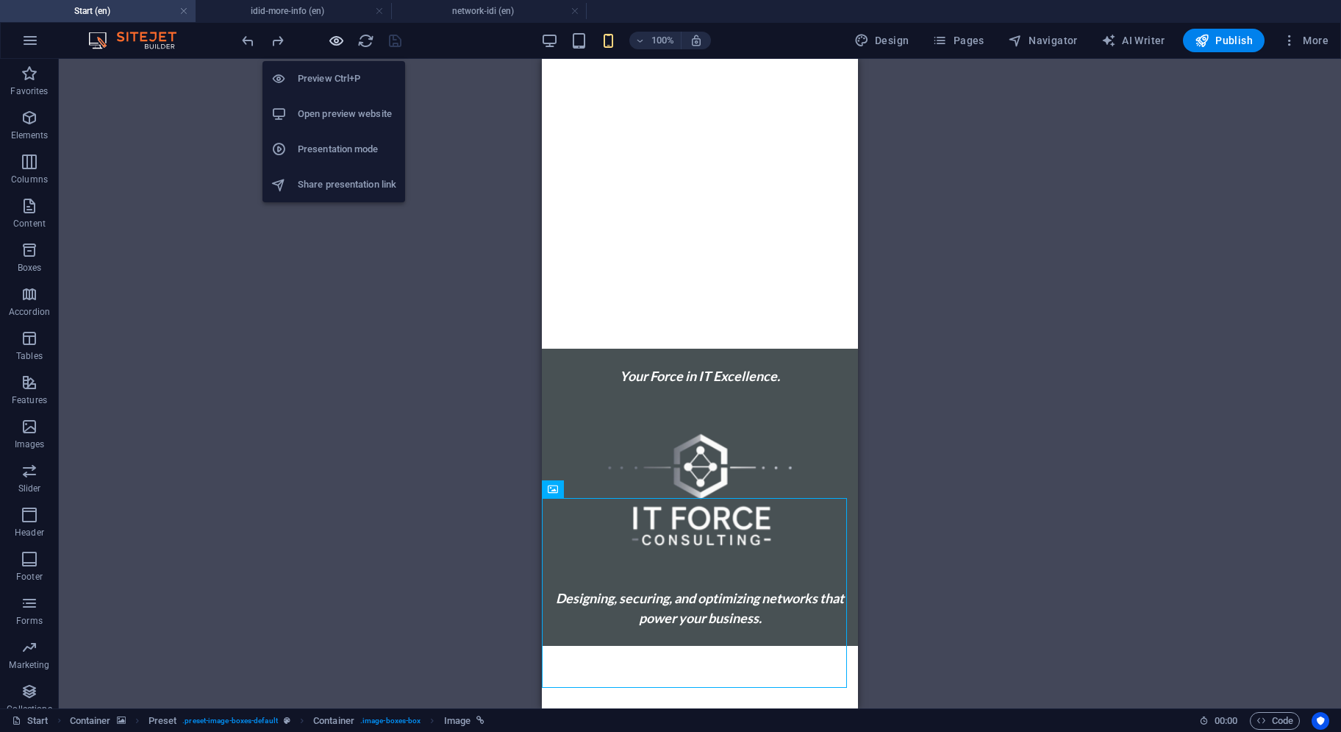
click at [335, 36] on icon "button" at bounding box center [336, 40] width 17 height 17
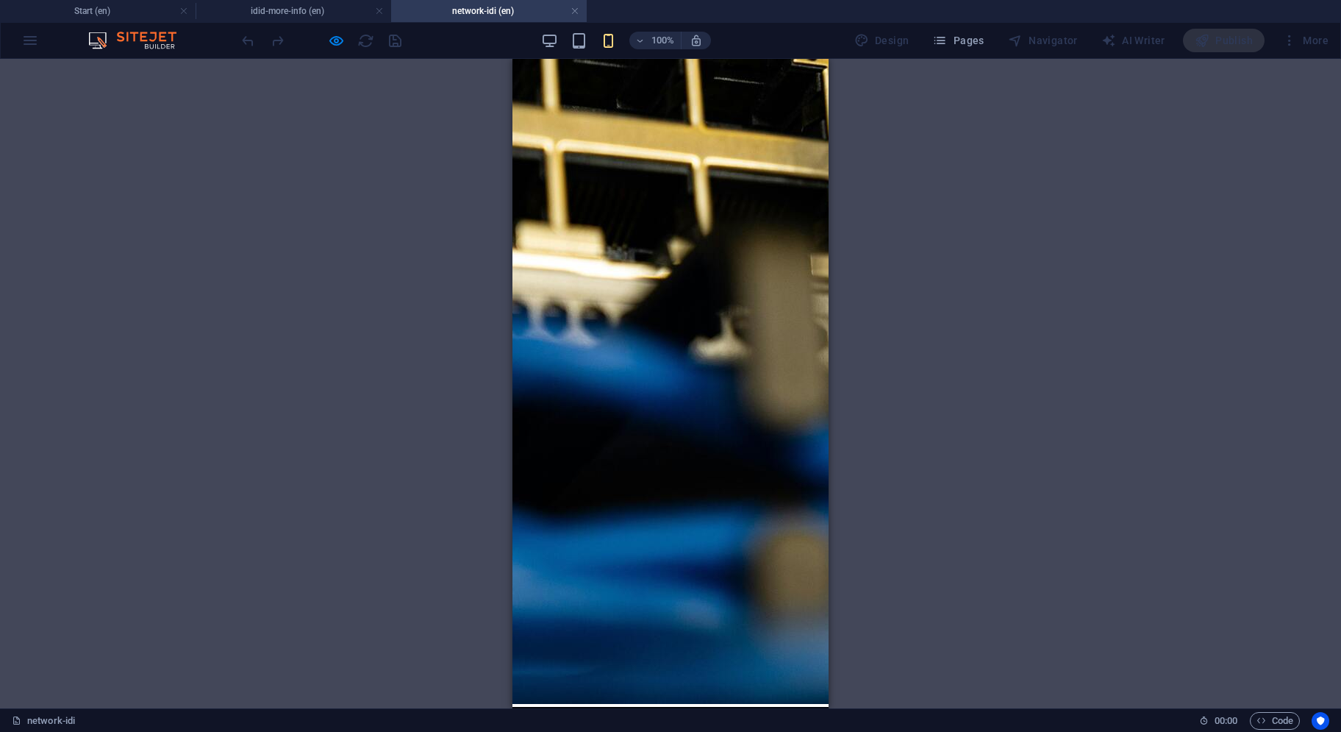
scroll to position [515, 0]
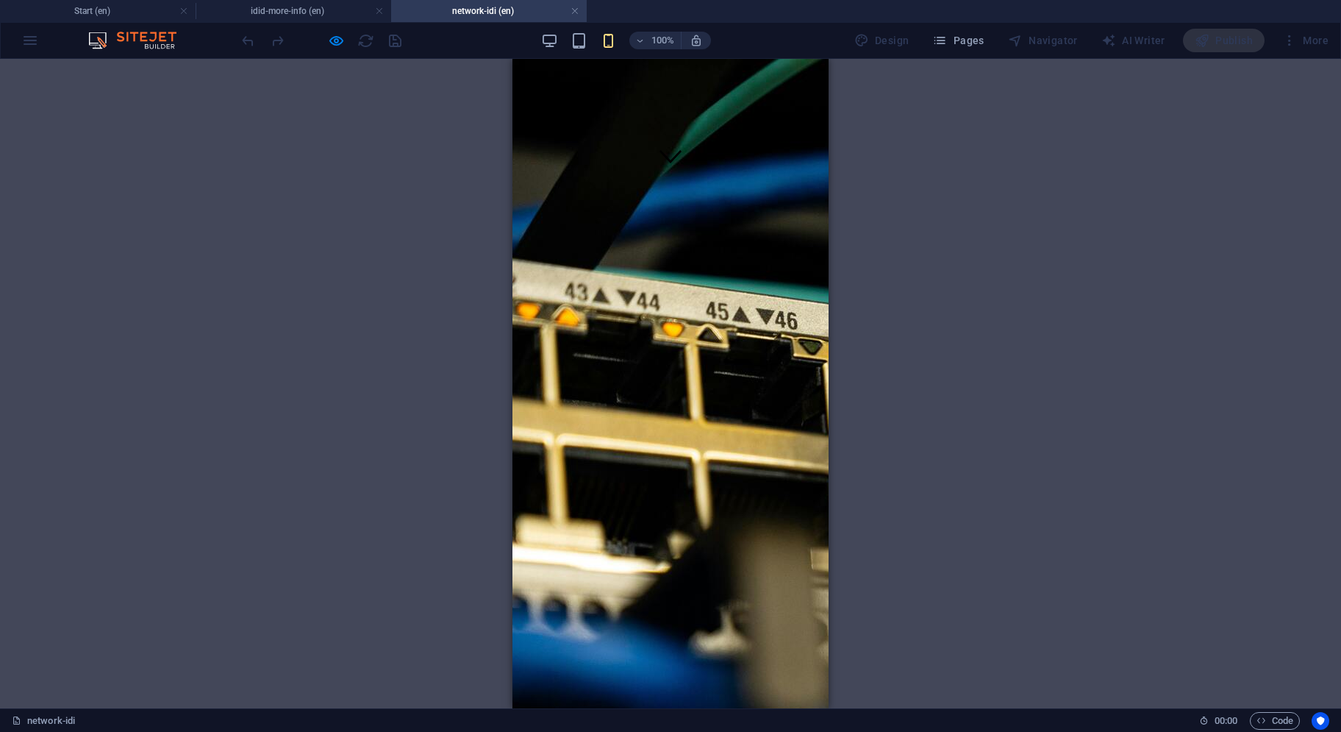
click at [536, 174] on button "×" at bounding box center [528, 165] width 18 height 15
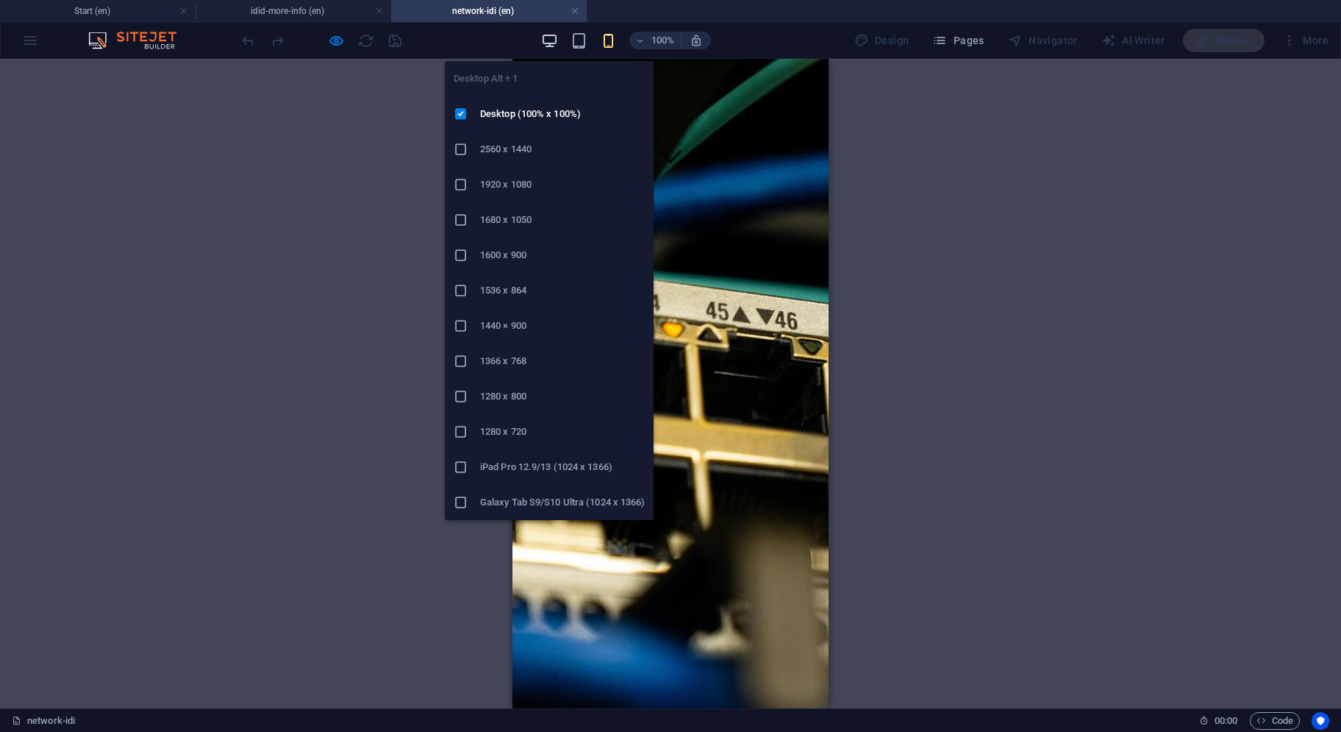
click at [551, 45] on icon "button" at bounding box center [549, 40] width 17 height 17
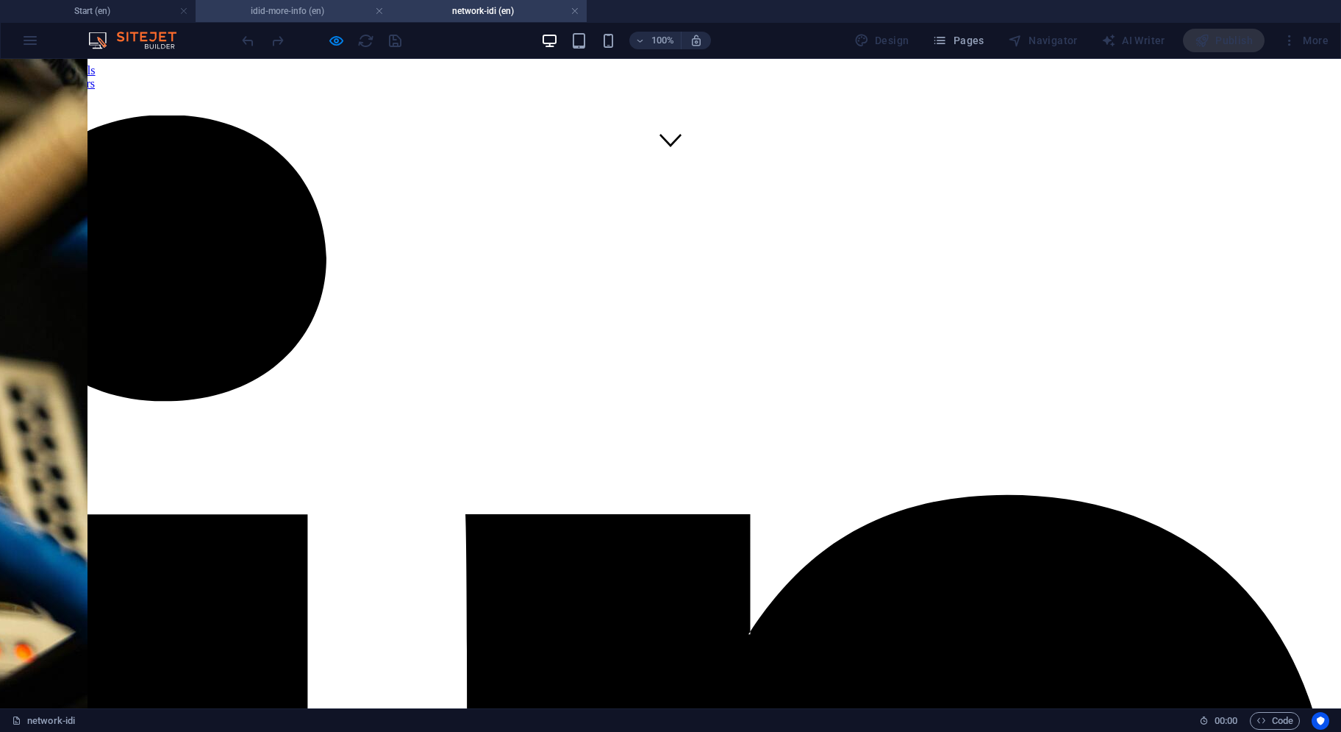
scroll to position [528, 0]
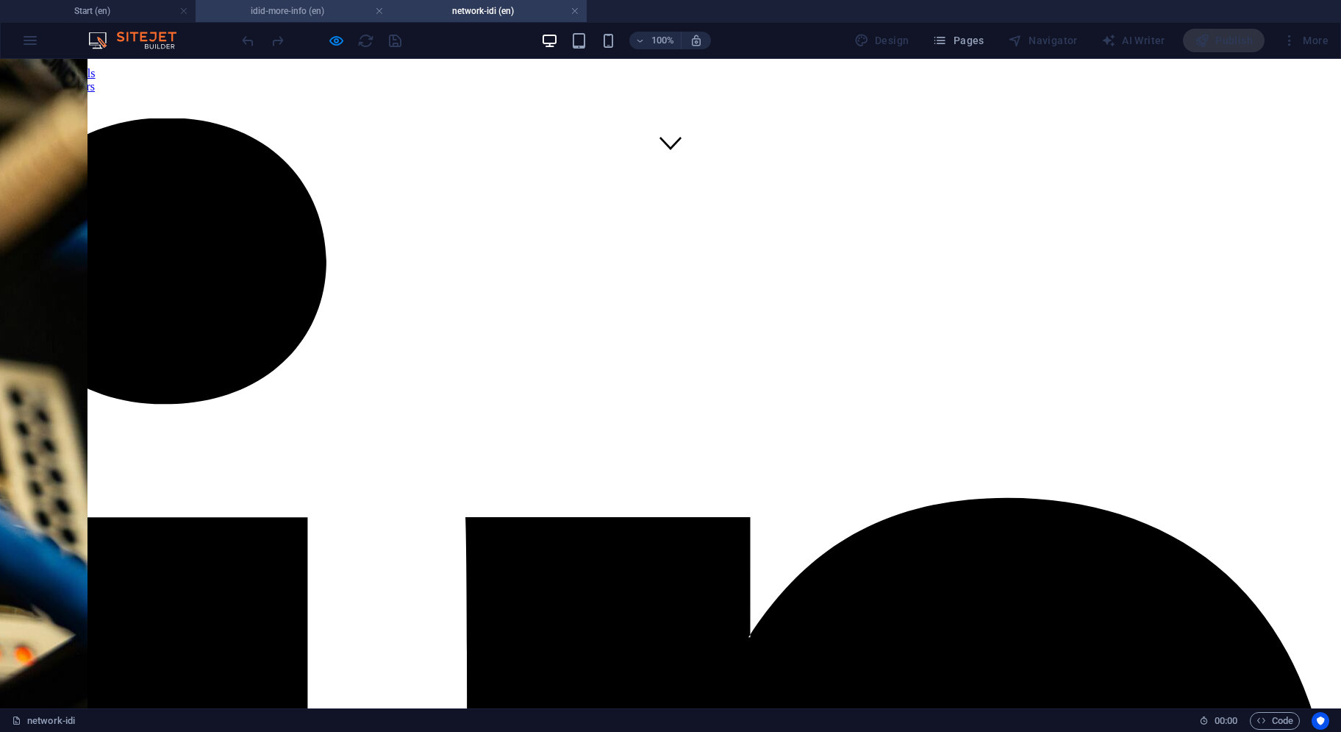
click at [312, 7] on h4 "idid-more-info (en)" at bounding box center [294, 11] width 196 height 16
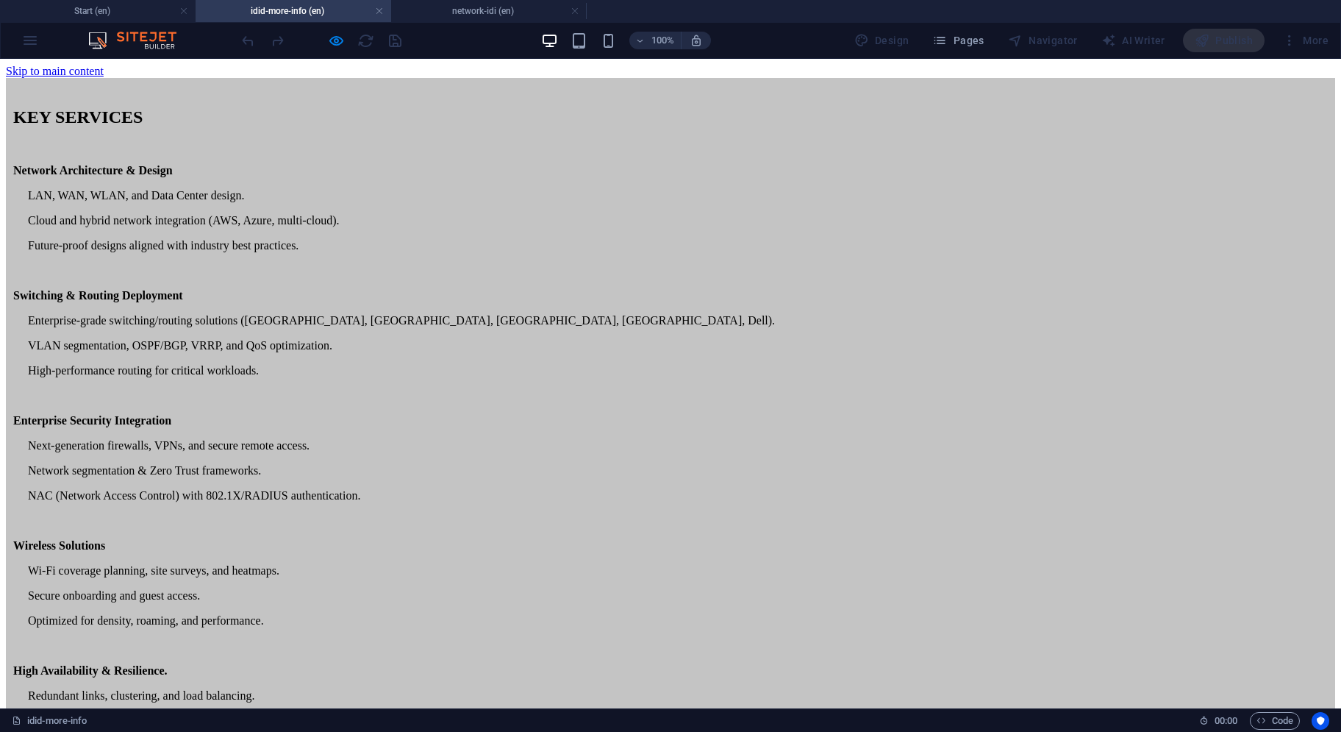
scroll to position [0, 0]
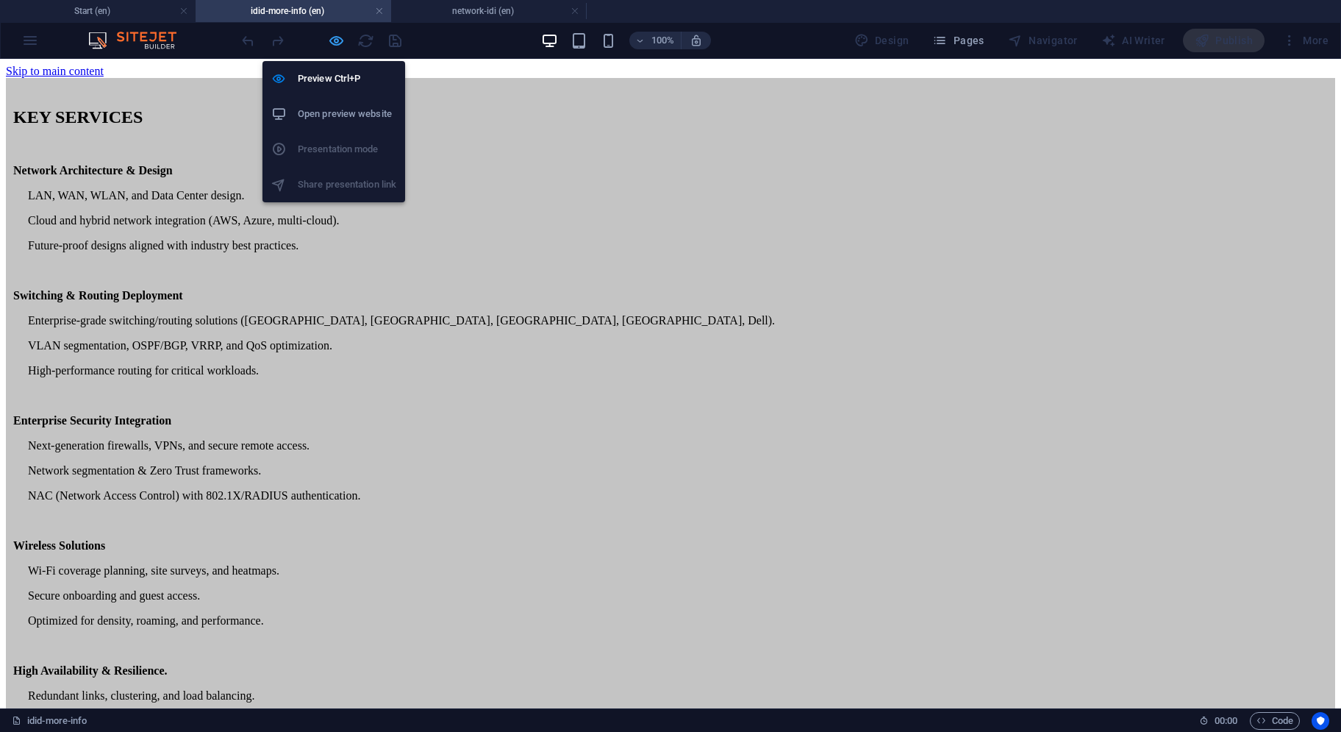
click at [338, 40] on icon "button" at bounding box center [336, 40] width 17 height 17
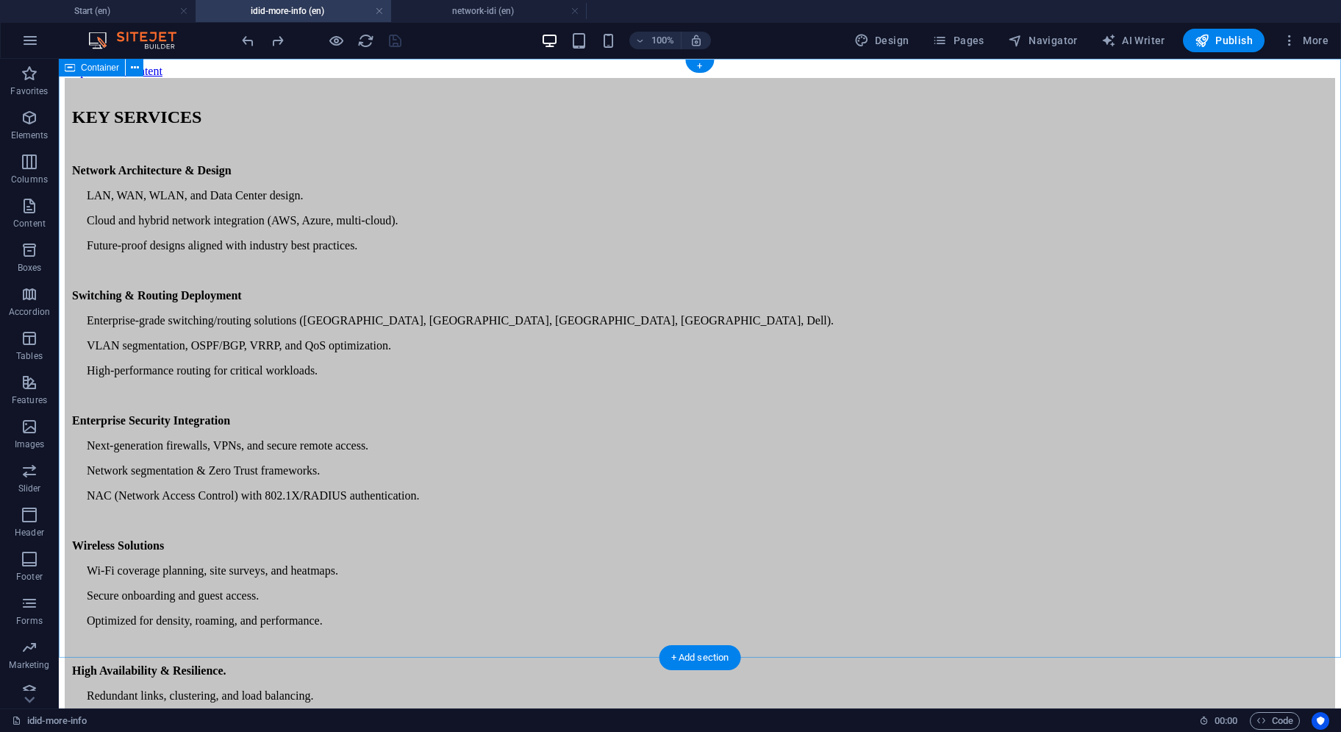
click at [212, 201] on div "KEY SERVICES Network Architecture & Design LAN, WAN, WLAN, and Data Center desi…" at bounding box center [700, 500] width 1271 height 844
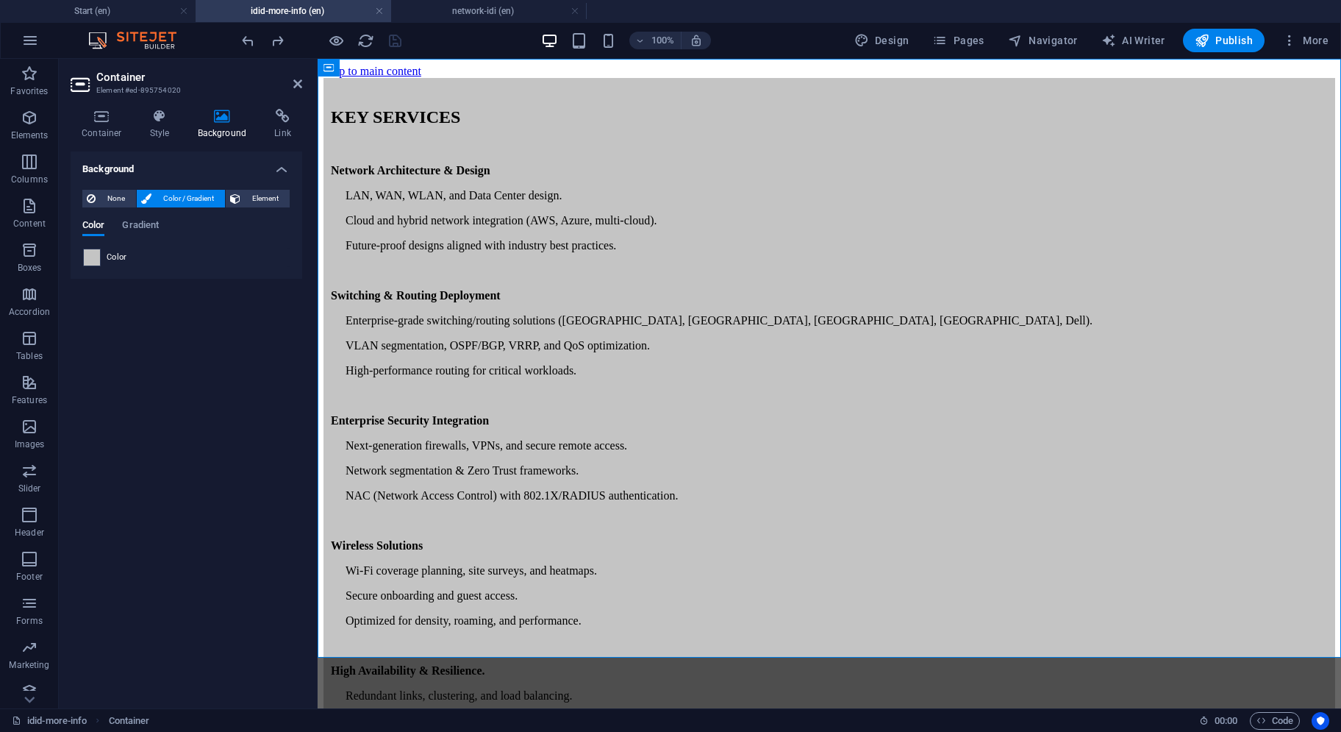
click at [90, 263] on span at bounding box center [92, 257] width 16 height 16
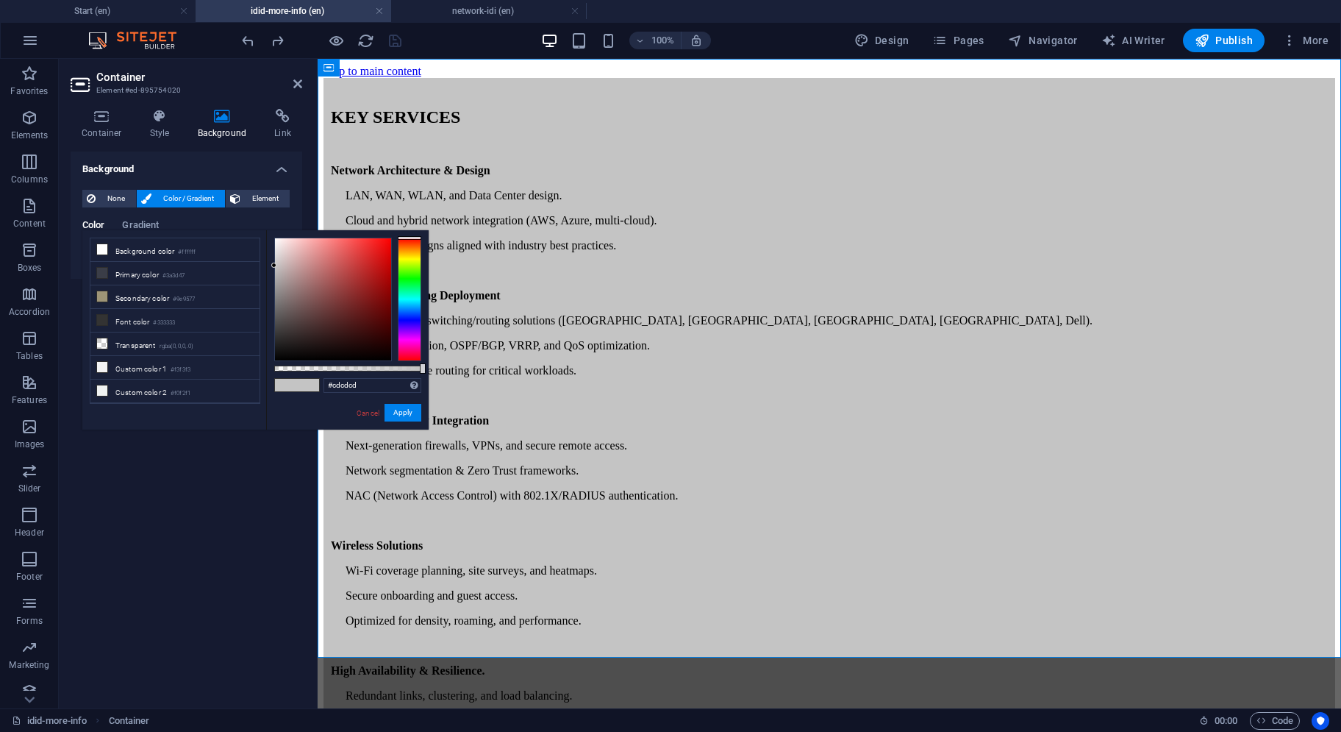
click at [274, 263] on div at bounding box center [273, 265] width 5 height 5
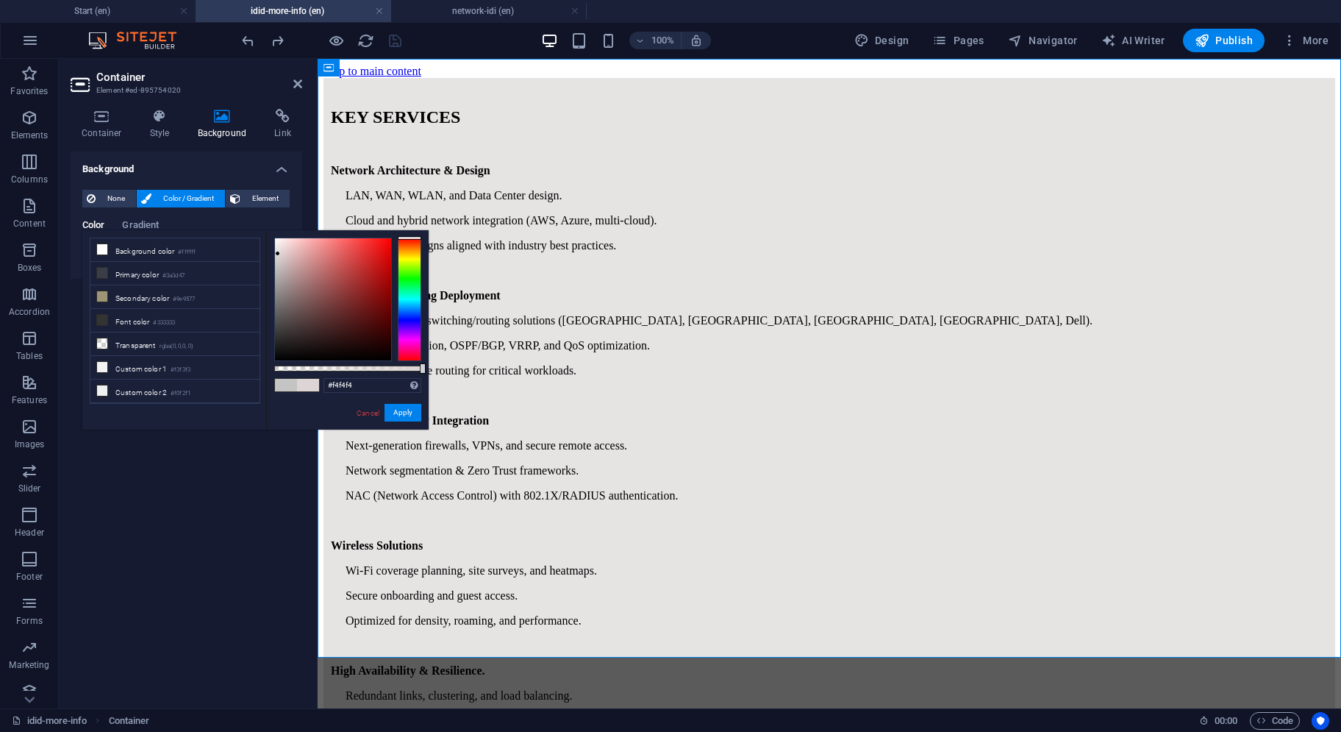
drag, startPoint x: 274, startPoint y: 258, endPoint x: 266, endPoint y: 240, distance: 19.7
click at [268, 242] on div "#f4f4f4 Supported formats #0852ed rgb(8, 82, 237) rgba(8, 82, 237, 90%) hsv(221…" at bounding box center [347, 436] width 163 height 413
click at [261, 240] on div "less Background color #ffffff Primary color #3a3d47 Secondary color #9e9577 Fon…" at bounding box center [255, 329] width 346 height 199
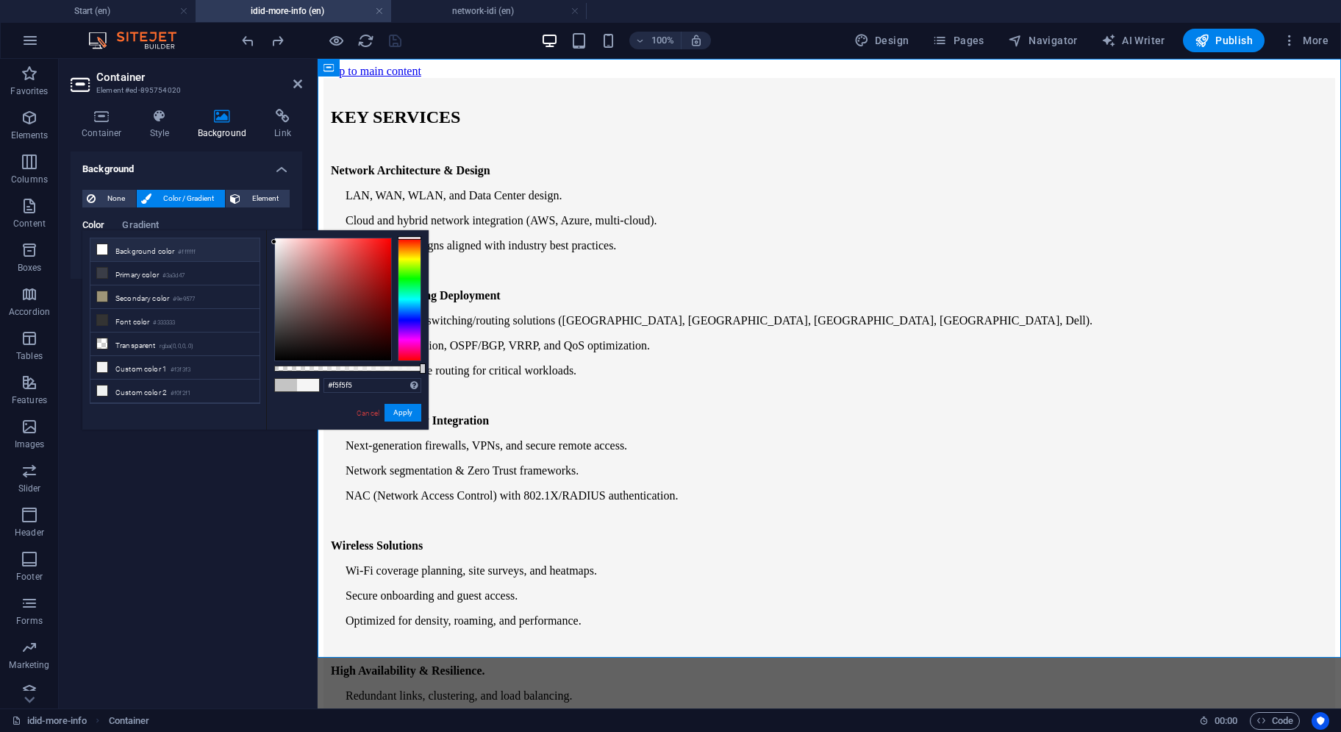
click at [255, 241] on li "Background color #ffffff" at bounding box center [174, 250] width 169 height 24
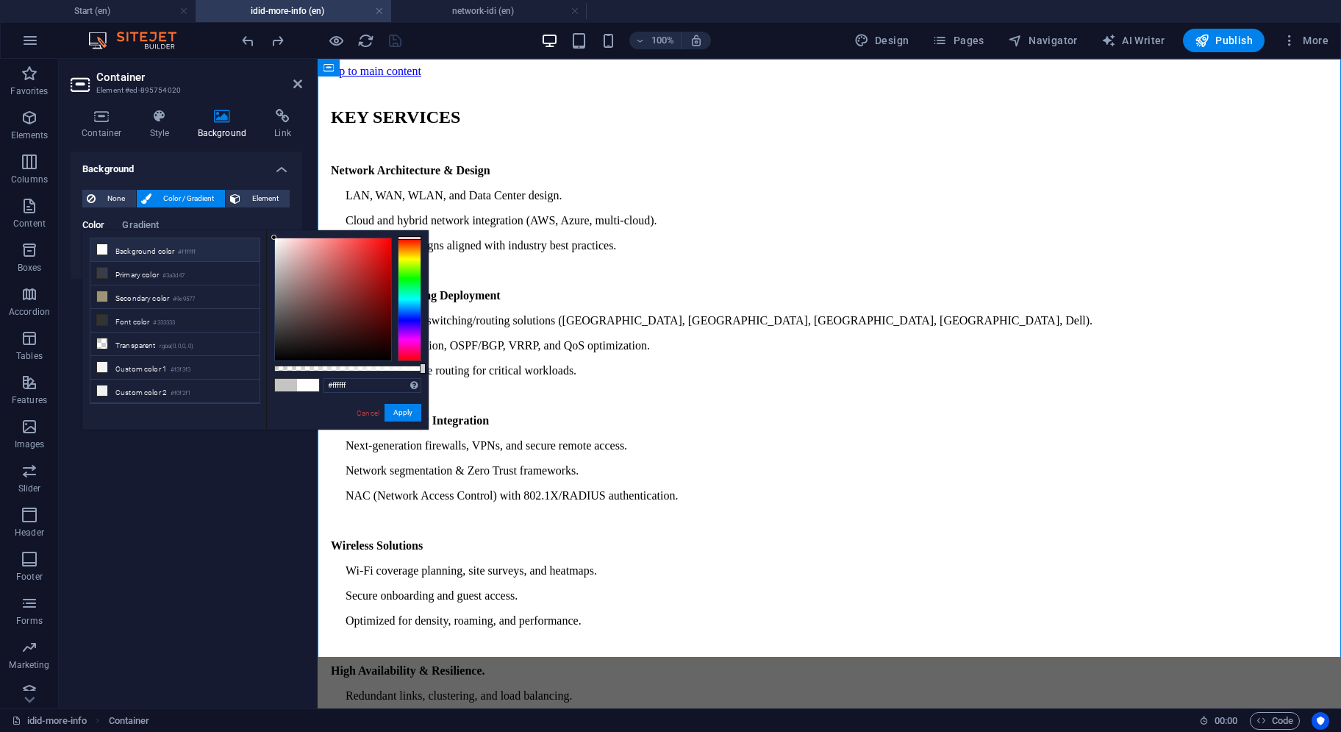
drag, startPoint x: 255, startPoint y: 241, endPoint x: 271, endPoint y: 268, distance: 30.7
click at [268, 271] on div "less Background color #ffffff Primary color #3a3d47 Secondary color #9e9577 Fon…" at bounding box center [255, 329] width 346 height 199
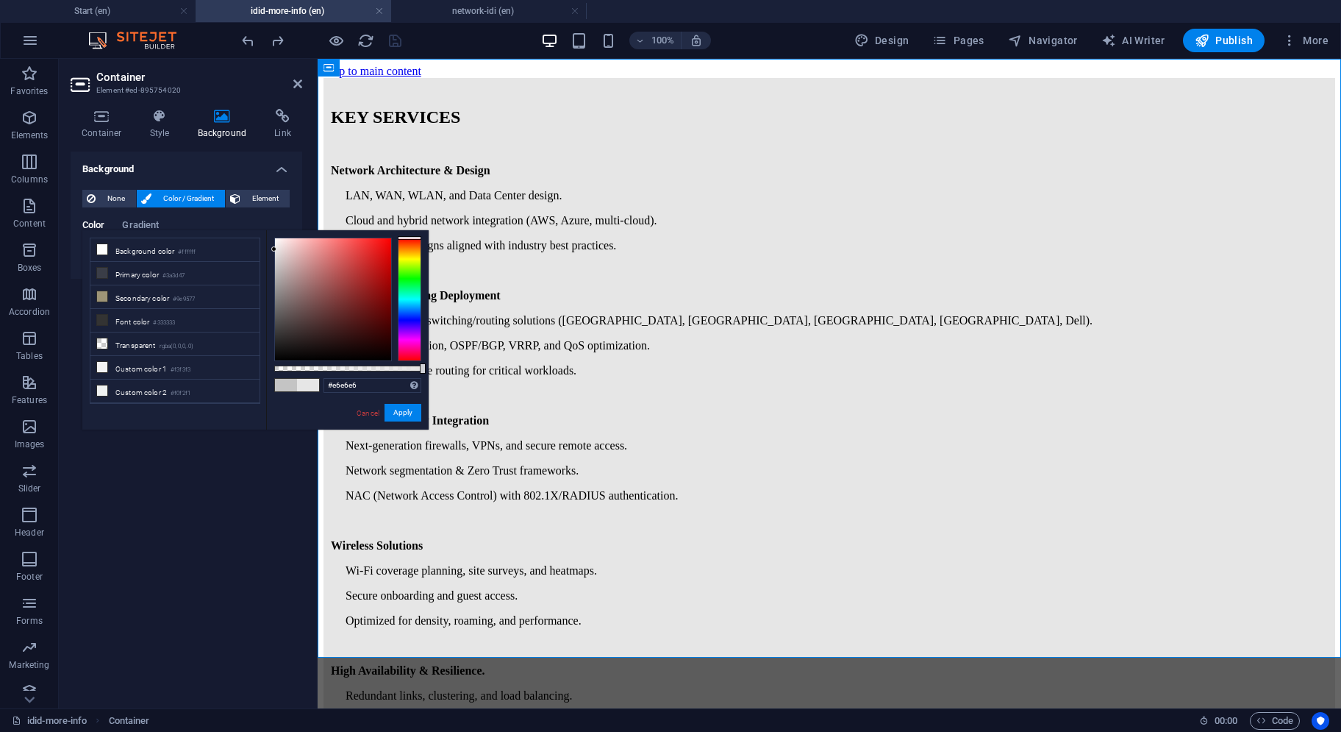
type input "#e4e4e4"
drag, startPoint x: 274, startPoint y: 235, endPoint x: 273, endPoint y: 250, distance: 15.5
click at [273, 250] on div at bounding box center [273, 248] width 5 height 5
click at [404, 413] on button "Apply" at bounding box center [403, 413] width 37 height 18
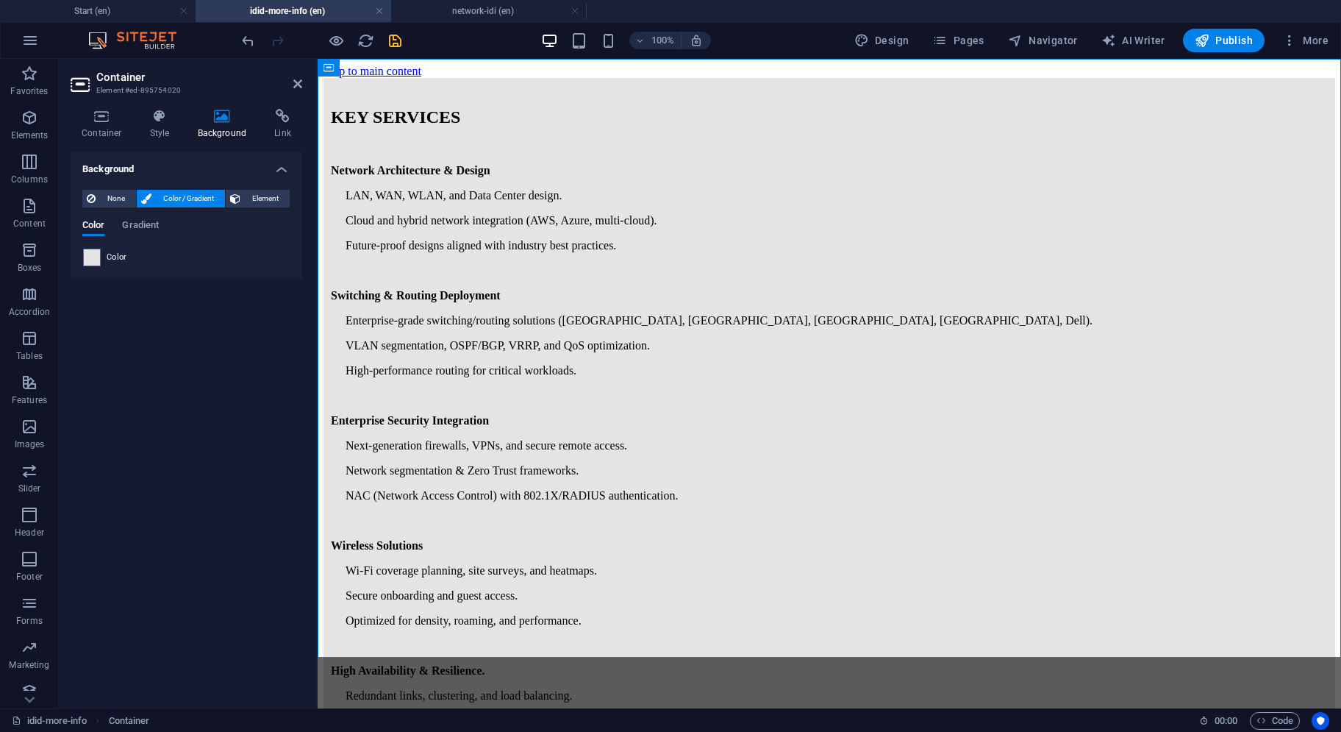
click at [404, 44] on div "100% Design Pages Navigator AI Writer Publish More" at bounding box center [787, 41] width 1096 height 24
click at [395, 41] on icon "save" at bounding box center [395, 40] width 17 height 17
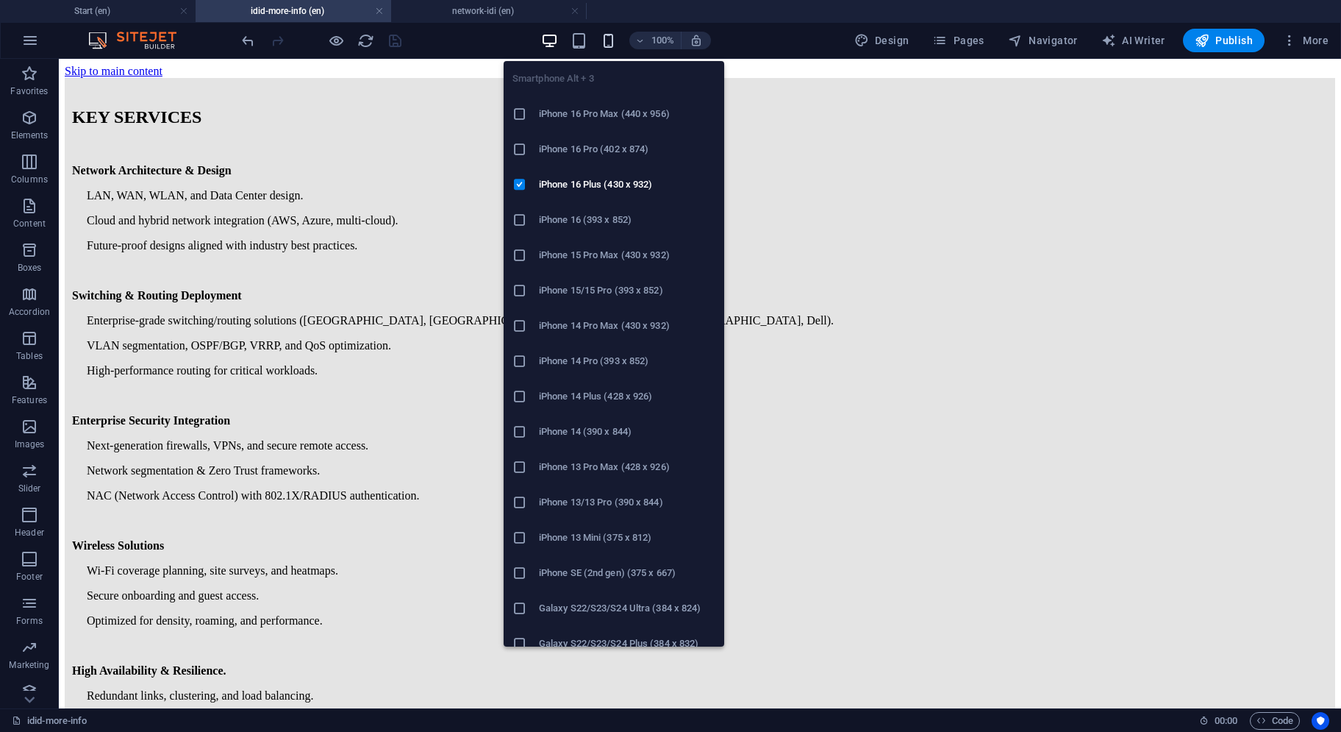
click at [609, 38] on icon "button" at bounding box center [608, 40] width 17 height 17
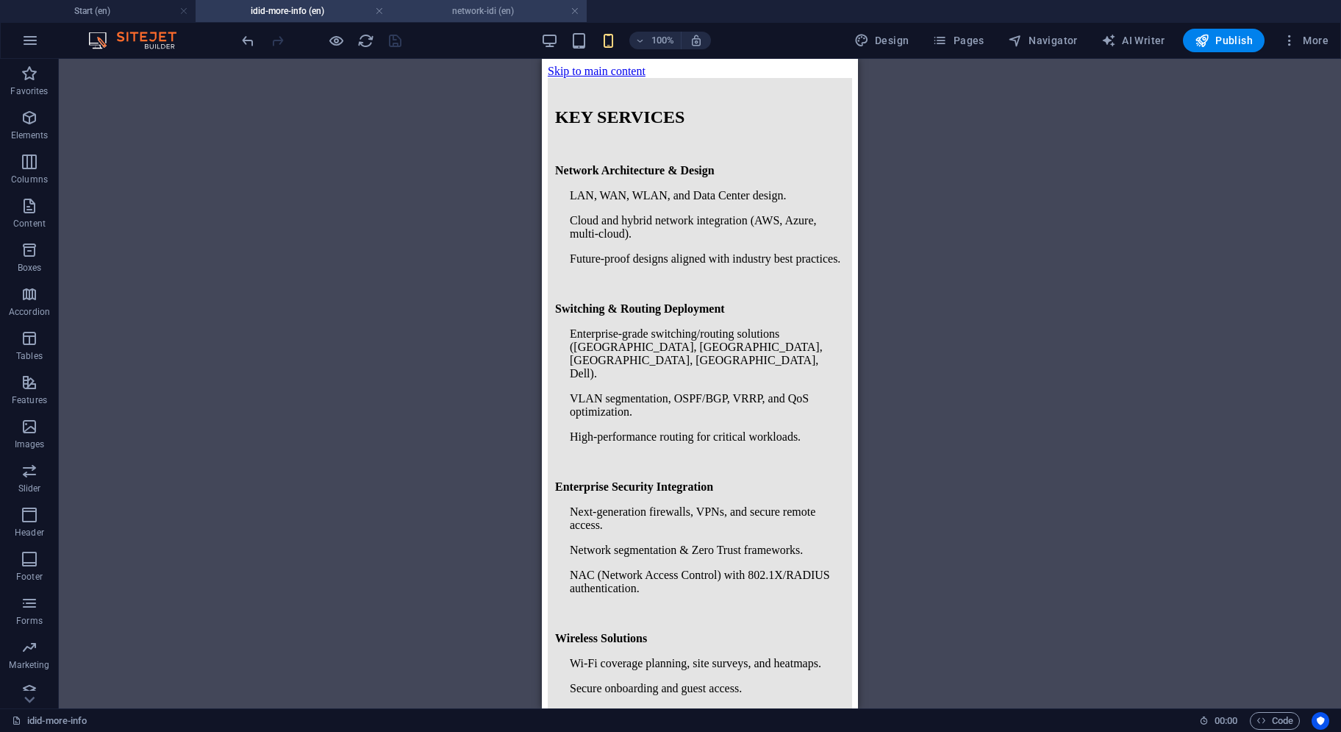
click at [460, 7] on h4 "network-idi (en)" at bounding box center [489, 11] width 196 height 16
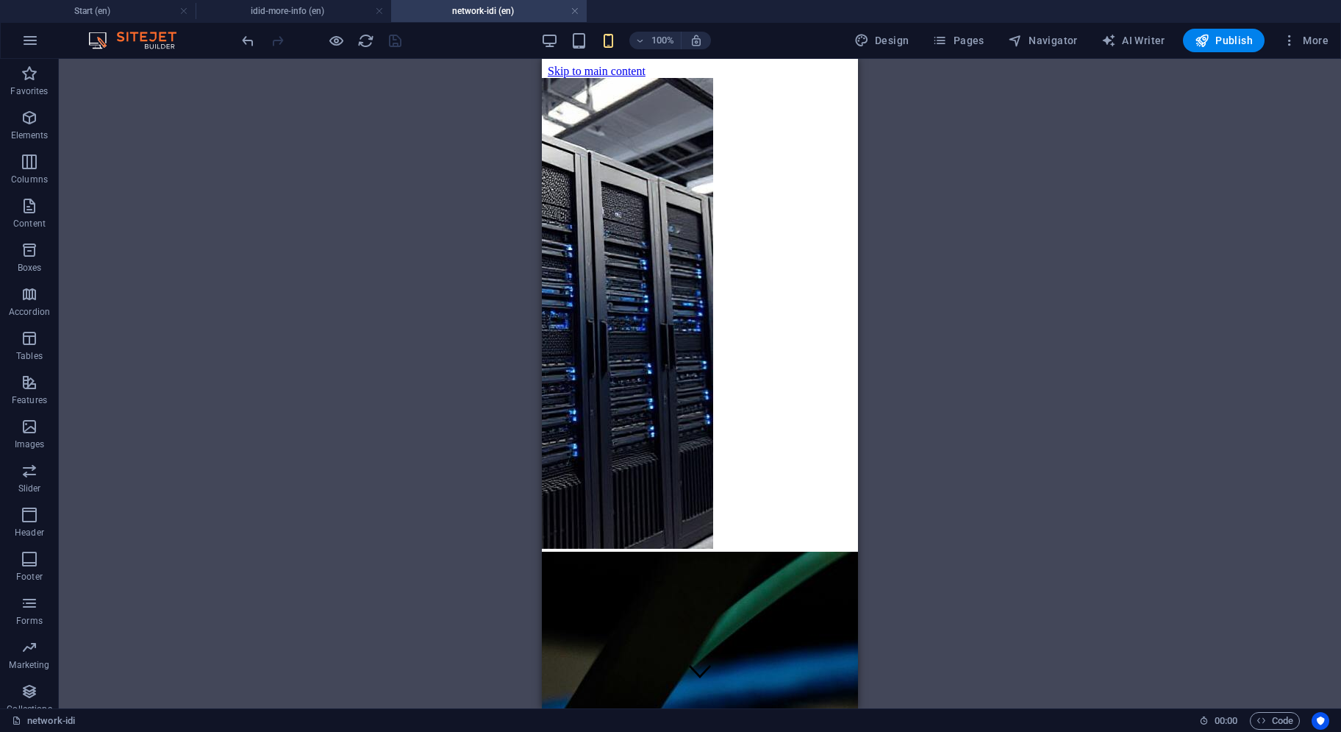
scroll to position [527, 0]
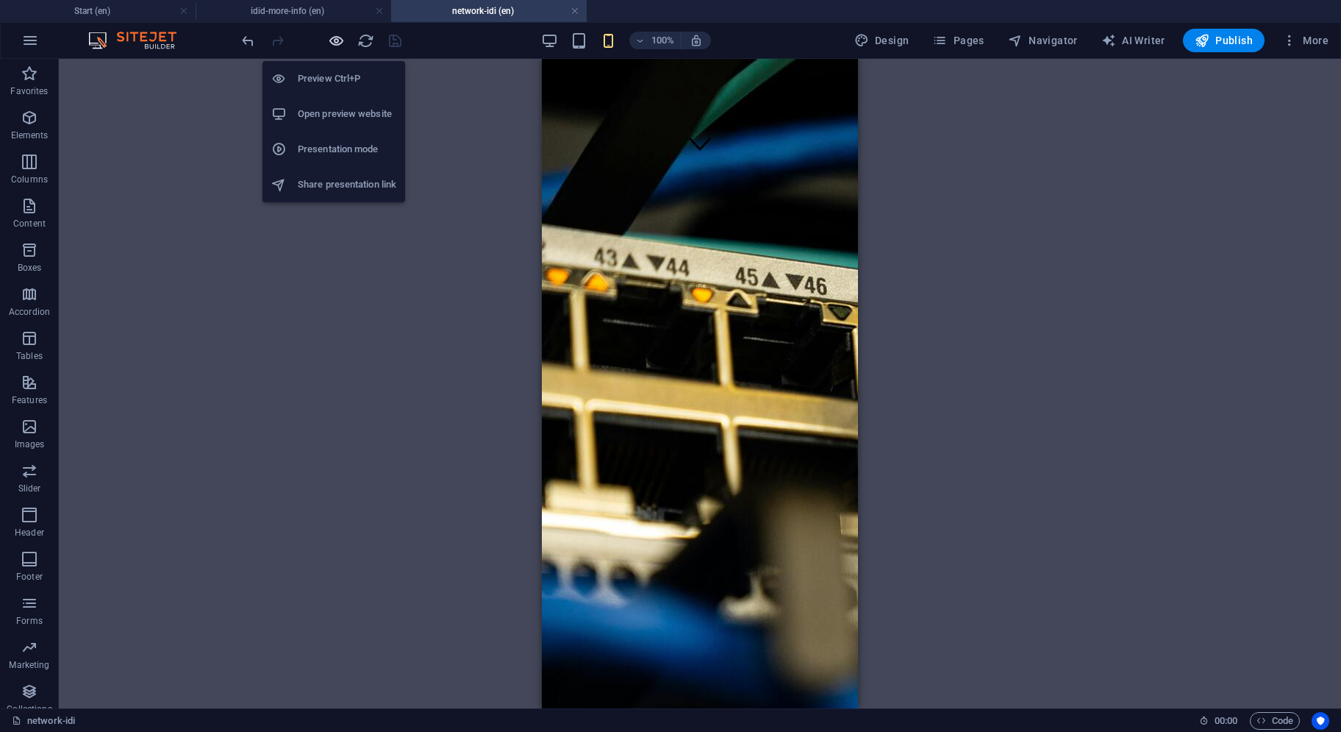
drag, startPoint x: 334, startPoint y: 39, endPoint x: 43, endPoint y: 313, distance: 399.6
click at [334, 39] on icon "button" at bounding box center [336, 40] width 17 height 17
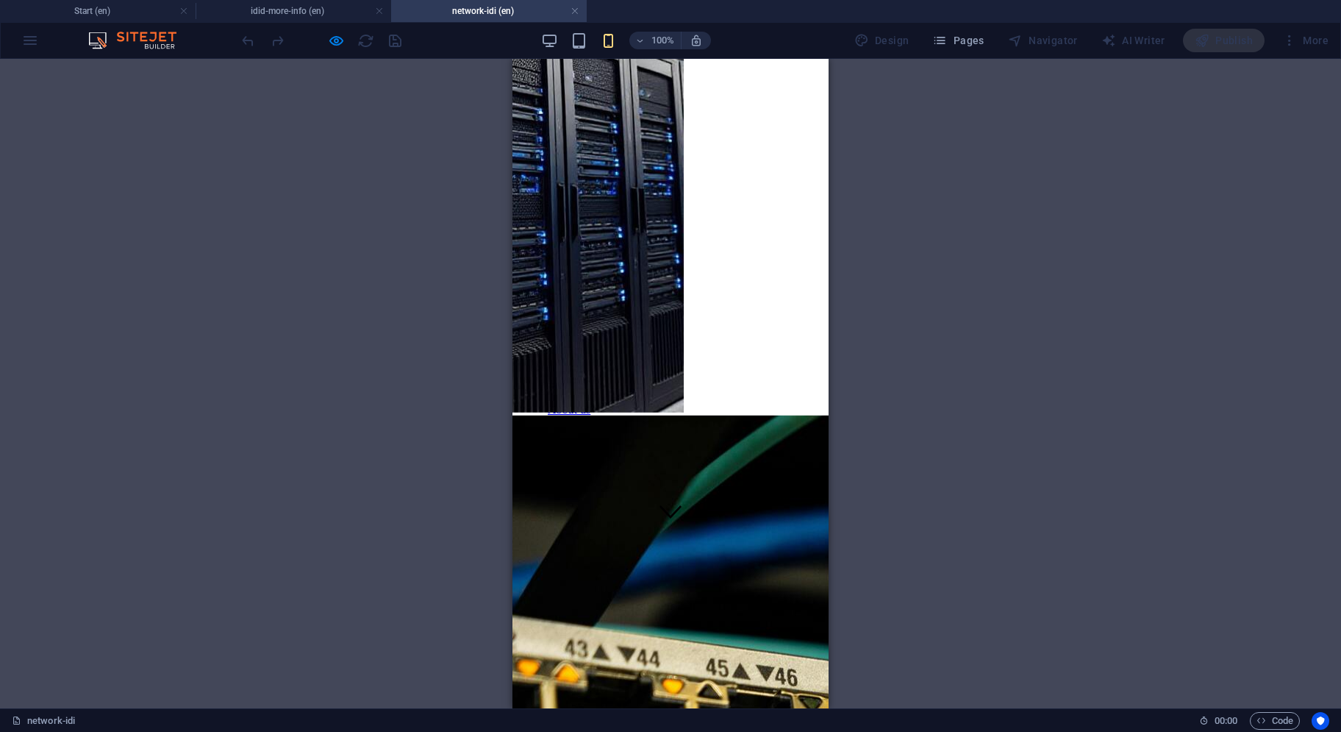
scroll to position [454, 0]
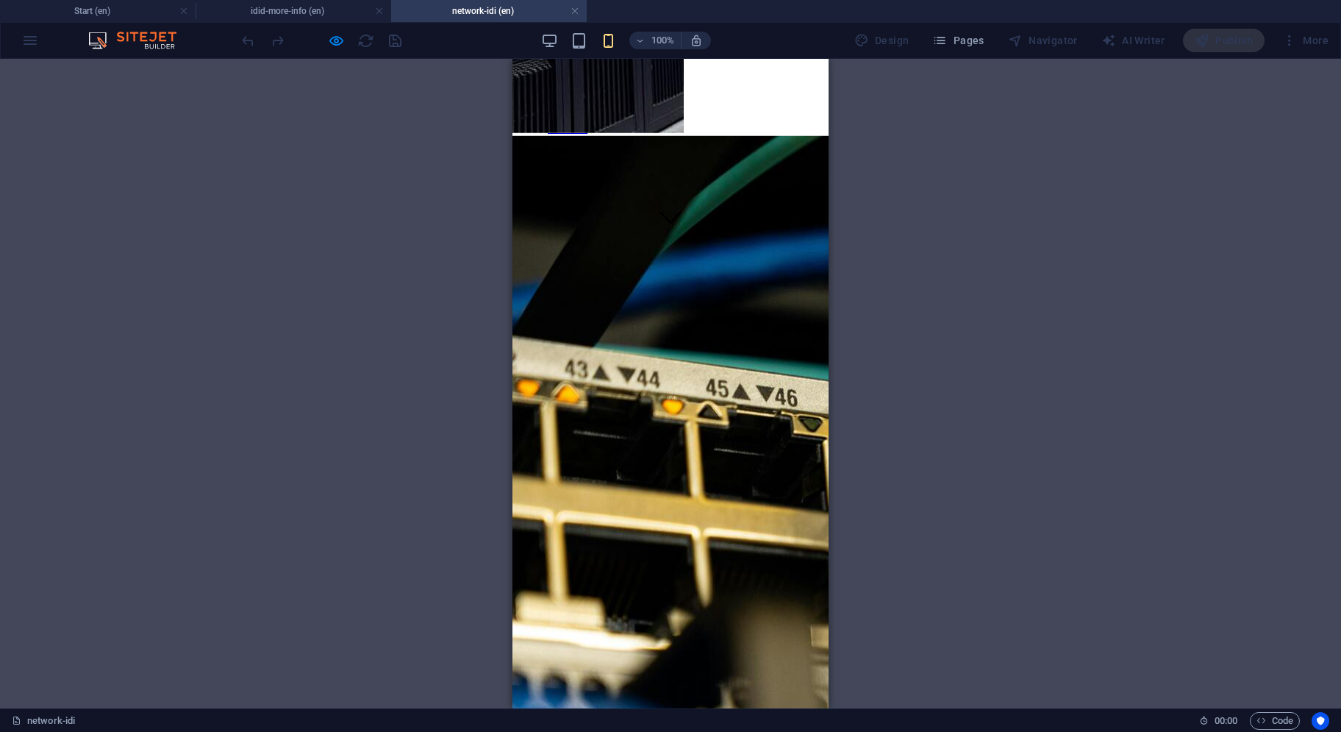
click at [536, 247] on button "×" at bounding box center [528, 239] width 18 height 15
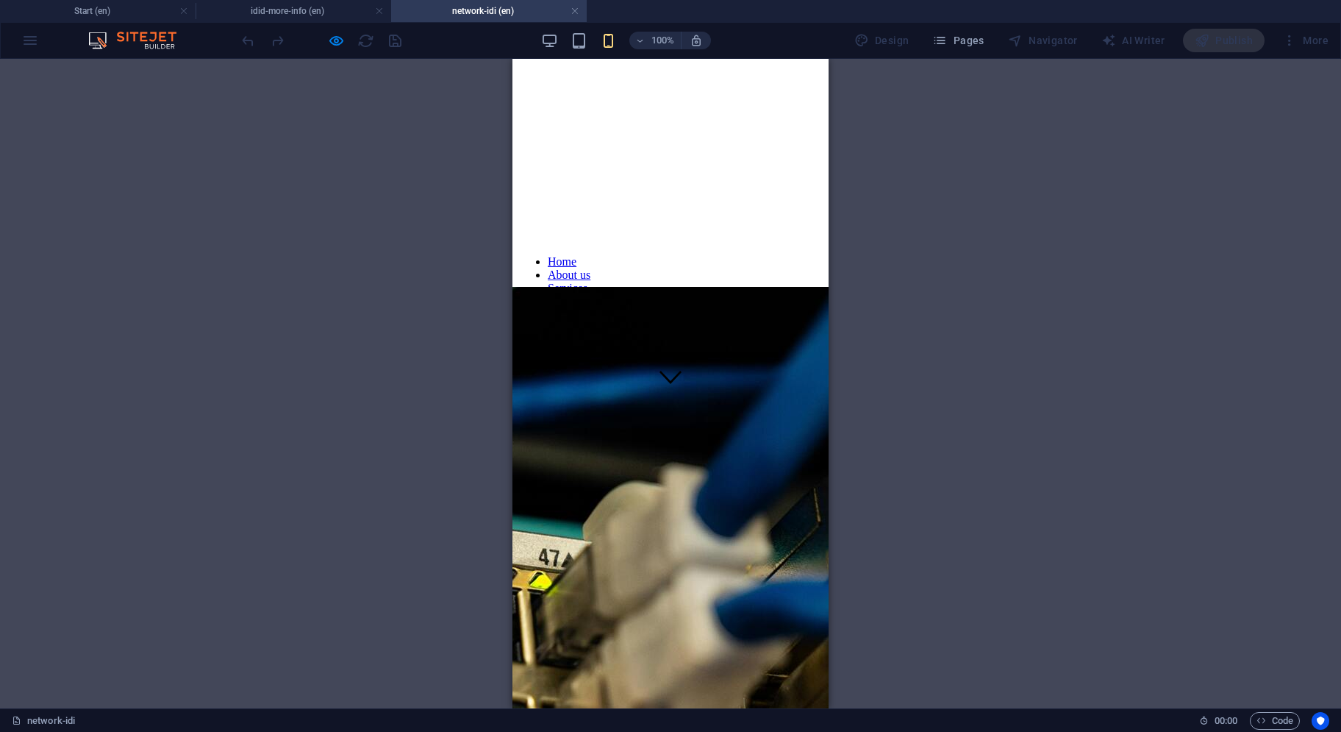
scroll to position [515, 0]
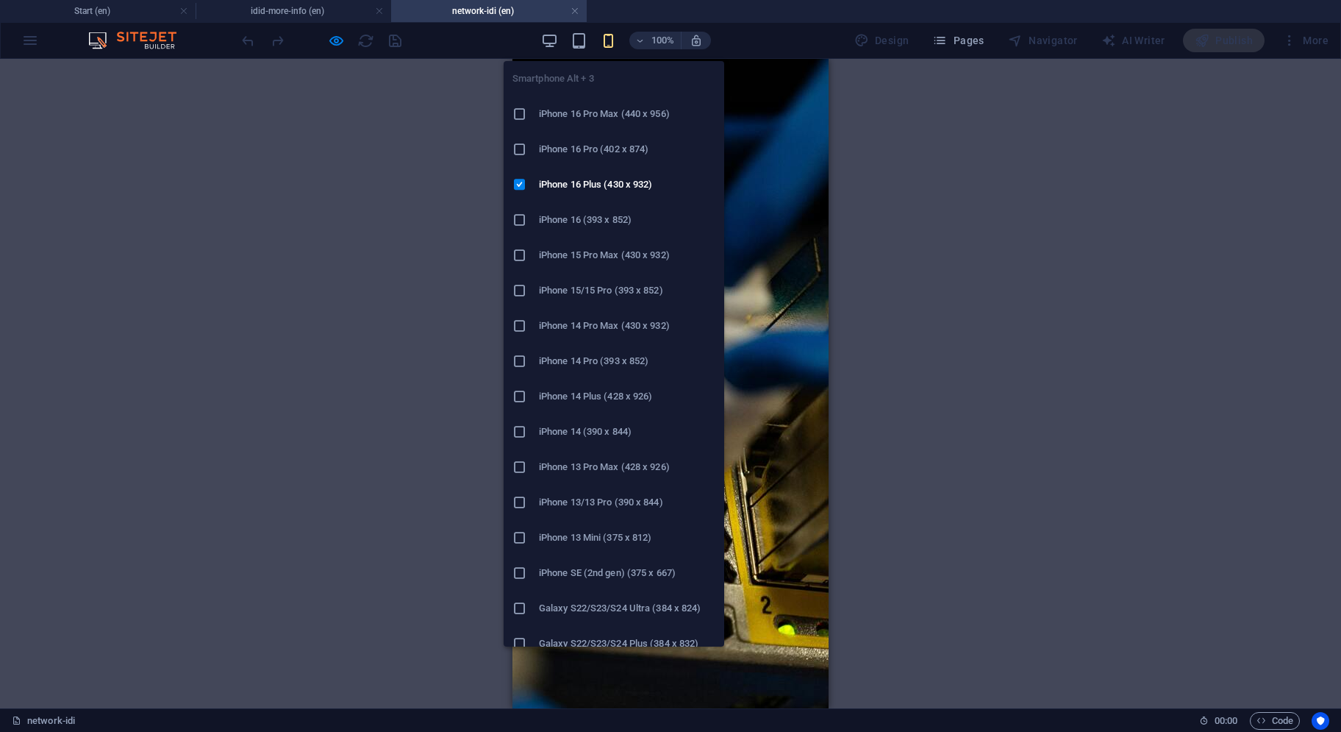
click at [613, 46] on icon "button" at bounding box center [608, 40] width 17 height 17
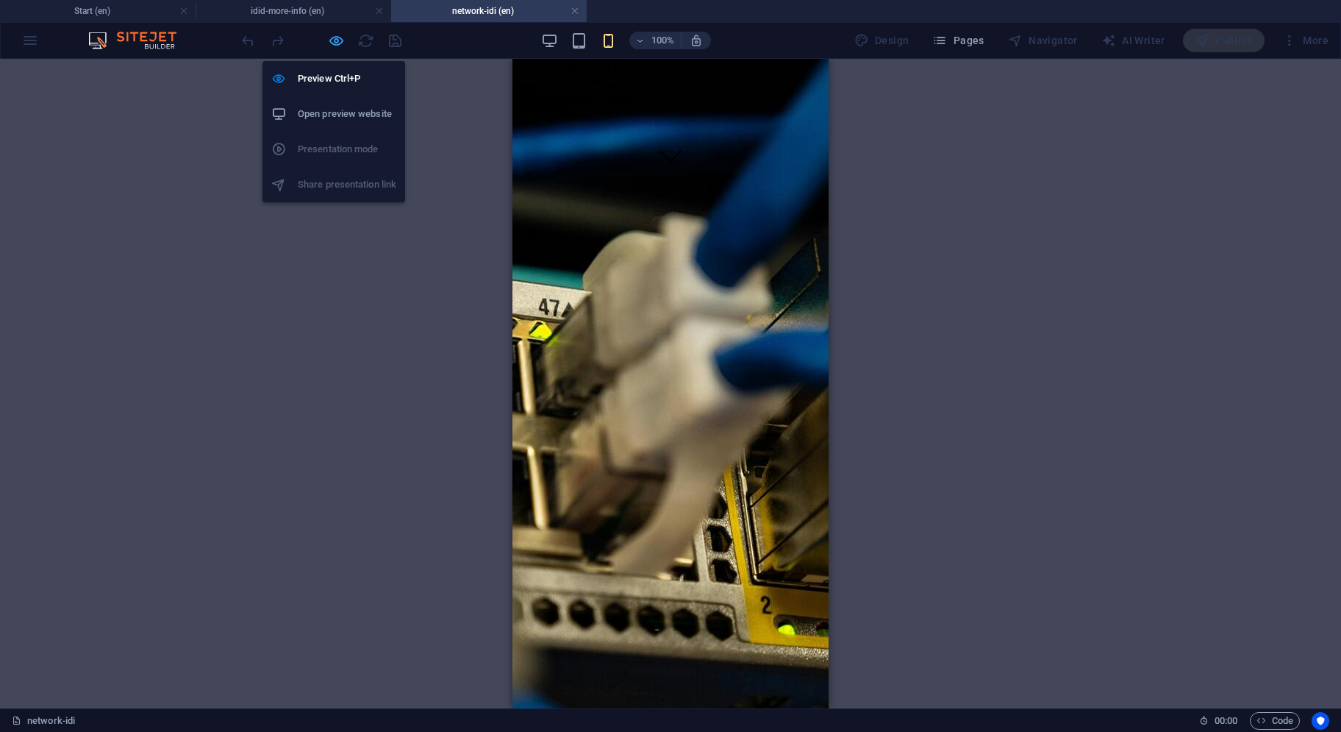
click at [335, 33] on icon "button" at bounding box center [336, 40] width 17 height 17
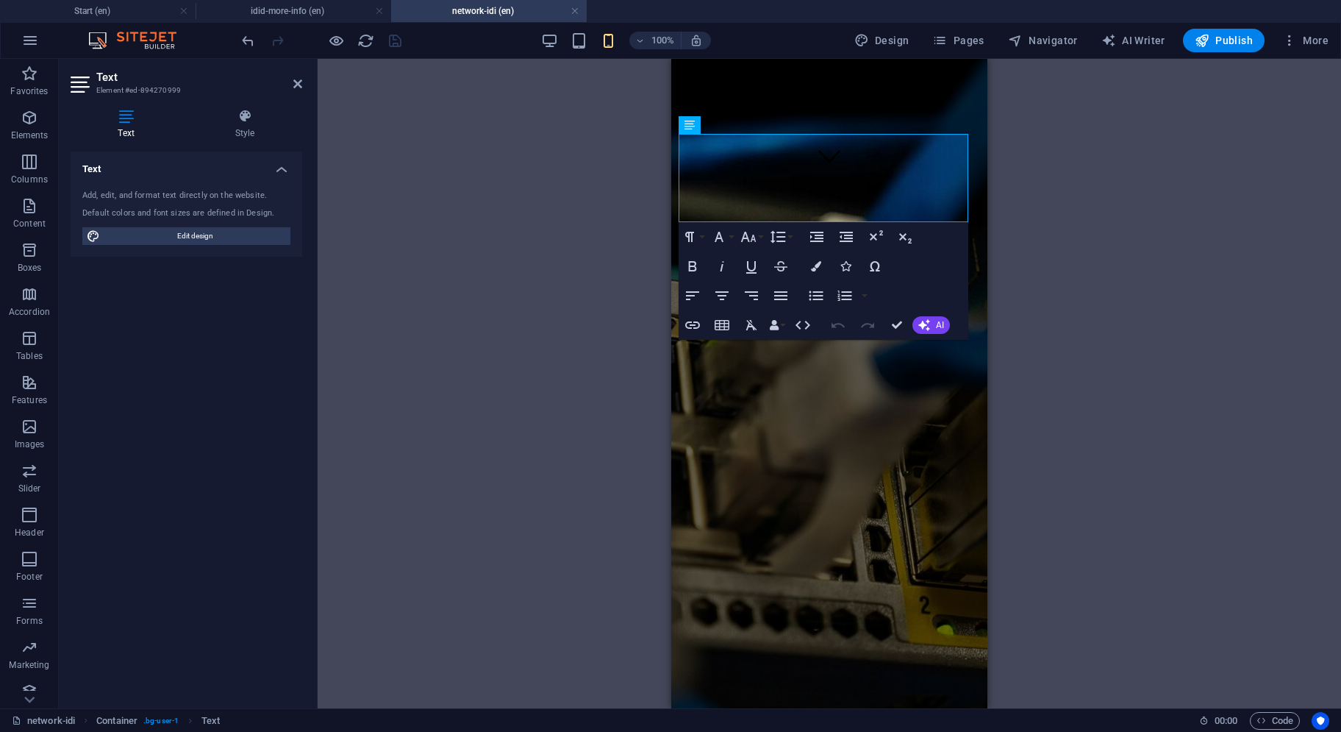
click at [616, 155] on div "Drag here to replace the existing content. Press “Ctrl” if you want to create a…" at bounding box center [830, 383] width 1024 height 649
drag, startPoint x: 937, startPoint y: 143, endPoint x: 959, endPoint y: 211, distance: 71.2
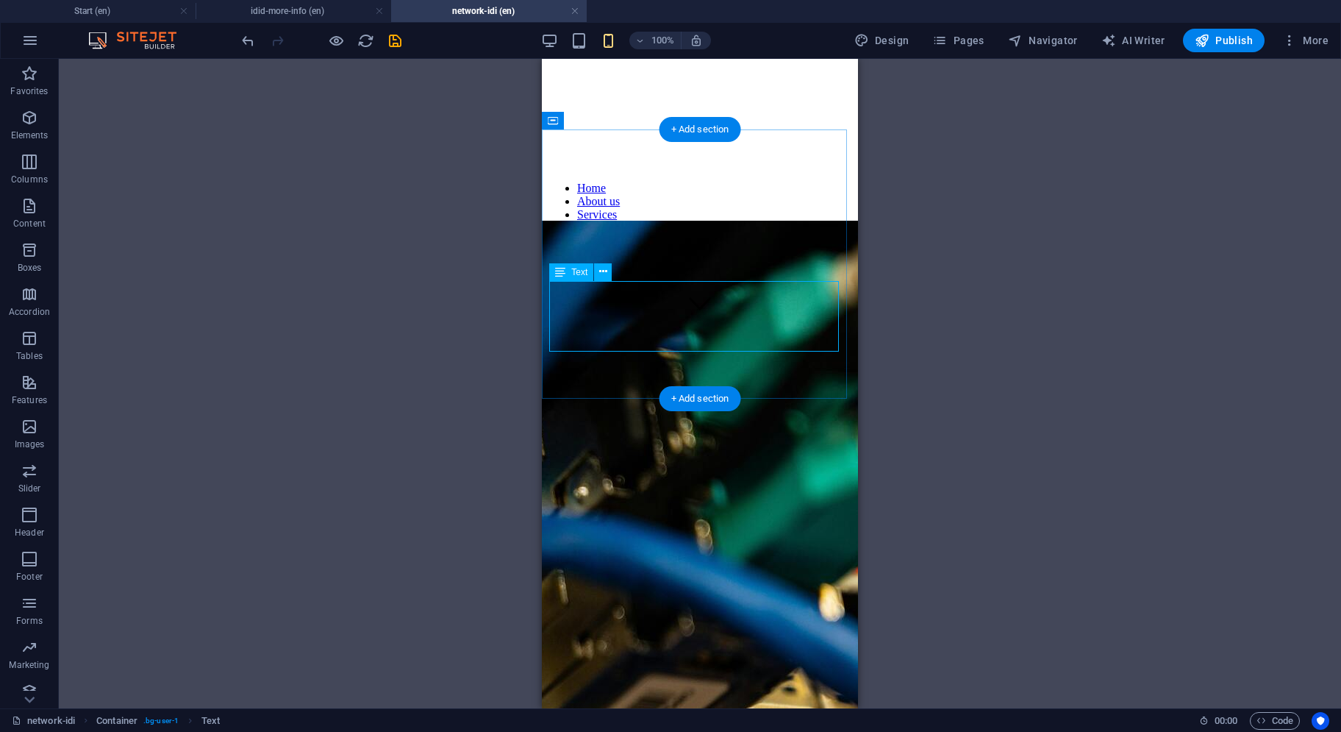
scroll to position [588, 0]
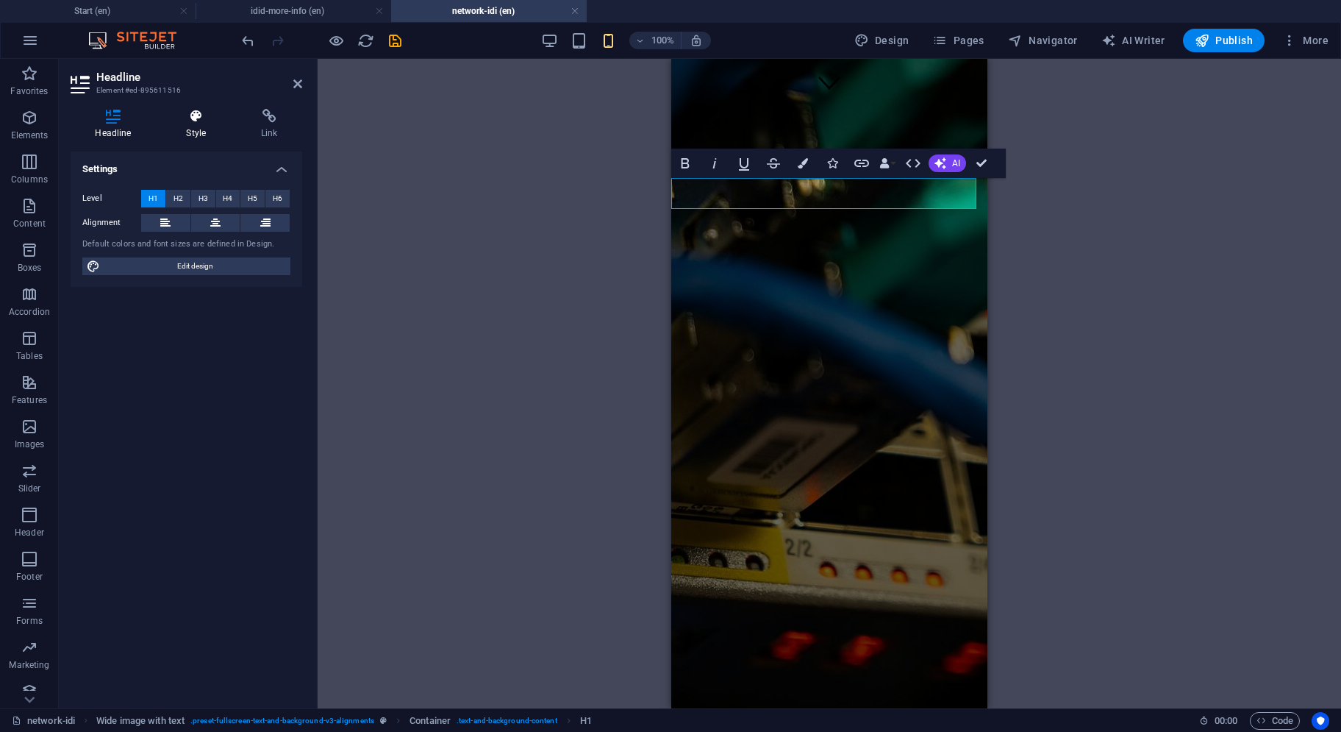
click at [202, 132] on h4 "Style" at bounding box center [199, 124] width 75 height 31
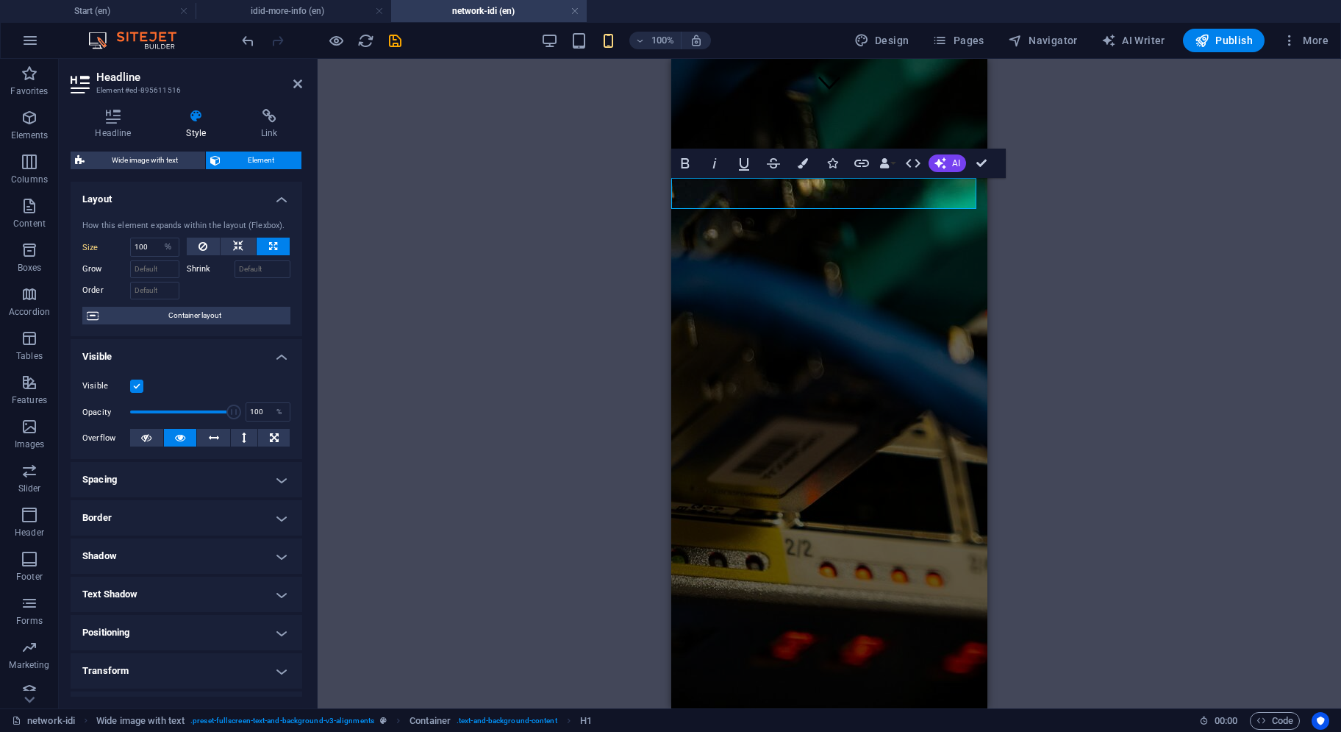
click at [152, 485] on h4 "Spacing" at bounding box center [187, 479] width 232 height 35
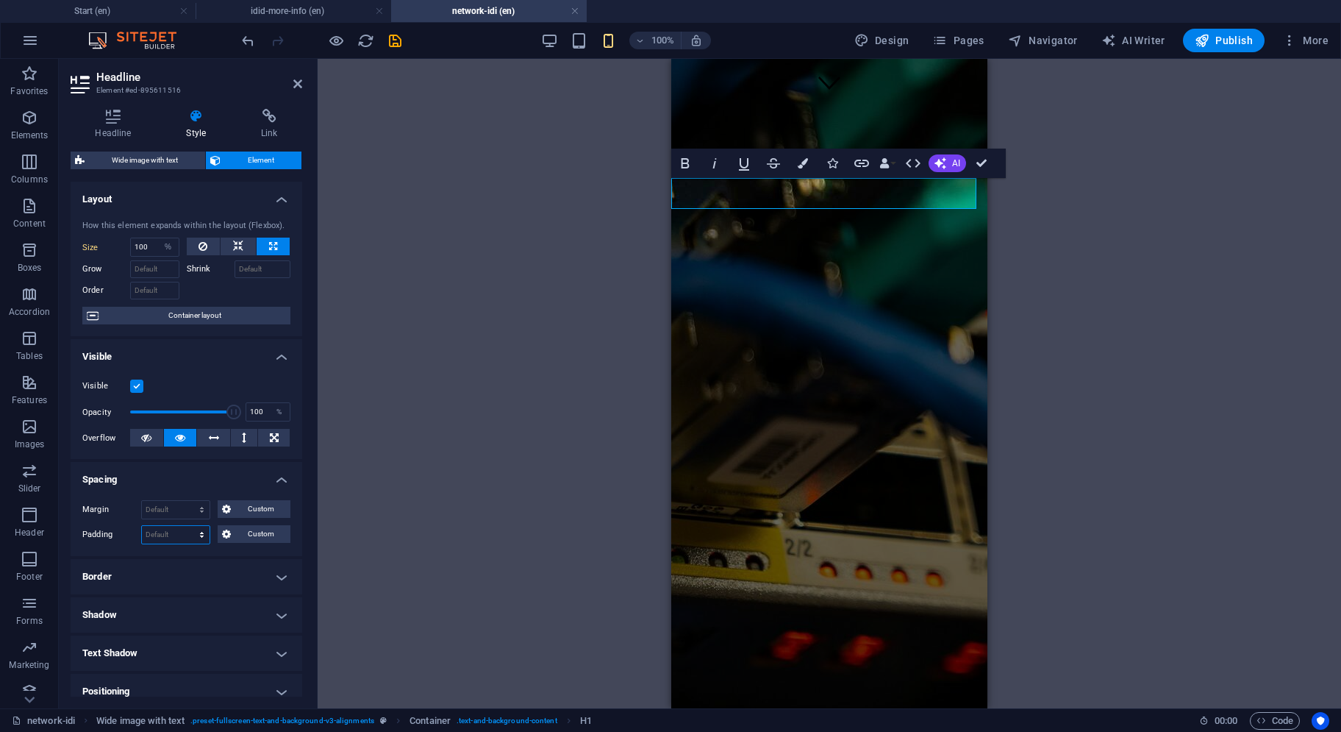
click at [160, 532] on select "Default px rem % vh vw Custom" at bounding box center [176, 535] width 68 height 18
select select "px"
click at [188, 526] on select "Default px rem % vh vw Custom" at bounding box center [176, 535] width 68 height 18
type input "10"
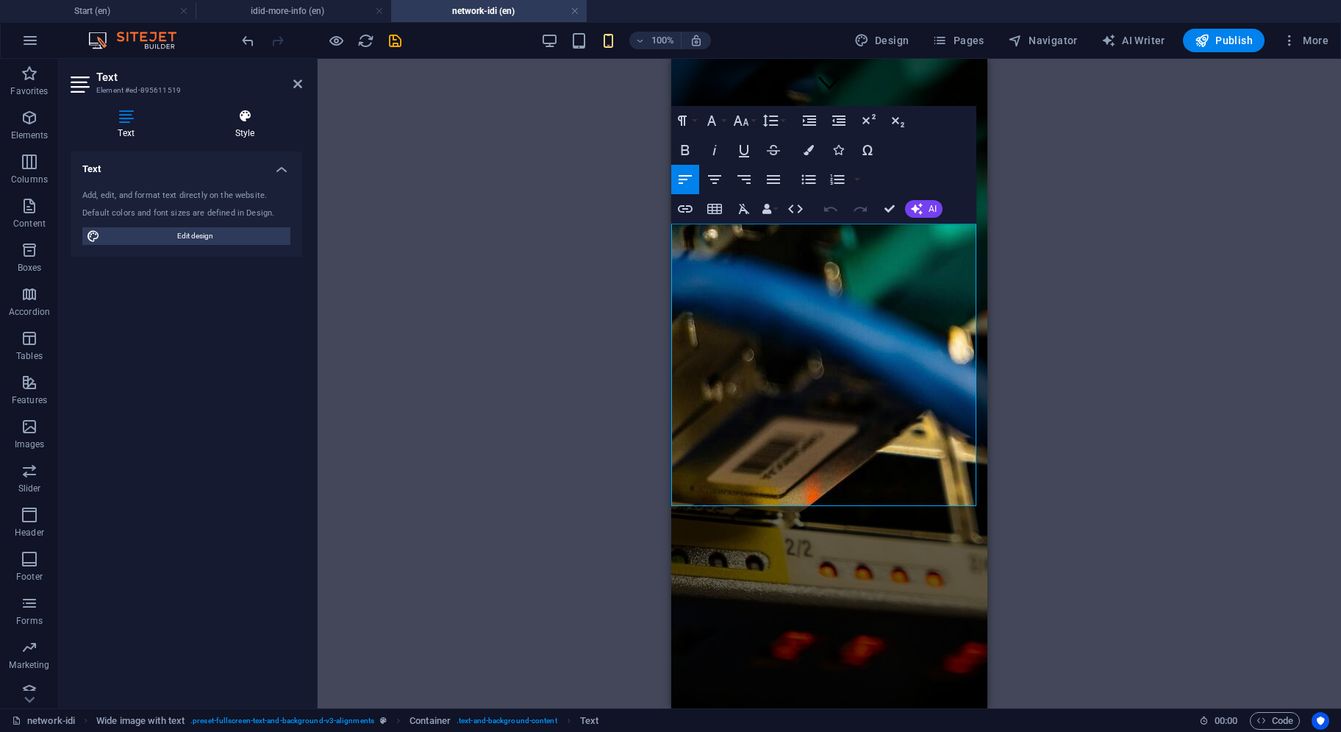
click at [255, 121] on icon at bounding box center [245, 116] width 115 height 15
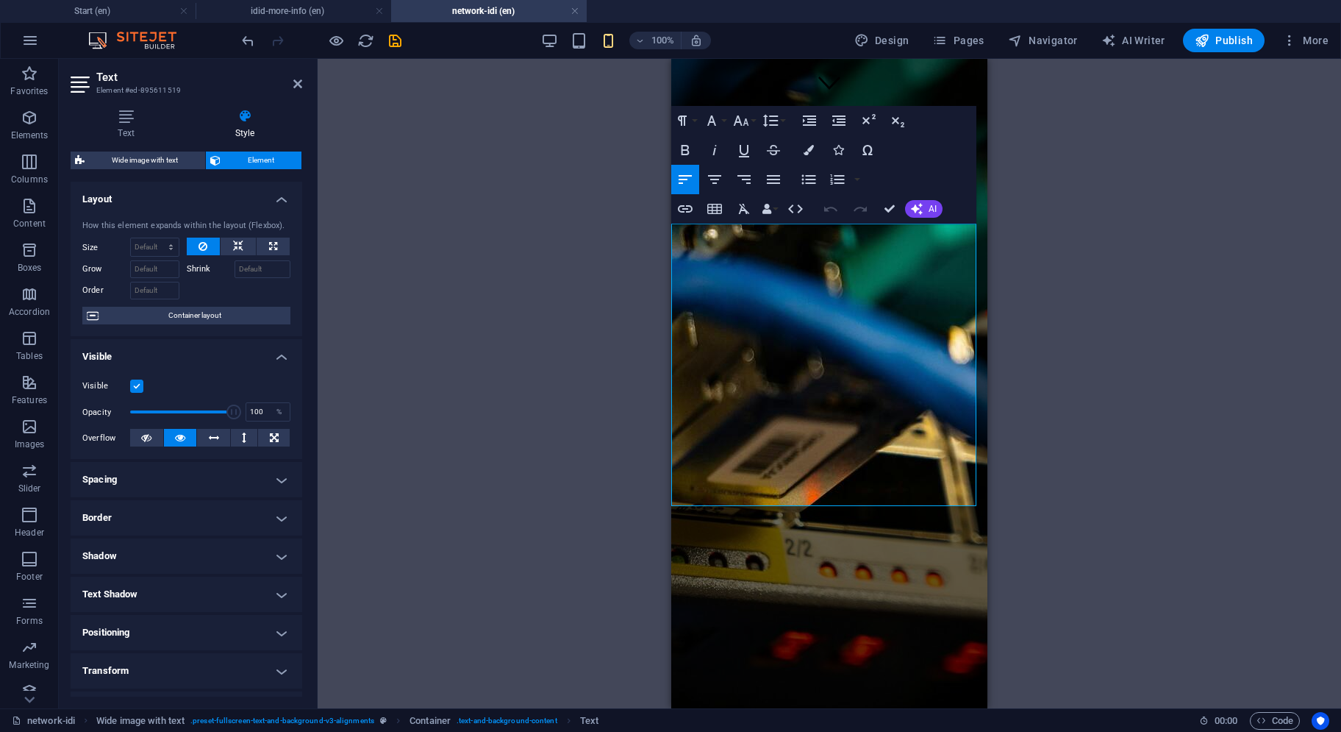
click at [149, 488] on h4 "Spacing" at bounding box center [187, 479] width 232 height 35
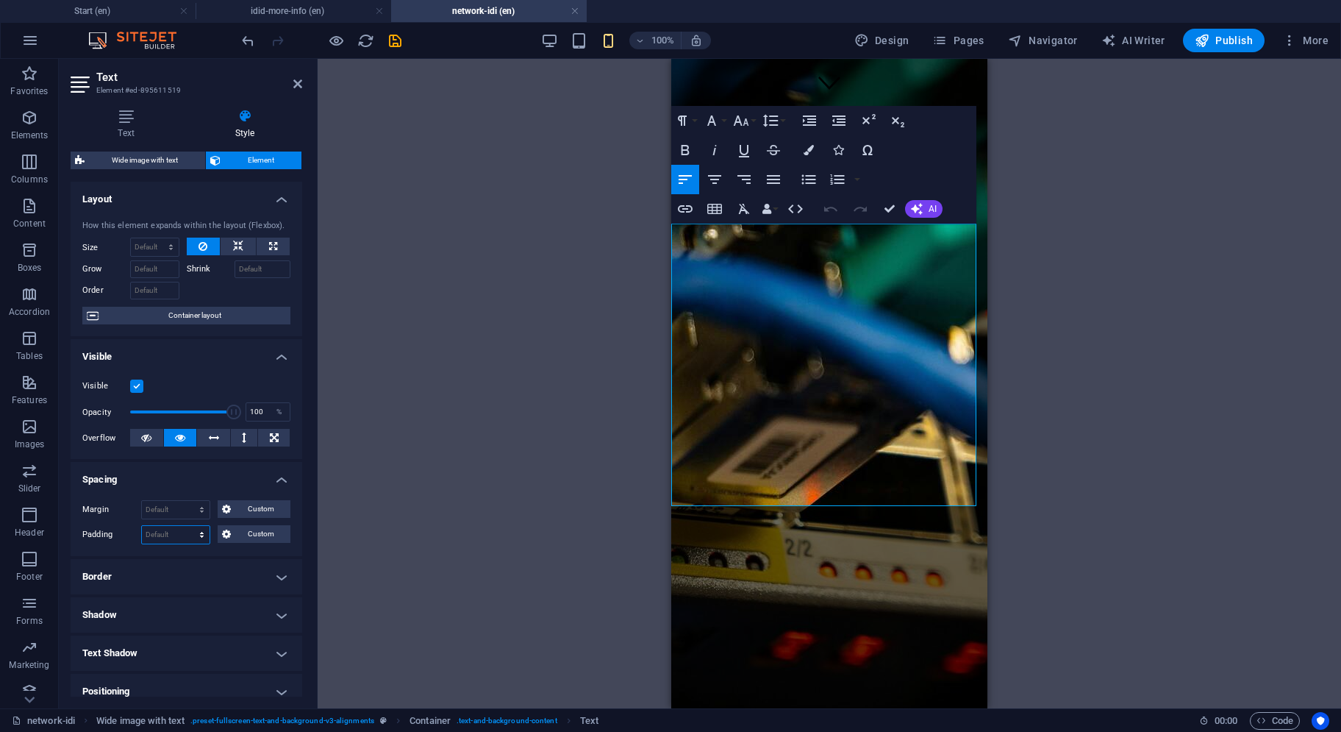
click at [154, 532] on select "Default px rem % vh vw Custom" at bounding box center [176, 535] width 68 height 18
select select "px"
click at [188, 526] on select "Default px rem % vh vw Custom" at bounding box center [176, 535] width 68 height 18
type input "10"
click at [1059, 244] on div "Drag here to replace the existing content. Press “Ctrl” if you want to create a…" at bounding box center [830, 383] width 1024 height 649
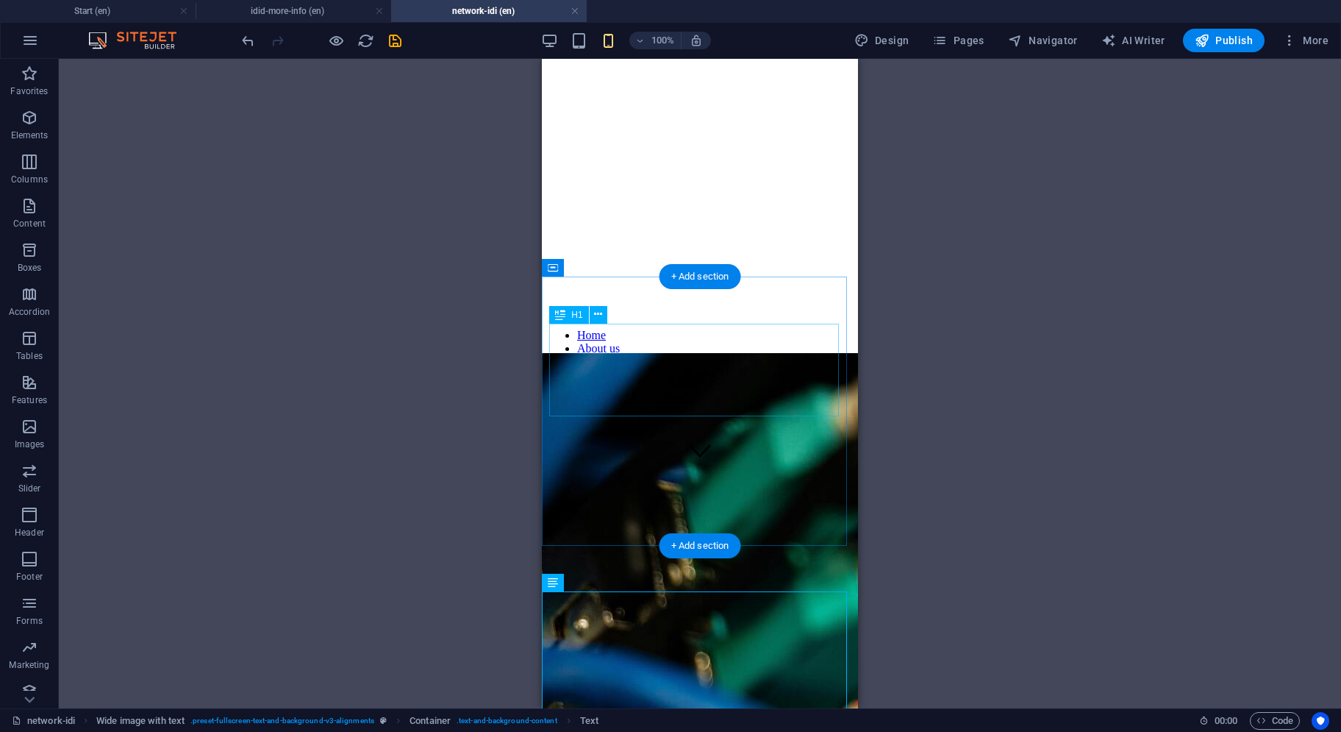
scroll to position [441, 0]
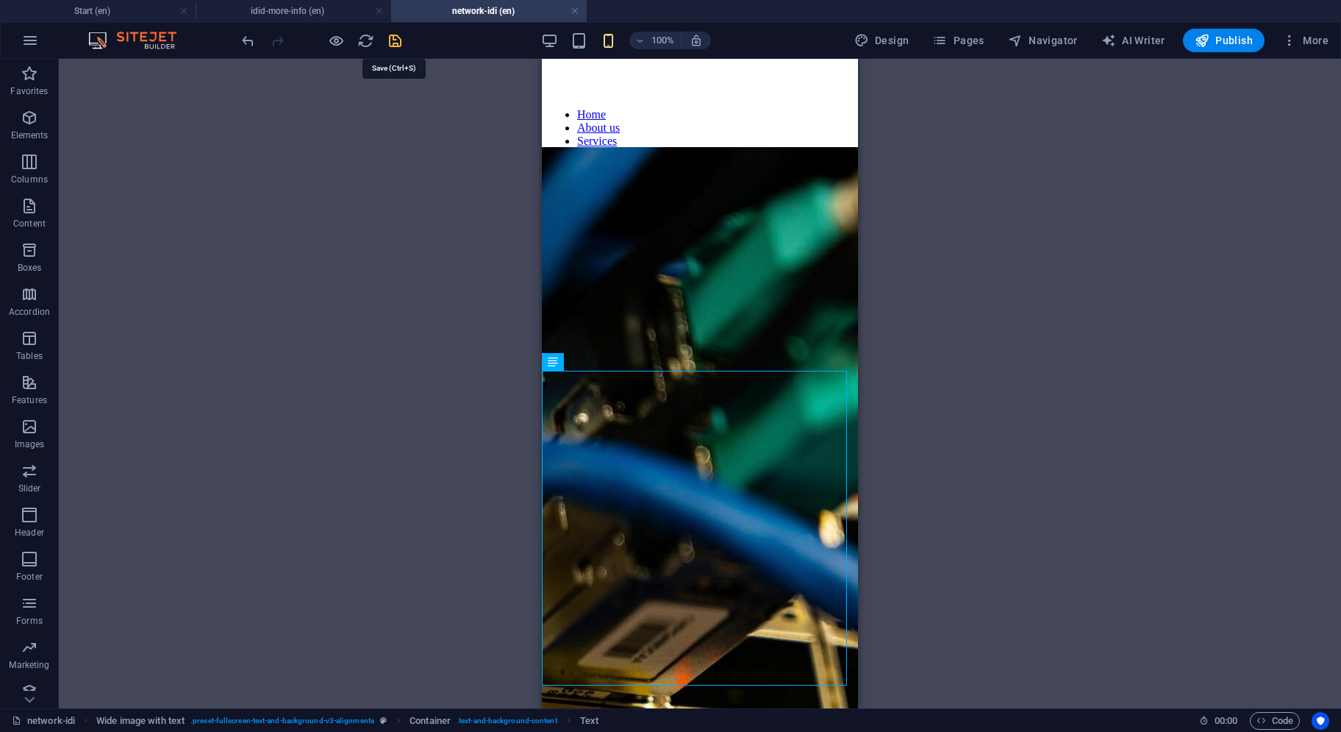
click at [391, 38] on icon "save" at bounding box center [395, 40] width 17 height 17
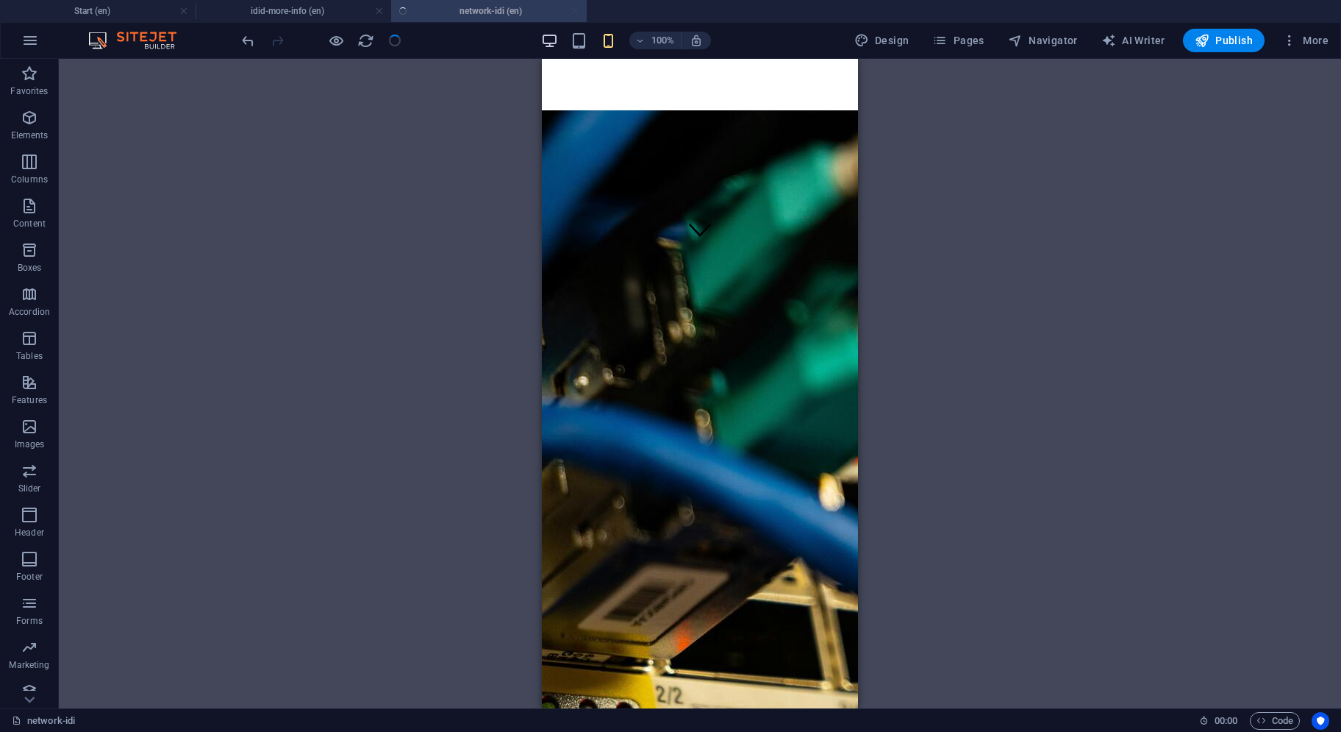
click at [546, 42] on icon "button" at bounding box center [549, 40] width 17 height 17
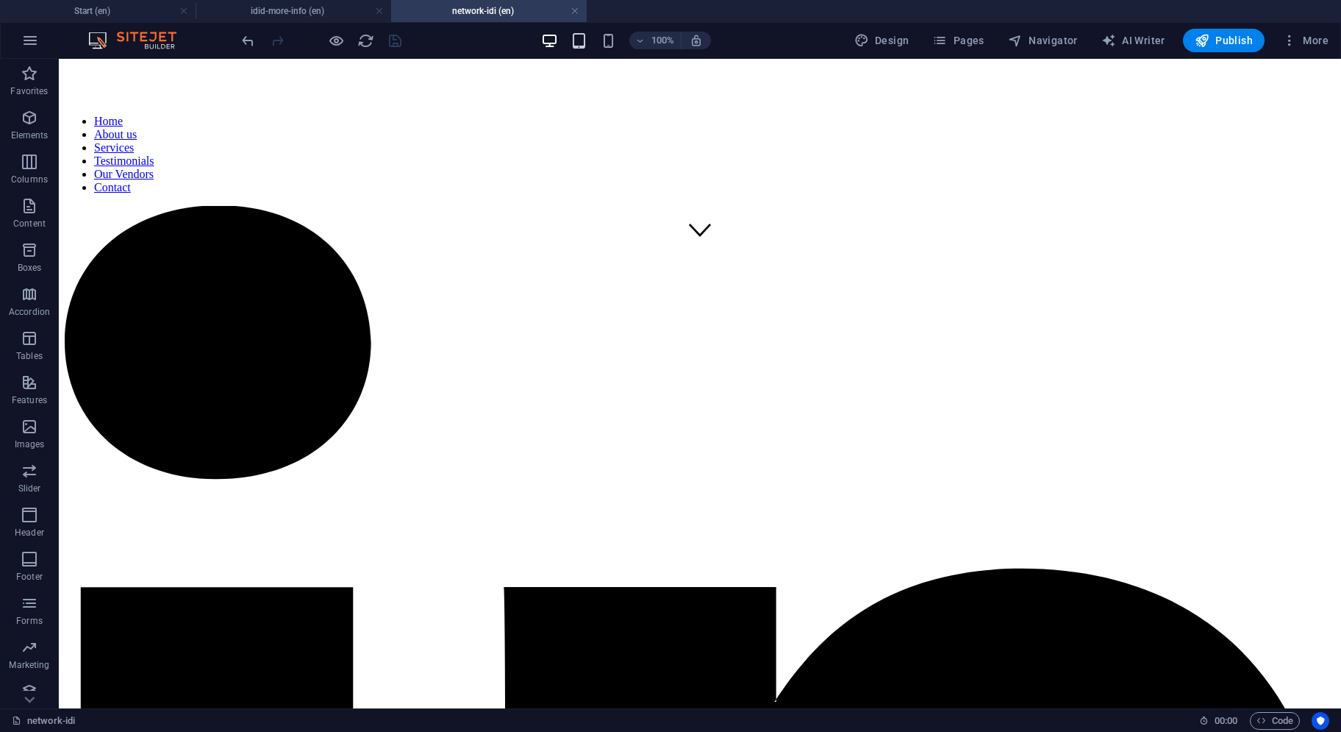
click at [580, 40] on icon "button" at bounding box center [579, 40] width 17 height 17
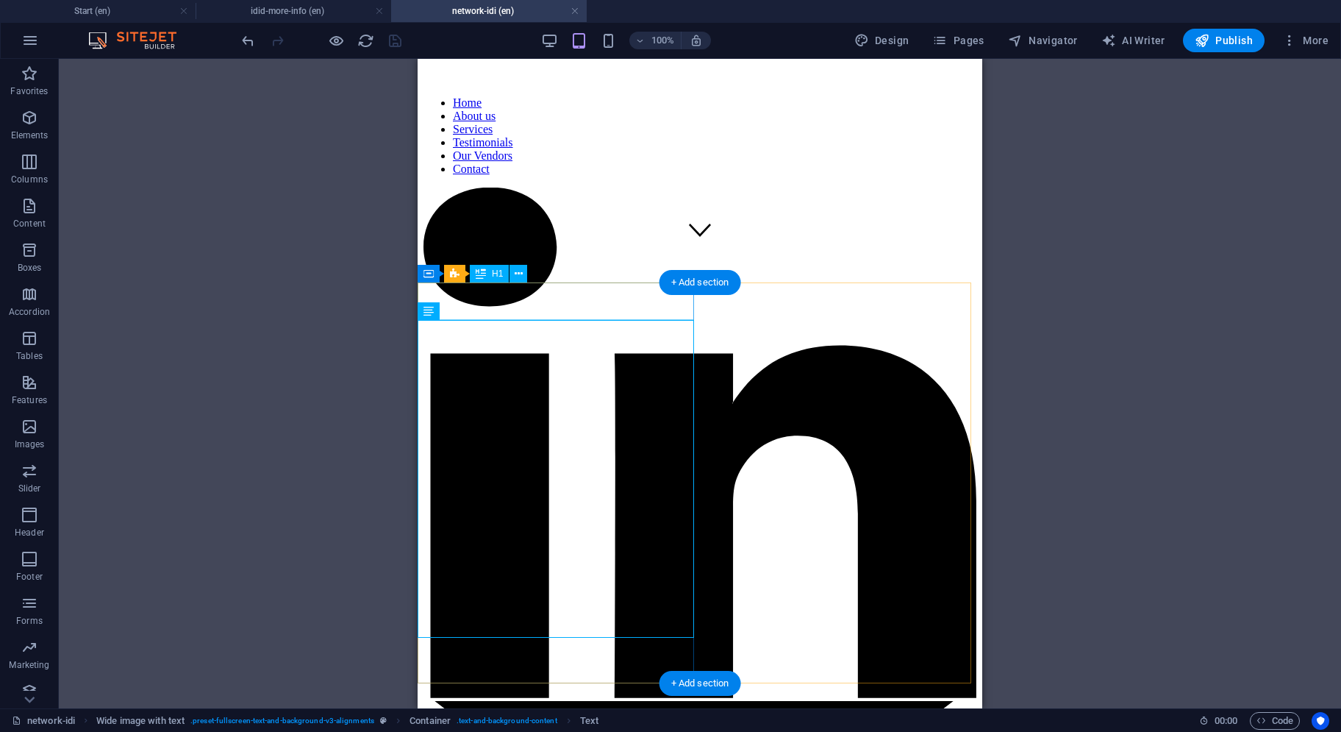
select select "%"
select select "px"
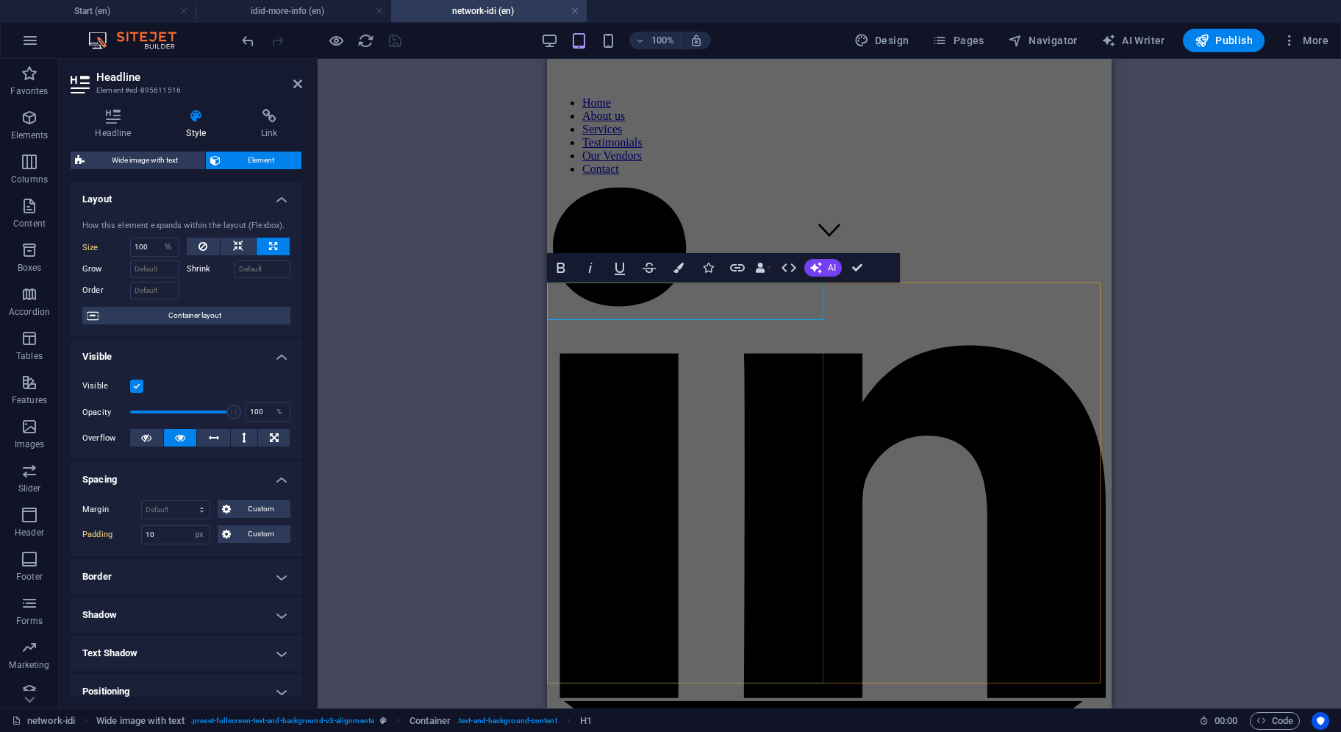
select select "DISABLED_OPTION_VALUE"
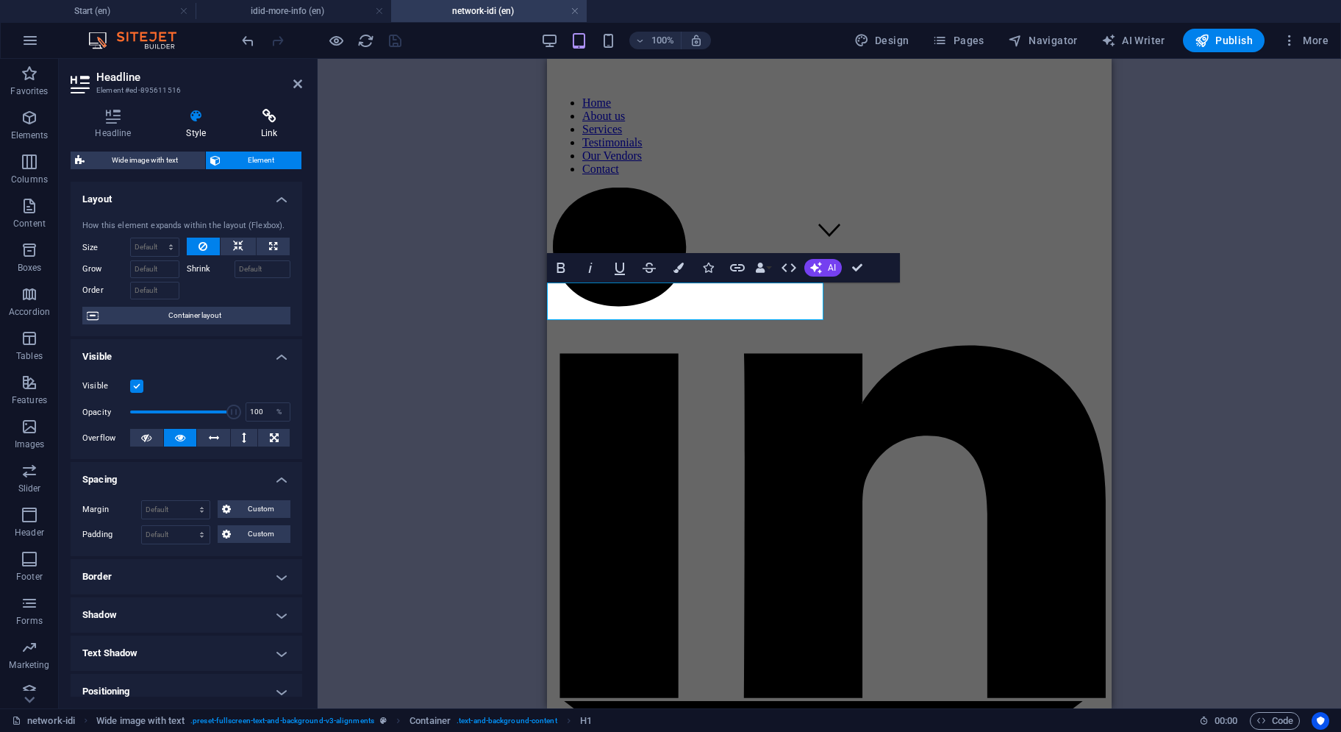
click at [272, 115] on icon at bounding box center [269, 116] width 65 height 15
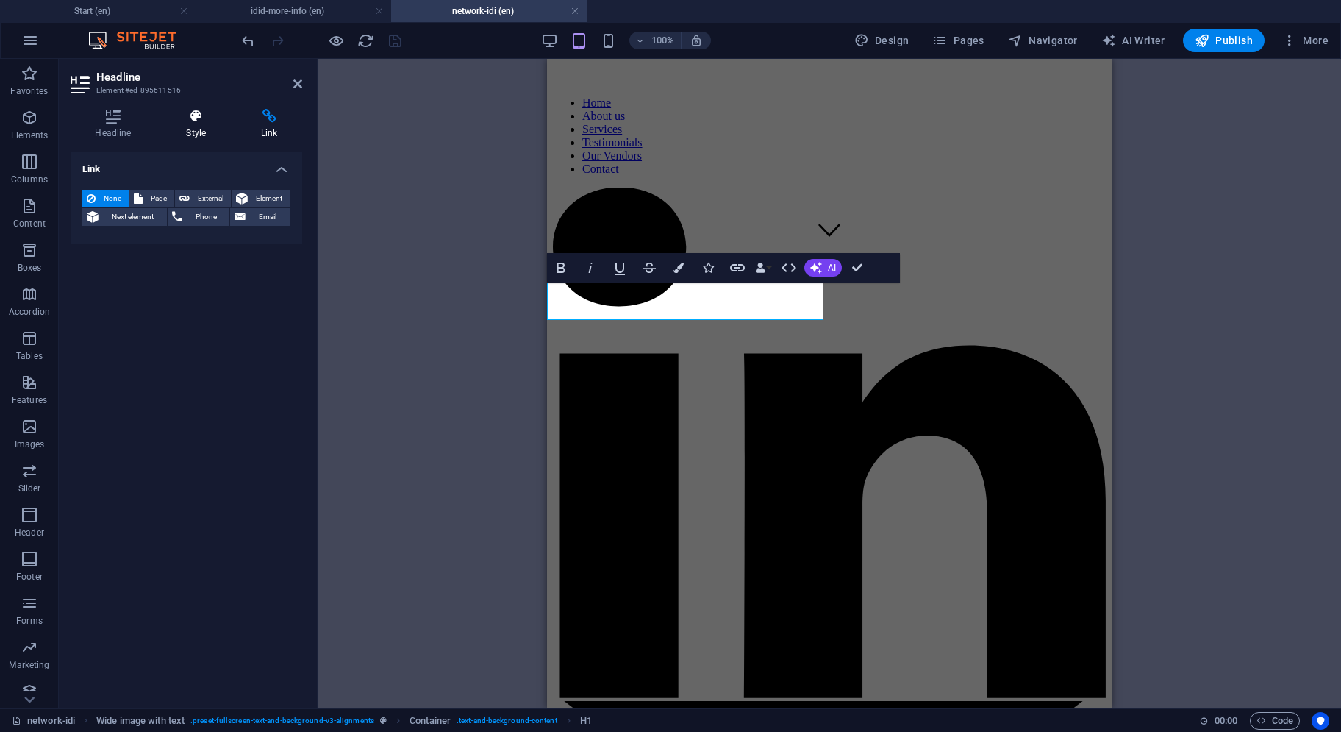
click at [172, 121] on icon at bounding box center [196, 116] width 69 height 15
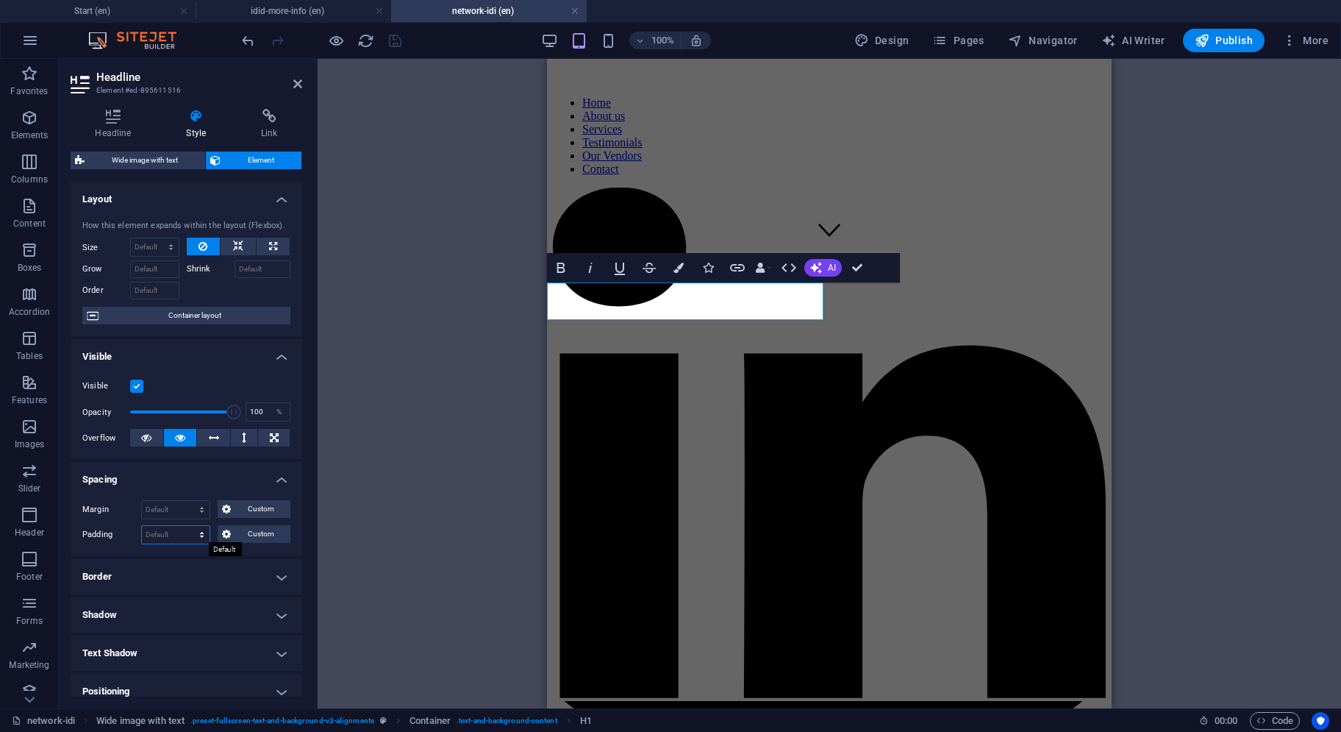
click at [159, 538] on select "Default px rem % vh vw Custom" at bounding box center [176, 535] width 68 height 18
select select "px"
click at [188, 526] on select "Default px rem % vh vw Custom" at bounding box center [176, 535] width 68 height 18
type input "10"
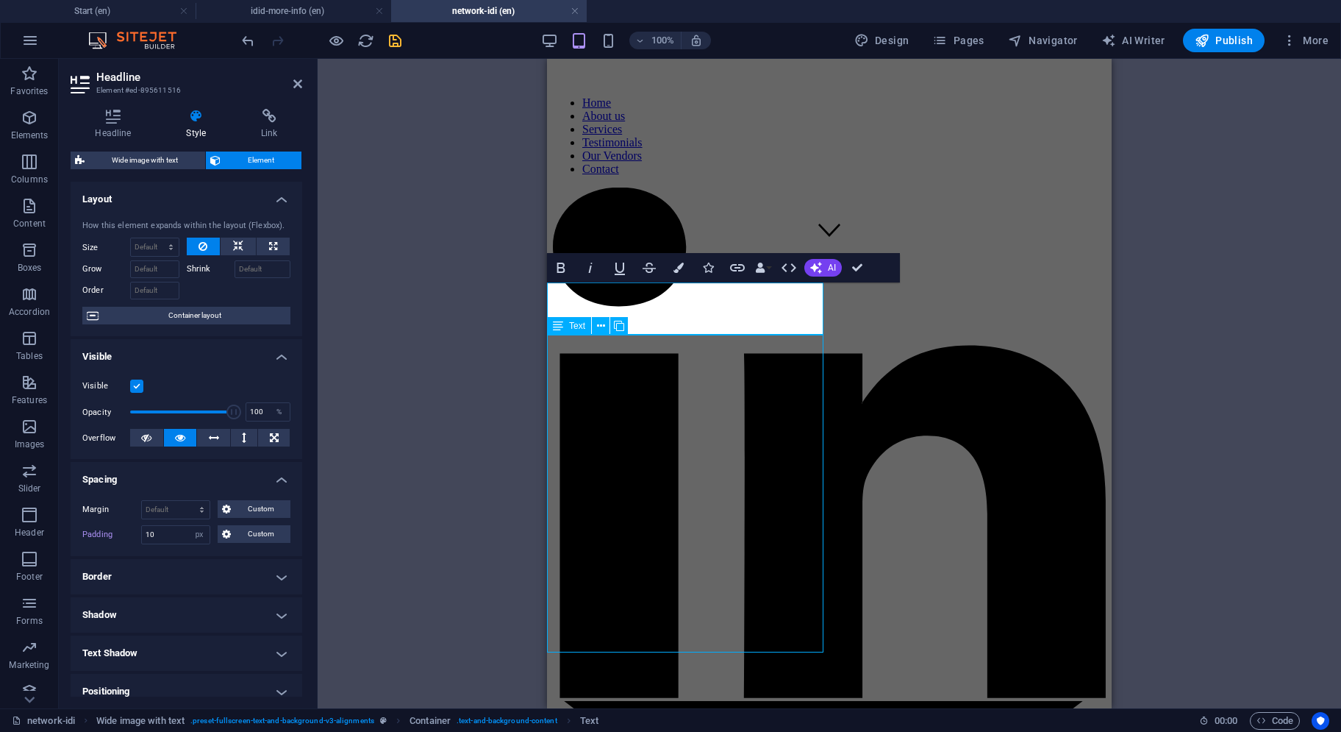
select select "px"
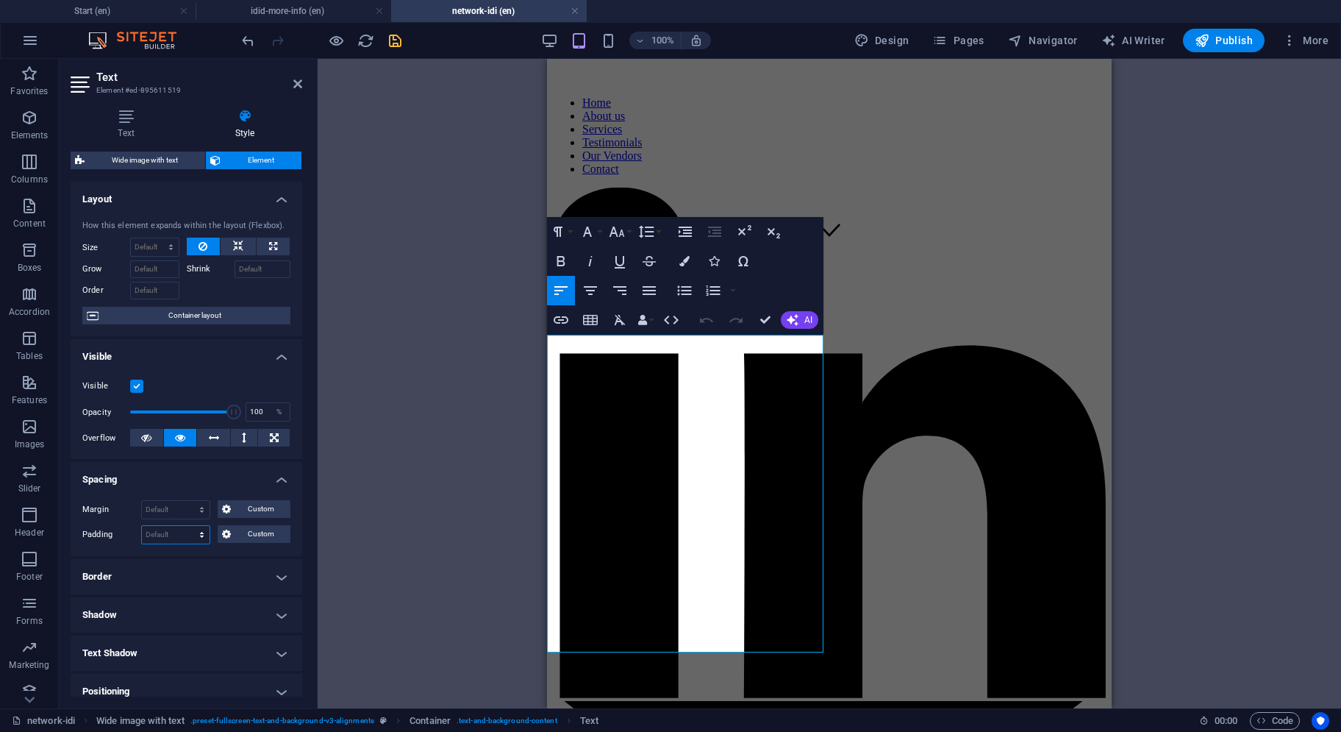
click at [179, 536] on select "Default px rem % vh vw Custom" at bounding box center [176, 535] width 68 height 18
select select "px"
click at [188, 526] on select "Default px rem % vh vw Custom" at bounding box center [176, 535] width 68 height 18
type input "0"
click at [178, 566] on h4 "Border" at bounding box center [187, 576] width 232 height 35
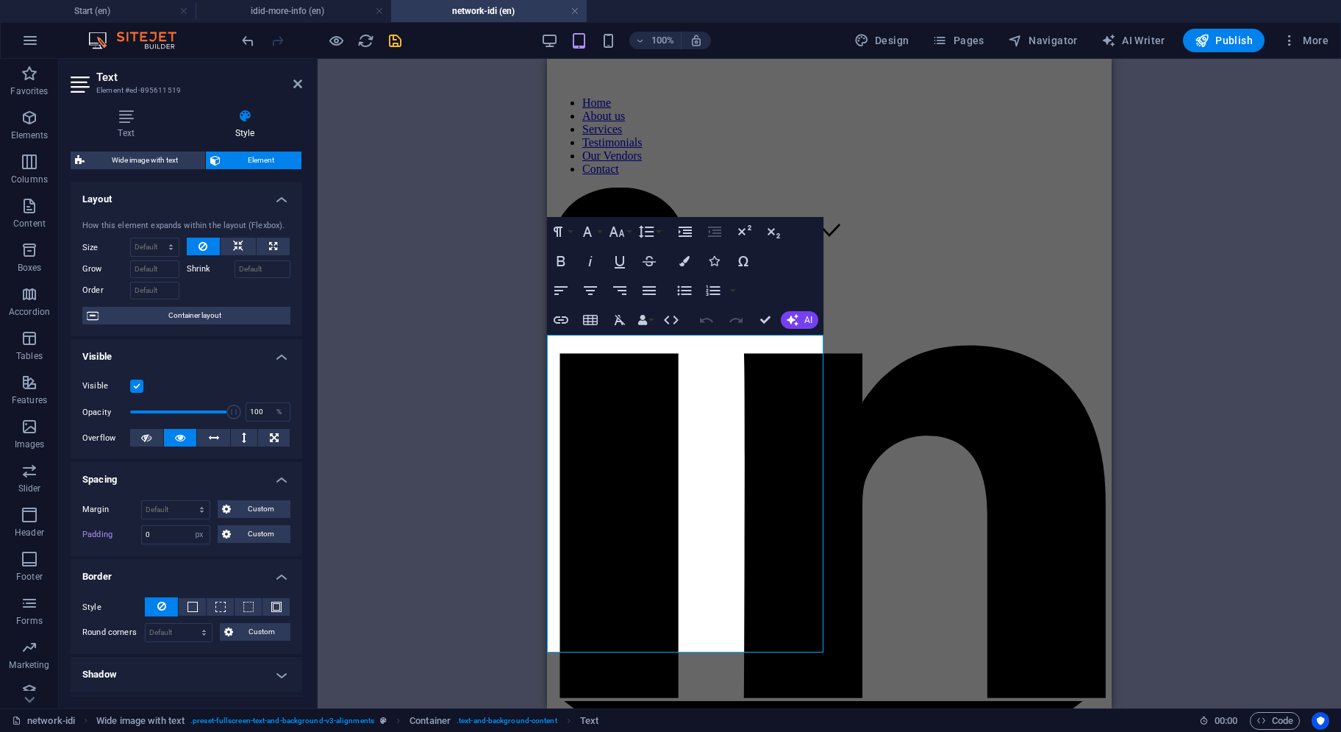
click at [178, 543] on div "Margin Default auto px % rem vw vh Custom Custom auto px % rem vw vh auto px % …" at bounding box center [187, 522] width 232 height 68
click at [174, 536] on input "0" at bounding box center [176, 535] width 68 height 18
type input "10"
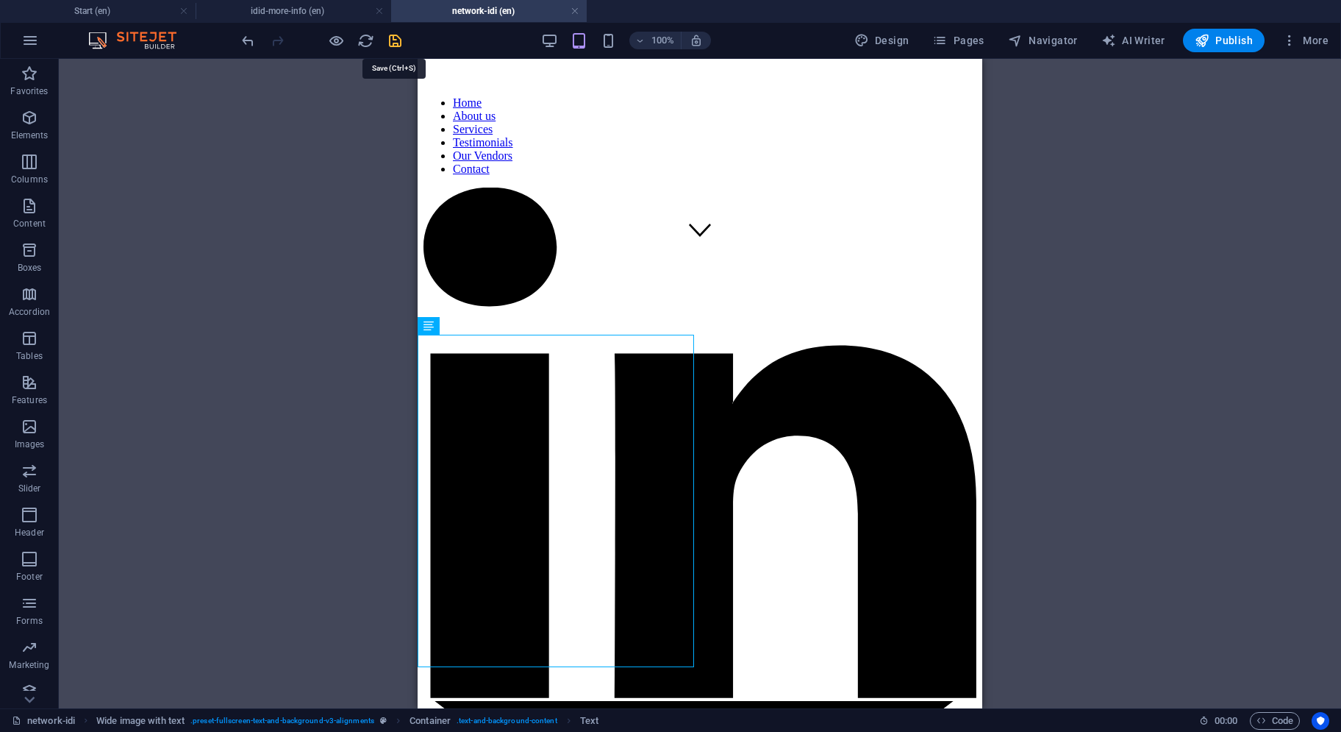
click at [387, 36] on icon "save" at bounding box center [395, 40] width 17 height 17
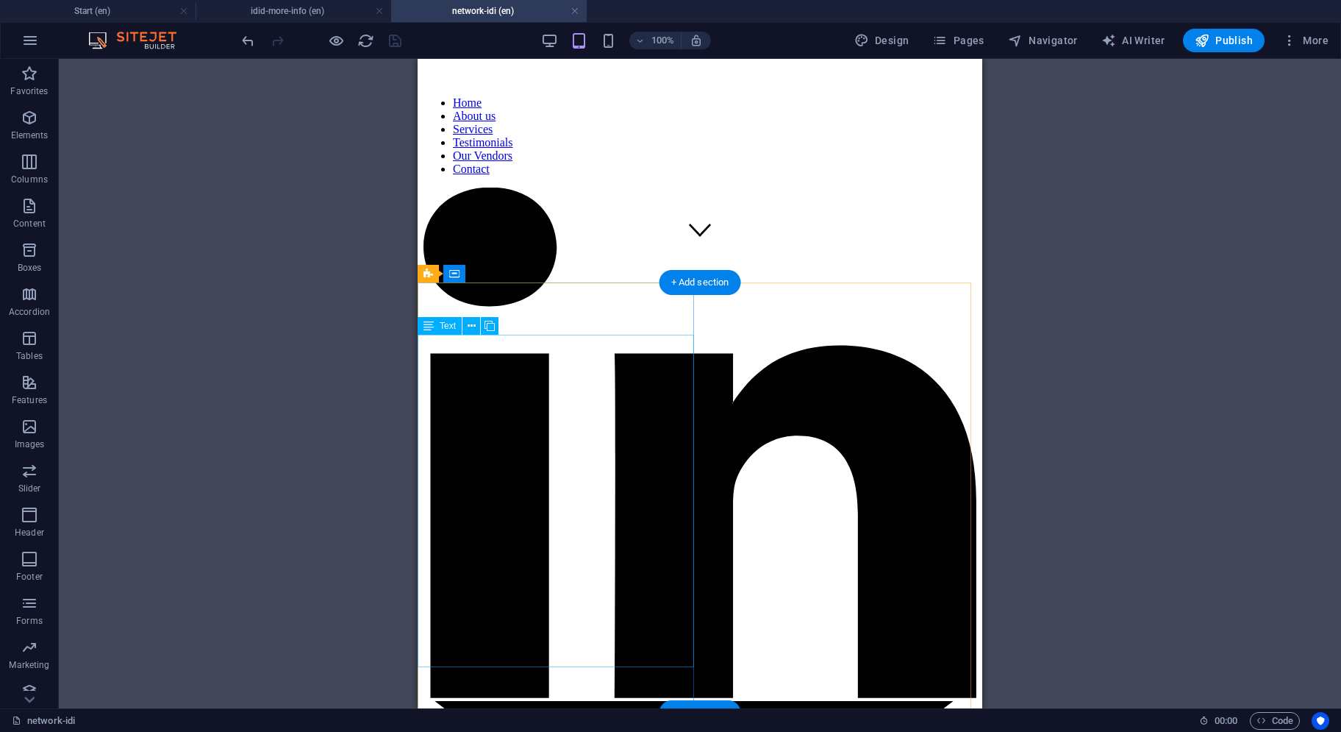
select select "px"
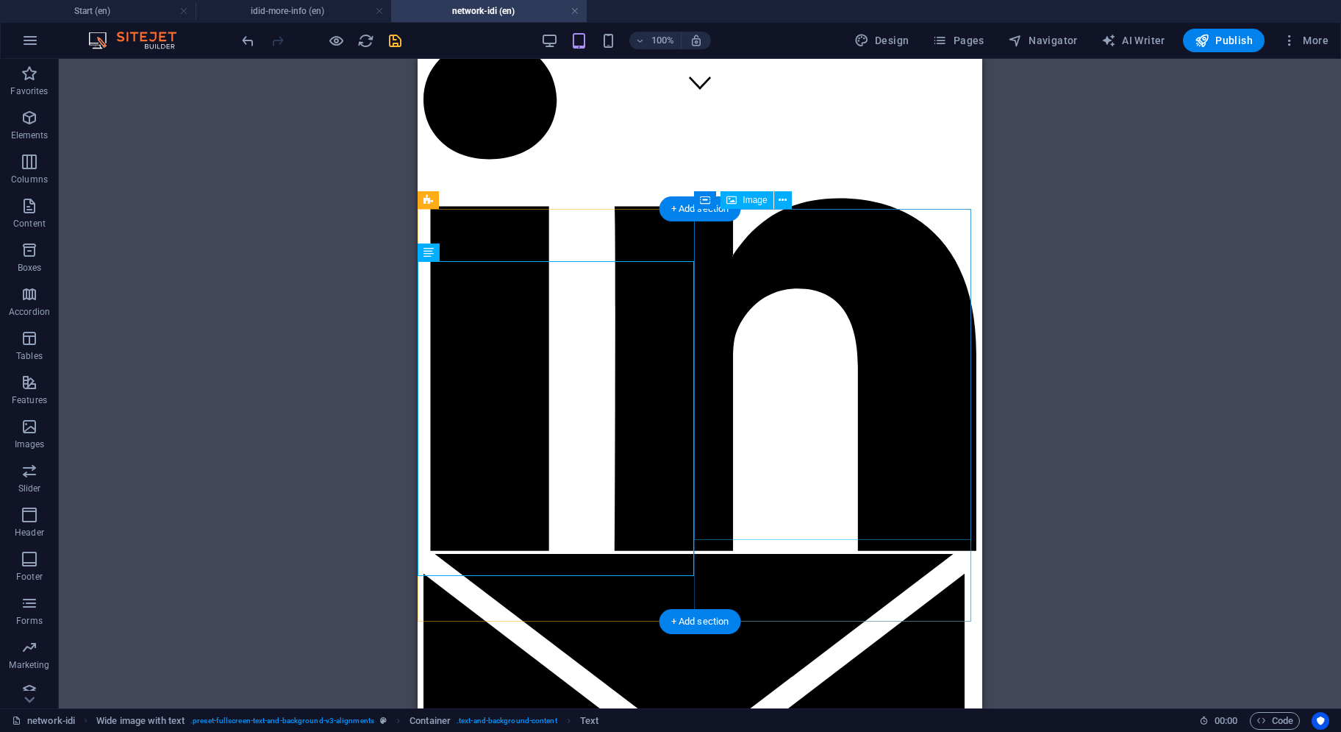
scroll to position [221, 0]
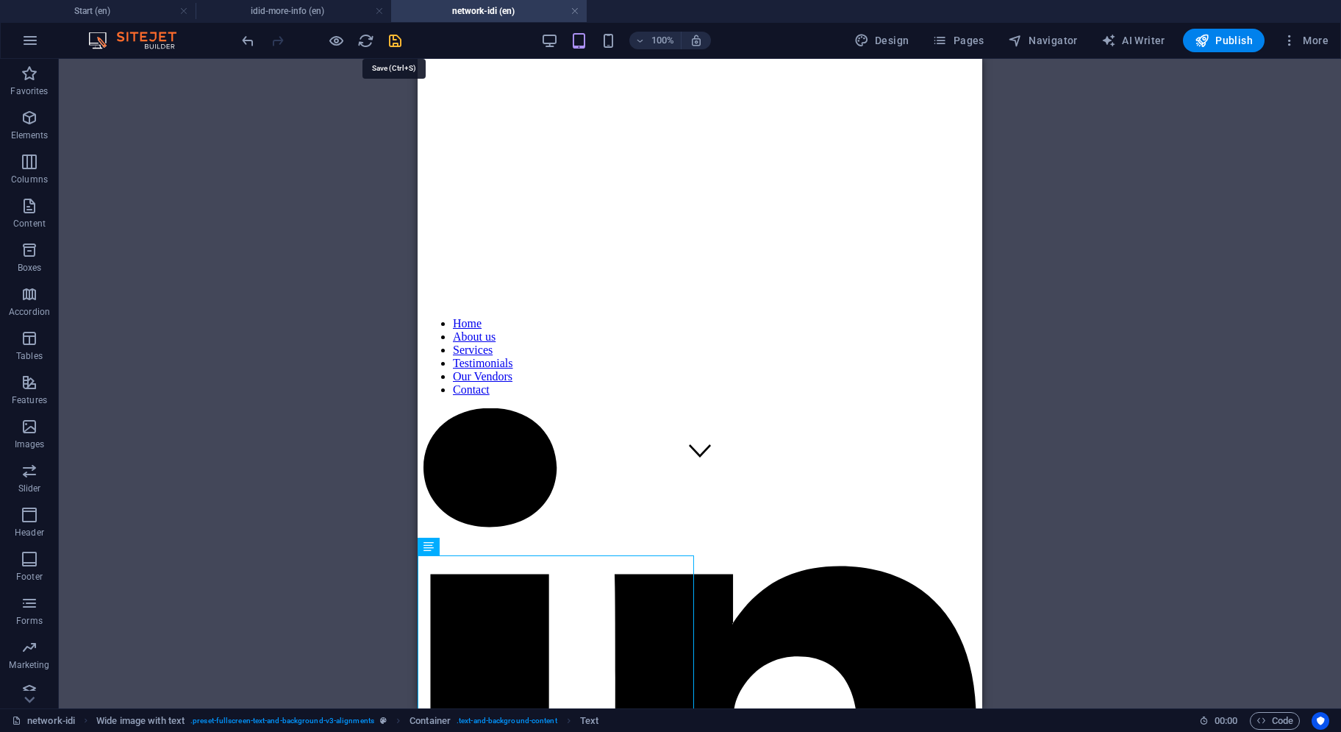
click at [394, 42] on icon "save" at bounding box center [395, 40] width 17 height 17
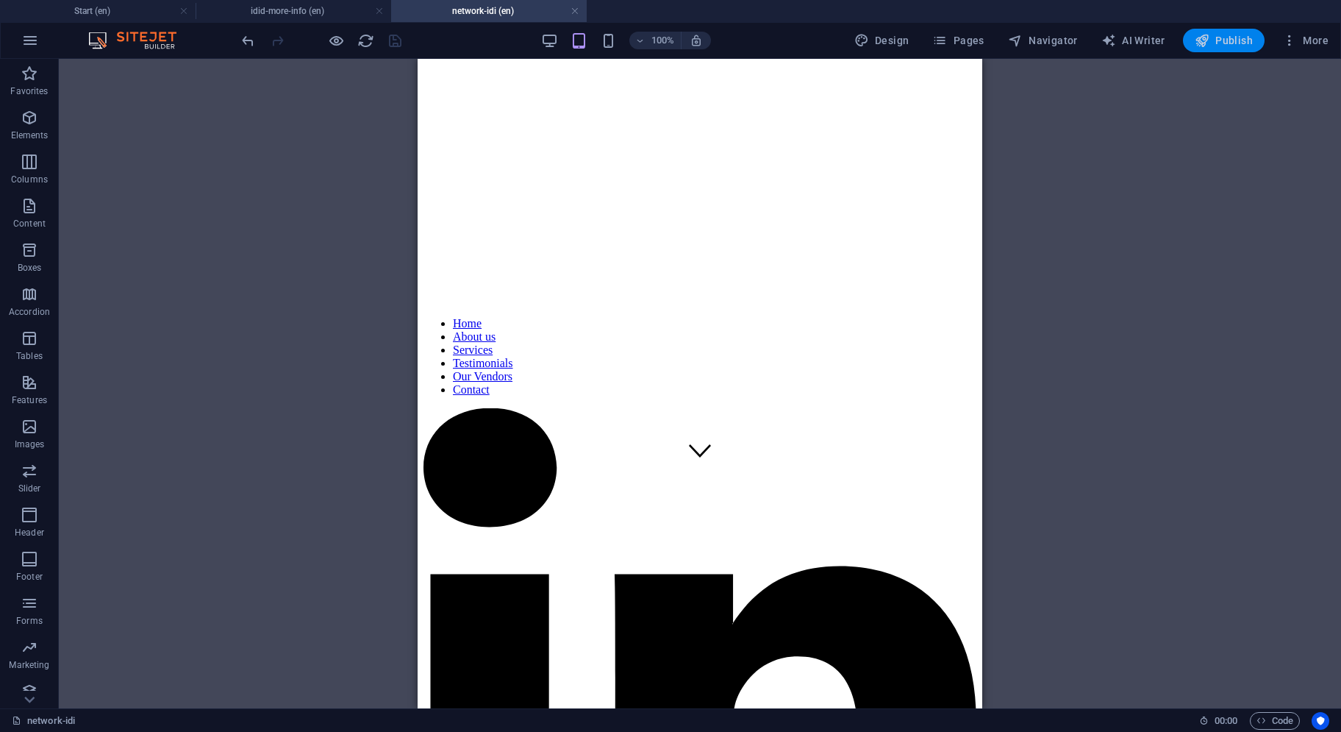
click at [1241, 38] on span "Publish" at bounding box center [1224, 40] width 58 height 15
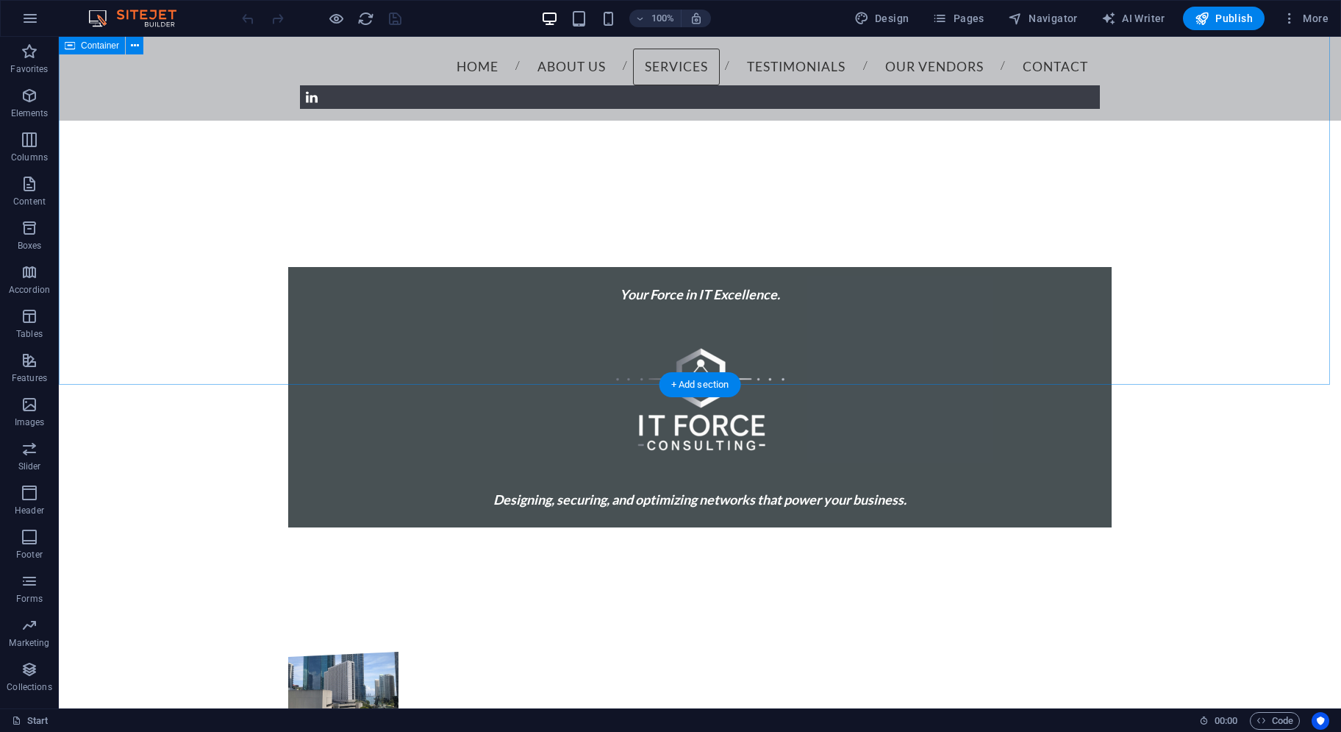
scroll to position [588, 0]
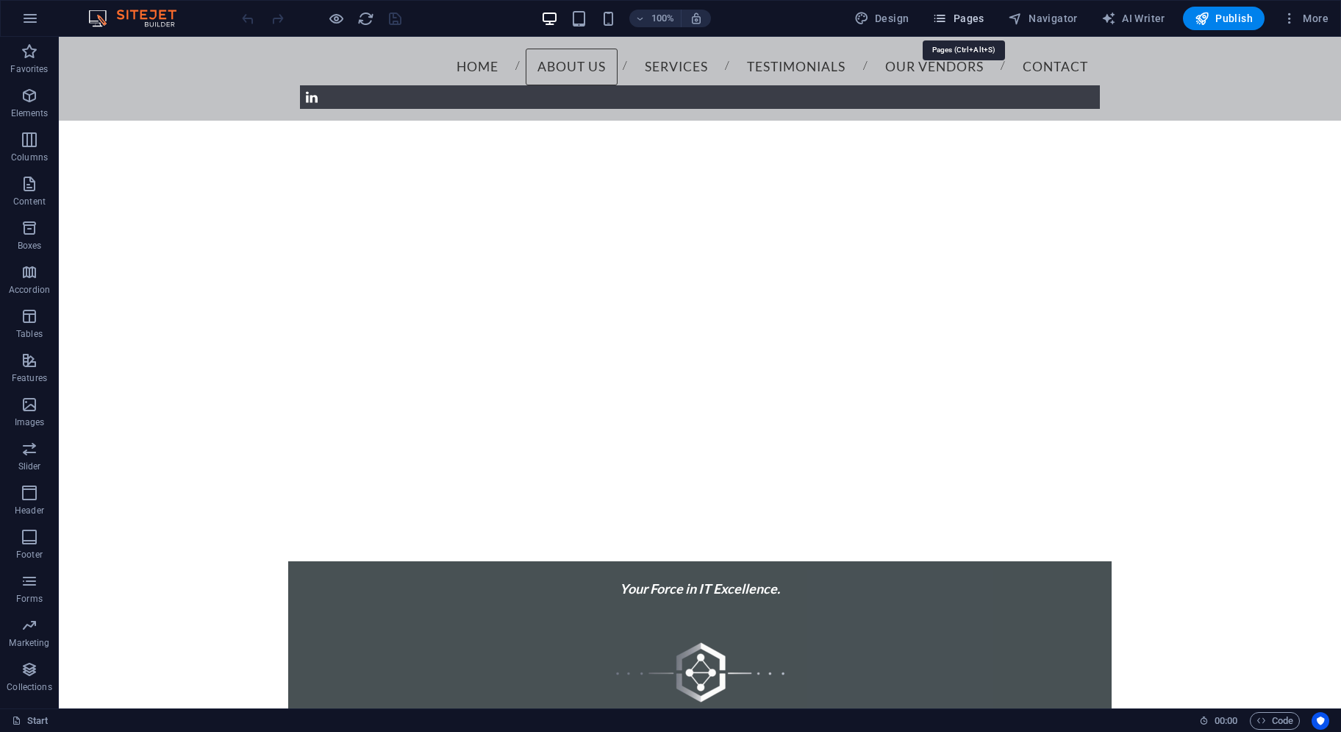
click at [969, 21] on span "Pages" at bounding box center [958, 18] width 51 height 15
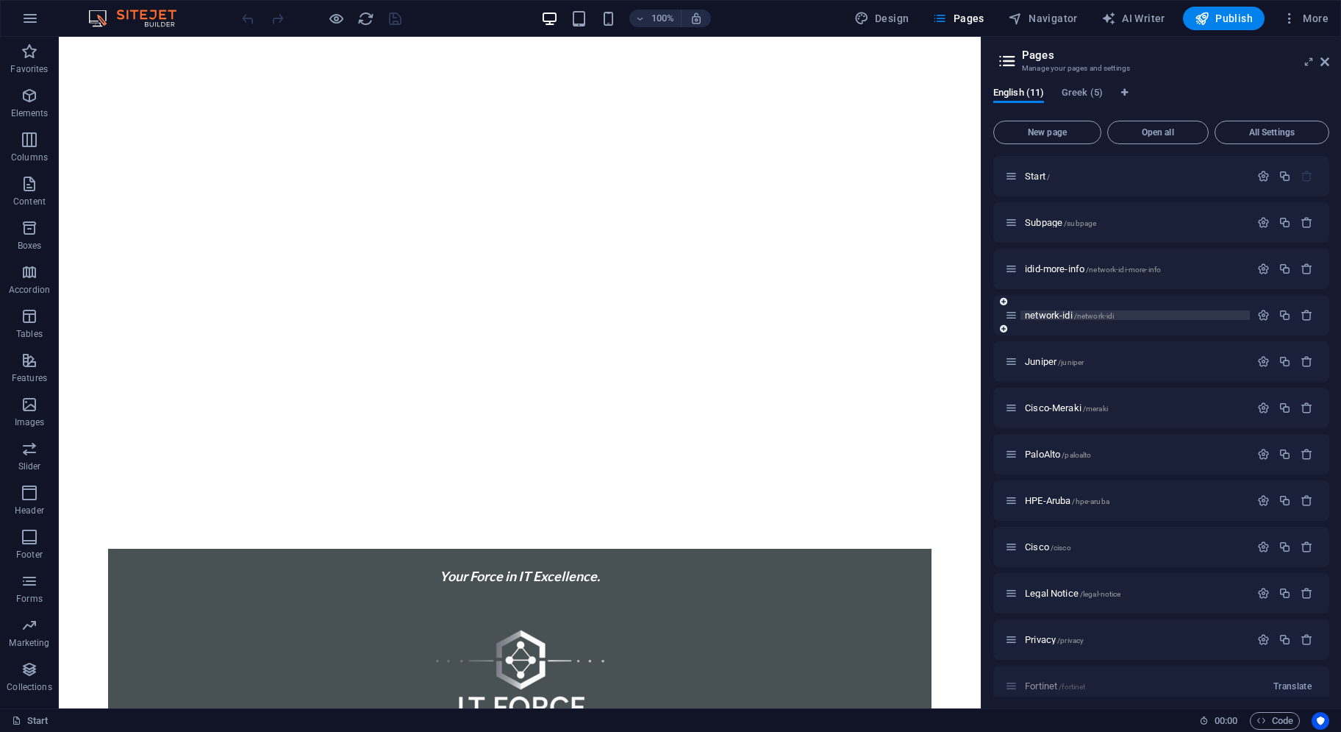
click at [1044, 310] on span "network-idi /network-idi" at bounding box center [1069, 315] width 89 height 11
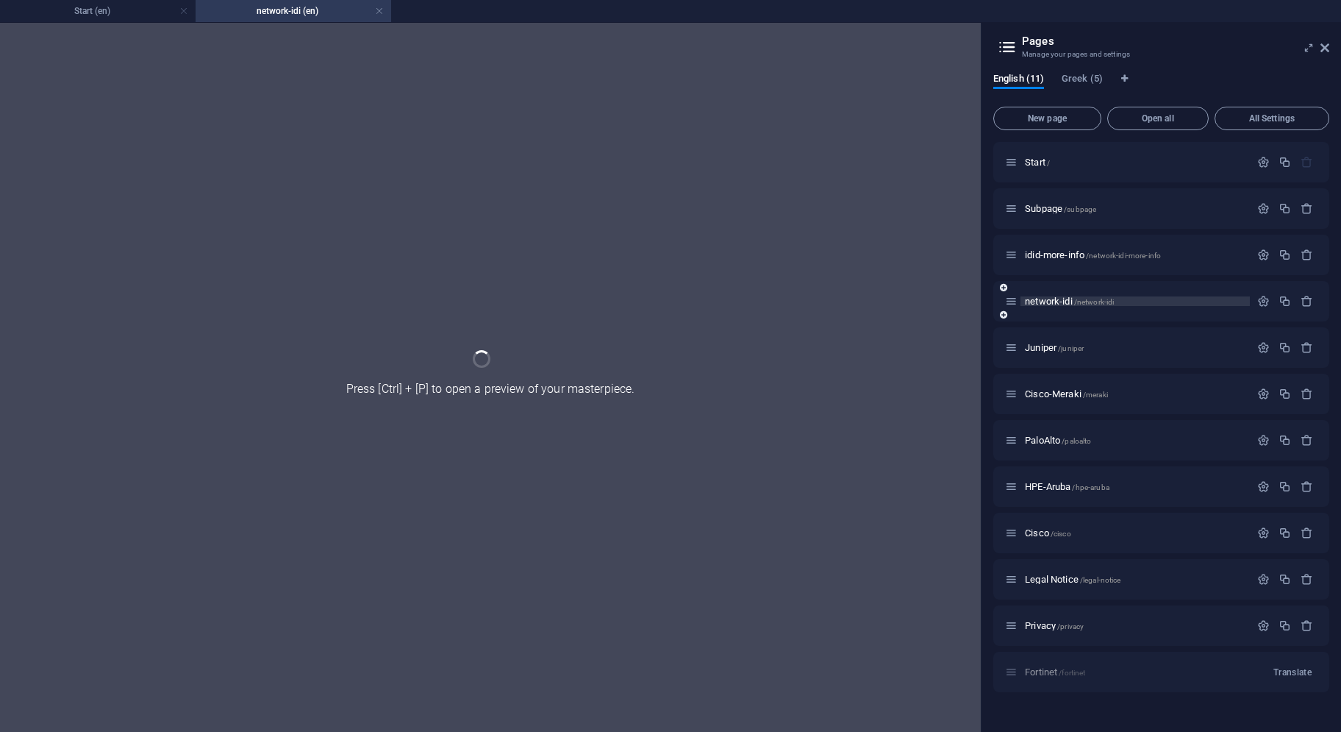
scroll to position [0, 0]
click at [1044, 310] on div "network-idi /network-idi" at bounding box center [1162, 301] width 336 height 40
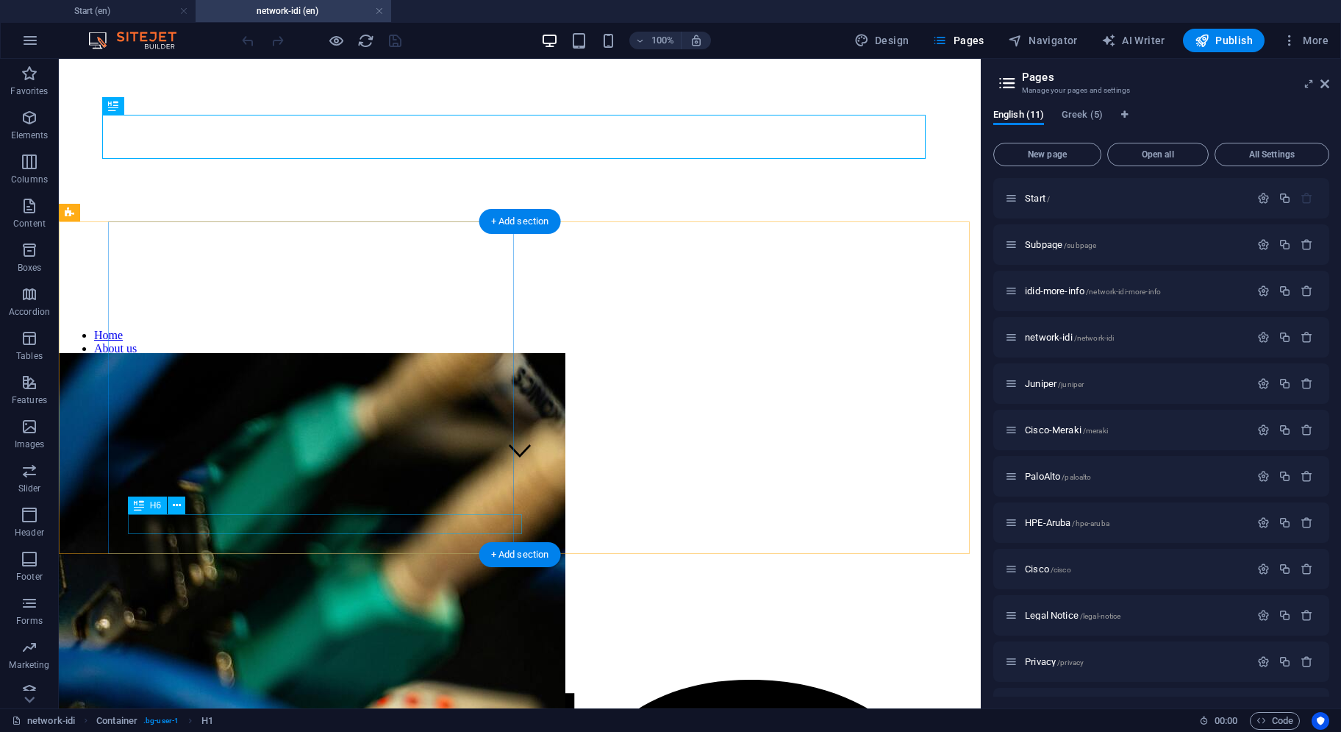
scroll to position [441, 0]
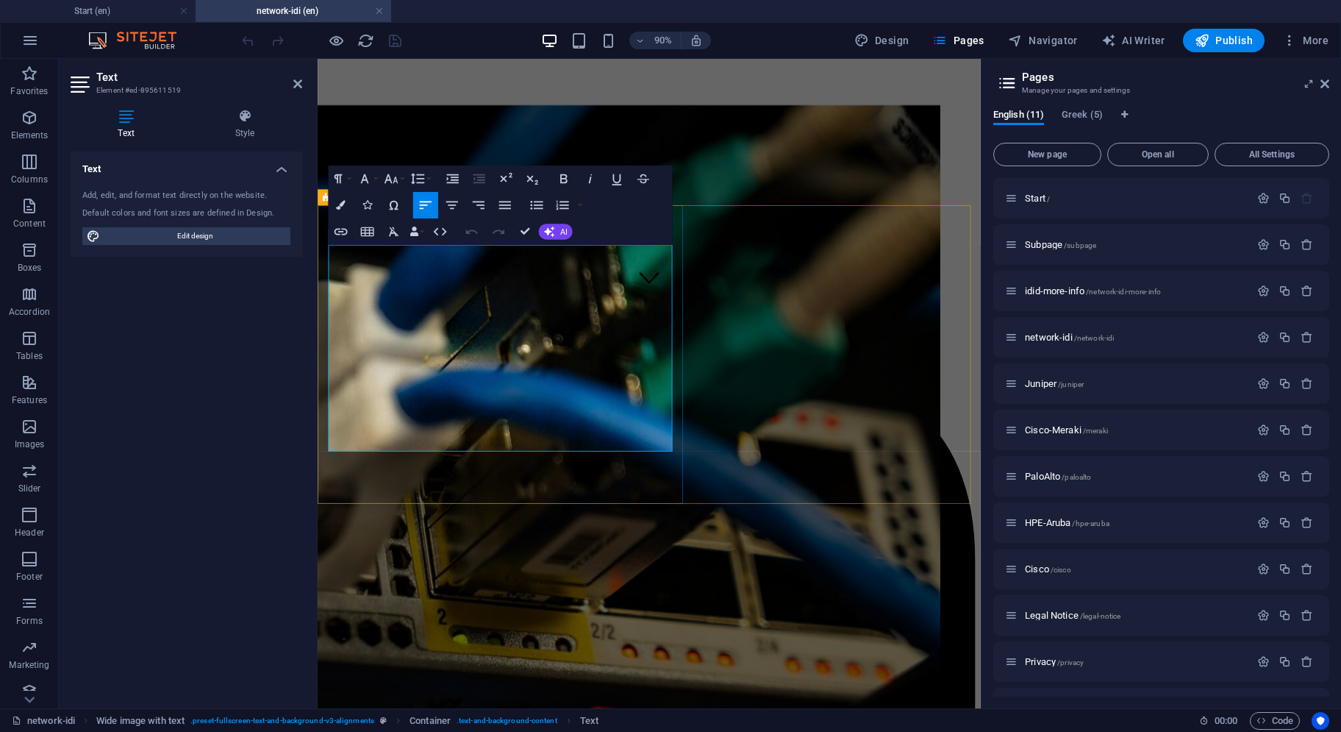
drag, startPoint x: 360, startPoint y: 326, endPoint x: 479, endPoint y: 329, distance: 119.2
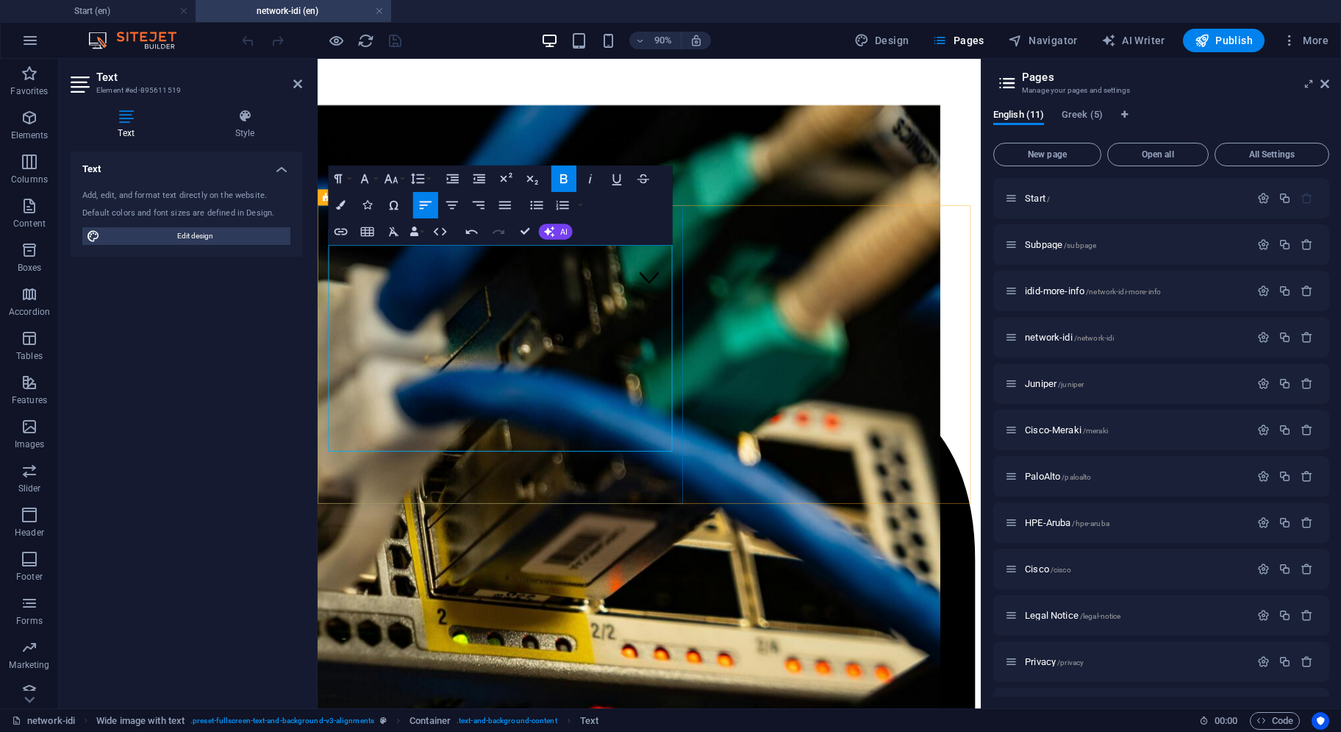
drag, startPoint x: 393, startPoint y: 358, endPoint x: 473, endPoint y: 360, distance: 80.2
drag, startPoint x: 471, startPoint y: 363, endPoint x: 357, endPoint y: 360, distance: 114.8
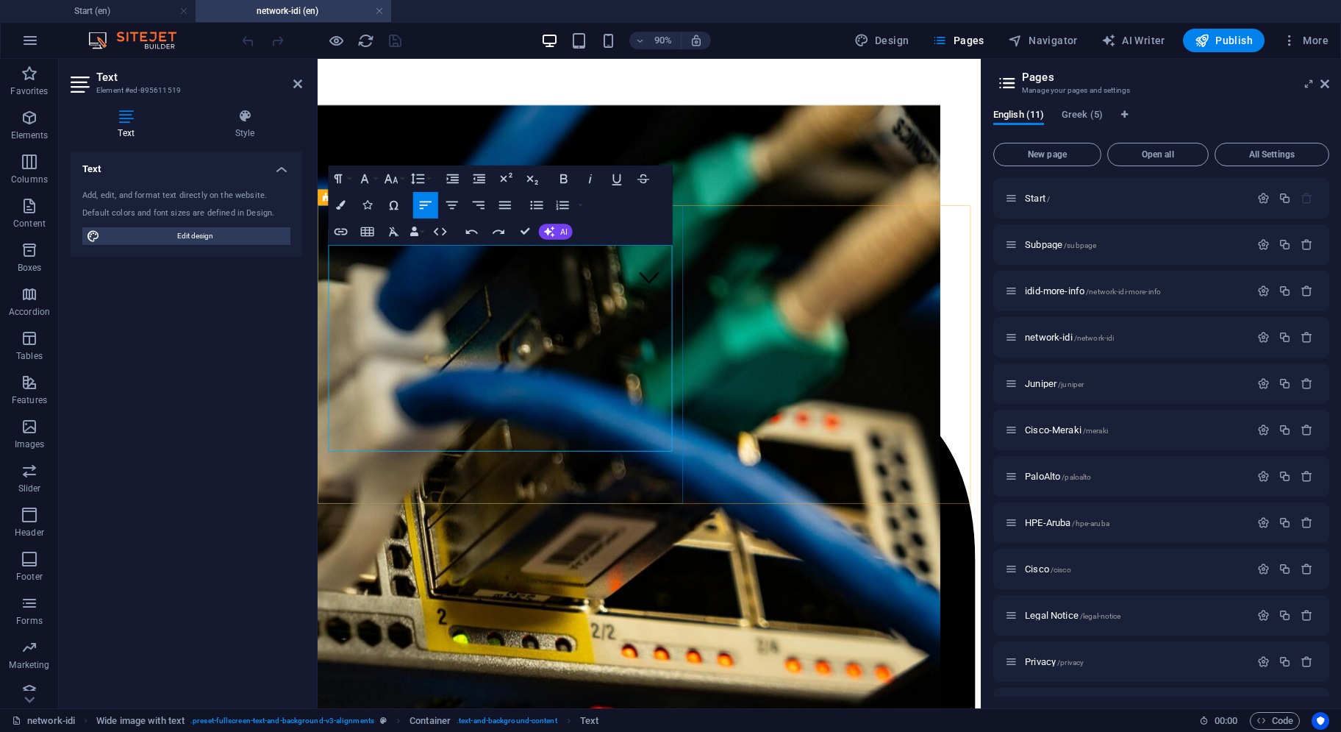
drag, startPoint x: 360, startPoint y: 396, endPoint x: 507, endPoint y: 398, distance: 147.1
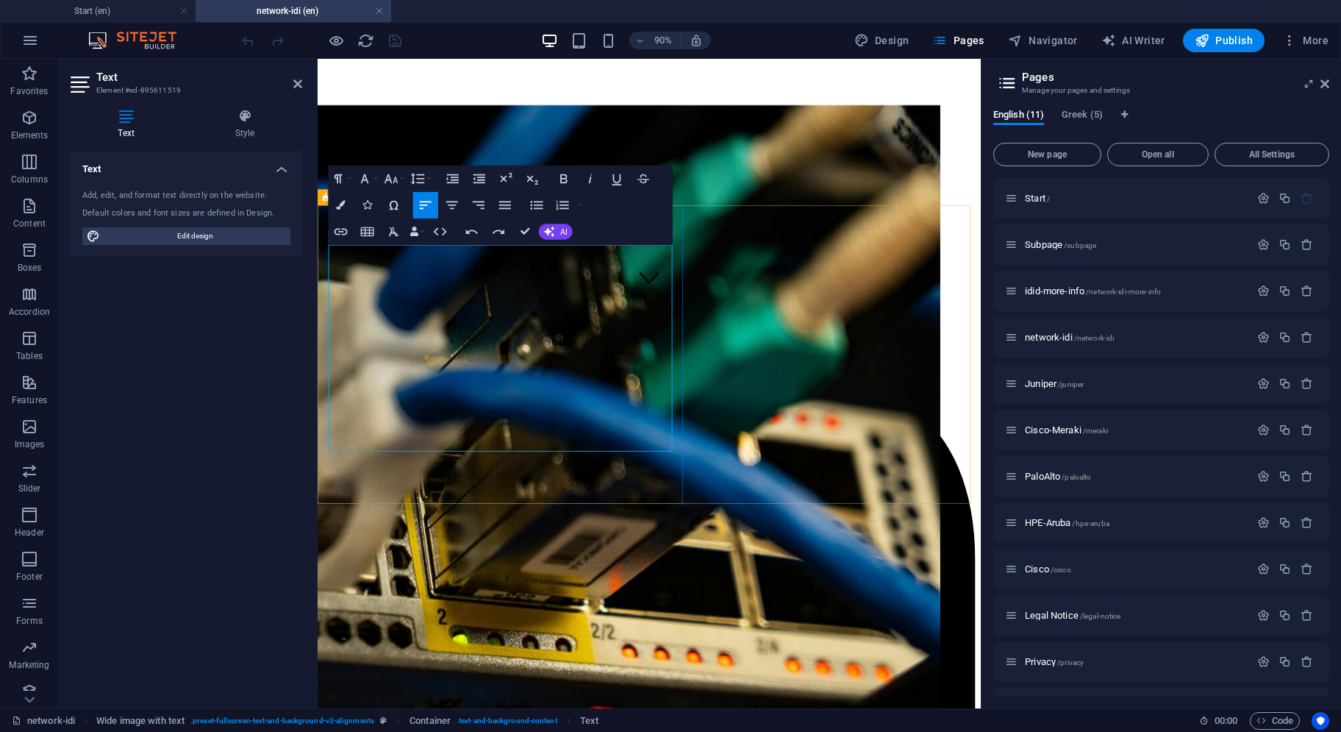
drag, startPoint x: 515, startPoint y: 433, endPoint x: 366, endPoint y: 431, distance: 149.3
drag, startPoint x: 519, startPoint y: 432, endPoint x: 357, endPoint y: 432, distance: 162.5
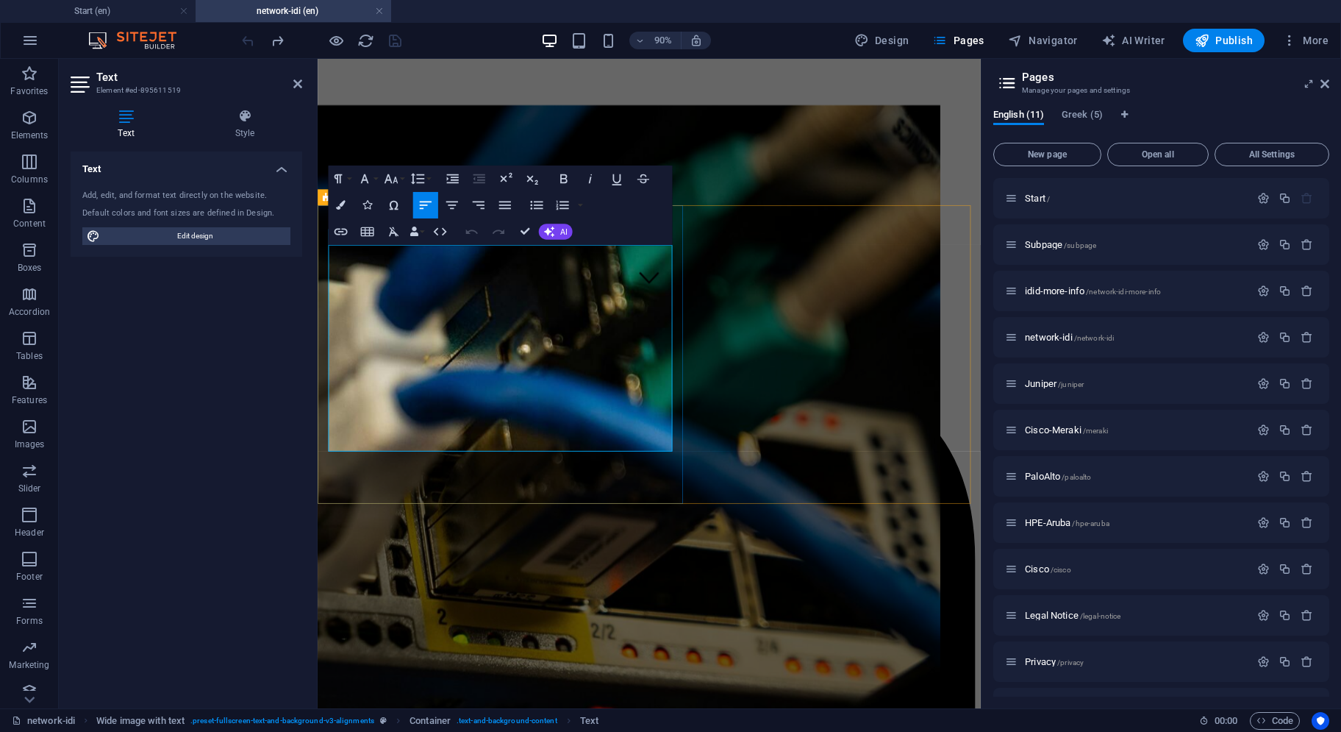
drag, startPoint x: 517, startPoint y: 435, endPoint x: 360, endPoint y: 434, distance: 157.4
drag, startPoint x: 507, startPoint y: 398, endPoint x: 475, endPoint y: 399, distance: 31.7
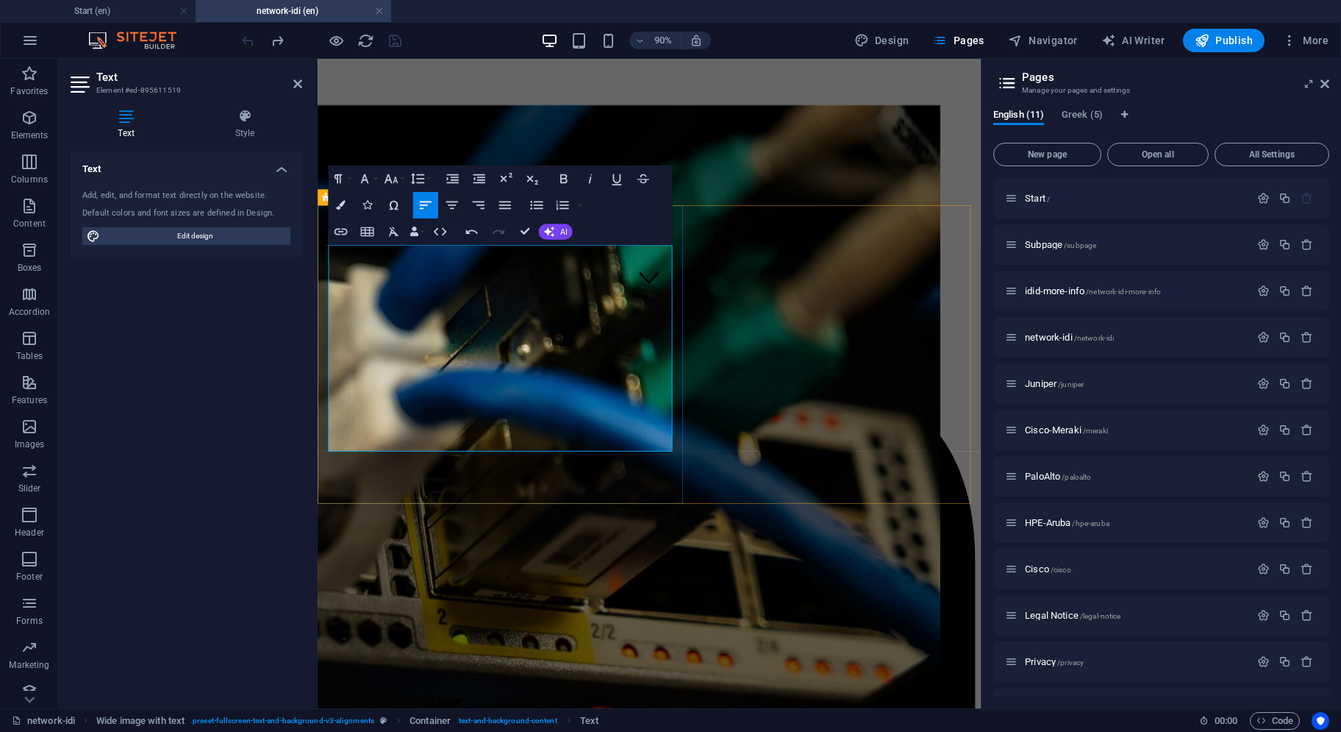
drag, startPoint x: 458, startPoint y: 400, endPoint x: 428, endPoint y: 402, distance: 30.2
drag, startPoint x: 507, startPoint y: 397, endPoint x: 464, endPoint y: 398, distance: 43.4
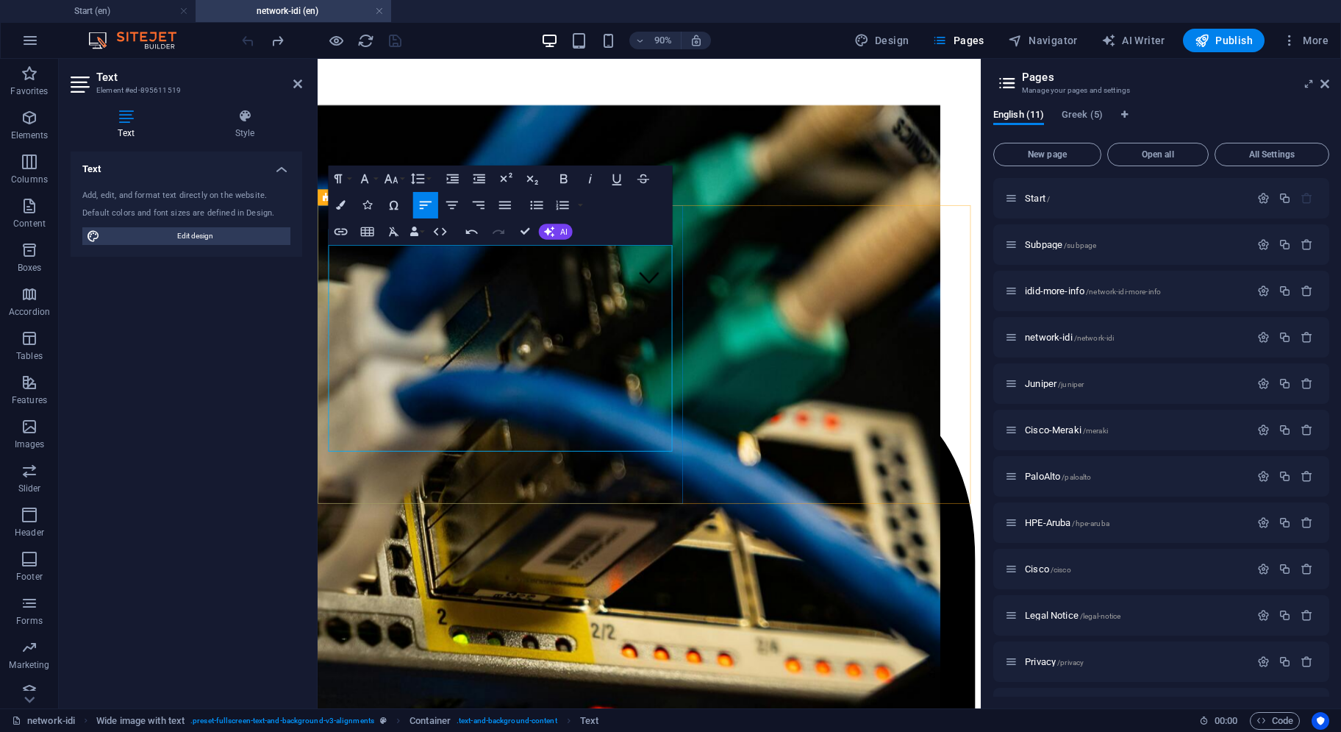
drag, startPoint x: 507, startPoint y: 396, endPoint x: 363, endPoint y: 399, distance: 143.4
drag, startPoint x: 509, startPoint y: 400, endPoint x: 357, endPoint y: 399, distance: 152.2
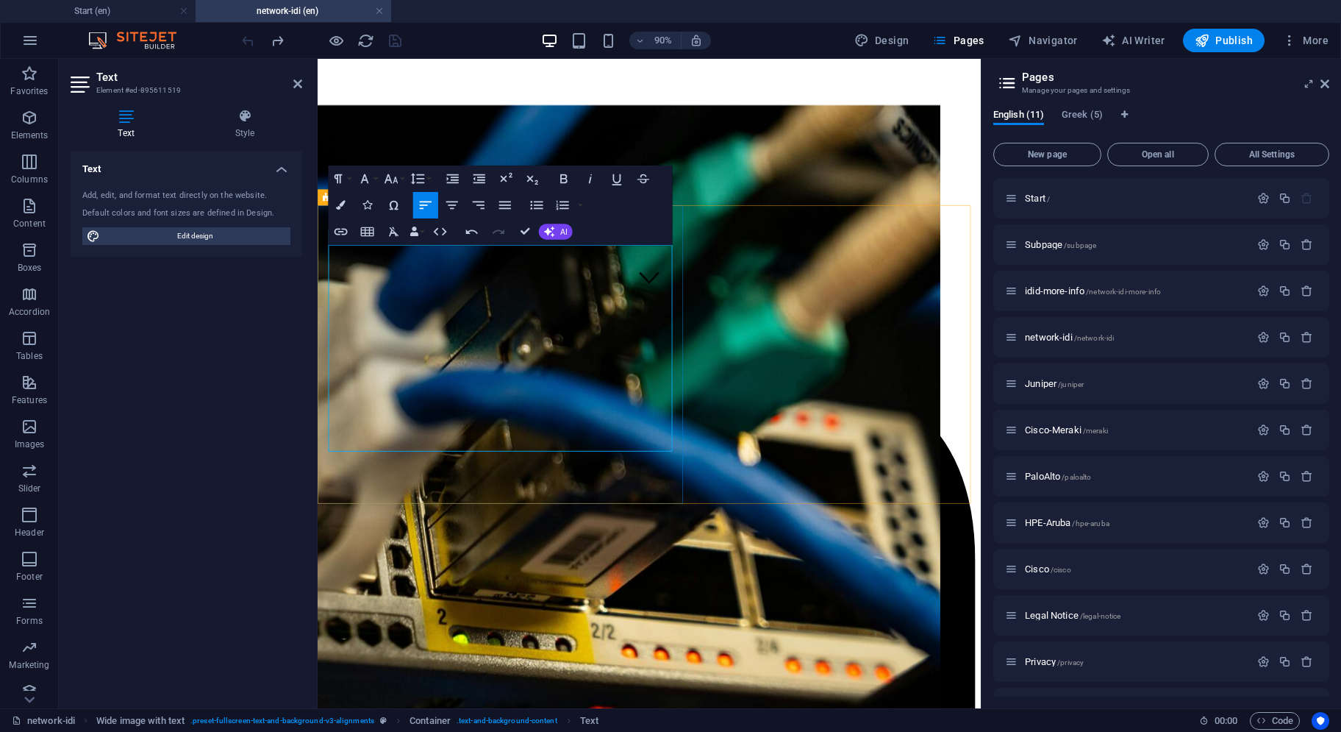
drag, startPoint x: 473, startPoint y: 362, endPoint x: 360, endPoint y: 364, distance: 113.3
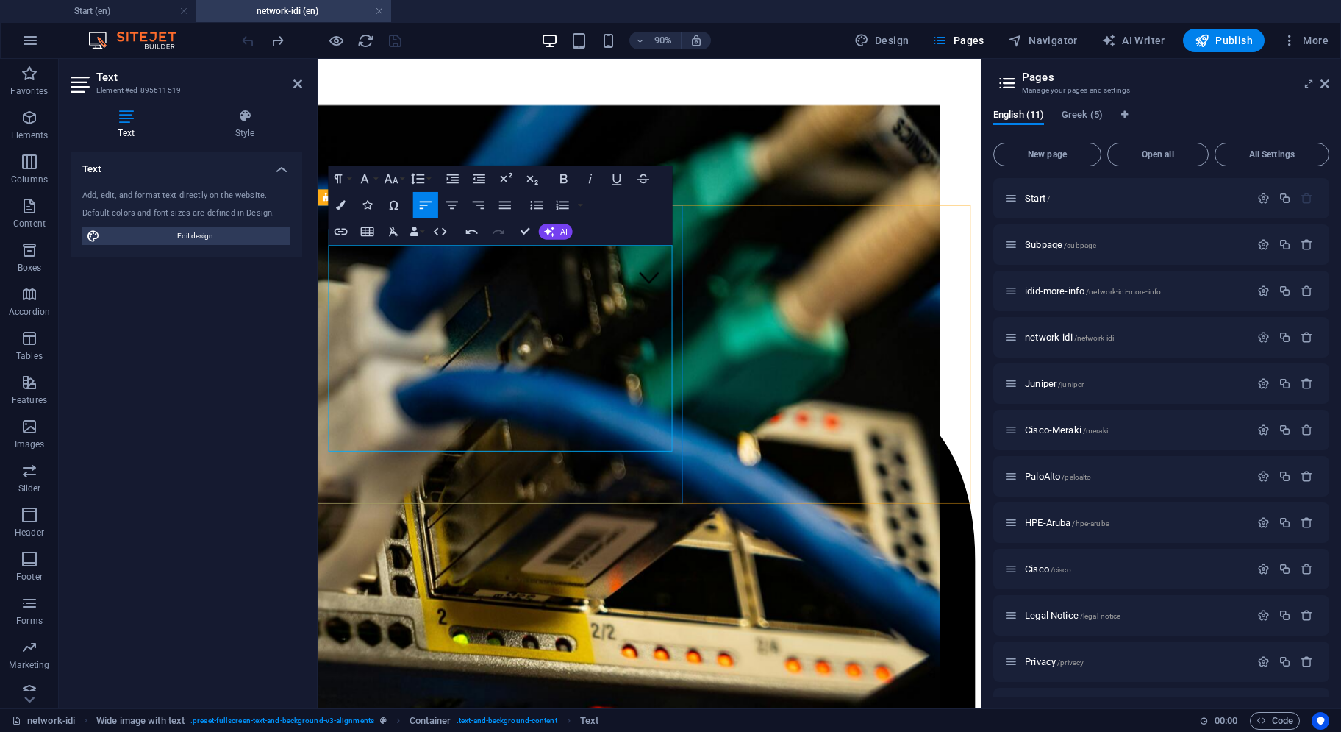
drag, startPoint x: 483, startPoint y: 329, endPoint x: 414, endPoint y: 335, distance: 69.4
drag, startPoint x: 414, startPoint y: 335, endPoint x: 377, endPoint y: 335, distance: 36.8
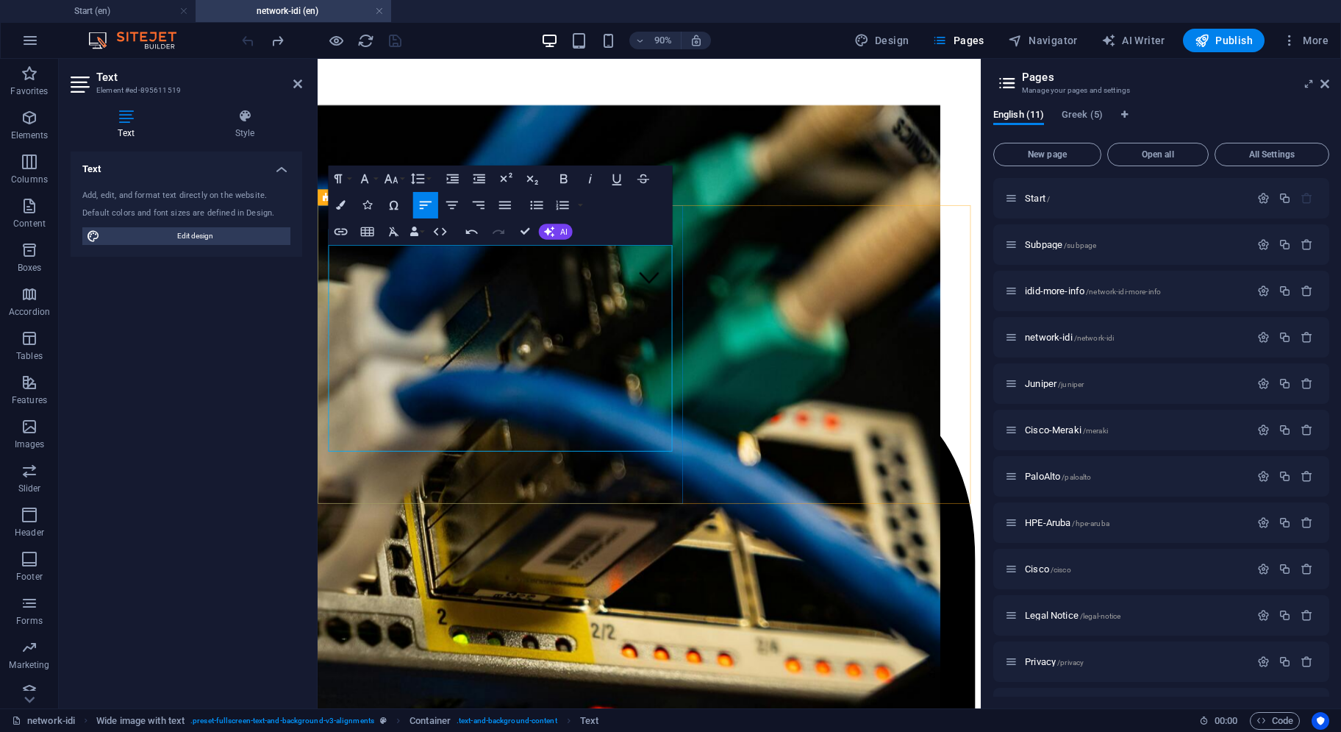
drag, startPoint x: 484, startPoint y: 324, endPoint x: 446, endPoint y: 328, distance: 38.4
drag, startPoint x: 482, startPoint y: 327, endPoint x: 360, endPoint y: 325, distance: 122.8
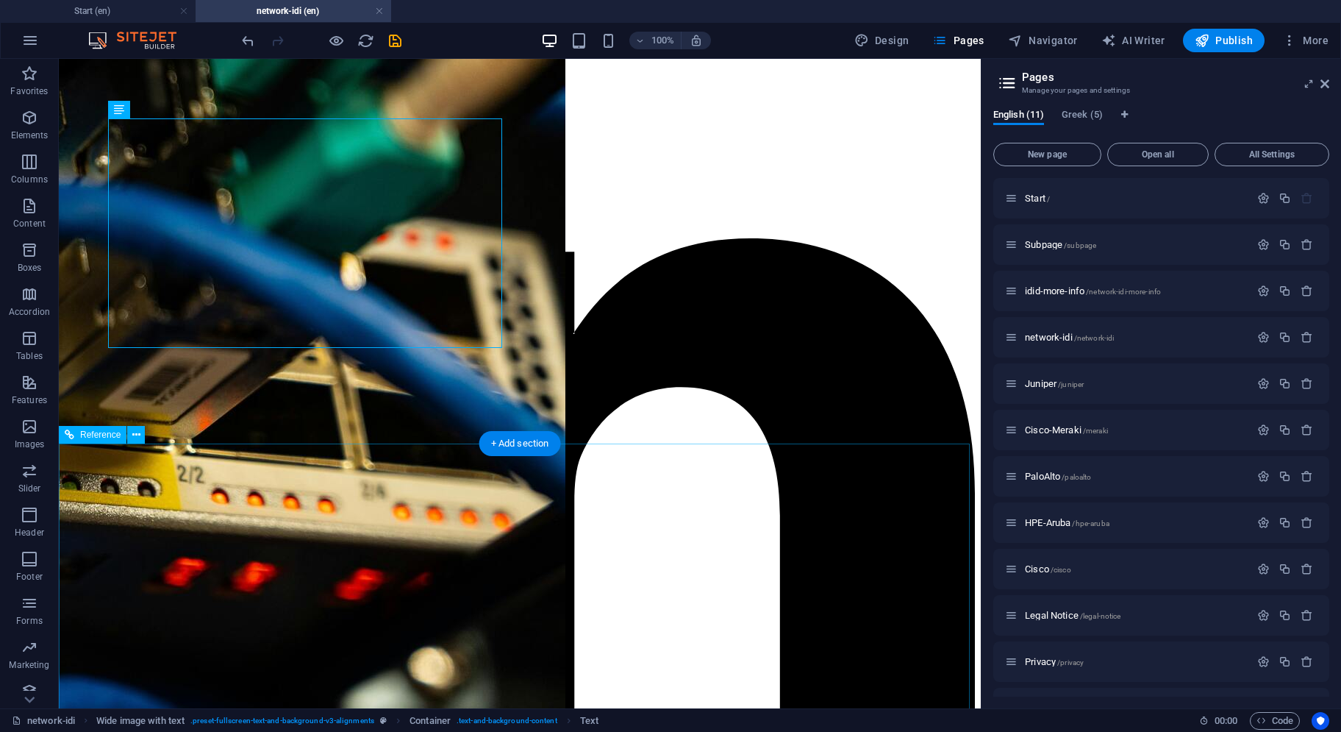
scroll to position [368, 0]
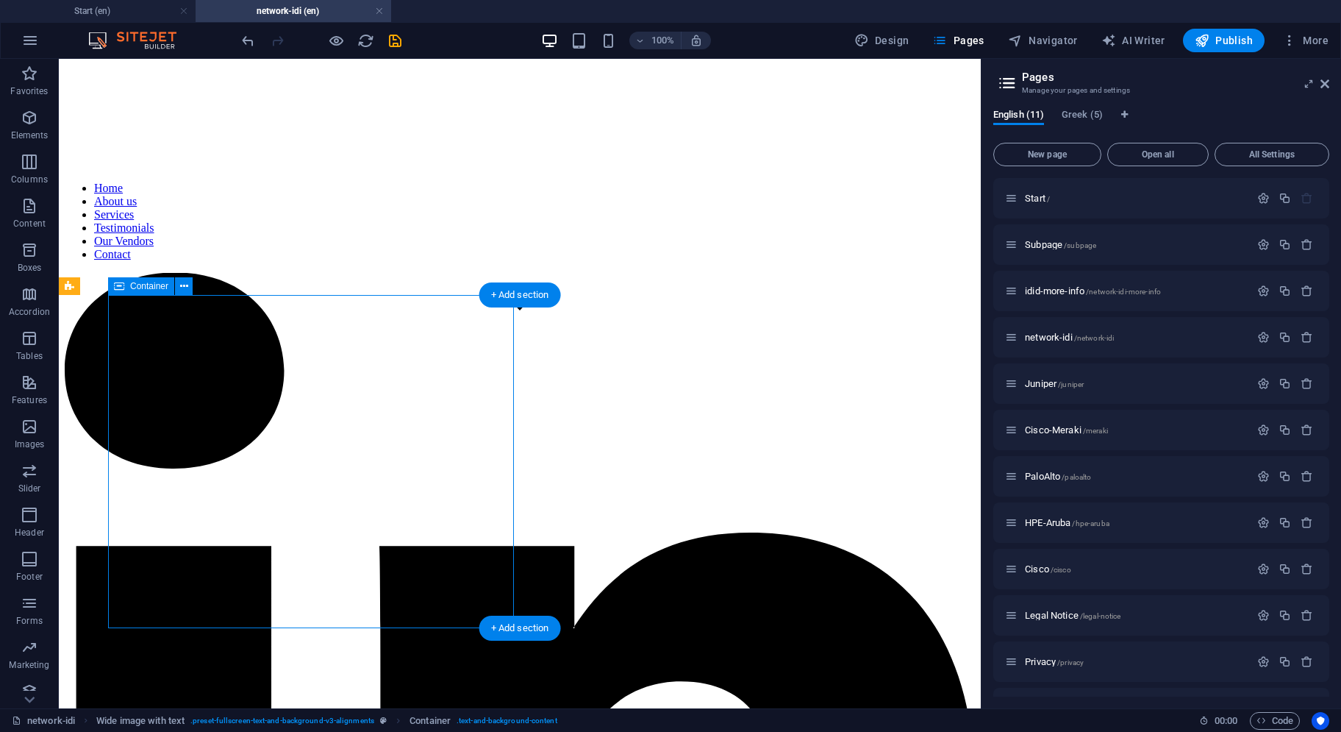
click at [186, 283] on icon at bounding box center [184, 286] width 8 height 15
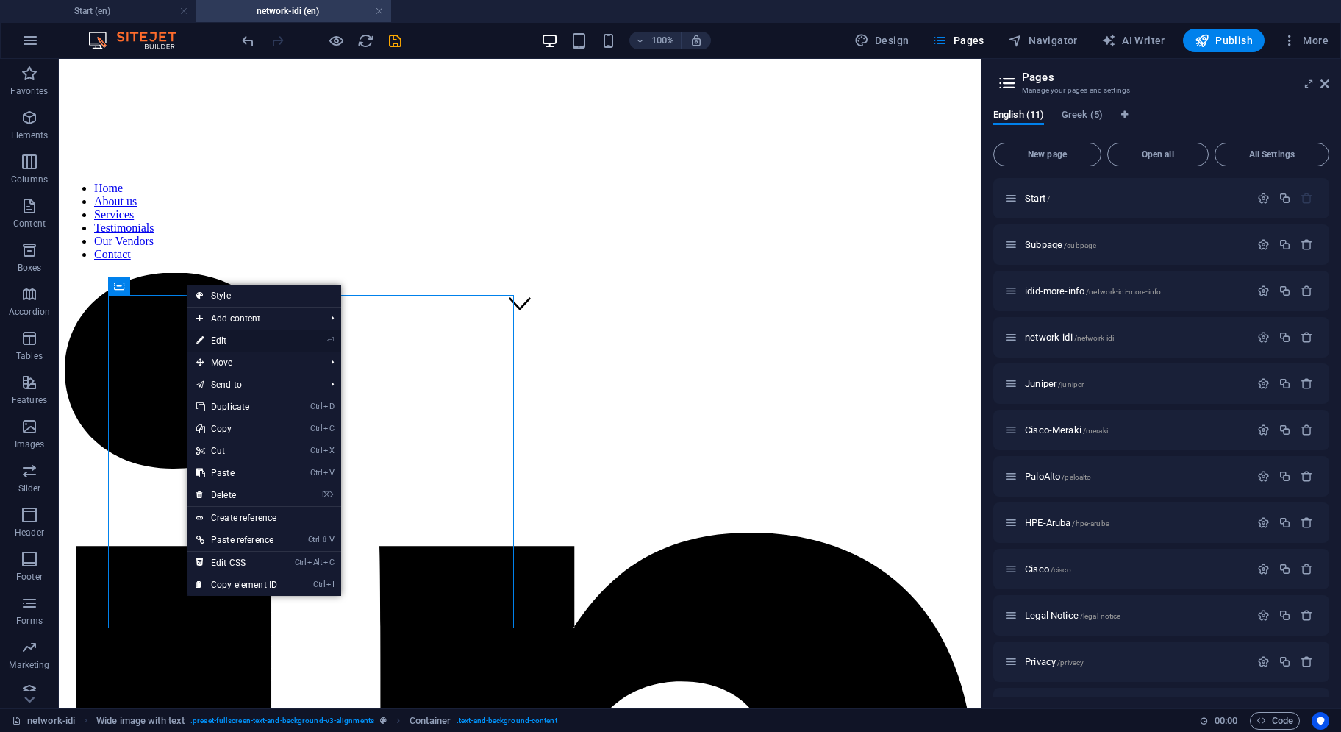
click at [218, 333] on link "⏎ Edit" at bounding box center [237, 340] width 99 height 22
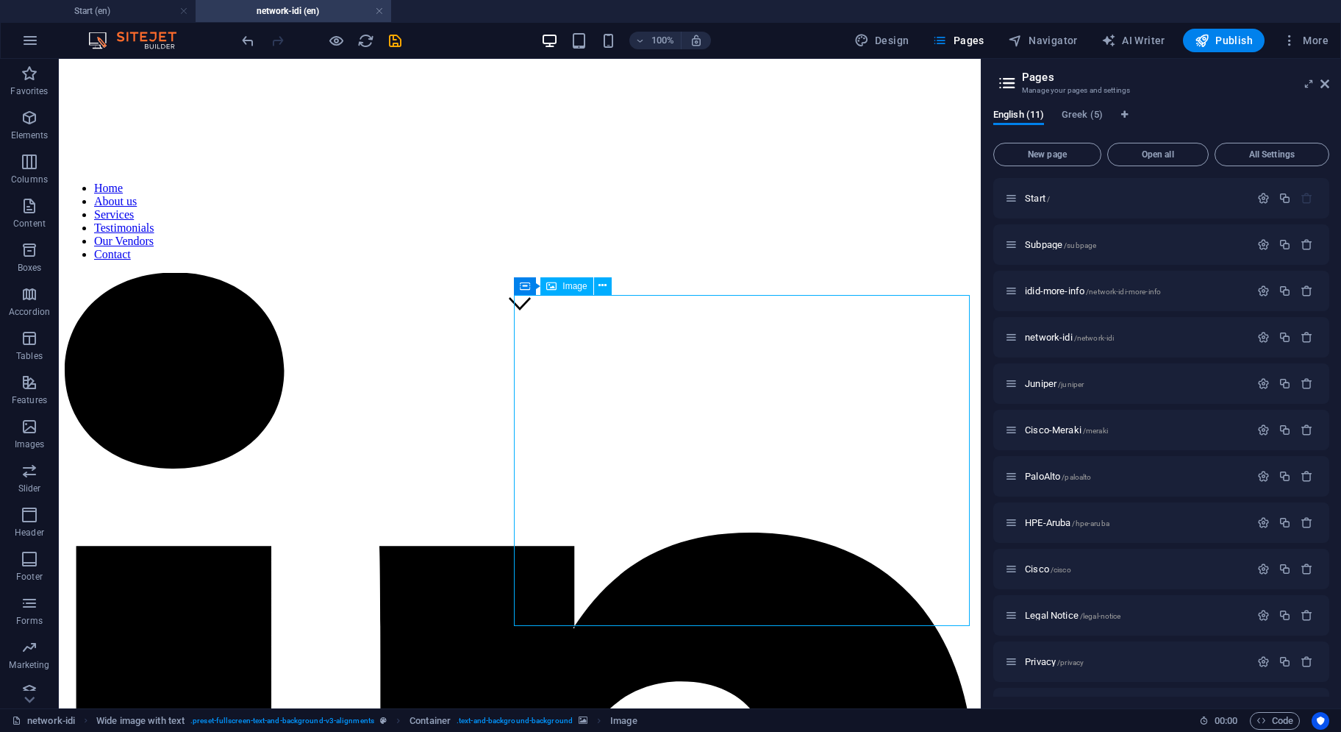
select select "px"
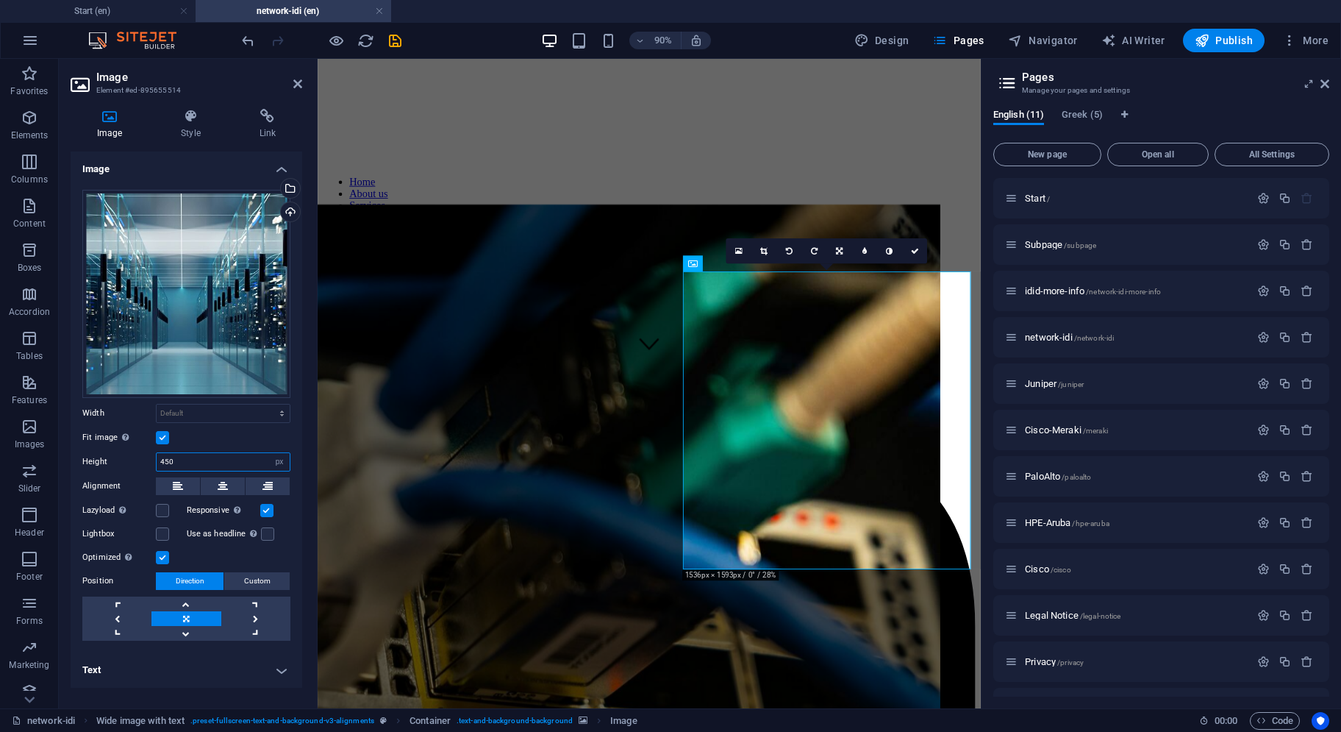
click at [196, 461] on input "450" at bounding box center [223, 462] width 133 height 18
type input "4"
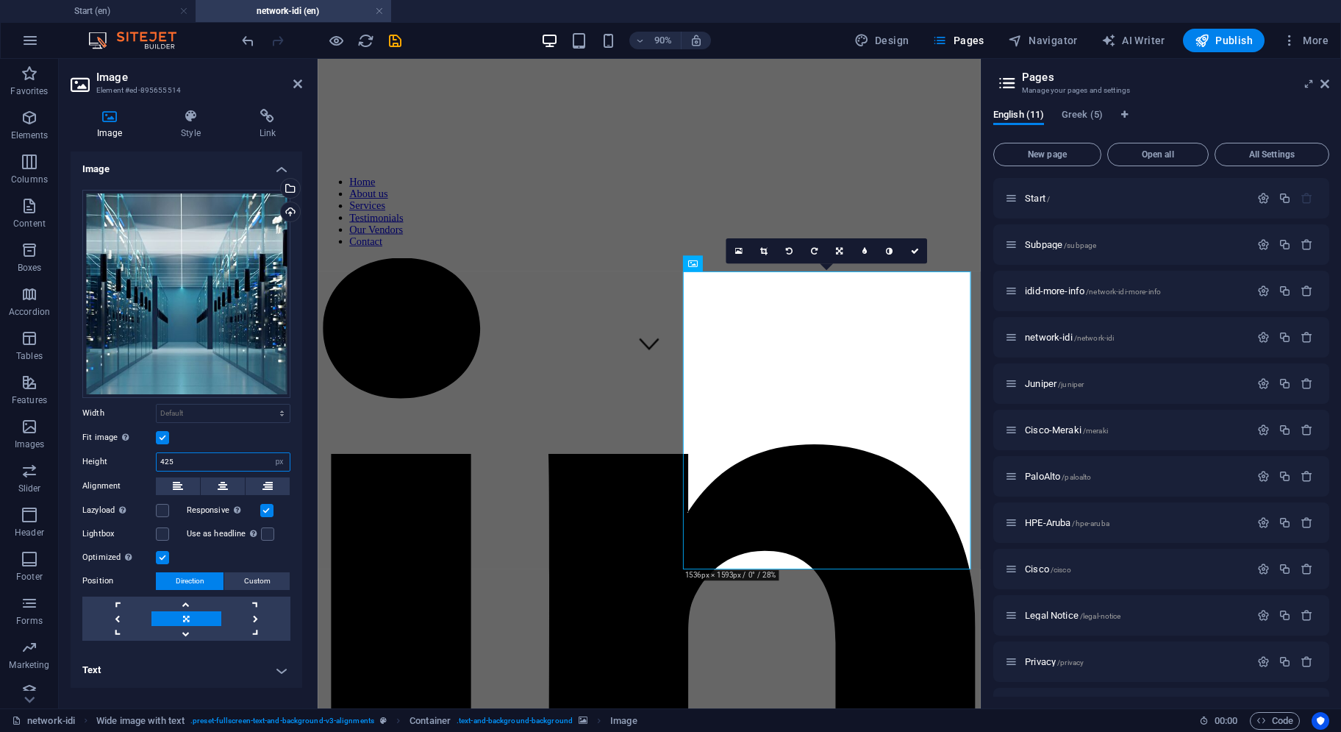
type input "425"
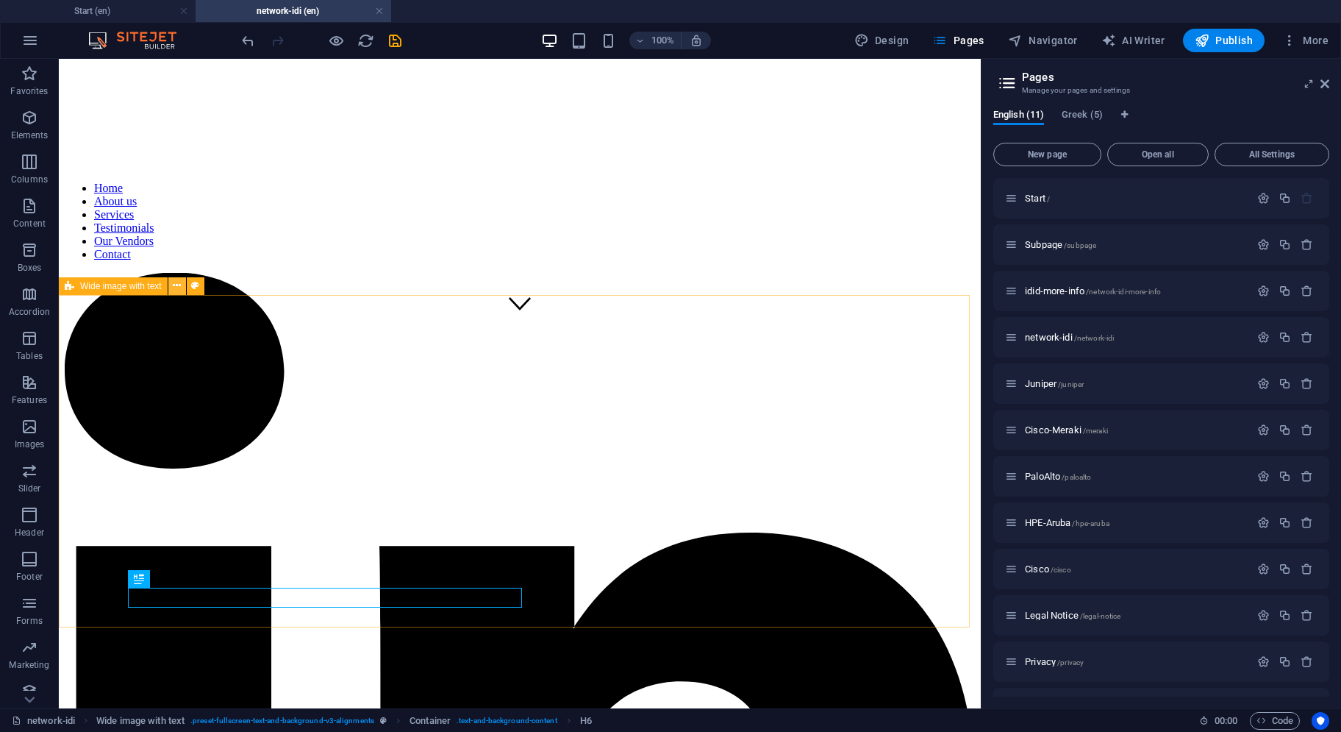
click at [174, 284] on icon at bounding box center [177, 285] width 8 height 15
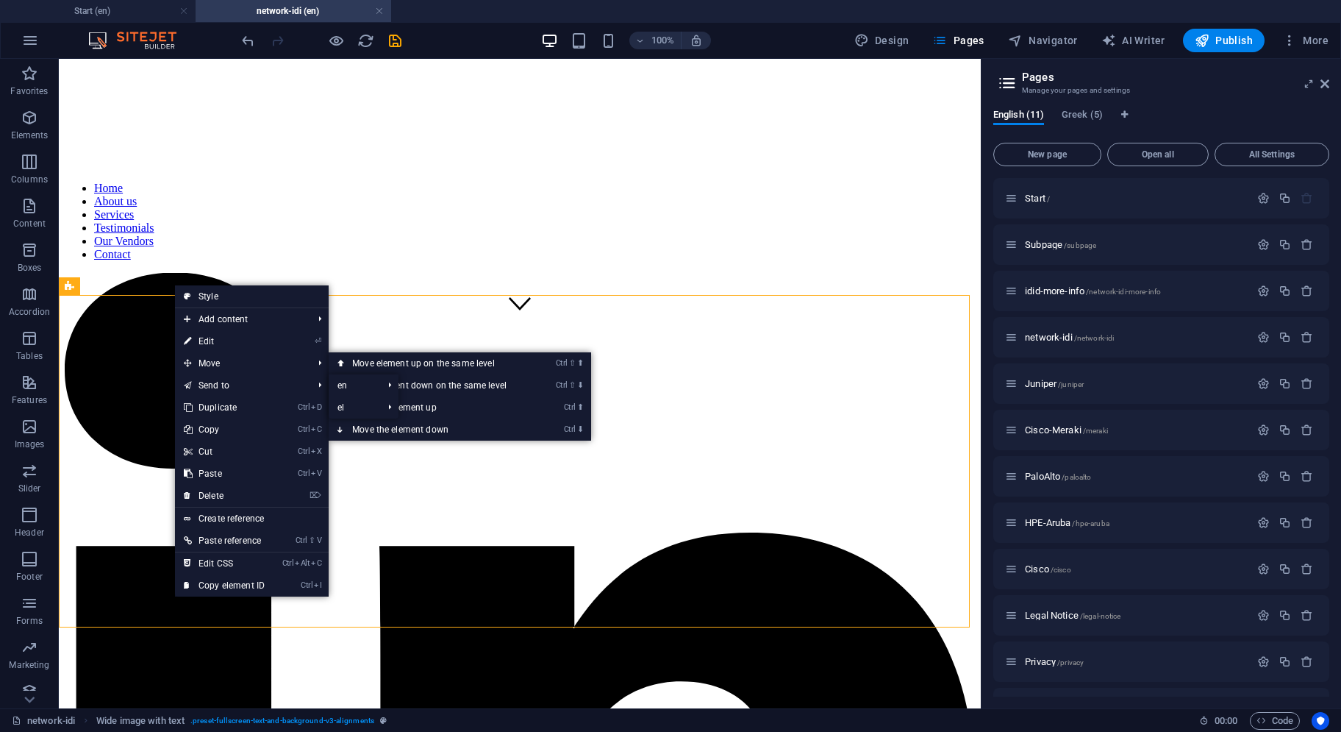
click at [213, 338] on link "⏎ Edit" at bounding box center [224, 341] width 99 height 22
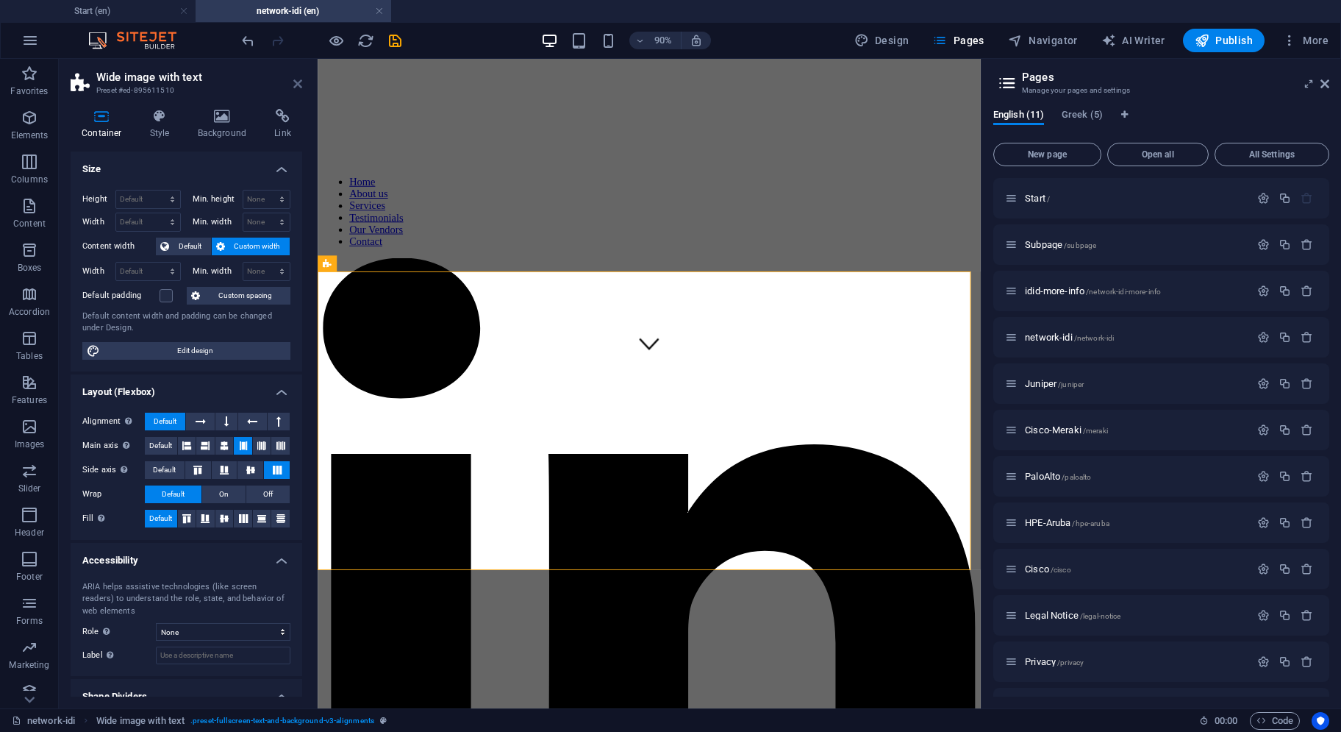
click at [297, 86] on icon at bounding box center [297, 84] width 9 height 12
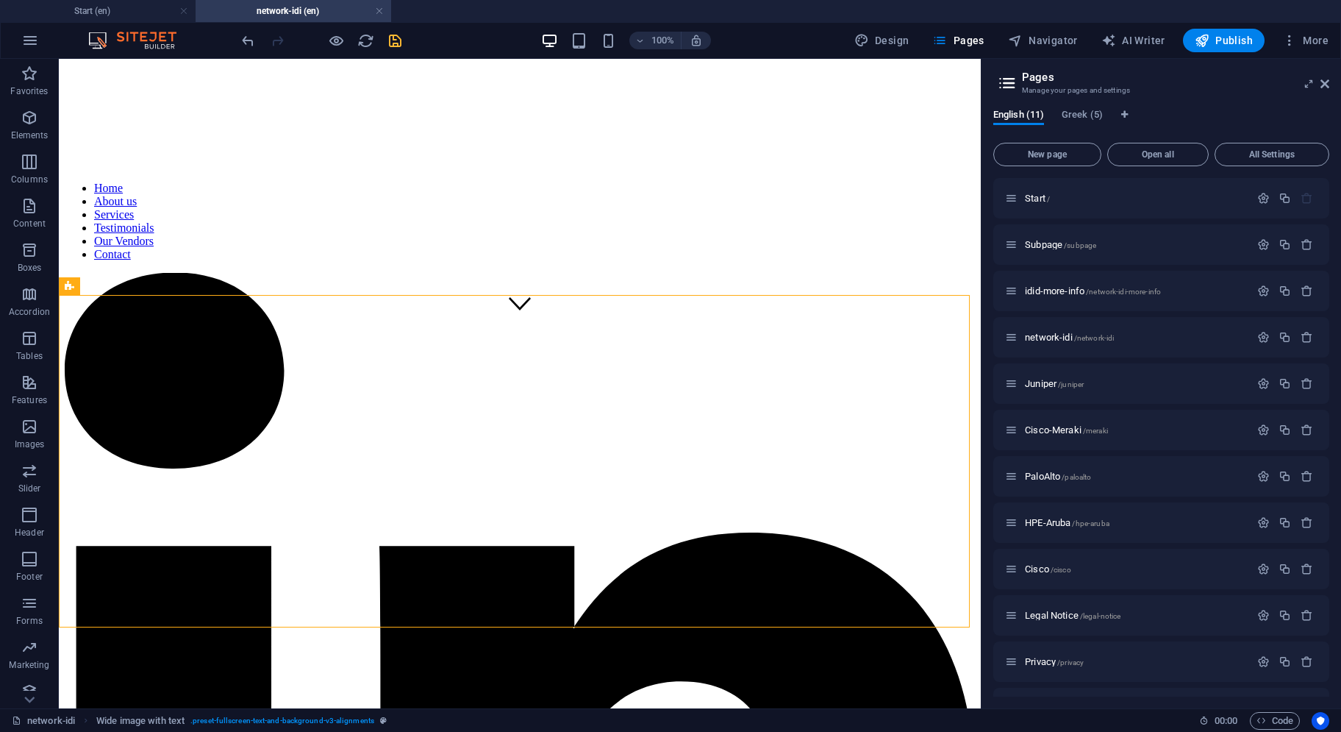
click at [396, 36] on icon "save" at bounding box center [395, 40] width 17 height 17
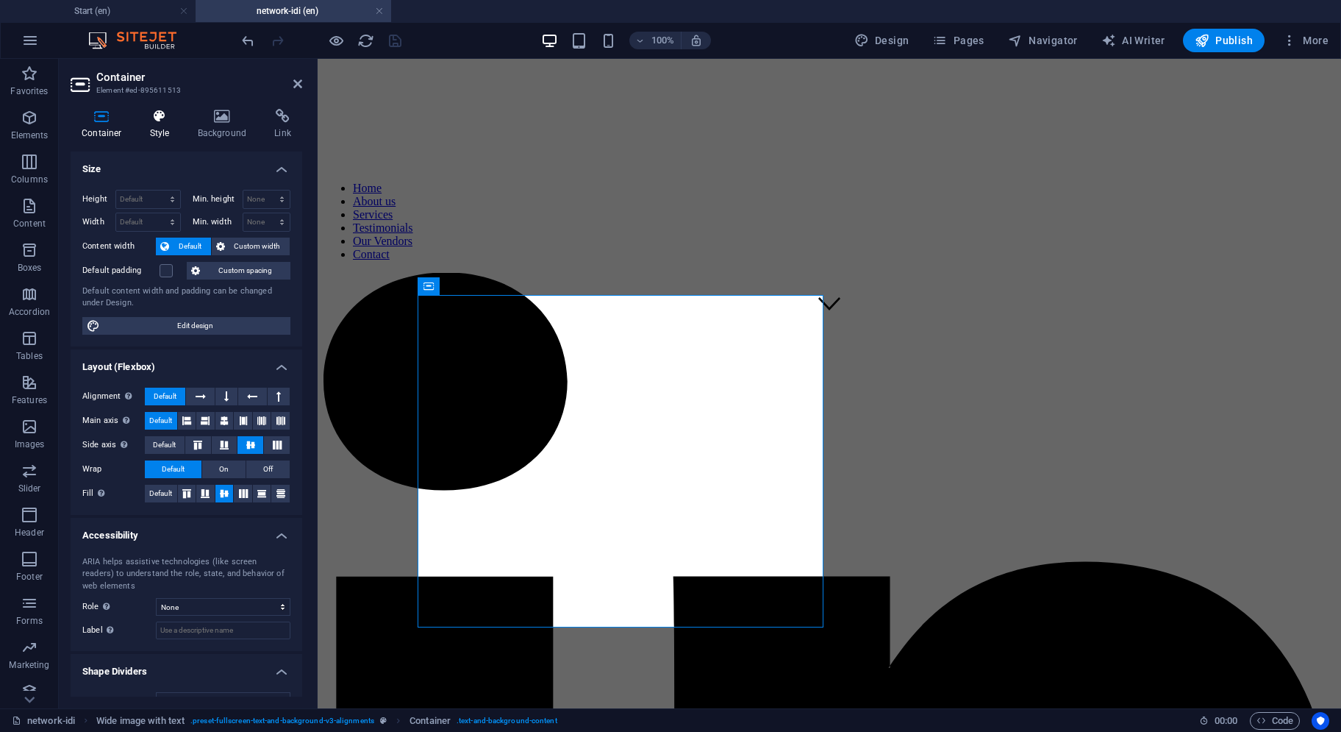
click at [158, 129] on h4 "Style" at bounding box center [163, 124] width 48 height 31
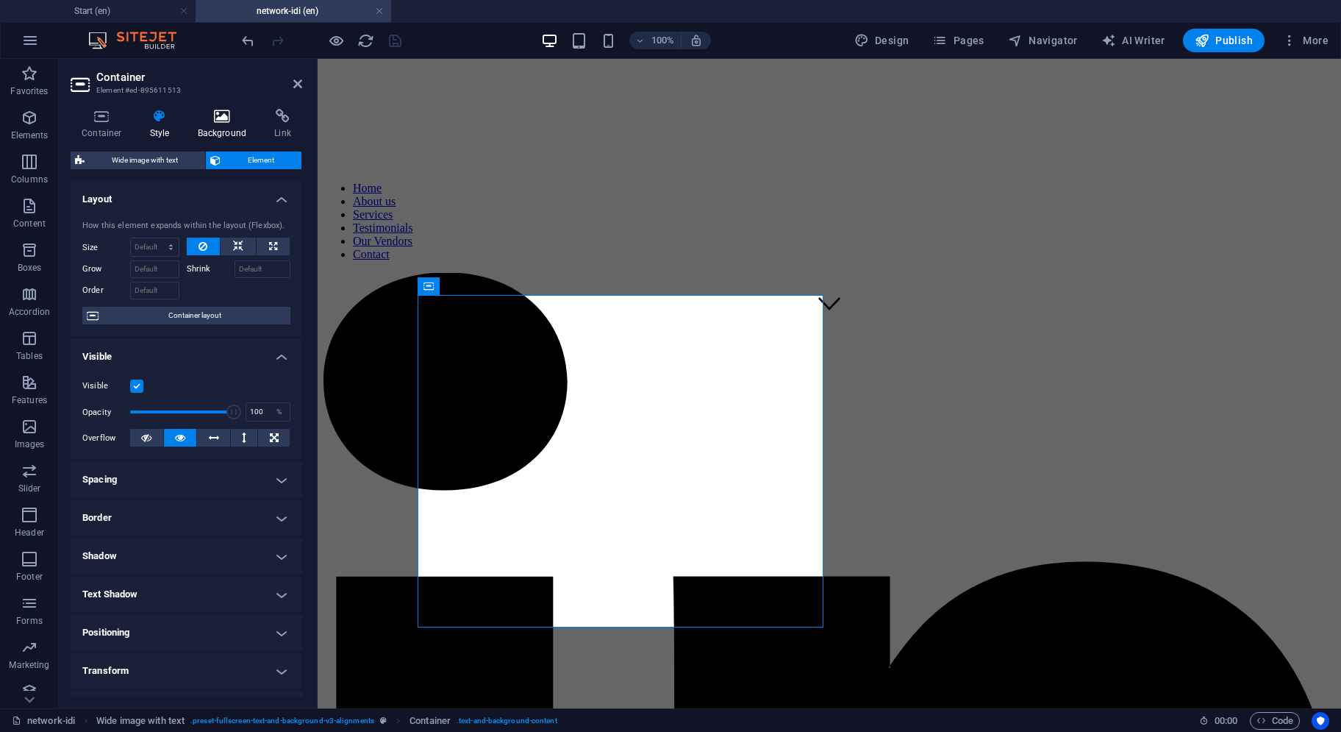
click at [213, 117] on icon at bounding box center [222, 116] width 71 height 15
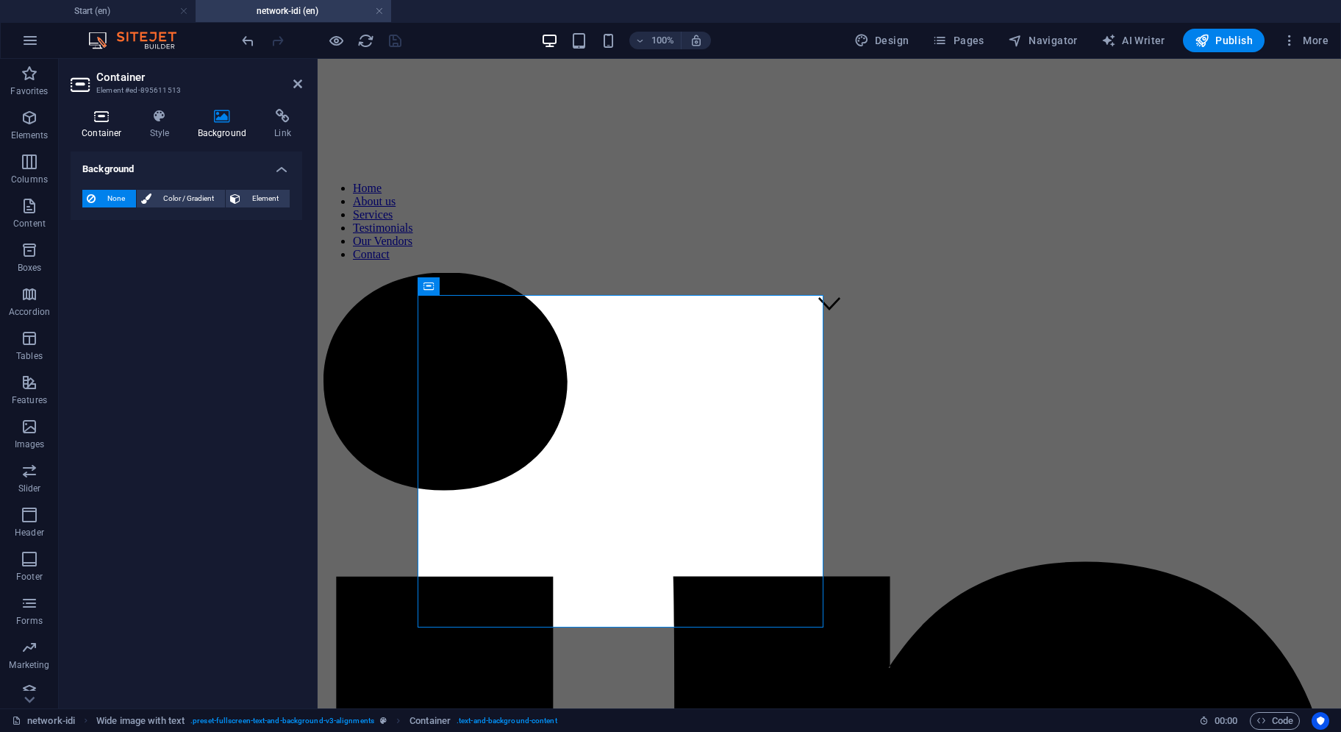
click at [102, 123] on icon at bounding box center [102, 116] width 63 height 15
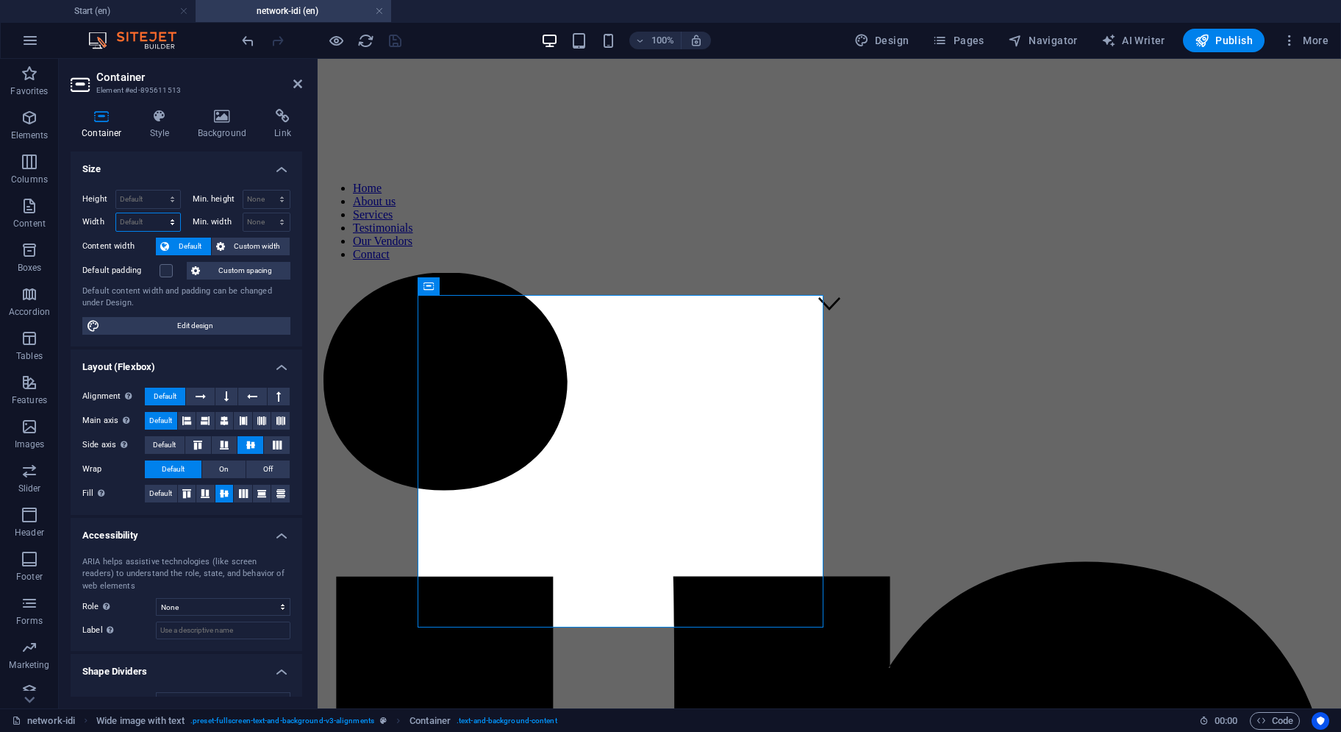
click at [173, 223] on select "Default px rem % em vh vw" at bounding box center [148, 222] width 64 height 18
select select "px"
click at [158, 213] on select "Default px rem % em vh vw" at bounding box center [148, 222] width 64 height 18
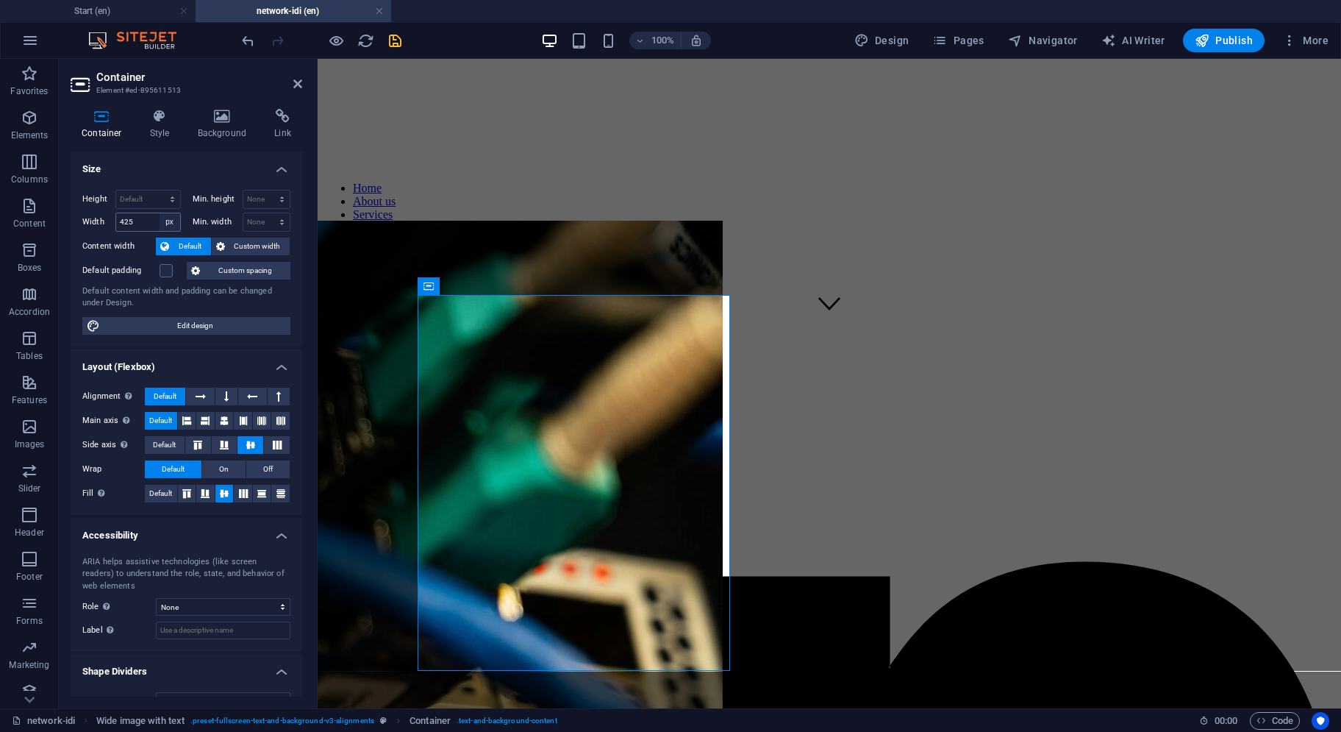
type input "552"
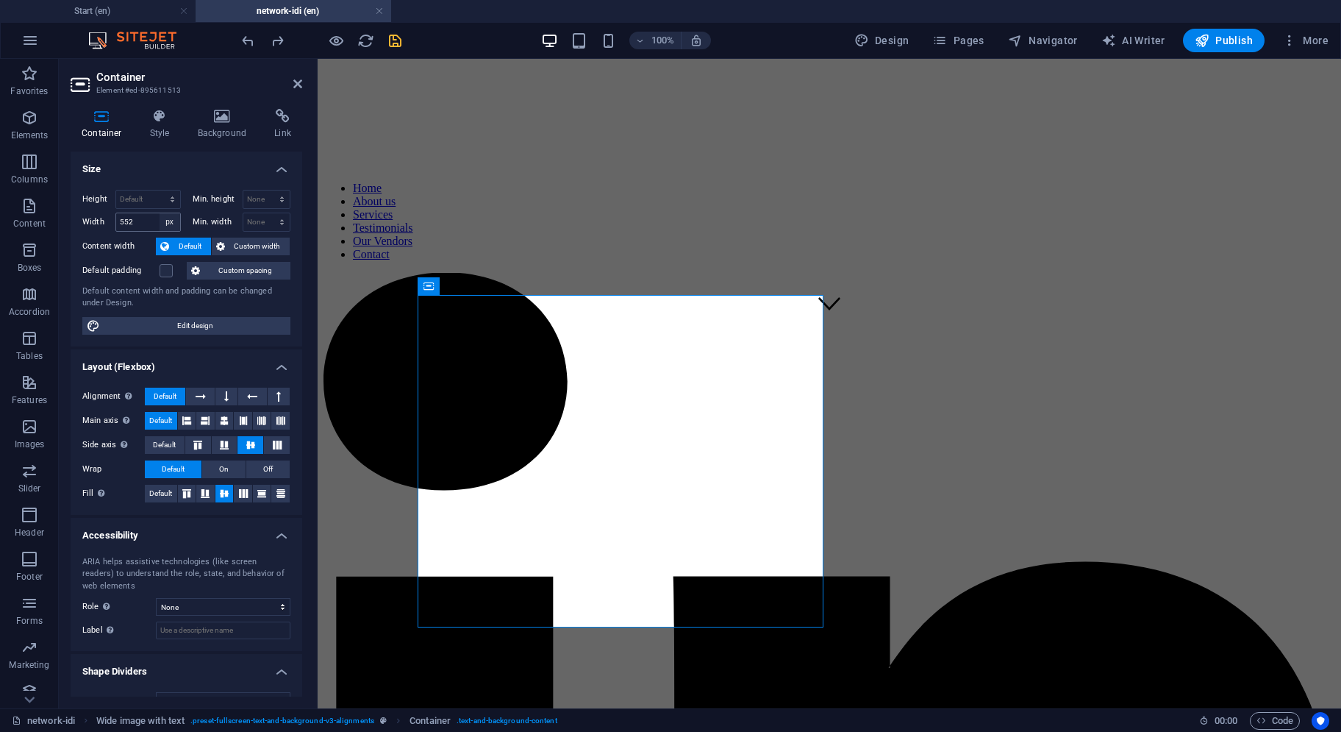
select select "DISABLED_OPTION_VALUE"
click at [169, 200] on select "Default px rem % vh vw" at bounding box center [148, 199] width 64 height 18
select select "px"
click at [158, 190] on select "Default px rem % vh vw" at bounding box center [148, 199] width 64 height 18
type input "425"
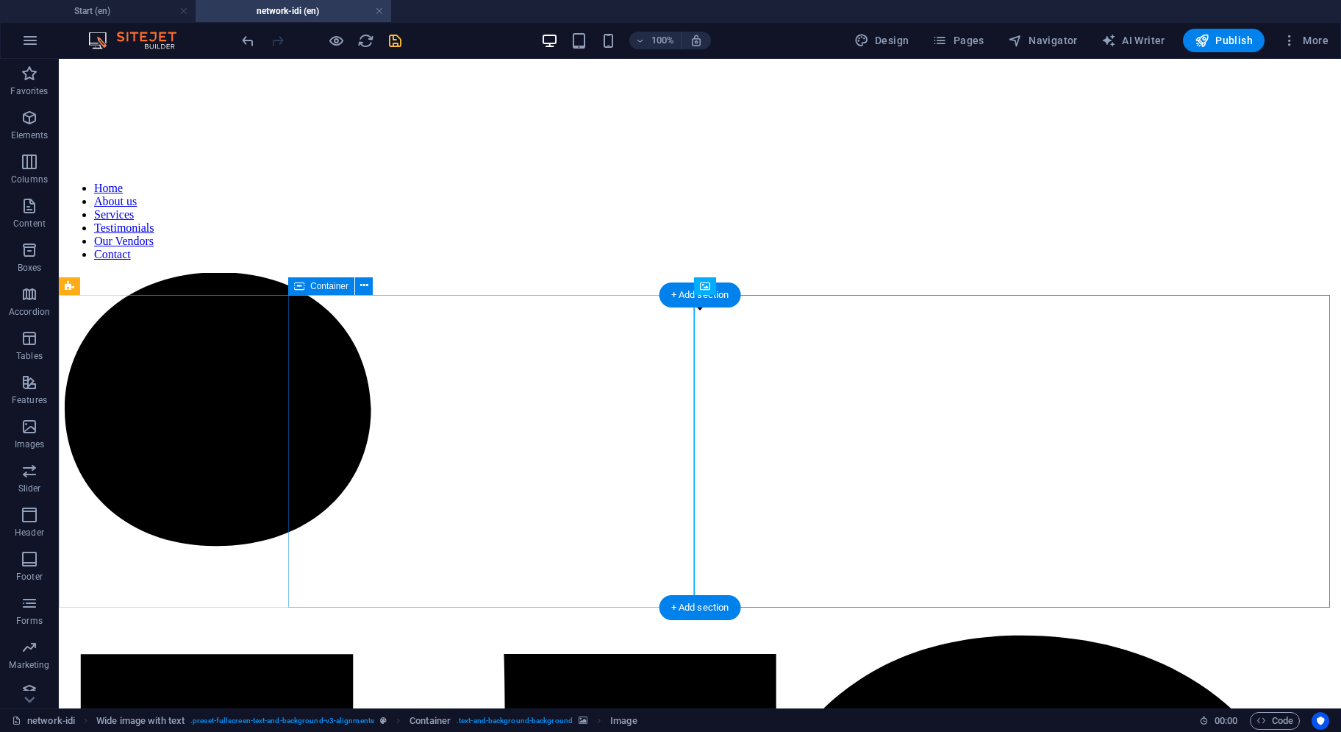
select select "px"
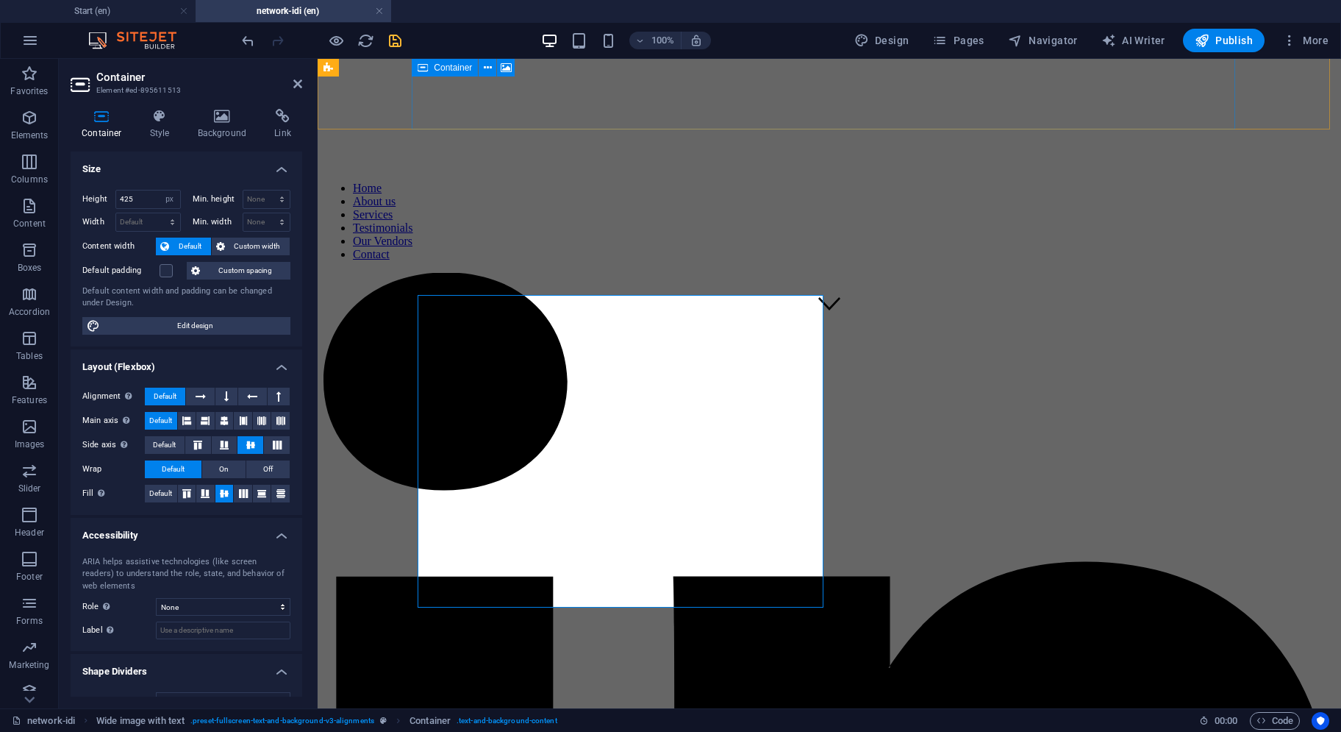
click at [400, 49] on div at bounding box center [321, 41] width 165 height 24
click at [393, 40] on icon "save" at bounding box center [395, 40] width 17 height 17
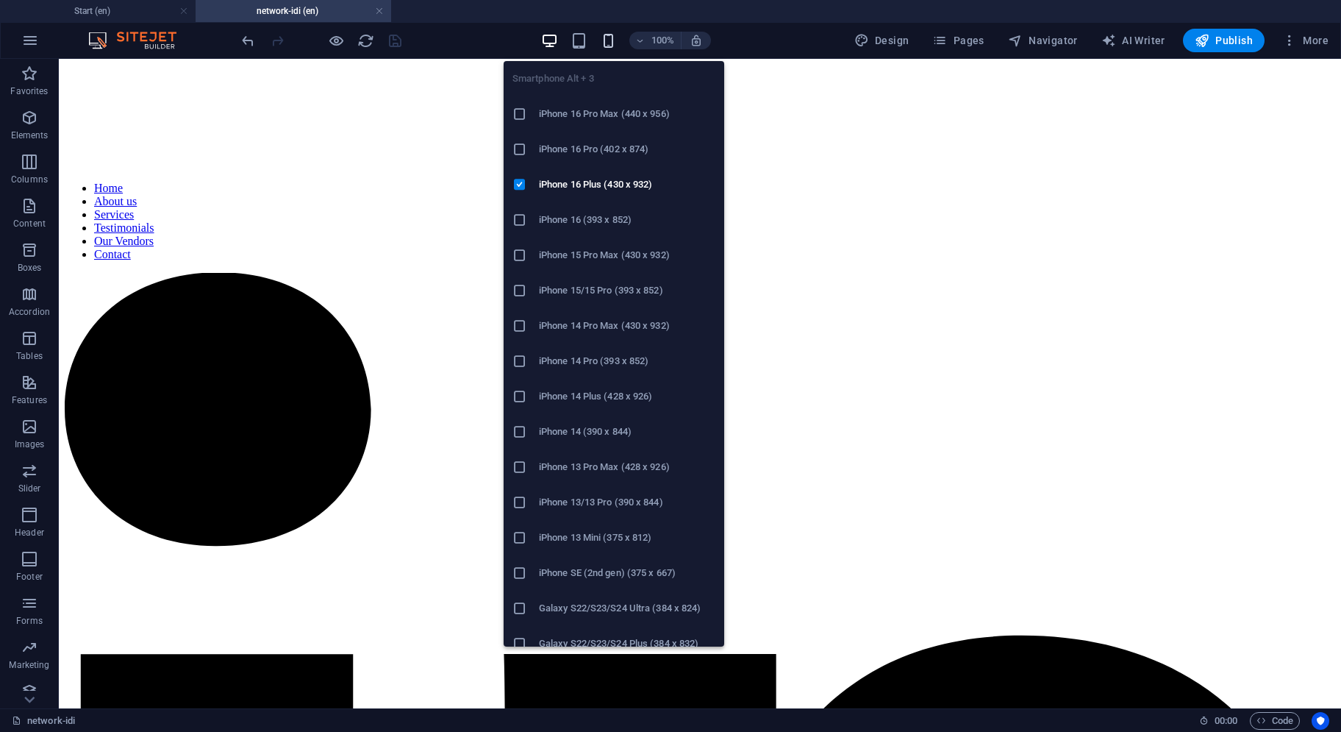
click at [607, 42] on icon "button" at bounding box center [608, 40] width 17 height 17
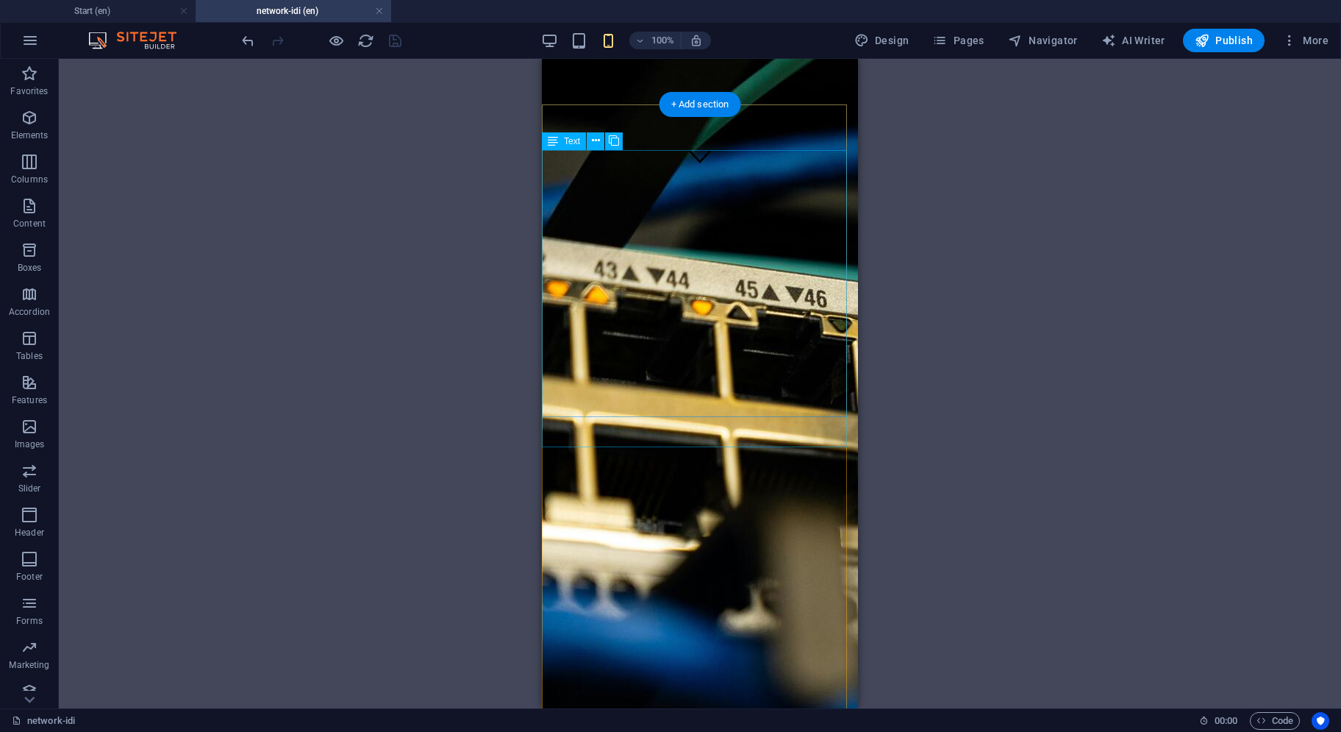
scroll to position [662, 0]
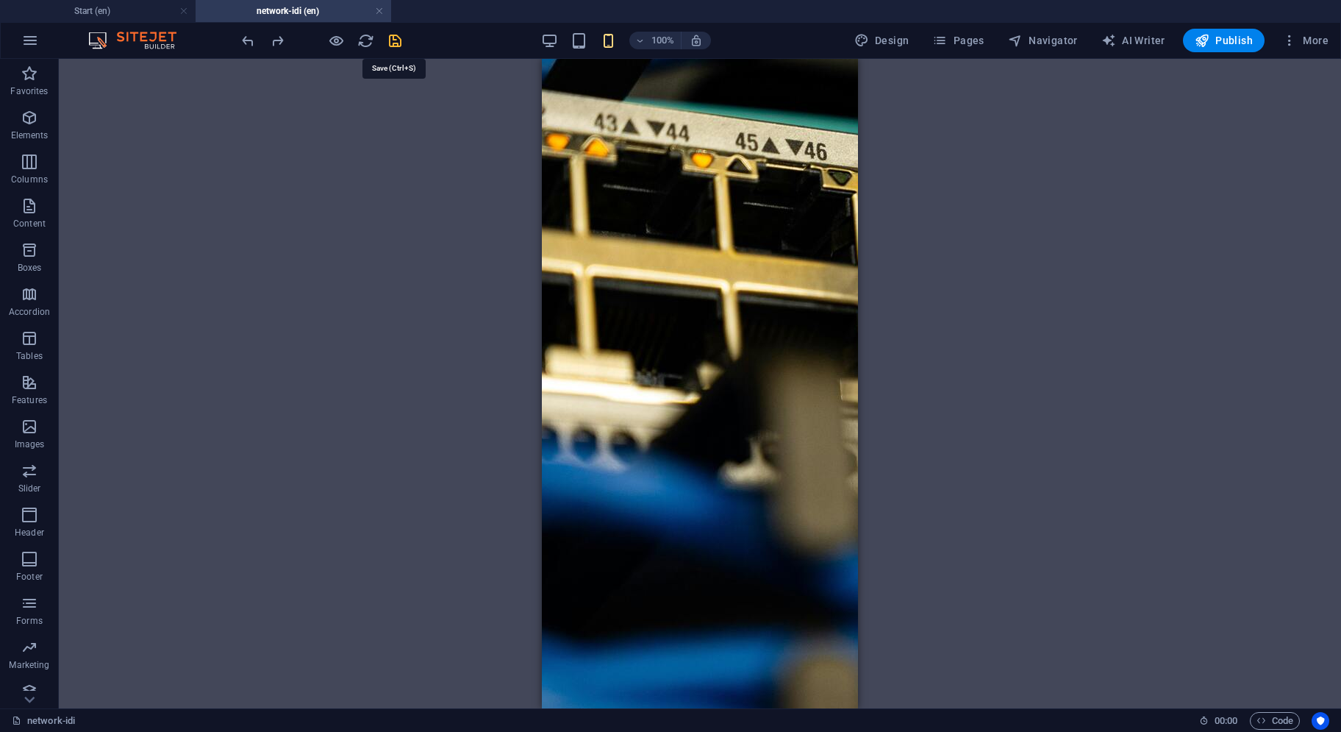
click at [393, 38] on icon "save" at bounding box center [395, 40] width 17 height 17
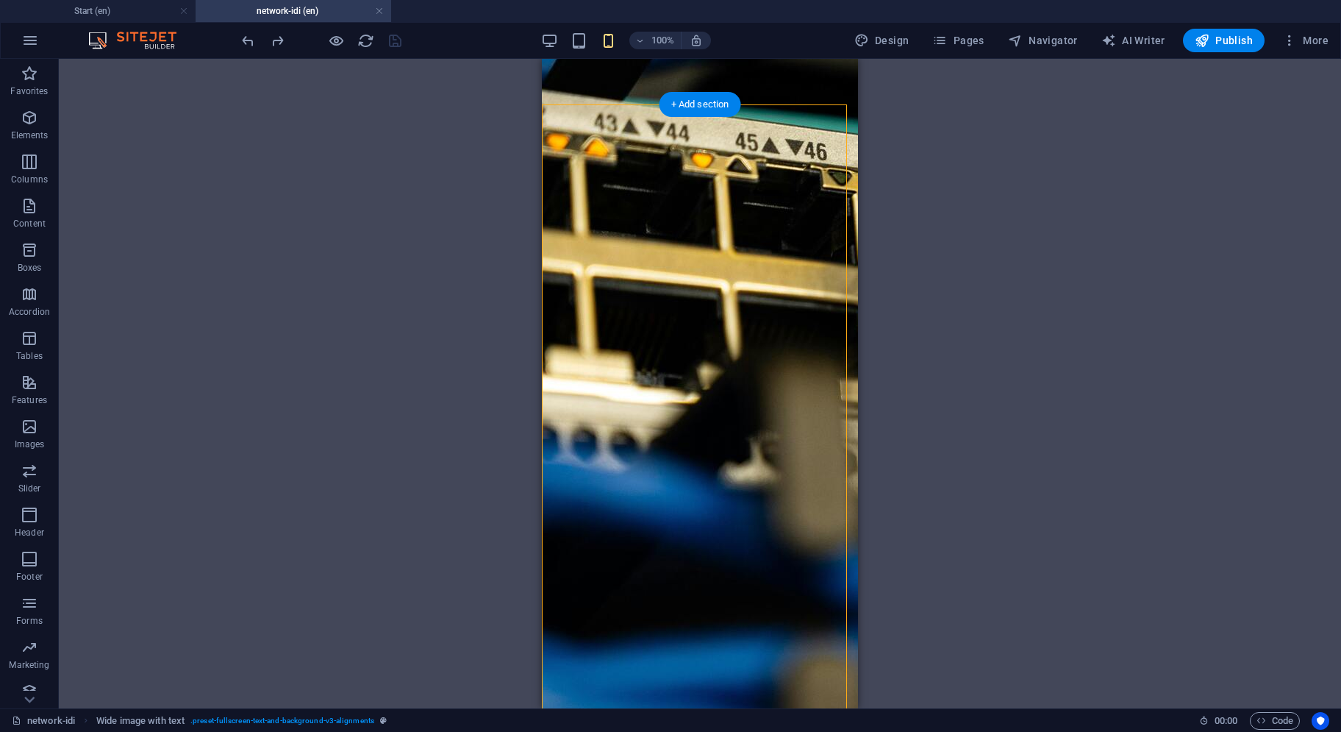
drag, startPoint x: 1120, startPoint y: 514, endPoint x: 578, endPoint y: 438, distance: 547.4
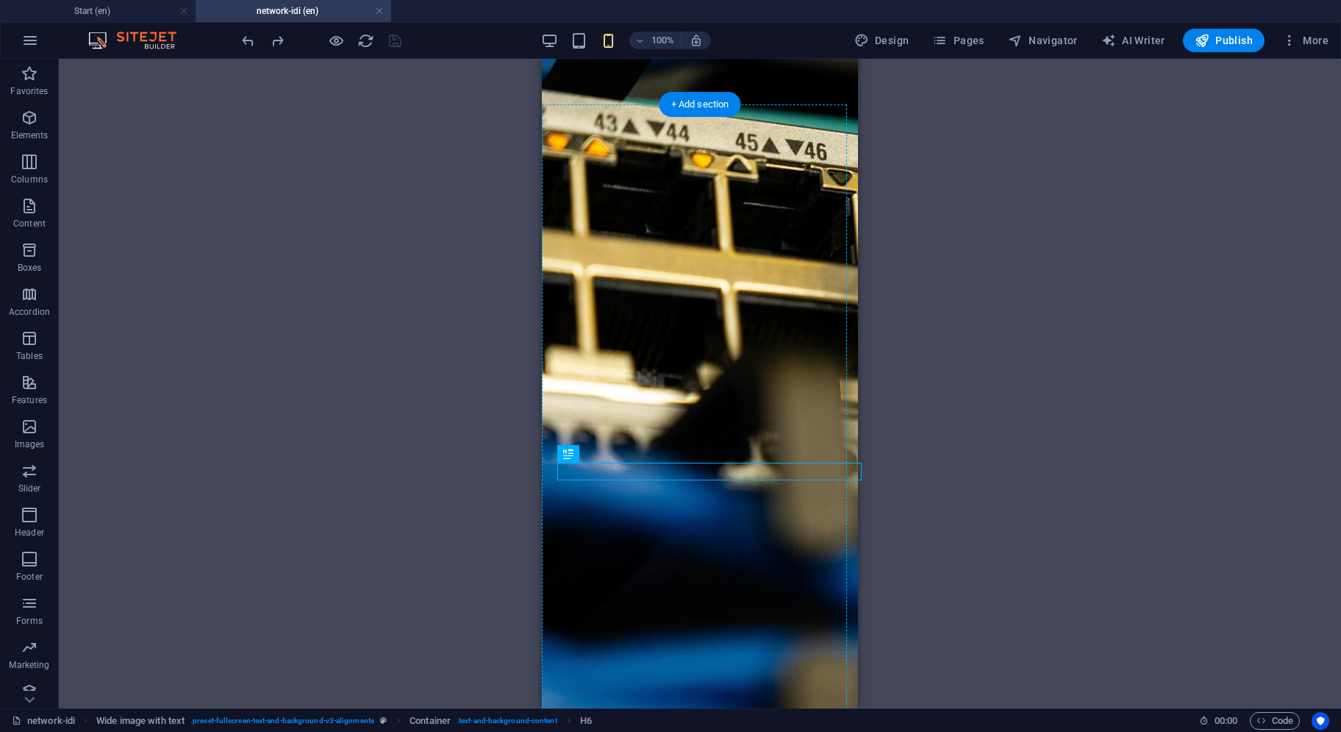
drag, startPoint x: 1125, startPoint y: 513, endPoint x: 622, endPoint y: 457, distance: 505.4
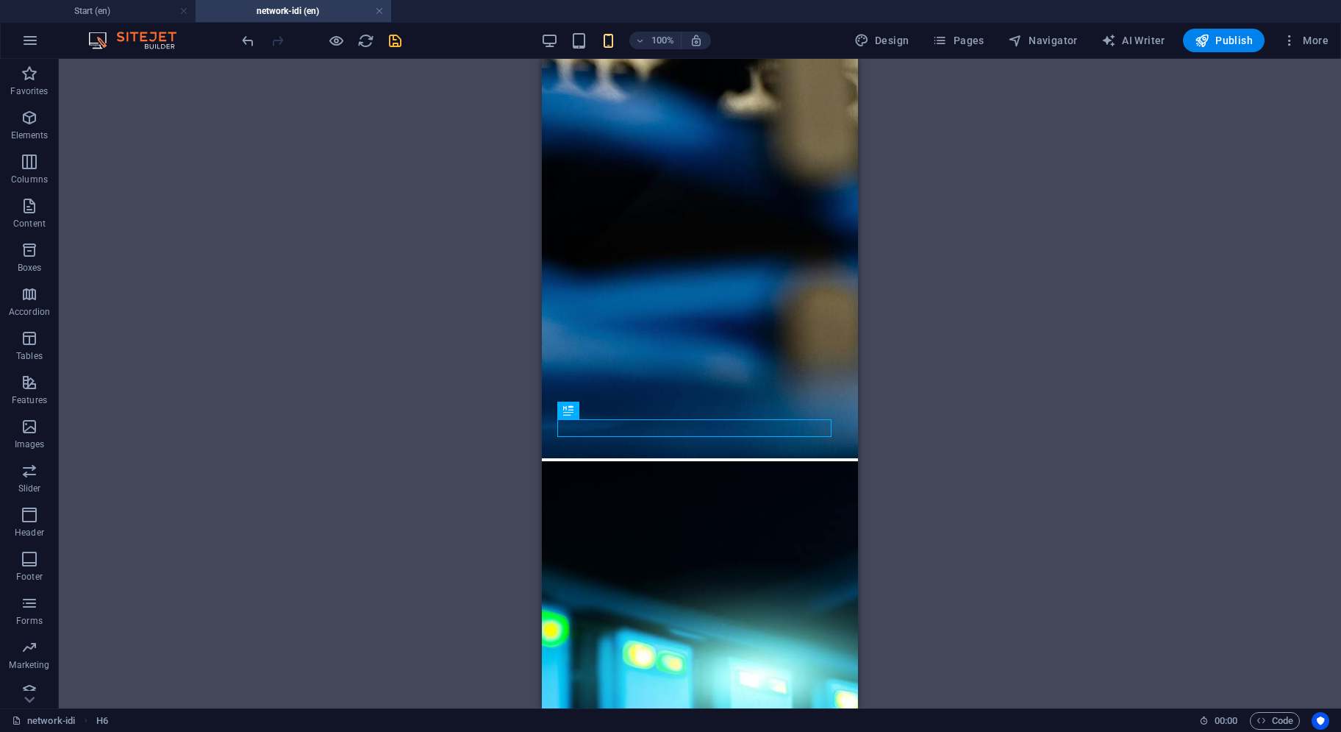
scroll to position [1062, 0]
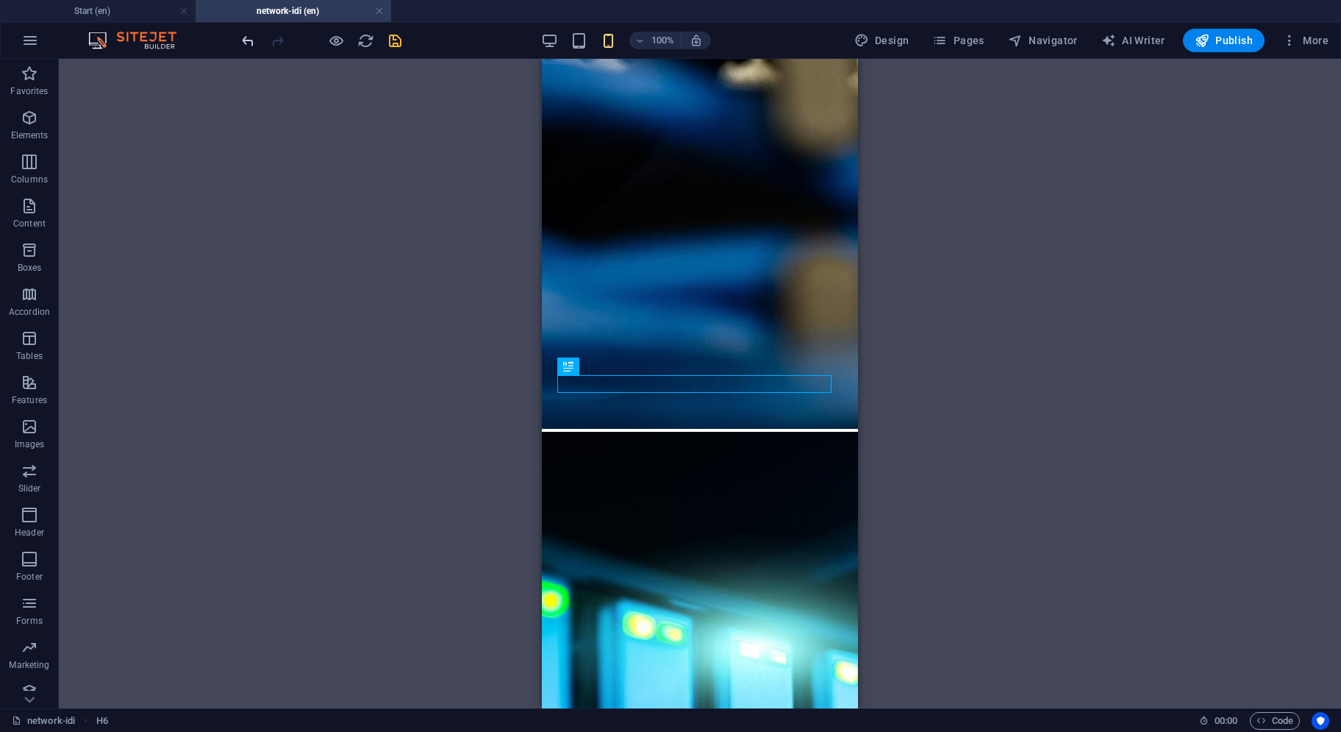
click at [254, 47] on icon "undo" at bounding box center [248, 40] width 17 height 17
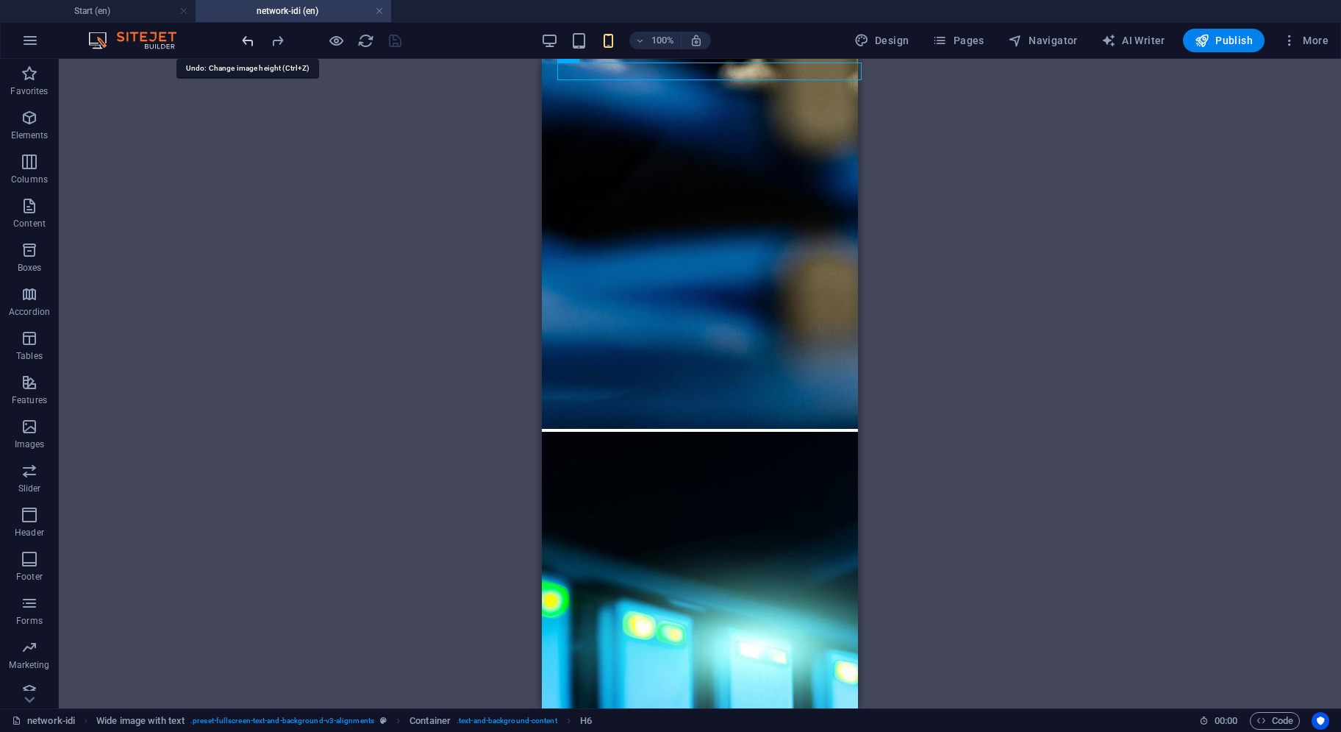
click at [249, 42] on icon "undo" at bounding box center [248, 40] width 17 height 17
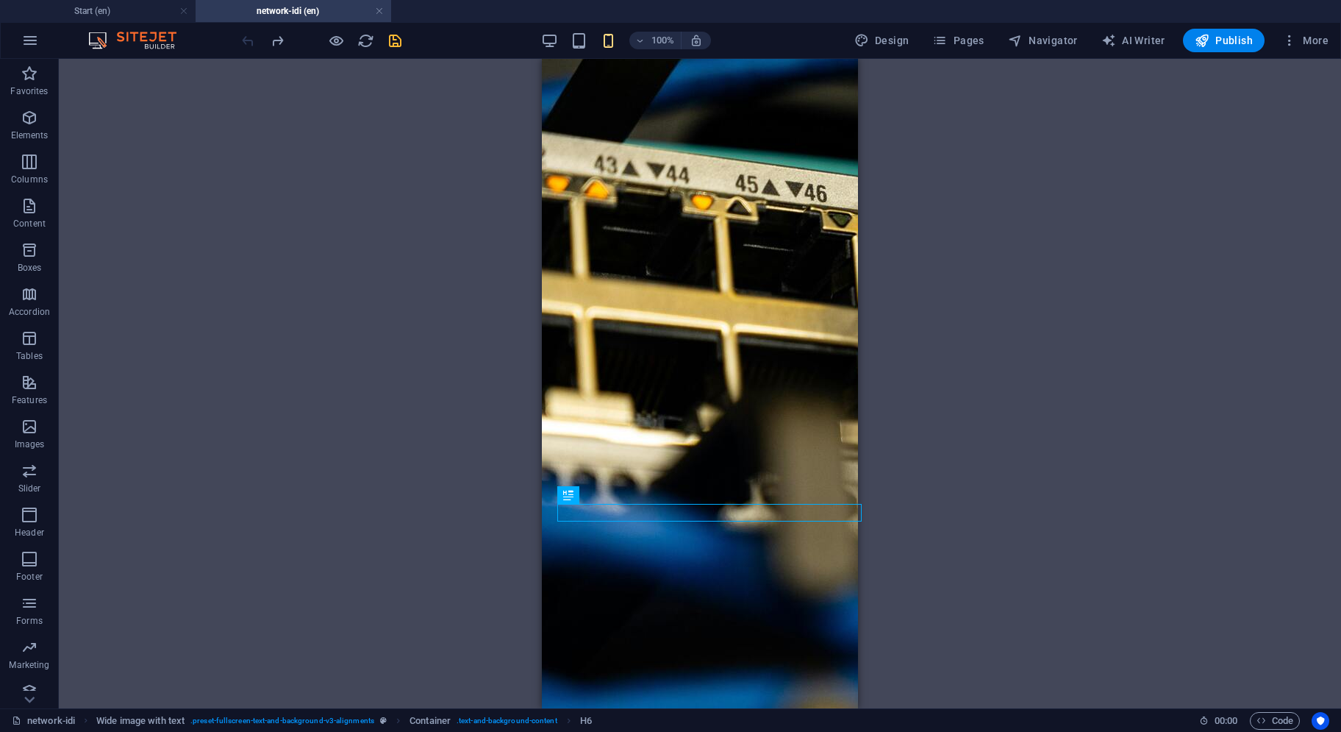
scroll to position [577, 0]
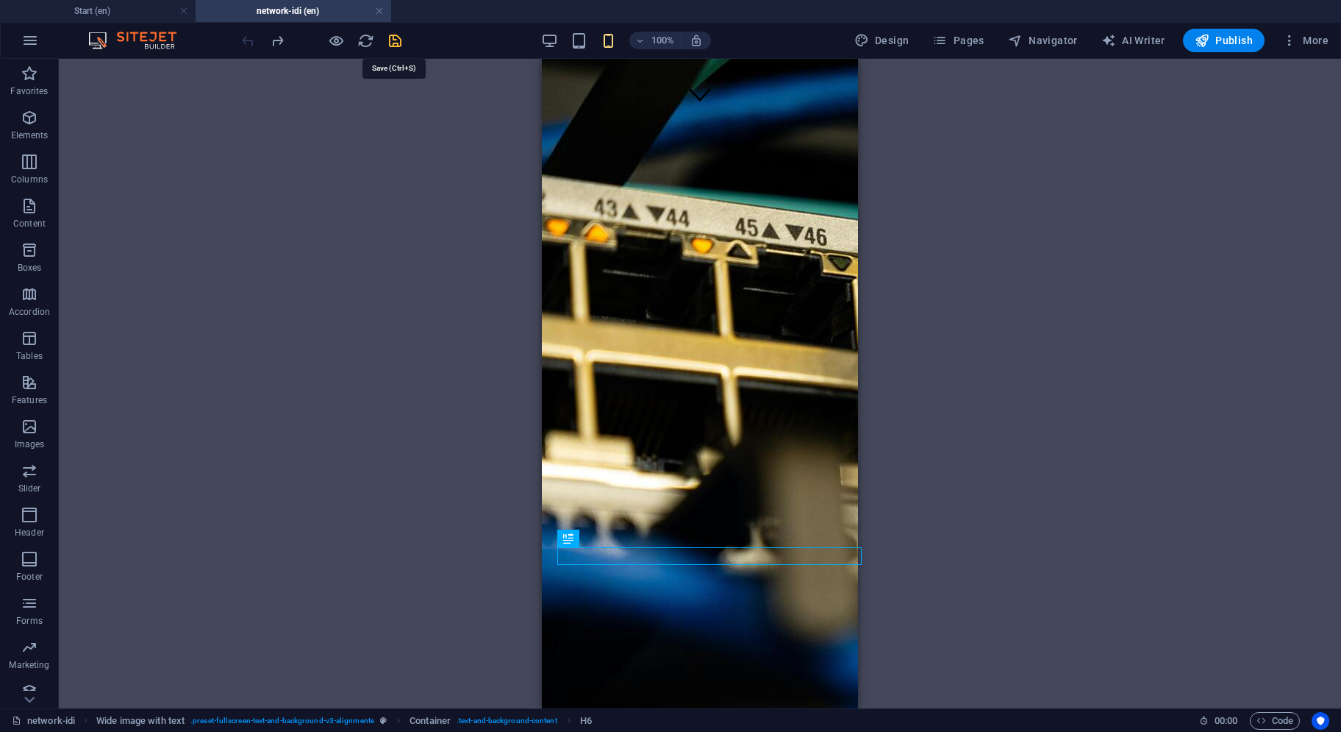
click at [387, 40] on icon "save" at bounding box center [395, 40] width 17 height 17
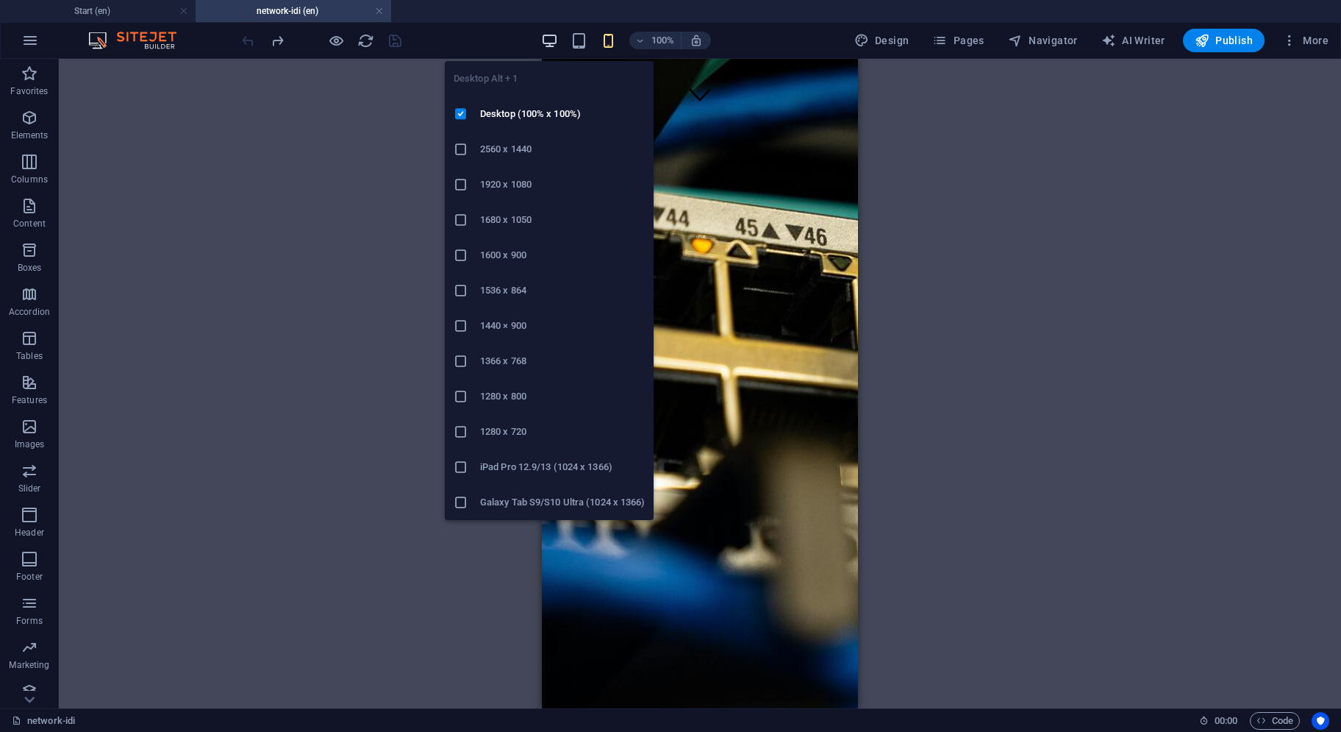
click at [545, 40] on icon "button" at bounding box center [549, 40] width 17 height 17
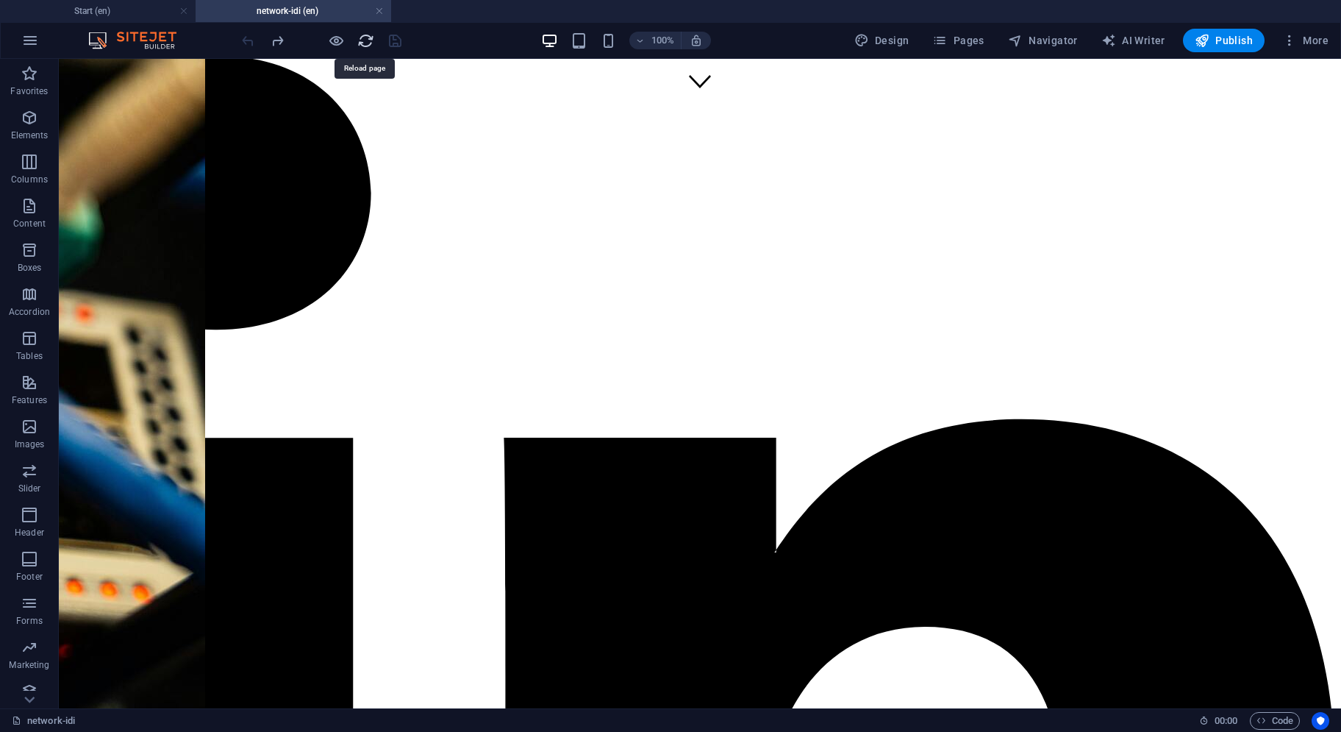
click at [363, 40] on icon "reload" at bounding box center [365, 40] width 17 height 17
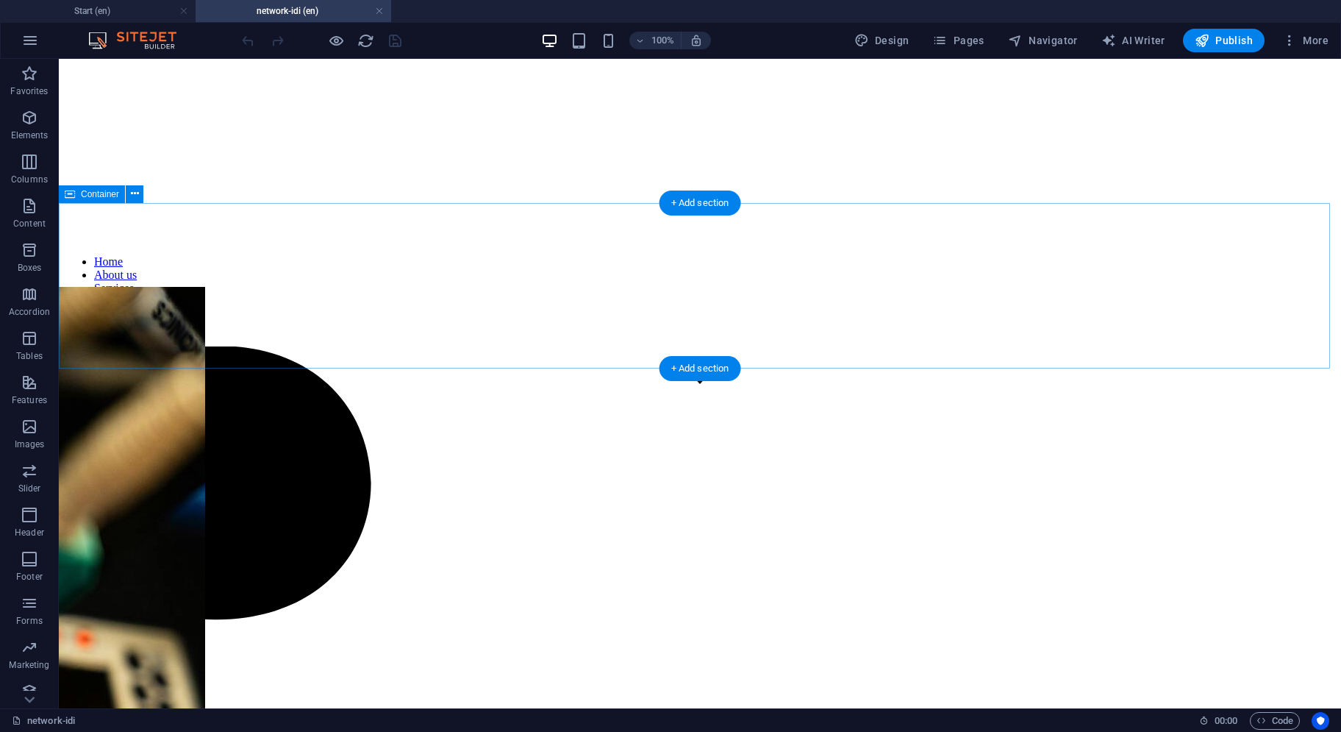
scroll to position [515, 0]
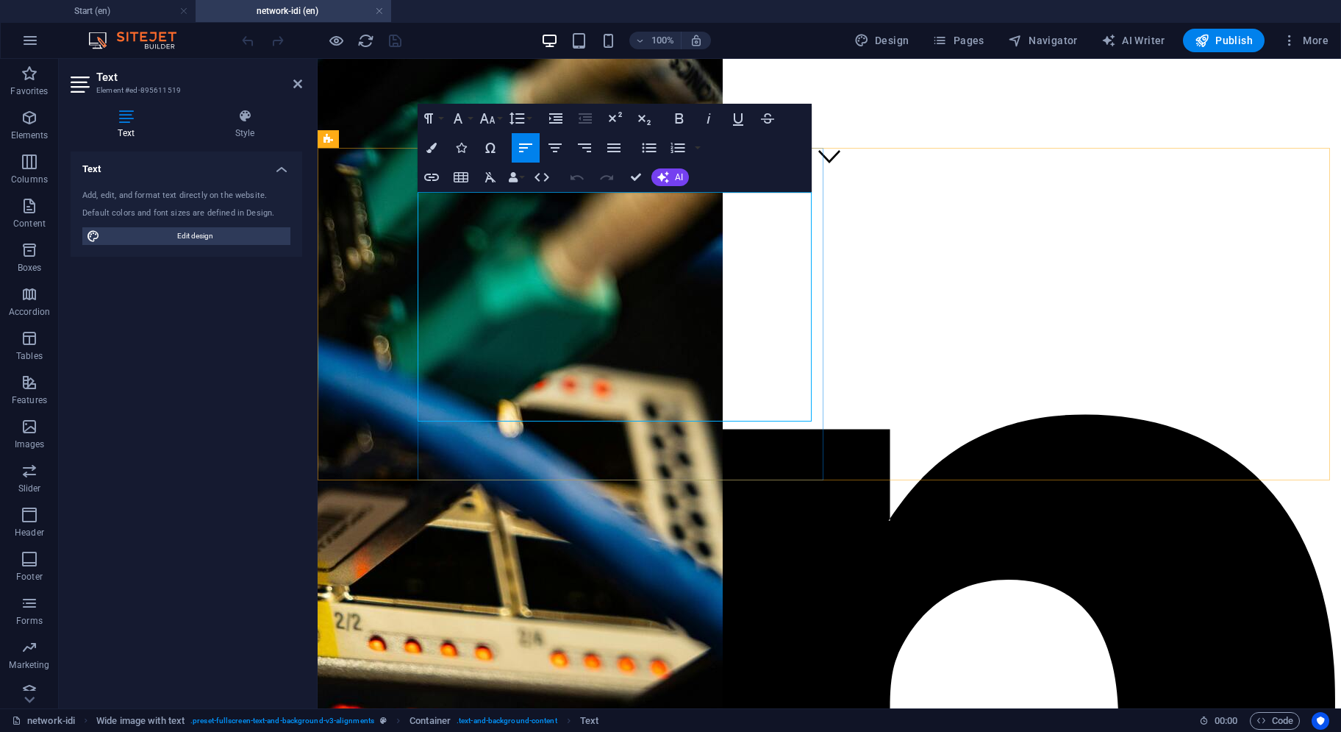
drag, startPoint x: 571, startPoint y: 254, endPoint x: 450, endPoint y: 253, distance: 121.4
drag, startPoint x: 558, startPoint y: 289, endPoint x: 452, endPoint y: 288, distance: 106.7
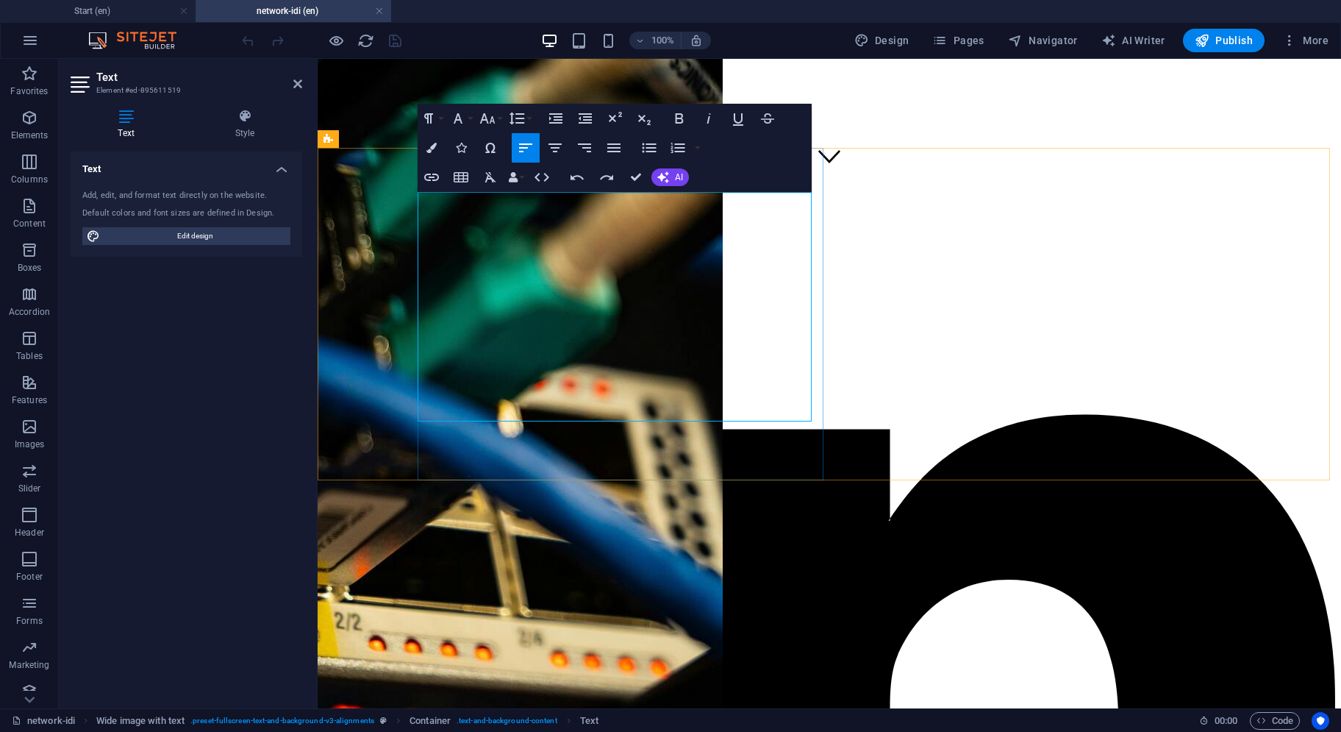
drag, startPoint x: 559, startPoint y: 289, endPoint x: 512, endPoint y: 289, distance: 47.1
drag, startPoint x: 512, startPoint y: 289, endPoint x: 488, endPoint y: 289, distance: 23.5
drag, startPoint x: 558, startPoint y: 288, endPoint x: 484, endPoint y: 286, distance: 74.3
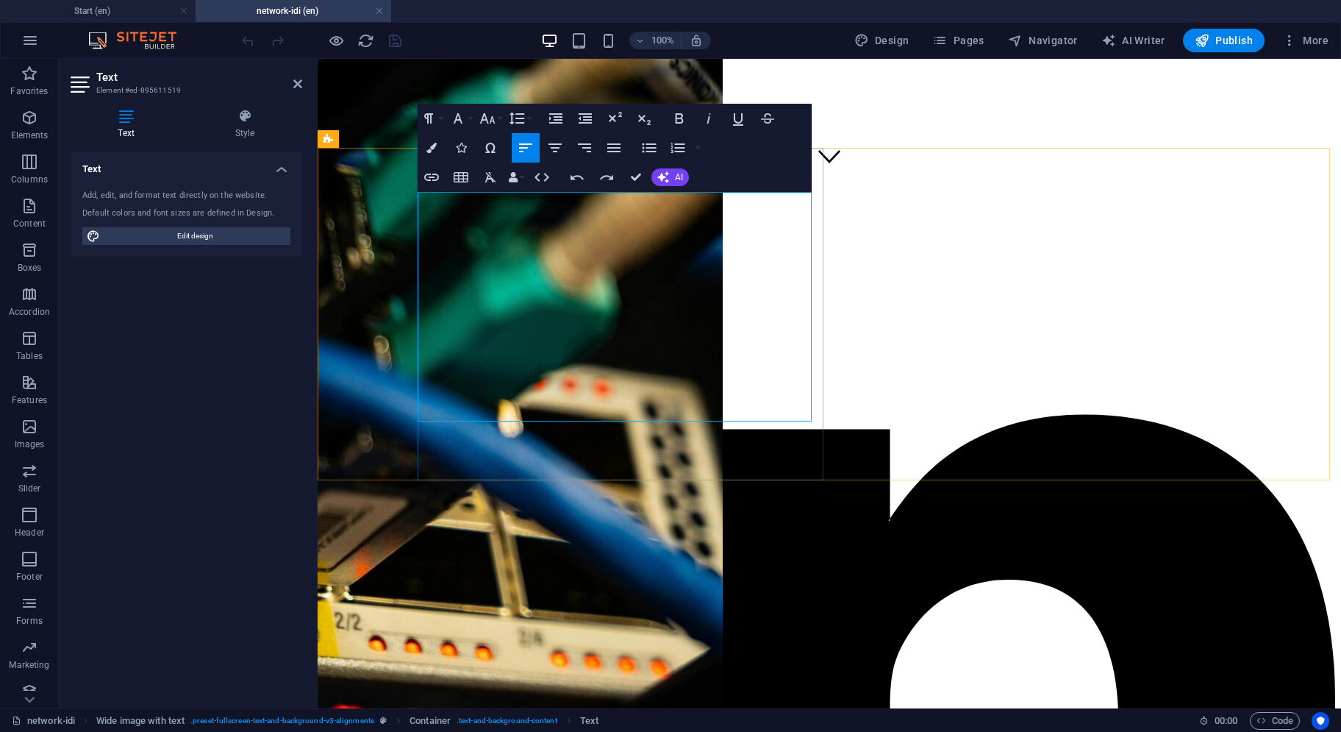
drag, startPoint x: 560, startPoint y: 289, endPoint x: 450, endPoint y: 283, distance: 109.7
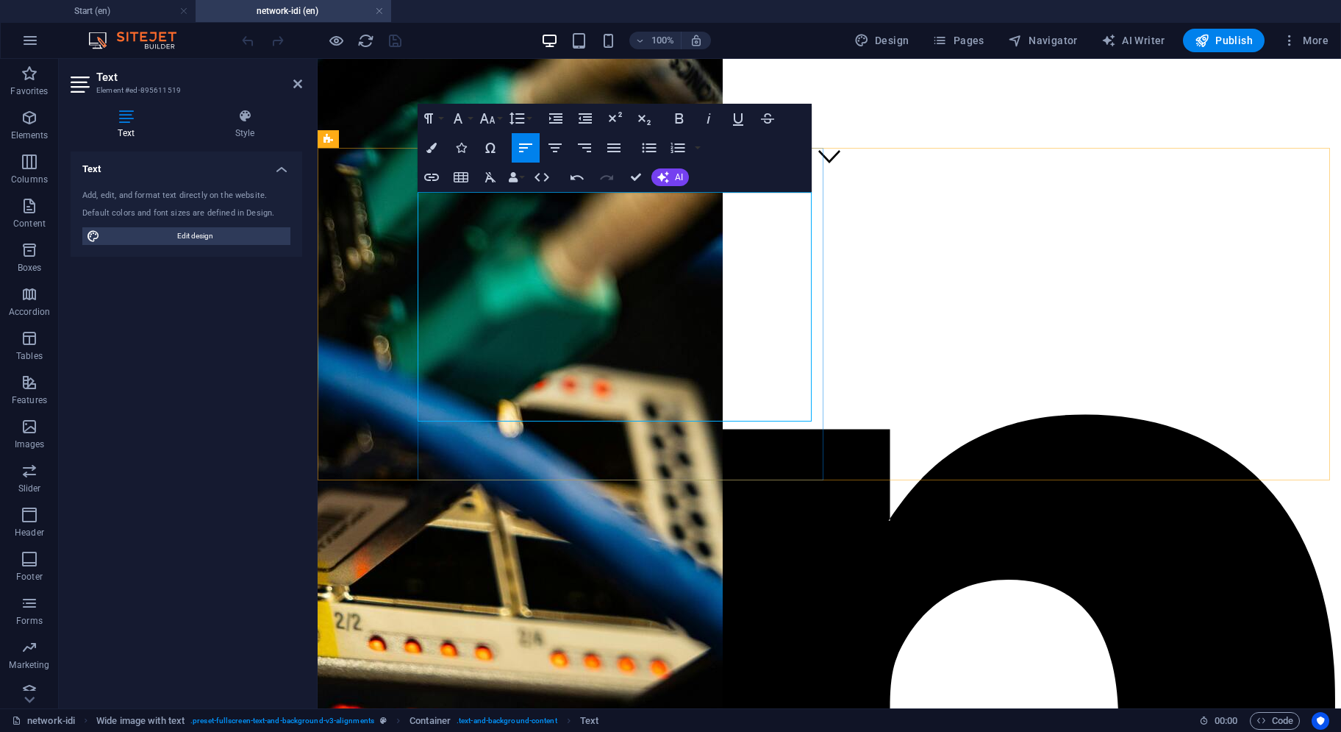
drag, startPoint x: 596, startPoint y: 323, endPoint x: 445, endPoint y: 320, distance: 150.8
drag, startPoint x: 607, startPoint y: 358, endPoint x: 451, endPoint y: 359, distance: 155.9
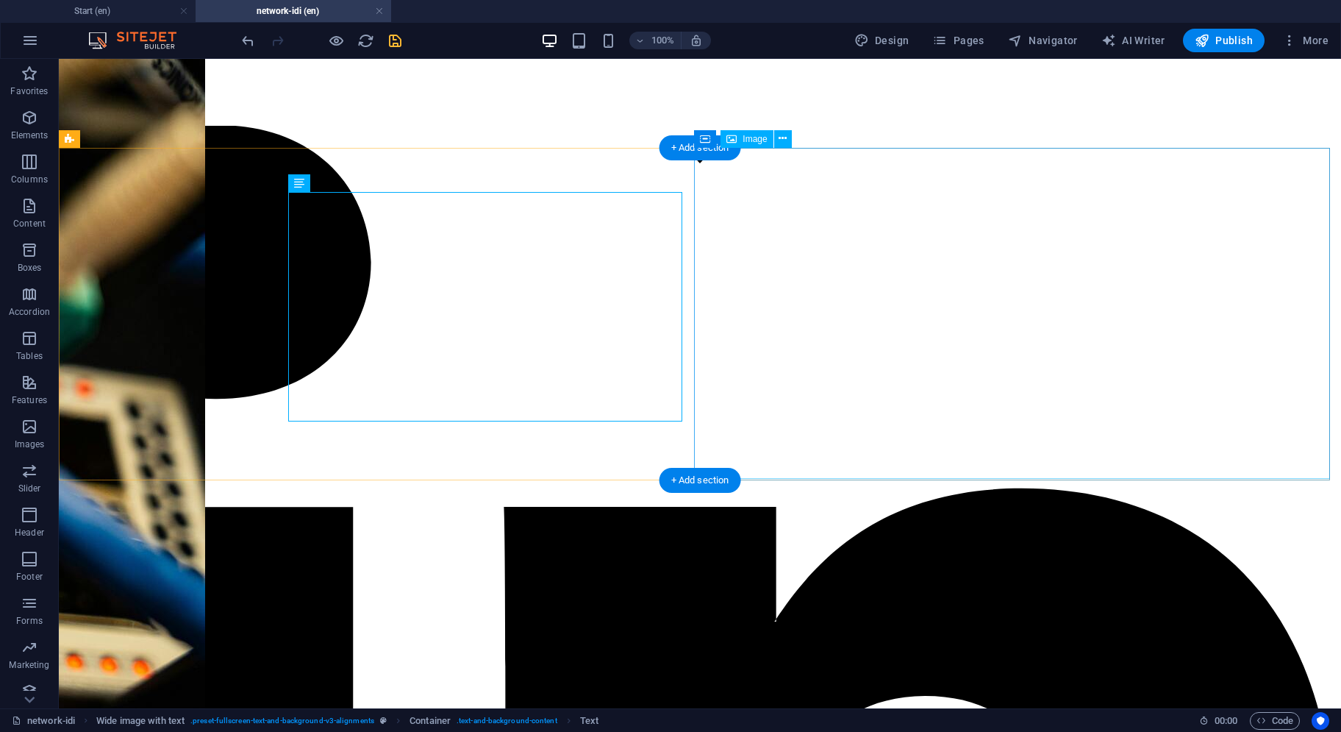
select select "px"
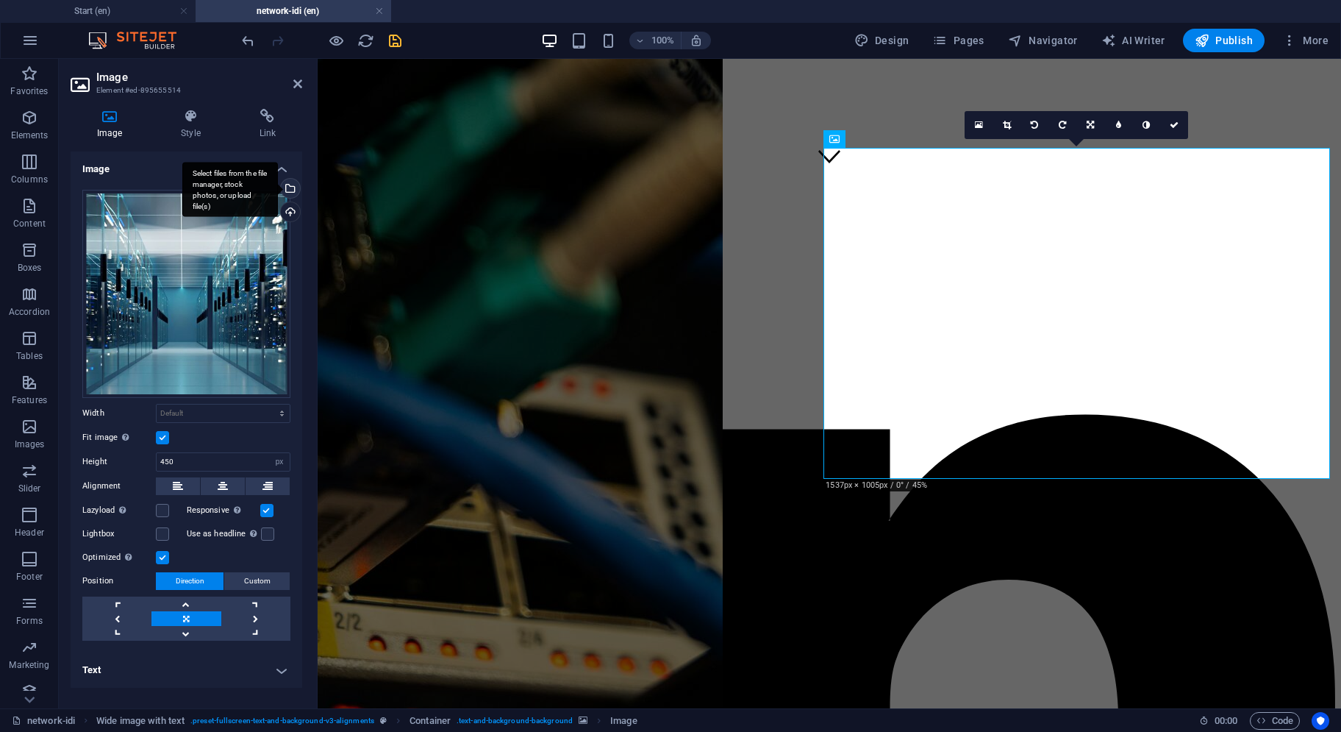
click at [291, 186] on div "Select files from the file manager, stock photos, or upload file(s)" at bounding box center [289, 190] width 22 height 22
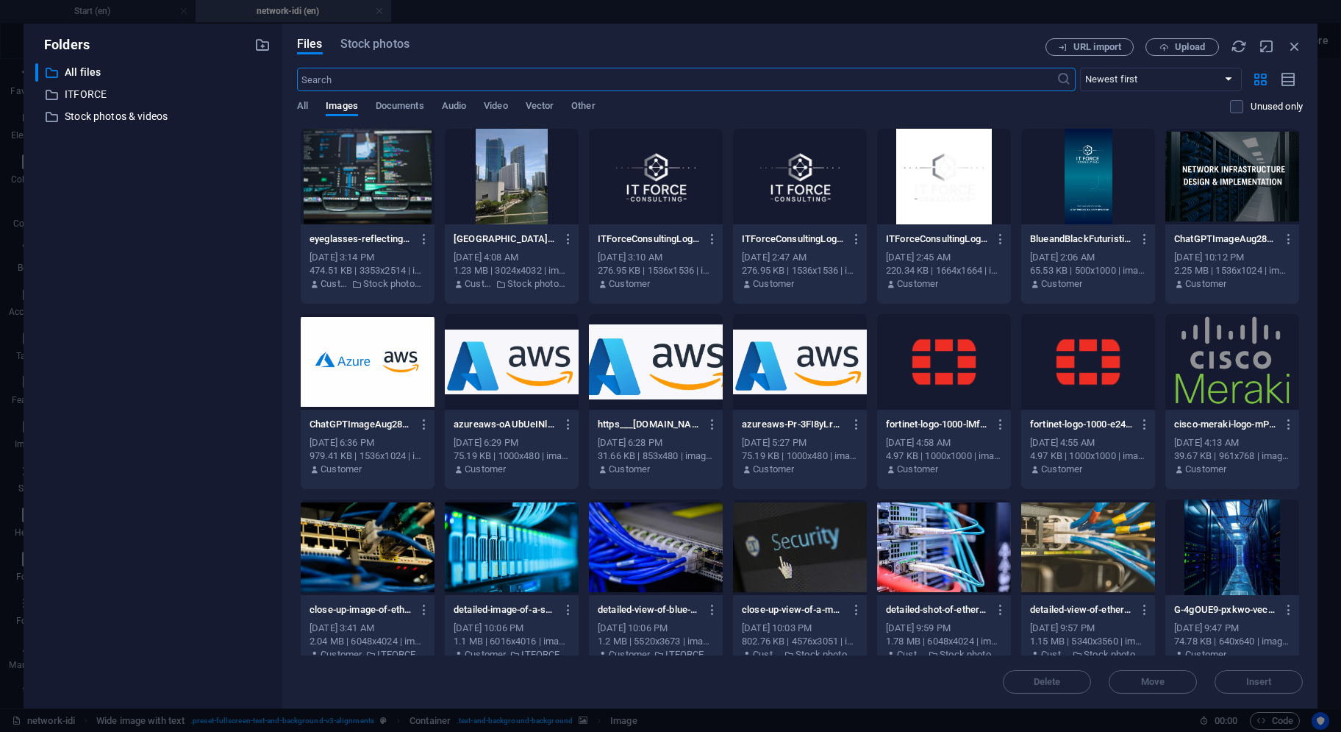
click at [396, 33] on div "Files Stock photos URL import Upload ​ Newest first Oldest first Name (A-Z) Nam…" at bounding box center [800, 366] width 1036 height 685
click at [396, 49] on span "Stock photos" at bounding box center [375, 44] width 69 height 18
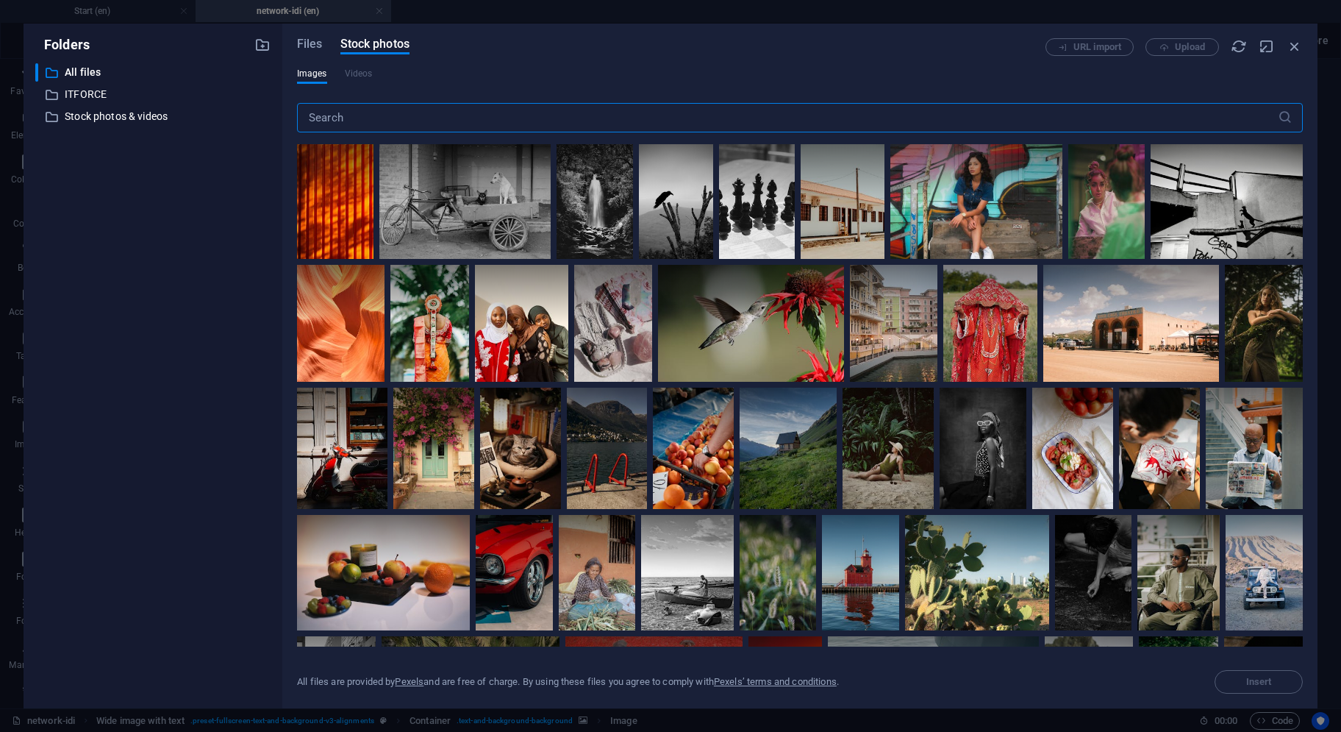
click at [402, 129] on input "text" at bounding box center [787, 117] width 981 height 29
type input "data center"
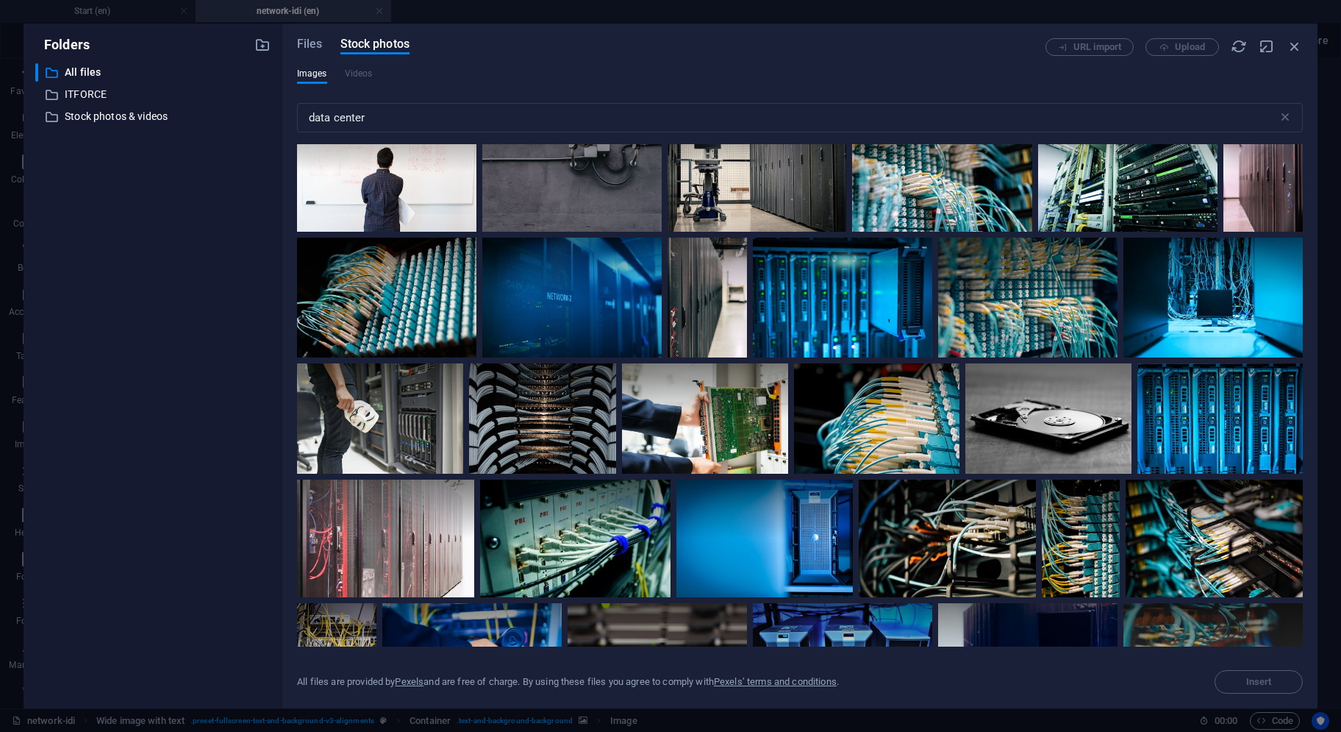
scroll to position [1324, 0]
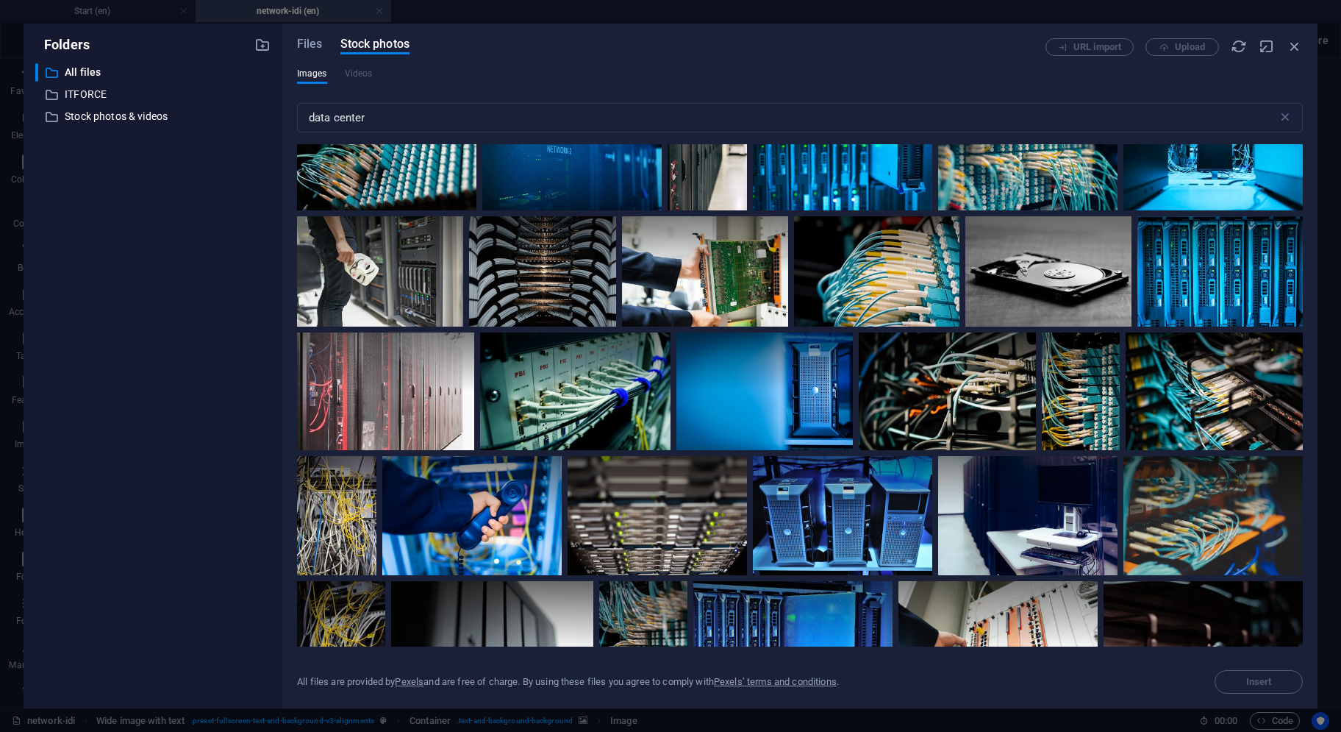
click at [662, 210] on div at bounding box center [571, 150] width 179 height 120
click at [656, 121] on icon at bounding box center [643, 108] width 25 height 25
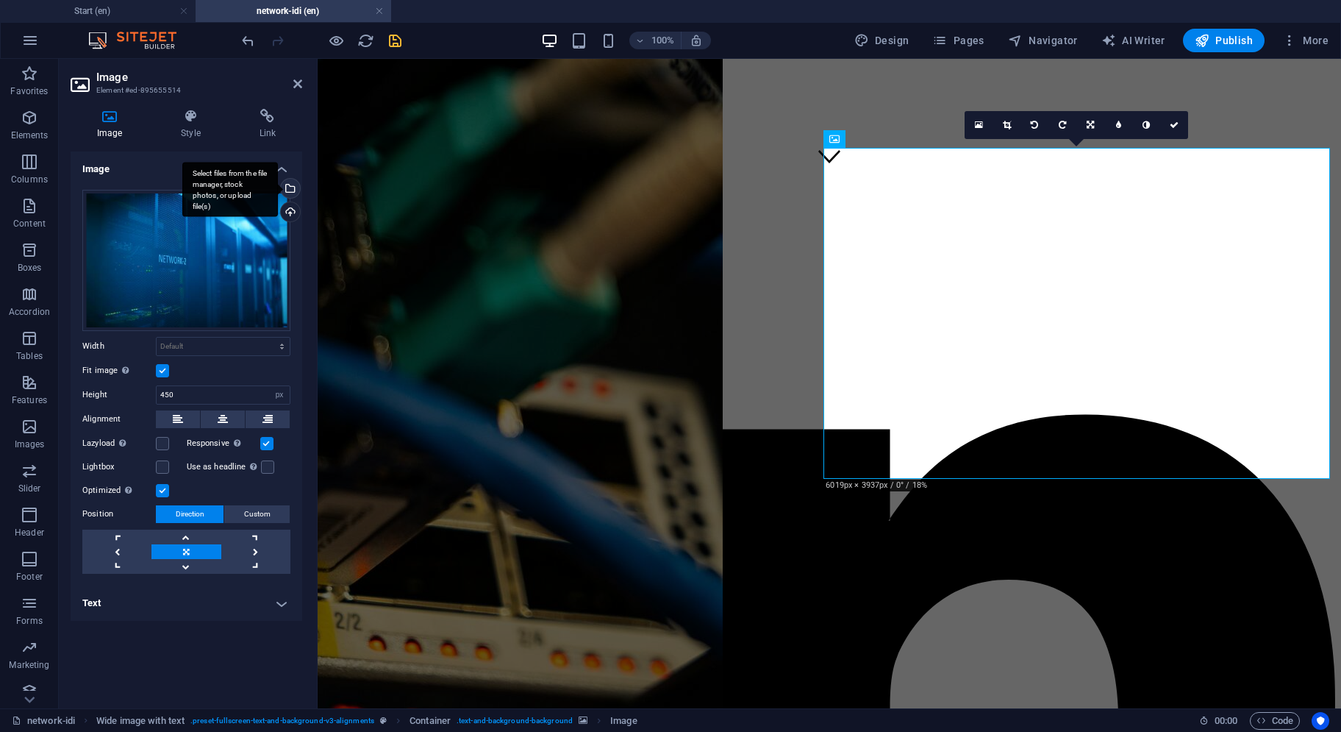
click at [278, 185] on div "Select files from the file manager, stock photos, or upload file(s)" at bounding box center [230, 189] width 96 height 55
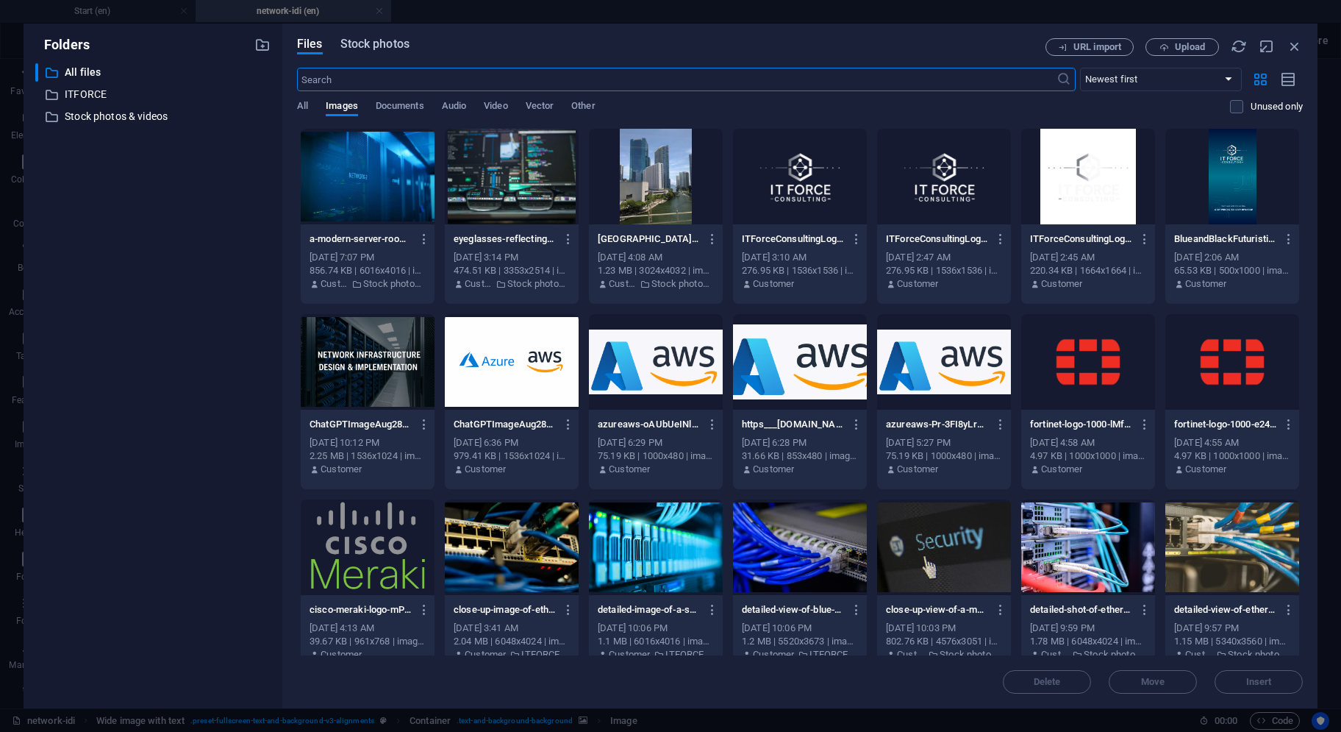
click at [367, 40] on span "Stock photos" at bounding box center [375, 44] width 69 height 18
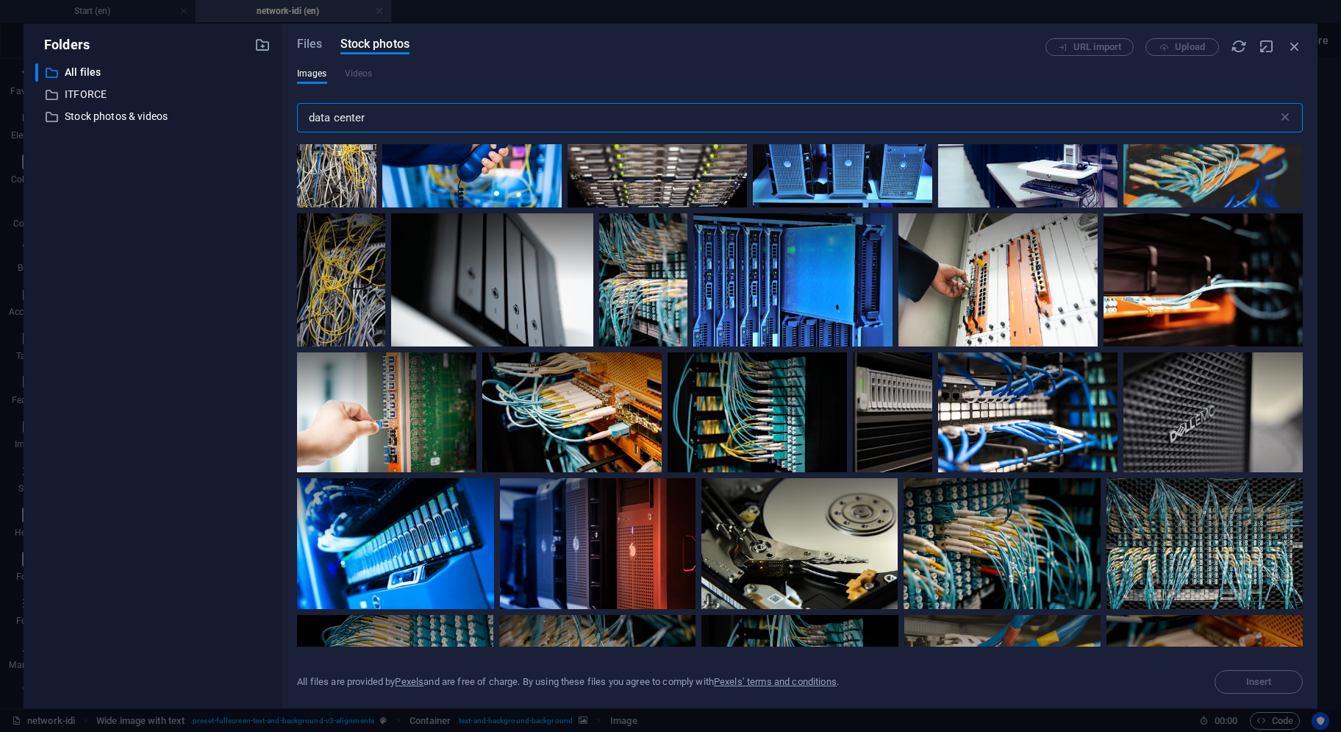
scroll to position [1839, 0]
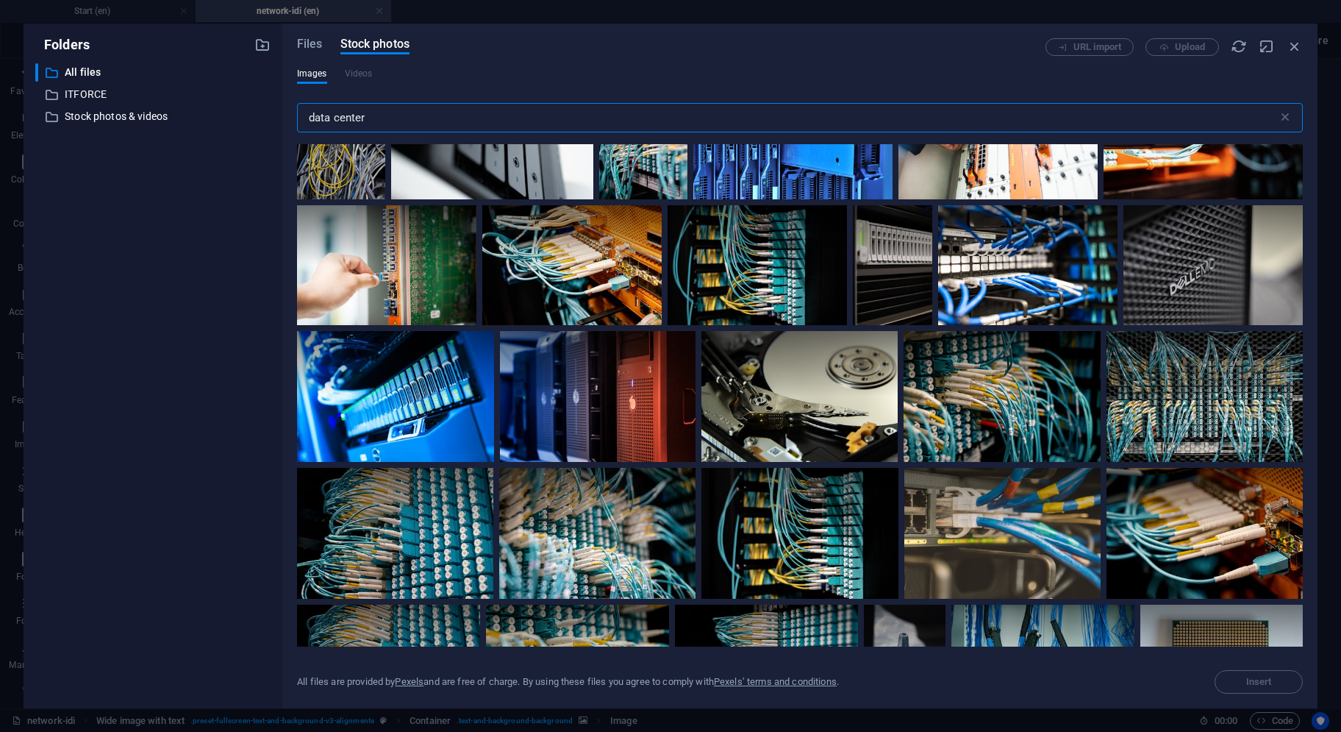
click at [862, 97] on icon at bounding box center [874, 84] width 25 height 25
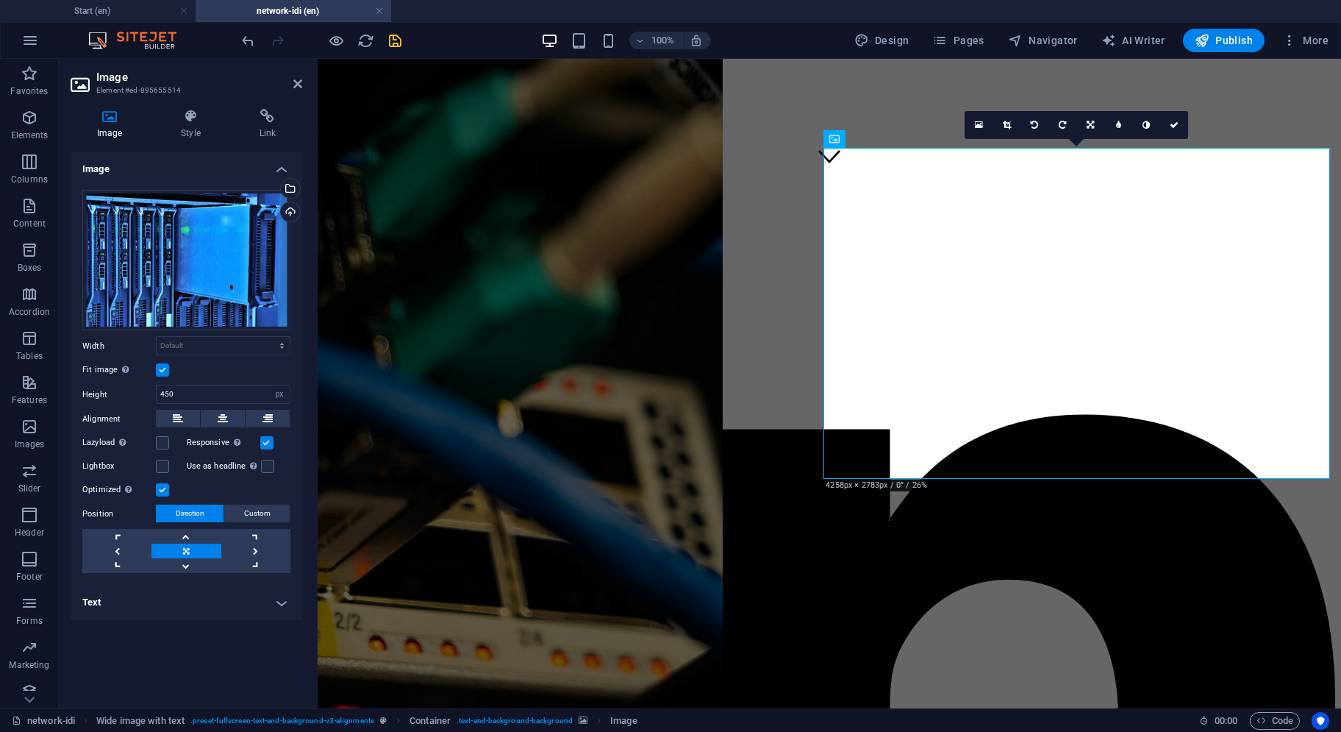
click at [165, 371] on label at bounding box center [162, 369] width 13 height 13
click at [0, 0] on input "Fit image Automatically fit image to a fixed width and height" at bounding box center [0, 0] width 0 height 0
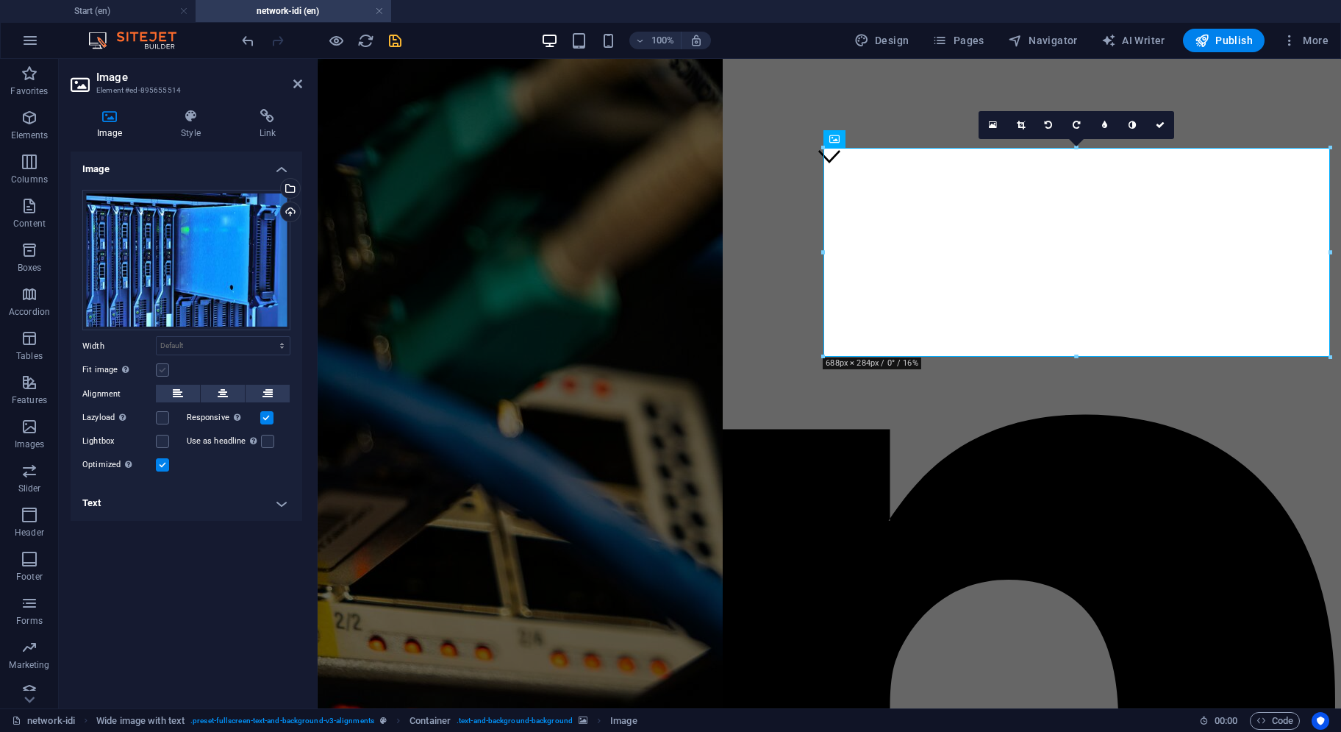
click at [165, 371] on label at bounding box center [162, 369] width 13 height 13
click at [0, 0] on input "Fit image Automatically fit image to a fixed width and height" at bounding box center [0, 0] width 0 height 0
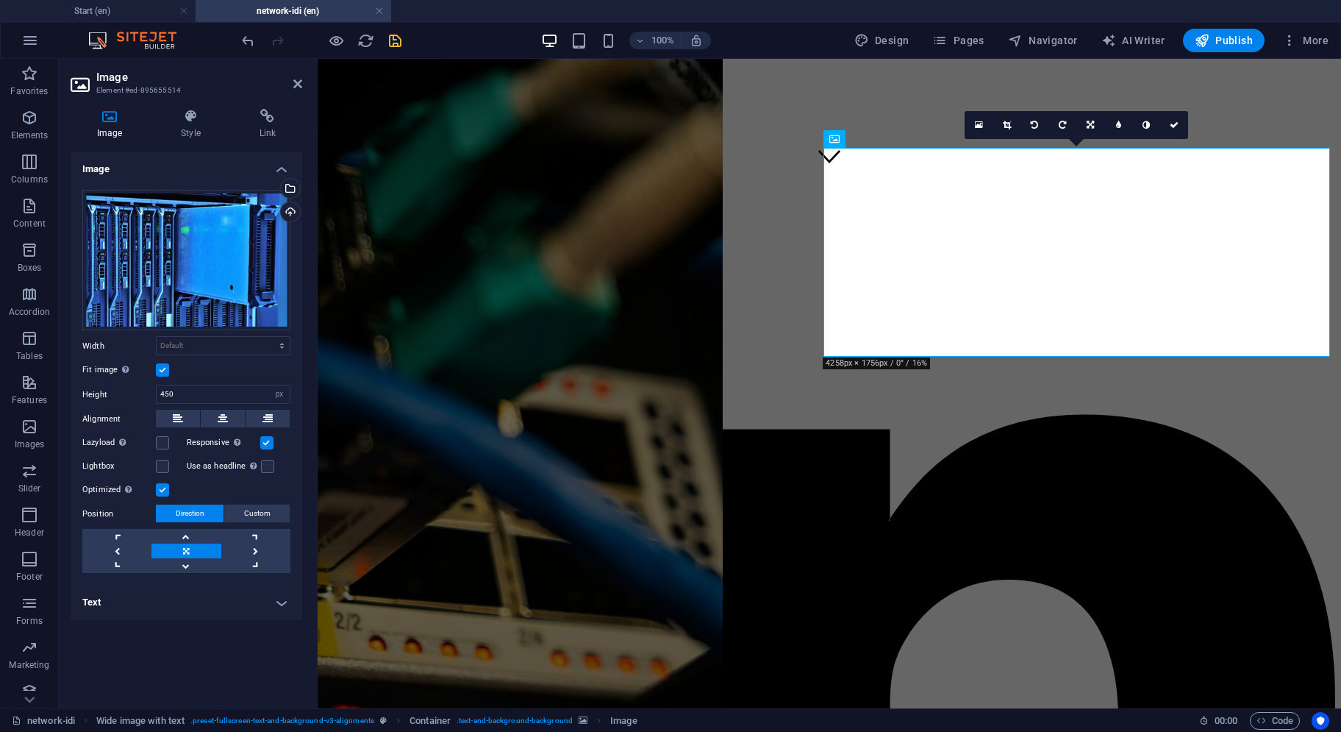
click at [165, 373] on label at bounding box center [162, 369] width 13 height 13
click at [0, 0] on input "Fit image Automatically fit image to a fixed width and height" at bounding box center [0, 0] width 0 height 0
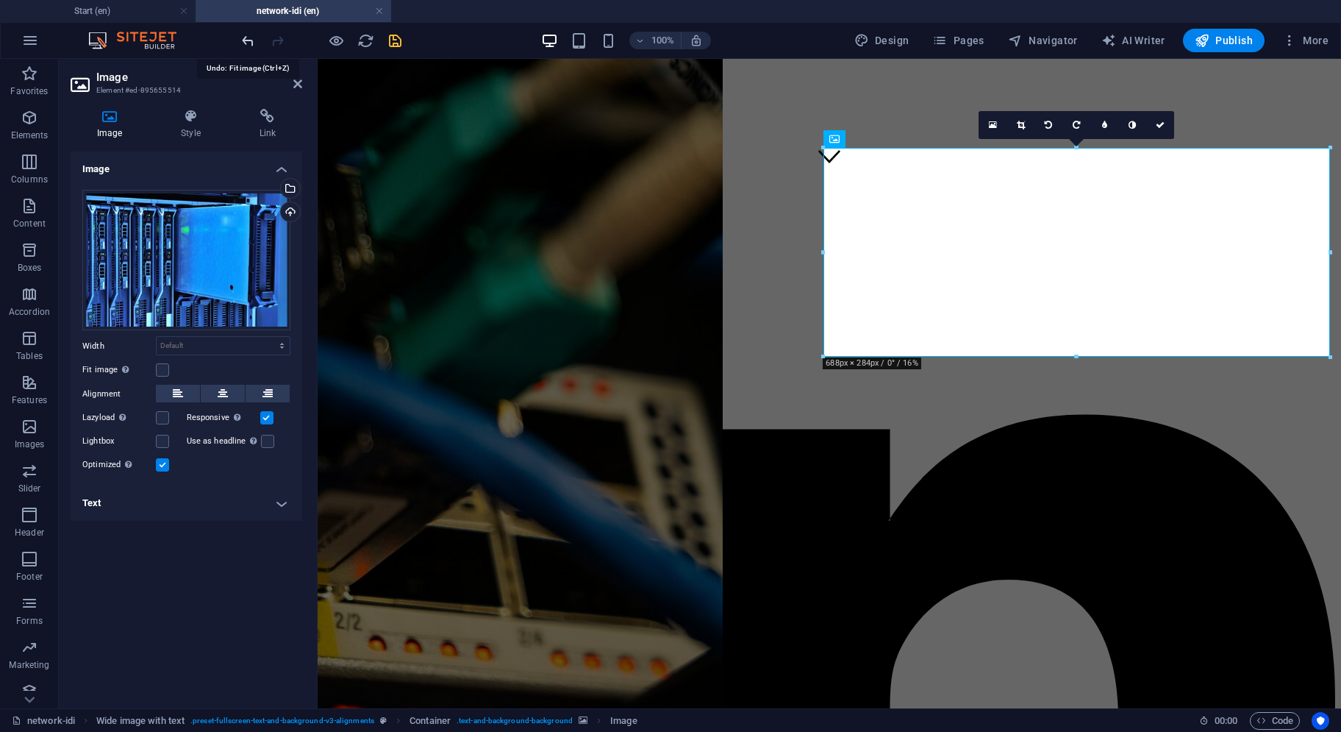
click at [247, 44] on icon "undo" at bounding box center [248, 40] width 17 height 17
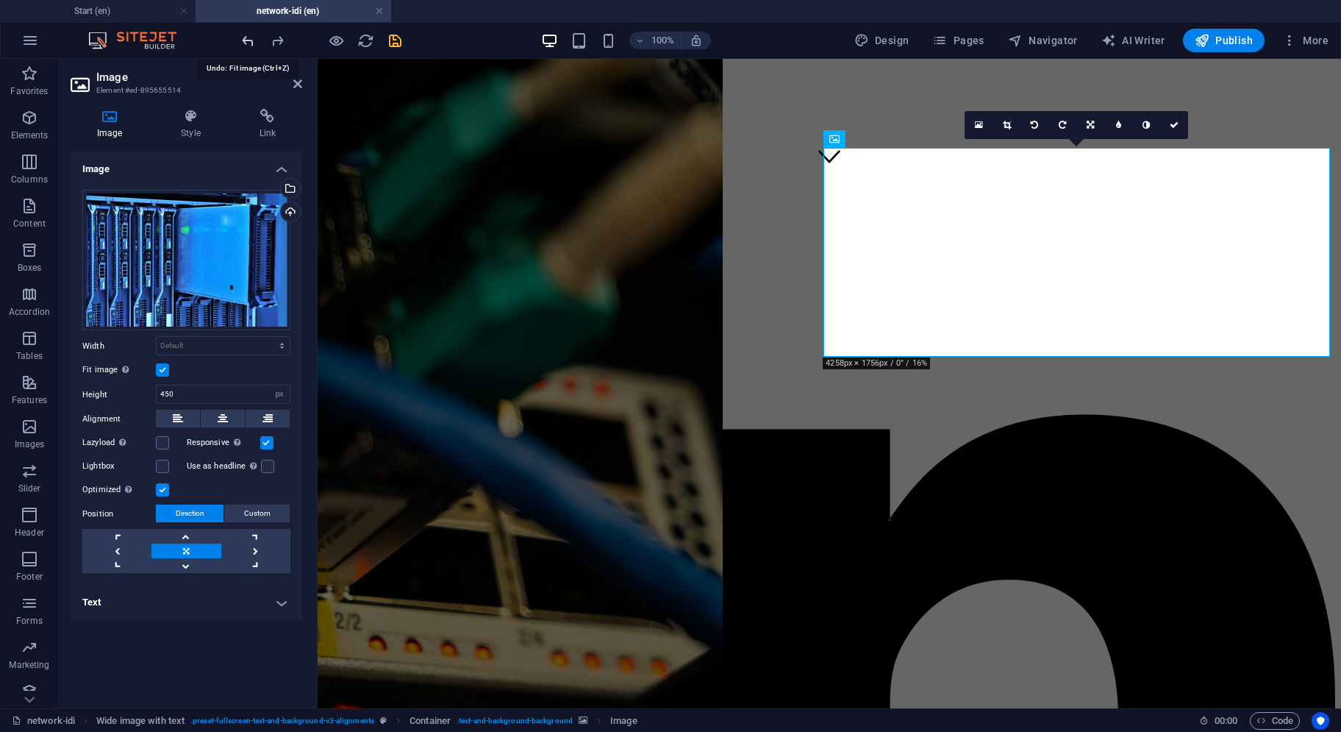
click at [247, 44] on icon "undo" at bounding box center [248, 40] width 17 height 17
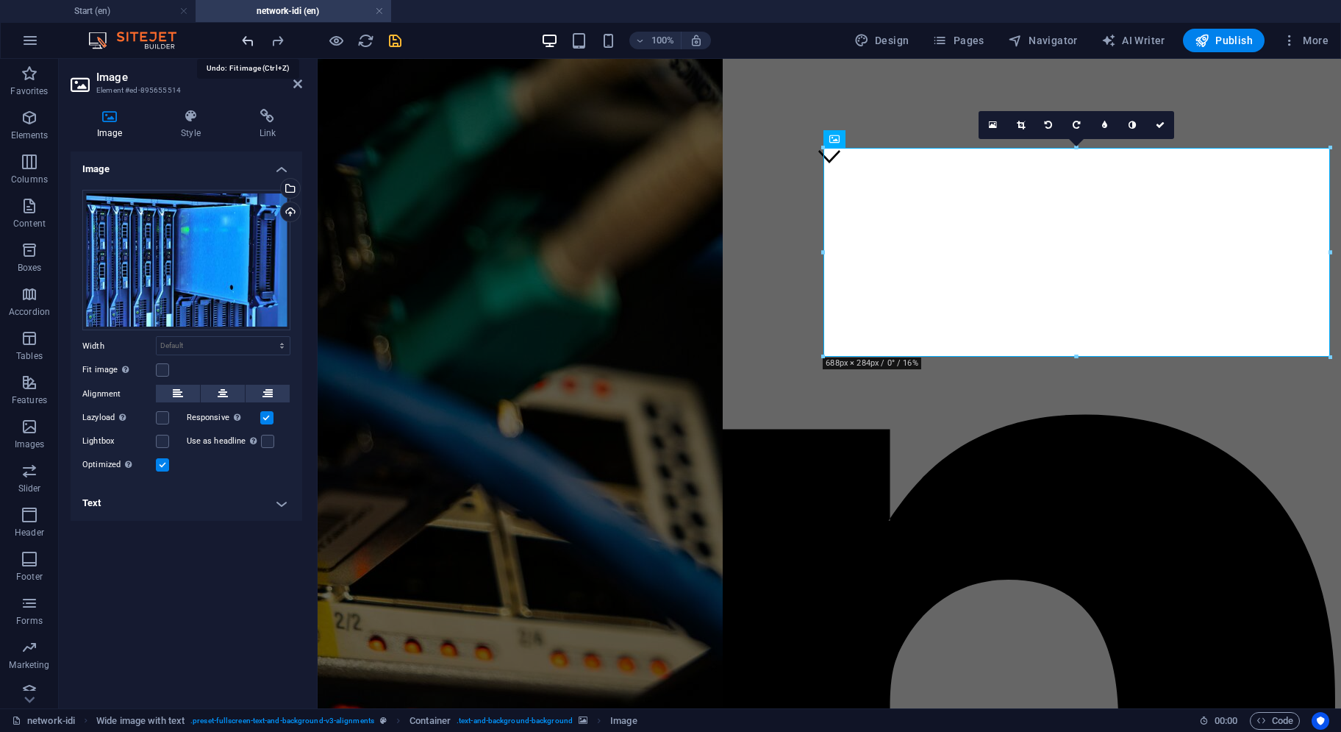
click at [249, 44] on icon "undo" at bounding box center [248, 40] width 17 height 17
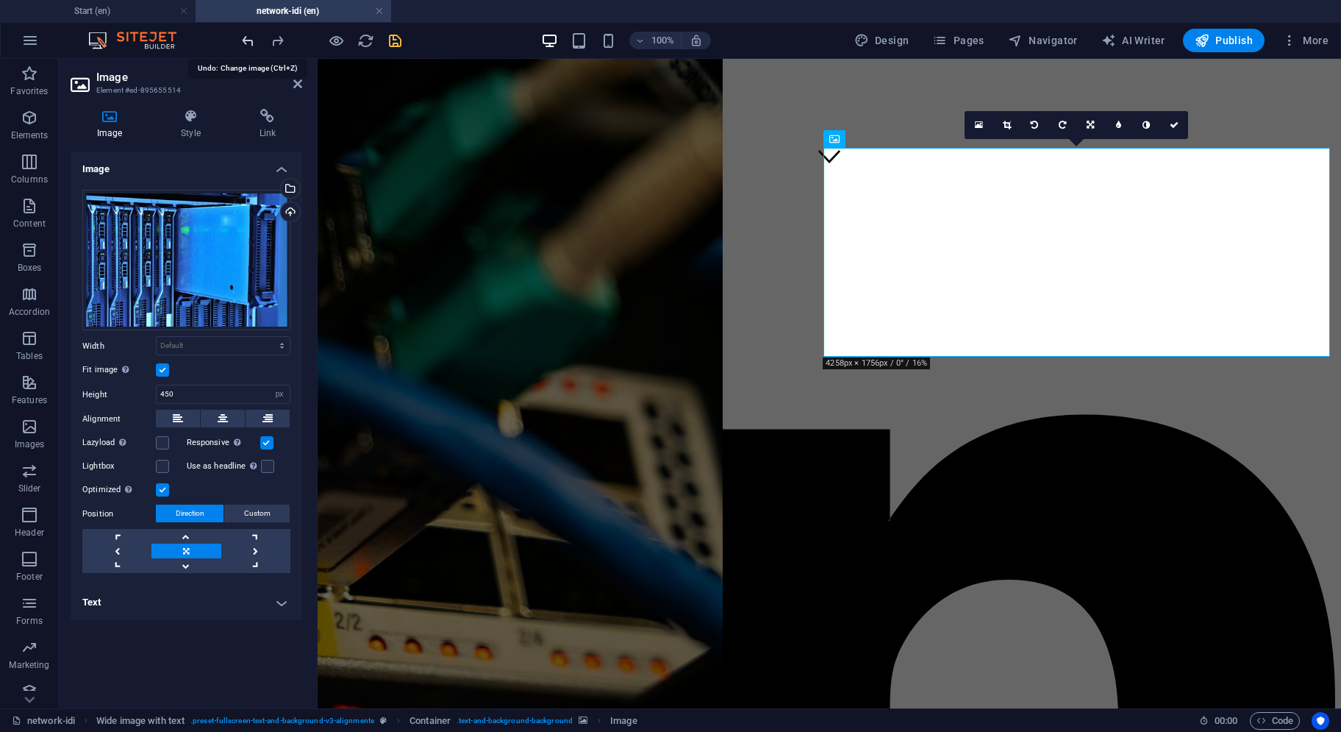
click at [249, 44] on icon "undo" at bounding box center [248, 40] width 17 height 17
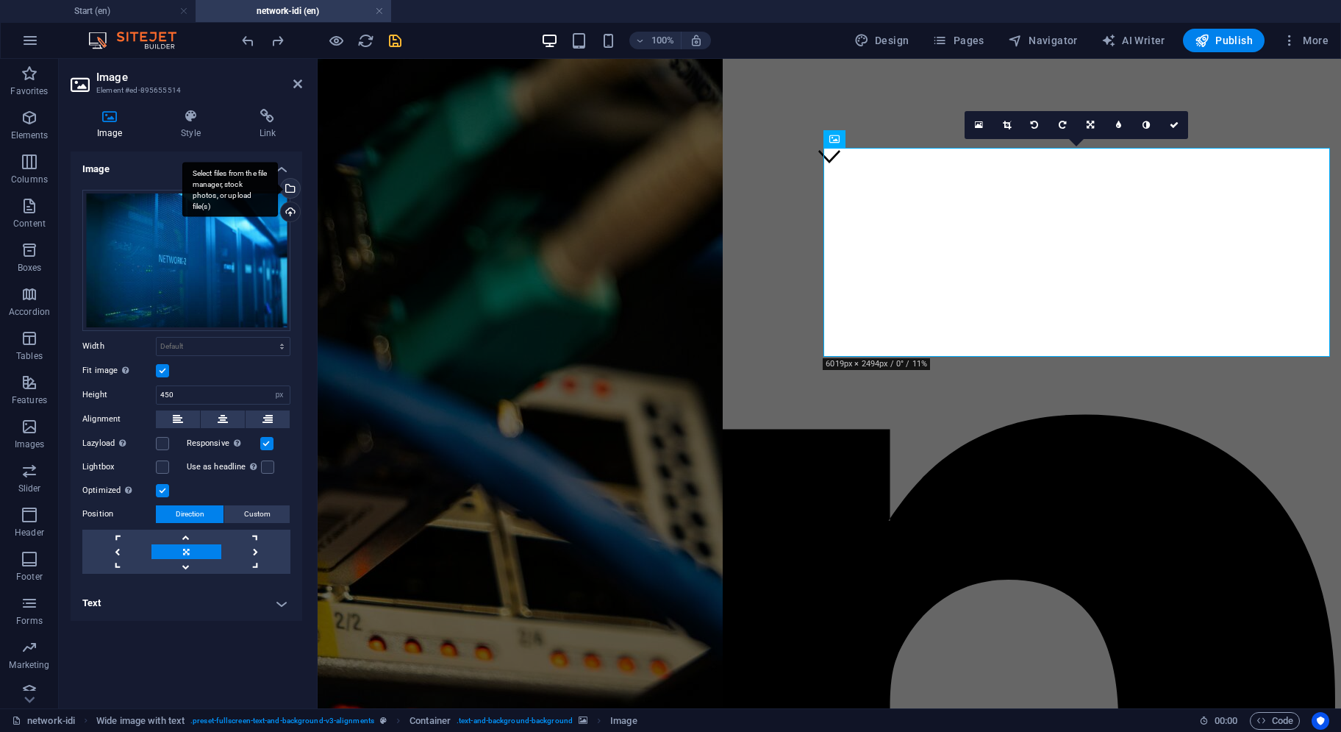
click at [291, 183] on div "Select files from the file manager, stock photos, or upload file(s)" at bounding box center [289, 190] width 22 height 22
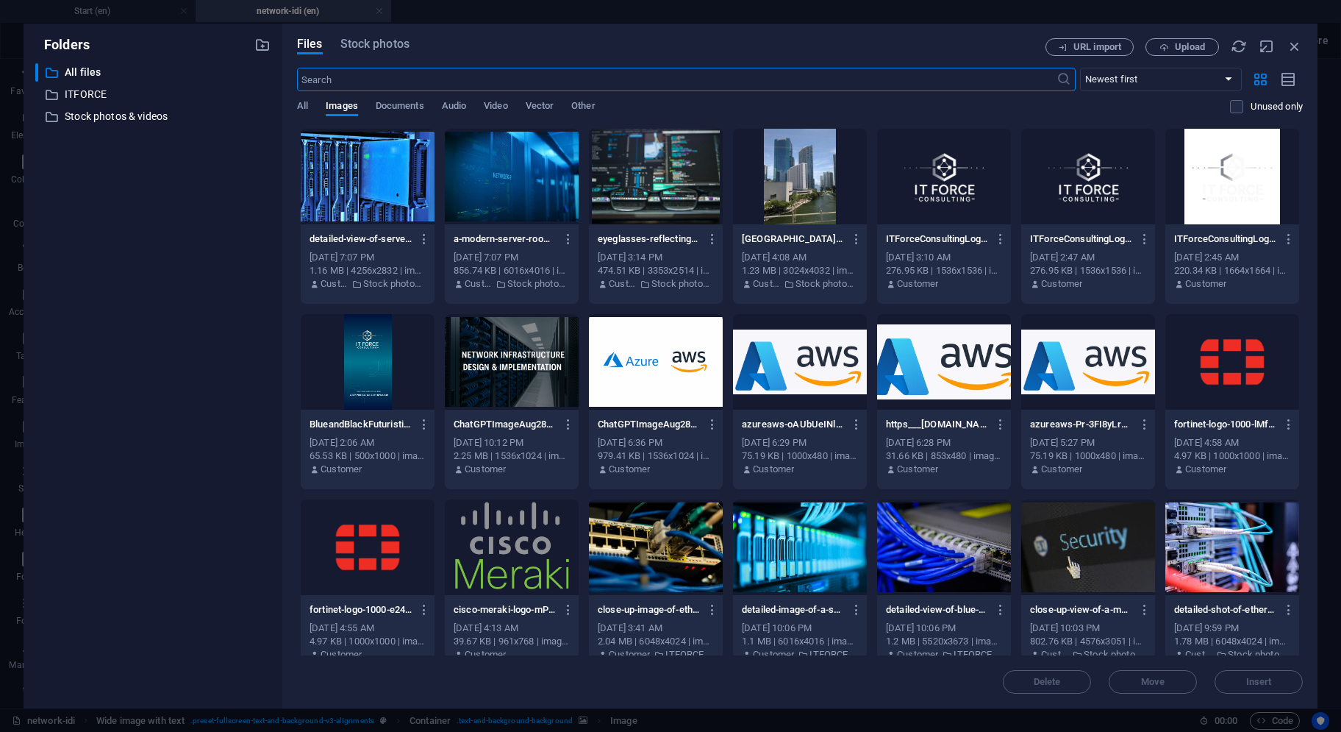
select select "DISABLED_OPTION_VALUE"
click at [400, 52] on span "Stock photos" at bounding box center [375, 44] width 69 height 18
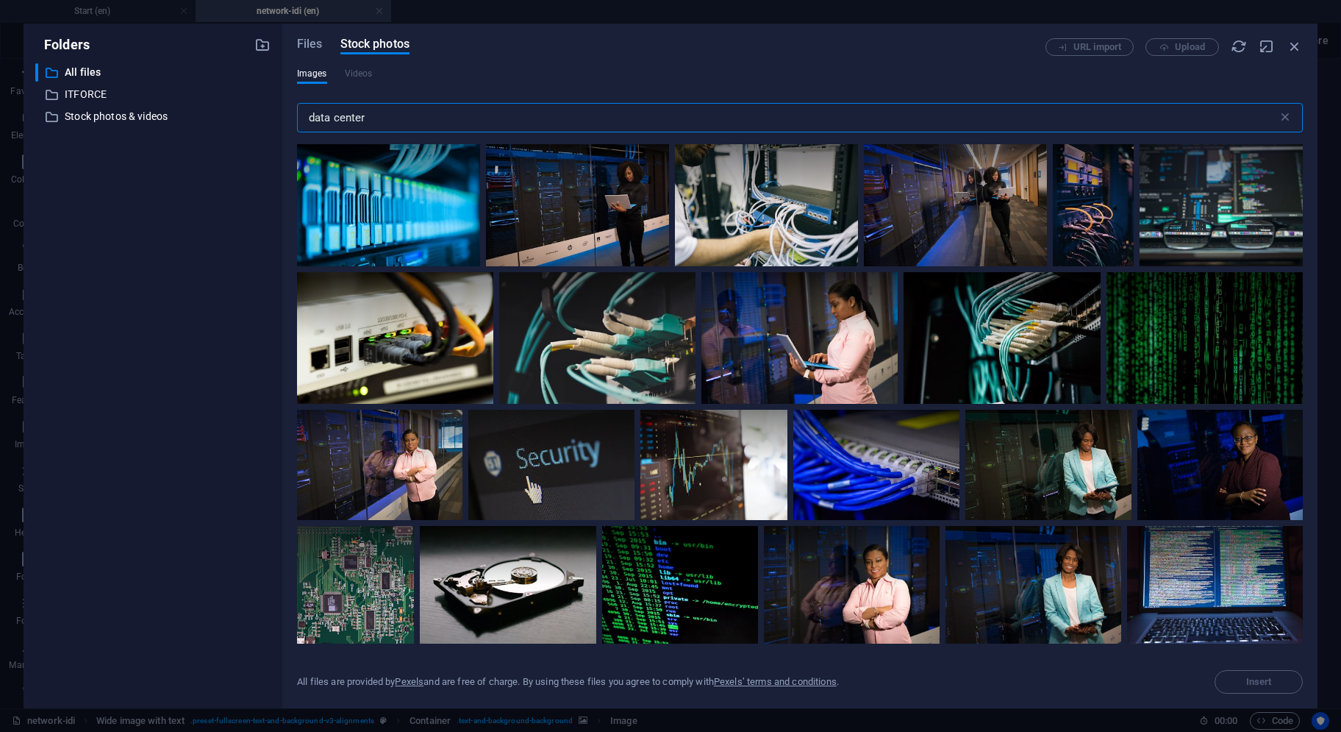
click at [427, 123] on input "data center" at bounding box center [787, 117] width 981 height 29
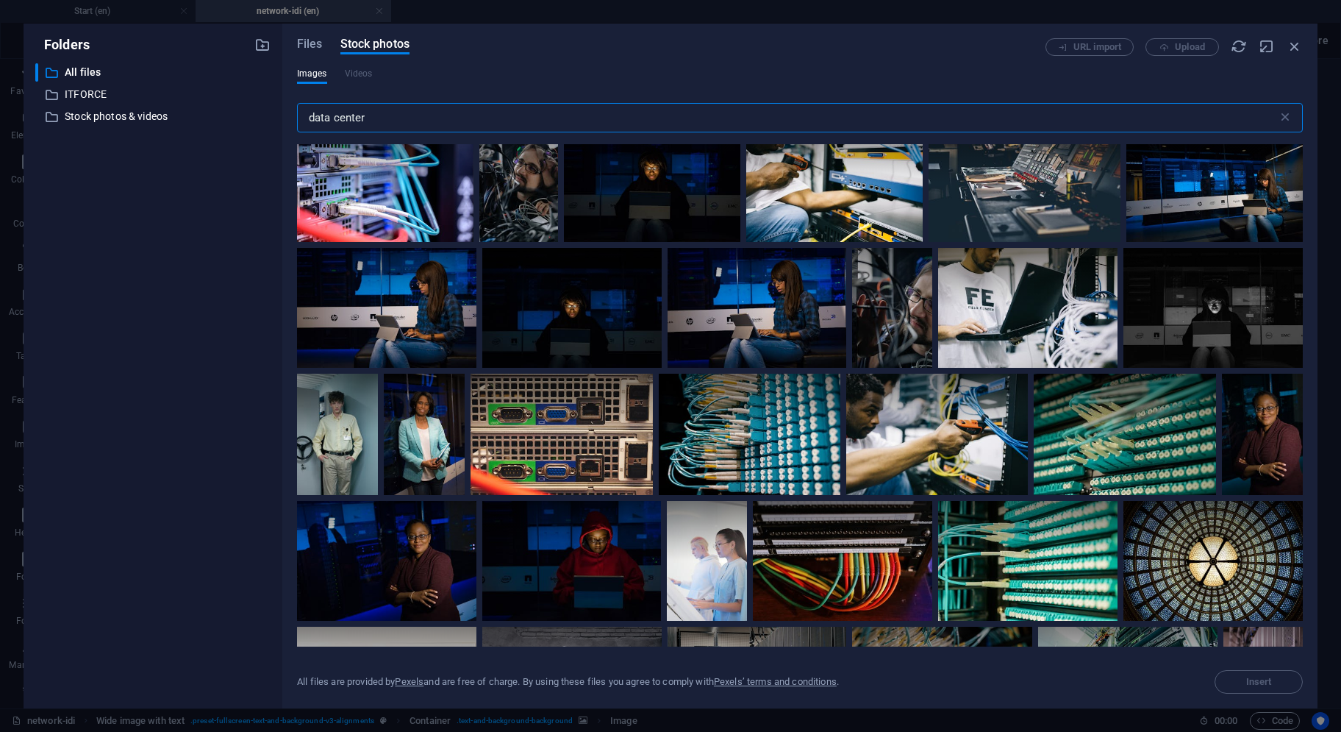
scroll to position [0, 0]
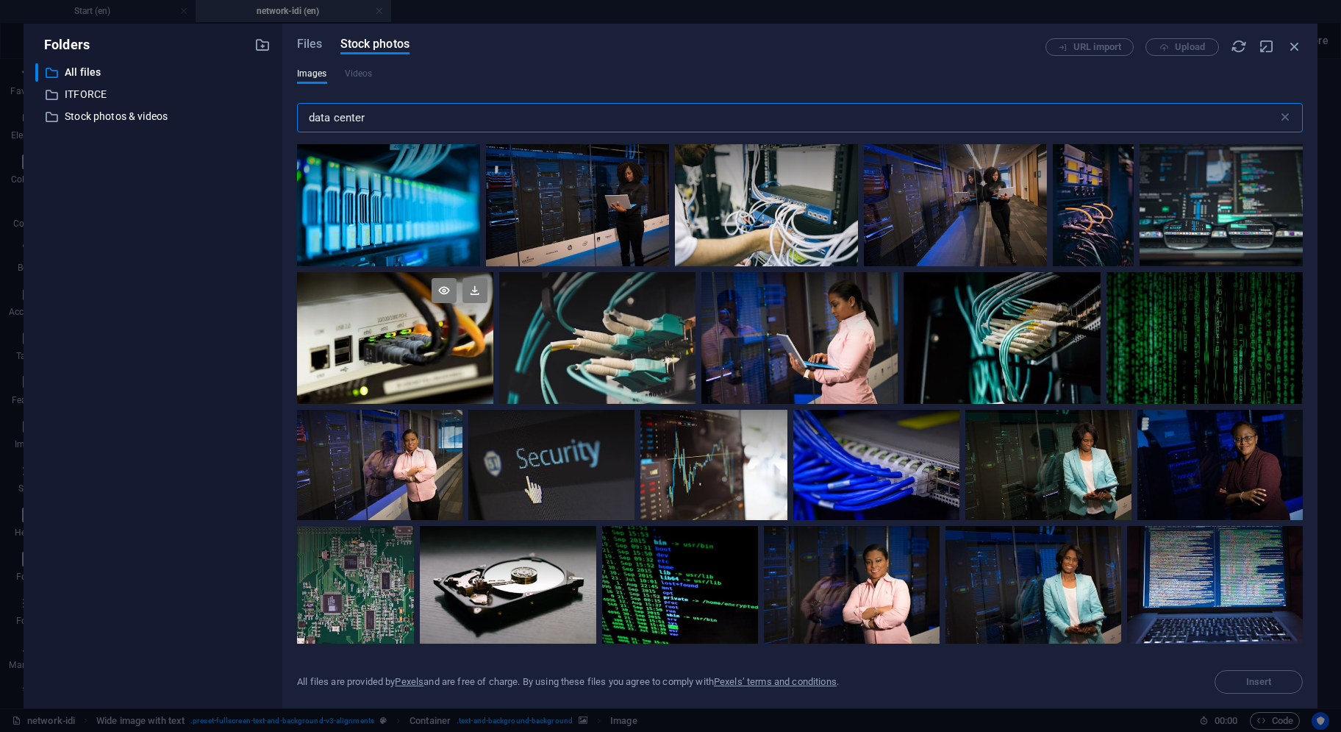
click at [426, 341] on div at bounding box center [395, 337] width 196 height 131
click at [475, 292] on icon at bounding box center [475, 290] width 25 height 25
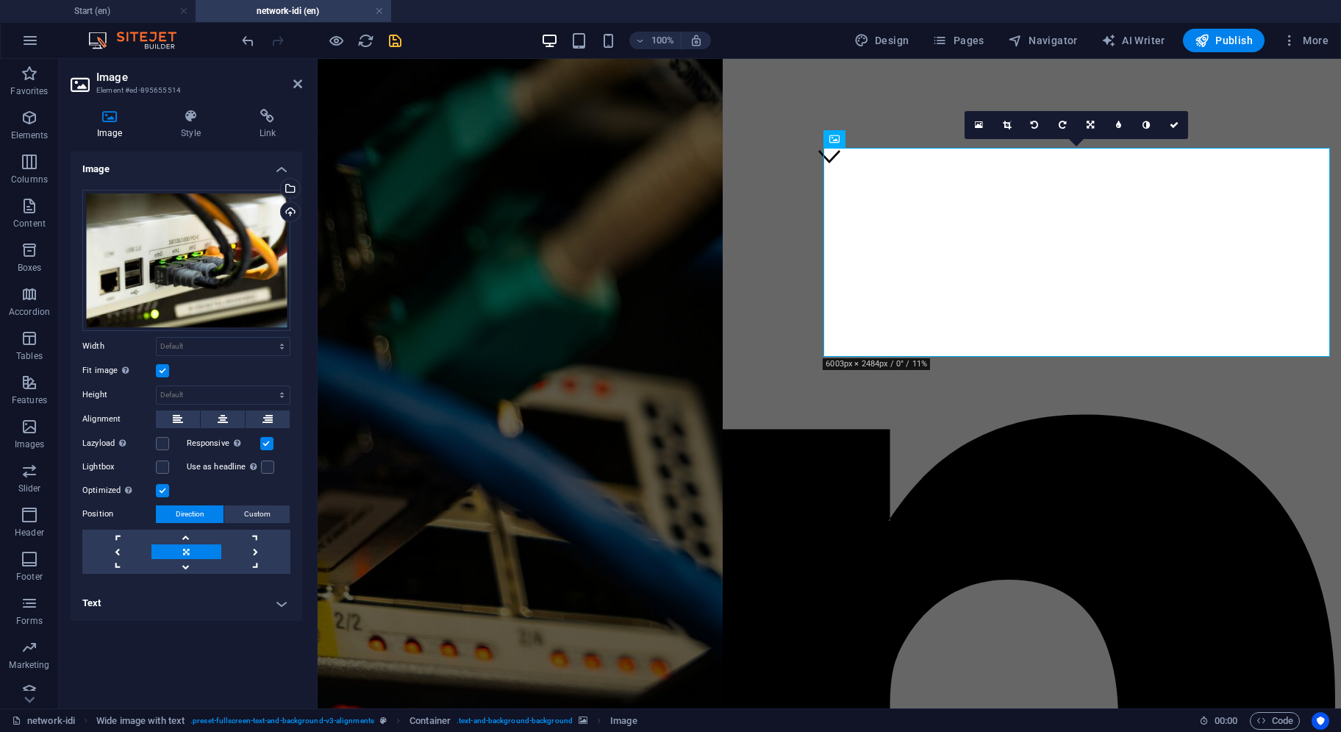
click at [165, 370] on label at bounding box center [162, 370] width 13 height 13
click at [0, 0] on input "Fit image Automatically fit image to a fixed width and height" at bounding box center [0, 0] width 0 height 0
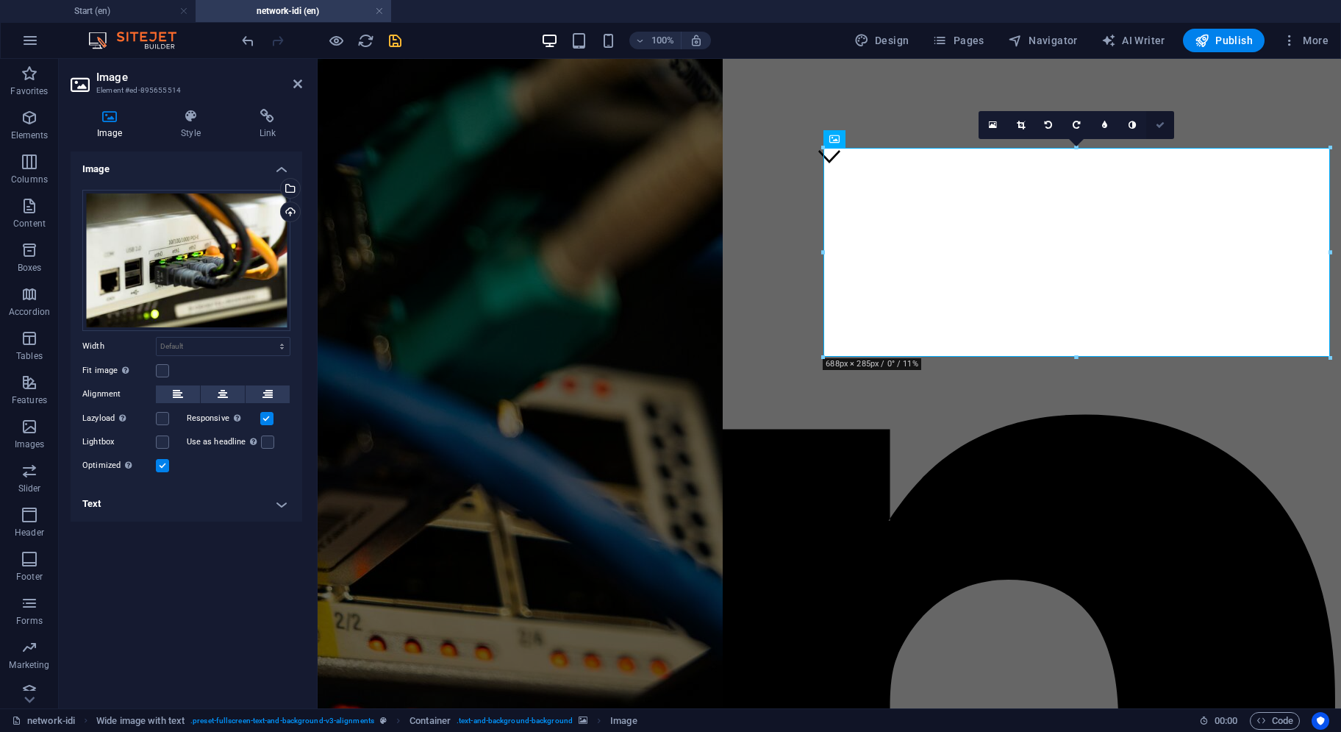
click at [1167, 126] on link at bounding box center [1161, 125] width 28 height 28
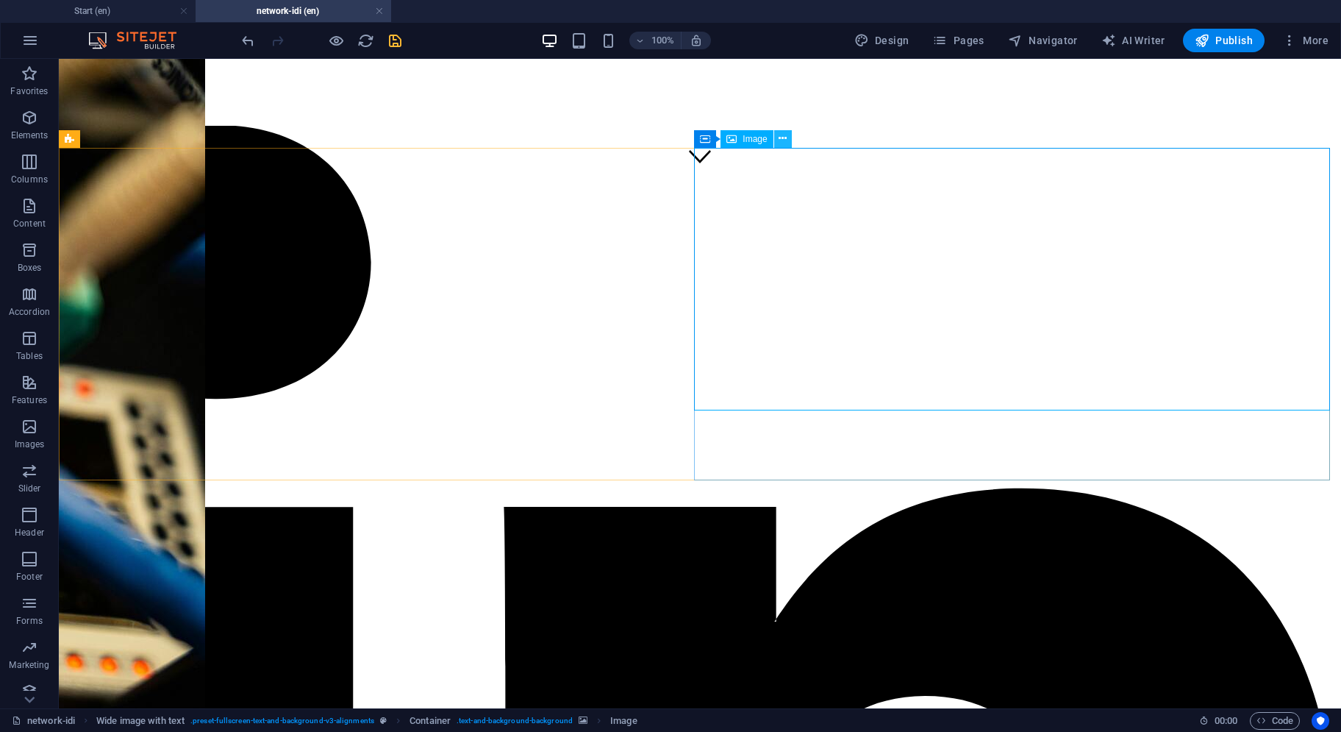
click at [783, 142] on icon at bounding box center [783, 138] width 8 height 15
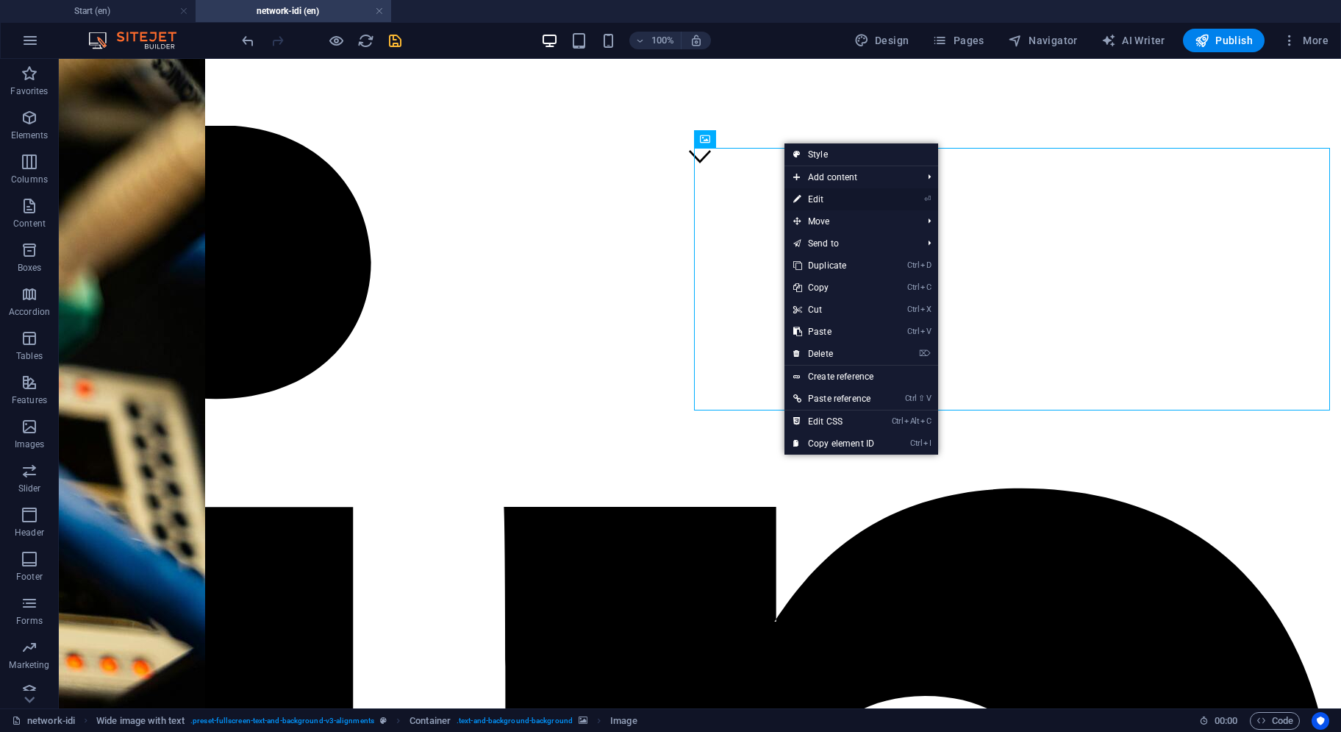
click at [809, 201] on link "⏎ Edit" at bounding box center [834, 199] width 99 height 22
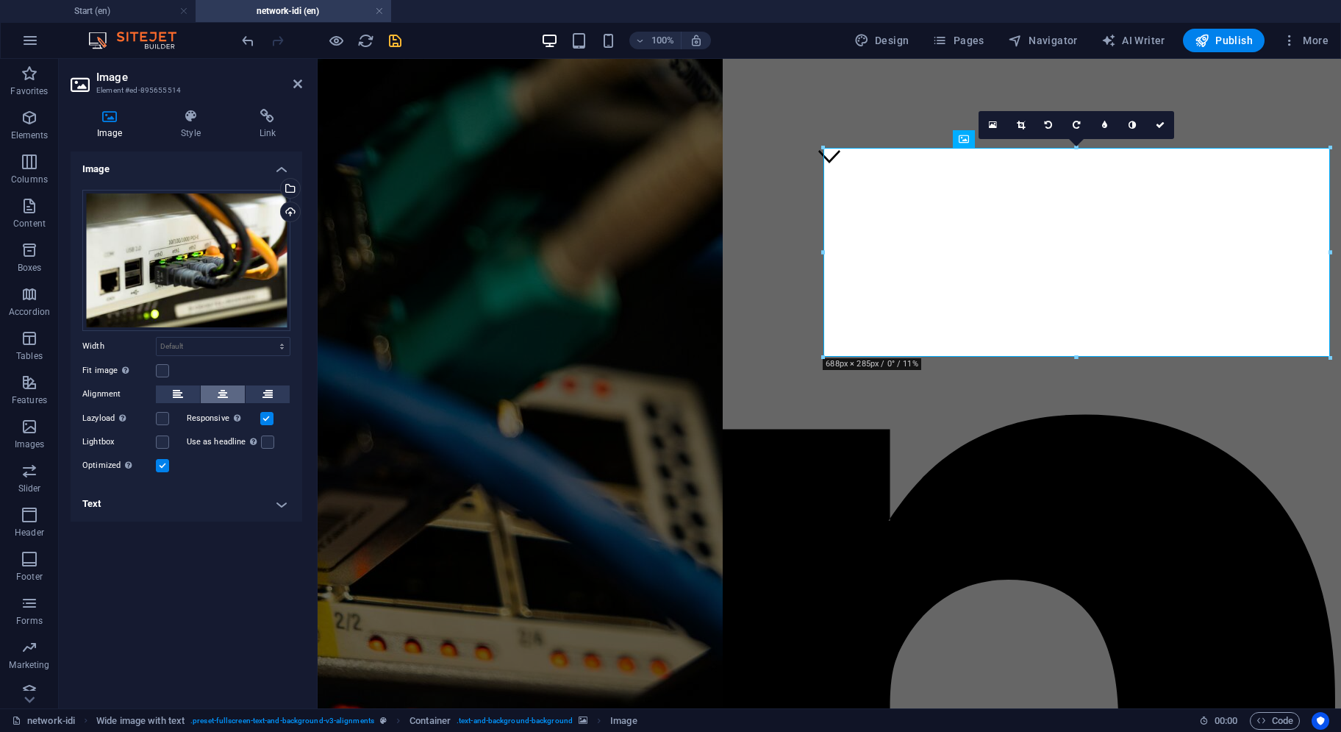
click at [212, 391] on button at bounding box center [223, 394] width 44 height 18
click at [178, 392] on icon at bounding box center [178, 394] width 10 height 18
click at [157, 464] on label at bounding box center [162, 465] width 13 height 13
click at [0, 0] on input "Optimized Images are compressed to improve page speed." at bounding box center [0, 0] width 0 height 0
click at [157, 464] on label at bounding box center [162, 465] width 13 height 13
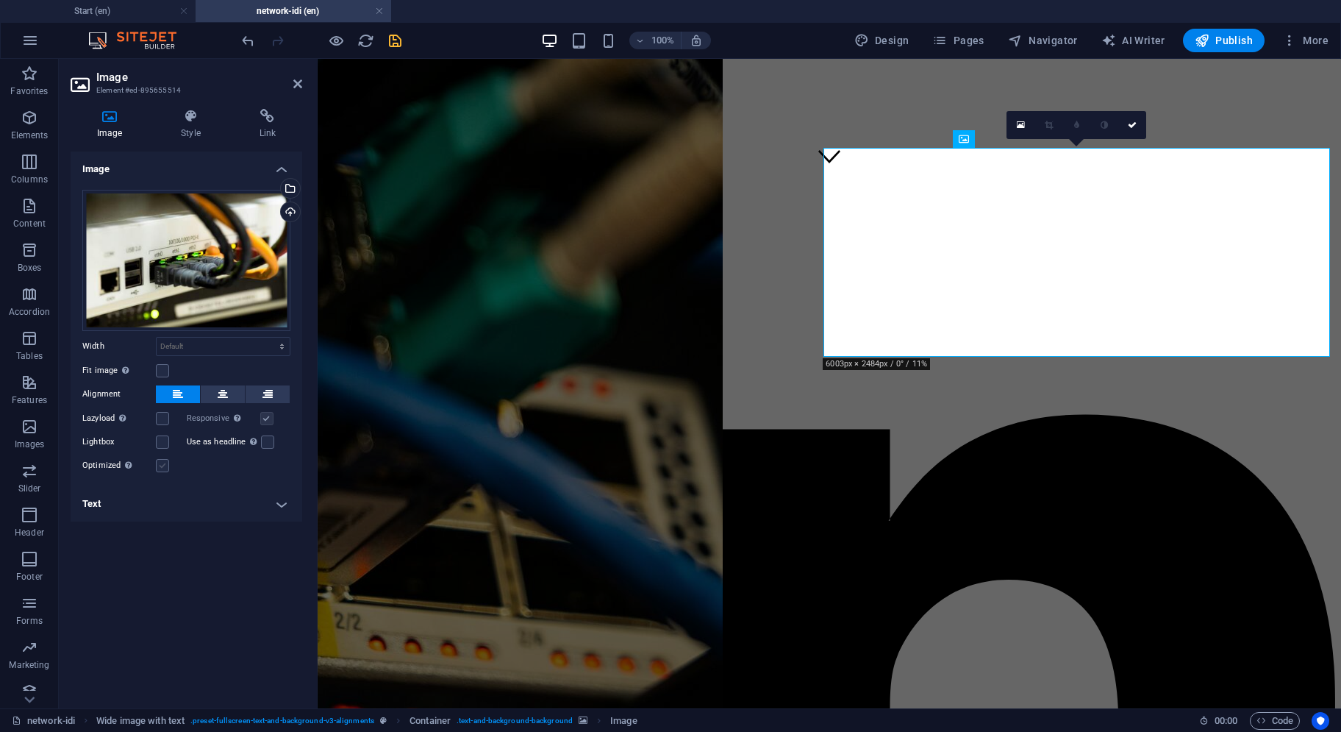
click at [0, 0] on input "Optimized Images are compressed to improve page speed." at bounding box center [0, 0] width 0 height 0
click at [162, 374] on label at bounding box center [162, 370] width 13 height 13
click at [0, 0] on input "Fit image Automatically fit image to a fixed width and height" at bounding box center [0, 0] width 0 height 0
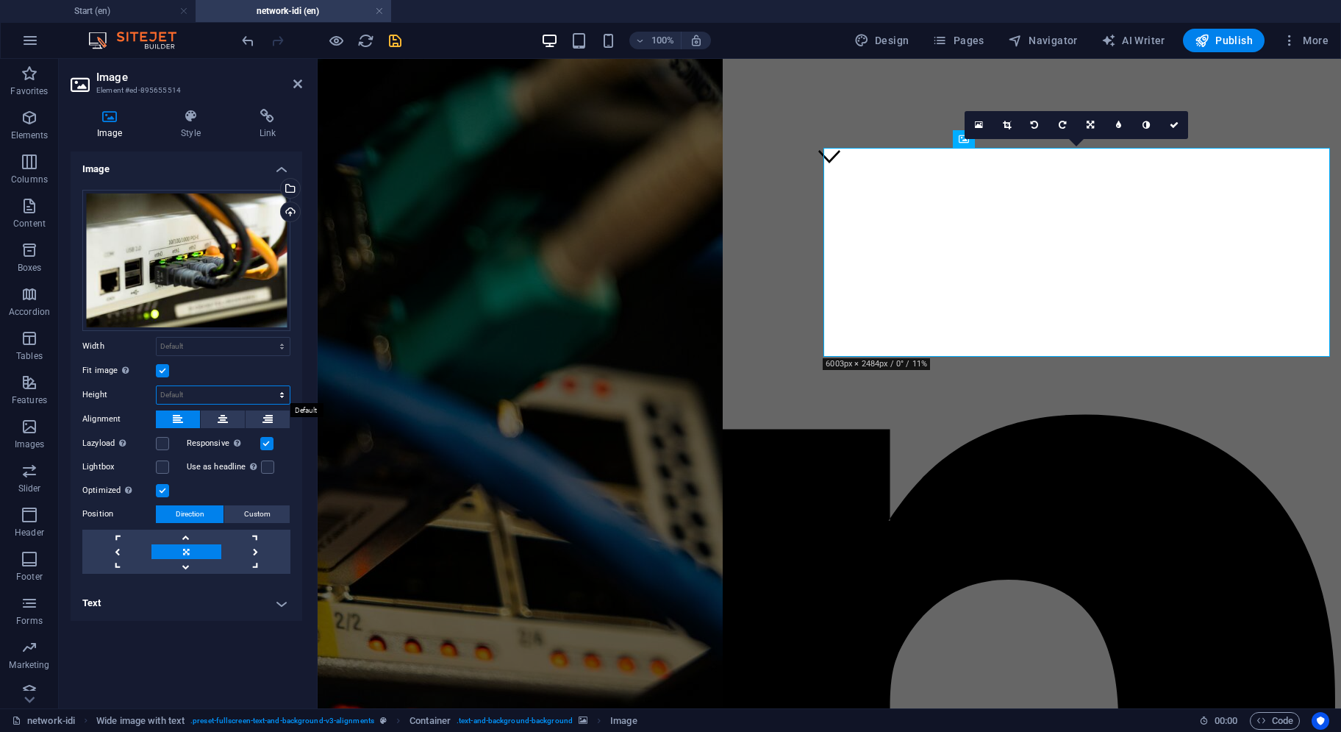
click at [190, 395] on select "Default auto px" at bounding box center [223, 395] width 133 height 18
click at [157, 386] on select "Default auto px" at bounding box center [223, 395] width 133 height 18
click at [209, 397] on select "Default auto px" at bounding box center [223, 395] width 133 height 18
click at [157, 386] on select "Default auto px" at bounding box center [223, 395] width 133 height 18
select select "DISABLED_OPTION_VALUE"
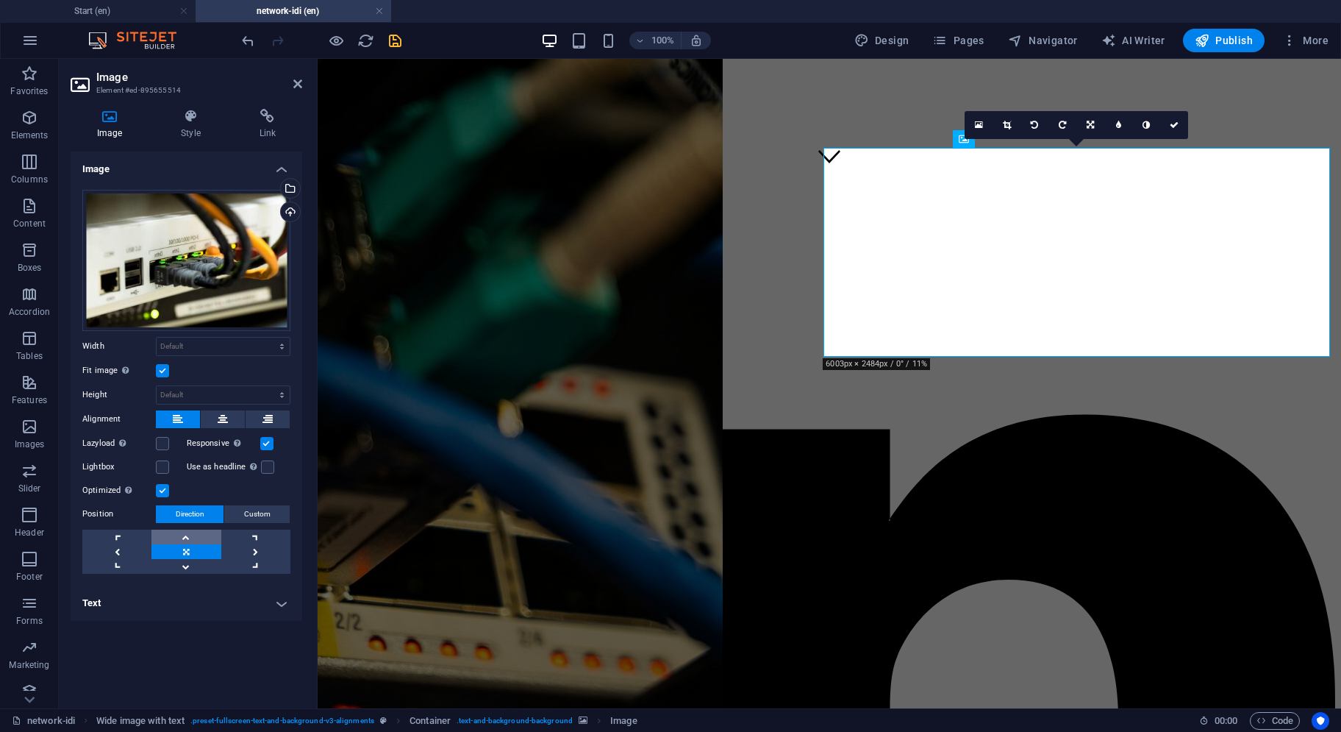
click at [166, 535] on link at bounding box center [186, 537] width 69 height 15
click at [172, 559] on link at bounding box center [186, 566] width 69 height 15
click at [140, 559] on link at bounding box center [116, 566] width 69 height 15
click at [256, 551] on link at bounding box center [255, 551] width 69 height 15
click at [245, 38] on icon "undo" at bounding box center [248, 40] width 17 height 17
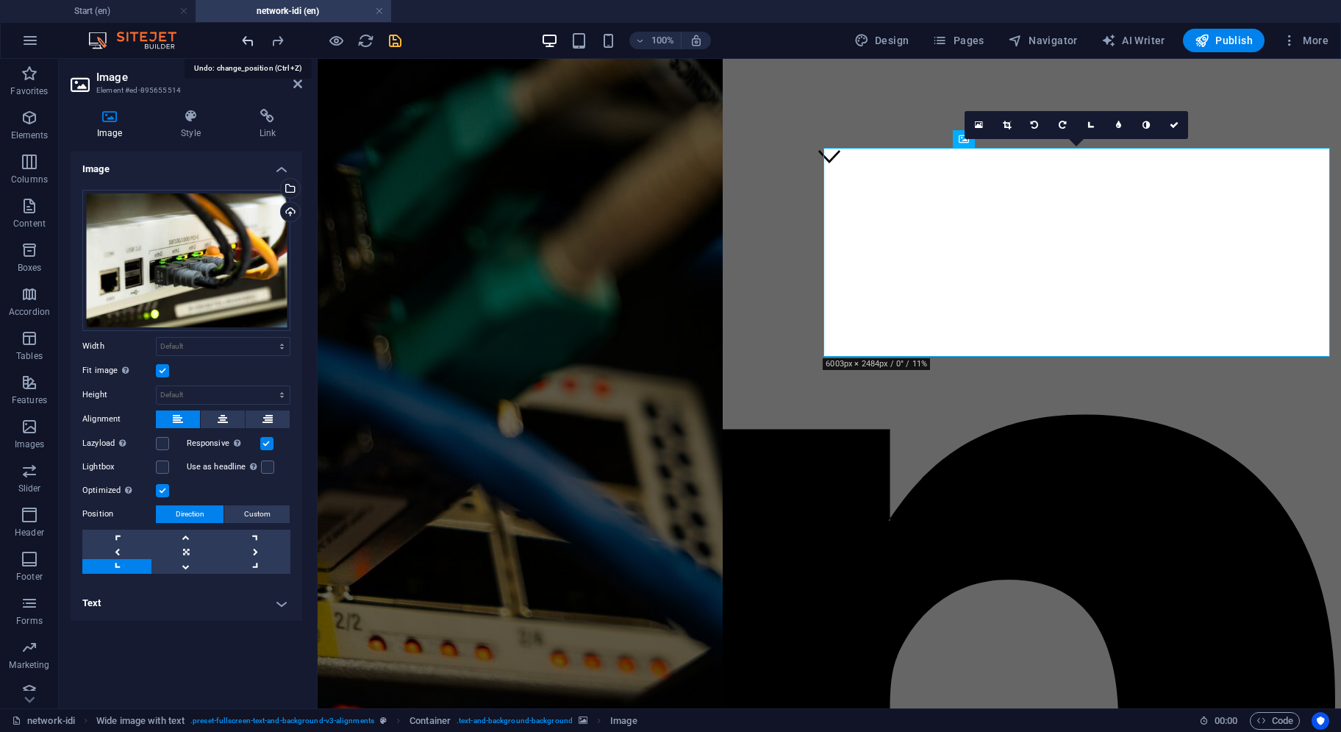
click at [245, 38] on icon "undo" at bounding box center [248, 40] width 17 height 17
click at [391, 43] on icon "save" at bounding box center [395, 40] width 17 height 17
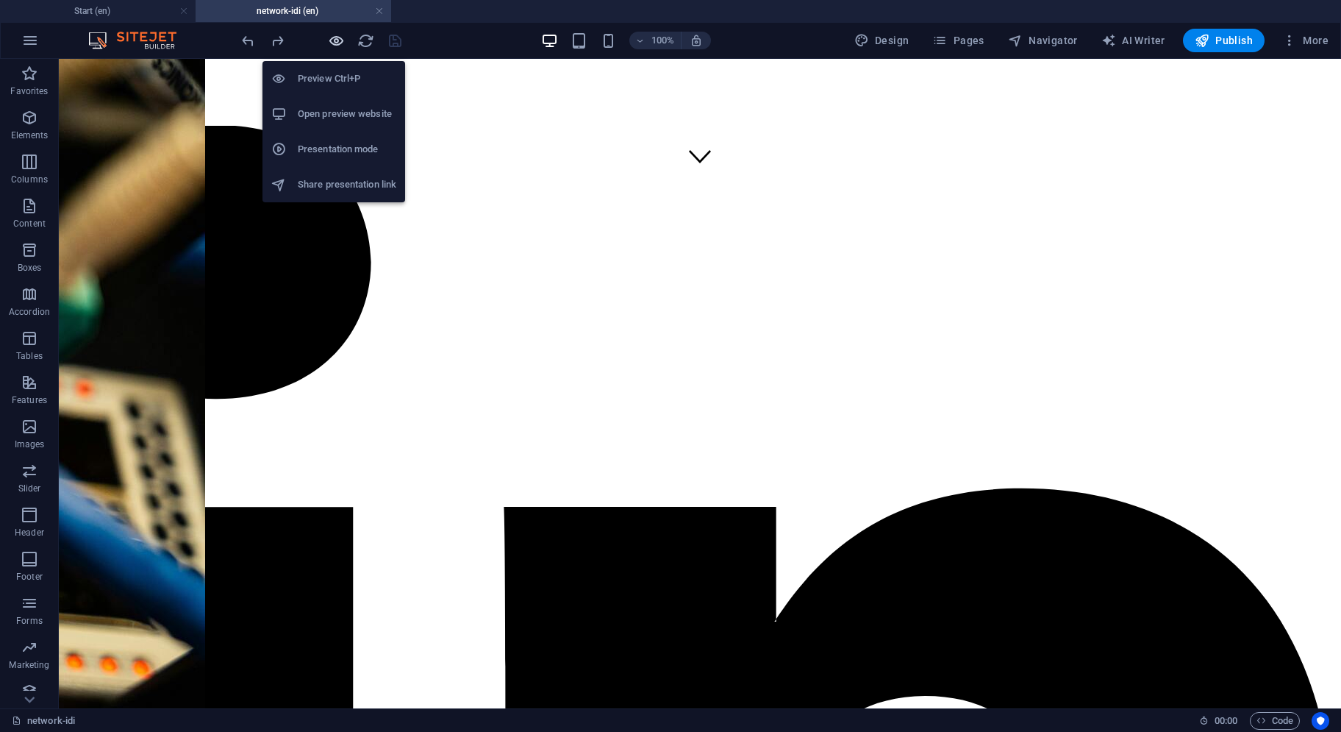
click at [340, 35] on icon "button" at bounding box center [336, 40] width 17 height 17
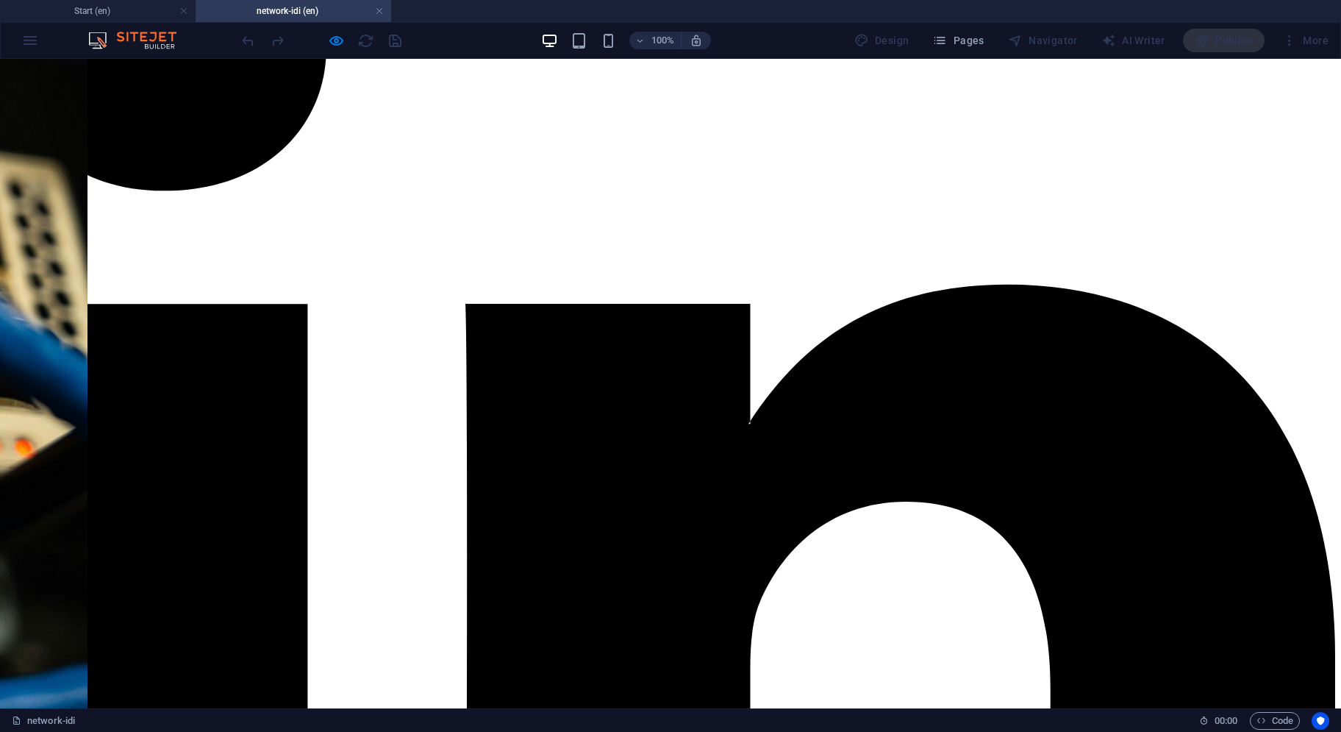
scroll to position [221, 0]
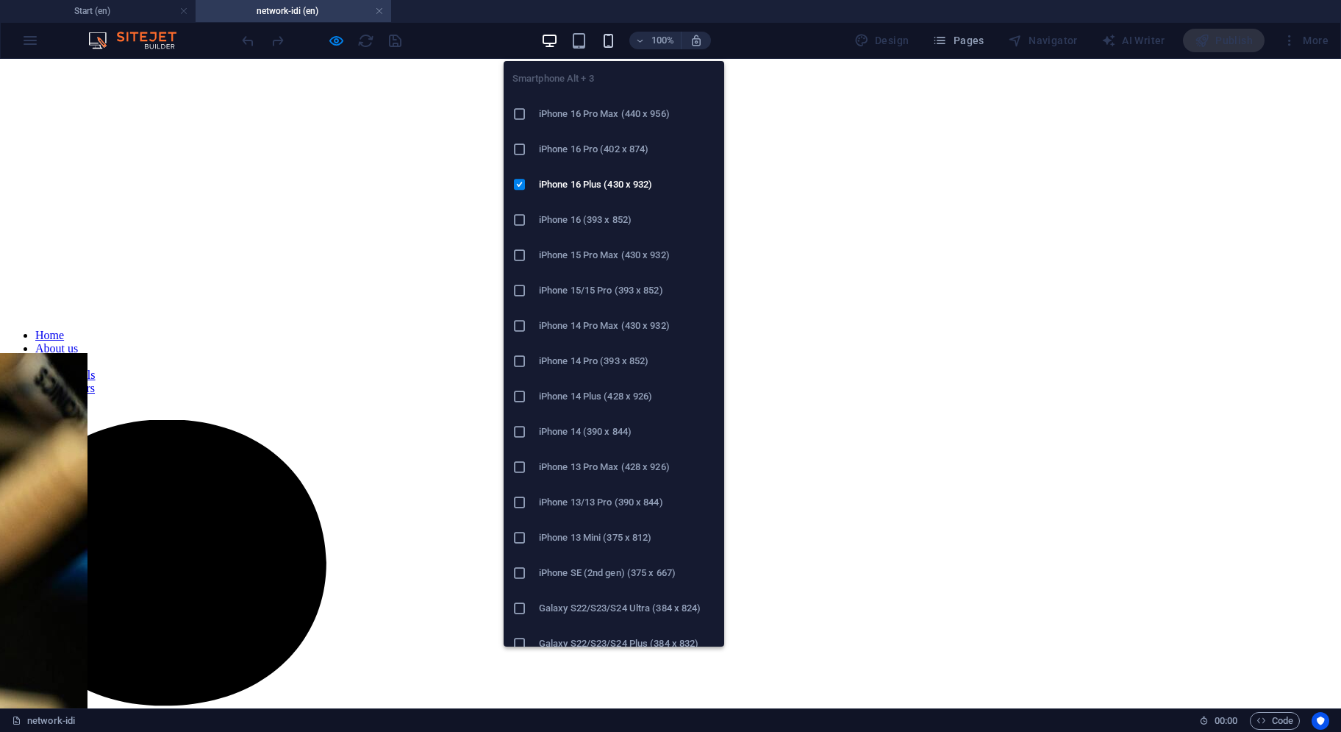
click at [610, 40] on icon "button" at bounding box center [608, 40] width 17 height 17
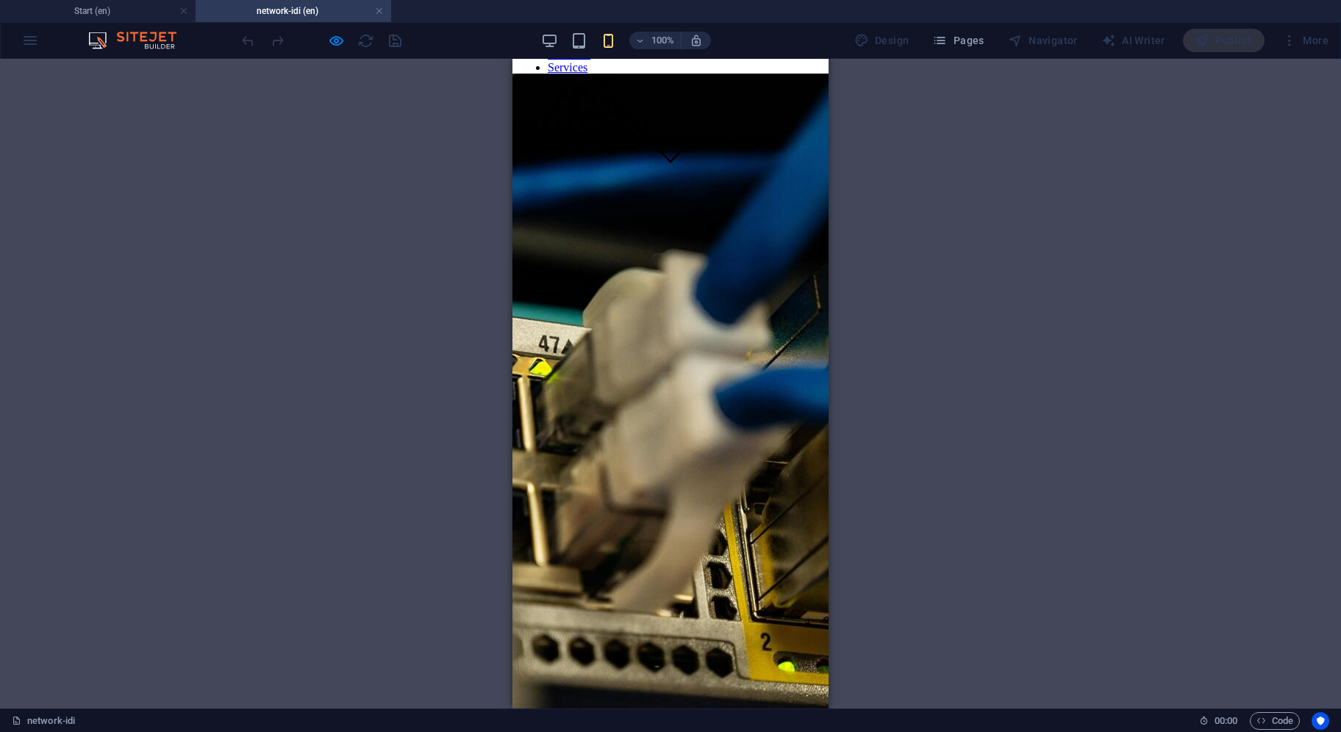
scroll to position [809, 0]
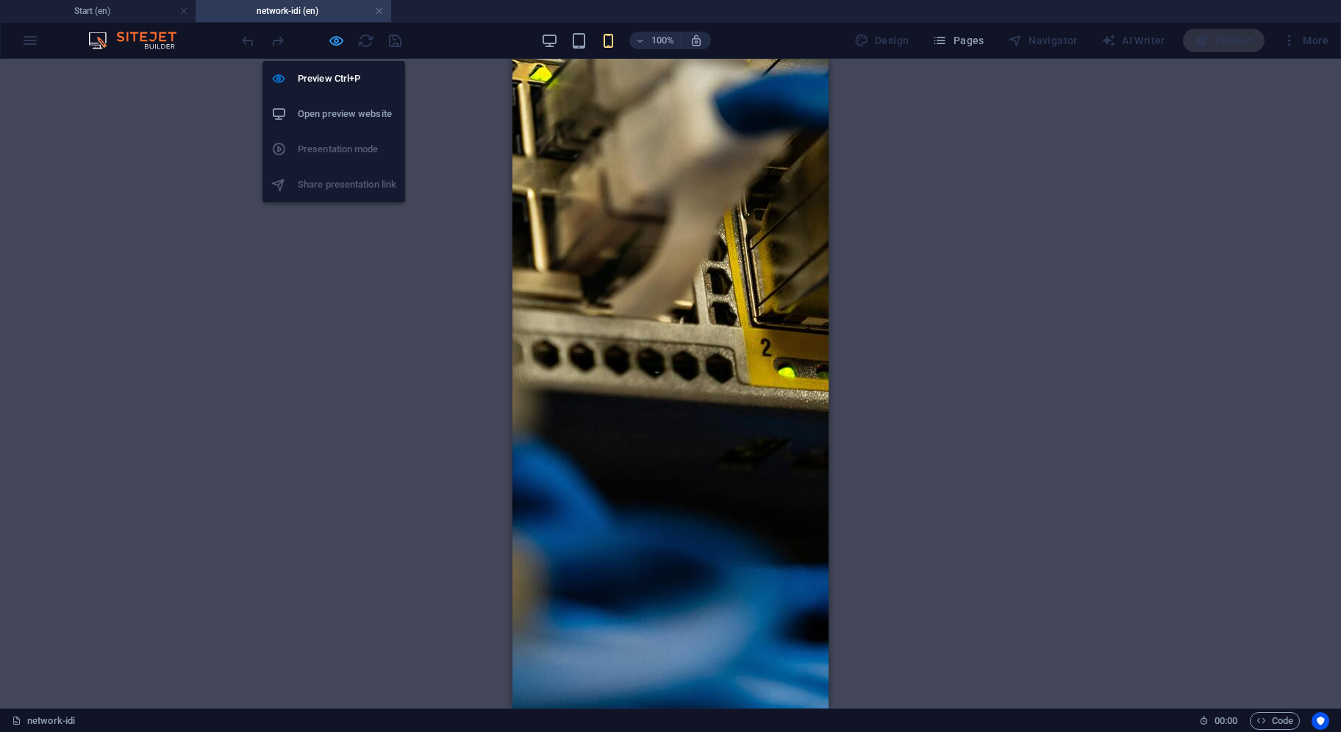
click at [343, 38] on icon "button" at bounding box center [336, 40] width 17 height 17
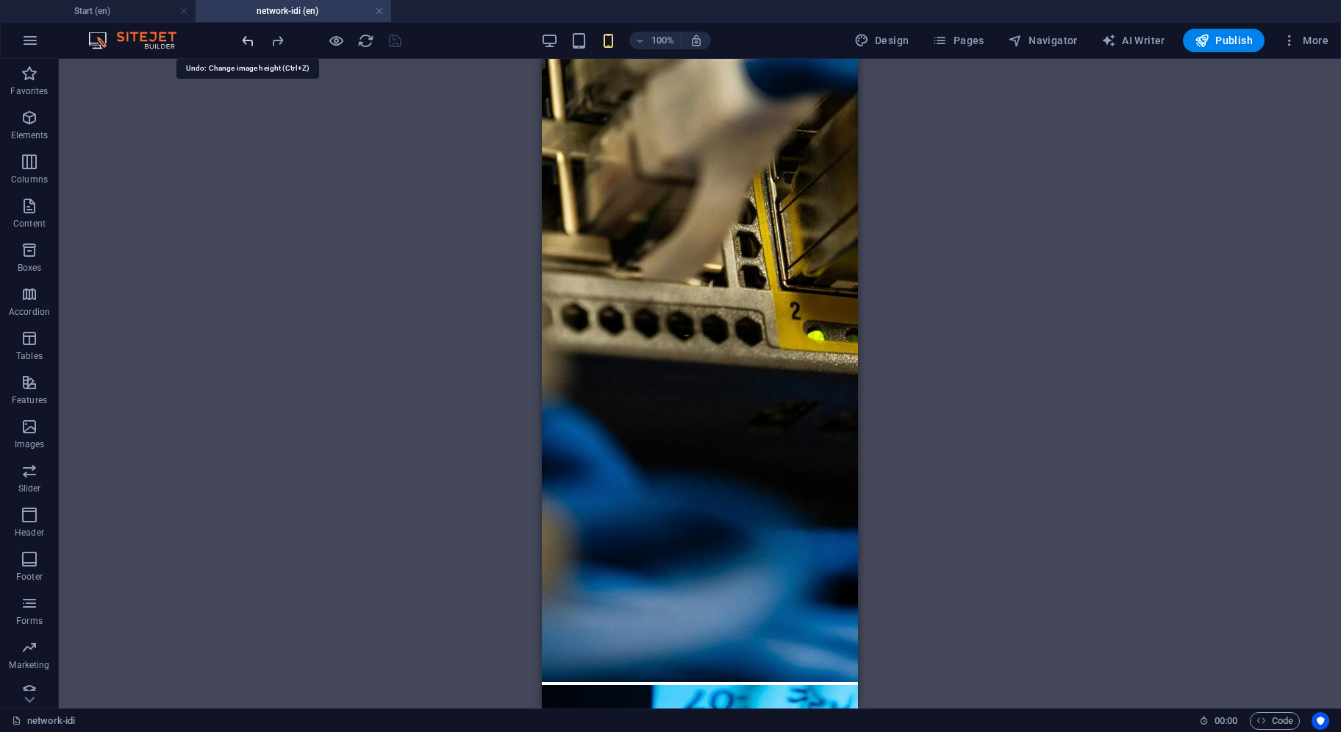
click at [244, 39] on icon "undo" at bounding box center [248, 40] width 17 height 17
click at [246, 38] on icon "undo" at bounding box center [248, 40] width 17 height 17
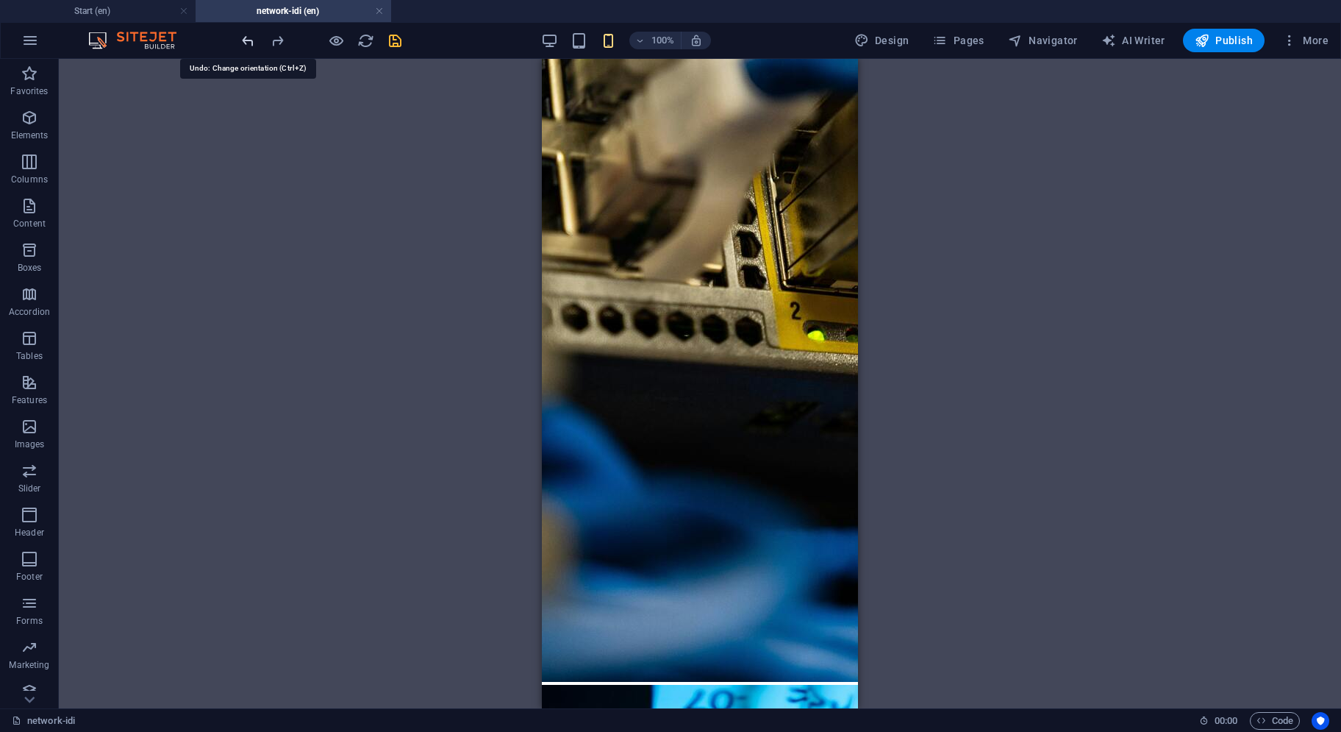
click at [246, 38] on icon "undo" at bounding box center [248, 40] width 17 height 17
click at [252, 38] on icon "undo" at bounding box center [248, 40] width 17 height 17
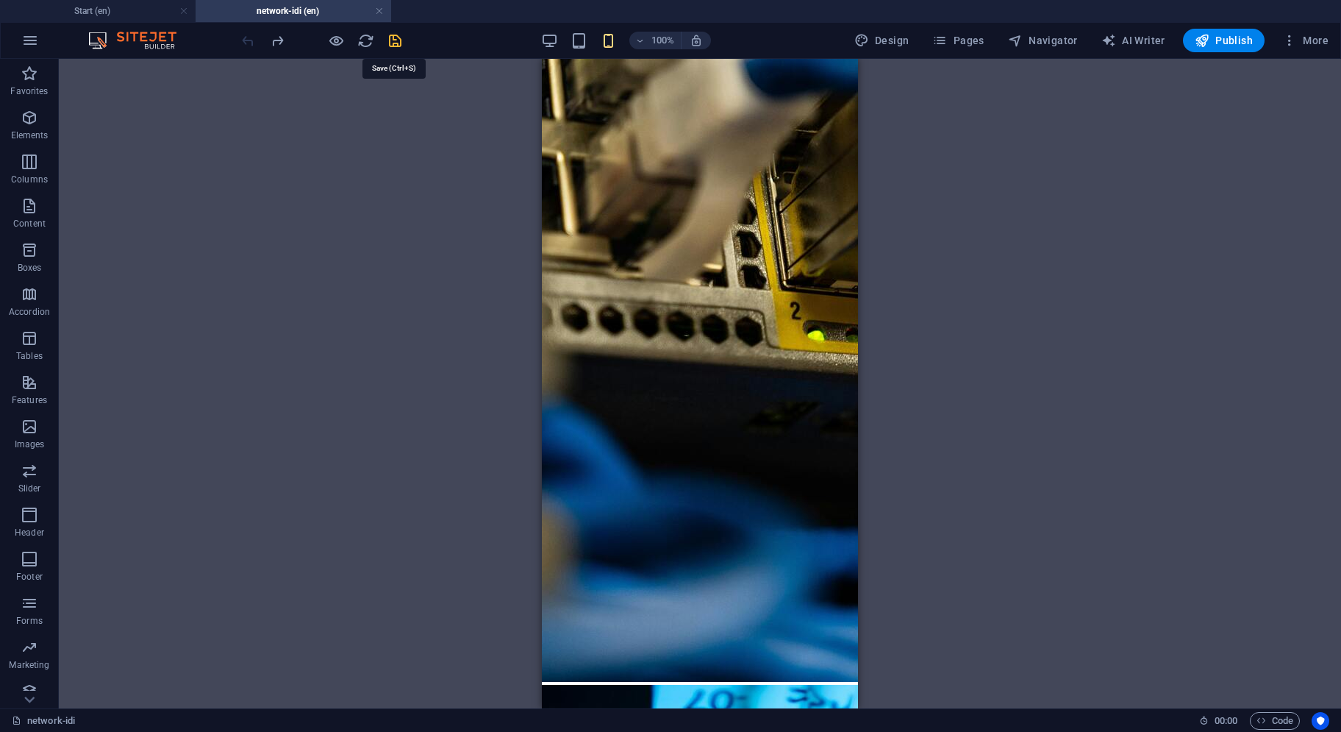
click at [388, 42] on icon "save" at bounding box center [395, 40] width 17 height 17
click at [584, 53] on div "100% Design Pages Navigator AI Writer Publish More" at bounding box center [671, 40] width 1340 height 35
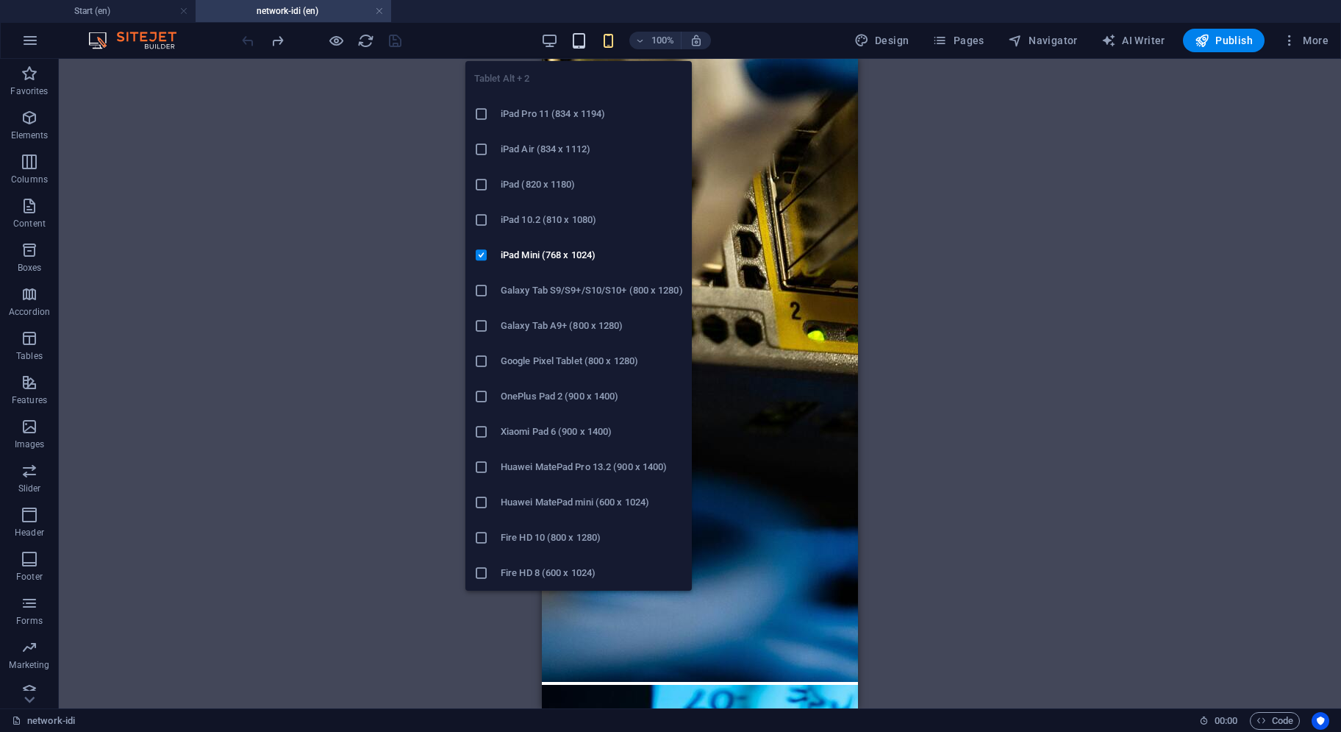
click at [581, 42] on icon "button" at bounding box center [579, 40] width 17 height 17
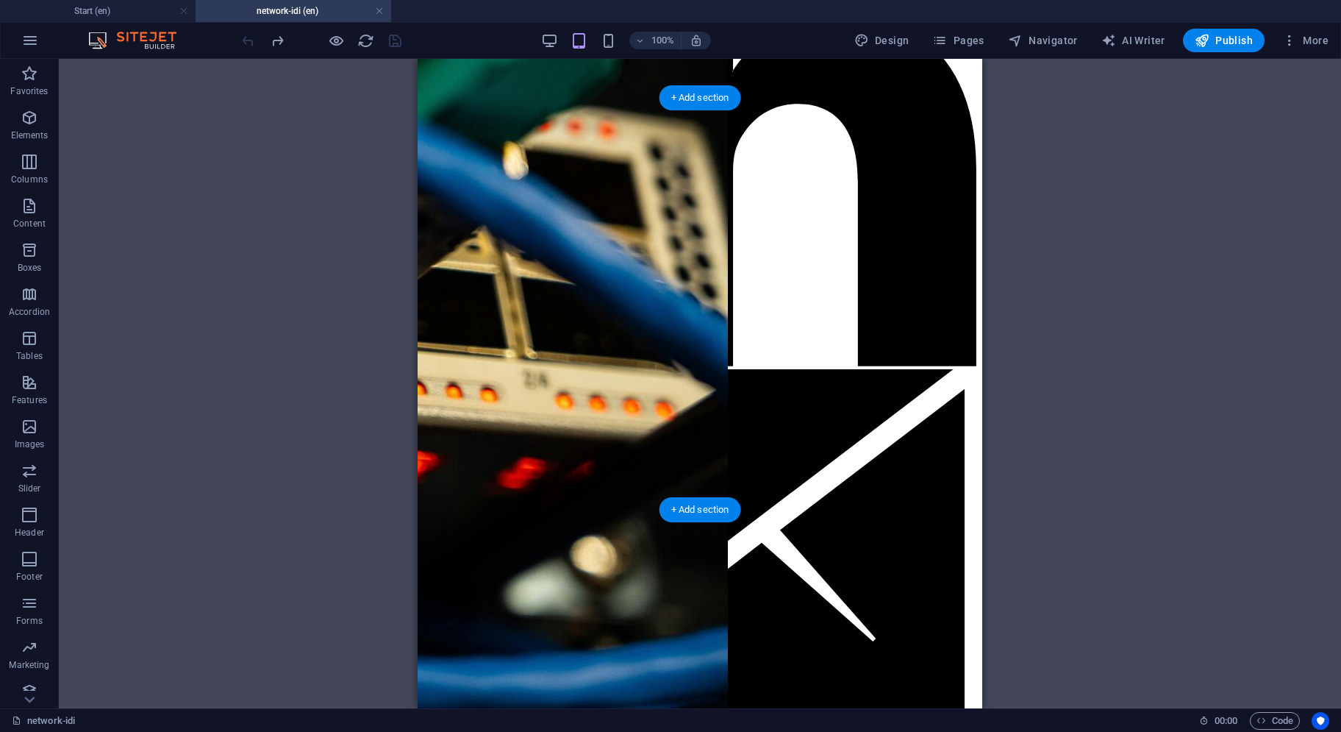
scroll to position [479, 0]
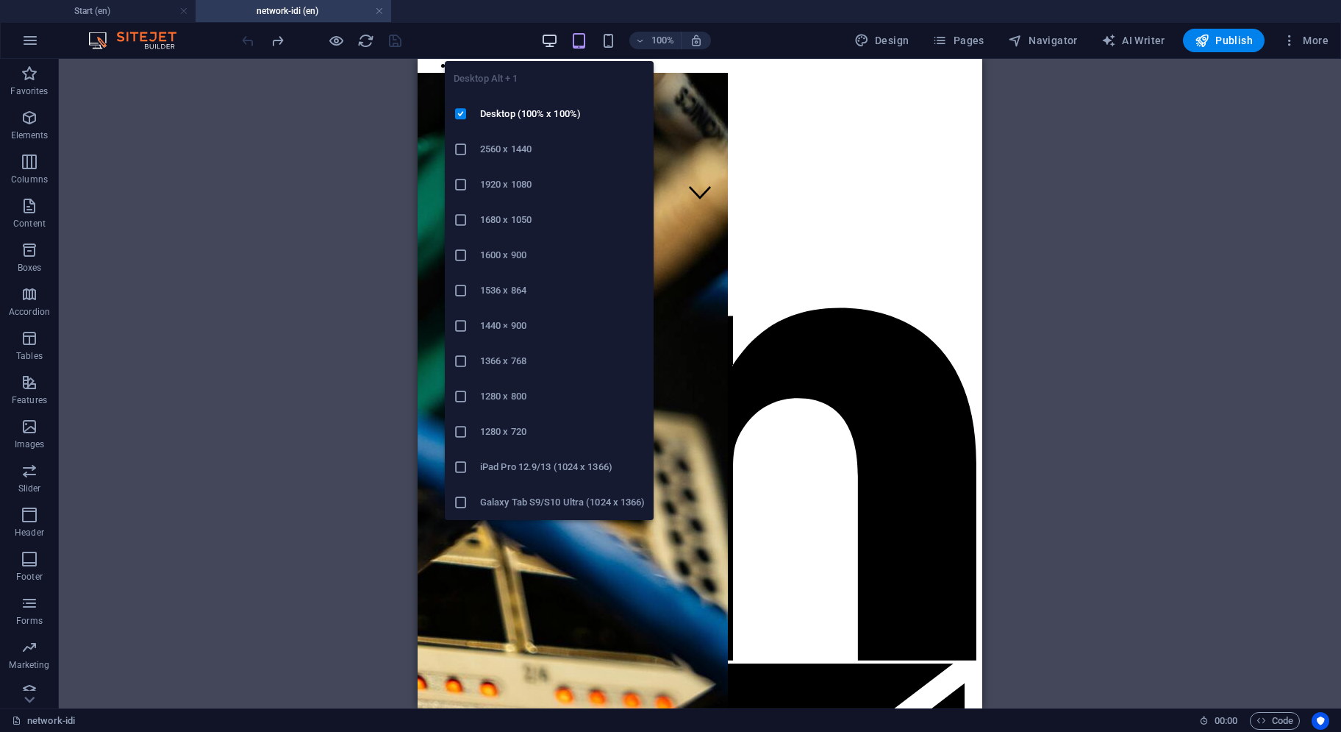
click at [546, 37] on icon "button" at bounding box center [549, 40] width 17 height 17
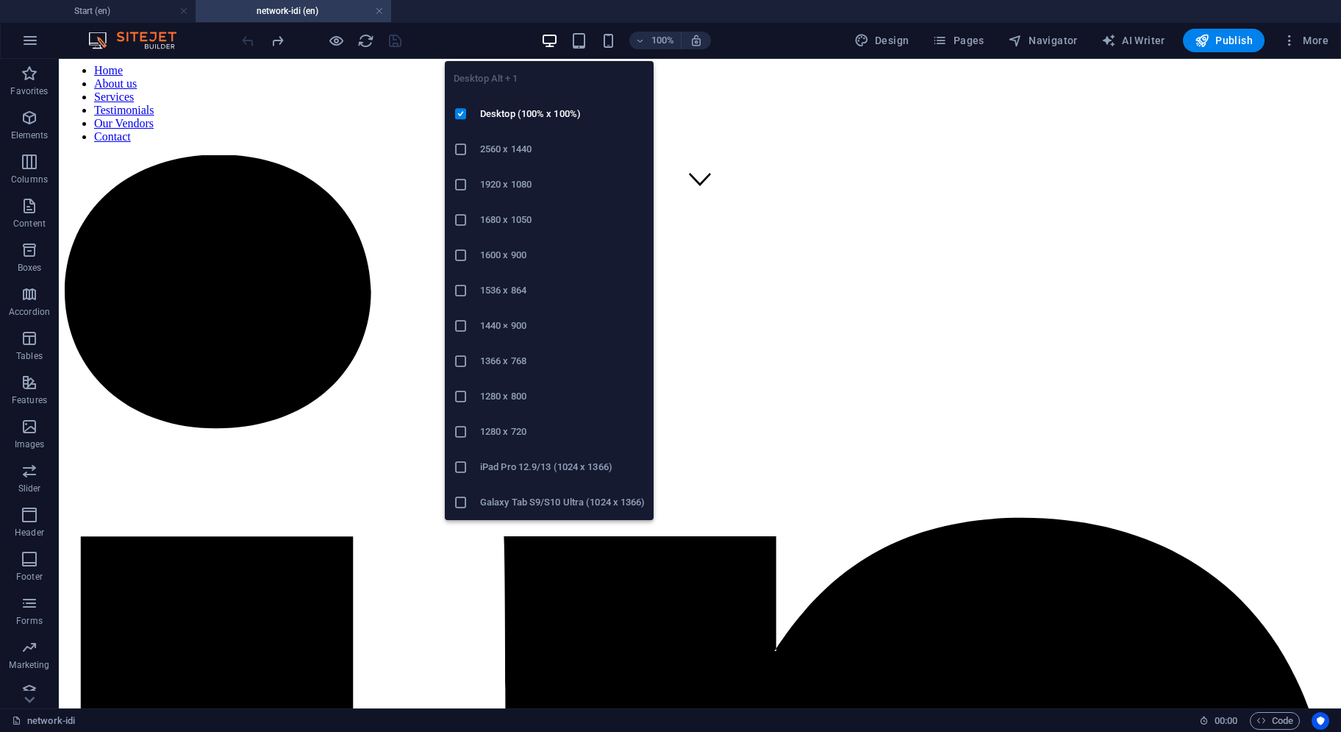
scroll to position [491, 0]
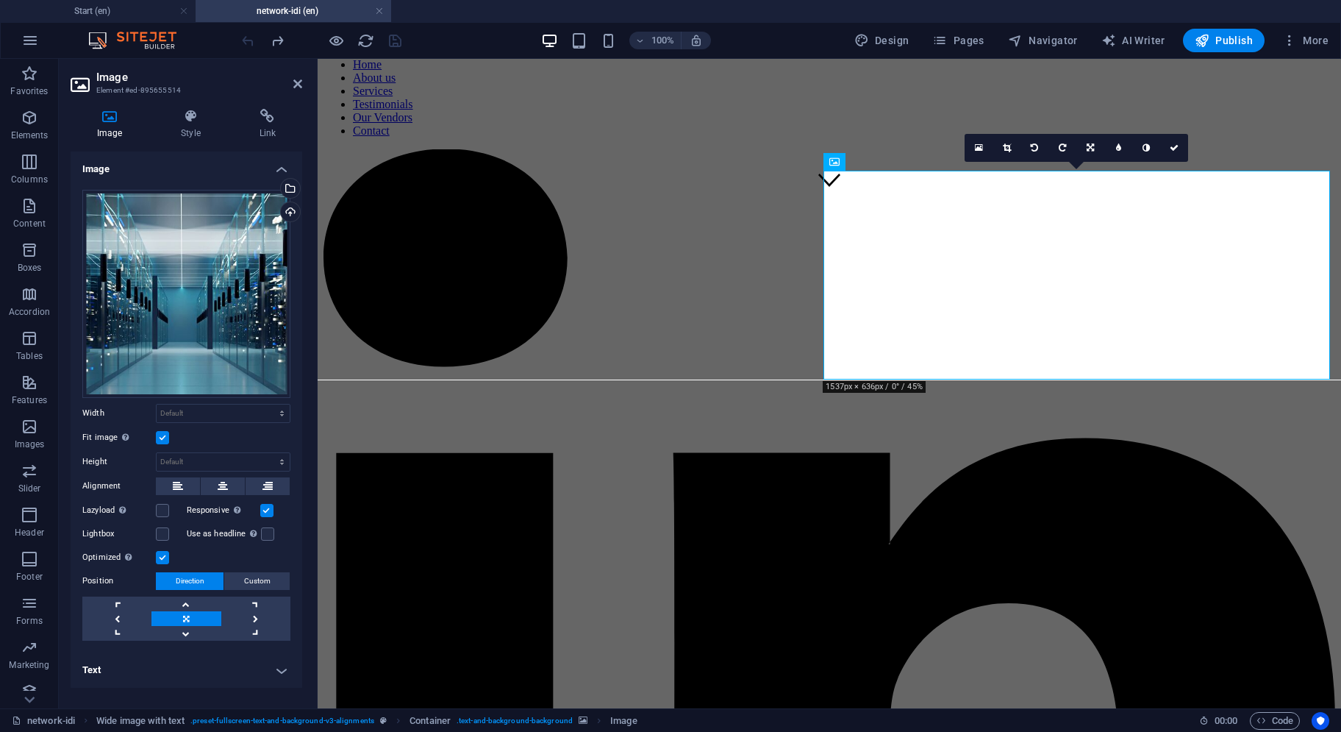
click at [160, 438] on label at bounding box center [162, 437] width 13 height 13
click at [0, 0] on input "Fit image Automatically fit image to a fixed width and height" at bounding box center [0, 0] width 0 height 0
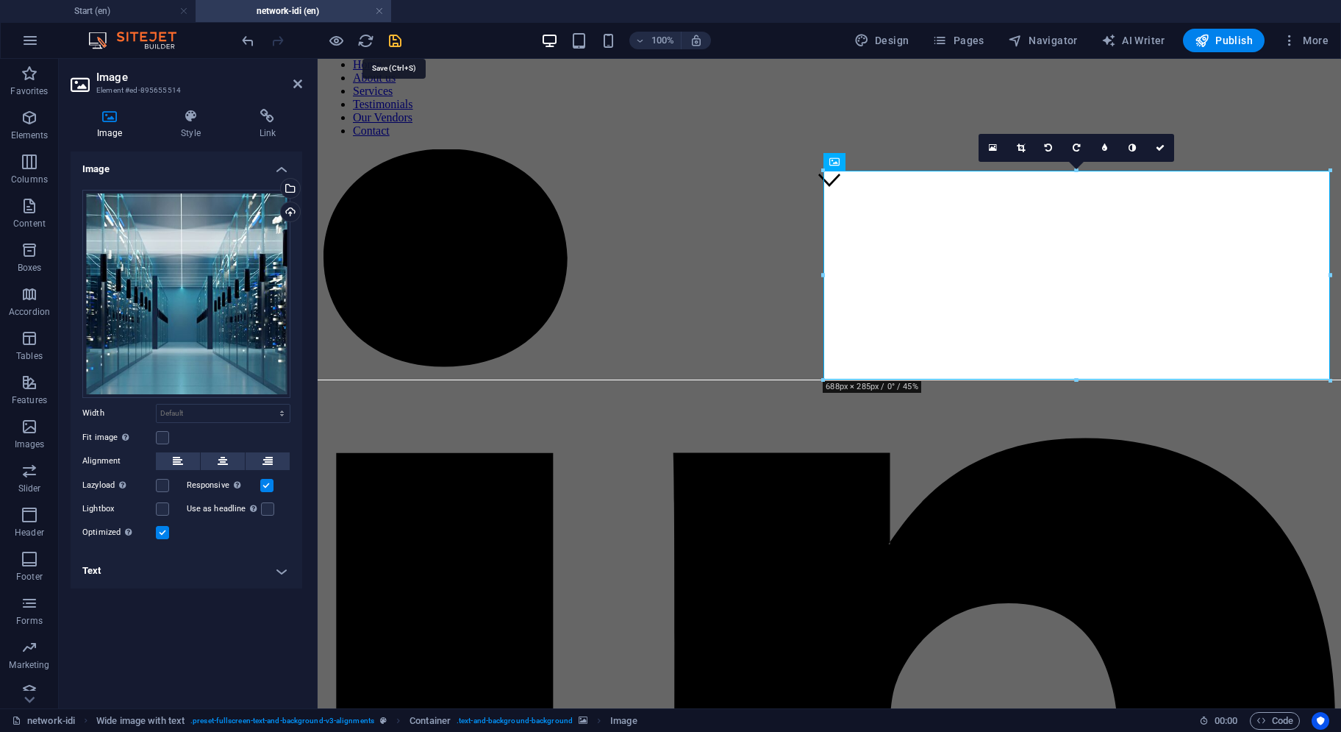
click at [394, 38] on icon "save" at bounding box center [395, 40] width 17 height 17
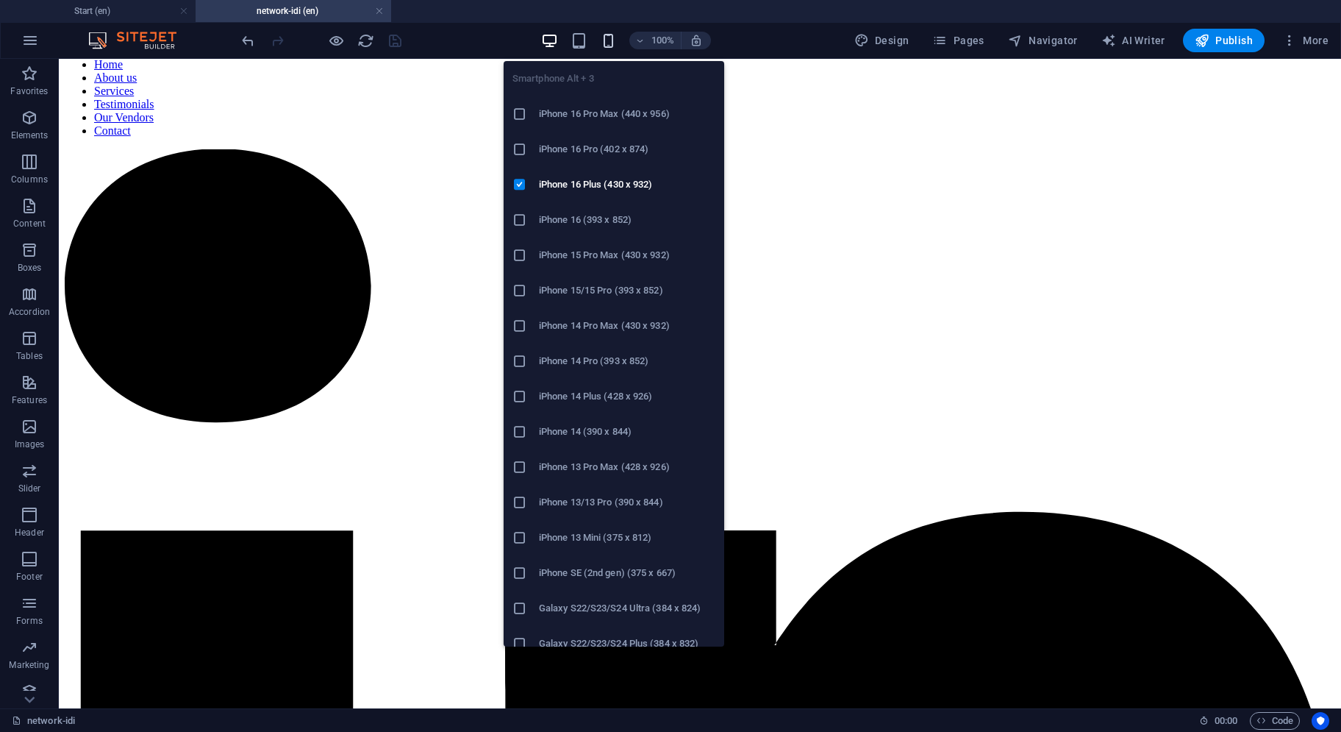
click at [607, 42] on icon "button" at bounding box center [608, 40] width 17 height 17
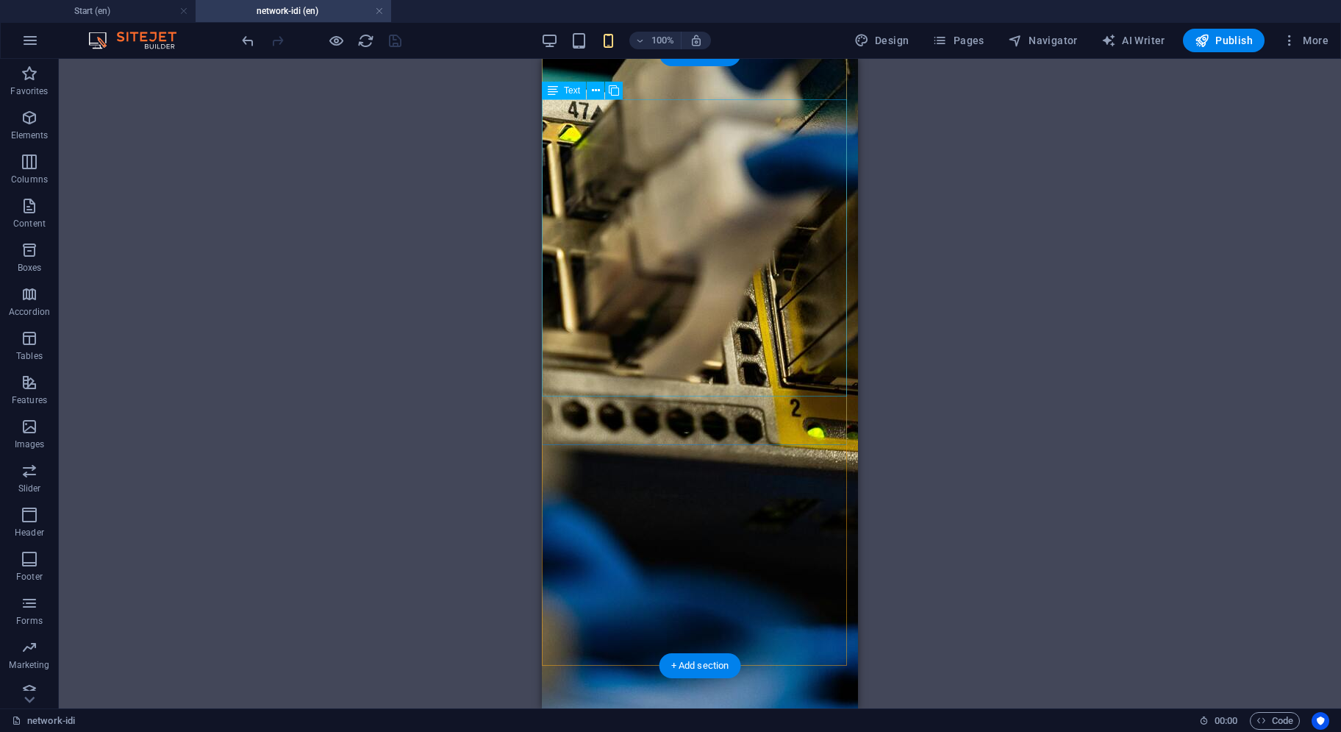
scroll to position [785, 0]
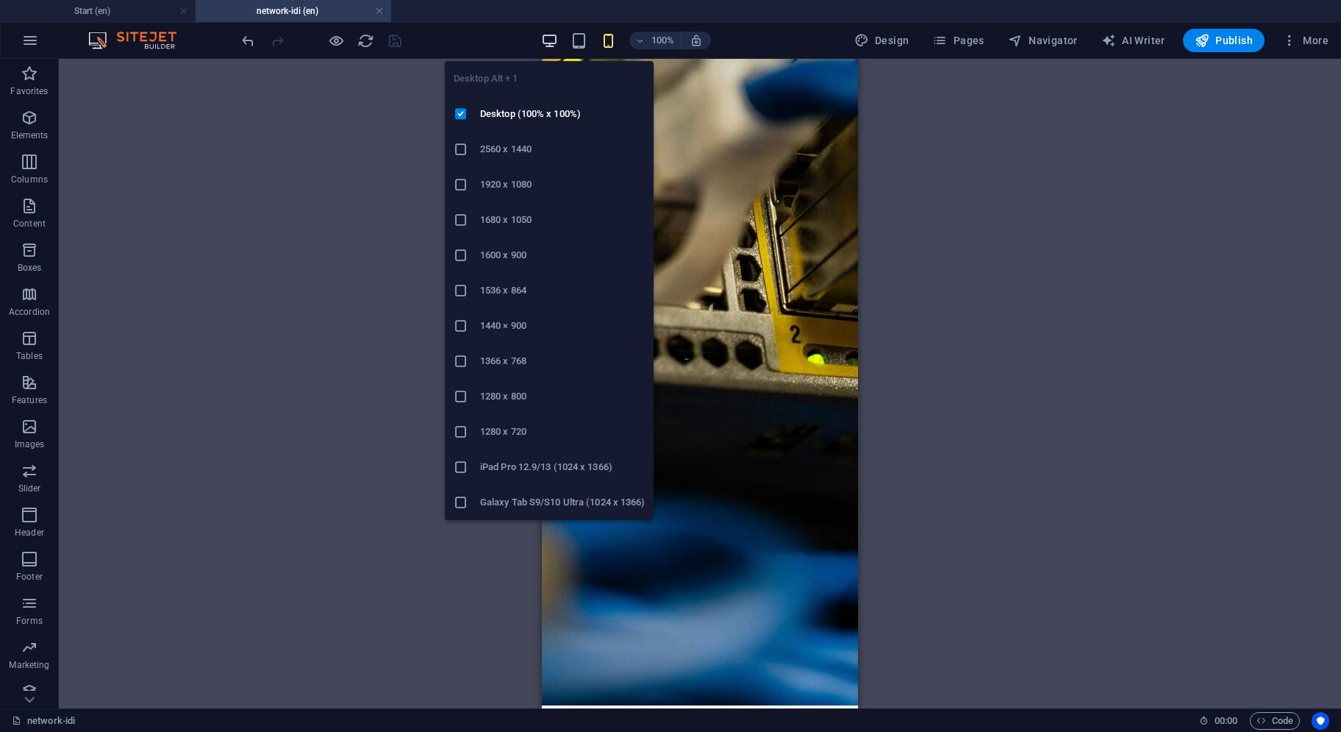
click at [553, 42] on icon "button" at bounding box center [549, 40] width 17 height 17
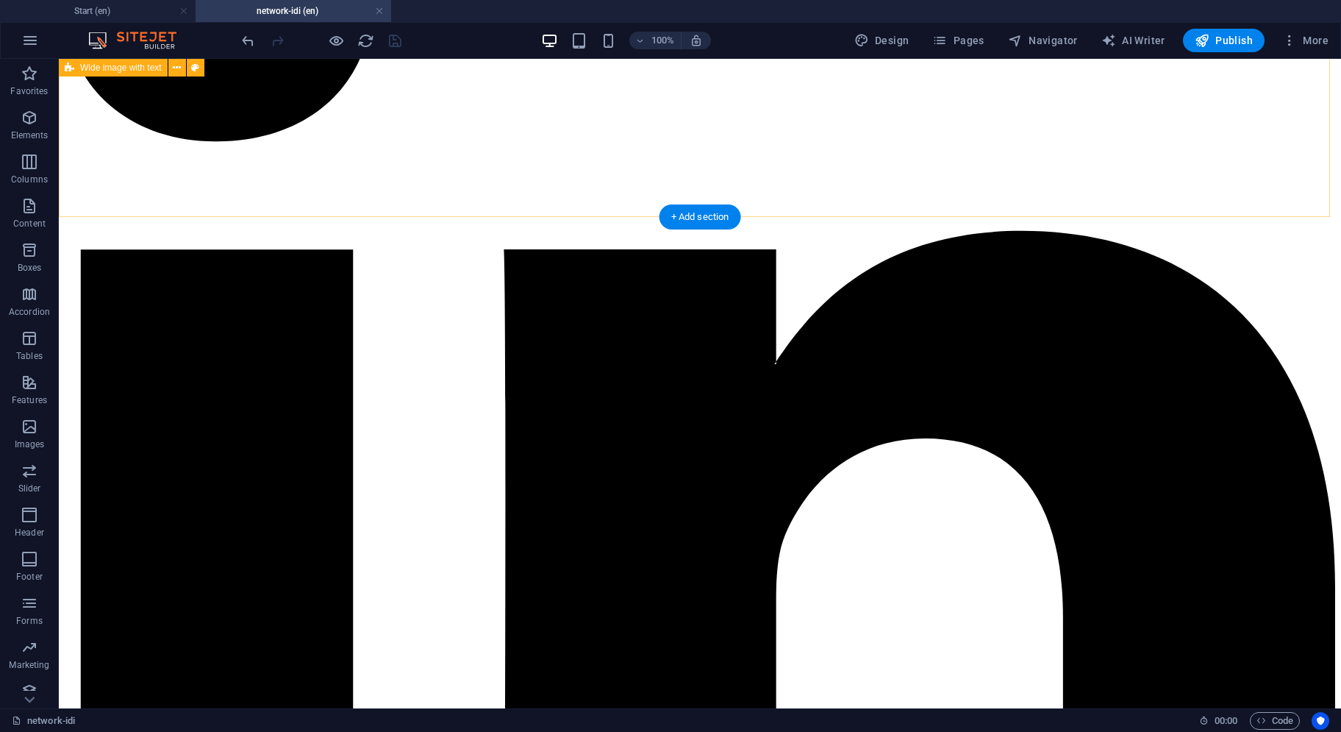
scroll to position [410, 0]
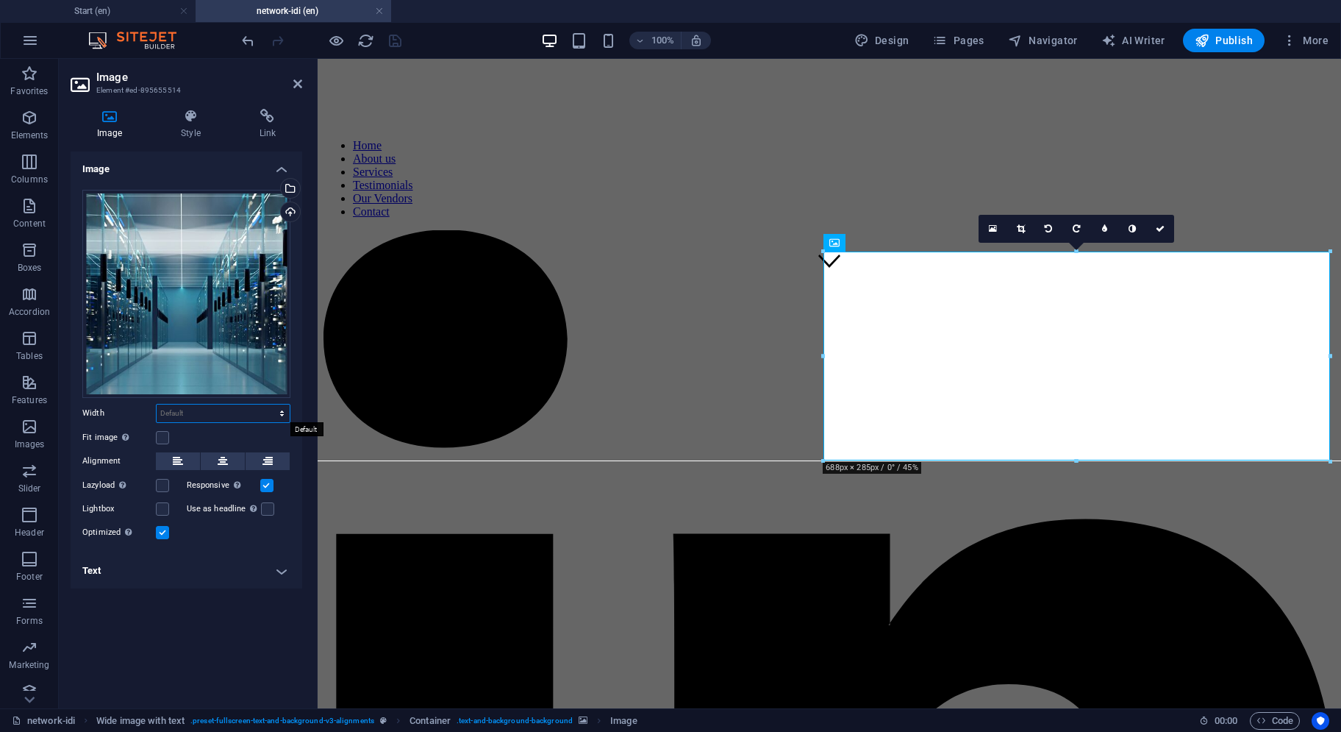
click at [187, 411] on select "Default auto px rem % em vh vw" at bounding box center [223, 414] width 133 height 18
click at [157, 405] on select "Default auto px rem % em vh vw" at bounding box center [223, 414] width 133 height 18
click at [215, 421] on div "Default auto px rem % em vh vw" at bounding box center [223, 413] width 135 height 19
click at [218, 416] on select "Default auto px rem % em vh vw" at bounding box center [223, 414] width 133 height 18
select select "px"
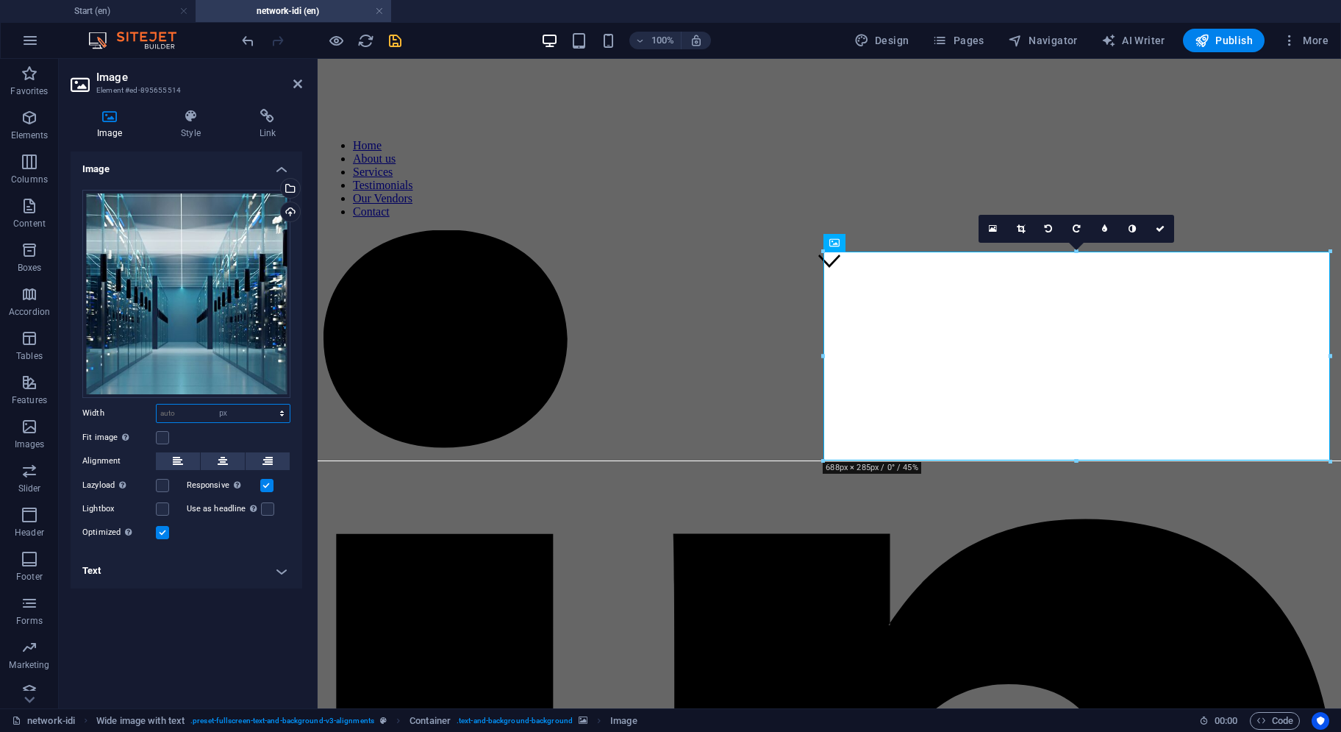
click at [269, 405] on select "Default auto px rem % em vh vw" at bounding box center [223, 414] width 133 height 18
type input "425"
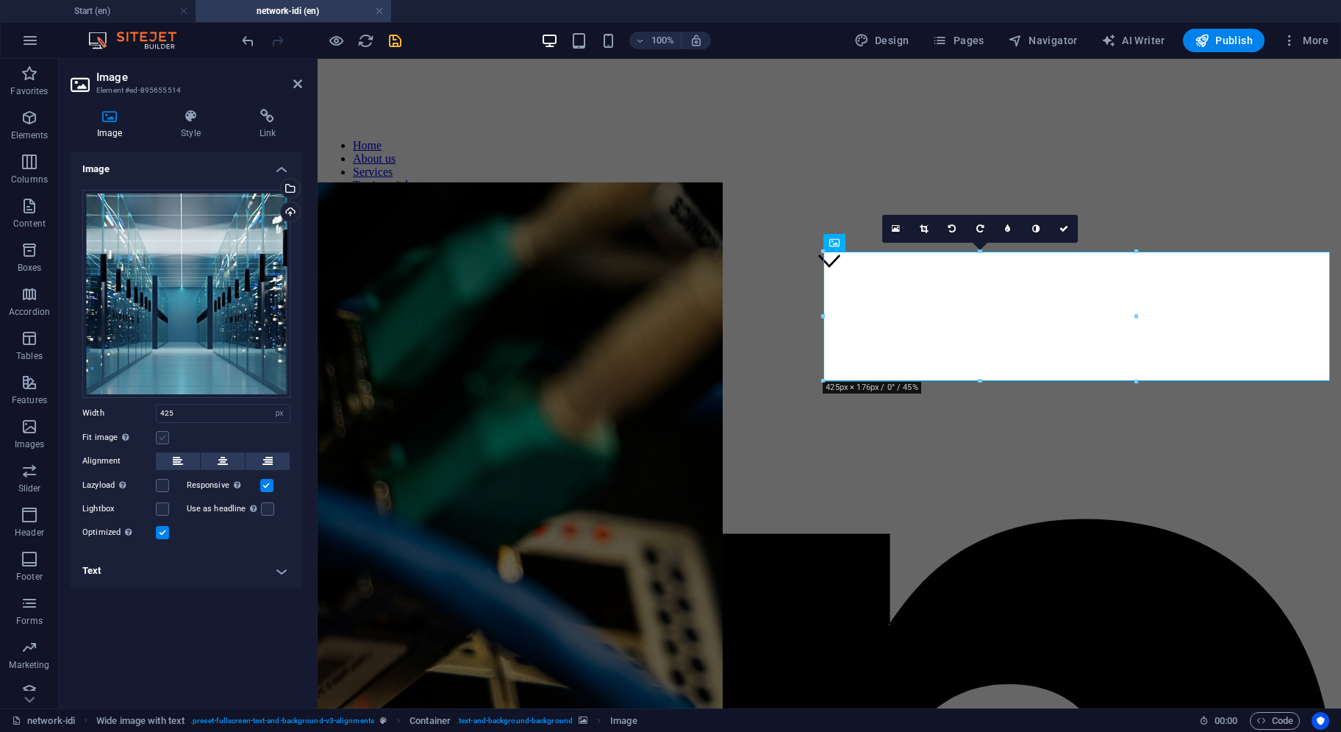
click at [161, 441] on label at bounding box center [162, 437] width 13 height 13
click at [0, 0] on input "Fit image Automatically fit image to a fixed width and height" at bounding box center [0, 0] width 0 height 0
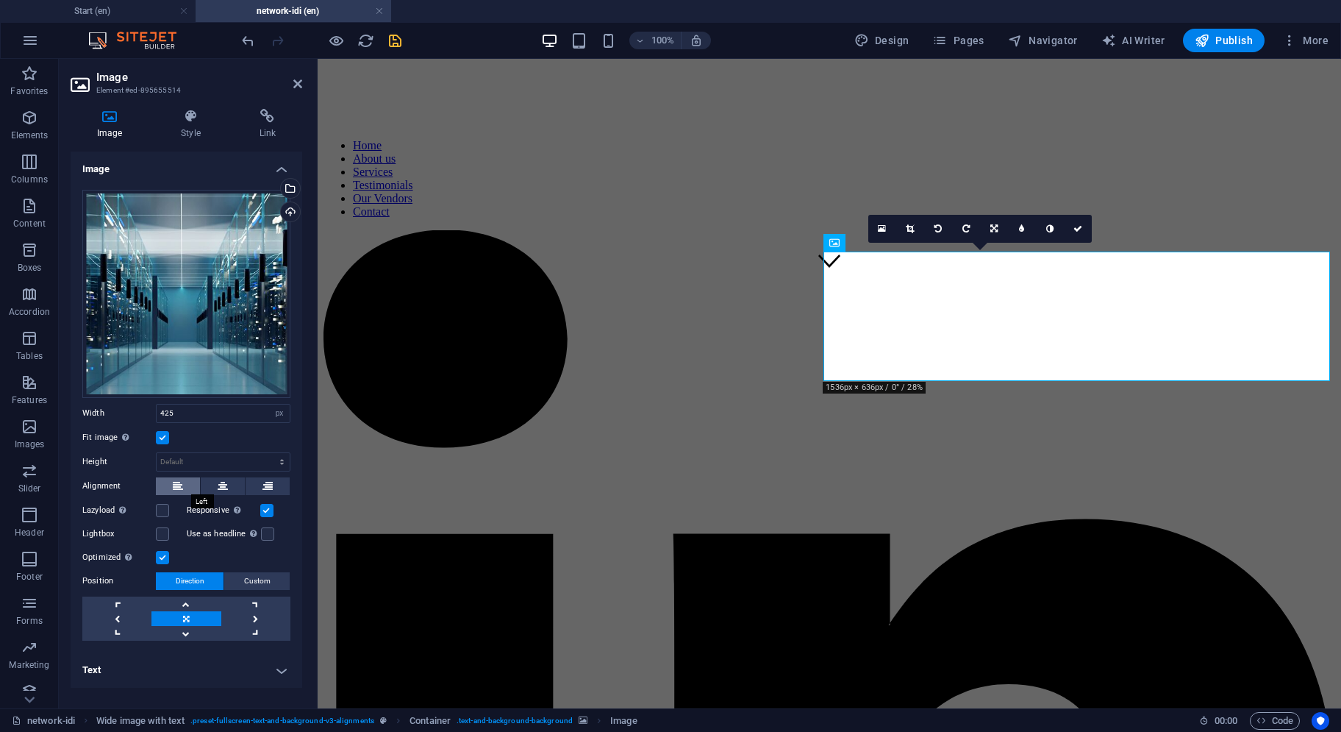
click at [182, 477] on icon at bounding box center [178, 486] width 10 height 18
click at [234, 35] on div "100% Design Pages Navigator AI Writer Publish More" at bounding box center [671, 40] width 1340 height 35
click at [249, 36] on icon "undo" at bounding box center [248, 40] width 17 height 17
click at [396, 43] on icon "save" at bounding box center [395, 40] width 17 height 17
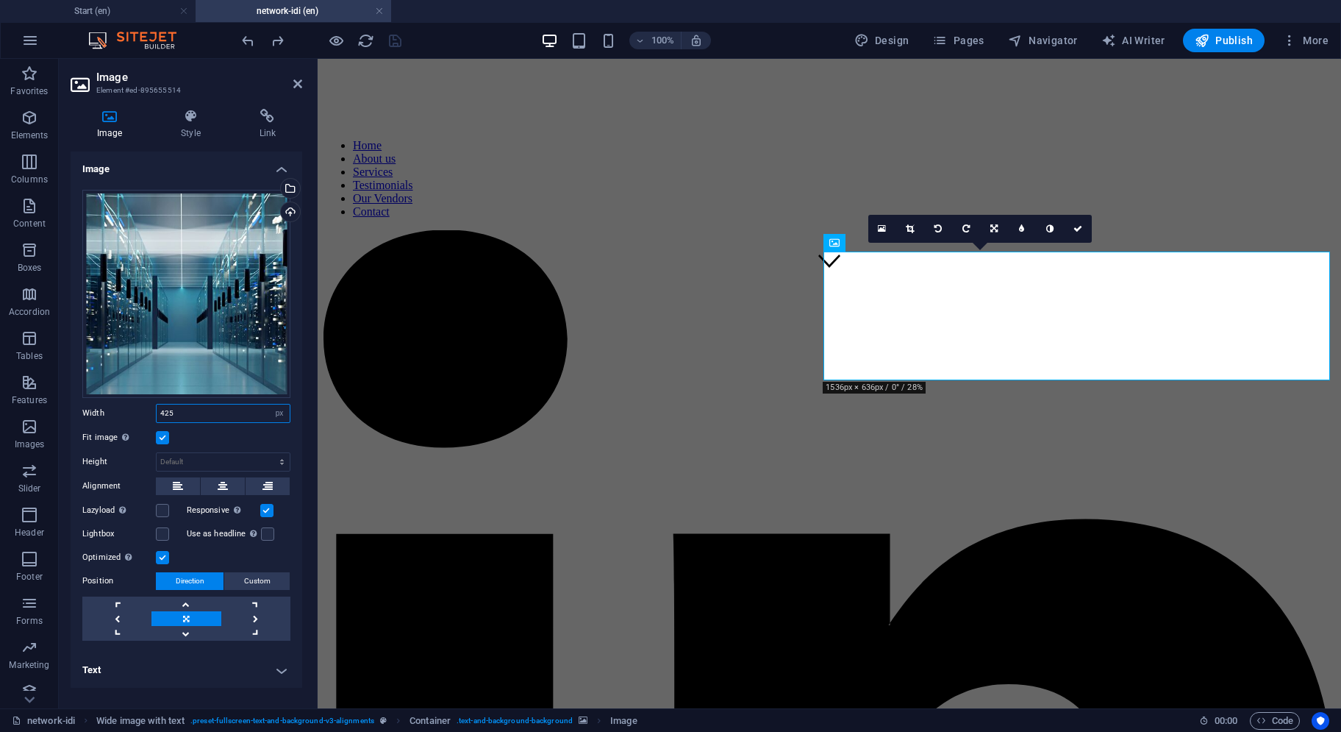
click at [213, 411] on input "425" at bounding box center [223, 414] width 133 height 18
click at [280, 416] on select "Default auto px rem % em vh vw" at bounding box center [279, 414] width 21 height 18
select select "default"
click at [269, 405] on select "Default auto px rem % em vh vw" at bounding box center [279, 414] width 21 height 18
select select "DISABLED_OPTION_VALUE"
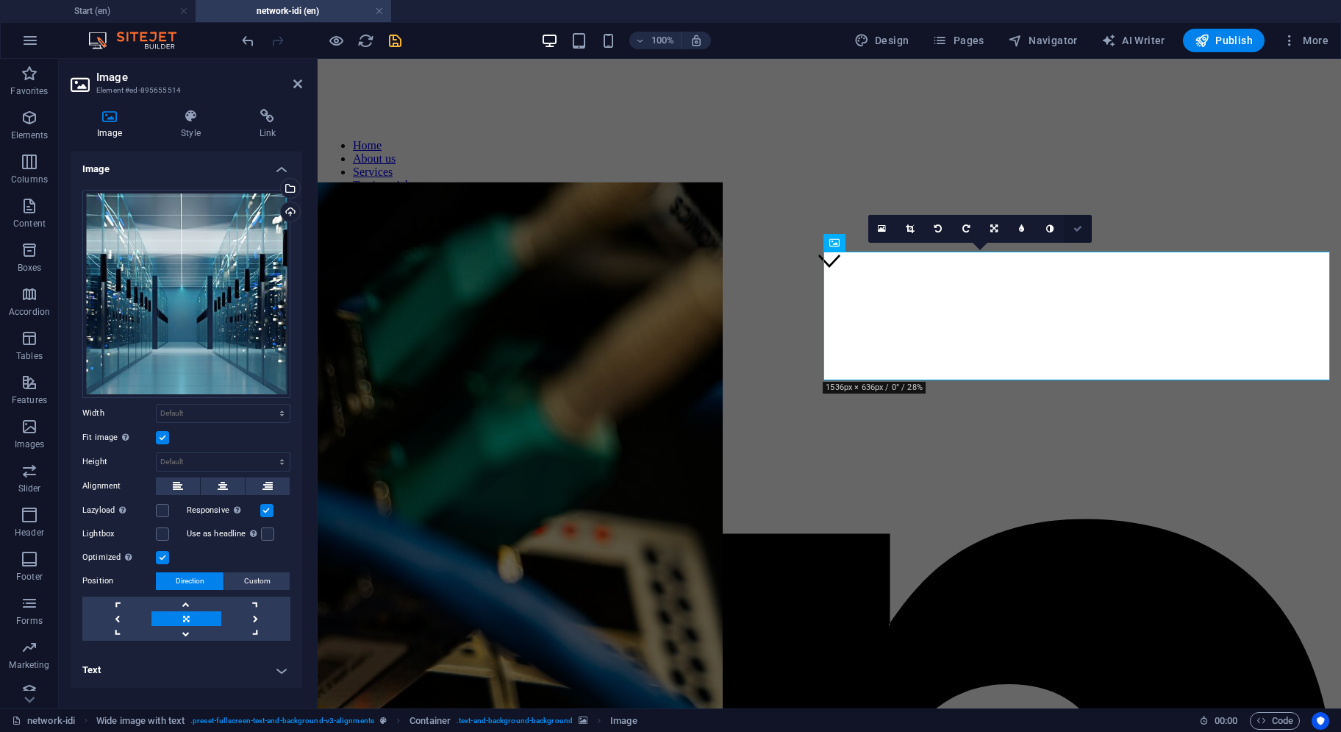
click at [1076, 224] on icon at bounding box center [1078, 228] width 9 height 9
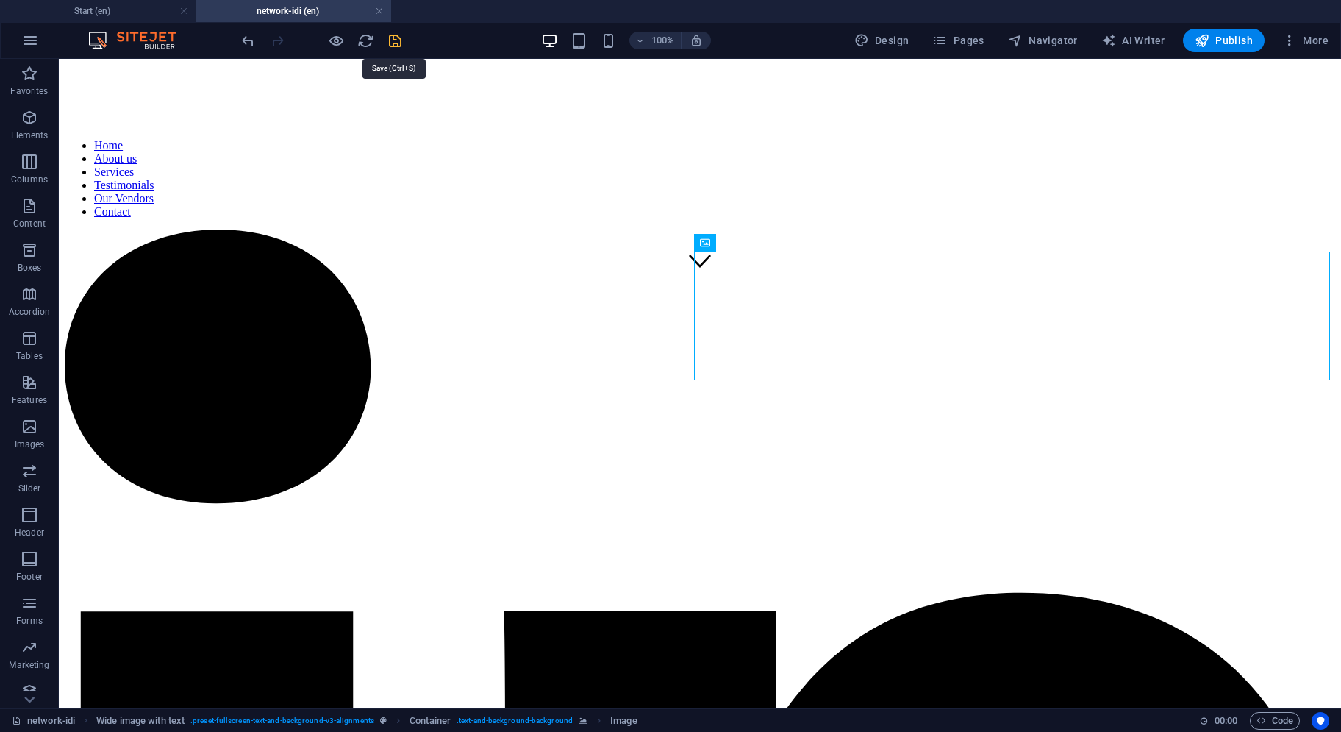
click at [396, 43] on icon "save" at bounding box center [395, 40] width 17 height 17
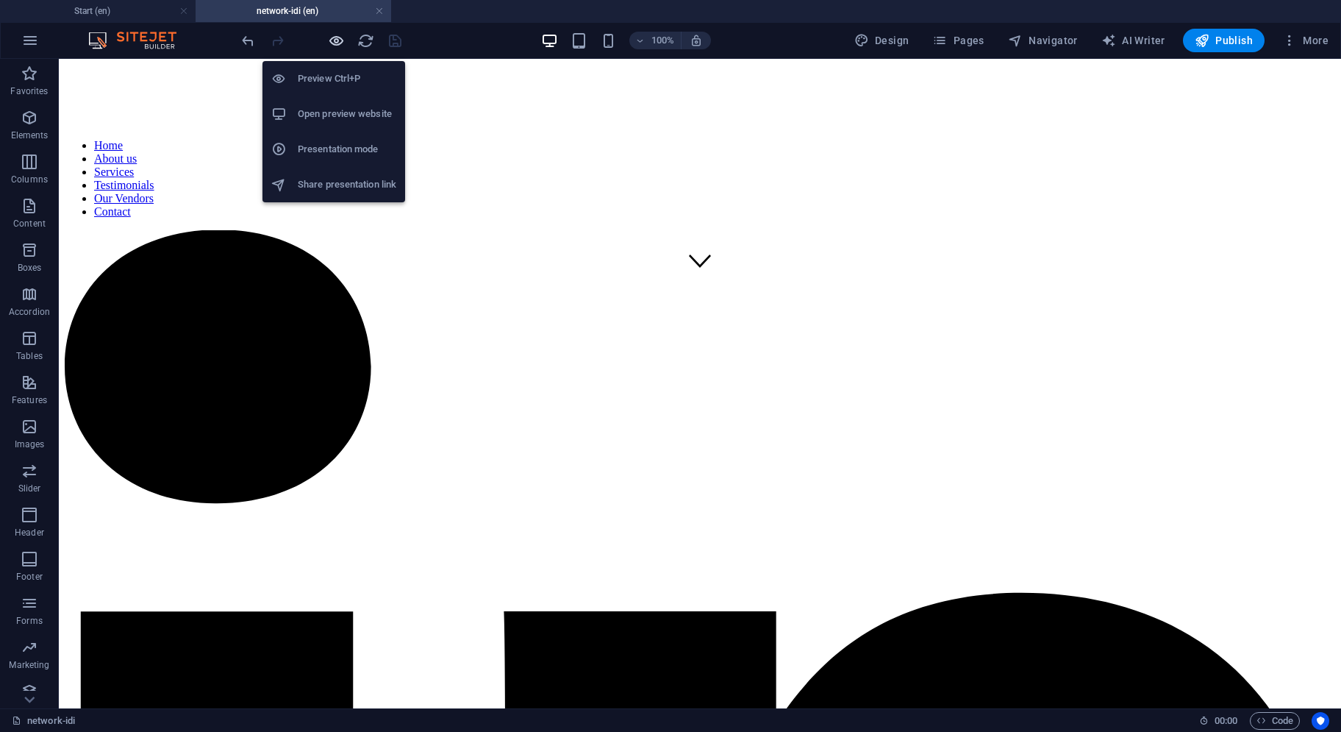
click at [334, 40] on icon "button" at bounding box center [336, 40] width 17 height 17
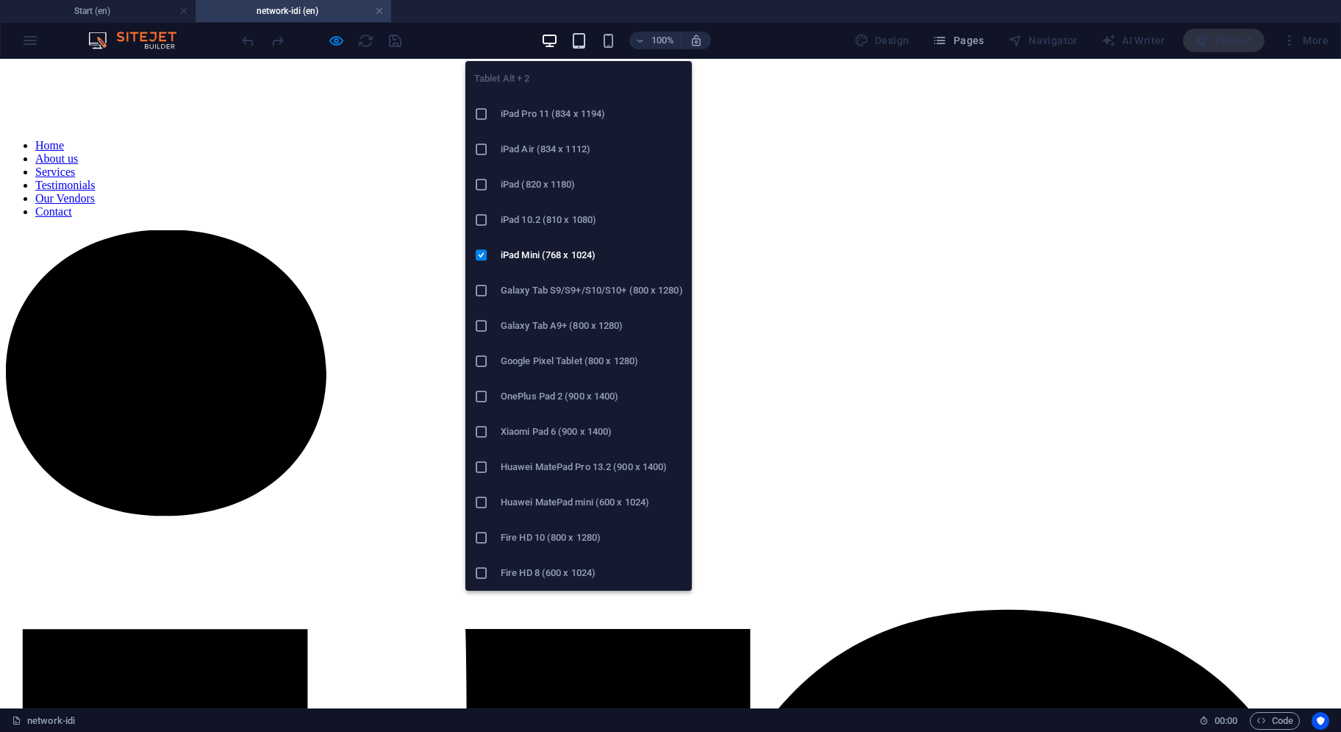
click at [588, 46] on icon "button" at bounding box center [579, 40] width 17 height 17
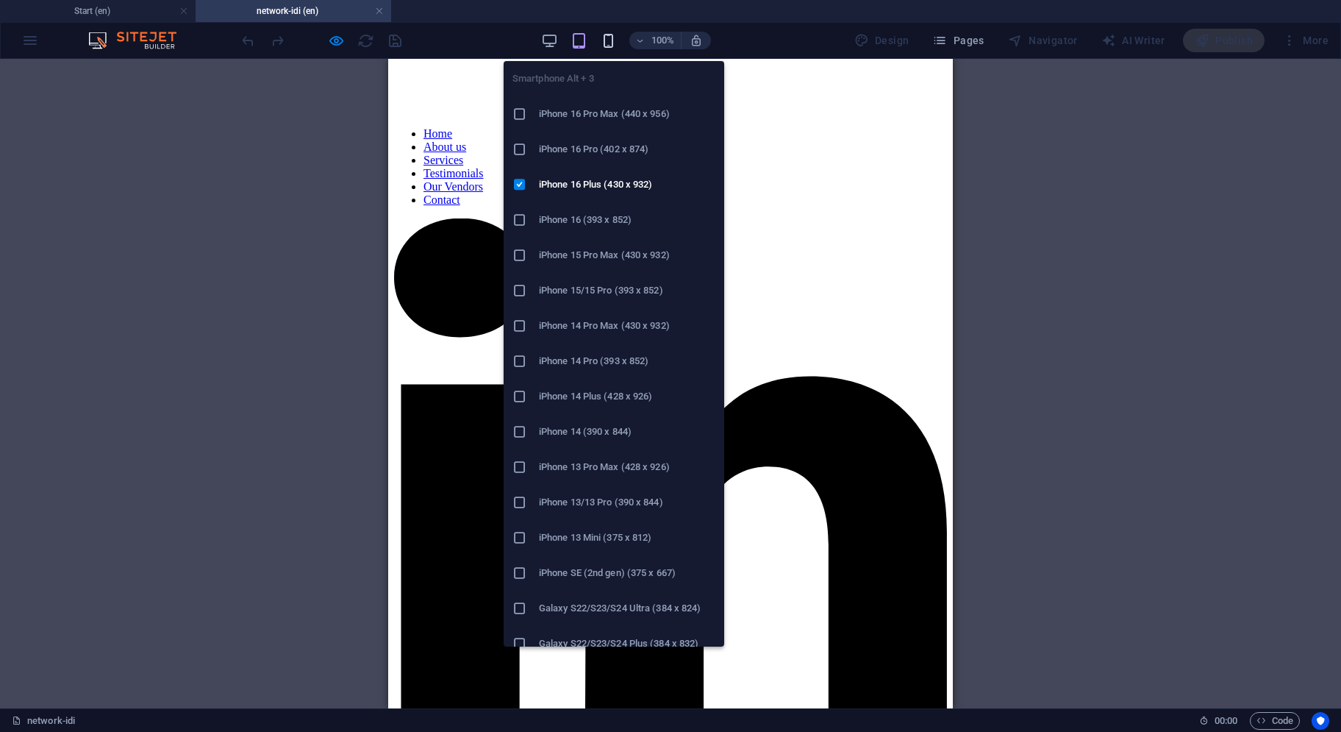
click at [609, 45] on icon "button" at bounding box center [608, 40] width 17 height 17
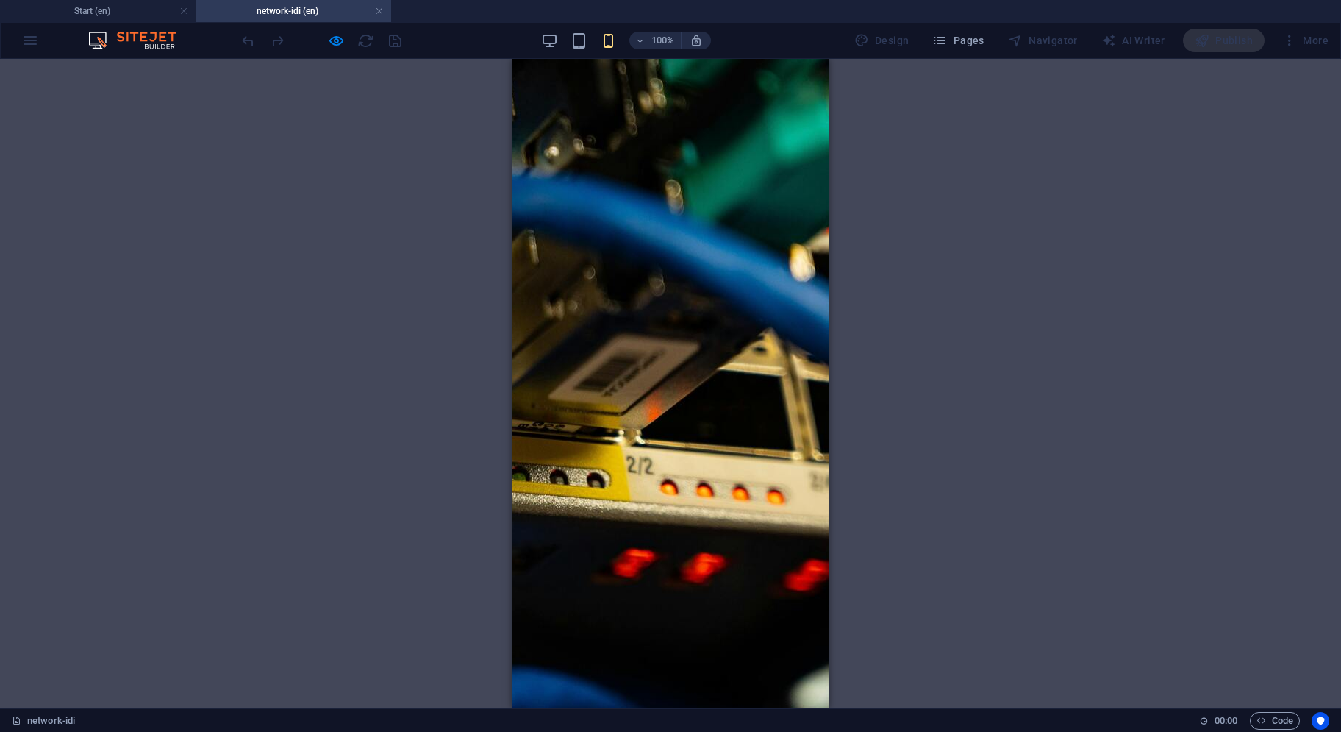
scroll to position [337, 0]
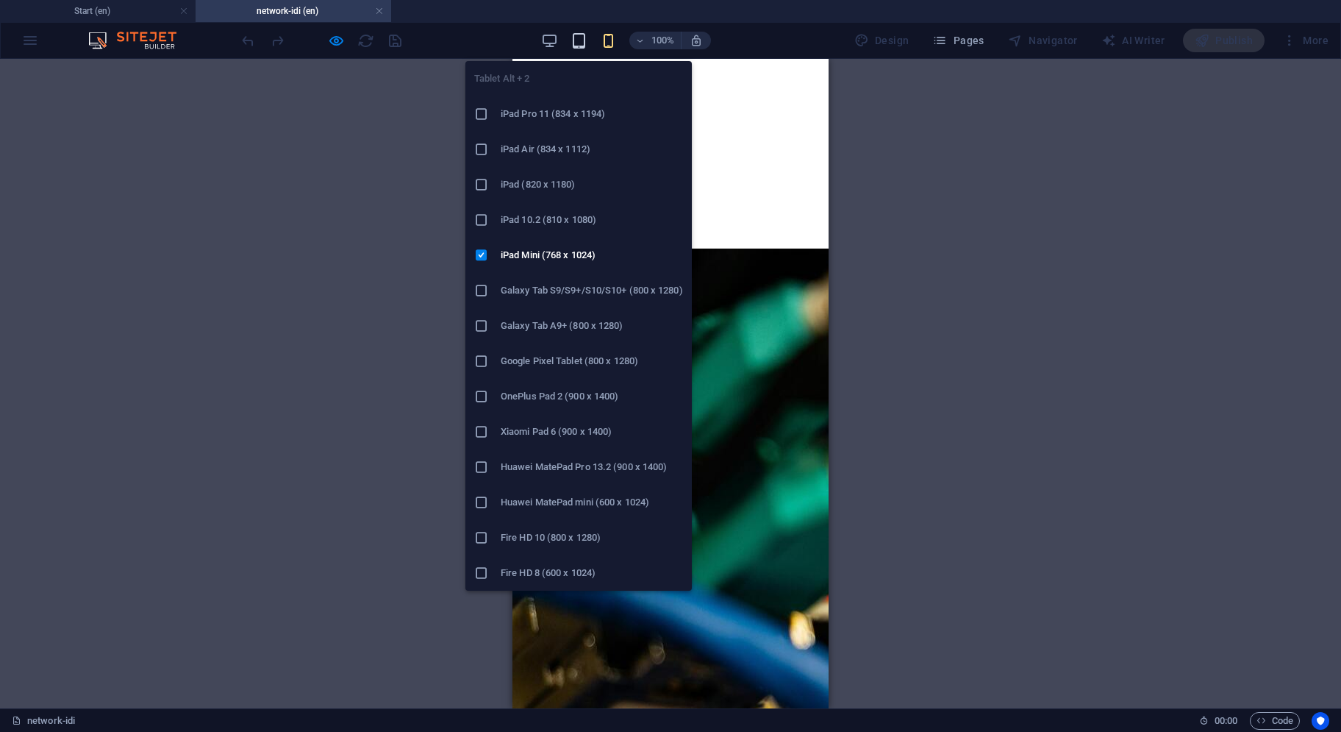
click at [574, 32] on icon "button" at bounding box center [579, 40] width 17 height 17
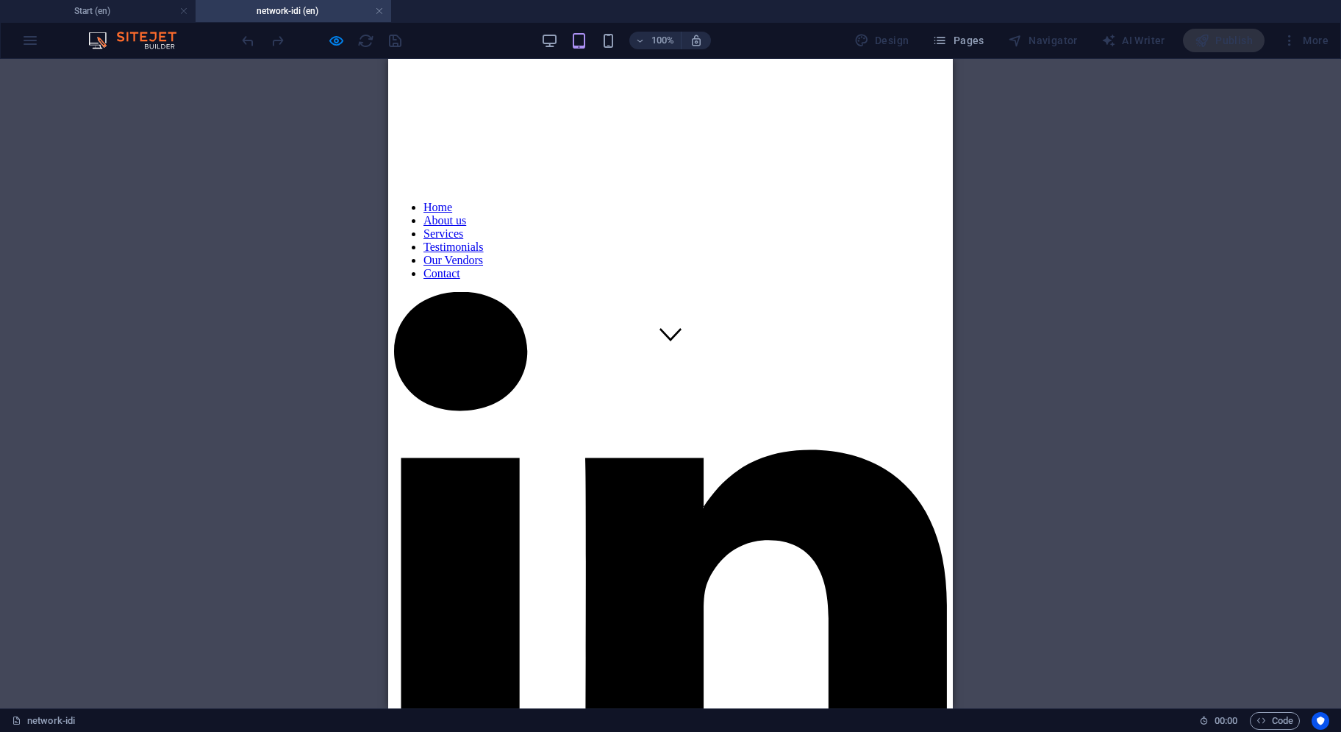
click at [565, 34] on div "100%" at bounding box center [626, 41] width 170 height 24
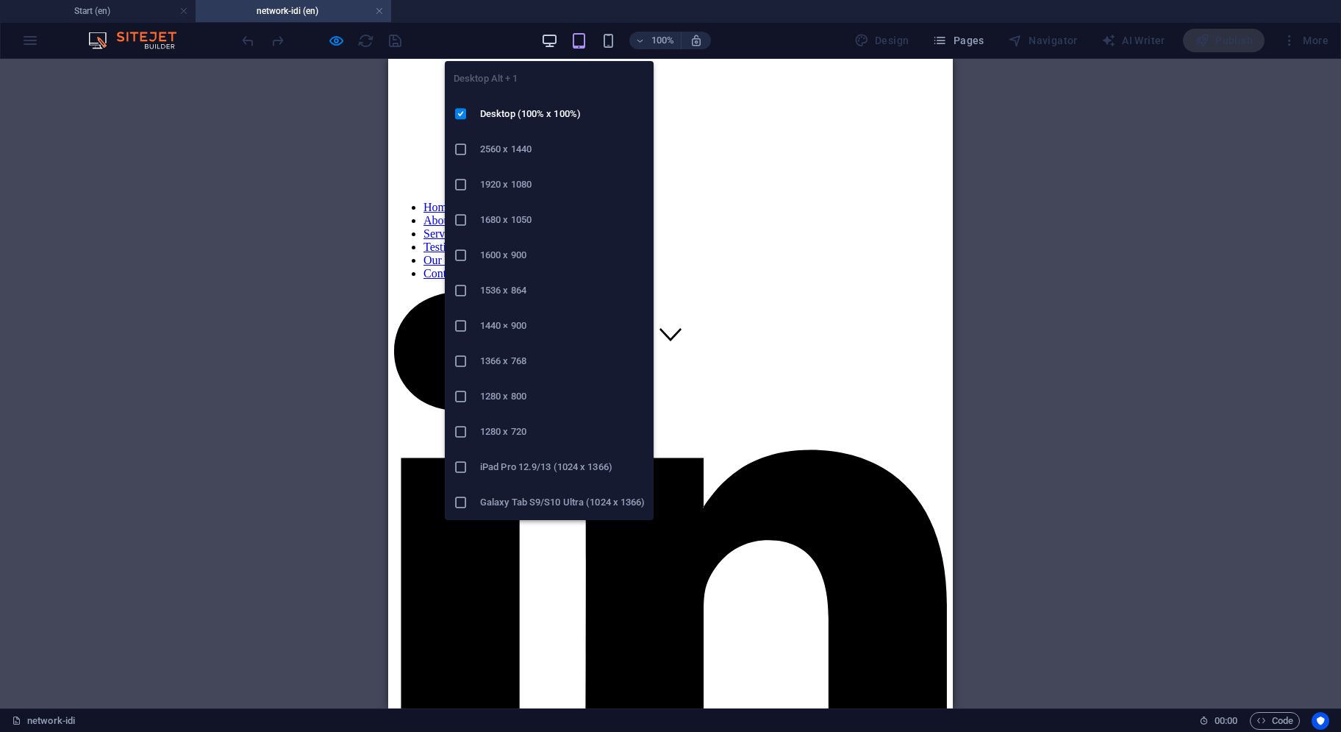
click at [553, 39] on icon "button" at bounding box center [549, 40] width 17 height 17
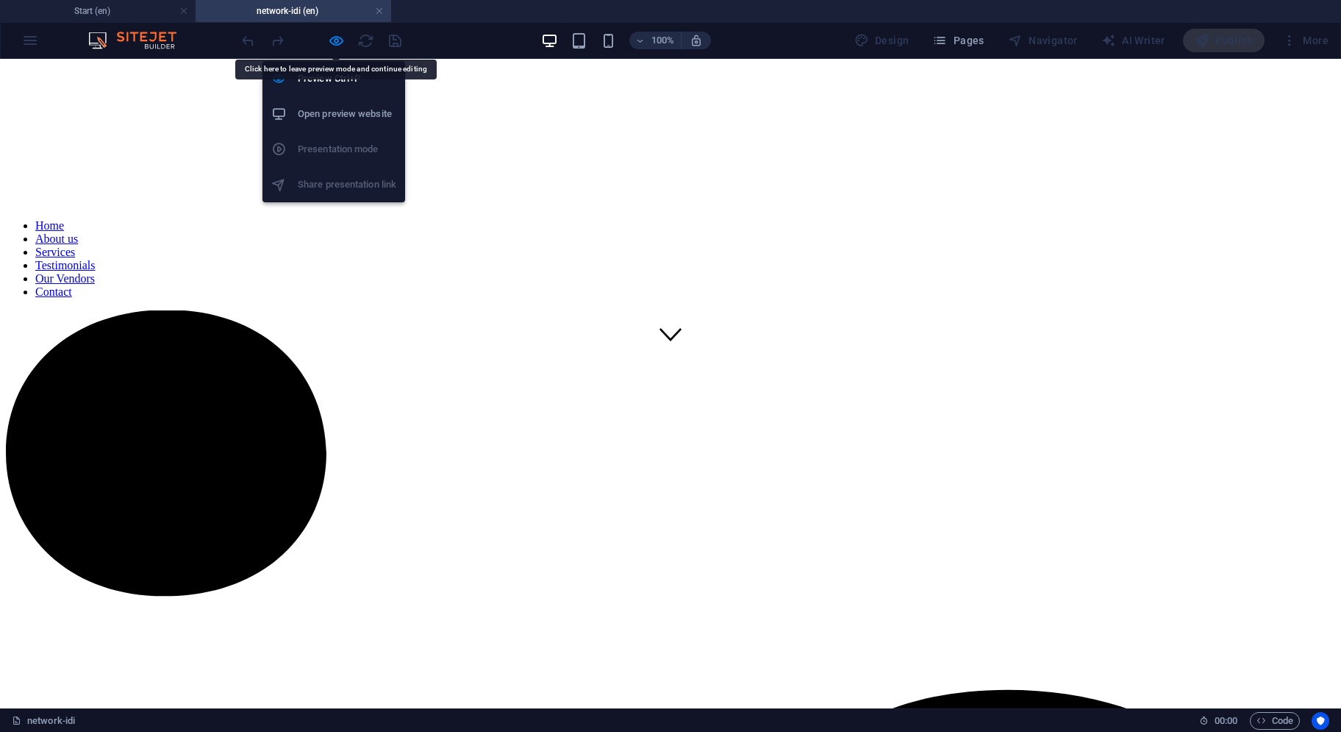
click at [332, 25] on div "100% Design Pages Navigator AI Writer Publish More" at bounding box center [671, 40] width 1340 height 35
click at [332, 38] on icon "button" at bounding box center [336, 40] width 17 height 17
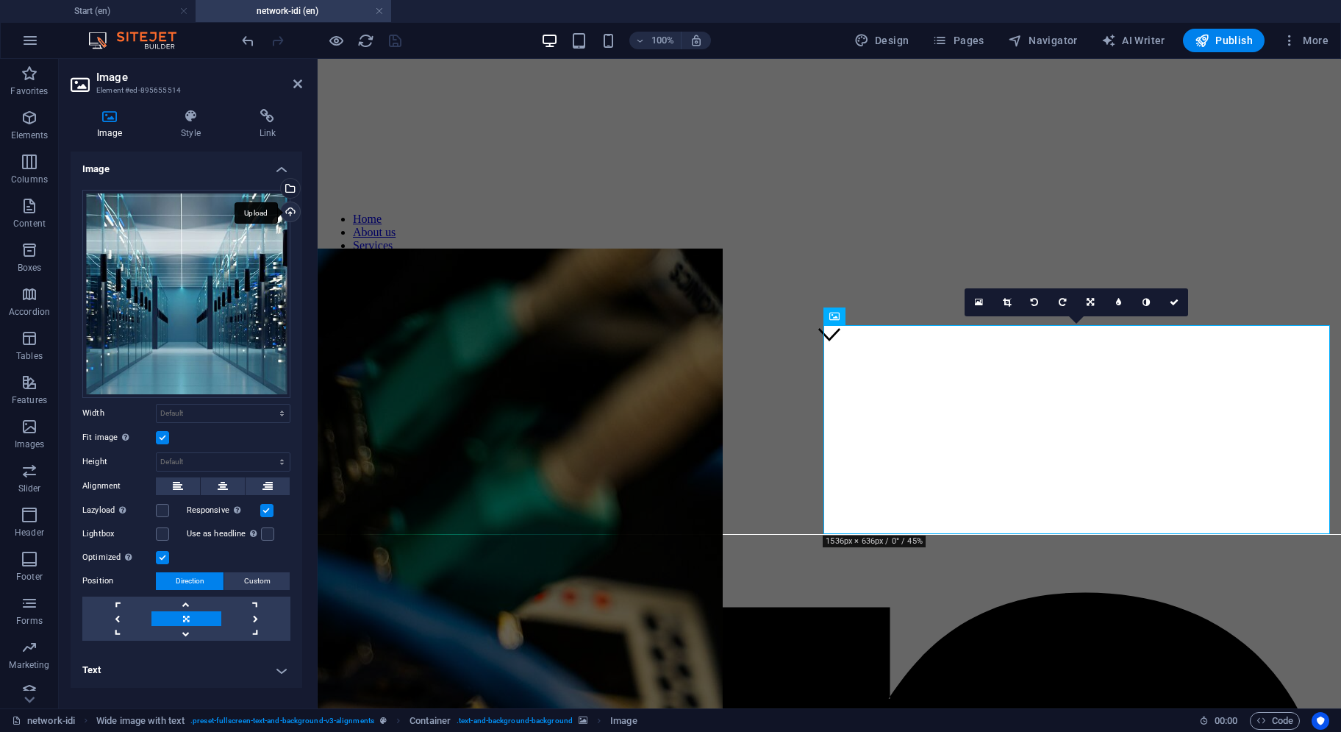
click at [291, 210] on div "Upload" at bounding box center [289, 213] width 22 height 22
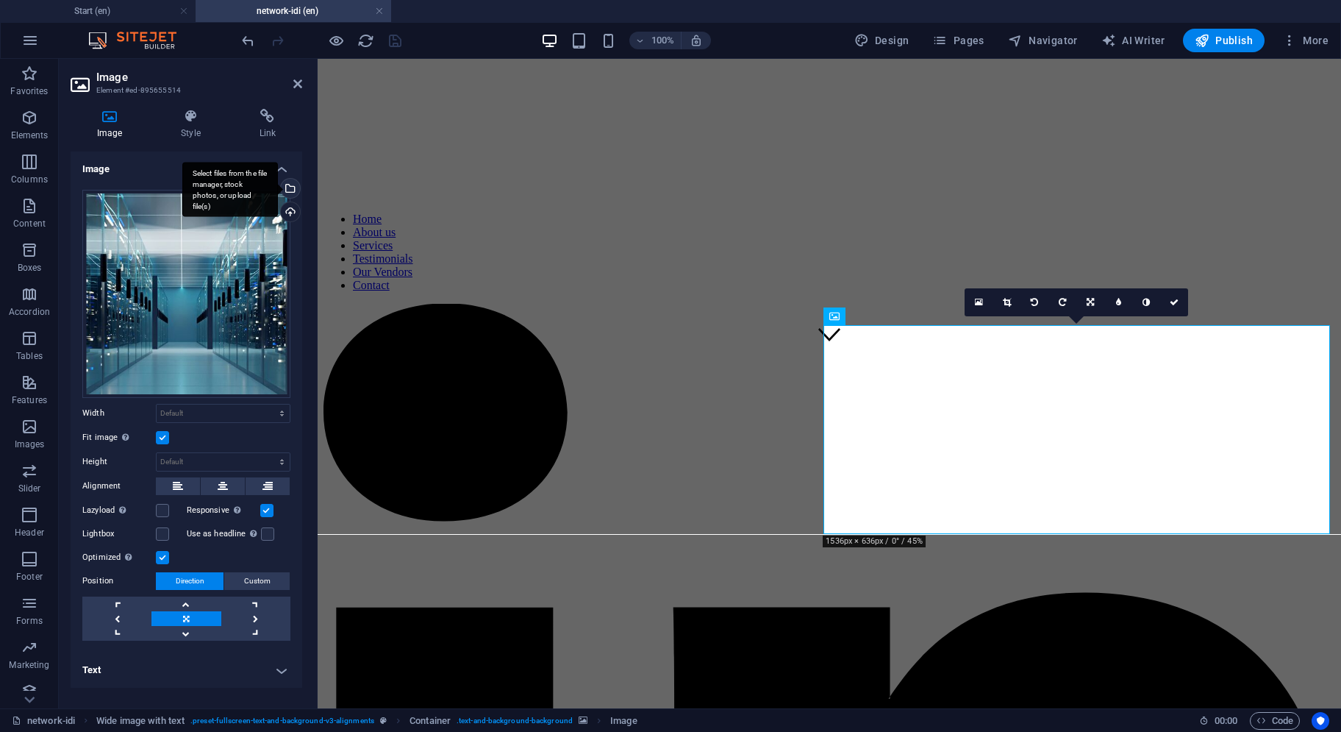
click at [278, 190] on div "Select files from the file manager, stock photos, or upload file(s)" at bounding box center [230, 189] width 96 height 55
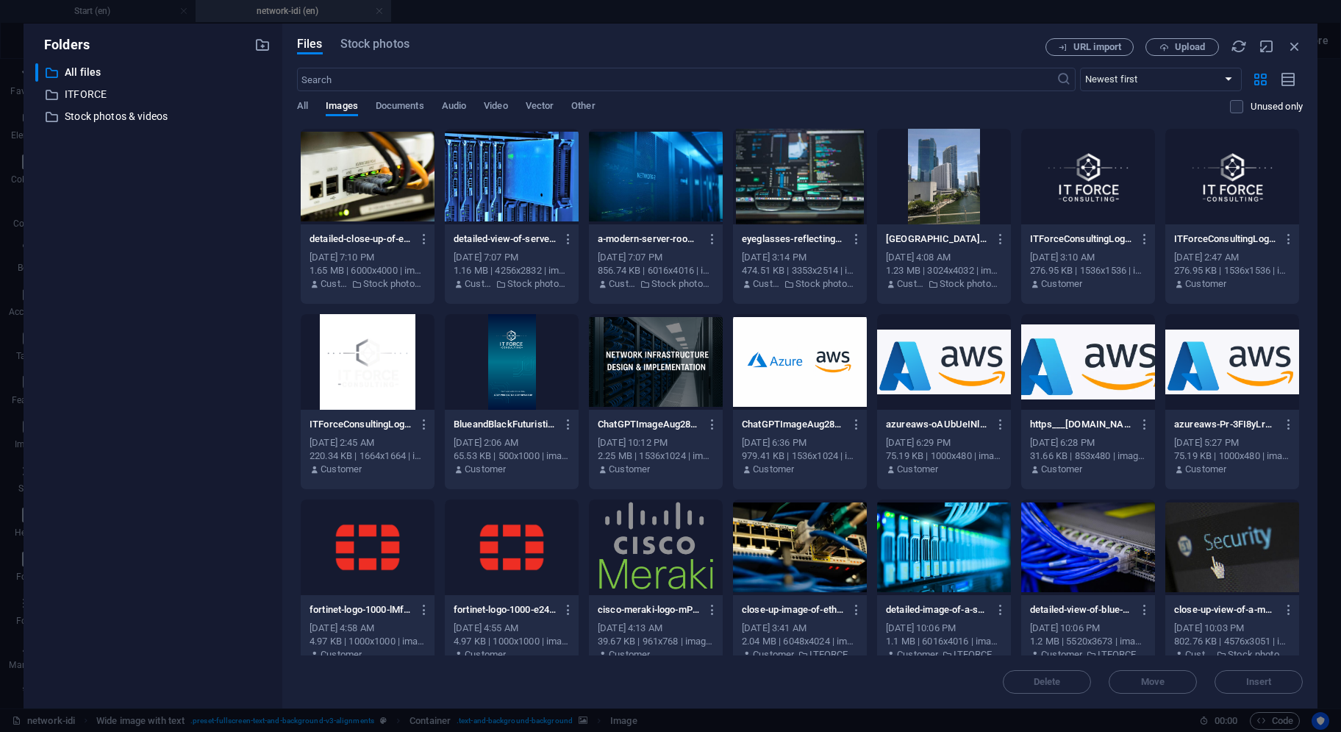
click at [531, 188] on div at bounding box center [512, 177] width 134 height 96
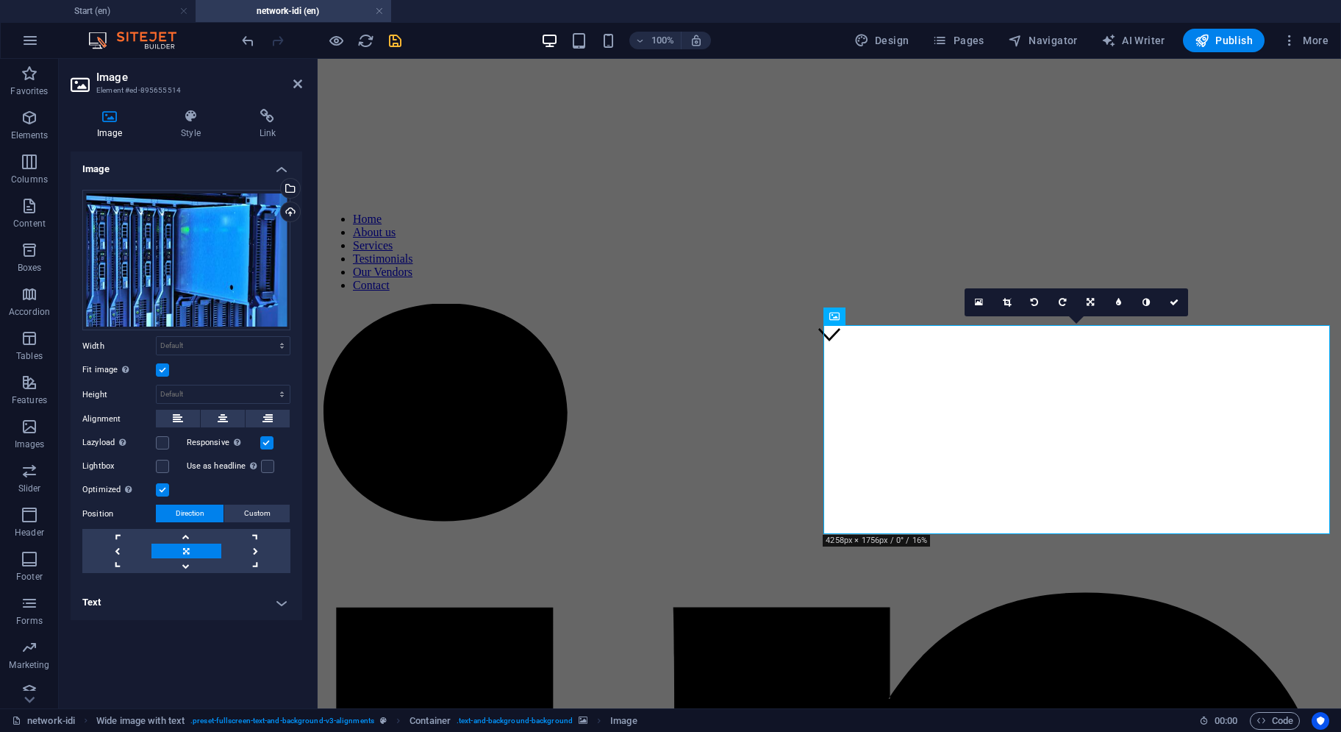
click at [165, 371] on label at bounding box center [162, 369] width 13 height 13
click at [0, 0] on input "Fit image Automatically fit image to a fixed width and height" at bounding box center [0, 0] width 0 height 0
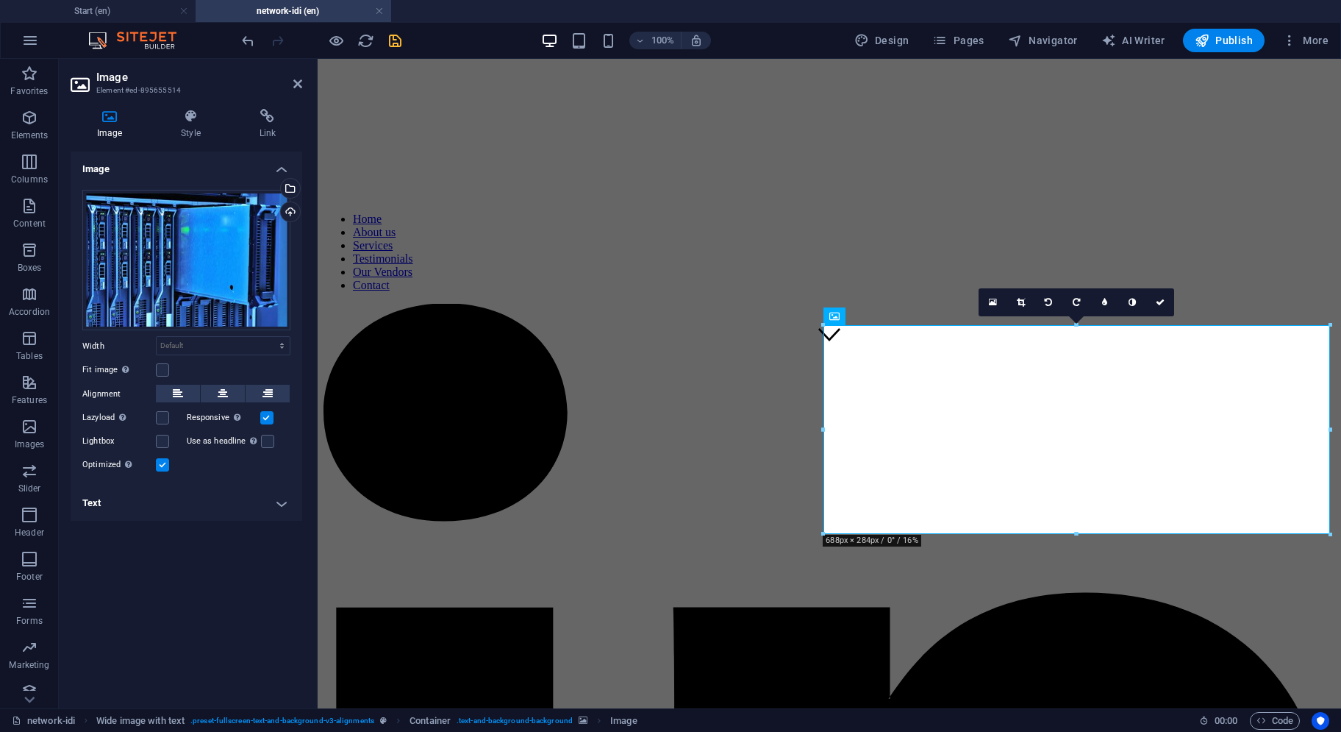
type input "688"
select select "px"
drag, startPoint x: 1072, startPoint y: 560, endPoint x: 1068, endPoint y: 583, distance: 23.9
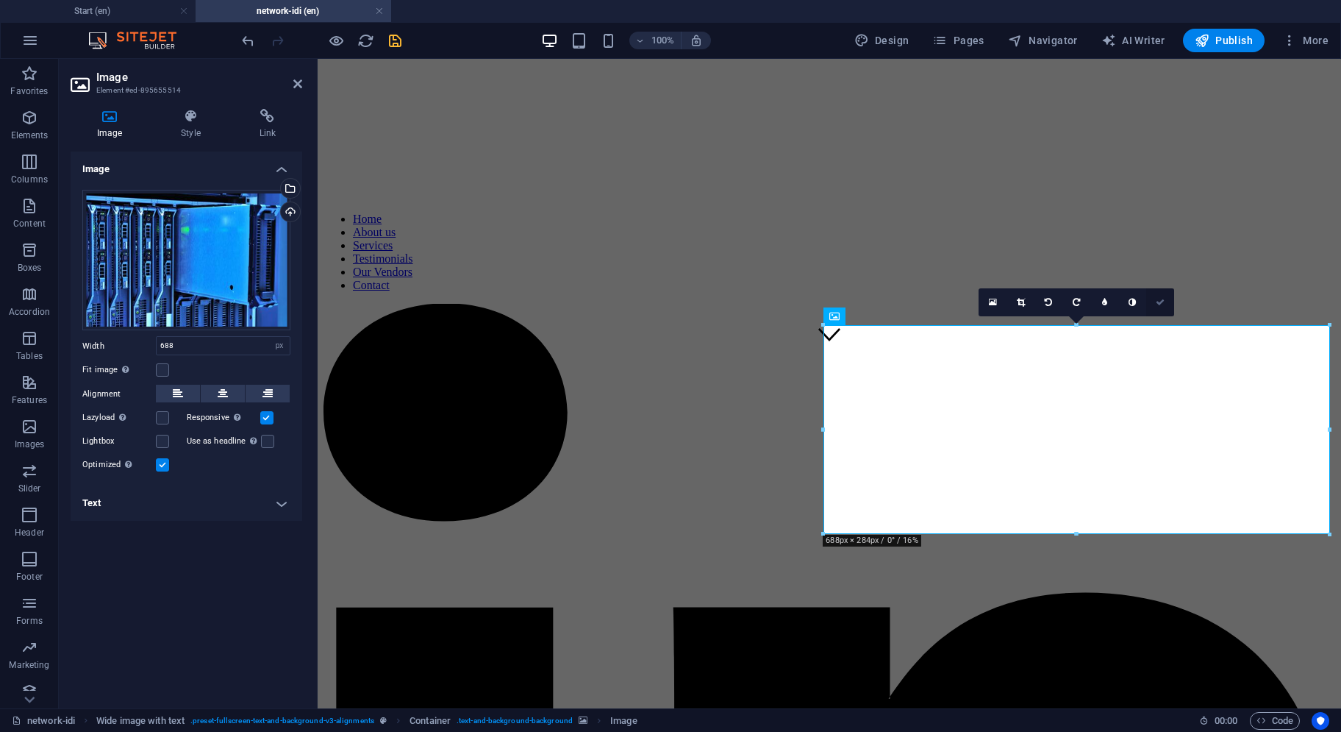
click at [1161, 299] on icon at bounding box center [1160, 302] width 9 height 9
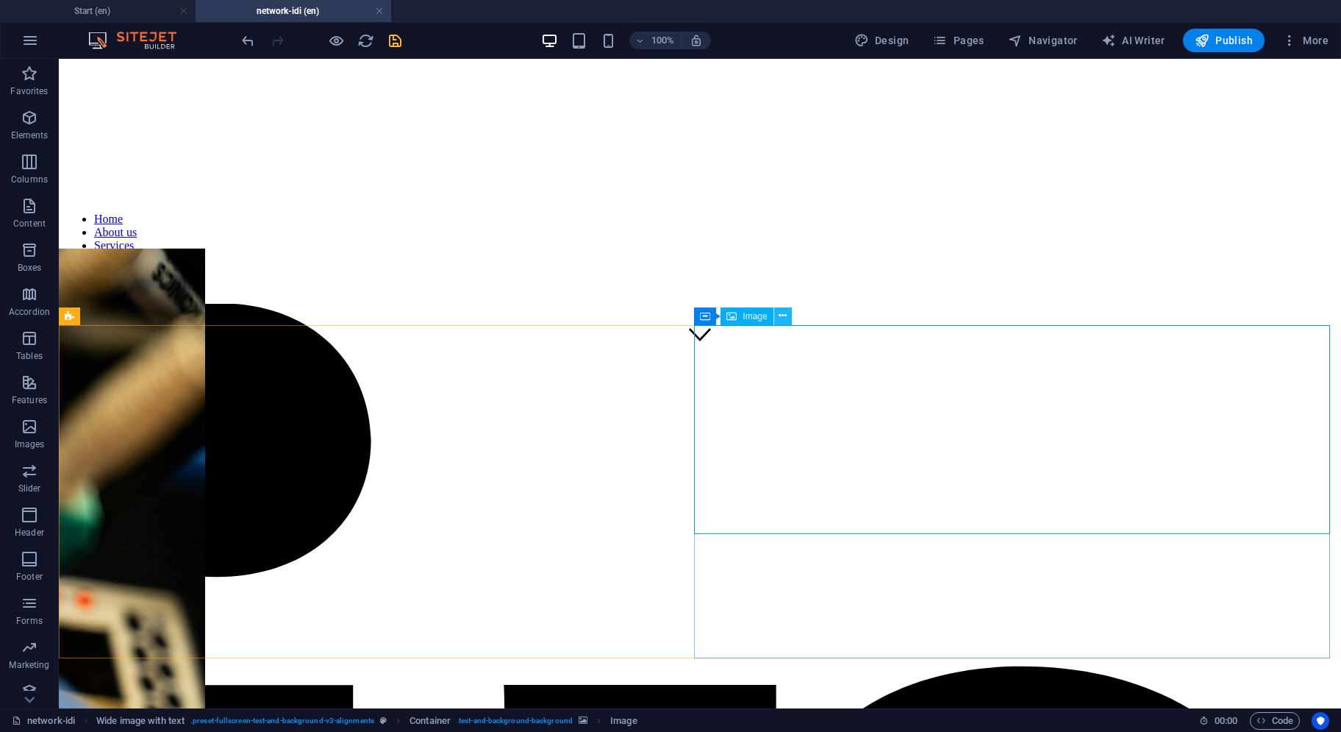
click at [777, 318] on button at bounding box center [783, 316] width 18 height 18
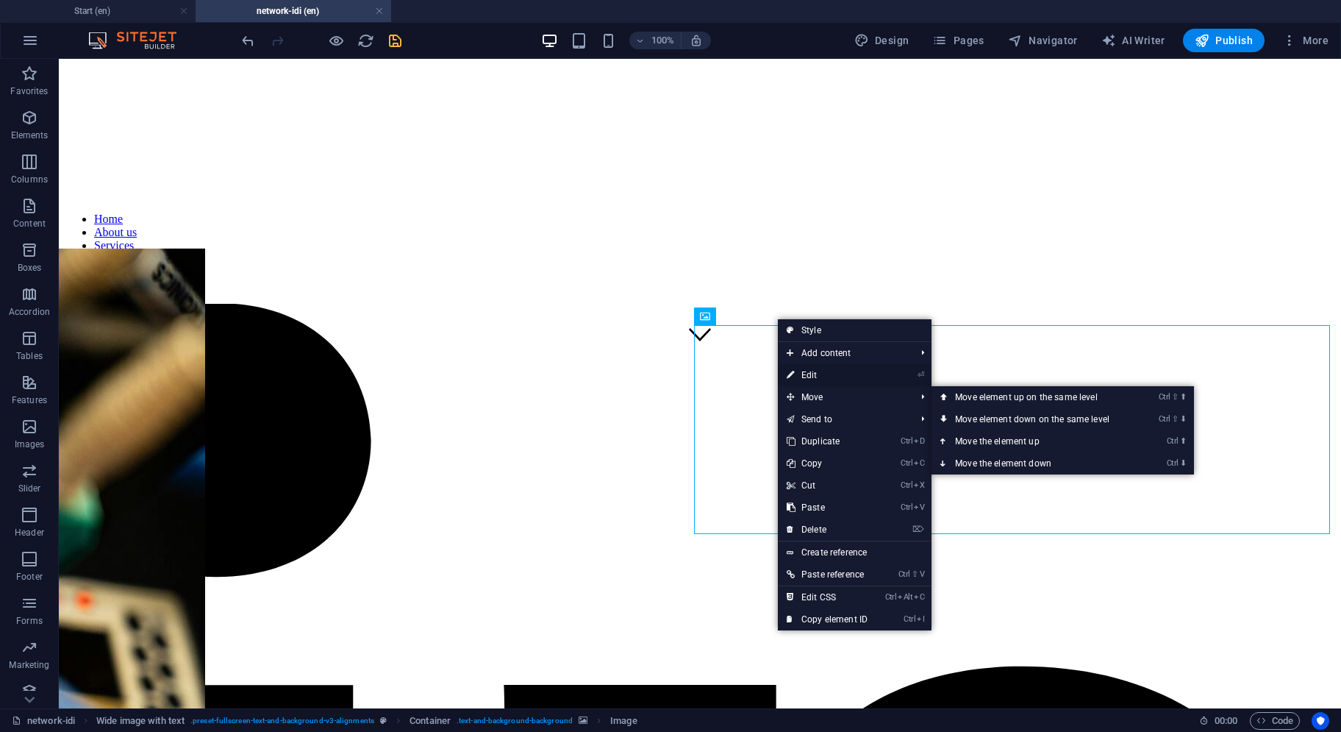
click at [824, 376] on link "⏎ Edit" at bounding box center [827, 375] width 99 height 22
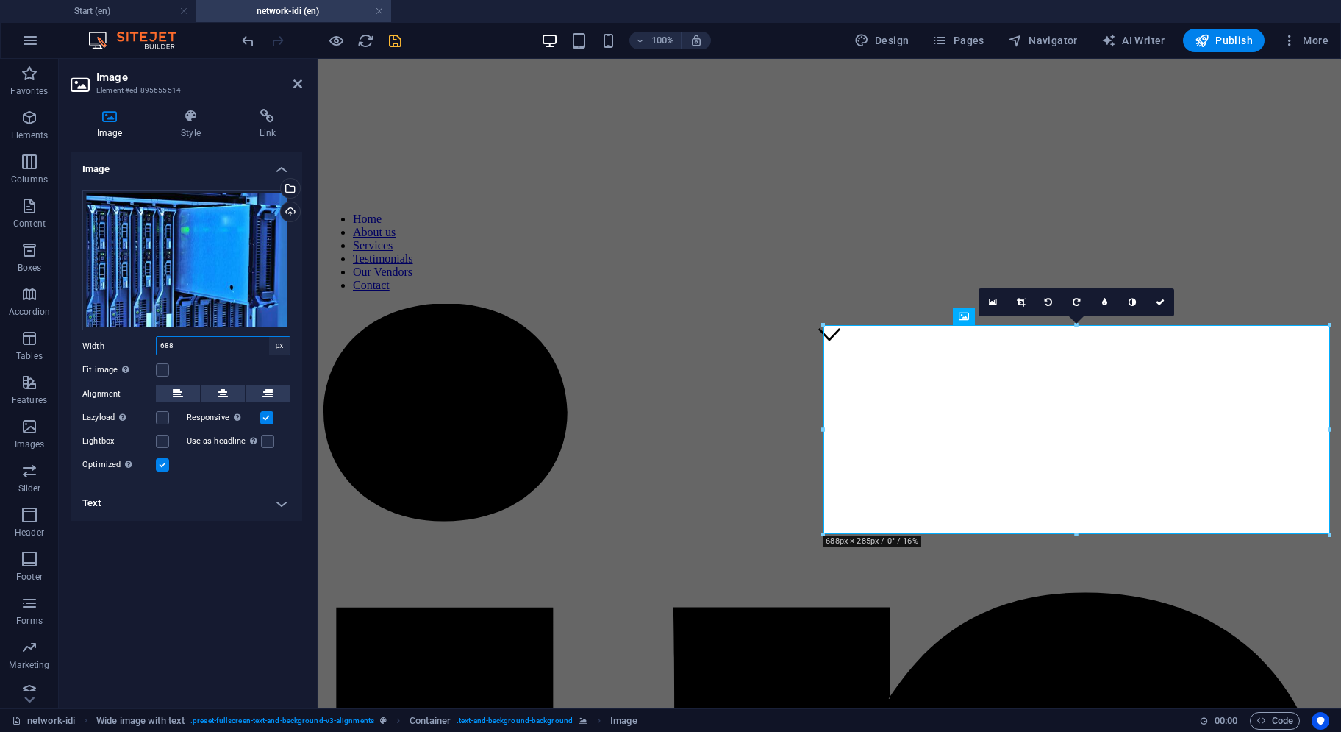
click at [282, 347] on select "Default auto px rem % em vh vw" at bounding box center [279, 346] width 21 height 18
select select "default"
click at [269, 337] on select "Default auto px rem % em vh vw" at bounding box center [279, 346] width 21 height 18
select select "DISABLED_OPTION_VALUE"
click at [394, 45] on icon "save" at bounding box center [395, 40] width 17 height 17
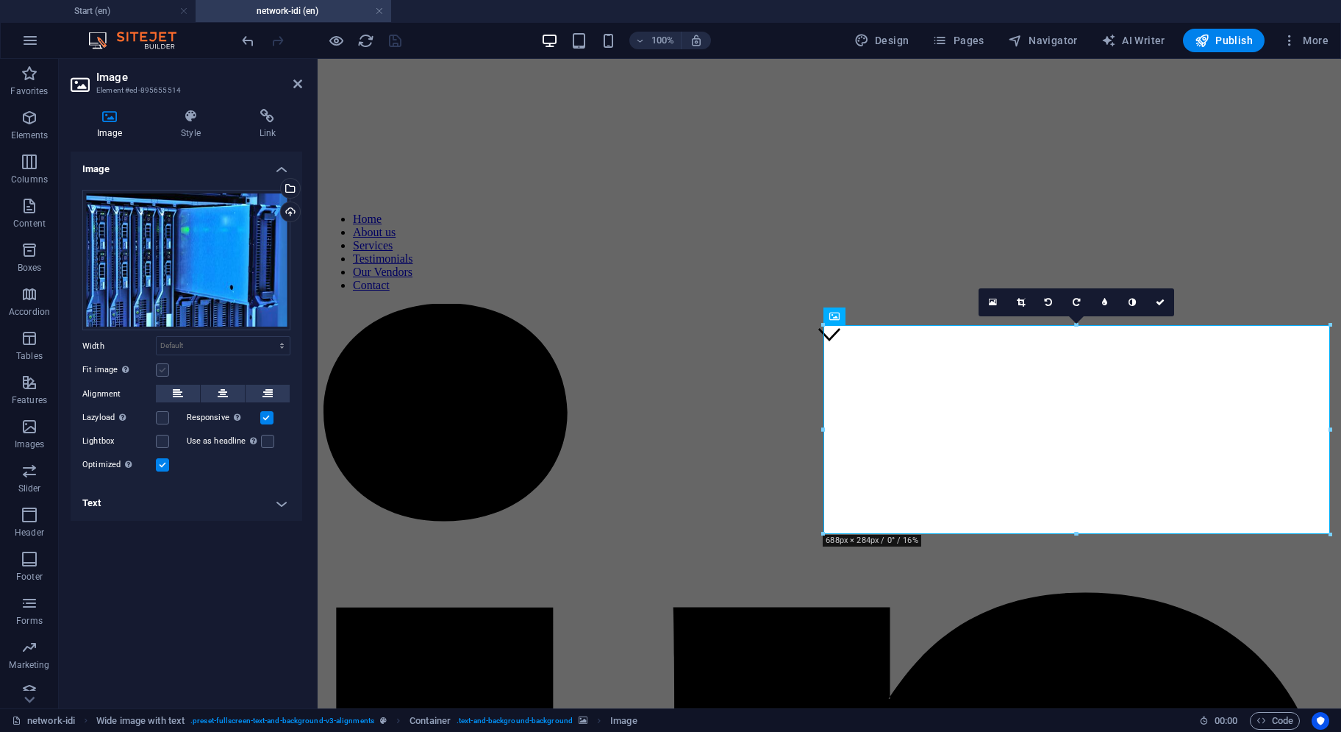
click at [162, 370] on label at bounding box center [162, 369] width 13 height 13
click at [0, 0] on input "Fit image Automatically fit image to a fixed width and height" at bounding box center [0, 0] width 0 height 0
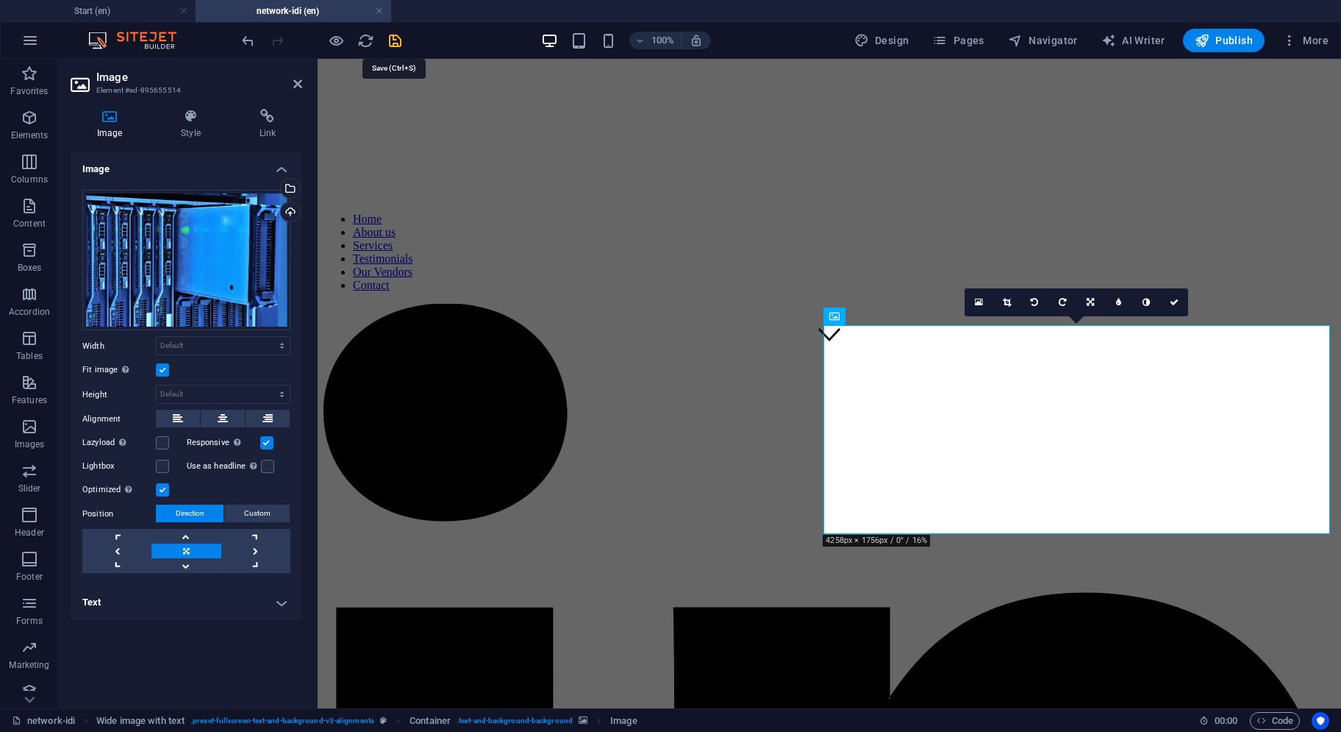
click at [394, 32] on icon "save" at bounding box center [395, 40] width 17 height 17
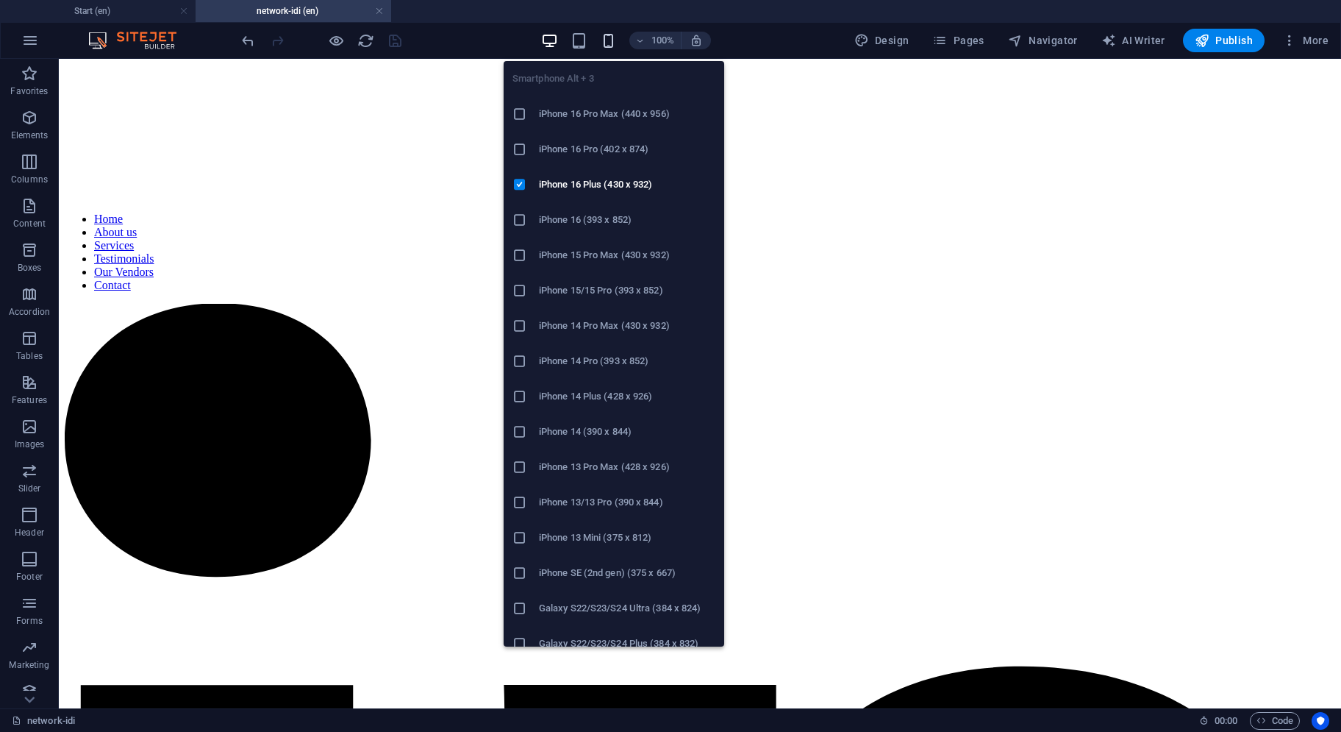
click at [614, 39] on icon "button" at bounding box center [608, 40] width 17 height 17
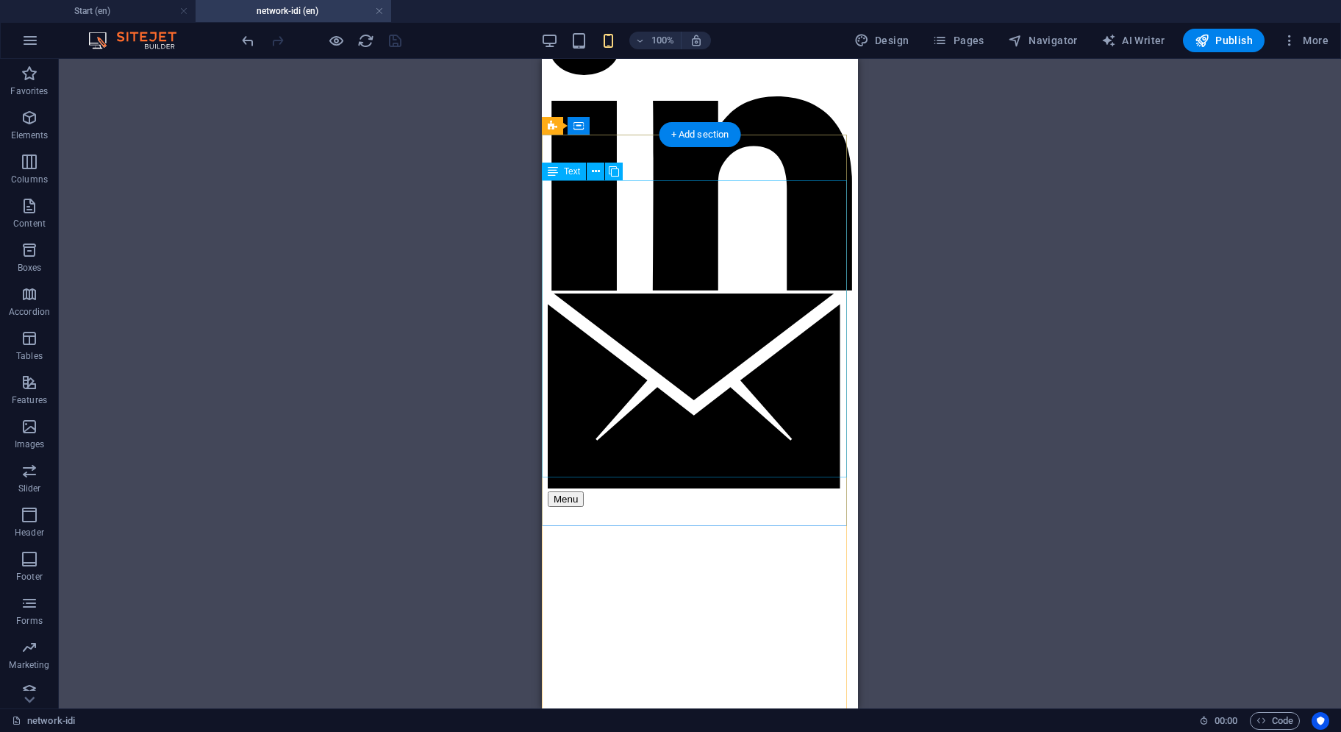
scroll to position [852, 0]
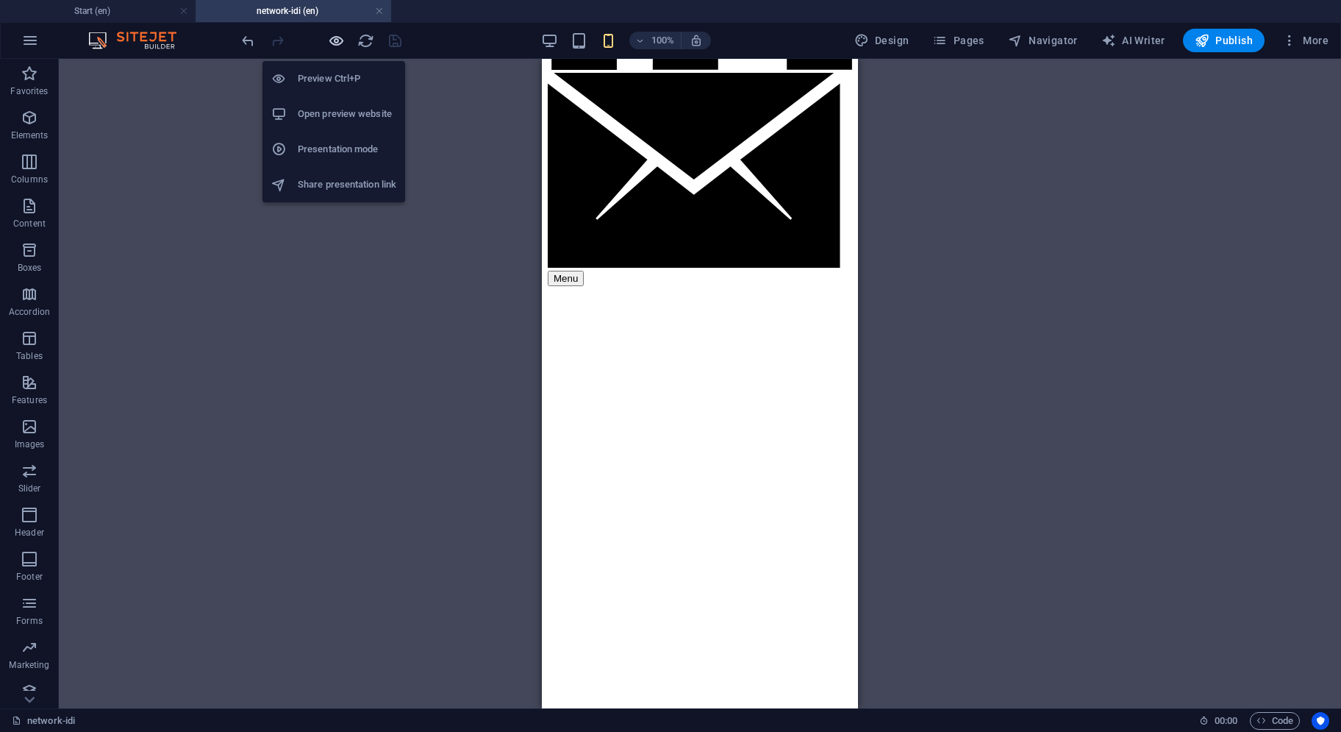
click at [335, 41] on icon "button" at bounding box center [336, 40] width 17 height 17
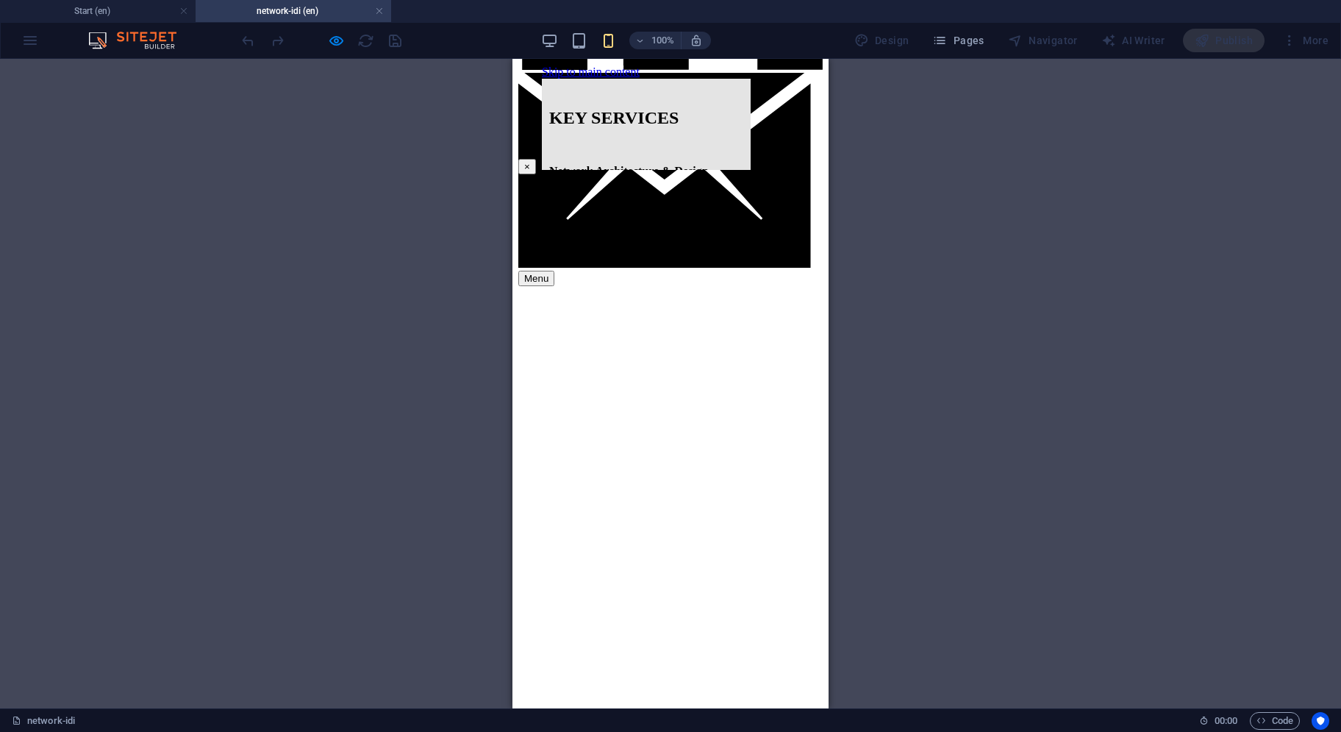
scroll to position [0, 0]
click at [536, 174] on button "×" at bounding box center [528, 166] width 18 height 15
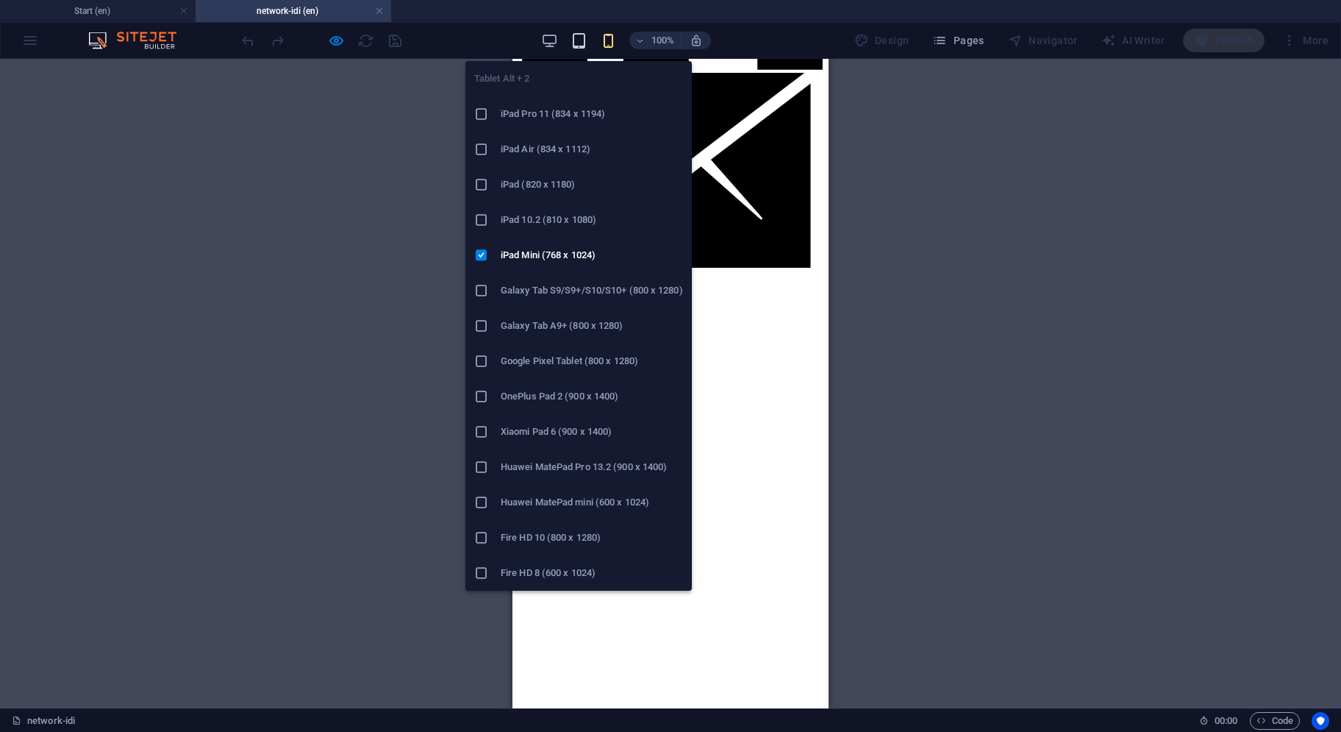
click at [584, 40] on icon "button" at bounding box center [579, 40] width 17 height 17
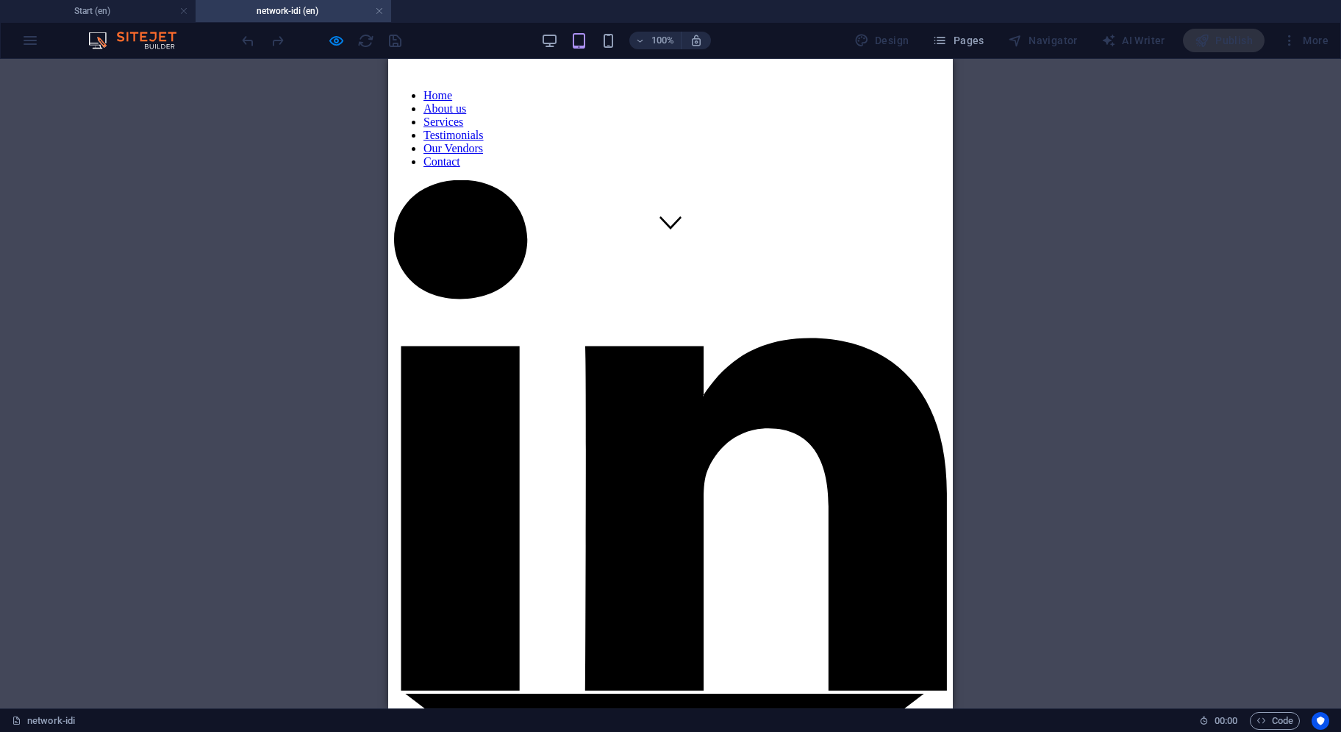
scroll to position [375, 0]
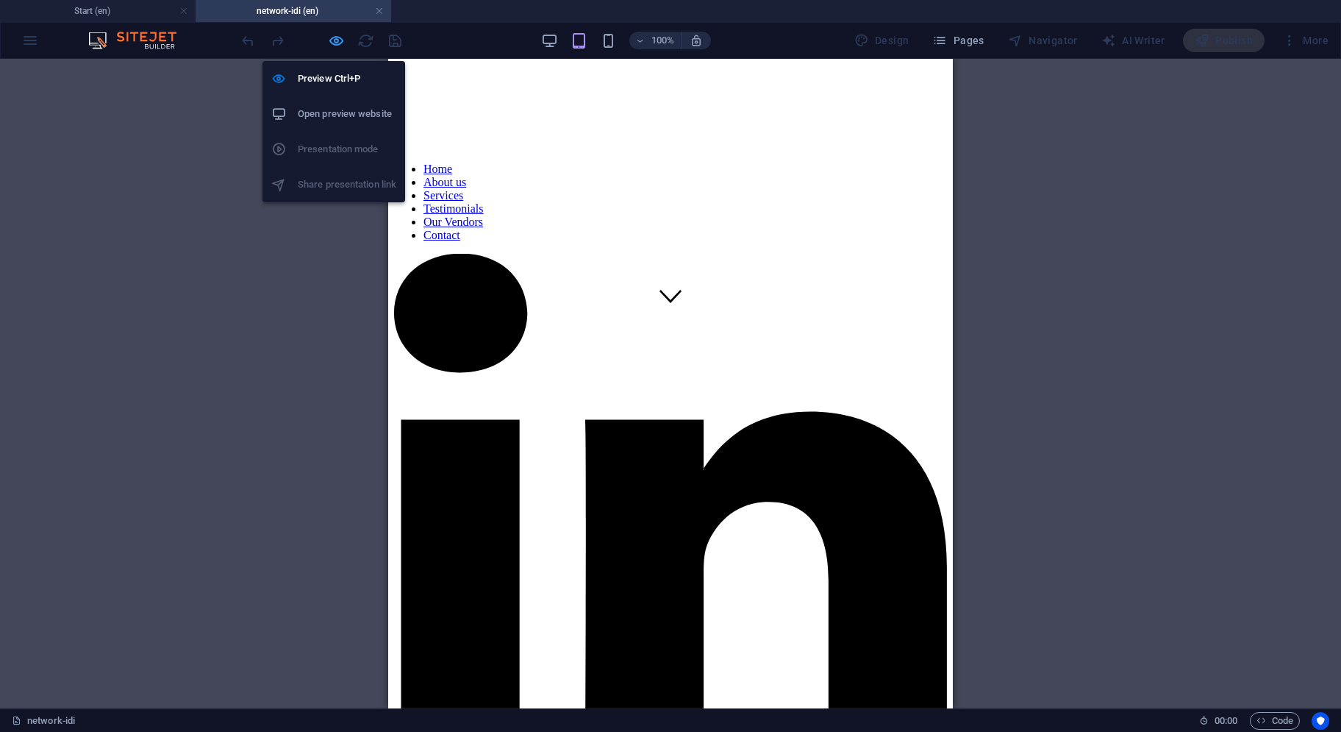
click at [332, 40] on icon "button" at bounding box center [336, 40] width 17 height 17
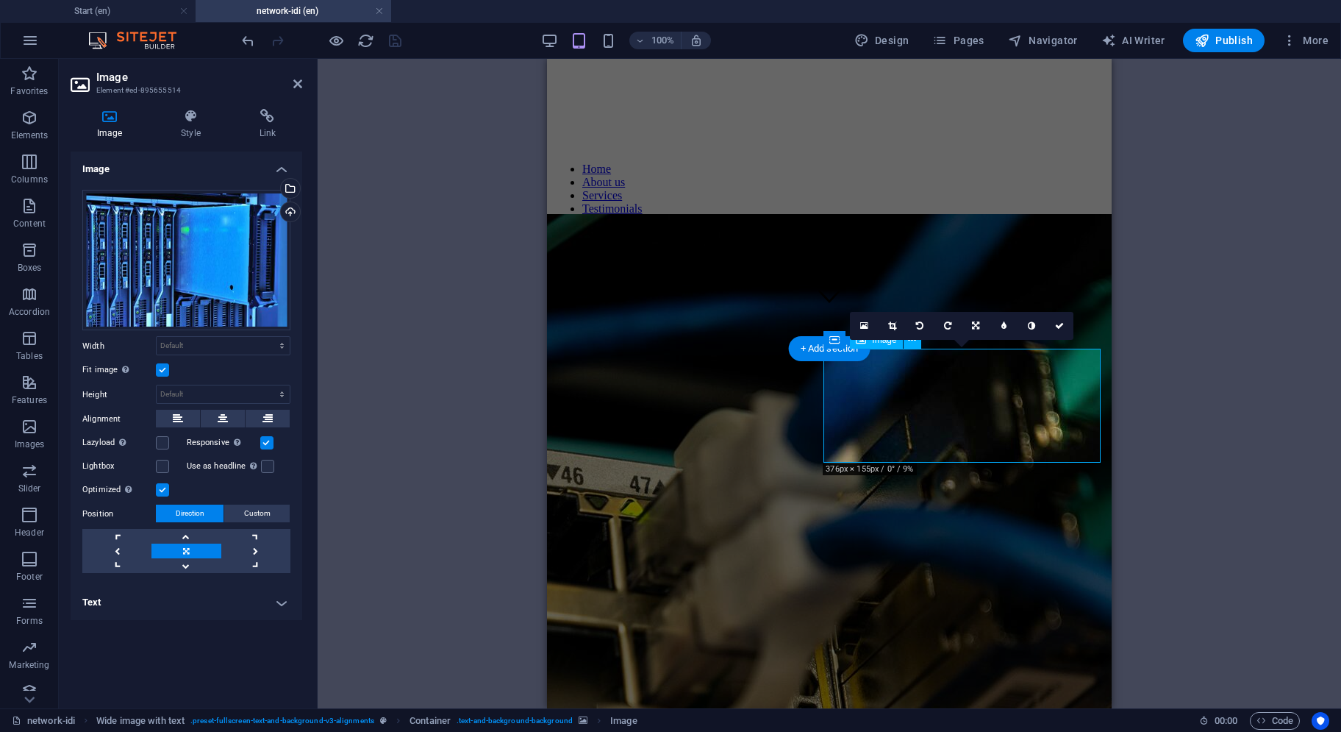
scroll to position [669, 0]
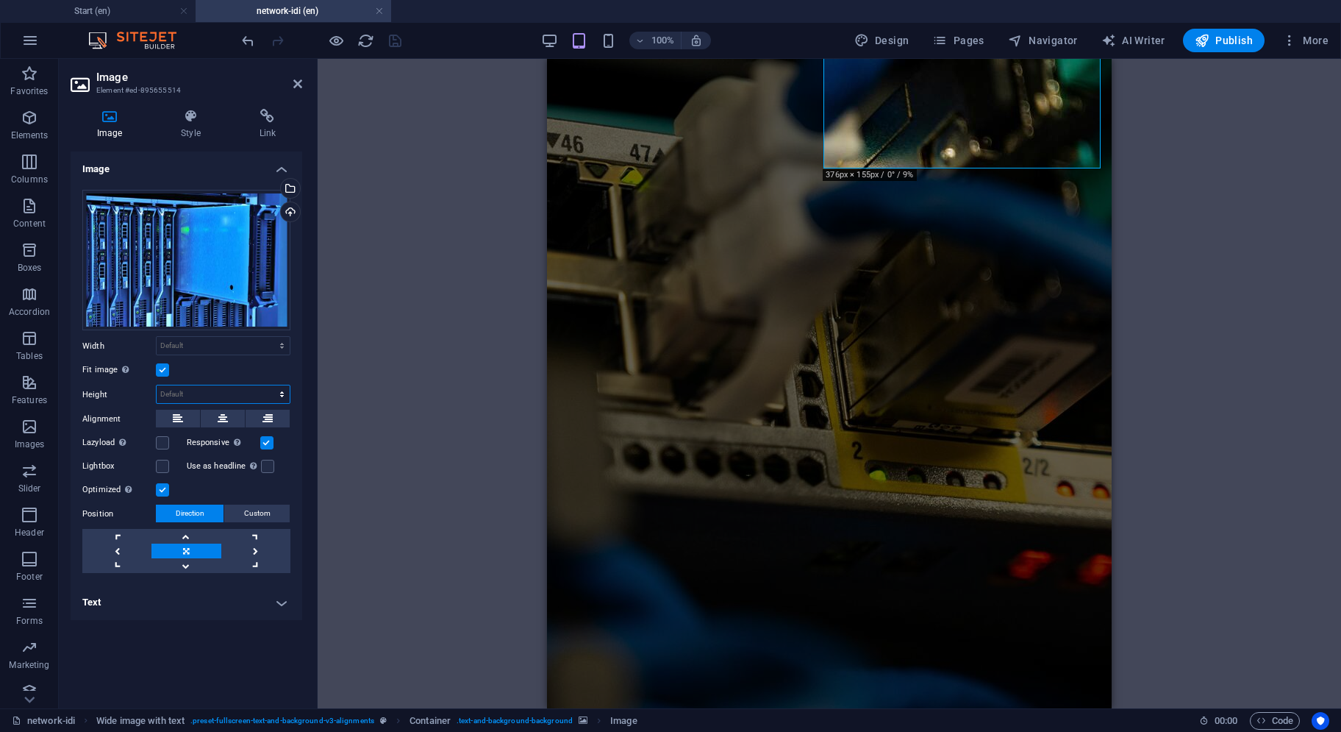
click at [203, 396] on select "Default auto px" at bounding box center [223, 394] width 133 height 18
select select "px"
click at [269, 385] on select "Default auto px" at bounding box center [223, 394] width 133 height 18
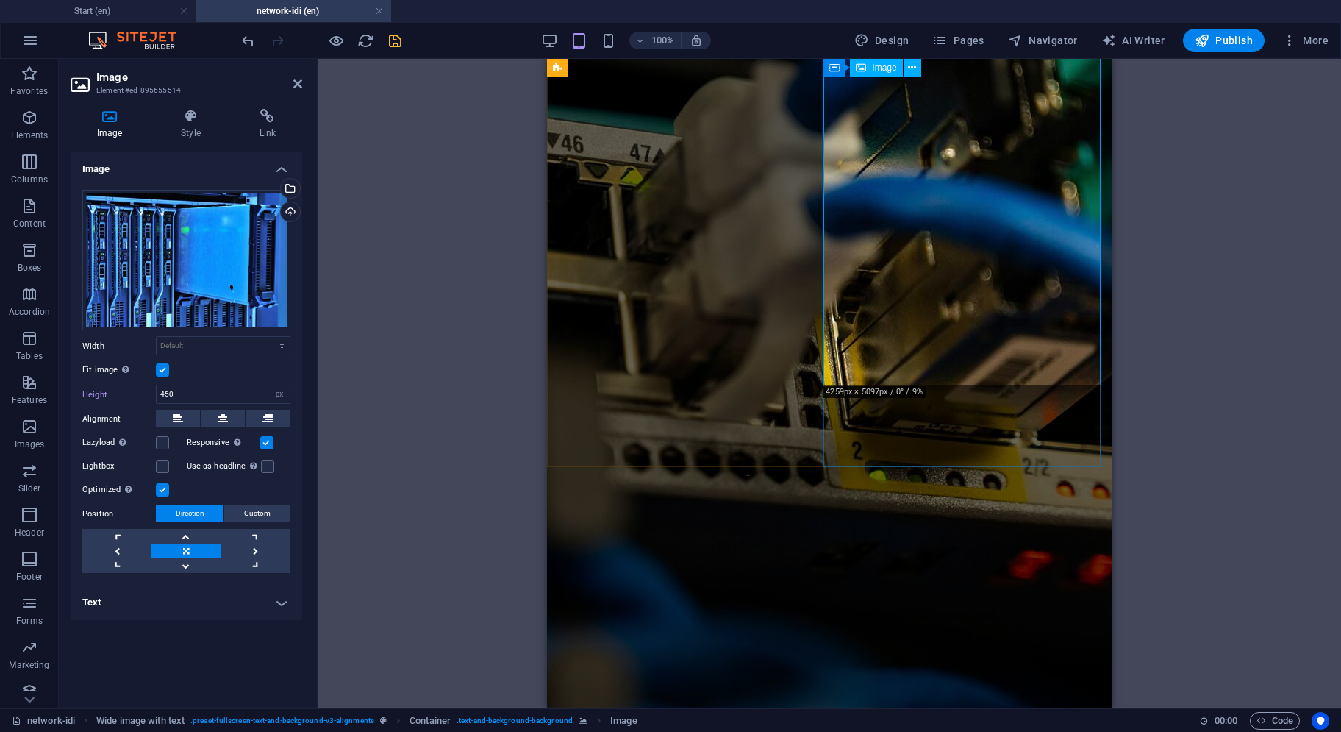
scroll to position [449, 0]
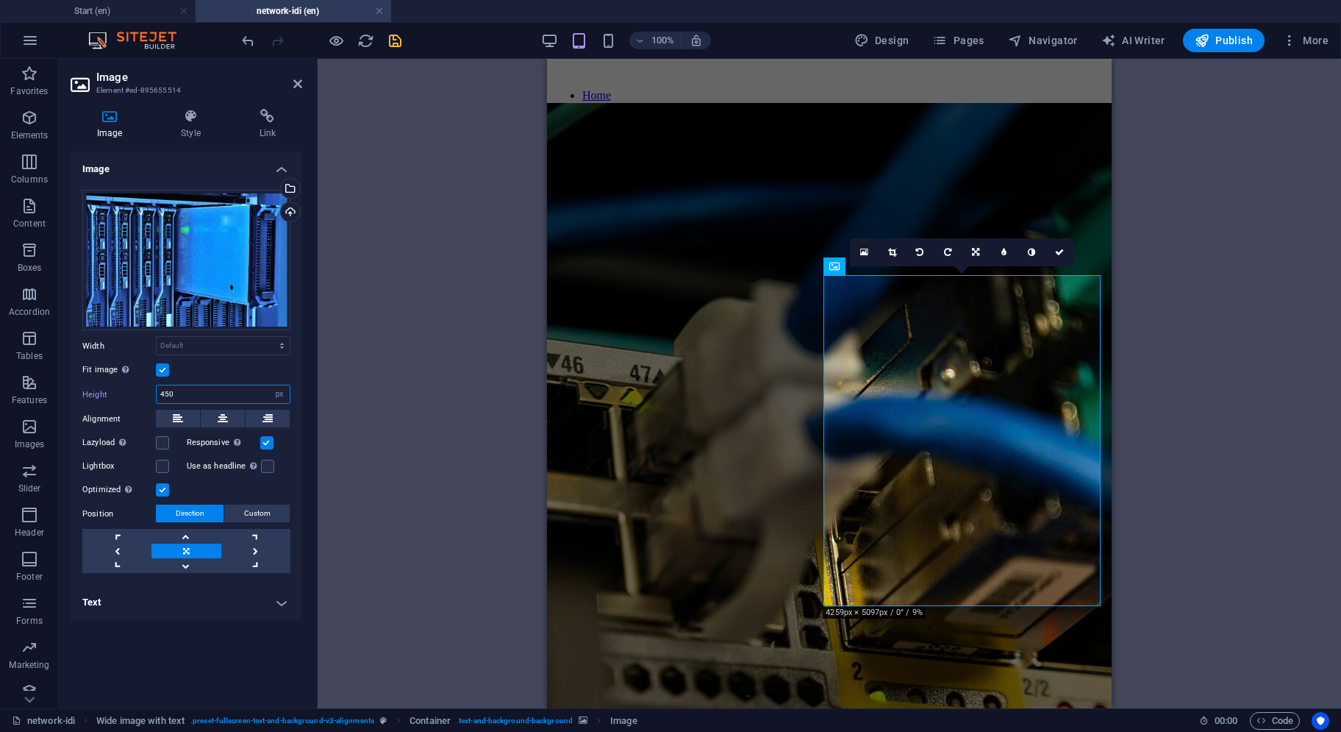
drag, startPoint x: 225, startPoint y: 395, endPoint x: 140, endPoint y: 391, distance: 85.4
click at [140, 391] on div "Height 450 Default auto px" at bounding box center [186, 394] width 208 height 19
type input "600"
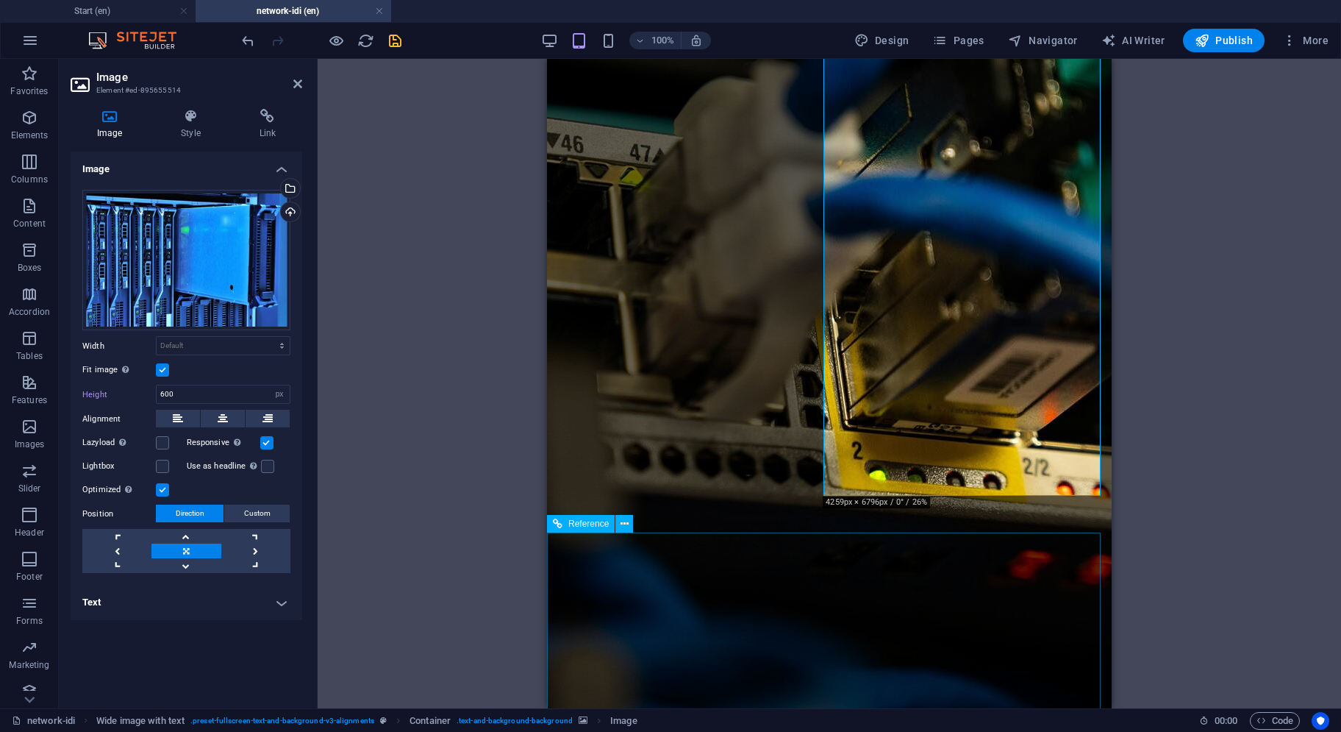
scroll to position [522, 0]
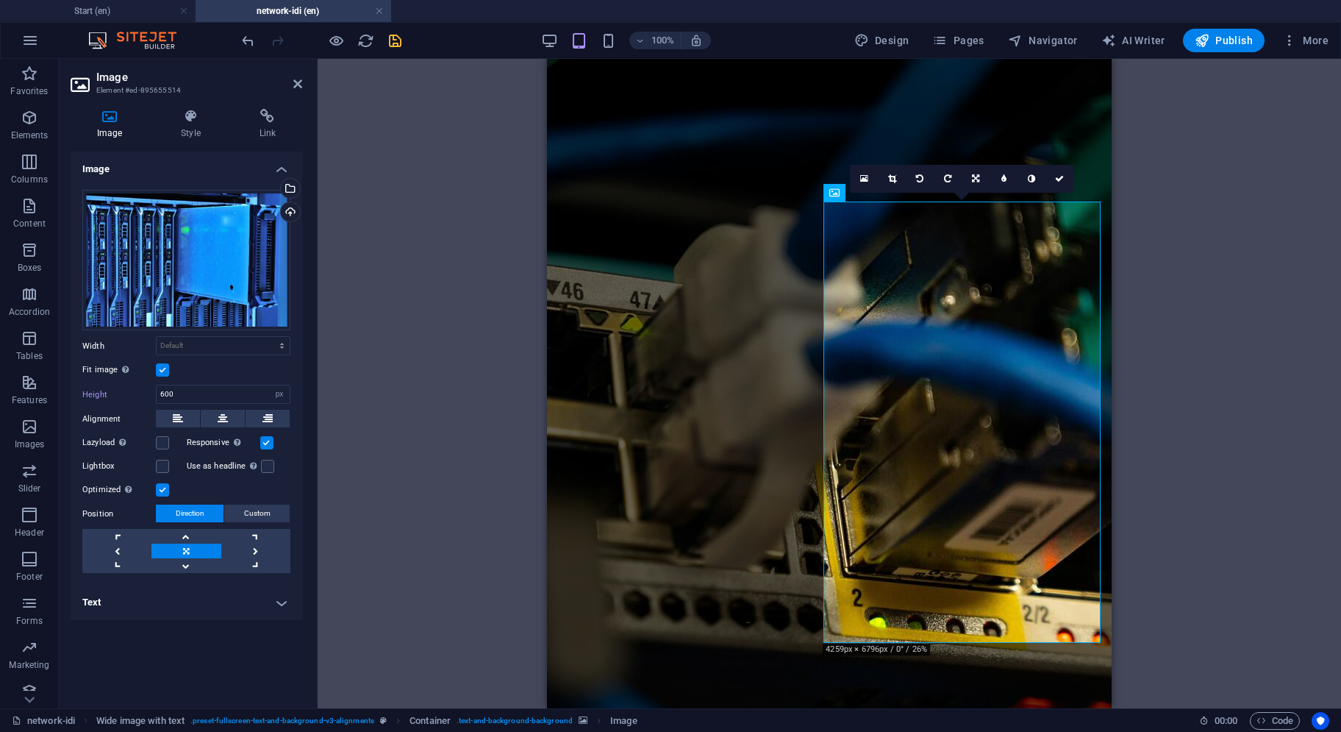
click at [558, 54] on div "100% Design Pages Navigator AI Writer Publish More" at bounding box center [671, 40] width 1340 height 35
click at [555, 43] on icon "button" at bounding box center [549, 40] width 17 height 17
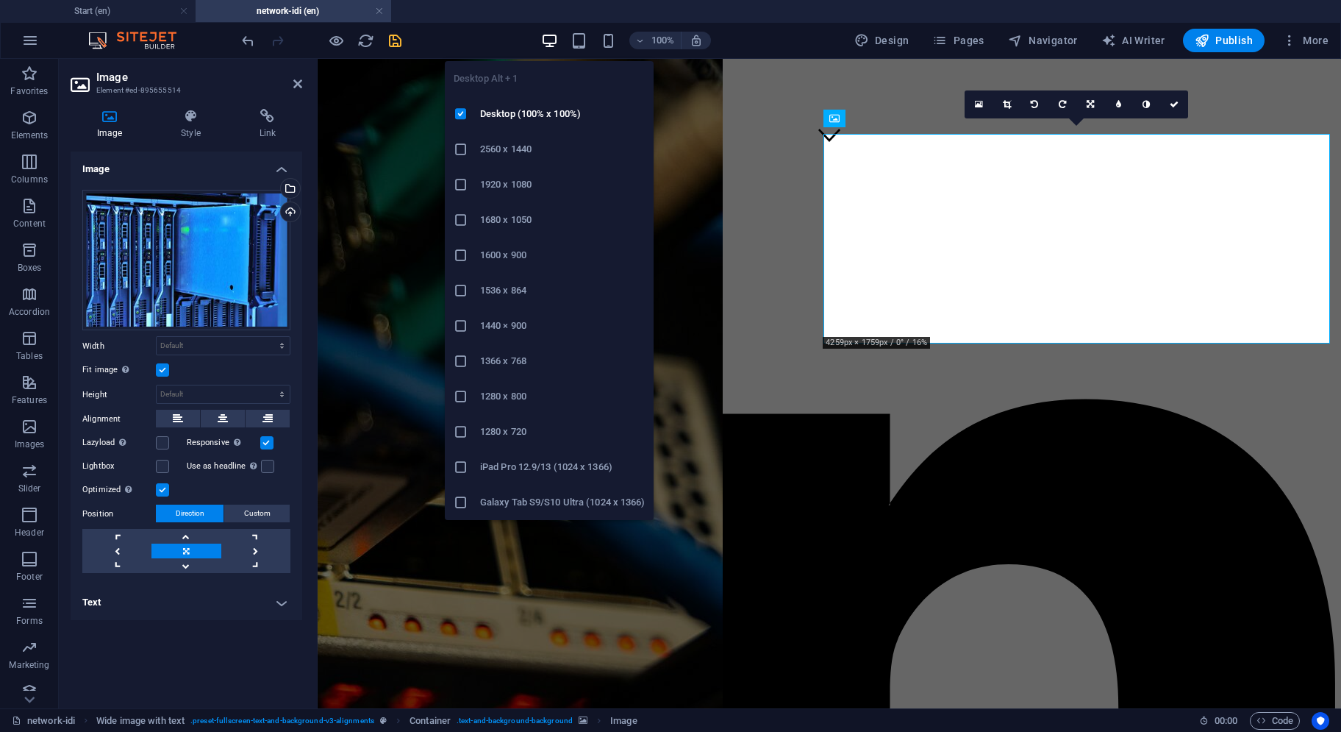
scroll to position [535, 0]
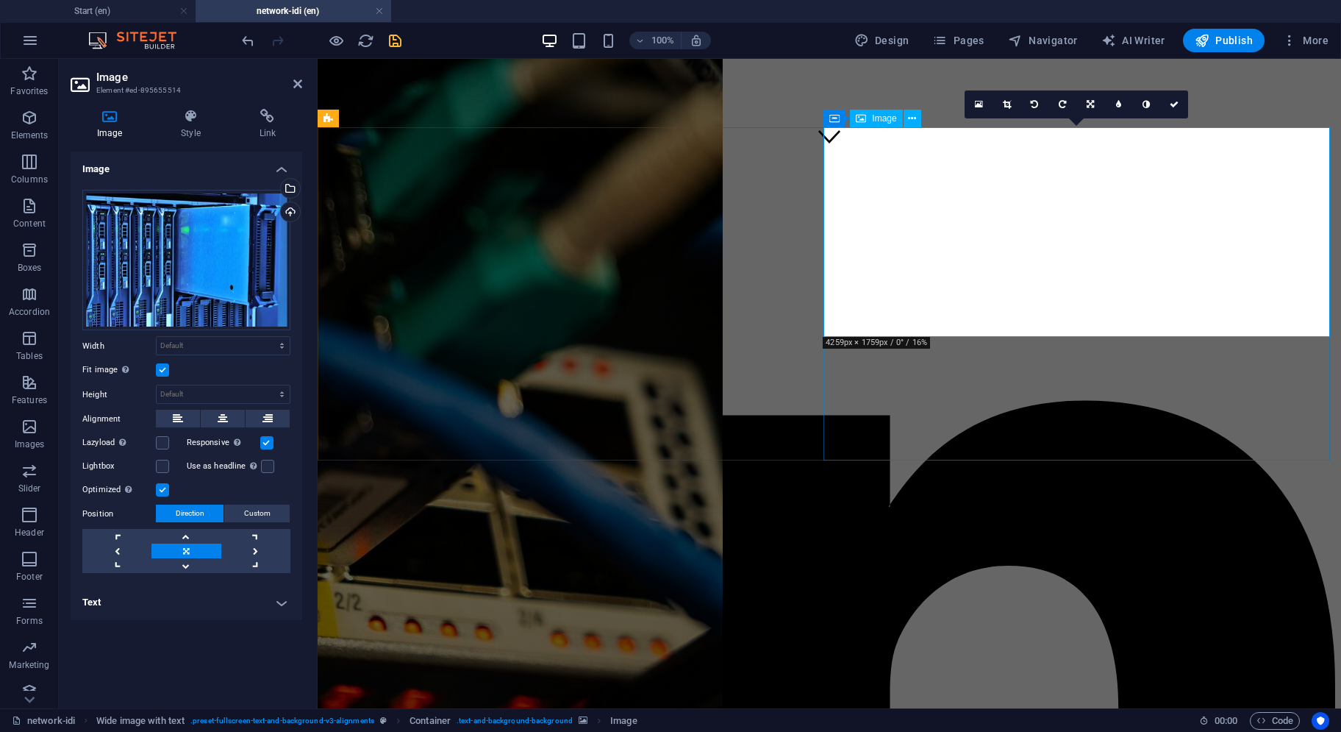
click at [240, 391] on select "Default auto px" at bounding box center [223, 394] width 133 height 18
select select "px"
click at [269, 385] on select "Default auto px" at bounding box center [223, 394] width 133 height 18
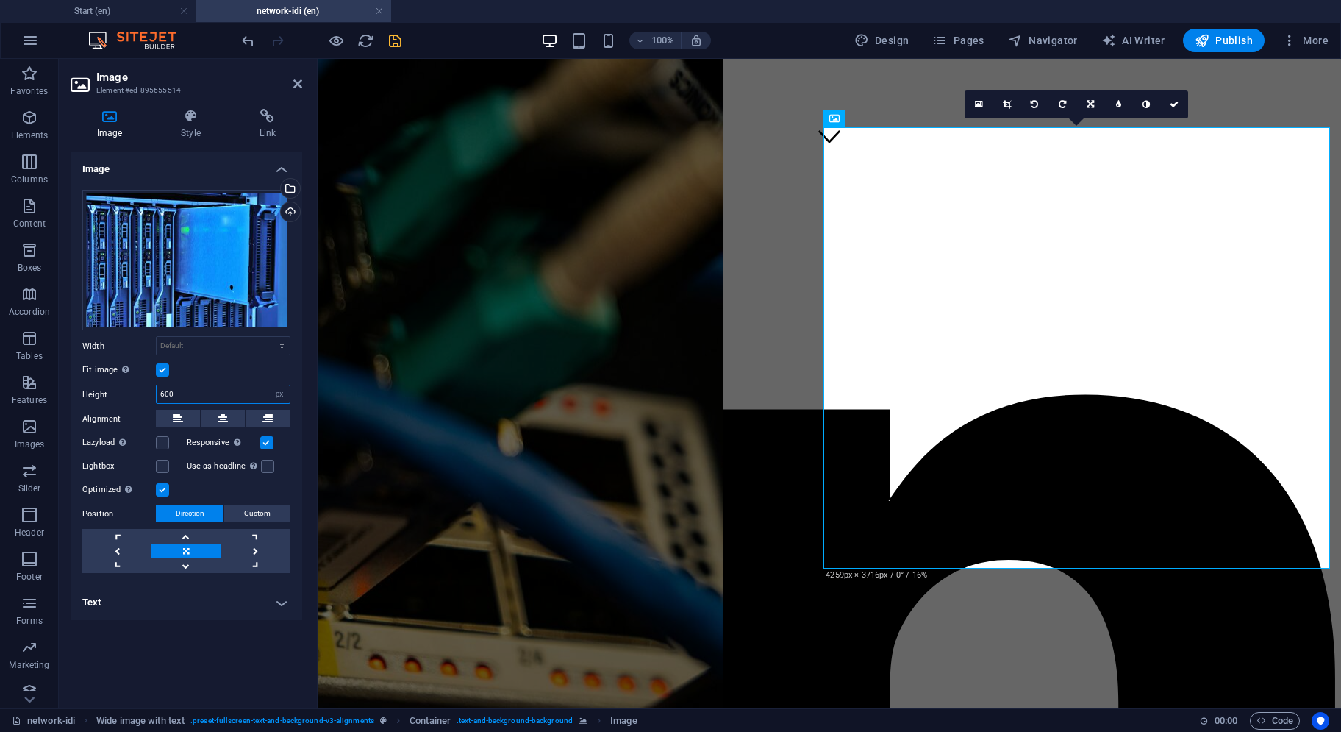
drag, startPoint x: 188, startPoint y: 393, endPoint x: 138, endPoint y: 388, distance: 50.3
click at [173, 393] on input "600" at bounding box center [223, 394] width 133 height 18
drag, startPoint x: 138, startPoint y: 388, endPoint x: 128, endPoint y: 393, distance: 11.2
click at [132, 390] on div "Height 600 Default auto px" at bounding box center [186, 394] width 208 height 19
click at [128, 393] on label "Height" at bounding box center [119, 395] width 74 height 8
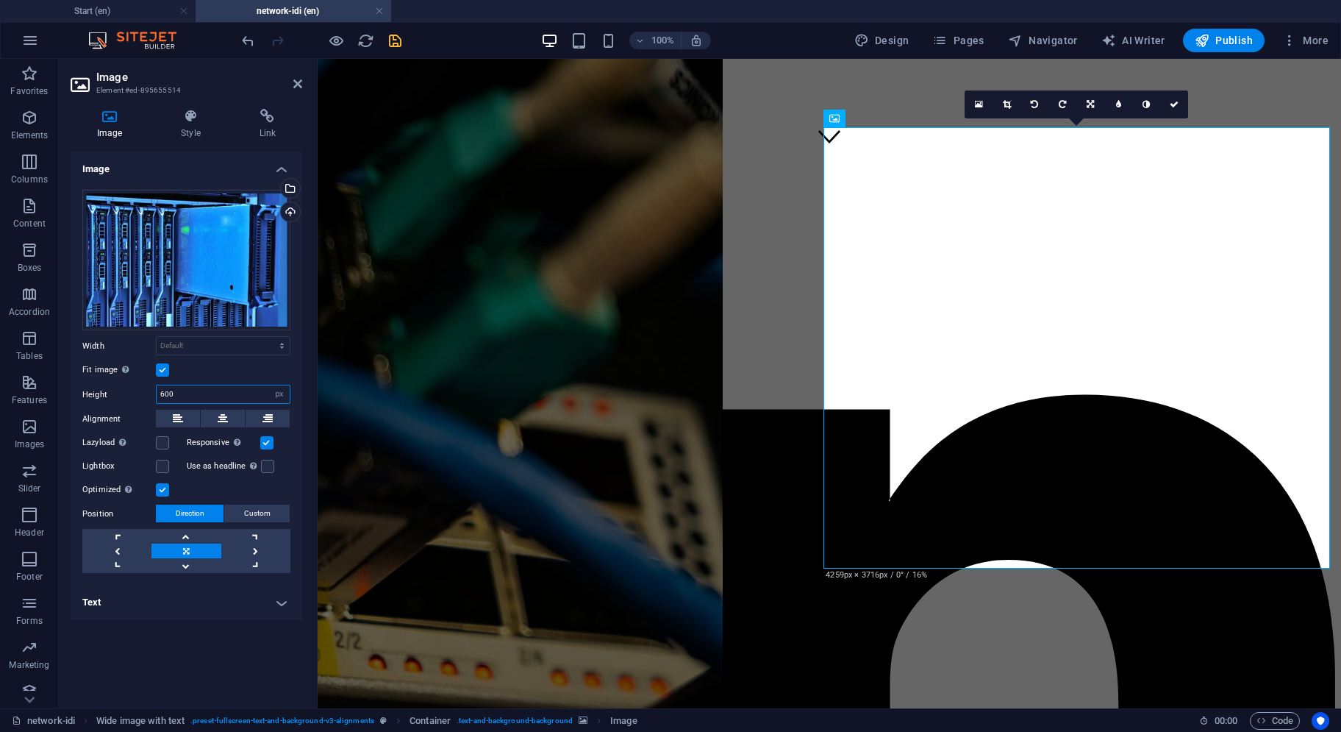
click at [219, 399] on input "600" at bounding box center [223, 394] width 133 height 18
type input "6"
type input "500"
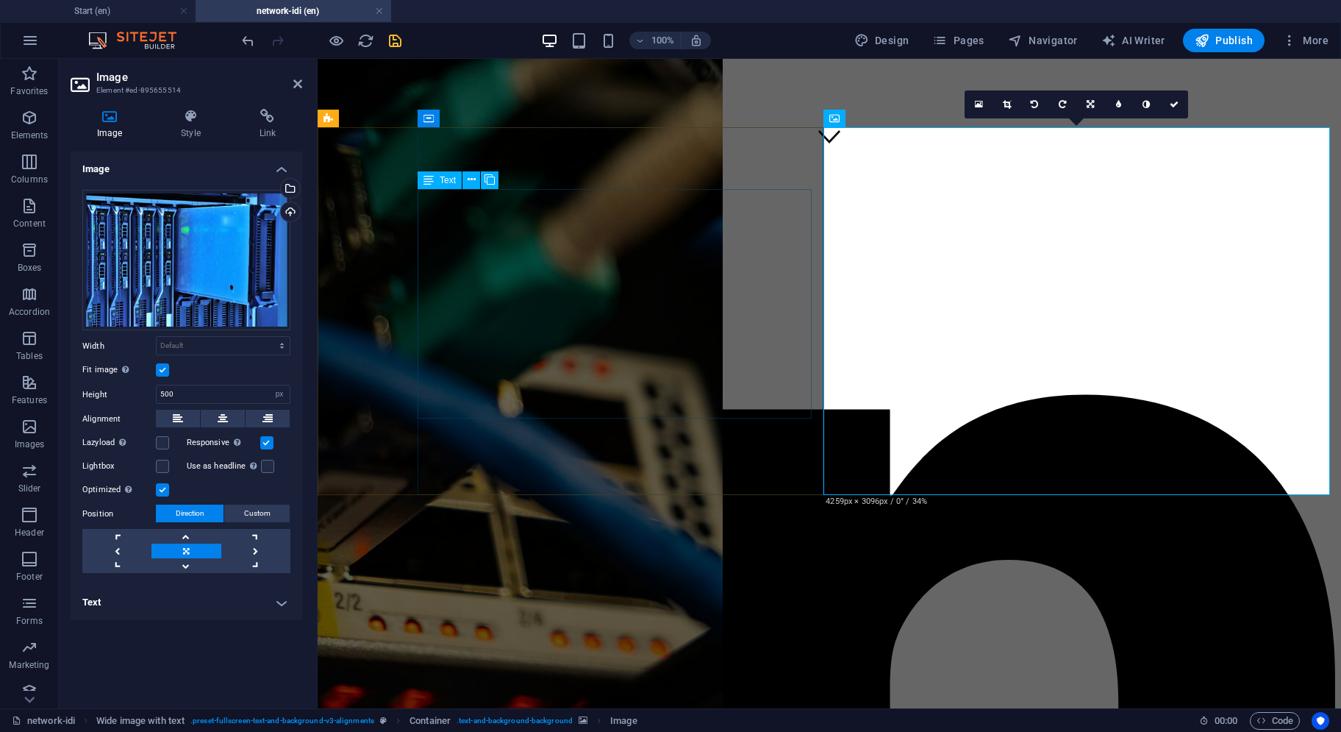
scroll to position [314, 0]
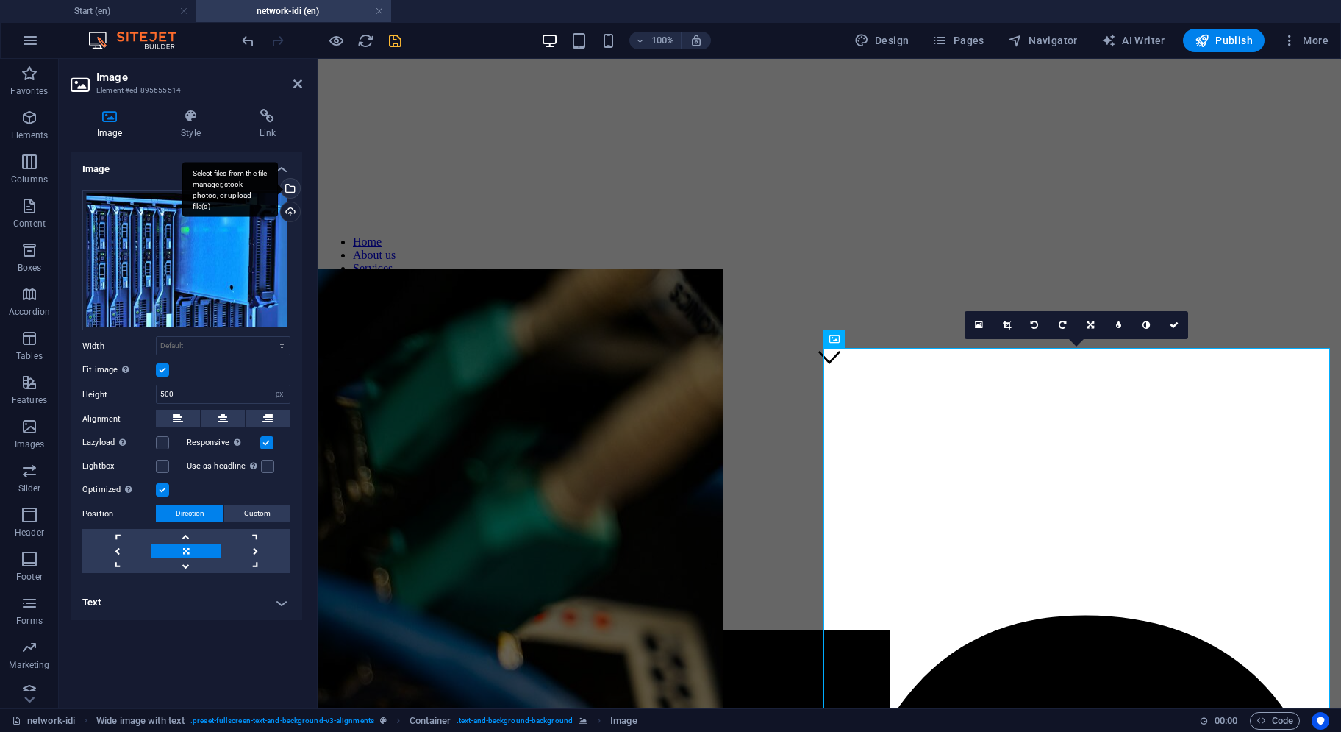
click at [291, 189] on div "Select files from the file manager, stock photos, or upload file(s)" at bounding box center [289, 190] width 22 height 22
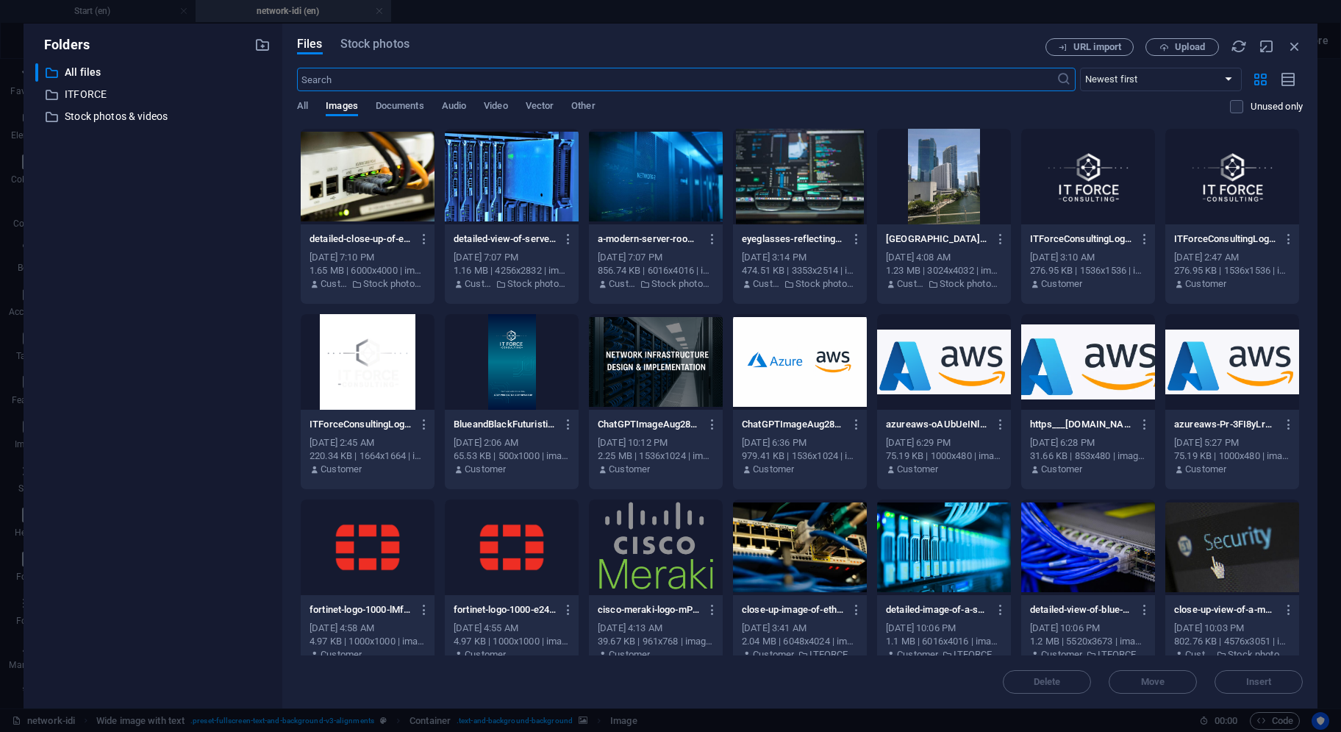
click at [808, 174] on div at bounding box center [800, 177] width 134 height 96
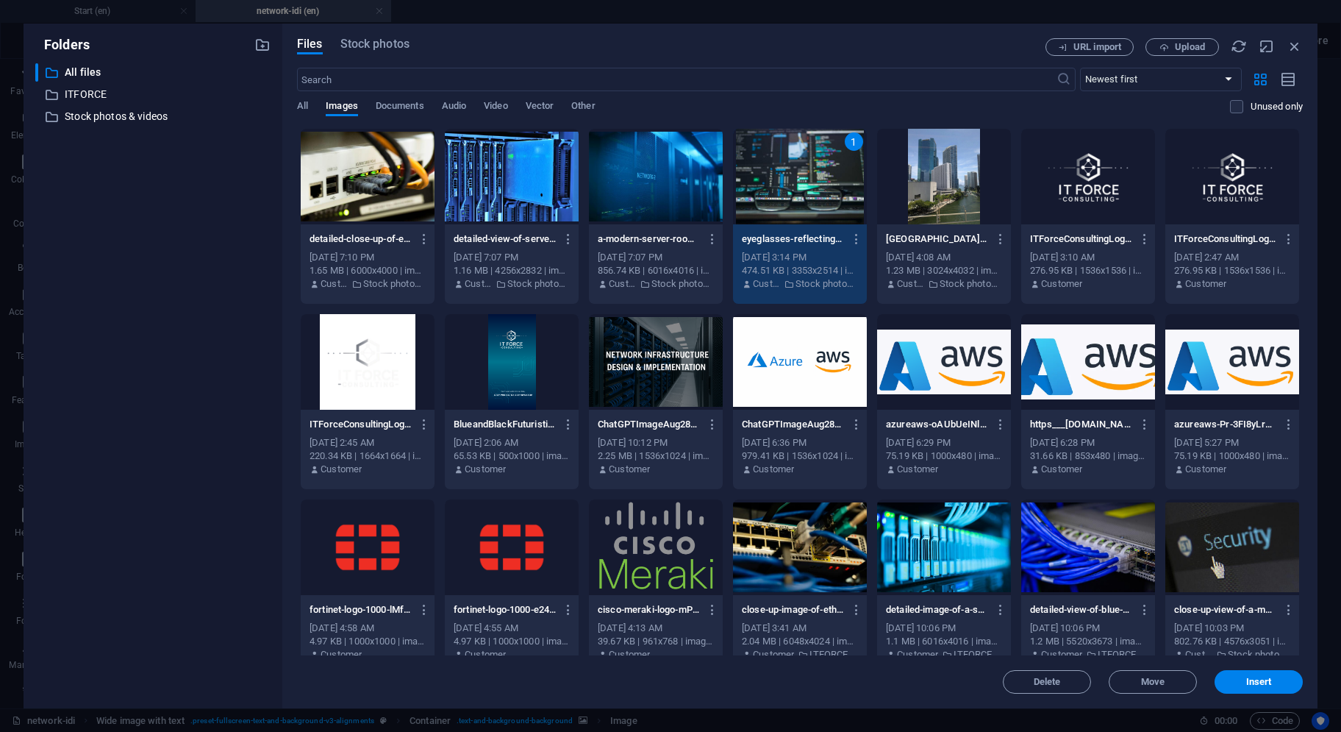
click at [808, 174] on div "1" at bounding box center [800, 177] width 134 height 96
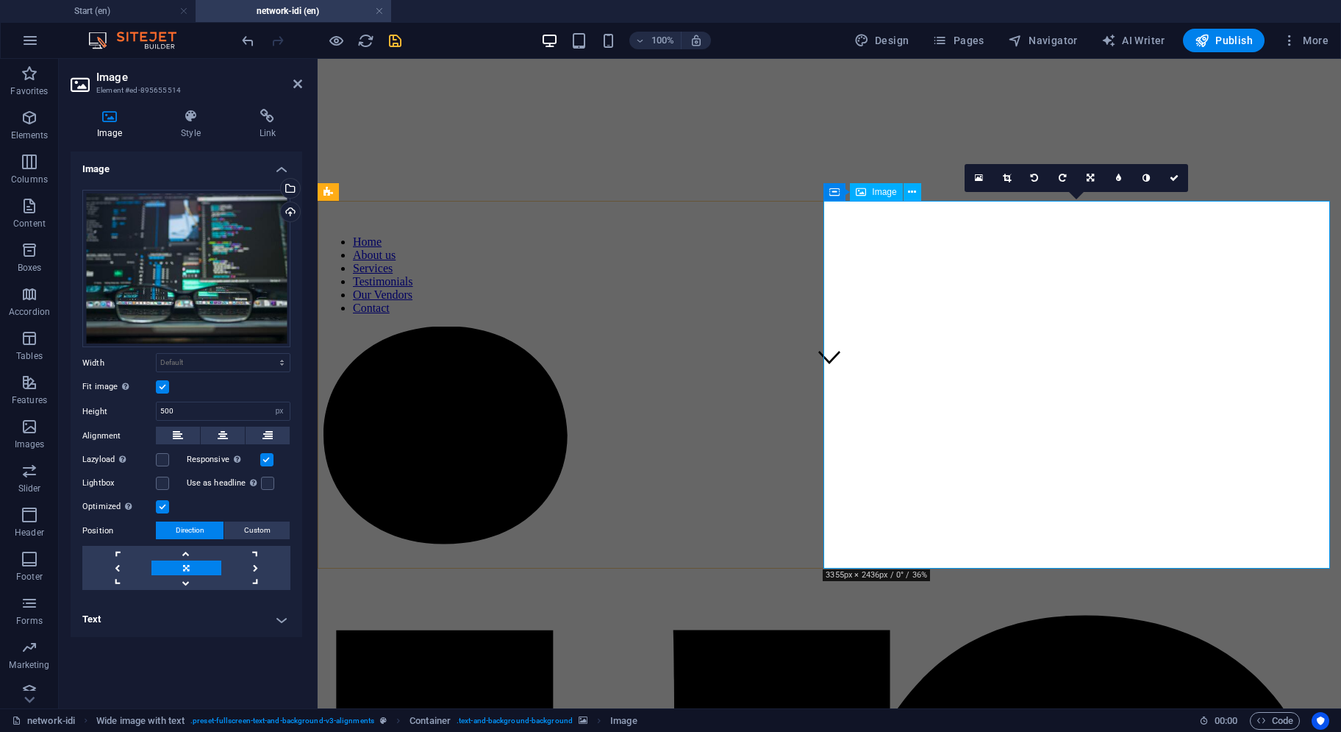
scroll to position [535, 0]
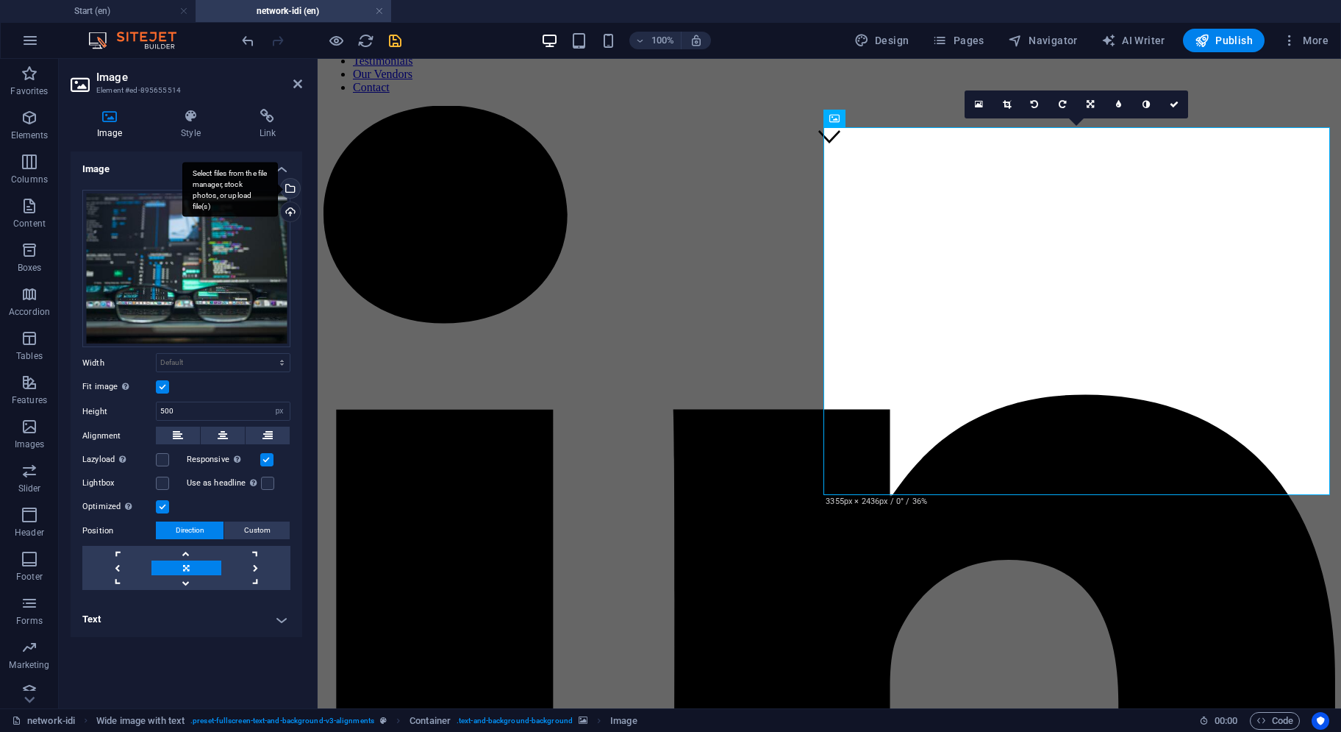
click at [292, 190] on div "Select files from the file manager, stock photos, or upload file(s)" at bounding box center [289, 190] width 22 height 22
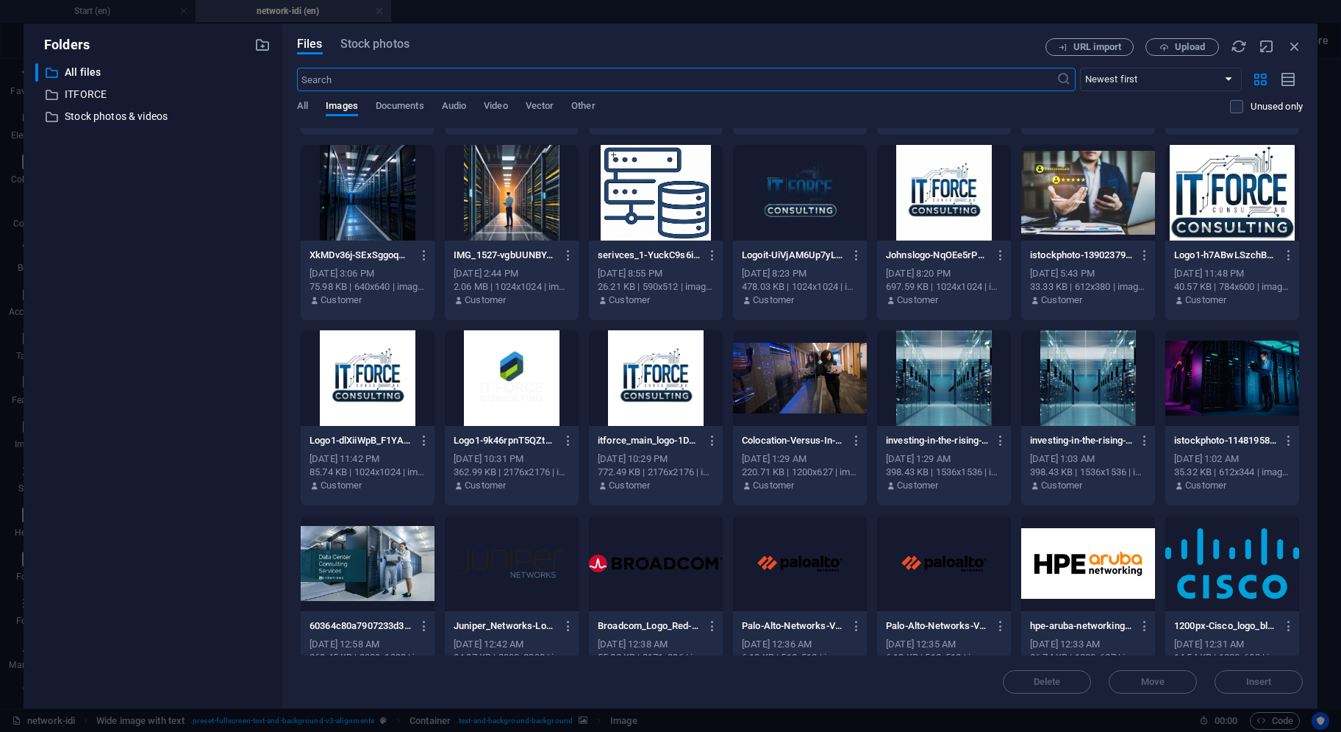
scroll to position [616, 0]
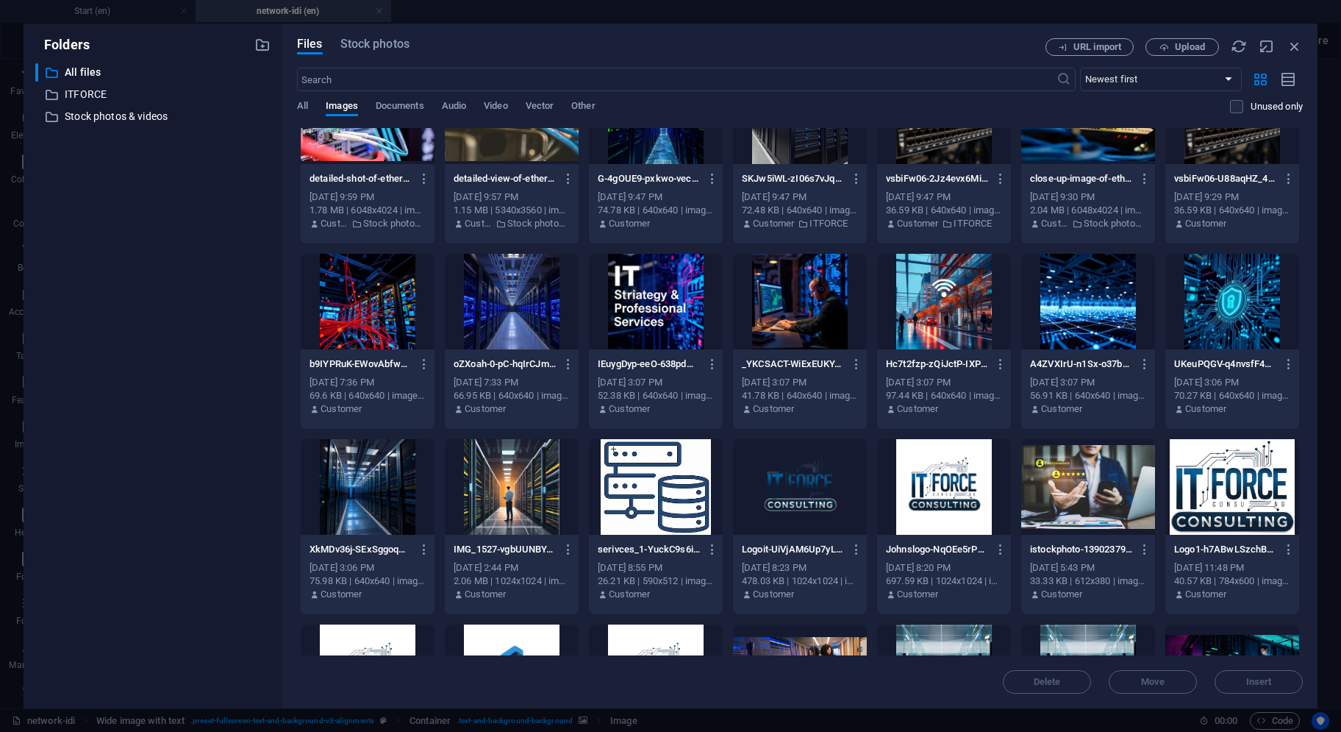
click at [537, 474] on div at bounding box center [512, 487] width 134 height 96
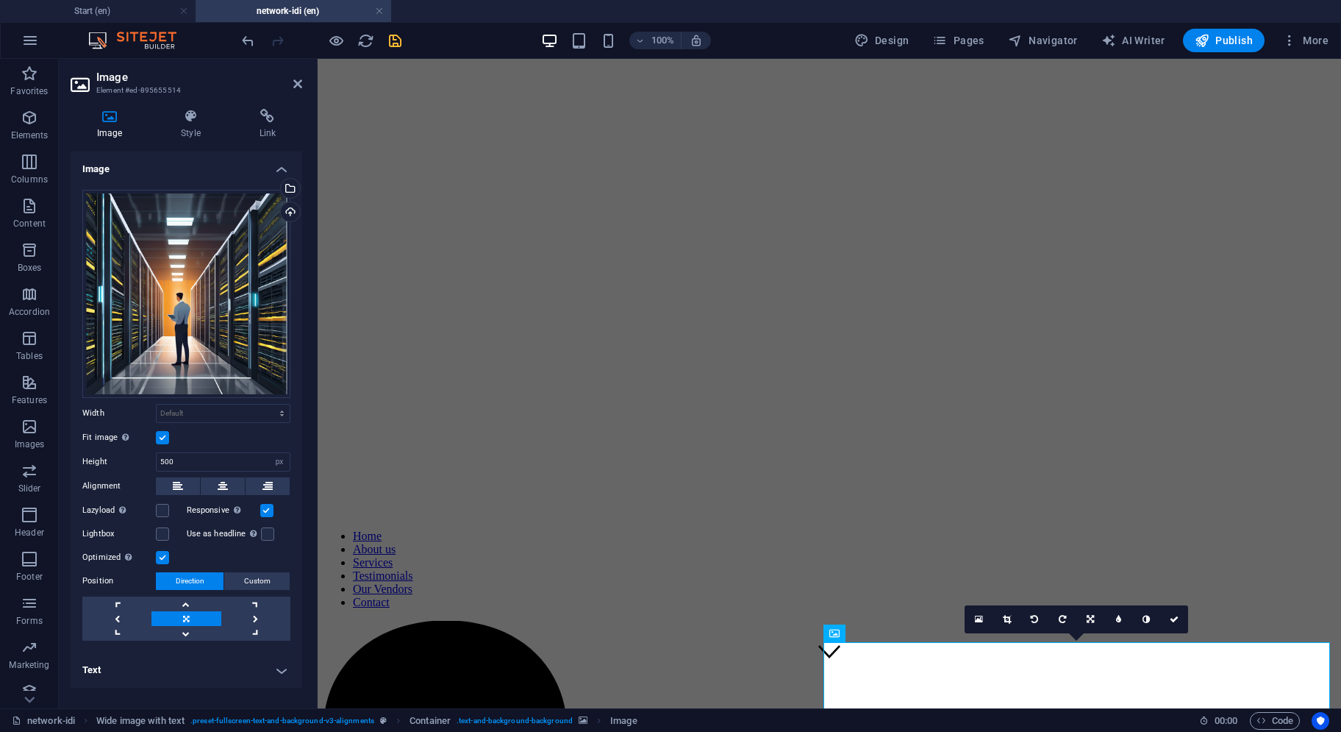
scroll to position [388, 0]
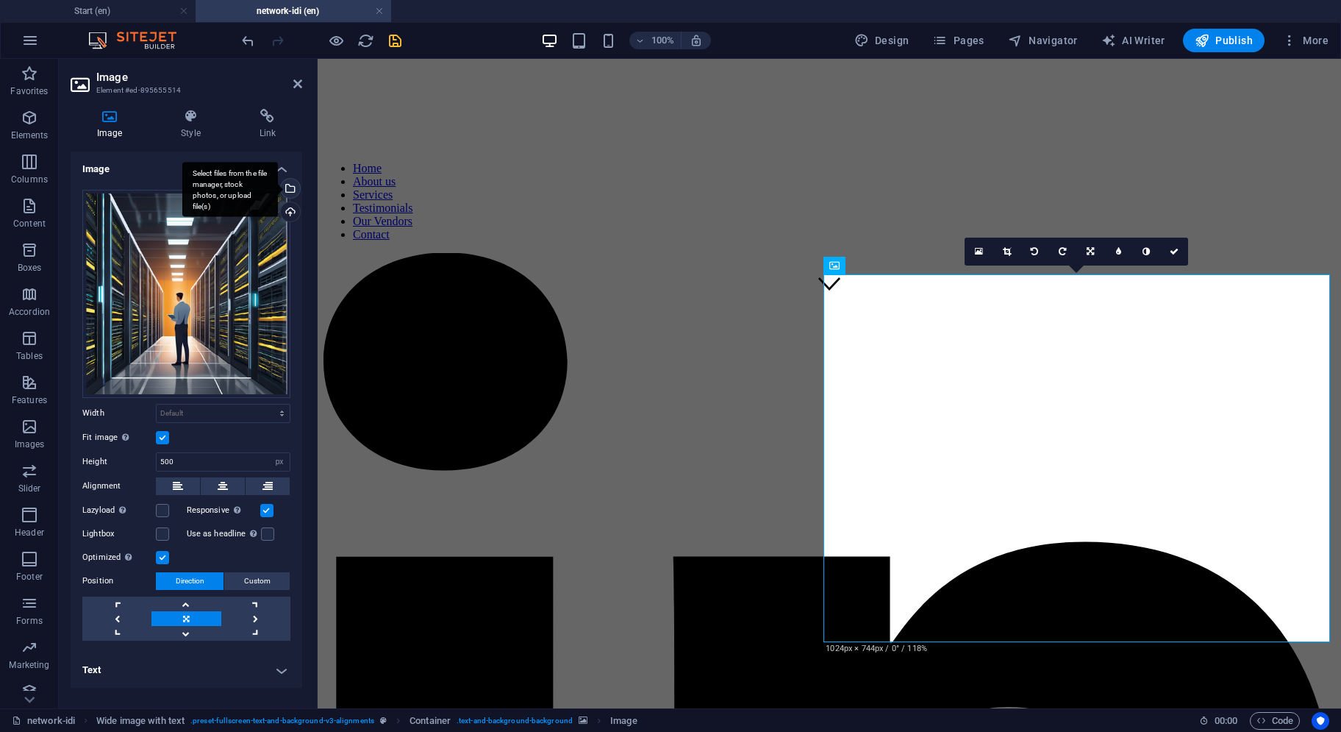
click at [296, 189] on div "Select files from the file manager, stock photos, or upload file(s)" at bounding box center [289, 190] width 22 height 22
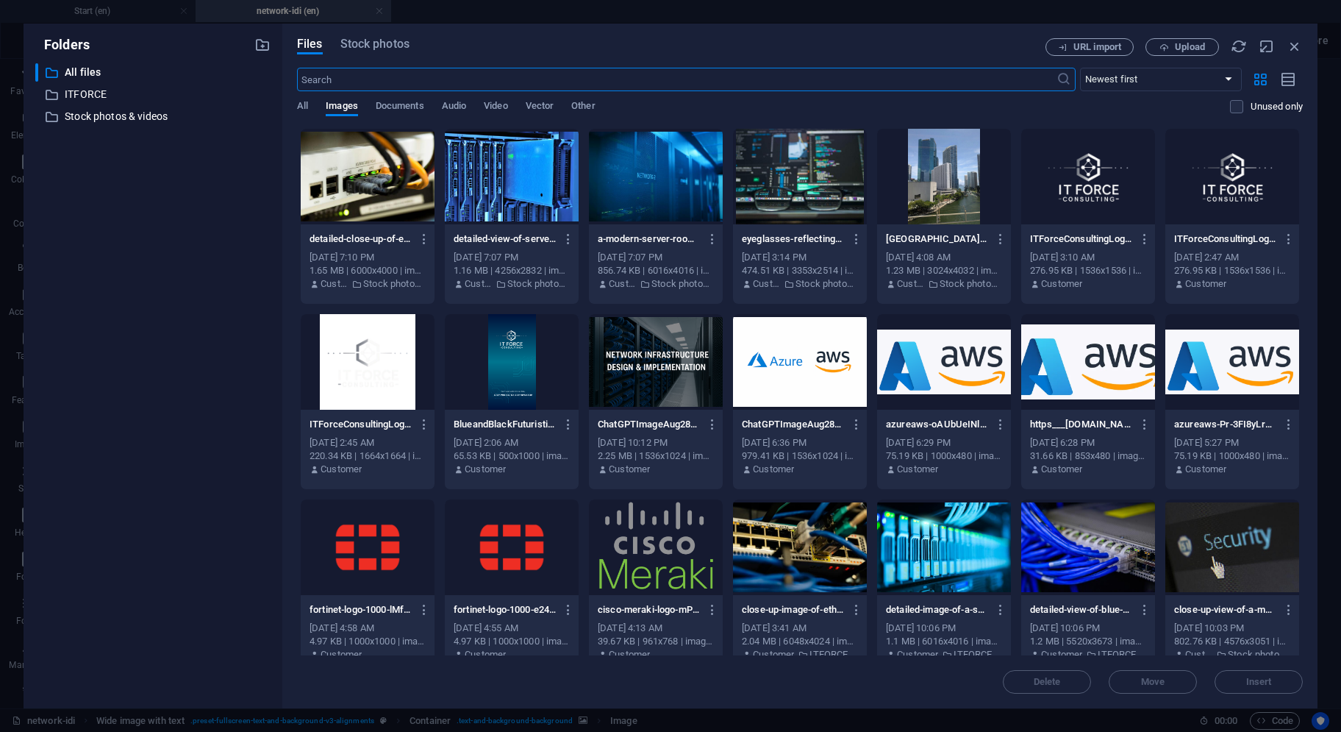
click at [387, 190] on div at bounding box center [368, 177] width 134 height 96
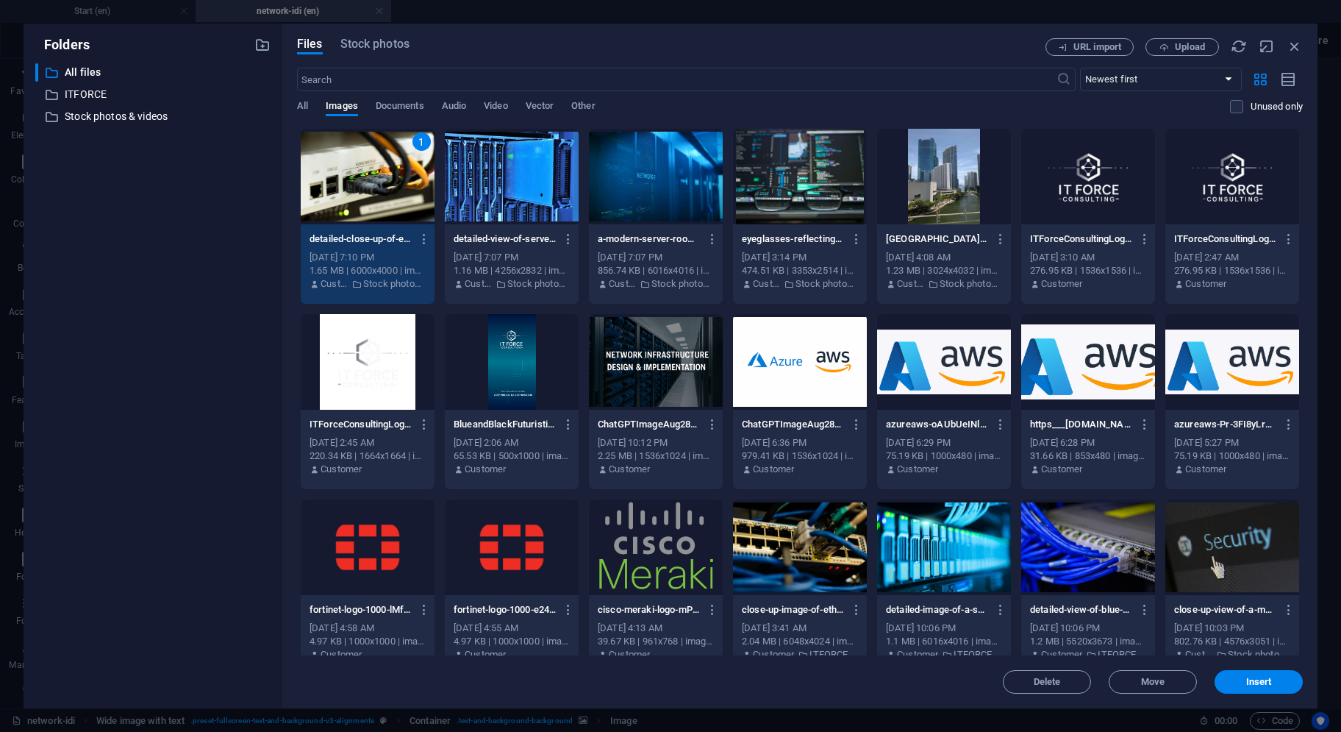
click at [387, 190] on div "1" at bounding box center [368, 177] width 134 height 96
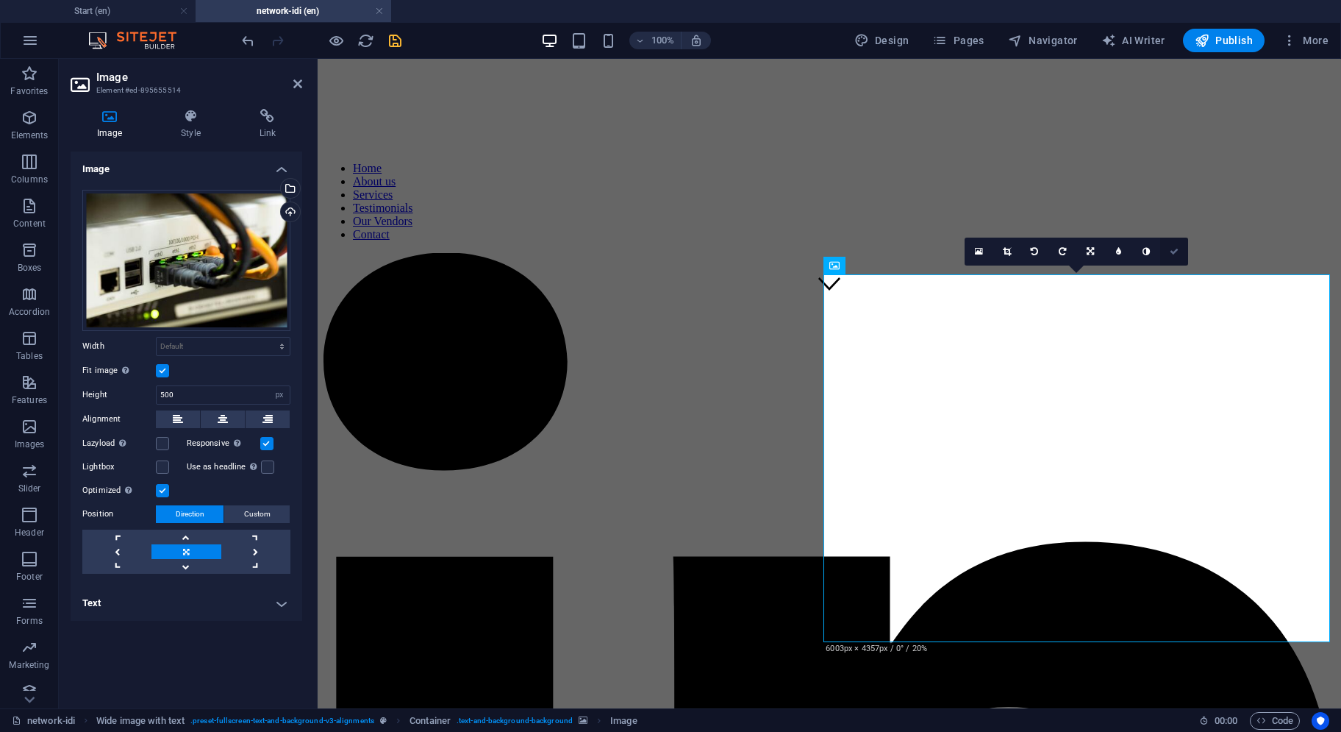
click at [1181, 252] on link at bounding box center [1175, 252] width 28 height 28
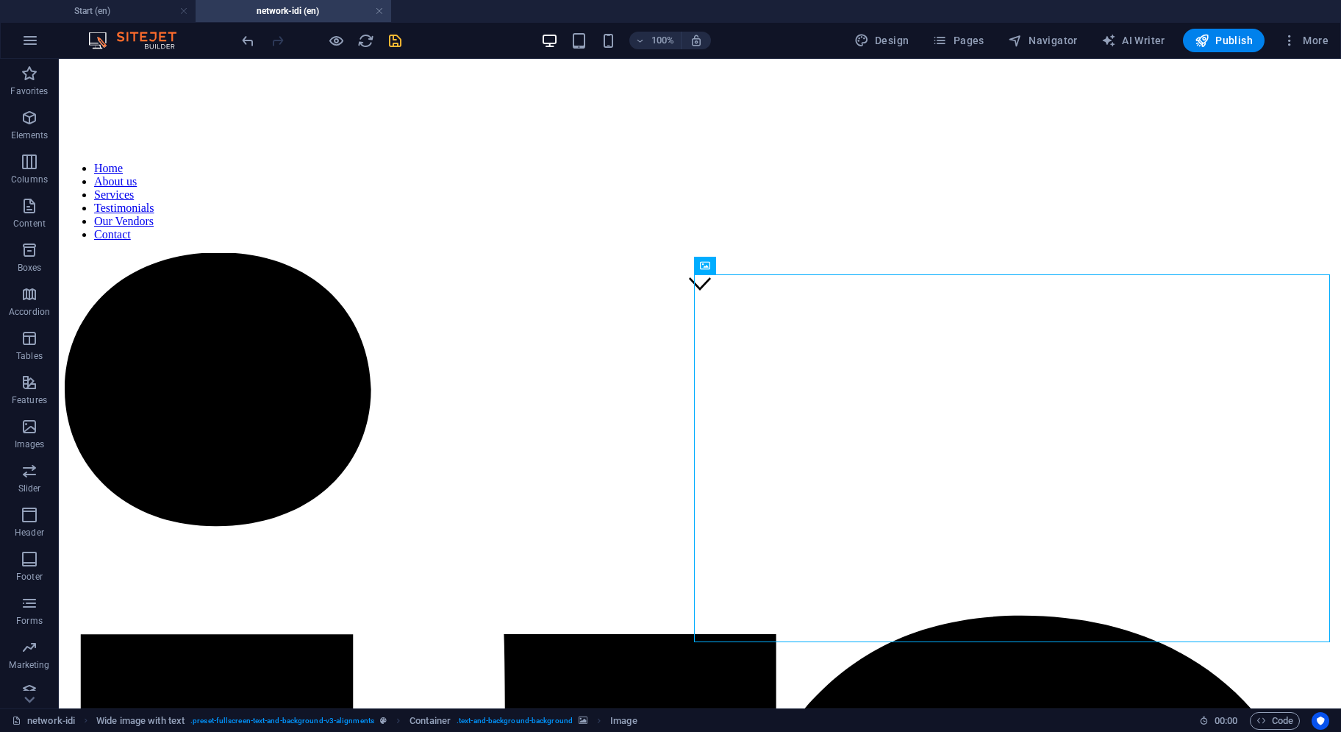
click at [621, 38] on div "100%" at bounding box center [626, 41] width 170 height 24
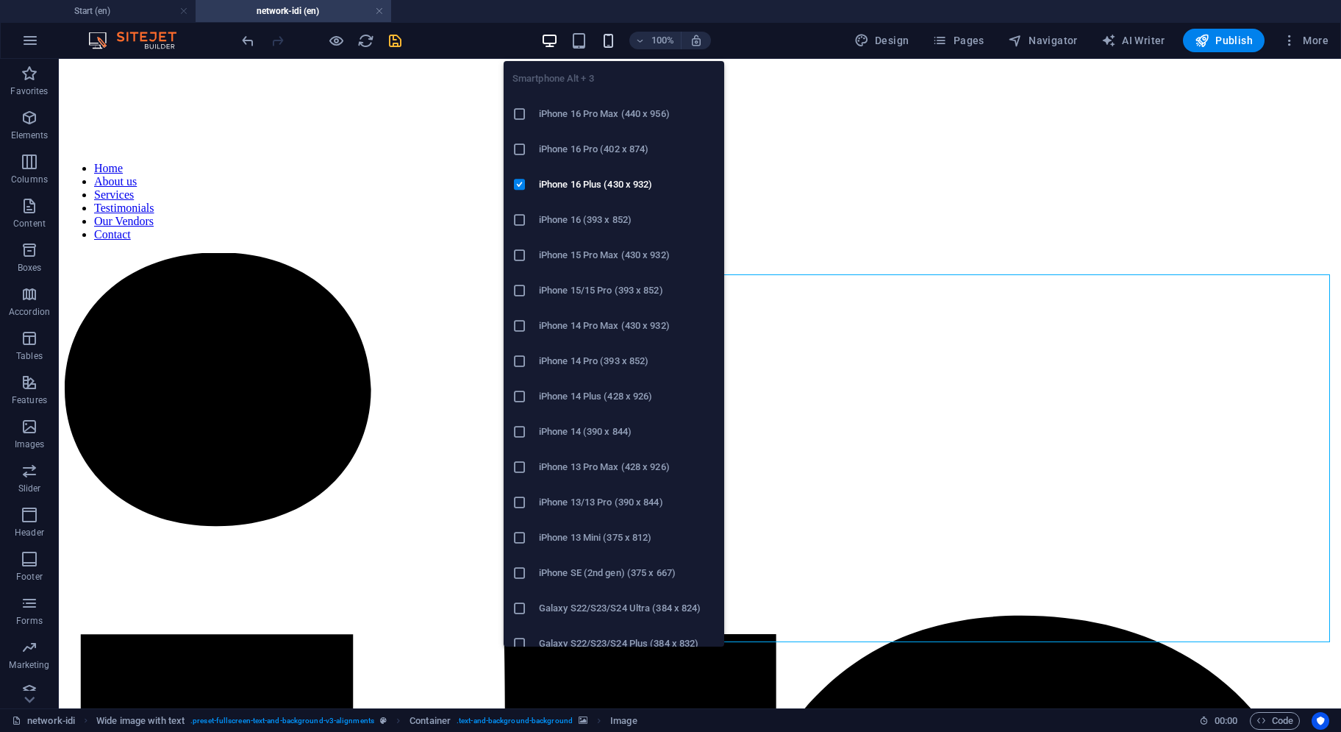
click at [614, 40] on icon "button" at bounding box center [608, 40] width 17 height 17
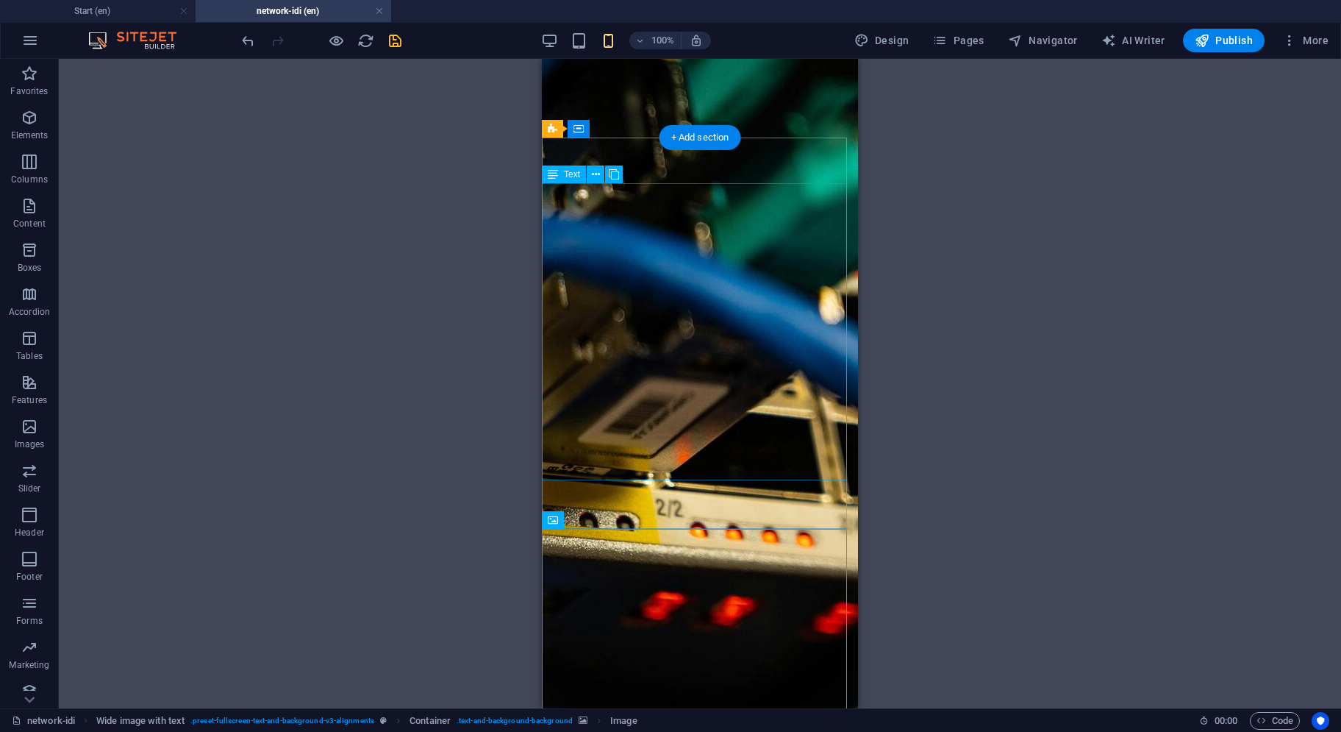
scroll to position [187, 0]
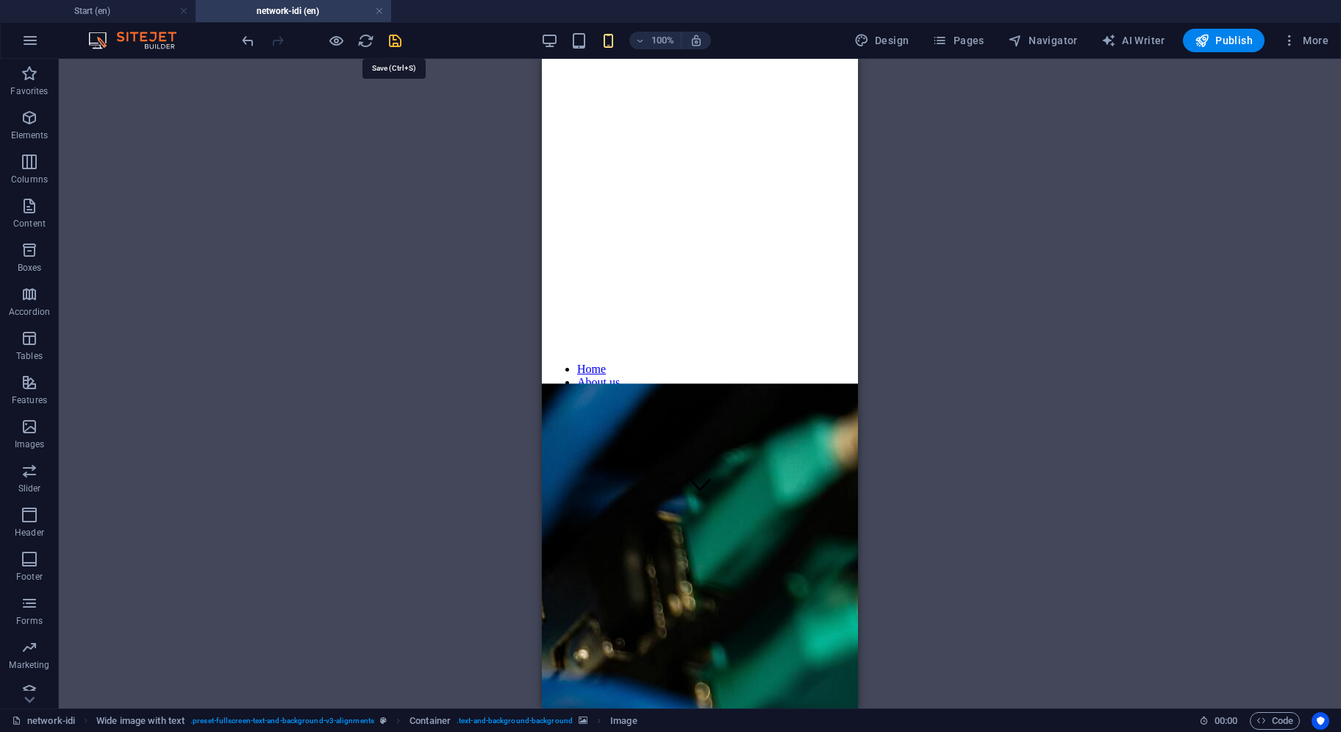
click at [399, 45] on icon "save" at bounding box center [395, 40] width 17 height 17
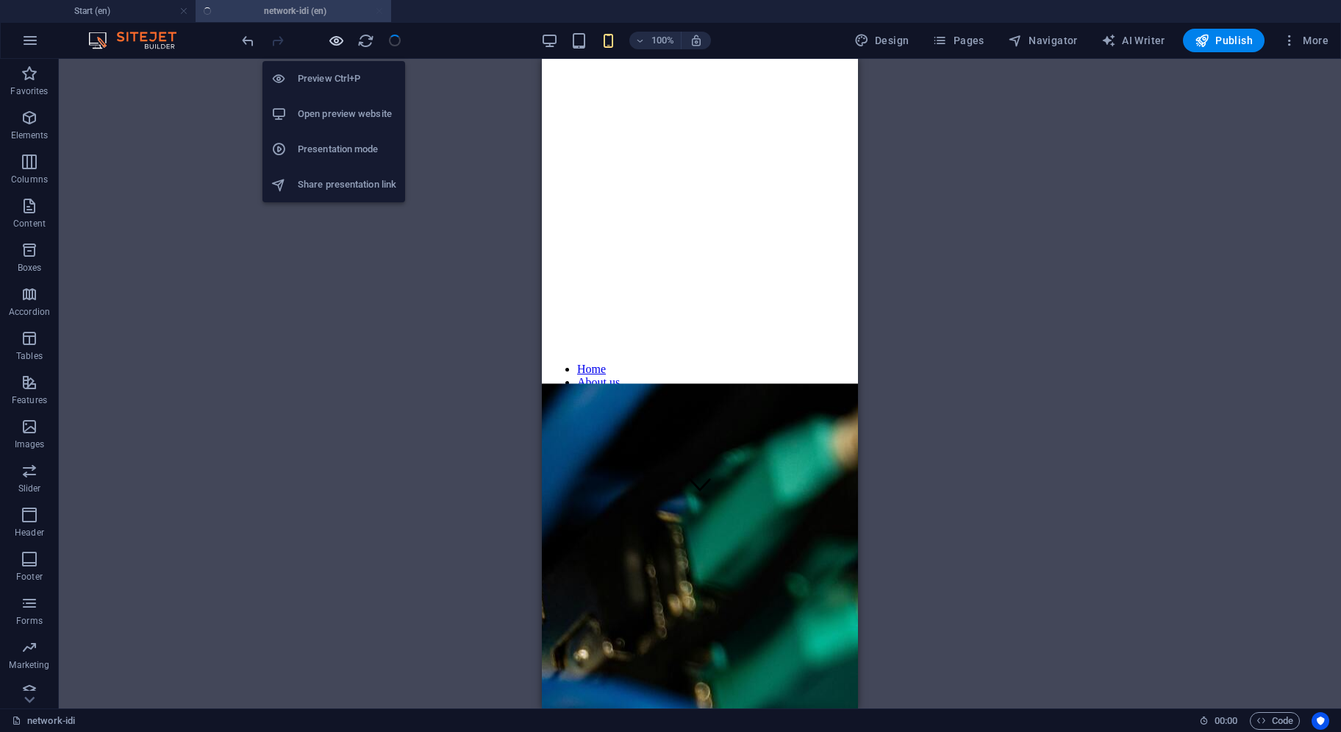
click at [332, 42] on icon "button" at bounding box center [336, 40] width 17 height 17
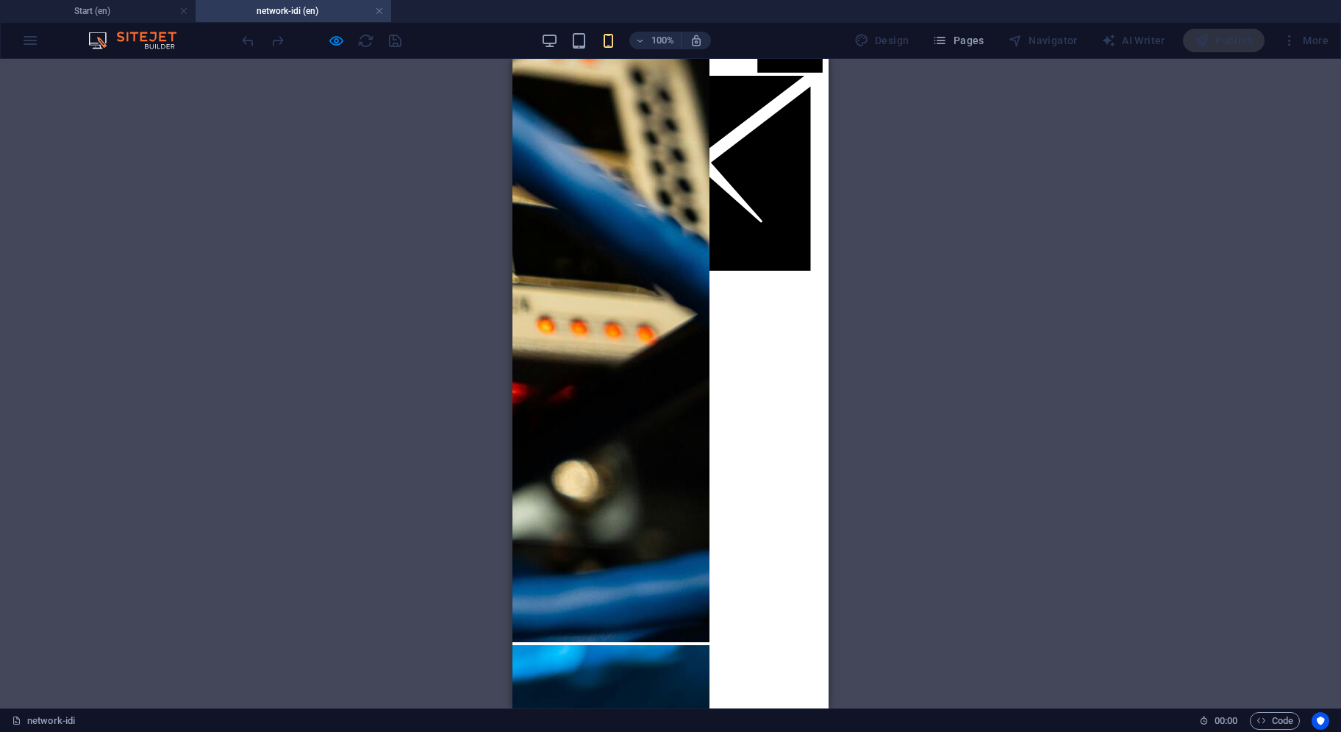
scroll to position [702, 0]
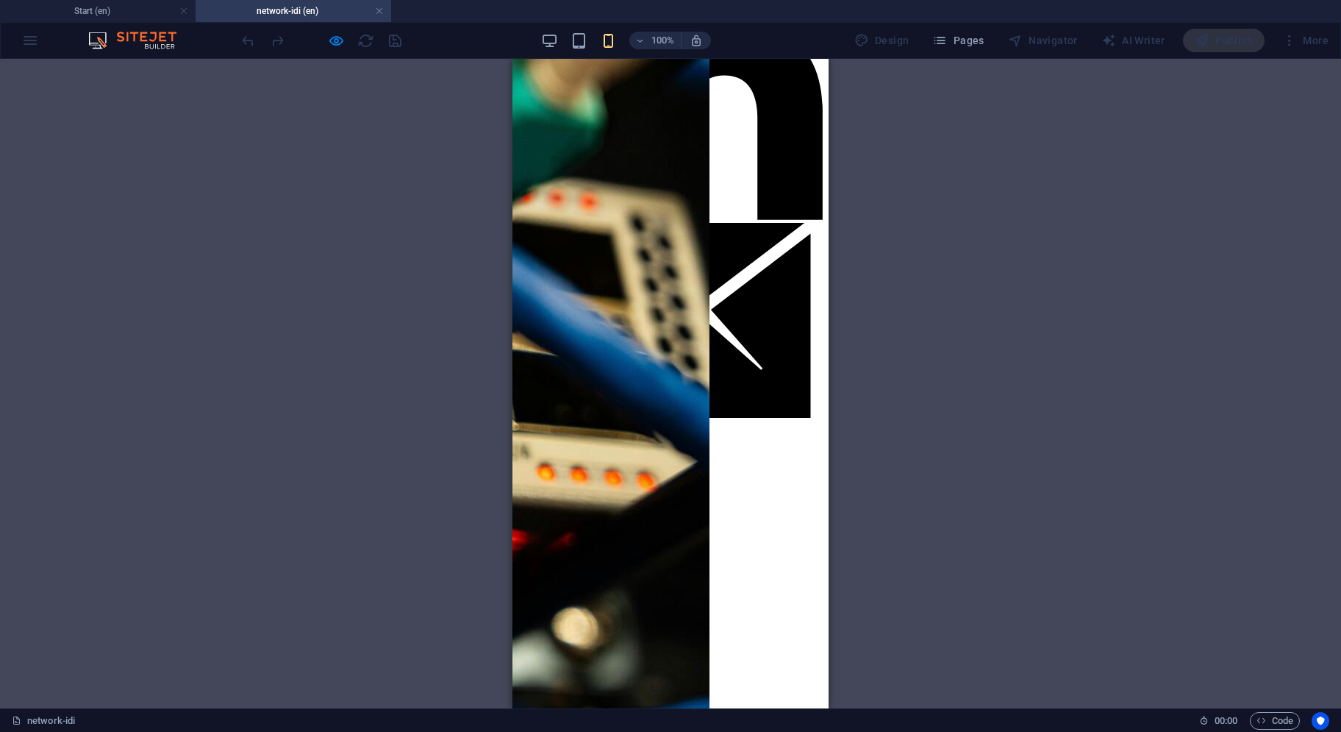
click at [536, 174] on button "×" at bounding box center [528, 166] width 18 height 15
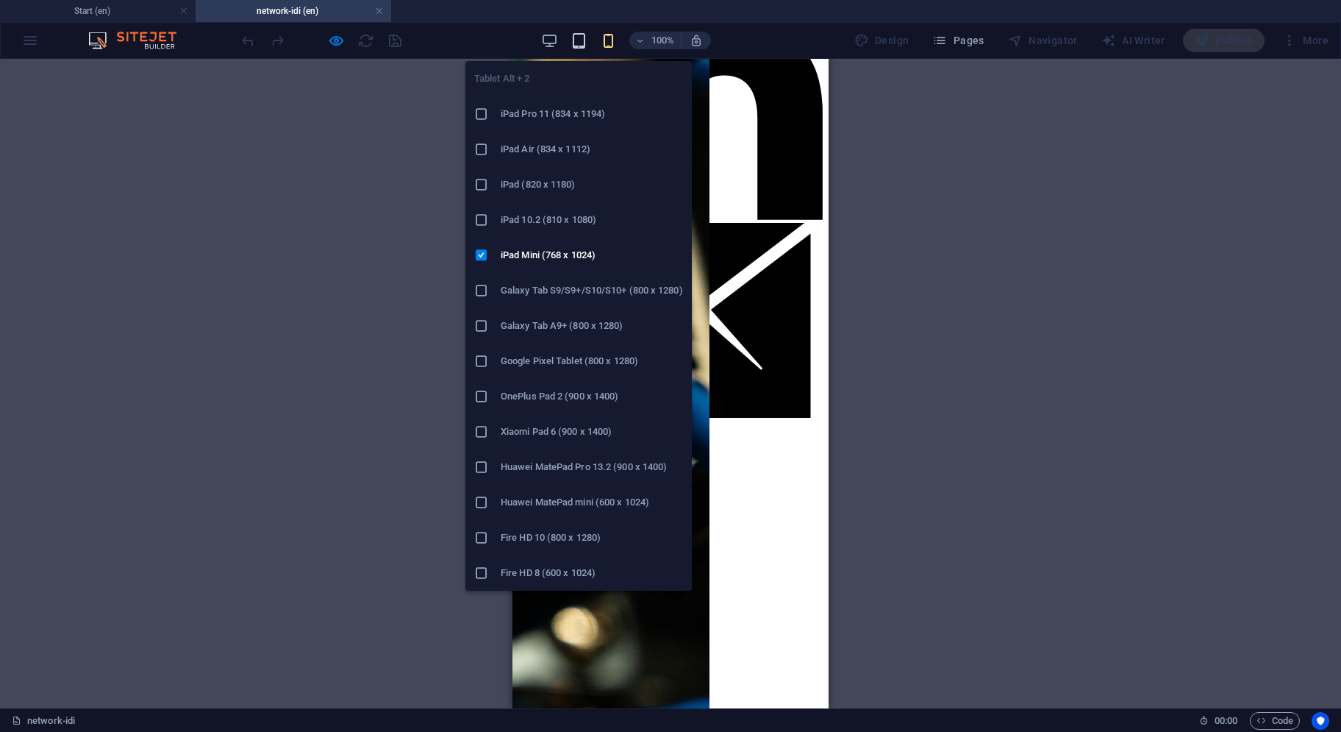
click at [580, 34] on icon "button" at bounding box center [579, 40] width 17 height 17
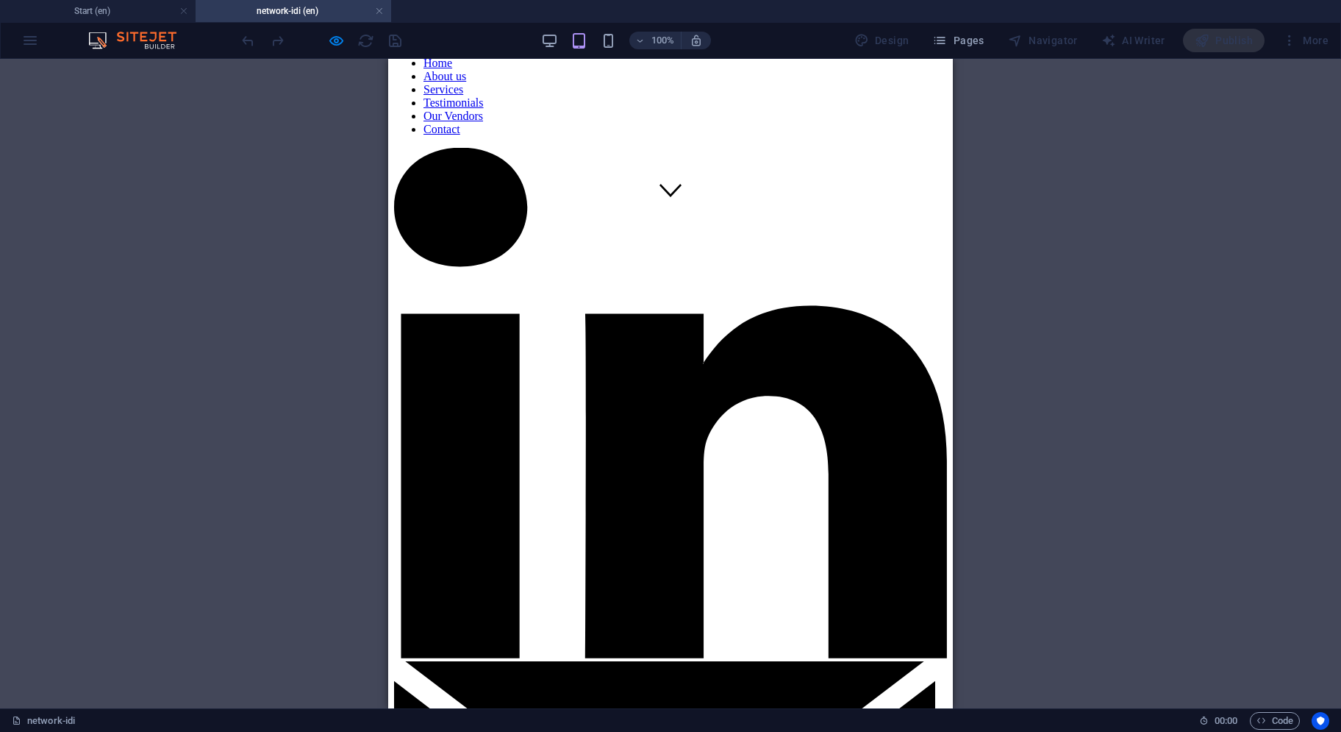
scroll to position [775, 0]
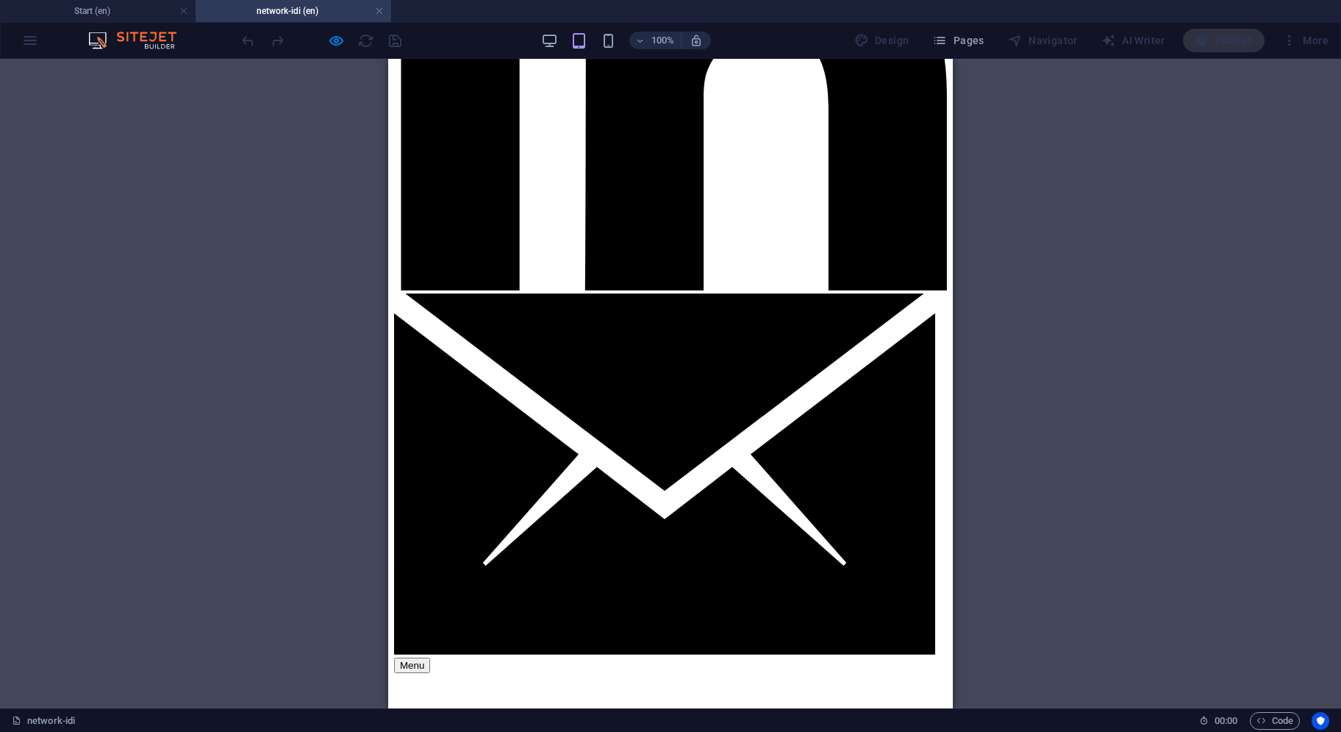
scroll to position [702, 0]
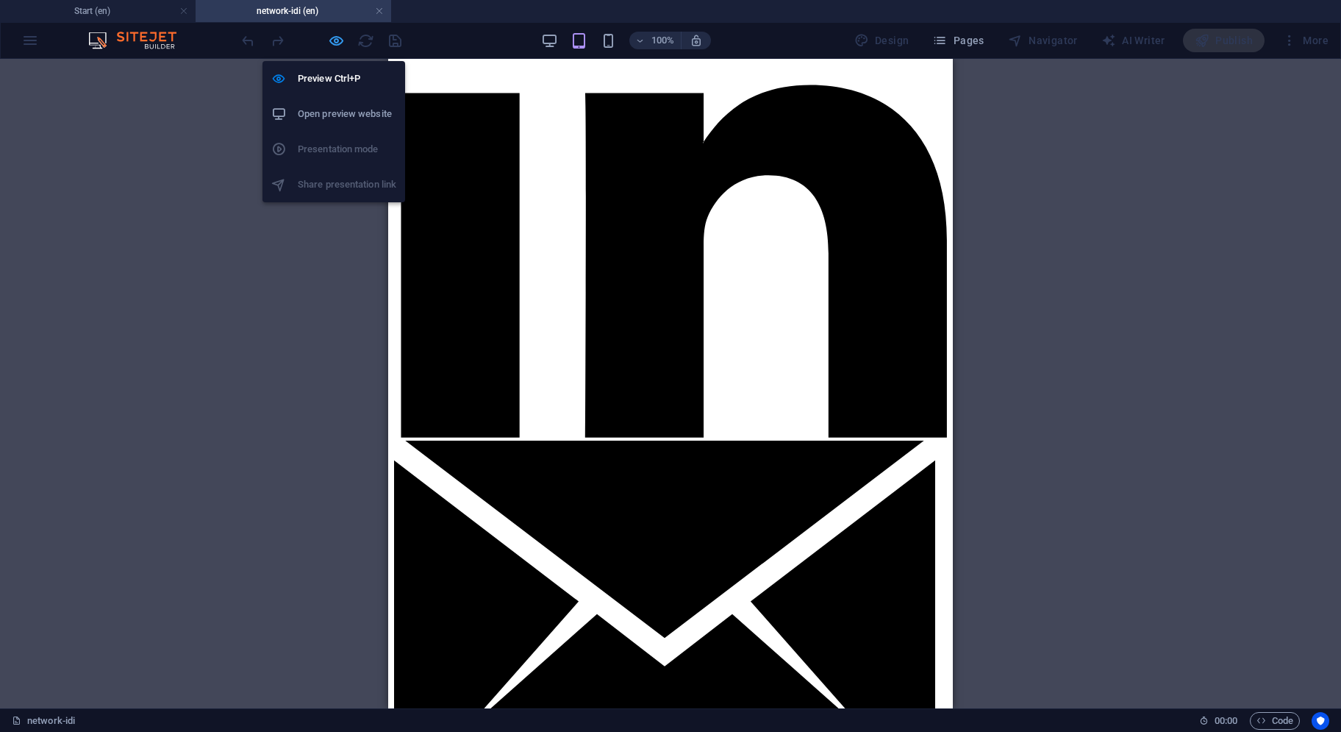
click at [334, 40] on icon "button" at bounding box center [336, 40] width 17 height 17
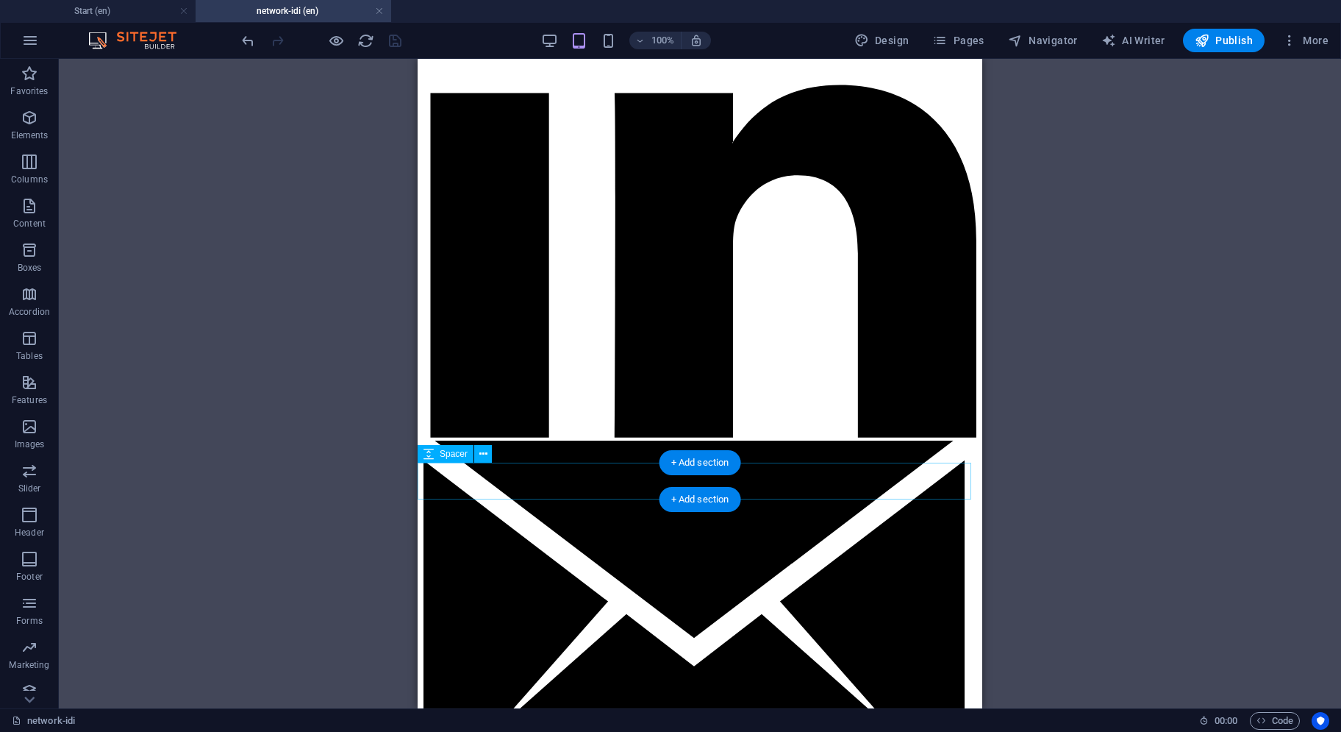
click at [480, 455] on icon at bounding box center [484, 453] width 8 height 15
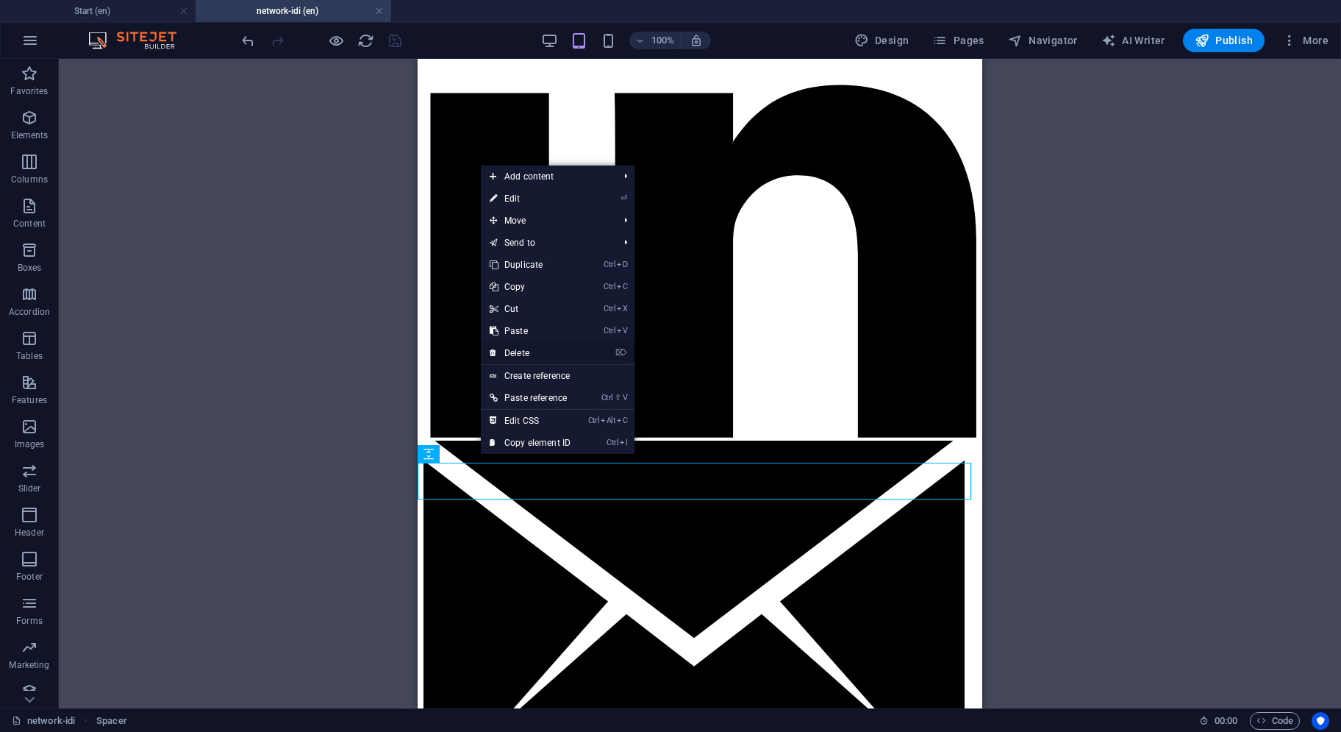
click at [531, 353] on link "⌦ Delete" at bounding box center [530, 353] width 99 height 22
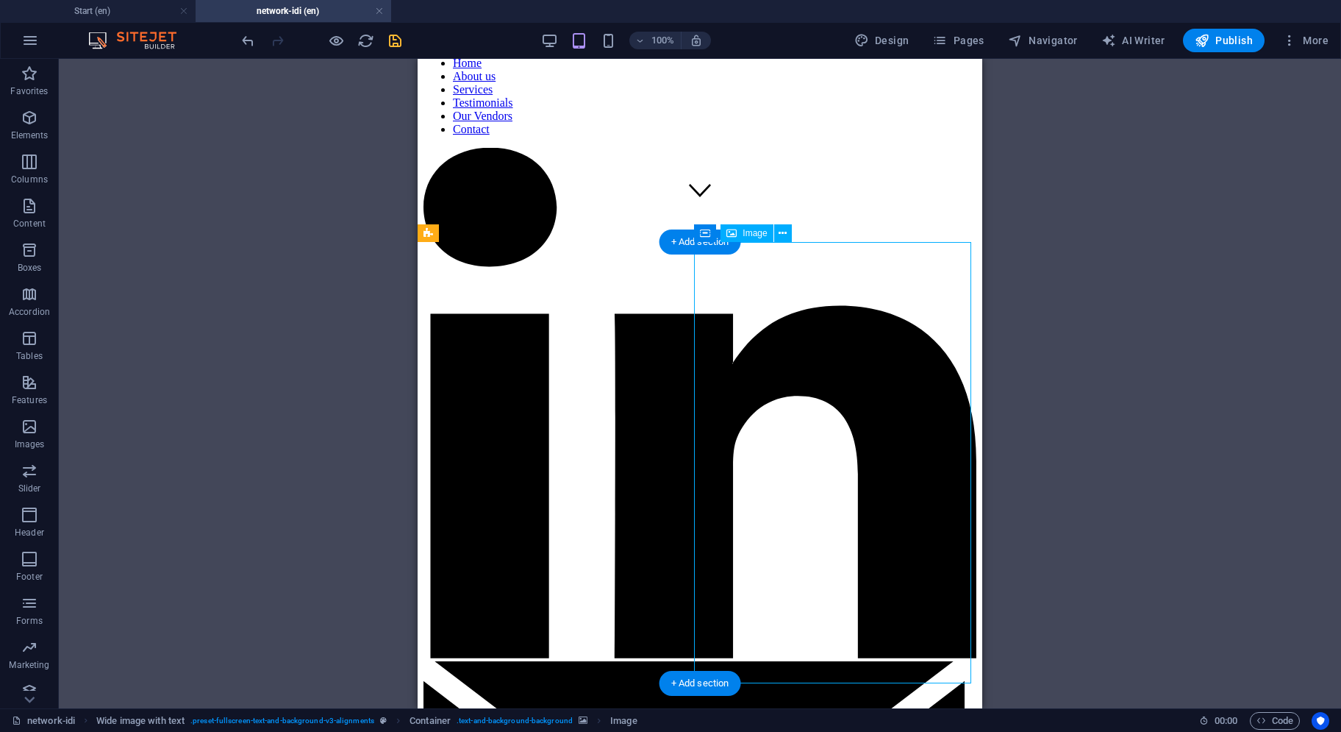
scroll to position [628, 0]
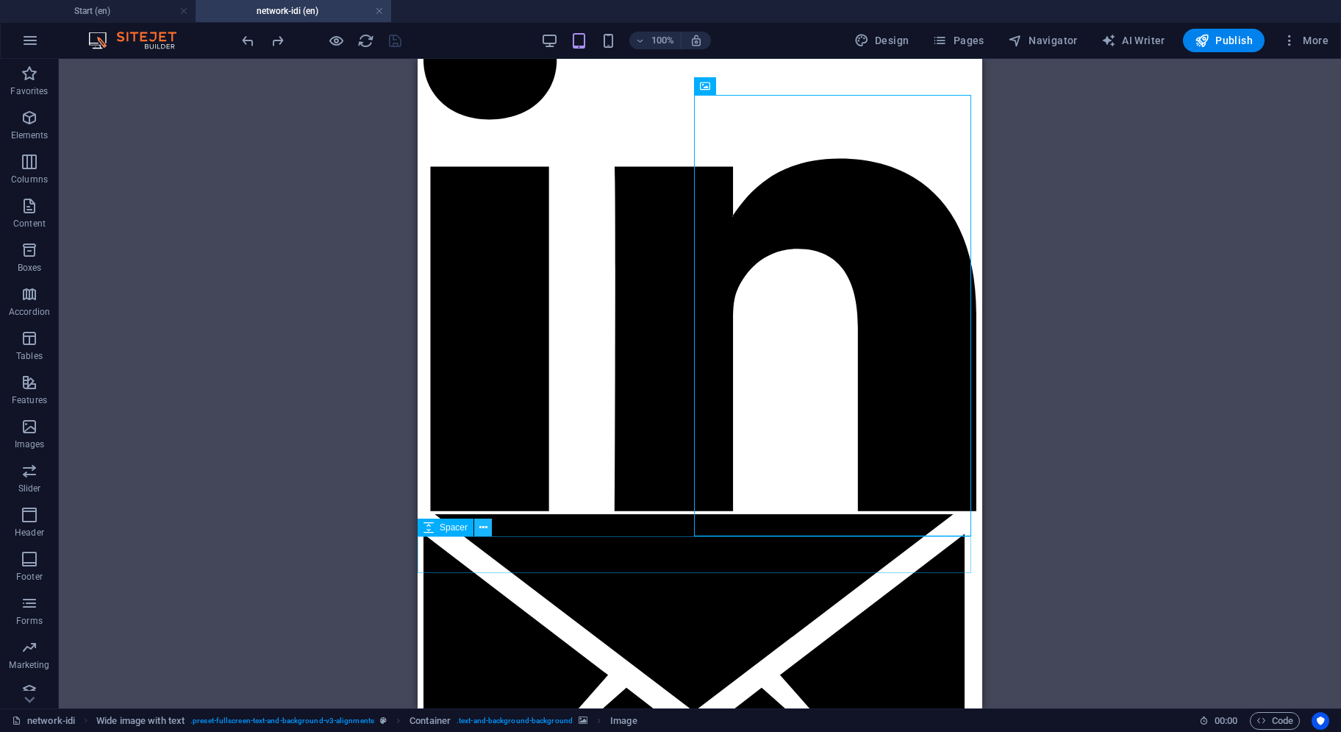
click at [488, 527] on button at bounding box center [483, 528] width 18 height 18
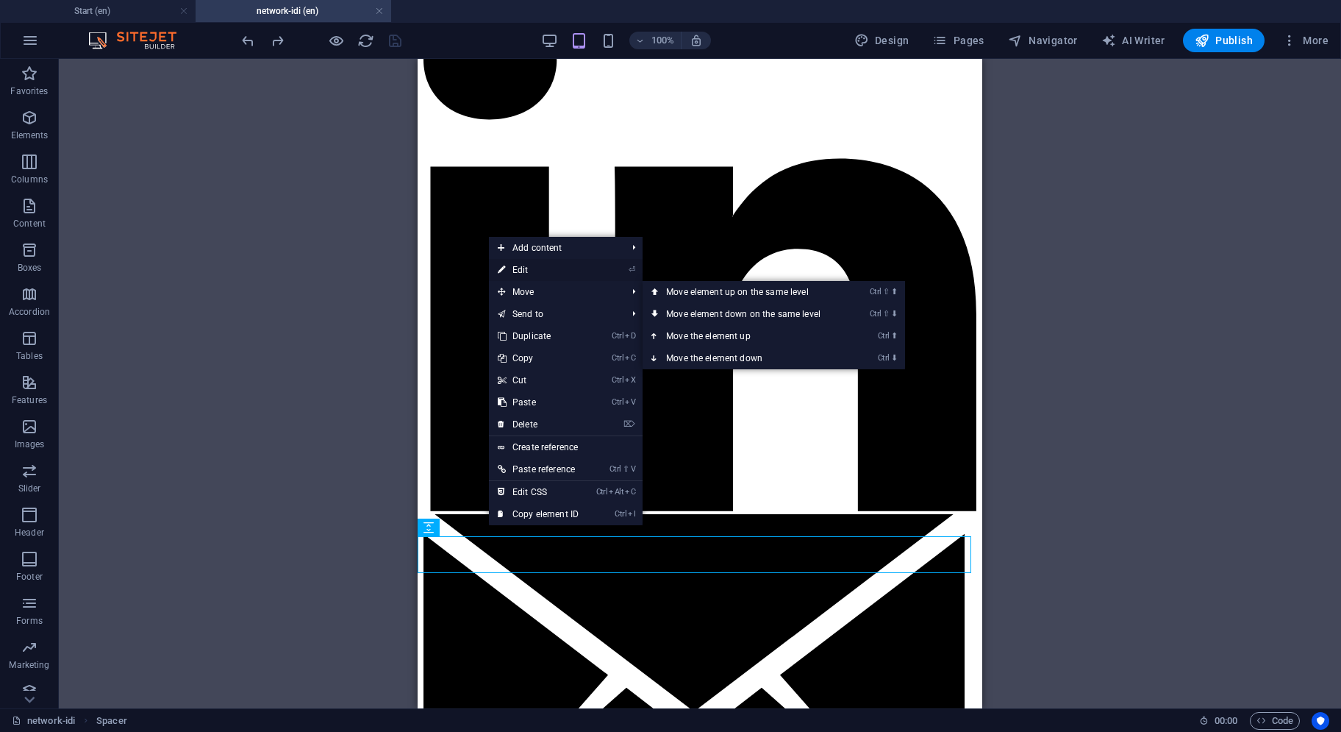
click at [549, 268] on link "⏎ Edit" at bounding box center [538, 270] width 99 height 22
select select "px"
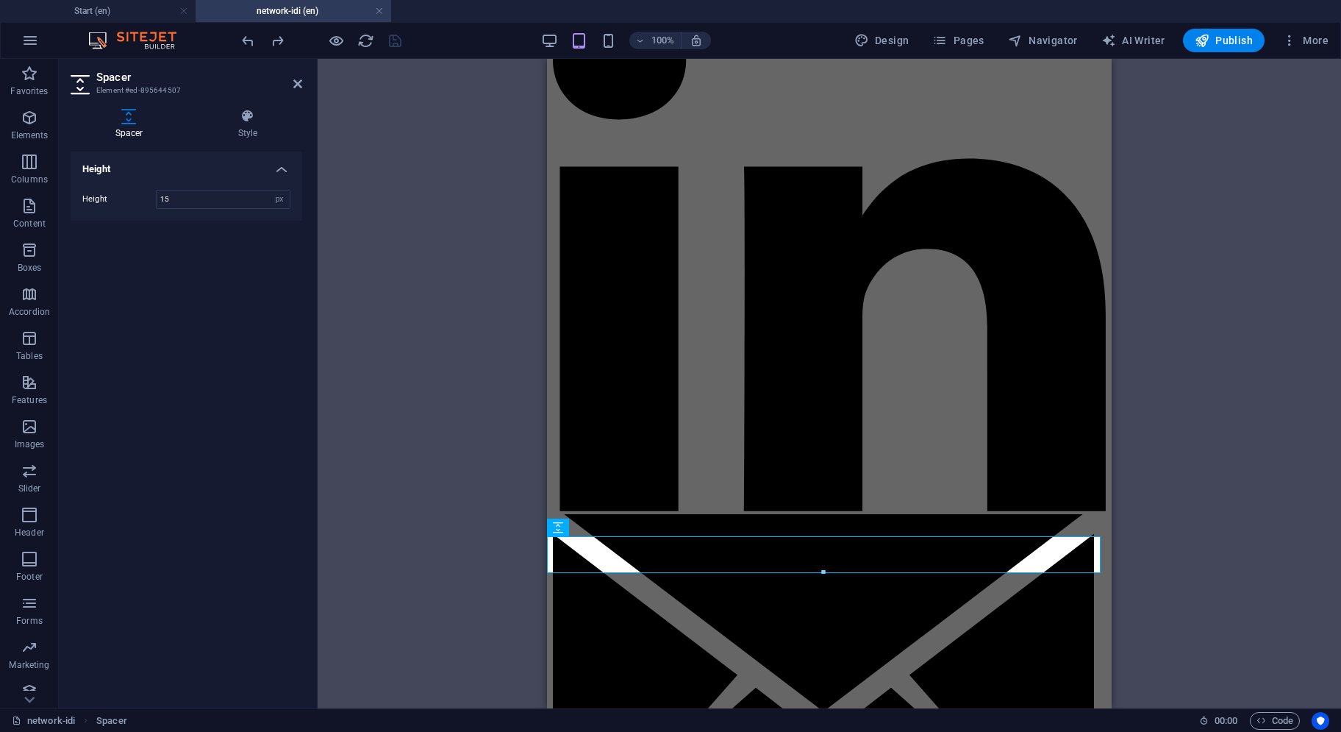
type input "15"
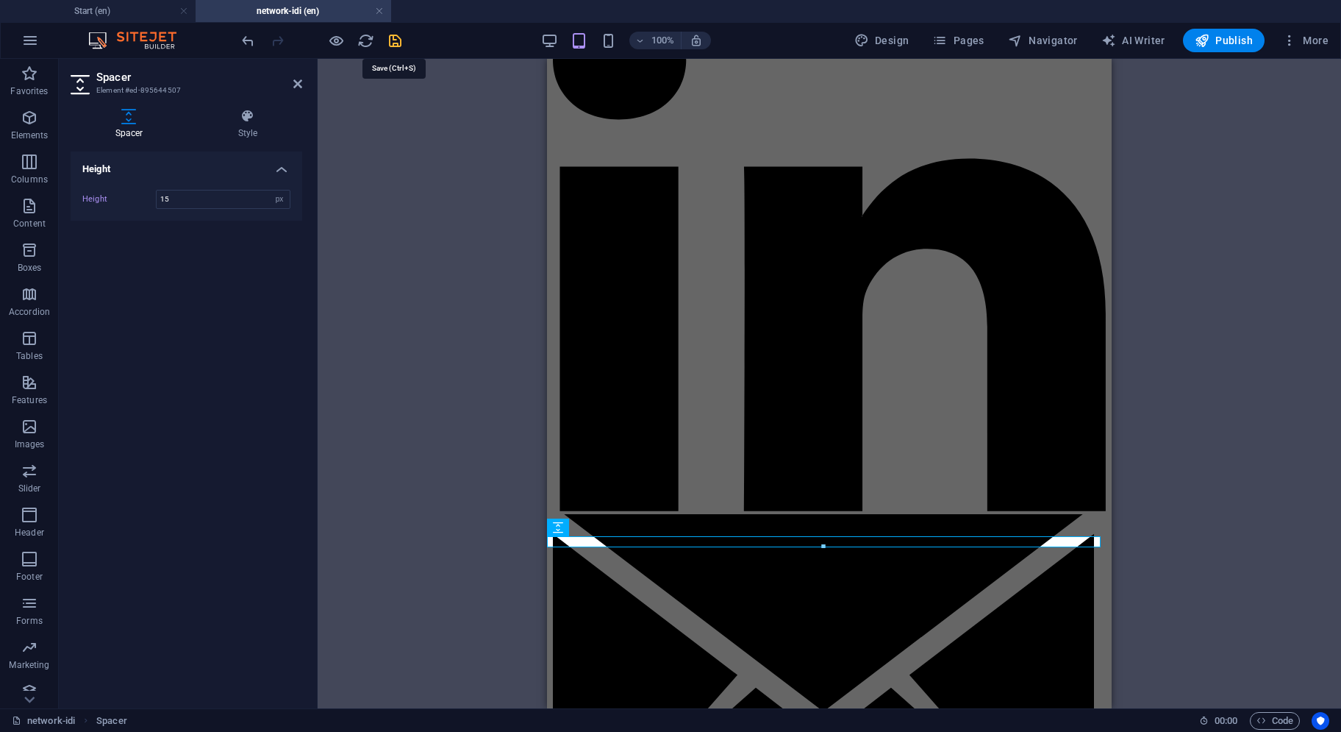
click at [393, 43] on icon "save" at bounding box center [395, 40] width 17 height 17
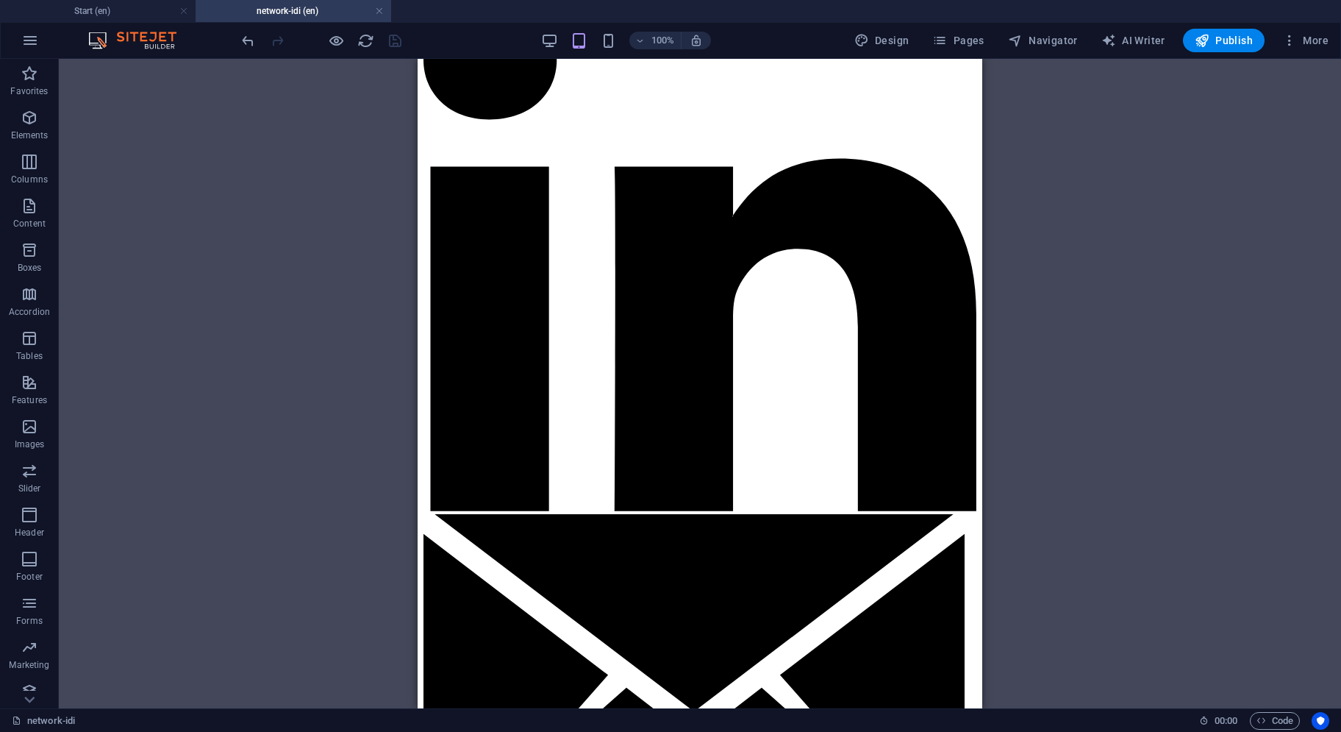
click at [600, 42] on div "100%" at bounding box center [626, 41] width 170 height 24
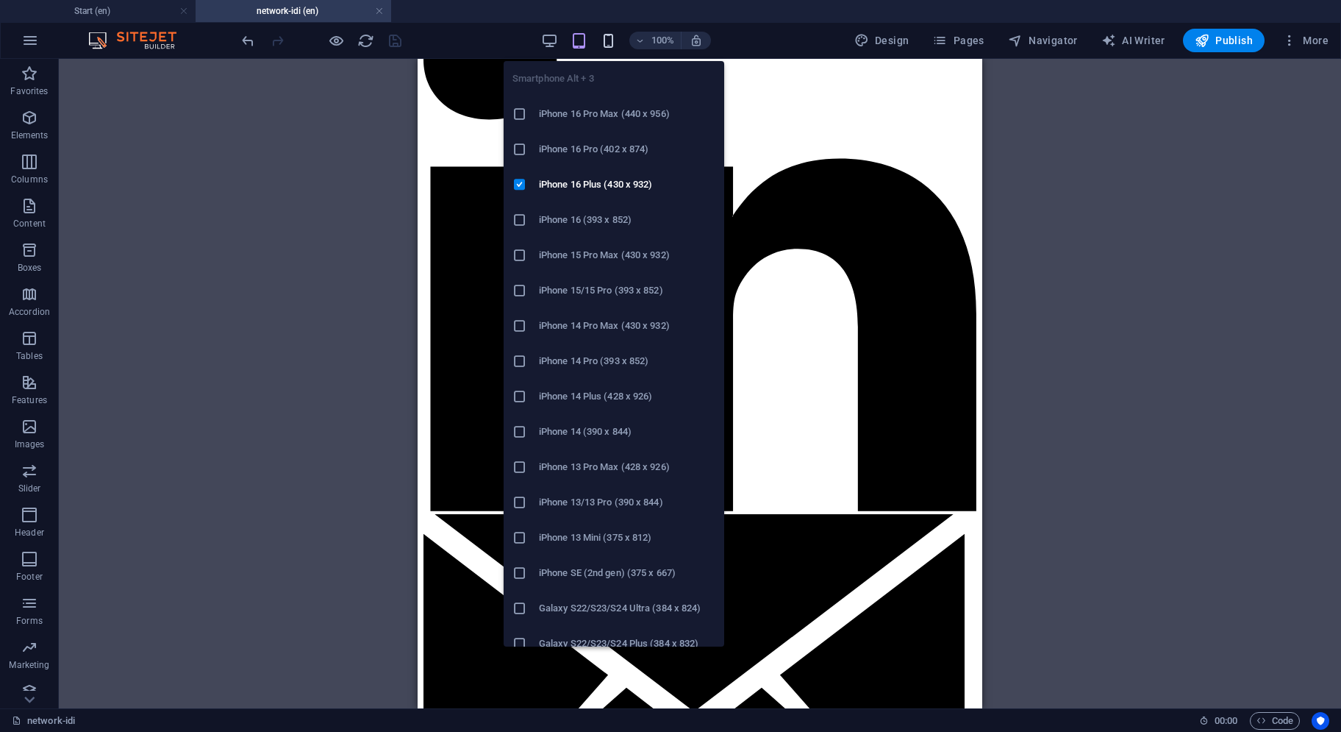
click at [607, 41] on icon "button" at bounding box center [608, 40] width 17 height 17
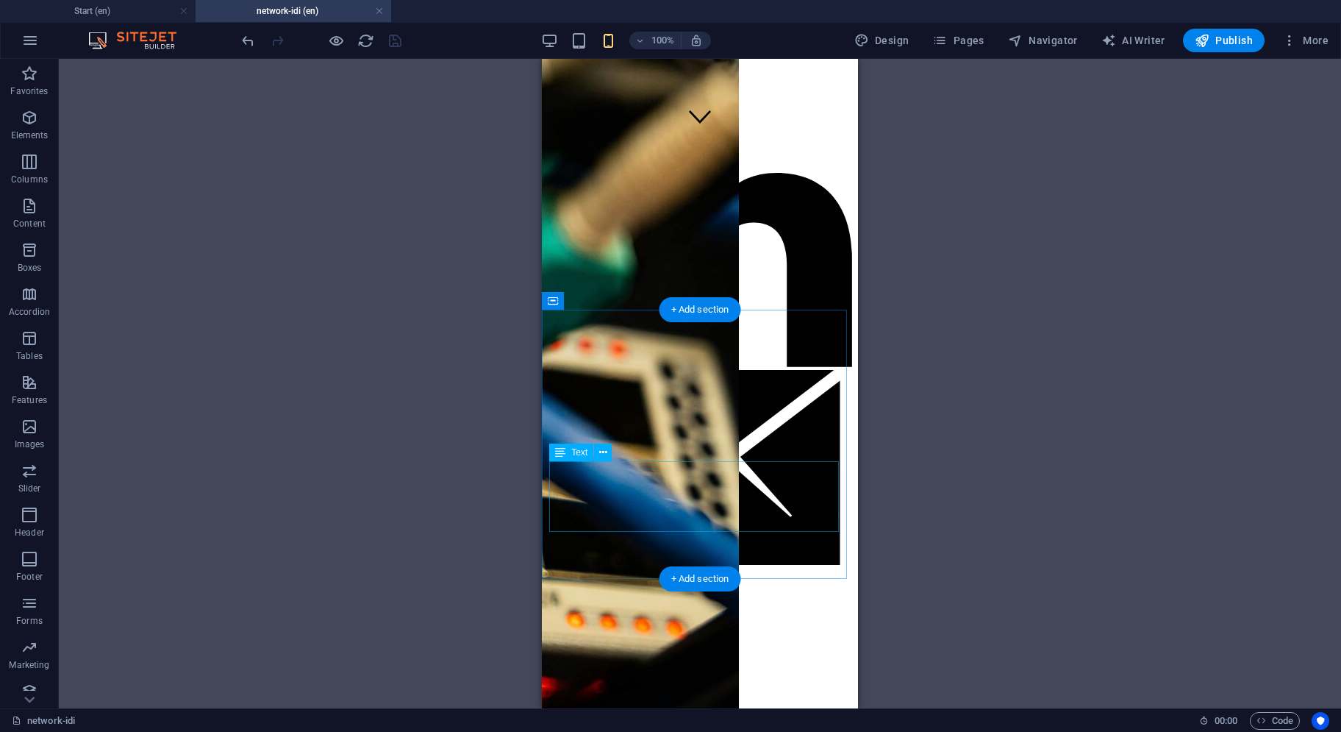
scroll to position [0, 0]
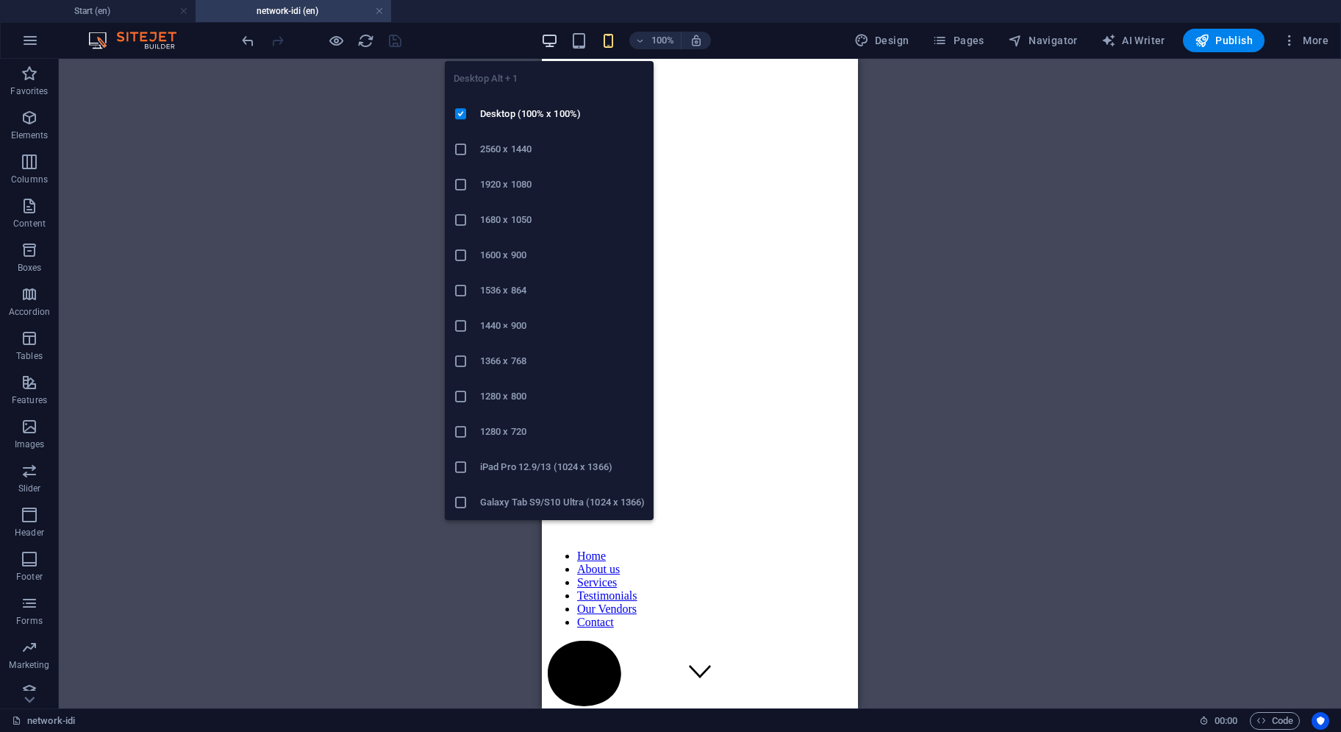
click at [551, 40] on icon "button" at bounding box center [549, 40] width 17 height 17
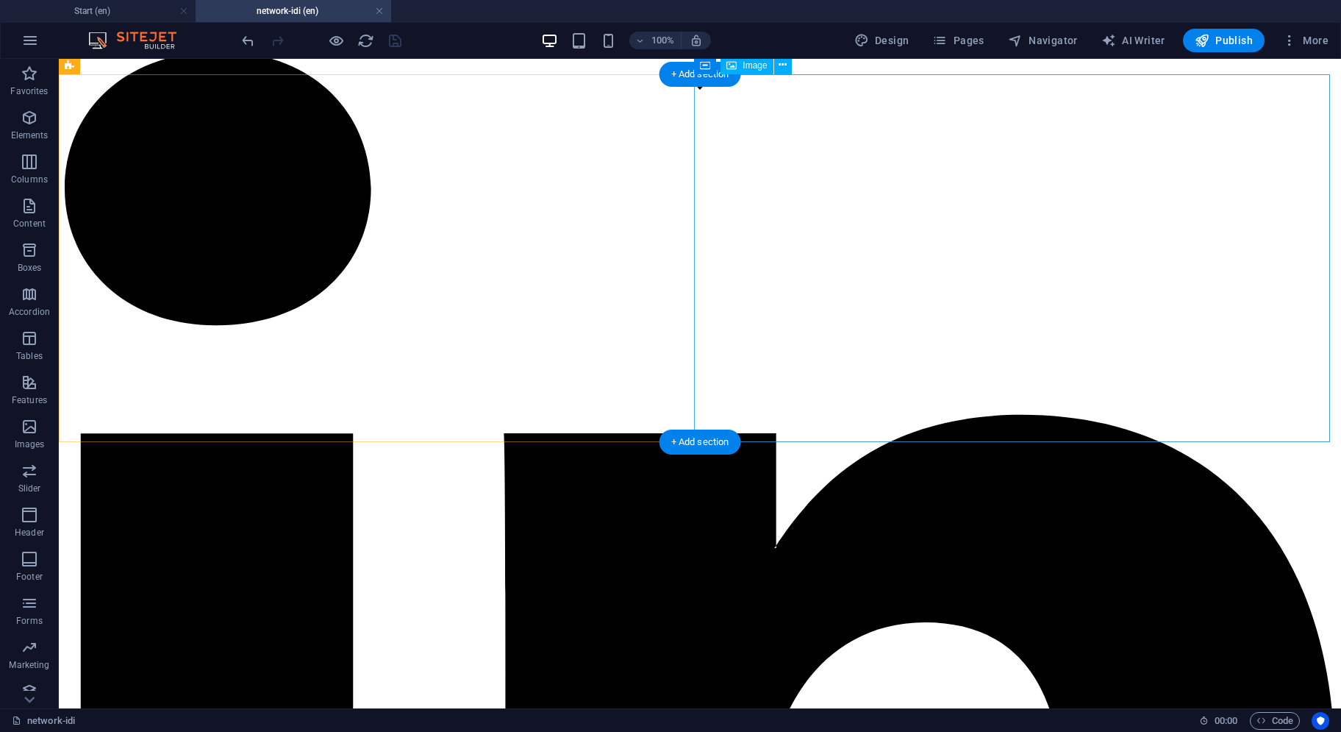
scroll to position [368, 0]
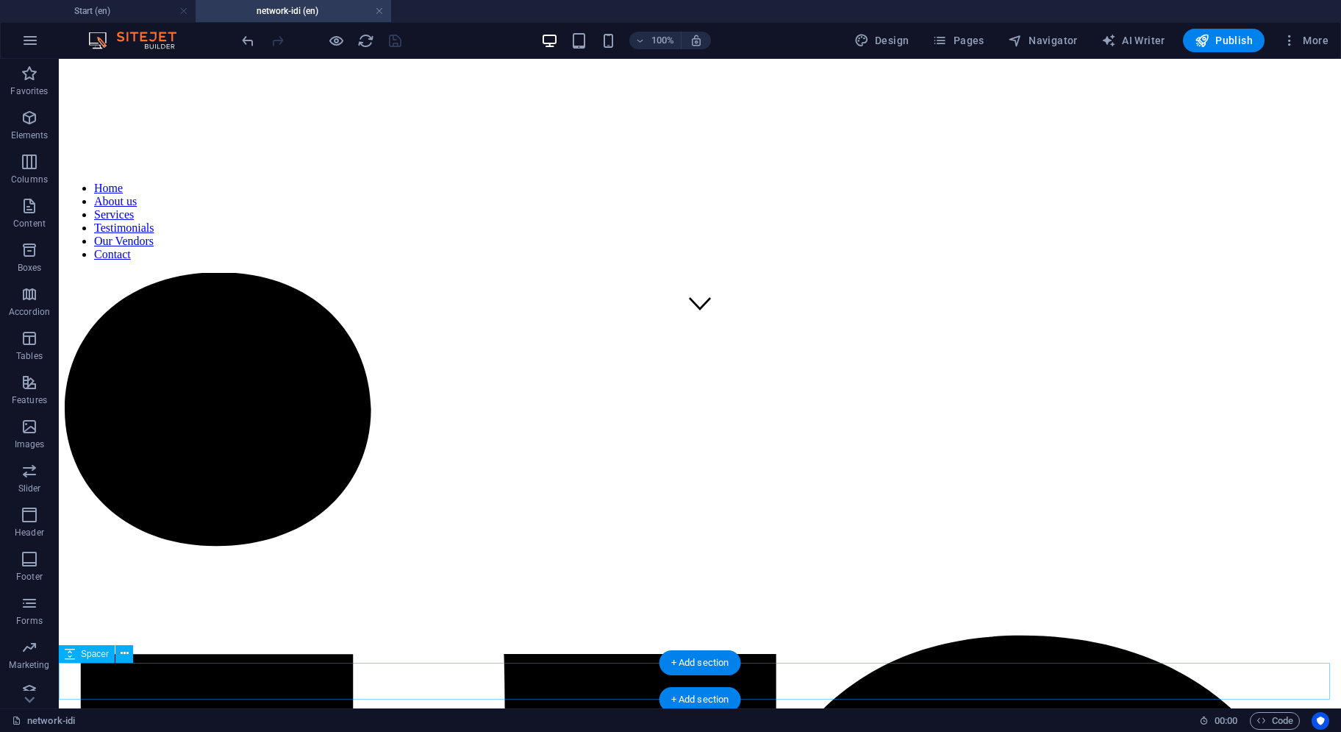
select select "px"
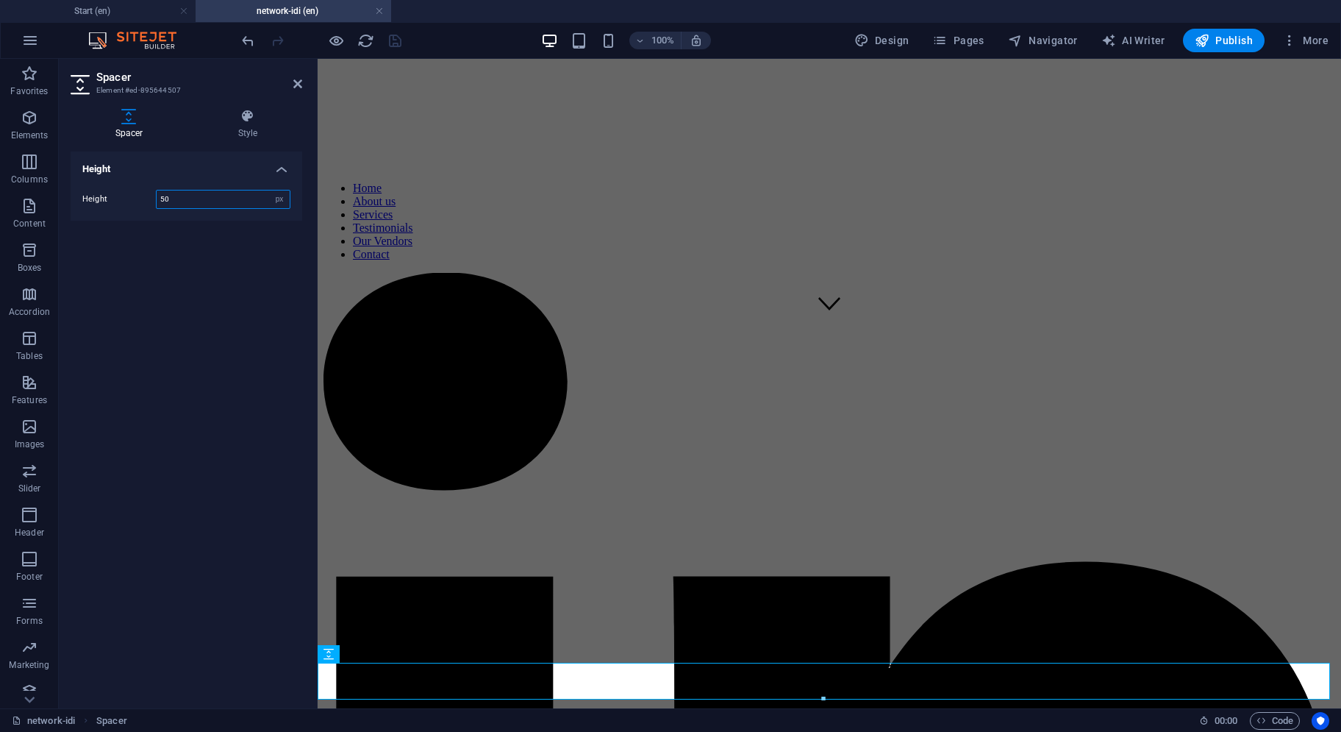
drag, startPoint x: 169, startPoint y: 202, endPoint x: 126, endPoint y: 197, distance: 43.6
click at [126, 197] on div "Height 50 px rem vh vw" at bounding box center [186, 199] width 208 height 19
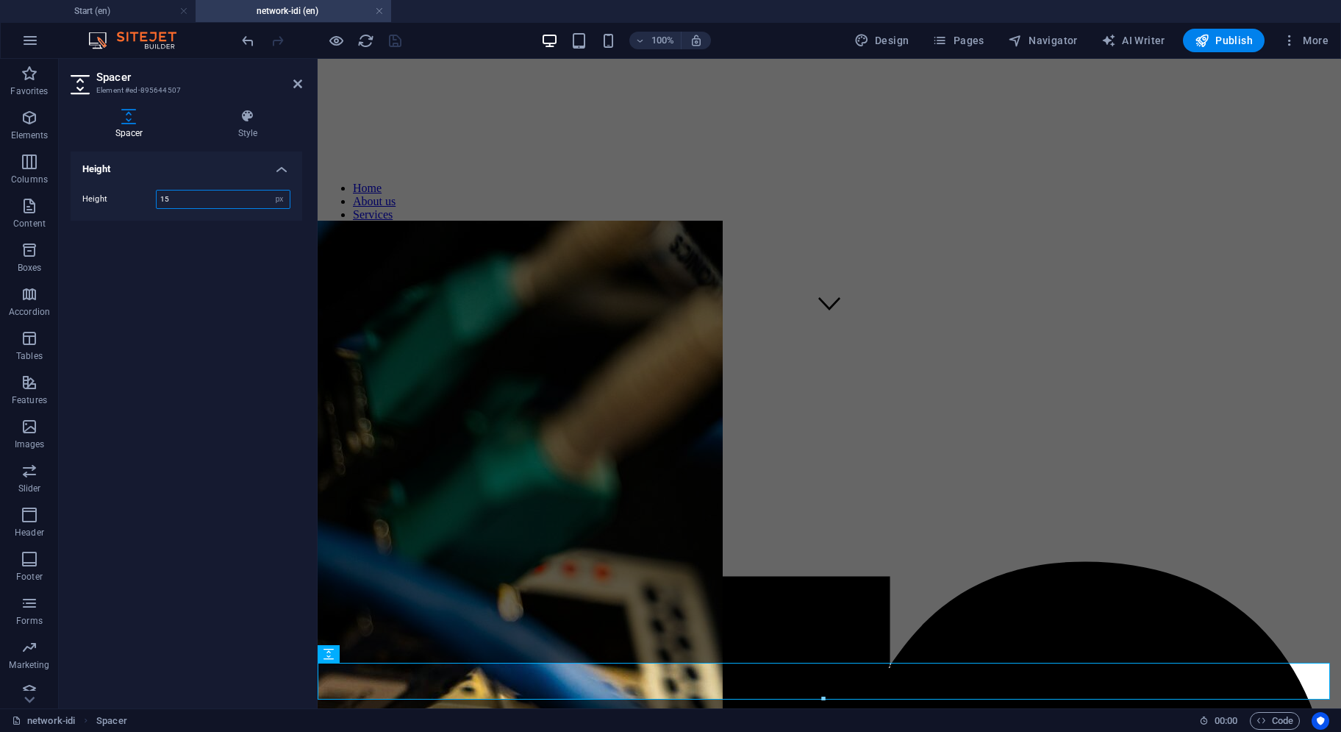
type input "15"
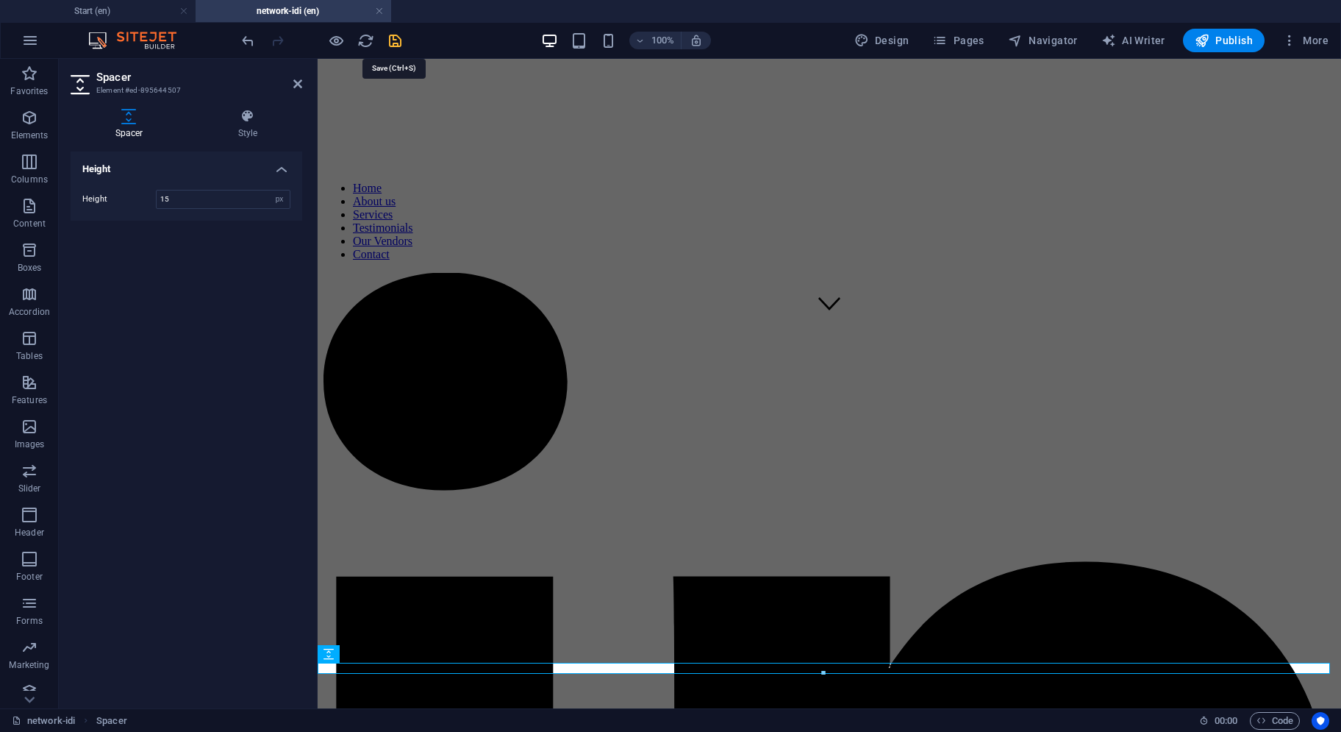
click at [397, 40] on icon "save" at bounding box center [395, 40] width 17 height 17
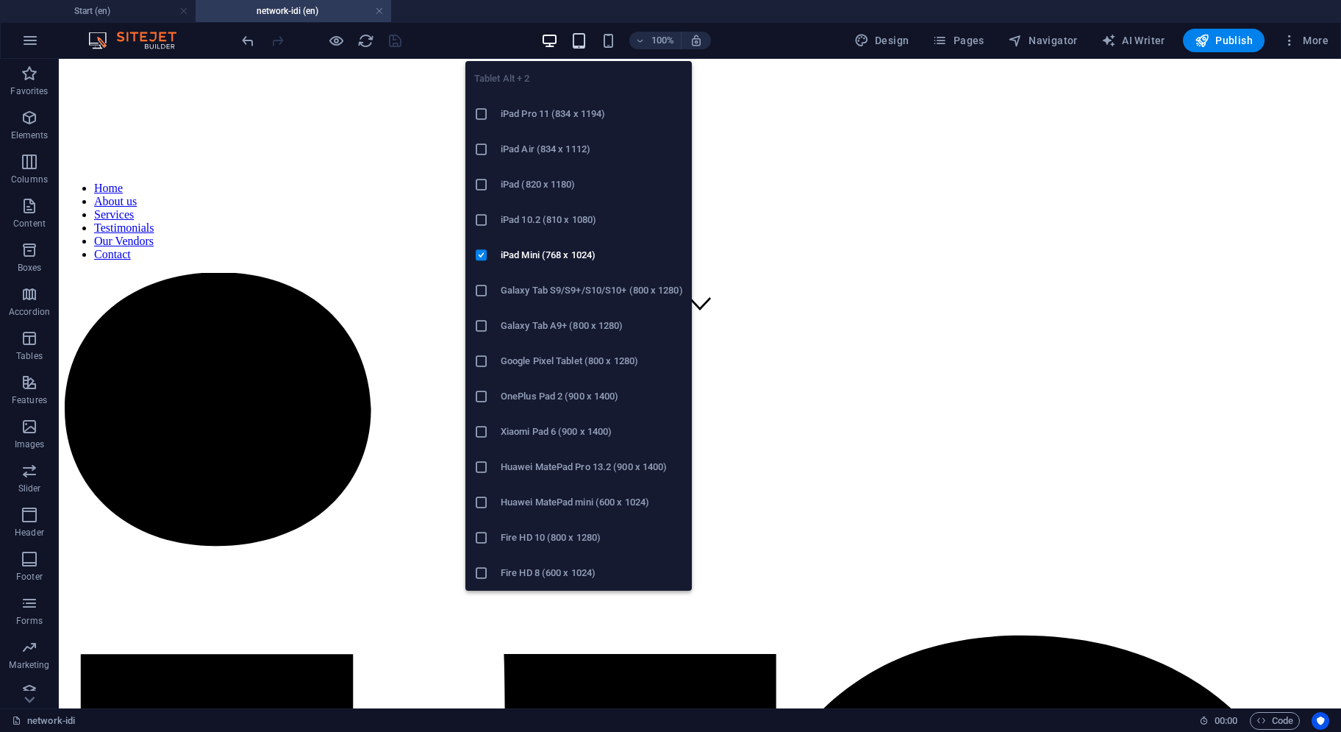
click at [576, 35] on icon "button" at bounding box center [579, 40] width 17 height 17
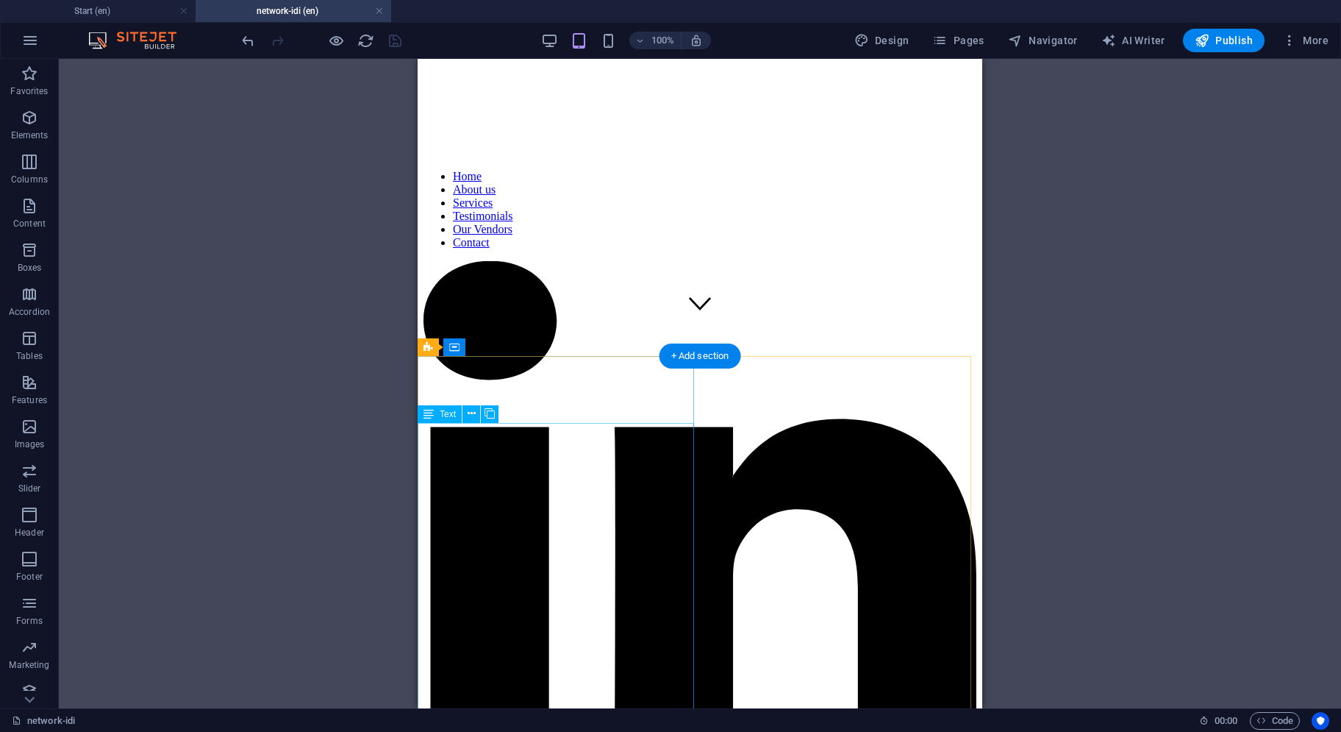
scroll to position [588, 0]
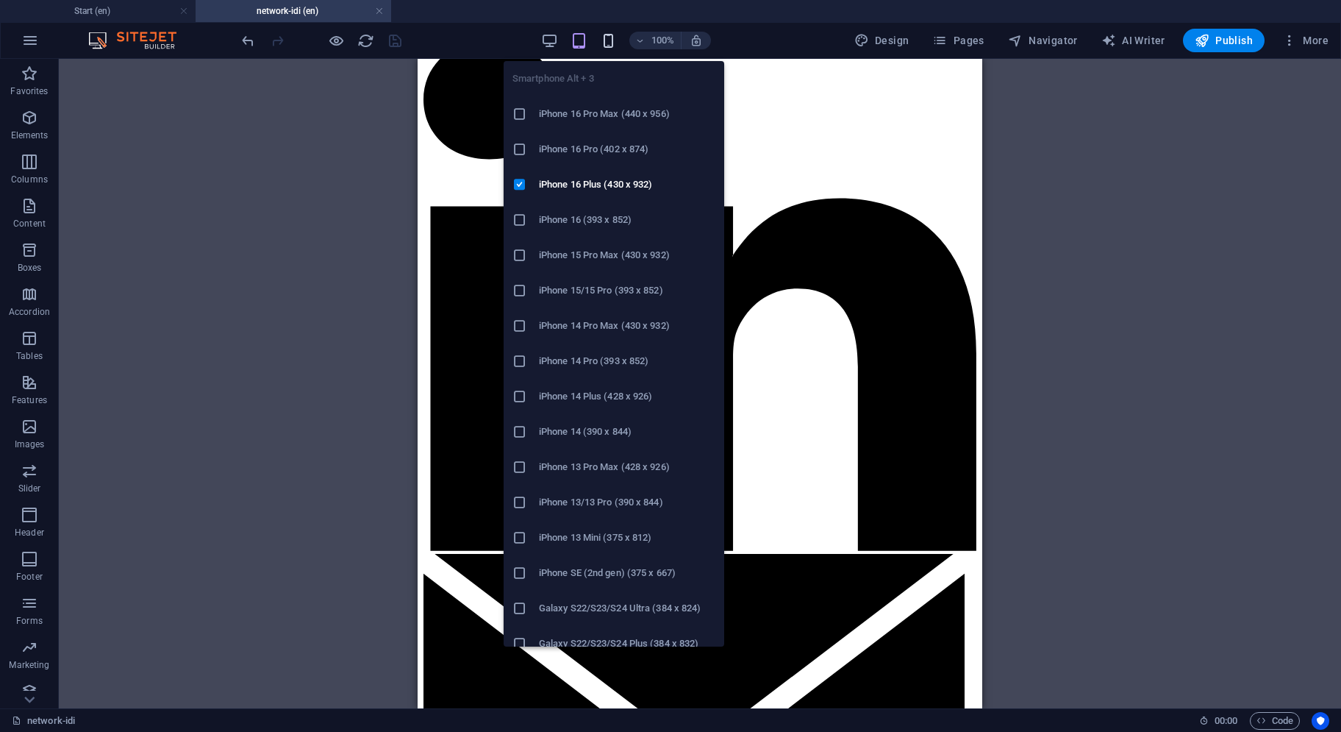
click at [615, 40] on icon "button" at bounding box center [608, 40] width 17 height 17
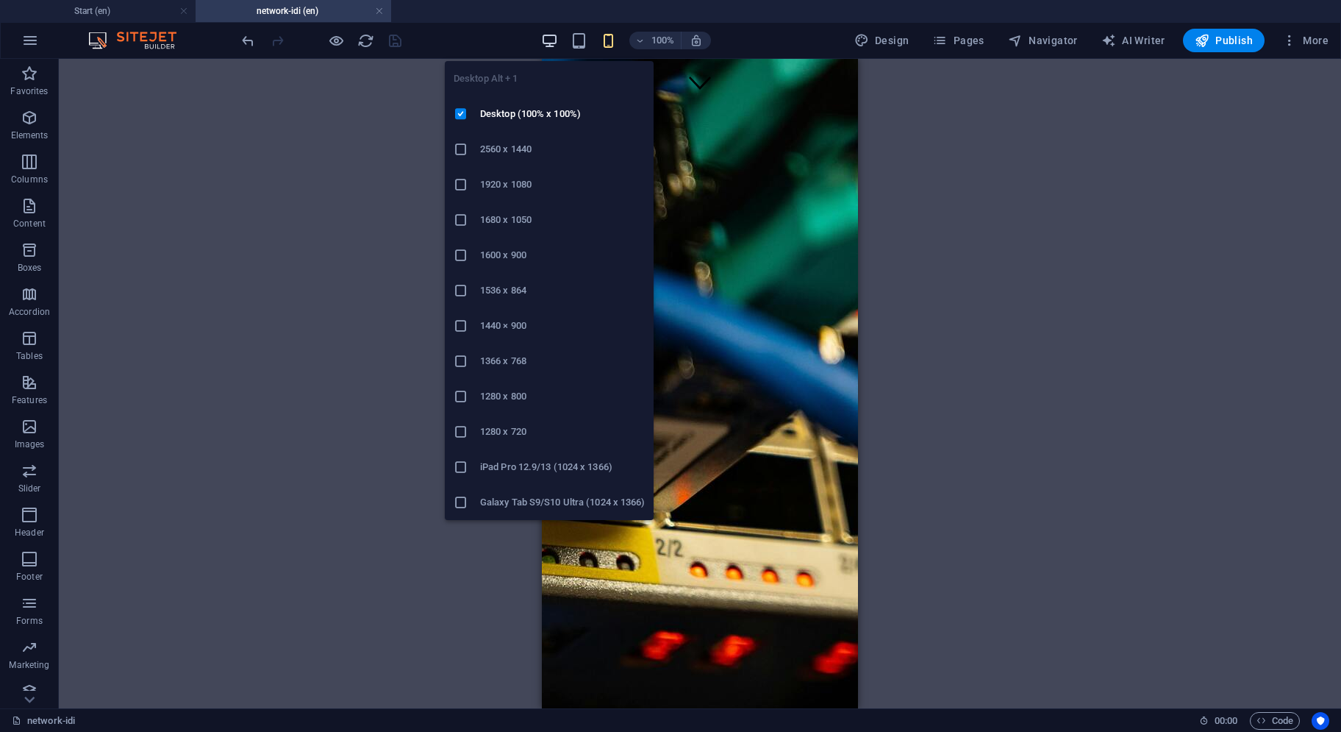
click at [553, 35] on icon "button" at bounding box center [549, 40] width 17 height 17
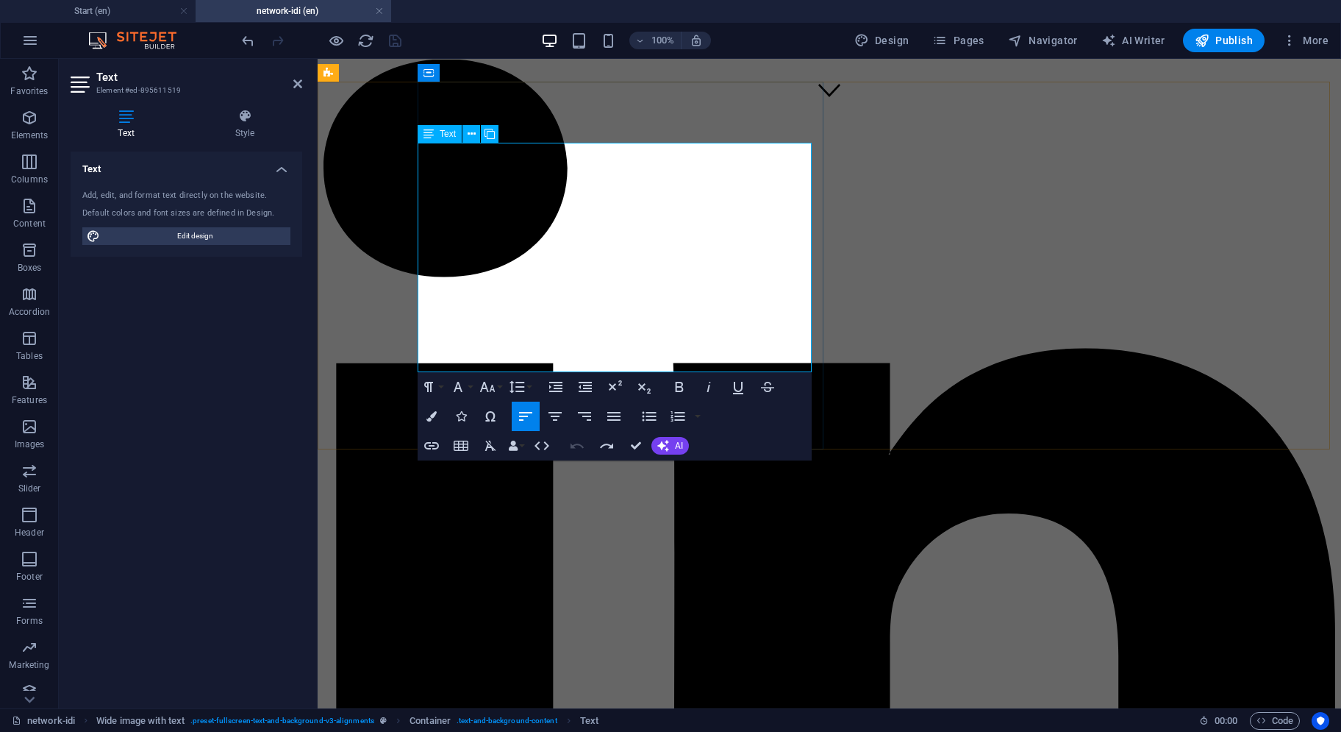
drag, startPoint x: 571, startPoint y: 204, endPoint x: 449, endPoint y: 202, distance: 122.1
drag, startPoint x: 557, startPoint y: 241, endPoint x: 449, endPoint y: 242, distance: 108.9
drag, startPoint x: 598, startPoint y: 277, endPoint x: 446, endPoint y: 274, distance: 152.3
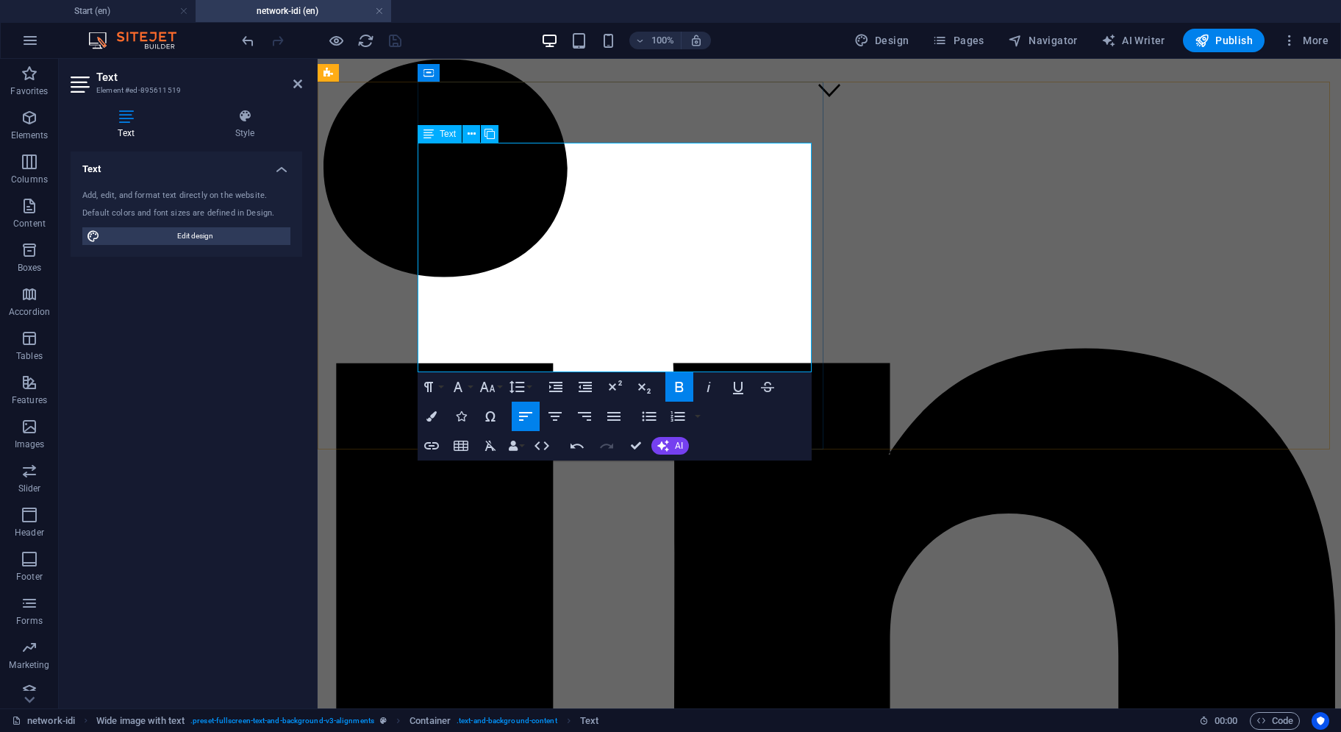
drag, startPoint x: 606, startPoint y: 310, endPoint x: 447, endPoint y: 308, distance: 158.9
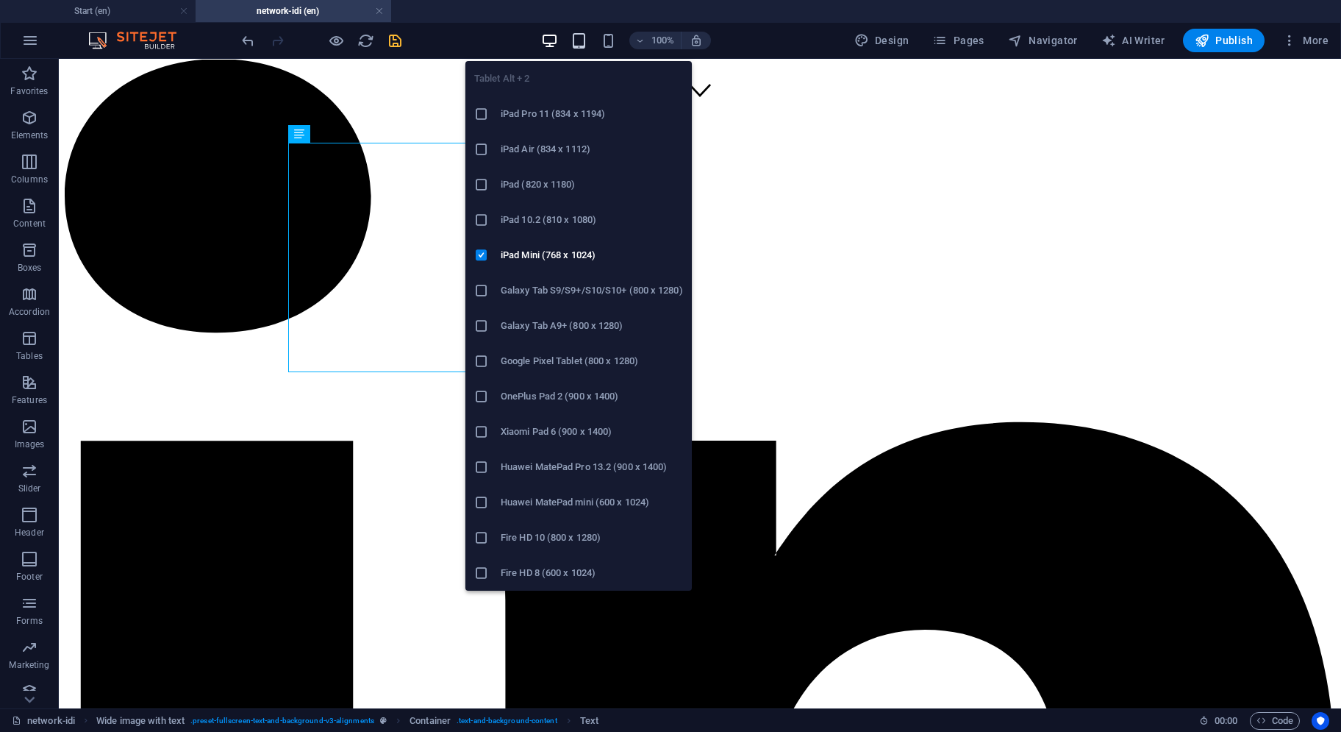
click at [580, 43] on icon "button" at bounding box center [579, 40] width 17 height 17
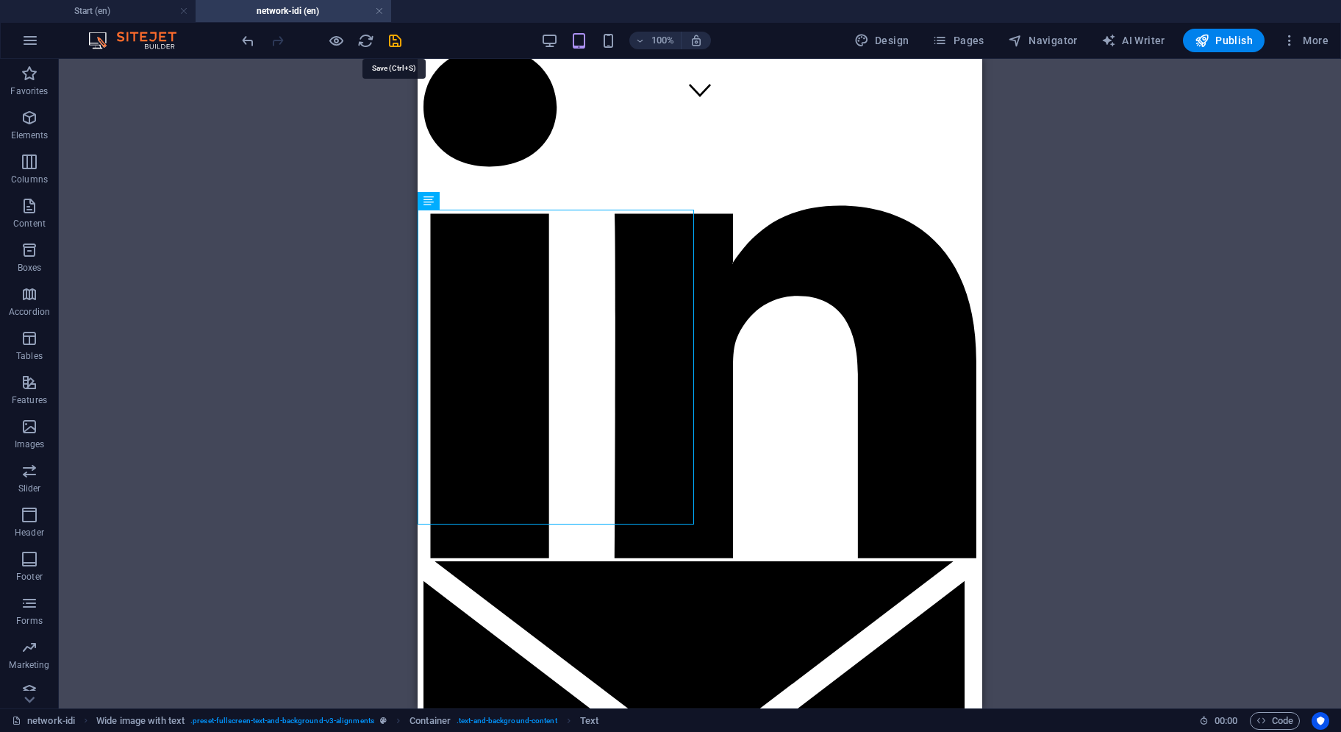
click at [388, 36] on icon "save" at bounding box center [395, 40] width 17 height 17
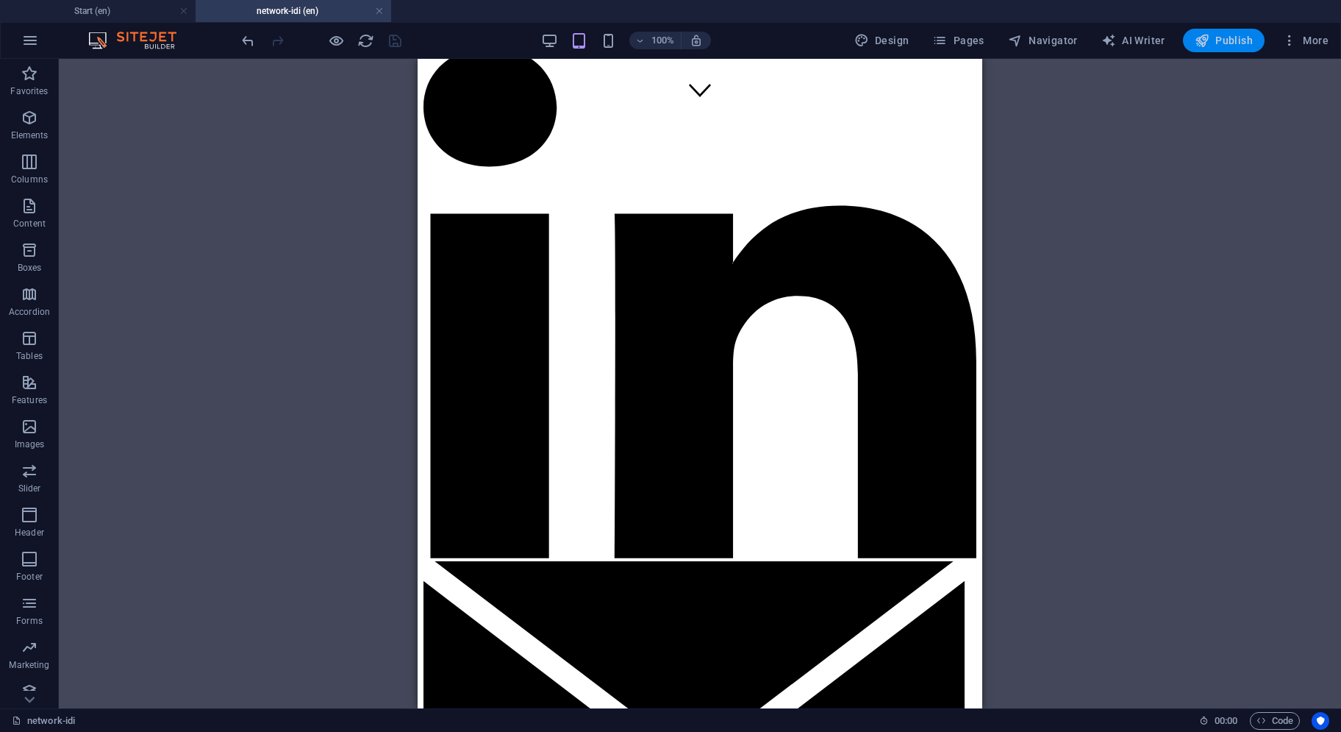
click at [1222, 39] on span "Publish" at bounding box center [1224, 40] width 58 height 15
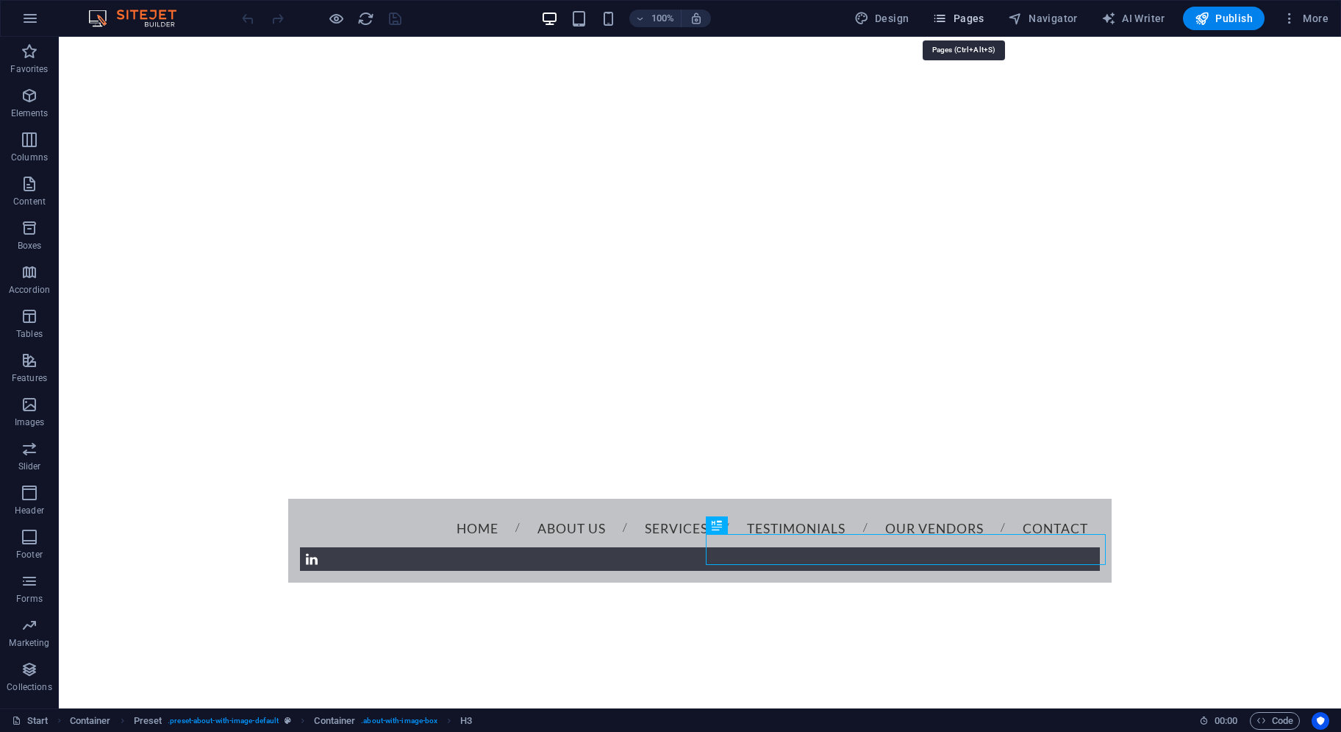
click at [980, 15] on span "Pages" at bounding box center [958, 18] width 51 height 15
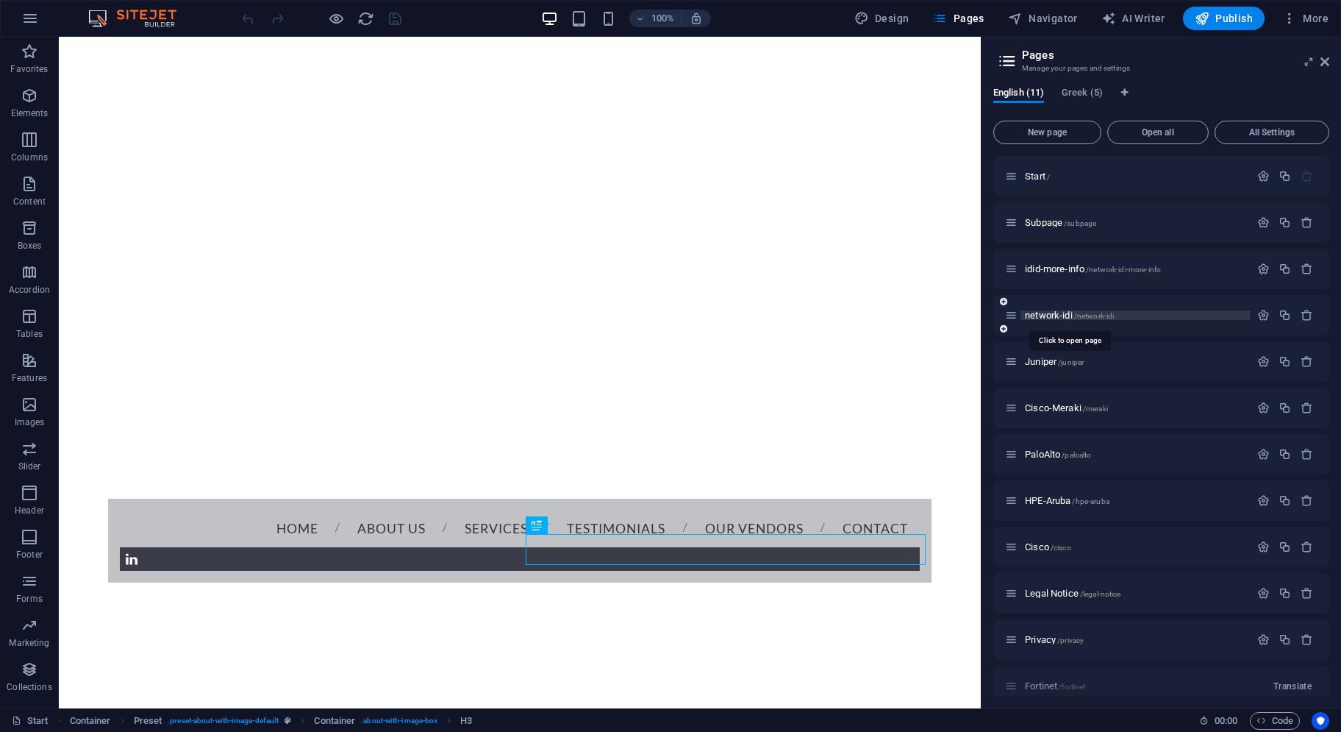
click at [1086, 317] on span "/network-idi" at bounding box center [1095, 316] width 40 height 8
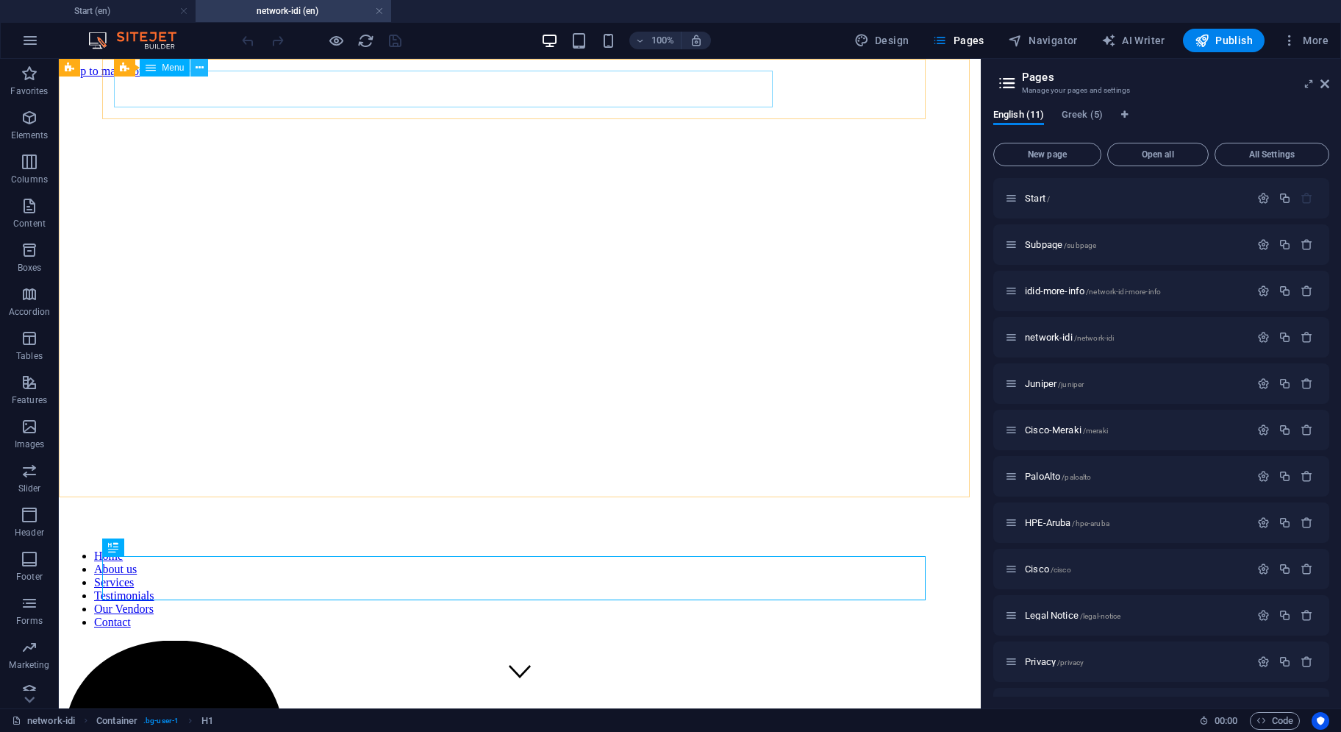
click at [198, 70] on icon at bounding box center [200, 67] width 8 height 15
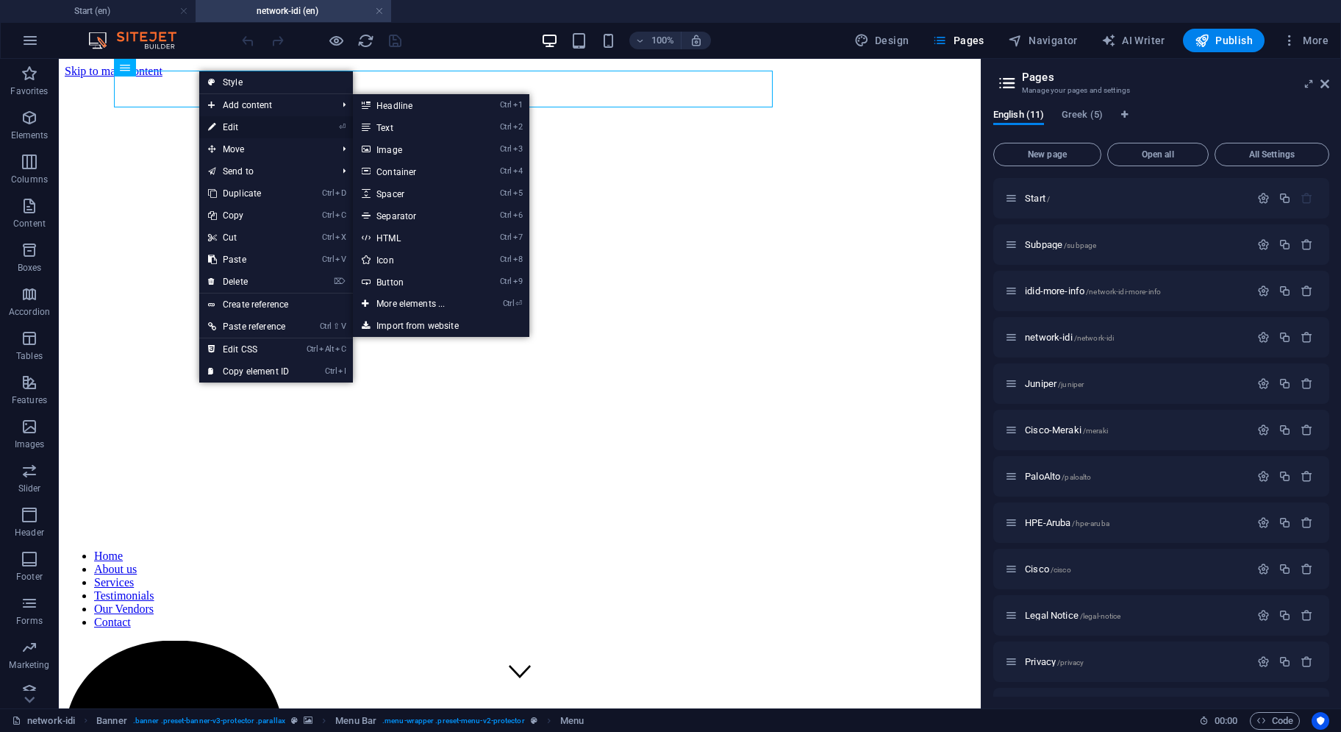
click at [229, 123] on link "⏎ Edit" at bounding box center [248, 127] width 99 height 22
select select
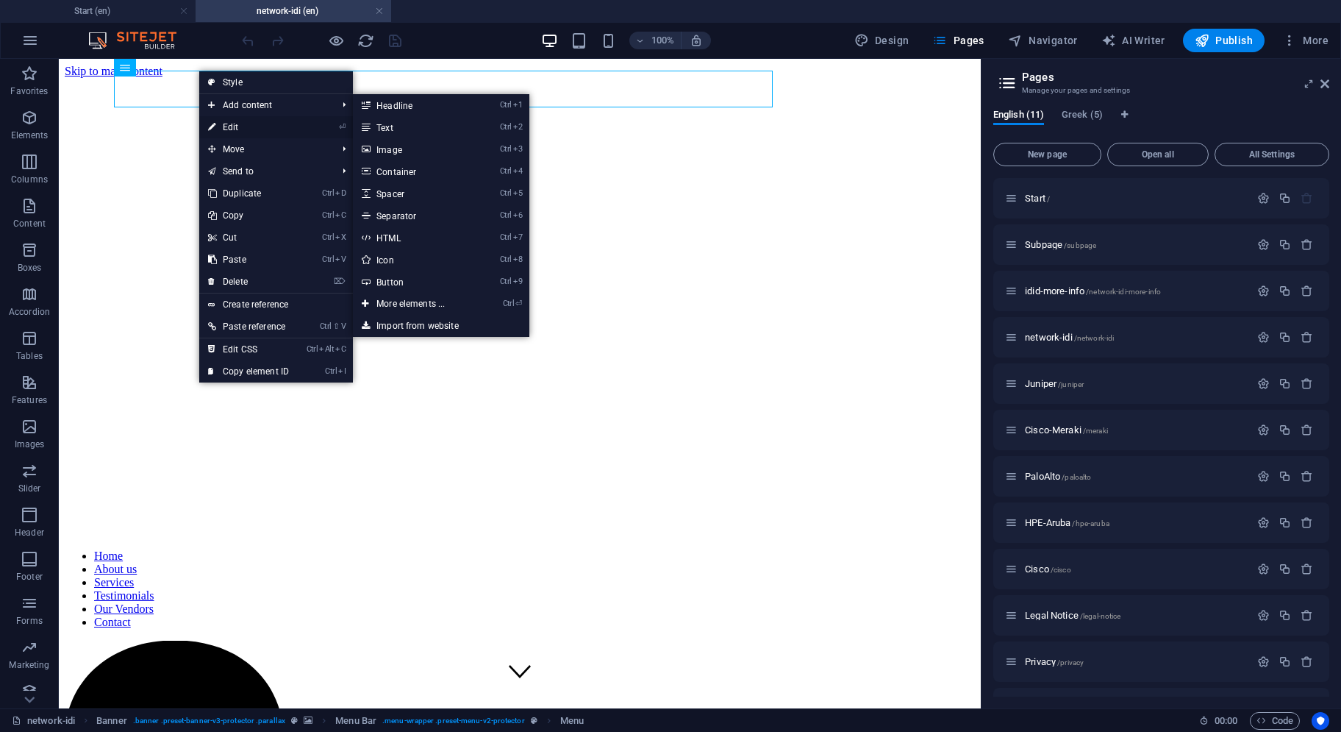
select select
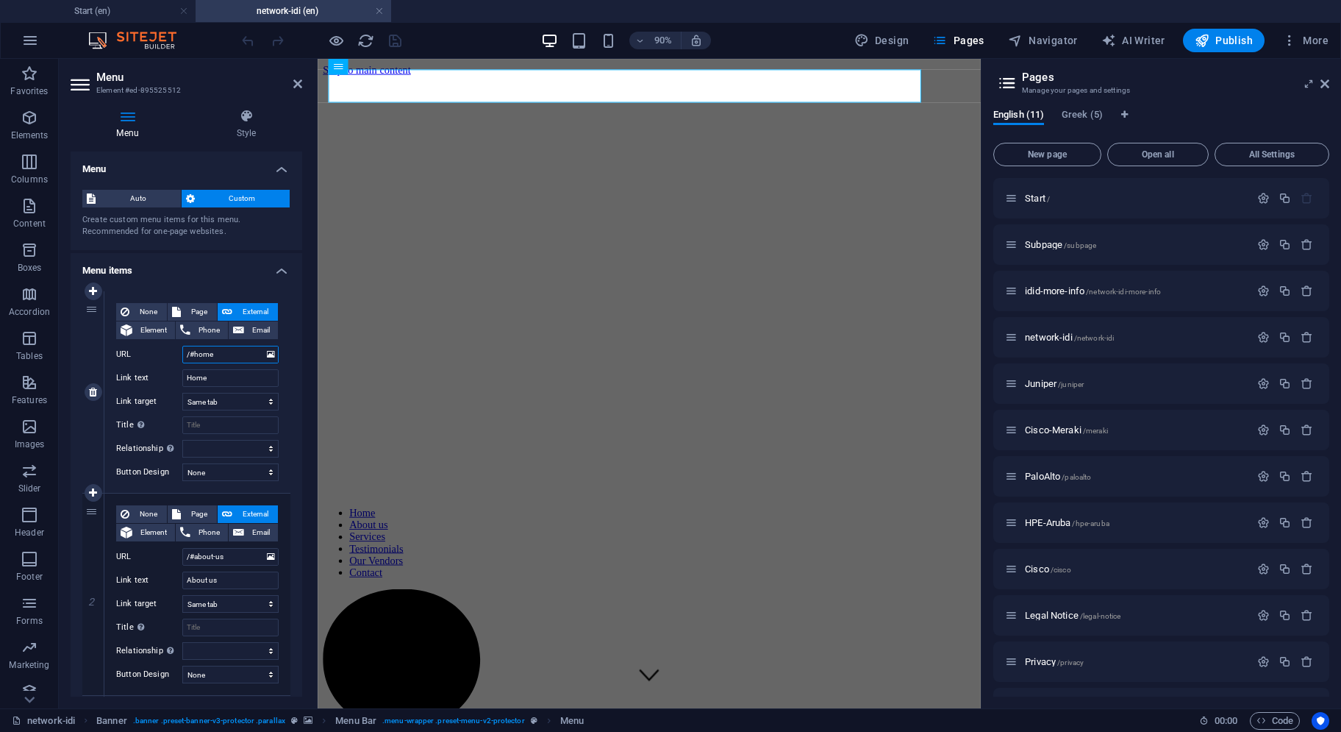
click at [195, 352] on input "/#home" at bounding box center [230, 355] width 96 height 18
type input "/home"
select select
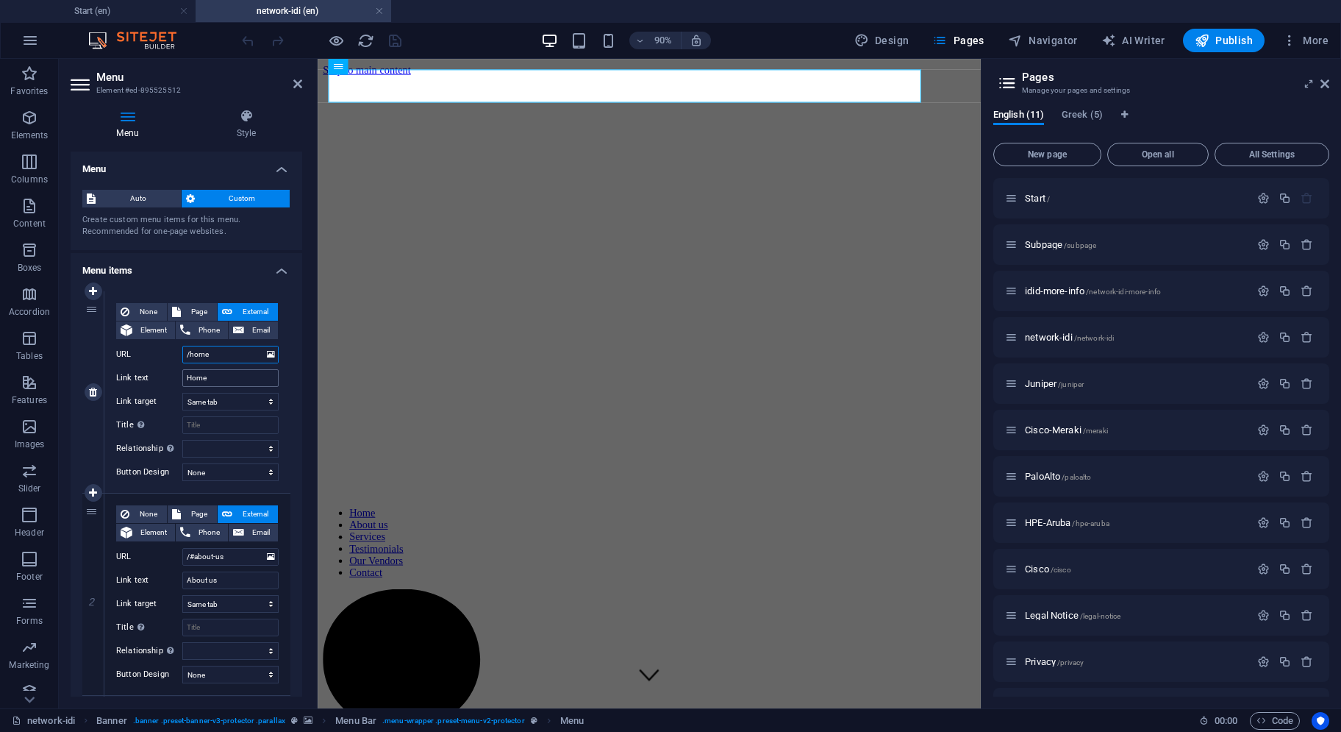
select select
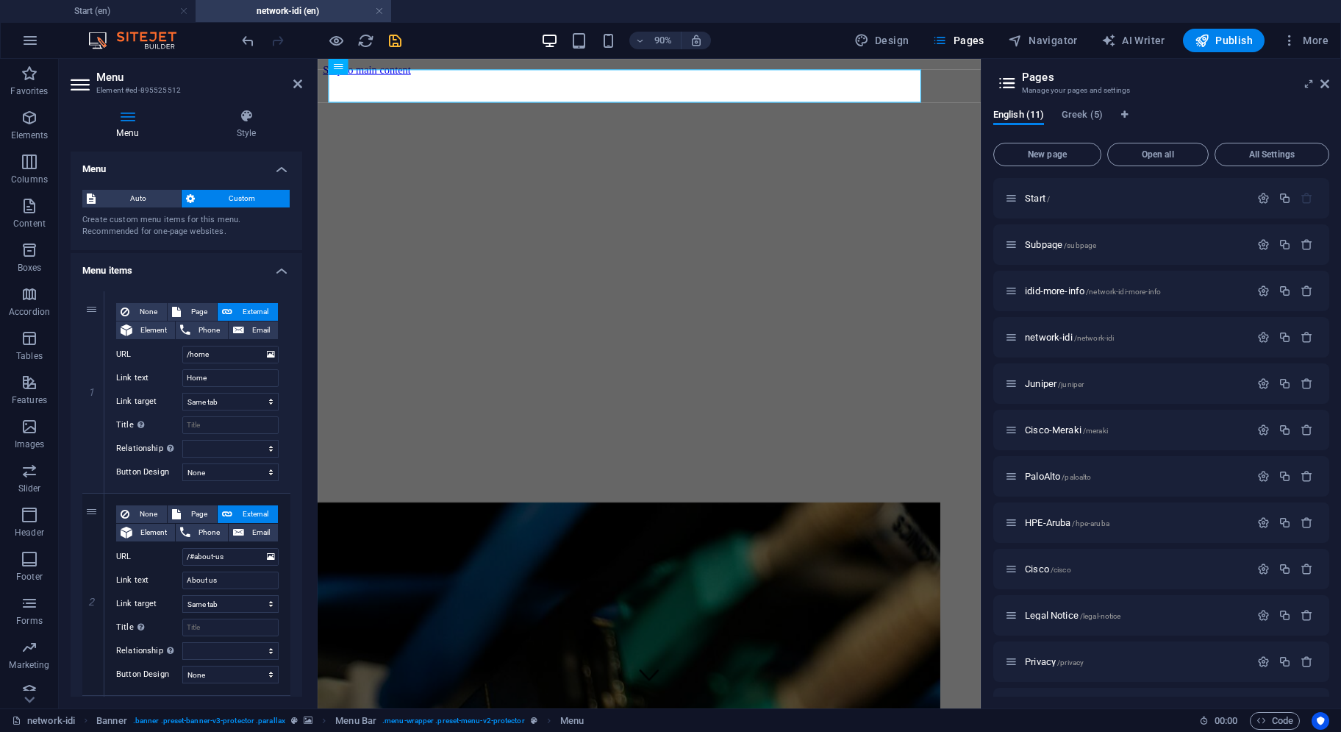
click at [397, 42] on icon "save" at bounding box center [395, 40] width 17 height 17
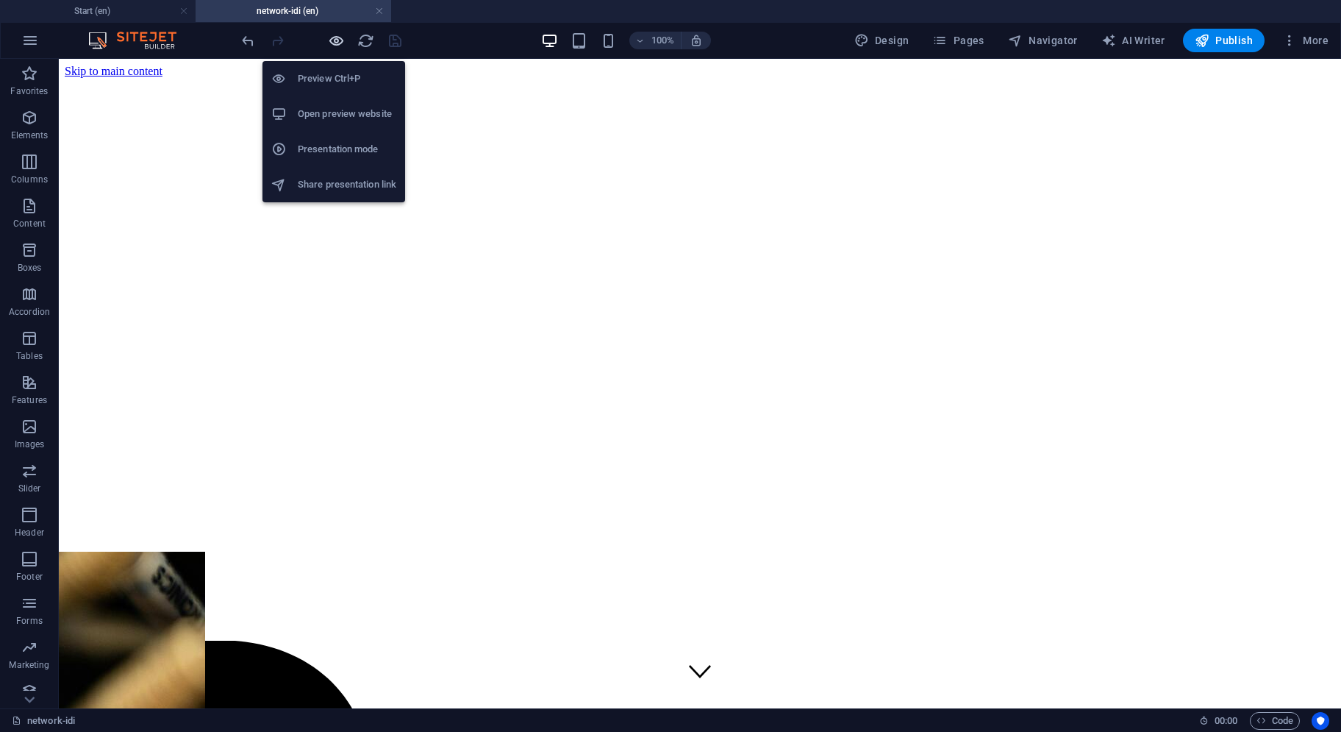
click at [340, 40] on icon "button" at bounding box center [336, 40] width 17 height 17
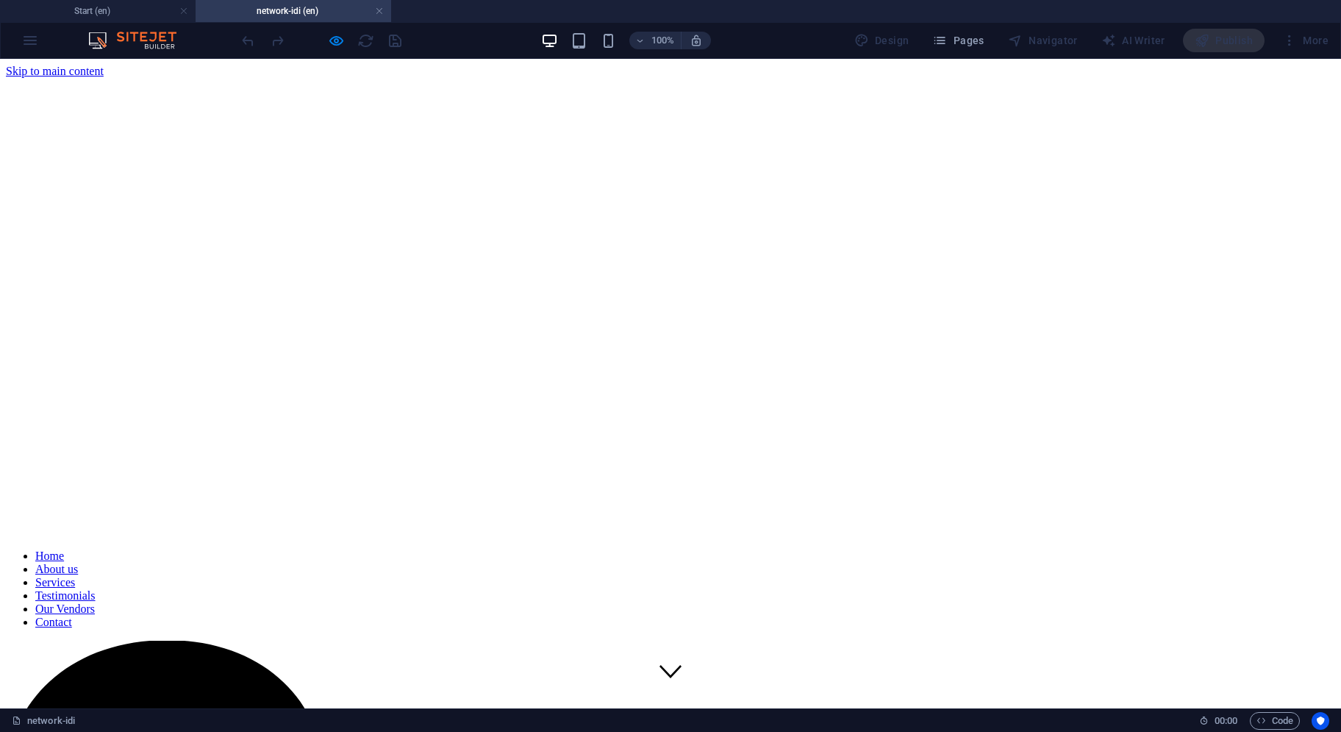
click at [64, 549] on link "Home" at bounding box center [49, 555] width 29 height 13
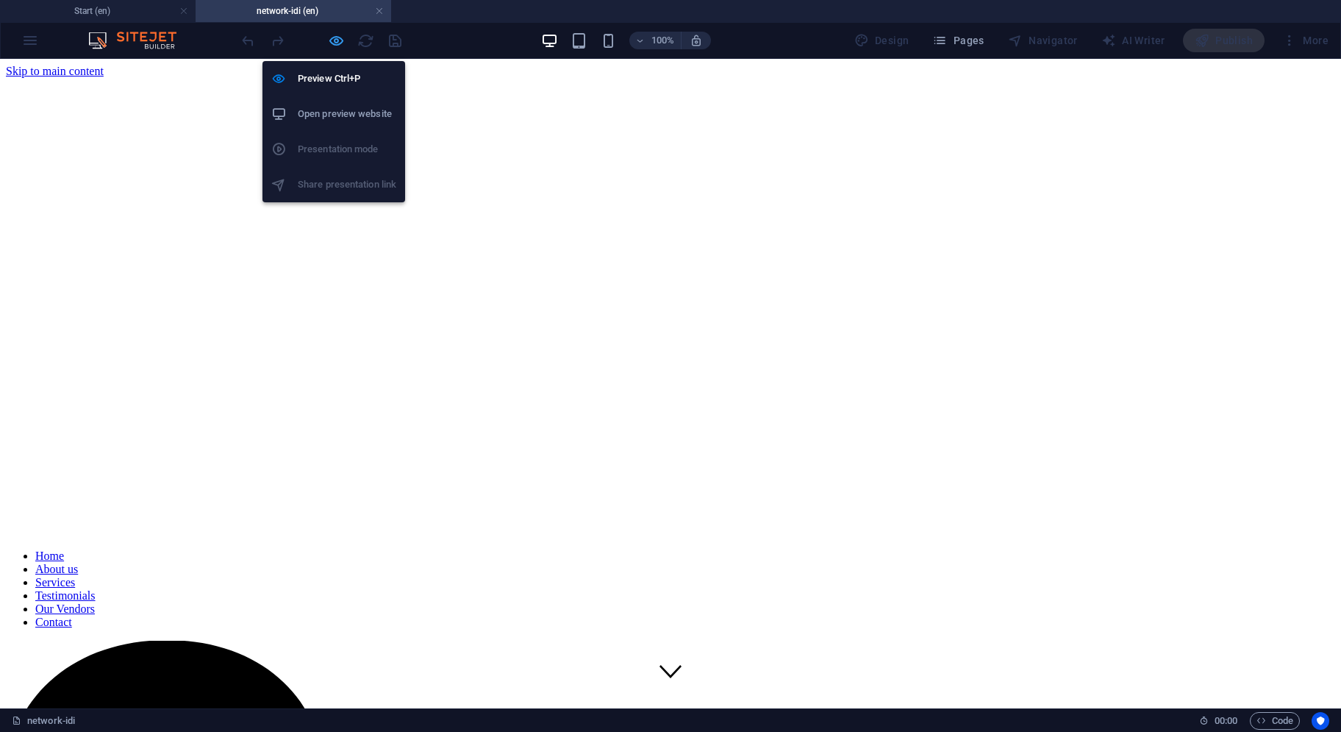
click at [330, 38] on icon "button" at bounding box center [336, 40] width 17 height 17
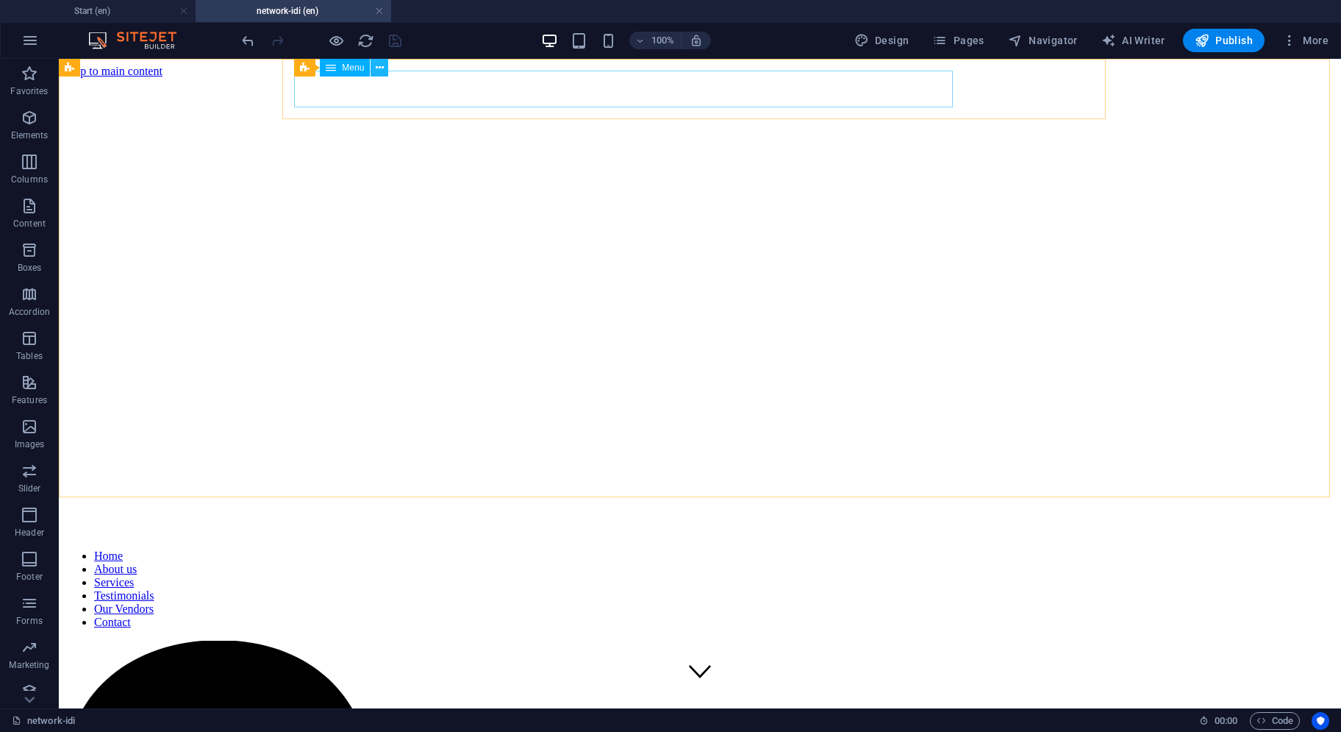
click at [378, 71] on icon at bounding box center [380, 67] width 8 height 15
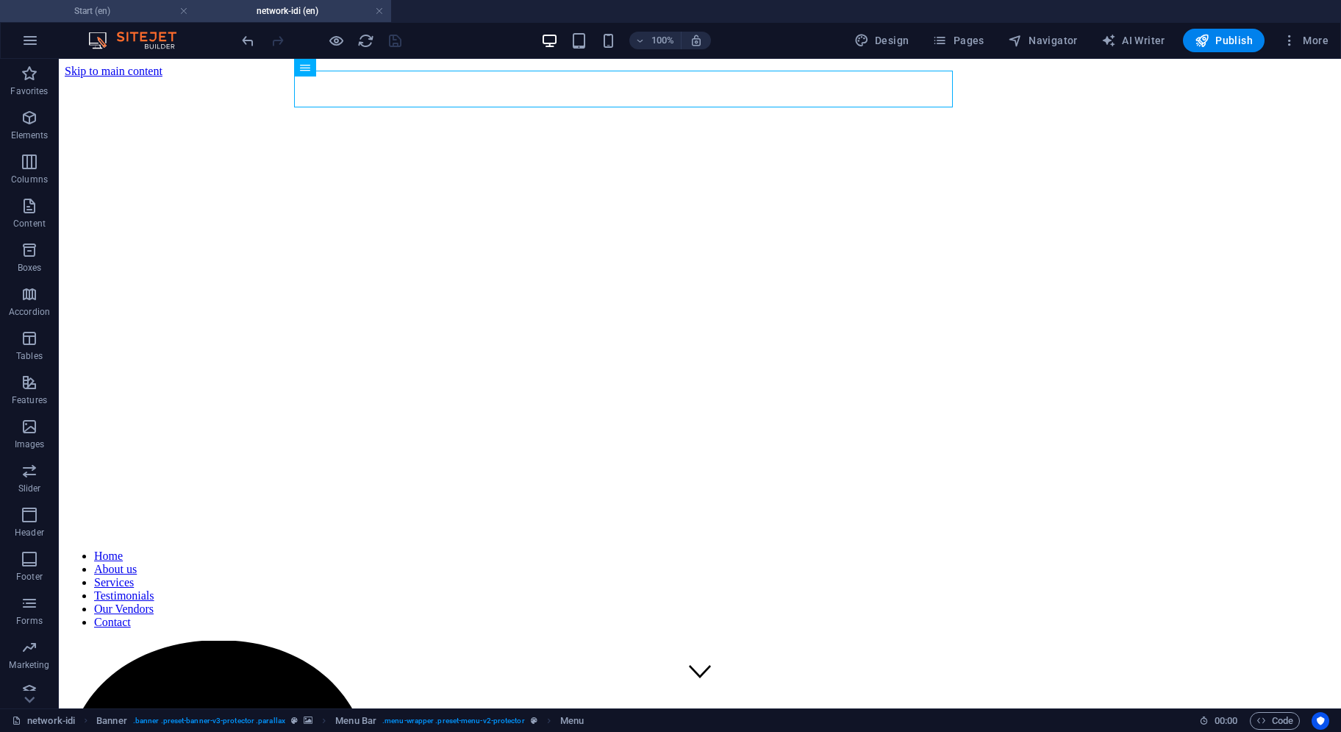
click at [137, 15] on h4 "Start (en)" at bounding box center [98, 11] width 196 height 16
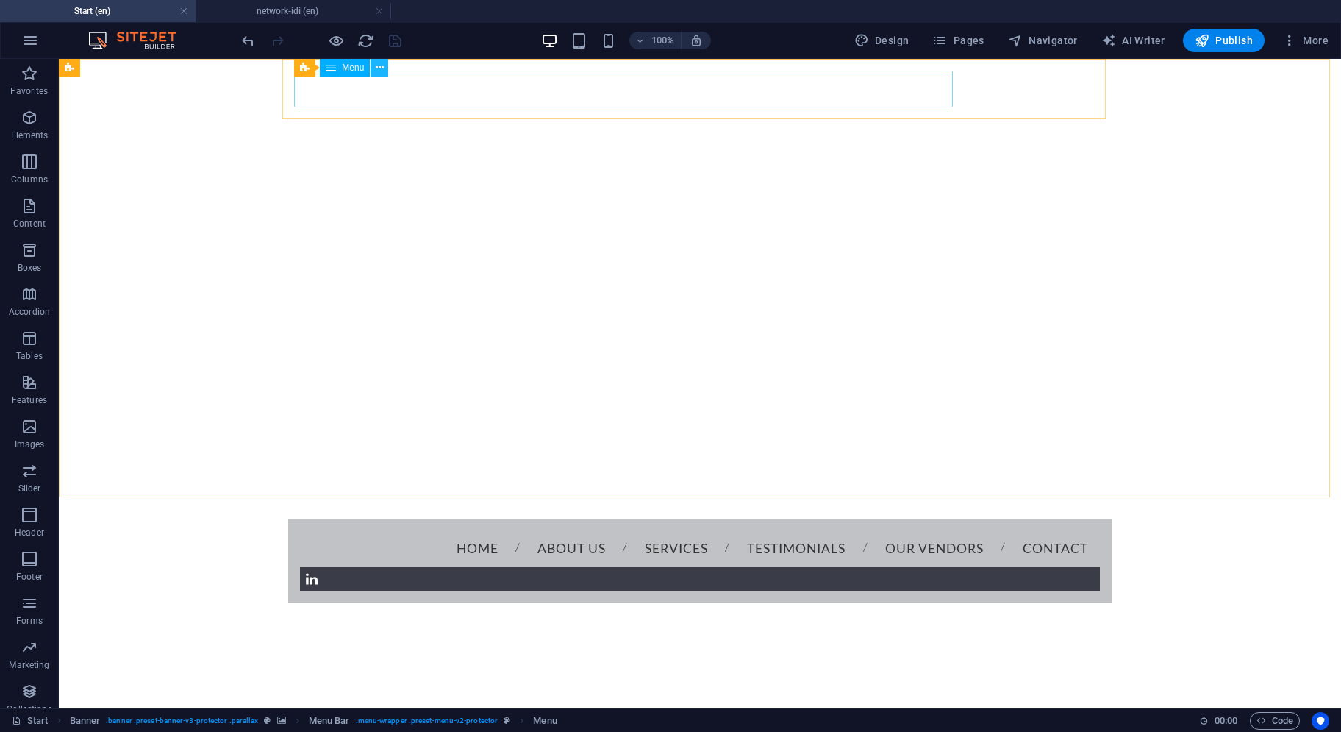
click at [382, 68] on icon at bounding box center [380, 67] width 8 height 15
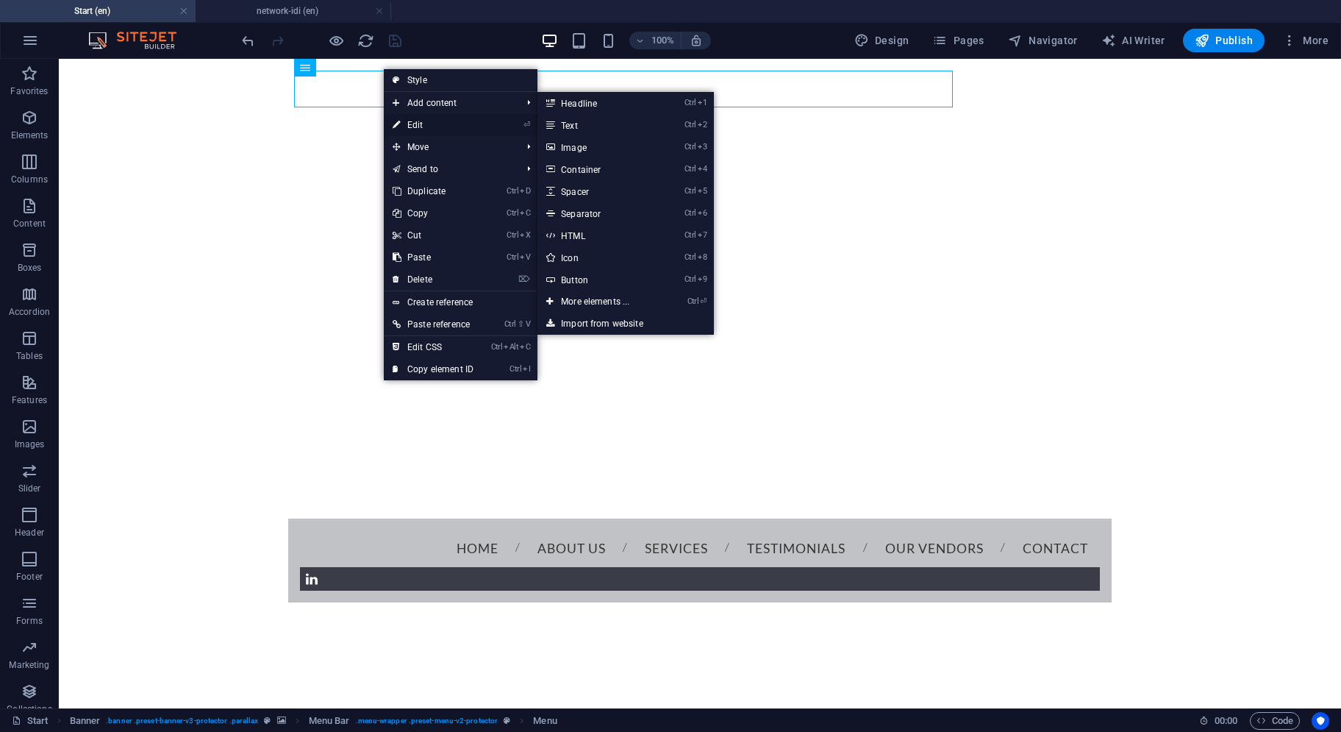
drag, startPoint x: 403, startPoint y: 123, endPoint x: 84, endPoint y: 65, distance: 324.4
click at [403, 123] on link "⏎ Edit" at bounding box center [433, 125] width 99 height 22
select select
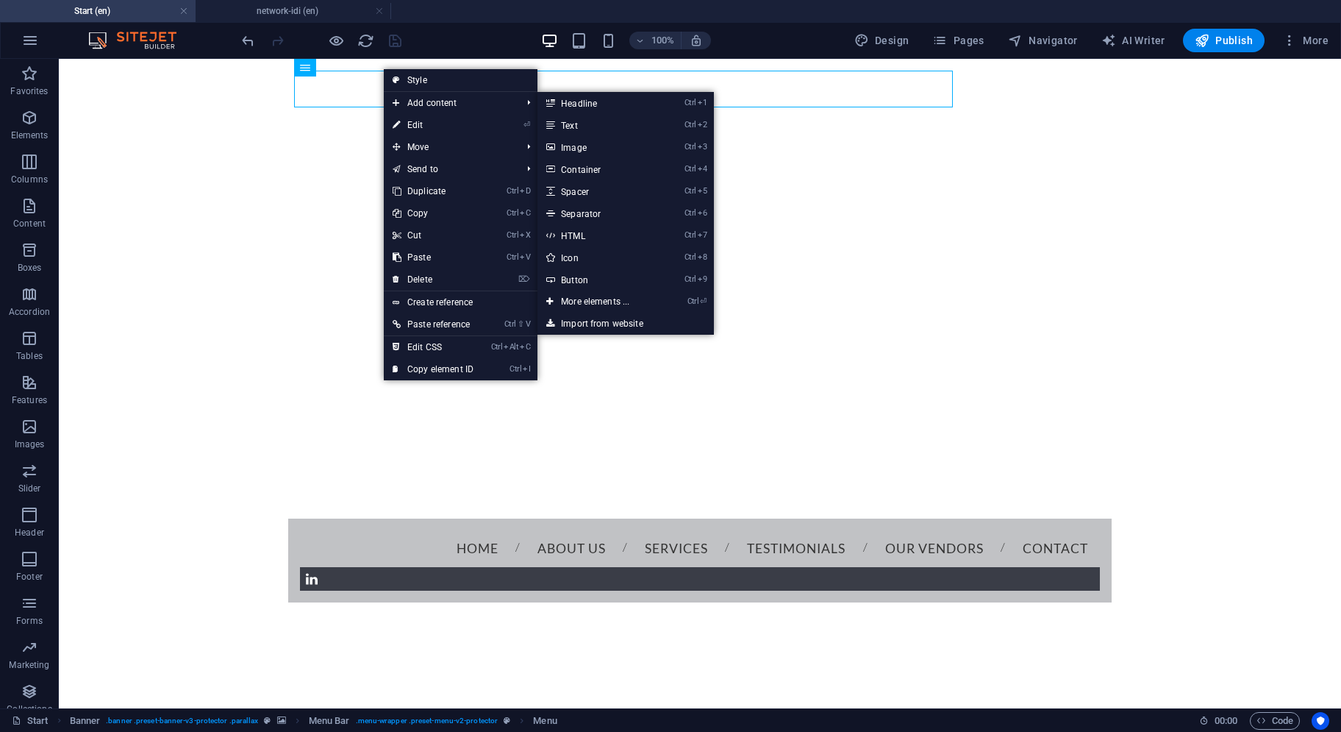
select select
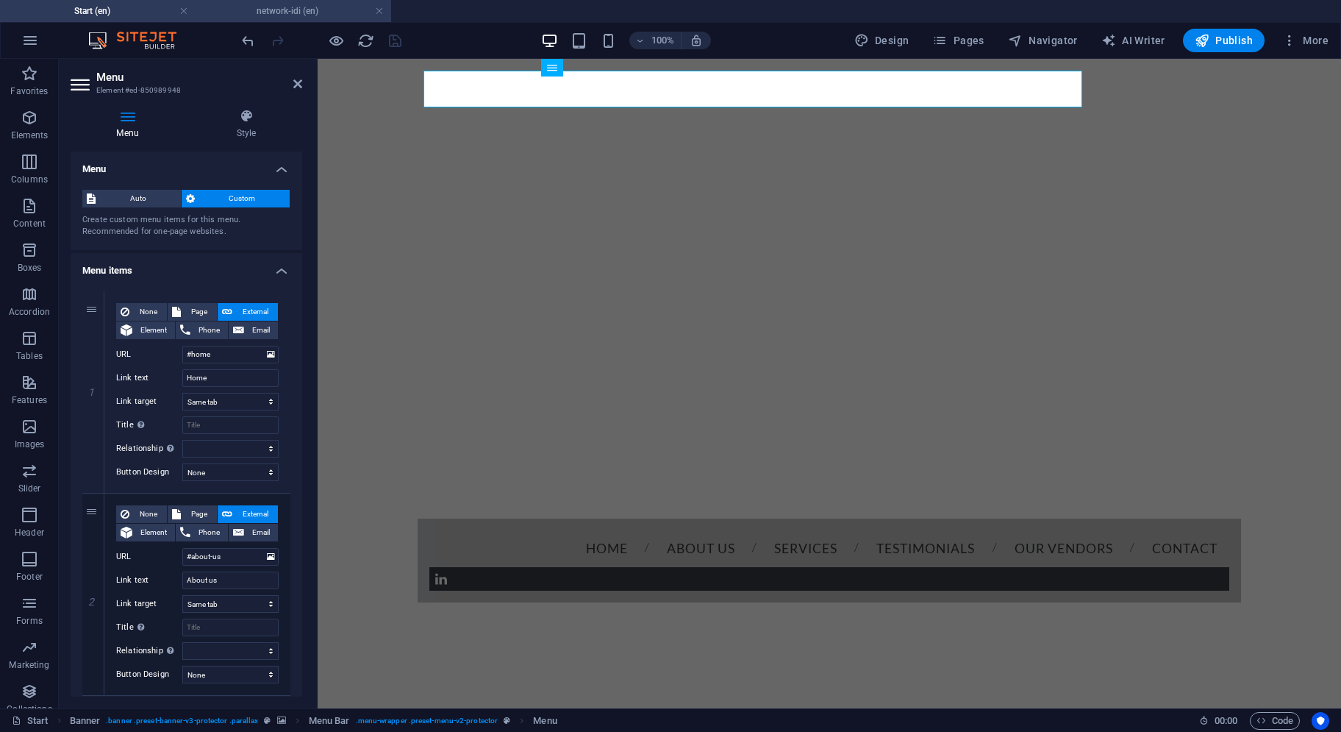
click at [275, 10] on h4 "network-idi (en)" at bounding box center [294, 11] width 196 height 16
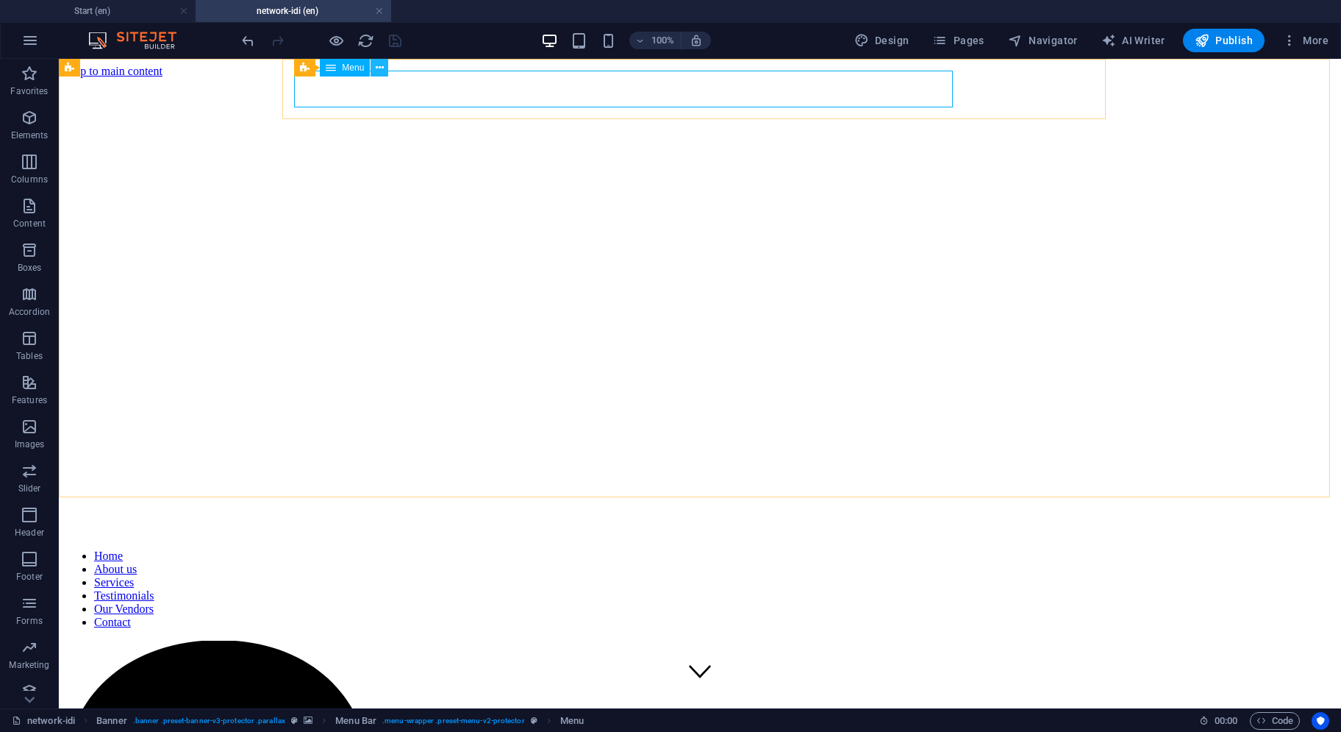
click at [381, 71] on icon at bounding box center [380, 67] width 8 height 15
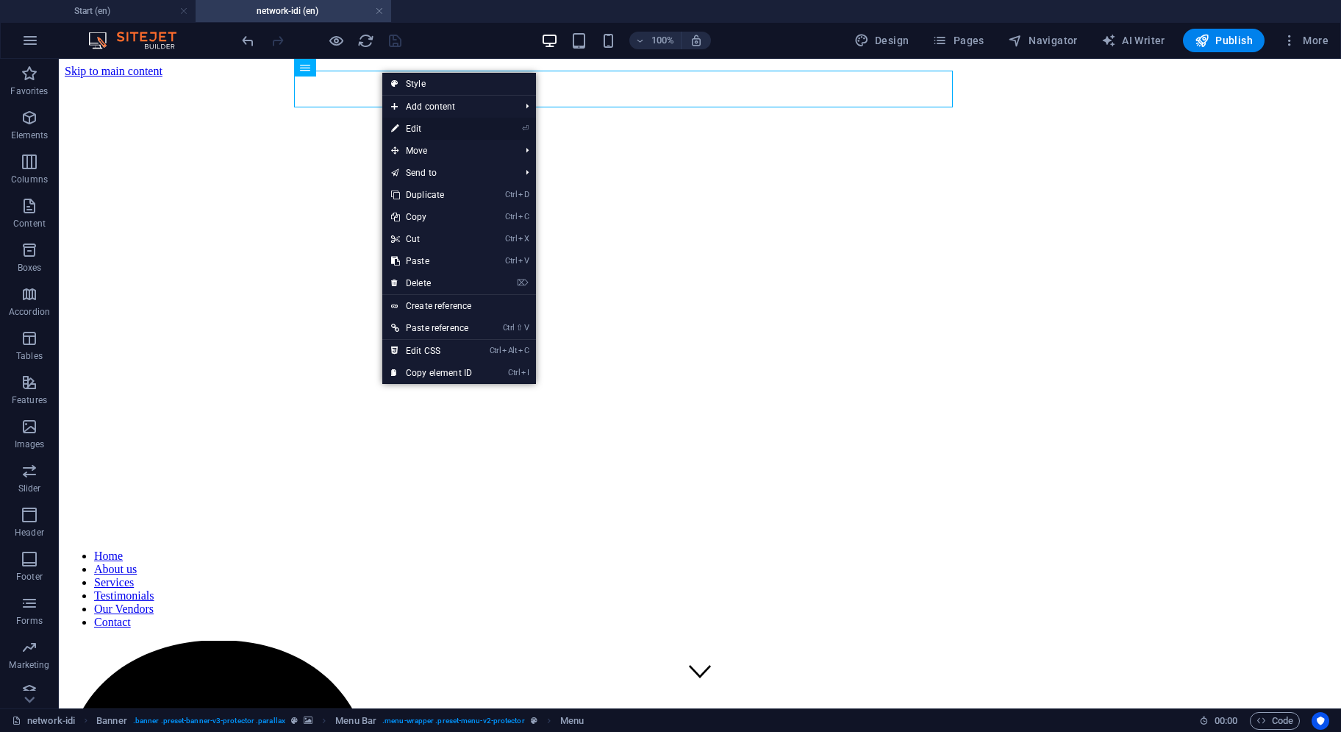
click at [406, 124] on link "⏎ Edit" at bounding box center [431, 129] width 99 height 22
select select
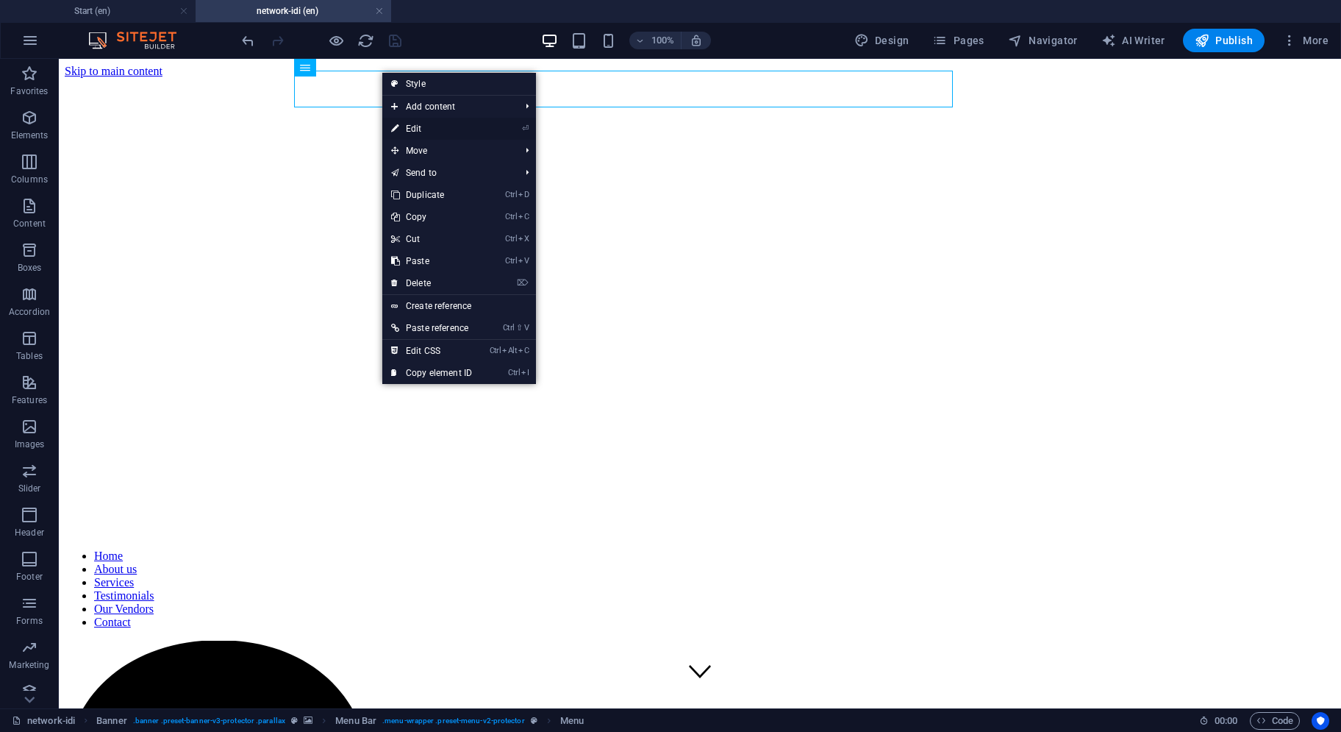
select select
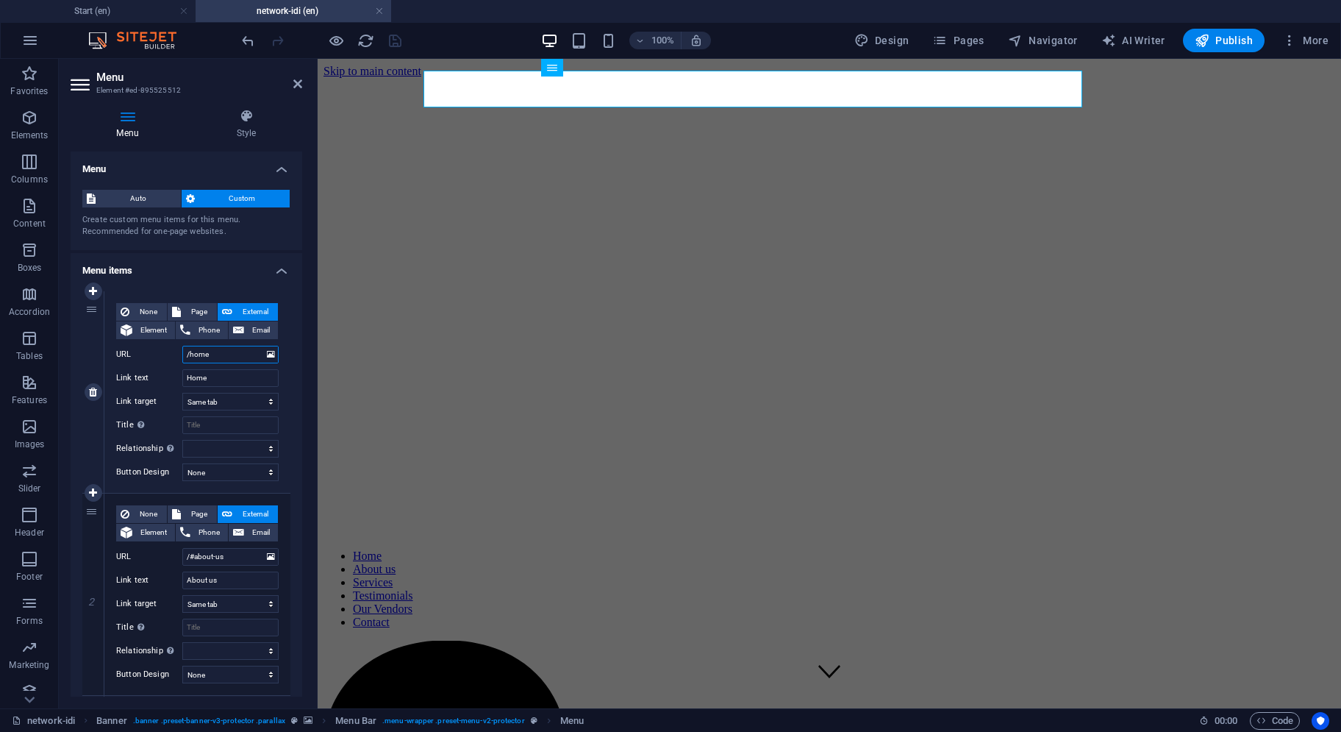
click at [189, 355] on input "/home" at bounding box center [230, 355] width 96 height 18
type input "home"
select select
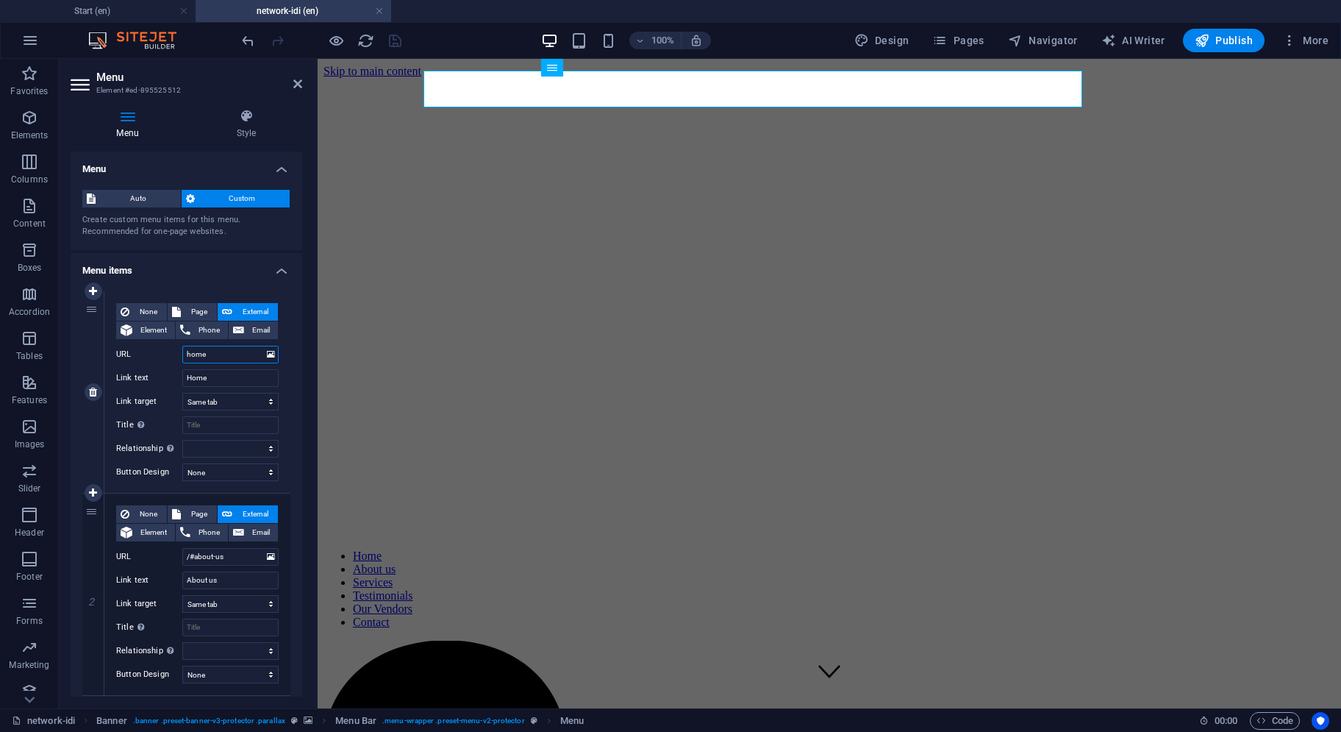
select select
type input "#home"
select select
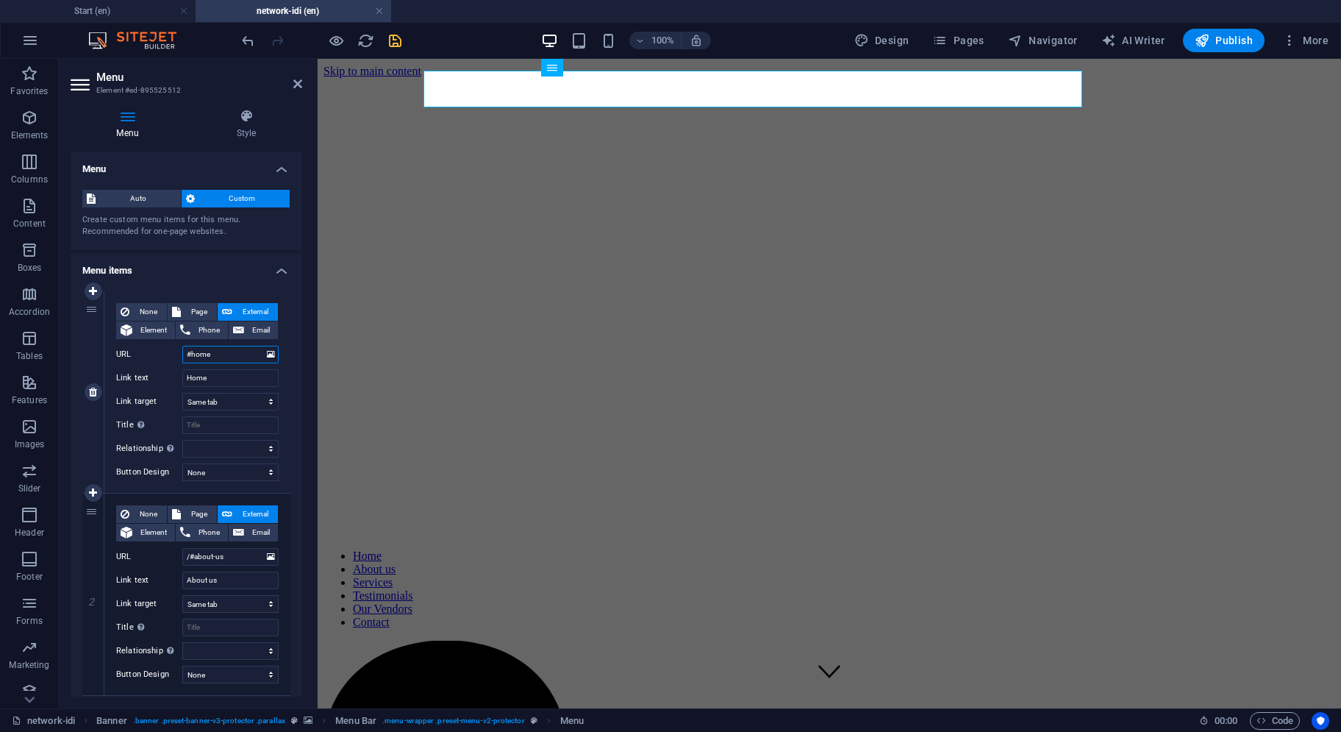
select select
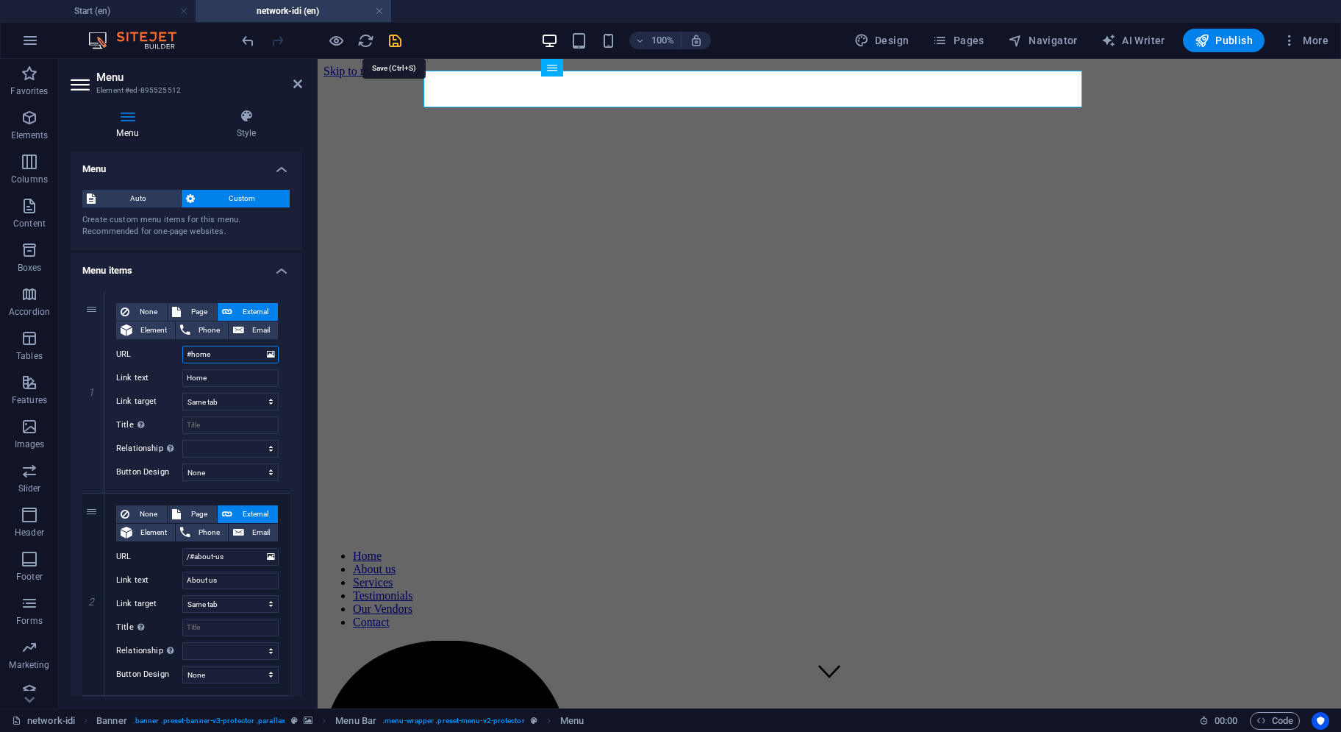
type input "#home"
click at [400, 32] on icon "save" at bounding box center [395, 40] width 17 height 17
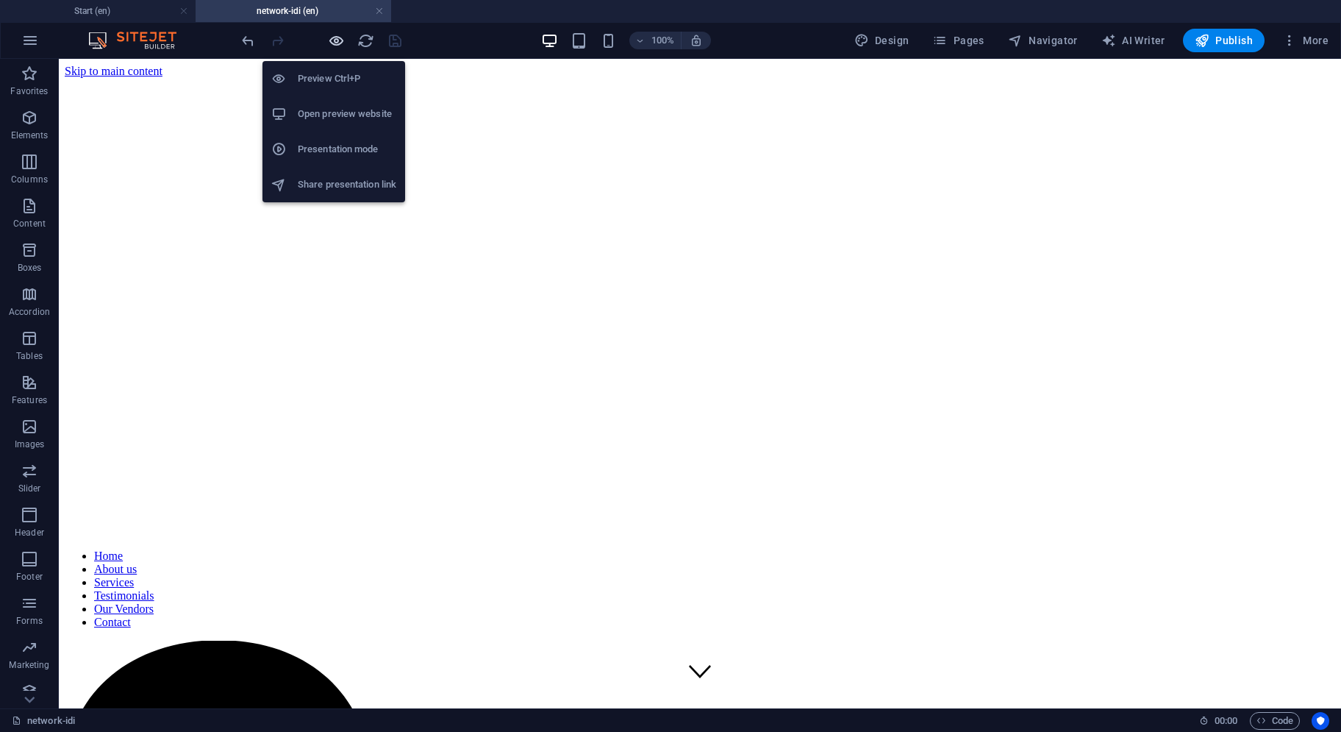
click at [338, 39] on icon "button" at bounding box center [336, 40] width 17 height 17
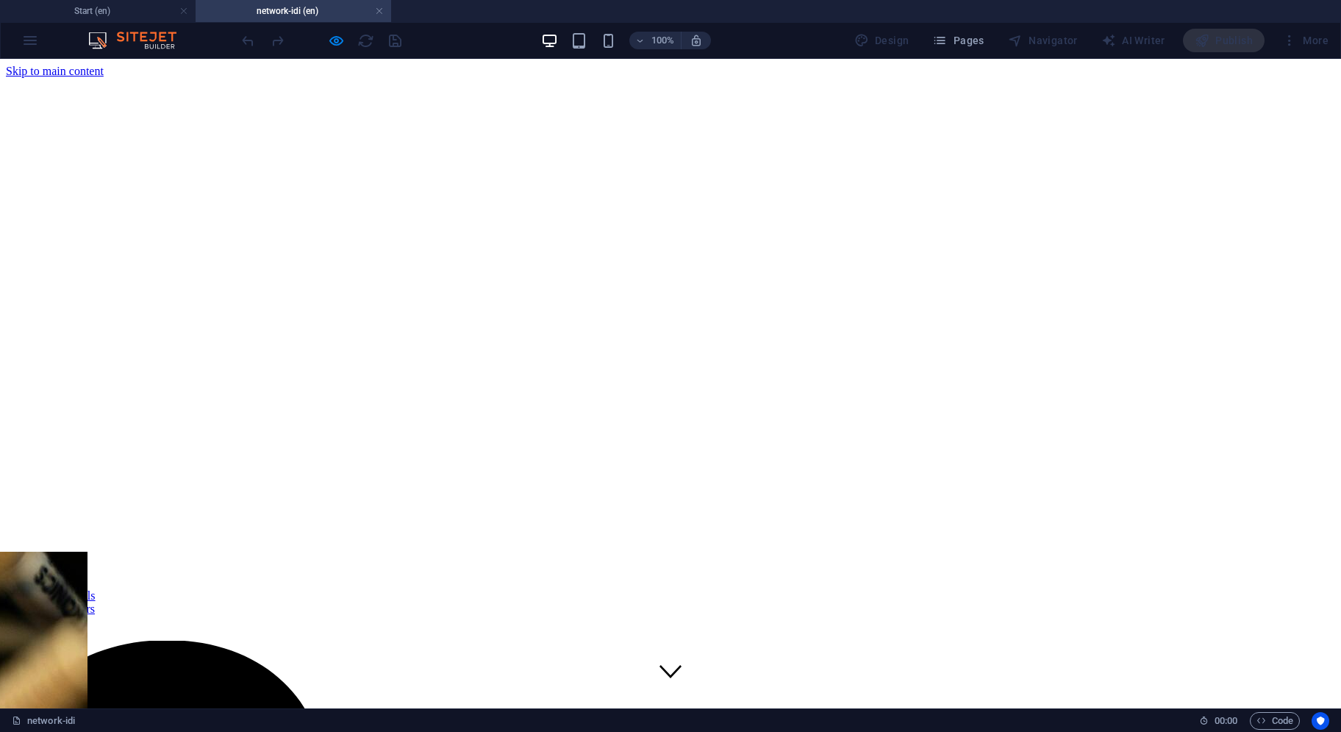
click at [64, 549] on link "Home" at bounding box center [49, 555] width 29 height 13
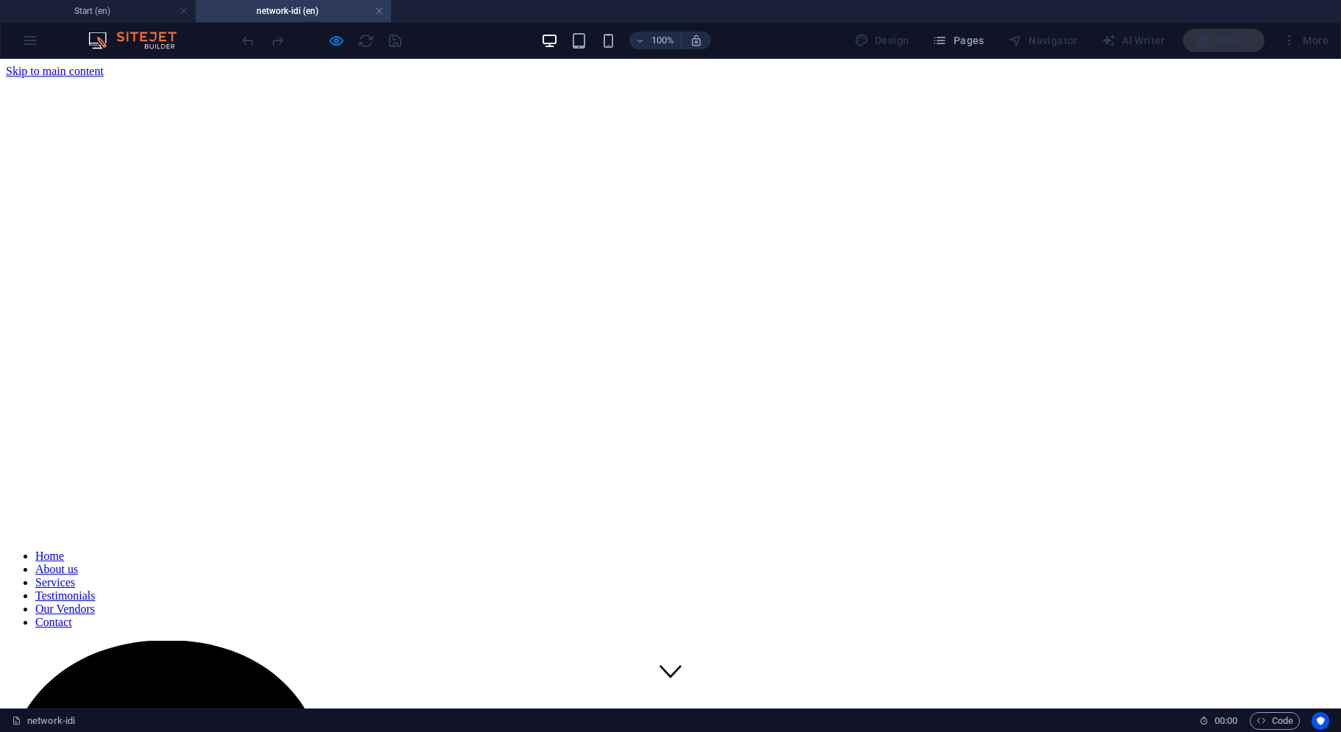
click at [78, 563] on link "About us" at bounding box center [56, 569] width 43 height 13
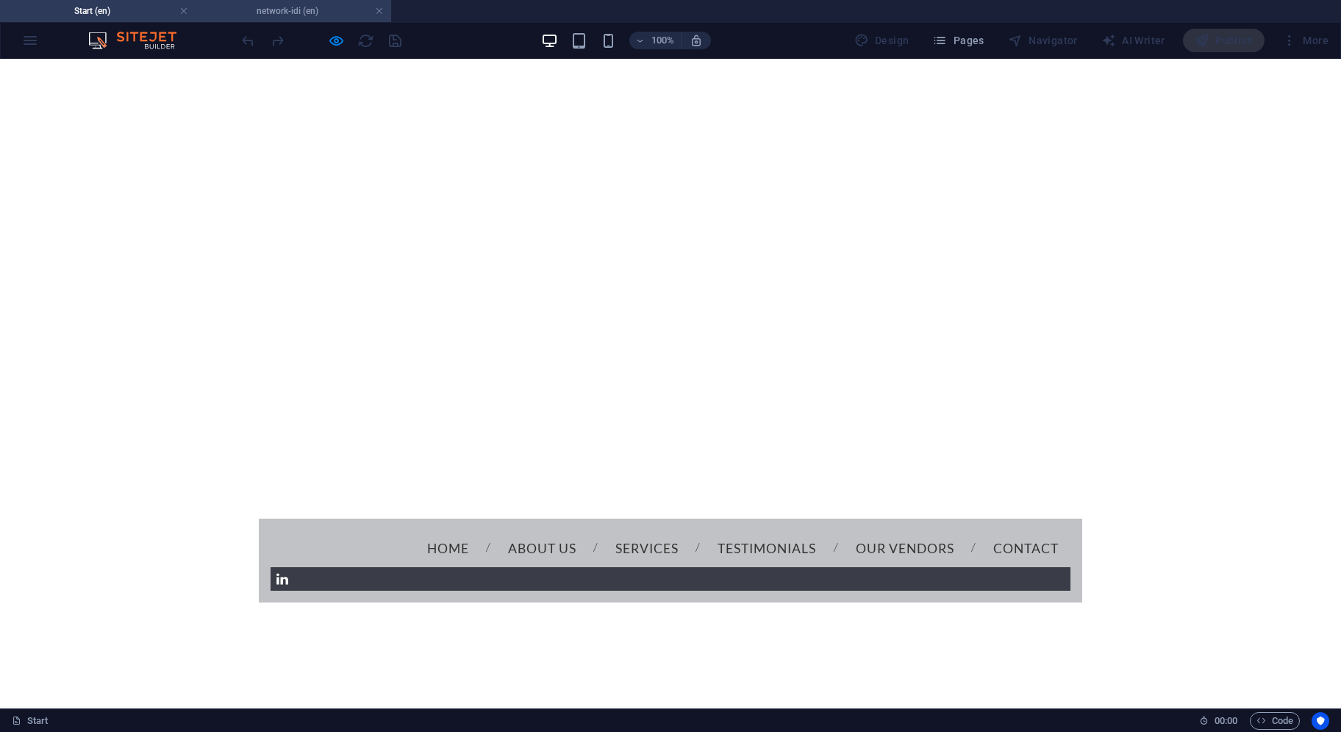
click at [306, 6] on h4 "network-idi (en)" at bounding box center [294, 11] width 196 height 16
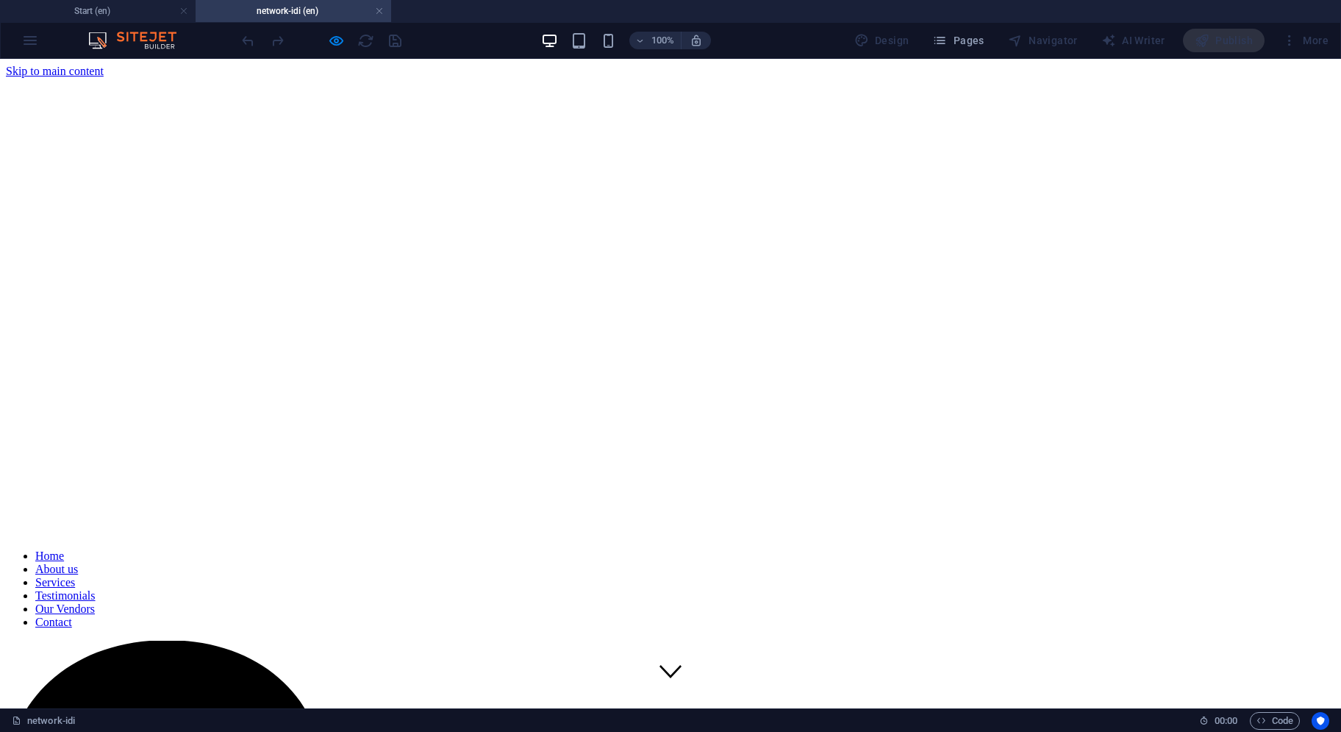
click at [64, 549] on link "Home" at bounding box center [49, 555] width 29 height 13
click at [78, 563] on link "About us" at bounding box center [56, 569] width 43 height 13
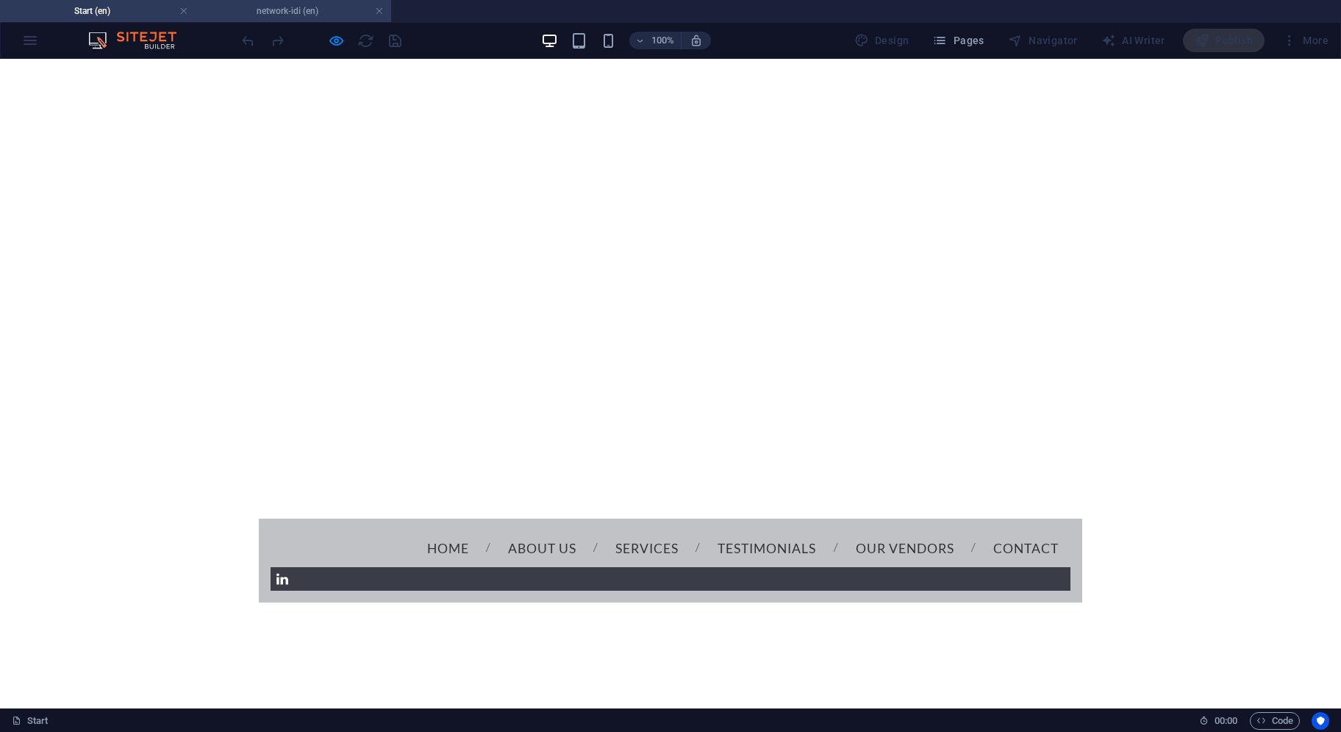
click at [284, 11] on h4 "network-idi (en)" at bounding box center [294, 11] width 196 height 16
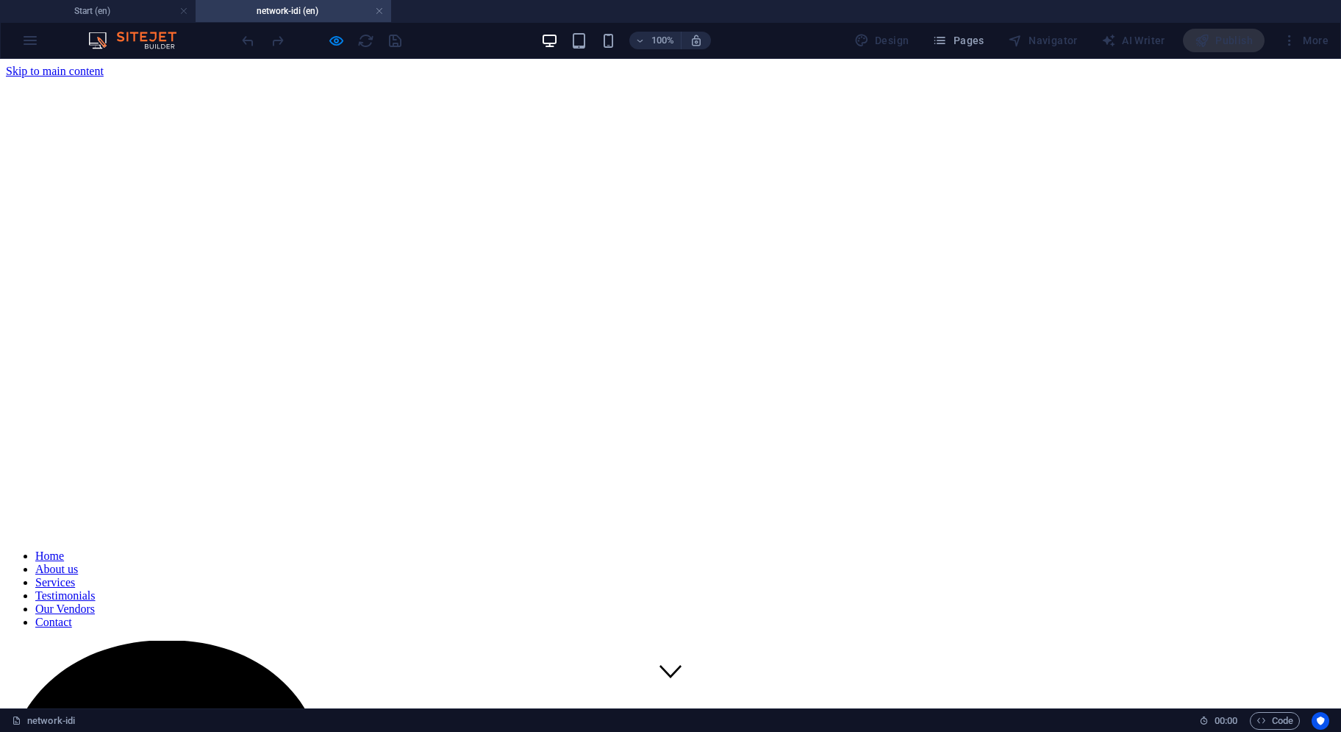
click at [64, 549] on link "Home" at bounding box center [49, 555] width 29 height 13
click at [78, 563] on link "About us" at bounding box center [56, 569] width 43 height 13
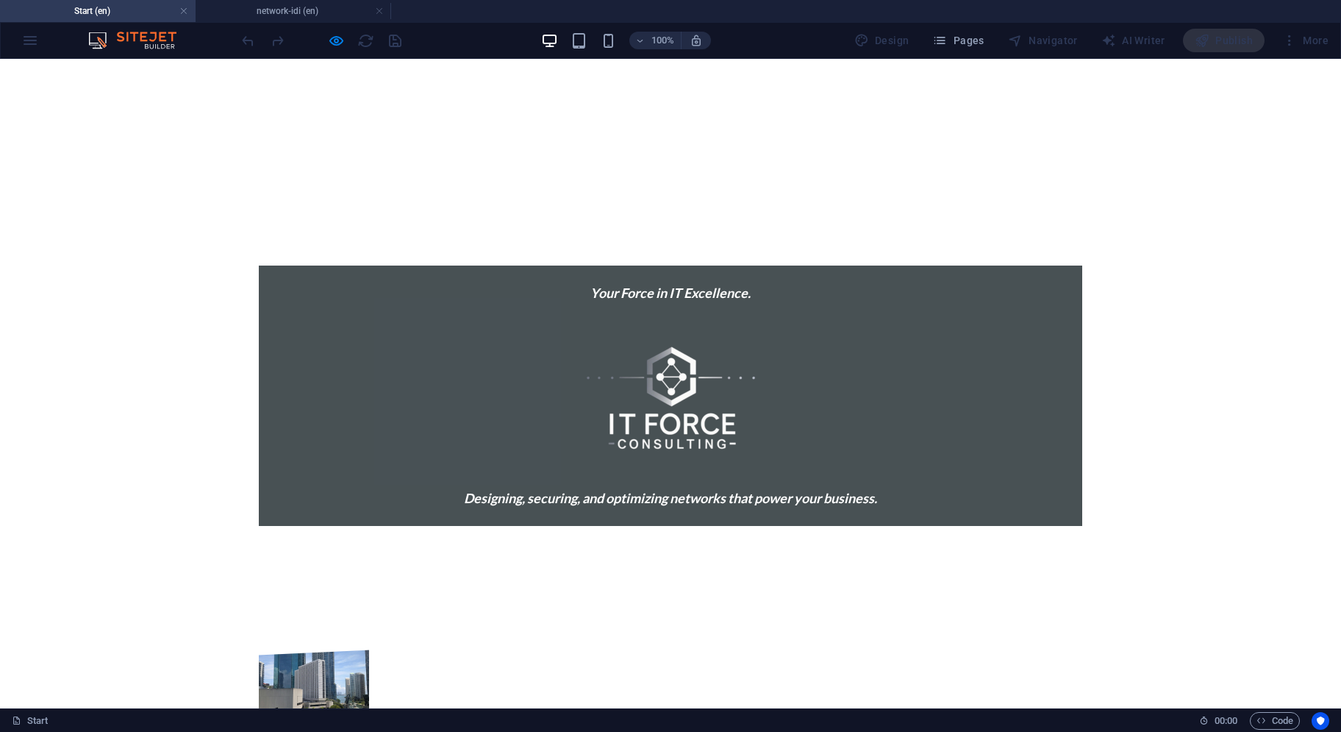
scroll to position [515, 0]
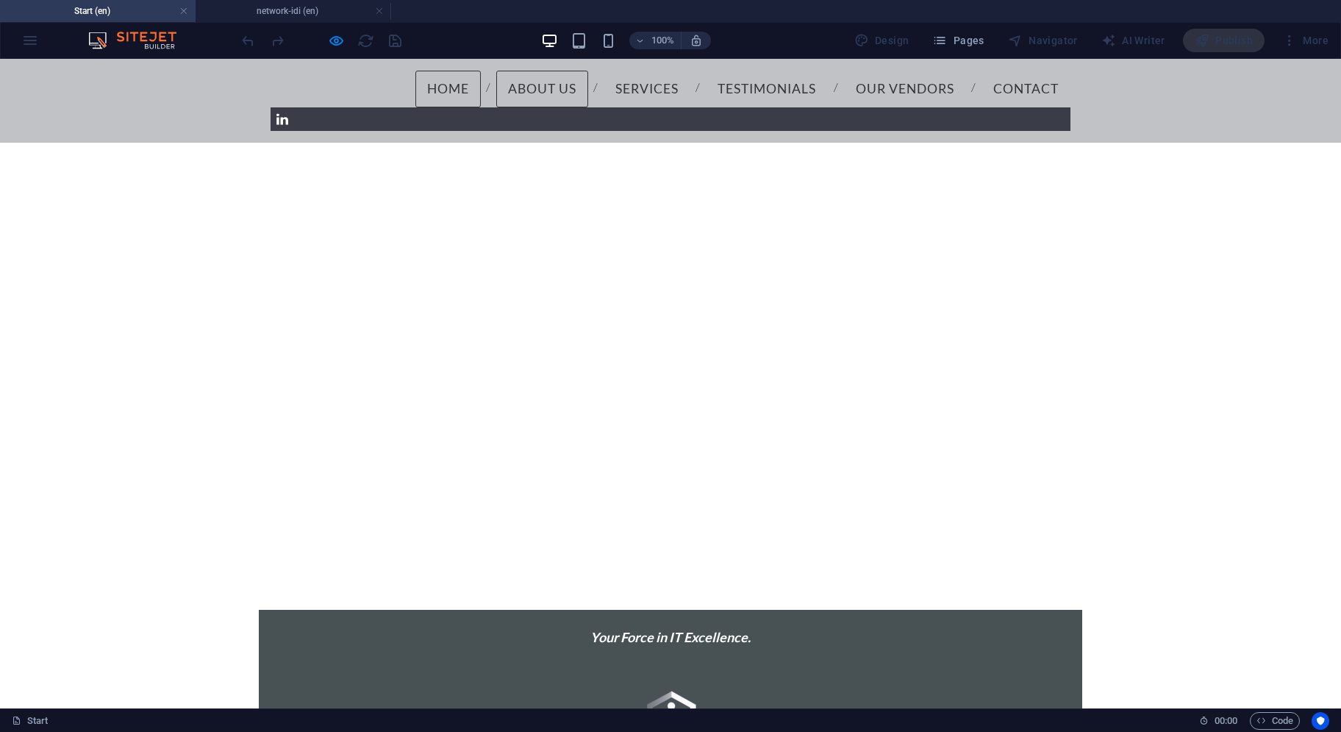
click at [416, 88] on link "Home" at bounding box center [448, 89] width 65 height 37
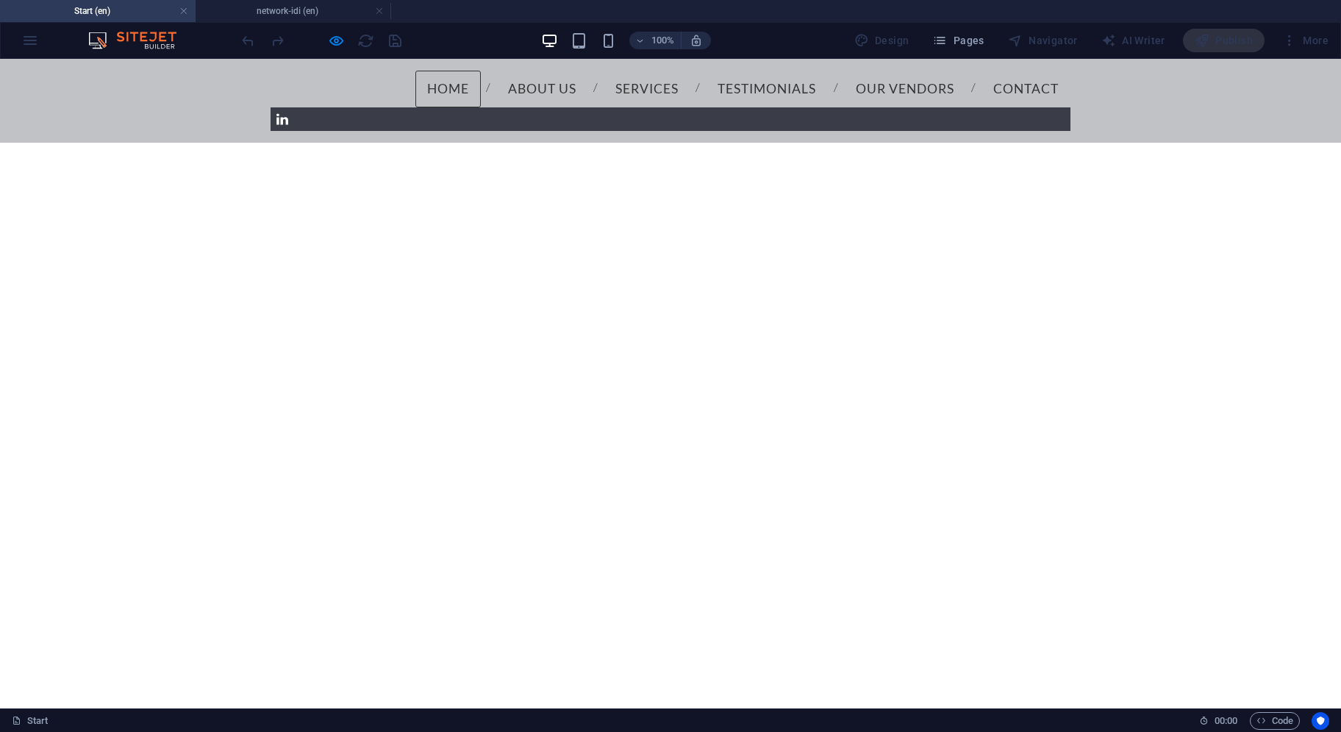
scroll to position [0, 0]
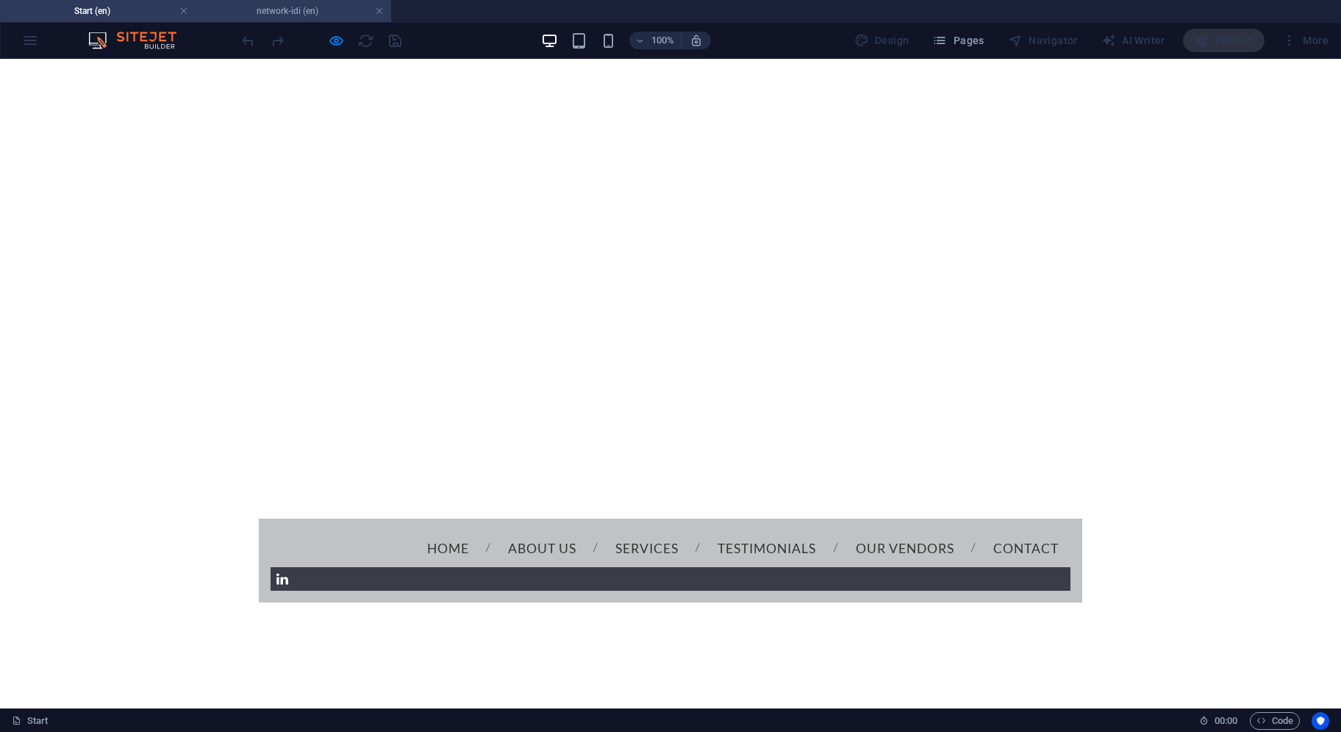
click at [299, 15] on h4 "network-idi (en)" at bounding box center [294, 11] width 196 height 16
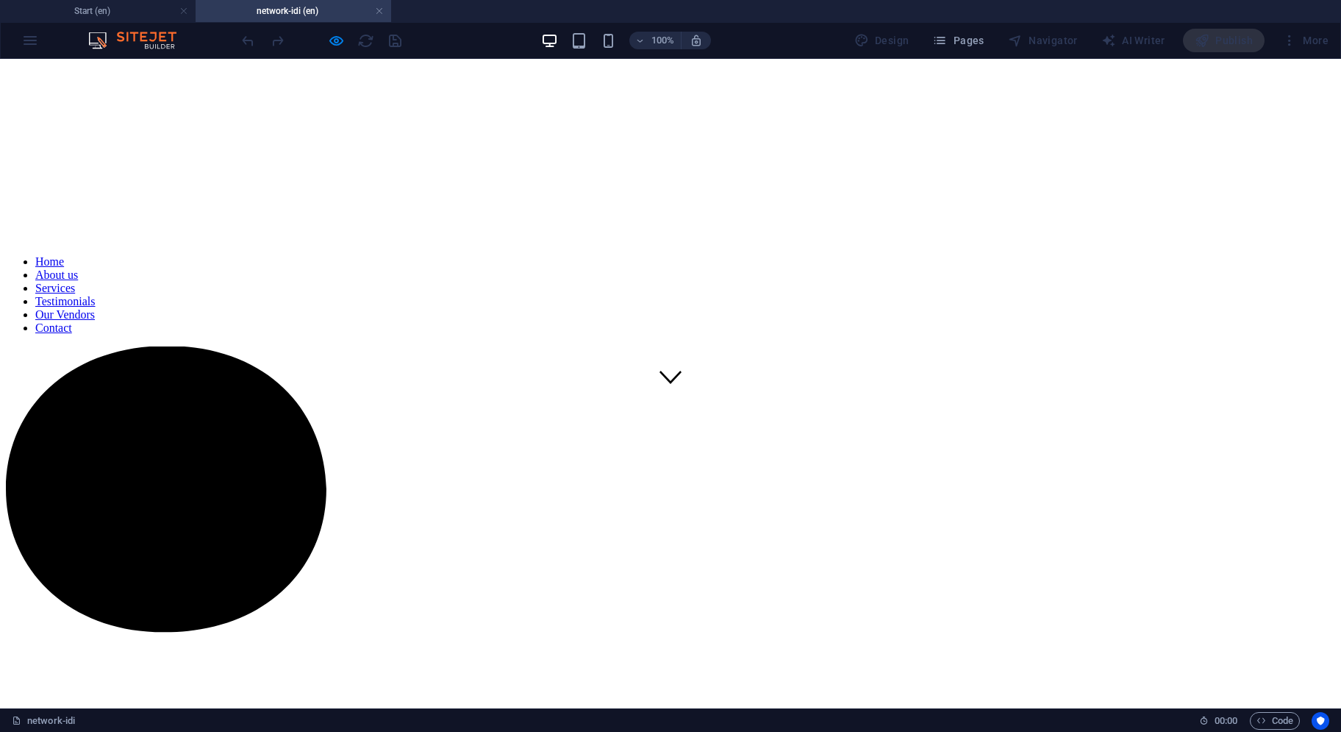
scroll to position [221, 0]
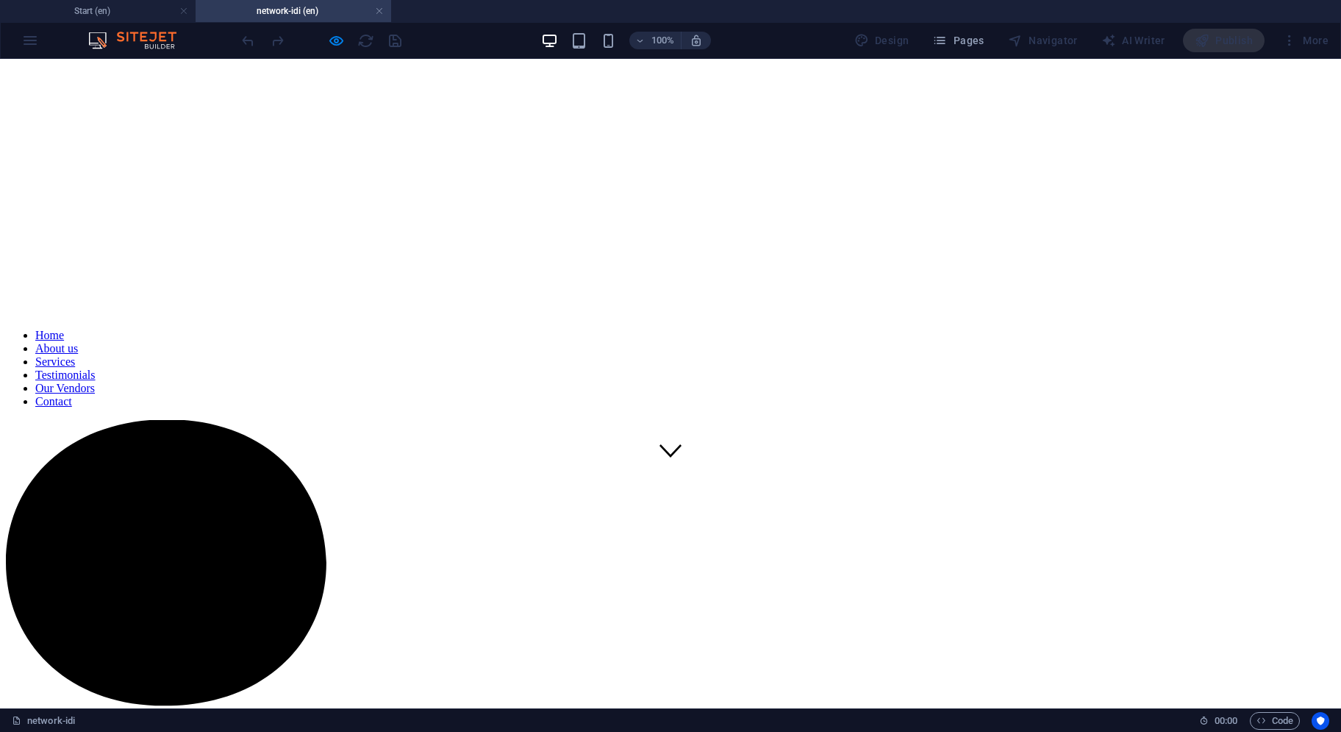
click at [64, 329] on link "Home" at bounding box center [49, 335] width 29 height 13
click at [78, 342] on link "About us" at bounding box center [56, 348] width 43 height 13
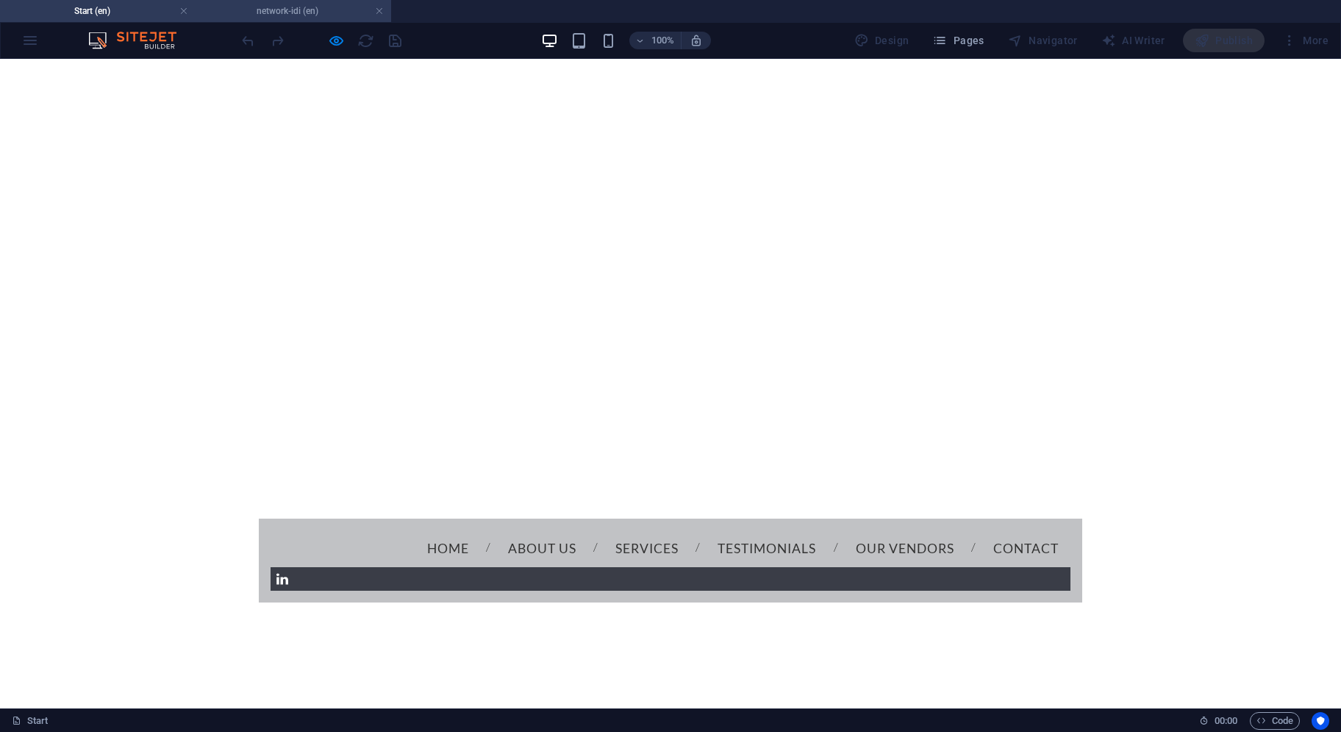
click at [296, 18] on h4 "network-idi (en)" at bounding box center [294, 11] width 196 height 16
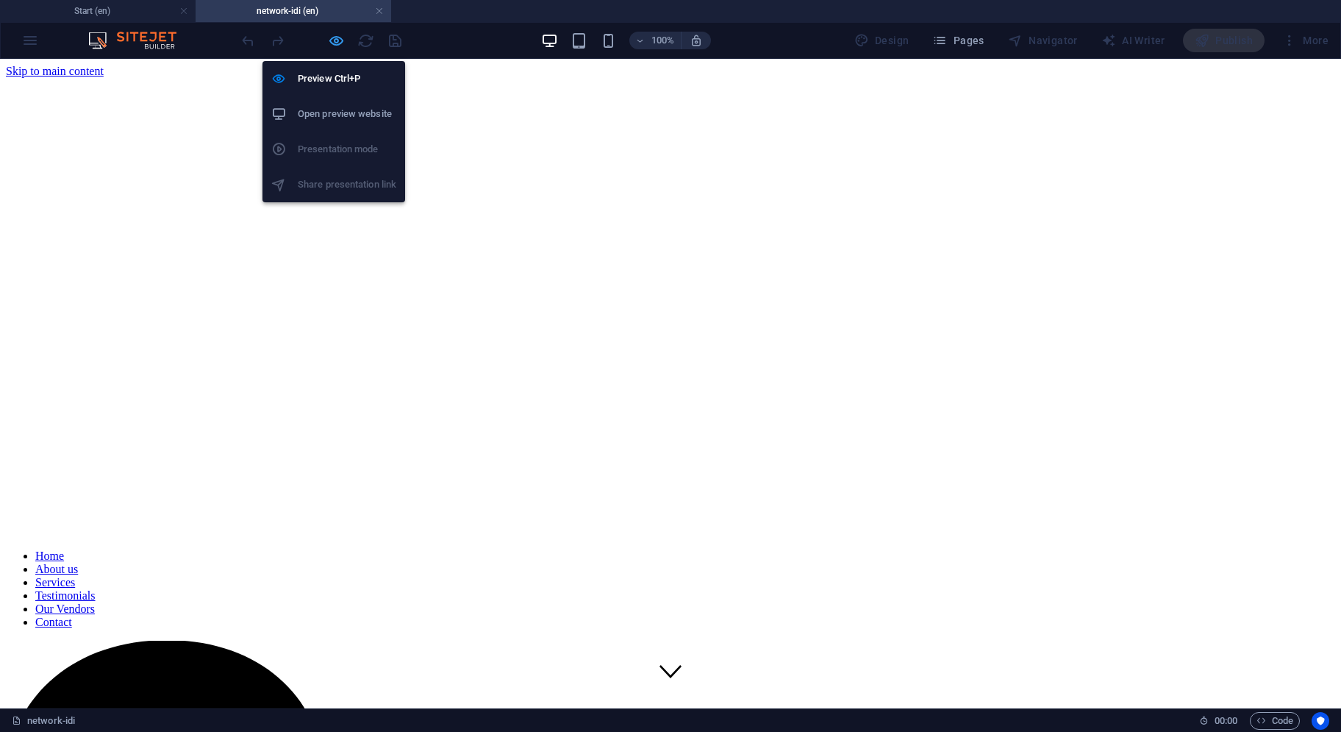
click at [334, 44] on icon "button" at bounding box center [336, 40] width 17 height 17
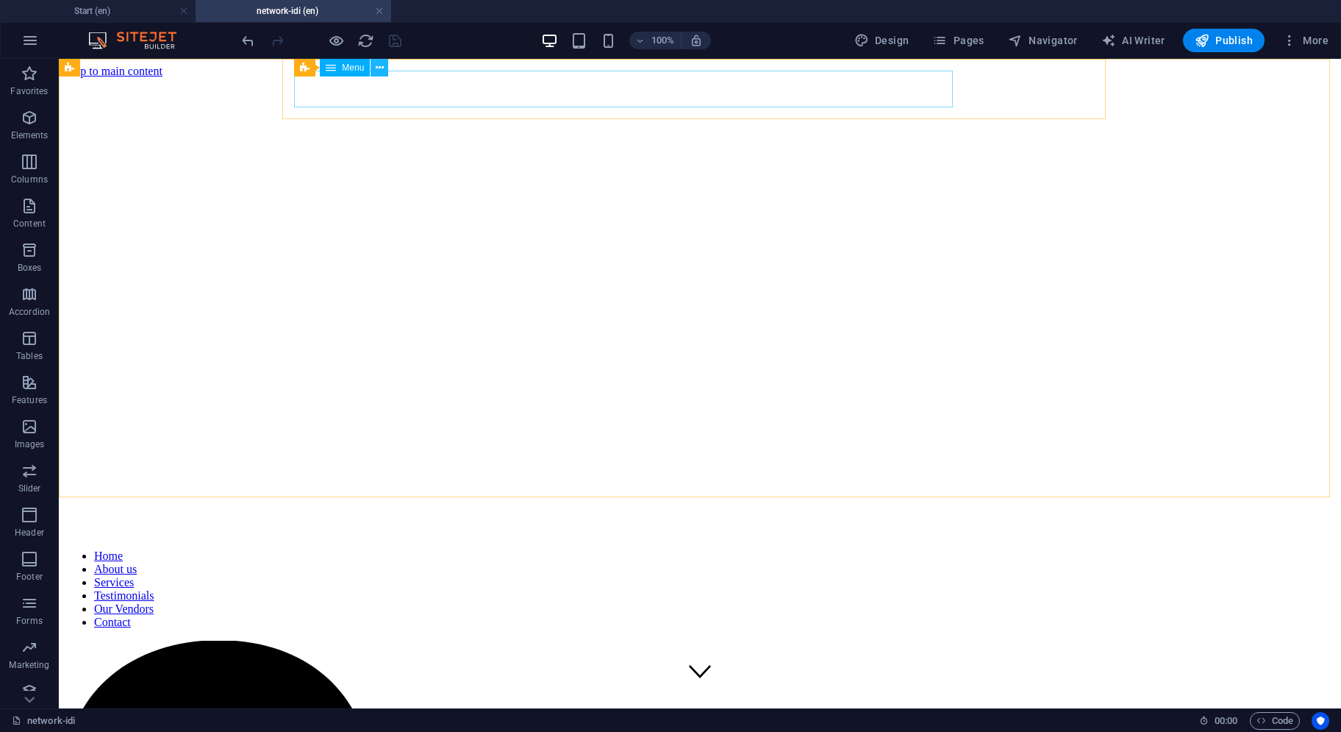
click at [379, 71] on icon at bounding box center [380, 67] width 8 height 15
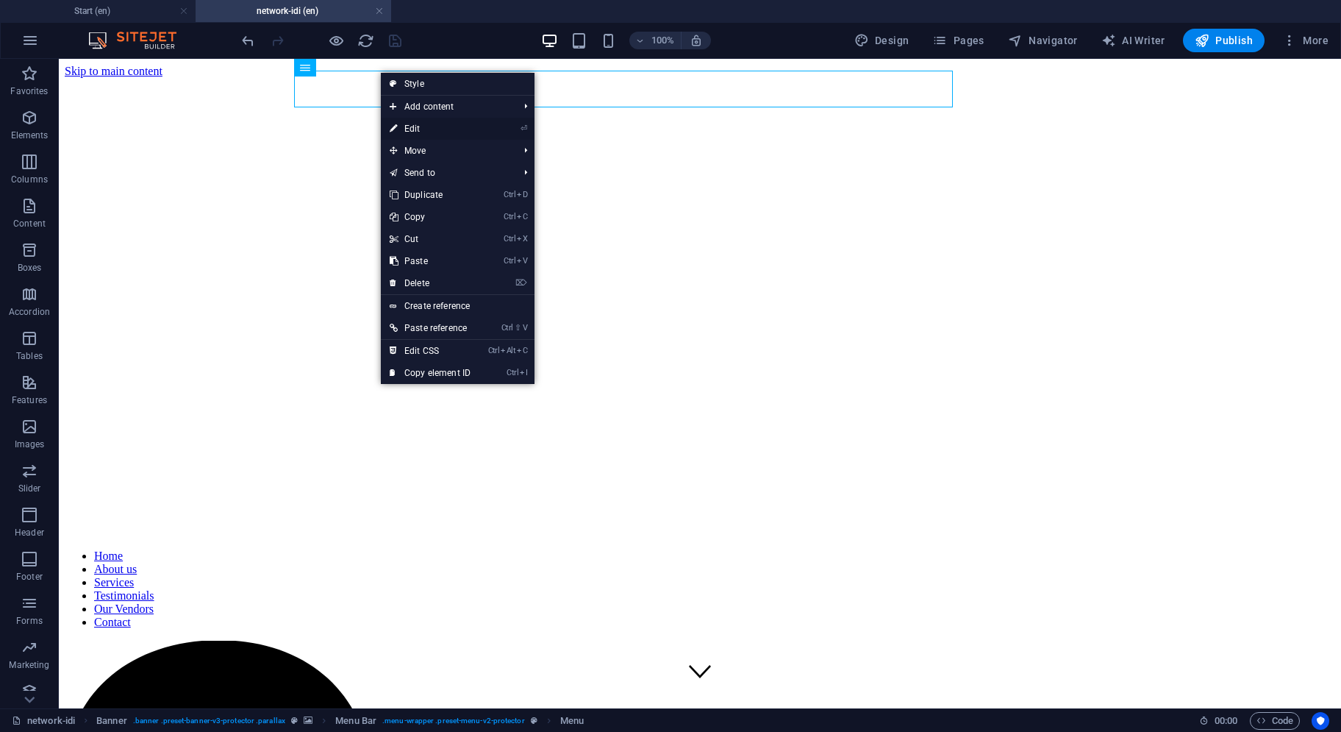
click at [405, 122] on link "⏎ Edit" at bounding box center [430, 129] width 99 height 22
select select
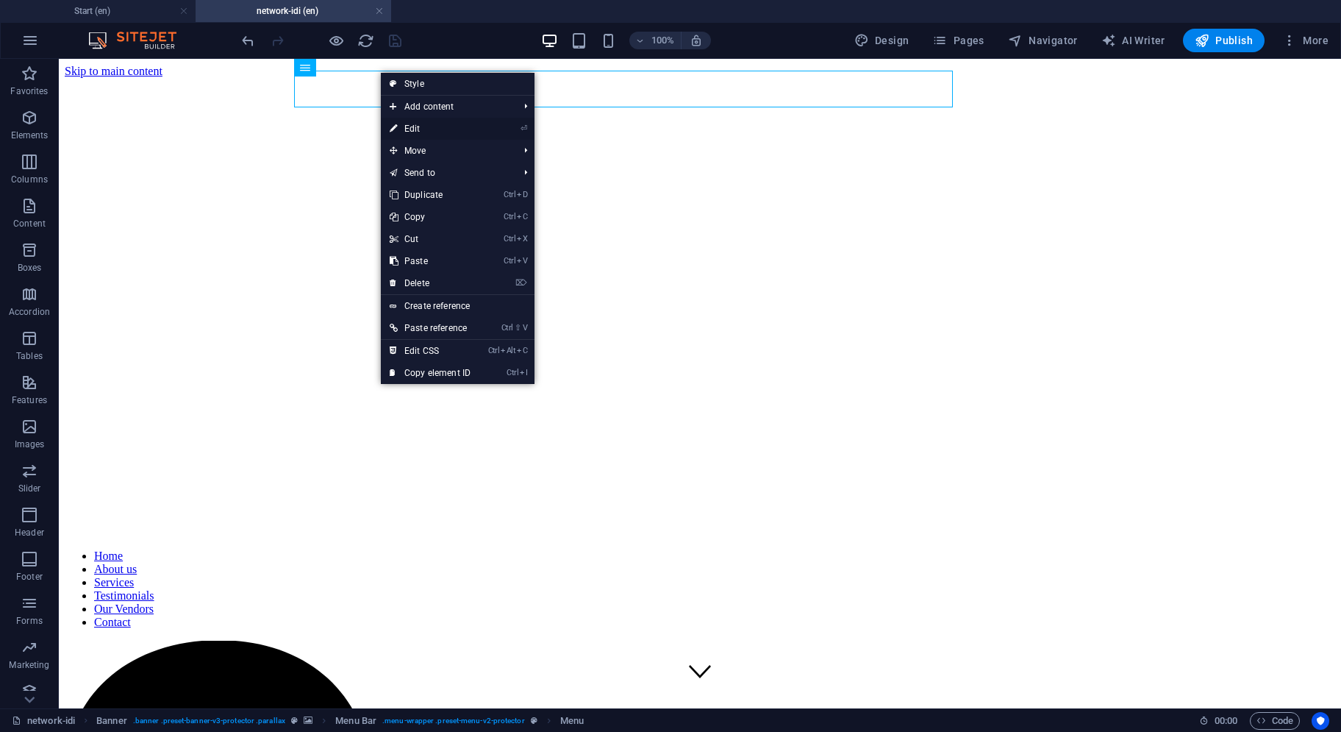
select select
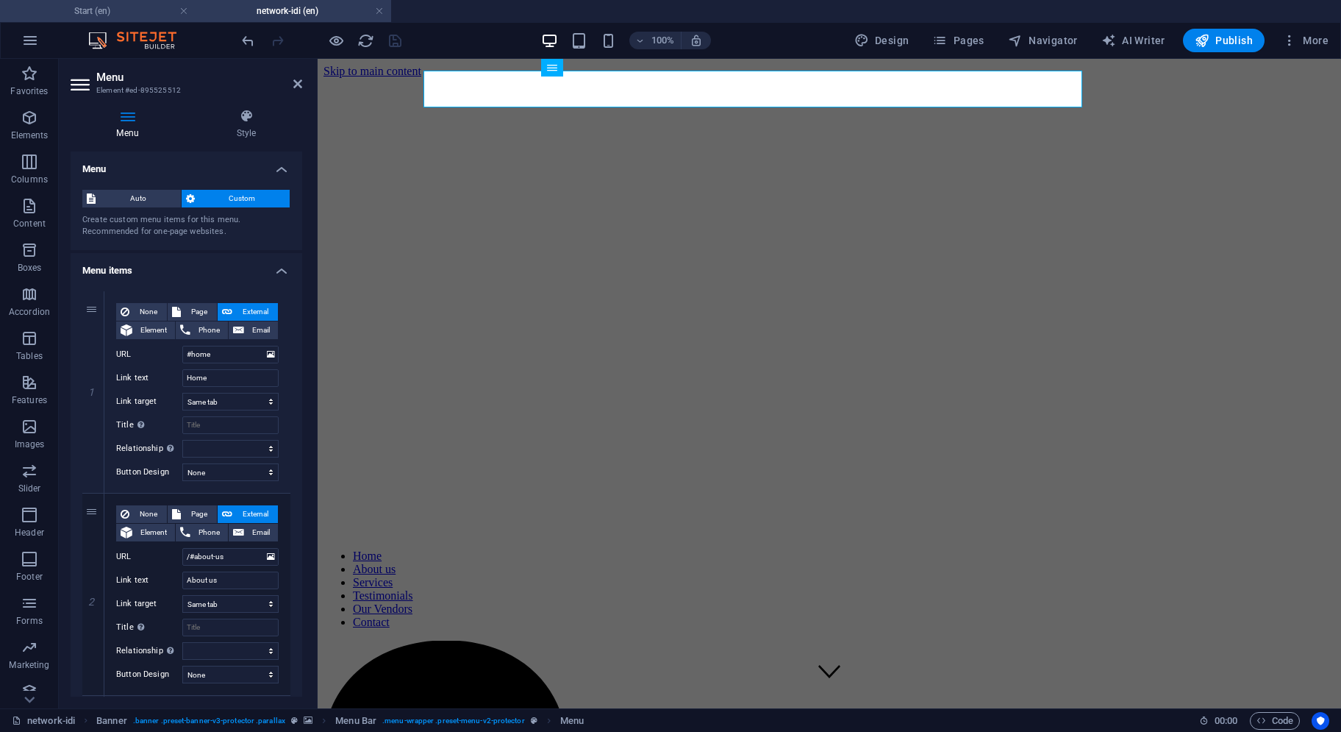
click at [142, 13] on h4 "Start (en)" at bounding box center [98, 11] width 196 height 16
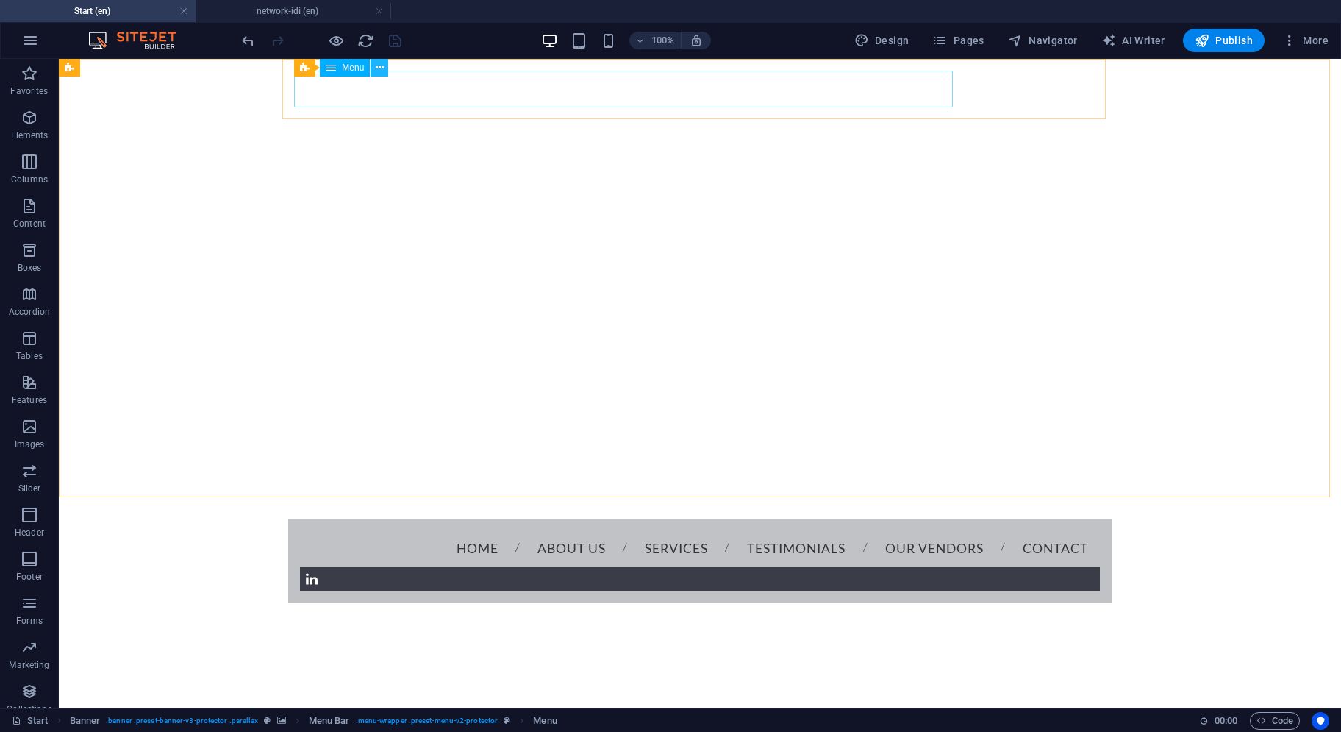
click at [377, 71] on icon at bounding box center [380, 67] width 8 height 15
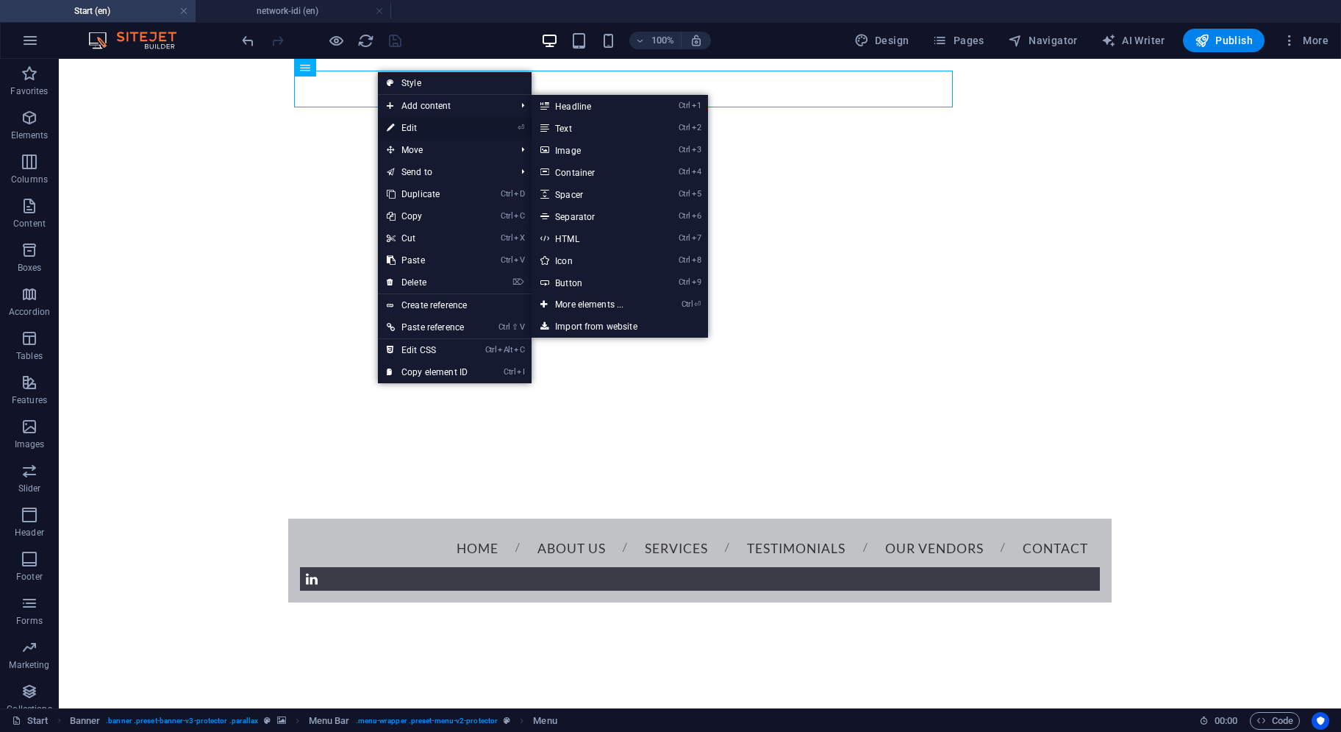
click at [400, 126] on link "⏎ Edit" at bounding box center [427, 128] width 99 height 22
select select
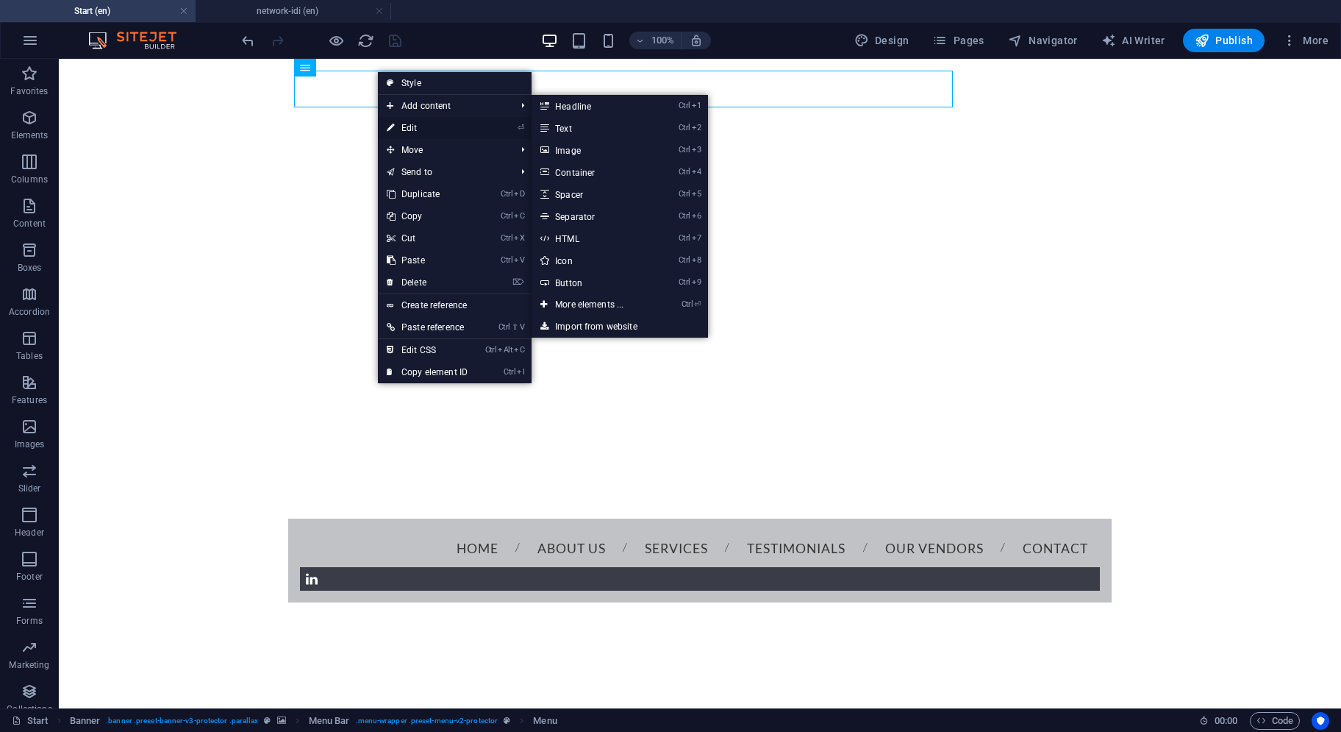
select select
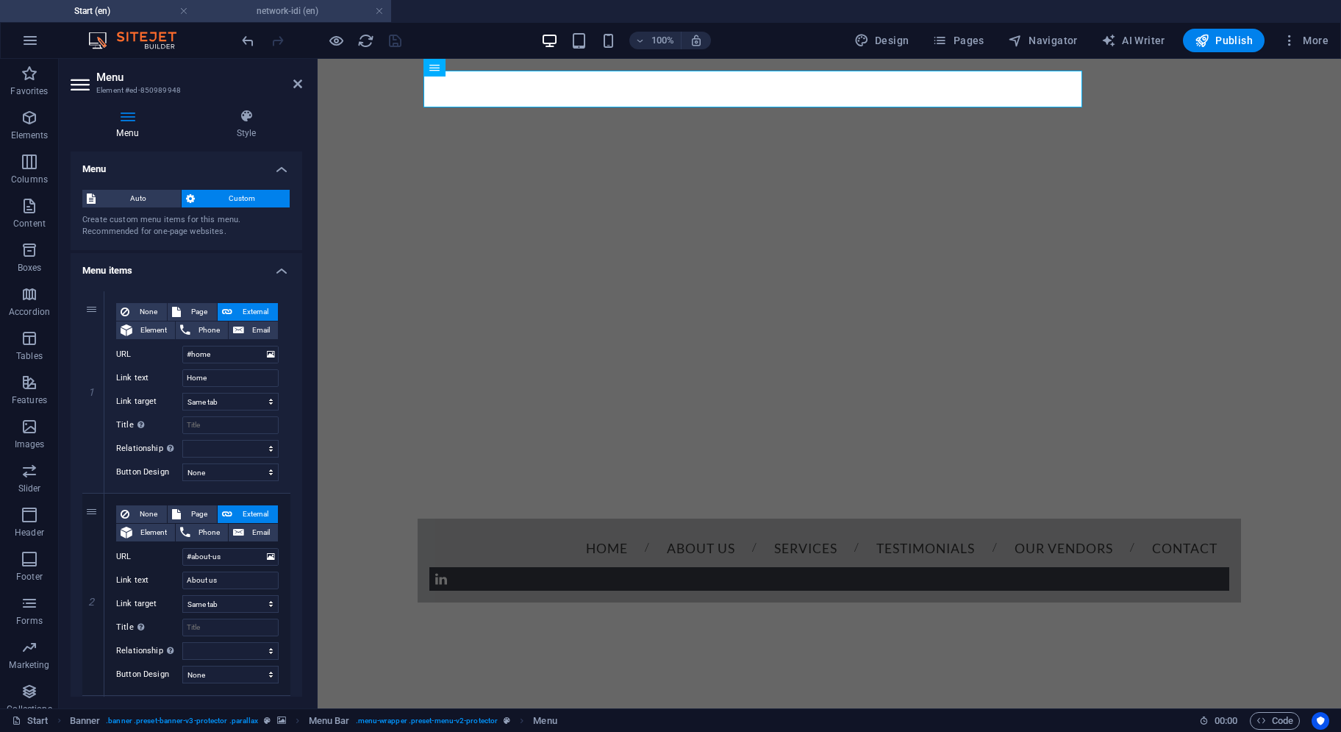
click at [312, 13] on h4 "network-idi (en)" at bounding box center [294, 11] width 196 height 16
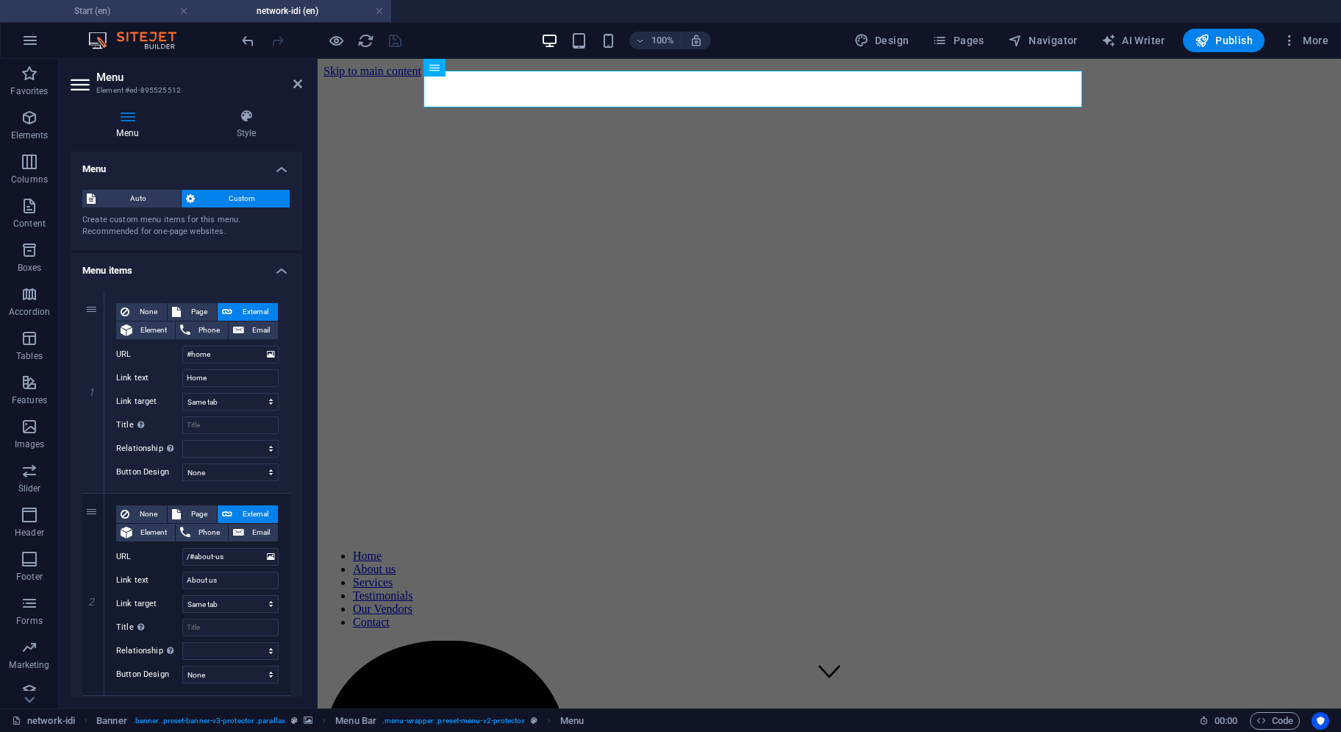
click at [143, 18] on h4 "Start (en)" at bounding box center [98, 11] width 196 height 16
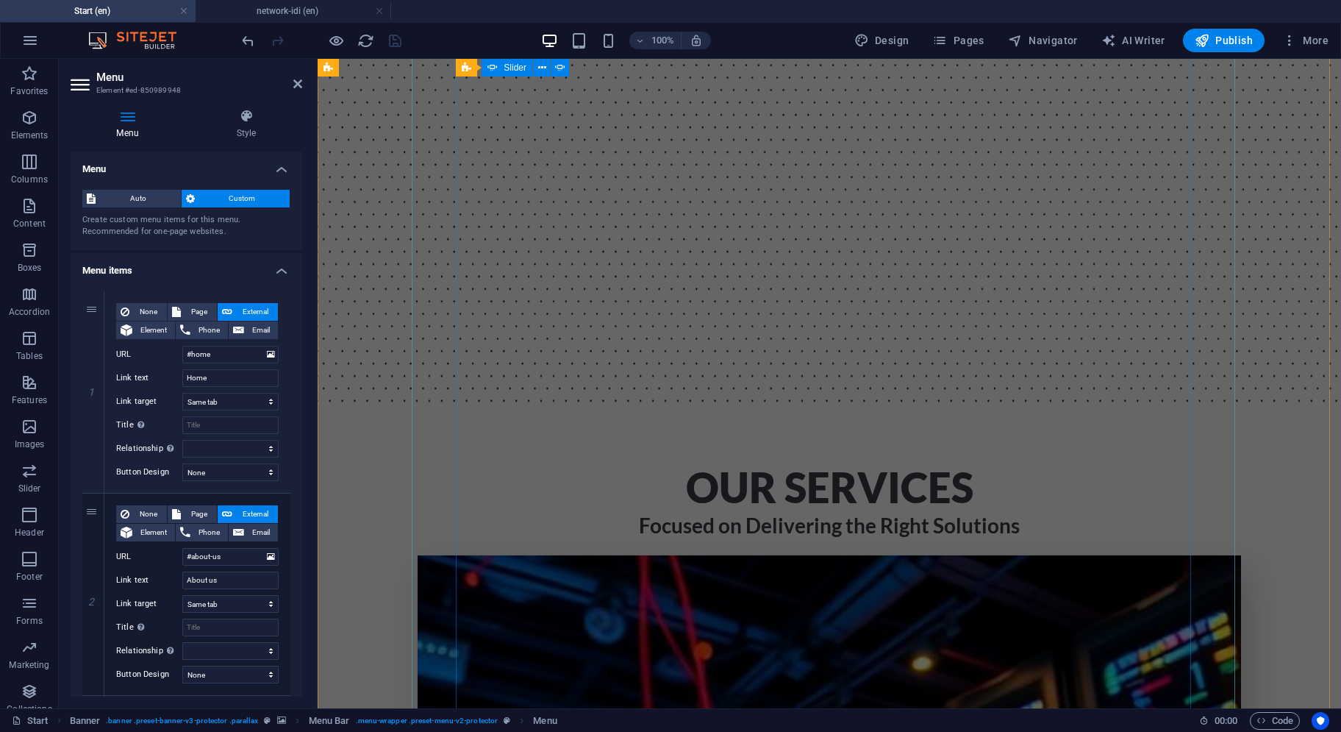
scroll to position [2721, 0]
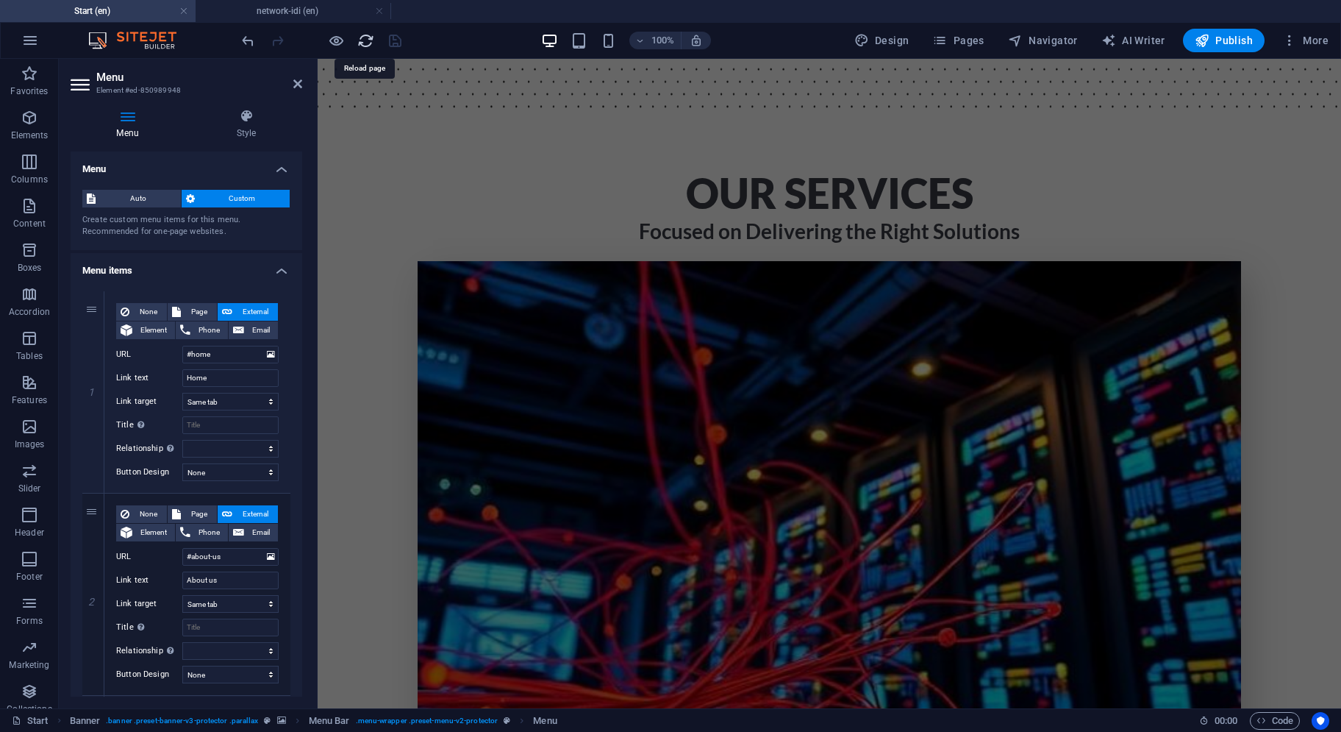
click at [362, 38] on icon "reload" at bounding box center [365, 40] width 17 height 17
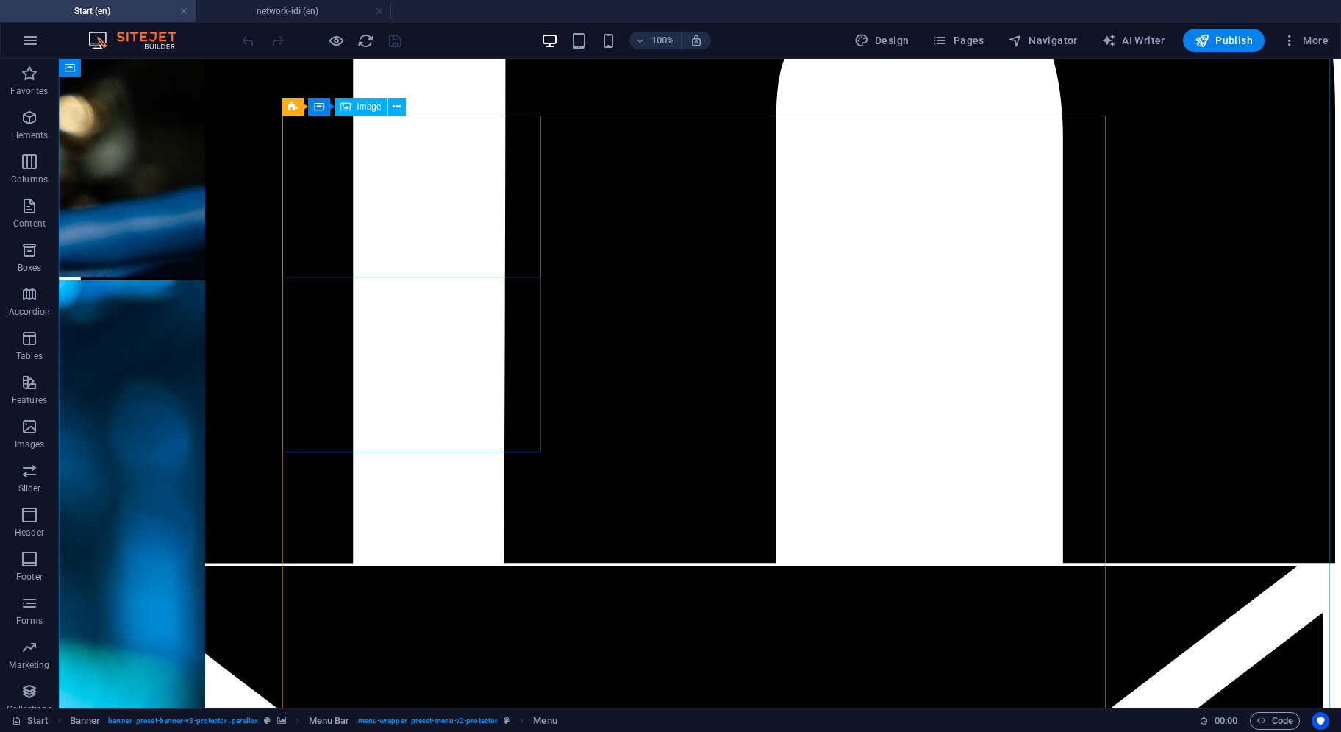
scroll to position [1030, 0]
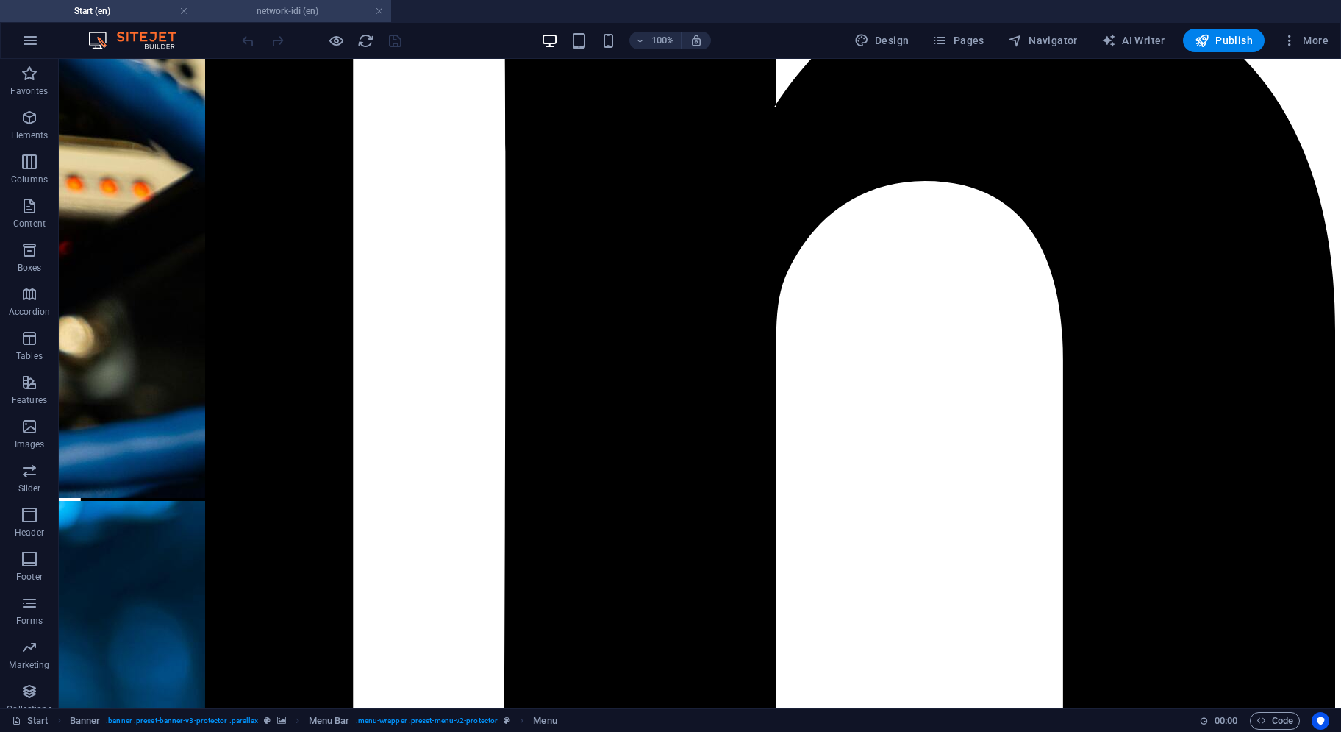
click at [274, 8] on h4 "network-idi (en)" at bounding box center [294, 11] width 196 height 16
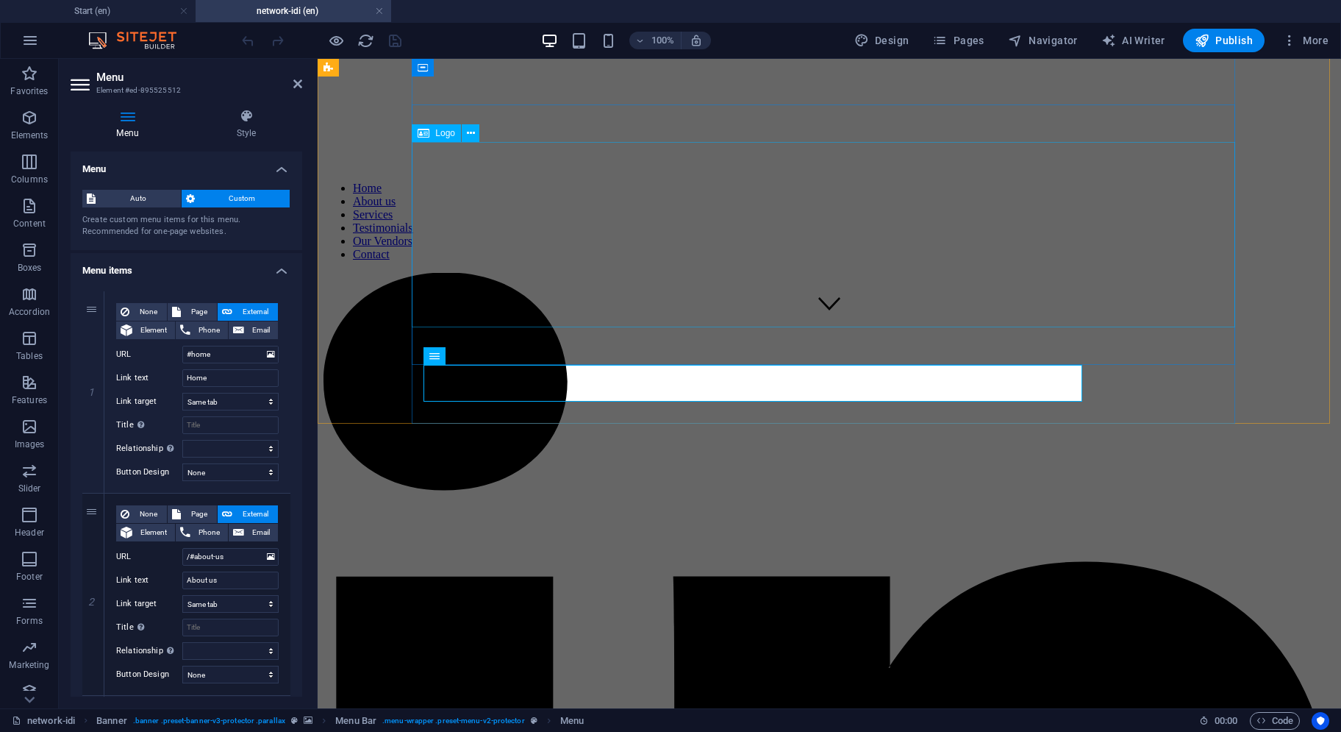
scroll to position [0, 0]
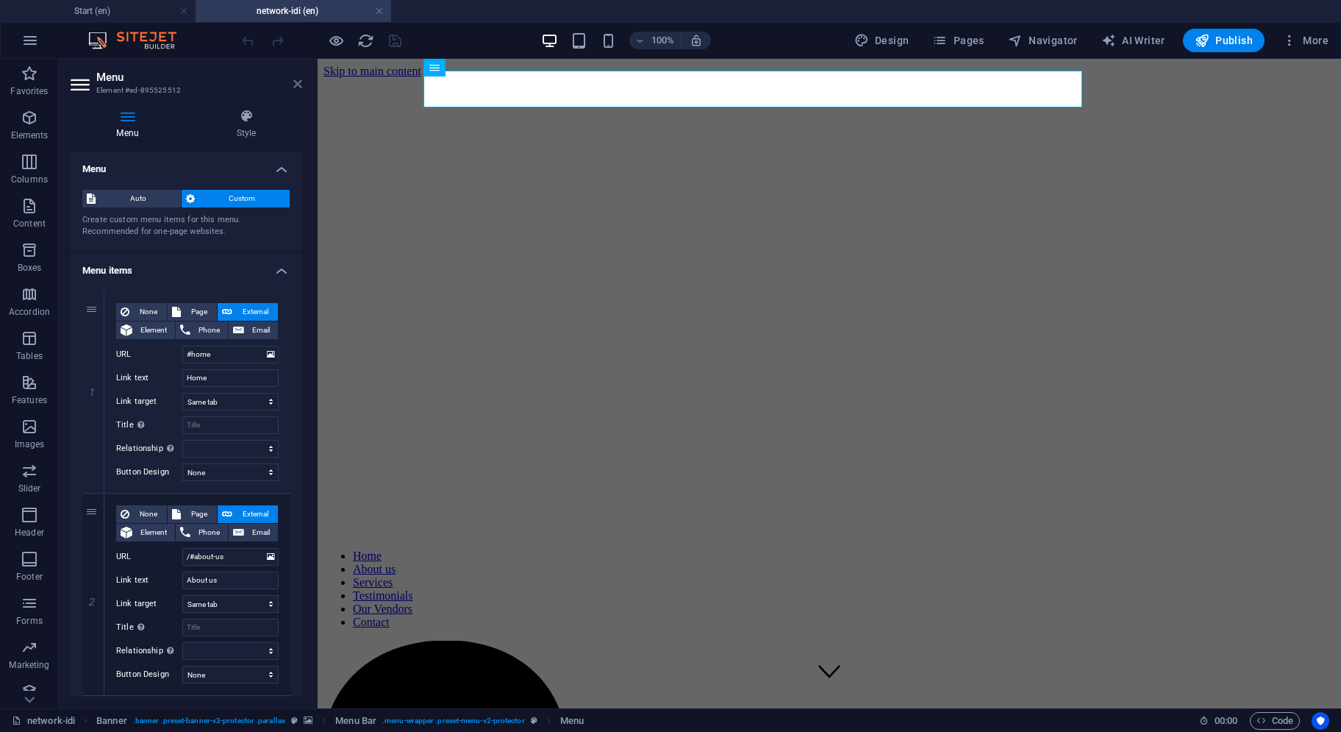
click at [296, 83] on icon at bounding box center [297, 84] width 9 height 12
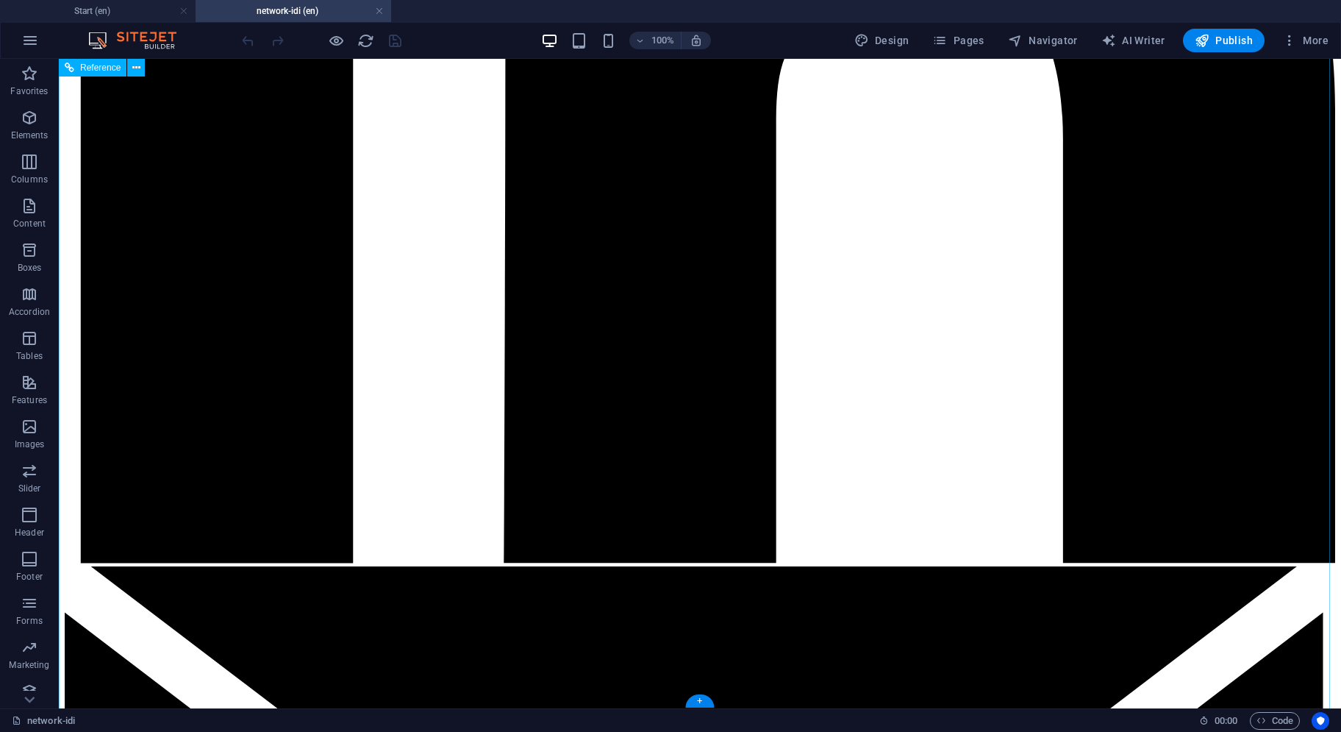
scroll to position [1269, 0]
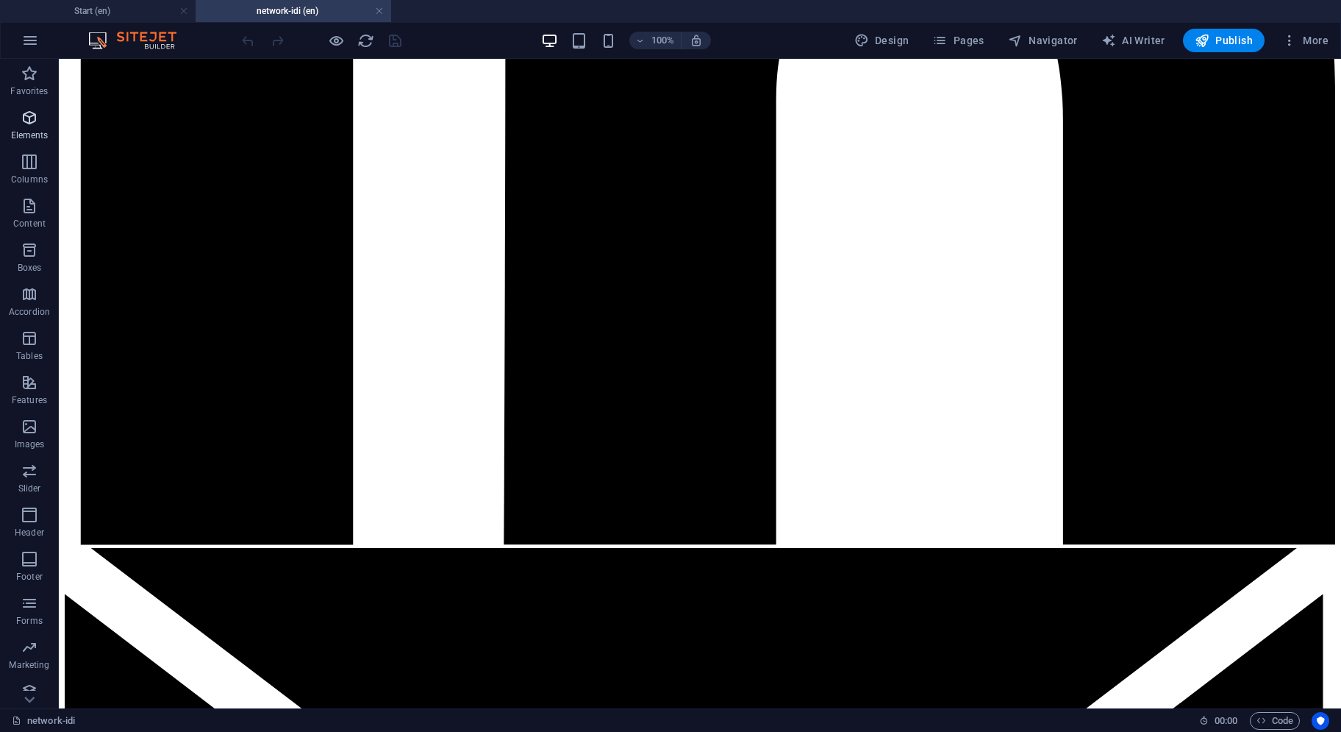
click at [34, 130] on p "Elements" at bounding box center [30, 135] width 38 height 12
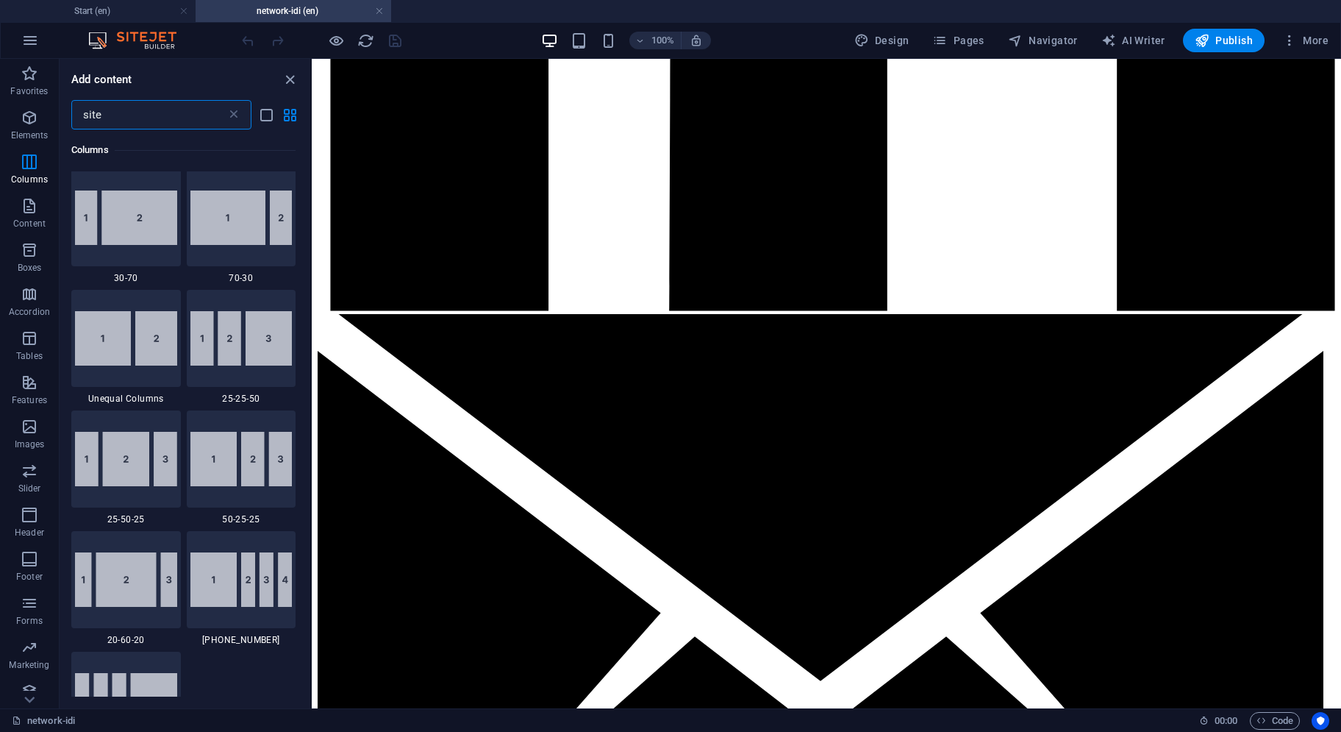
scroll to position [0, 0]
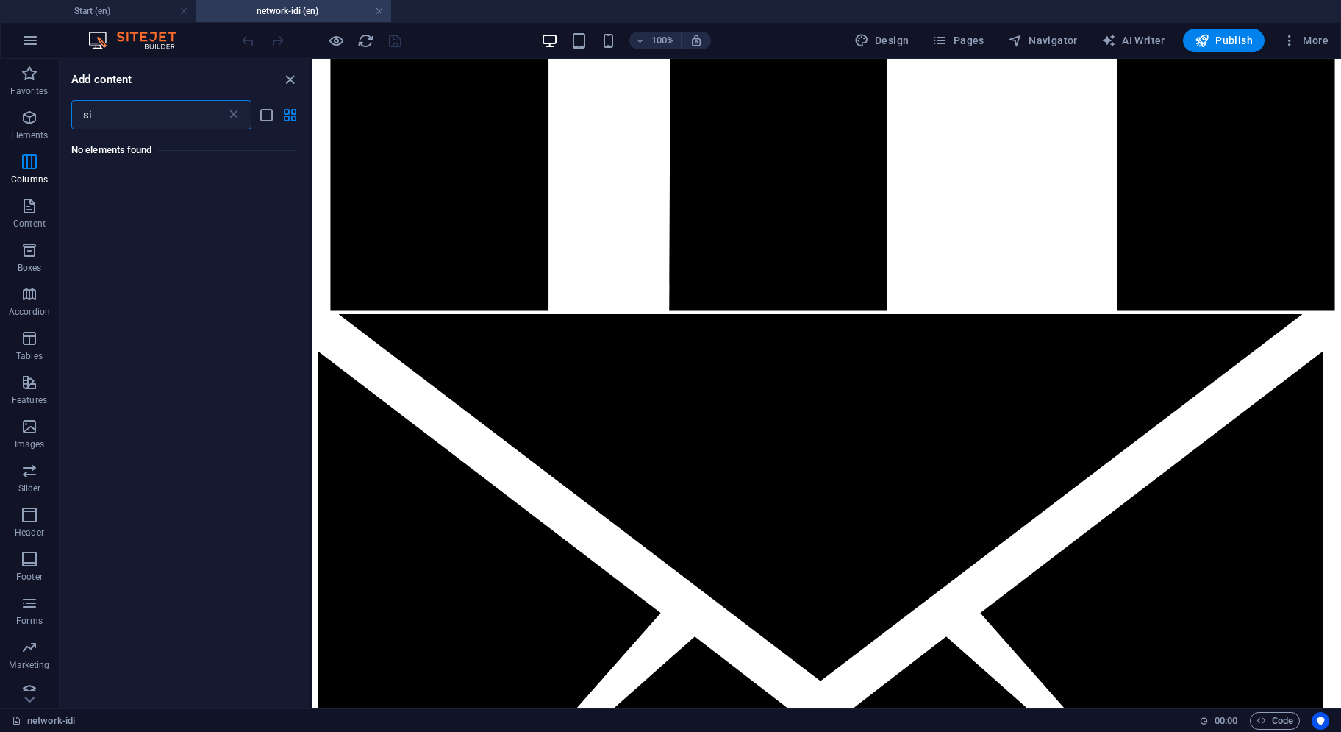
type input "s"
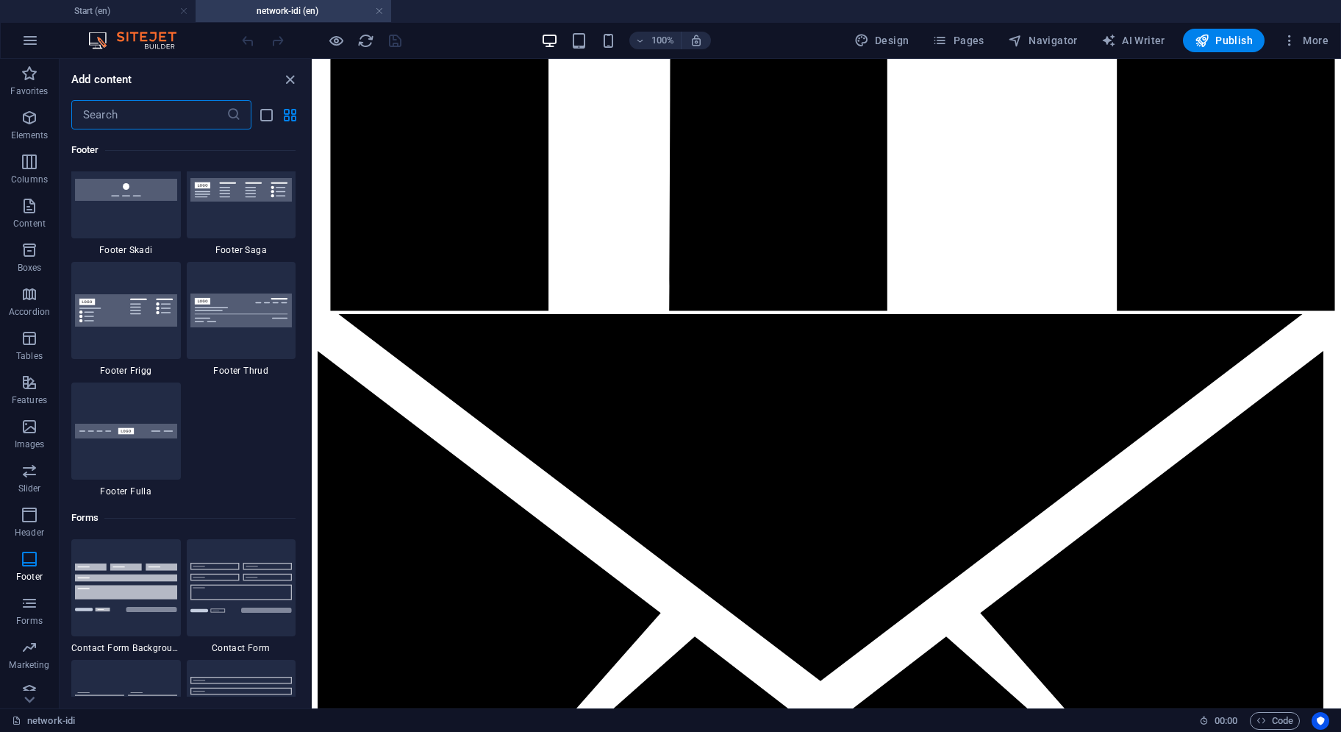
scroll to position [10223, 0]
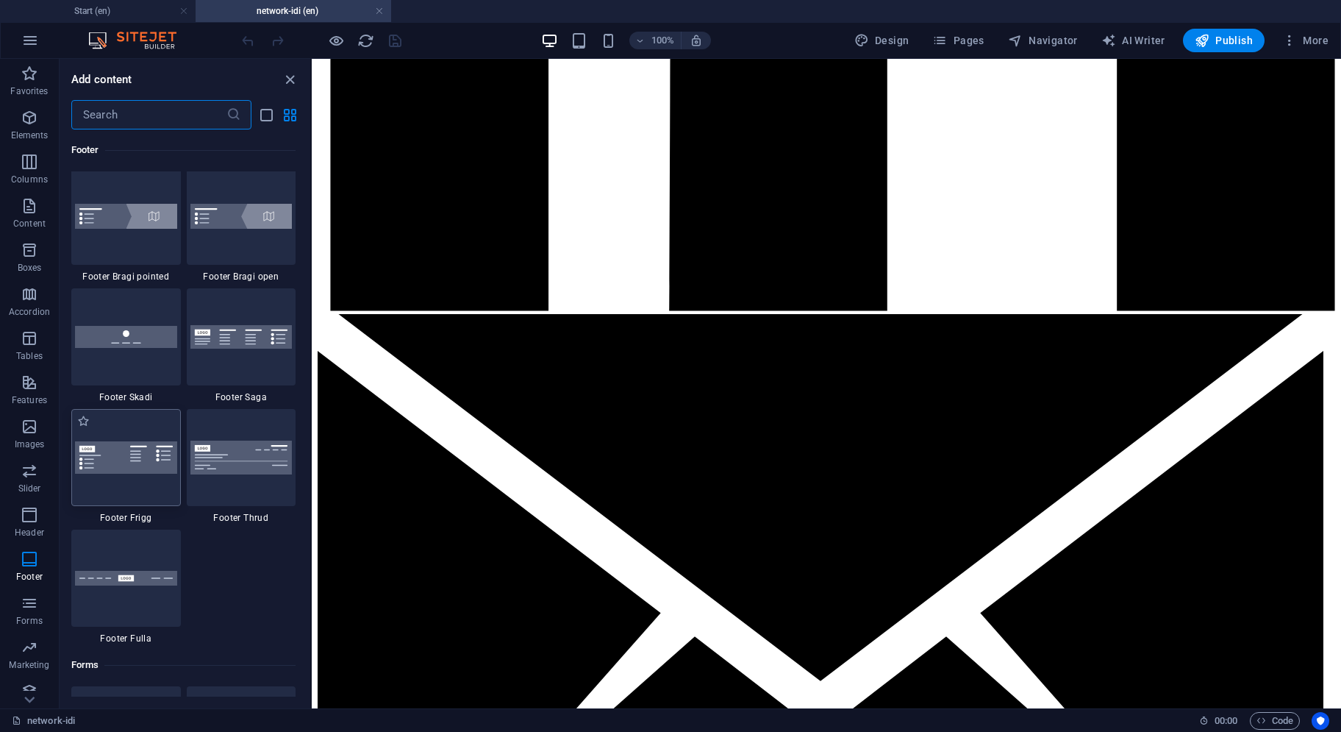
click at [152, 465] on img at bounding box center [126, 457] width 102 height 32
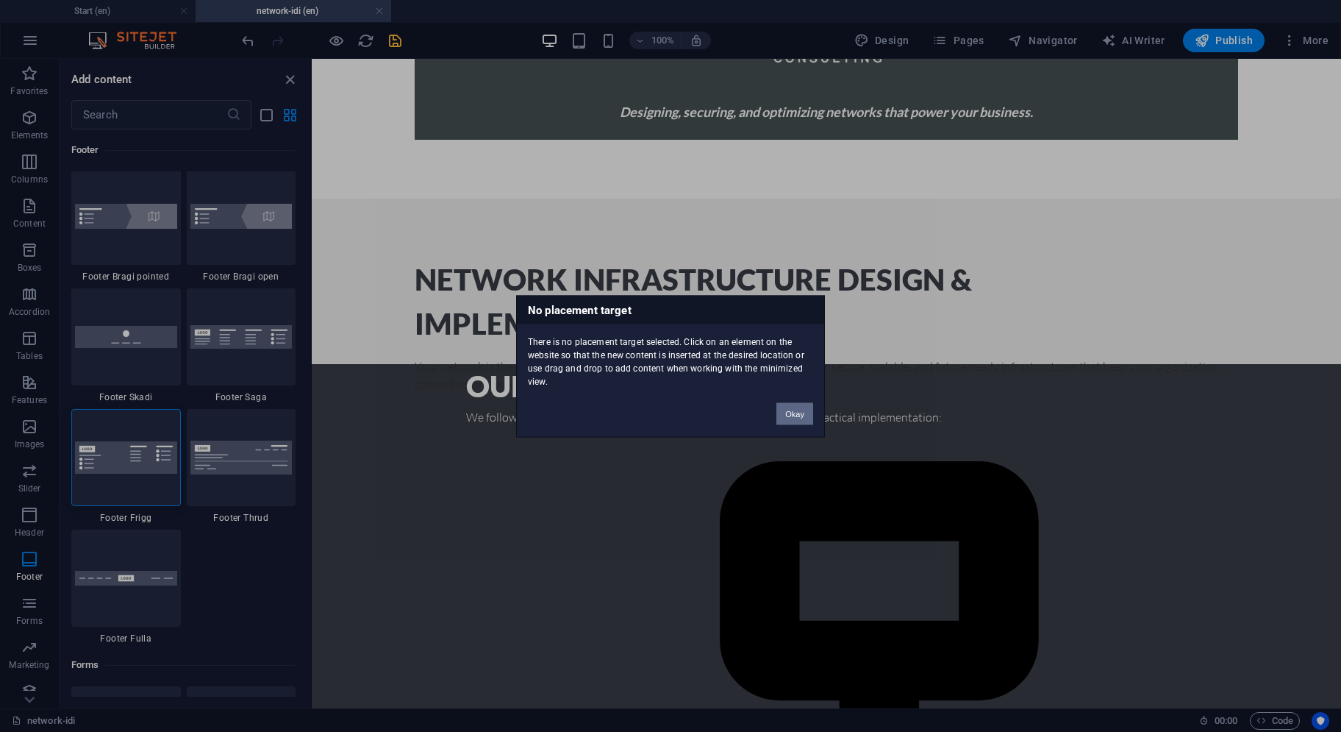
click at [802, 416] on button "Okay" at bounding box center [795, 413] width 37 height 22
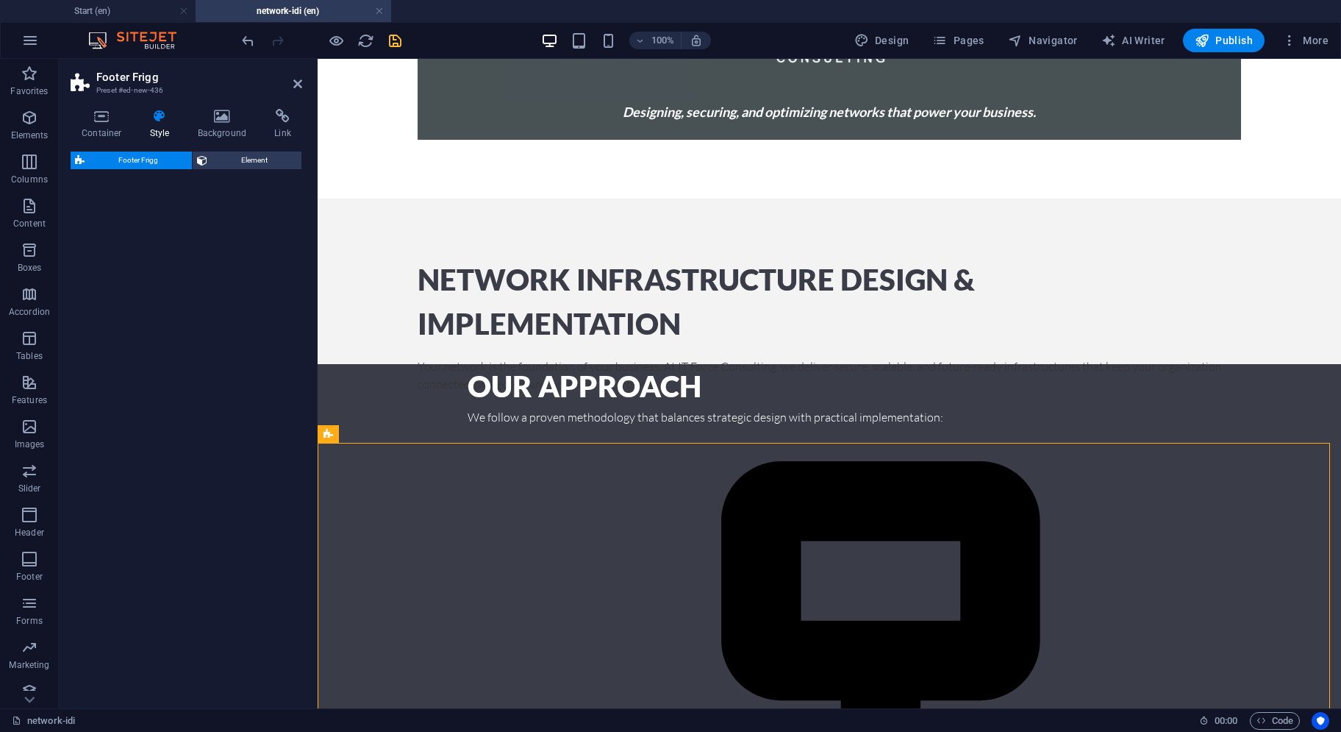
select select "rem"
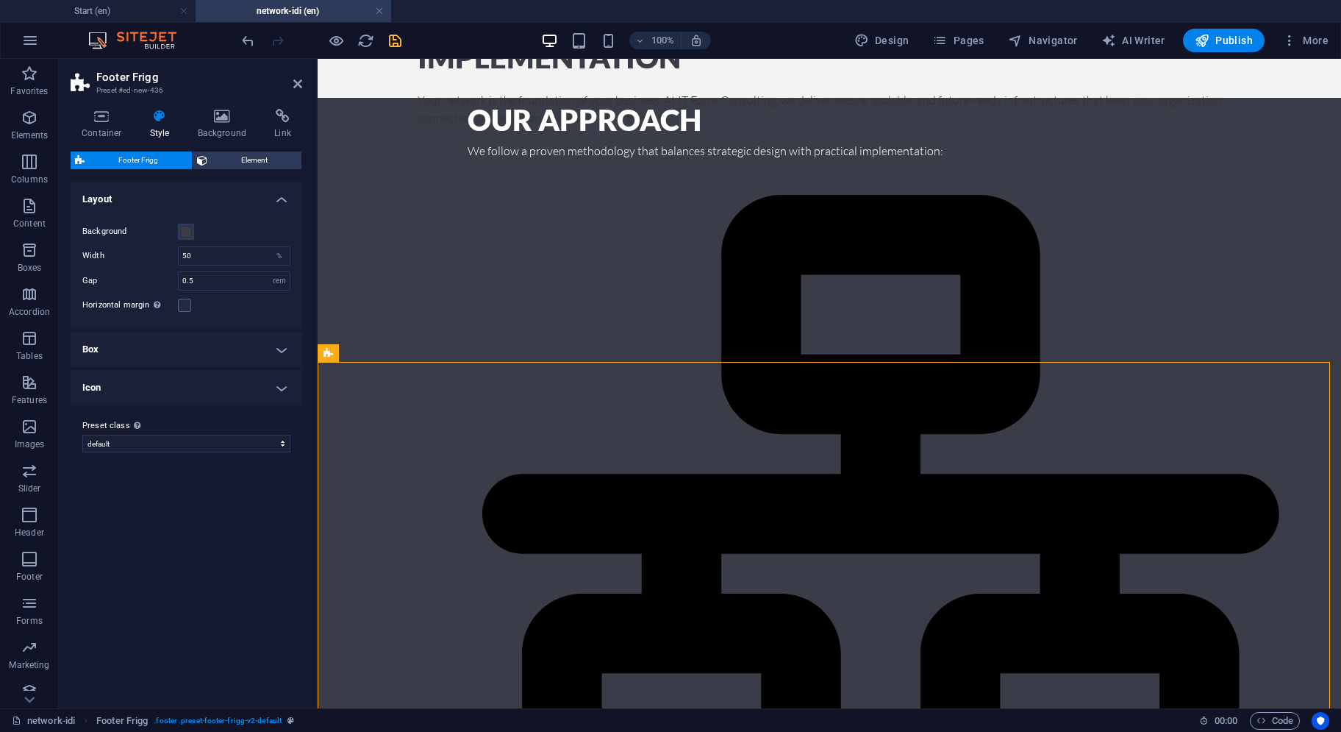
scroll to position [1616, 0]
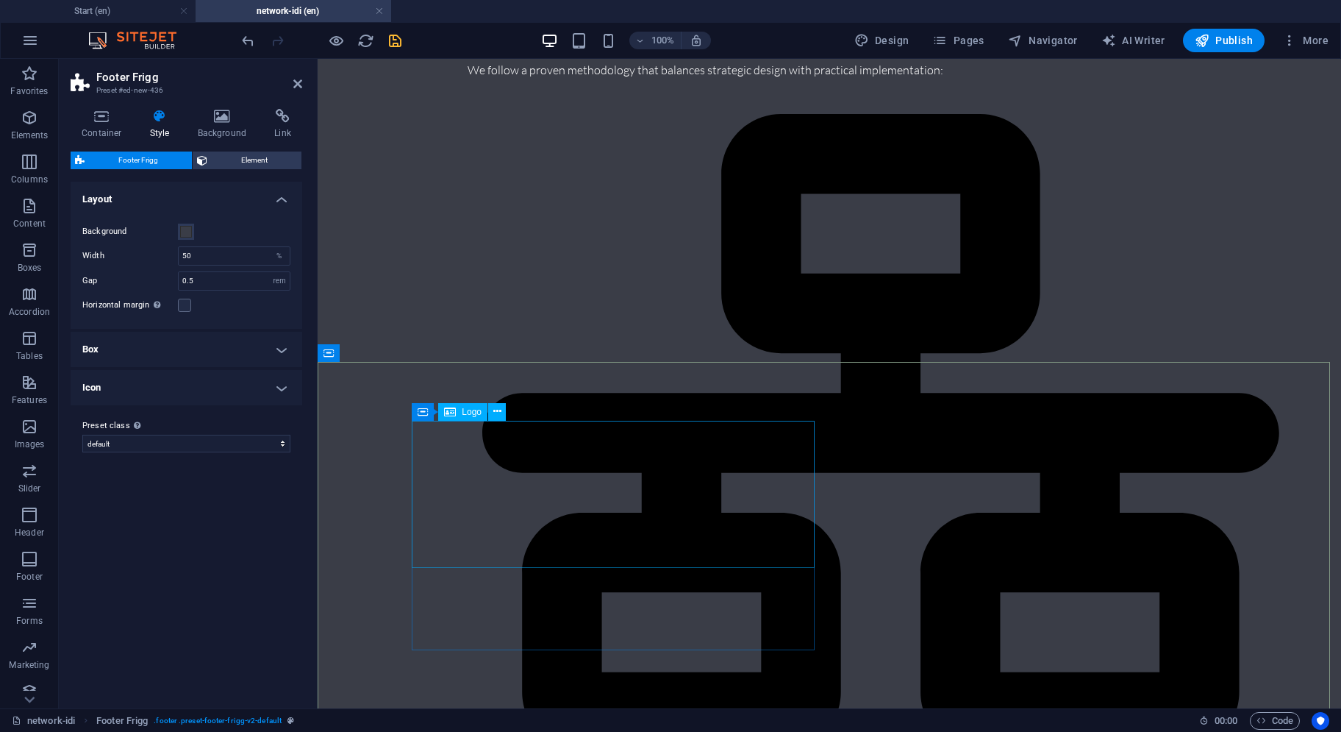
click at [221, 254] on input "50" at bounding box center [234, 256] width 111 height 18
type input "5"
click at [216, 255] on input "25" at bounding box center [234, 256] width 111 height 18
click at [157, 252] on div "Width 25 %" at bounding box center [186, 255] width 208 height 19
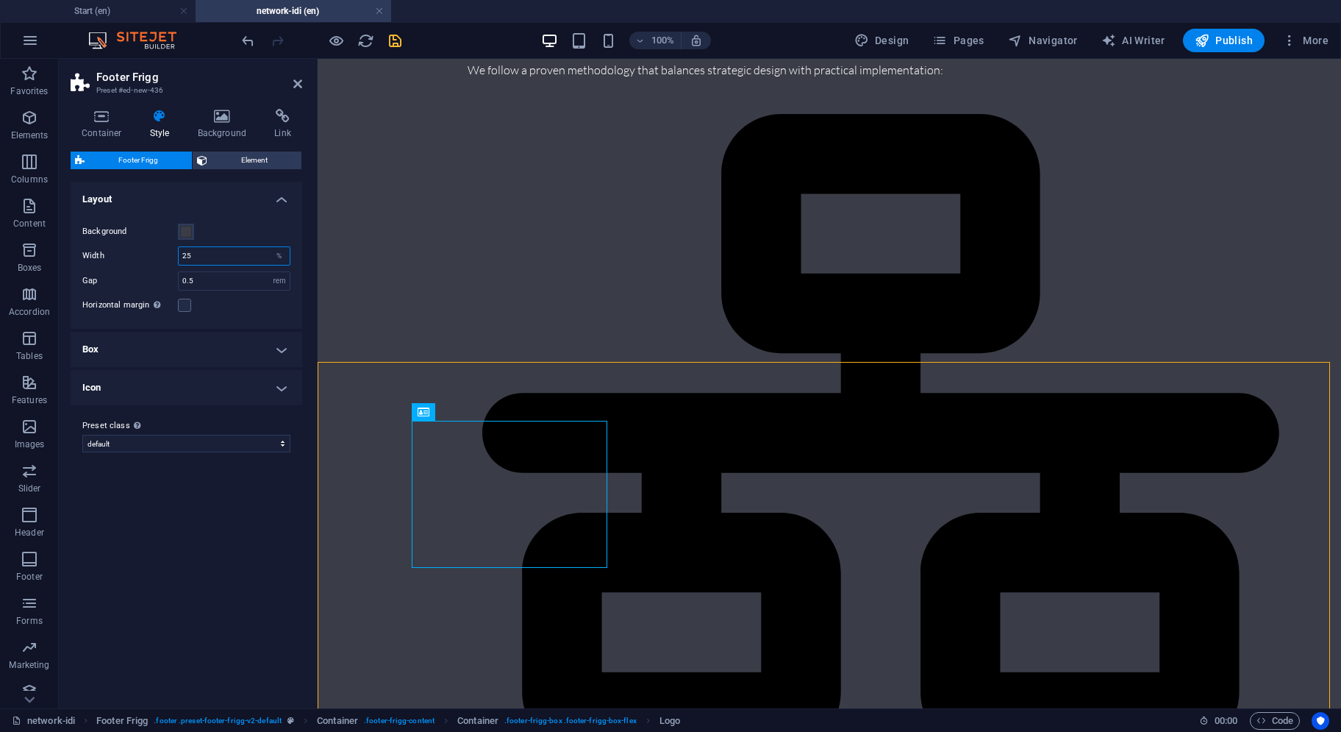
click at [204, 260] on input "25" at bounding box center [234, 256] width 111 height 18
type input "2"
type input "25"
click at [424, 354] on button at bounding box center [419, 353] width 18 height 18
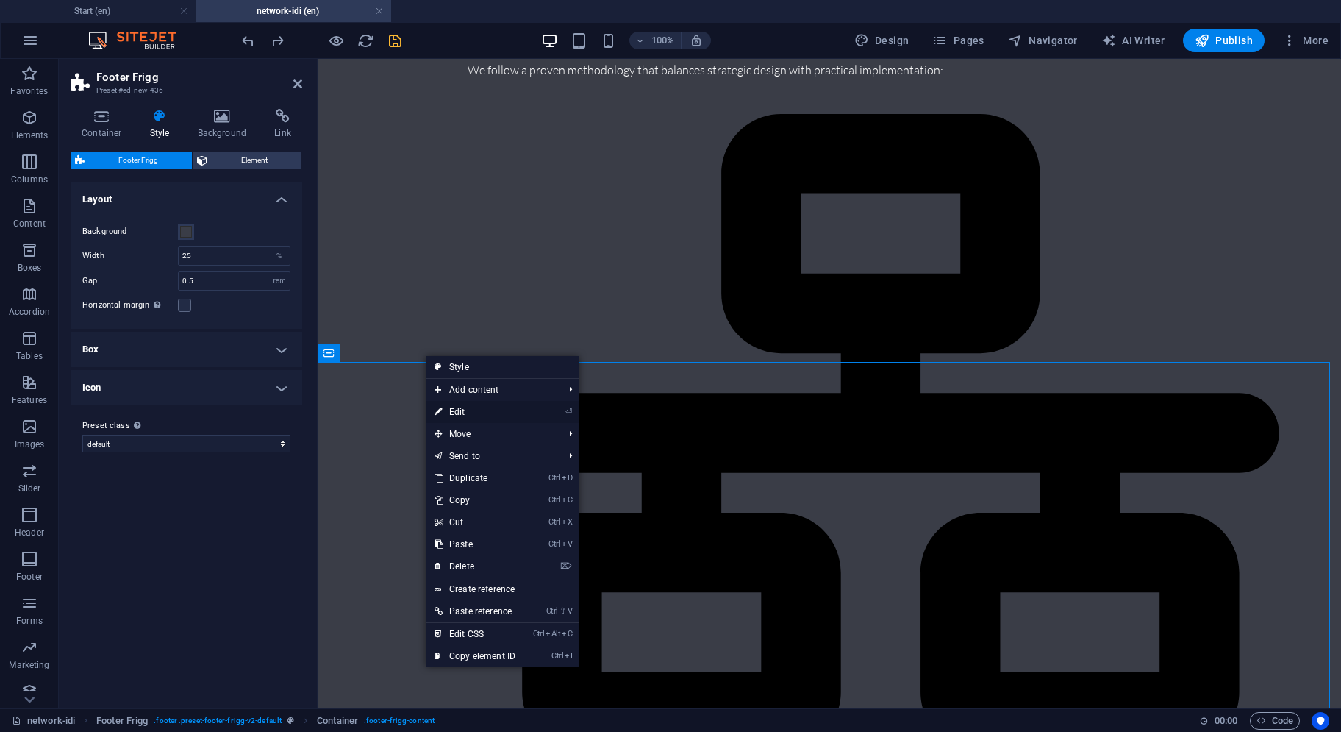
click at [455, 411] on link "⏎ Edit" at bounding box center [475, 412] width 99 height 22
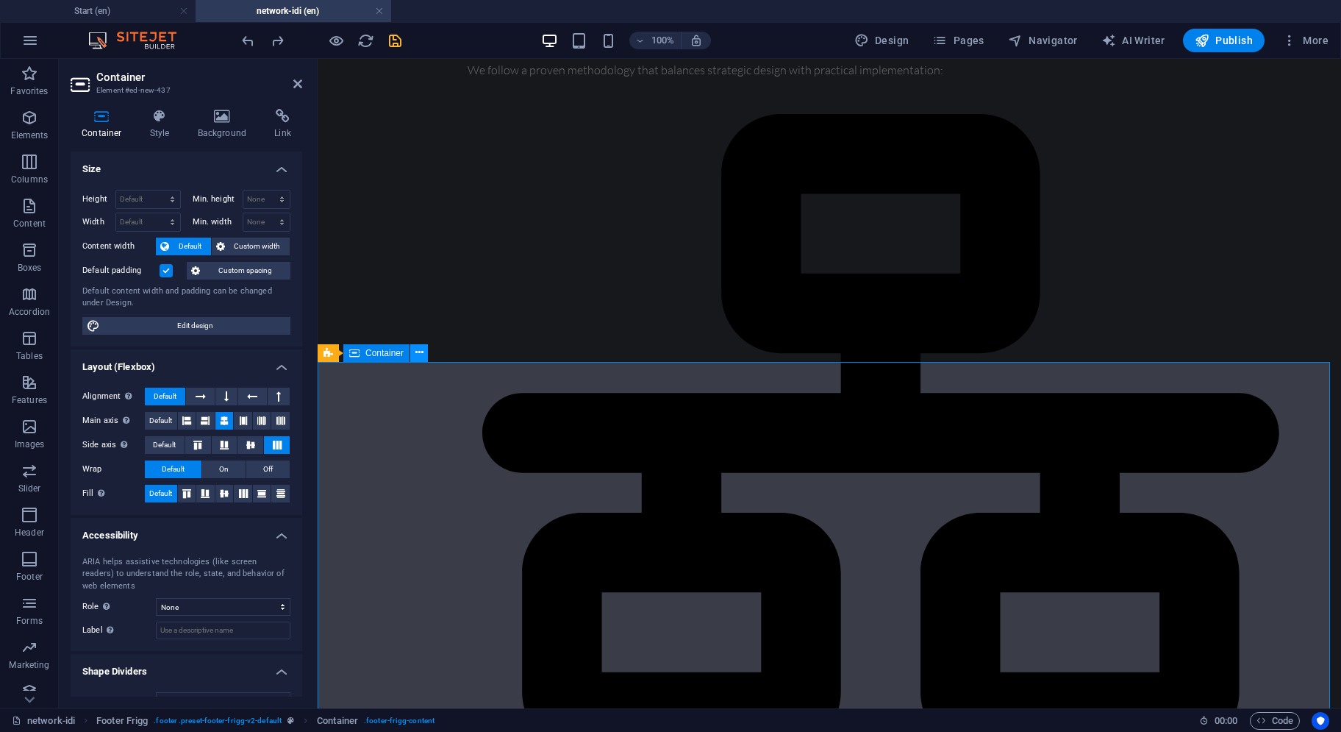
click at [424, 357] on button at bounding box center [419, 353] width 18 height 18
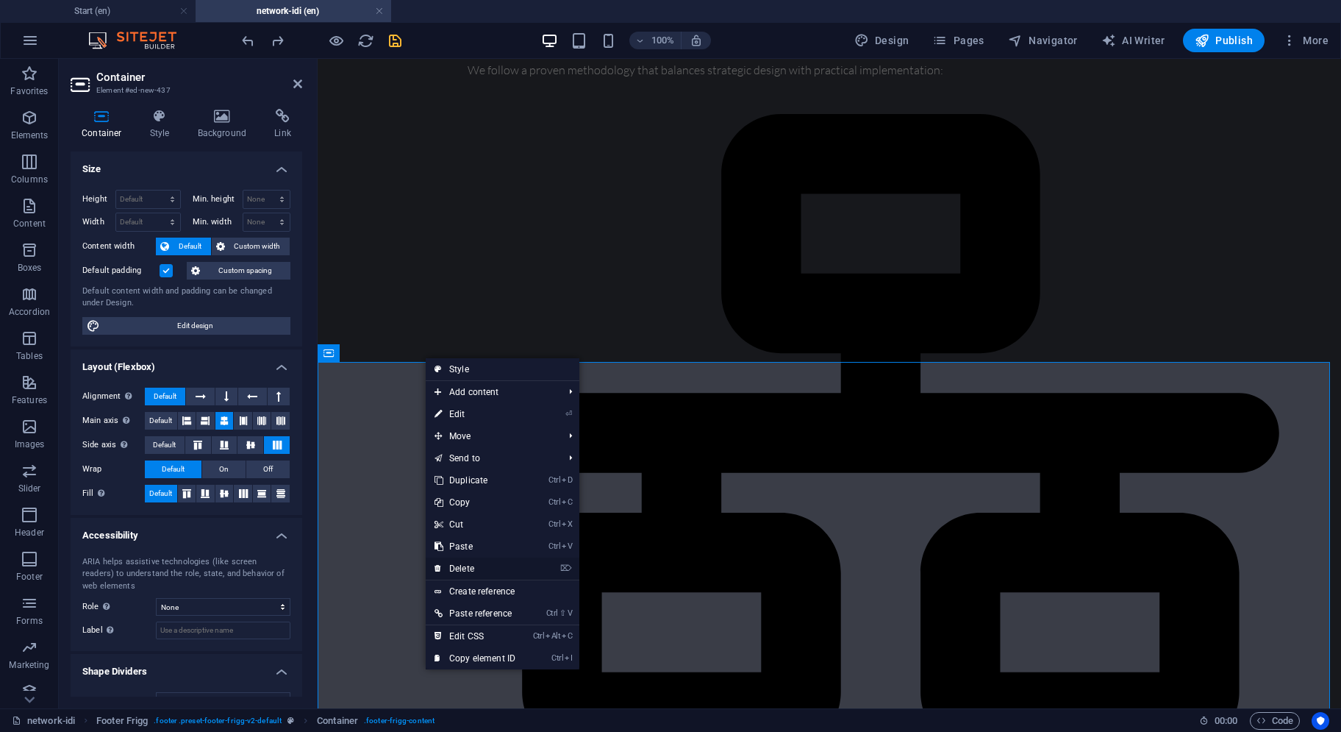
click at [474, 564] on link "⌦ Delete" at bounding box center [475, 568] width 99 height 22
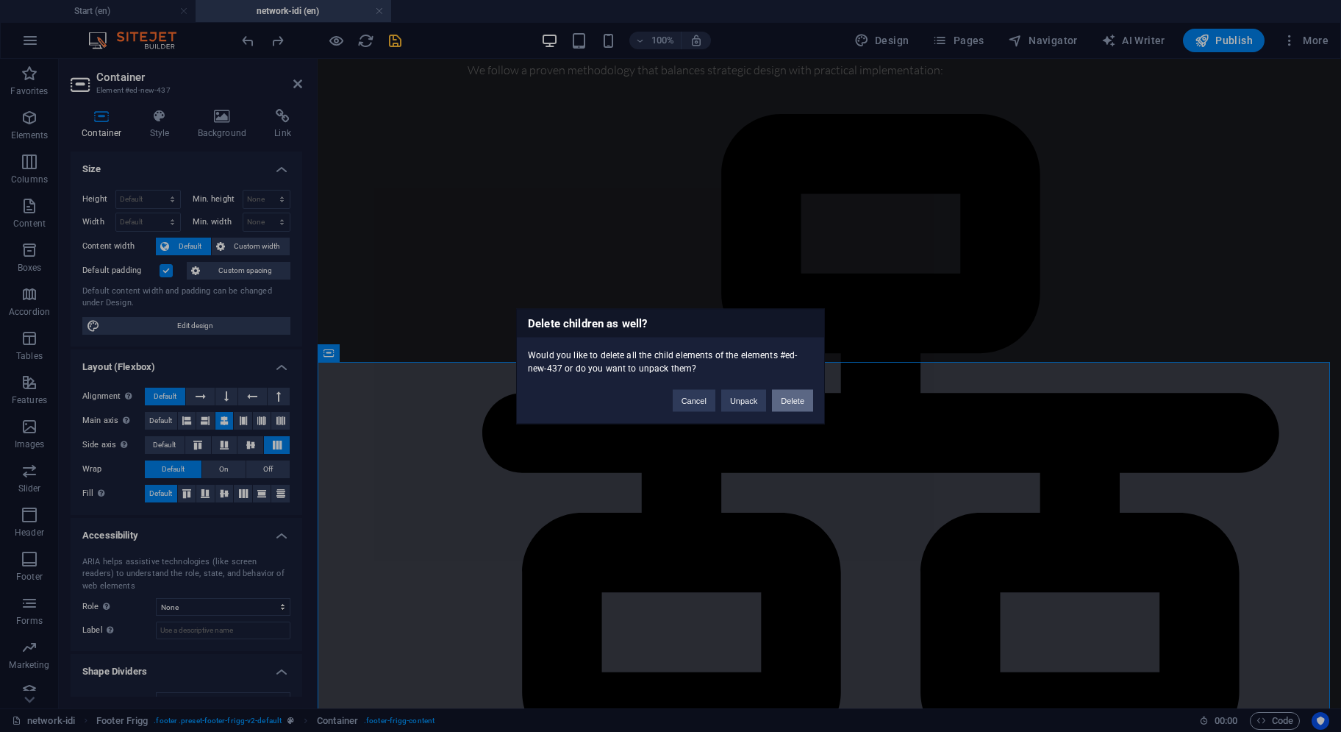
click at [791, 399] on button "Delete" at bounding box center [792, 400] width 41 height 22
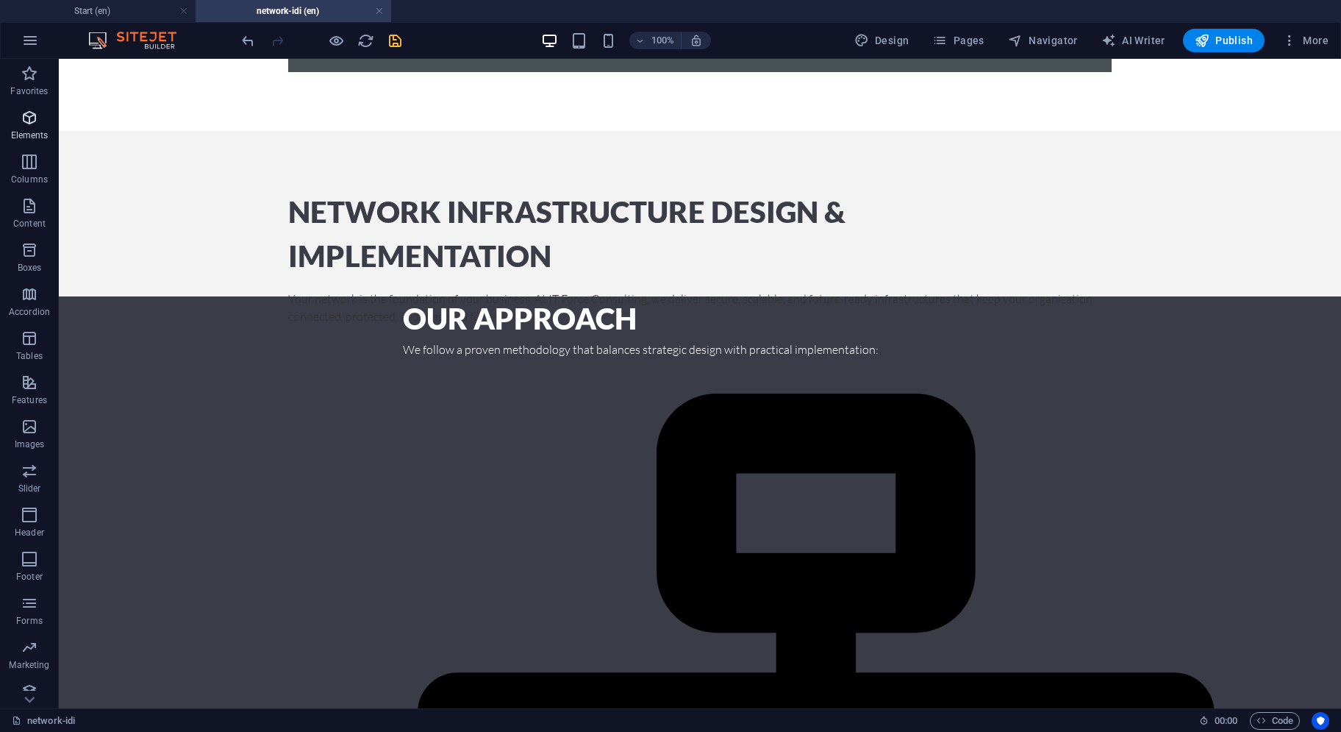
click at [31, 131] on p "Elements" at bounding box center [30, 135] width 38 height 12
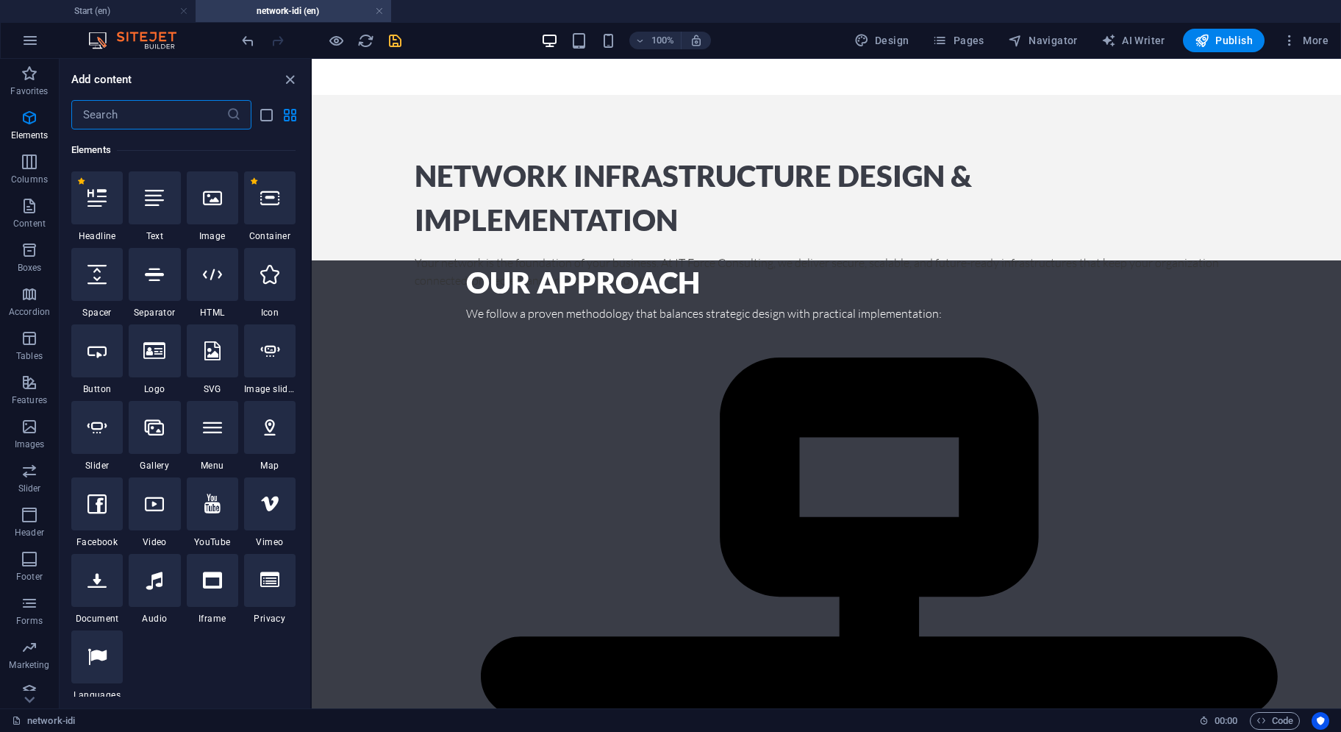
scroll to position [157, 0]
click at [121, 114] on input "text" at bounding box center [148, 114] width 155 height 29
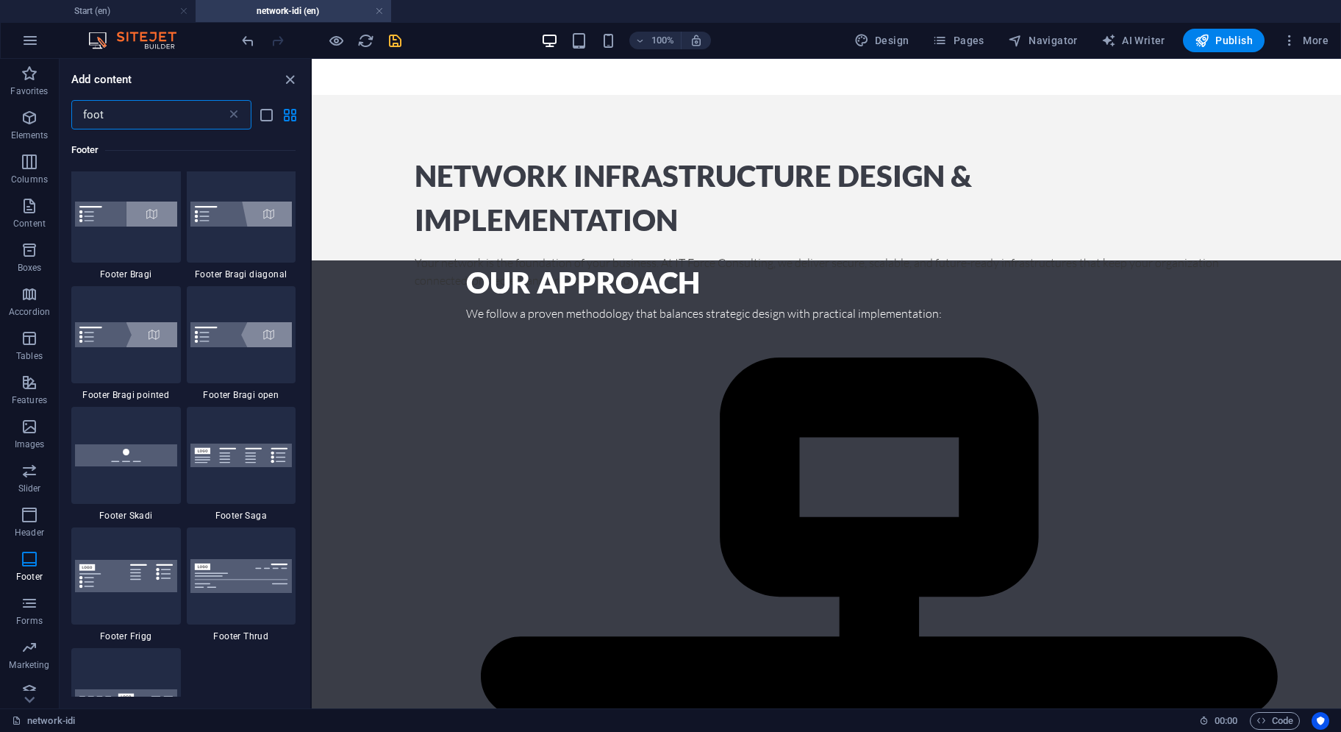
scroll to position [515, 0]
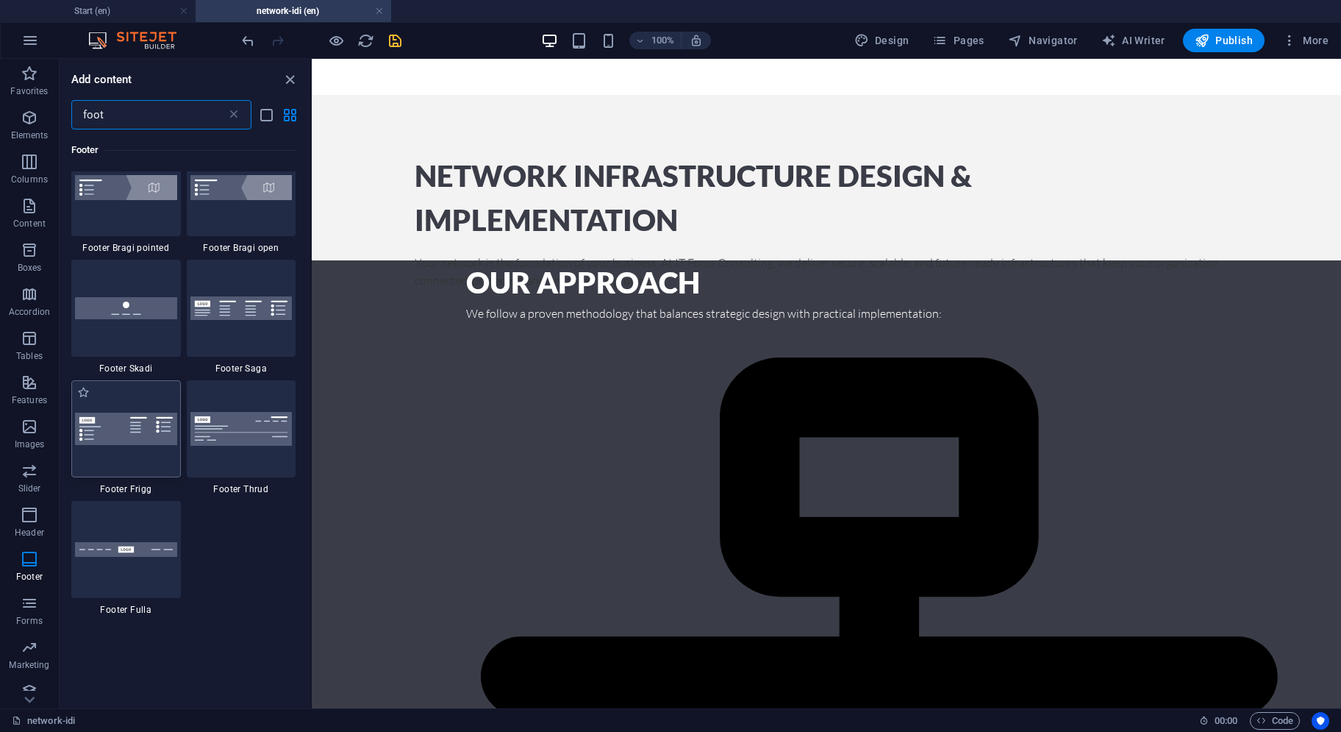
type input "foot"
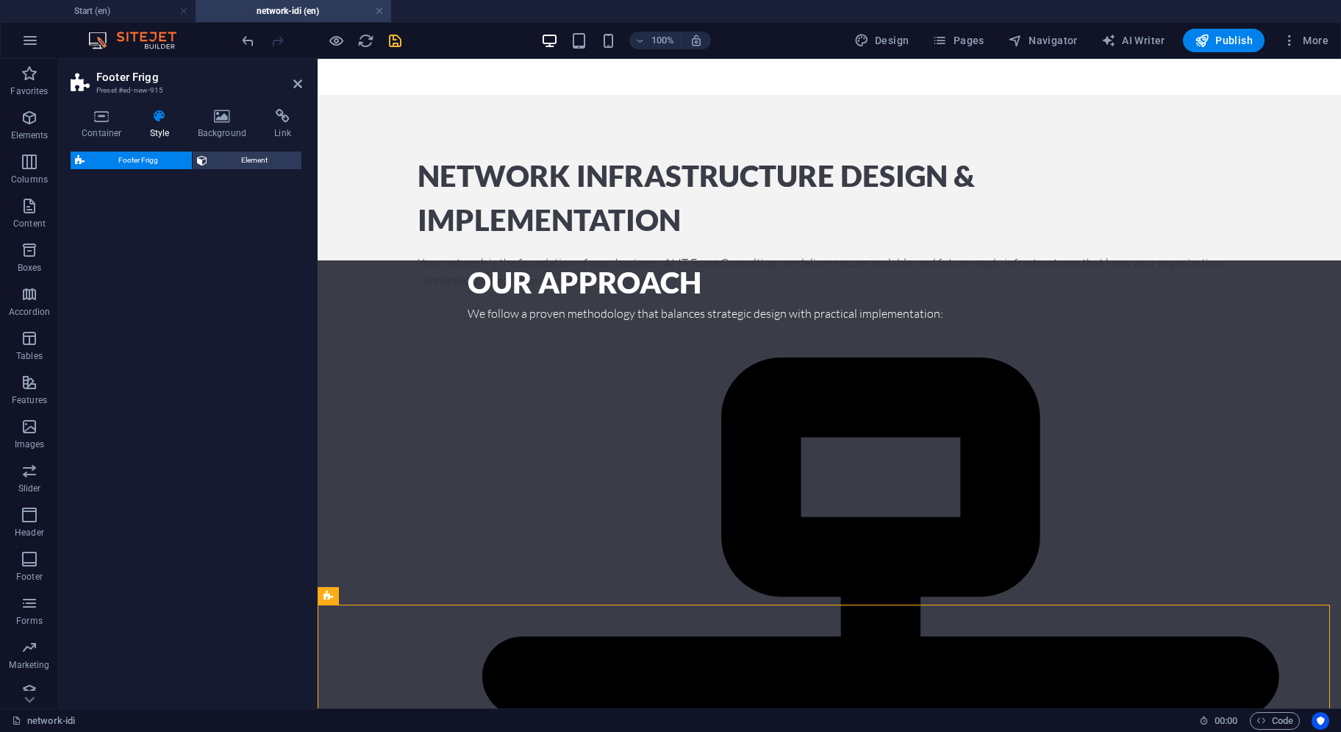
select select "rem"
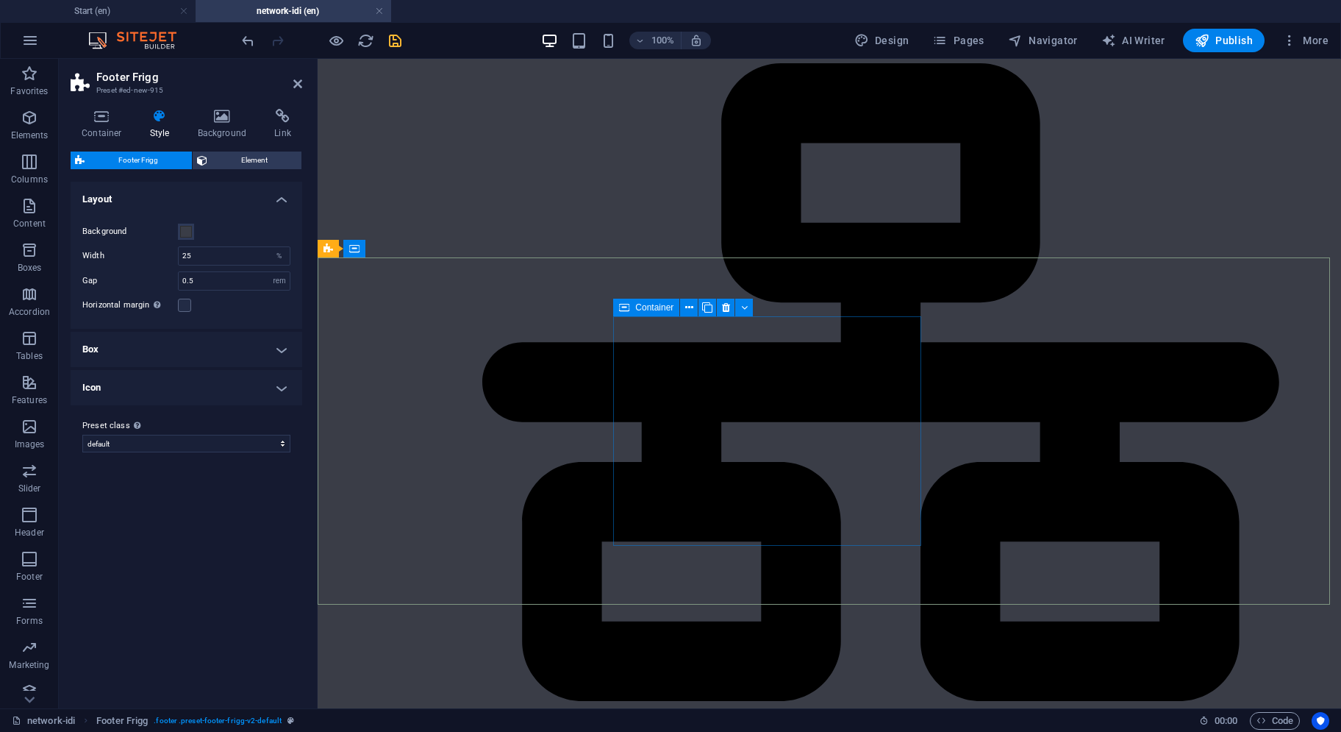
scroll to position [1720, 0]
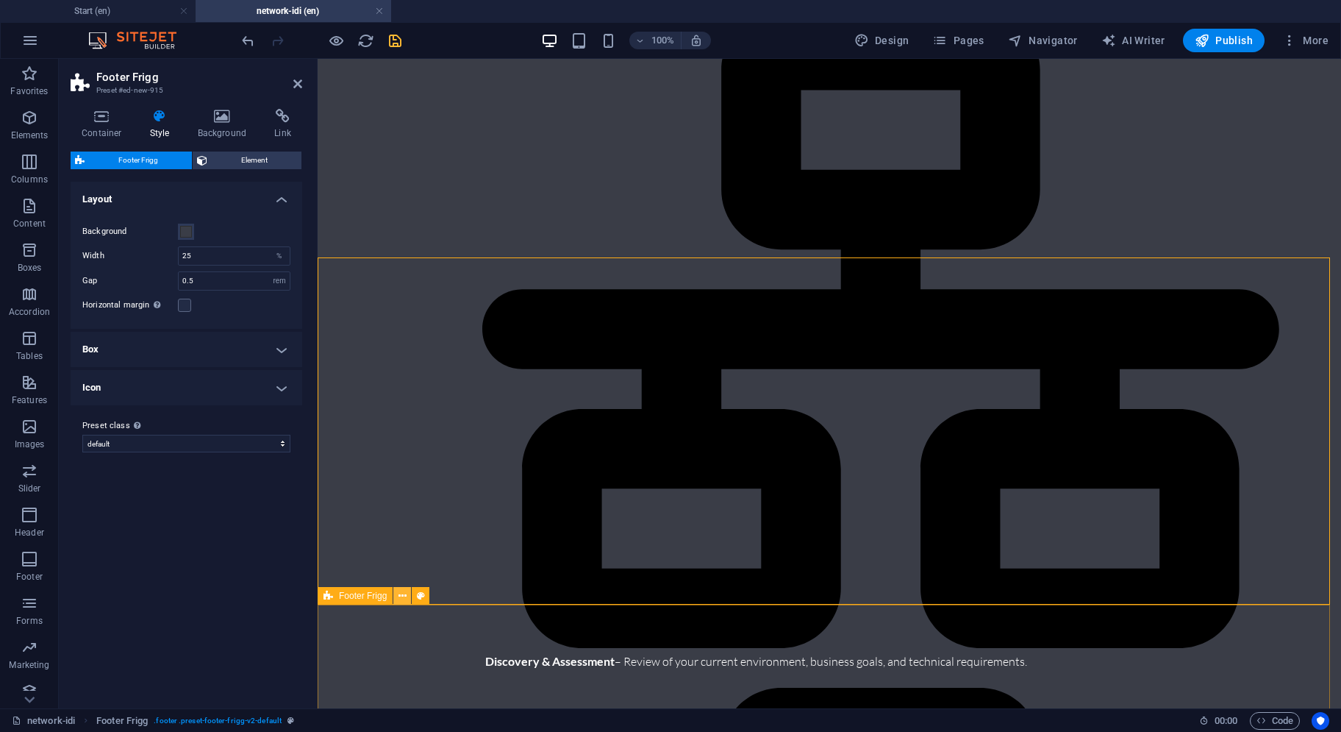
click at [402, 592] on icon at bounding box center [403, 595] width 8 height 15
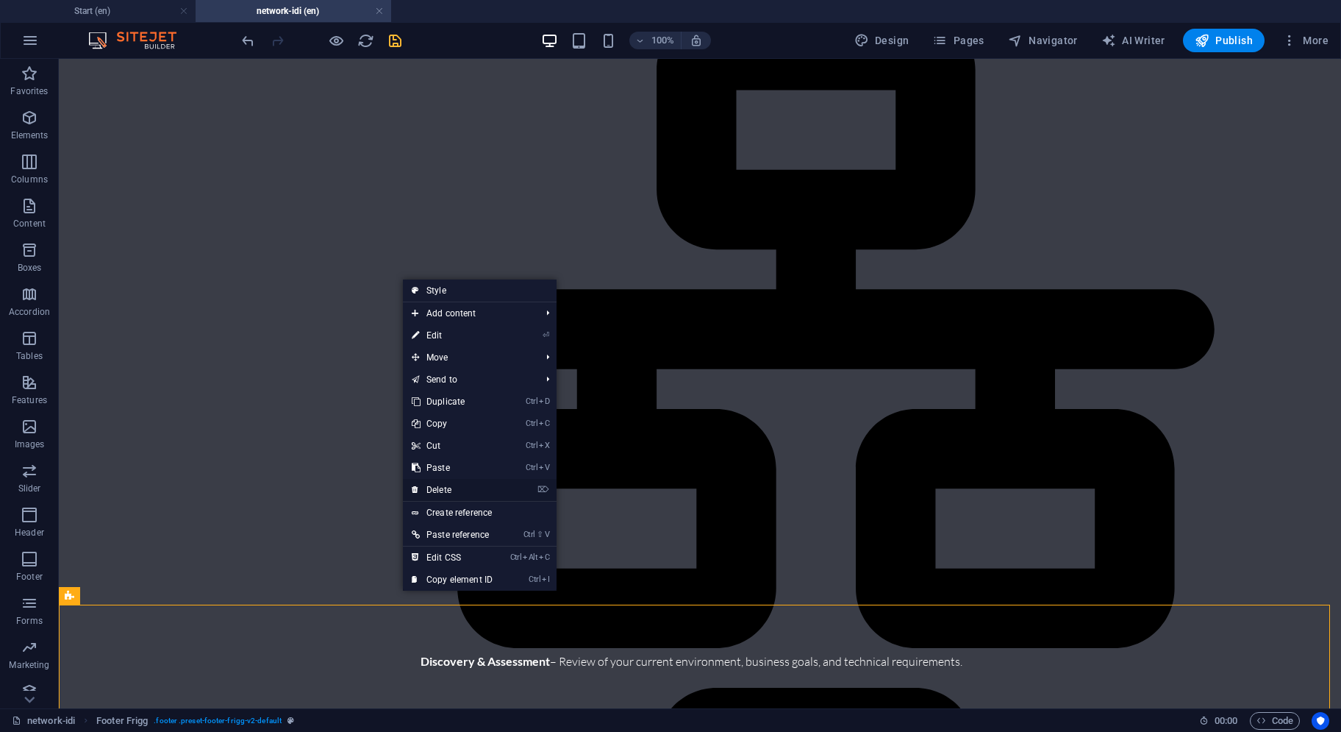
click at [466, 488] on link "⌦ Delete" at bounding box center [452, 490] width 99 height 22
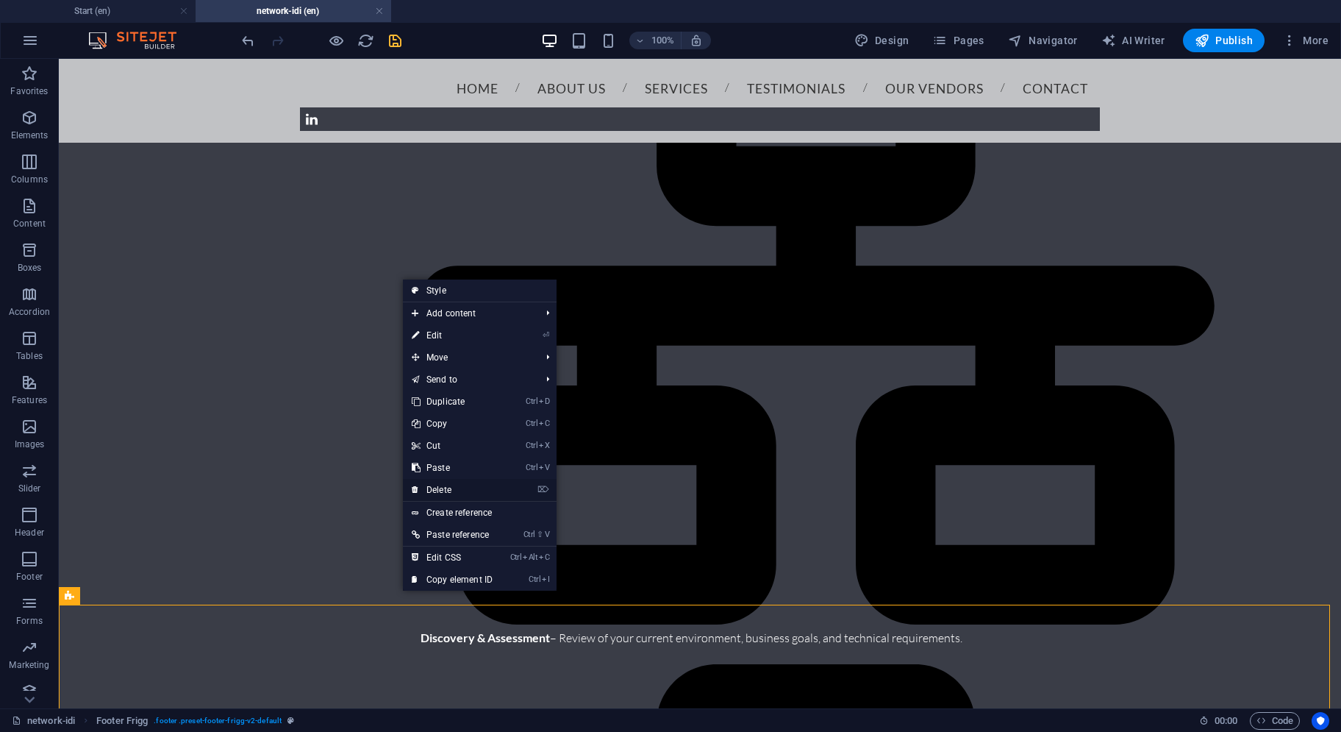
scroll to position [1616, 0]
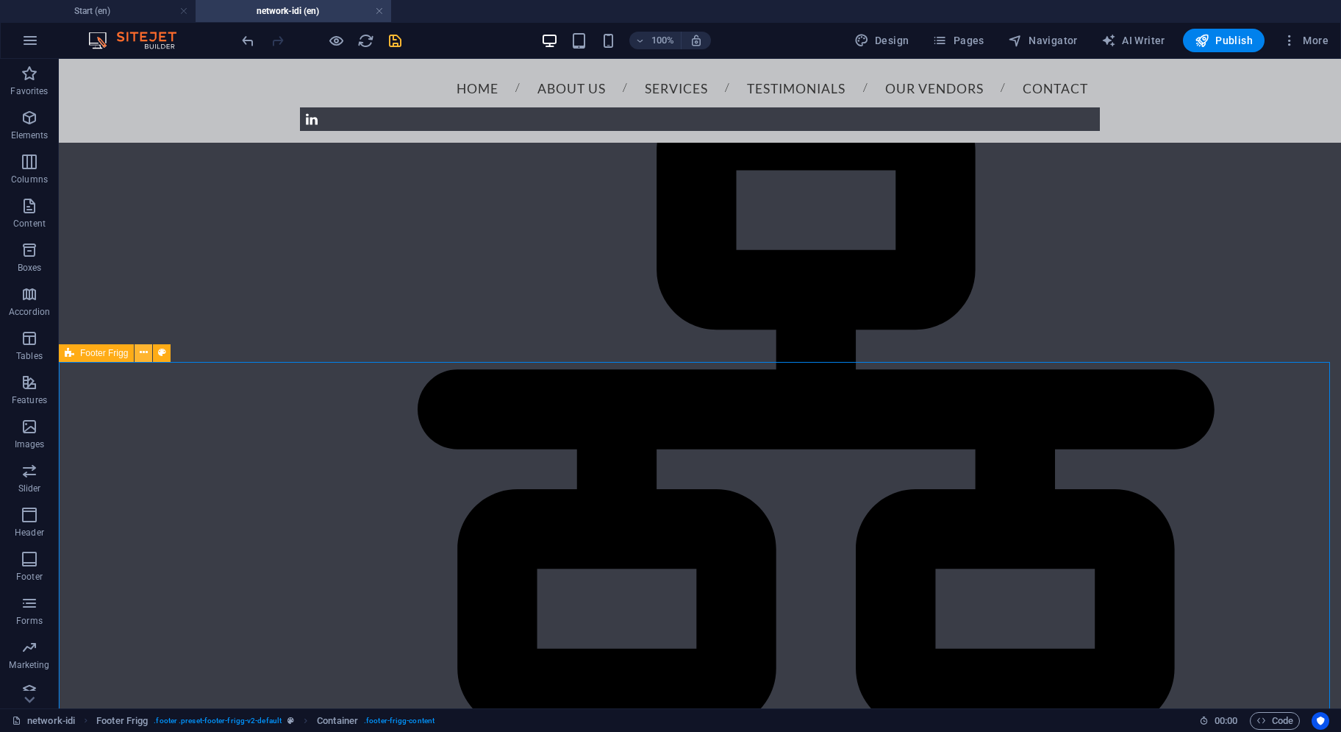
click at [148, 351] on button at bounding box center [144, 353] width 18 height 18
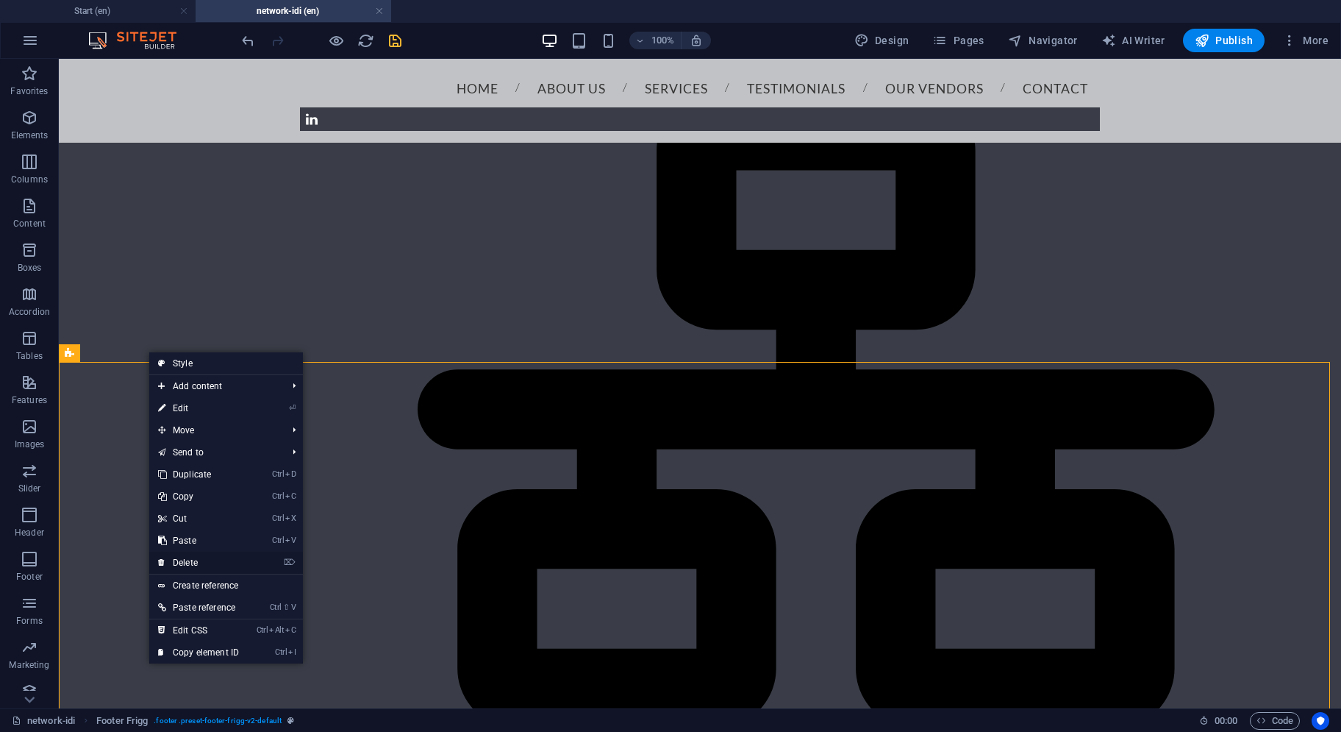
click at [194, 557] on link "⌦ Delete" at bounding box center [198, 563] width 99 height 22
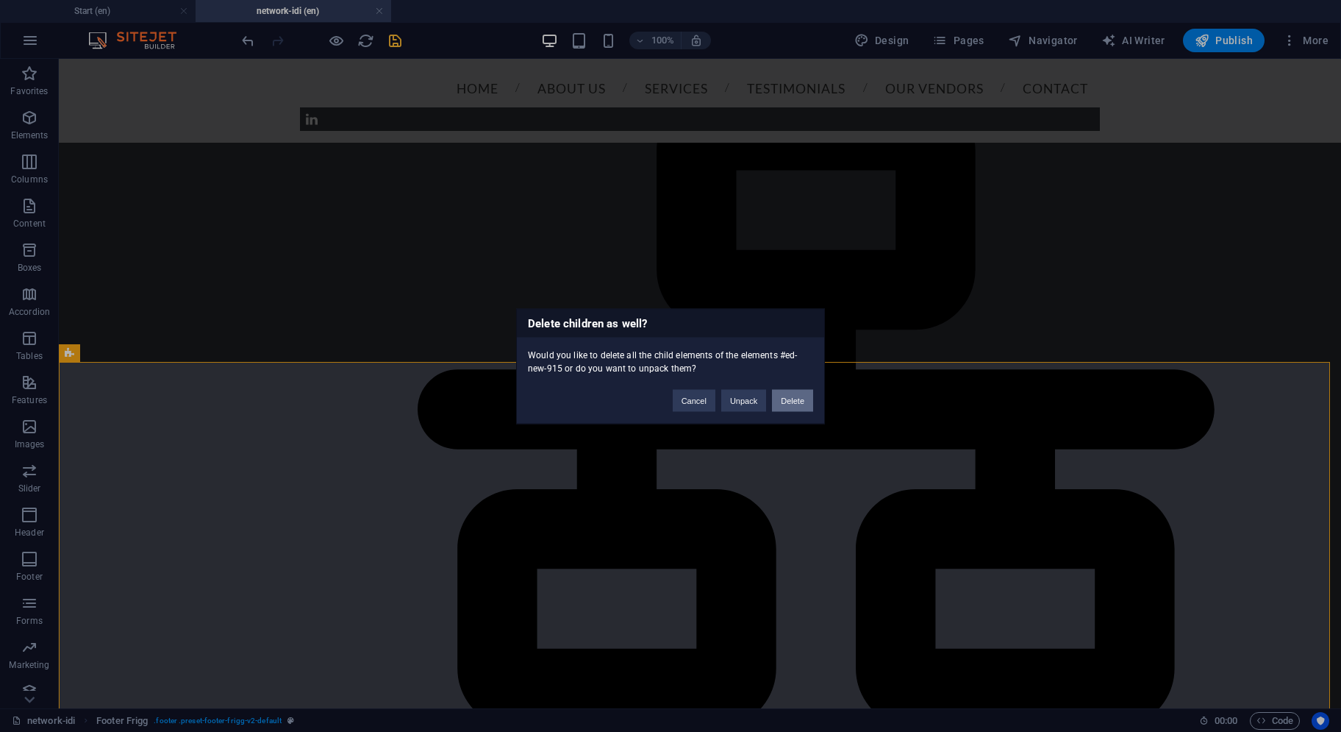
click at [802, 408] on button "Delete" at bounding box center [792, 400] width 41 height 22
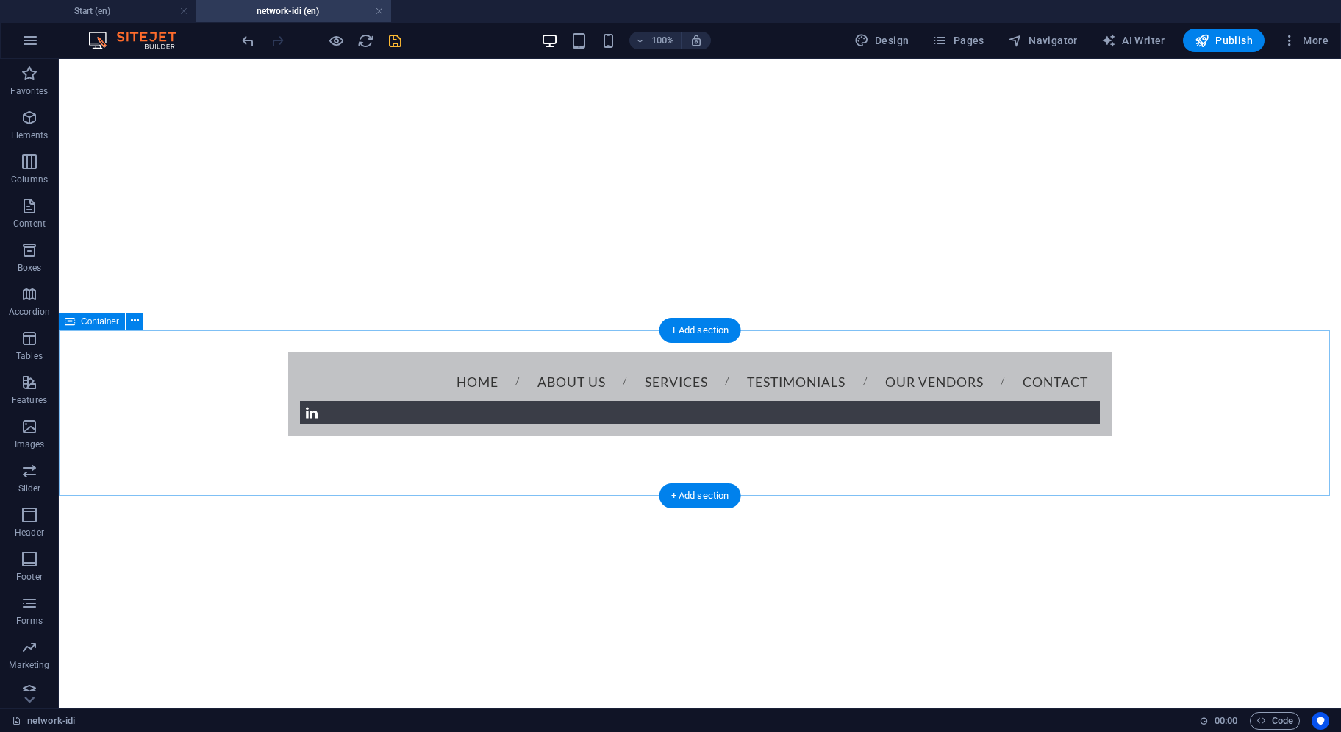
scroll to position [0, 0]
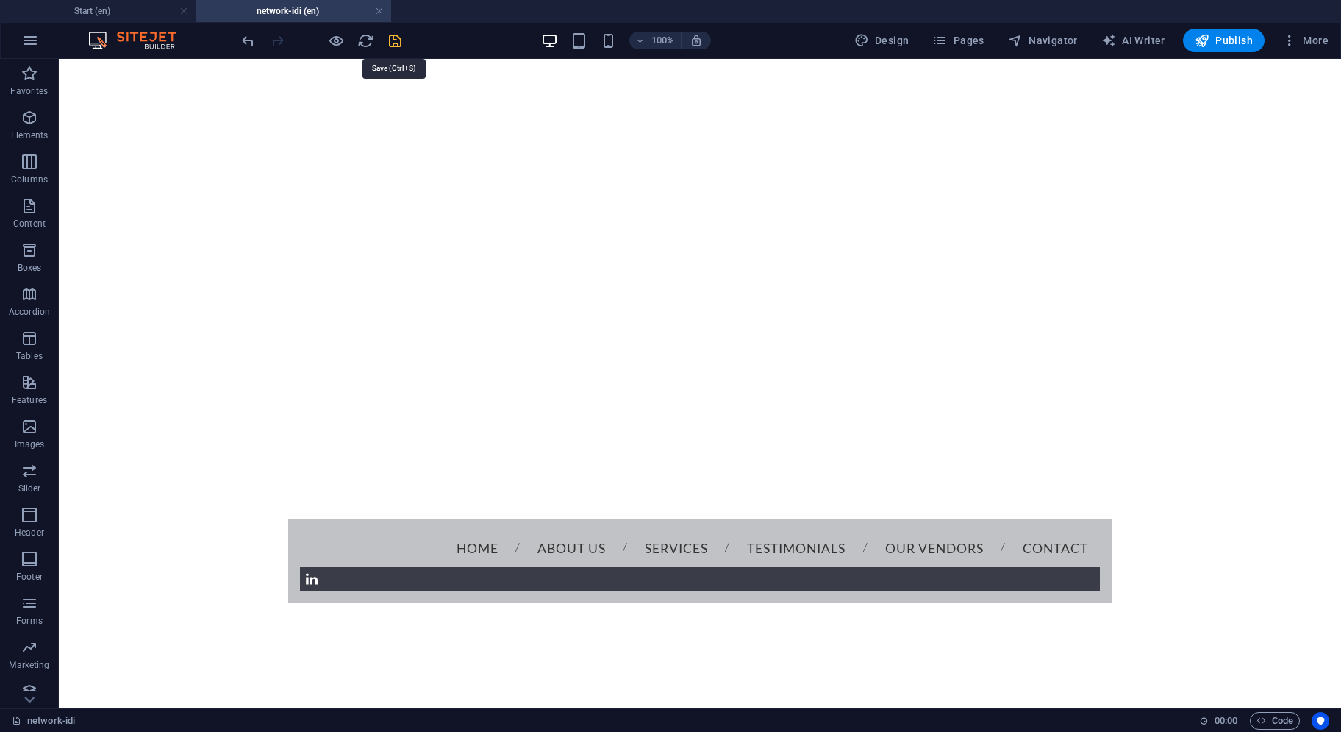
click at [396, 43] on icon "save" at bounding box center [395, 40] width 17 height 17
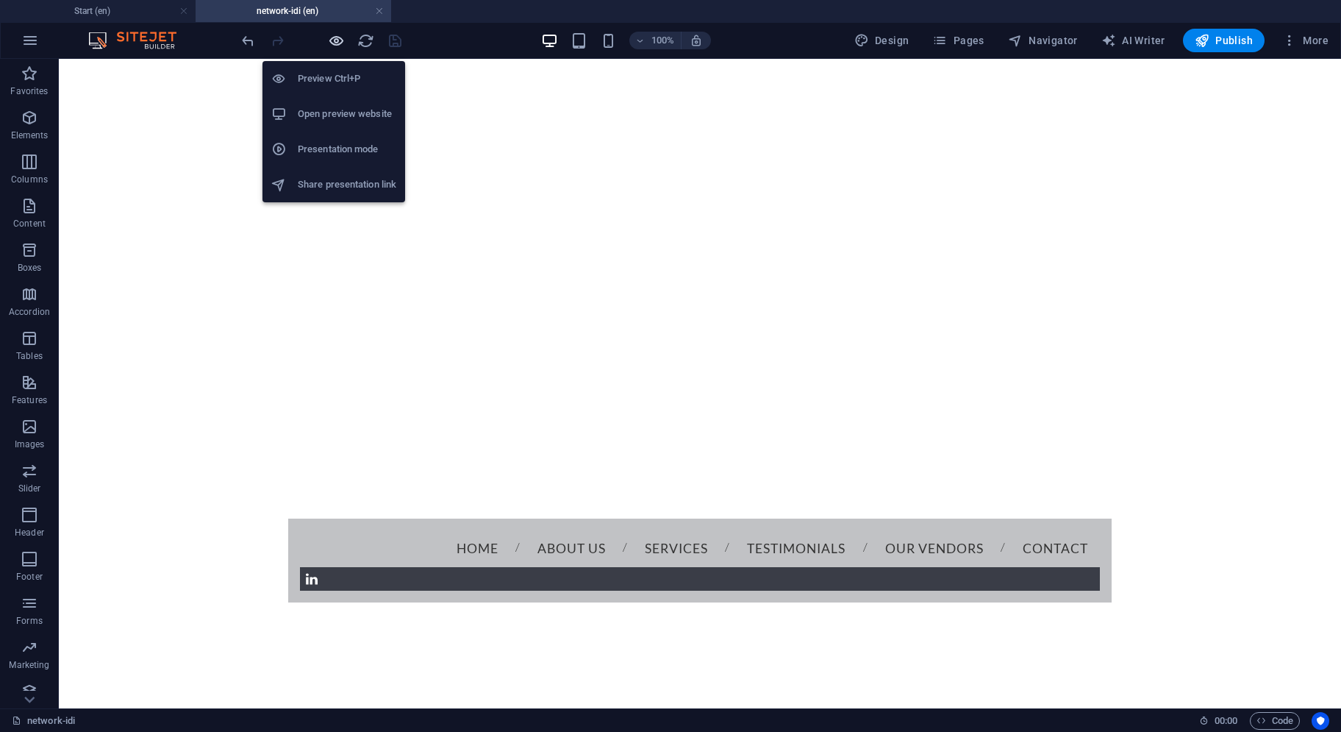
click at [340, 43] on icon "button" at bounding box center [336, 40] width 17 height 17
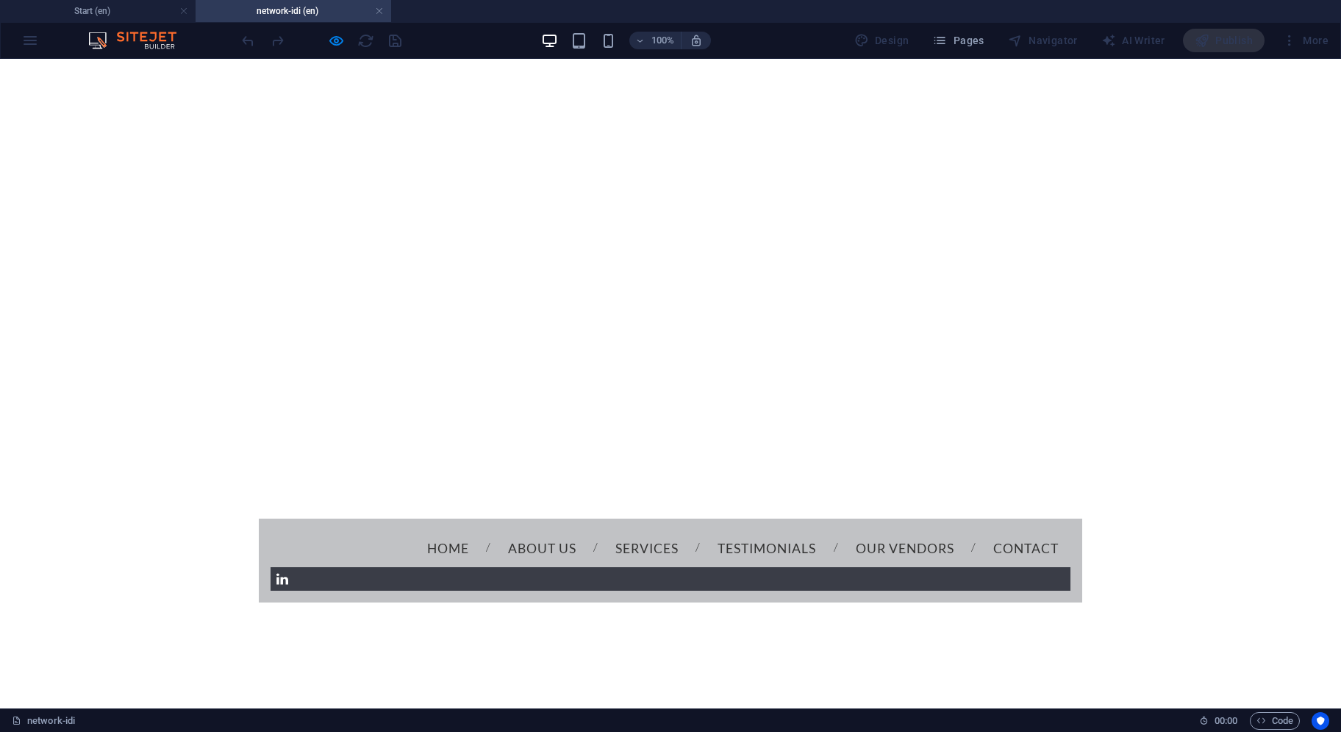
click at [496, 530] on link "About us" at bounding box center [542, 548] width 92 height 37
click at [416, 530] on link "Home" at bounding box center [448, 548] width 65 height 37
click at [302, 12] on h4 "network-idi (en)" at bounding box center [294, 11] width 196 height 16
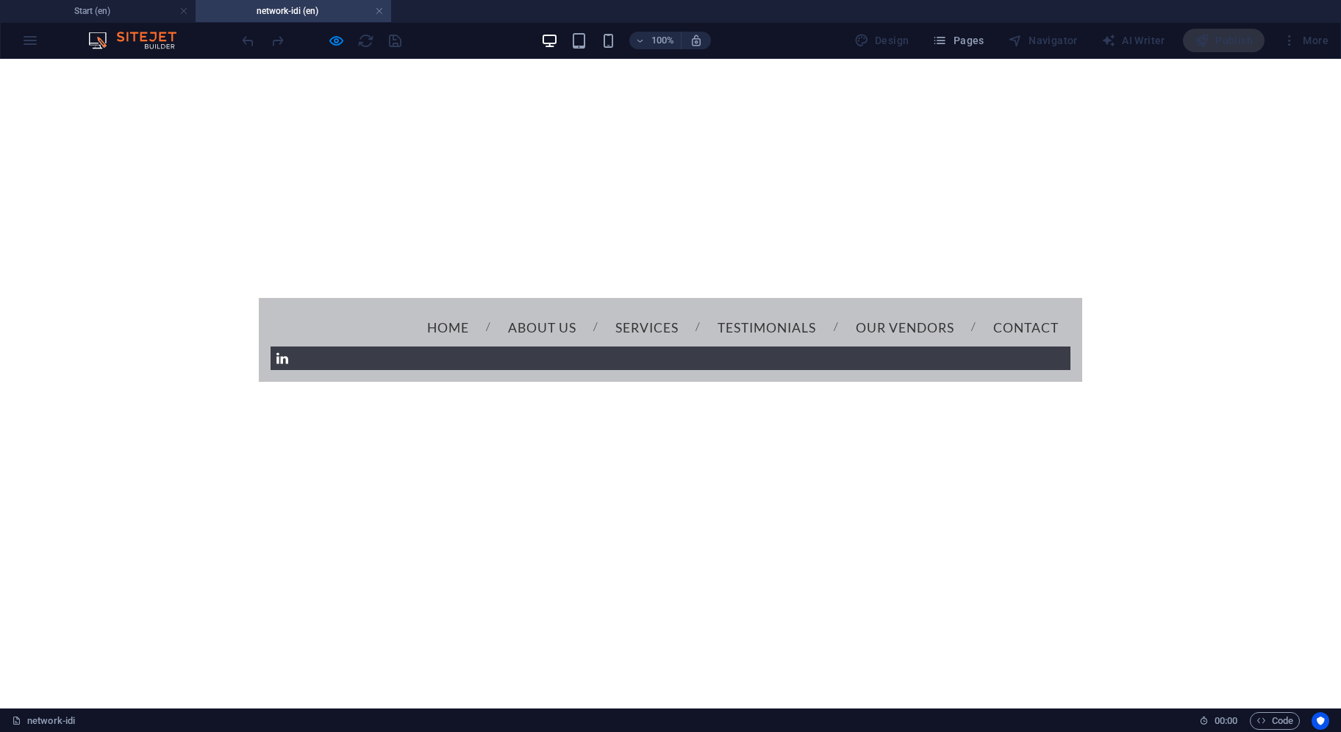
scroll to position [441, 0]
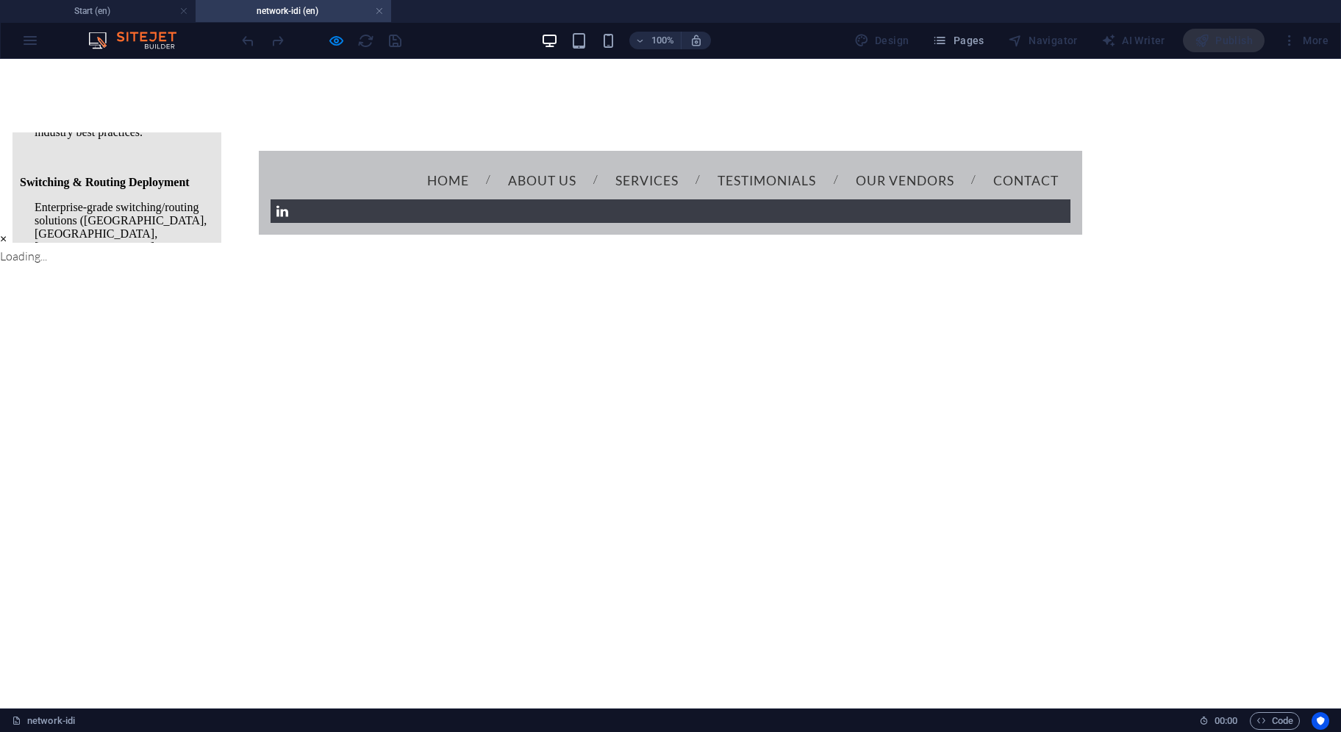
scroll to position [0, 0]
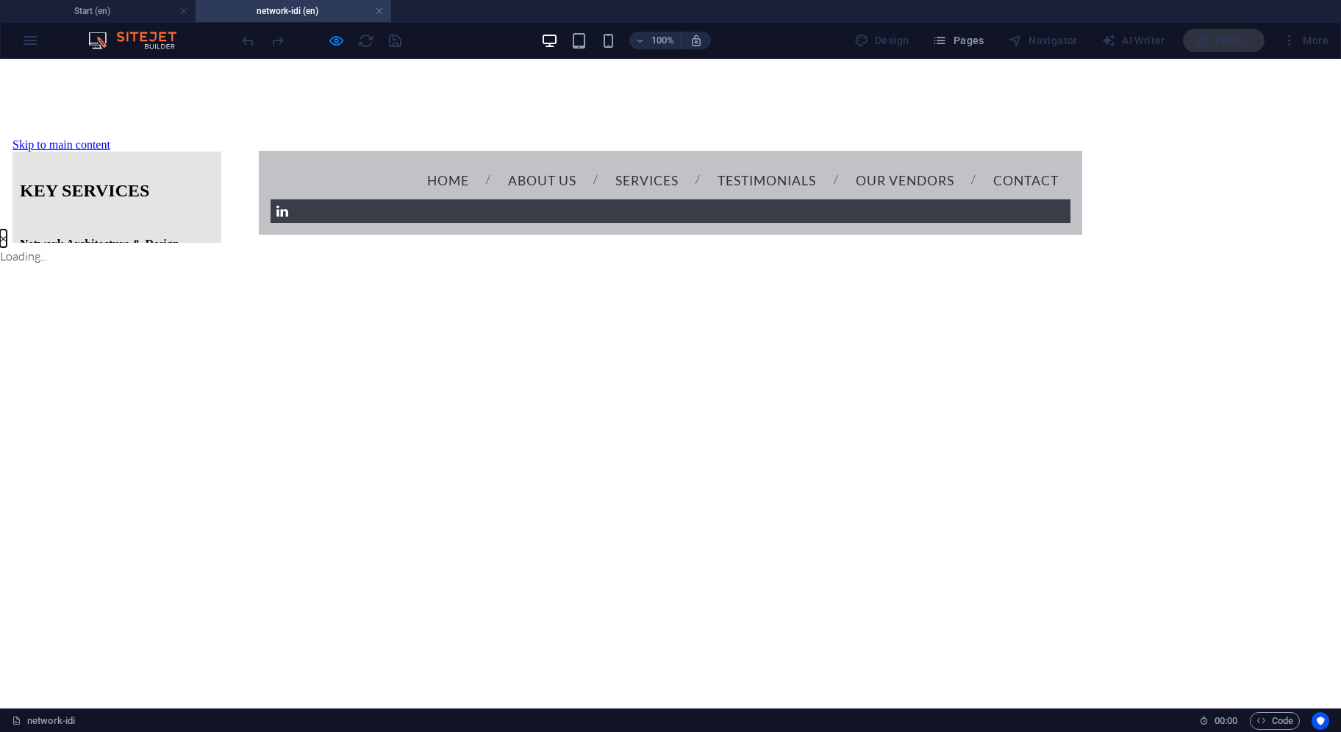
click at [7, 247] on button "×" at bounding box center [3, 238] width 7 height 18
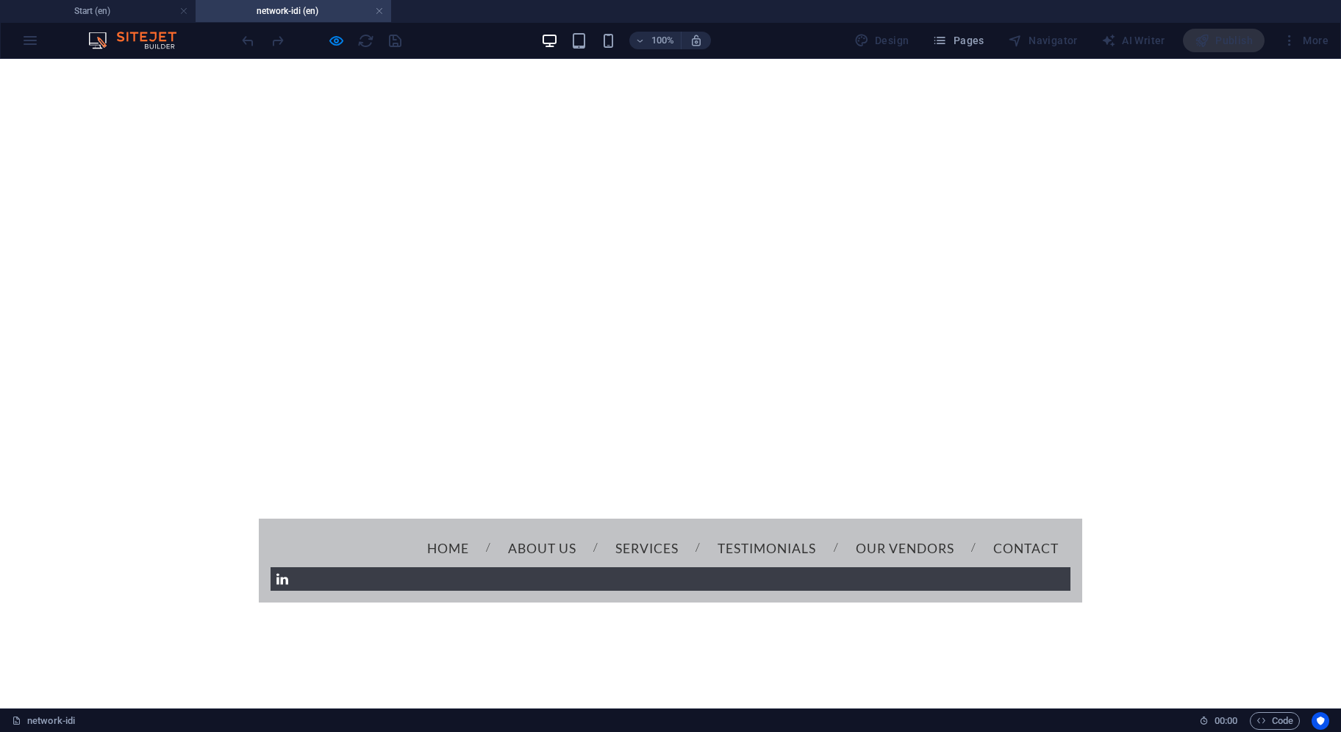
click at [496, 530] on link "About us" at bounding box center [542, 548] width 92 height 37
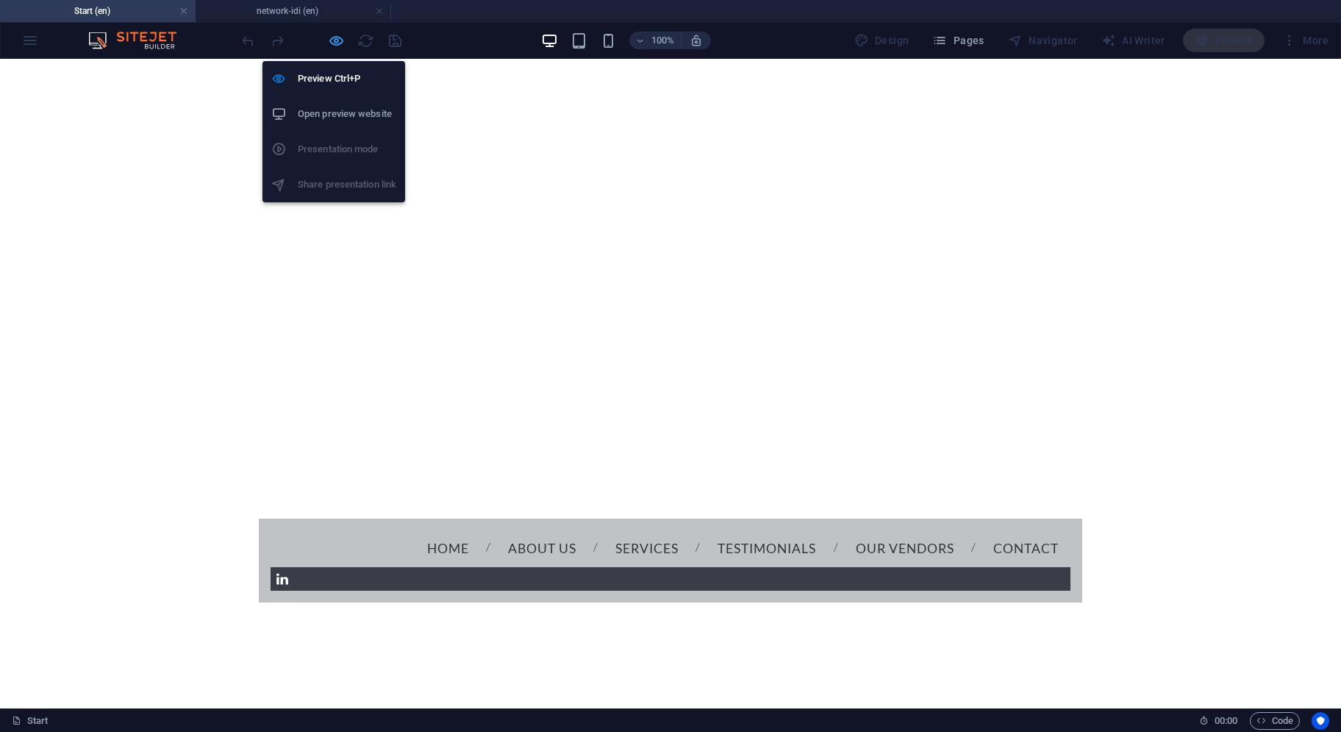
click at [331, 36] on icon "button" at bounding box center [336, 40] width 17 height 17
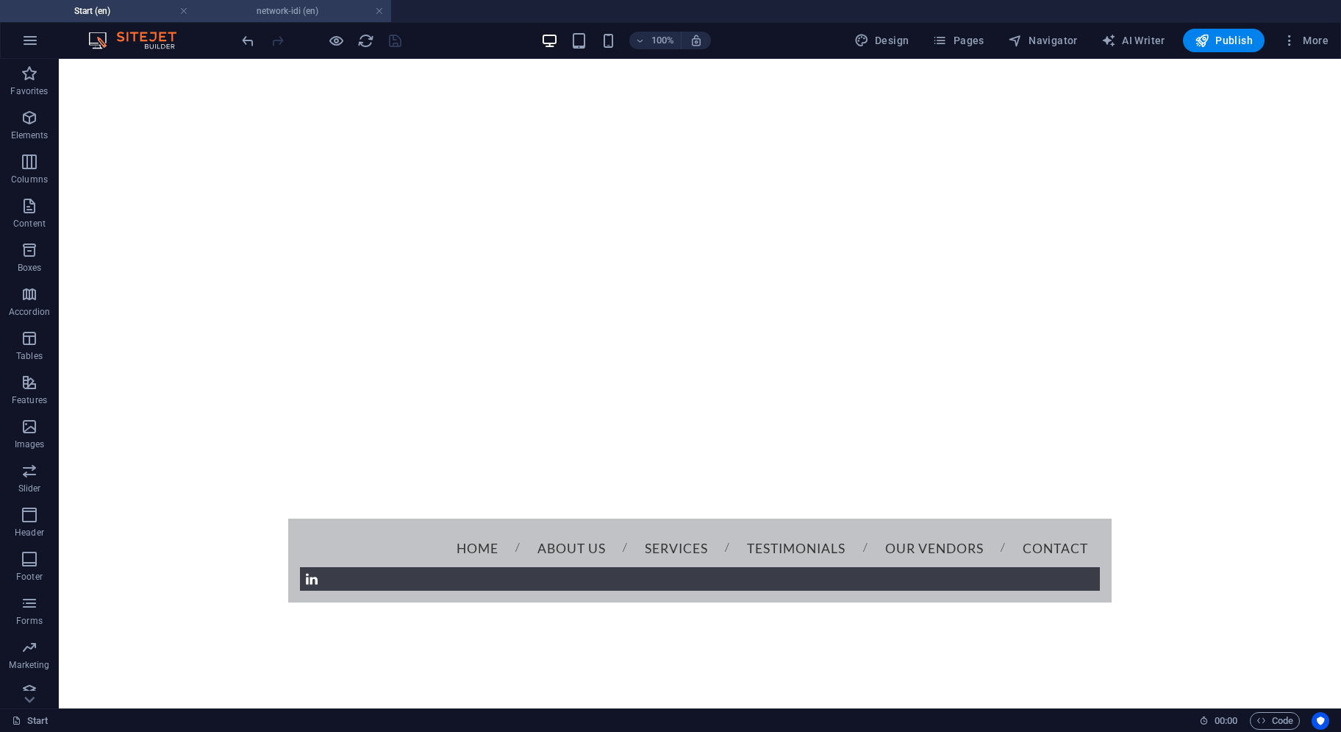
click at [306, 10] on h4 "network-idi (en)" at bounding box center [294, 11] width 196 height 16
click at [385, 69] on button at bounding box center [380, 68] width 18 height 18
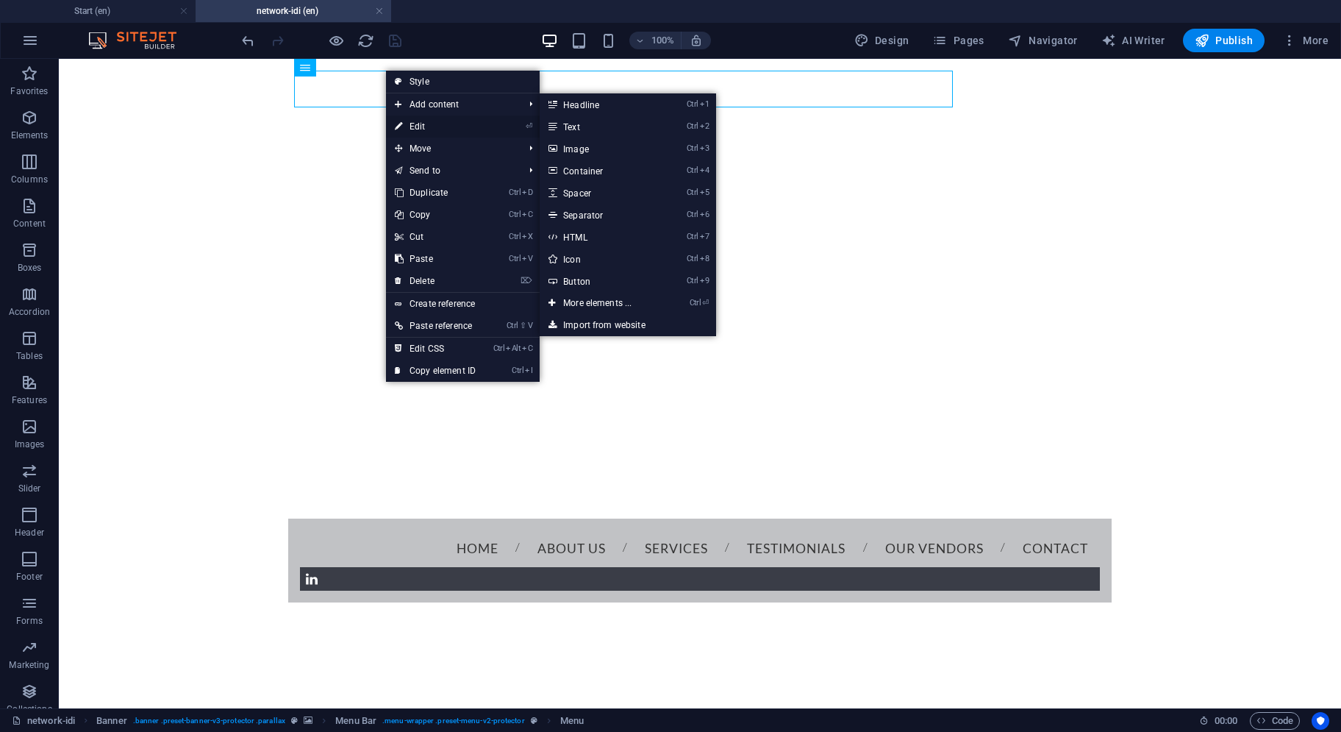
click at [416, 121] on link "⏎ Edit" at bounding box center [435, 126] width 99 height 22
select select
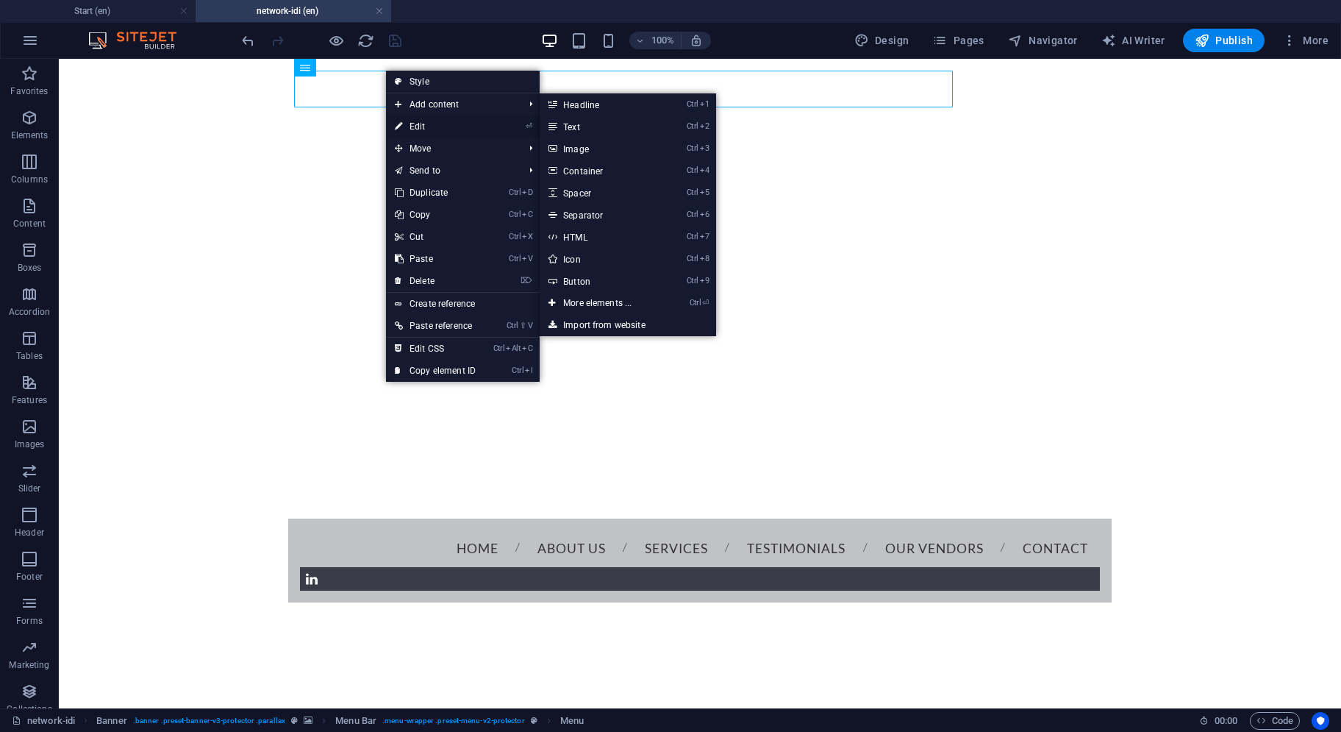
select select
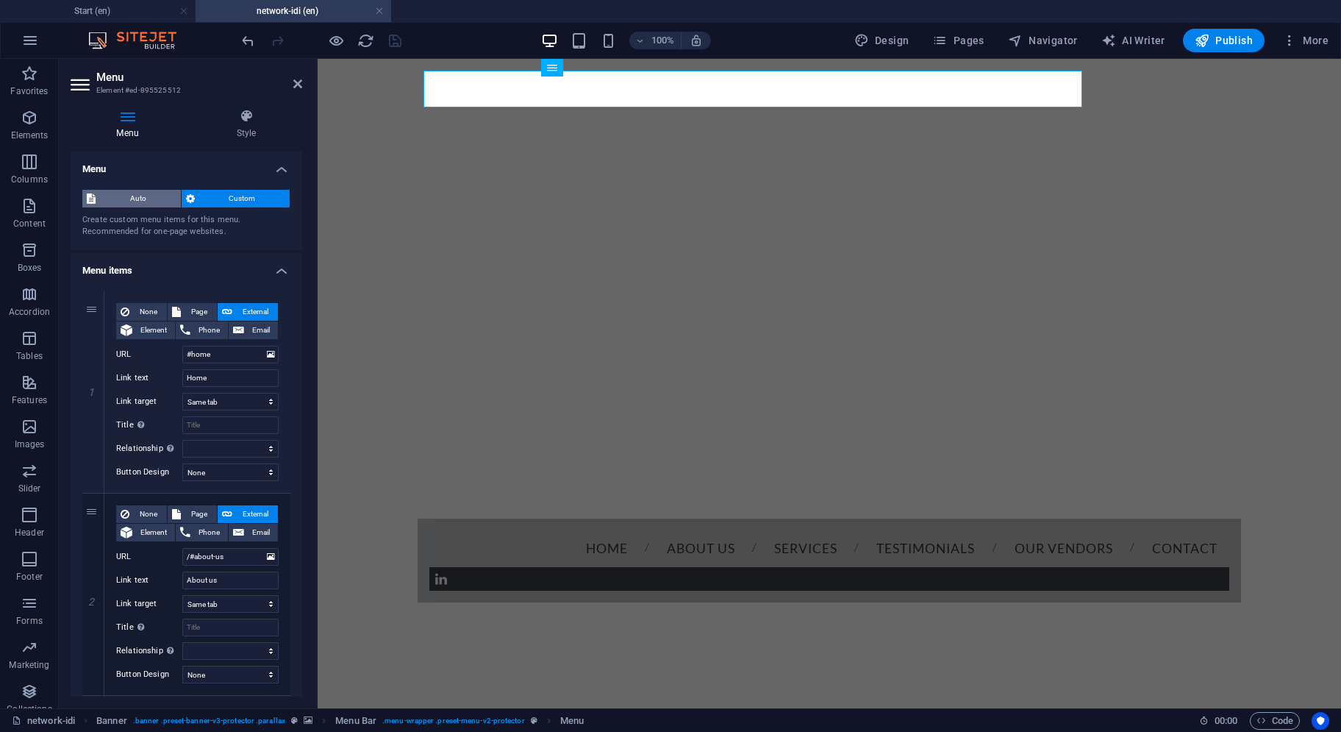
click at [154, 198] on span "Auto" at bounding box center [138, 199] width 76 height 18
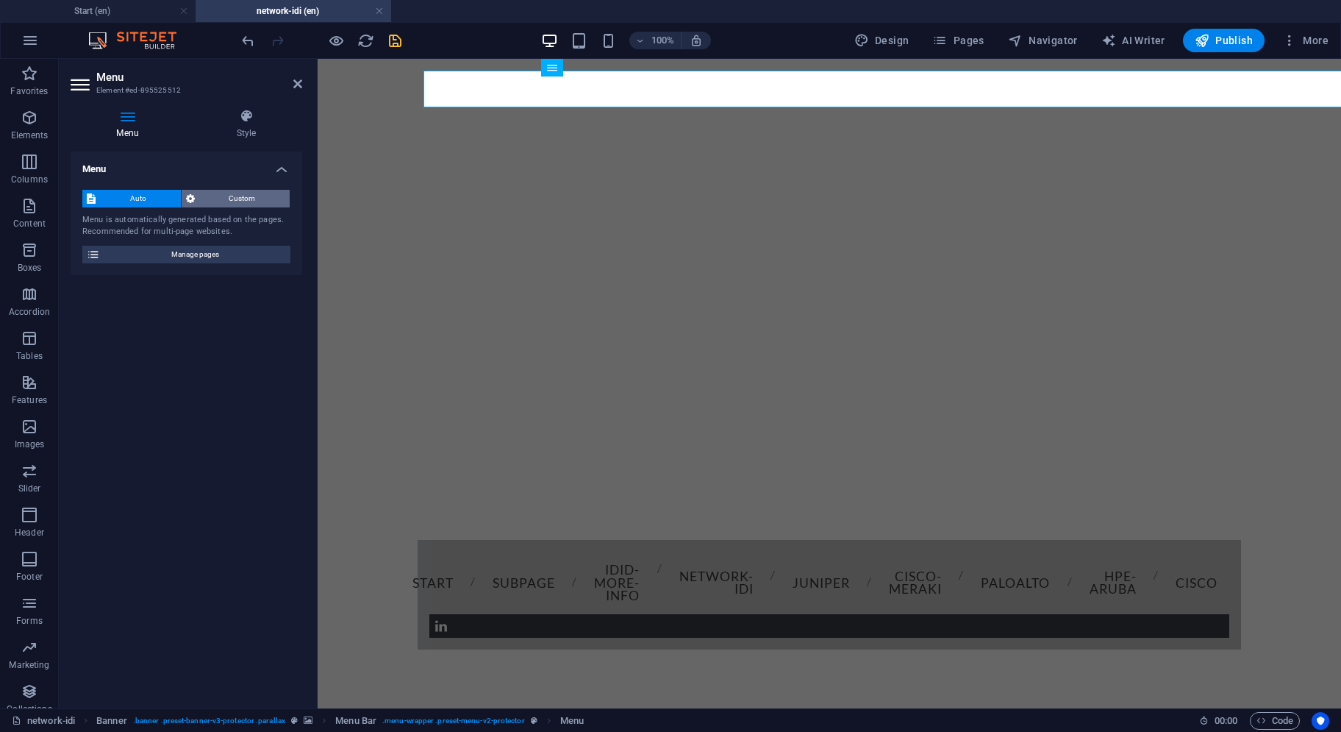
click at [216, 199] on span "Custom" at bounding box center [242, 199] width 87 height 18
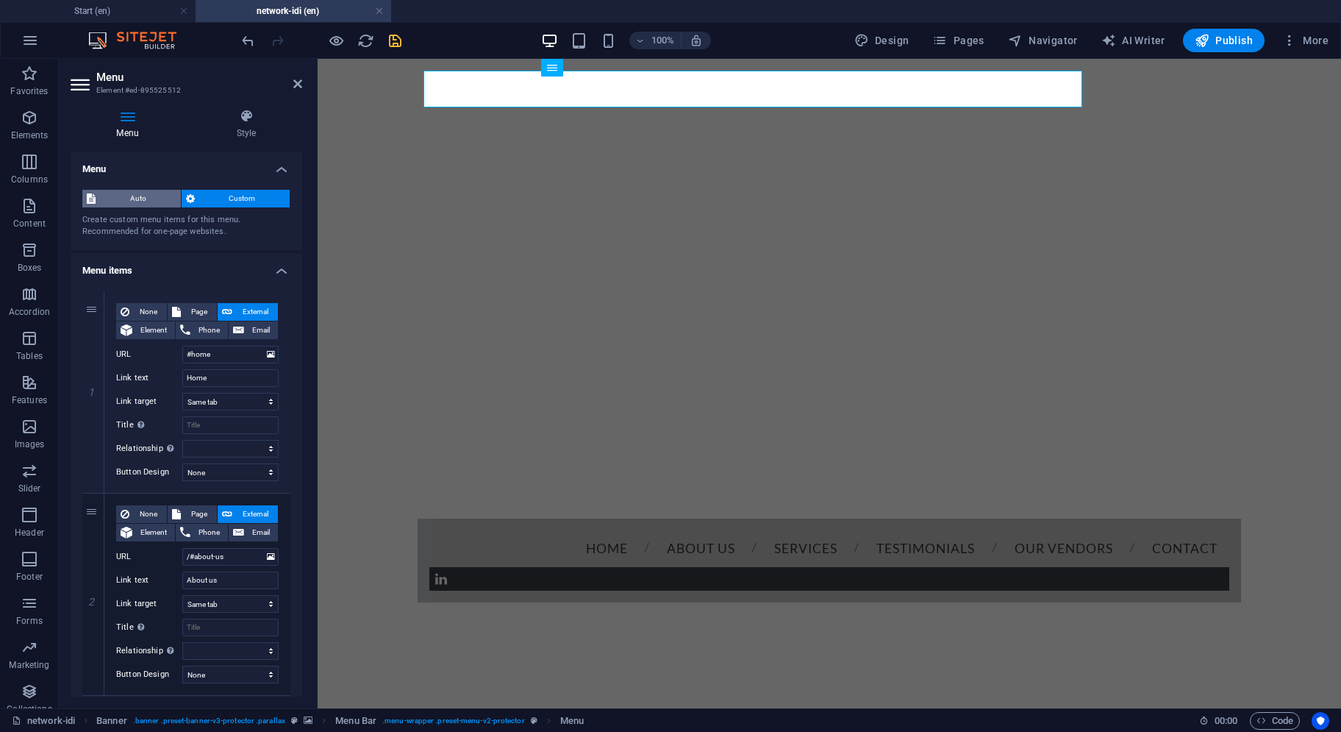
click at [138, 201] on span "Auto" at bounding box center [138, 199] width 76 height 18
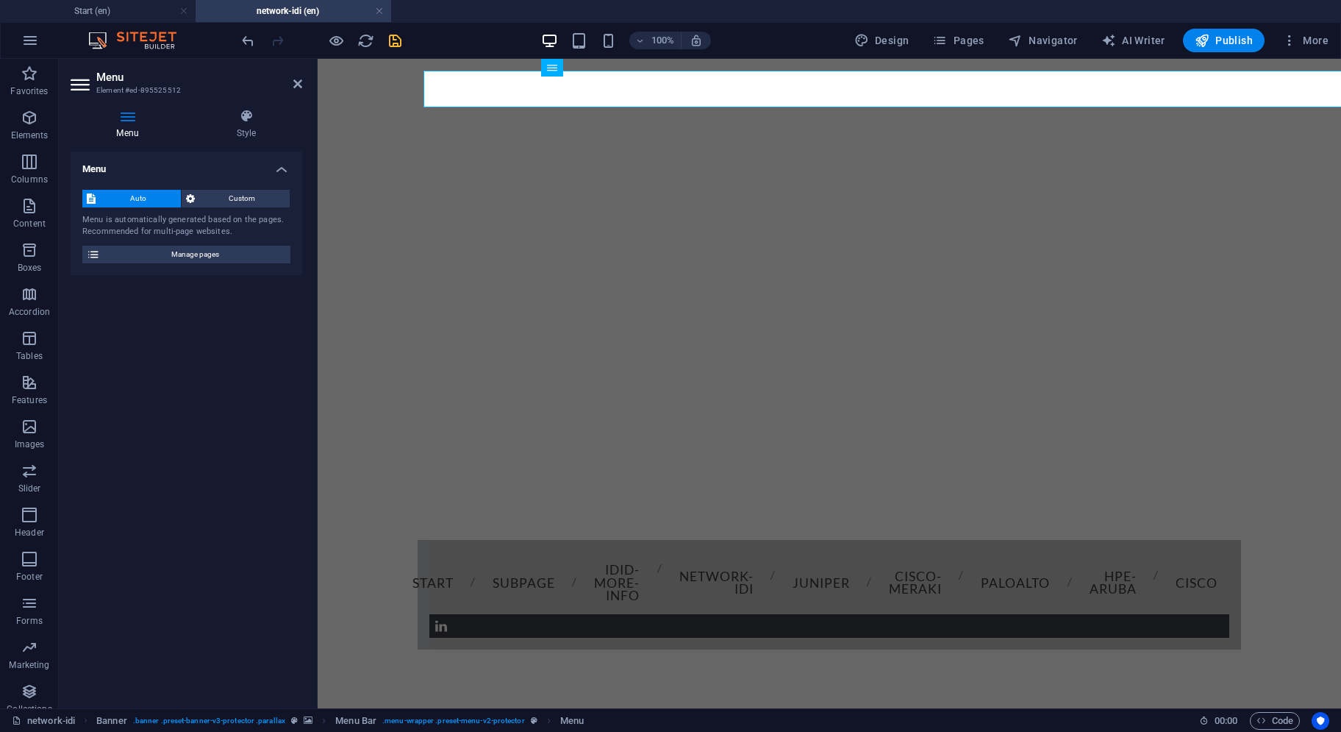
click at [391, 40] on icon "save" at bounding box center [395, 40] width 17 height 17
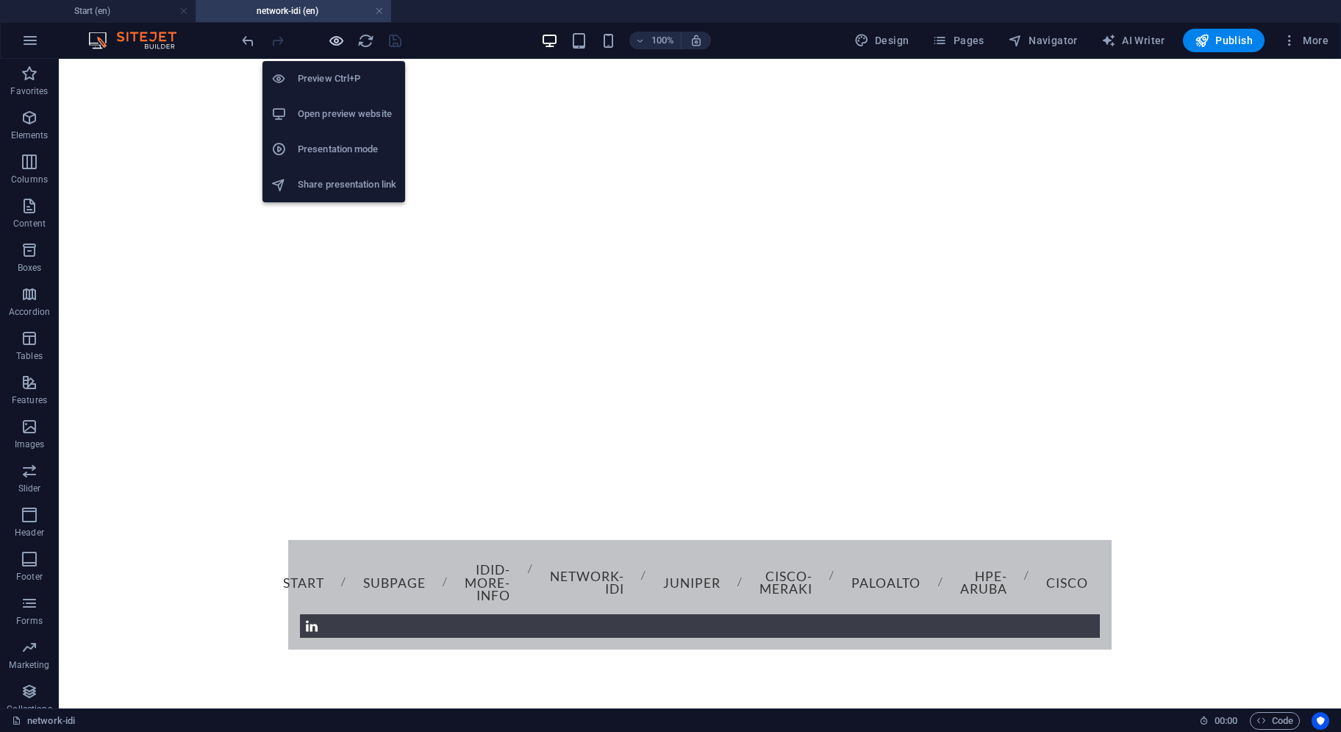
click at [335, 42] on icon "button" at bounding box center [336, 40] width 17 height 17
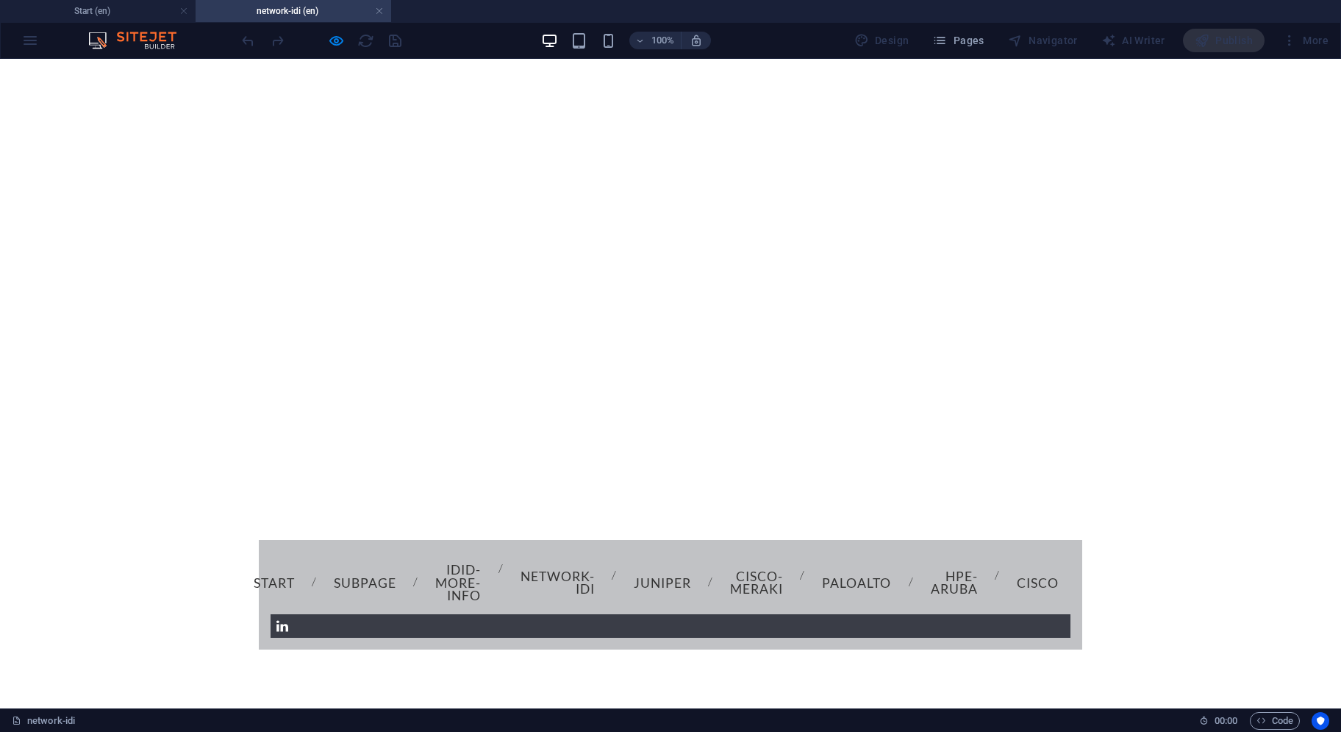
click at [405, 565] on link "Subpage" at bounding box center [365, 583] width 86 height 37
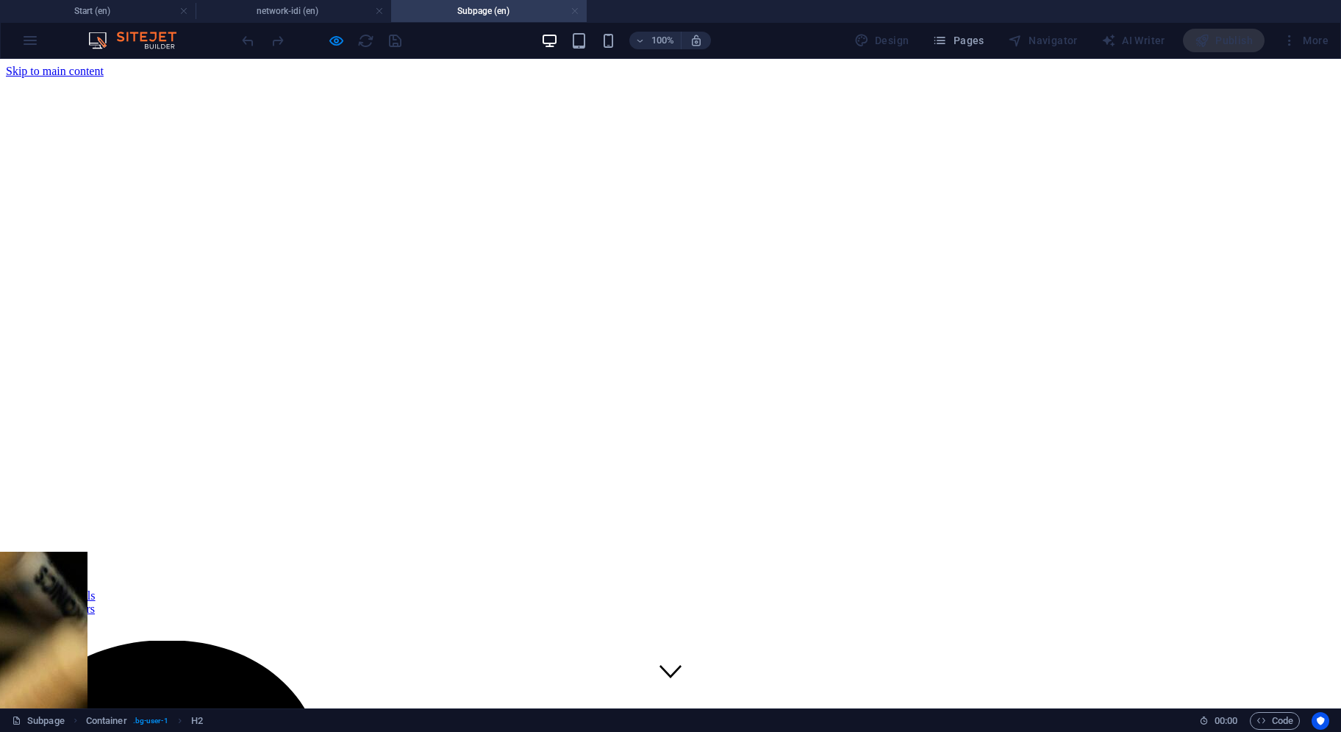
click at [575, 12] on link at bounding box center [575, 11] width 9 height 14
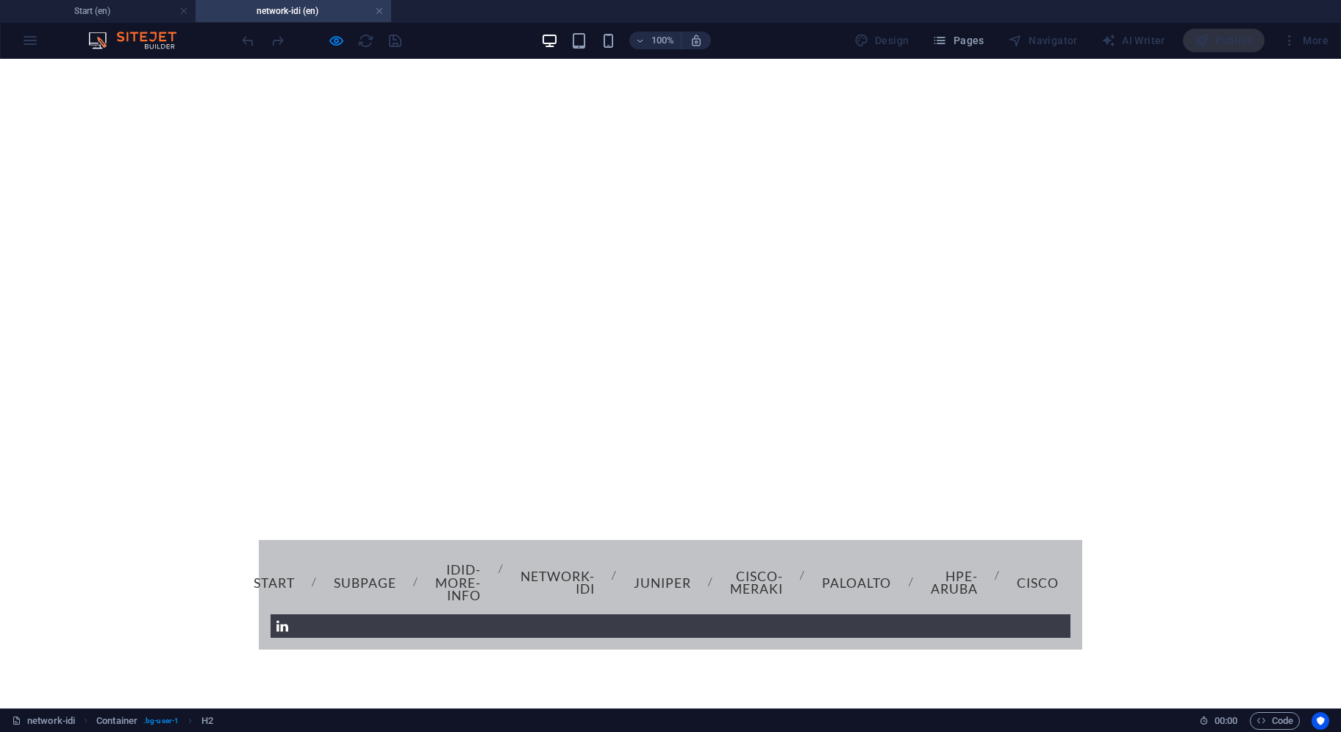
click at [307, 565] on link "Start" at bounding box center [274, 583] width 65 height 37
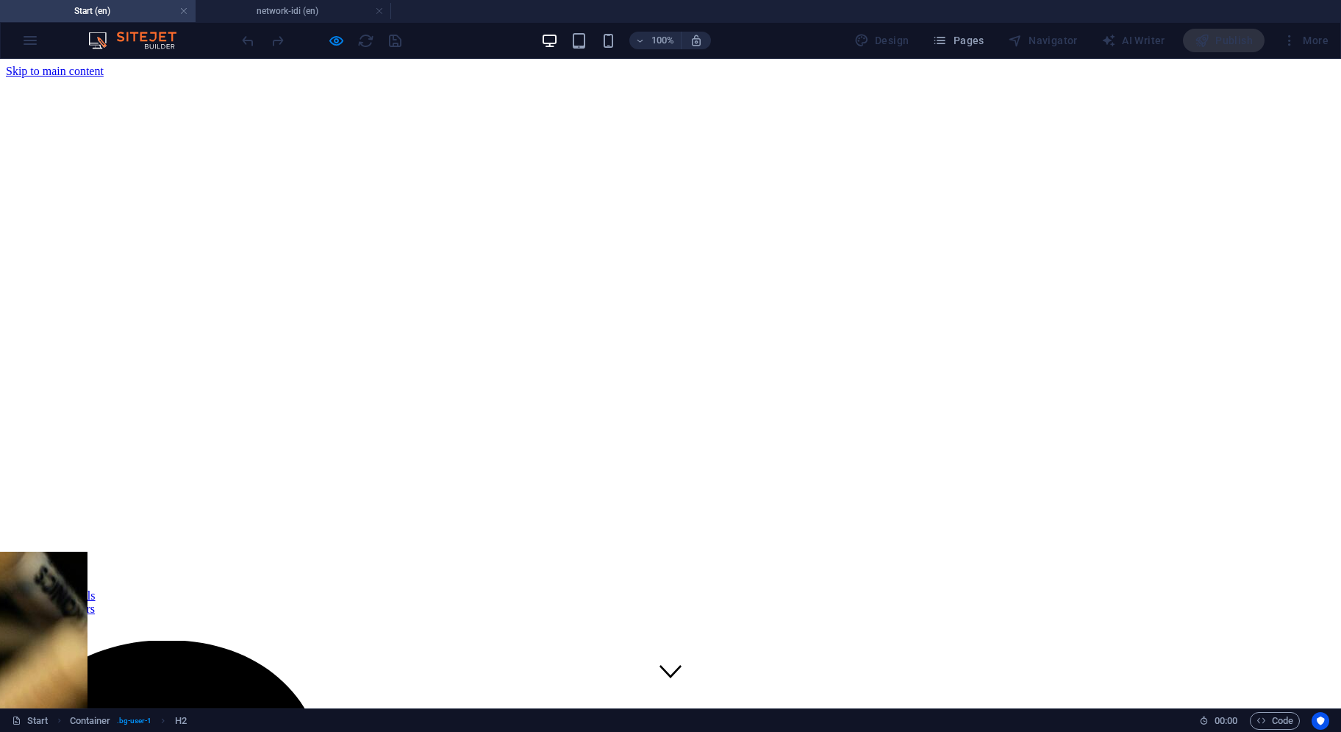
scroll to position [441, 0]
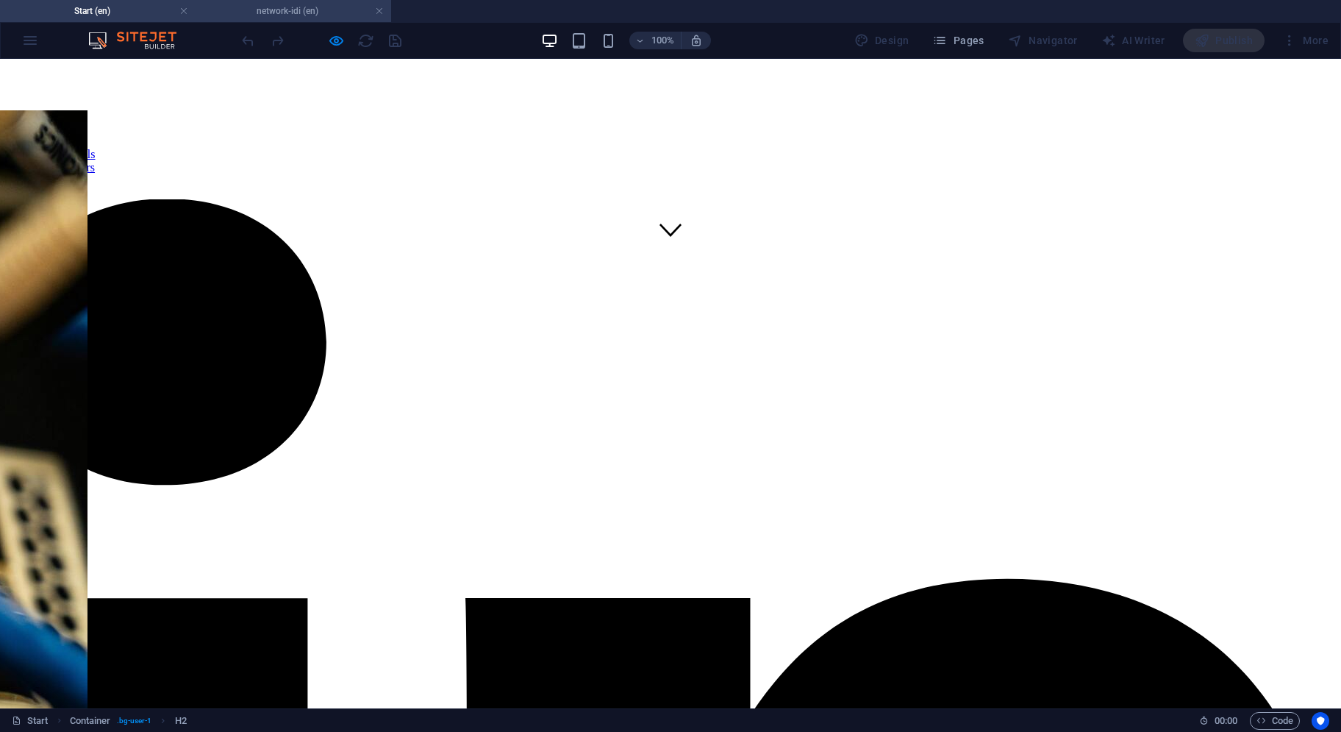
click at [265, 7] on h4 "network-idi (en)" at bounding box center [294, 11] width 196 height 16
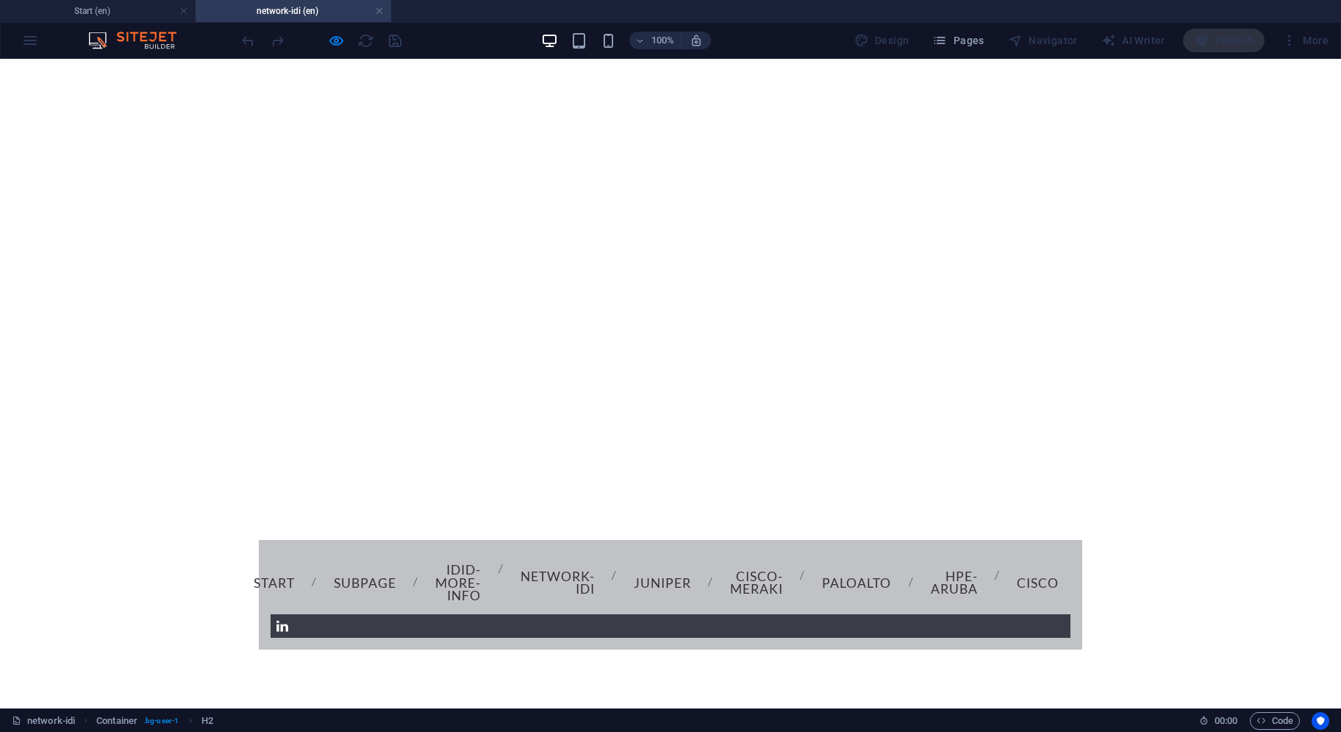
click at [388, 565] on link "Subpage" at bounding box center [365, 583] width 86 height 37
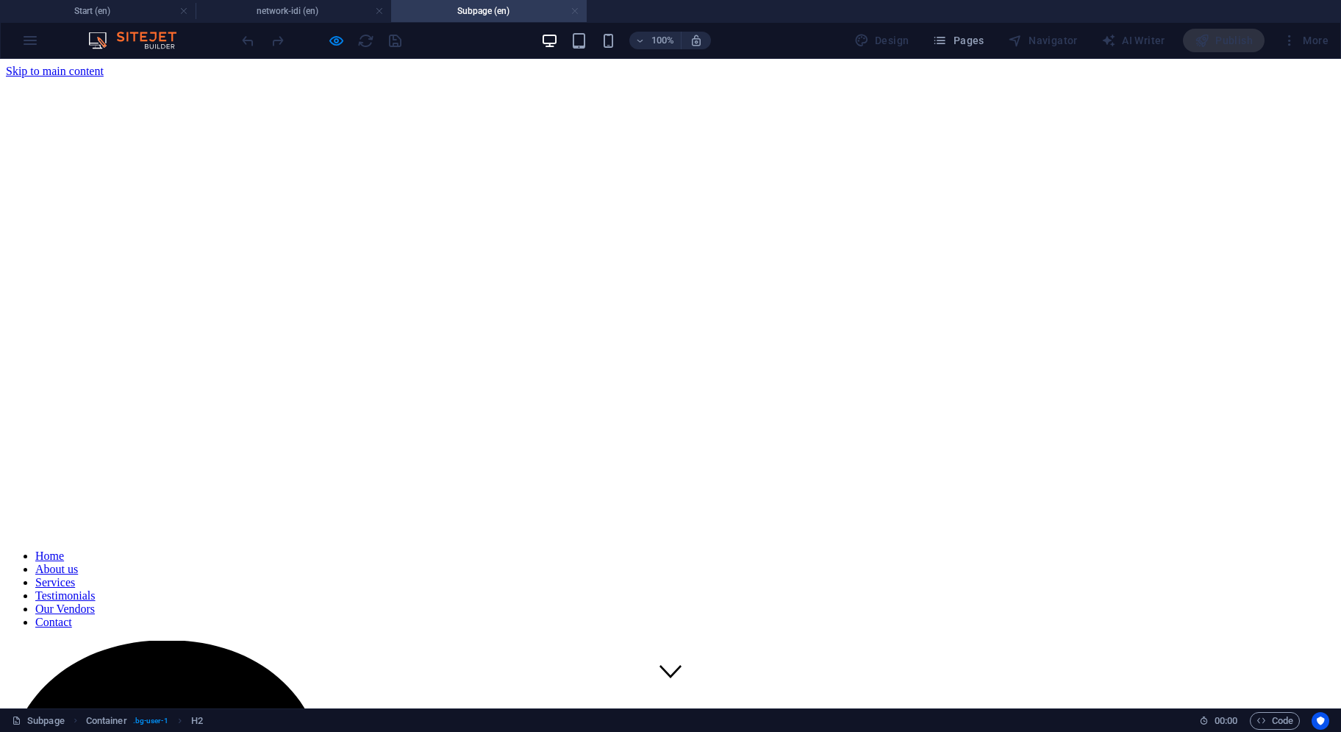
click at [572, 9] on link at bounding box center [575, 11] width 9 height 14
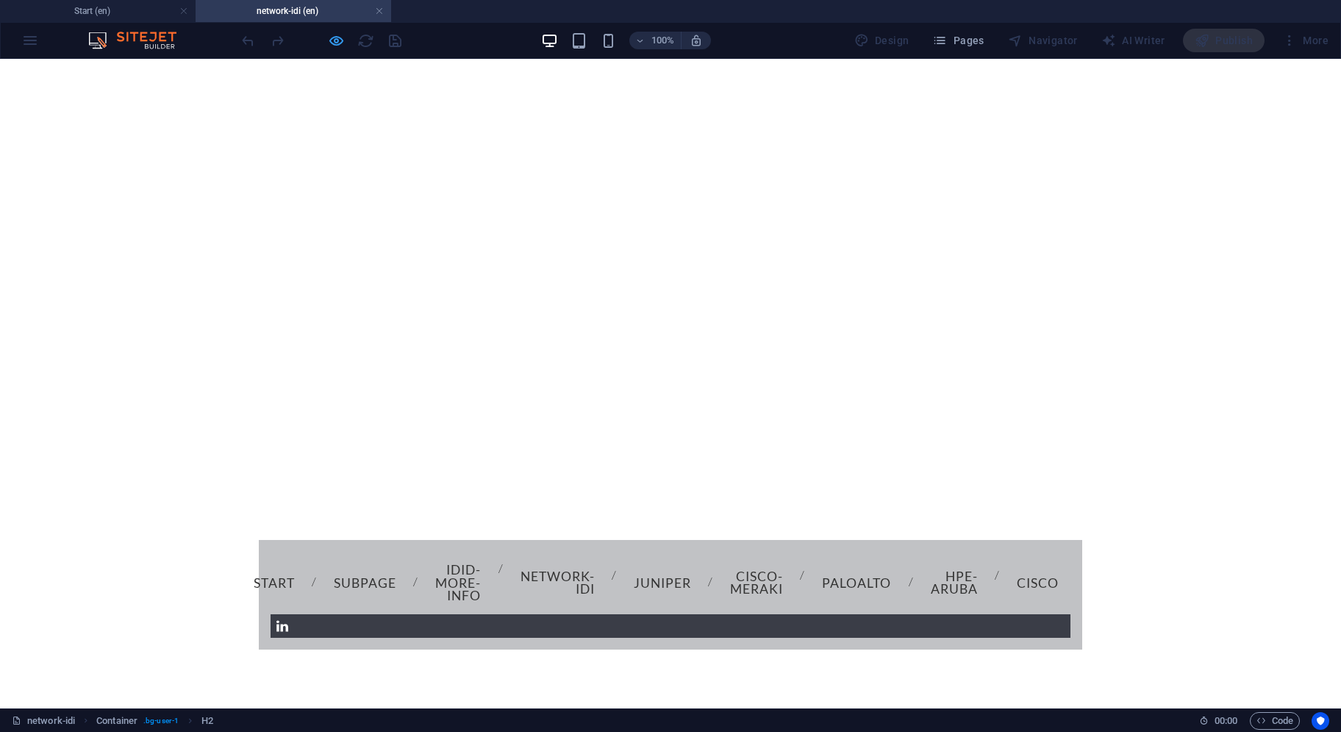
click at [339, 40] on icon "button" at bounding box center [336, 40] width 17 height 17
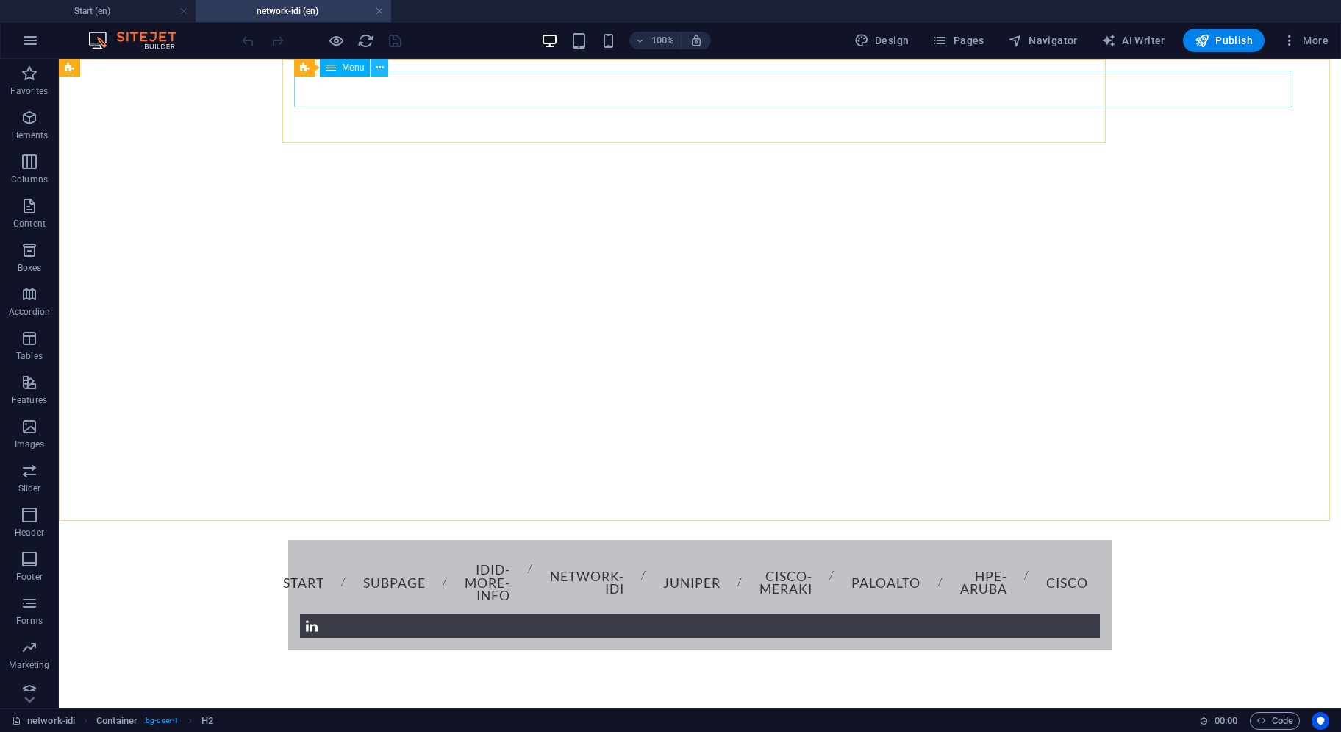
click at [374, 71] on button at bounding box center [380, 68] width 18 height 18
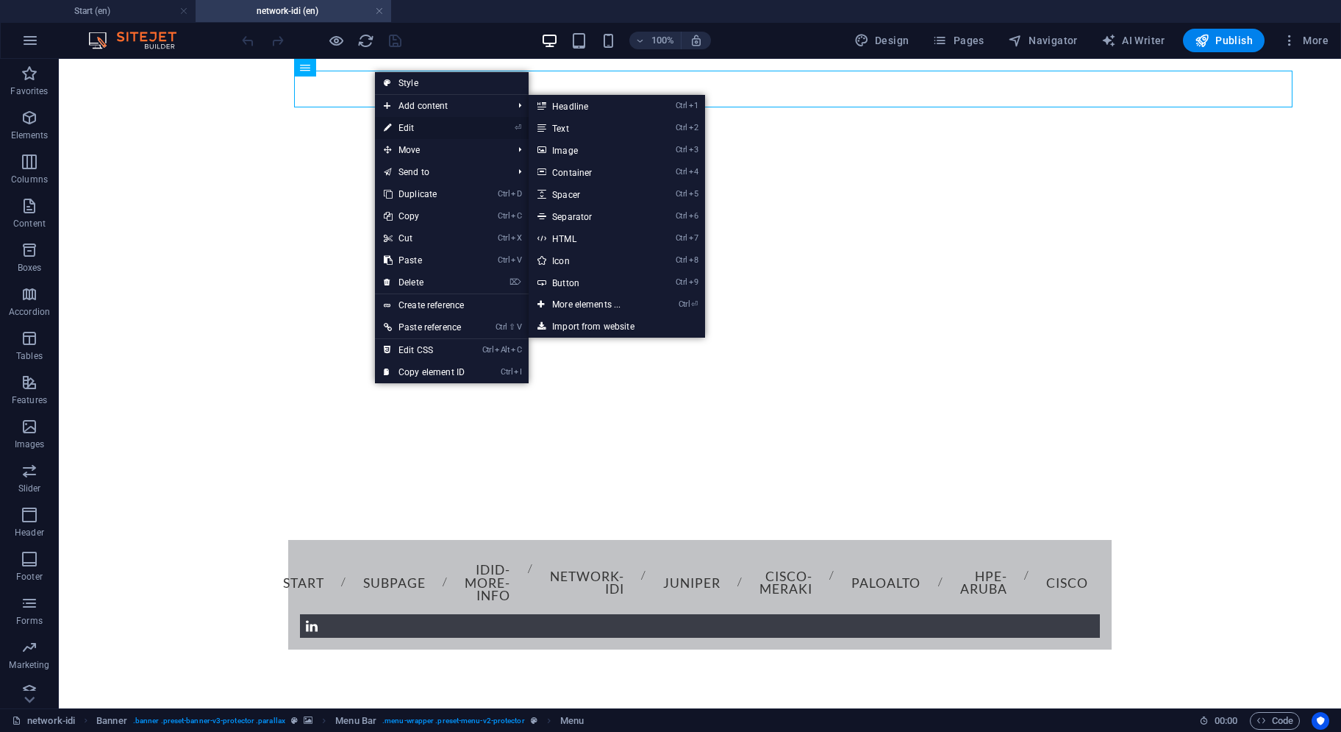
click at [405, 124] on link "⏎ Edit" at bounding box center [424, 128] width 99 height 22
select select
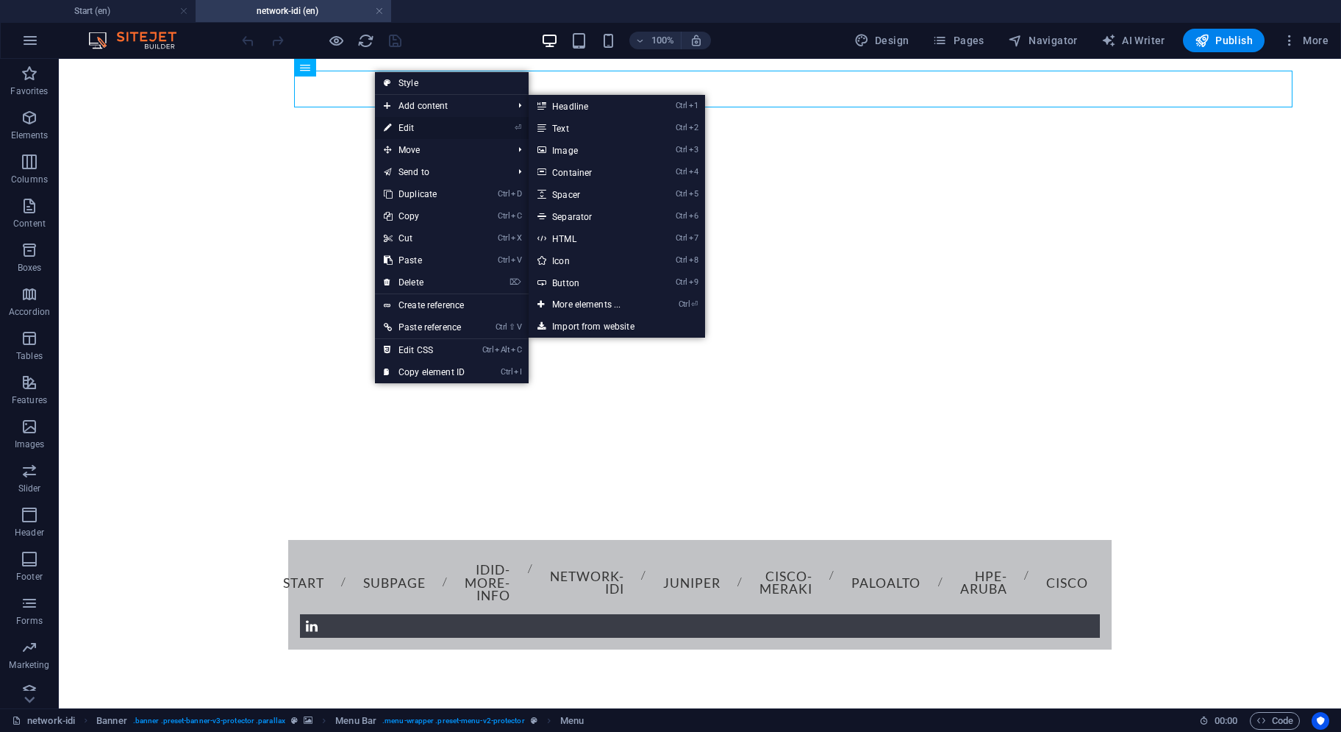
select select
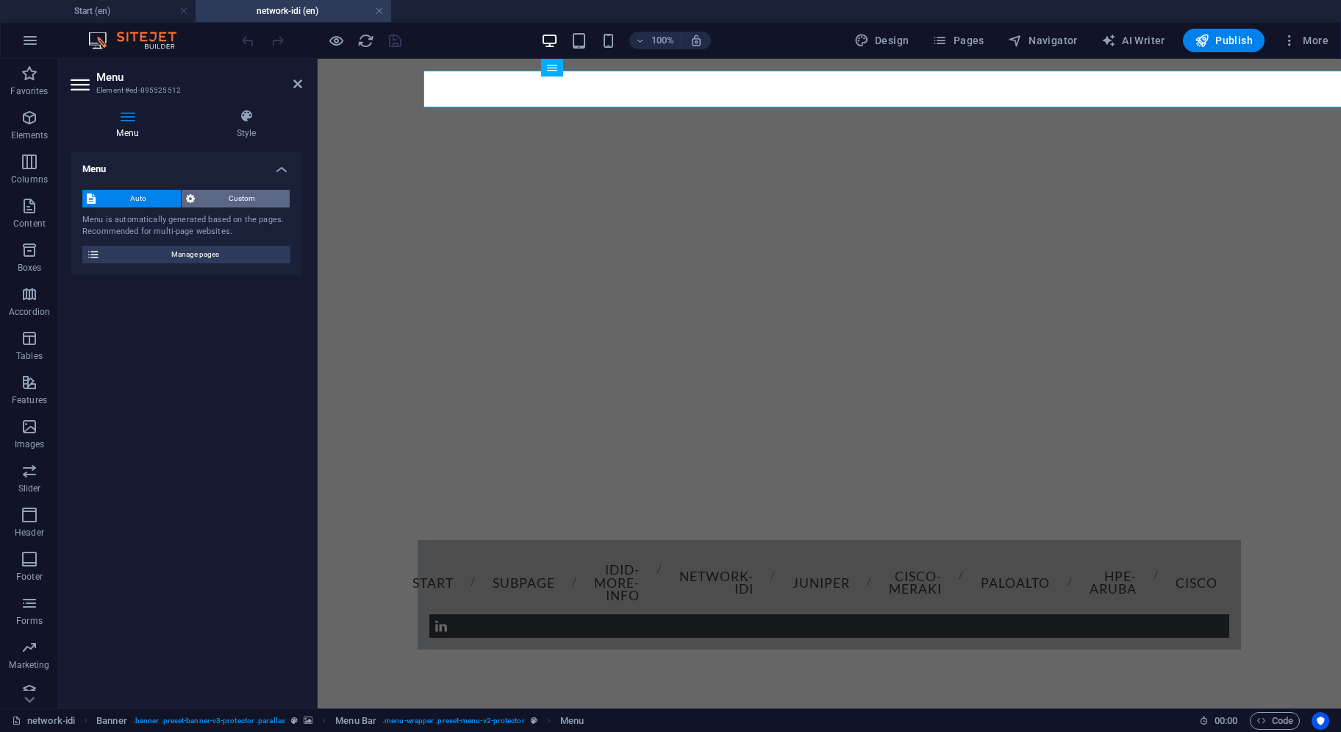
click at [277, 194] on span "Custom" at bounding box center [242, 199] width 87 height 18
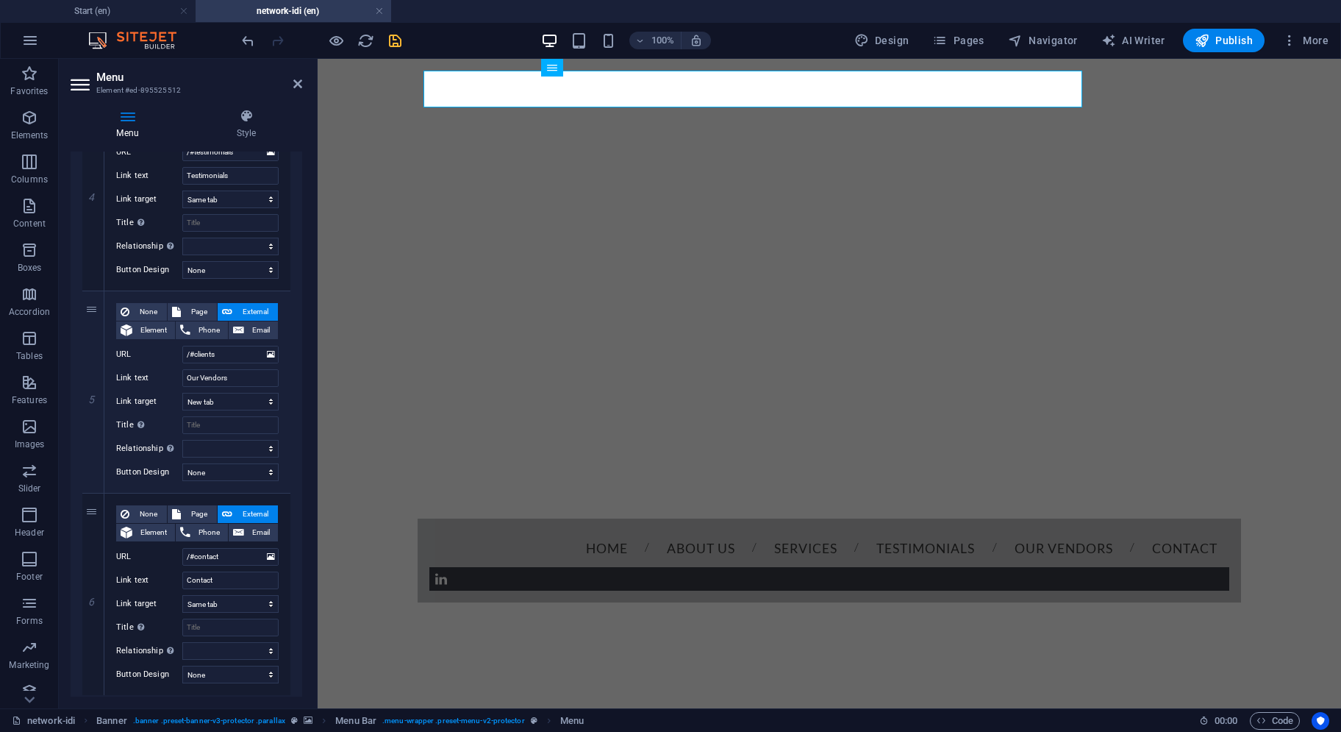
scroll to position [847, 0]
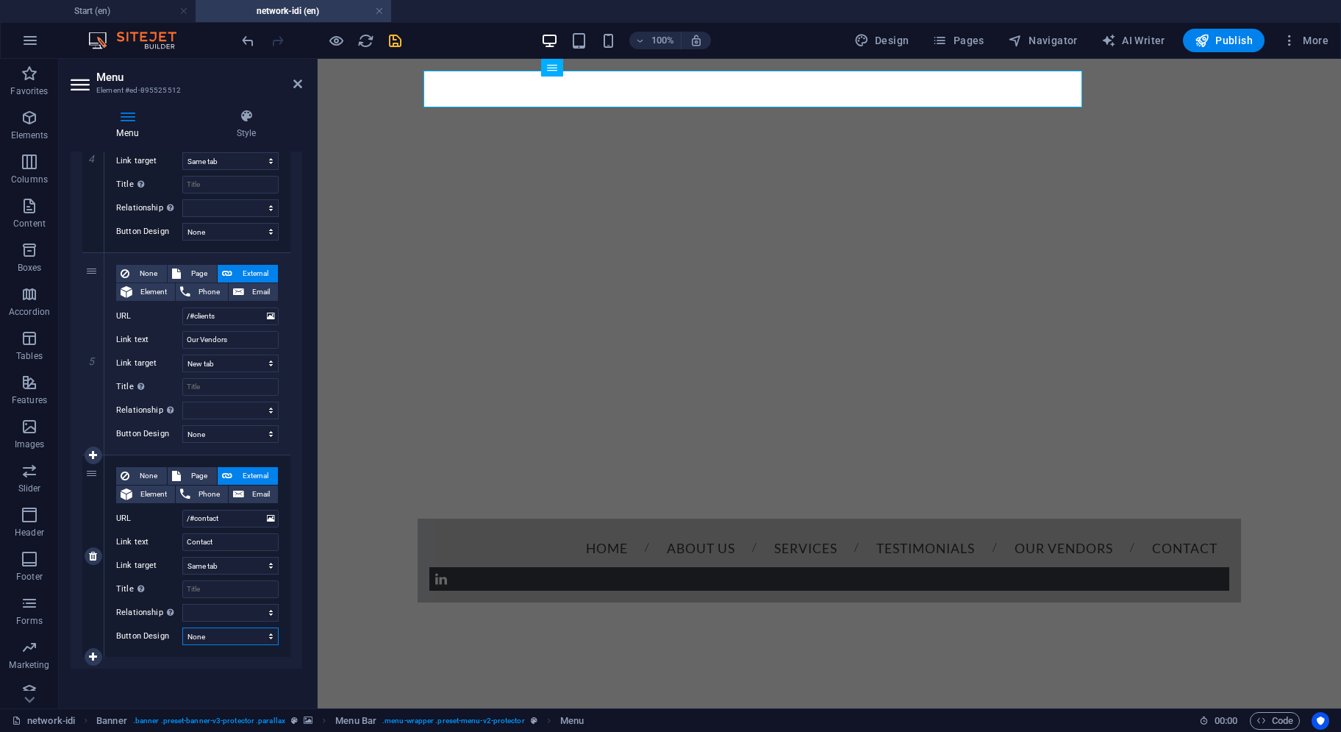
click at [215, 641] on select "None Default Primary Secondary" at bounding box center [230, 636] width 96 height 18
select select "primary"
click at [182, 627] on select "None Default Primary Secondary" at bounding box center [230, 636] width 96 height 18
select select
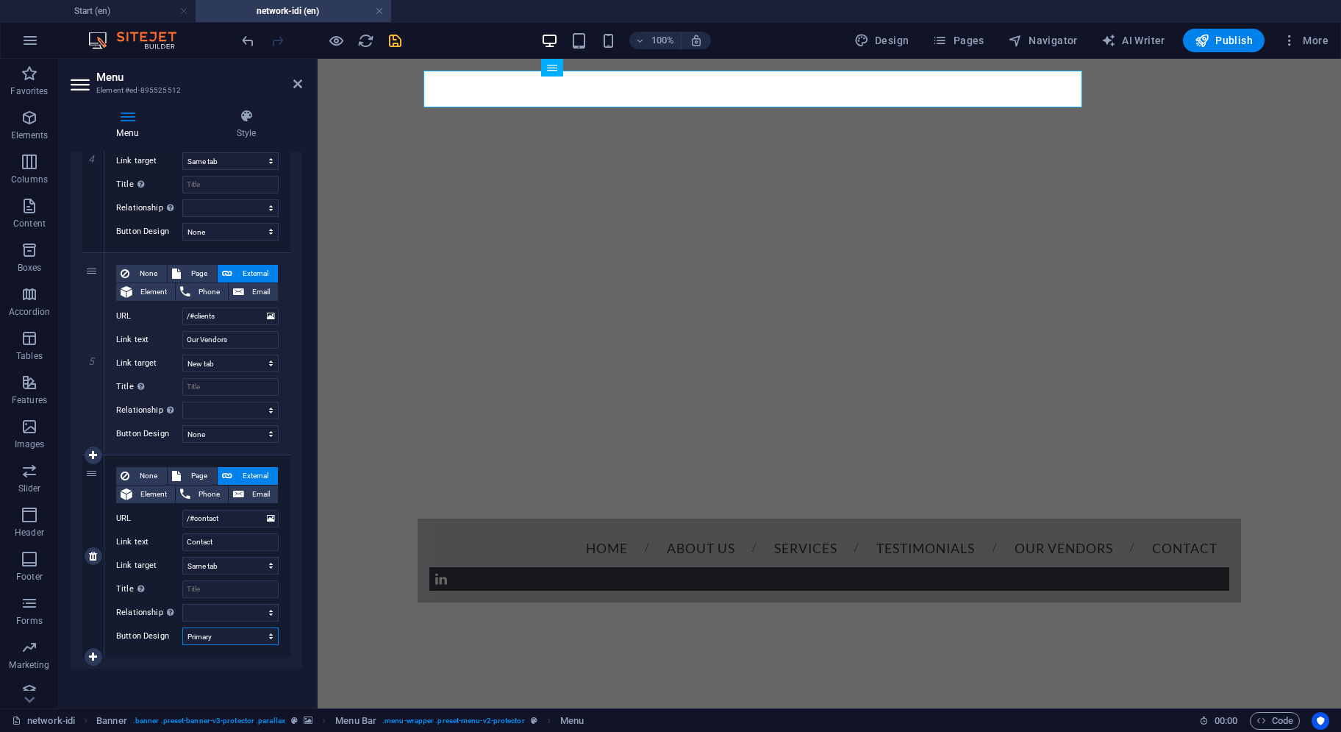
select select
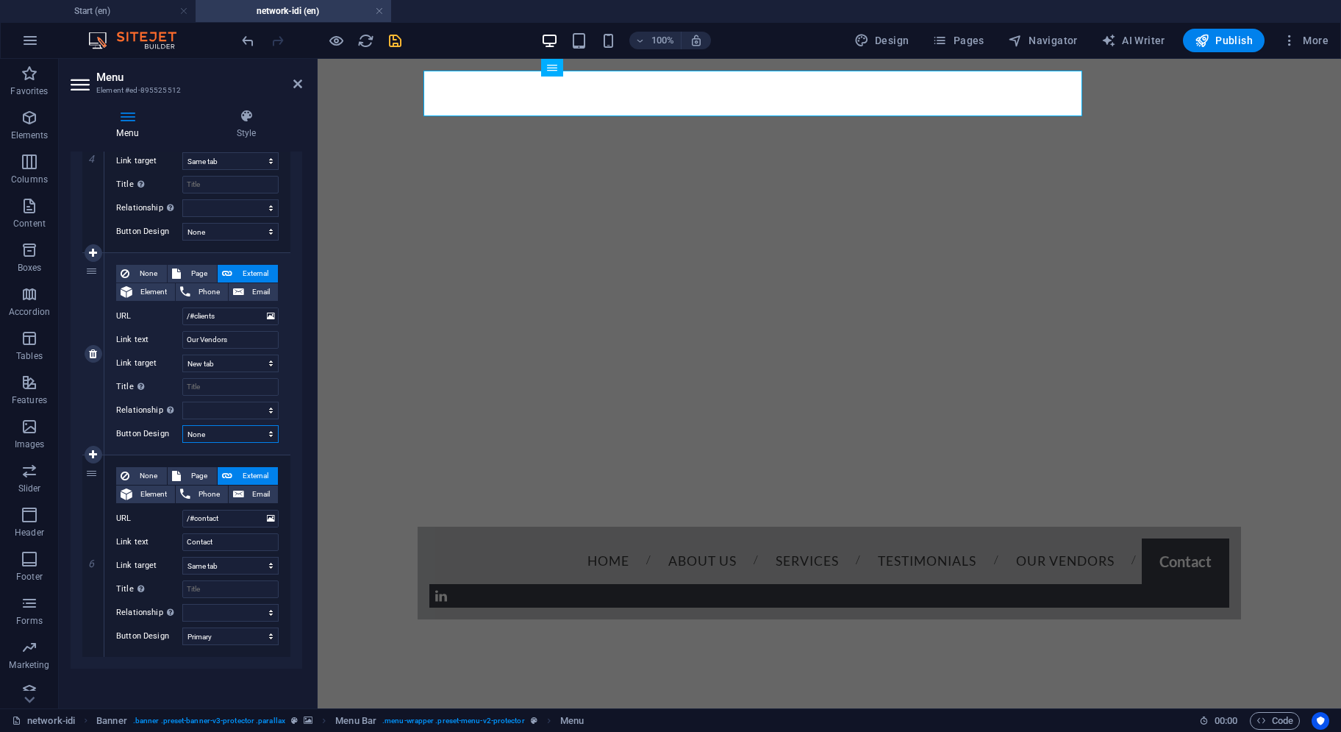
click at [238, 429] on select "None Default Primary Secondary" at bounding box center [230, 434] width 96 height 18
select select "primary"
click at [182, 425] on select "None Default Primary Secondary" at bounding box center [230, 434] width 96 height 18
select select
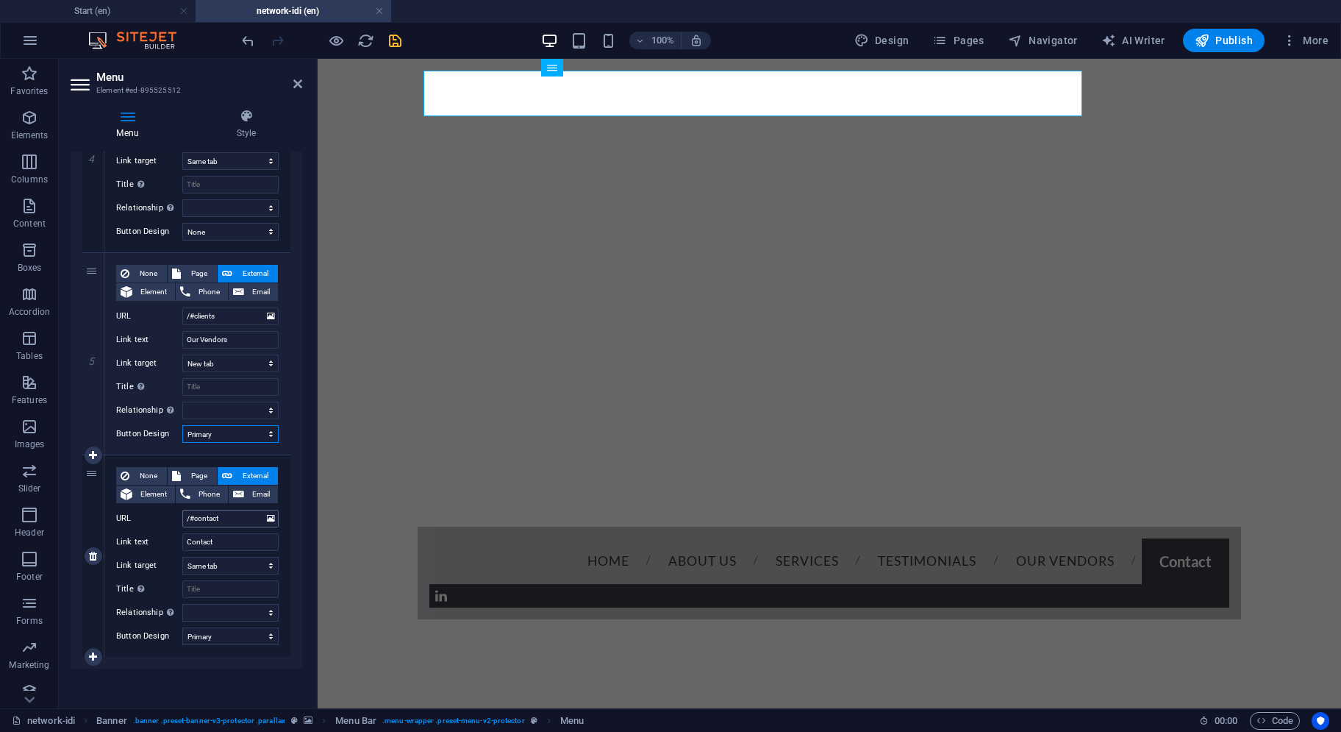
select select
click at [234, 231] on select "None Default Primary Secondary" at bounding box center [230, 232] width 96 height 18
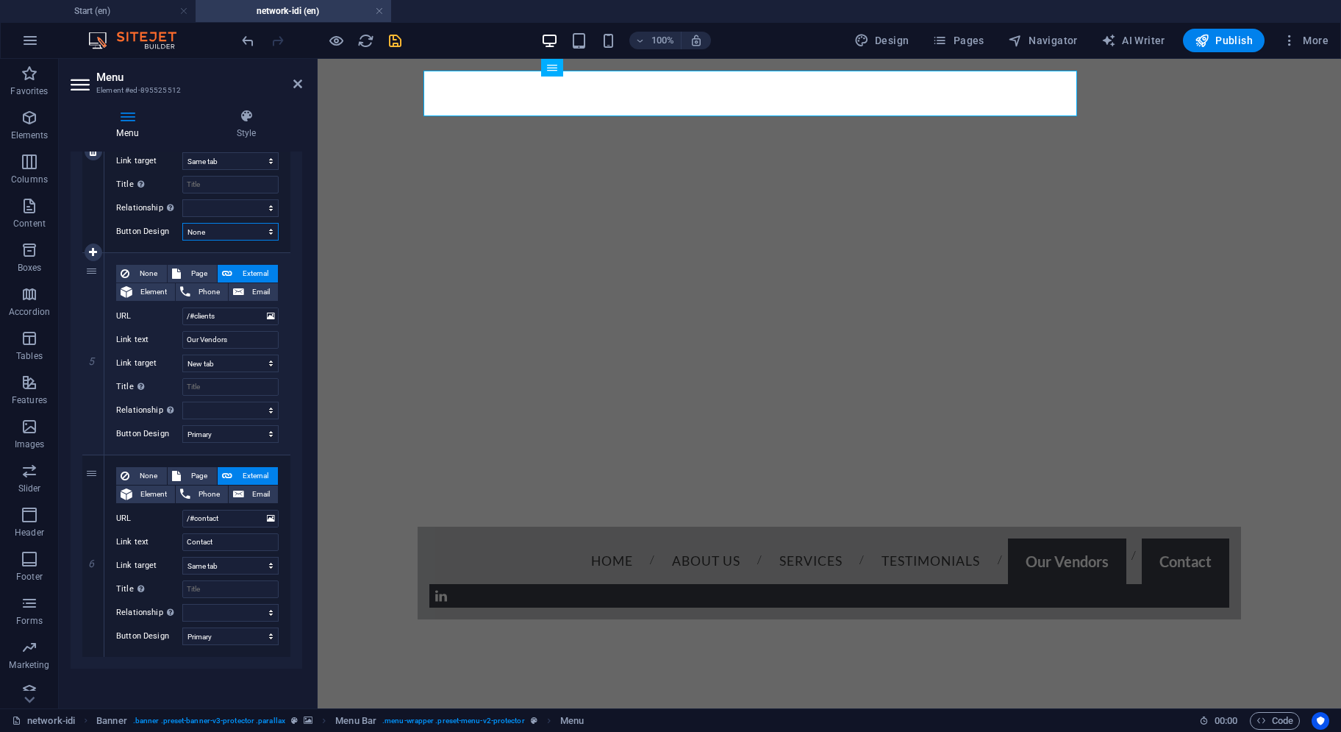
select select "primary"
click at [182, 223] on select "None Default Primary Secondary" at bounding box center [230, 232] width 96 height 18
select select
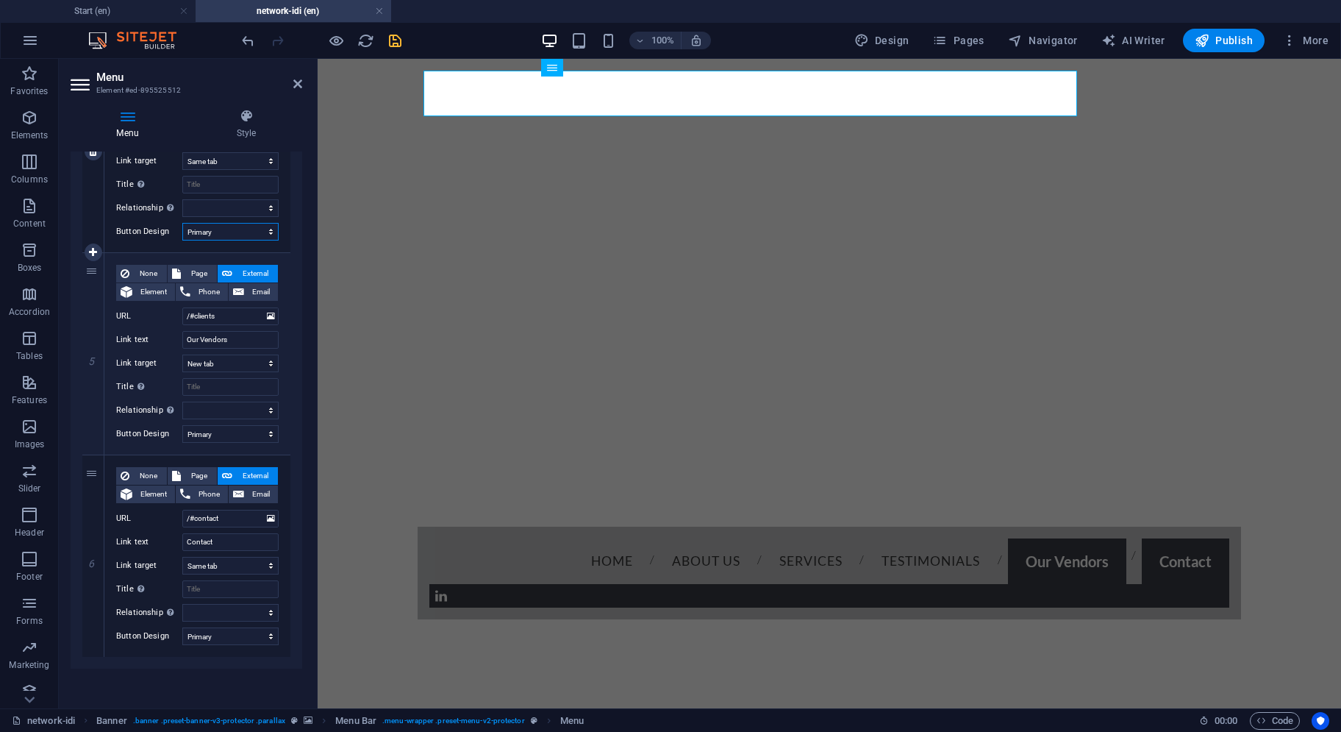
select select
click at [402, 35] on icon "save" at bounding box center [395, 40] width 17 height 17
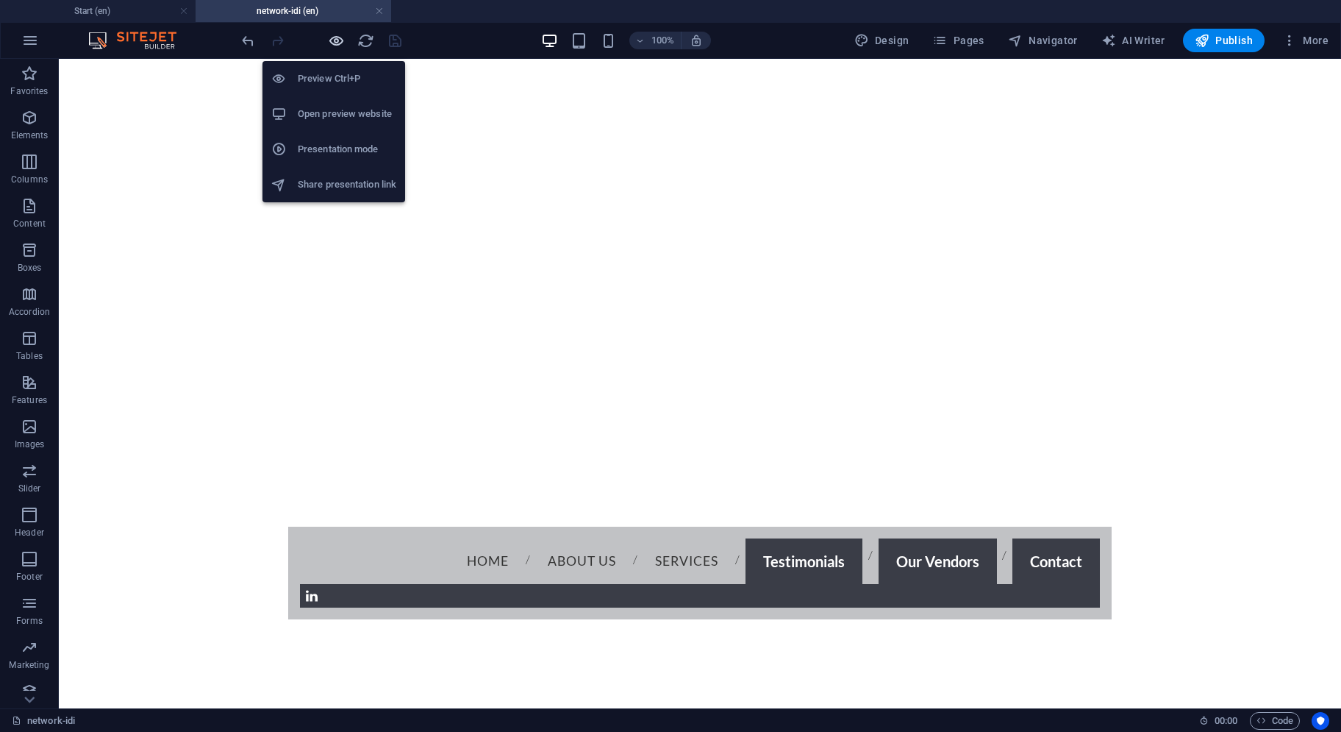
click at [339, 39] on icon "button" at bounding box center [336, 40] width 17 height 17
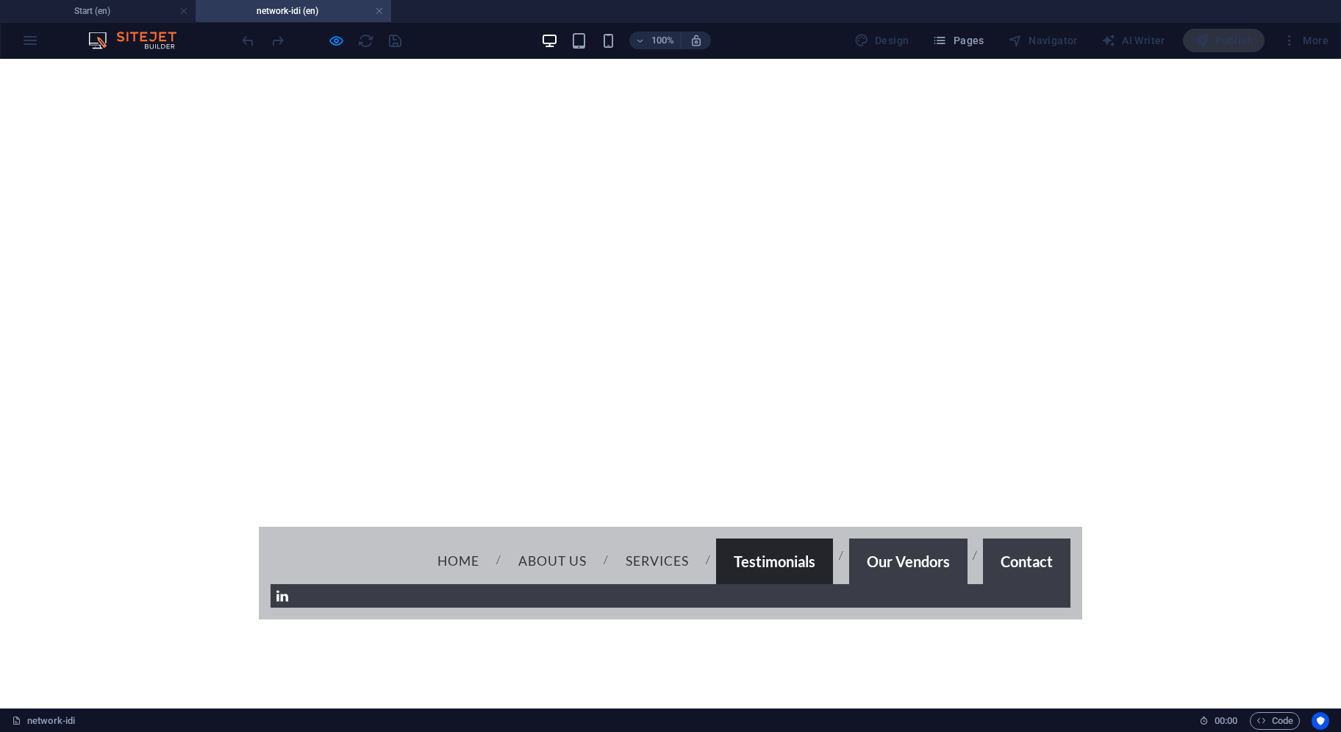
click at [716, 538] on link "Testimonials" at bounding box center [774, 561] width 117 height 46
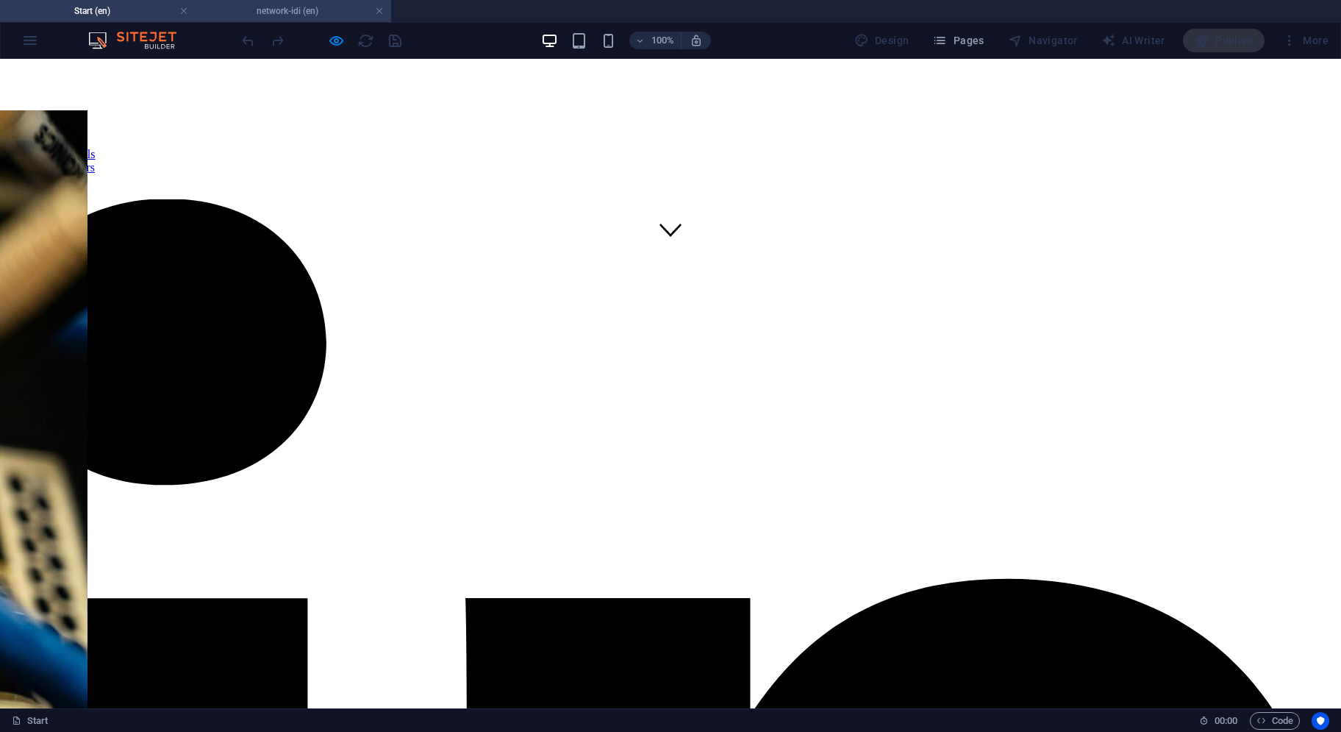
click at [317, 15] on h4 "network-idi (en)" at bounding box center [294, 11] width 196 height 16
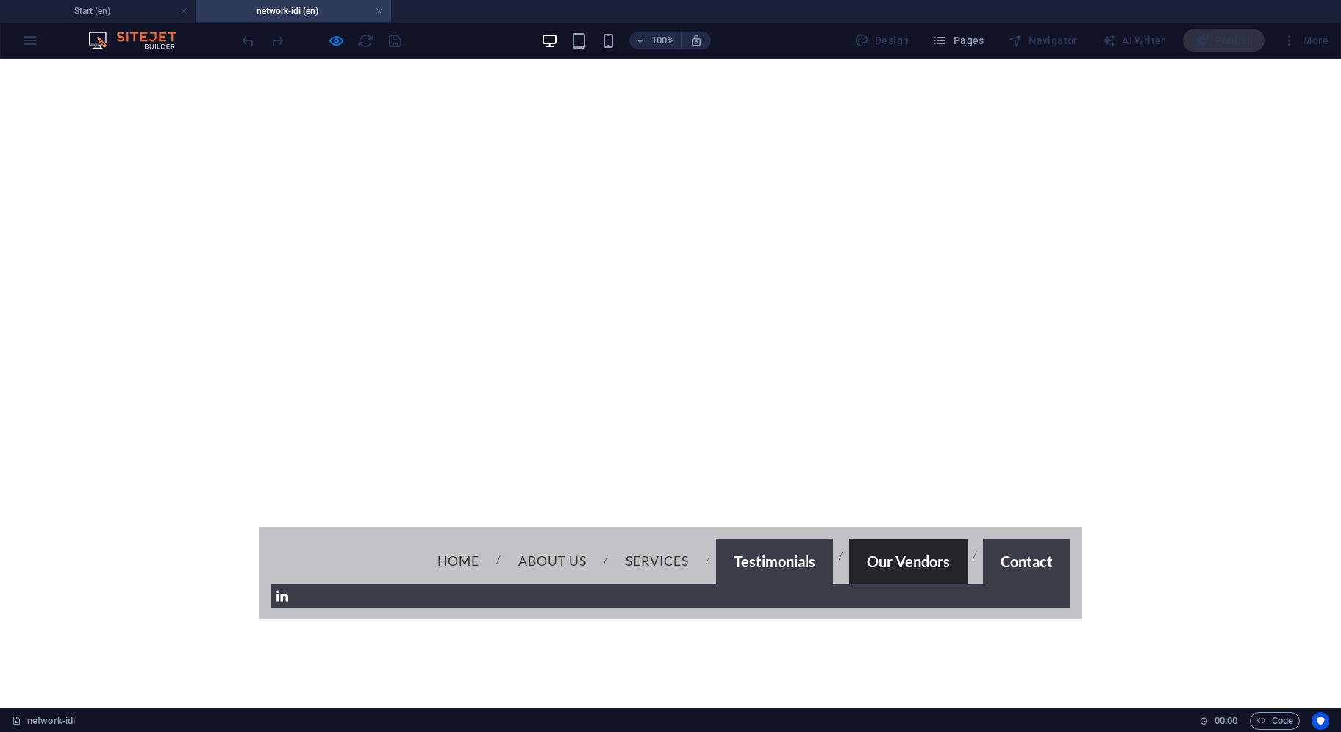
click at [849, 538] on link "Our Vendors" at bounding box center [908, 561] width 118 height 46
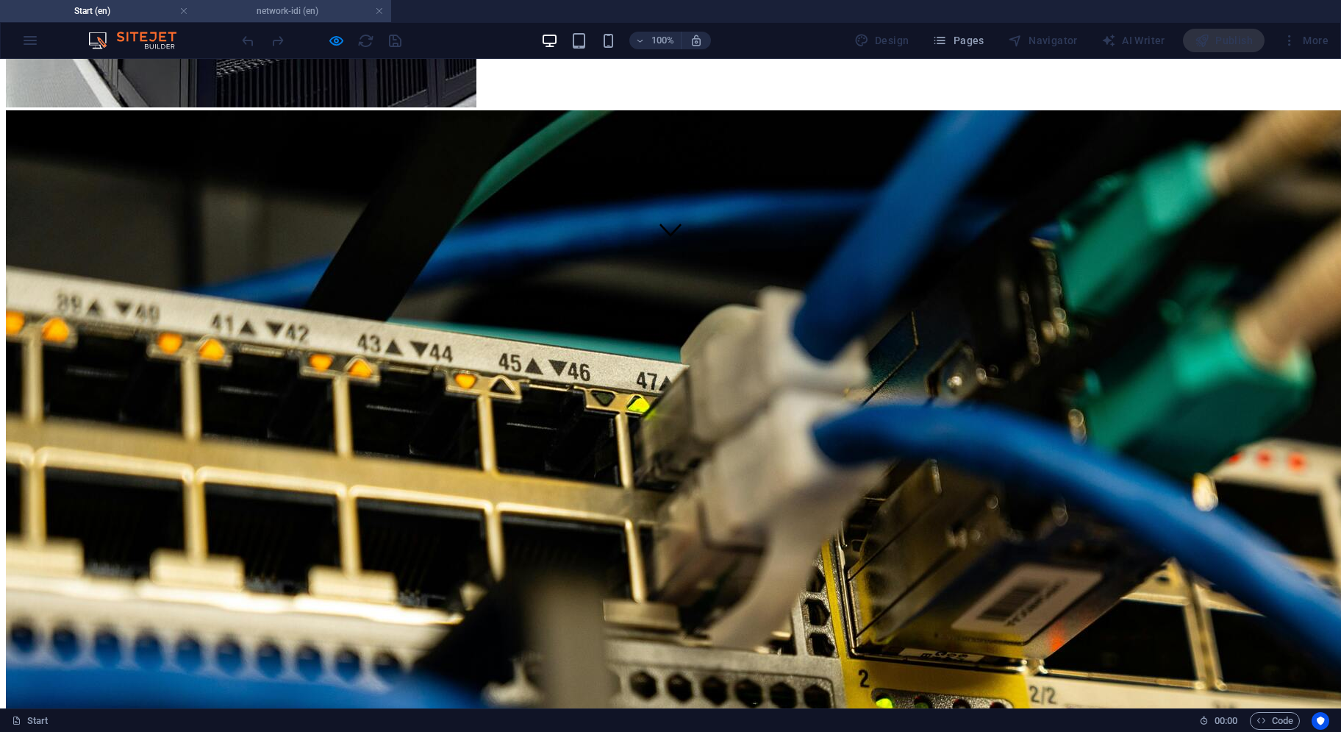
click at [308, 13] on h4 "network-idi (en)" at bounding box center [294, 11] width 196 height 16
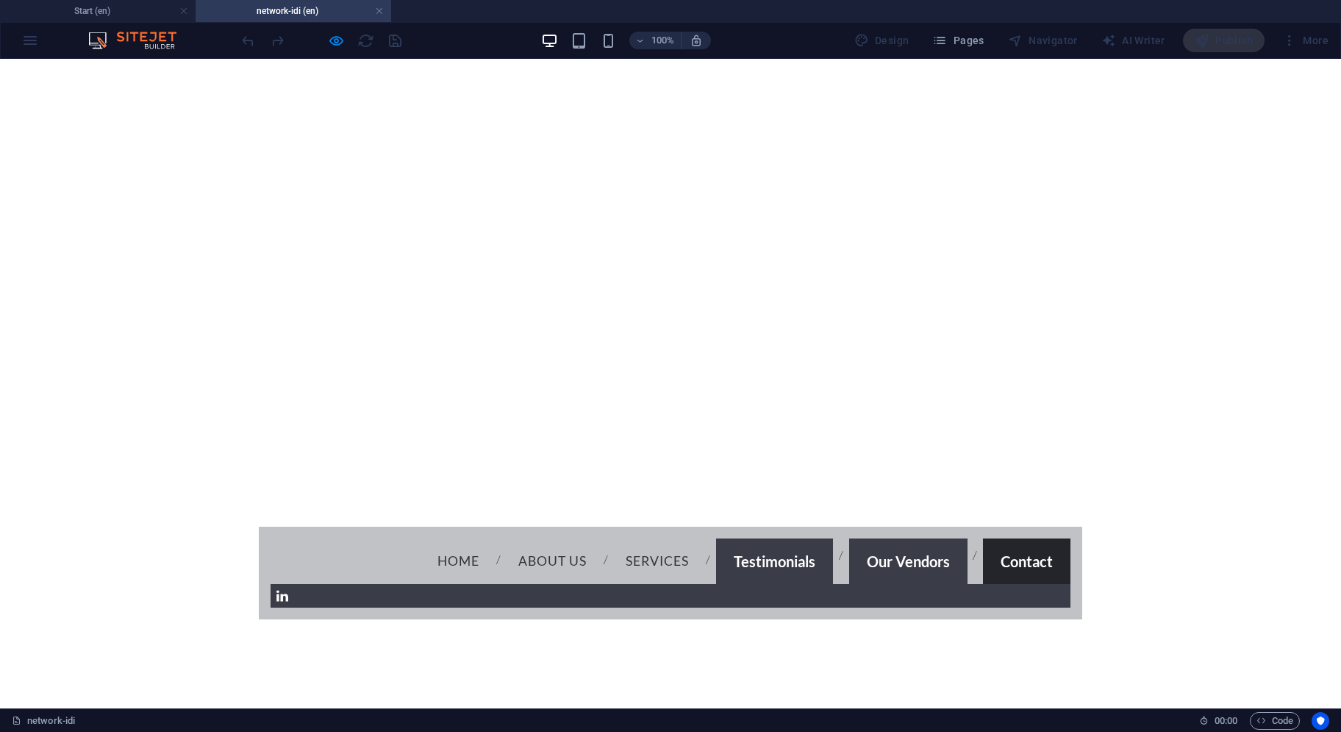
click at [983, 538] on link "Contact" at bounding box center [1027, 561] width 88 height 46
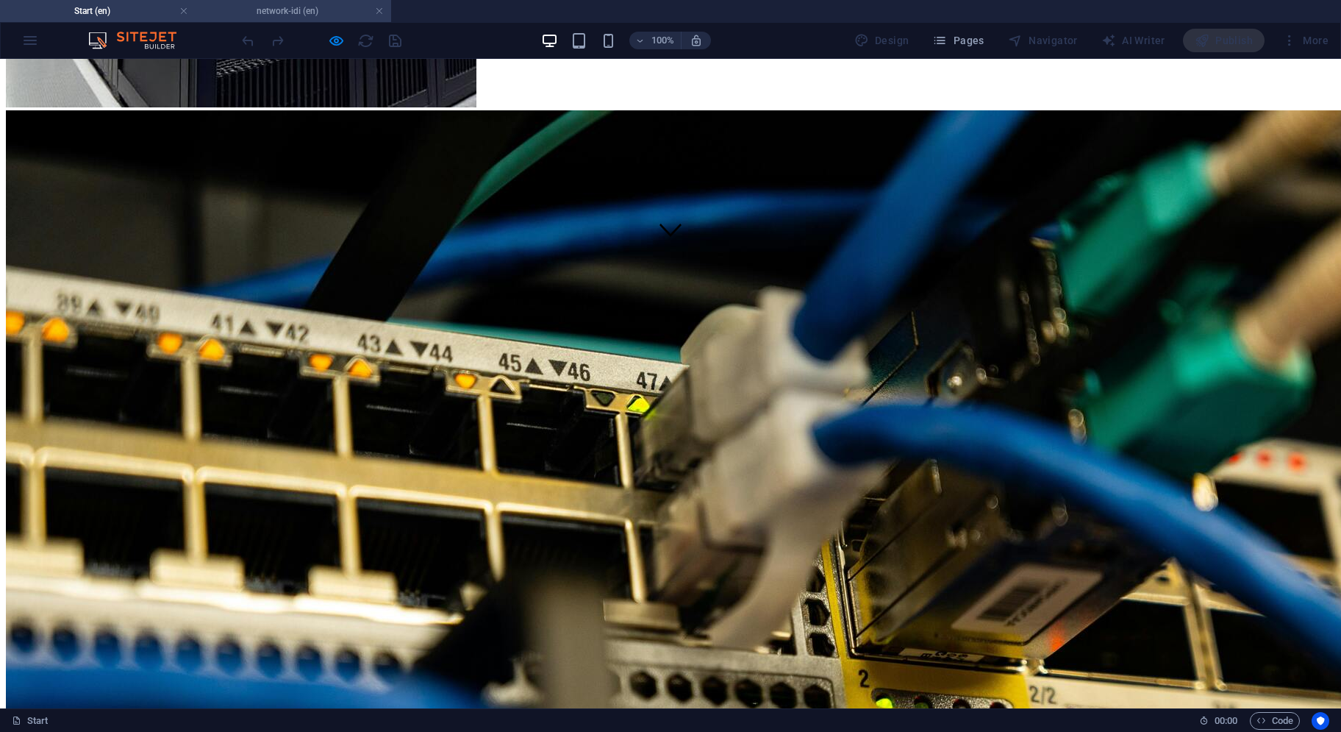
click at [302, 15] on h4 "network-idi (en)" at bounding box center [294, 11] width 196 height 16
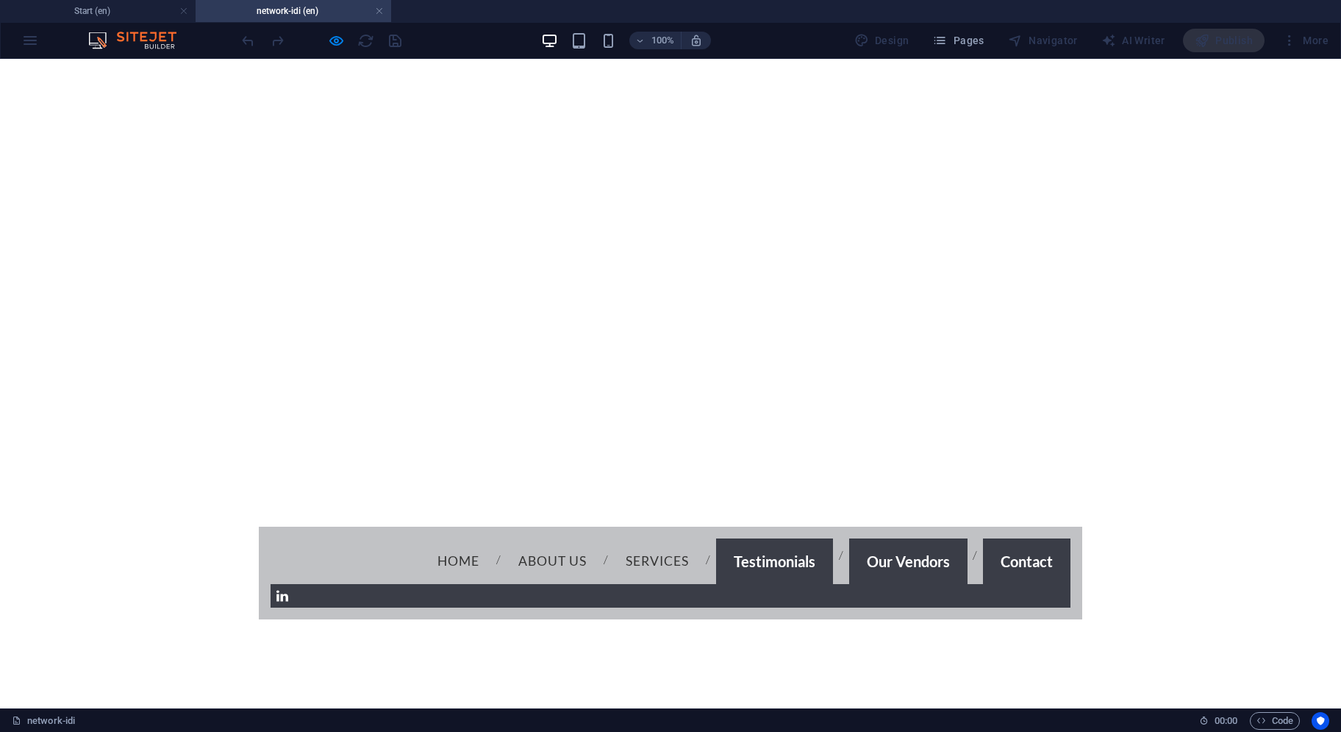
click at [507, 543] on link "About us" at bounding box center [553, 561] width 92 height 37
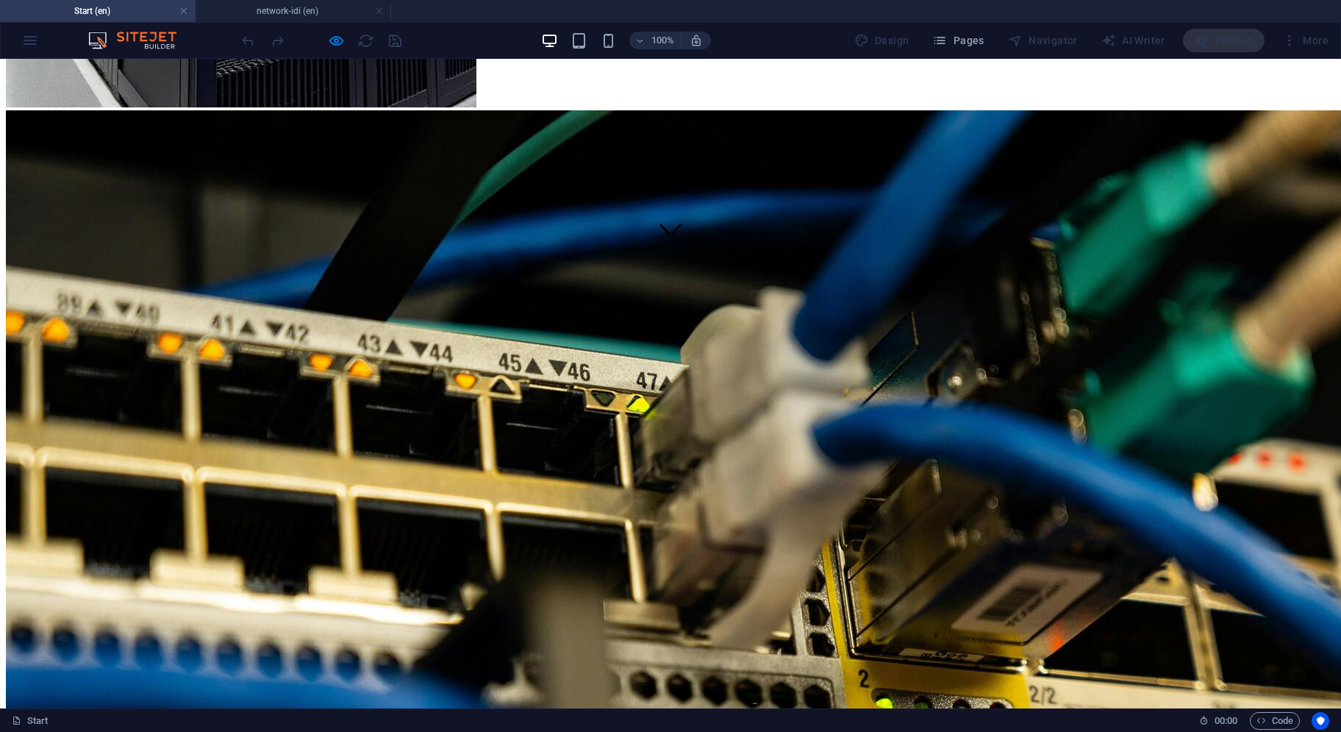
scroll to position [74, 0]
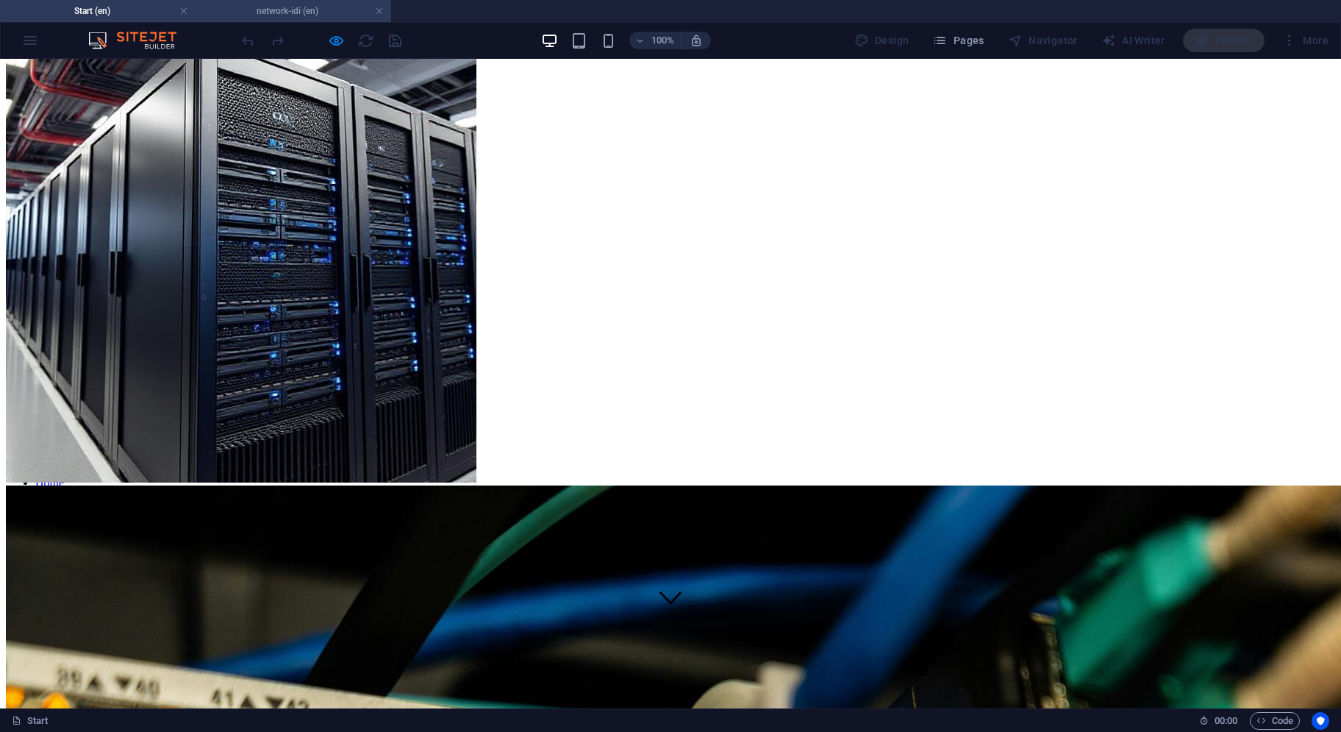
click at [285, 7] on h4 "network-idi (en)" at bounding box center [294, 11] width 196 height 16
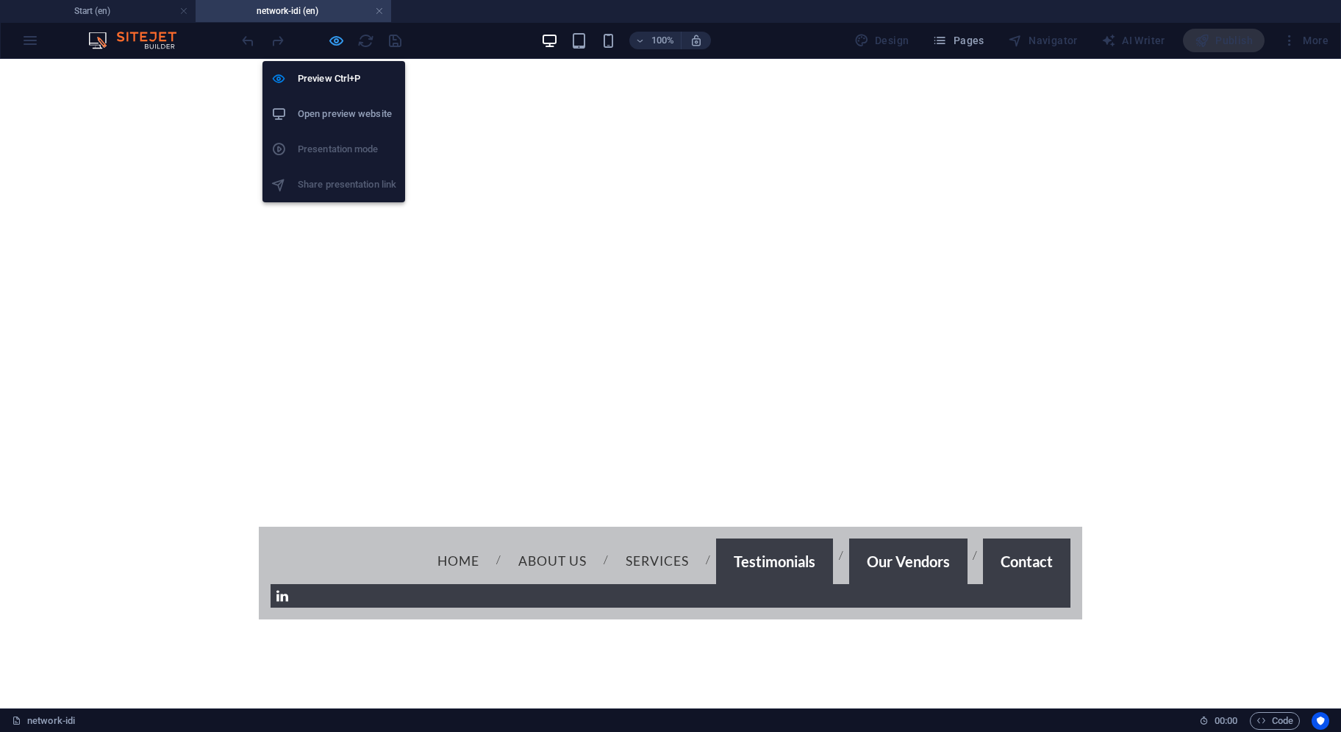
click at [343, 34] on icon "button" at bounding box center [336, 40] width 17 height 17
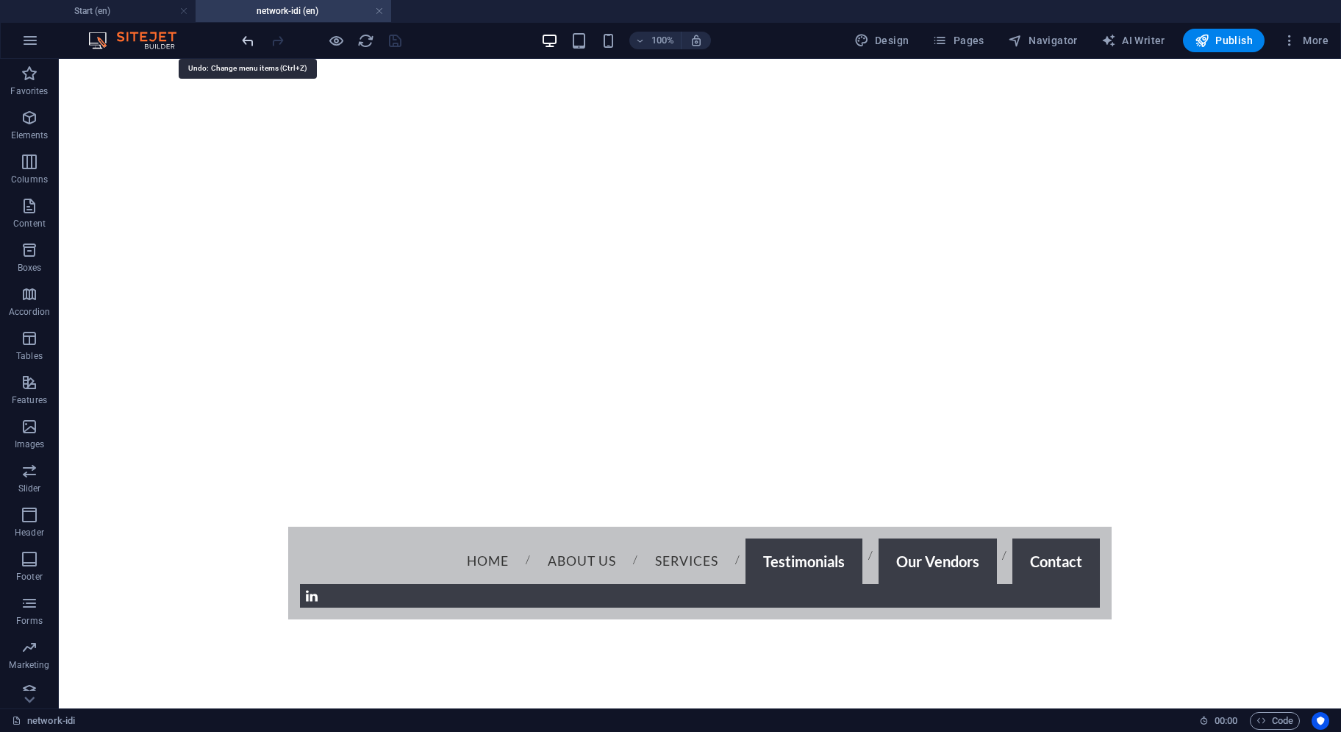
click at [250, 40] on icon "undo" at bounding box center [248, 40] width 17 height 17
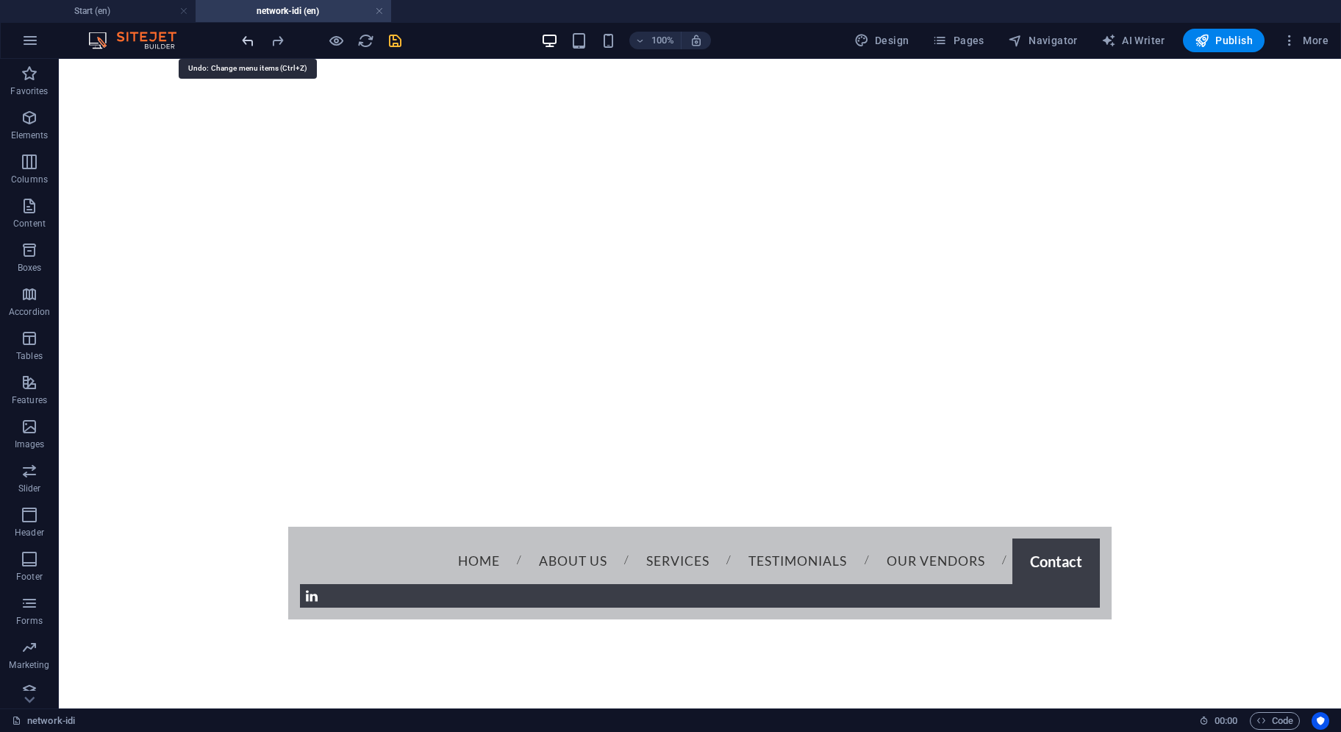
click at [250, 40] on icon "undo" at bounding box center [248, 40] width 17 height 17
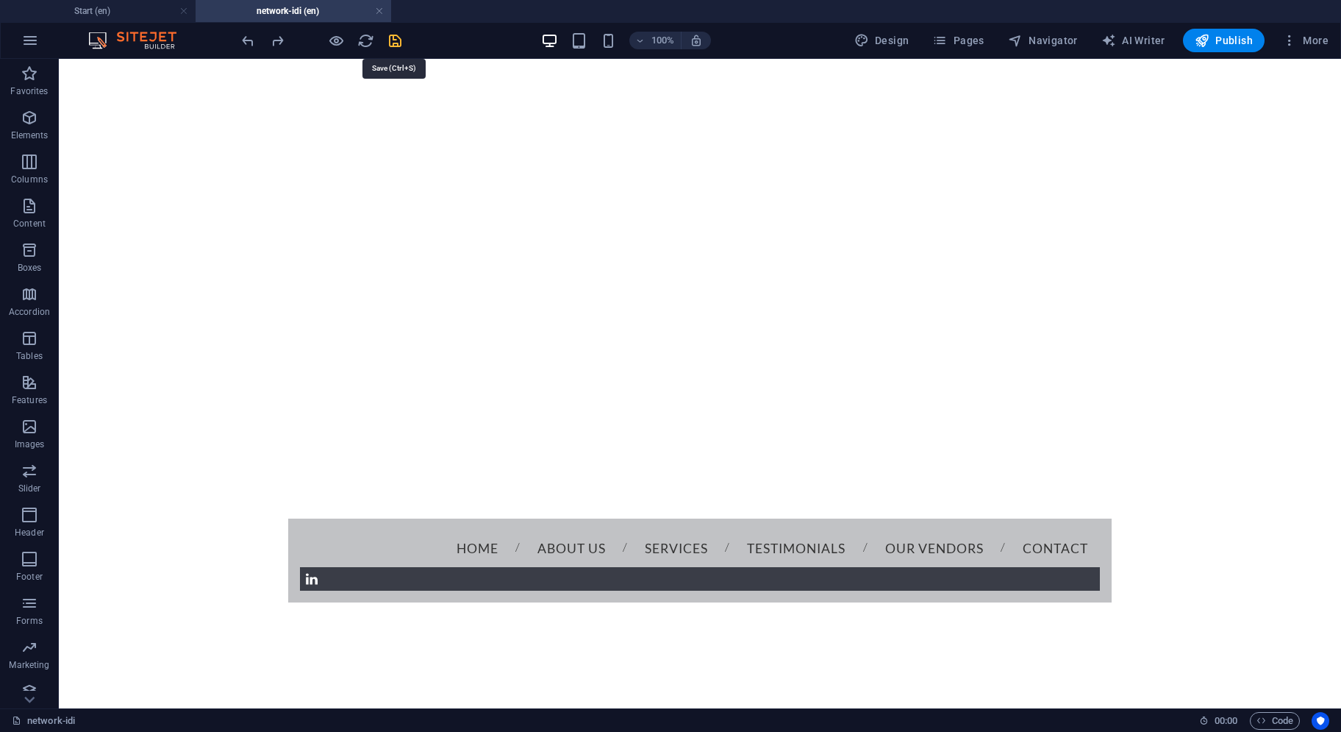
click at [393, 40] on icon "save" at bounding box center [395, 40] width 17 height 17
click at [375, 70] on button at bounding box center [380, 68] width 18 height 18
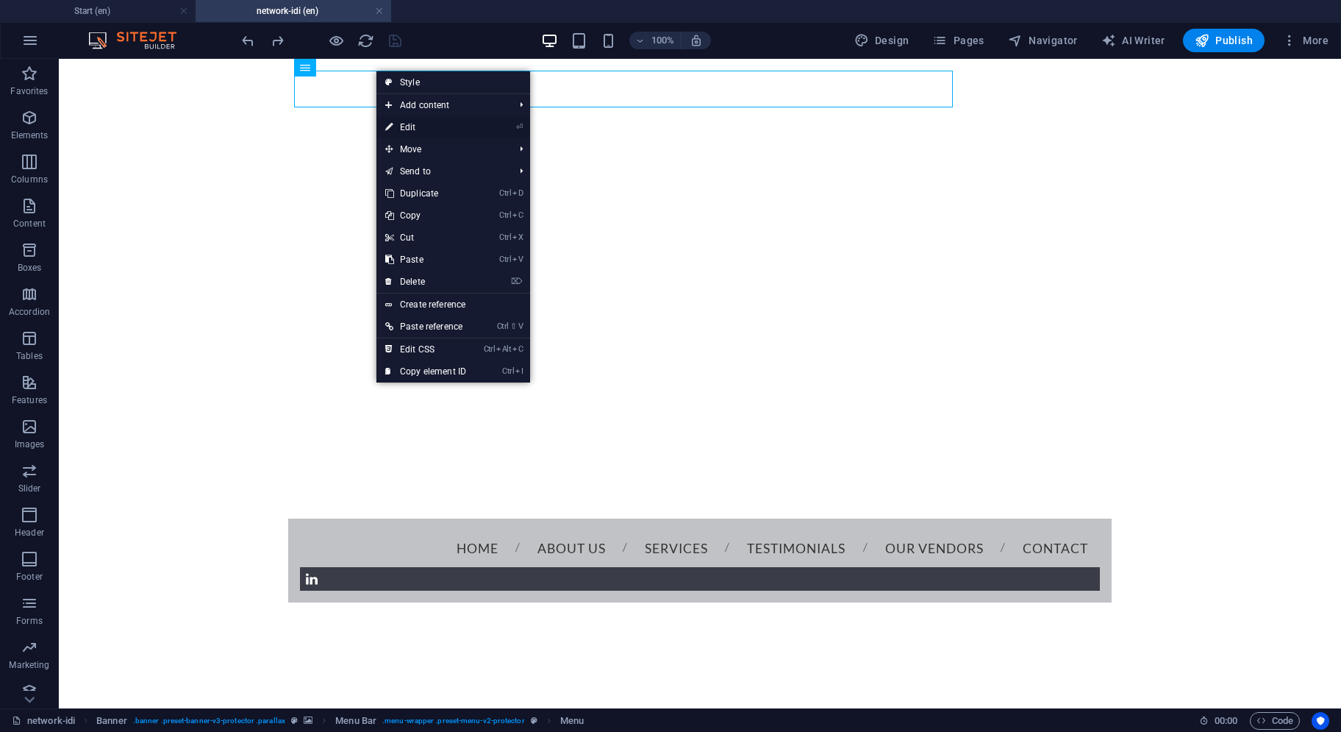
click at [419, 131] on link "⏎ Edit" at bounding box center [426, 127] width 99 height 22
select select
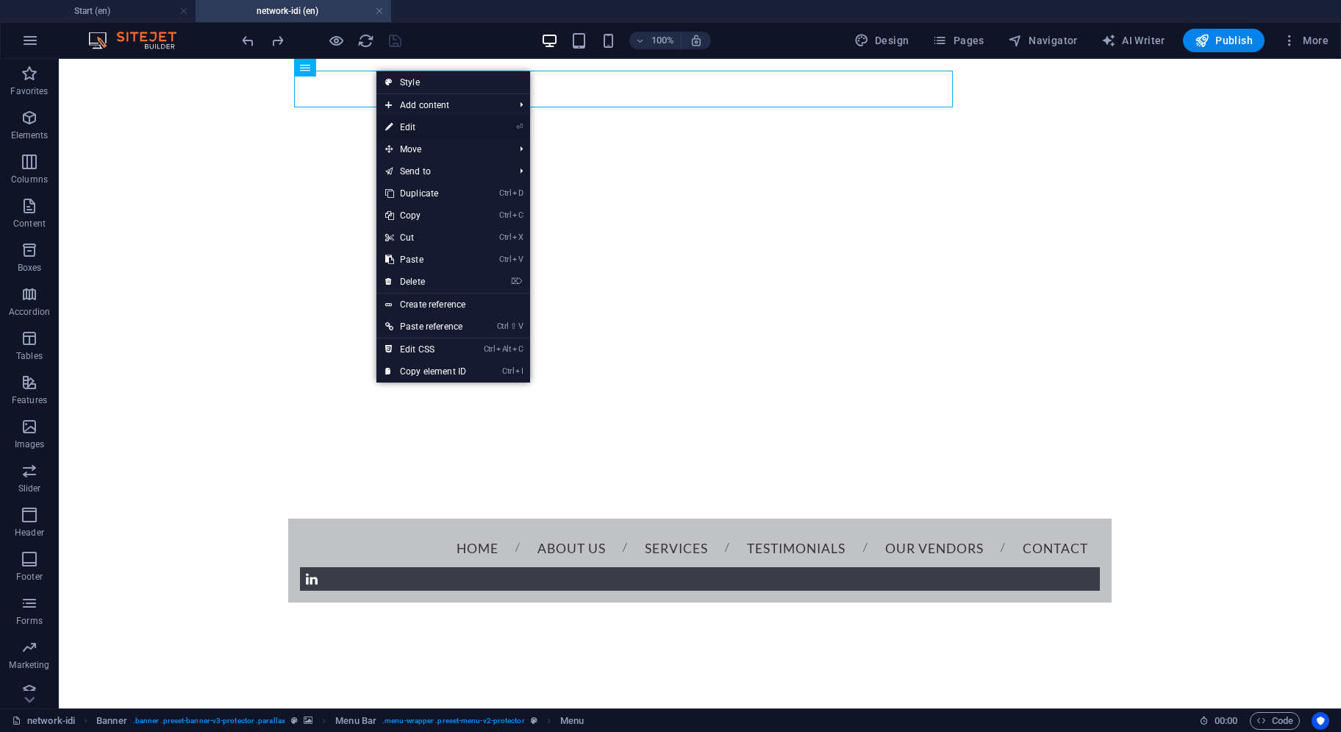
select select
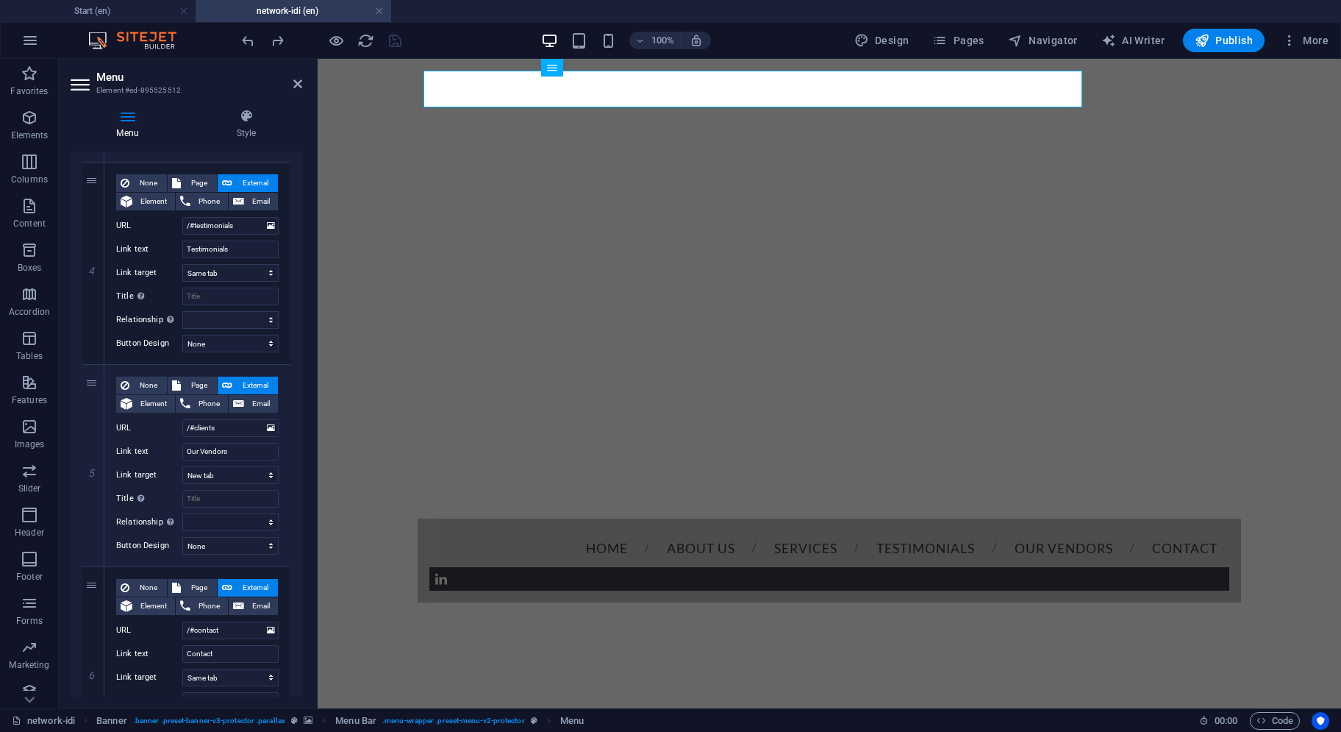
scroll to position [847, 0]
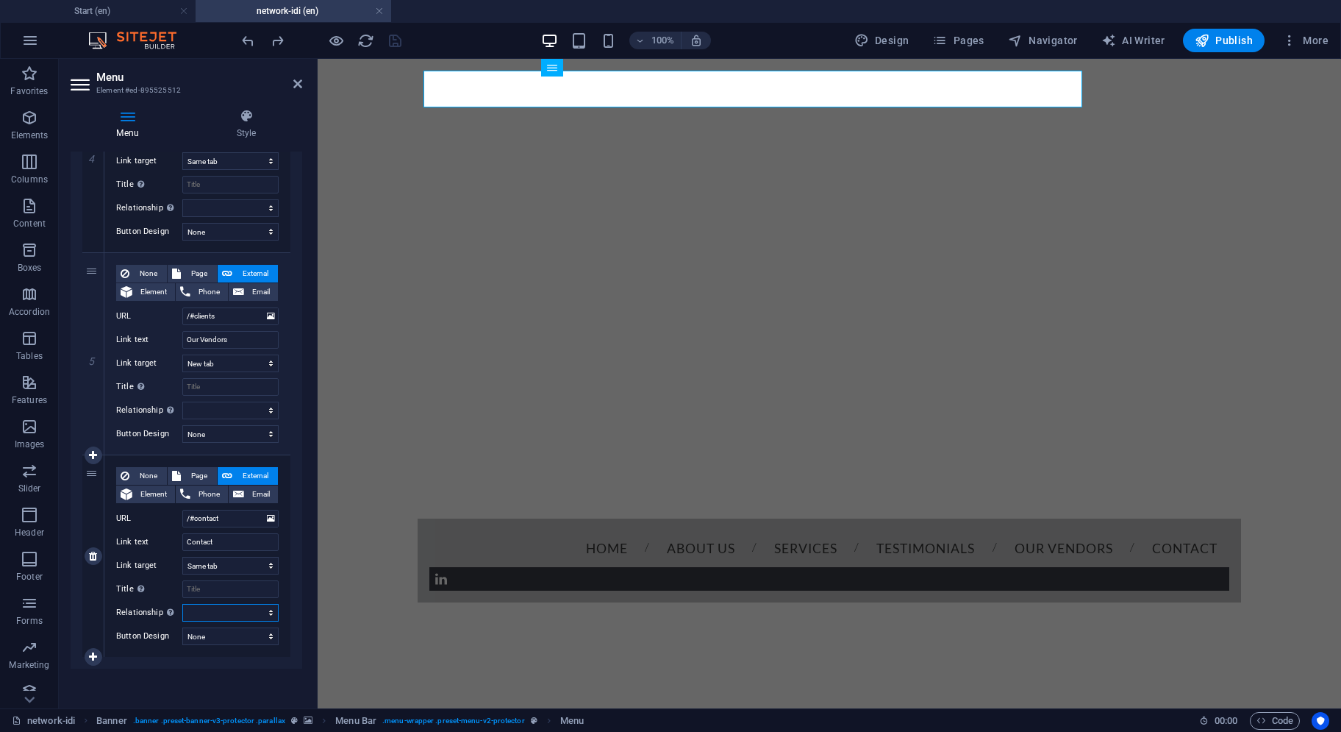
click at [206, 609] on select "alternate author bookmark external help license next nofollow noreferrer noopen…" at bounding box center [230, 613] width 96 height 18
click at [206, 611] on select "alternate author bookmark external help license next nofollow noreferrer noopen…" at bounding box center [230, 613] width 96 height 18
click at [209, 627] on select "None Default Primary Secondary" at bounding box center [230, 636] width 96 height 18
select select "default"
click at [182, 627] on select "None Default Primary Secondary" at bounding box center [230, 636] width 96 height 18
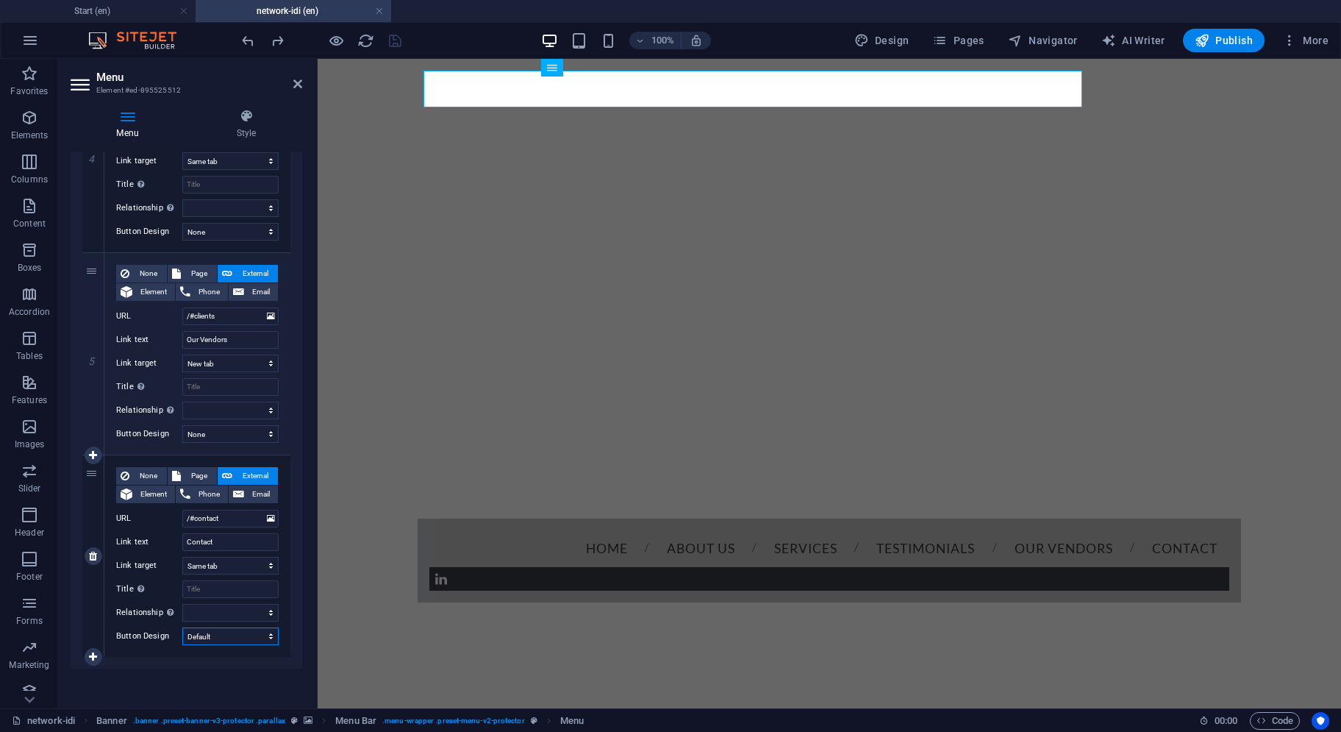
select select
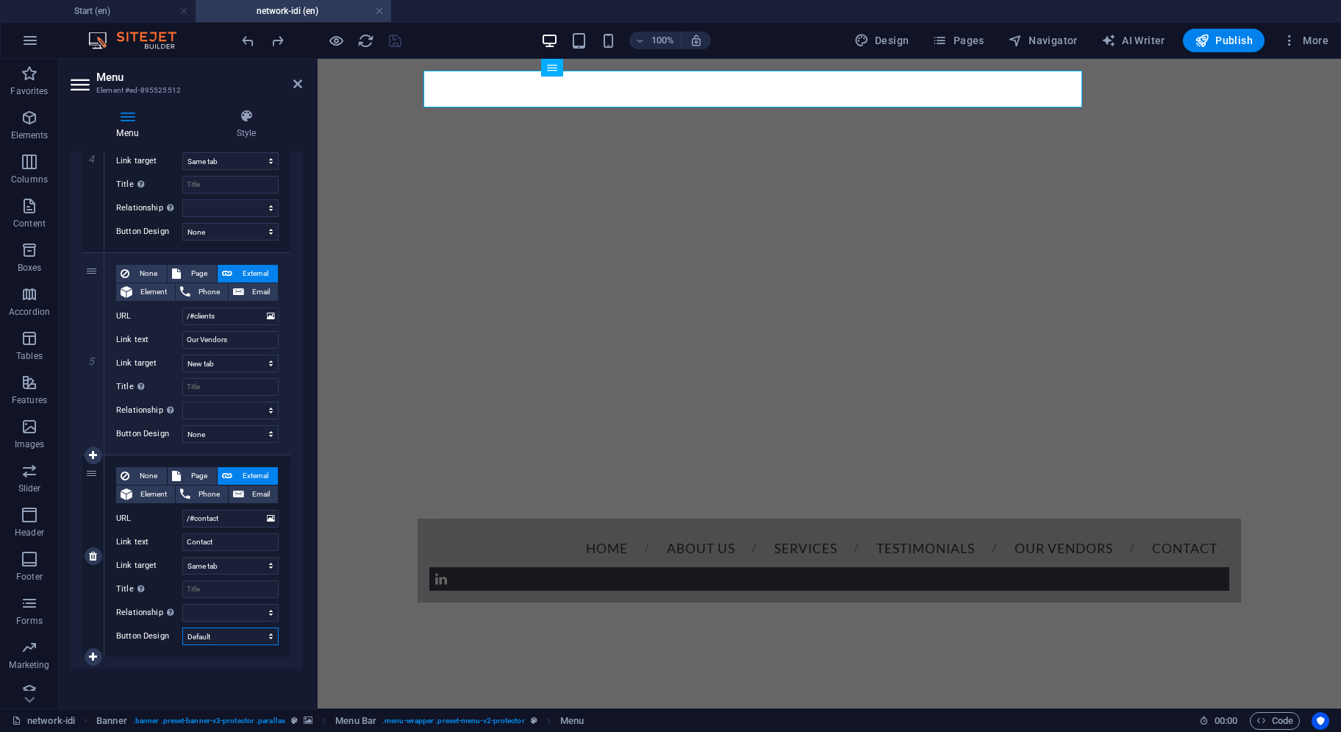
select select
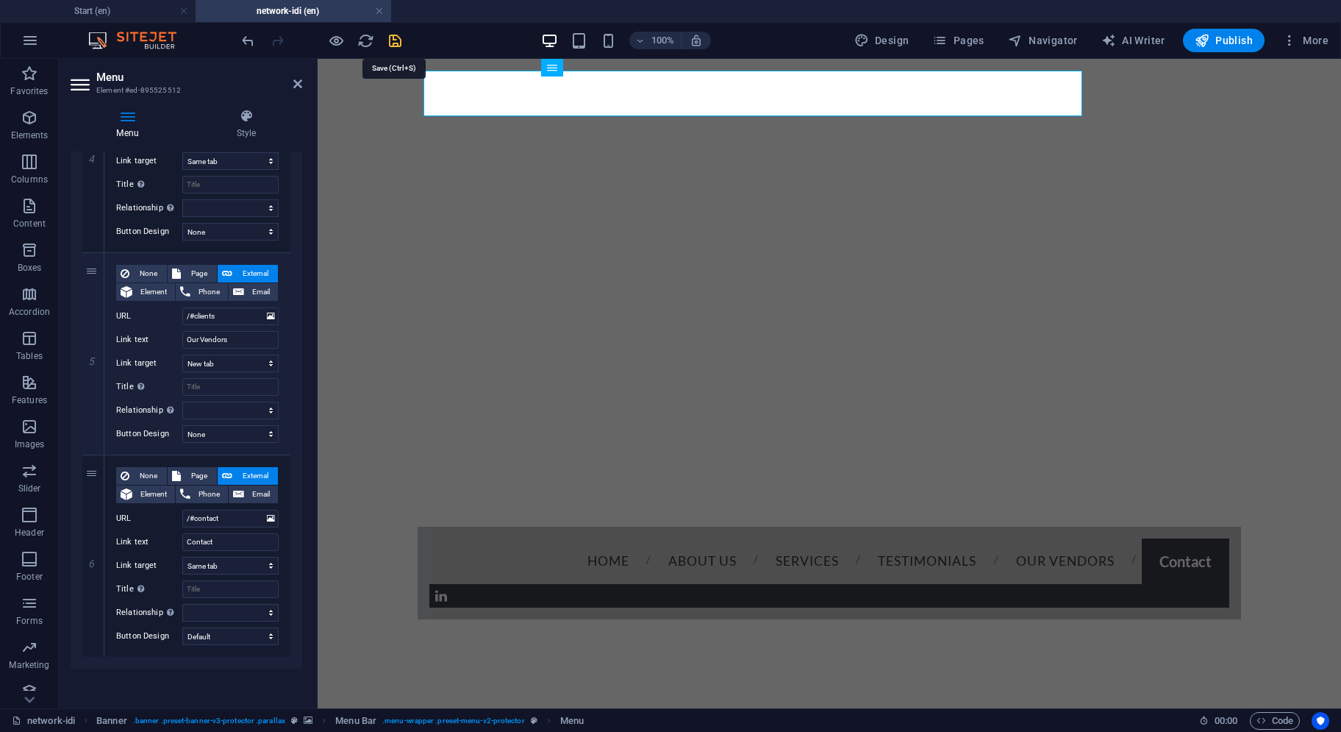
click at [391, 40] on icon "save" at bounding box center [395, 40] width 17 height 17
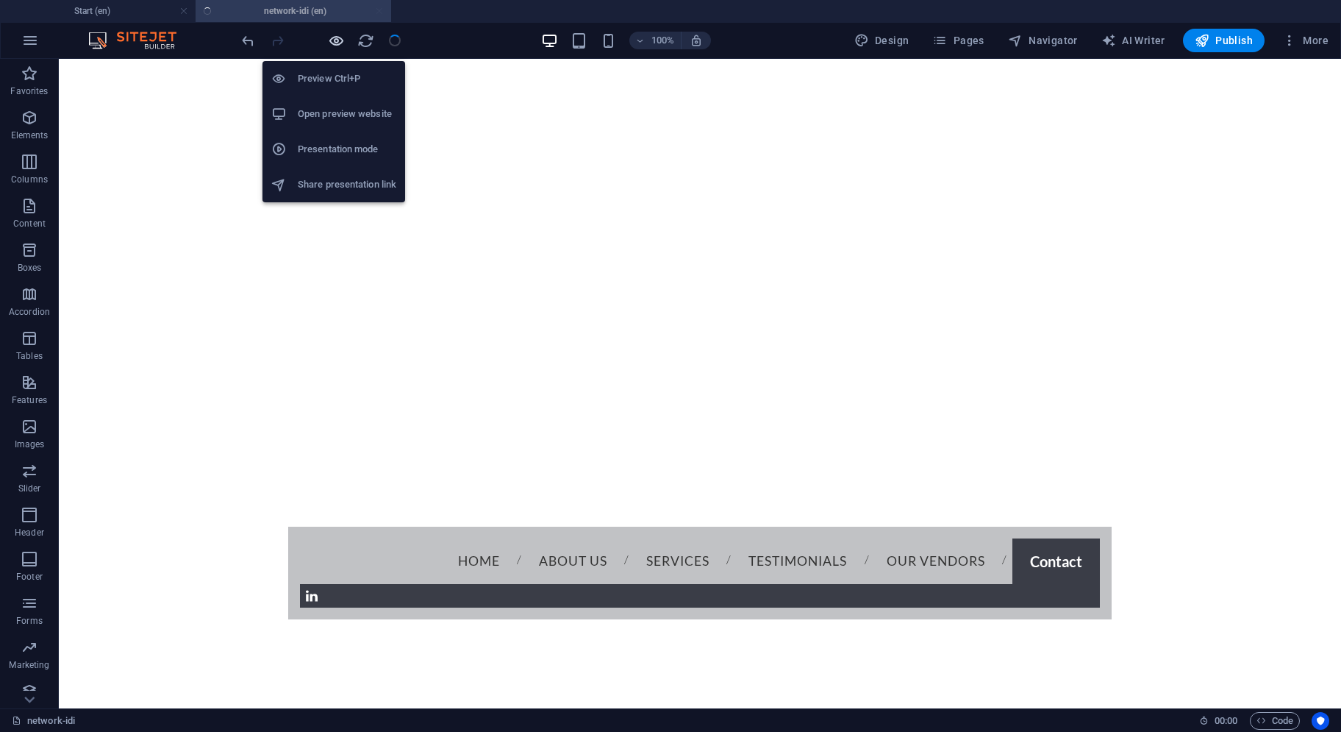
click at [338, 38] on icon "button" at bounding box center [336, 40] width 17 height 17
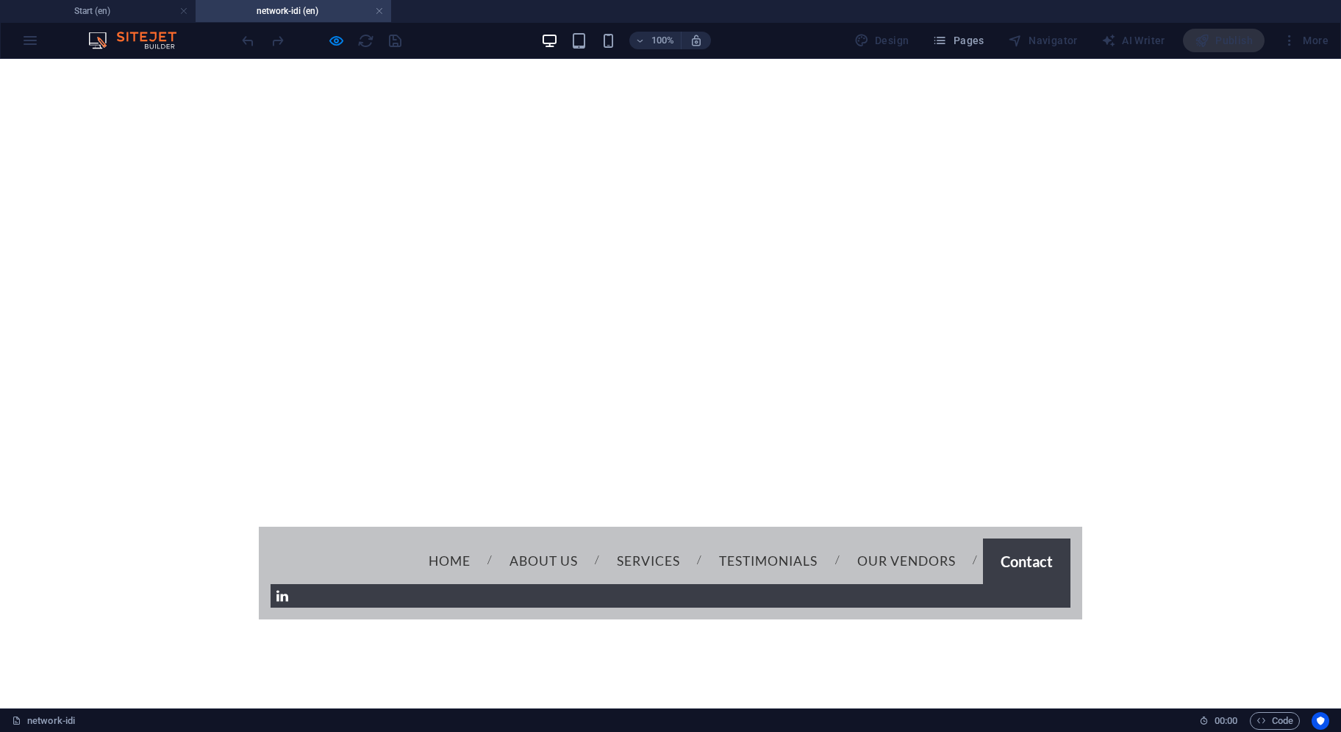
click at [846, 543] on link "Our Vendors" at bounding box center [907, 561] width 122 height 37
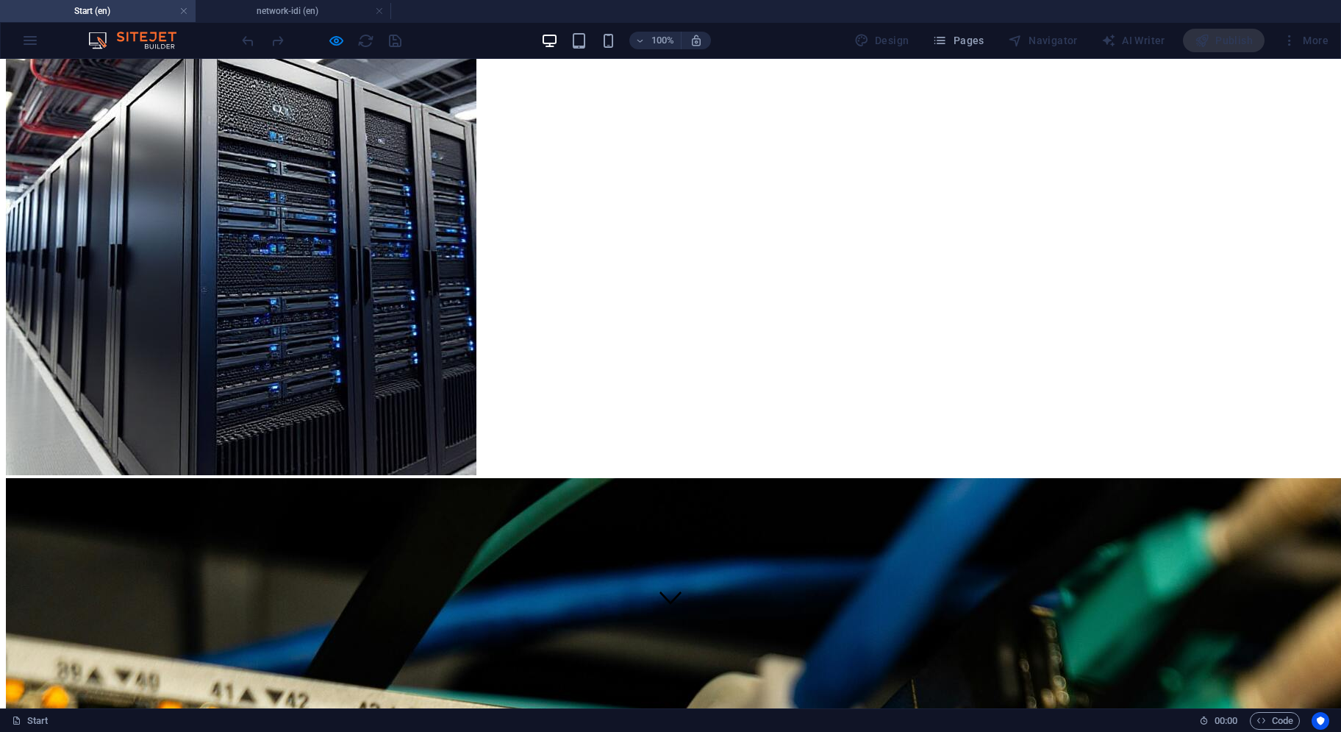
scroll to position [0, 0]
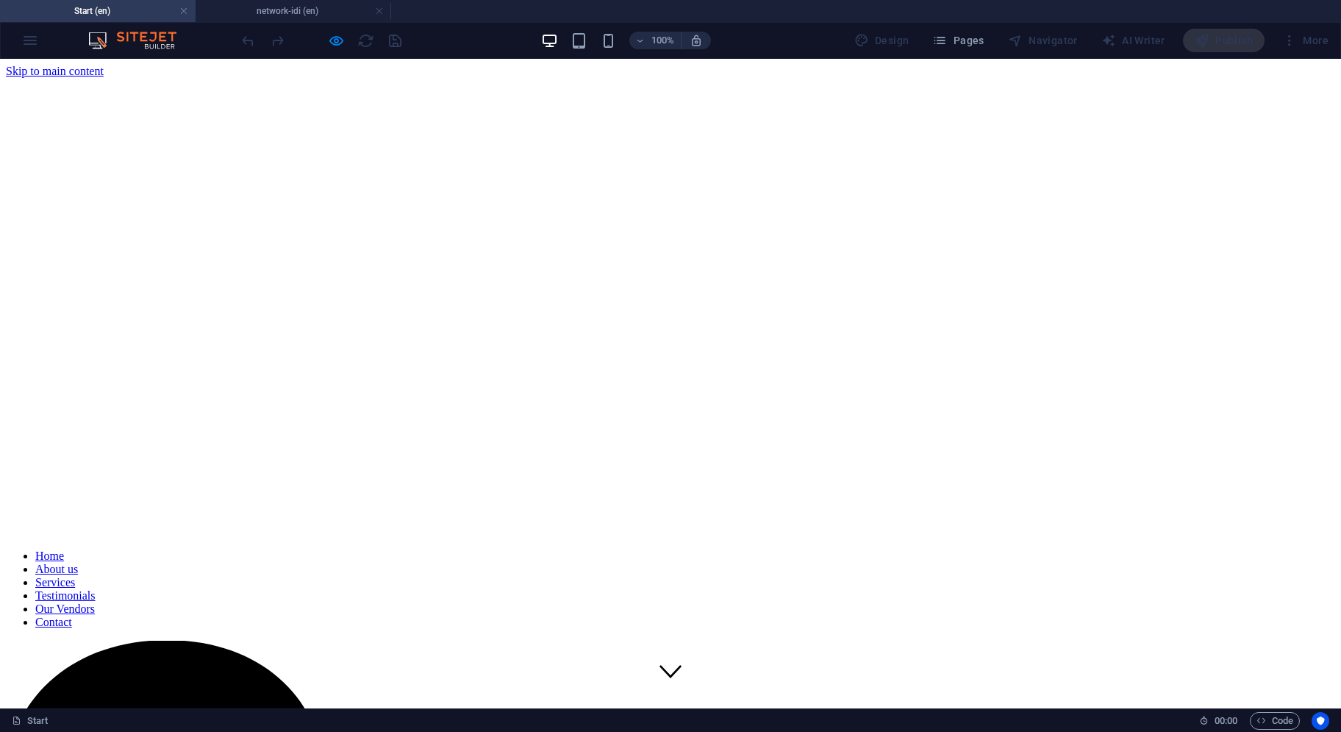
click at [72, 616] on link "Contact" at bounding box center [53, 622] width 37 height 13
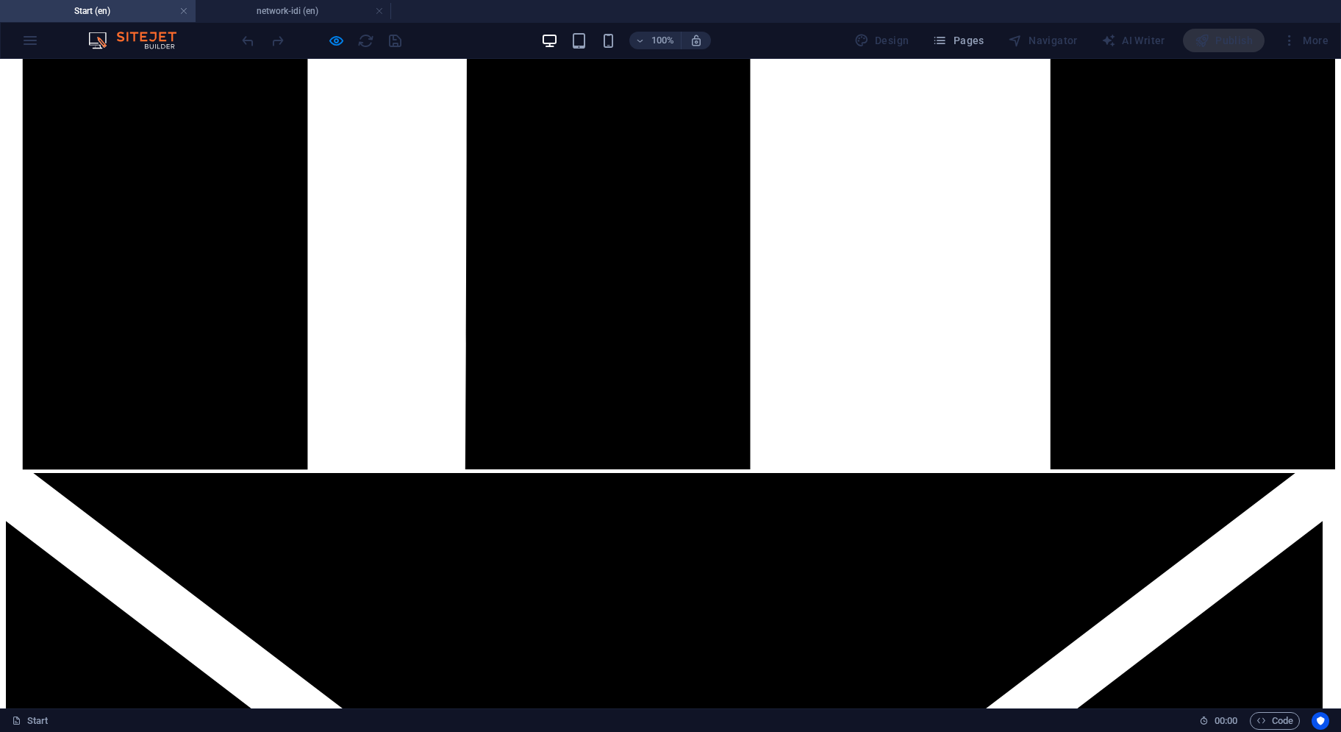
scroll to position [2804, 0]
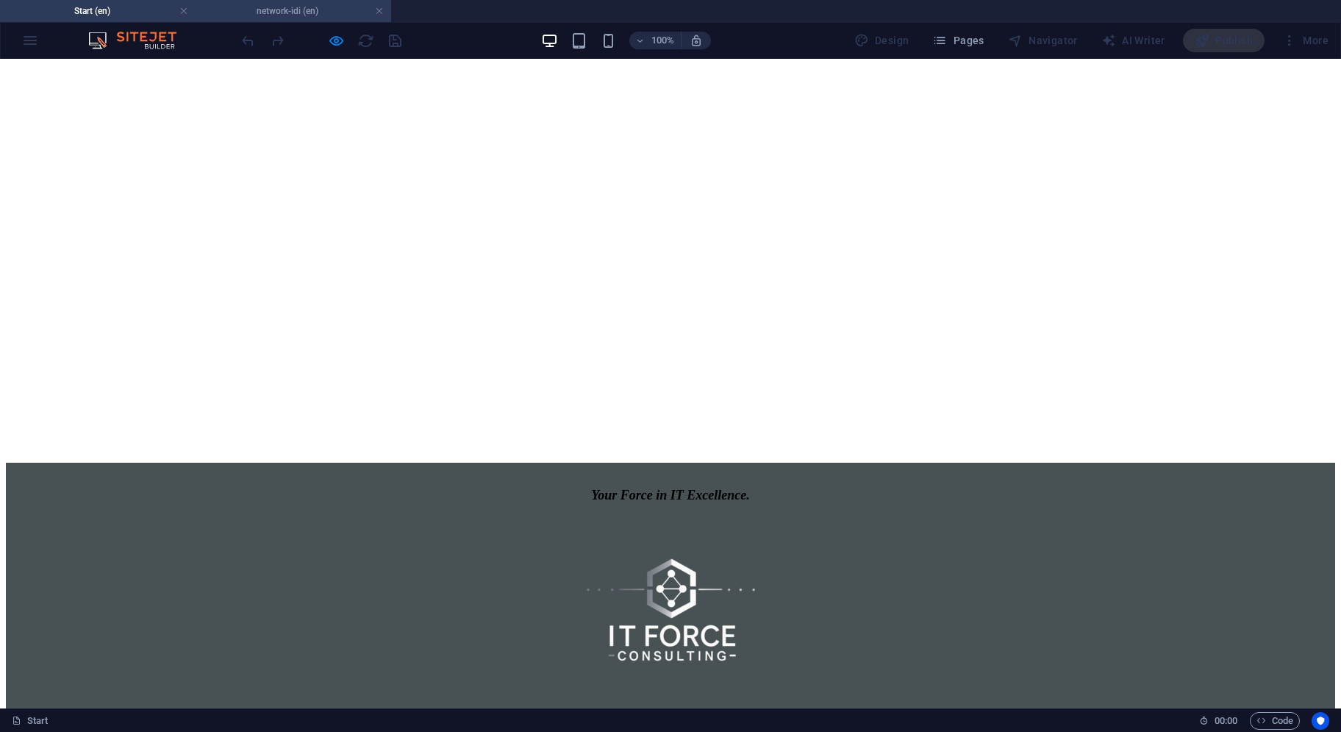
click at [302, 13] on h4 "network-idi (en)" at bounding box center [294, 11] width 196 height 16
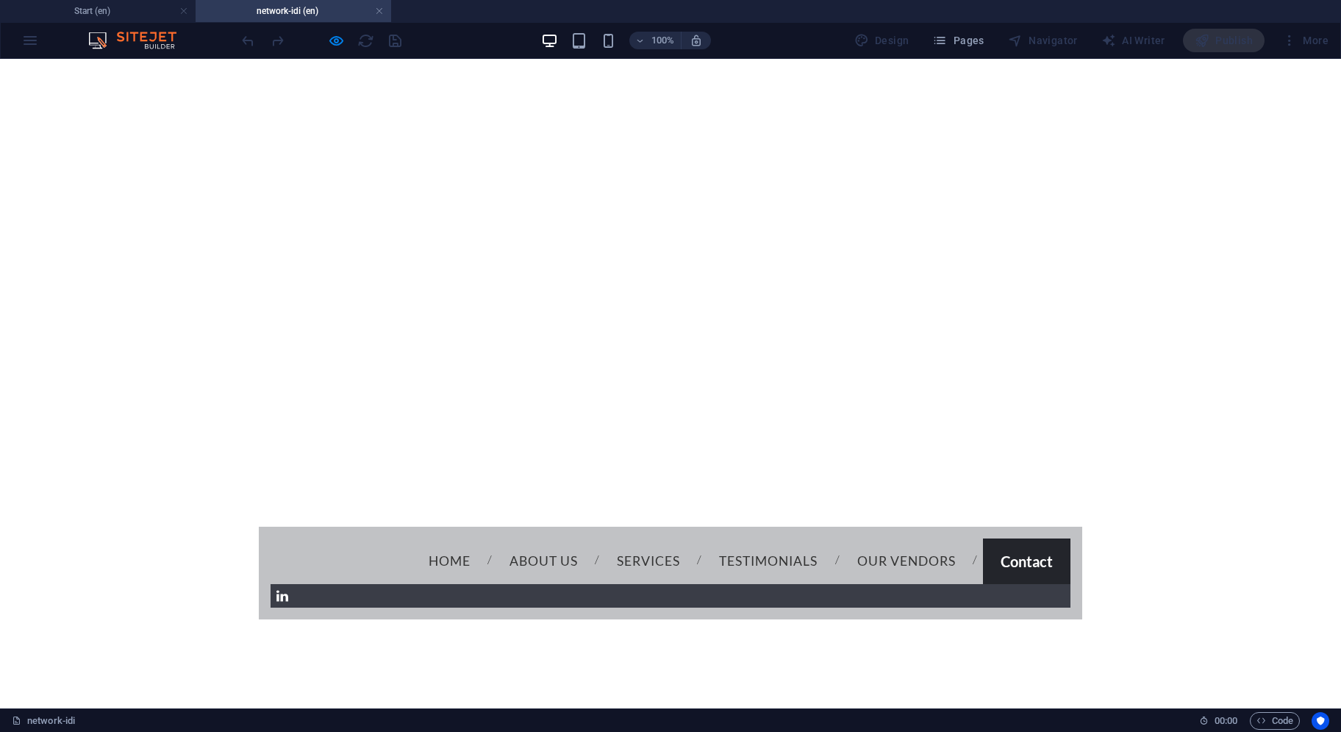
click at [983, 538] on link "Contact" at bounding box center [1027, 561] width 88 height 46
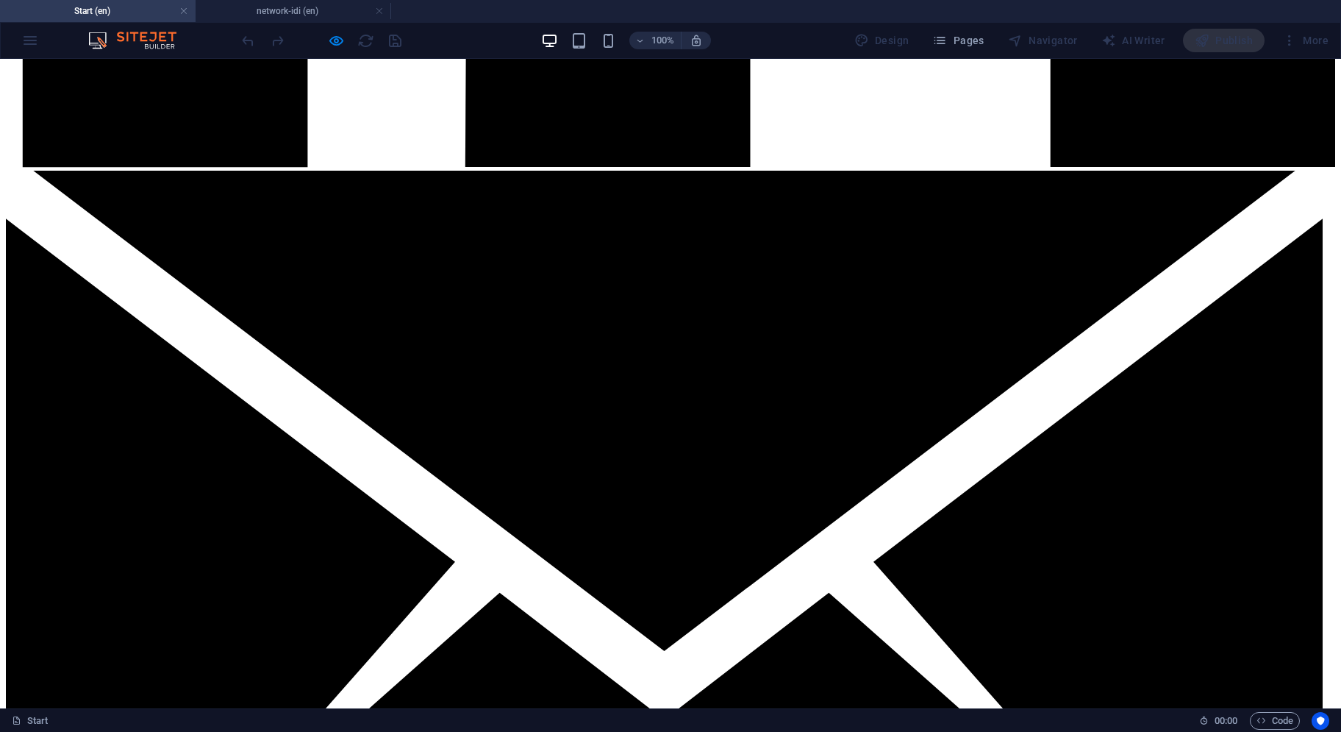
scroll to position [1406, 0]
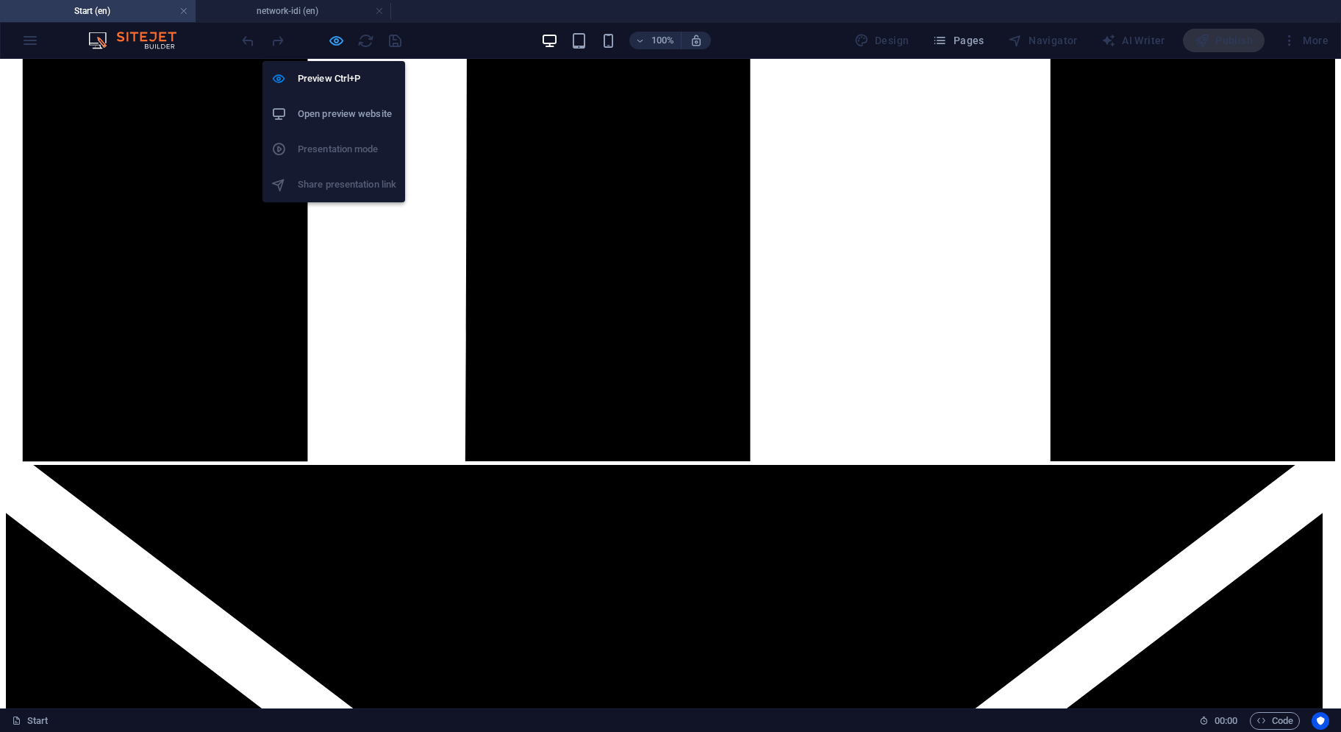
click at [334, 36] on icon "button" at bounding box center [336, 40] width 17 height 17
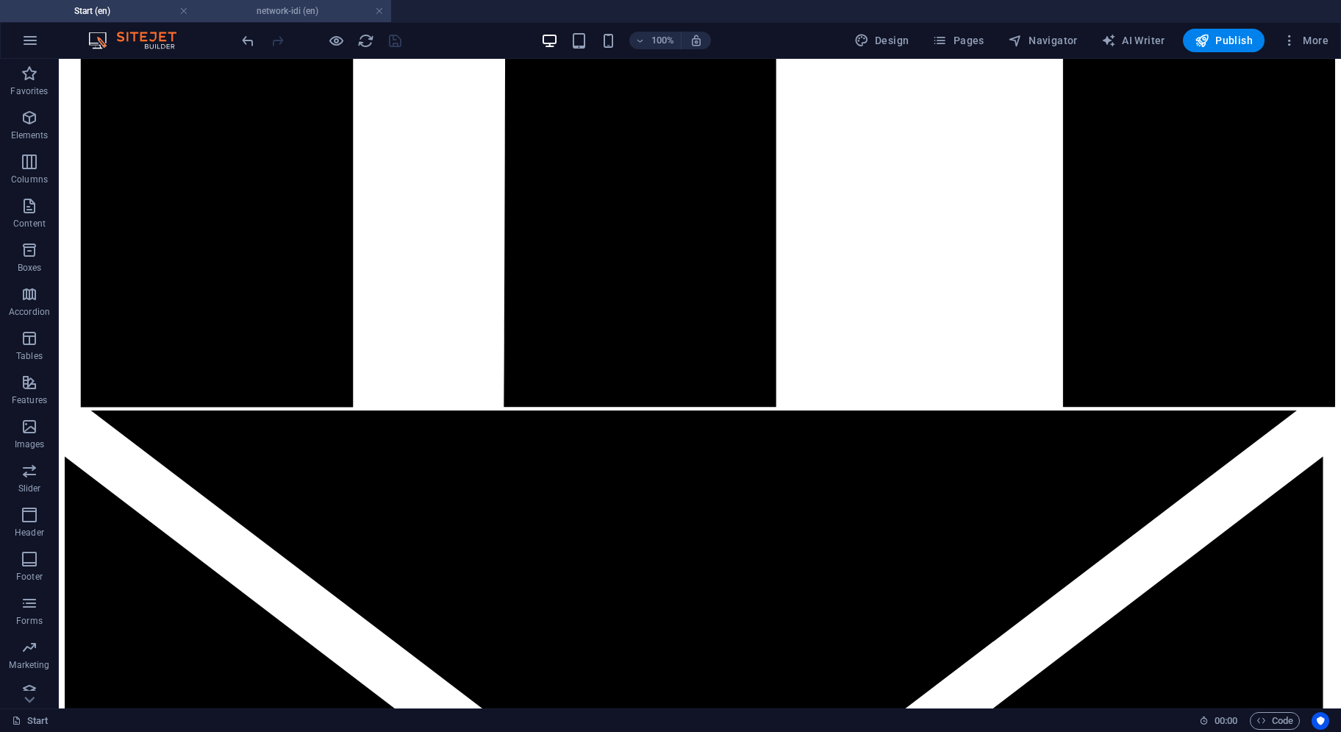
click at [324, 15] on h4 "network-idi (en)" at bounding box center [294, 11] width 196 height 16
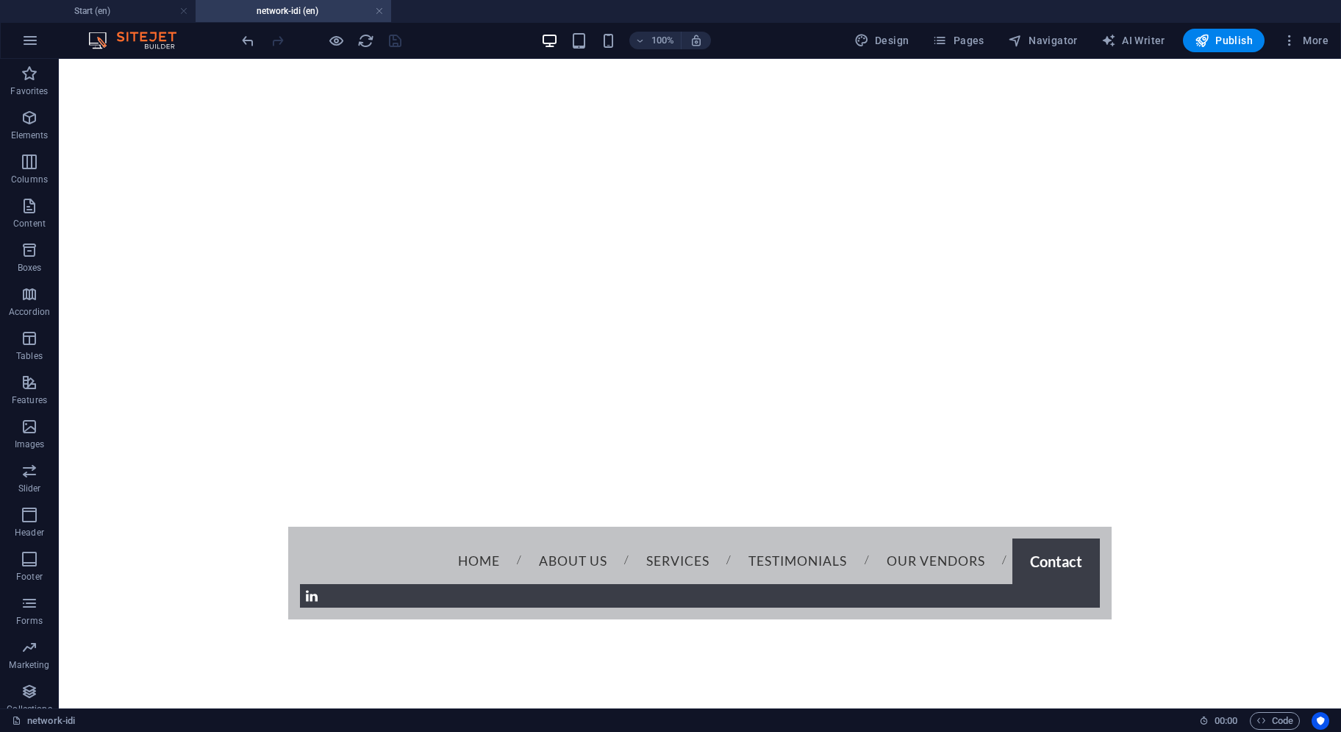
scroll to position [0, 0]
click at [244, 42] on icon "undo" at bounding box center [248, 40] width 17 height 17
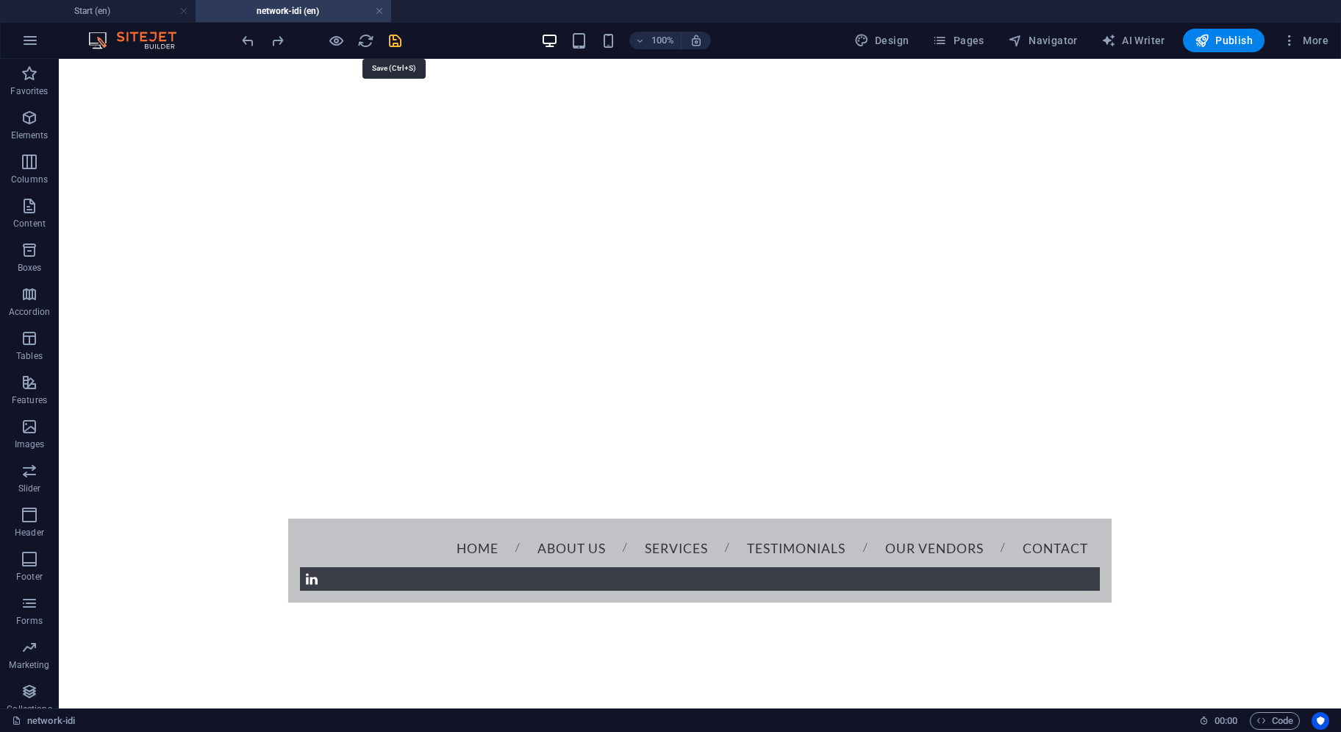
click at [399, 42] on icon "save" at bounding box center [395, 40] width 17 height 17
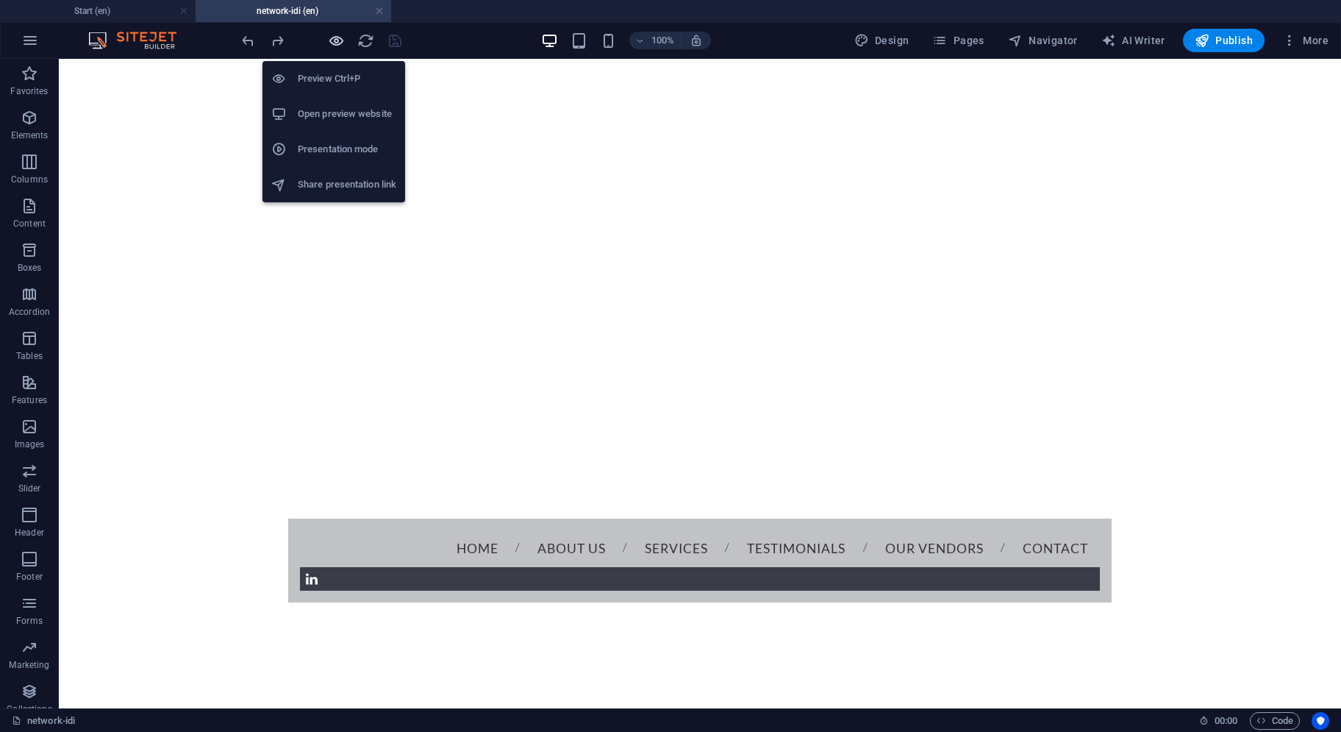
click at [335, 42] on icon "button" at bounding box center [336, 40] width 17 height 17
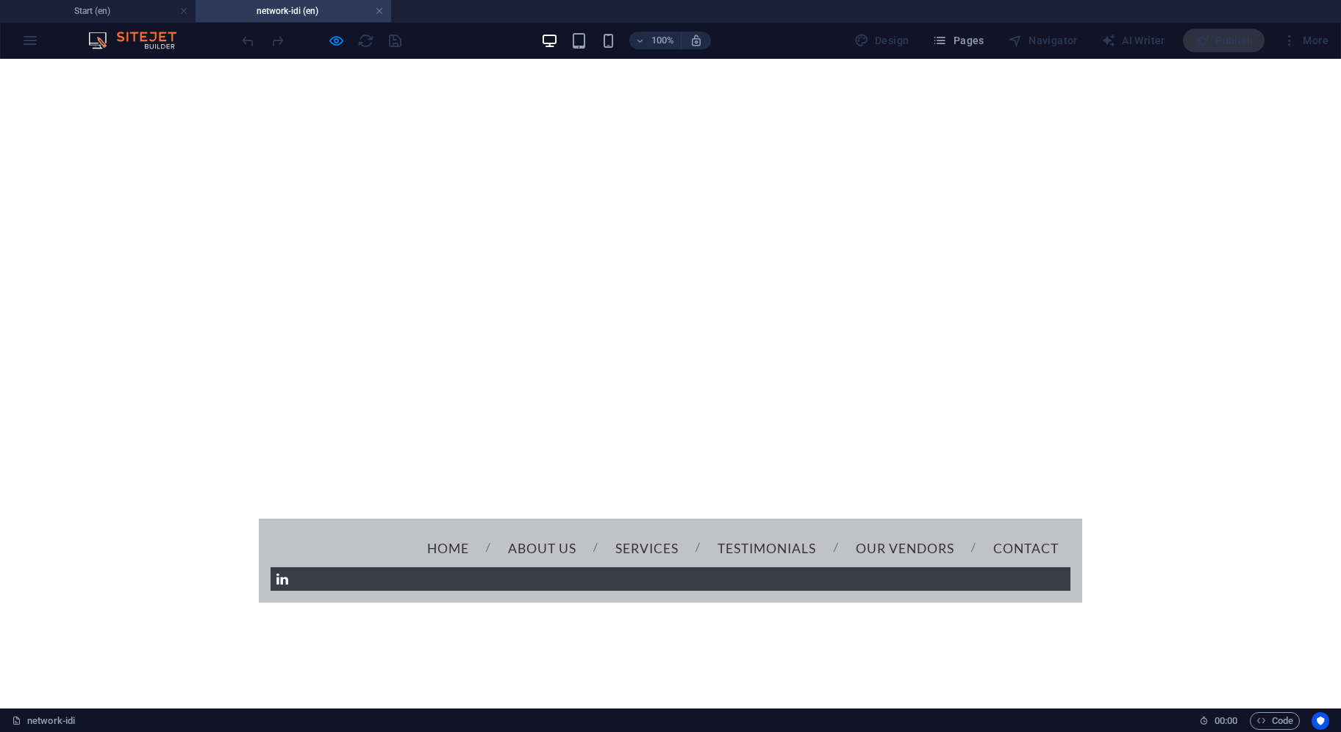
click at [982, 530] on link "Contact" at bounding box center [1026, 548] width 89 height 37
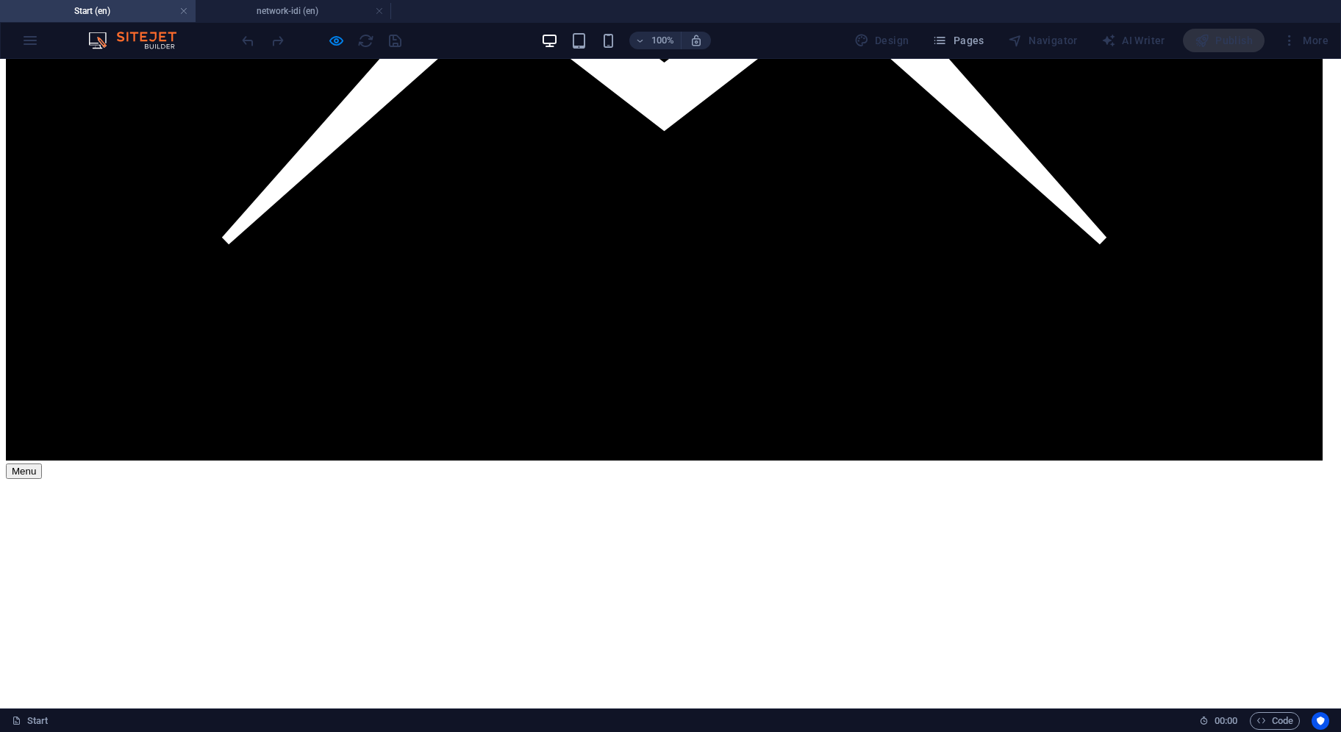
scroll to position [2804, 0]
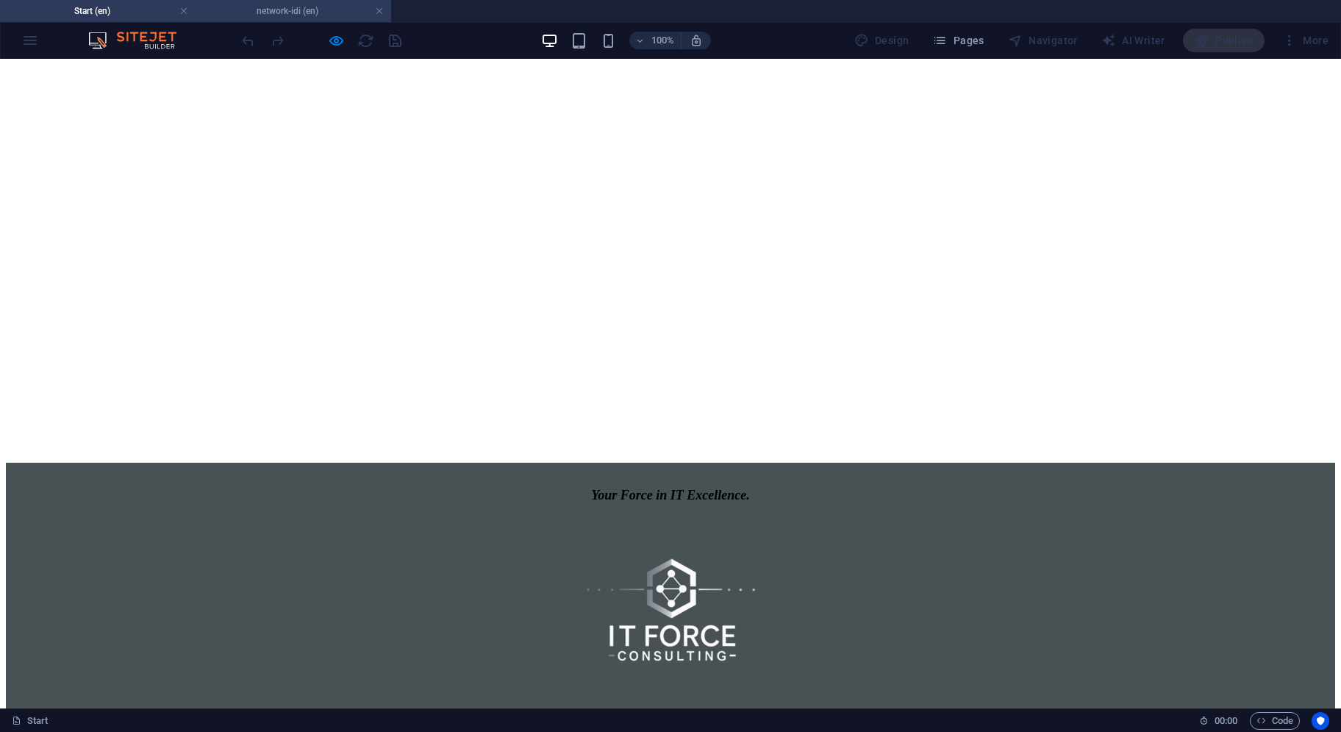
click at [294, 15] on h4 "network-idi (en)" at bounding box center [294, 11] width 196 height 16
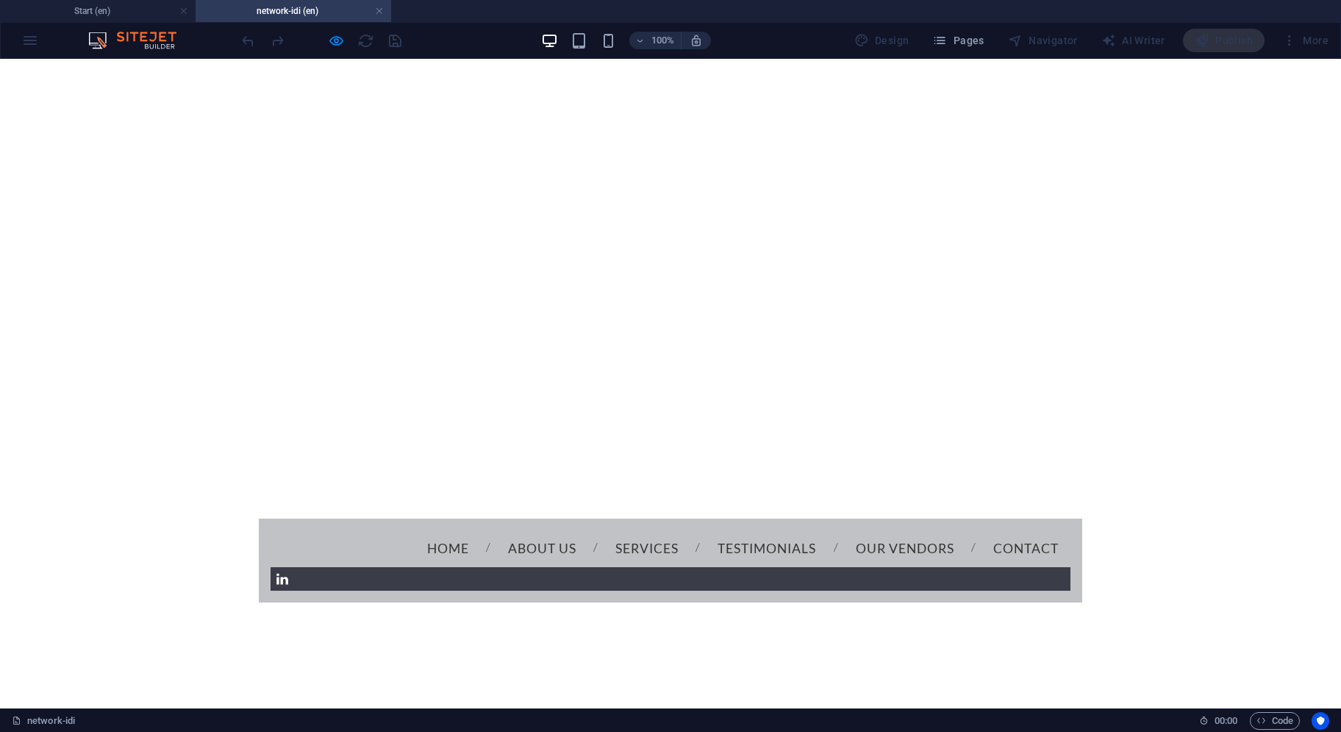
scroll to position [0, 0]
click at [844, 530] on link "Our Vendors" at bounding box center [905, 548] width 122 height 37
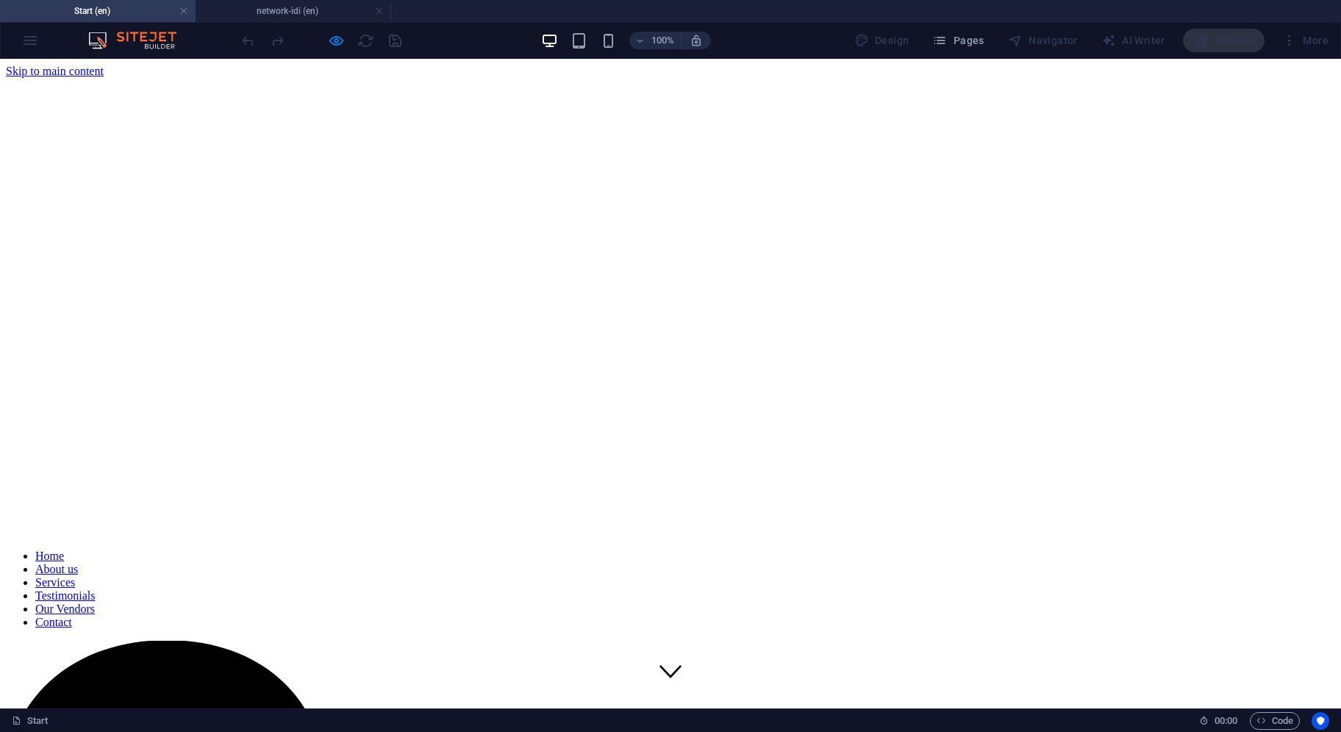
scroll to position [2804, 0]
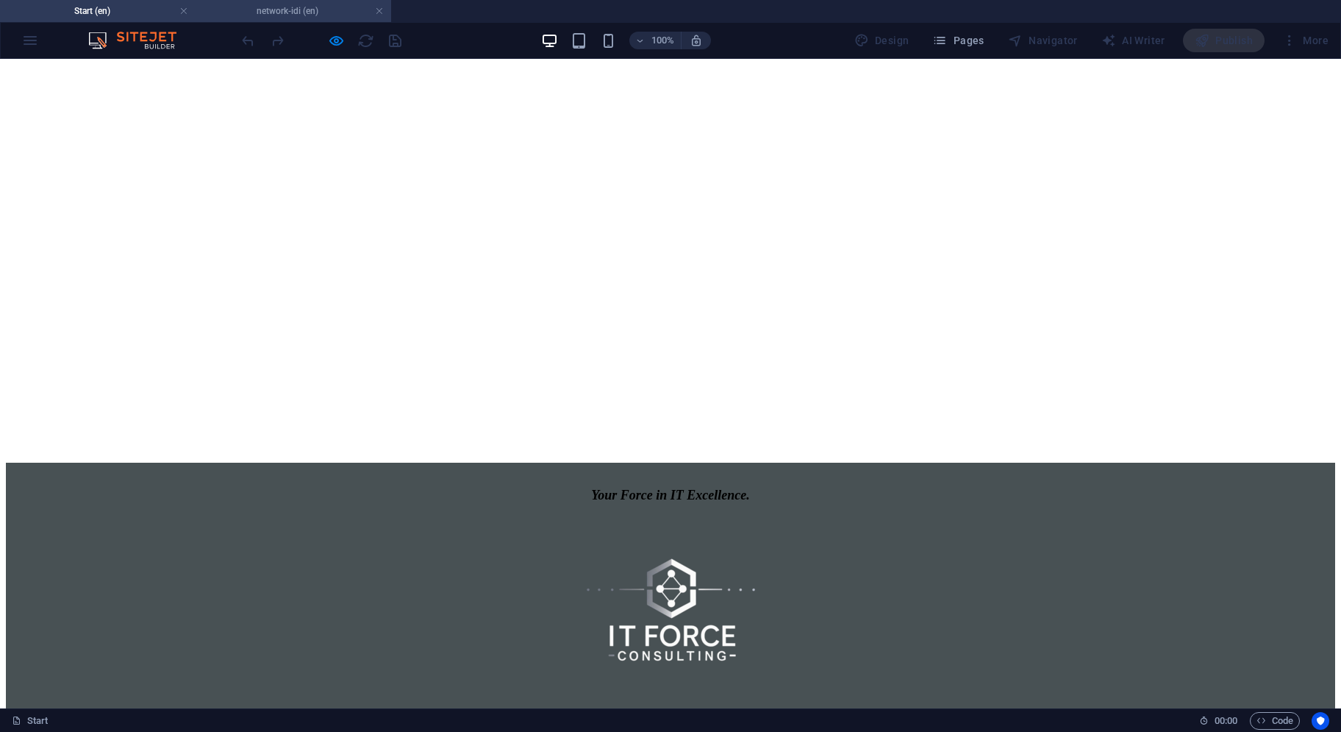
click at [303, 13] on h4 "network-idi (en)" at bounding box center [294, 11] width 196 height 16
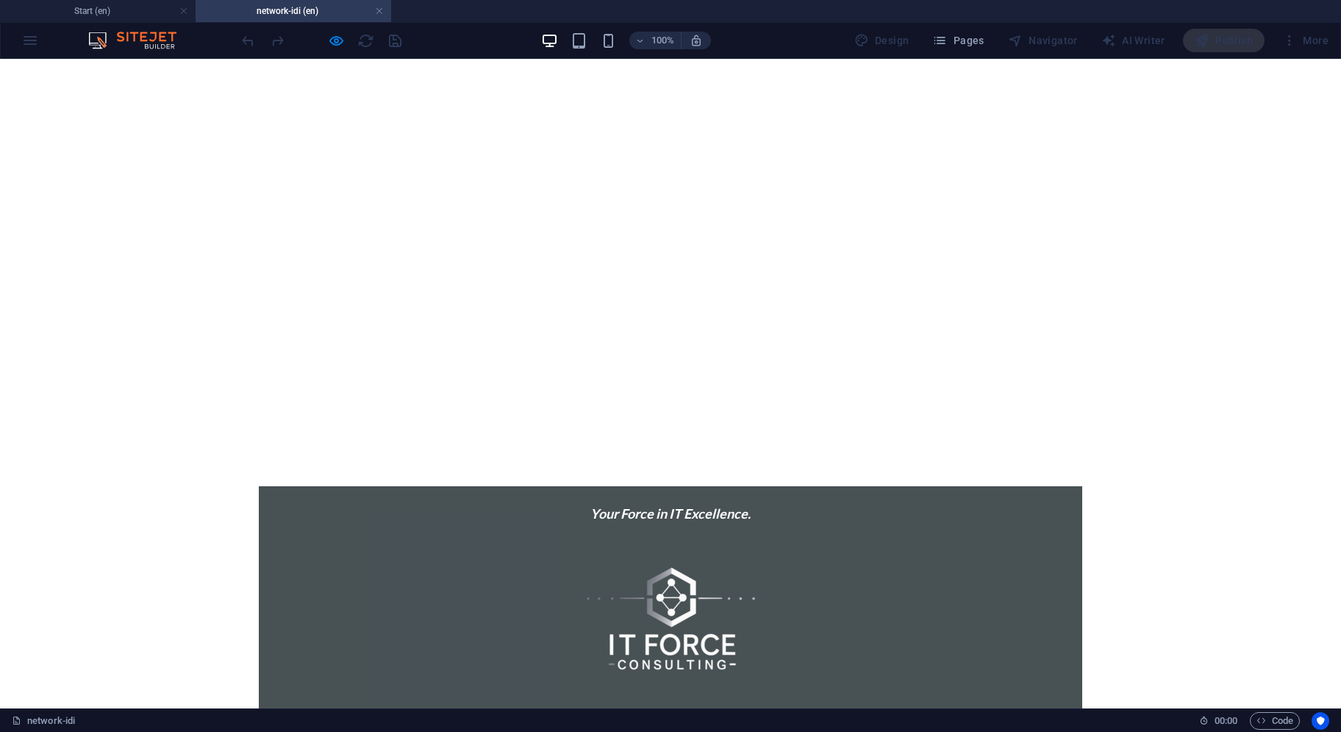
scroll to position [368, 0]
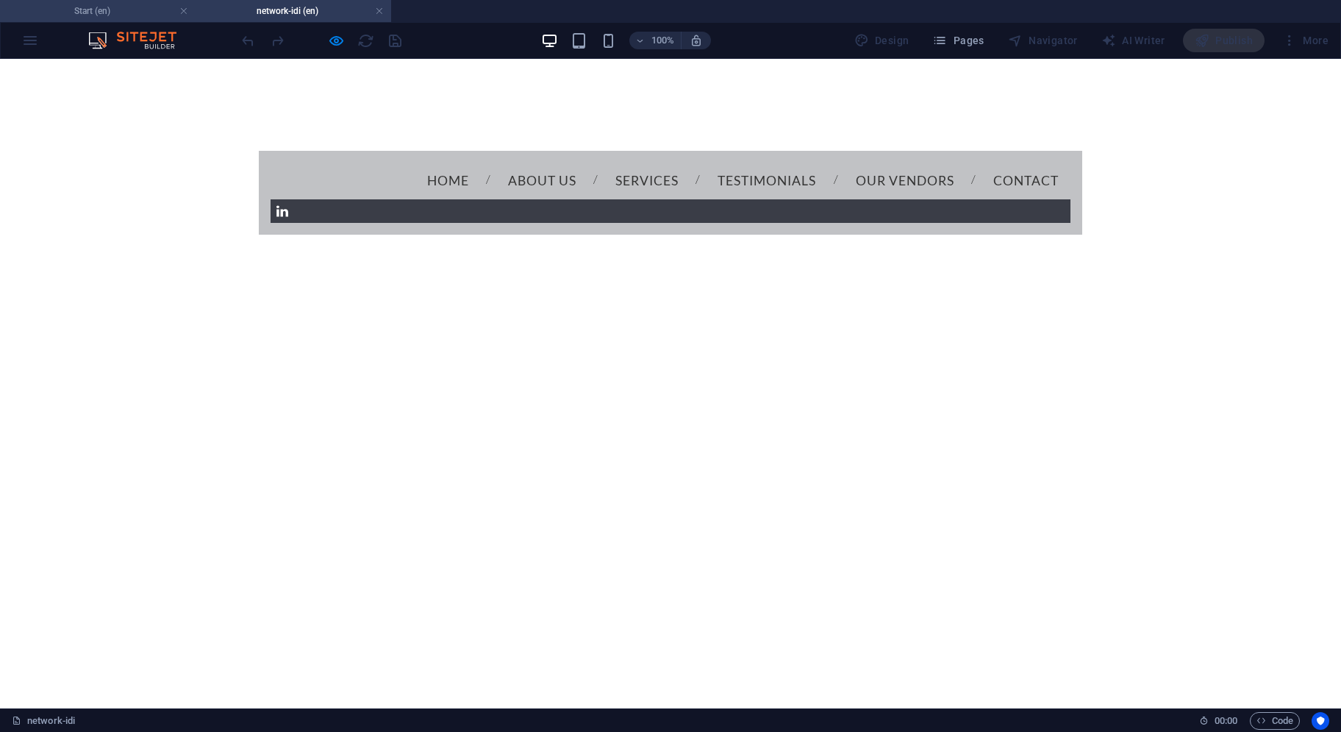
click at [113, 15] on h4 "Start (en)" at bounding box center [98, 11] width 196 height 16
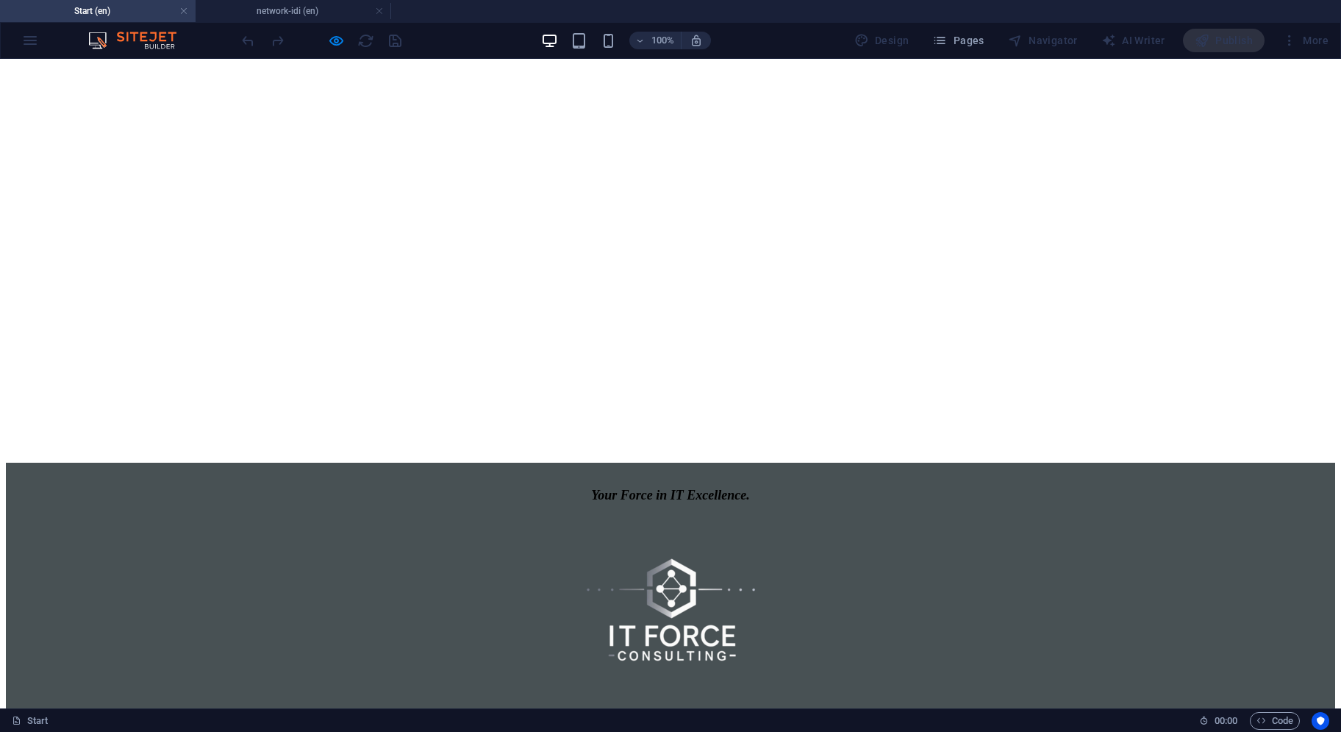
scroll to position [2436, 0]
